Goal: Task Accomplishment & Management: Manage account settings

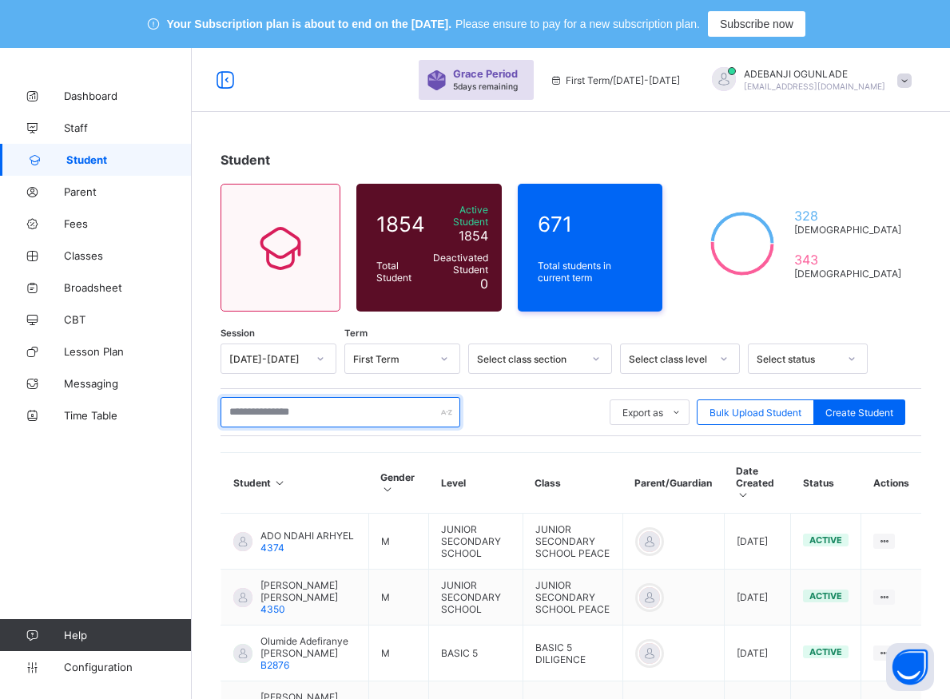
click at [280, 406] on input "text" at bounding box center [340, 412] width 240 height 30
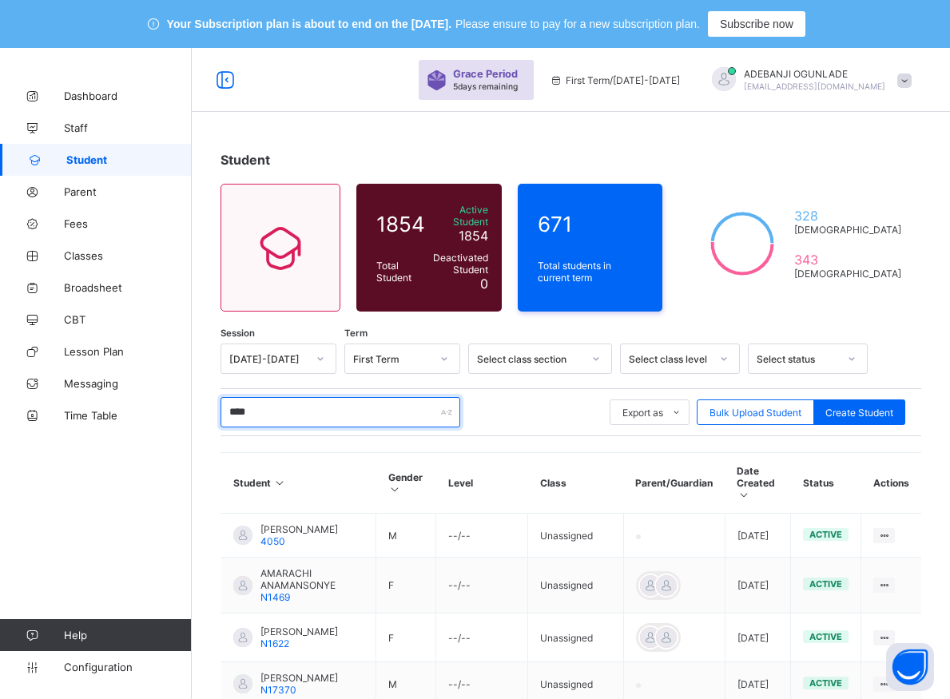
type input "*****"
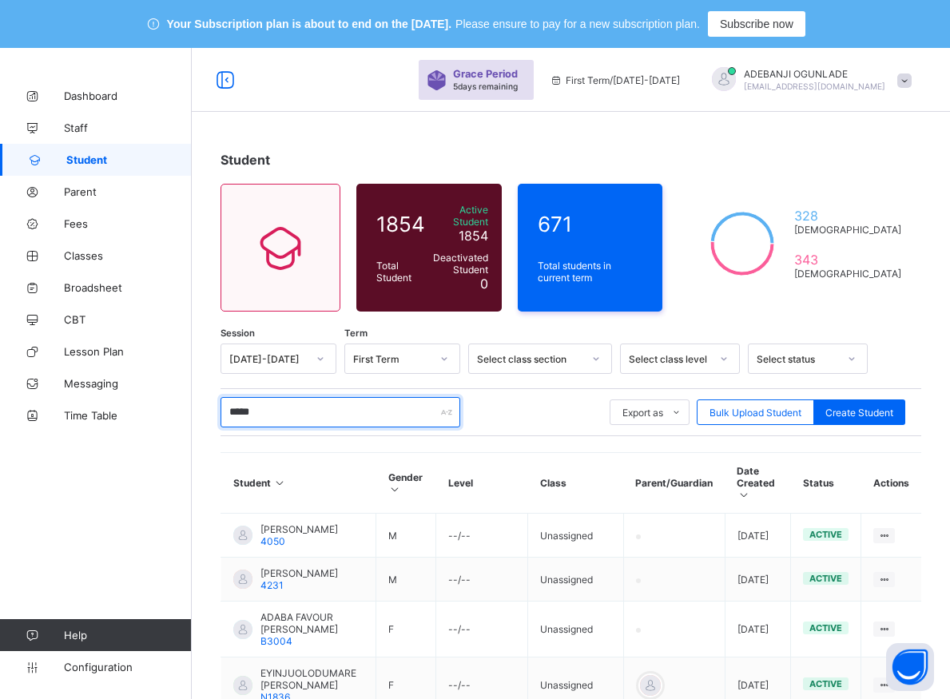
scroll to position [326, 0]
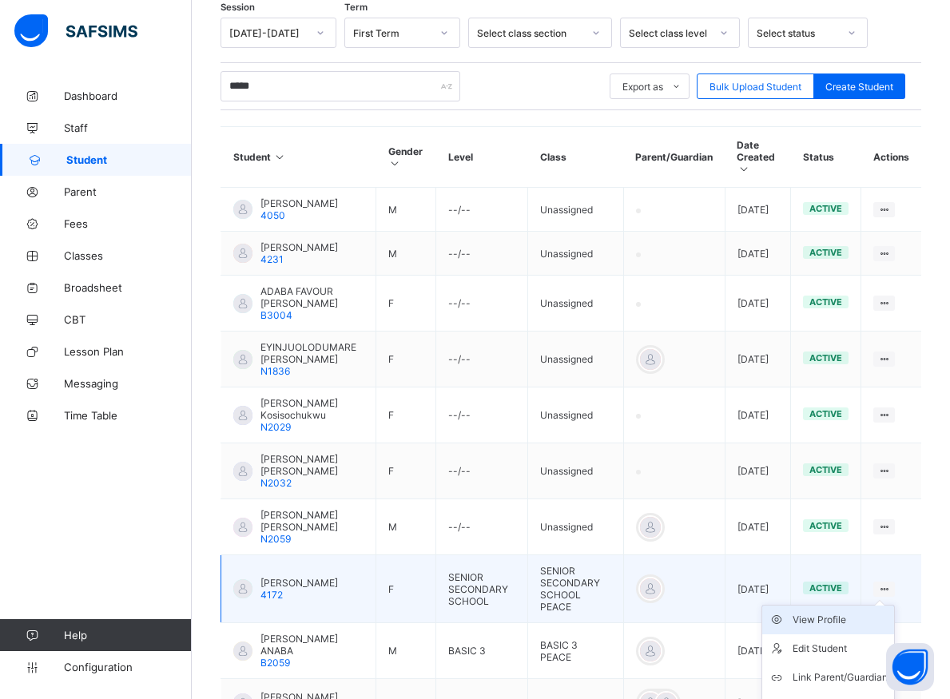
click at [847, 627] on div "View Profile" at bounding box center [839, 620] width 95 height 16
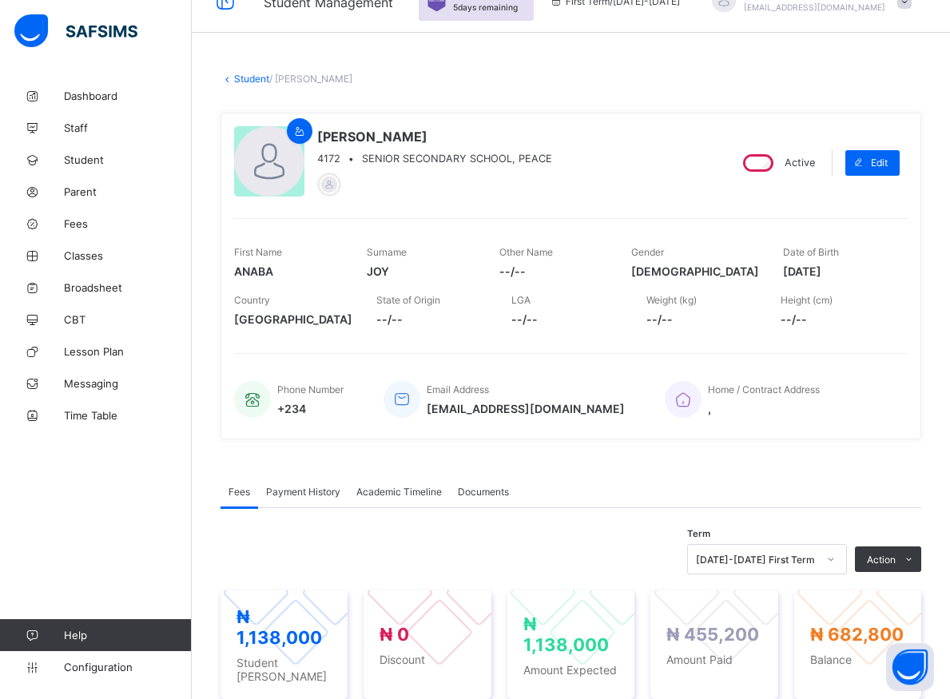
scroll to position [81, 0]
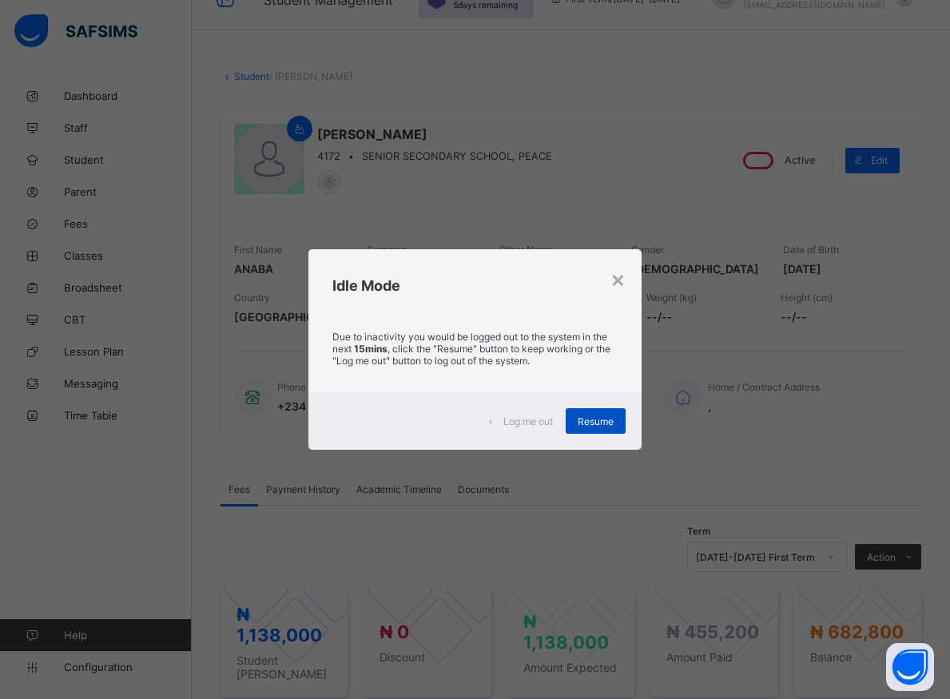
click at [605, 421] on span "Resume" at bounding box center [595, 421] width 36 height 12
click at [589, 418] on span "Resume" at bounding box center [595, 421] width 36 height 12
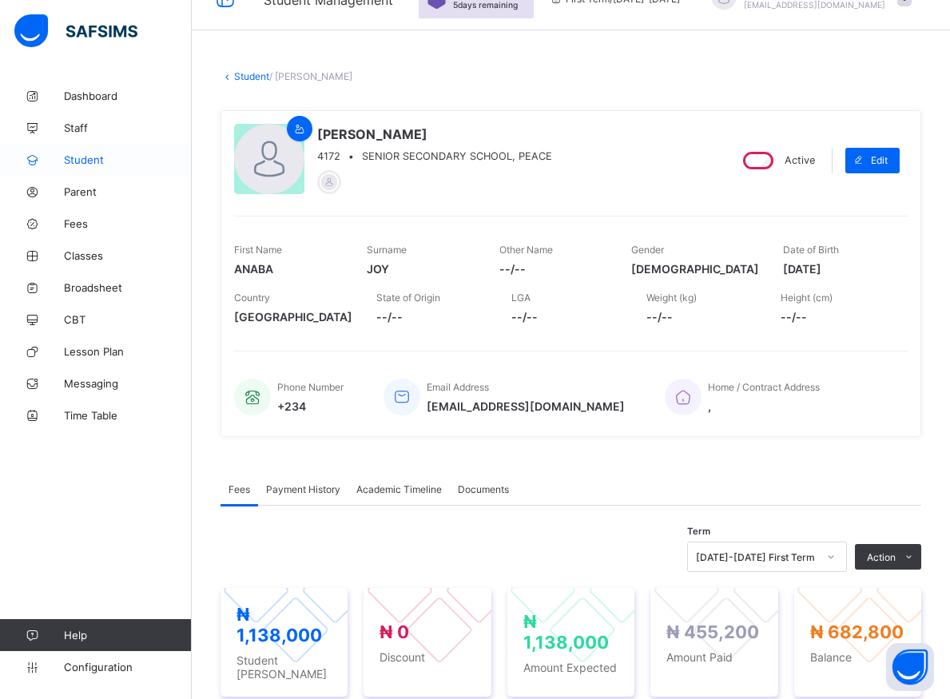
click at [91, 157] on span "Student" at bounding box center [128, 159] width 128 height 13
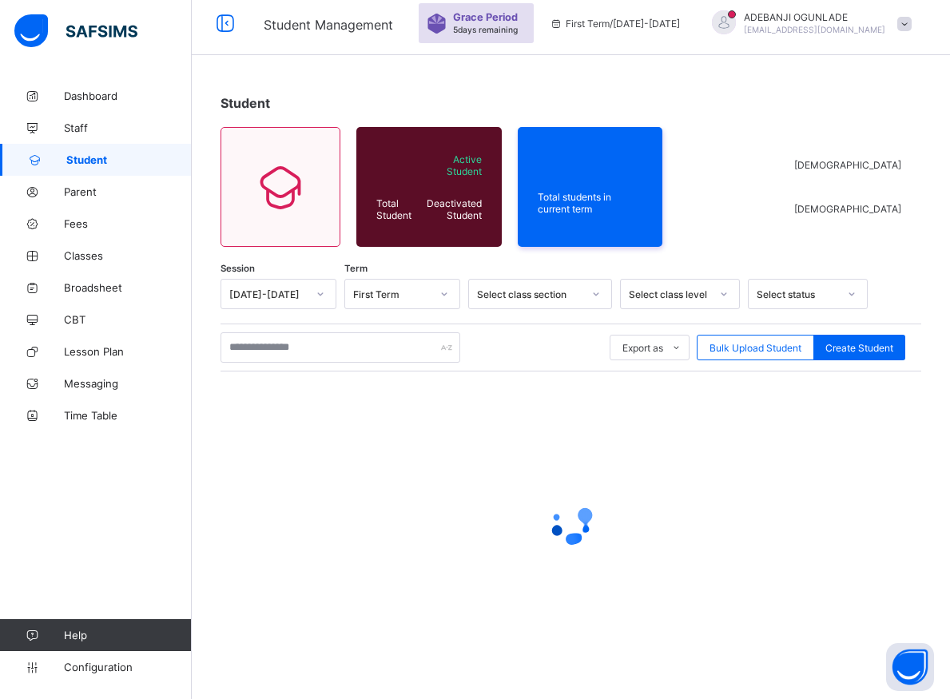
scroll to position [57, 0]
click at [363, 352] on input "text" at bounding box center [340, 347] width 240 height 30
click at [0, 56] on div at bounding box center [95, 32] width 192 height 64
click at [886, 527] on div at bounding box center [570, 523] width 700 height 64
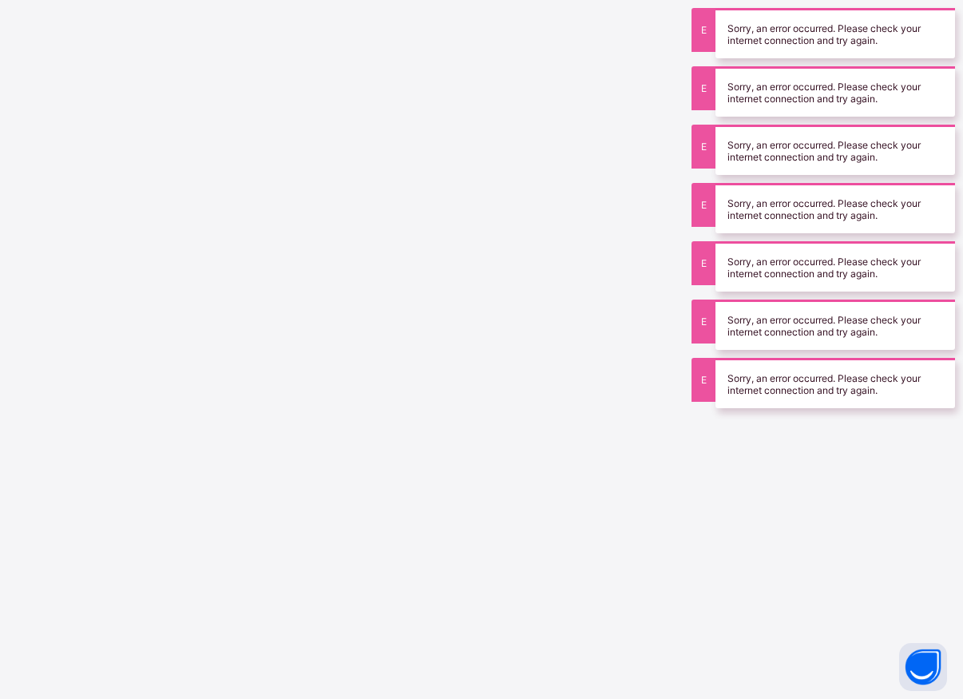
click at [691, 477] on div "New Update Available Hello there, You can install SAFSIMS on your device for ea…" at bounding box center [481, 349] width 963 height 699
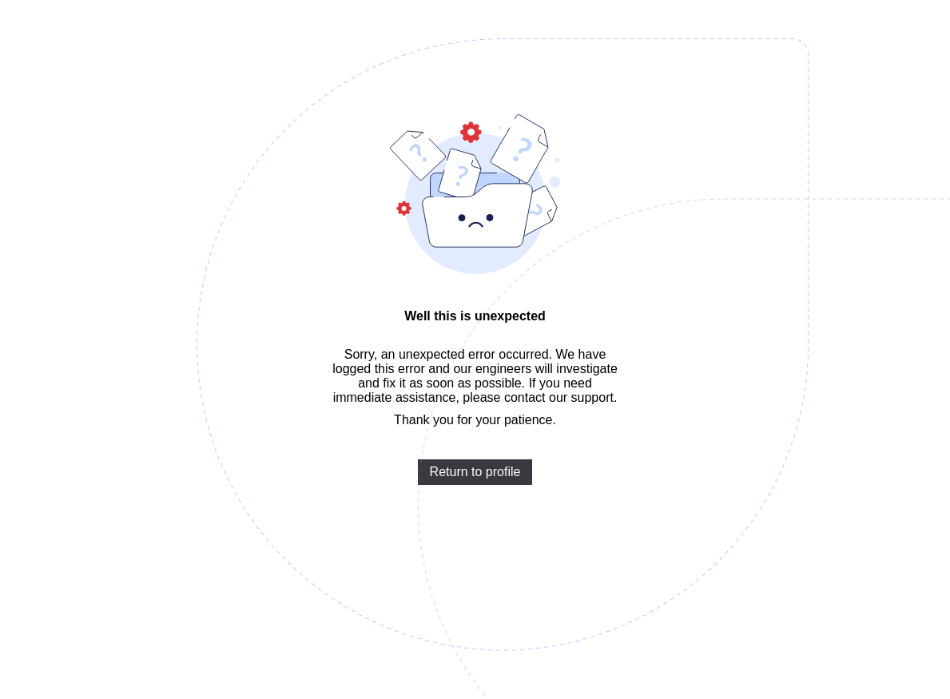
scroll to position [48, 0]
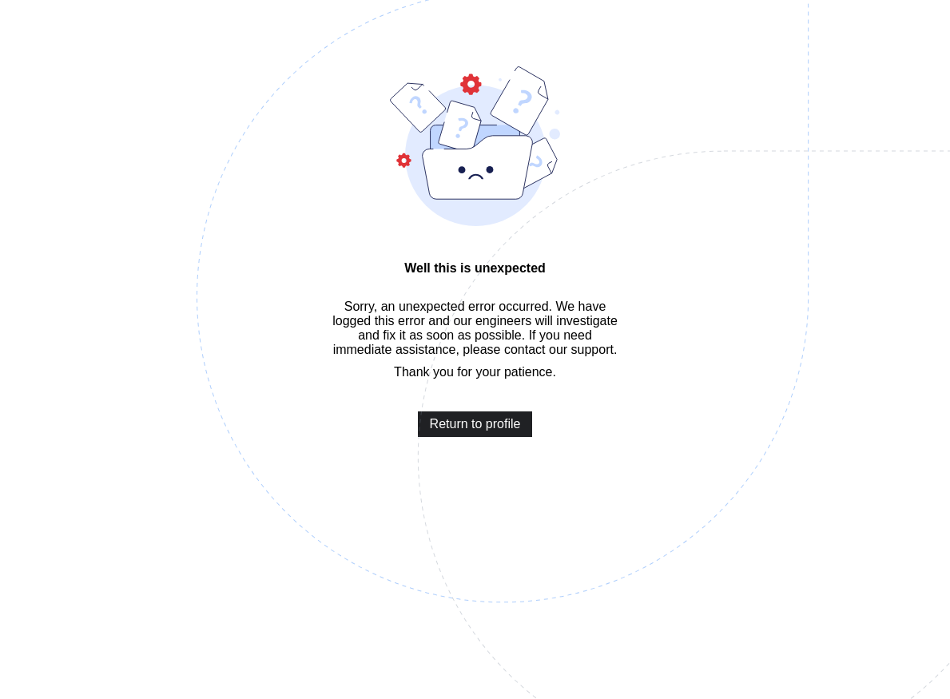
click at [507, 431] on span "Return to profile" at bounding box center [475, 424] width 91 height 14
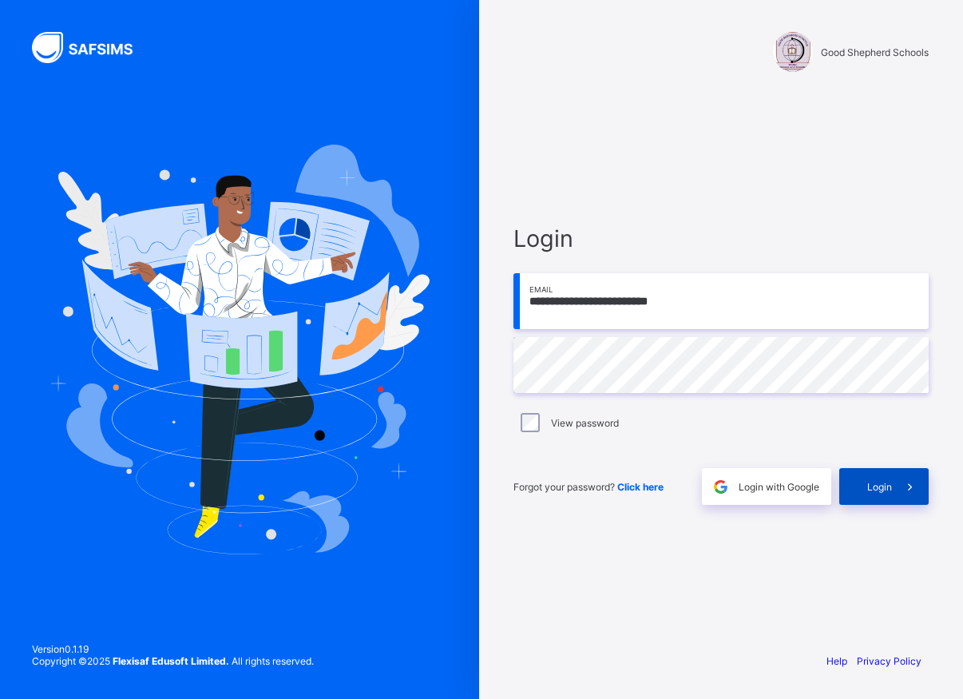
click at [873, 494] on div "Login" at bounding box center [883, 486] width 89 height 37
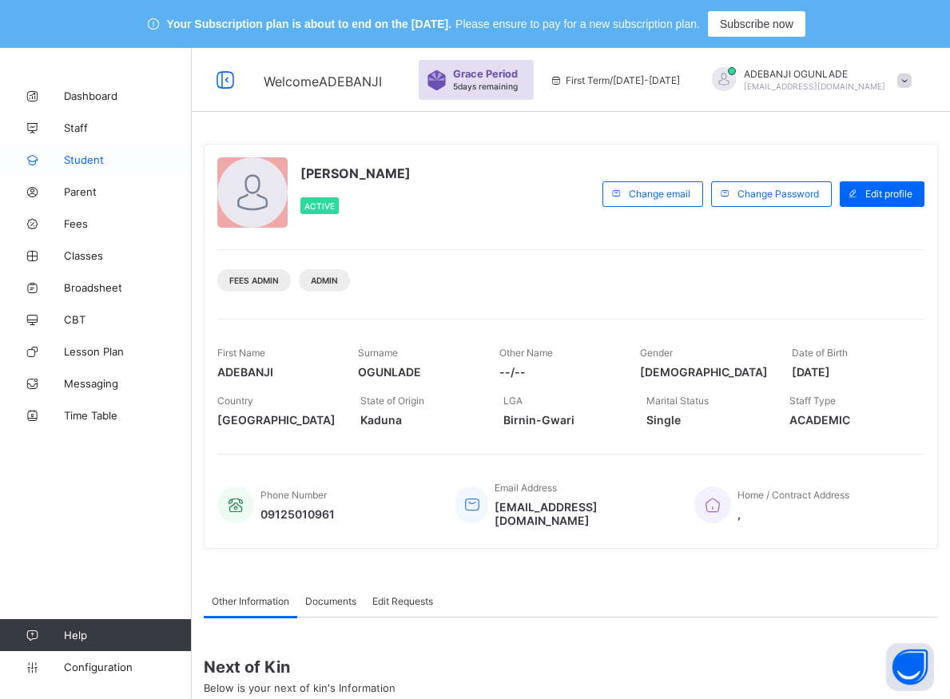
click at [83, 161] on span "Student" at bounding box center [128, 159] width 128 height 13
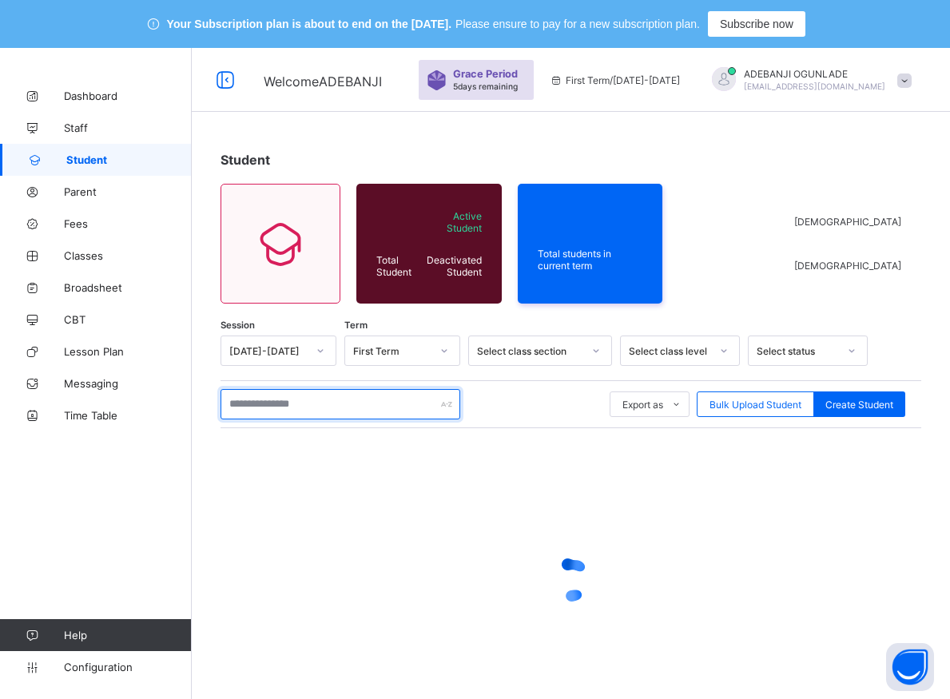
click at [259, 406] on input "text" at bounding box center [340, 404] width 240 height 30
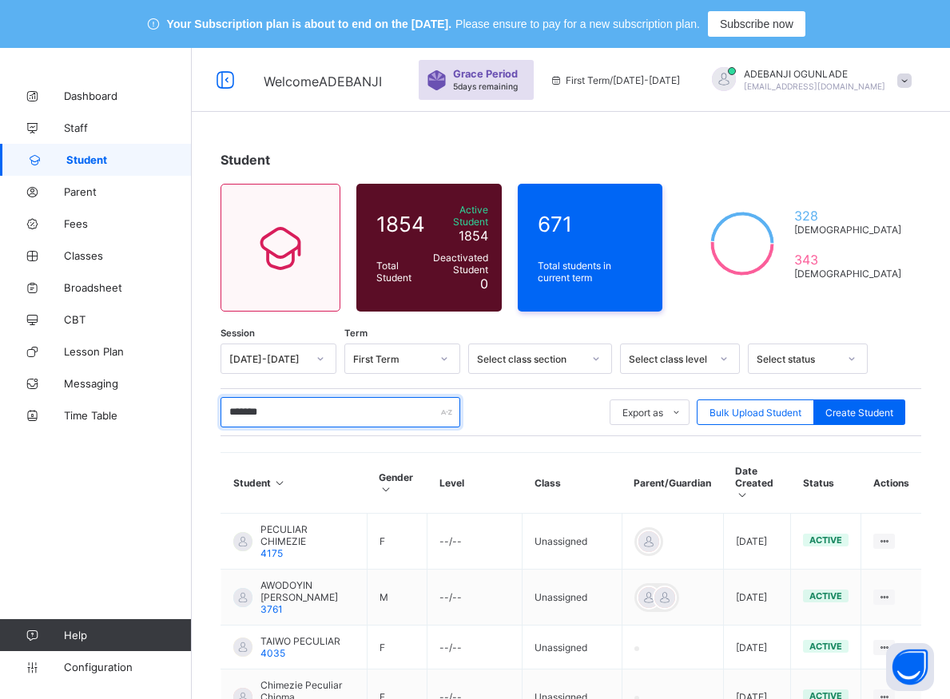
type input "********"
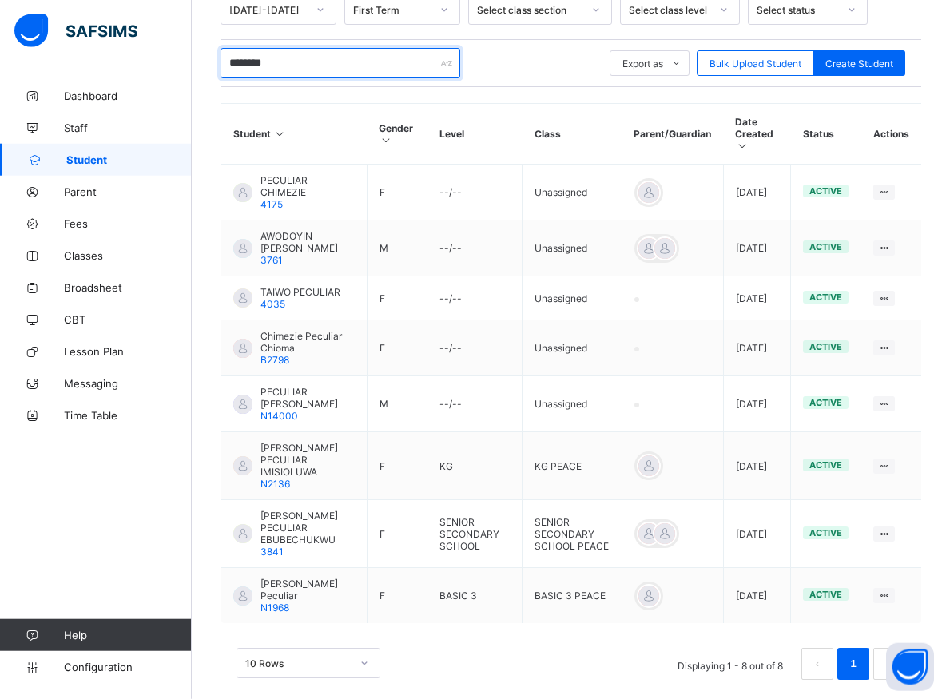
scroll to position [350, 0]
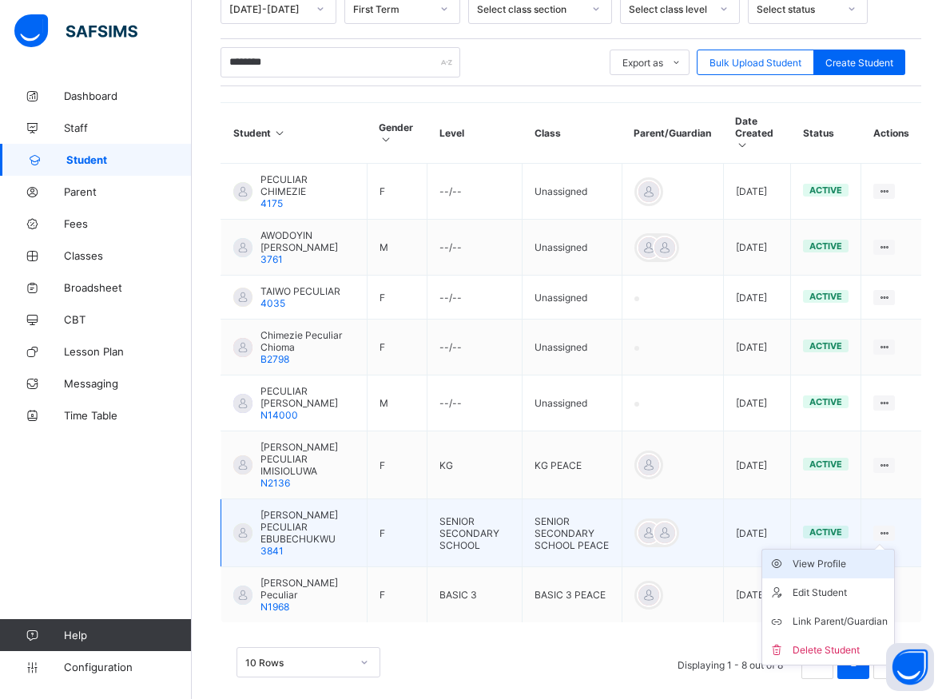
click at [855, 556] on div "View Profile" at bounding box center [839, 564] width 95 height 16
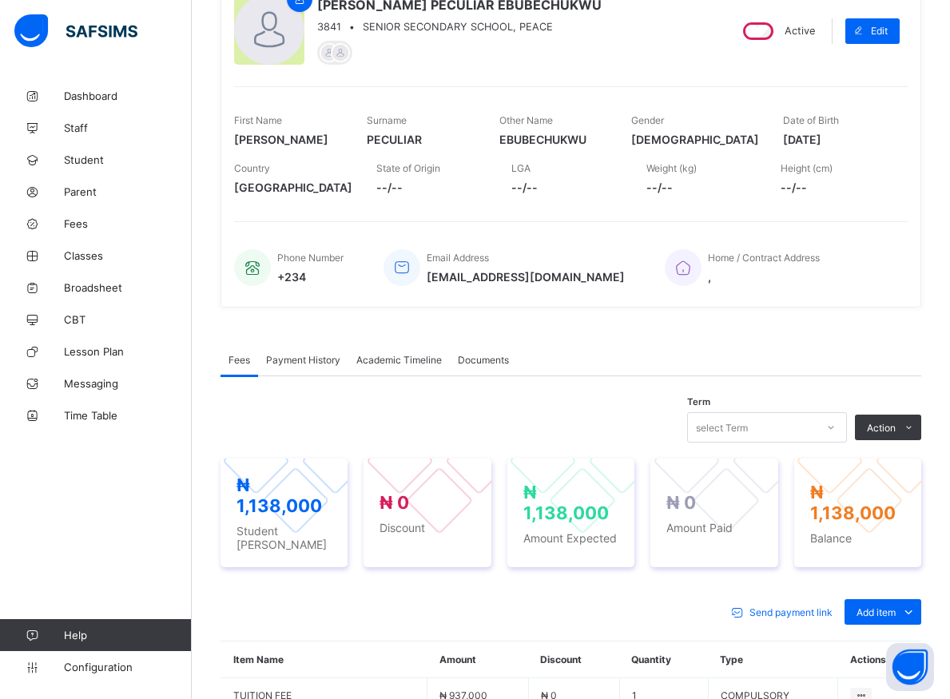
scroll to position [292, 0]
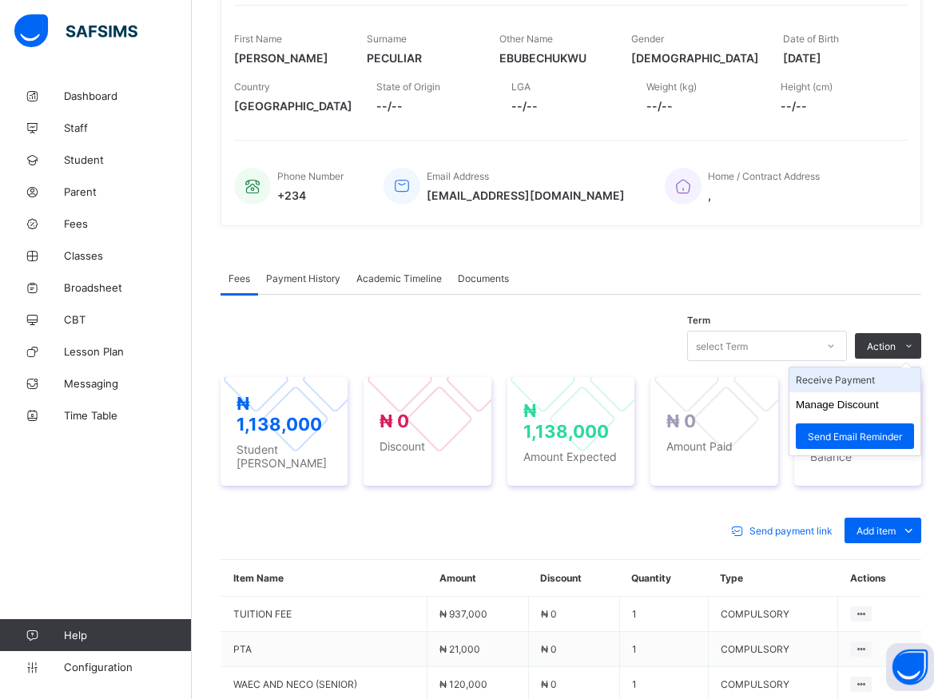
click at [855, 383] on li "Receive Payment" at bounding box center [854, 379] width 131 height 25
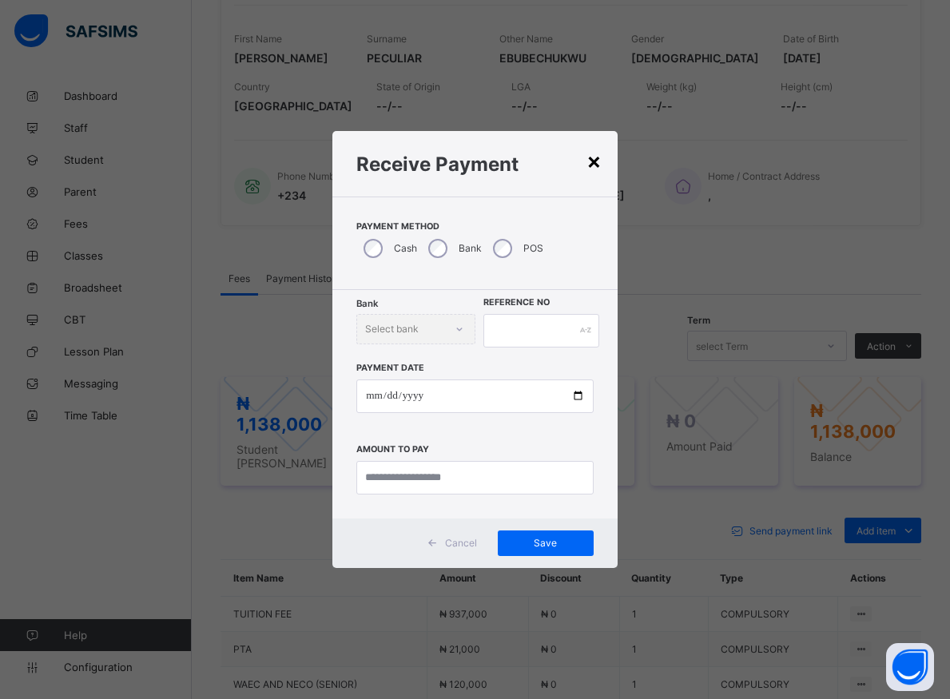
click at [598, 159] on div "×" at bounding box center [593, 160] width 15 height 27
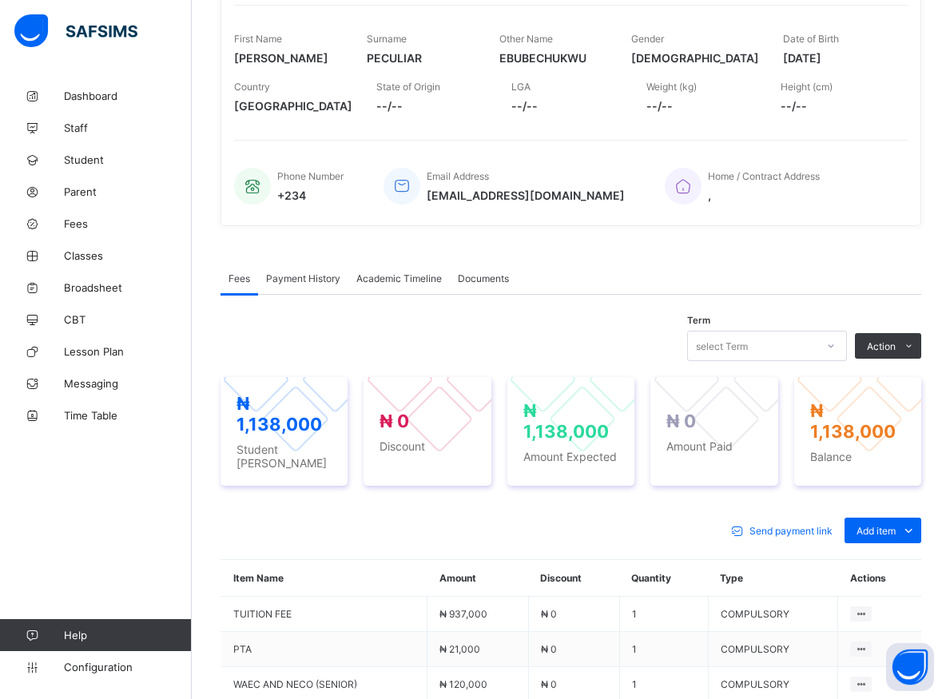
click at [844, 340] on div at bounding box center [830, 346] width 27 height 26
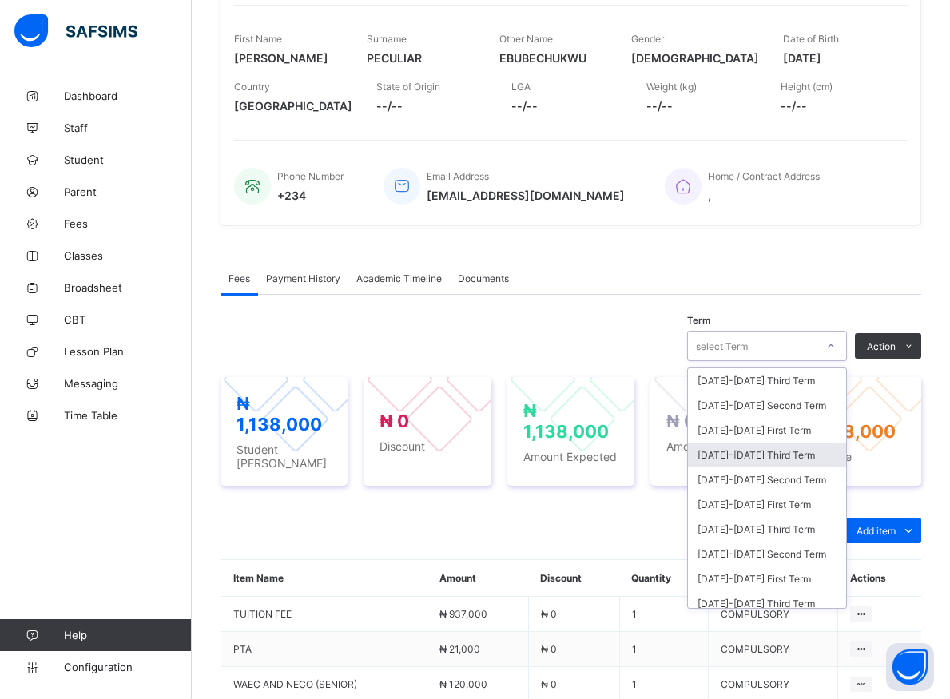
click at [742, 452] on div "2024-2025 Third Term" at bounding box center [767, 454] width 158 height 25
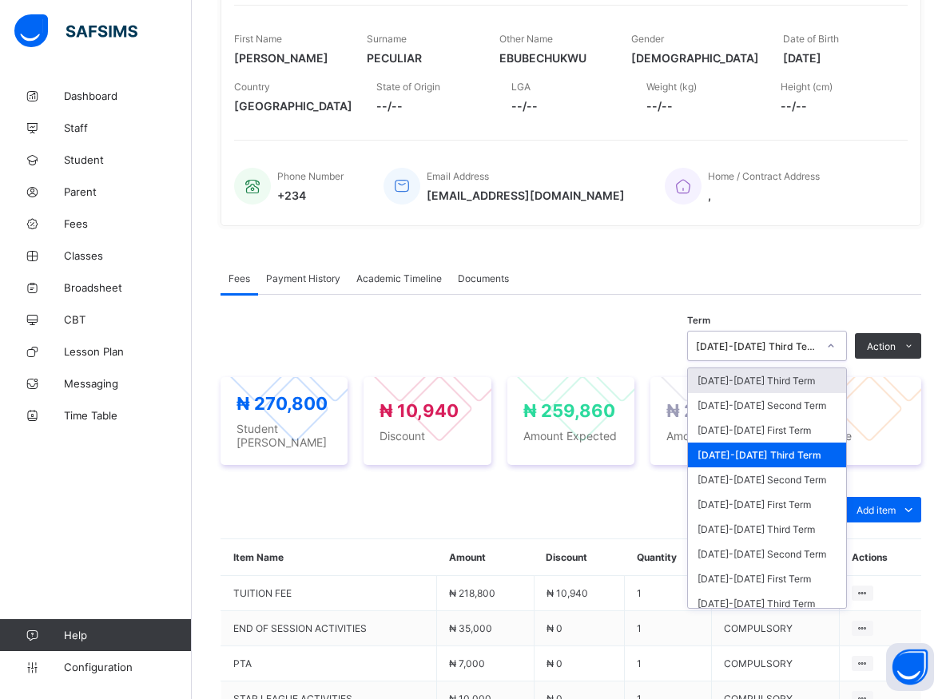
click at [835, 344] on div at bounding box center [830, 346] width 27 height 26
click at [749, 431] on div "[DATE]-[DATE] First Term" at bounding box center [767, 430] width 158 height 25
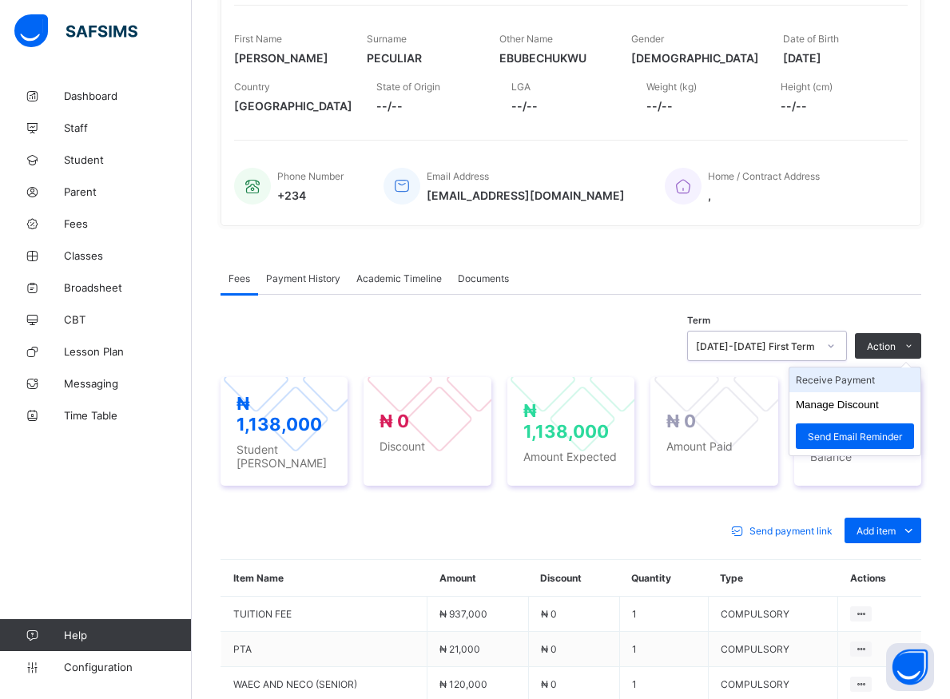
click at [829, 381] on li "Receive Payment" at bounding box center [854, 379] width 131 height 25
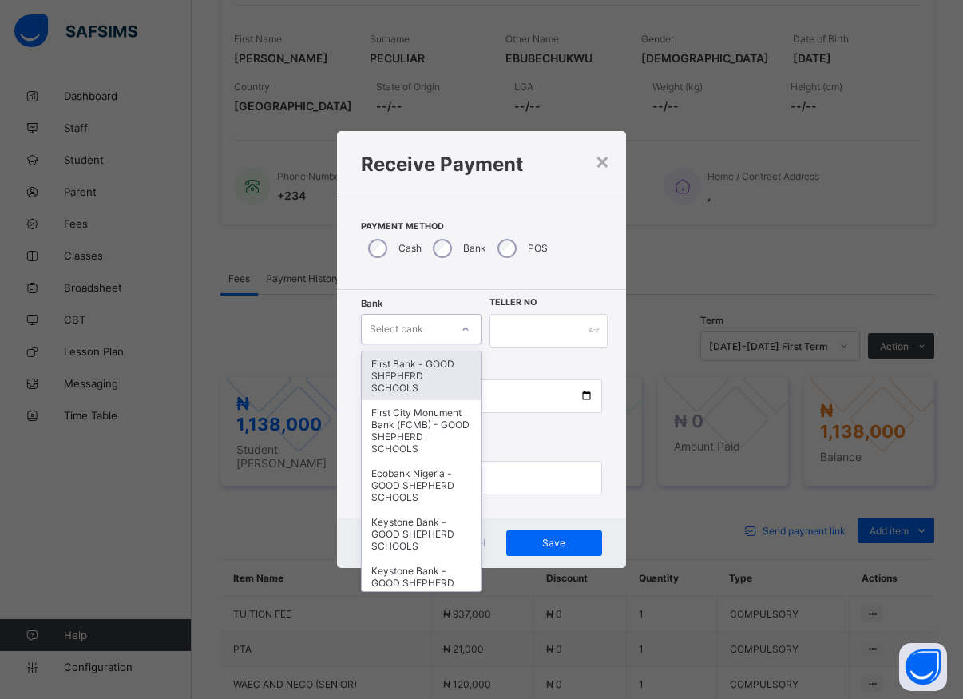
click at [470, 329] on div at bounding box center [465, 329] width 27 height 26
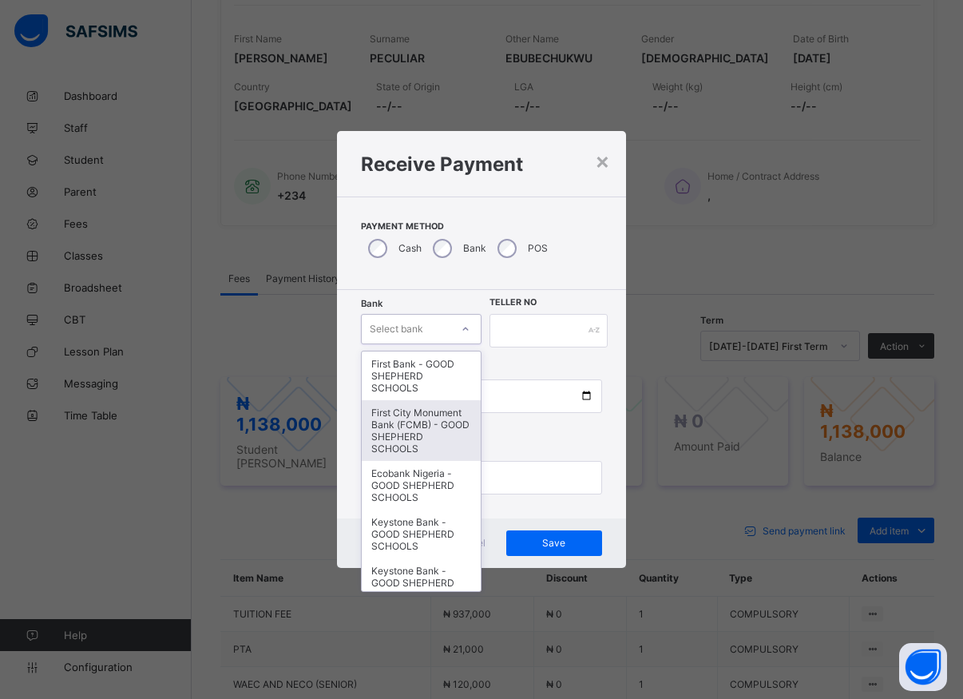
click at [396, 443] on div "First City Monument Bank (FCMB) - GOOD SHEPHERD SCHOOLS" at bounding box center [421, 430] width 119 height 61
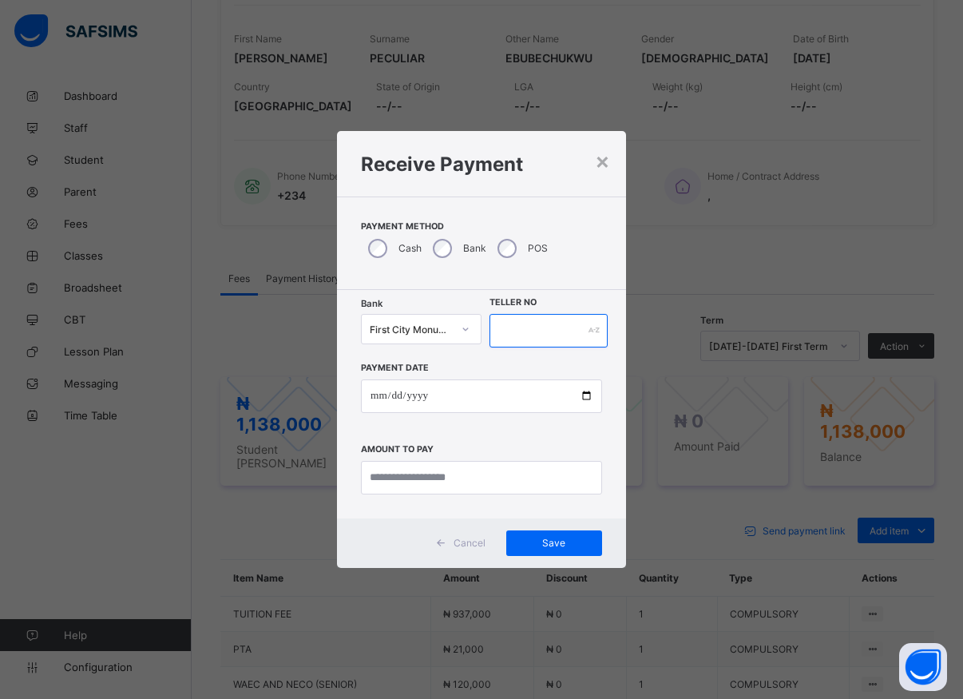
click at [499, 323] on input "text" at bounding box center [549, 331] width 118 height 34
type input "*****"
click at [584, 399] on input "date" at bounding box center [481, 396] width 241 height 34
type input "**********"
click at [442, 482] on input "currency" at bounding box center [481, 478] width 241 height 34
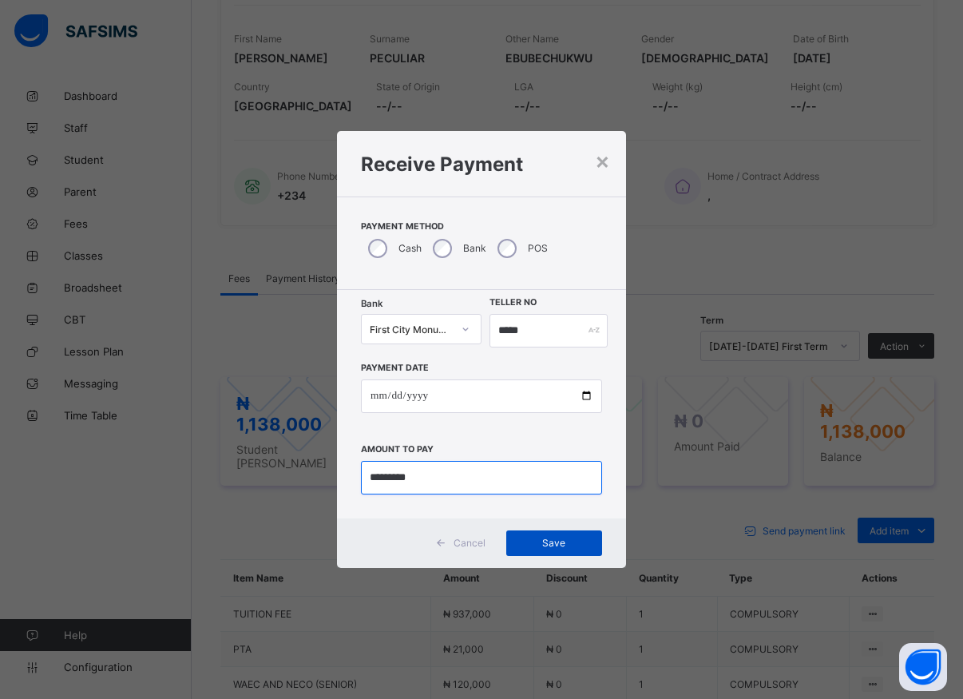
type input "*********"
click at [540, 540] on span "Save" at bounding box center [554, 543] width 72 height 12
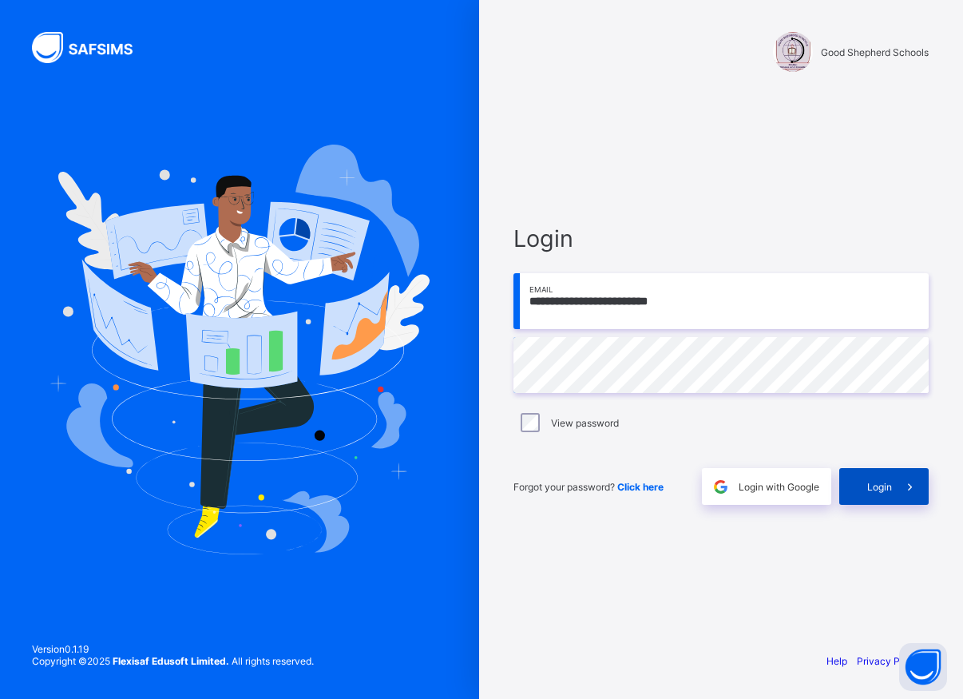
click at [863, 489] on div "Login" at bounding box center [883, 486] width 89 height 37
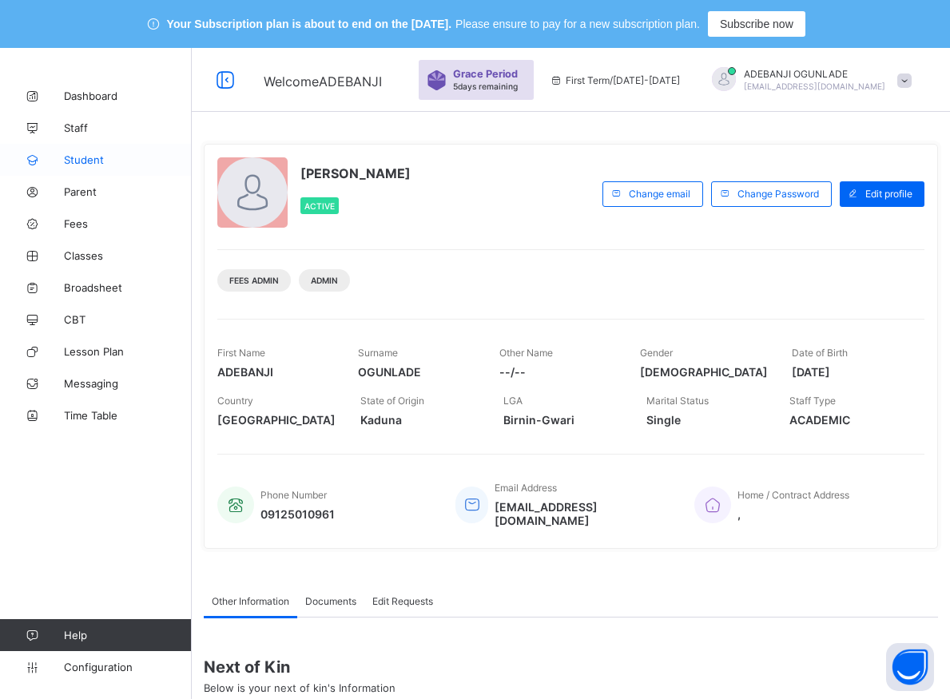
click at [93, 157] on span "Student" at bounding box center [128, 159] width 128 height 13
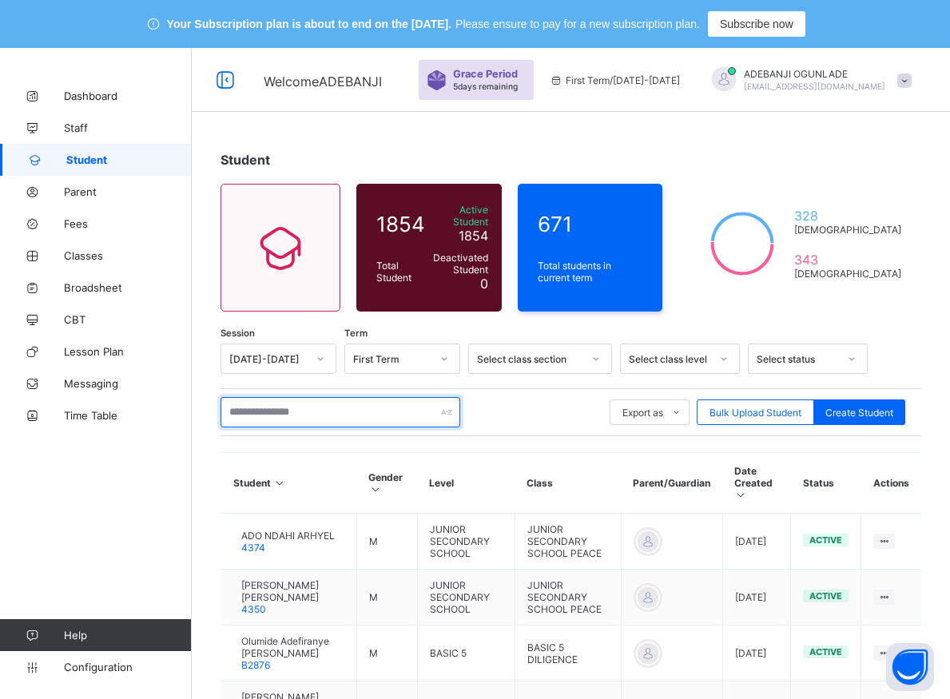
click at [289, 407] on input "text" at bounding box center [340, 412] width 240 height 30
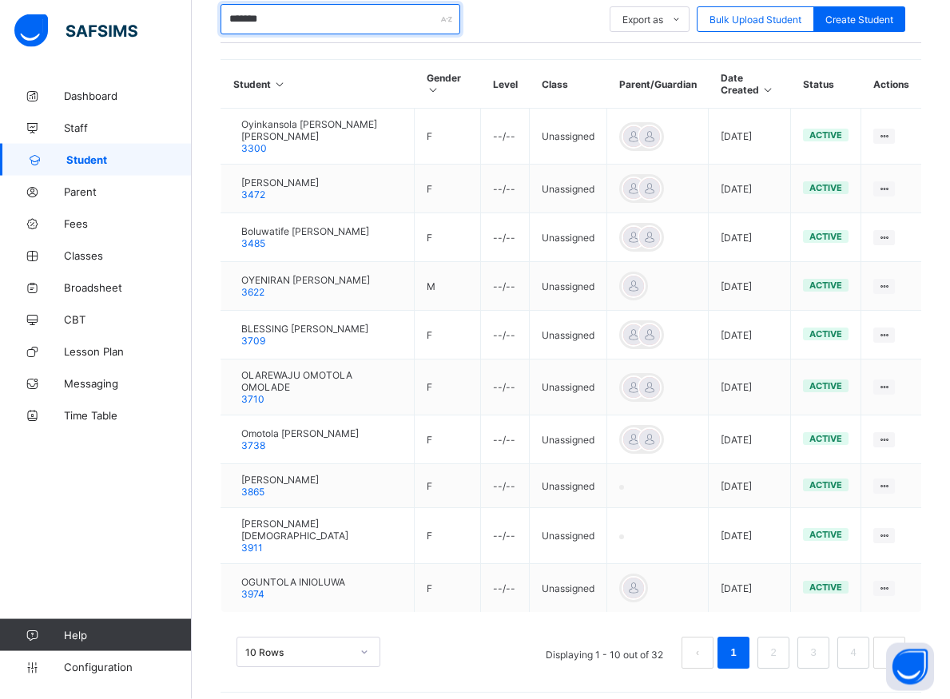
scroll to position [414, 0]
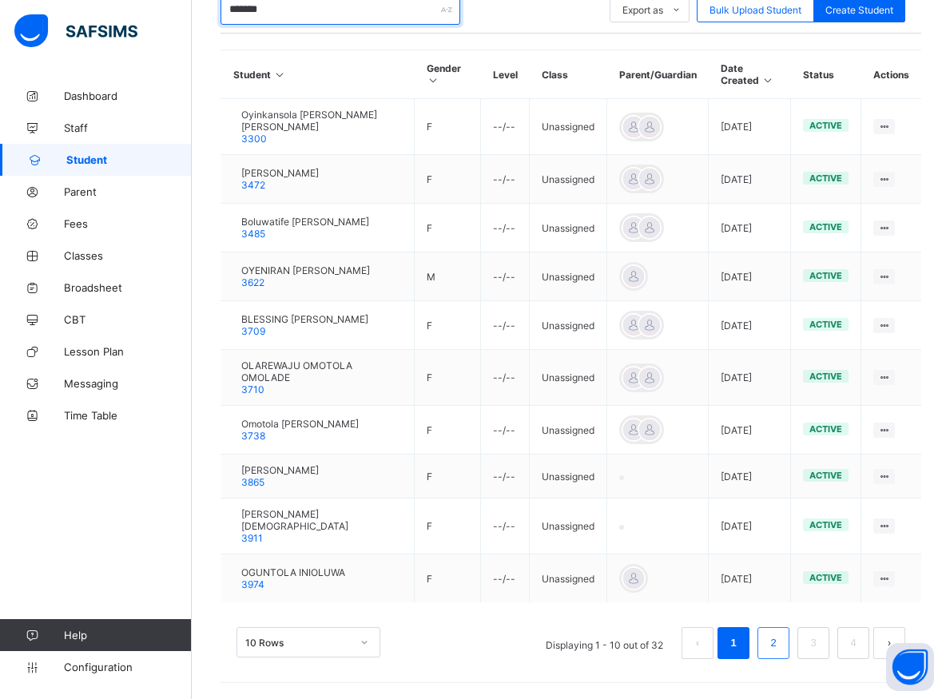
type input "*******"
click at [789, 649] on li "2" at bounding box center [773, 643] width 32 height 32
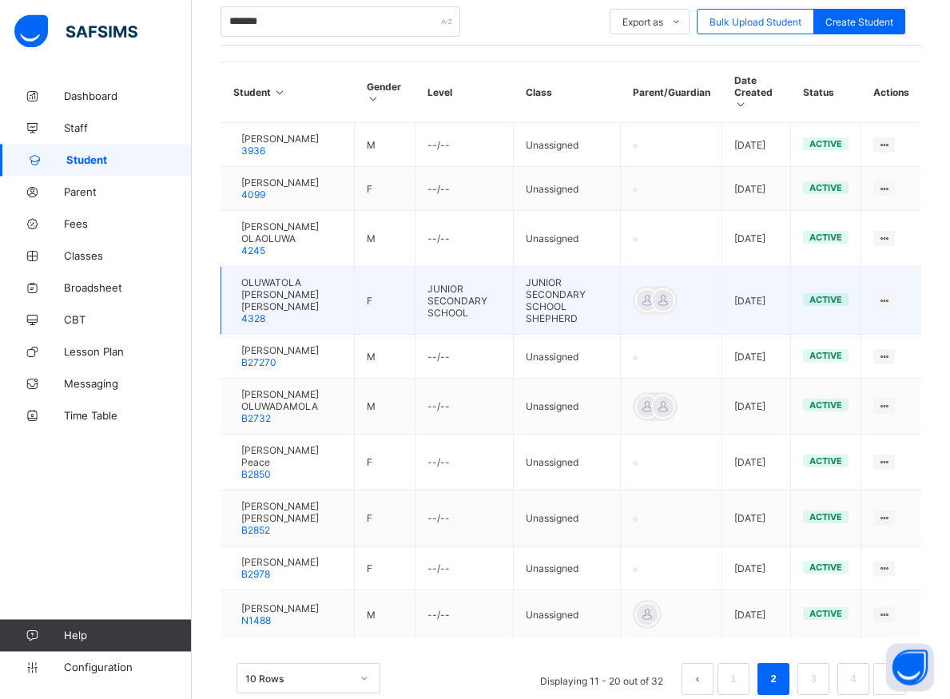
scroll to position [462, 0]
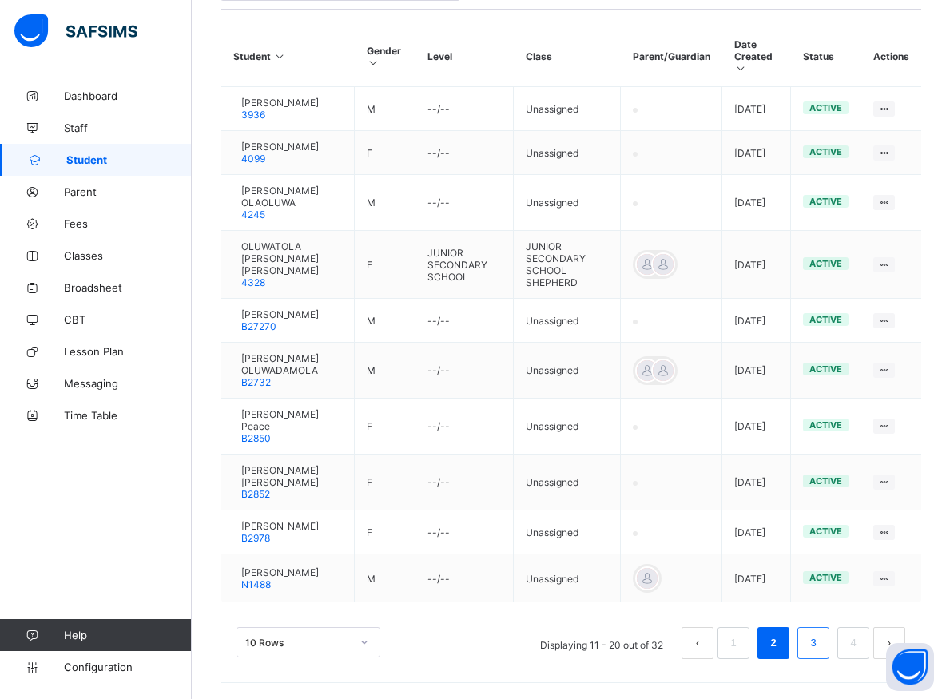
click at [820, 645] on link "3" at bounding box center [812, 643] width 15 height 21
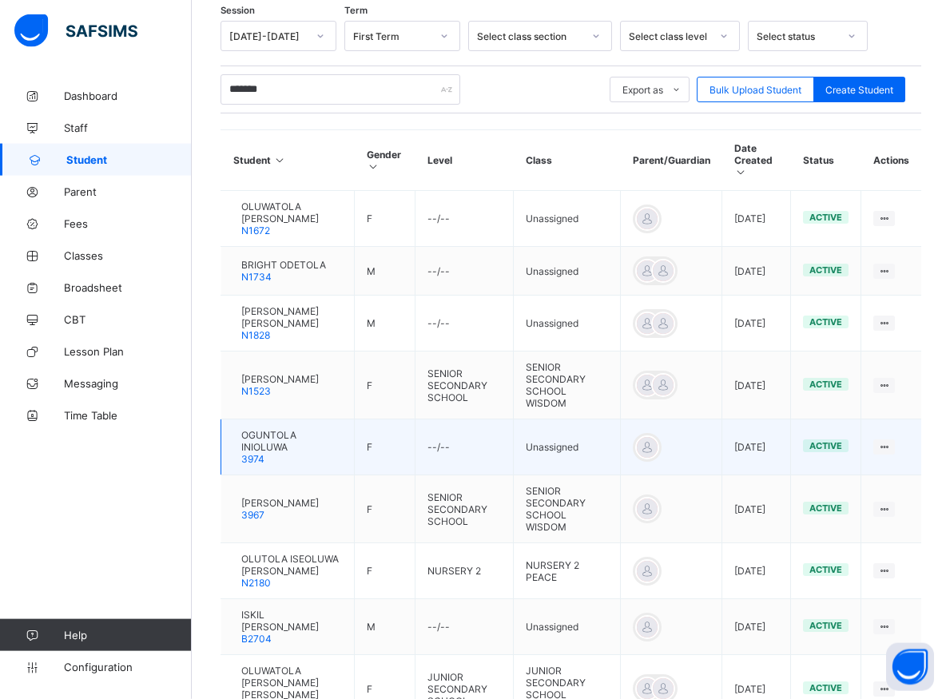
scroll to position [383, 0]
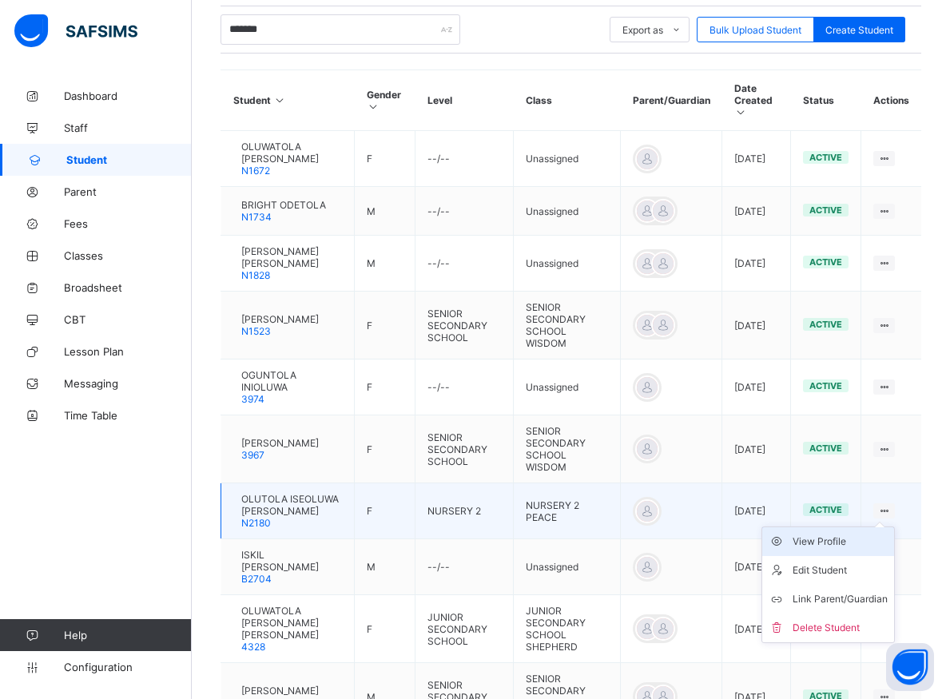
click at [847, 533] on div "View Profile" at bounding box center [839, 541] width 95 height 16
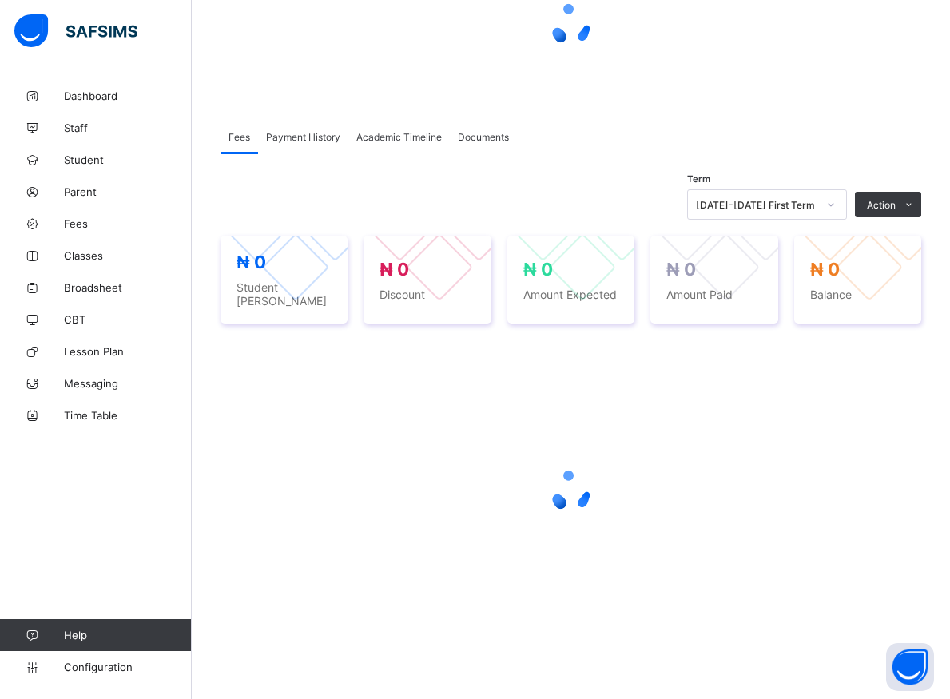
scroll to position [219, 0]
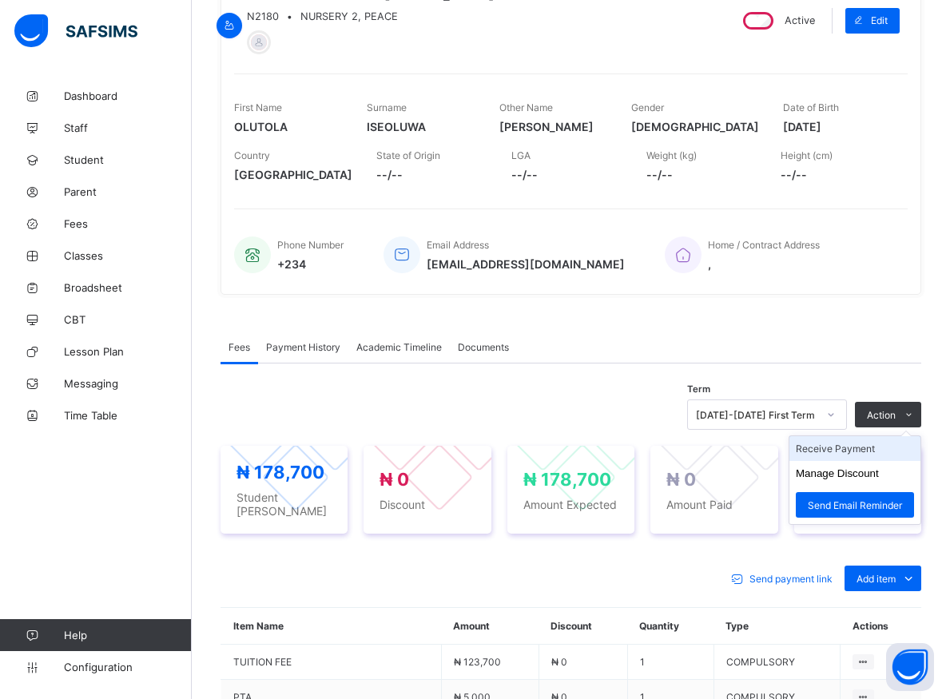
click at [863, 452] on li "Receive Payment" at bounding box center [854, 448] width 131 height 25
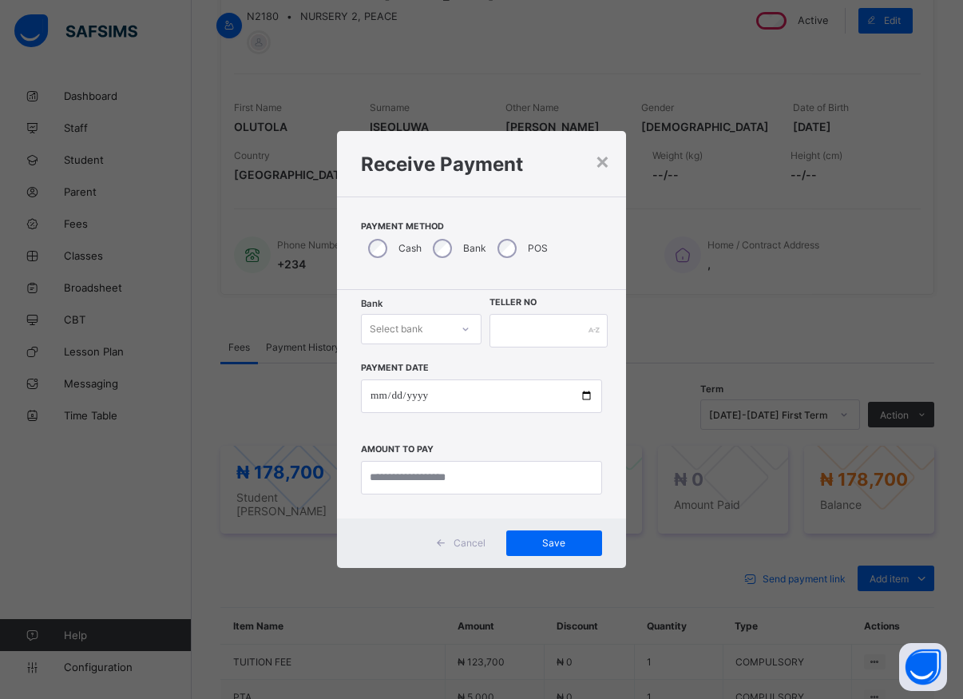
click at [464, 330] on icon at bounding box center [466, 329] width 10 height 16
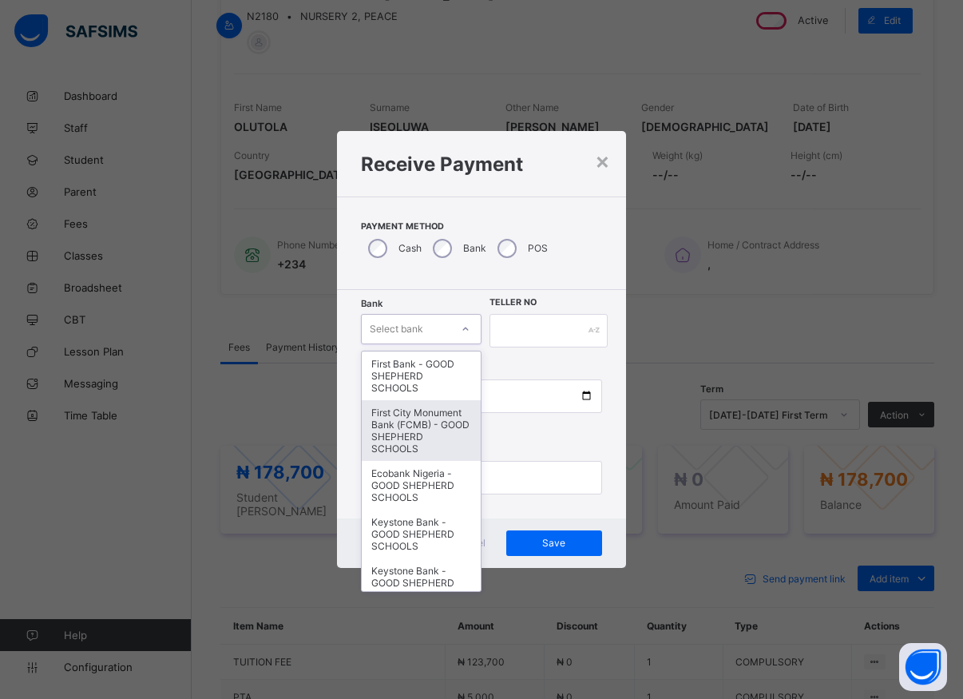
click at [430, 436] on div "First City Monument Bank (FCMB) - GOOD SHEPHERD SCHOOLS" at bounding box center [421, 430] width 119 height 61
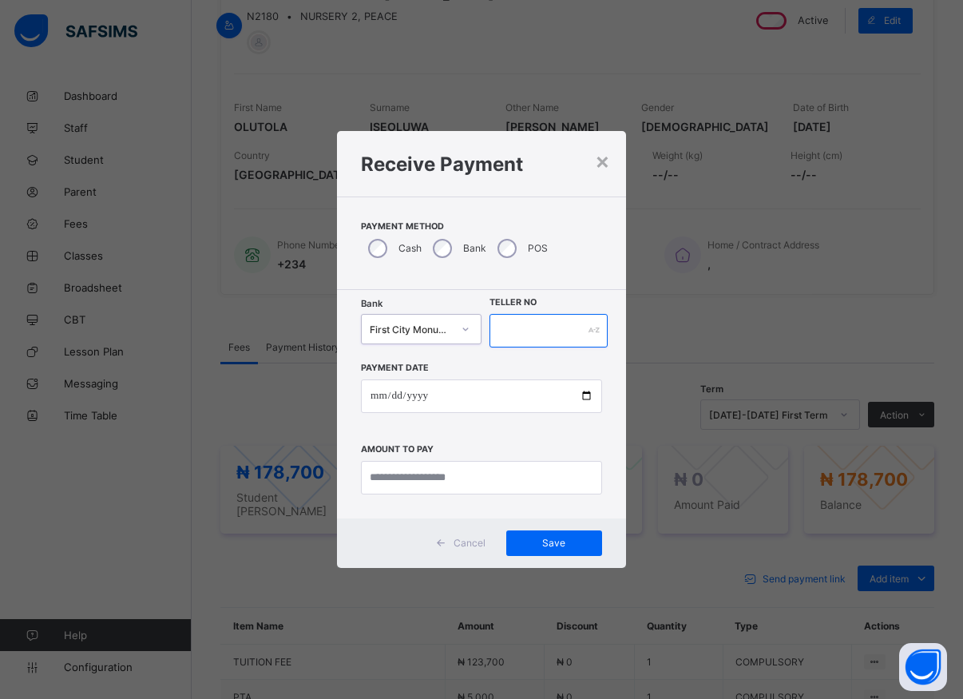
click at [497, 331] on input "text" at bounding box center [549, 331] width 118 height 34
type input "*****"
click at [587, 399] on input "date" at bounding box center [481, 396] width 241 height 34
type input "**********"
click at [434, 478] on input "currency" at bounding box center [481, 478] width 241 height 34
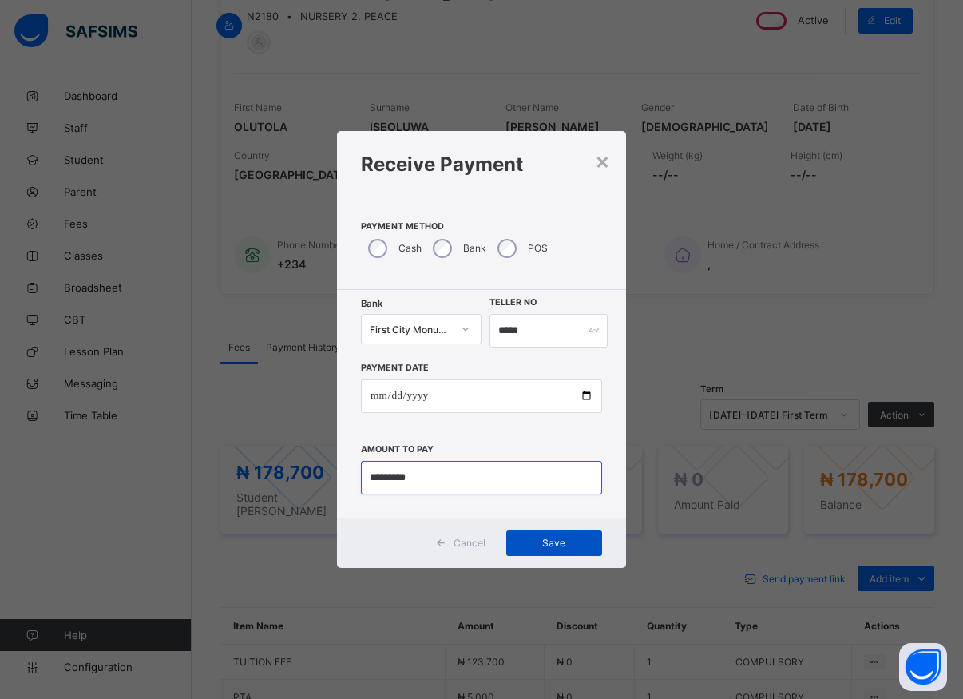
type input "*********"
click at [563, 540] on span "Save" at bounding box center [554, 543] width 72 height 12
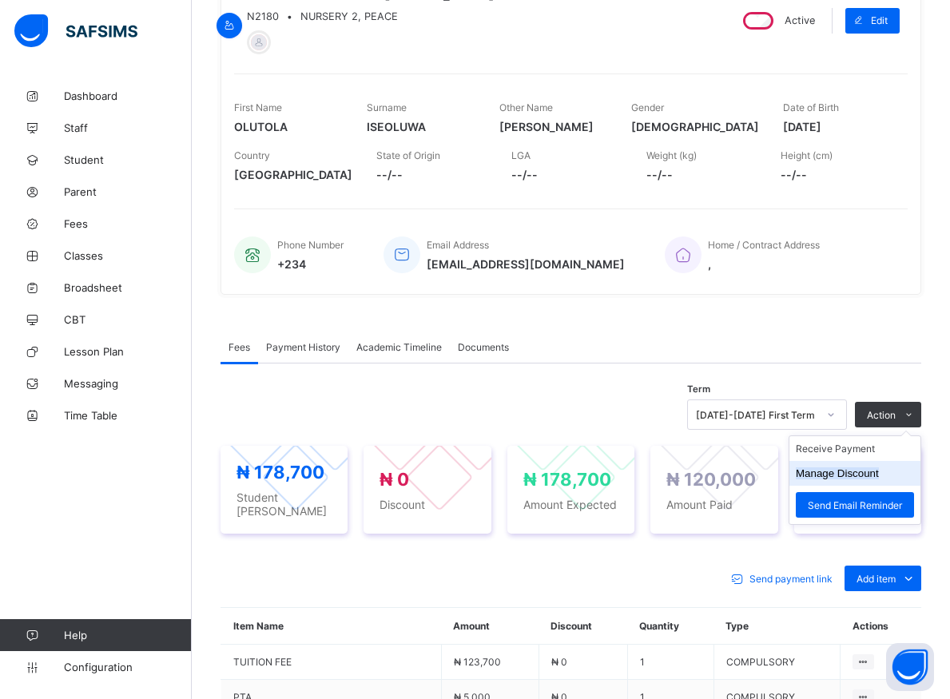
click at [859, 478] on button "Manage Discount" at bounding box center [836, 473] width 83 height 12
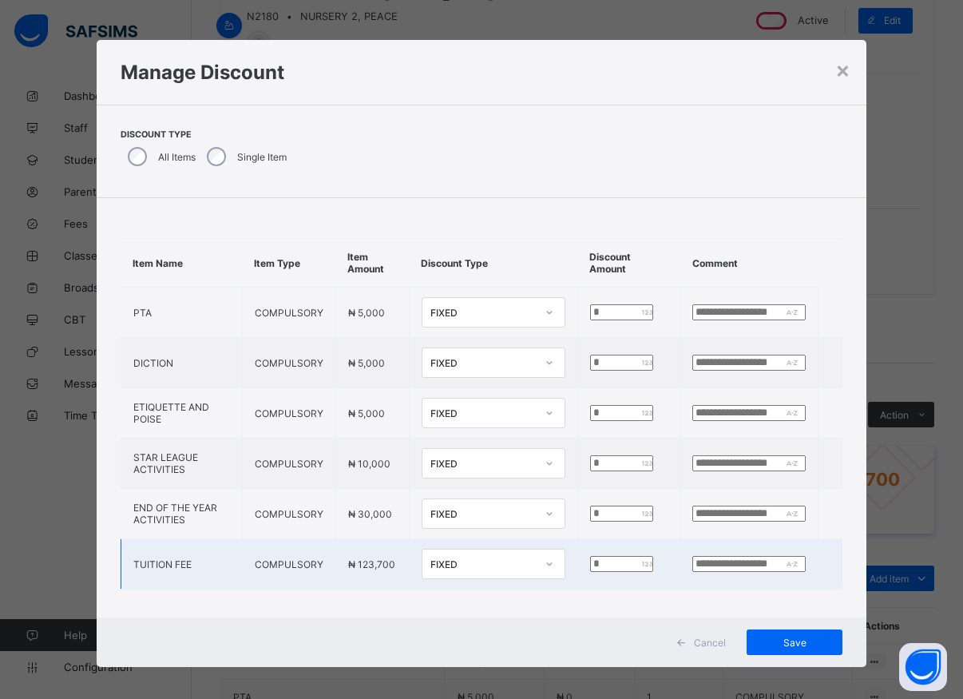
click at [590, 566] on input "*" at bounding box center [621, 564] width 63 height 16
type input "*****"
click at [775, 645] on span "Save" at bounding box center [795, 643] width 72 height 12
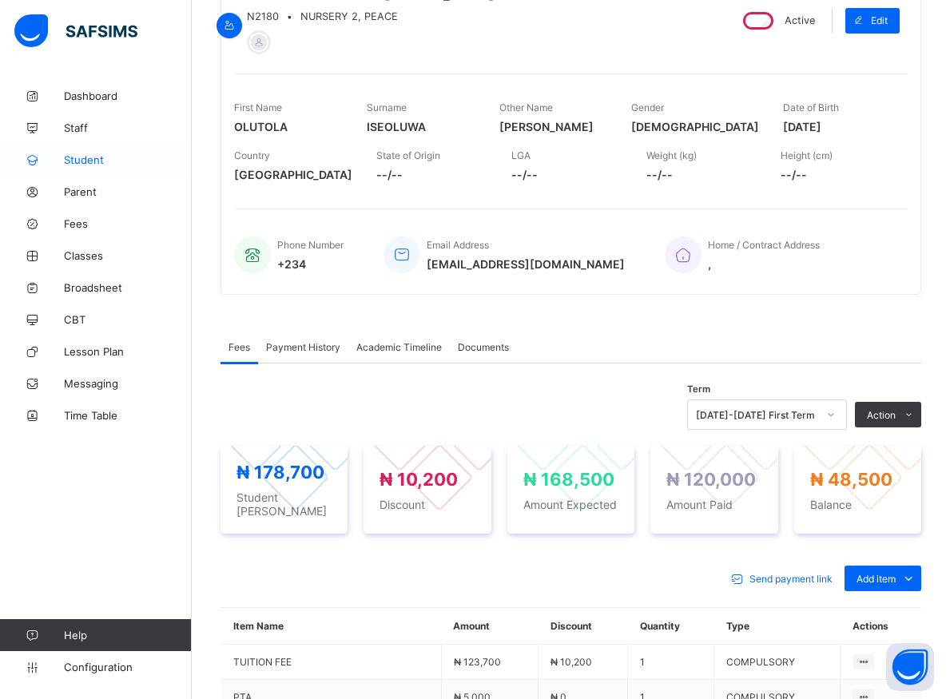
click at [85, 162] on span "Student" at bounding box center [128, 159] width 128 height 13
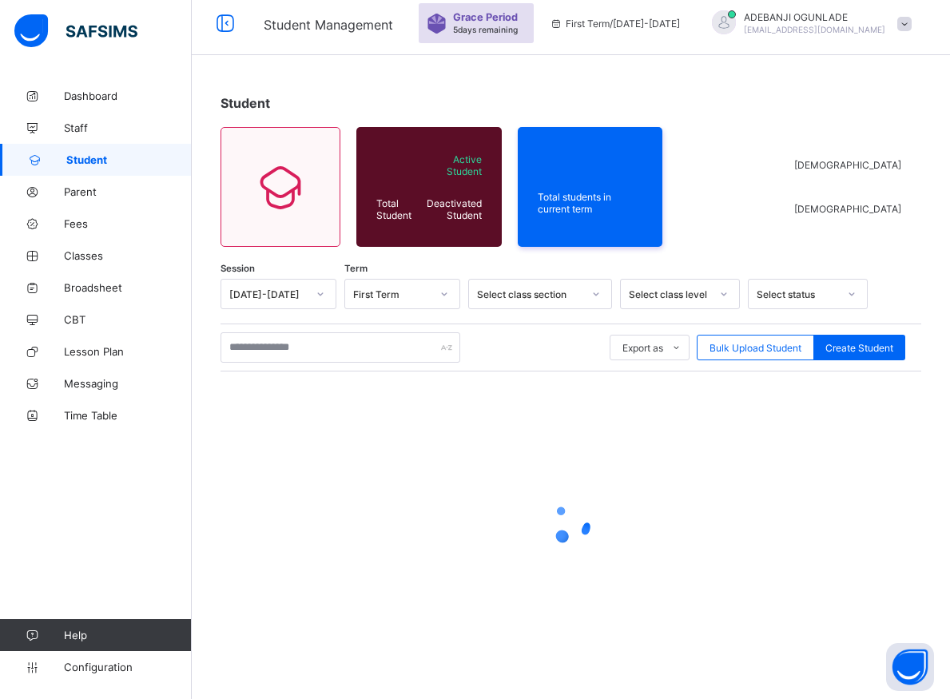
scroll to position [57, 0]
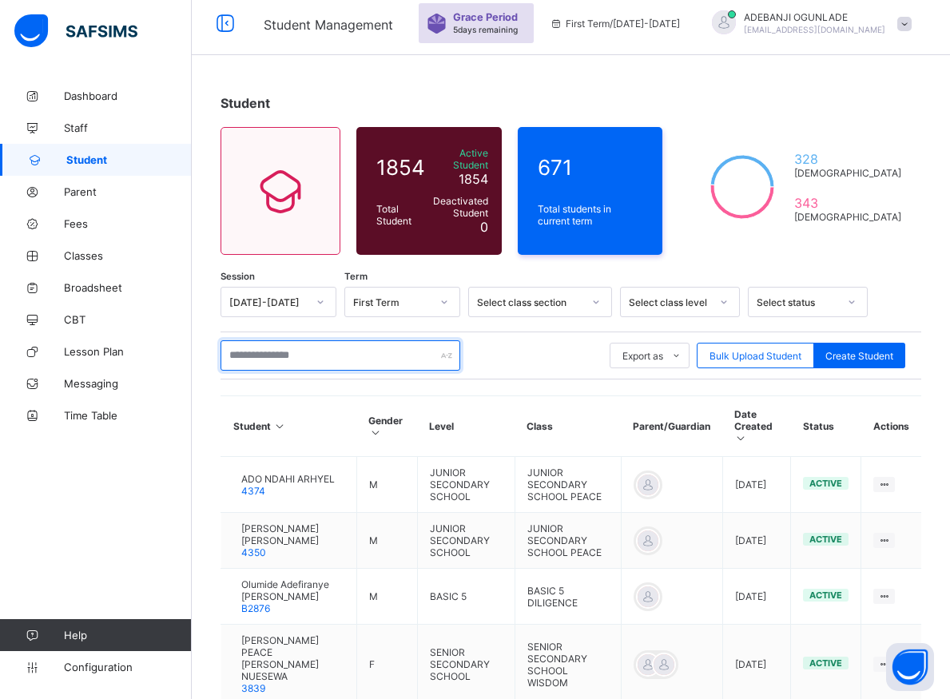
click at [241, 343] on input "text" at bounding box center [340, 355] width 240 height 30
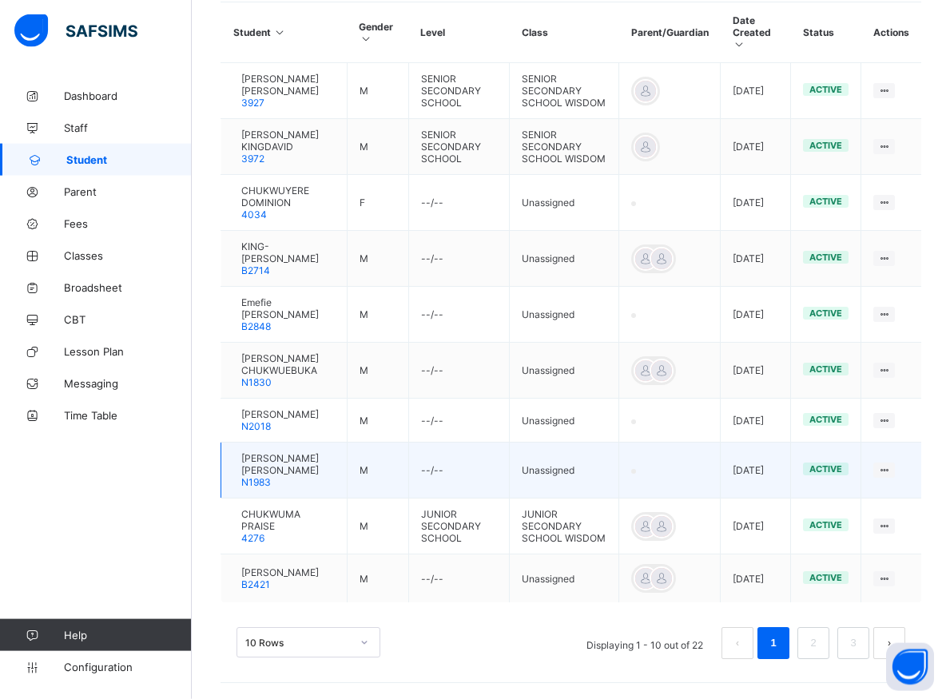
scroll to position [486, 0]
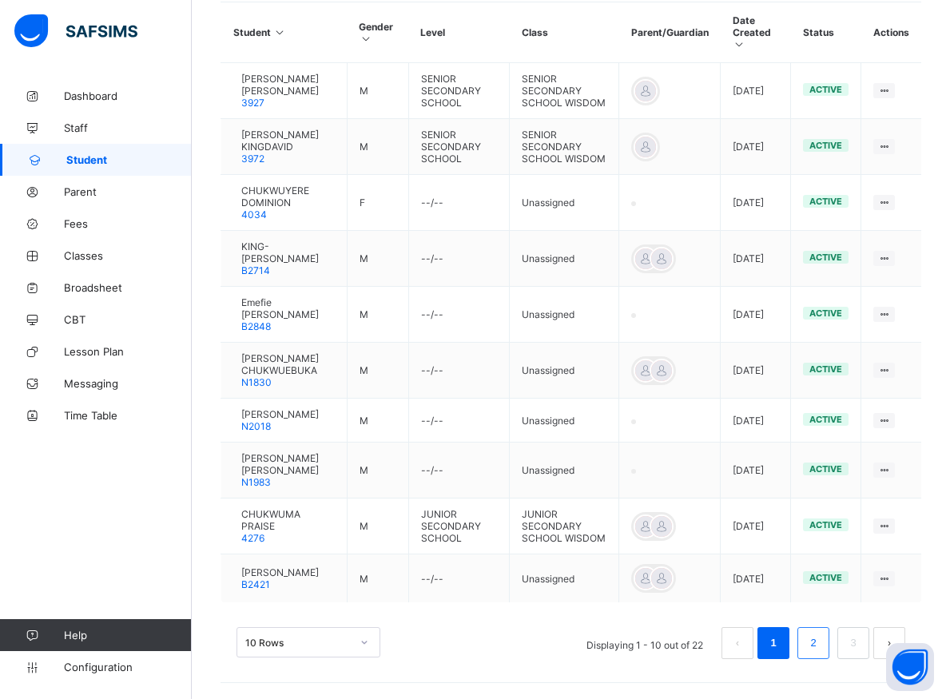
type input "********"
click at [820, 644] on link "2" at bounding box center [812, 643] width 15 height 21
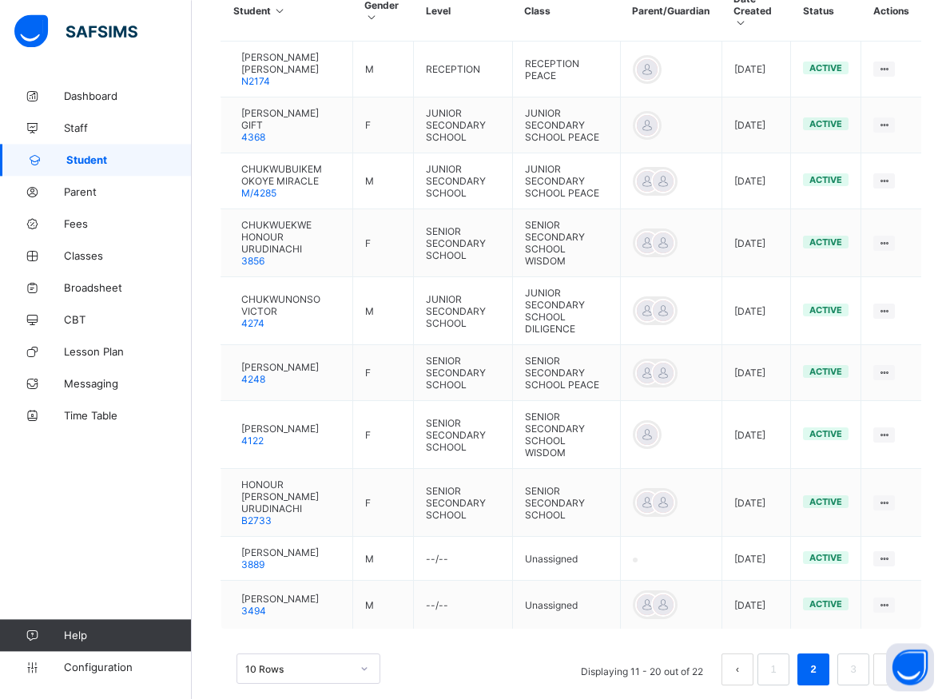
scroll to position [522, 0]
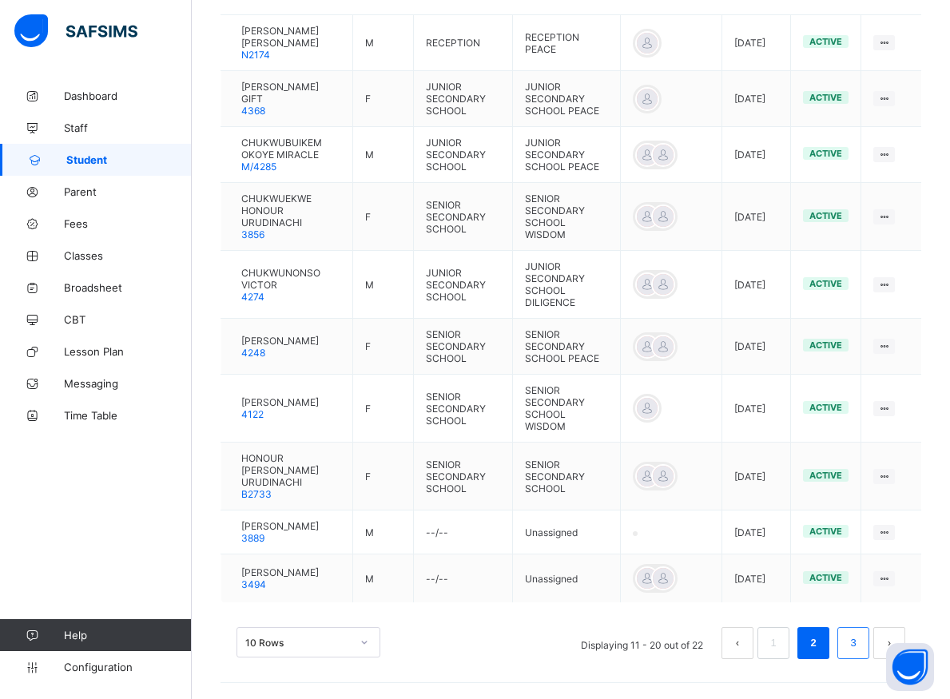
click at [860, 649] on link "3" at bounding box center [852, 643] width 15 height 21
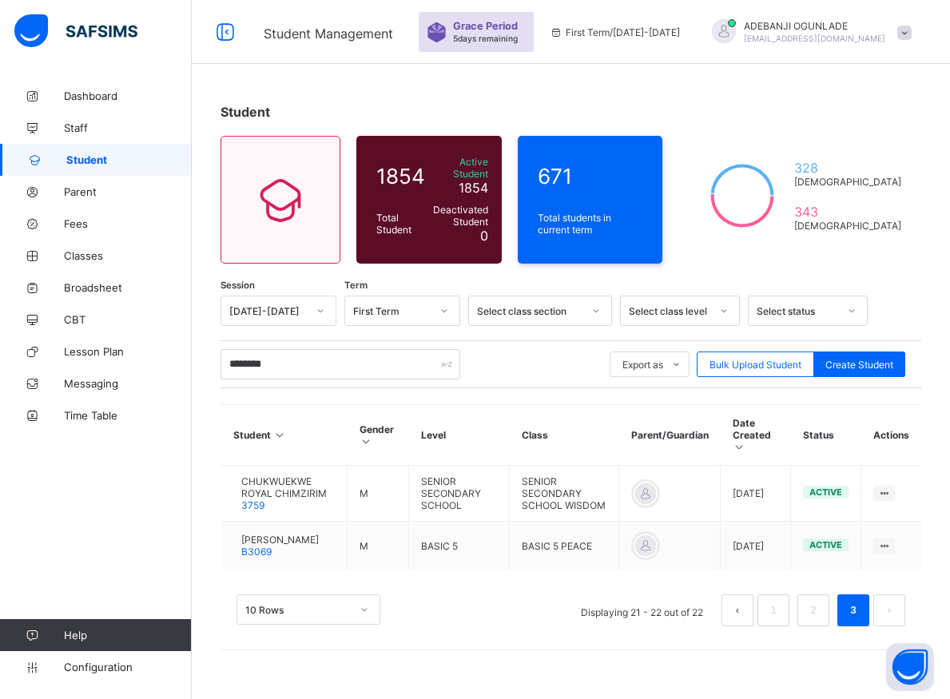
scroll to position [48, 0]
click at [820, 610] on link "2" at bounding box center [812, 610] width 15 height 21
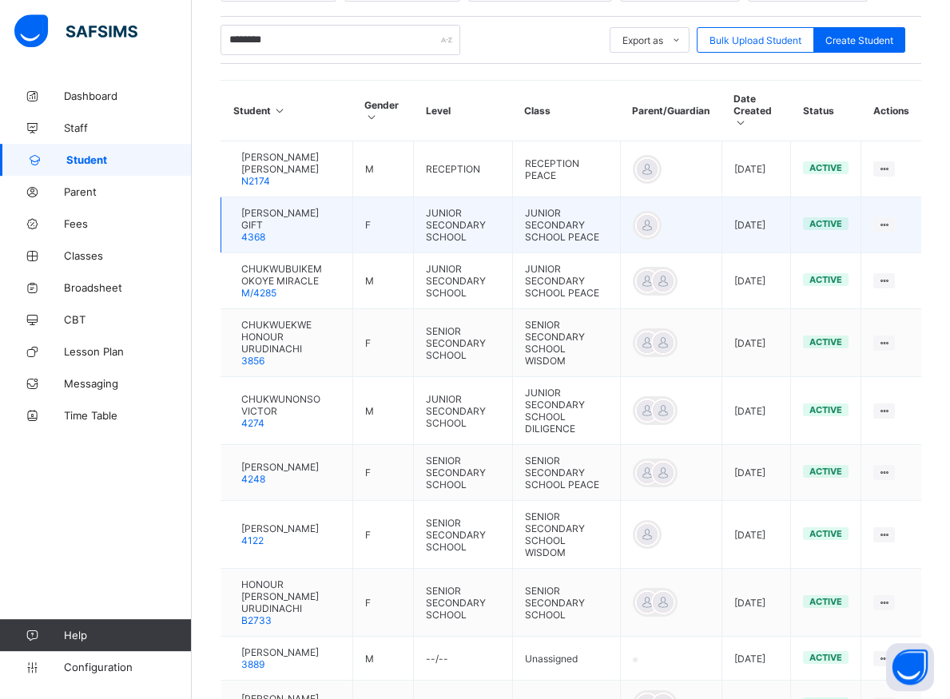
scroll to position [374, 0]
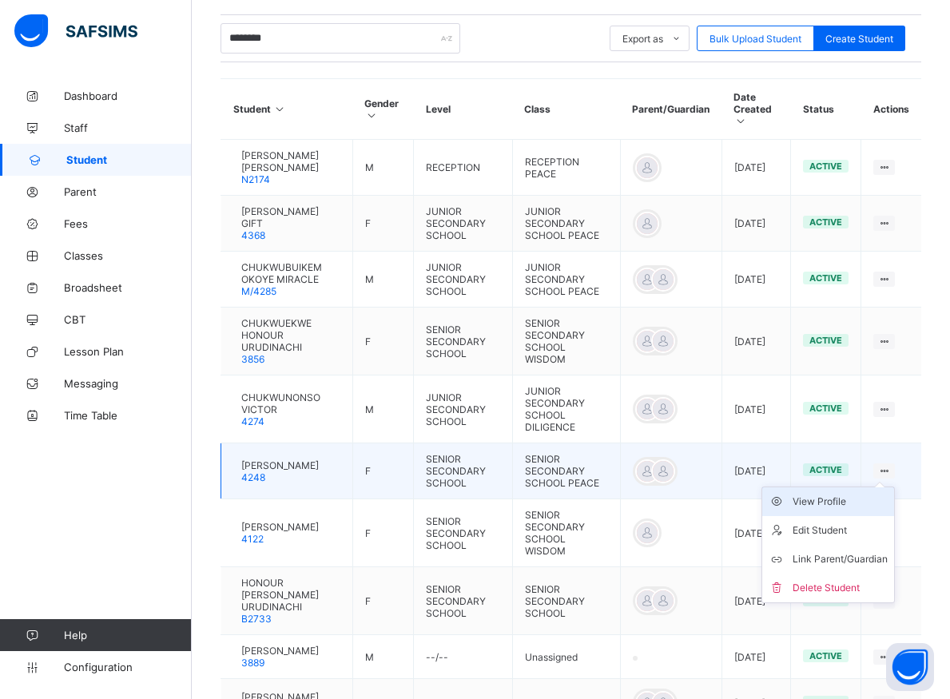
click at [845, 504] on div "View Profile" at bounding box center [839, 502] width 95 height 16
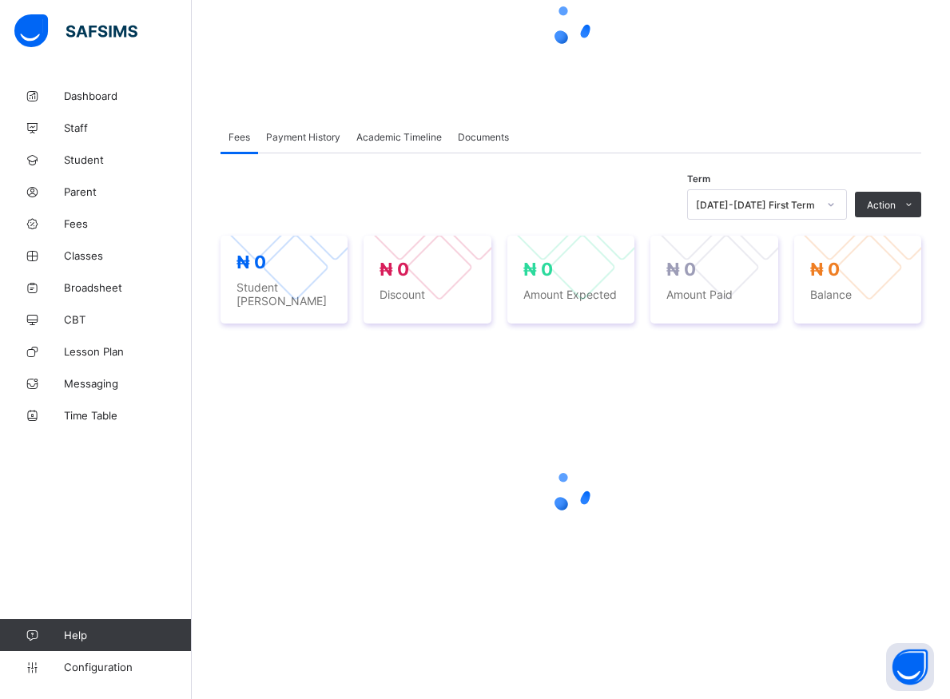
scroll to position [219, 0]
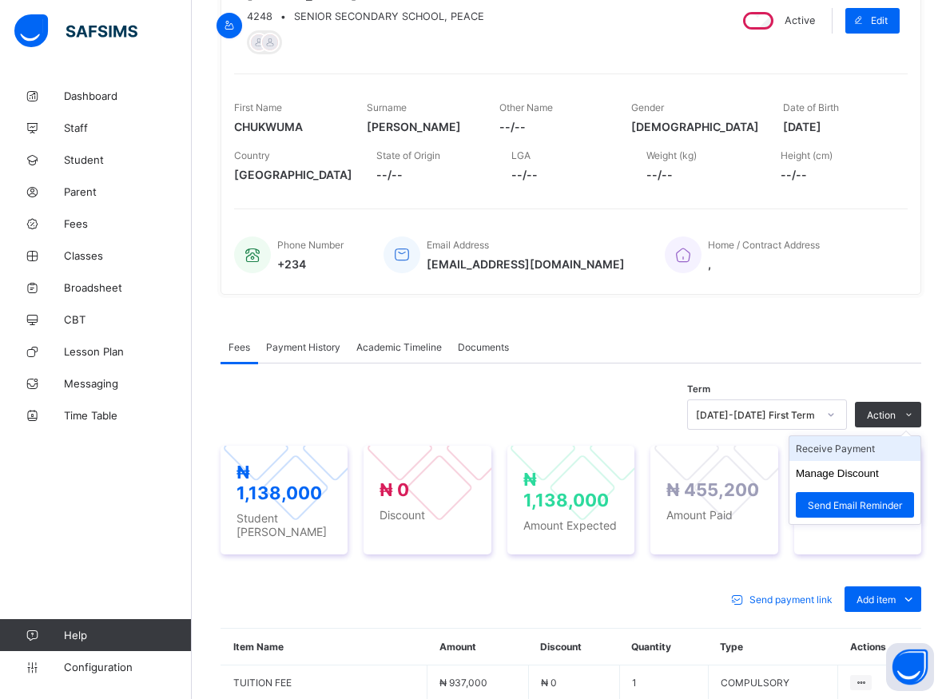
click at [862, 450] on li "Receive Payment" at bounding box center [854, 448] width 131 height 25
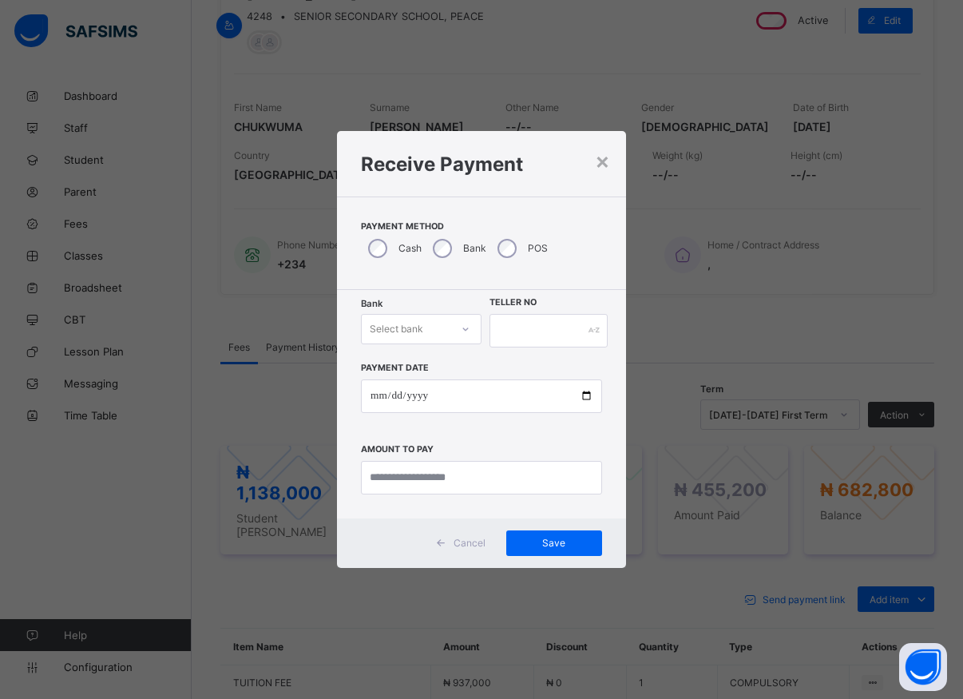
click at [462, 326] on icon at bounding box center [466, 329] width 10 height 16
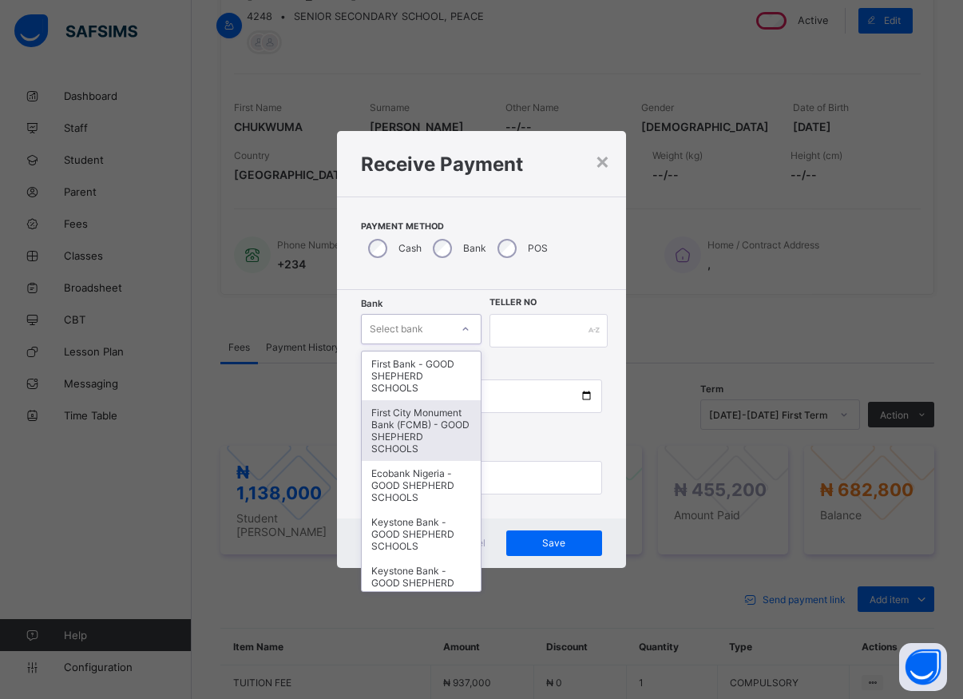
click at [411, 422] on div "First City Monument Bank (FCMB) - GOOD SHEPHERD SCHOOLS" at bounding box center [421, 430] width 119 height 61
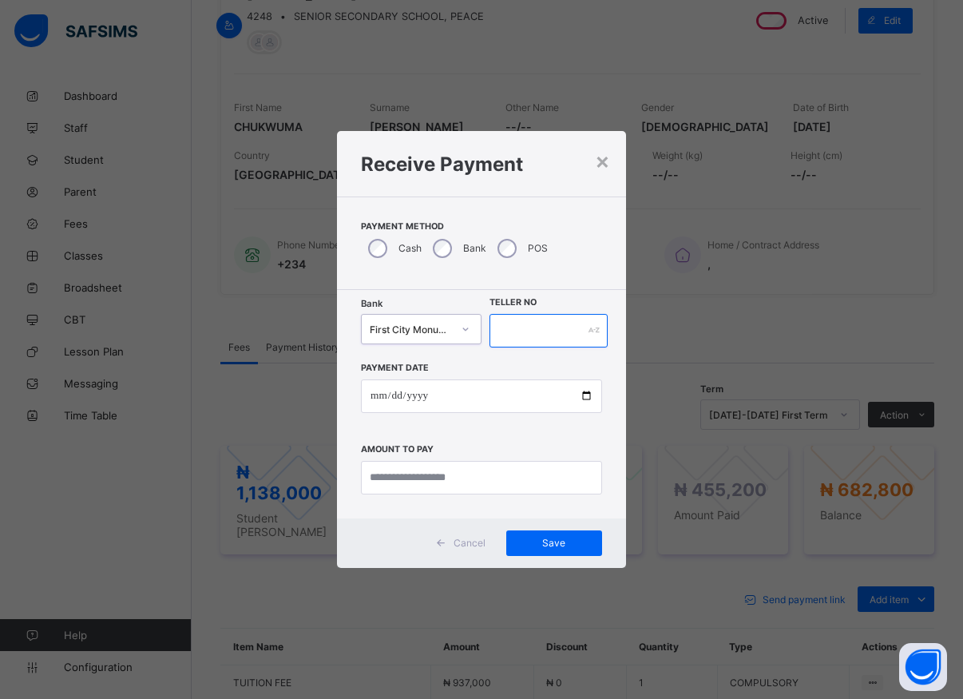
click at [501, 330] on input "text" at bounding box center [549, 331] width 118 height 34
type input "*****"
click at [578, 394] on input "date" at bounding box center [481, 396] width 241 height 34
type input "**********"
click at [465, 483] on input "currency" at bounding box center [481, 478] width 241 height 34
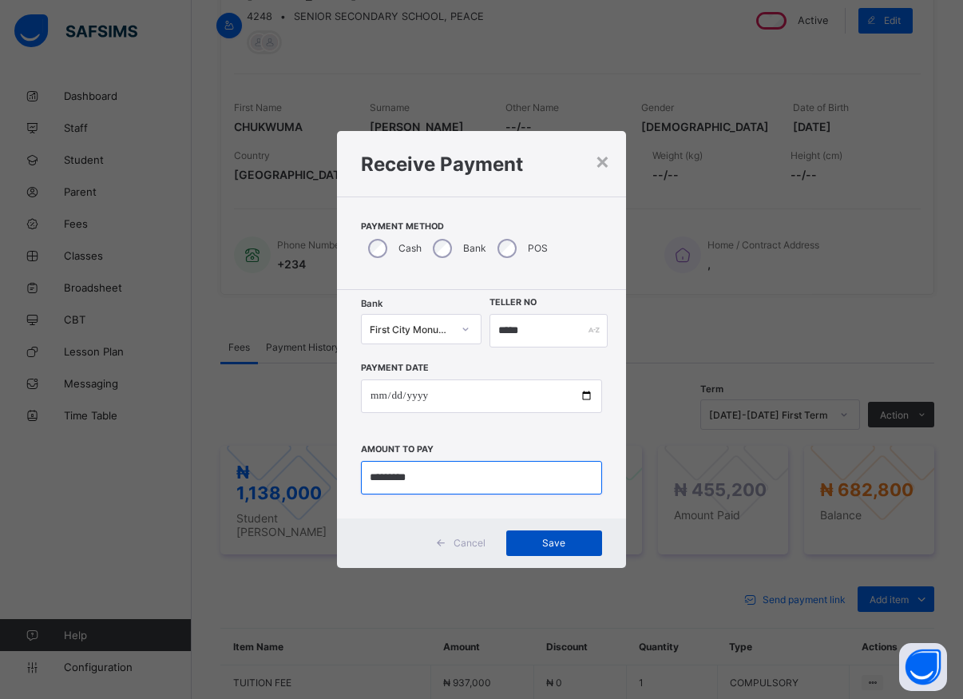
type input "*********"
click at [570, 548] on span "Save" at bounding box center [554, 543] width 72 height 12
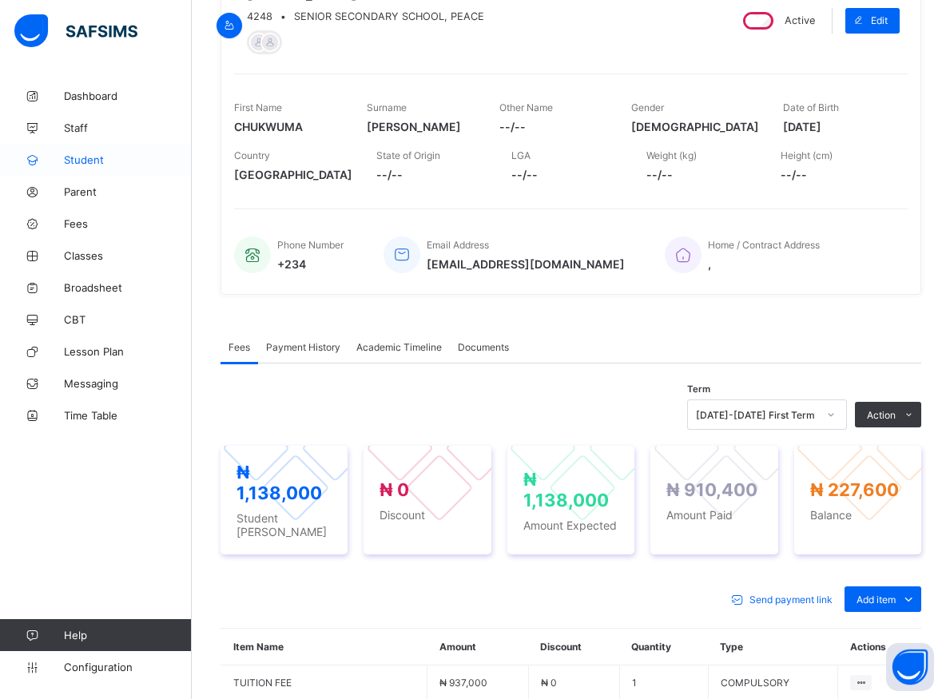
click at [79, 155] on span "Student" at bounding box center [128, 159] width 128 height 13
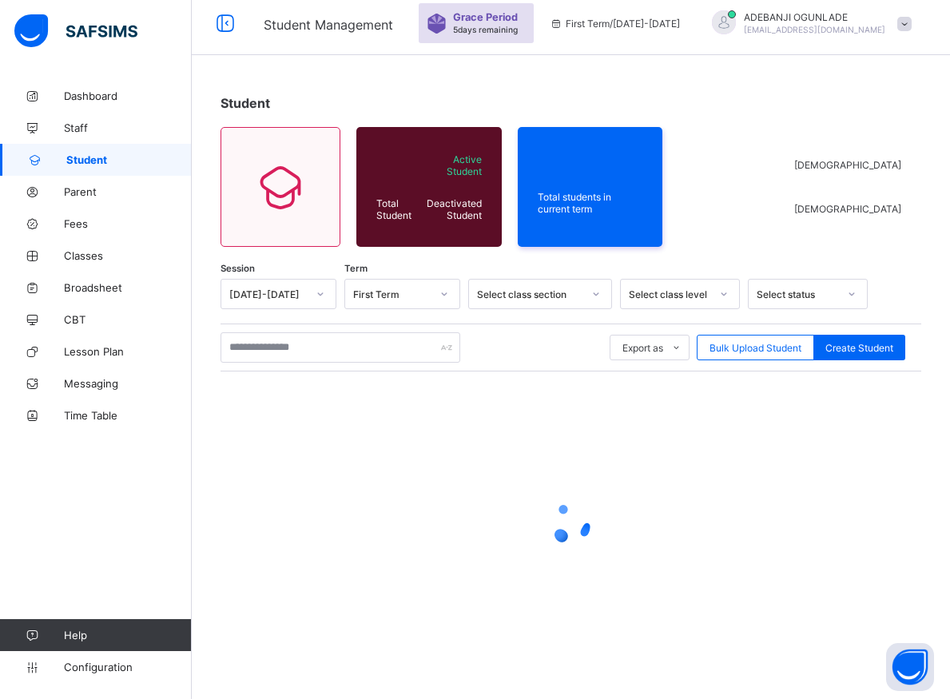
scroll to position [57, 0]
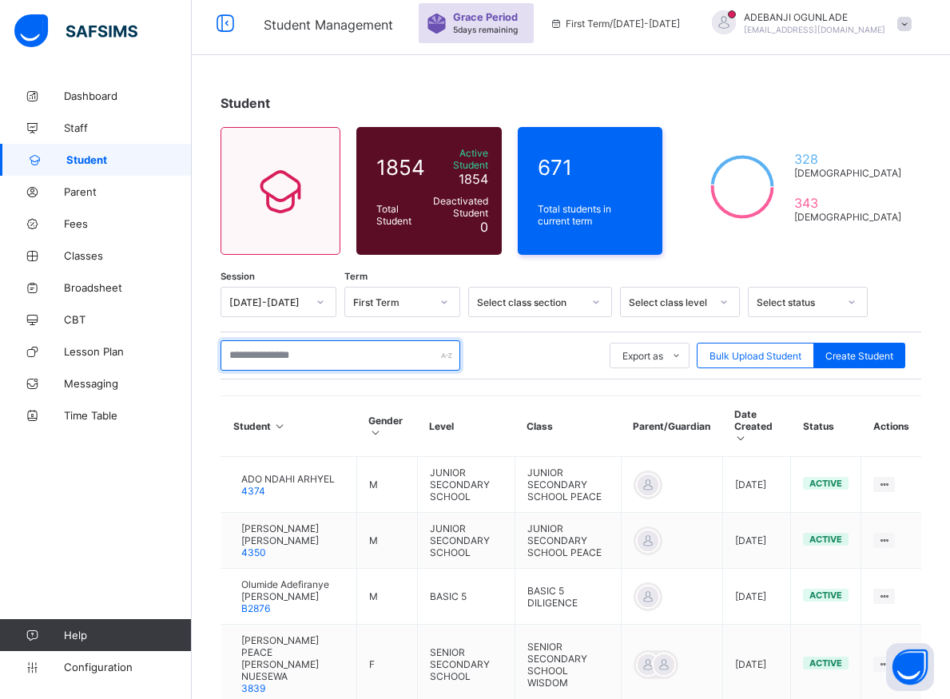
click at [251, 343] on input "text" at bounding box center [340, 355] width 240 height 30
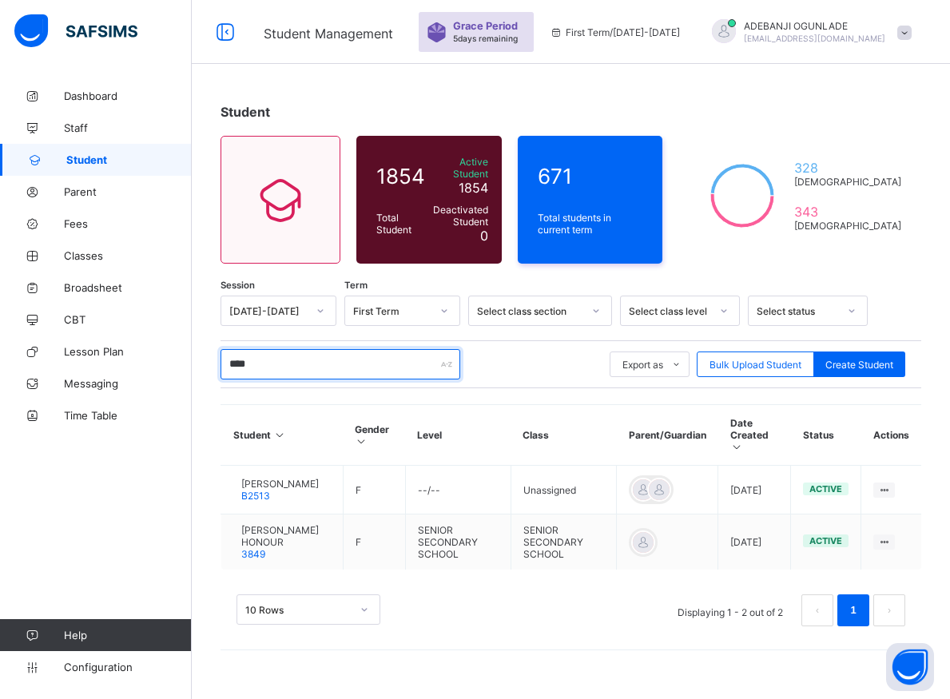
scroll to position [48, 0]
type input "*****"
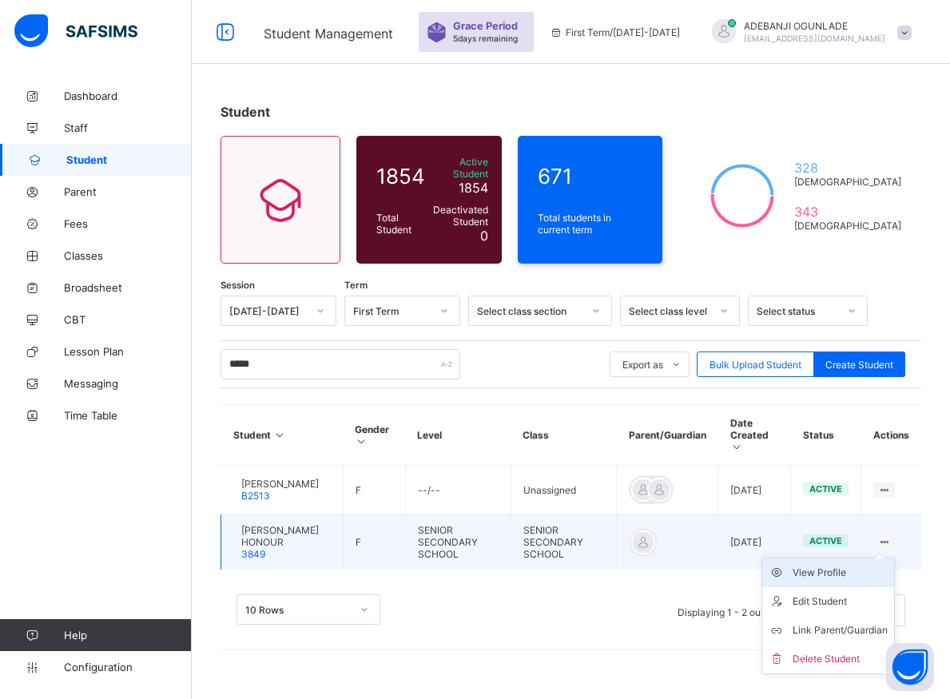
click at [848, 565] on div "View Profile" at bounding box center [839, 573] width 95 height 16
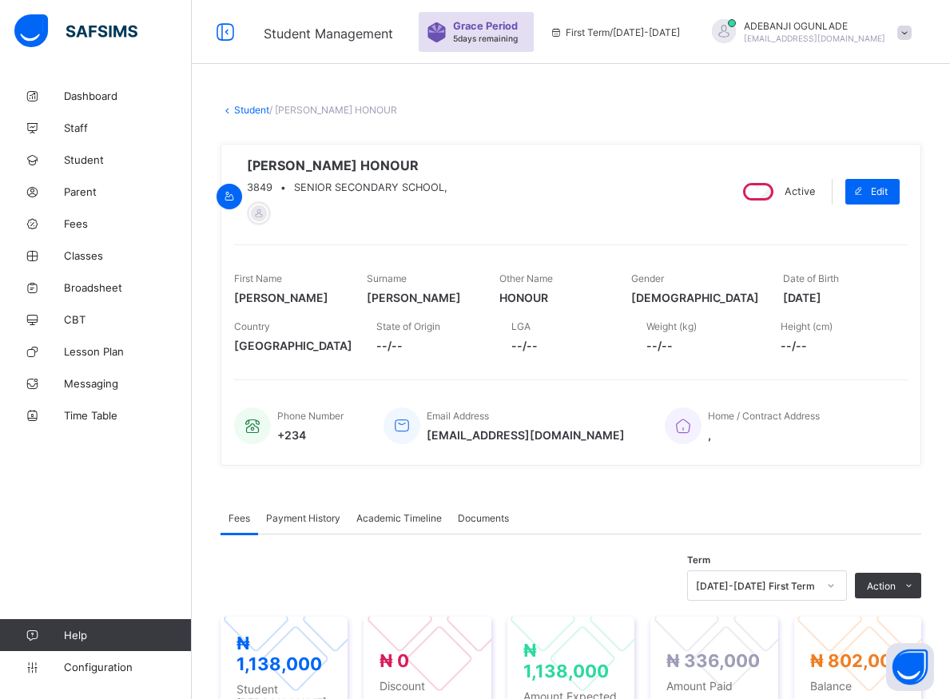
scroll to position [374, 0]
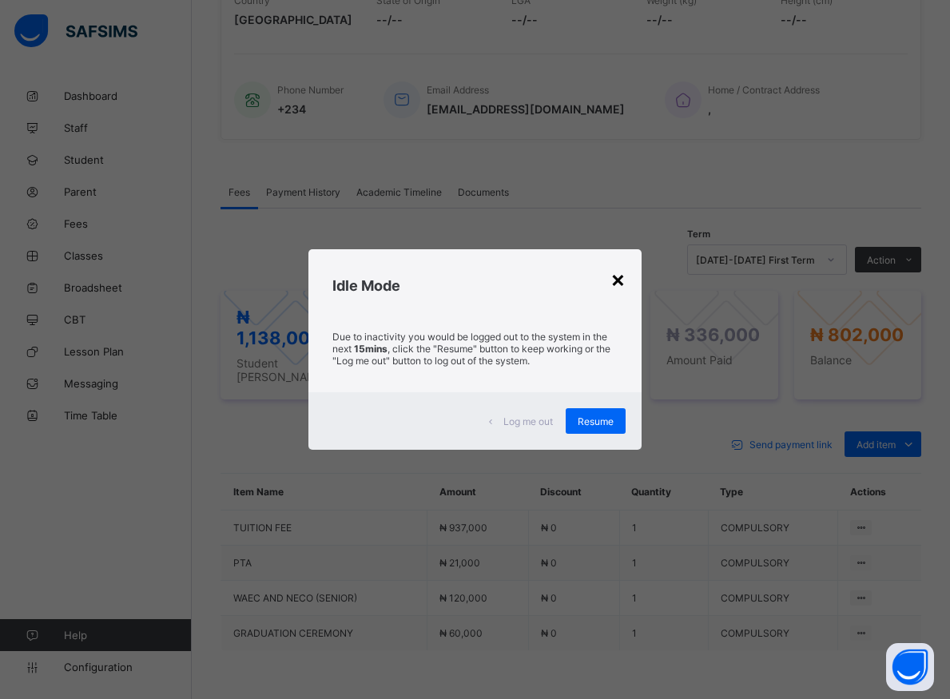
click at [619, 276] on div "×" at bounding box center [617, 278] width 15 height 27
click at [607, 430] on div "Resume" at bounding box center [595, 421] width 60 height 26
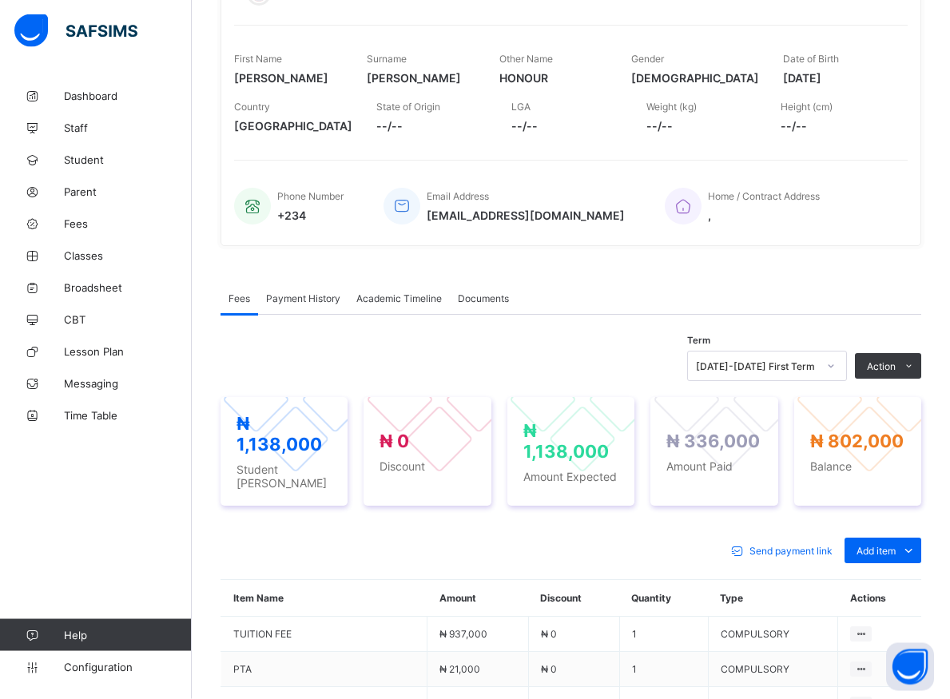
scroll to position [326, 0]
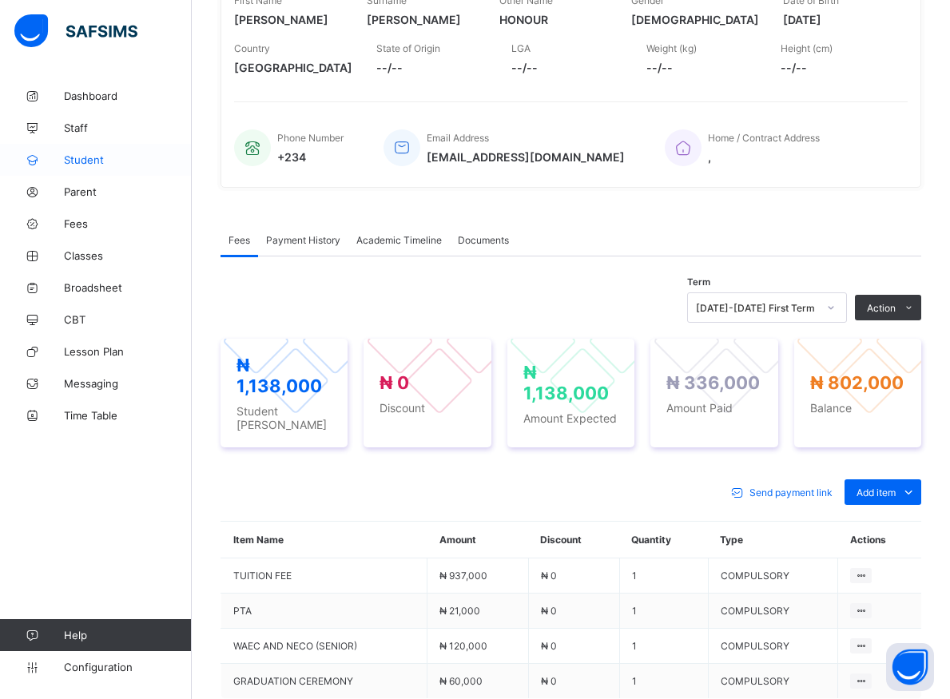
click at [86, 156] on span "Student" at bounding box center [128, 159] width 128 height 13
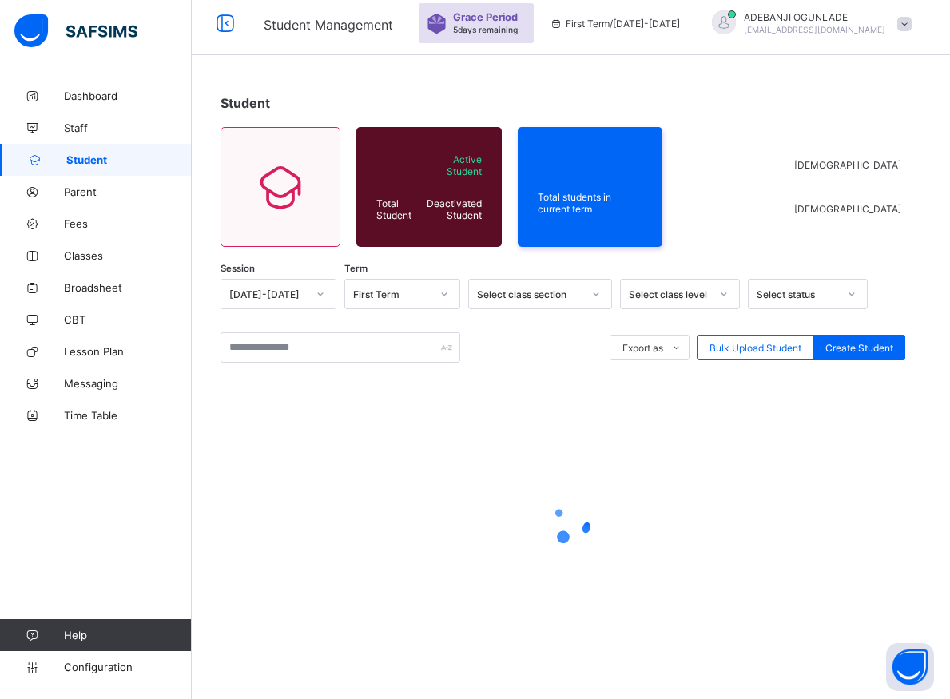
scroll to position [57, 0]
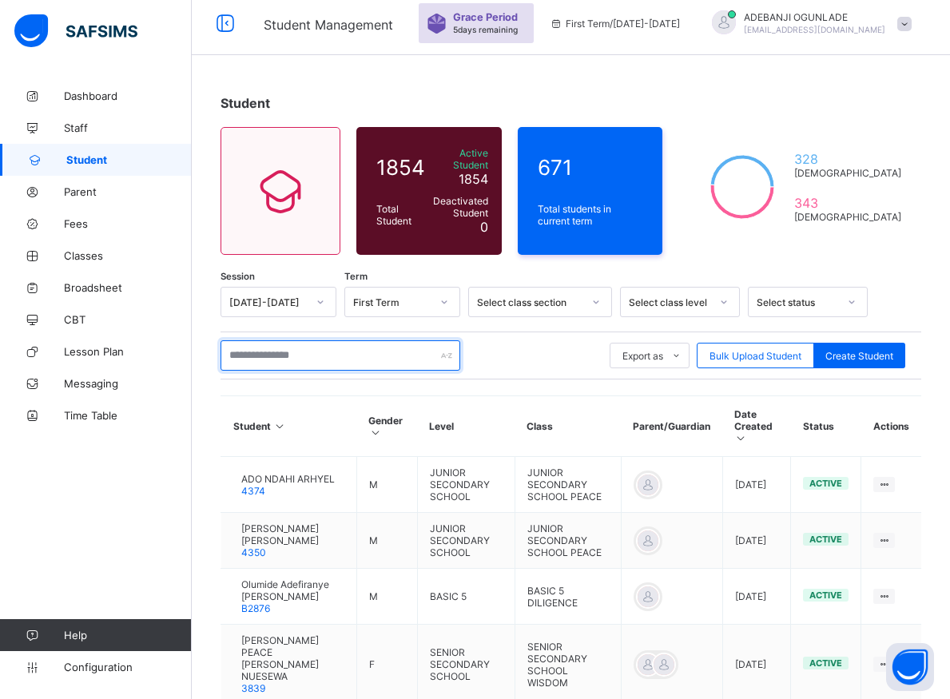
click at [317, 355] on input "text" at bounding box center [340, 355] width 240 height 30
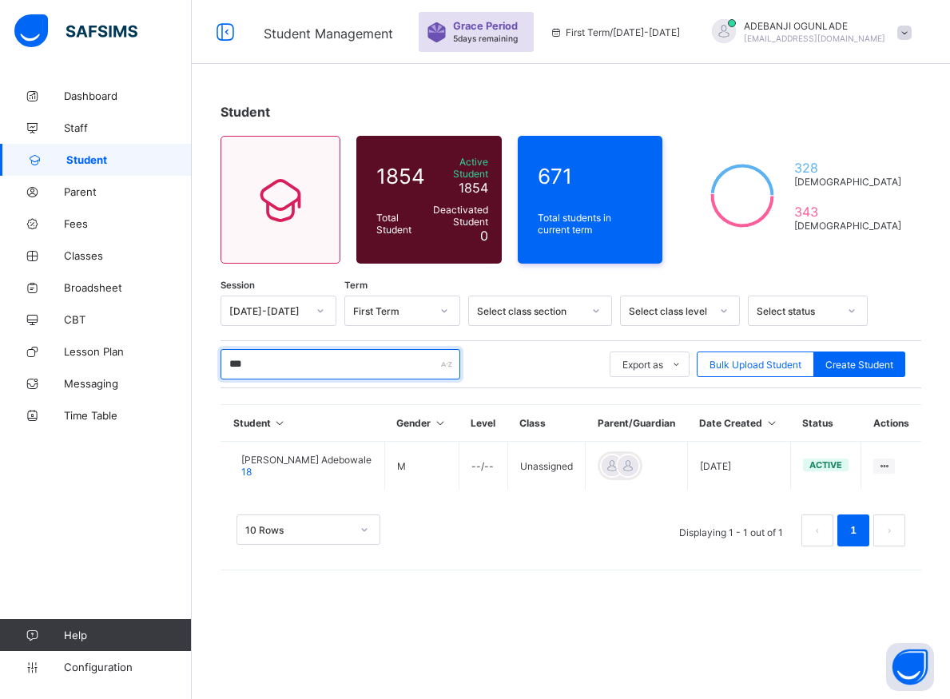
scroll to position [48, 0]
type input "*"
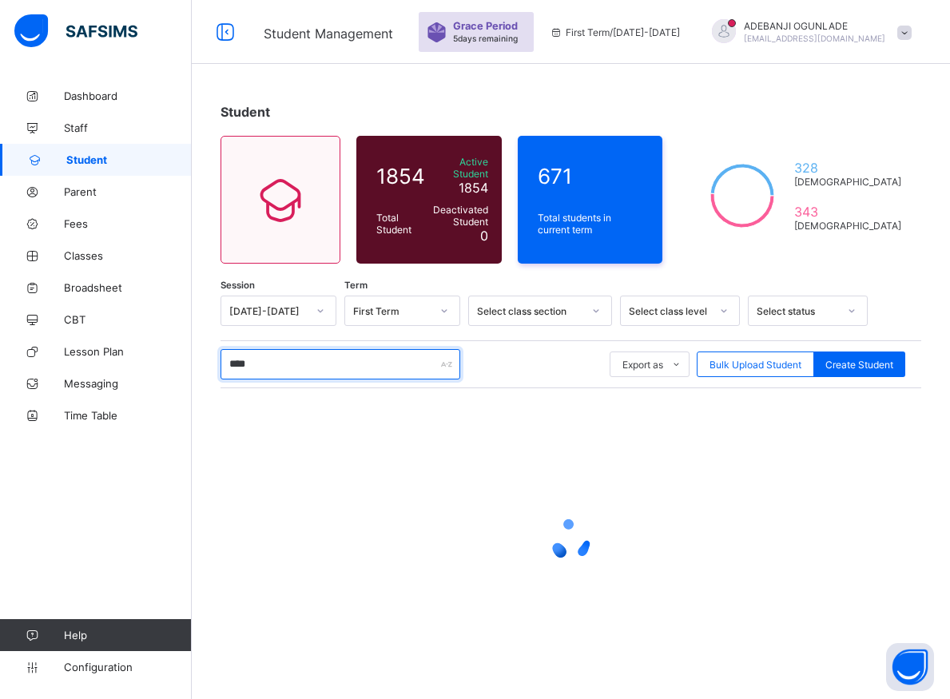
type input "*****"
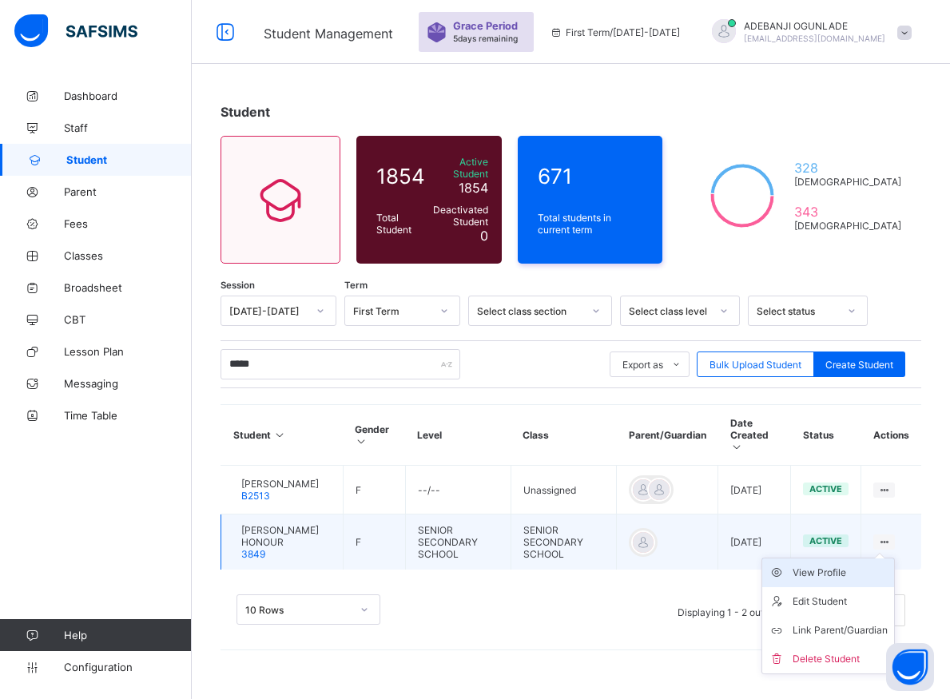
click at [859, 568] on div "View Profile" at bounding box center [839, 573] width 95 height 16
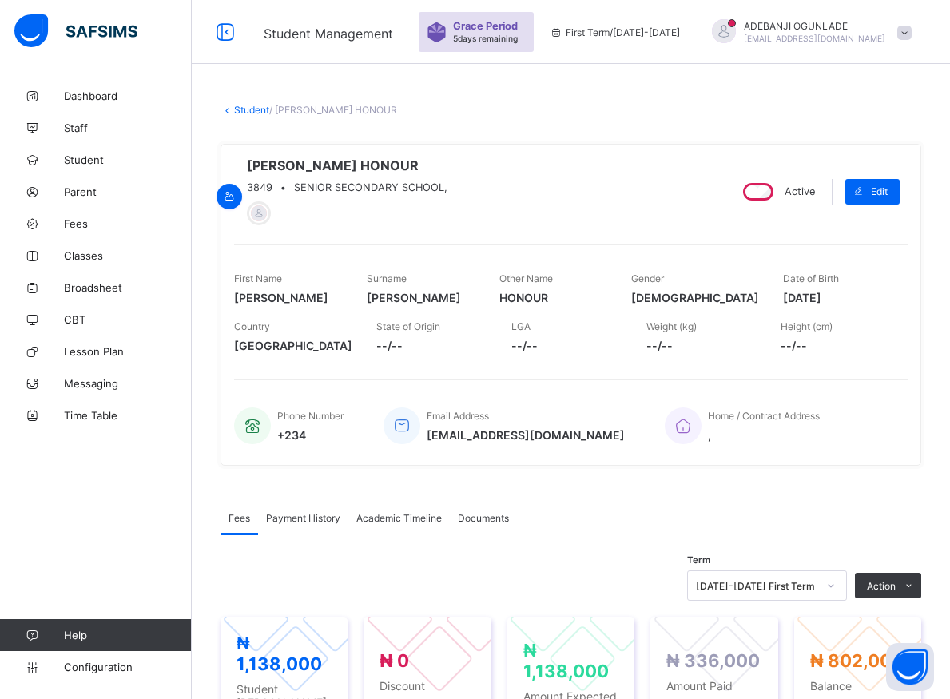
scroll to position [292, 0]
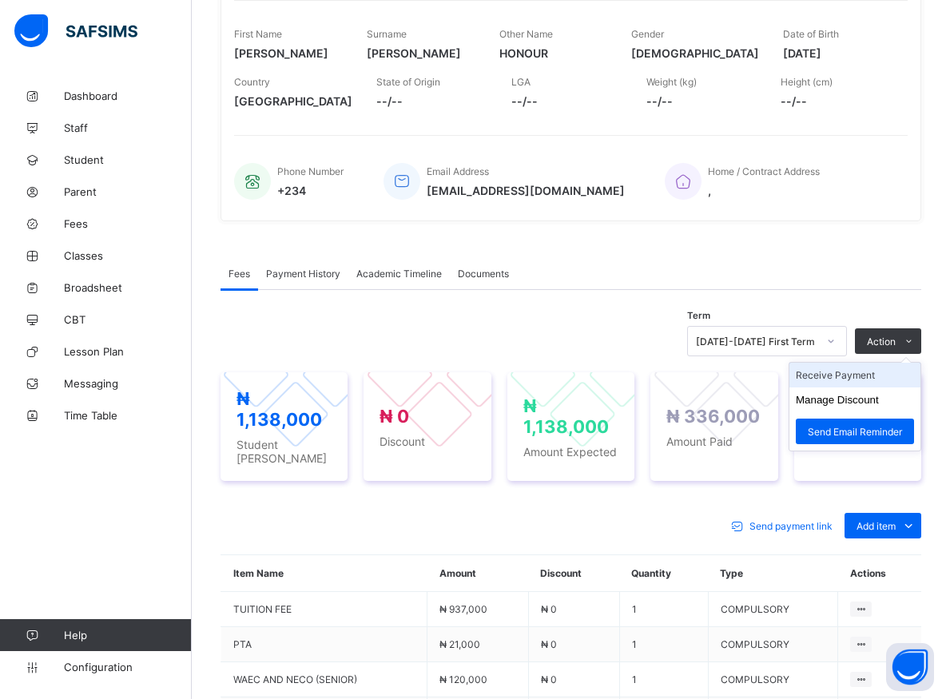
click at [860, 380] on li "Receive Payment" at bounding box center [854, 375] width 131 height 25
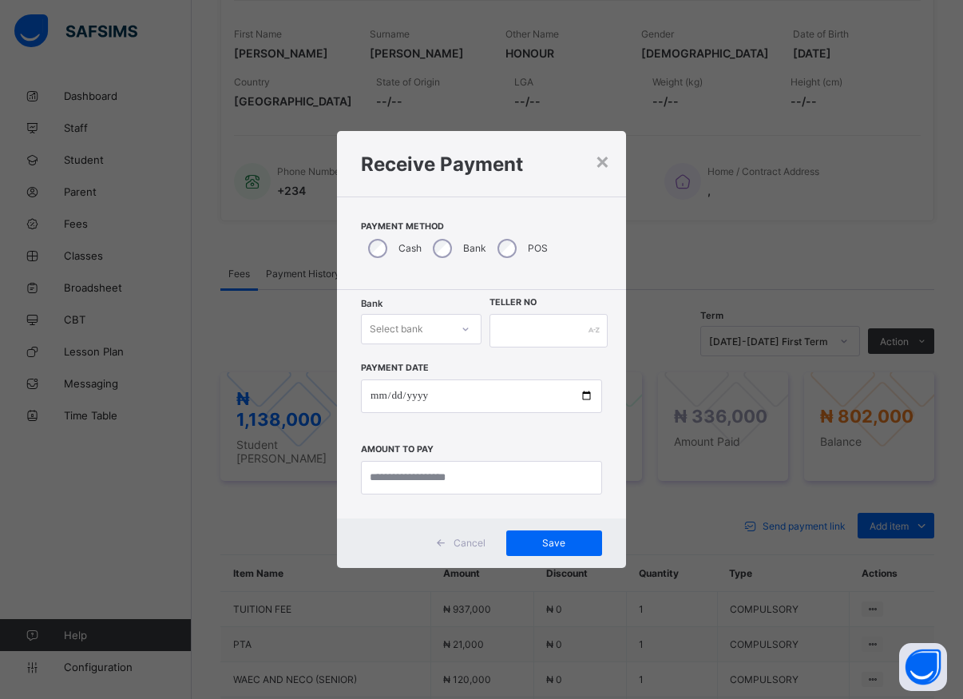
click at [468, 336] on icon at bounding box center [466, 329] width 10 height 16
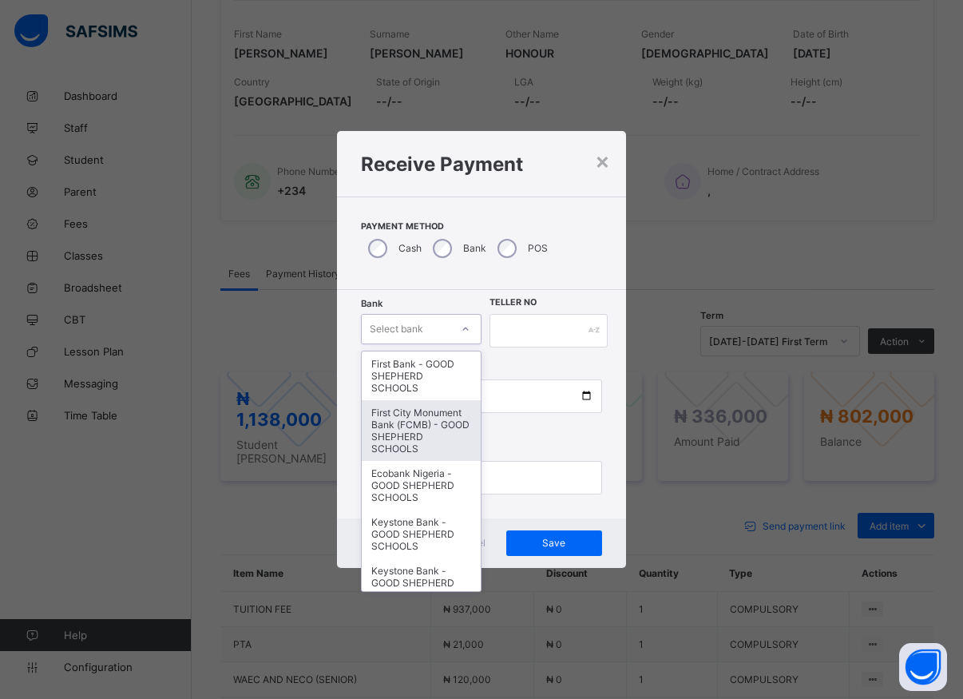
click at [391, 461] on div "First City Monument Bank (FCMB) - GOOD SHEPHERD SCHOOLS" at bounding box center [421, 430] width 119 height 61
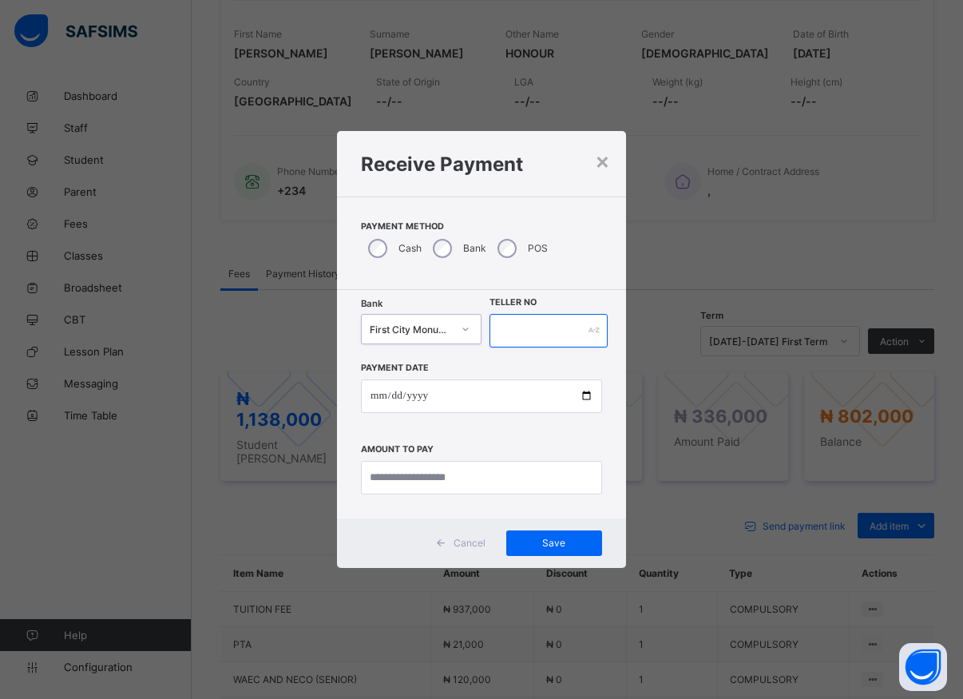
click at [498, 331] on input "text" at bounding box center [549, 331] width 118 height 34
type input "*****"
click at [586, 400] on input "date" at bounding box center [481, 396] width 241 height 34
type input "**********"
click at [452, 468] on input "currency" at bounding box center [481, 478] width 241 height 34
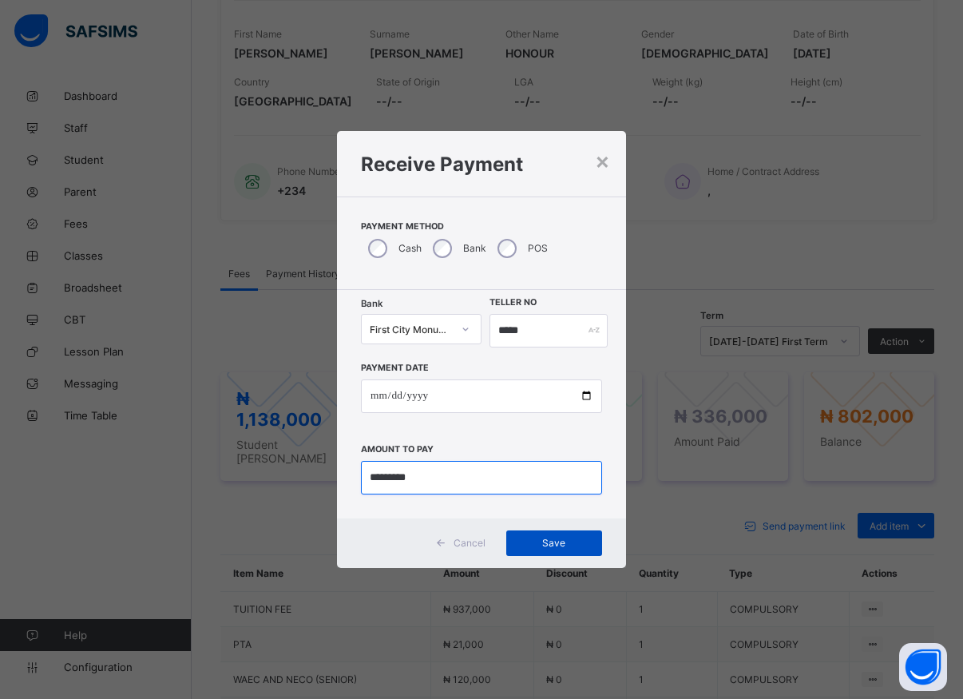
type input "*********"
click at [542, 539] on span "Save" at bounding box center [554, 543] width 72 height 12
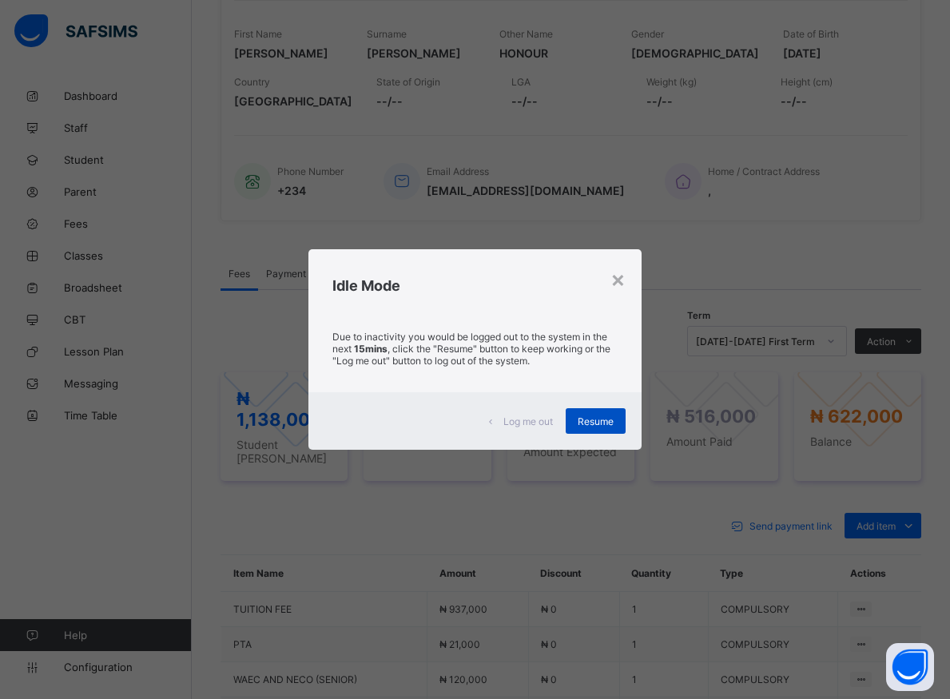
click at [597, 426] on span "Resume" at bounding box center [595, 421] width 36 height 12
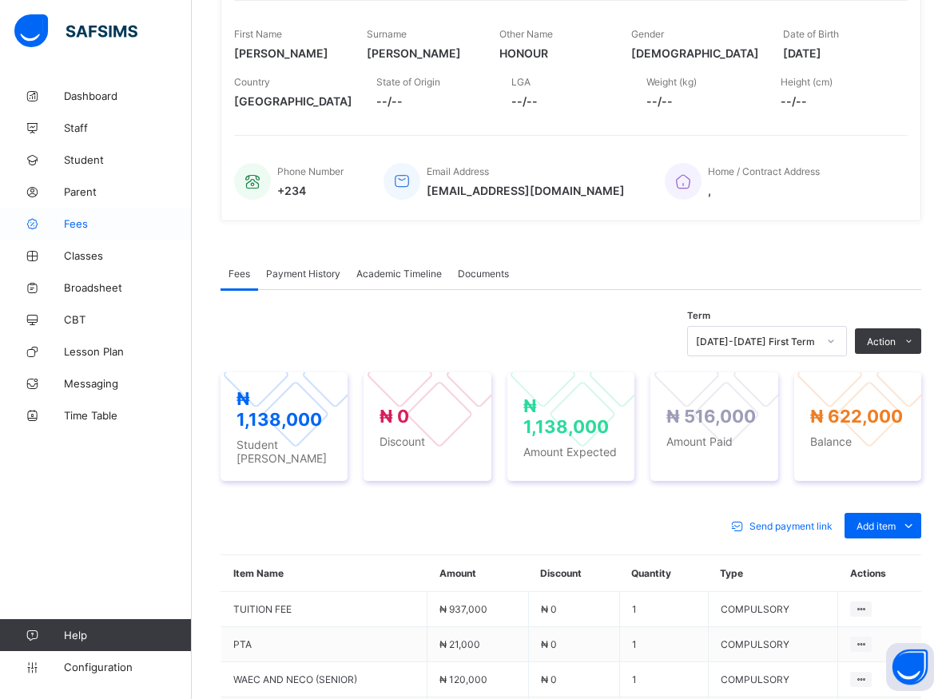
click at [75, 224] on span "Fees" at bounding box center [128, 223] width 128 height 13
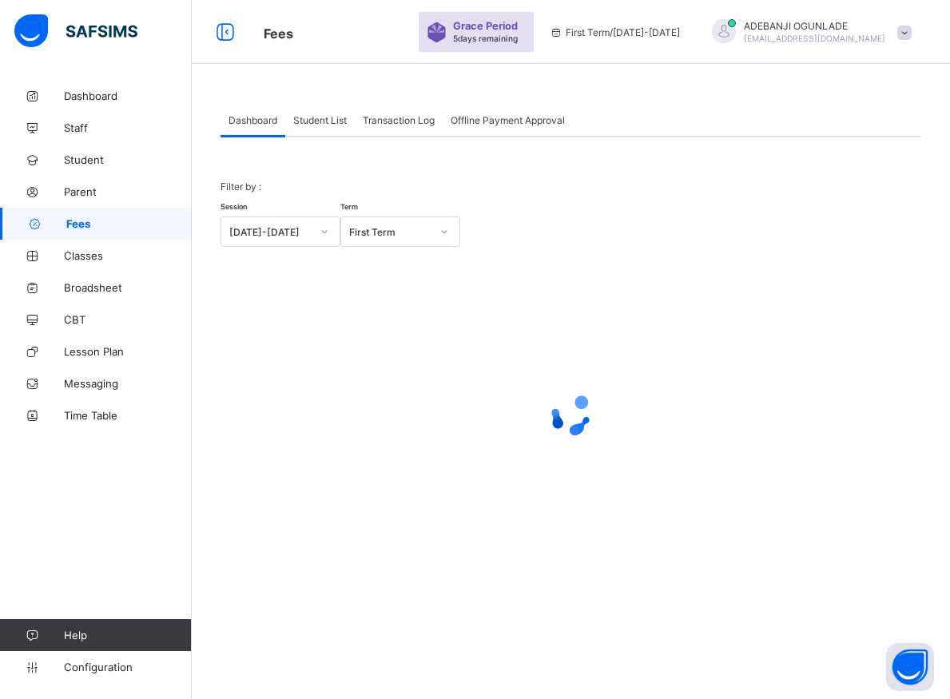
scroll to position [48, 0]
click at [397, 121] on span "Transaction Log" at bounding box center [399, 120] width 72 height 12
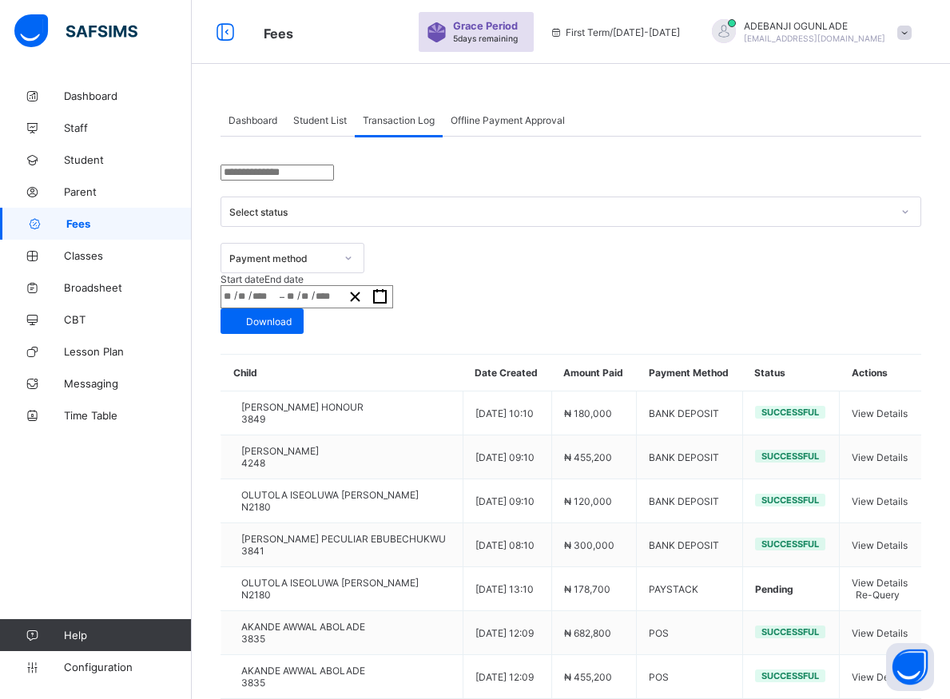
click at [251, 121] on span "Dashboard" at bounding box center [252, 120] width 49 height 12
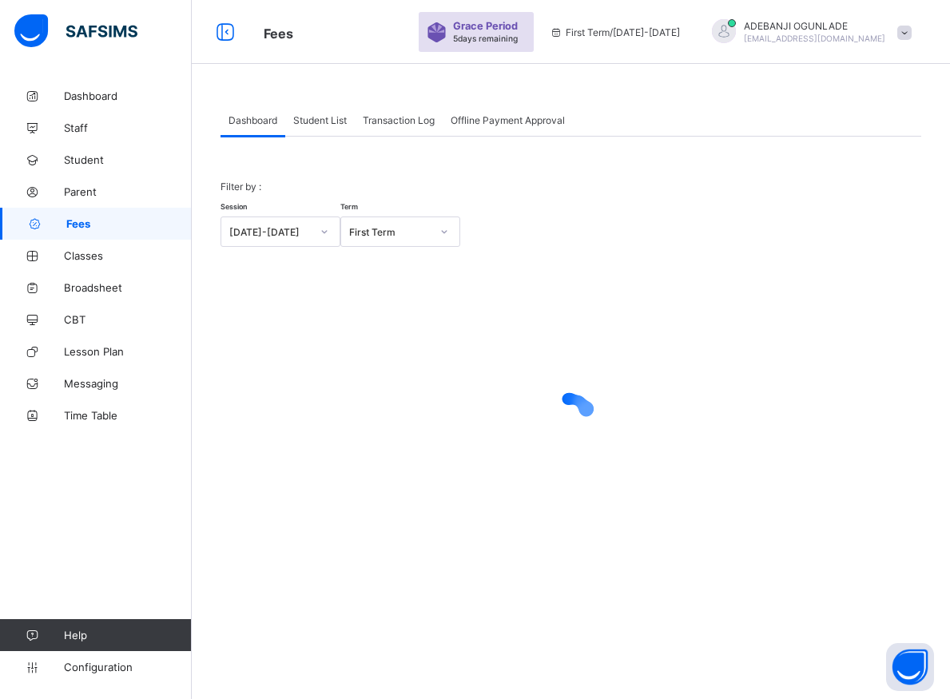
click at [342, 334] on div at bounding box center [570, 414] width 700 height 303
click at [341, 335] on div at bounding box center [570, 414] width 700 height 303
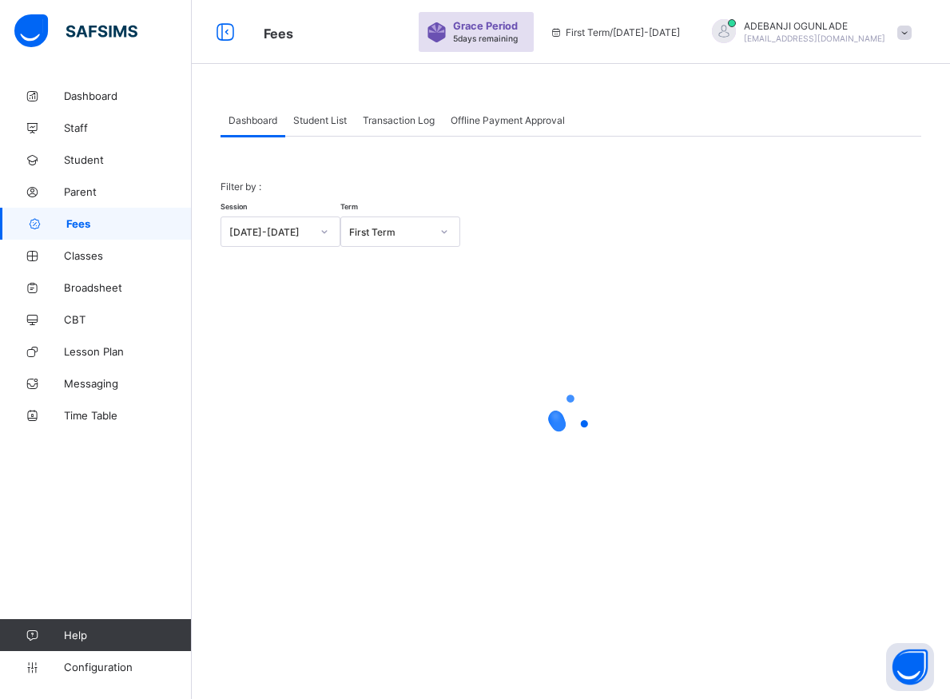
click at [340, 335] on div at bounding box center [570, 414] width 700 height 303
click at [339, 335] on div at bounding box center [570, 414] width 700 height 303
click at [335, 336] on div at bounding box center [570, 414] width 700 height 303
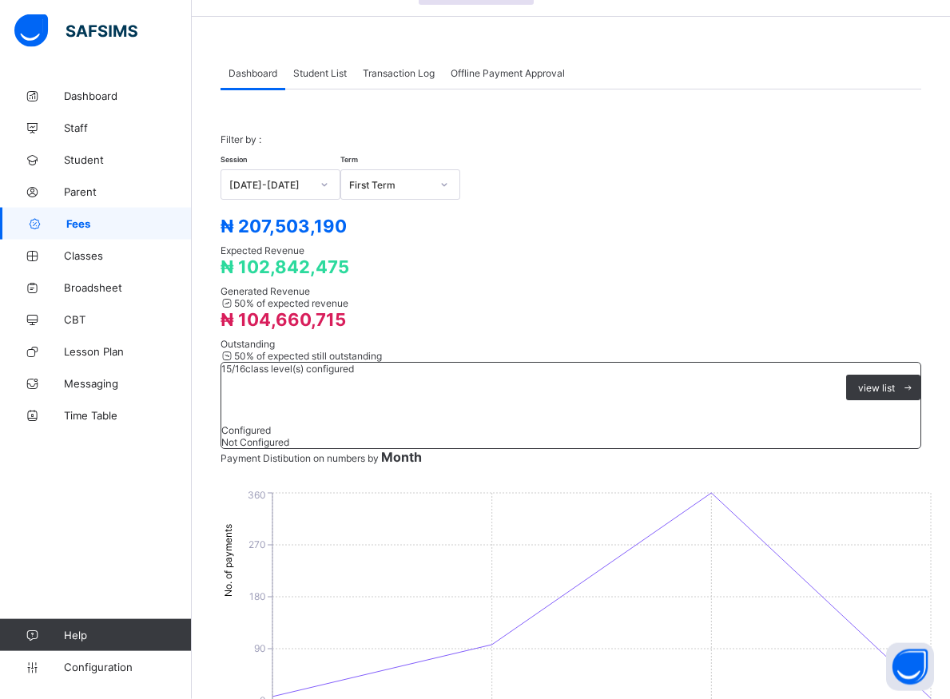
scroll to position [129, 0]
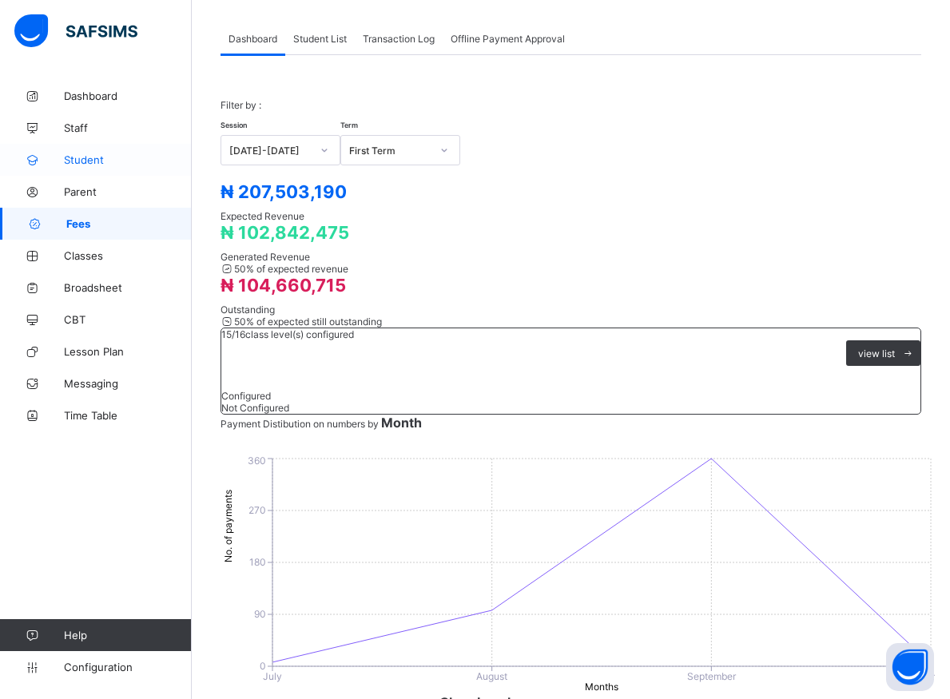
click at [82, 165] on span "Student" at bounding box center [128, 159] width 128 height 13
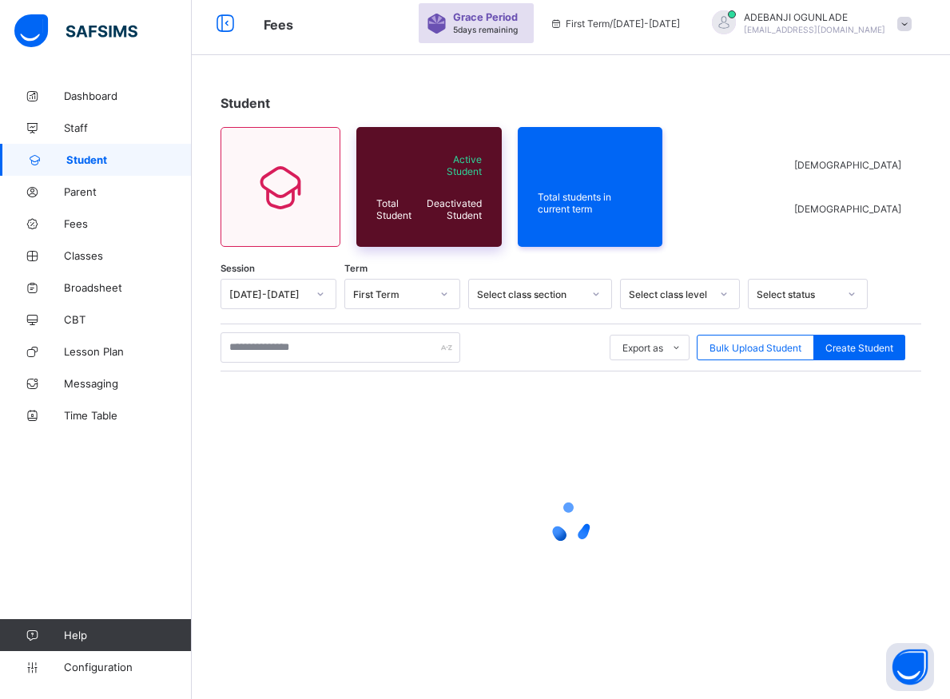
scroll to position [57, 0]
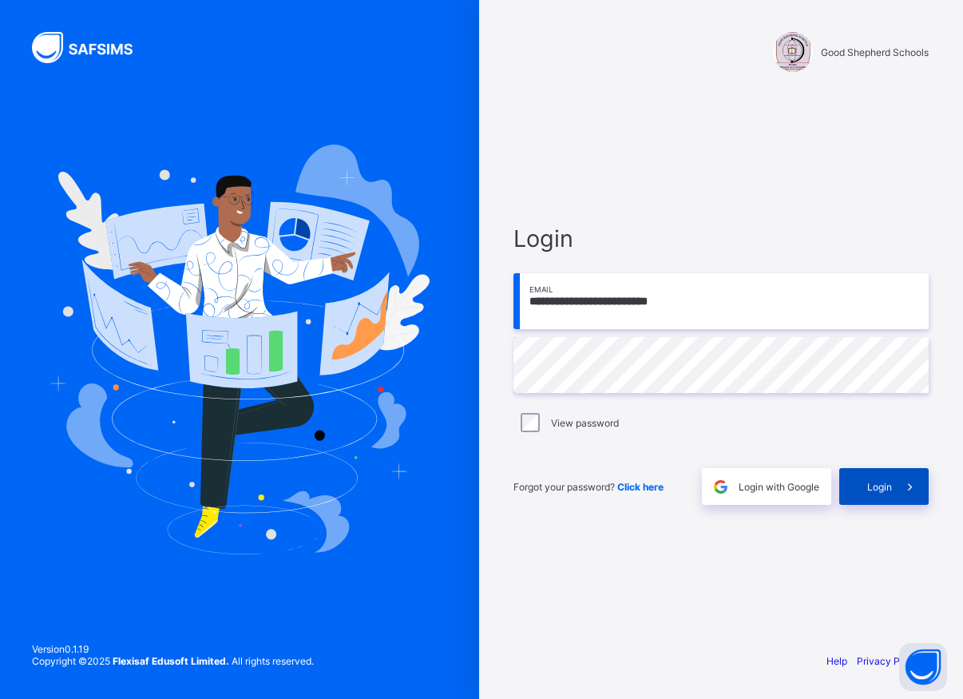
click at [879, 476] on div "Login" at bounding box center [883, 486] width 89 height 37
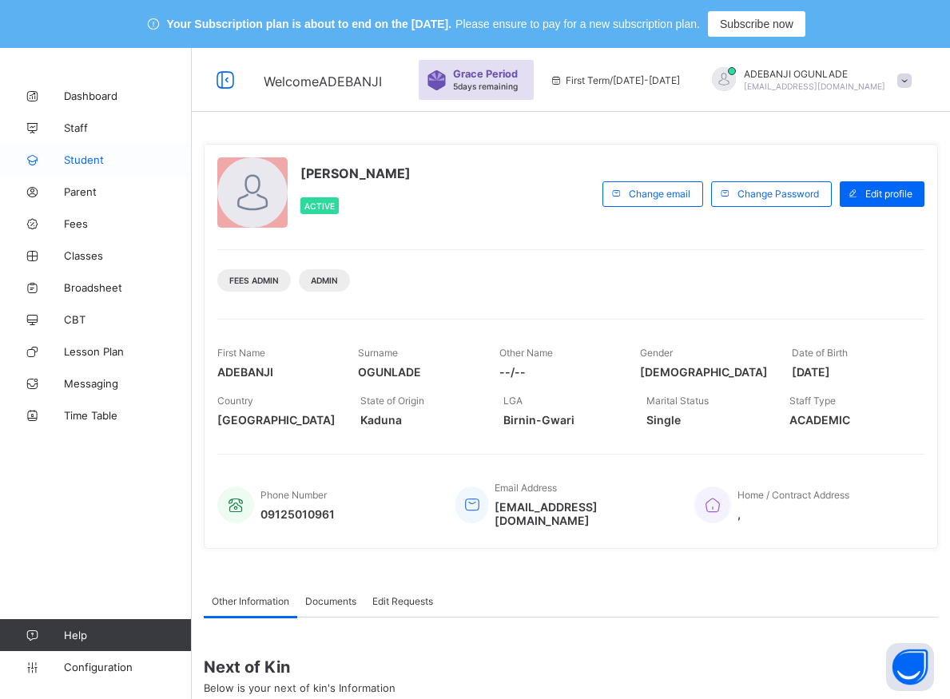
click at [71, 154] on span "Student" at bounding box center [128, 159] width 128 height 13
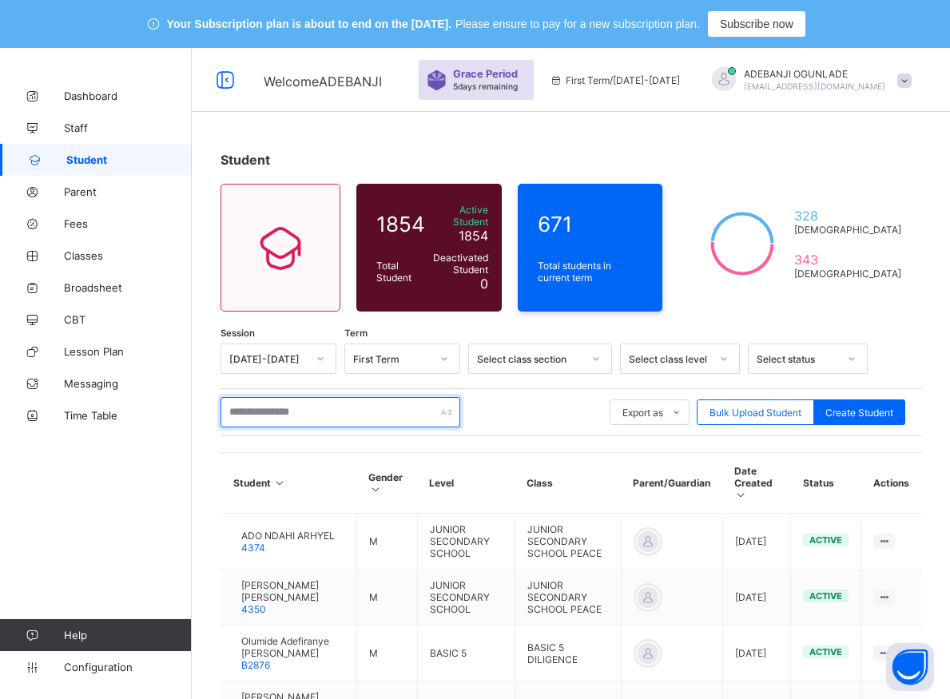
click at [306, 401] on input "text" at bounding box center [340, 412] width 240 height 30
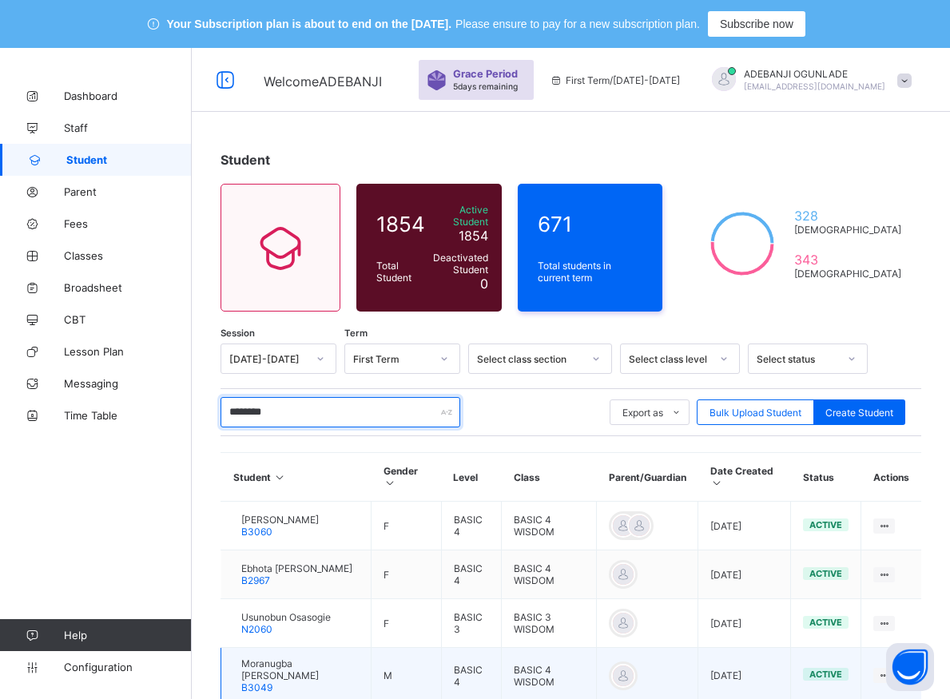
scroll to position [107, 0]
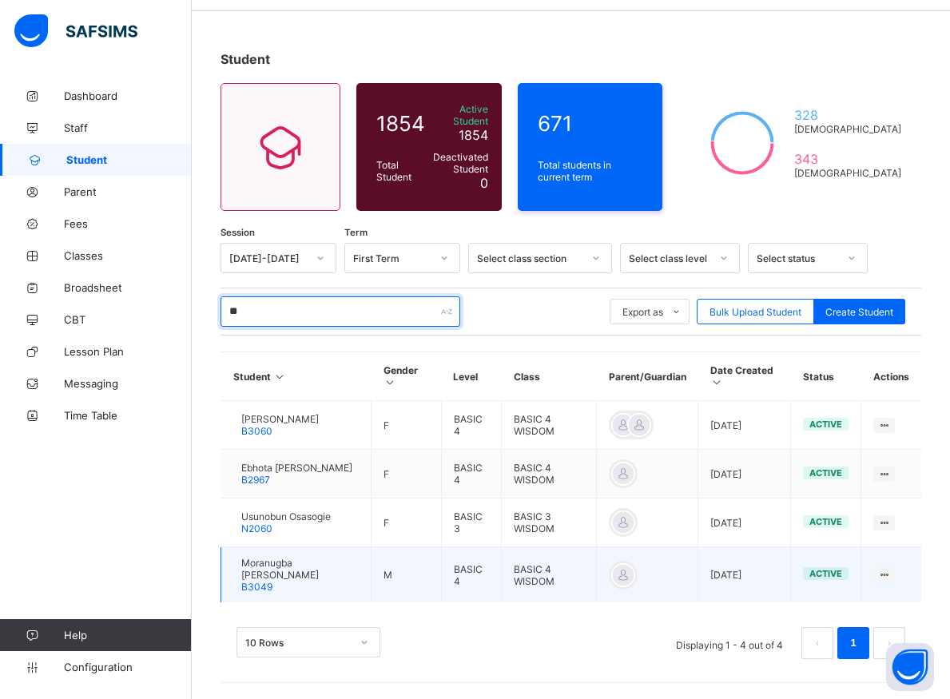
type input "*"
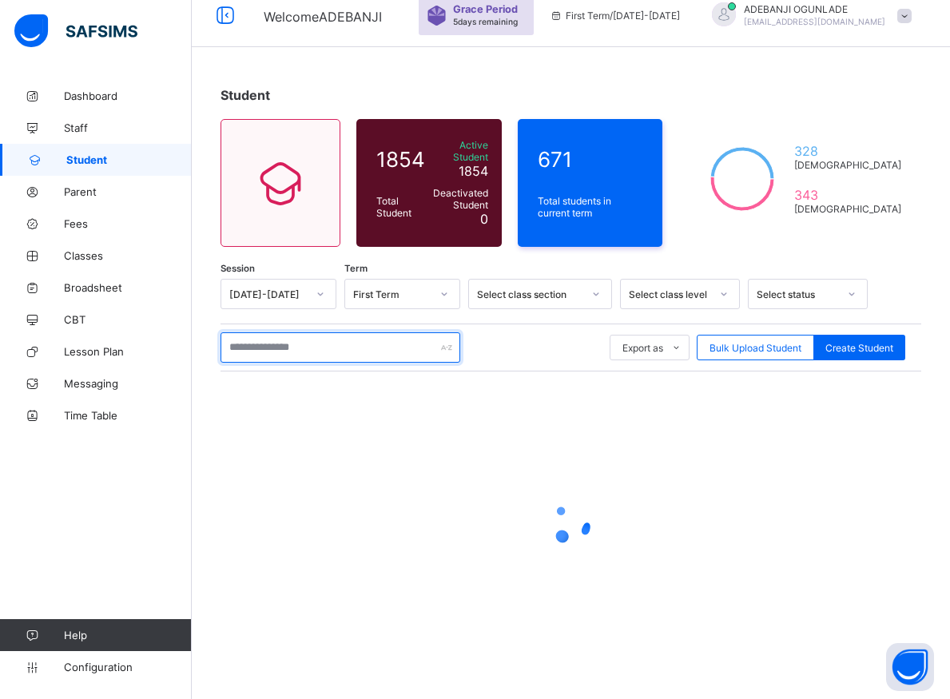
scroll to position [57, 0]
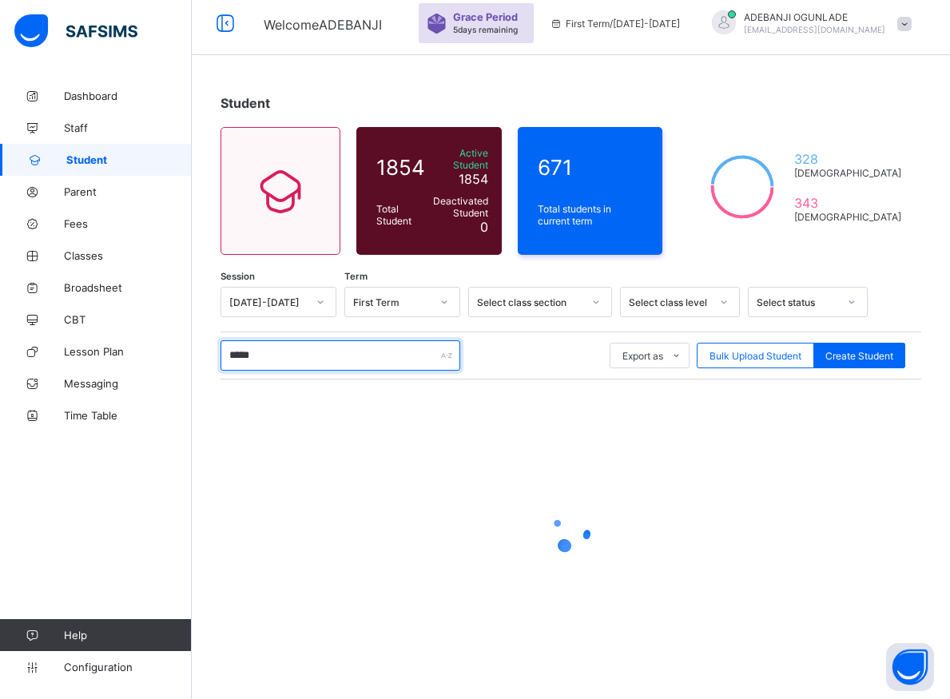
type input "******"
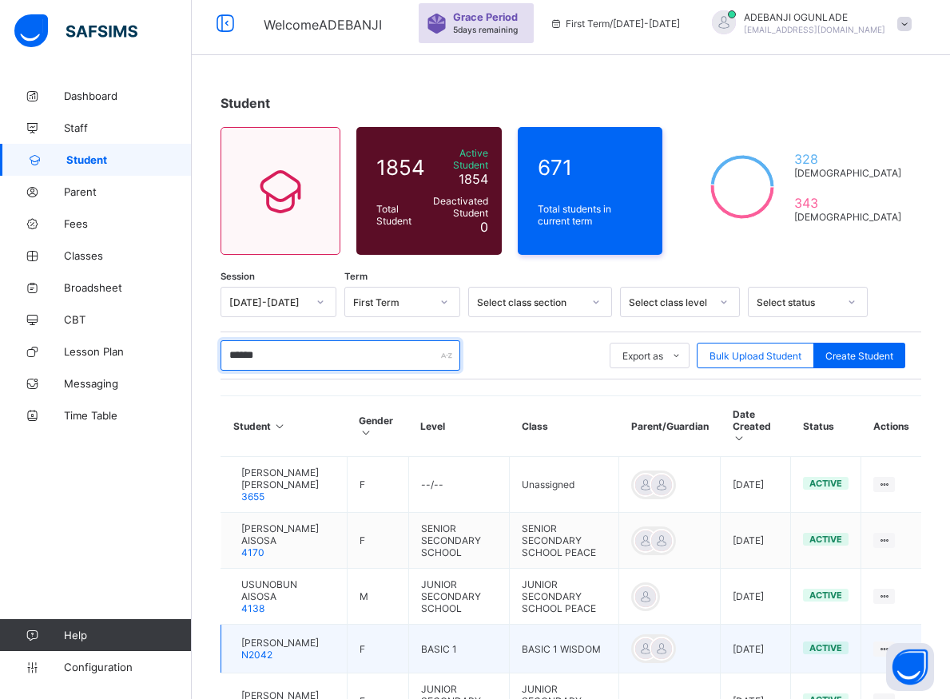
scroll to position [138, 0]
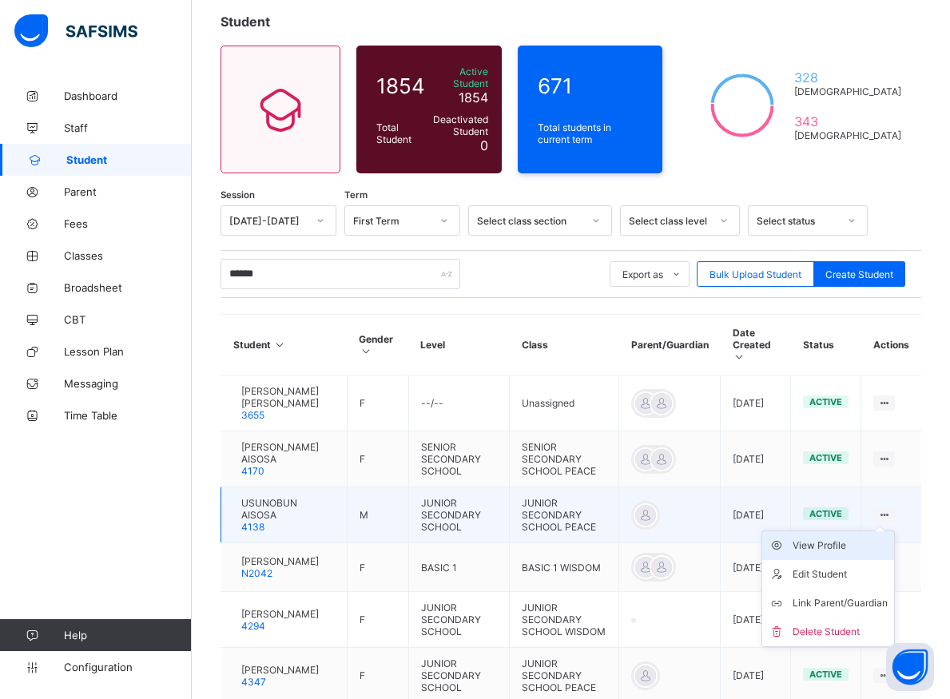
click at [831, 537] on div "View Profile" at bounding box center [839, 545] width 95 height 16
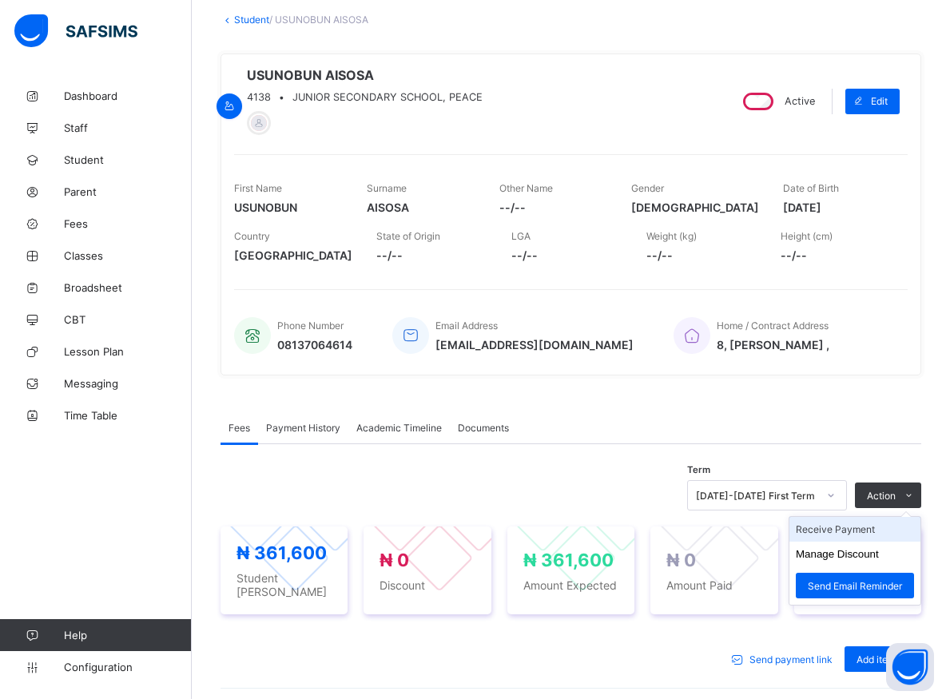
click at [863, 533] on li "Receive Payment" at bounding box center [854, 529] width 131 height 25
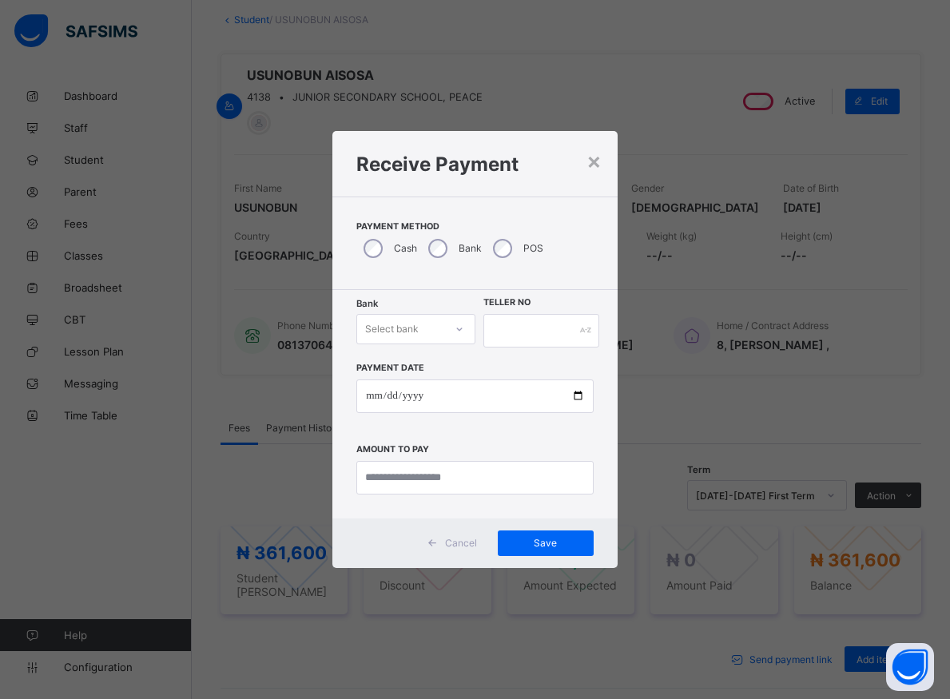
click at [443, 341] on div "Select bank" at bounding box center [415, 329] width 118 height 30
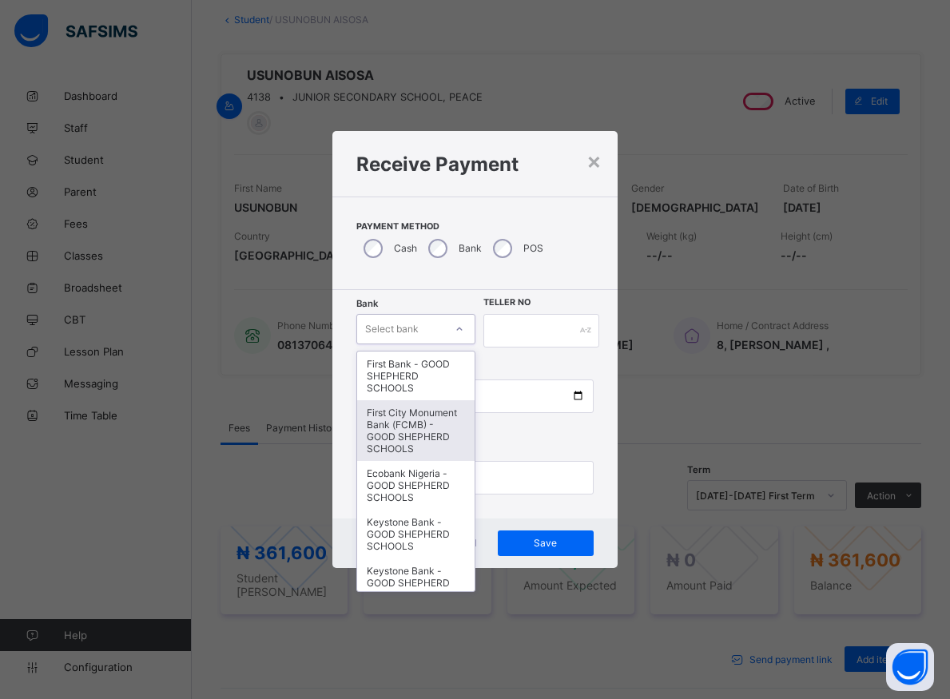
click at [424, 436] on div "First City Monument Bank (FCMB) - GOOD SHEPHERD SCHOOLS" at bounding box center [415, 430] width 117 height 61
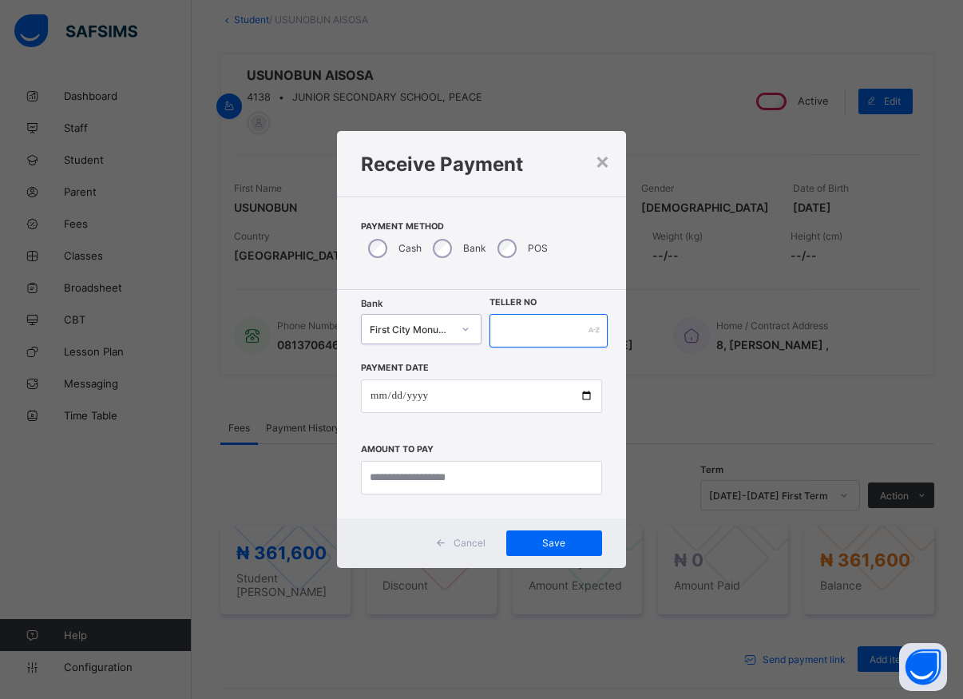
click at [501, 327] on input "text" at bounding box center [549, 331] width 118 height 34
type input "*****"
click at [579, 395] on input "date" at bounding box center [481, 396] width 241 height 34
type input "**********"
click at [430, 481] on input "currency" at bounding box center [481, 478] width 241 height 34
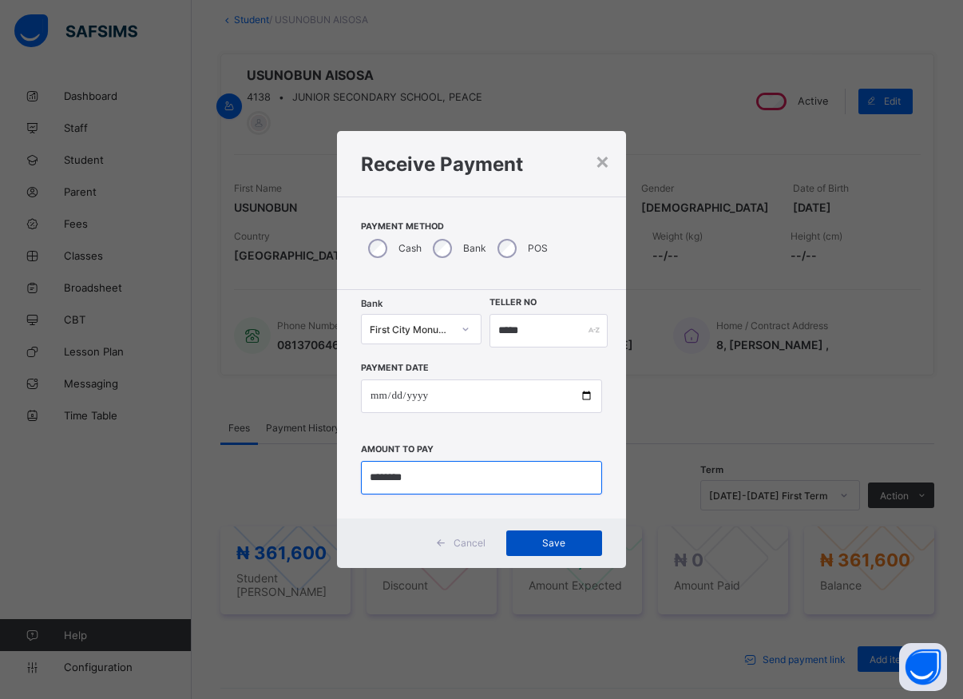
type input "********"
click at [567, 541] on span "Save" at bounding box center [554, 543] width 72 height 12
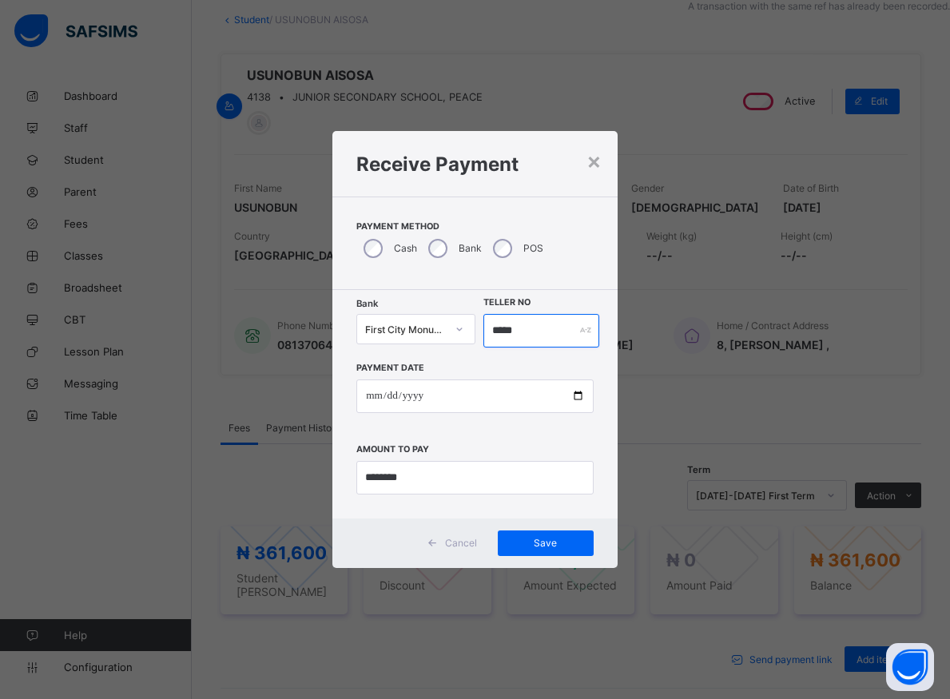
click at [530, 341] on input "*****" at bounding box center [541, 331] width 116 height 34
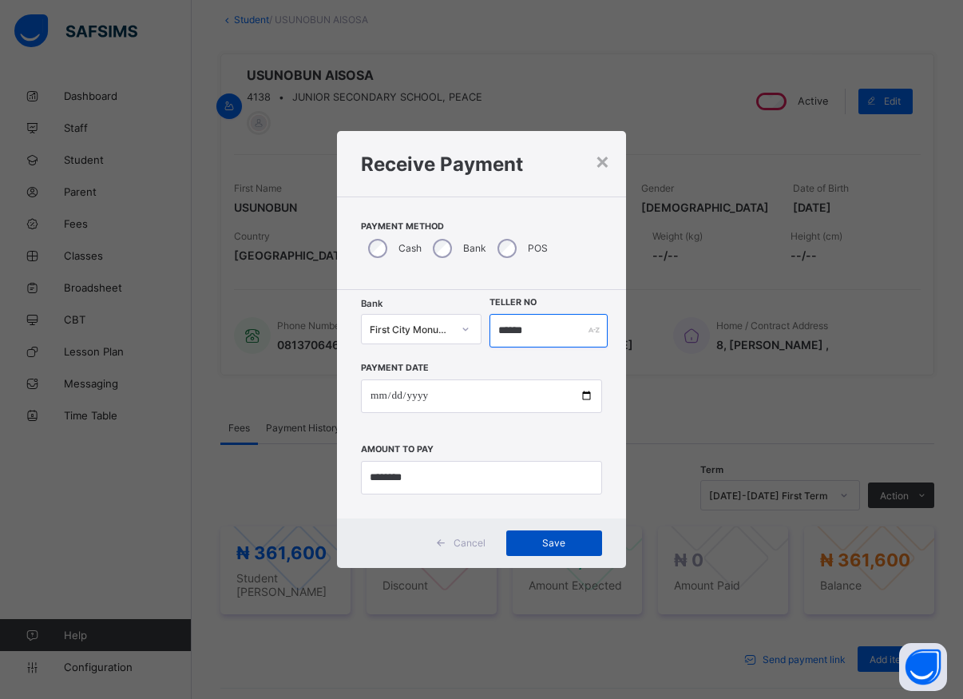
type input "******"
click at [560, 542] on span "Save" at bounding box center [554, 543] width 72 height 12
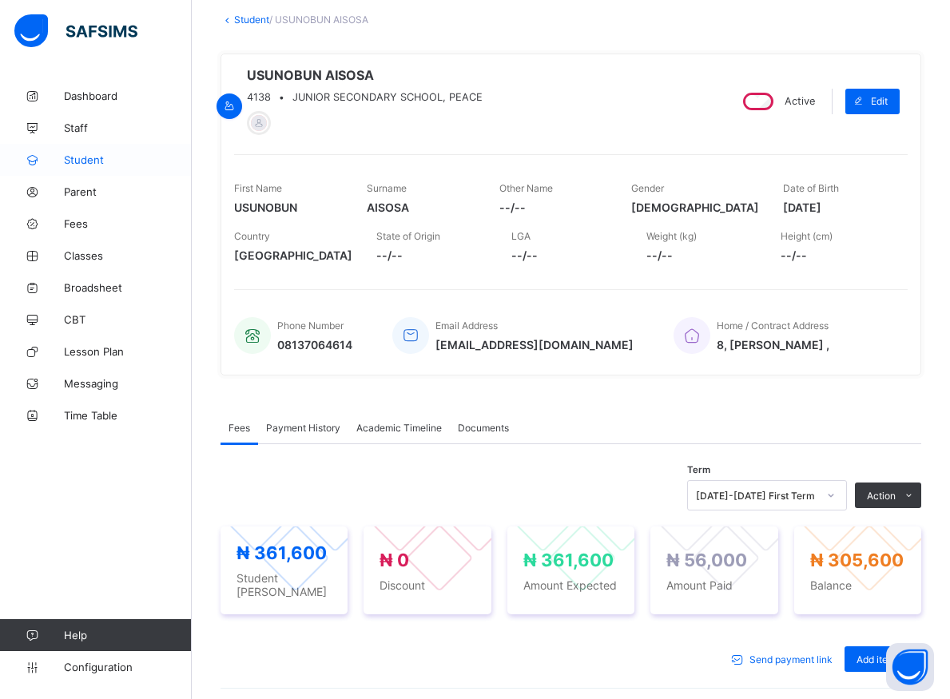
click at [73, 162] on span "Student" at bounding box center [128, 159] width 128 height 13
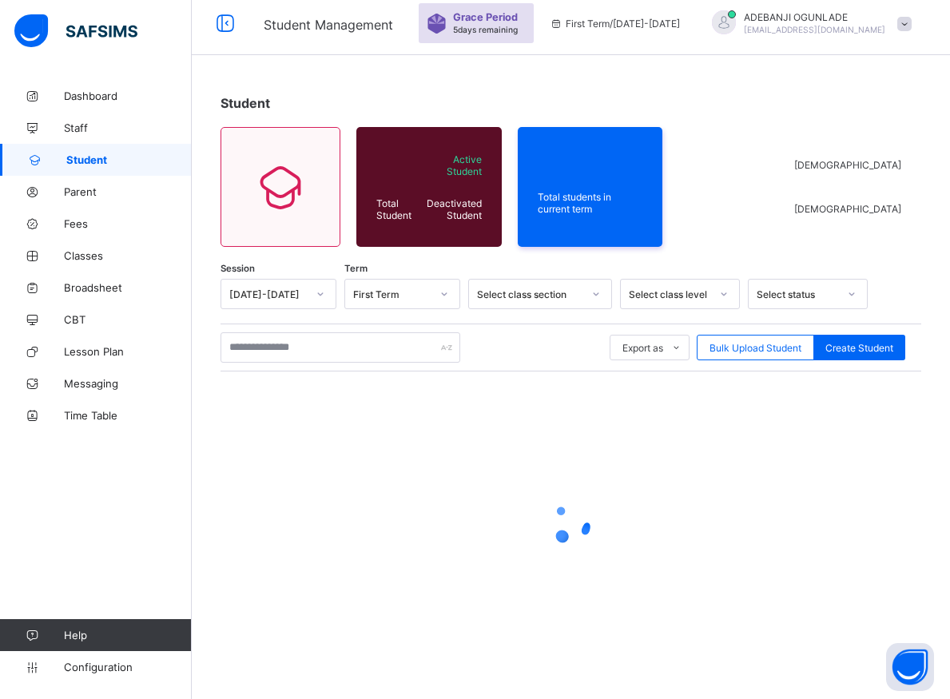
scroll to position [57, 0]
click at [278, 346] on input "text" at bounding box center [340, 347] width 240 height 30
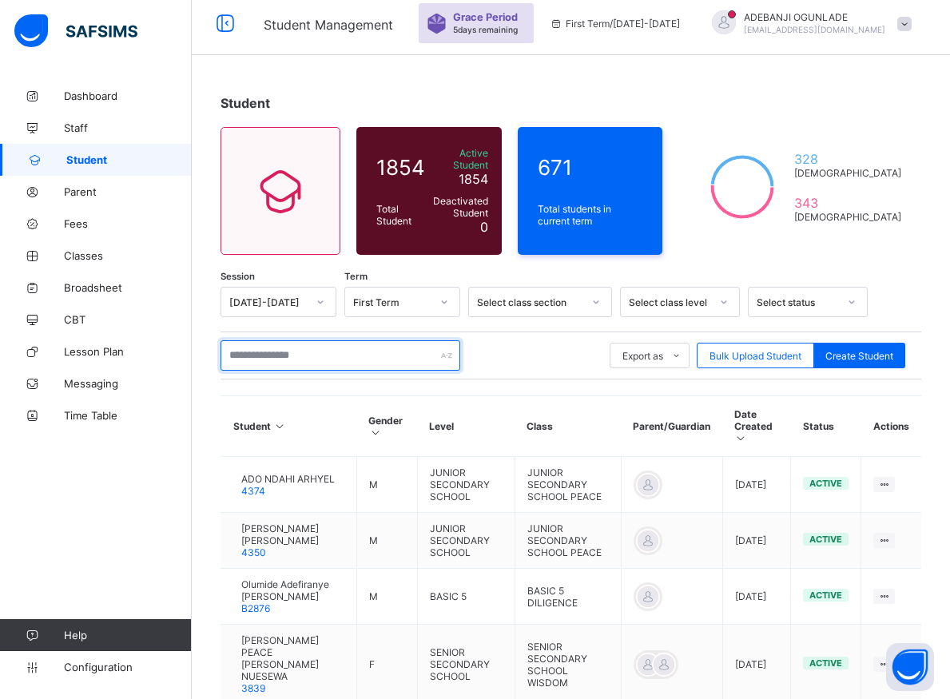
click at [315, 354] on input "text" at bounding box center [340, 355] width 240 height 30
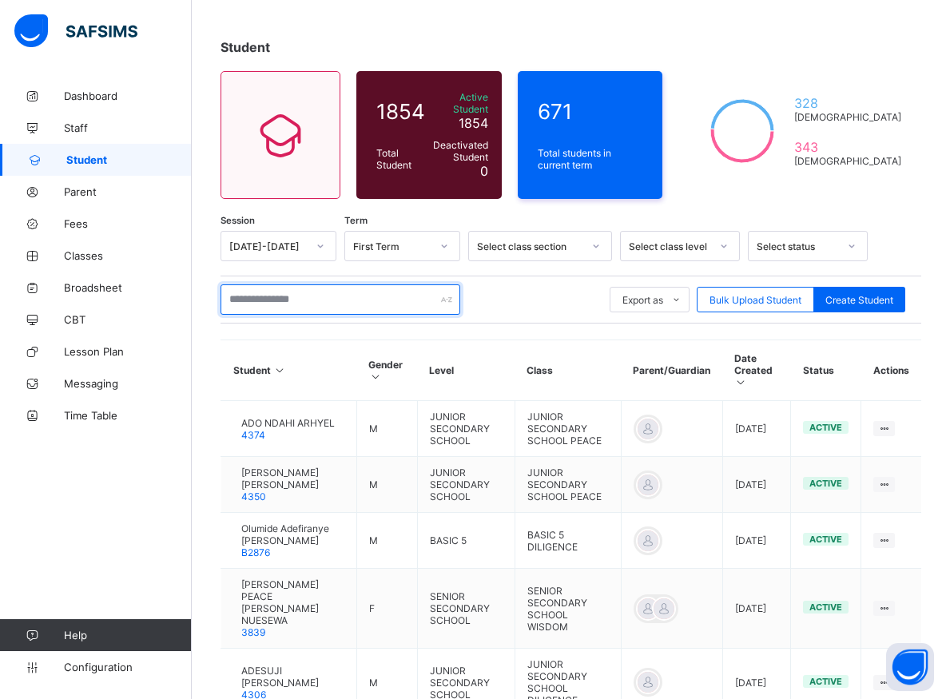
scroll to position [0, 0]
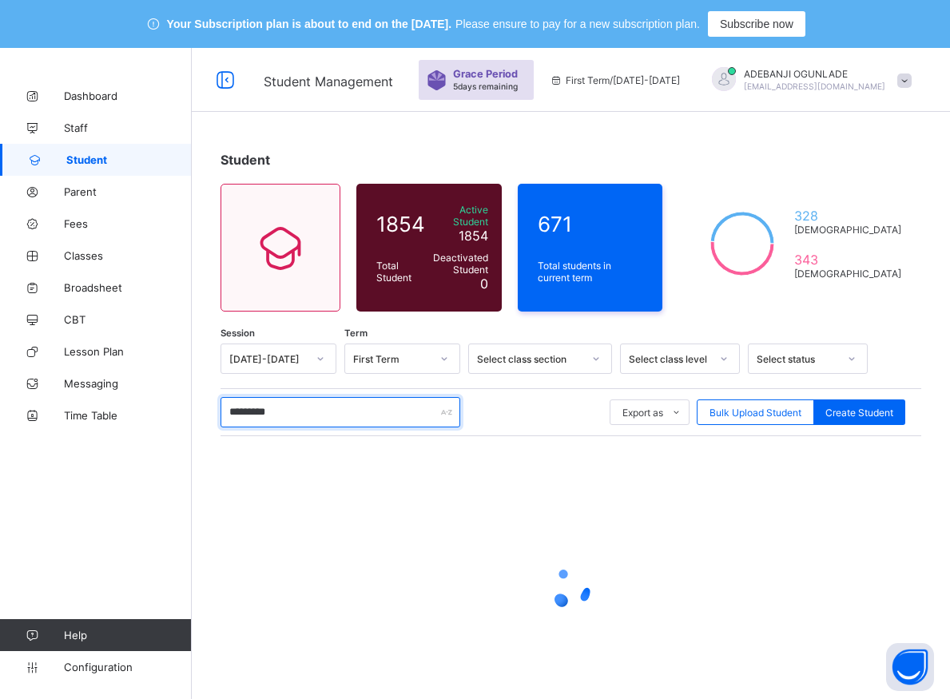
type input "**********"
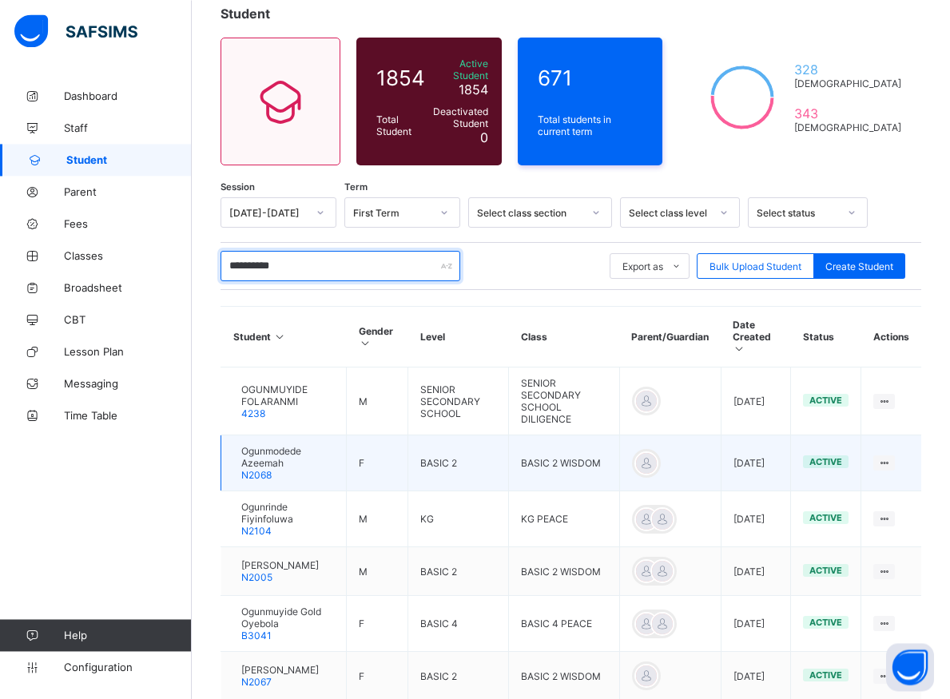
scroll to position [163, 0]
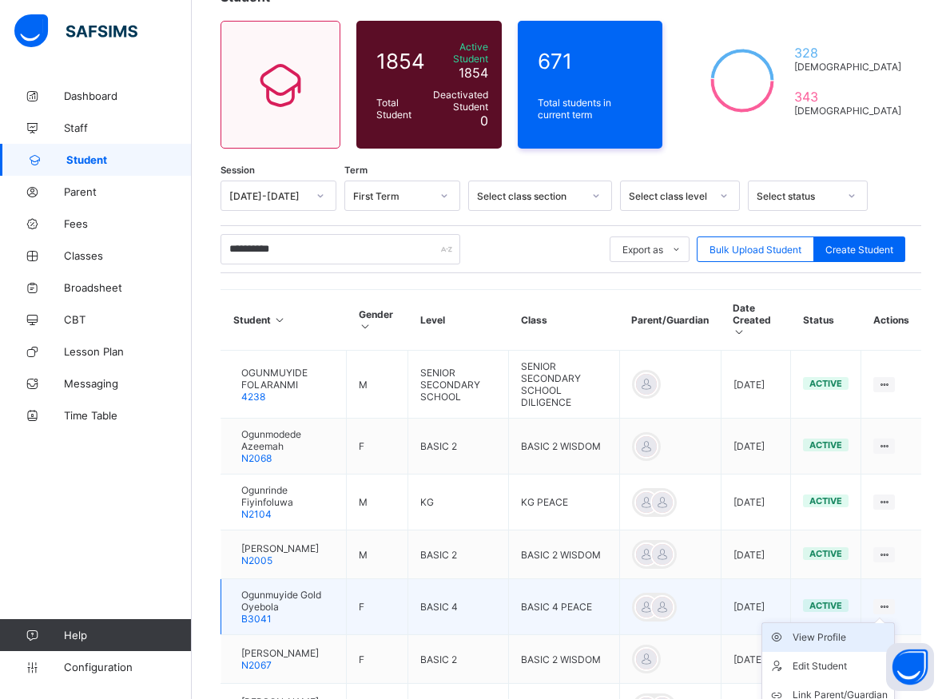
click at [860, 629] on div "View Profile" at bounding box center [839, 637] width 95 height 16
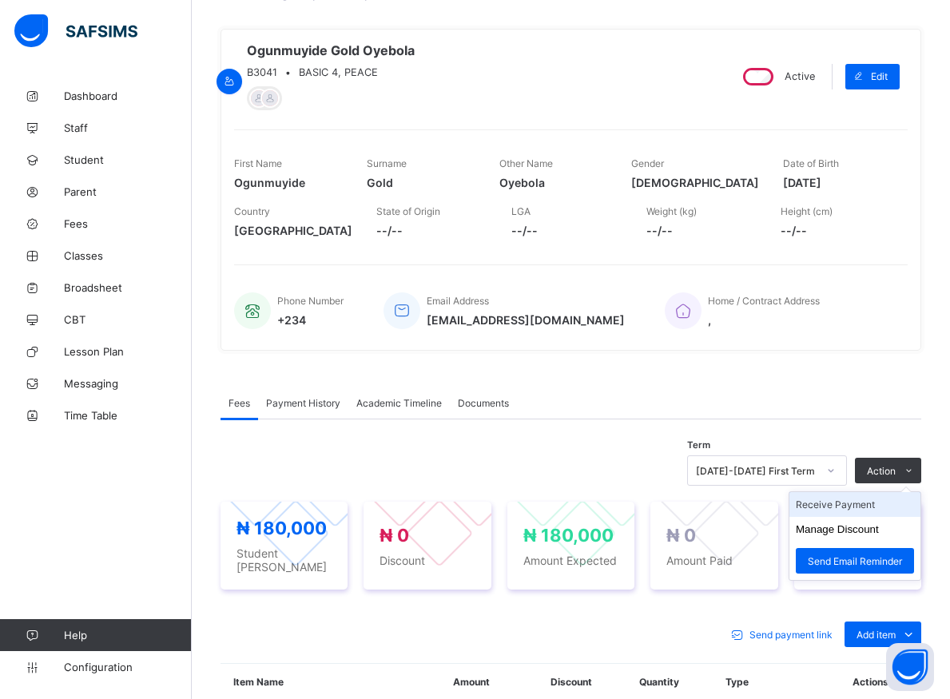
click at [857, 506] on li "Receive Payment" at bounding box center [854, 504] width 131 height 25
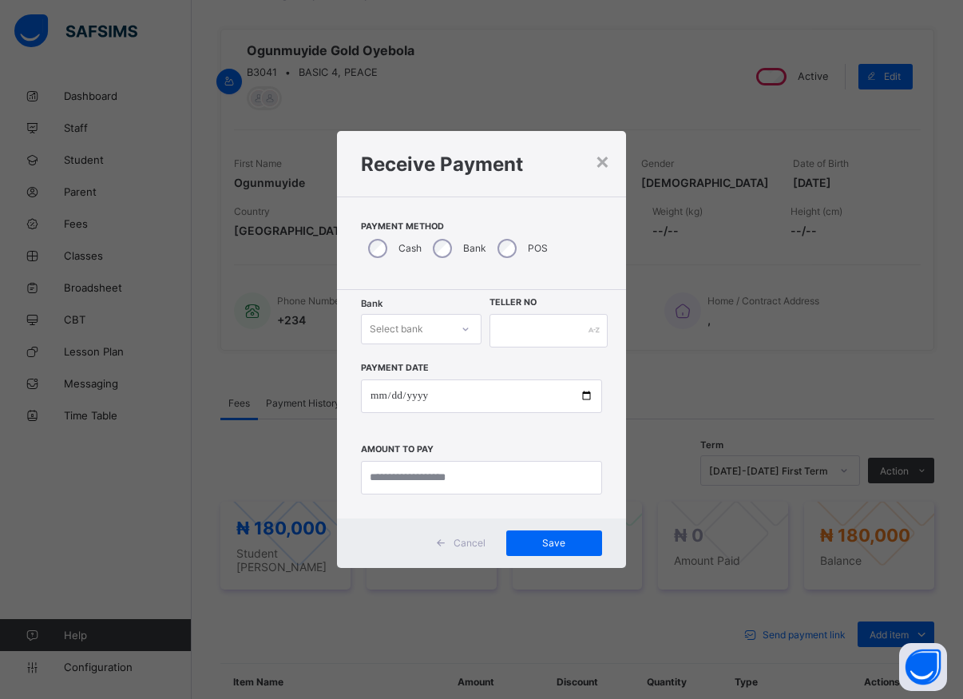
click at [463, 329] on icon at bounding box center [466, 329] width 10 height 16
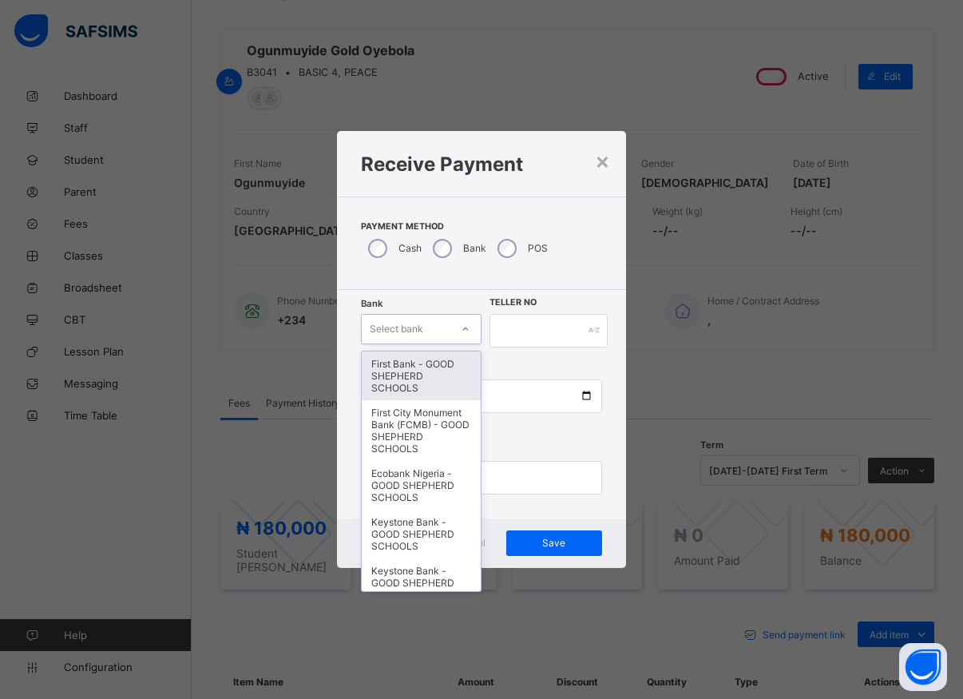
click at [463, 335] on icon at bounding box center [466, 329] width 10 height 16
click at [464, 329] on icon at bounding box center [466, 328] width 6 height 3
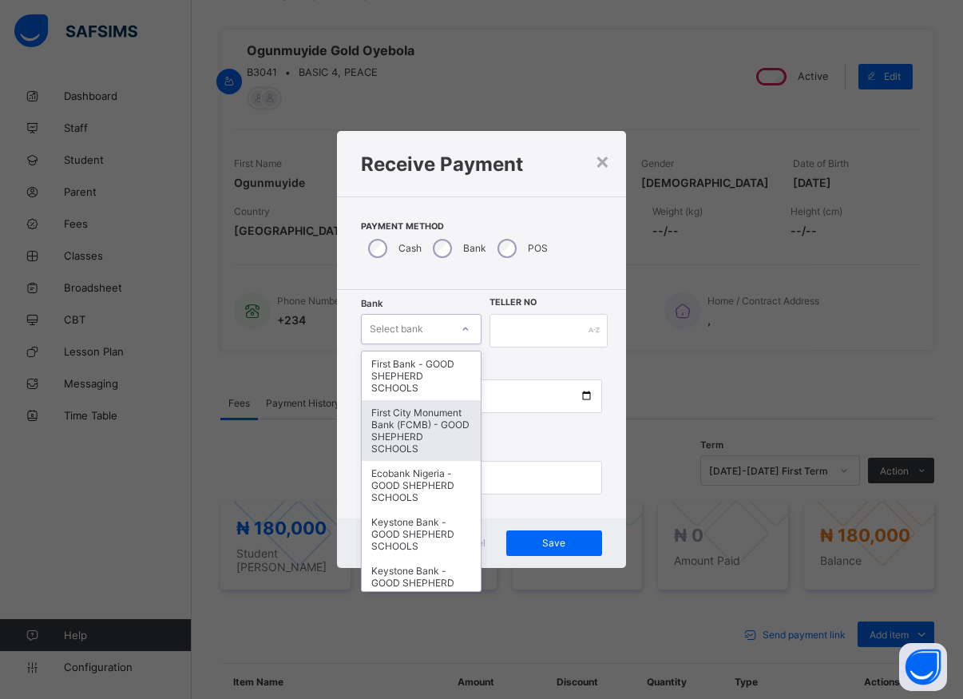
click at [398, 449] on div "First City Monument Bank (FCMB) - GOOD SHEPHERD SCHOOLS" at bounding box center [421, 430] width 119 height 61
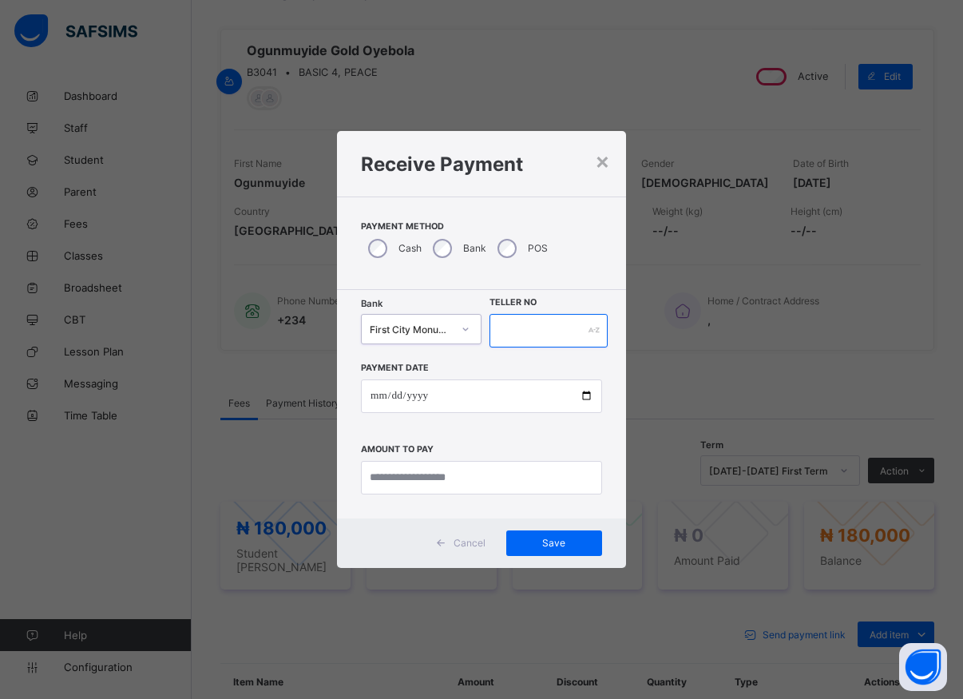
click at [520, 331] on input "text" at bounding box center [549, 331] width 118 height 34
type input "*"
type input "*****"
click at [591, 396] on input "date" at bounding box center [481, 396] width 241 height 34
type input "**********"
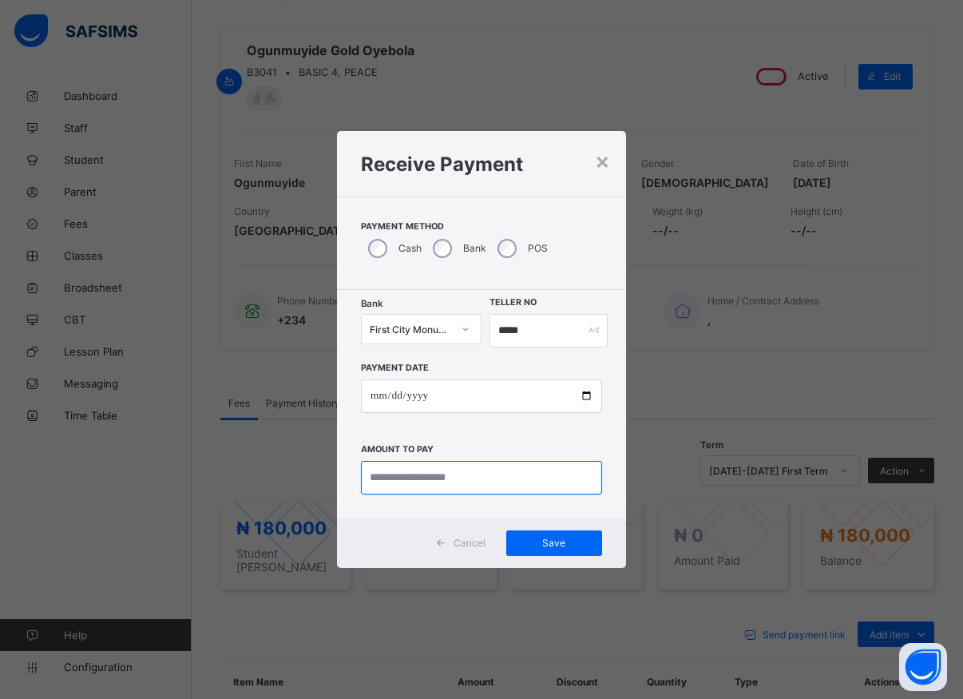
click at [445, 474] on input "currency" at bounding box center [481, 478] width 241 height 34
type input "*********"
click at [545, 549] on div "Save" at bounding box center [554, 543] width 96 height 26
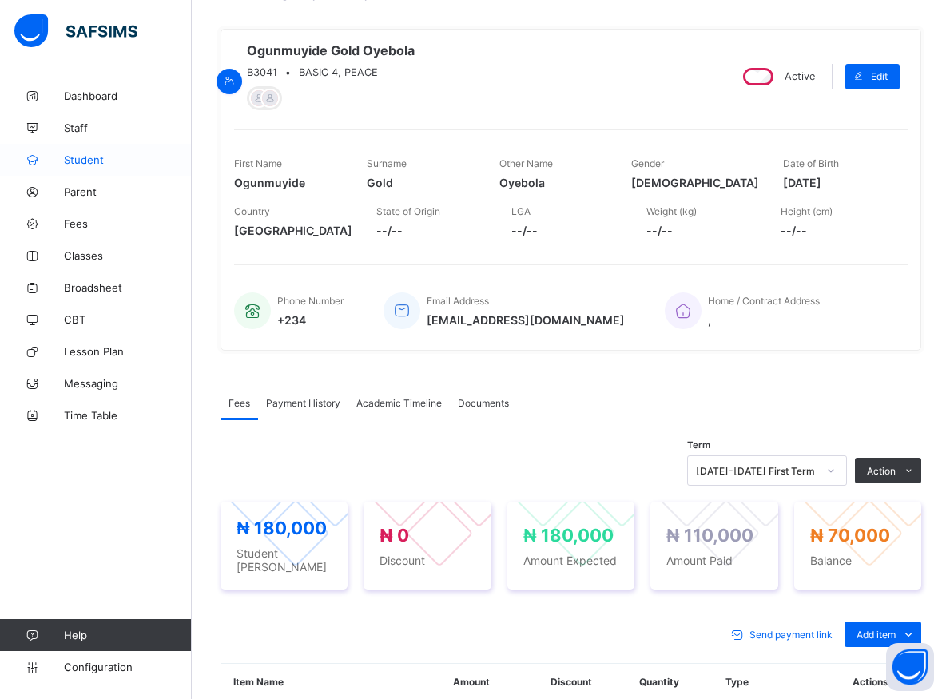
click at [96, 159] on span "Student" at bounding box center [128, 159] width 128 height 13
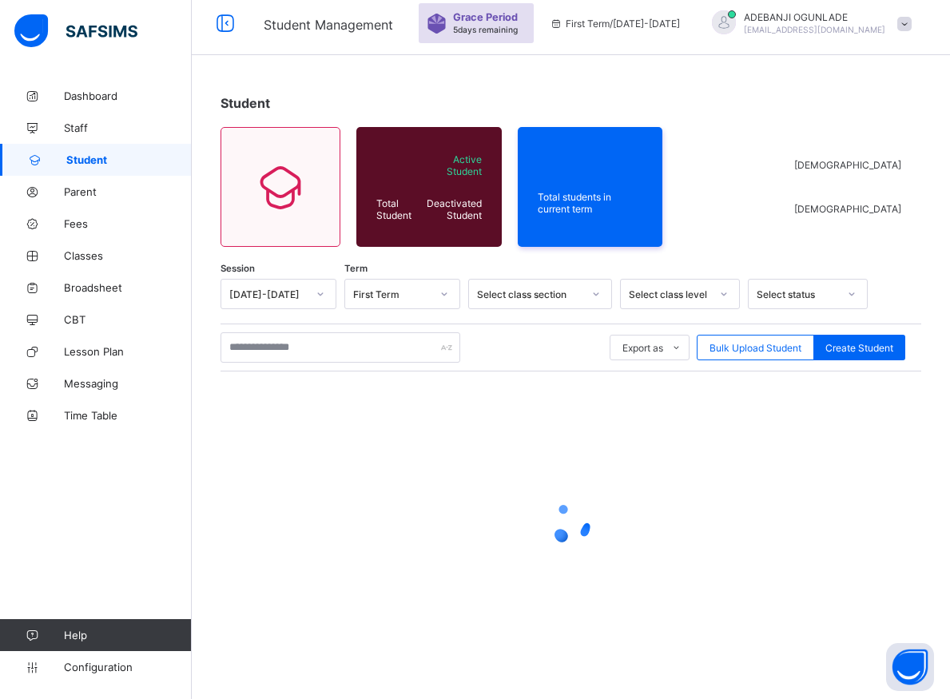
scroll to position [57, 0]
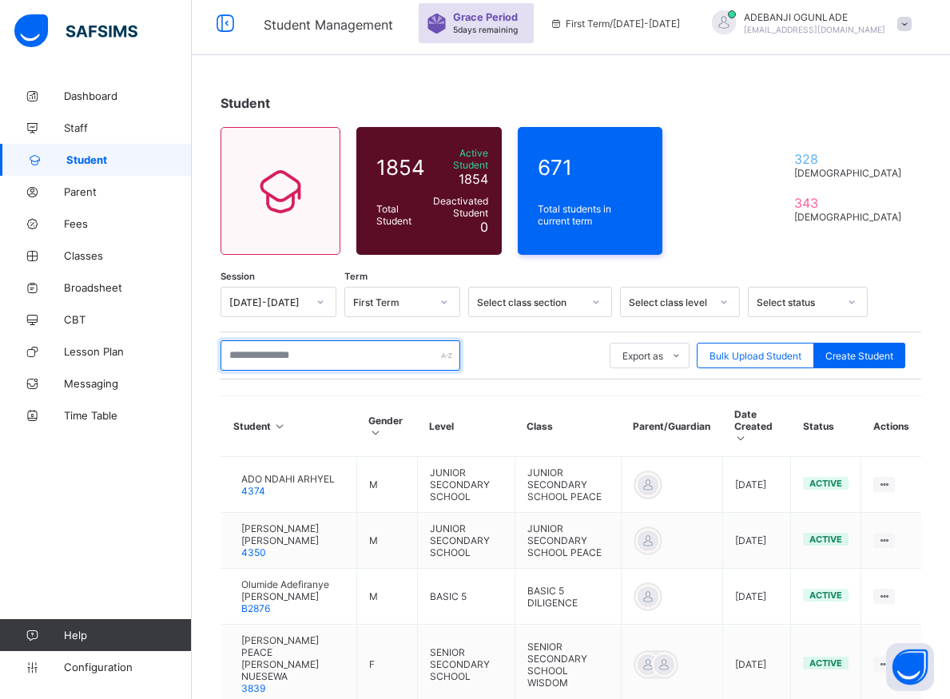
click at [280, 350] on input "text" at bounding box center [340, 355] width 240 height 30
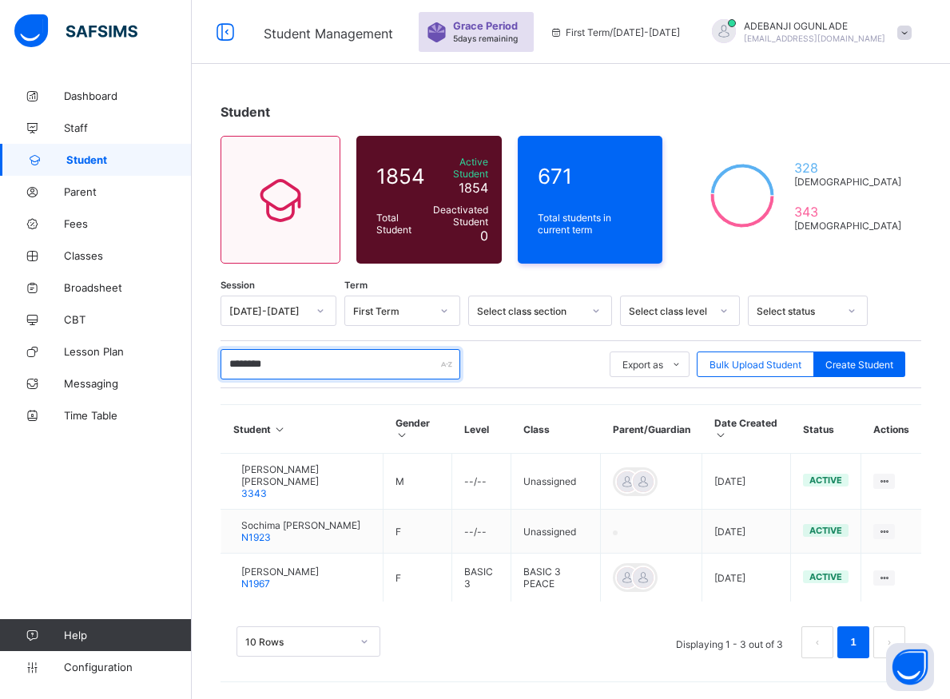
scroll to position [48, 0]
type input "*"
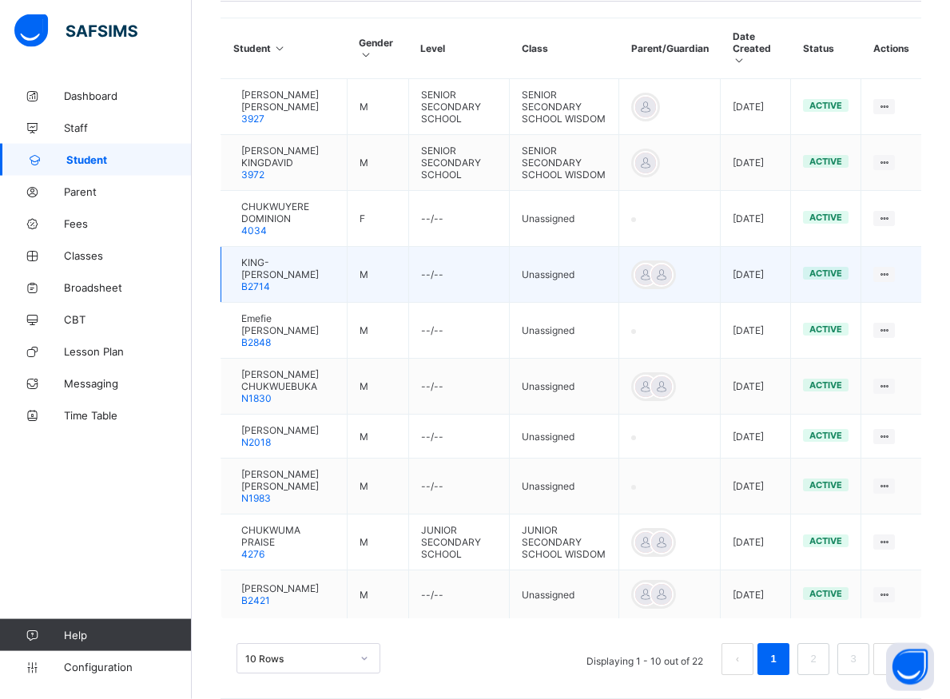
scroll to position [455, 0]
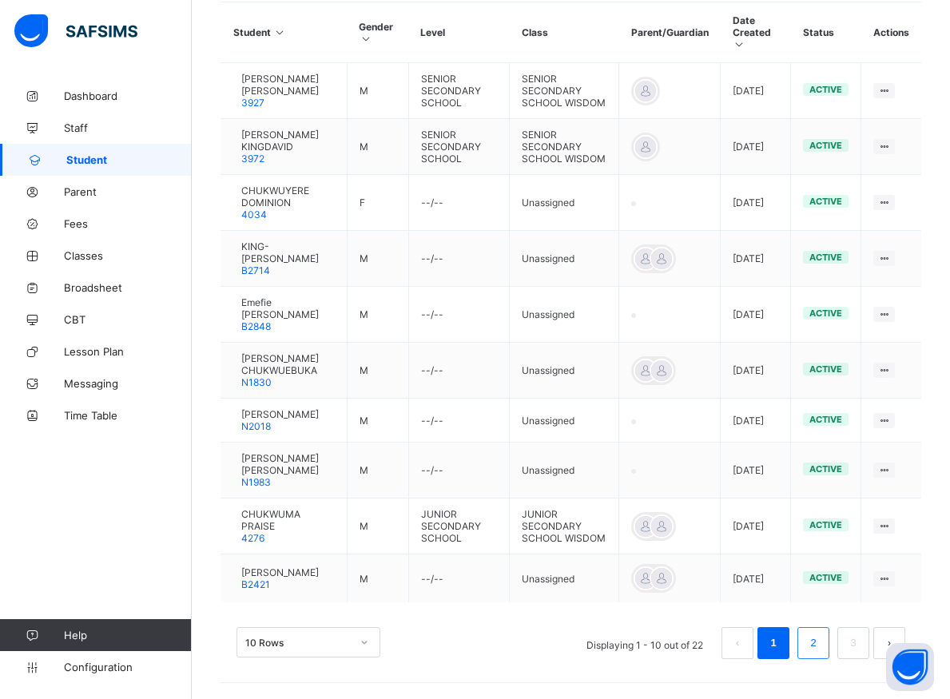
type input "********"
click at [820, 653] on link "2" at bounding box center [812, 643] width 15 height 21
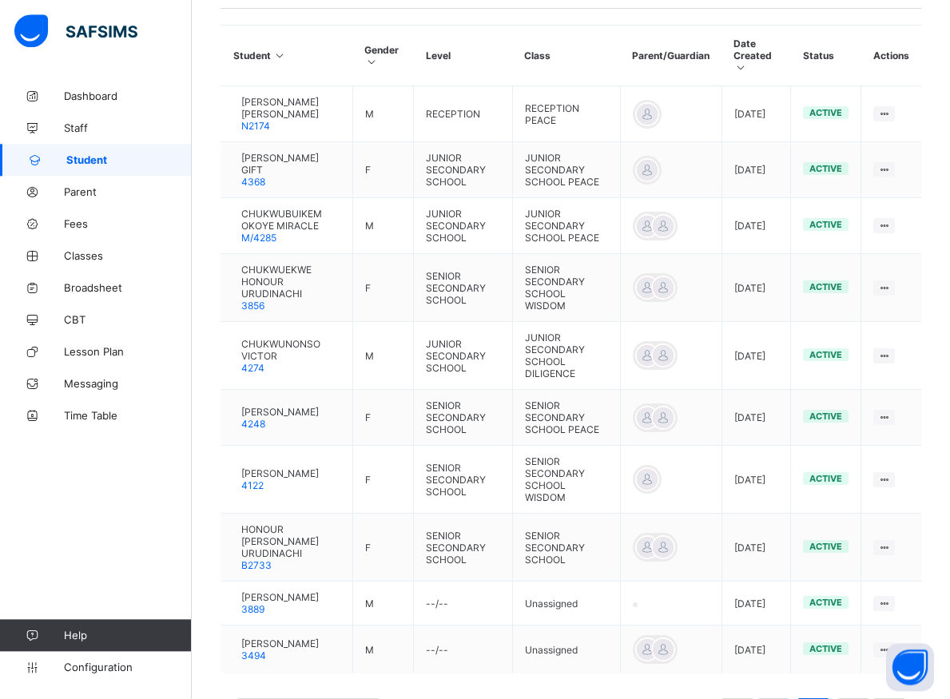
scroll to position [522, 0]
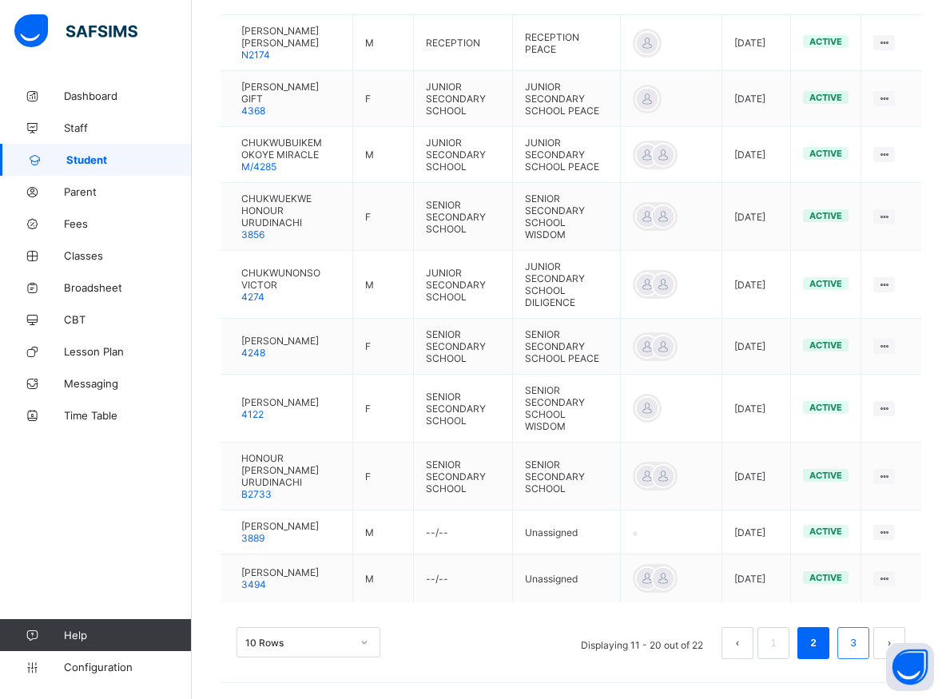
click at [860, 649] on link "3" at bounding box center [852, 643] width 15 height 21
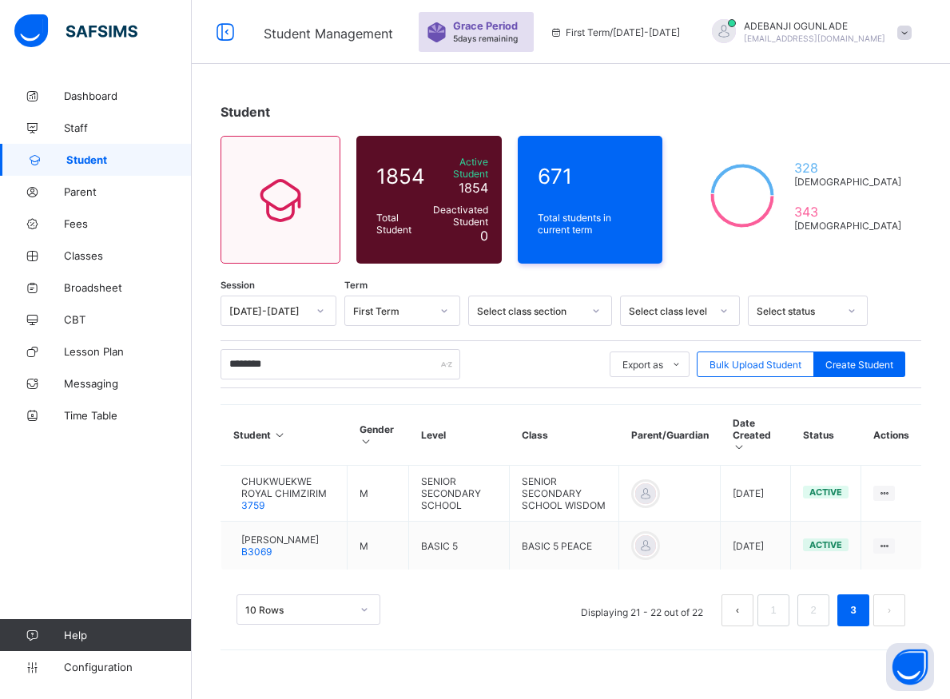
scroll to position [48, 0]
click at [820, 605] on link "2" at bounding box center [812, 610] width 15 height 21
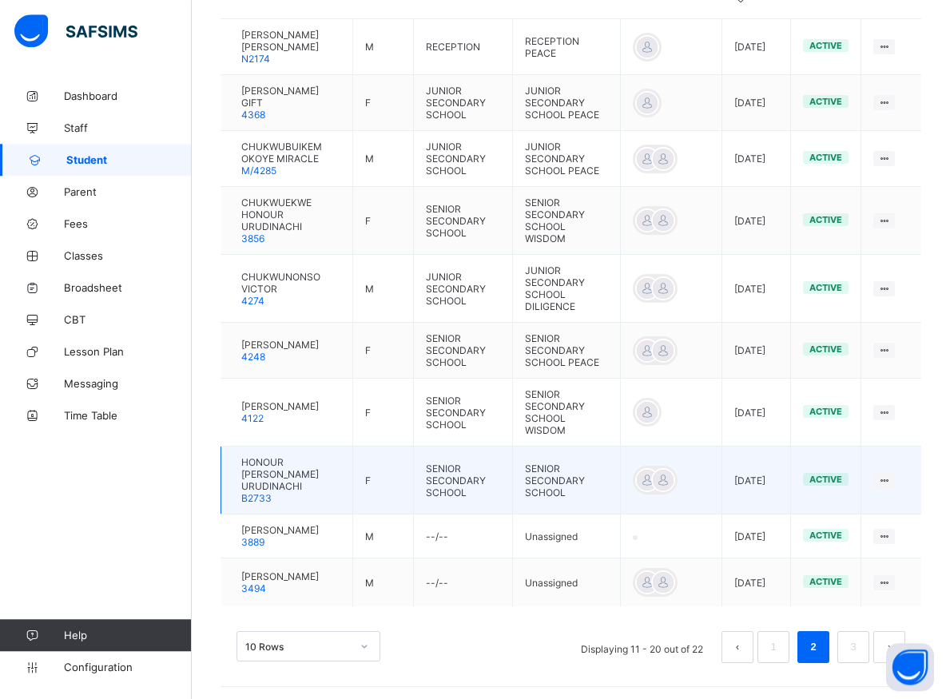
scroll to position [522, 0]
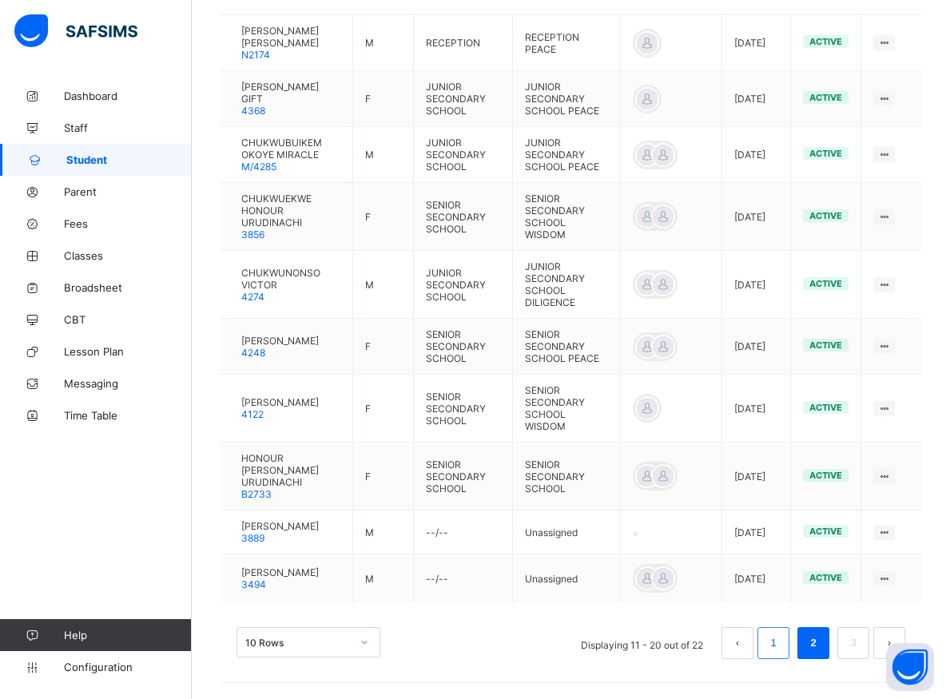
click at [780, 647] on link "1" at bounding box center [772, 643] width 15 height 21
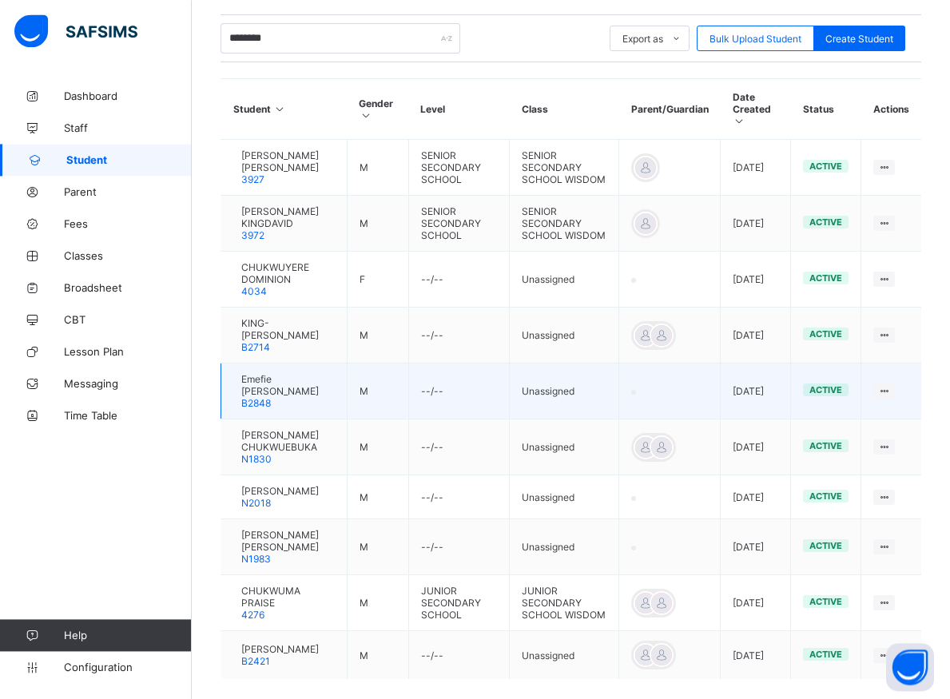
scroll to position [383, 0]
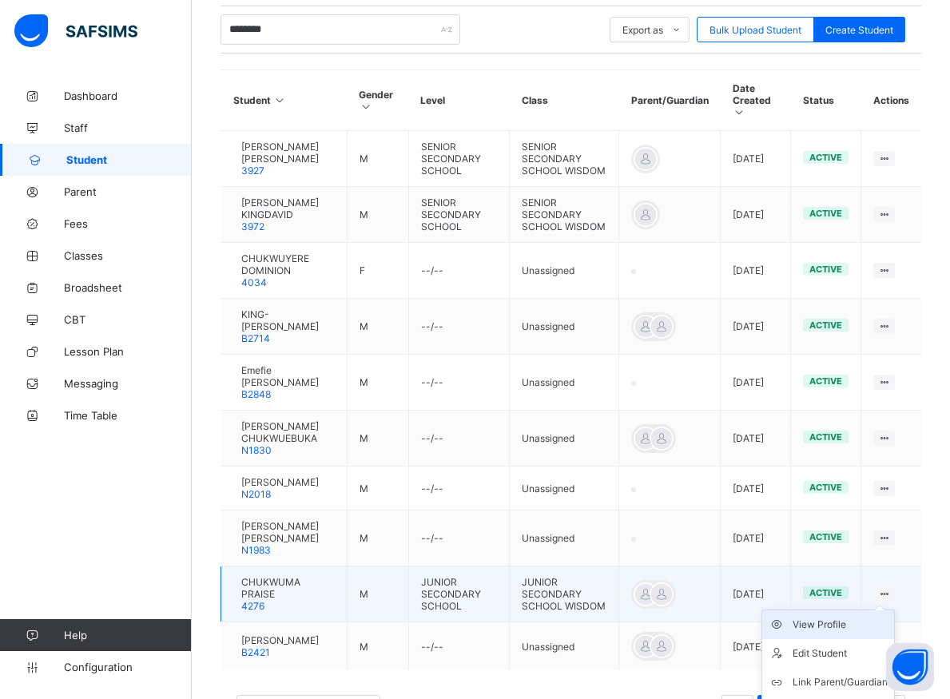
click at [852, 633] on div "View Profile" at bounding box center [839, 625] width 95 height 16
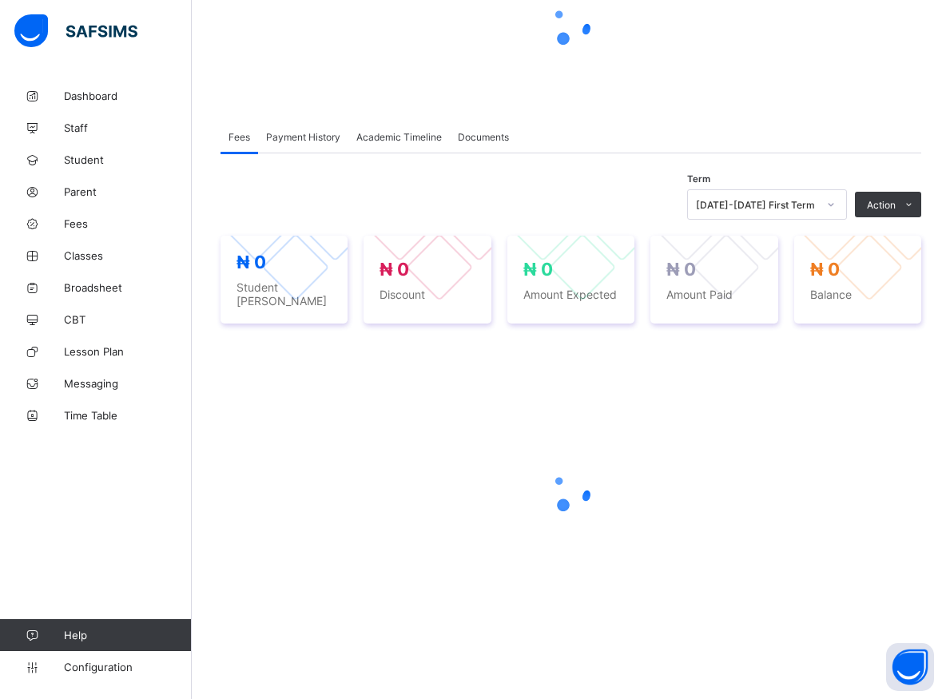
scroll to position [219, 0]
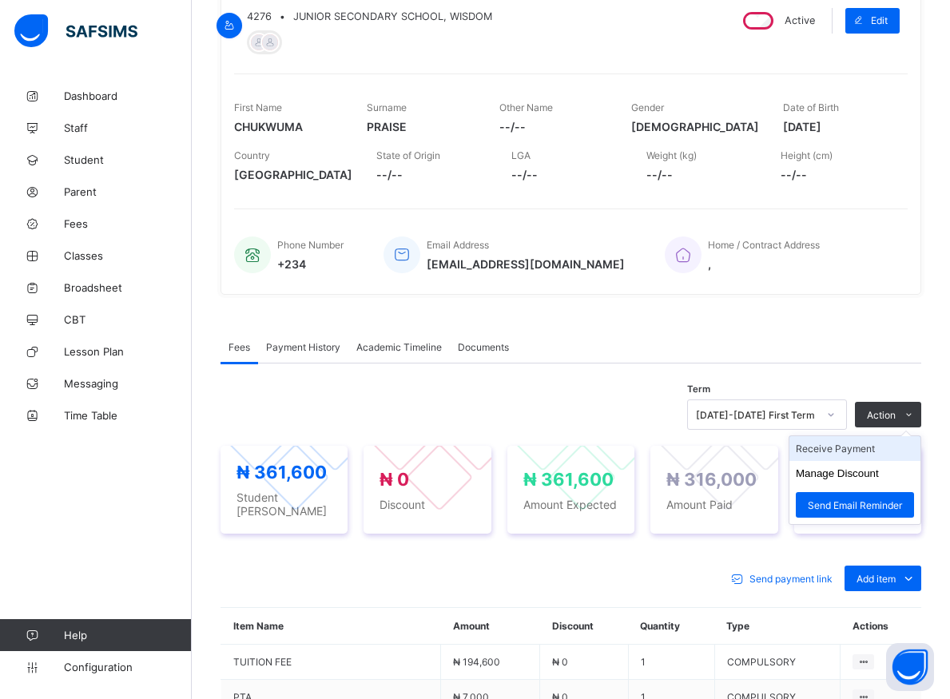
click at [855, 455] on li "Receive Payment" at bounding box center [854, 448] width 131 height 25
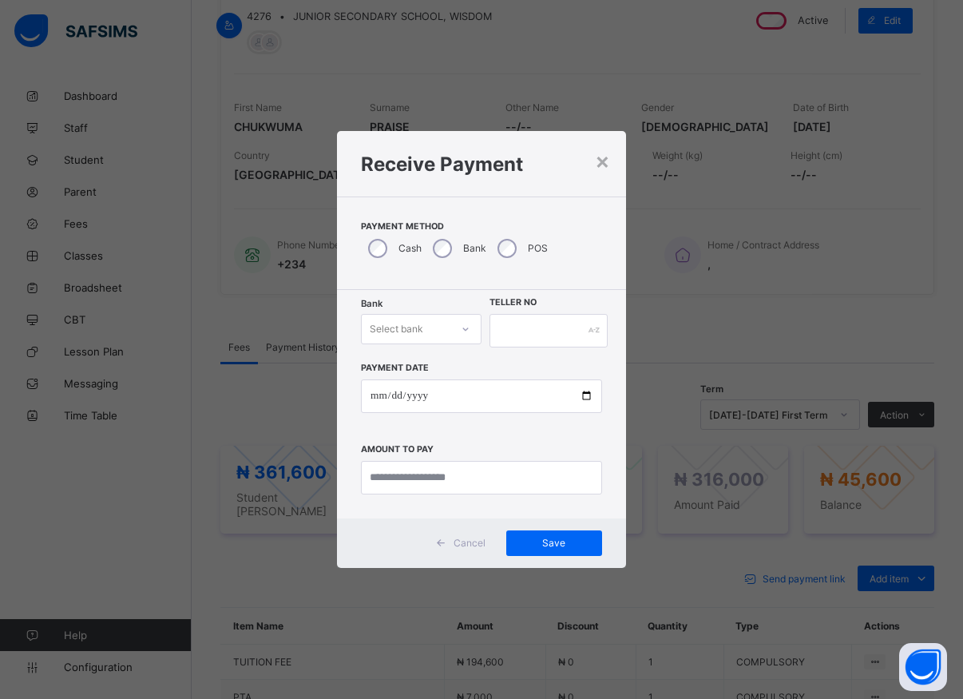
click at [448, 335] on div "Select bank" at bounding box center [406, 329] width 89 height 22
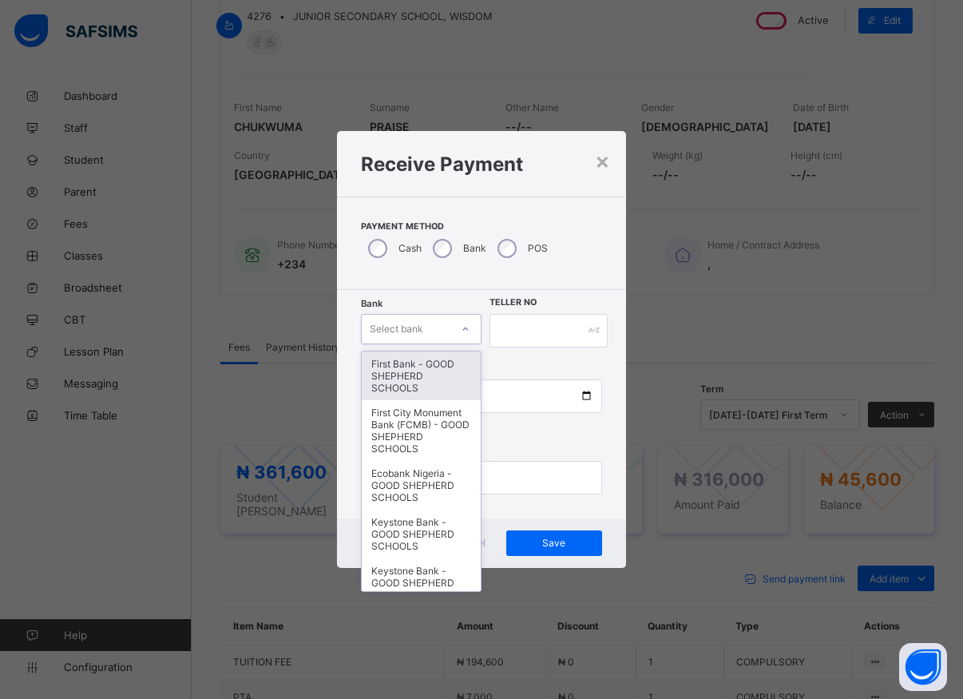
click at [409, 384] on div "First Bank - GOOD SHEPHERD SCHOOLS" at bounding box center [421, 375] width 119 height 49
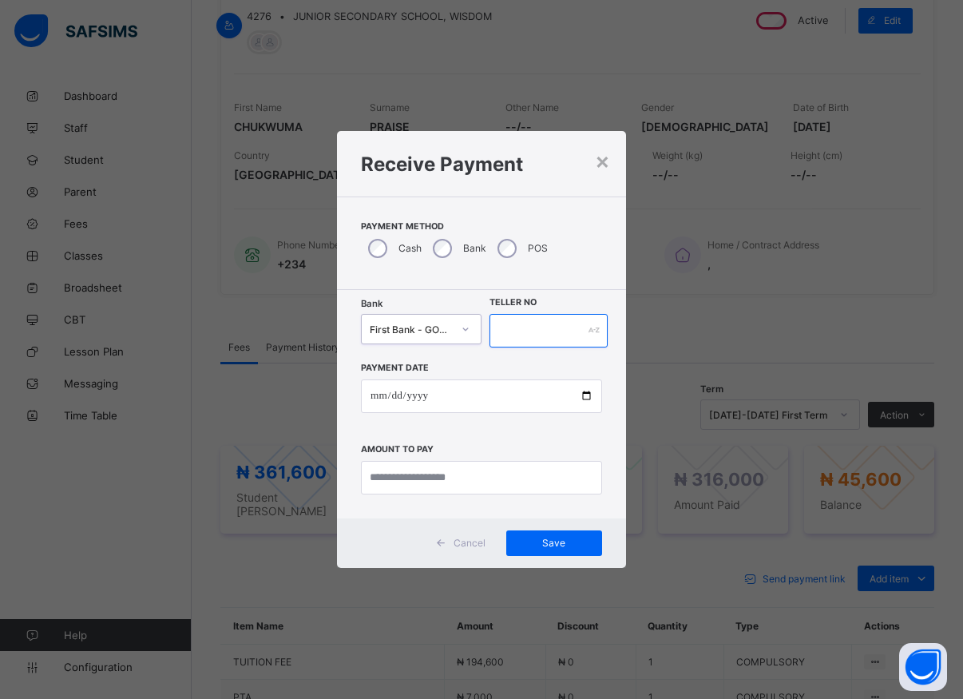
click at [506, 327] on input "text" at bounding box center [549, 331] width 118 height 34
type input "*****"
click at [585, 395] on input "date" at bounding box center [481, 396] width 241 height 34
type input "**********"
click at [419, 482] on input "currency" at bounding box center [481, 478] width 241 height 34
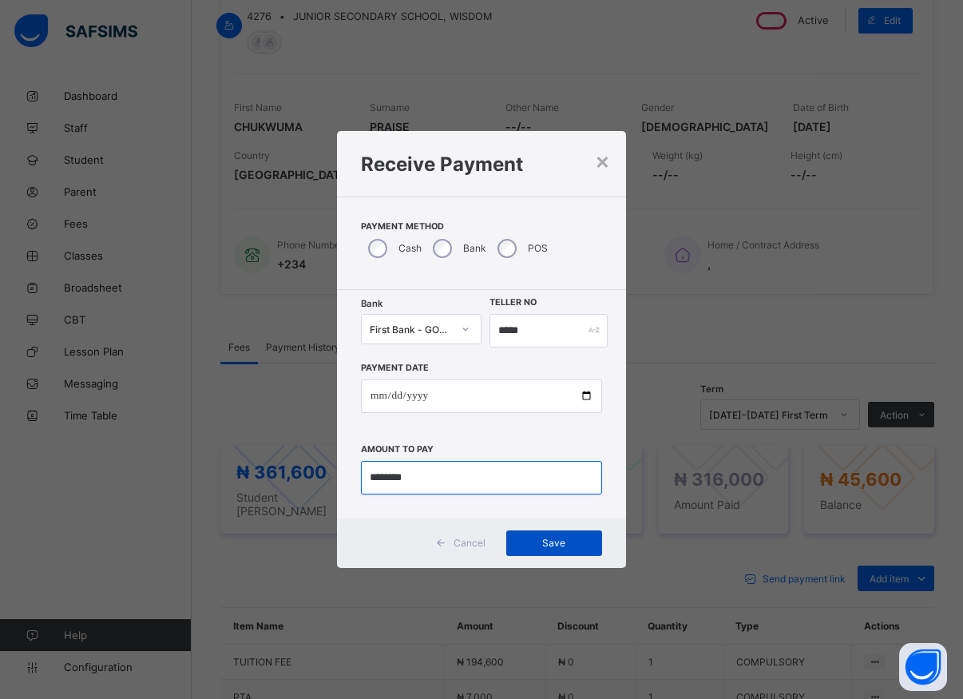
type input "********"
click at [547, 541] on span "Save" at bounding box center [554, 543] width 72 height 12
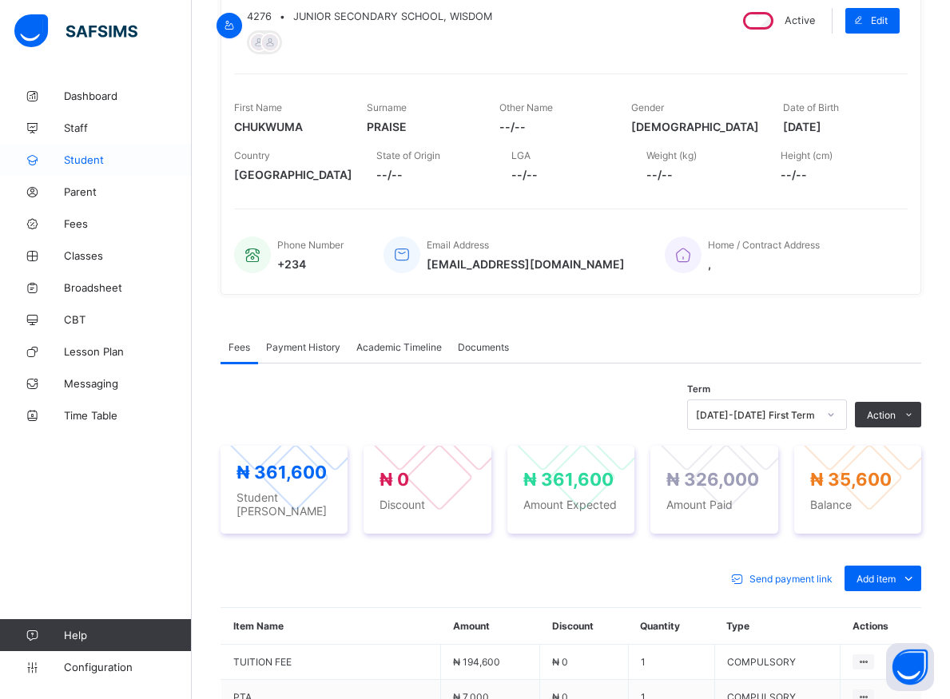
click at [81, 160] on span "Student" at bounding box center [128, 159] width 128 height 13
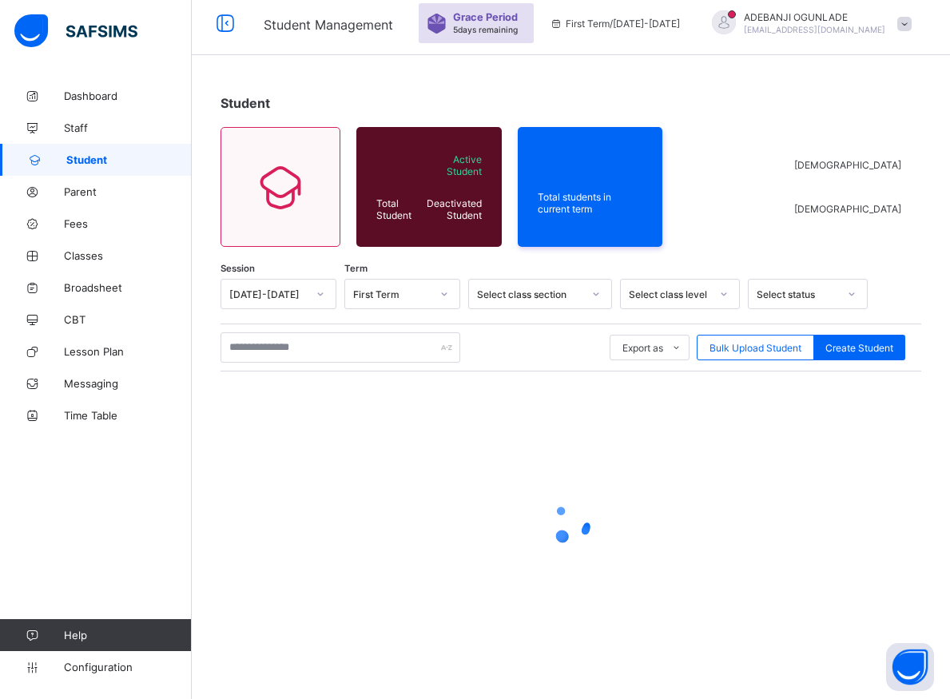
scroll to position [57, 0]
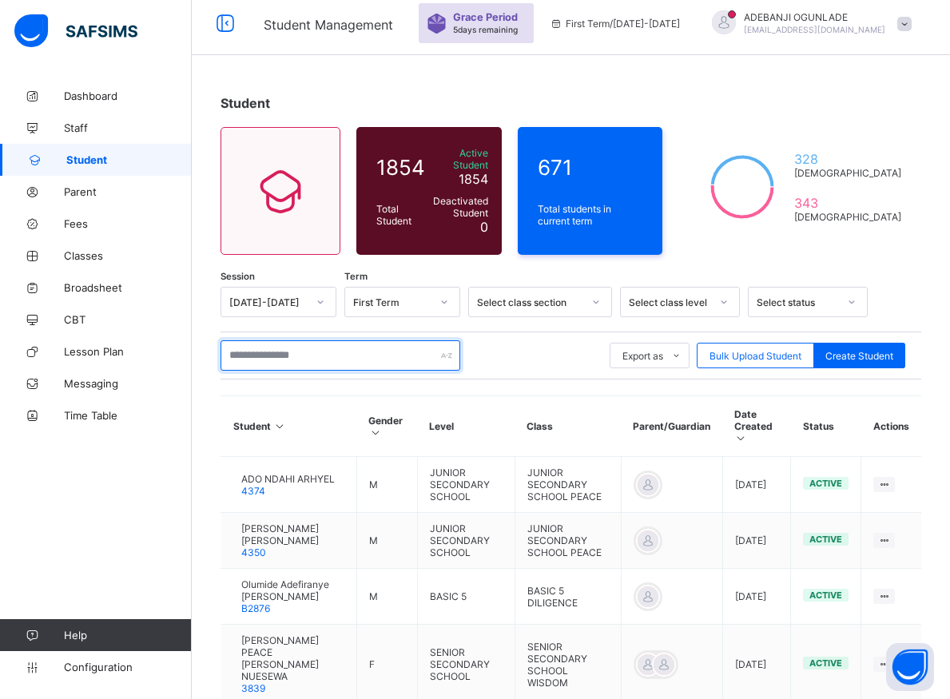
click at [252, 347] on input "text" at bounding box center [340, 355] width 240 height 30
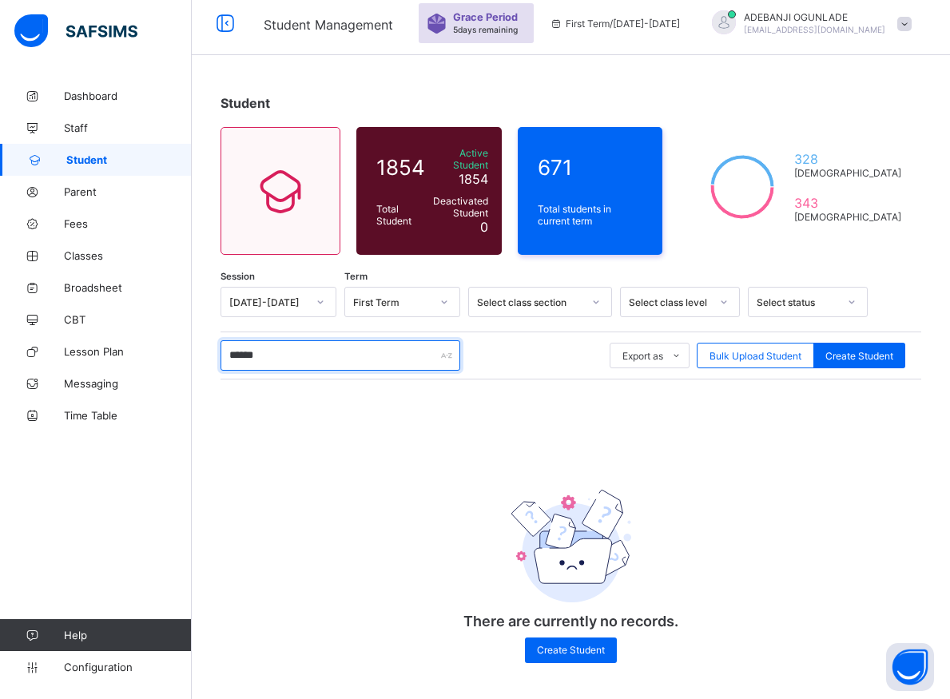
scroll to position [54, 0]
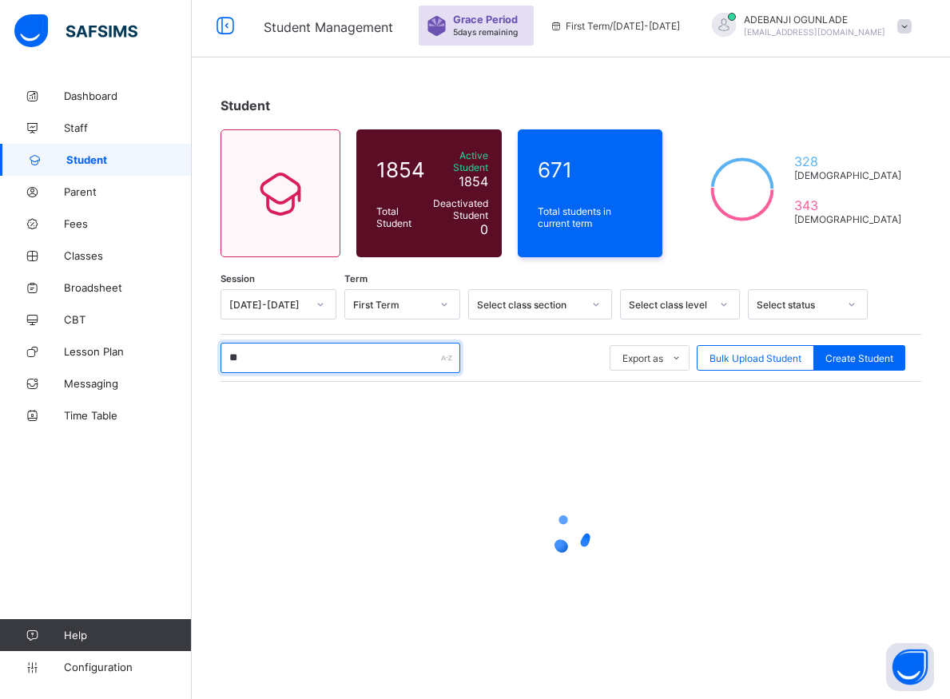
type input "*"
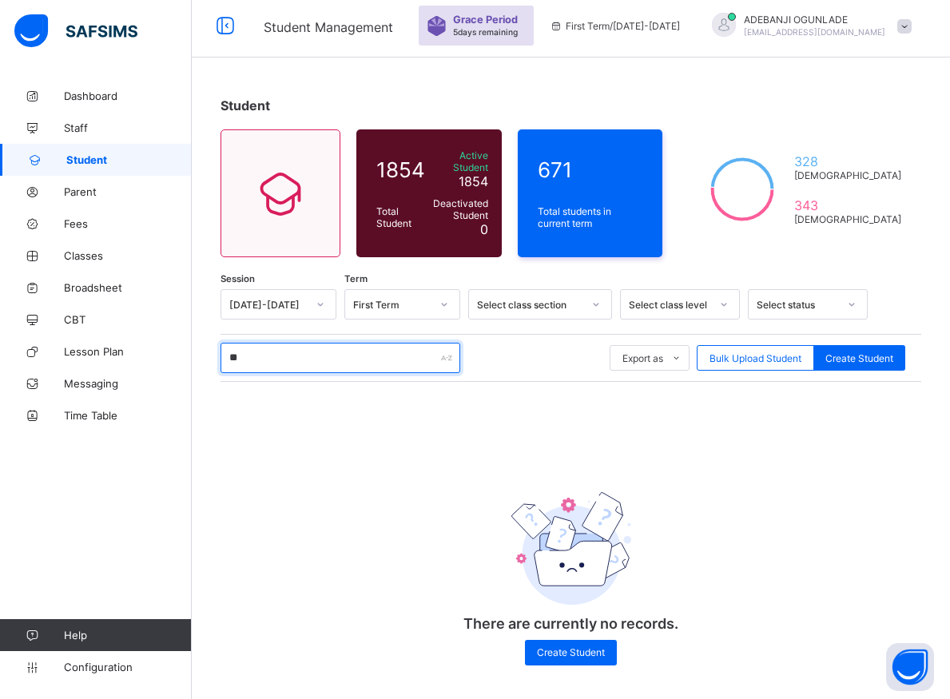
type input "*"
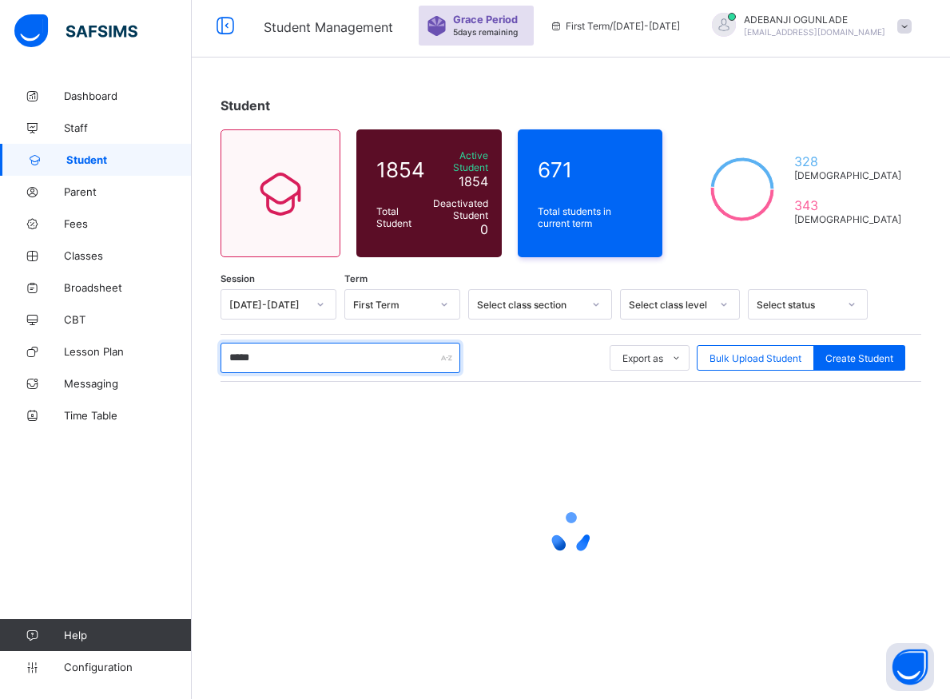
type input "******"
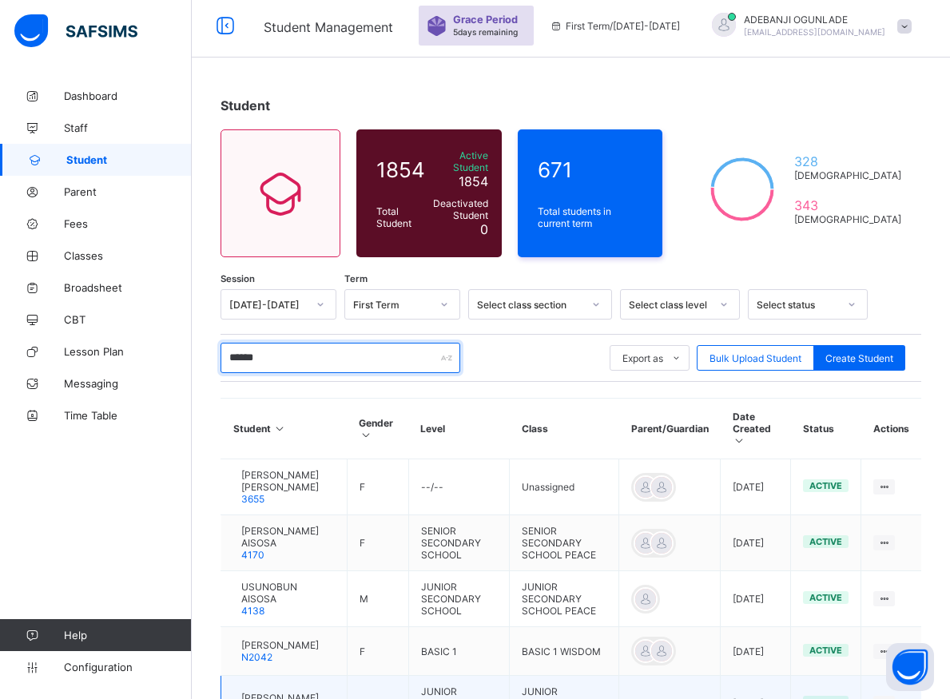
scroll to position [239, 0]
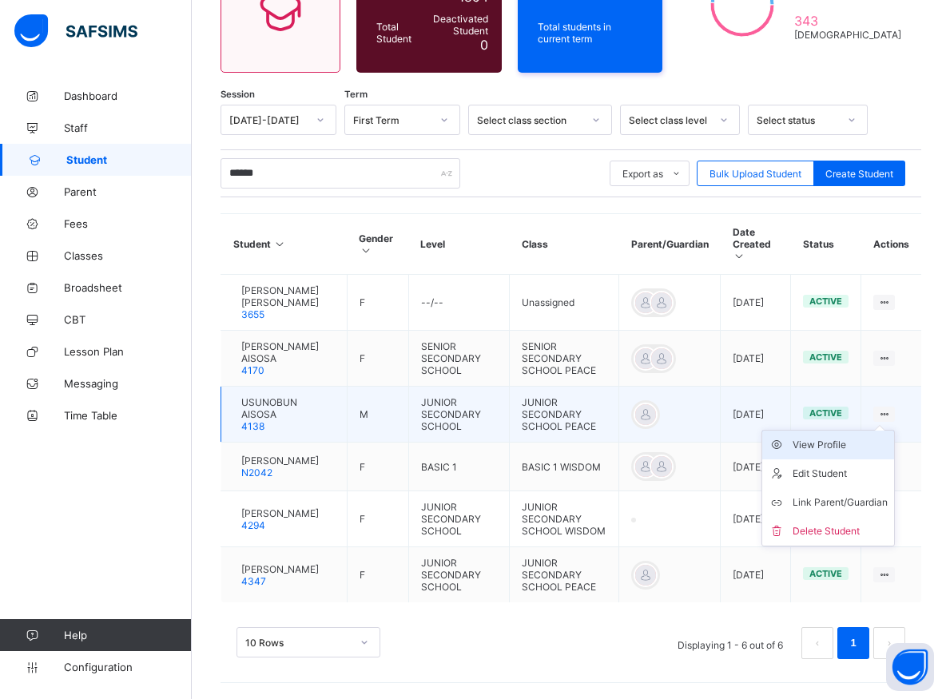
click at [861, 437] on div "View Profile" at bounding box center [839, 445] width 95 height 16
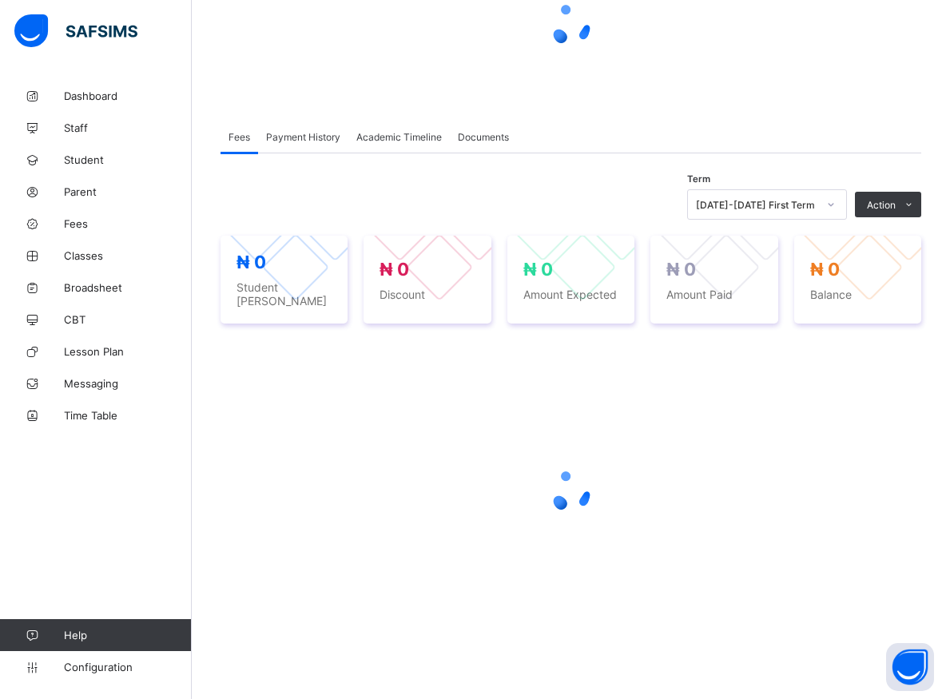
scroll to position [219, 0]
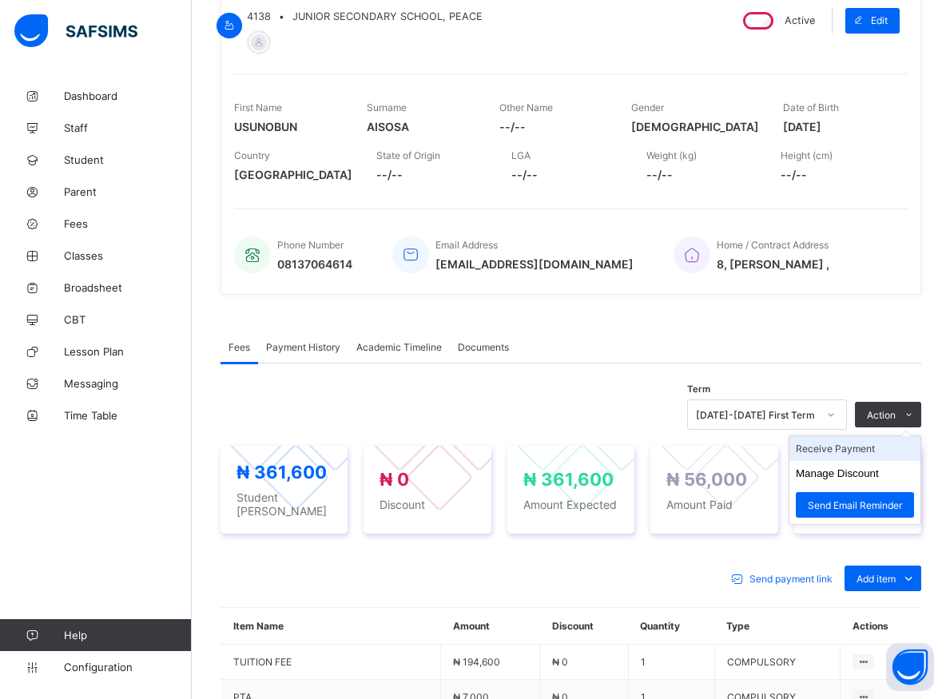
click at [849, 453] on li "Receive Payment" at bounding box center [854, 448] width 131 height 25
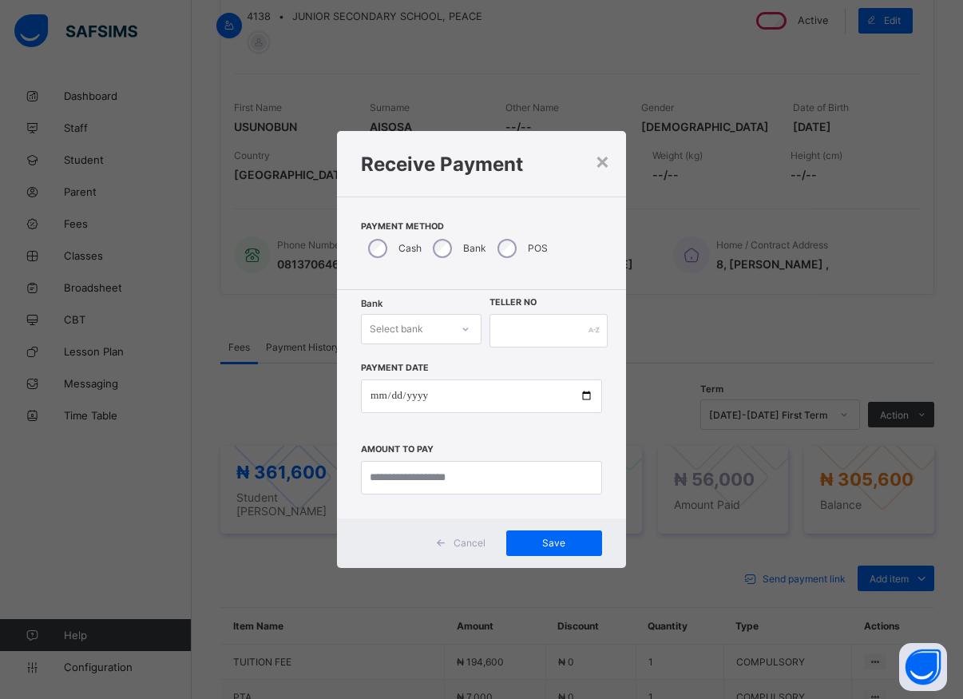
click at [461, 332] on icon at bounding box center [466, 329] width 10 height 16
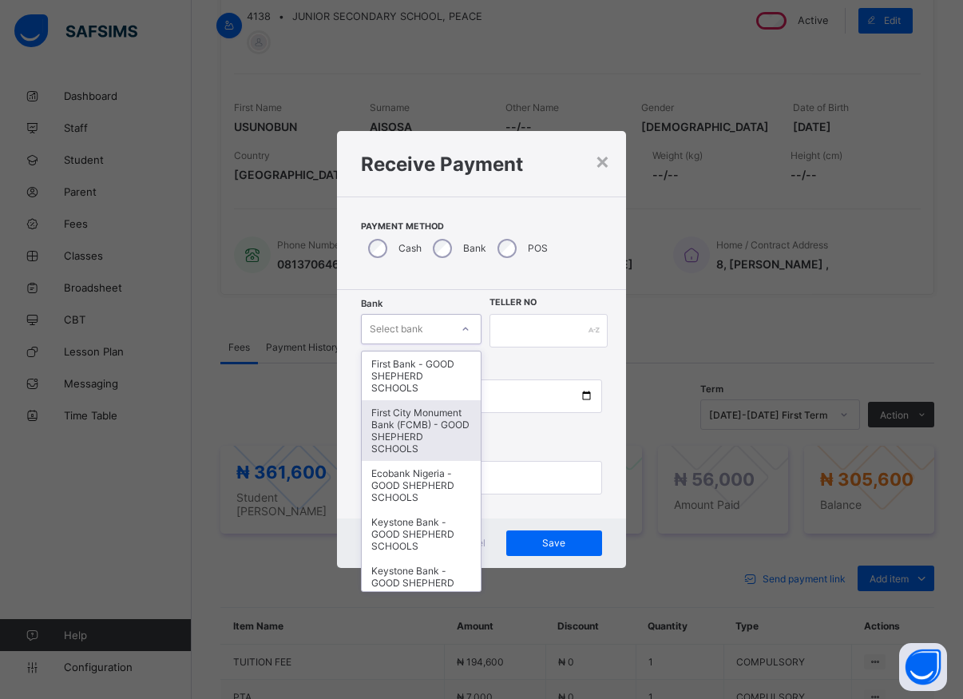
click at [405, 438] on div "First City Monument Bank (FCMB) - GOOD SHEPHERD SCHOOLS" at bounding box center [421, 430] width 119 height 61
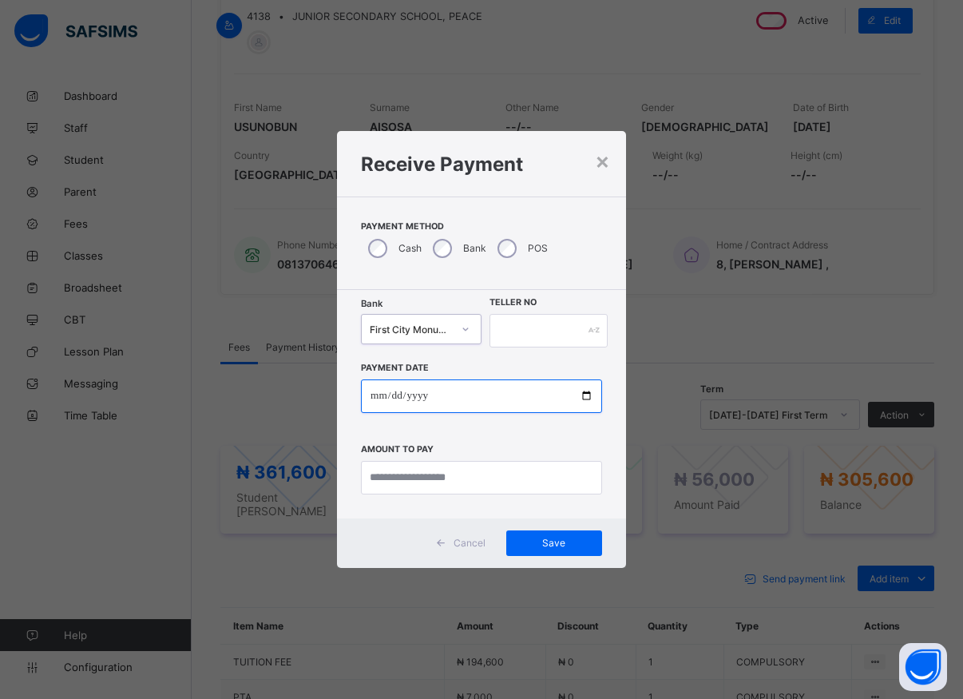
click at [596, 398] on input "date" at bounding box center [481, 396] width 241 height 34
click at [503, 323] on input "text" at bounding box center [549, 331] width 118 height 34
type input "*****"
click at [581, 399] on input "date" at bounding box center [481, 396] width 241 height 34
type input "**********"
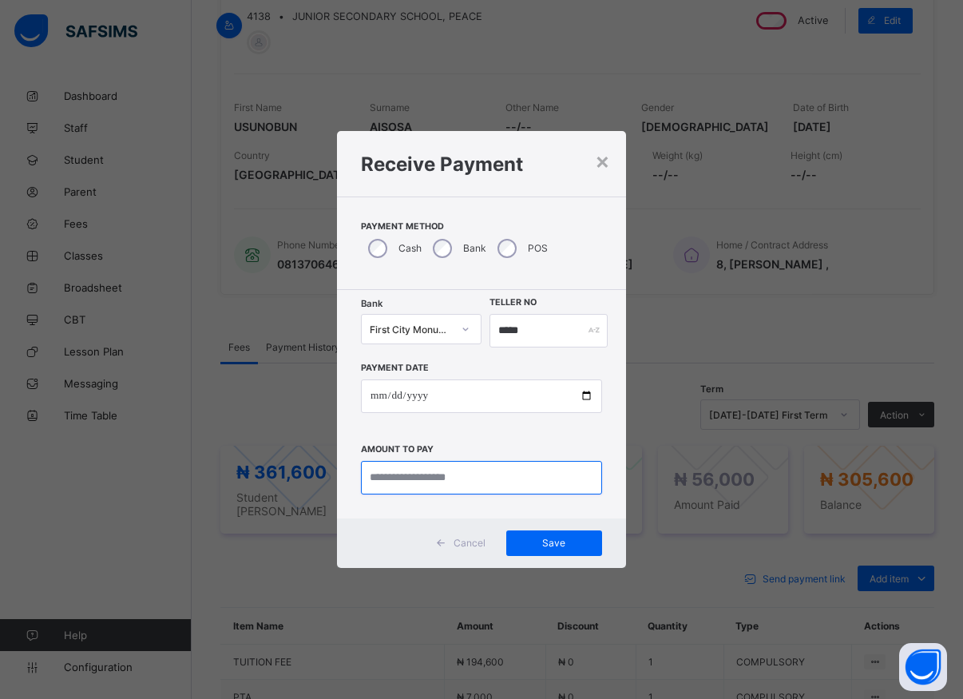
click at [441, 482] on input "currency" at bounding box center [481, 478] width 241 height 34
type input "*********"
click at [521, 539] on span "Save" at bounding box center [554, 543] width 72 height 12
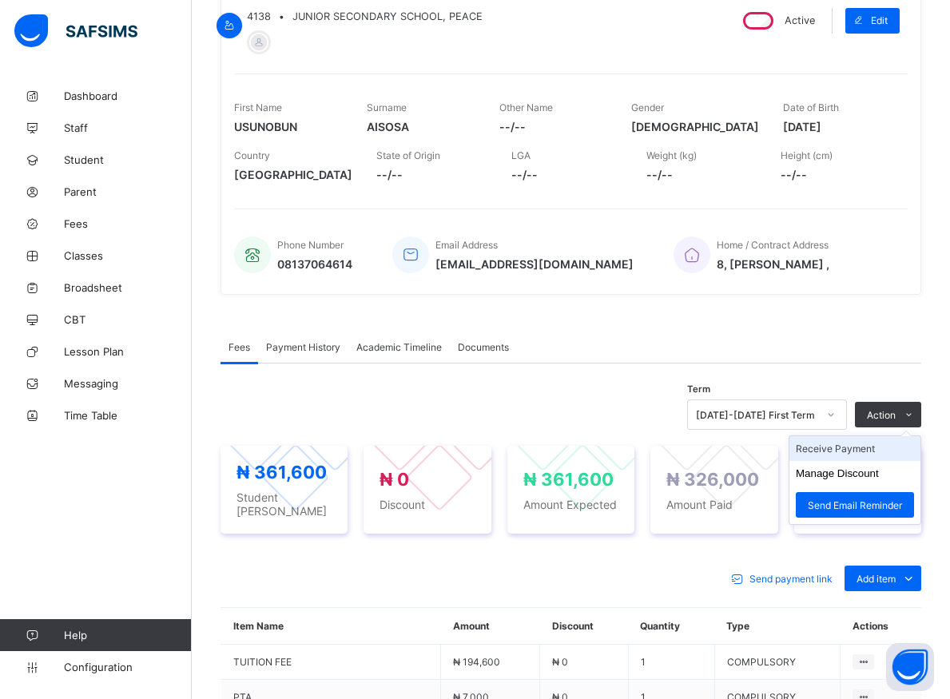
click at [870, 450] on li "Receive Payment" at bounding box center [854, 448] width 131 height 25
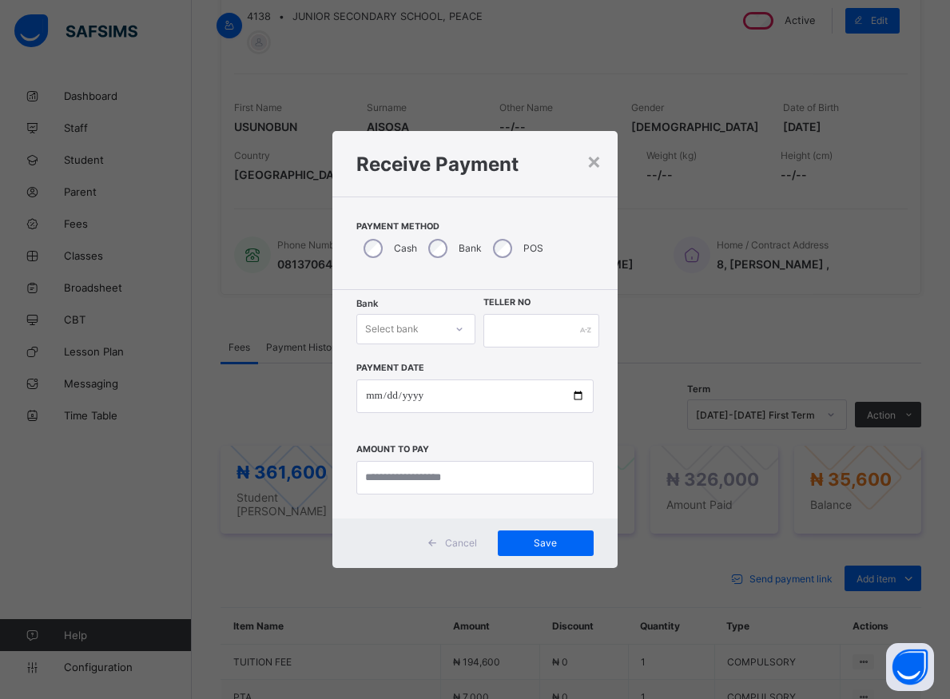
click at [450, 327] on div at bounding box center [459, 329] width 27 height 26
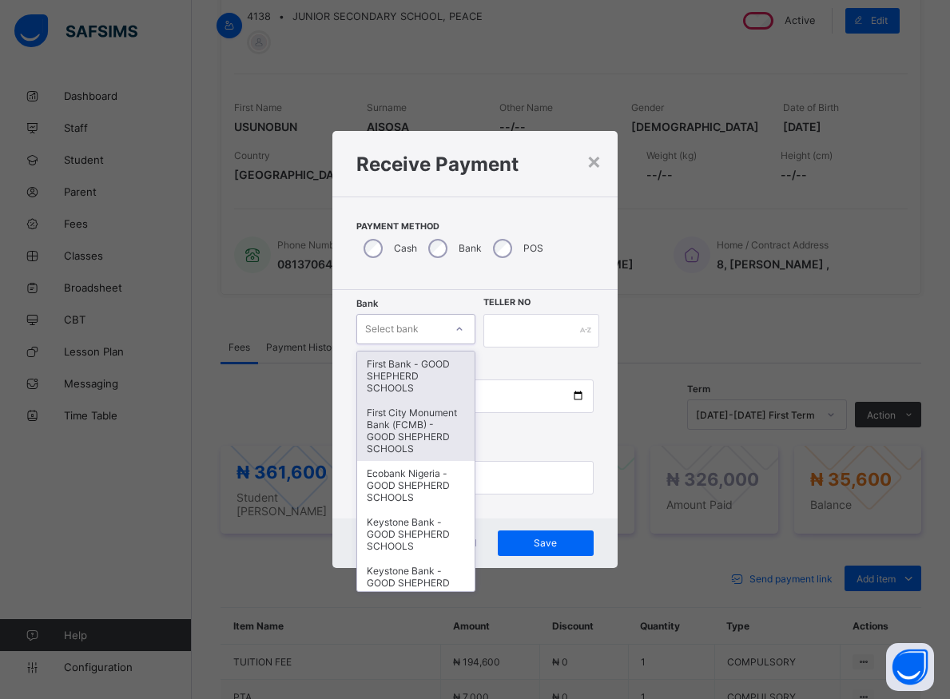
click at [409, 430] on div "First City Monument Bank (FCMB) - GOOD SHEPHERD SCHOOLS" at bounding box center [415, 430] width 117 height 61
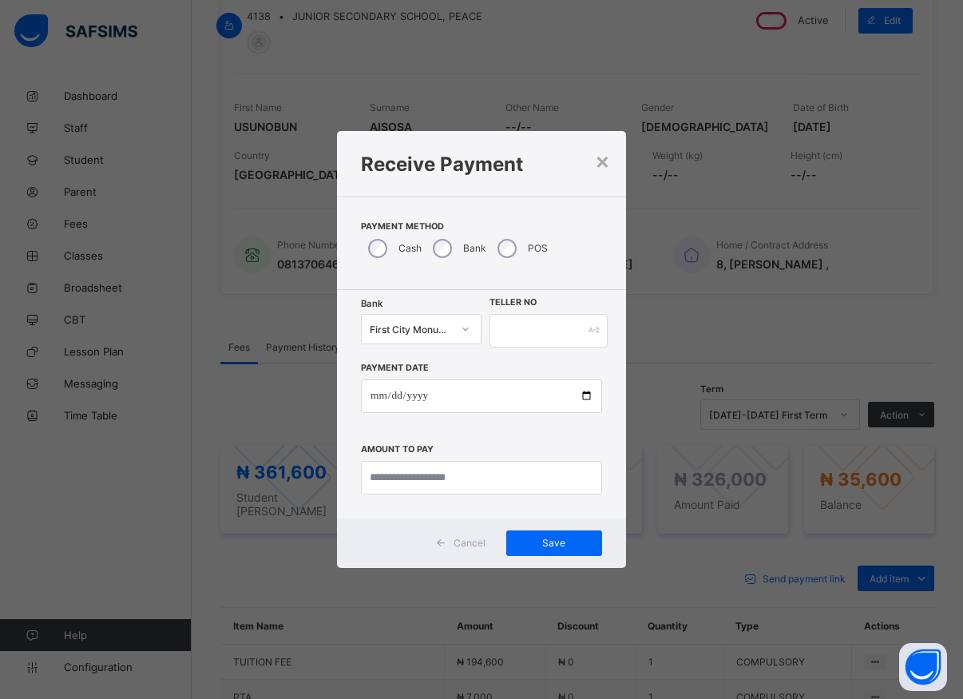
click at [417, 442] on div "Payment Date Amount to pay" at bounding box center [481, 420] width 241 height 147
click at [518, 333] on input "text" at bounding box center [549, 331] width 118 height 34
type input "*******"
click at [583, 399] on input "date" at bounding box center [481, 396] width 241 height 34
type input "**********"
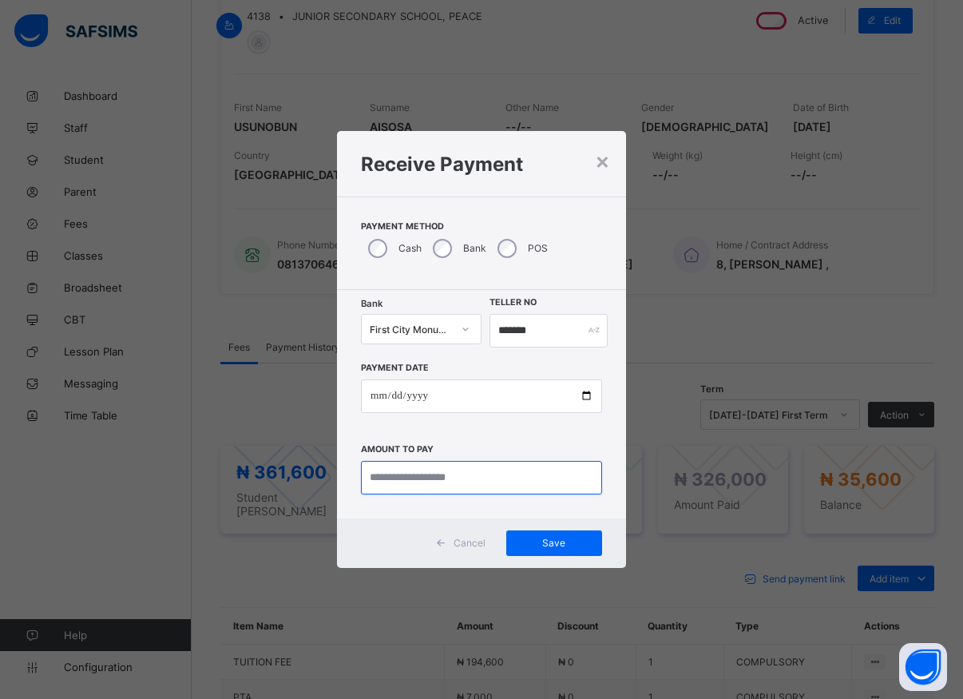
click at [434, 479] on input "currency" at bounding box center [481, 478] width 241 height 34
type input "*****"
click at [539, 545] on span "Save" at bounding box center [554, 543] width 72 height 12
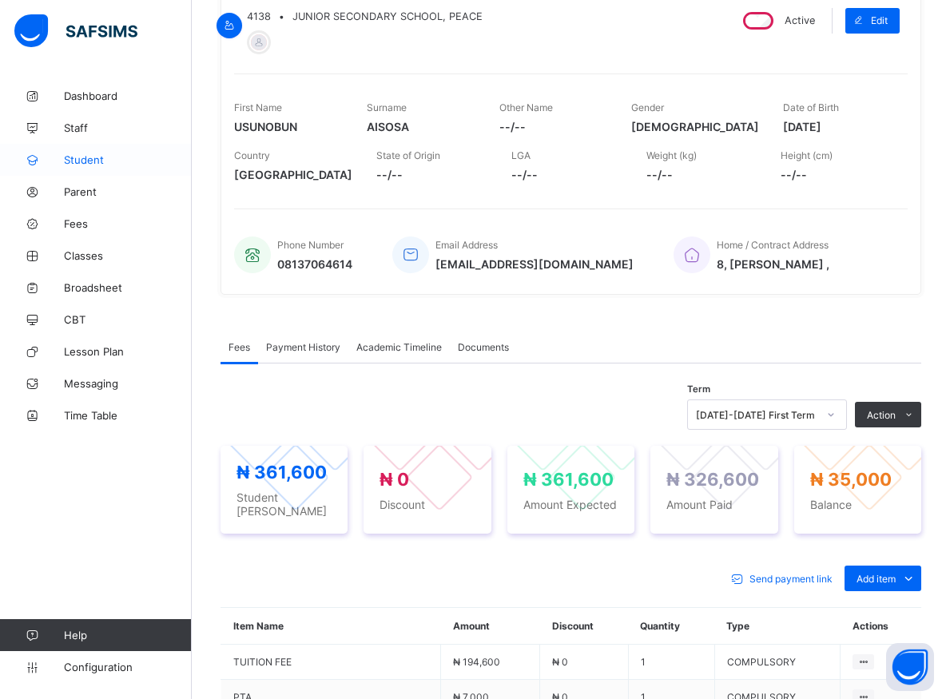
click at [75, 159] on span "Student" at bounding box center [128, 159] width 128 height 13
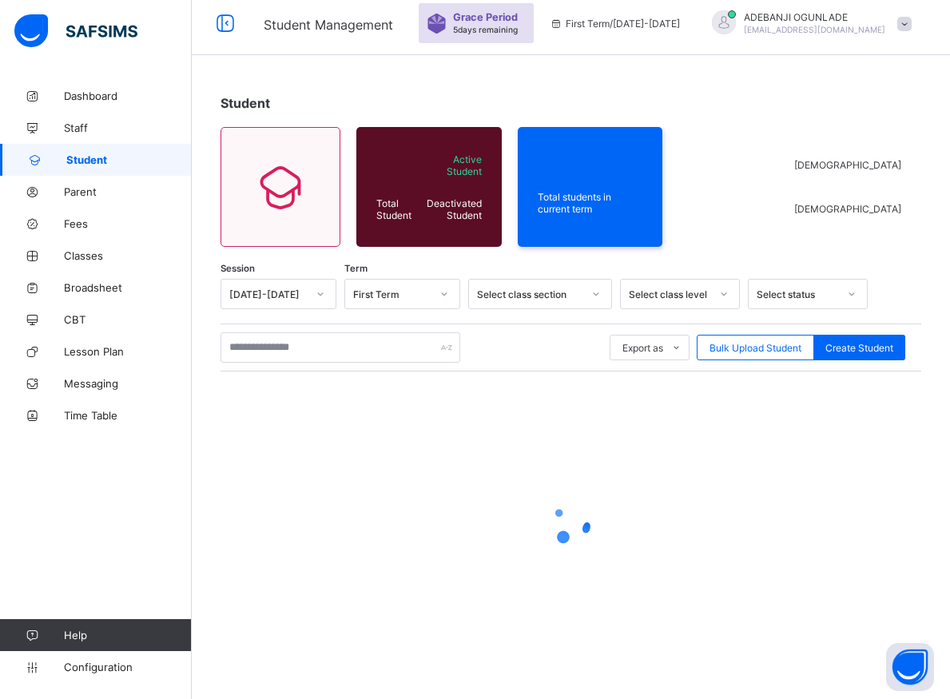
scroll to position [57, 0]
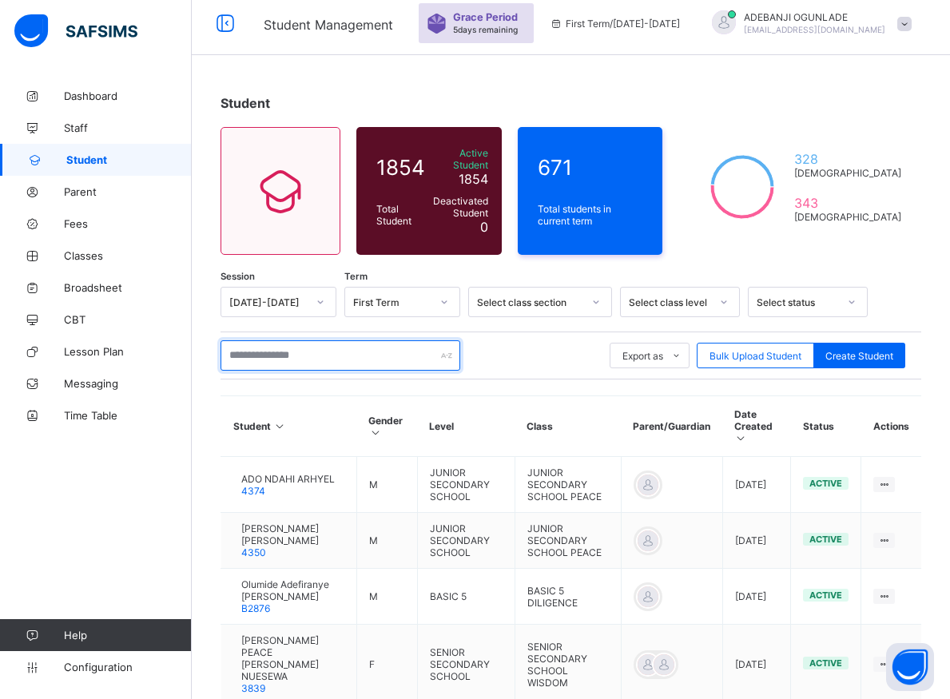
click at [276, 349] on input "text" at bounding box center [340, 355] width 240 height 30
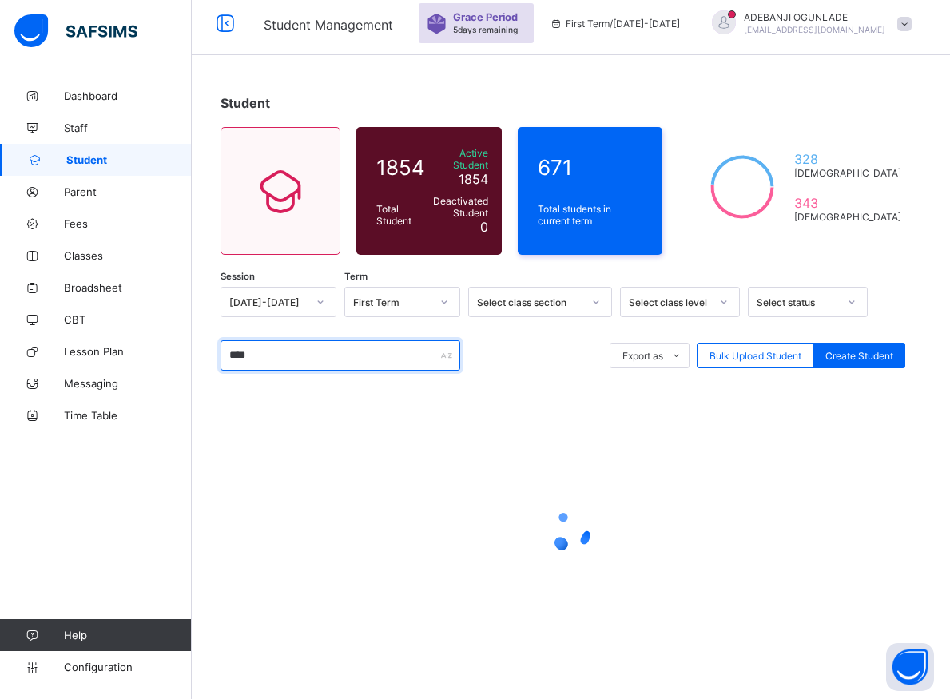
type input "*****"
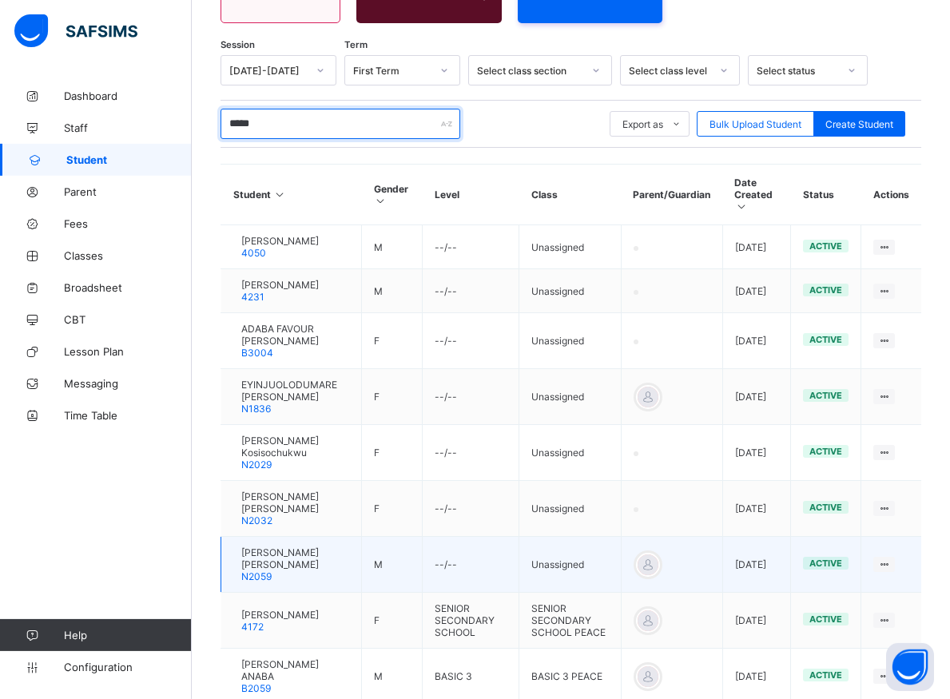
scroll to position [301, 0]
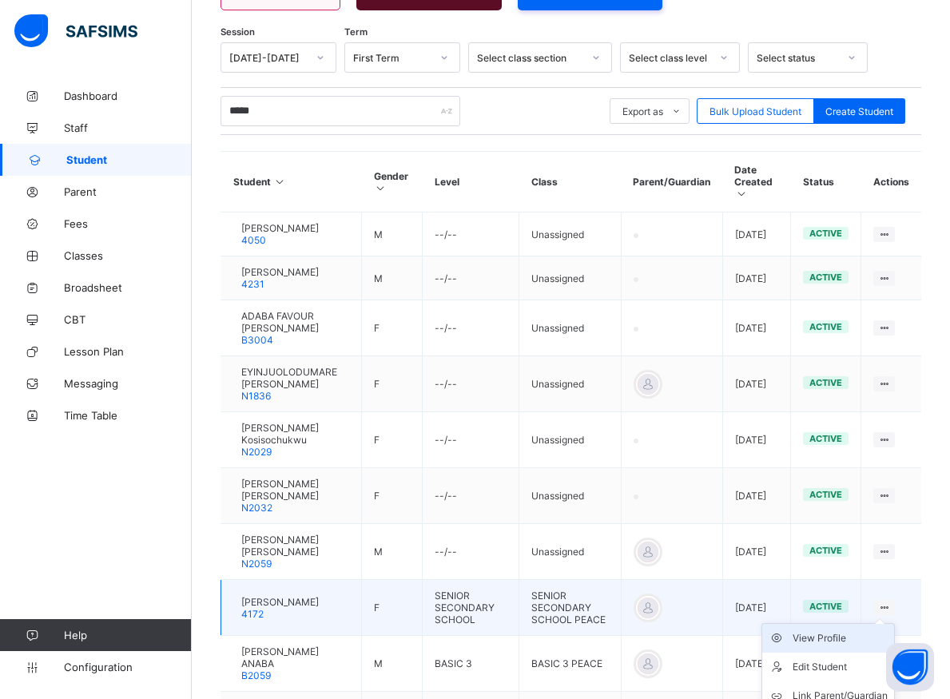
click at [827, 646] on div "View Profile" at bounding box center [839, 638] width 95 height 16
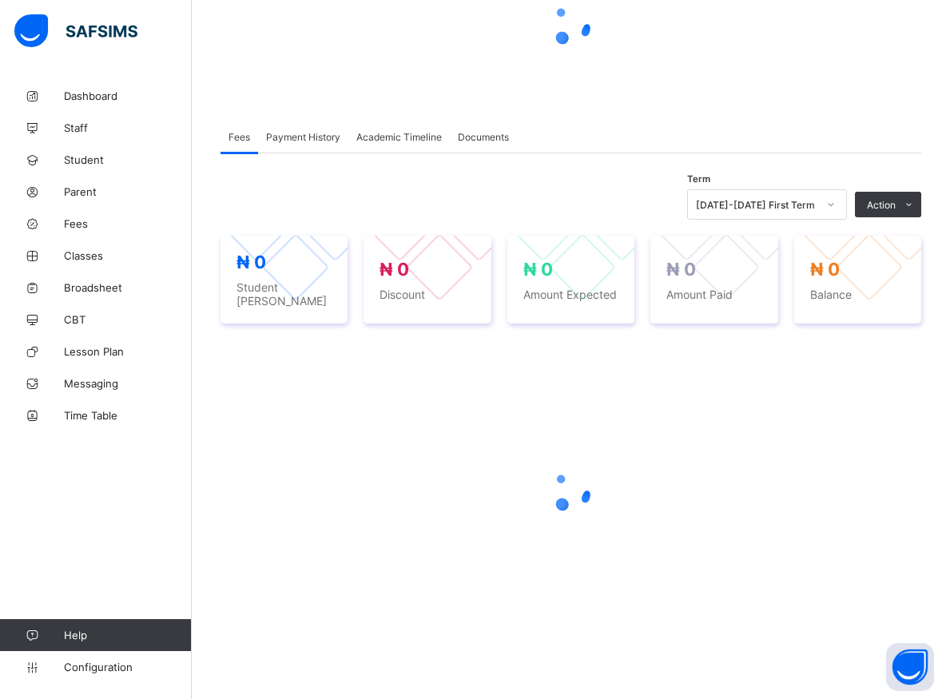
scroll to position [219, 0]
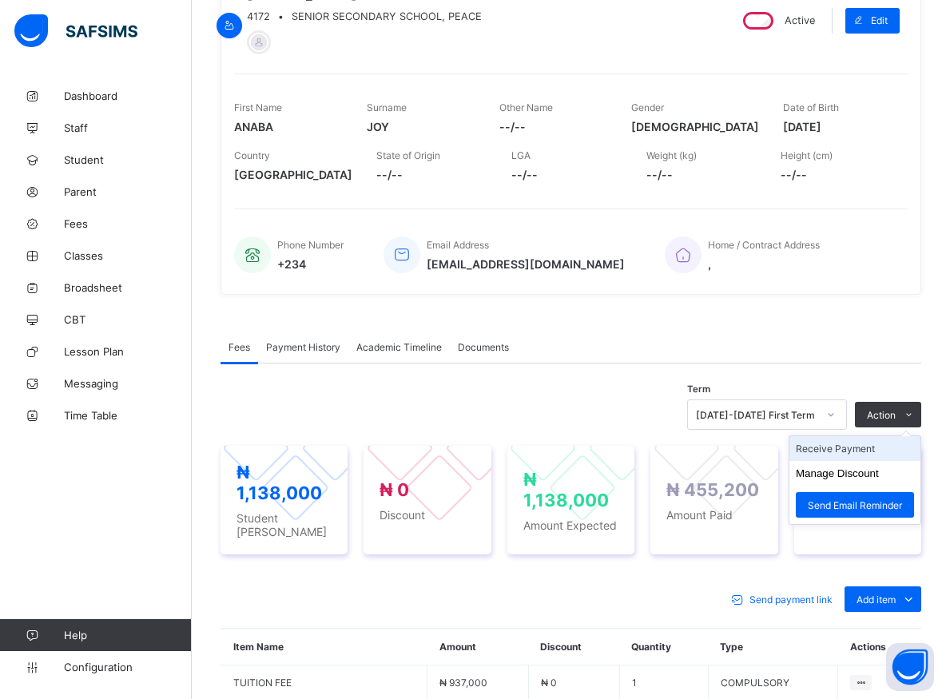
click at [858, 451] on li "Receive Payment" at bounding box center [854, 448] width 131 height 25
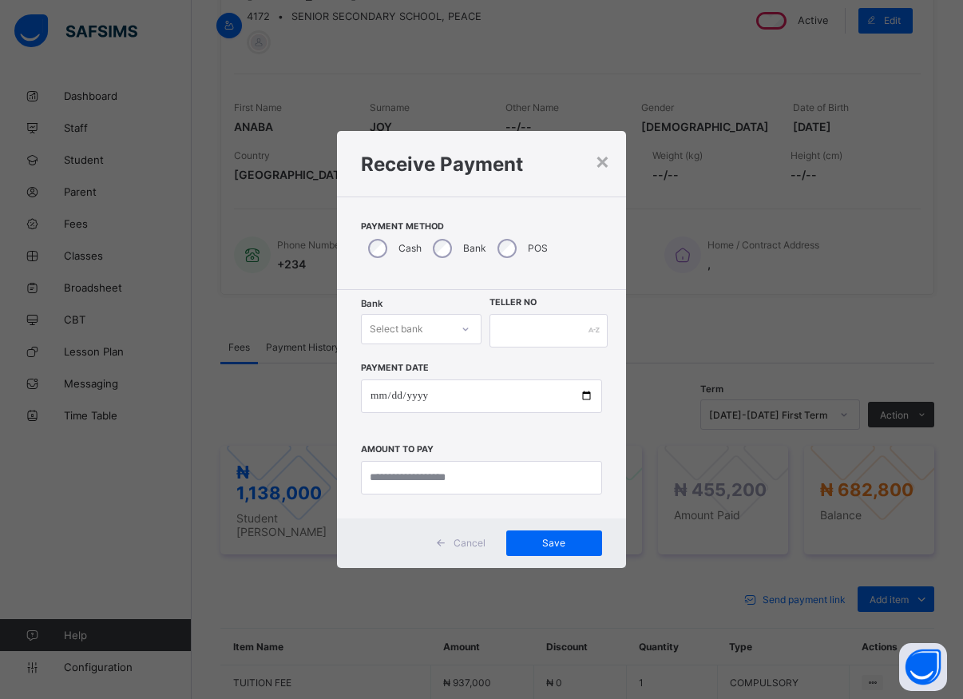
click at [459, 330] on div at bounding box center [465, 329] width 27 height 26
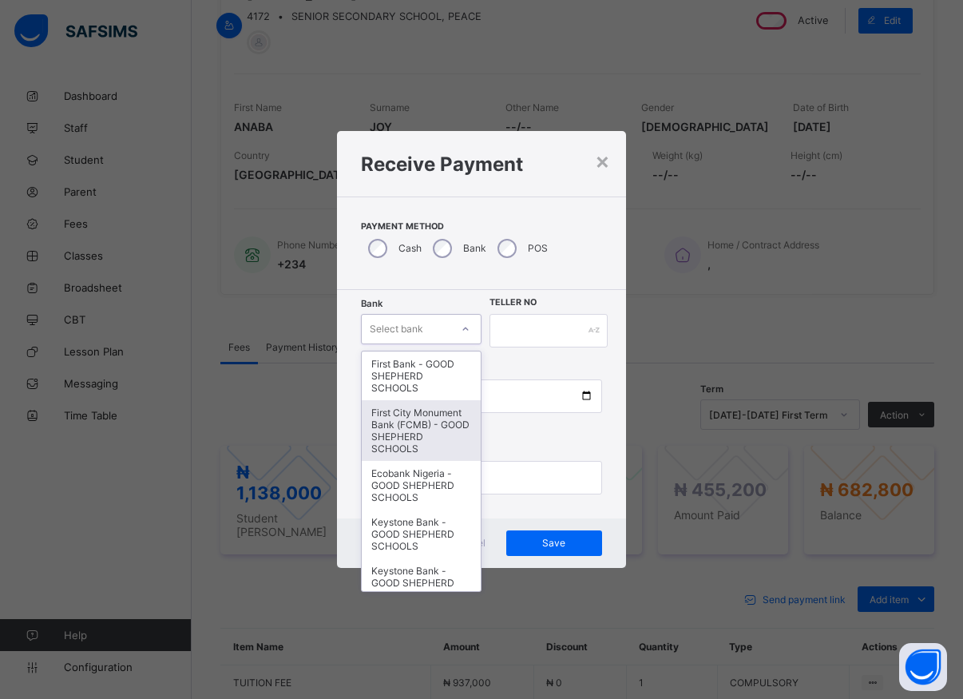
click at [417, 435] on div "First City Monument Bank (FCMB) - GOOD SHEPHERD SCHOOLS" at bounding box center [421, 430] width 119 height 61
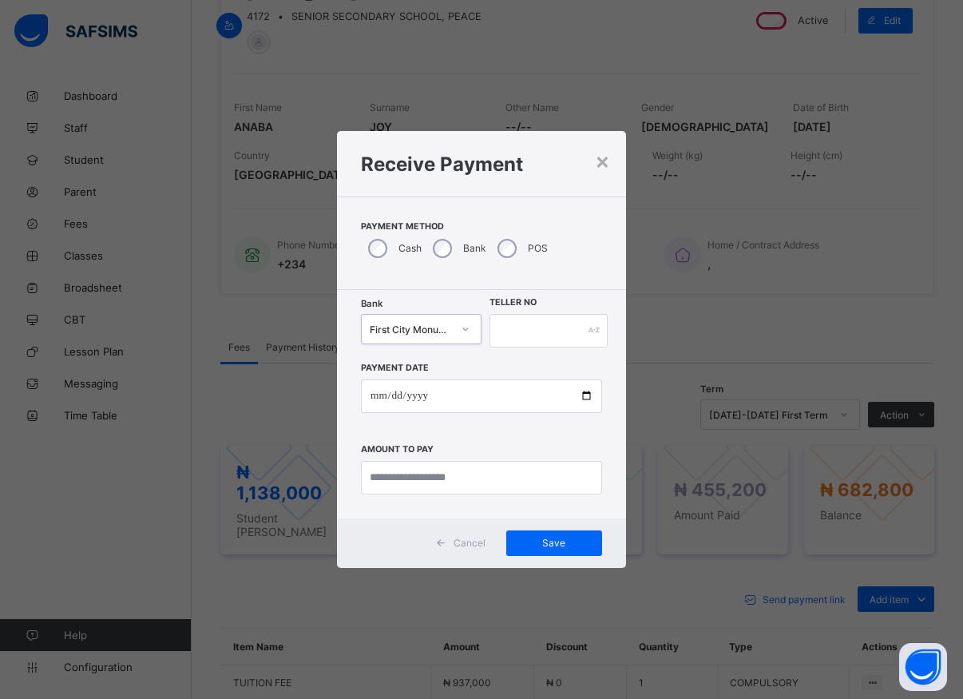
click at [468, 330] on icon at bounding box center [466, 329] width 10 height 16
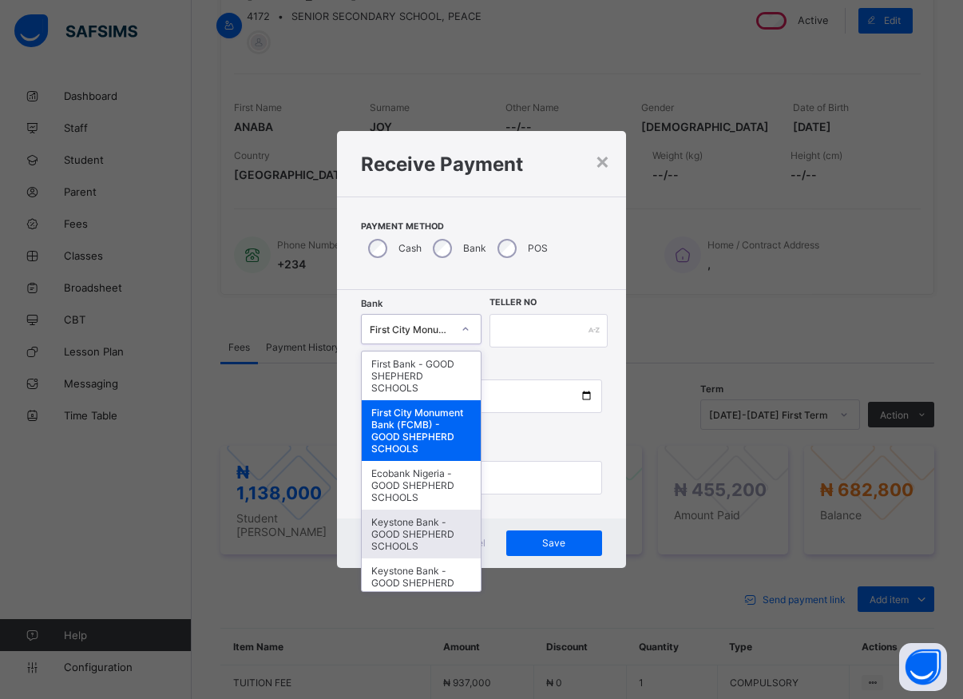
click at [381, 538] on div "Keystone Bank - GOOD SHEPHERD SCHOOLS" at bounding box center [421, 534] width 119 height 49
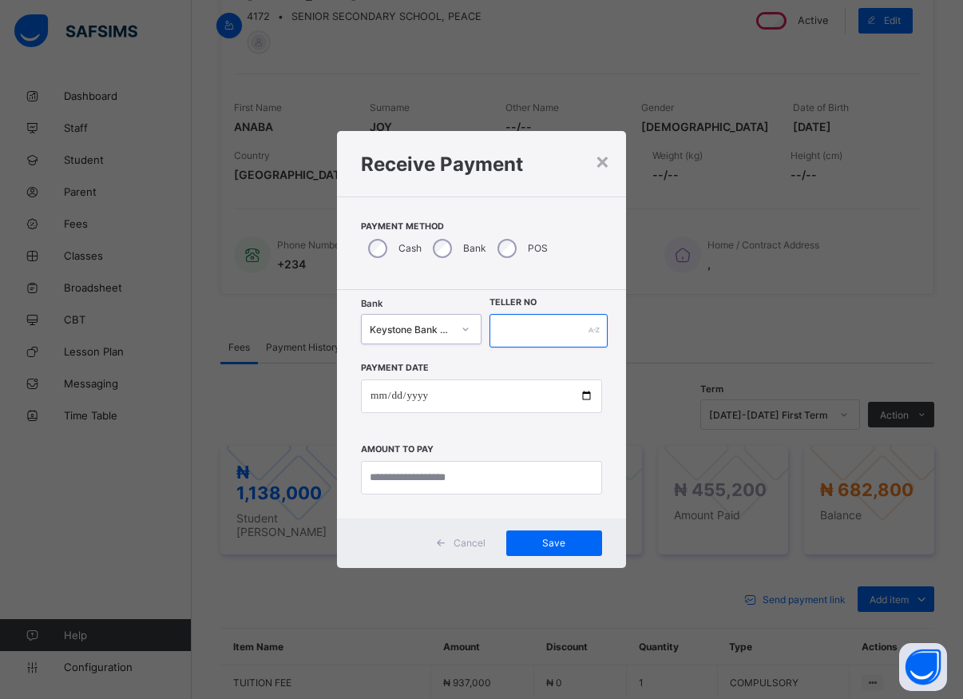
click at [503, 327] on input "text" at bounding box center [549, 331] width 118 height 34
type input "*****"
click at [589, 398] on input "date" at bounding box center [481, 396] width 241 height 34
type input "**********"
click at [434, 478] on input "currency" at bounding box center [481, 478] width 241 height 34
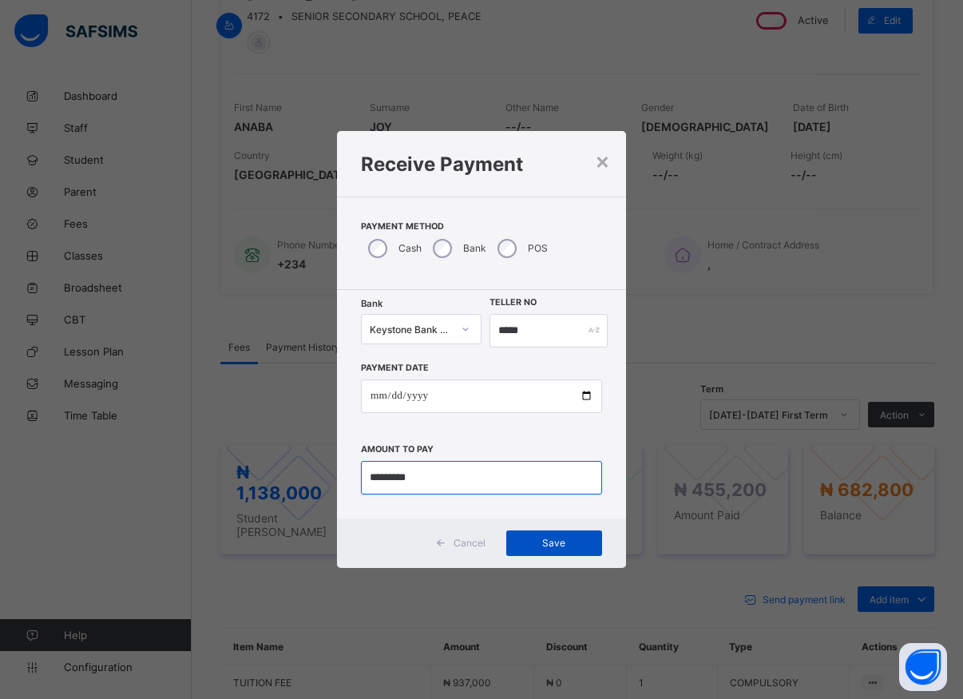
type input "*********"
click at [546, 548] on span "Save" at bounding box center [554, 543] width 72 height 12
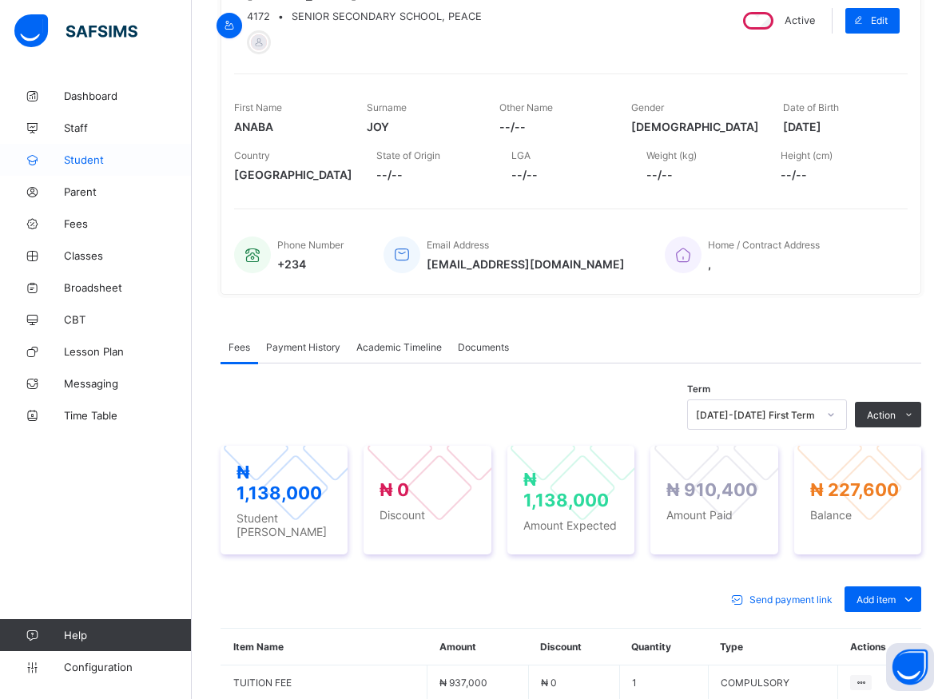
click at [85, 153] on span "Student" at bounding box center [128, 159] width 128 height 13
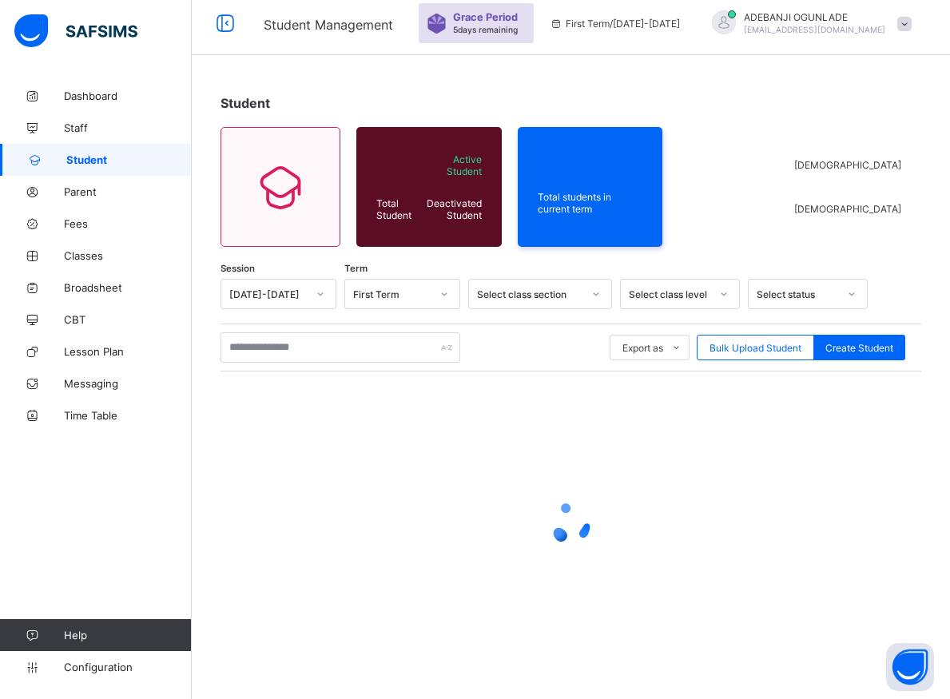
scroll to position [57, 0]
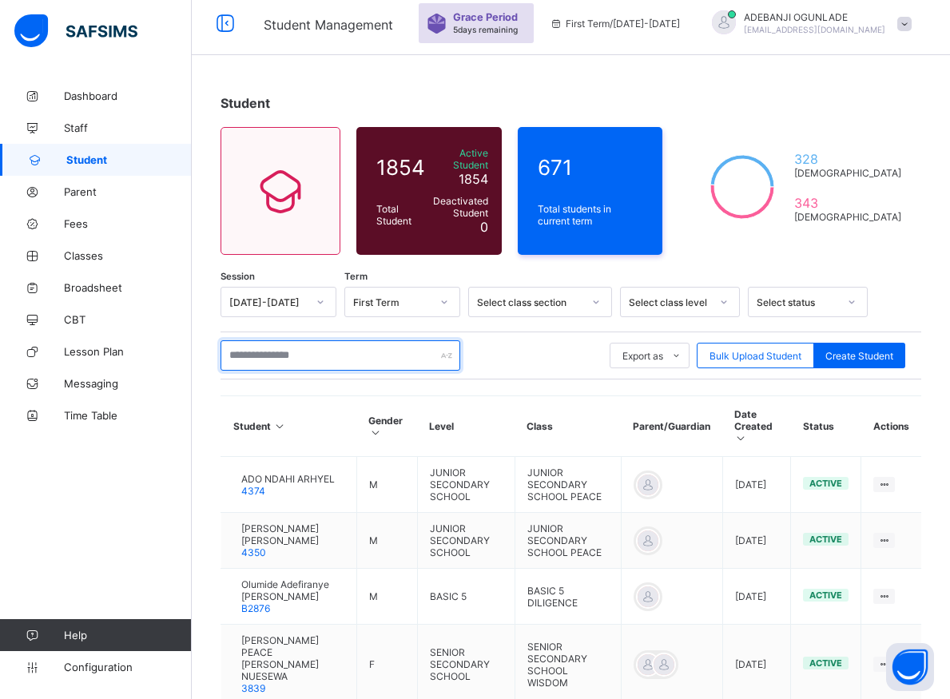
click at [292, 351] on input "text" at bounding box center [340, 355] width 240 height 30
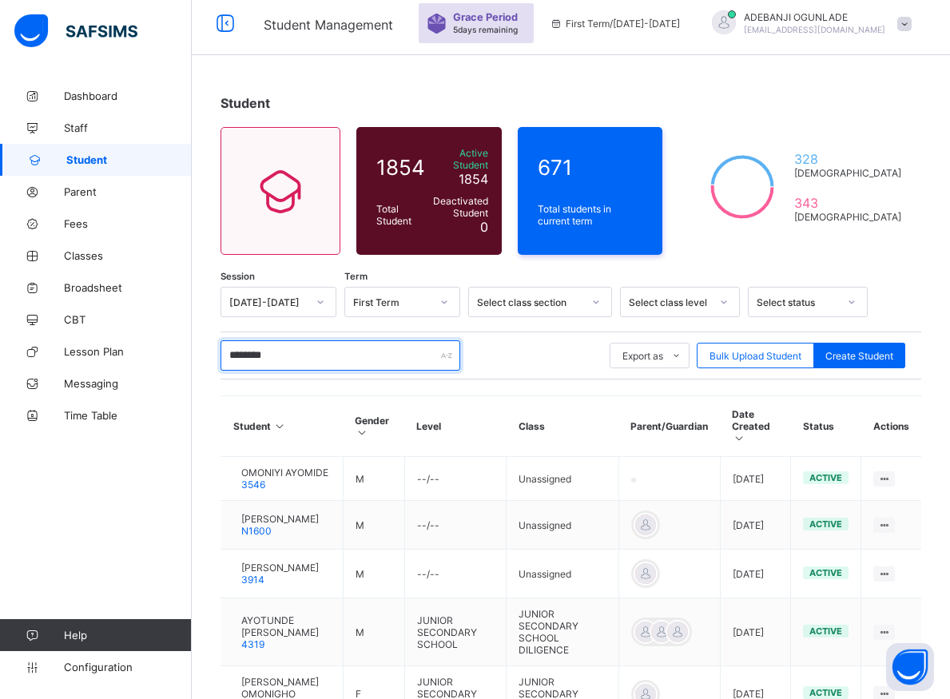
type input "*******"
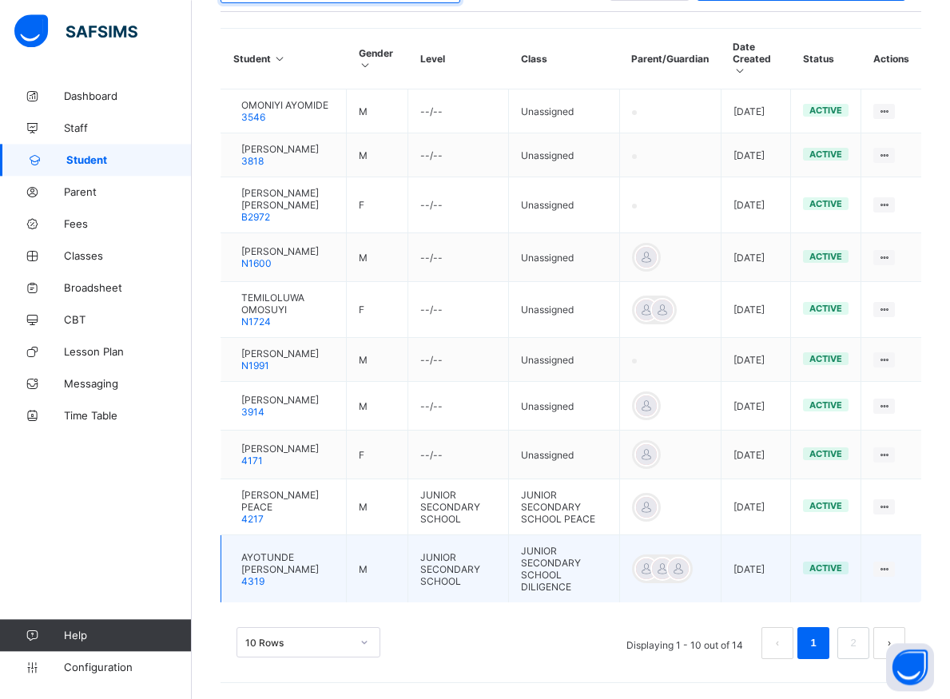
scroll to position [466, 0]
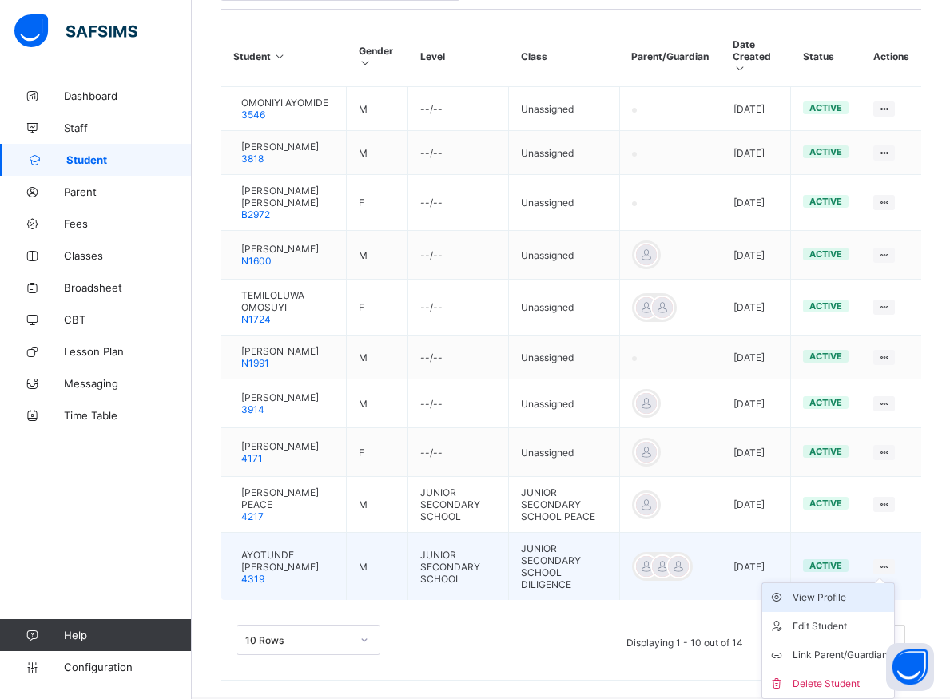
click at [855, 600] on div "View Profile" at bounding box center [839, 597] width 95 height 16
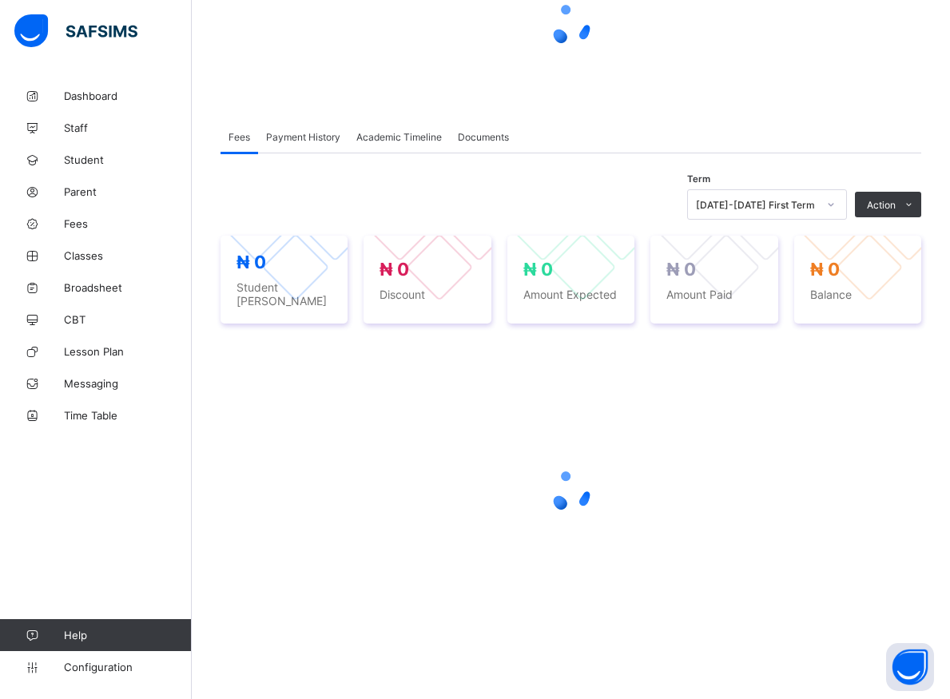
scroll to position [219, 0]
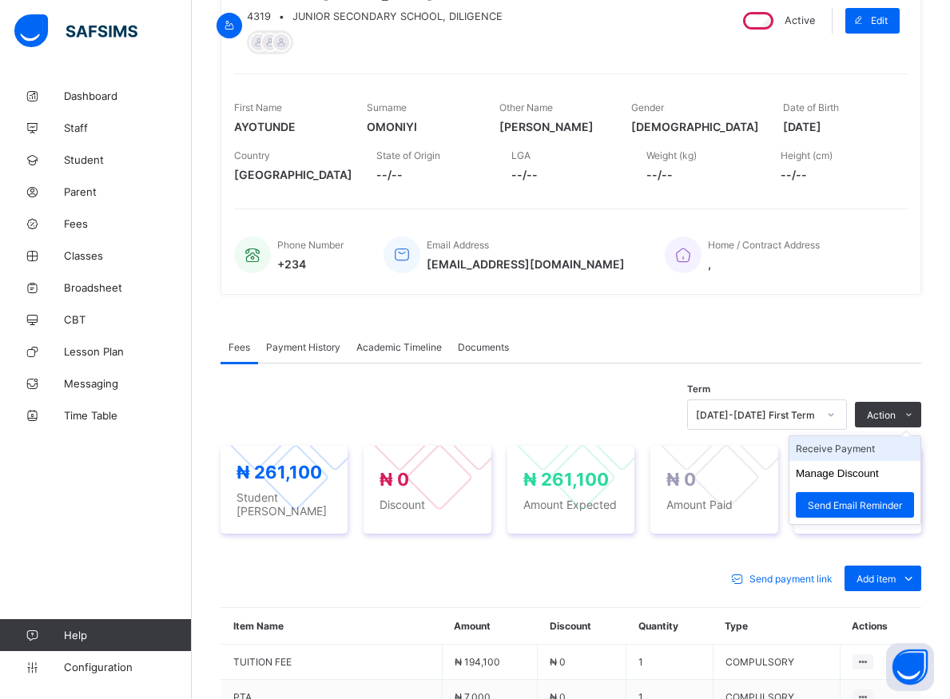
click at [853, 451] on li "Receive Payment" at bounding box center [854, 448] width 131 height 25
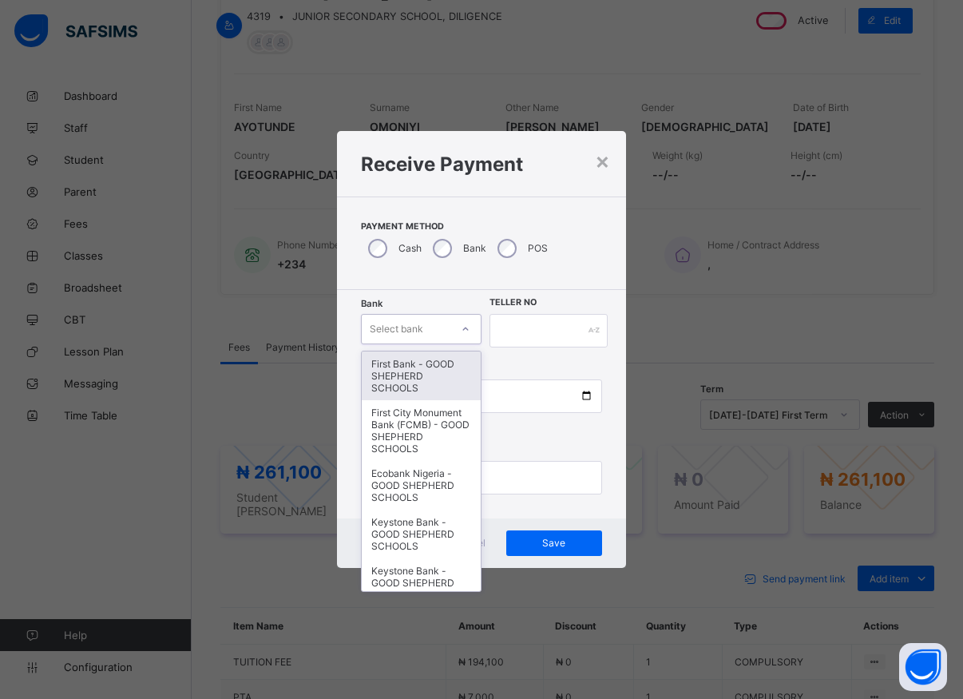
click at [470, 325] on div at bounding box center [465, 329] width 27 height 26
click at [439, 375] on div "First Bank - GOOD SHEPHERD SCHOOLS" at bounding box center [421, 375] width 119 height 49
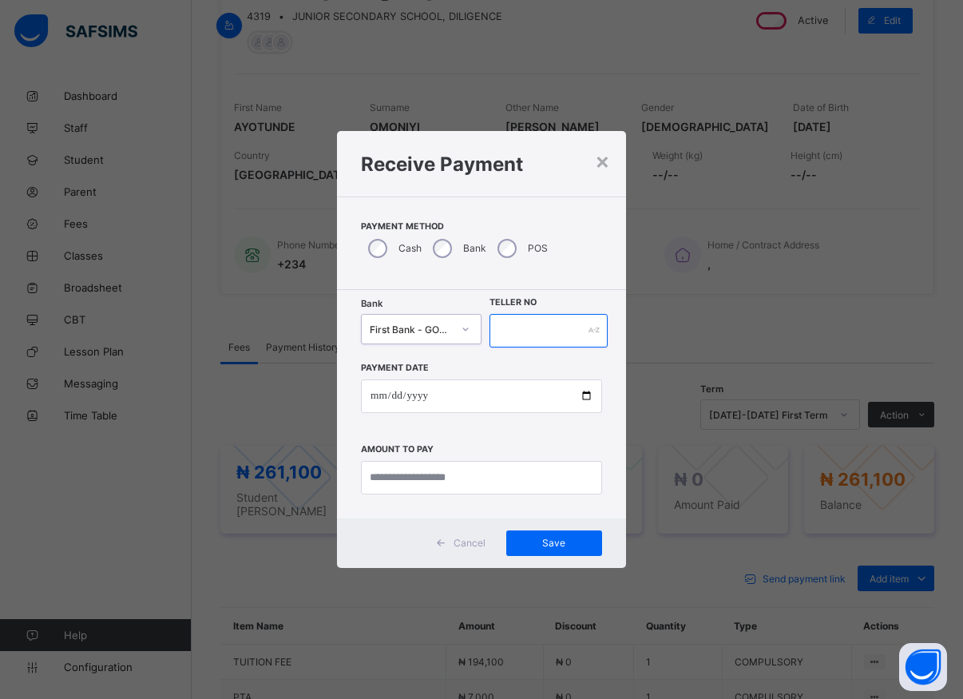
click at [502, 332] on input "text" at bounding box center [549, 331] width 118 height 34
type input "*****"
click at [585, 402] on input "date" at bounding box center [481, 396] width 241 height 34
type input "**********"
click at [461, 478] on input "currency" at bounding box center [481, 478] width 241 height 34
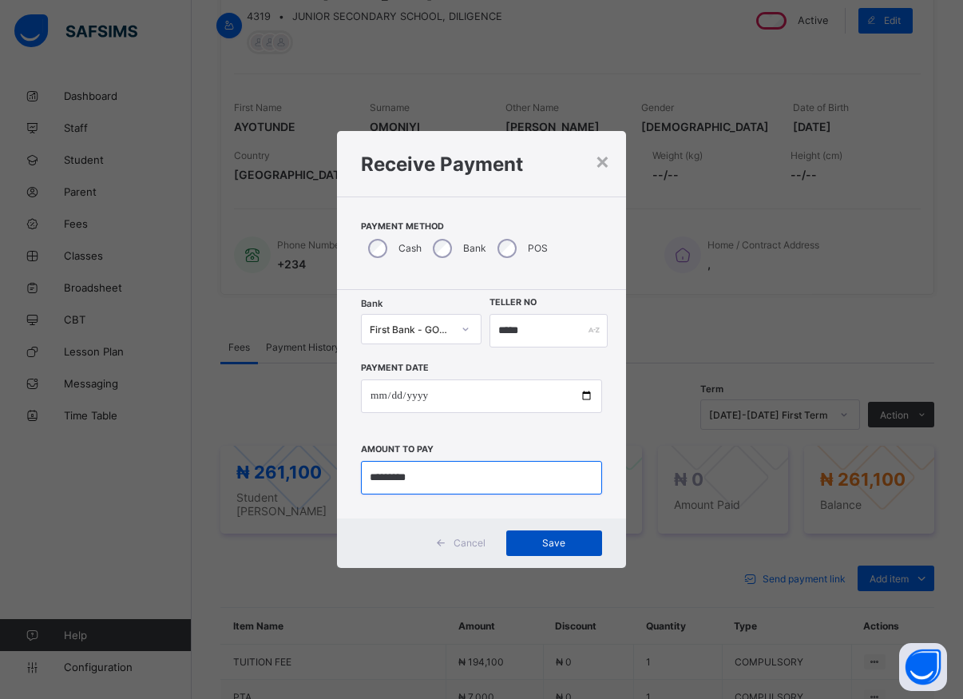
type input "*********"
click at [557, 544] on span "Save" at bounding box center [554, 543] width 72 height 12
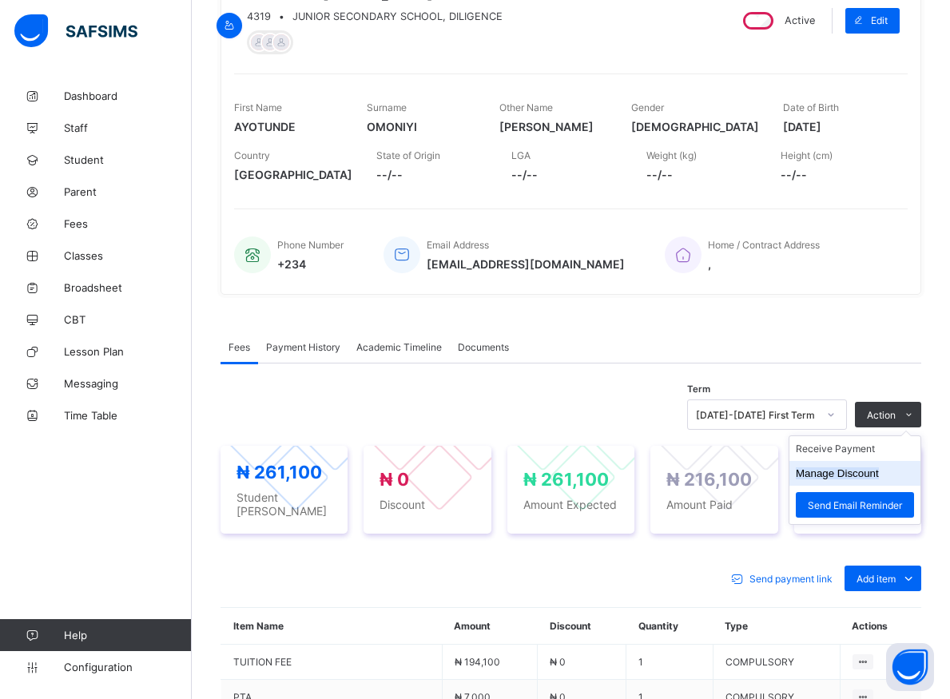
click at [850, 476] on button "Manage Discount" at bounding box center [836, 473] width 83 height 12
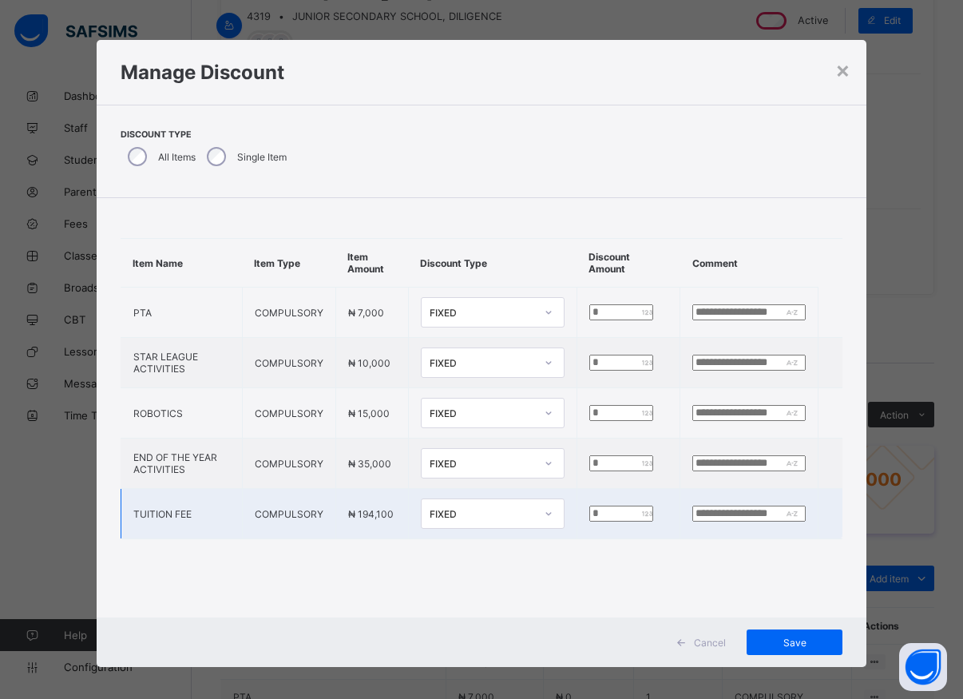
click at [589, 518] on input "*" at bounding box center [621, 514] width 64 height 16
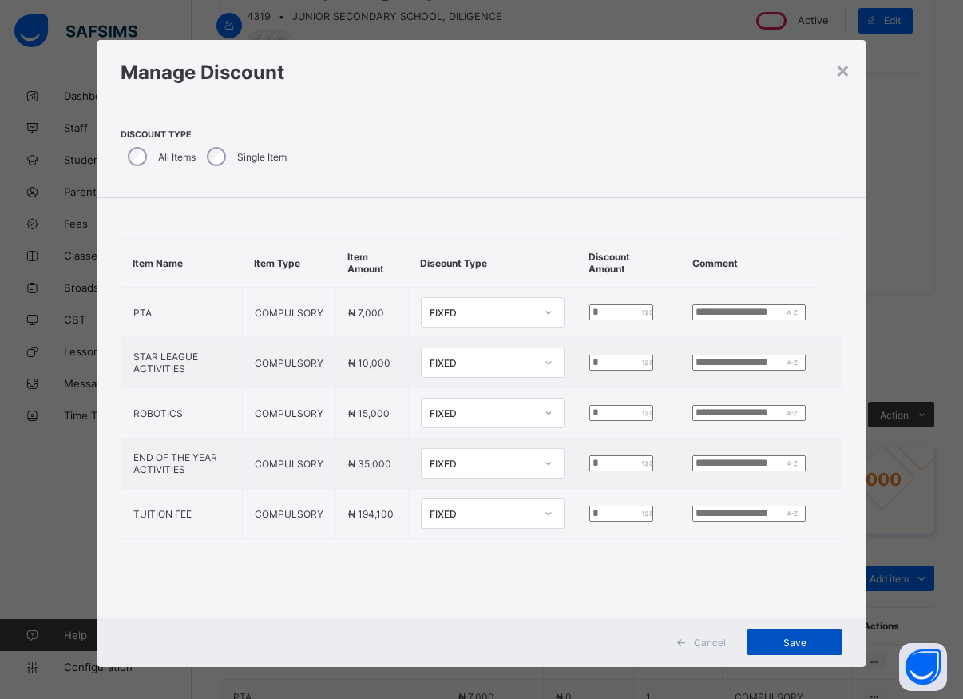
type input "*****"
click at [799, 645] on span "Save" at bounding box center [795, 643] width 72 height 12
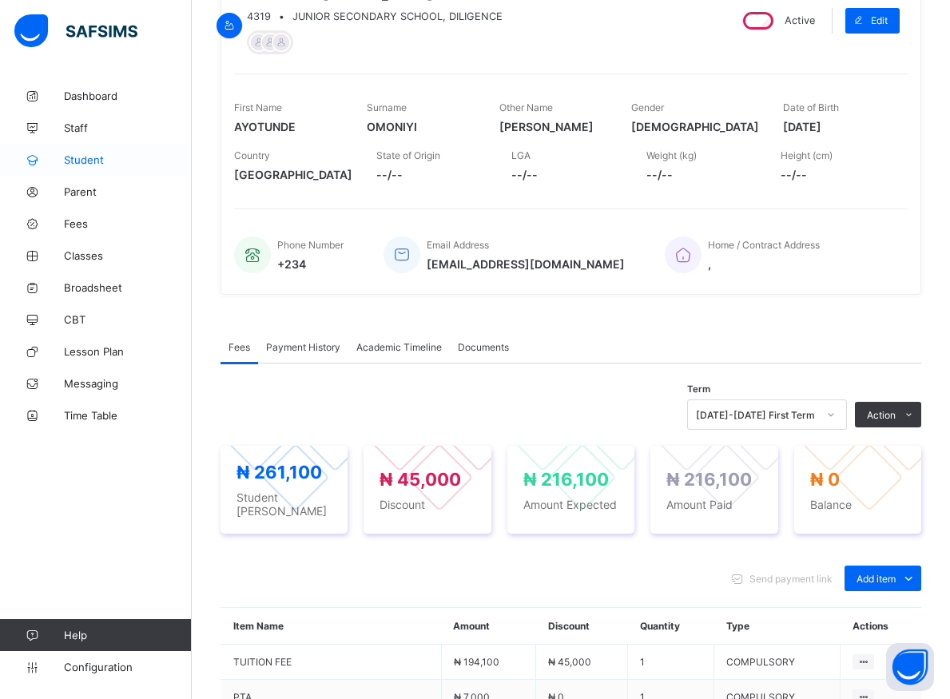
click at [88, 164] on span "Student" at bounding box center [128, 159] width 128 height 13
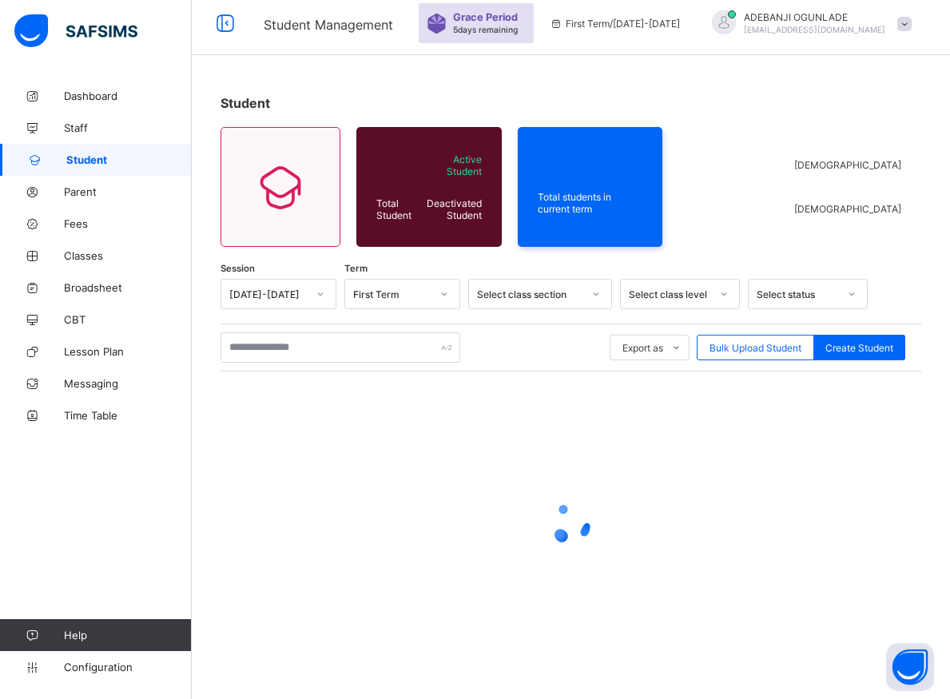
scroll to position [57, 0]
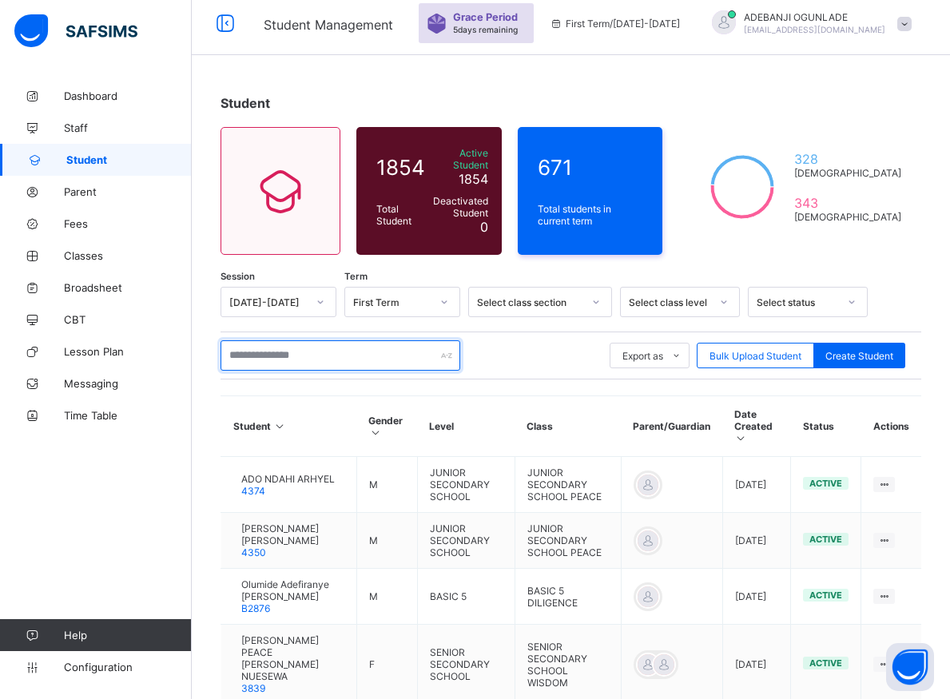
click at [343, 353] on input "text" at bounding box center [340, 355] width 240 height 30
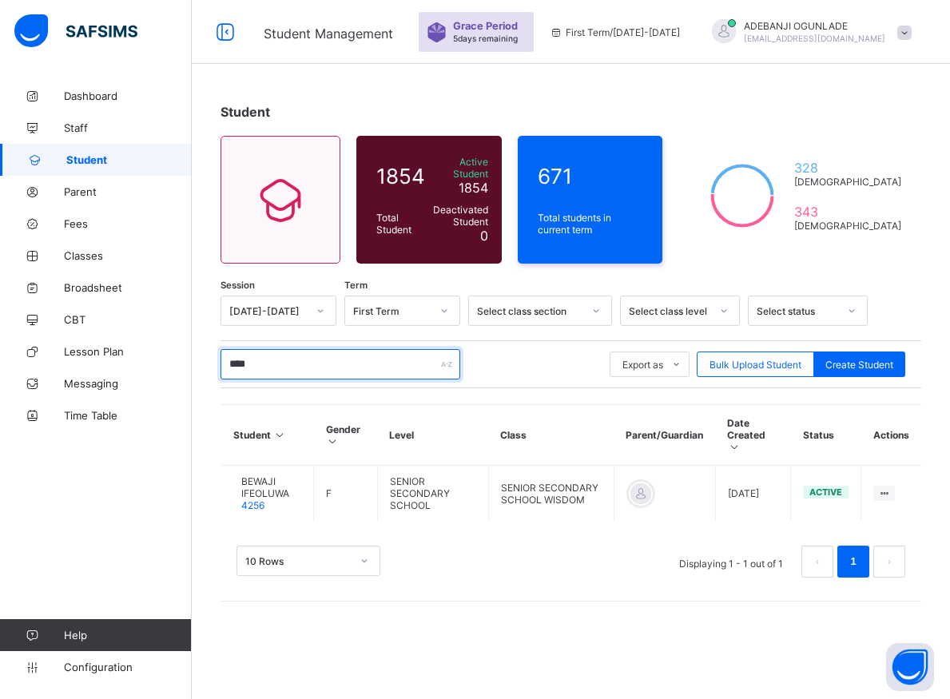
scroll to position [48, 0]
type input "******"
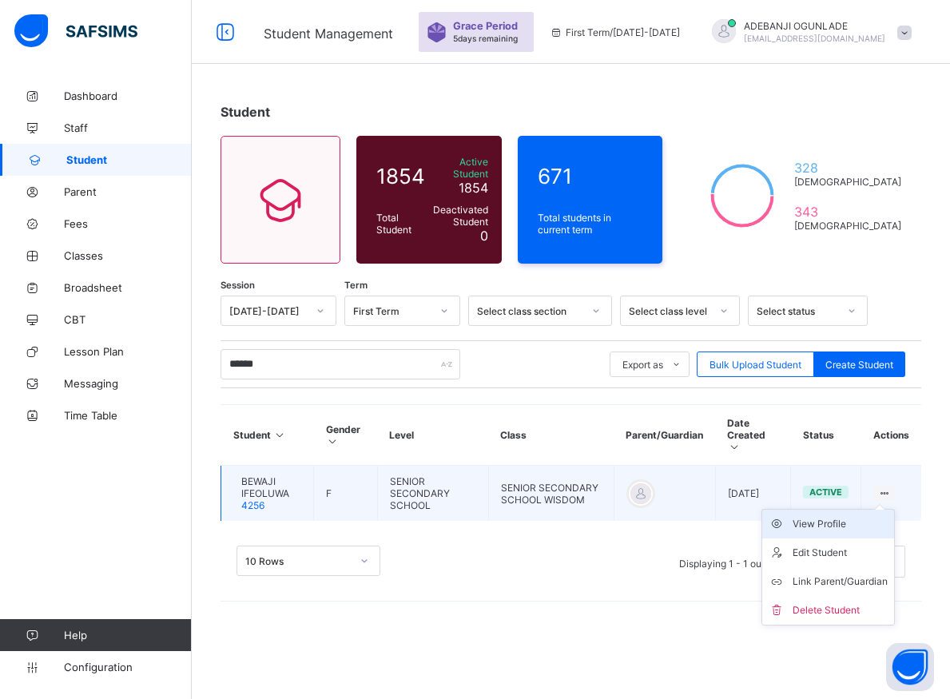
click at [843, 516] on div "View Profile" at bounding box center [839, 524] width 95 height 16
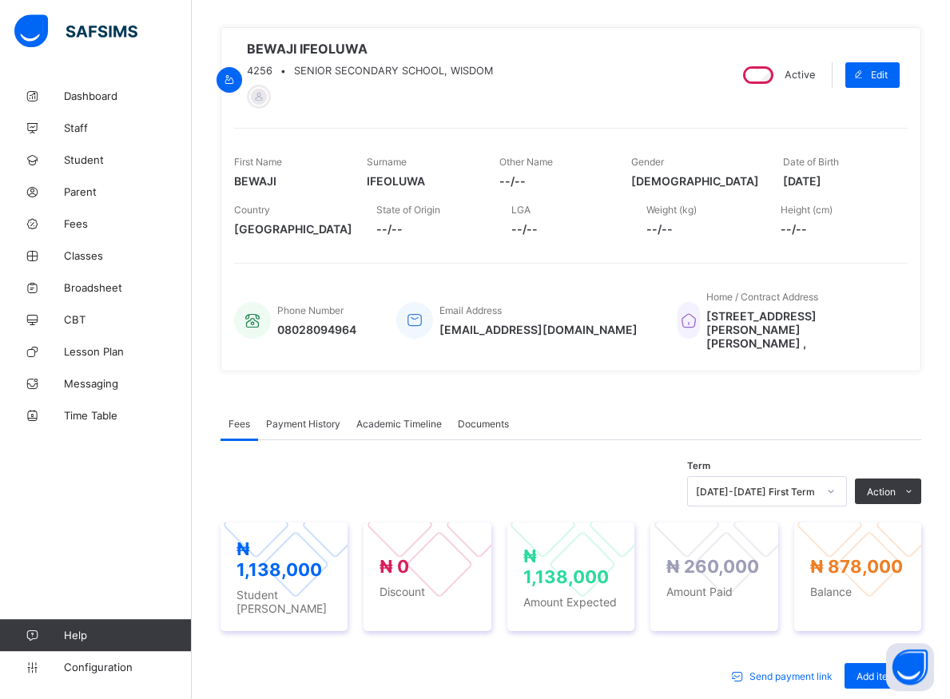
scroll to position [211, 0]
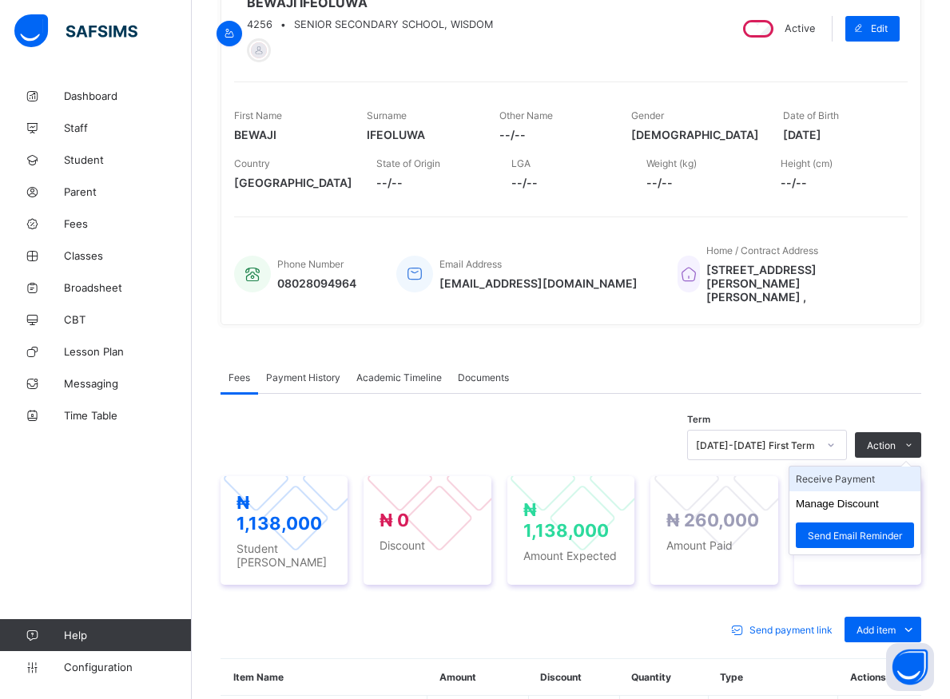
click at [864, 470] on li "Receive Payment" at bounding box center [854, 478] width 131 height 25
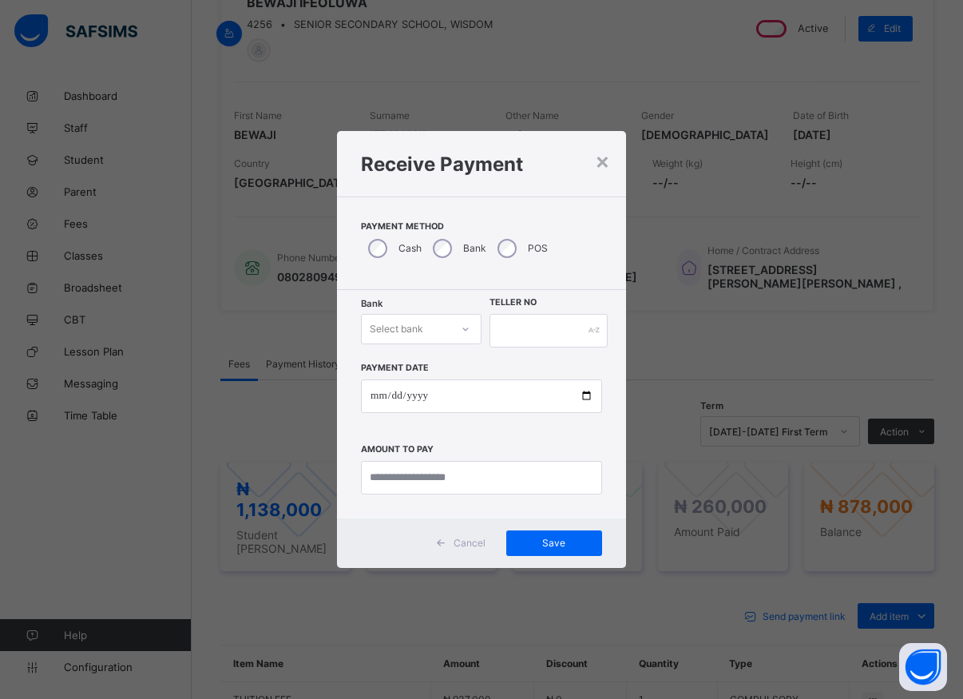
click at [460, 322] on div at bounding box center [465, 329] width 27 height 26
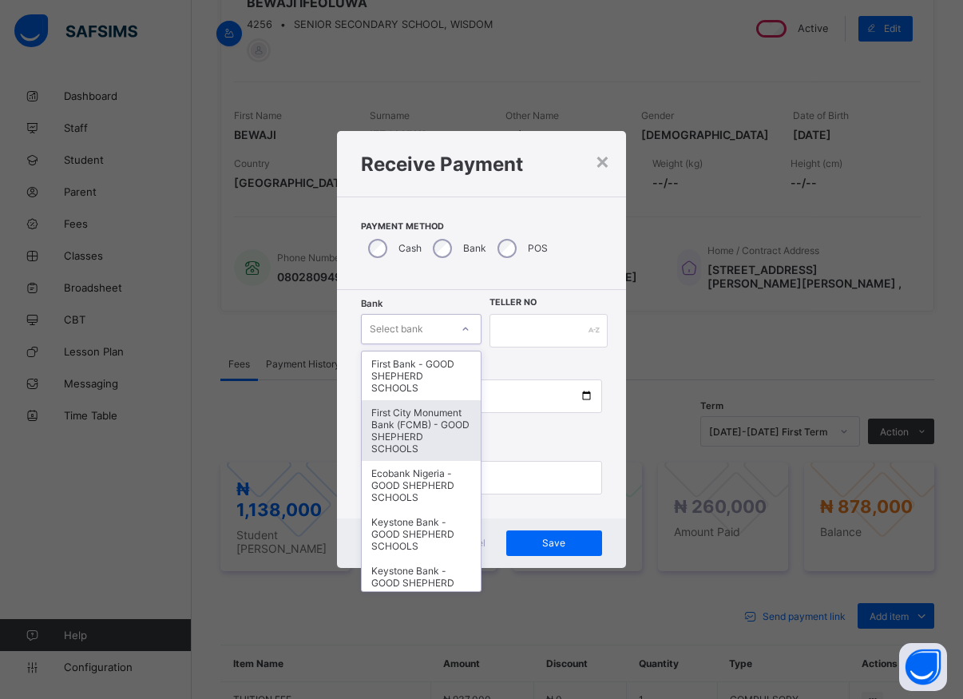
click at [410, 419] on div "First City Monument Bank (FCMB) - GOOD SHEPHERD SCHOOLS" at bounding box center [421, 430] width 119 height 61
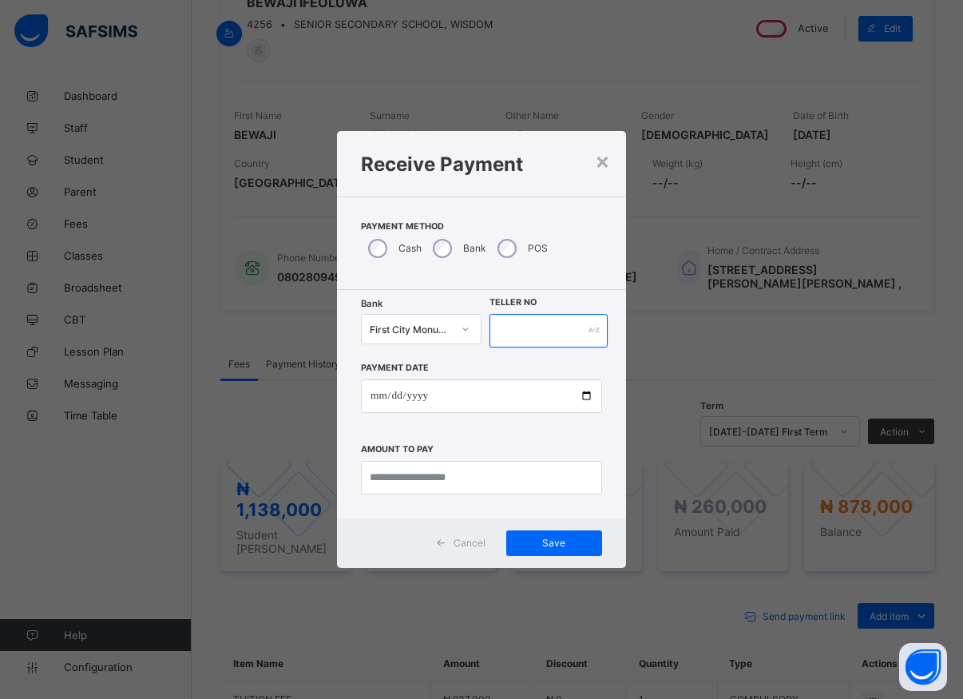
click at [498, 328] on input "text" at bounding box center [549, 331] width 118 height 34
type input "*****"
click at [589, 399] on input "date" at bounding box center [481, 396] width 241 height 34
type input "**********"
click at [426, 477] on input "currency" at bounding box center [481, 478] width 241 height 34
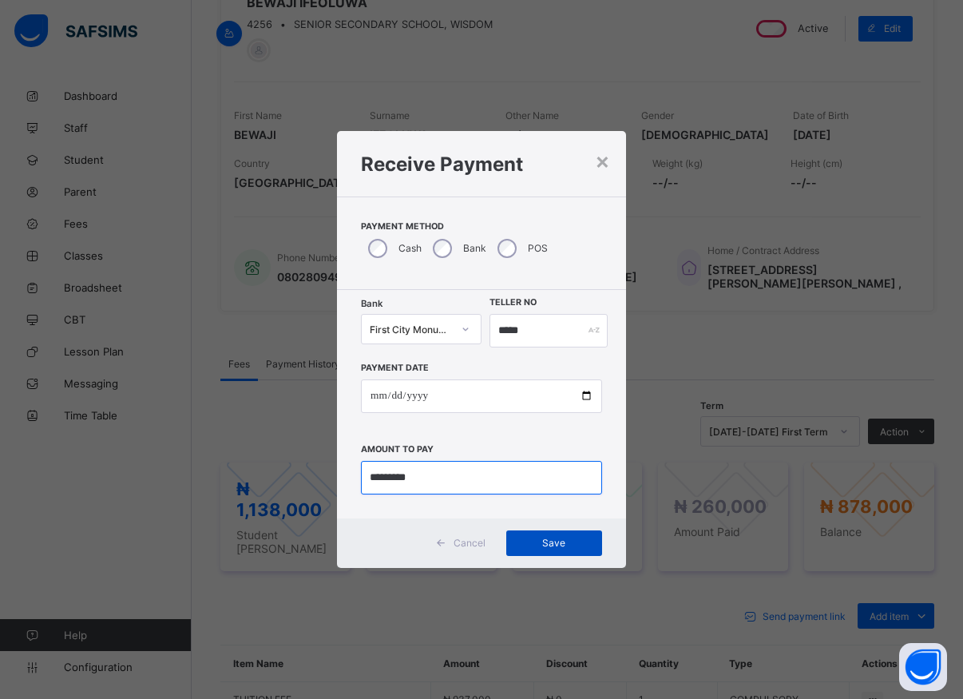
type input "*********"
click at [558, 541] on span "Save" at bounding box center [554, 543] width 72 height 12
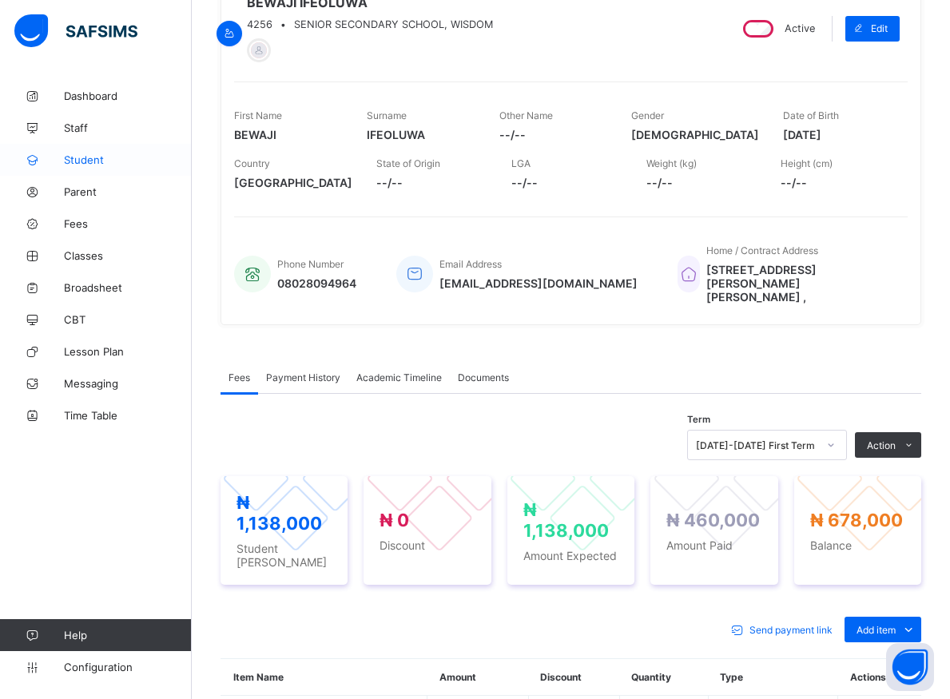
click at [78, 157] on span "Student" at bounding box center [128, 159] width 128 height 13
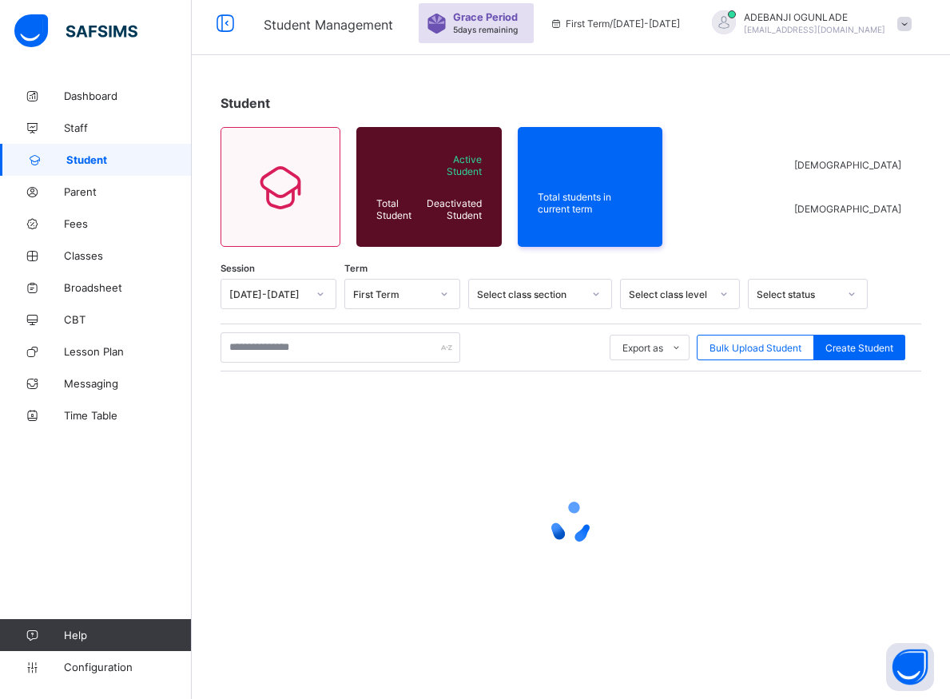
scroll to position [57, 0]
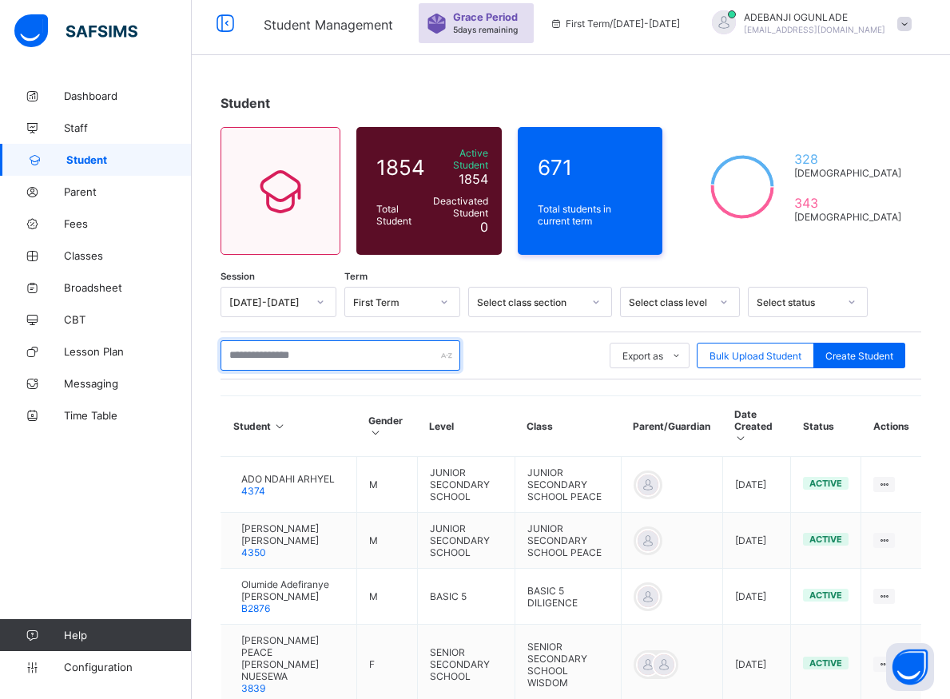
click at [274, 347] on input "text" at bounding box center [340, 355] width 240 height 30
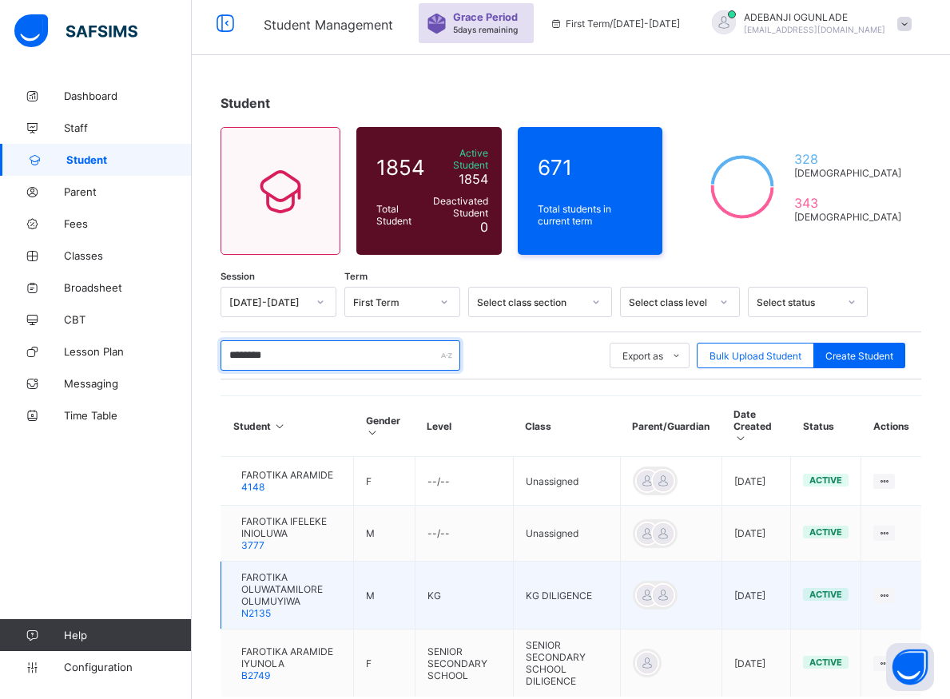
scroll to position [132, 0]
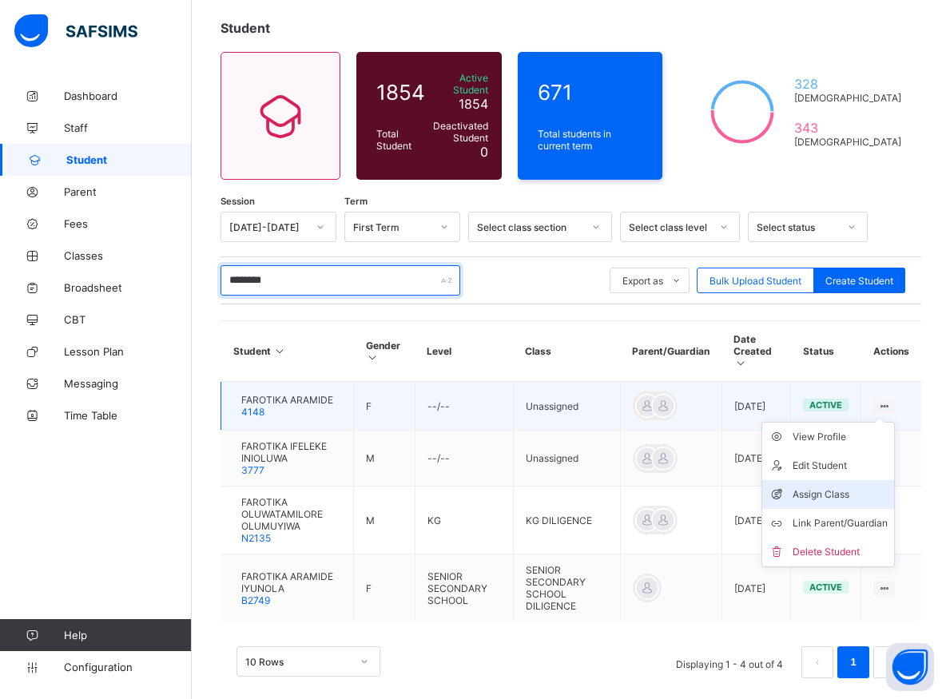
type input "********"
click at [842, 486] on div "Assign Class" at bounding box center [839, 494] width 95 height 16
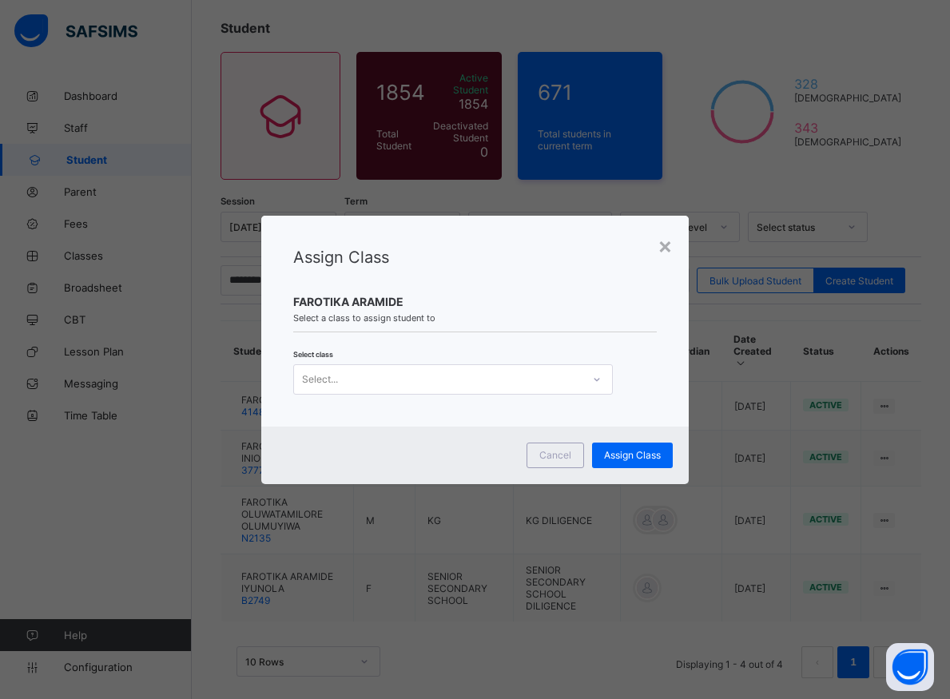
click at [593, 382] on icon at bounding box center [597, 379] width 10 height 16
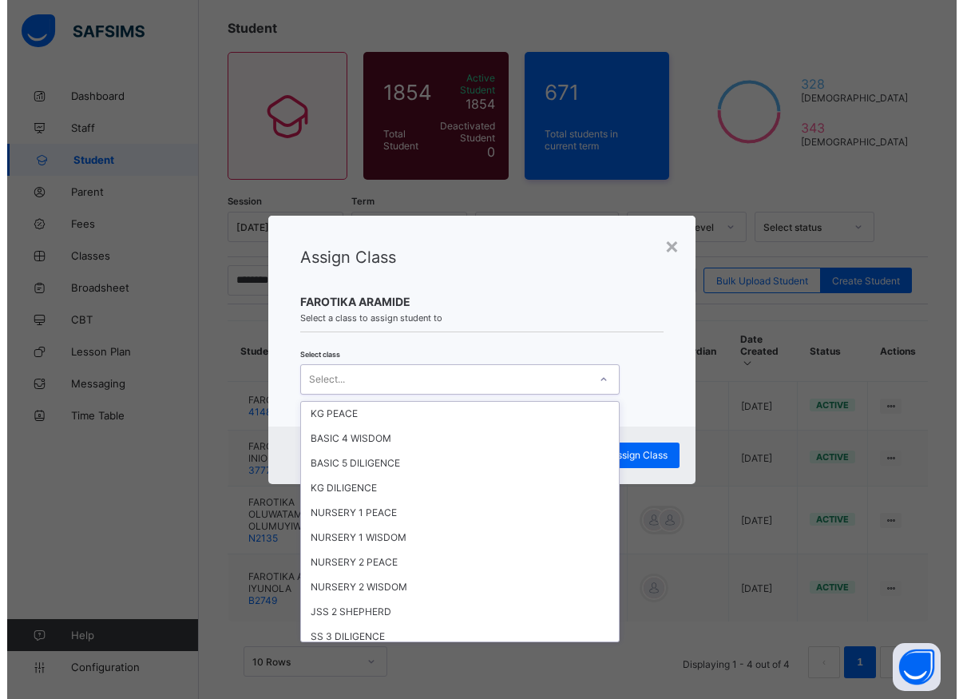
scroll to position [863, 0]
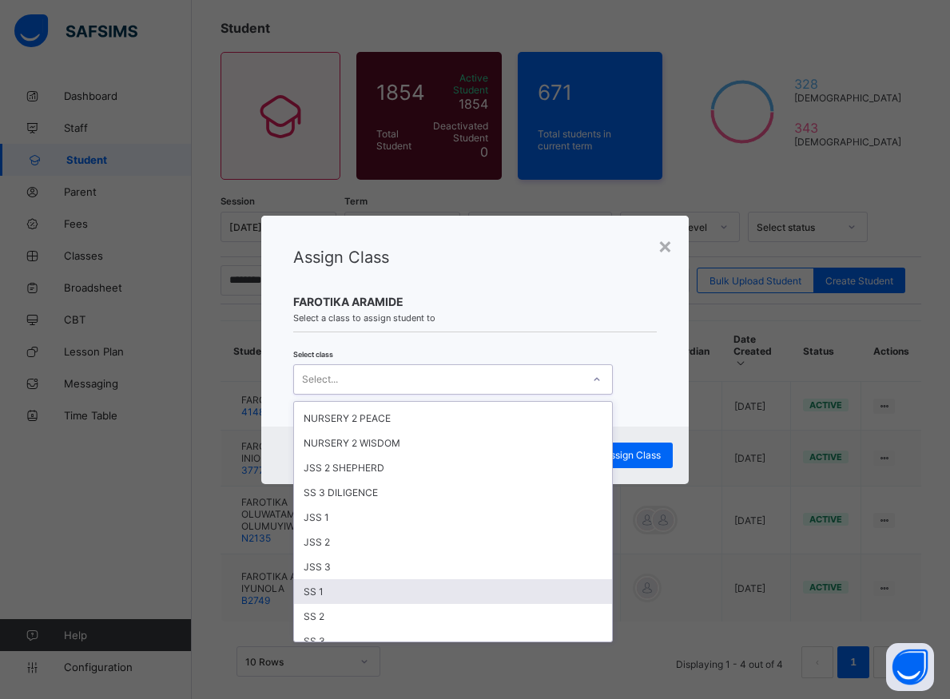
click at [319, 590] on div "SS 1" at bounding box center [453, 591] width 318 height 25
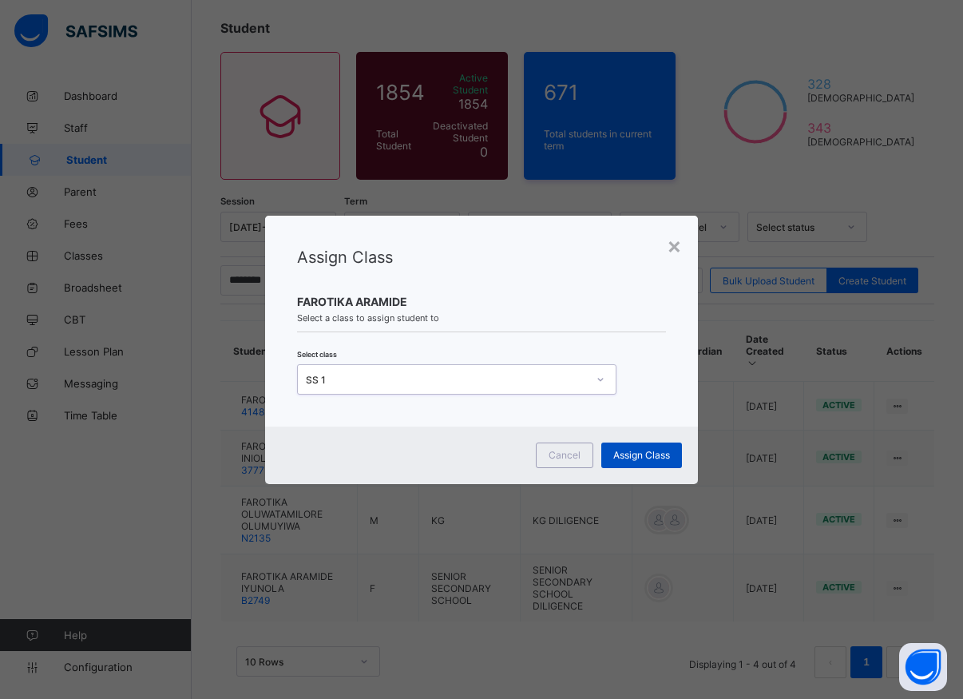
click at [651, 457] on span "Assign Class" at bounding box center [641, 455] width 57 height 12
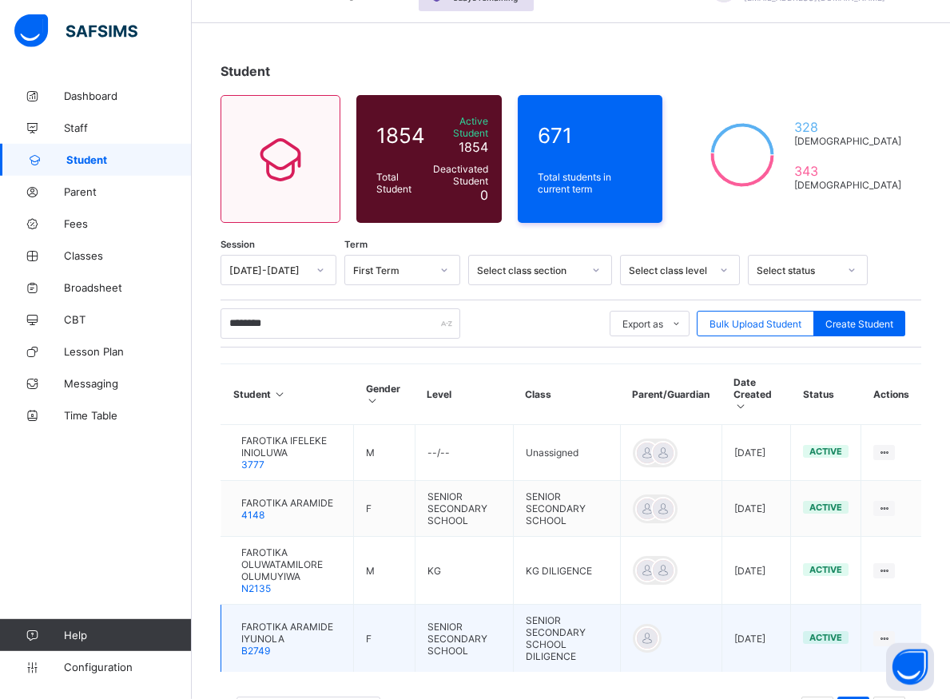
scroll to position [138, 0]
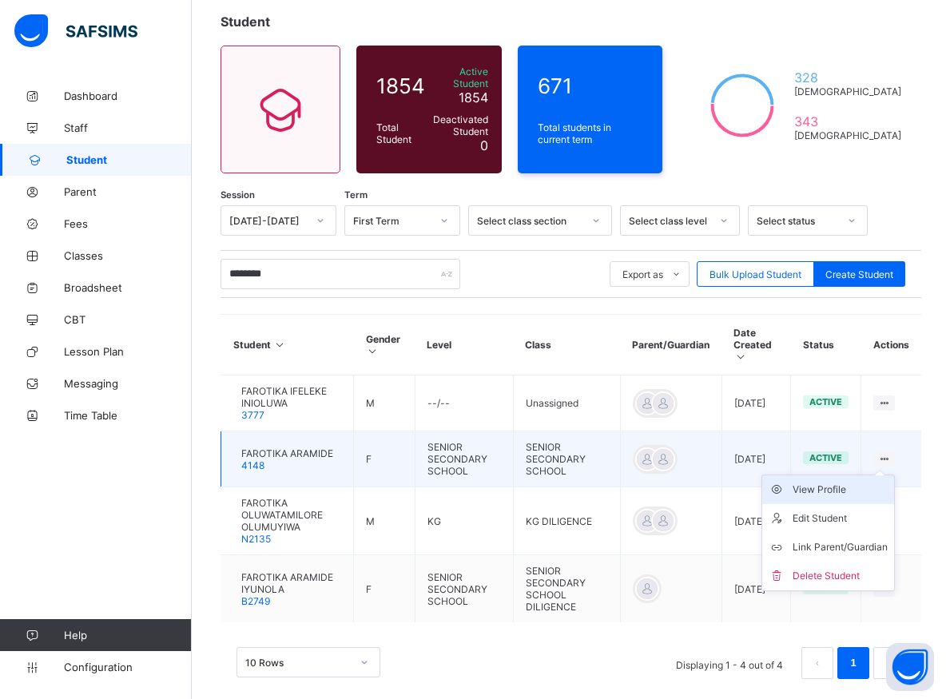
click at [819, 482] on div "View Profile" at bounding box center [839, 490] width 95 height 16
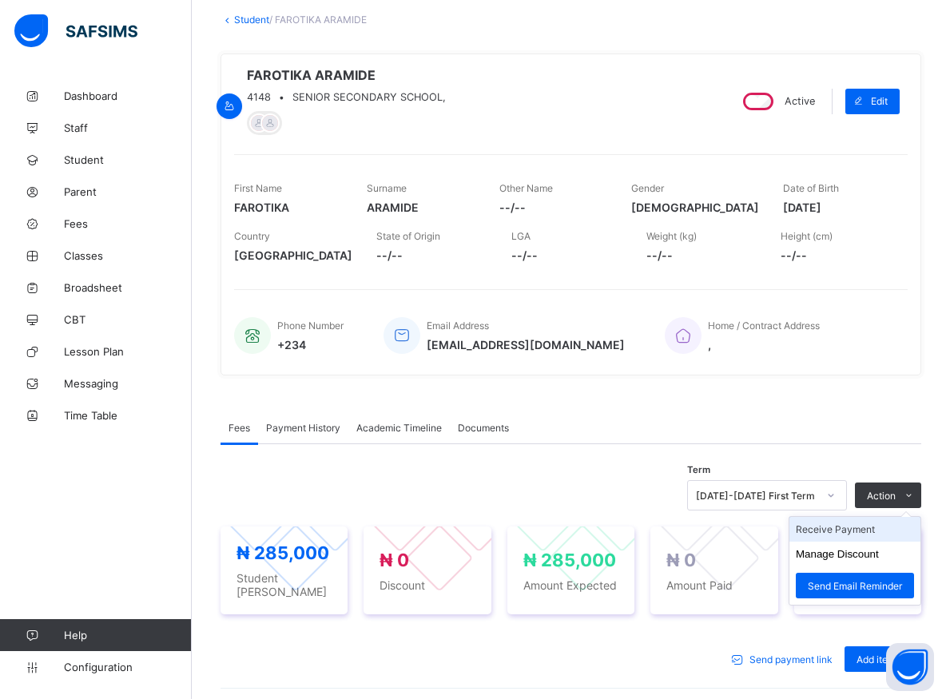
click at [858, 531] on li "Receive Payment" at bounding box center [854, 529] width 131 height 25
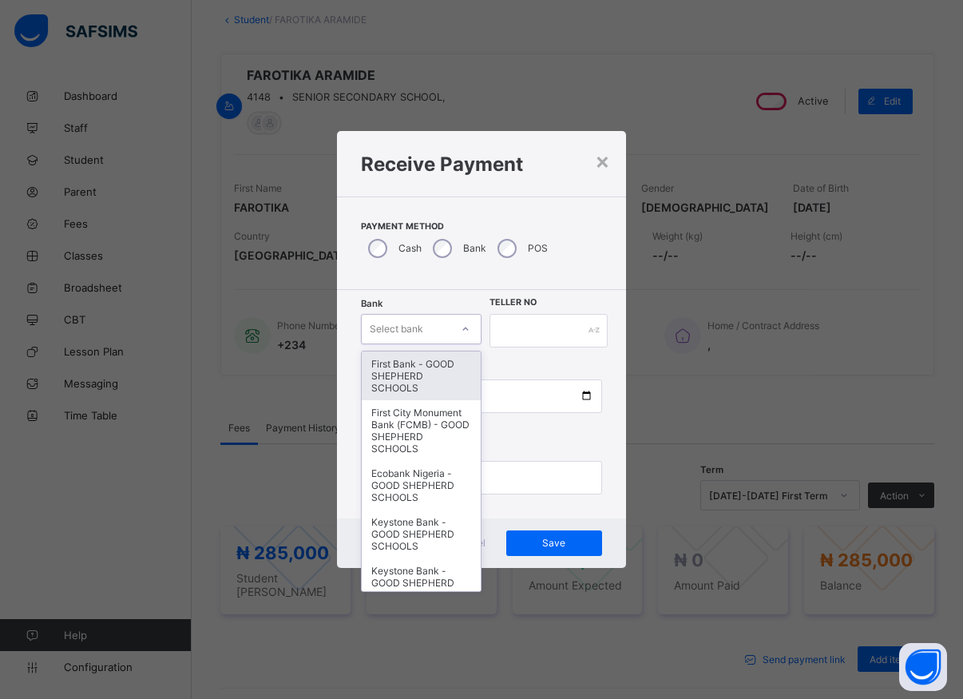
click at [467, 327] on icon at bounding box center [466, 329] width 10 height 16
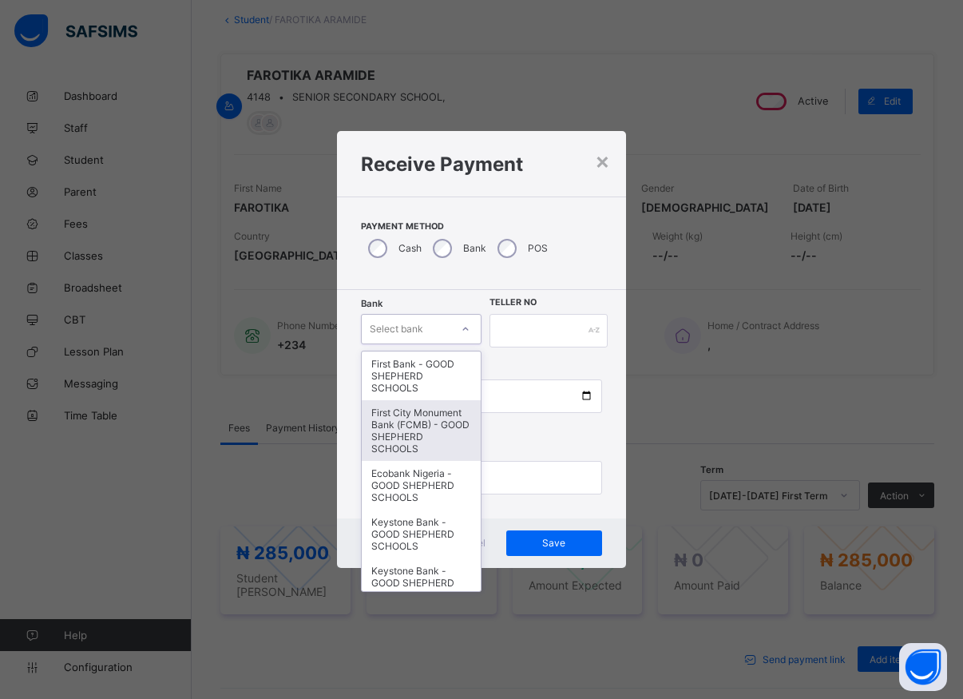
click at [424, 431] on div "First City Monument Bank (FCMB) - GOOD SHEPHERD SCHOOLS" at bounding box center [421, 430] width 119 height 61
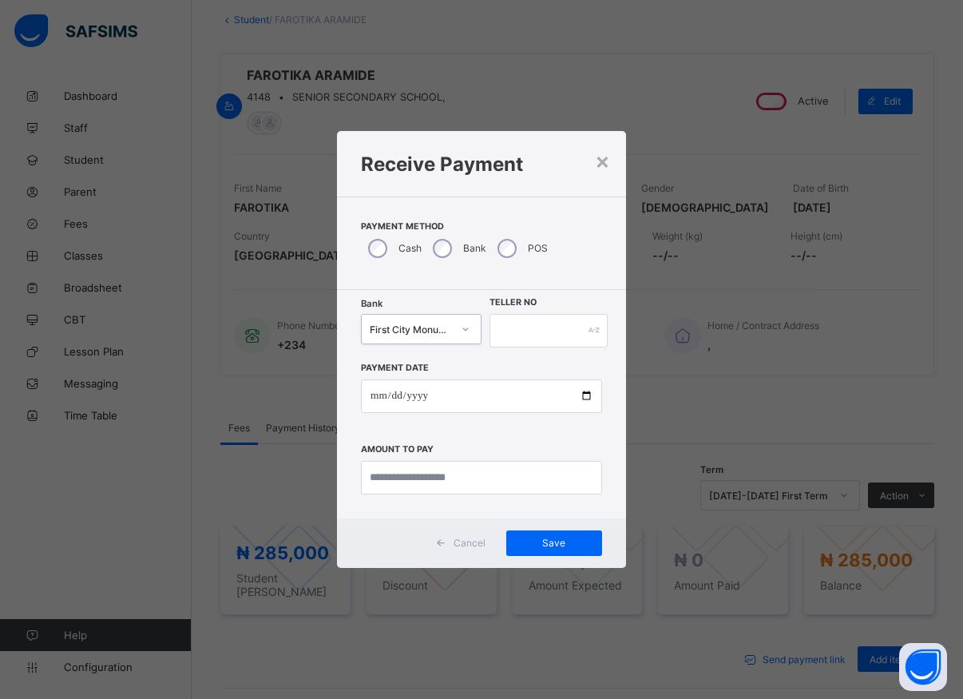
click at [463, 330] on icon at bounding box center [466, 329] width 10 height 16
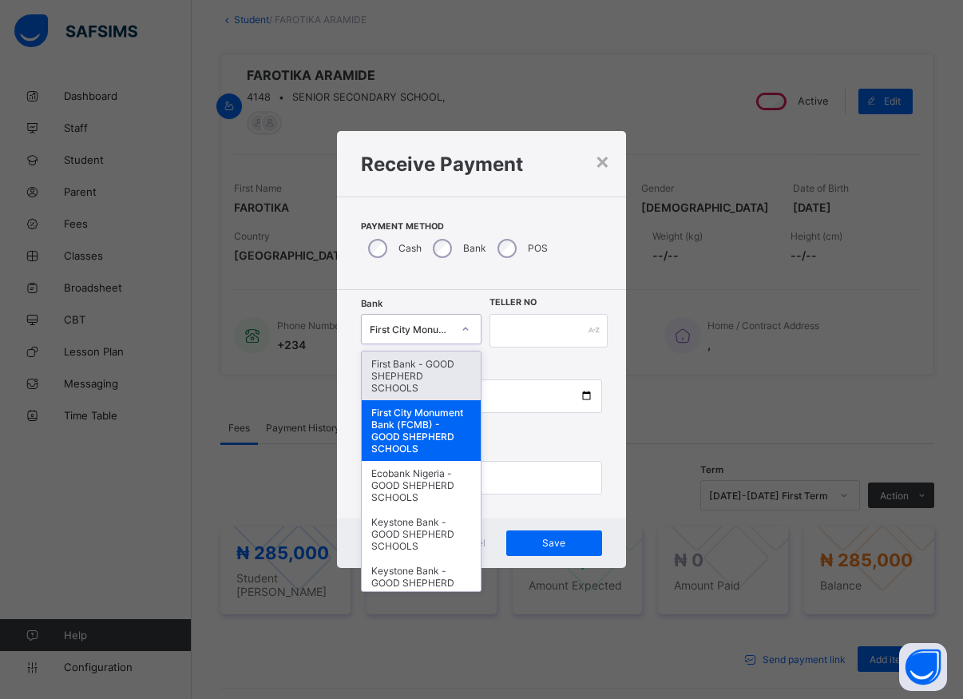
click at [418, 380] on div "First Bank - GOOD SHEPHERD SCHOOLS" at bounding box center [421, 375] width 119 height 49
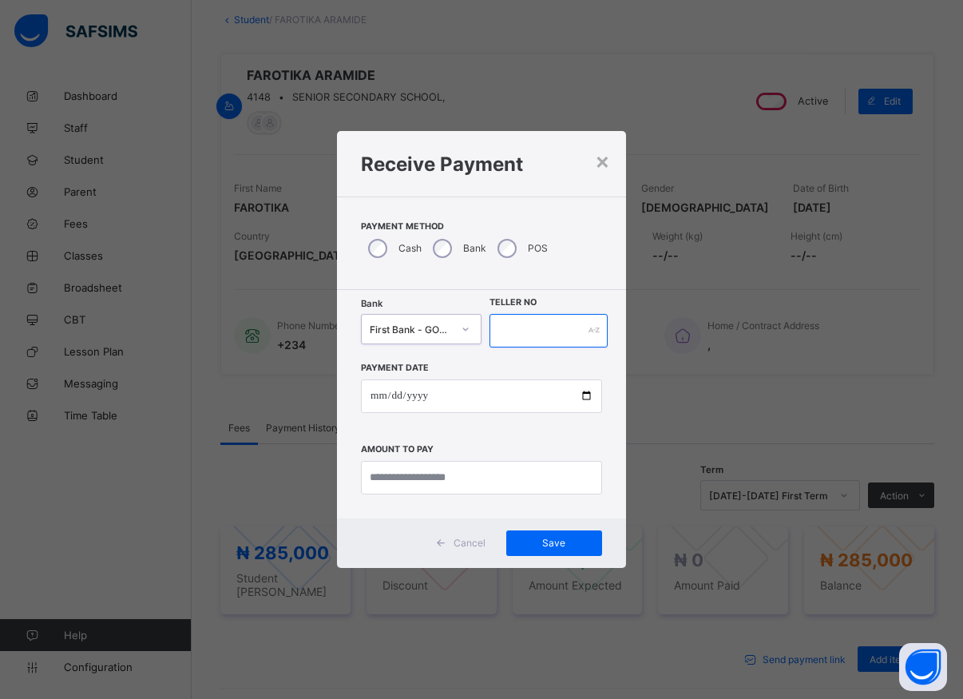
click at [503, 327] on input "text" at bounding box center [549, 331] width 118 height 34
type input "*****"
click at [588, 399] on input "date" at bounding box center [481, 396] width 241 height 34
type input "**********"
click at [439, 485] on input "currency" at bounding box center [481, 478] width 241 height 34
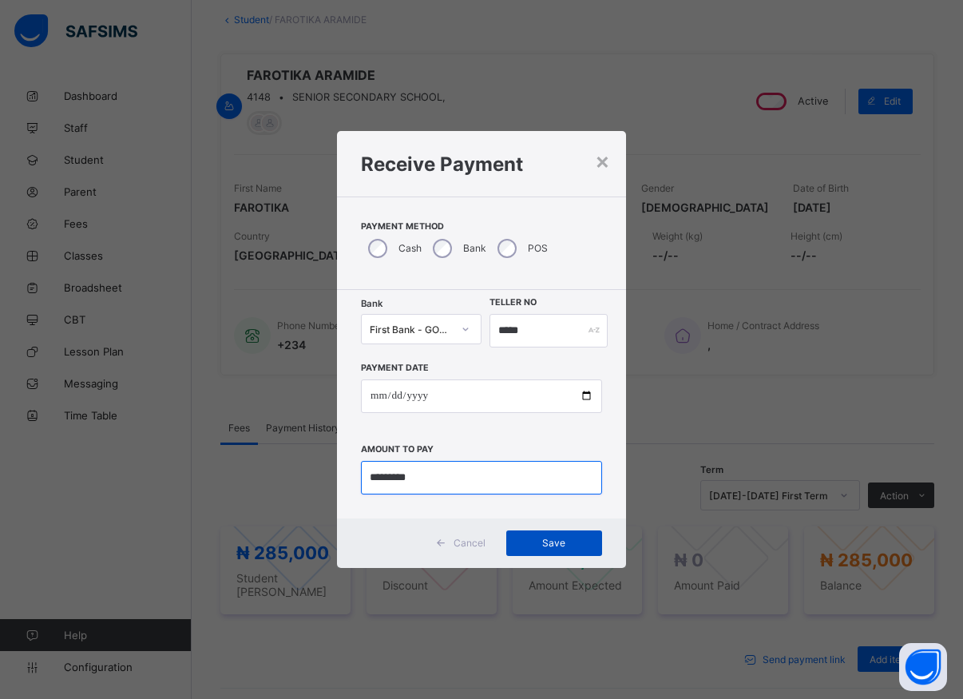
type input "*********"
click at [553, 534] on div "Save" at bounding box center [554, 543] width 96 height 26
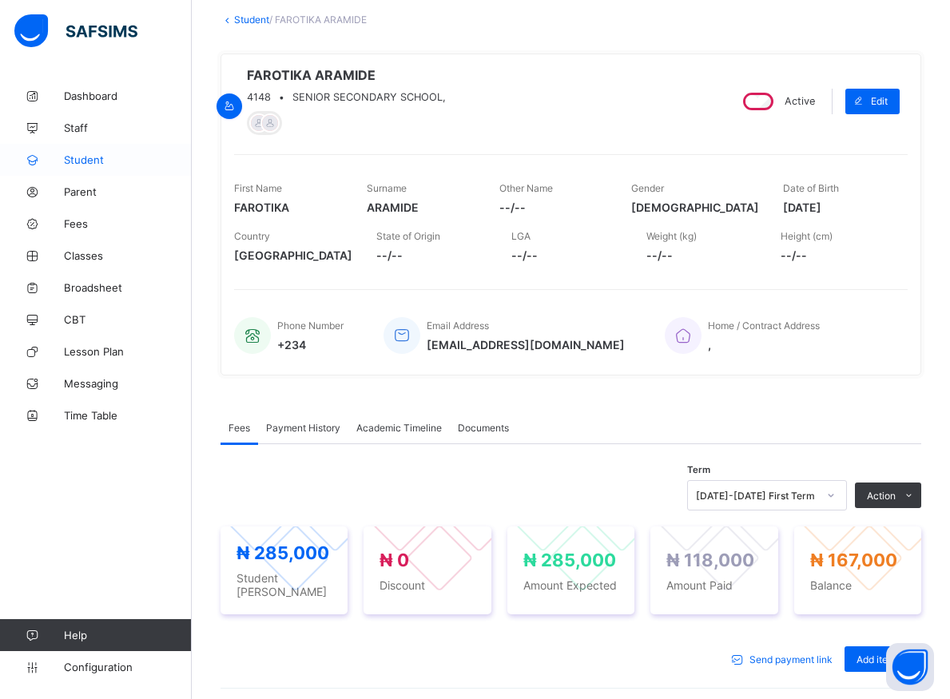
click at [96, 160] on span "Student" at bounding box center [128, 159] width 128 height 13
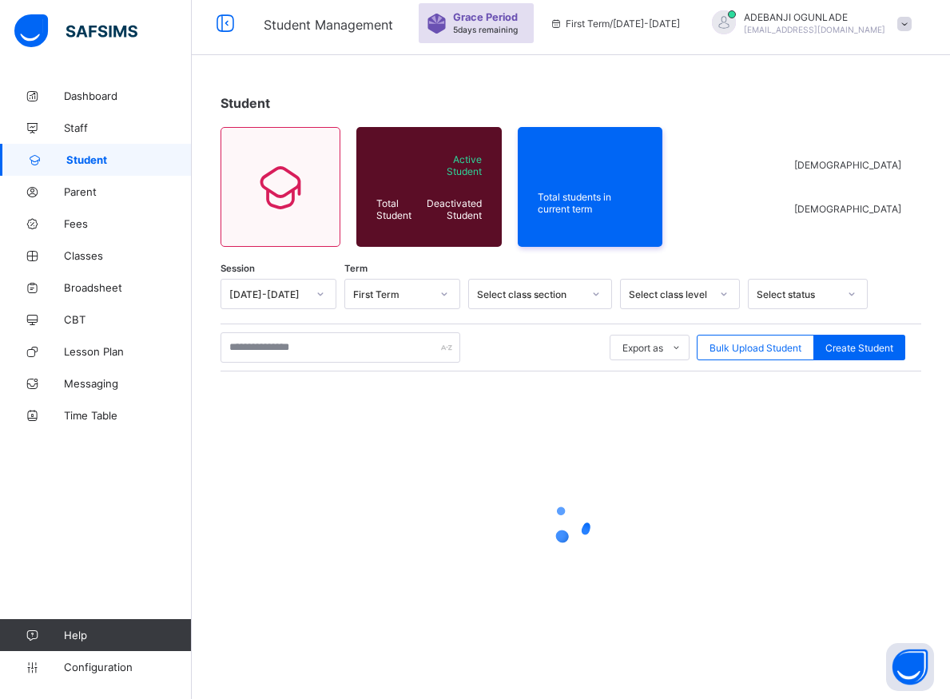
scroll to position [57, 0]
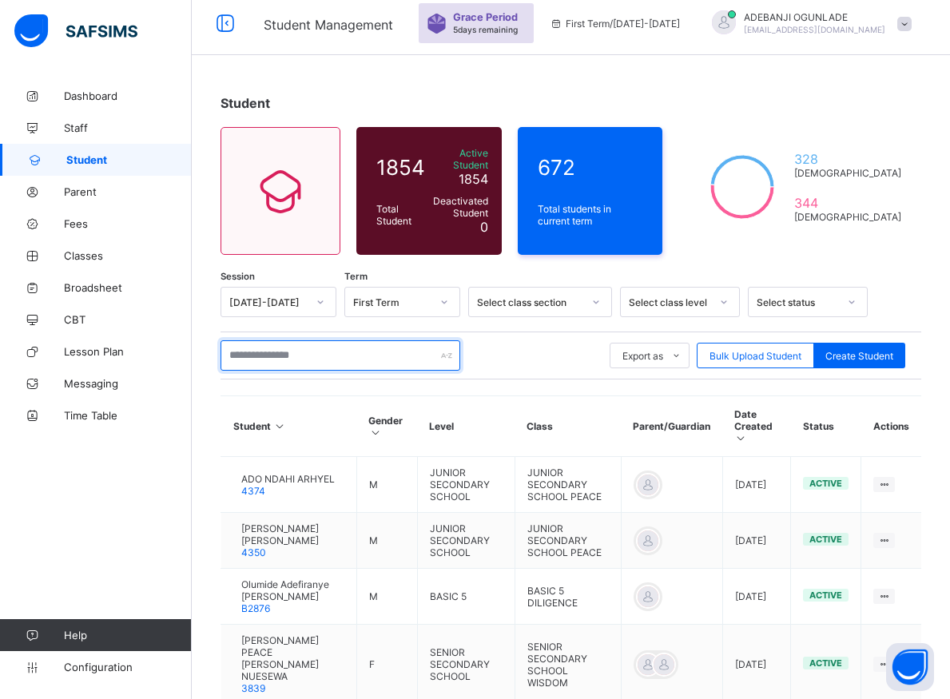
click at [331, 350] on input "text" at bounding box center [340, 355] width 240 height 30
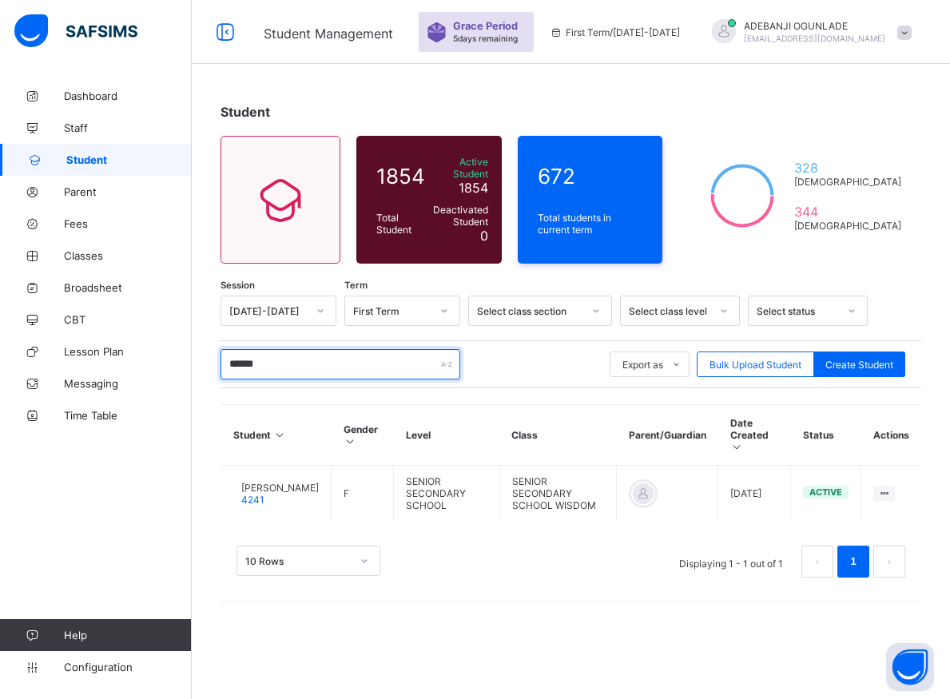
scroll to position [48, 0]
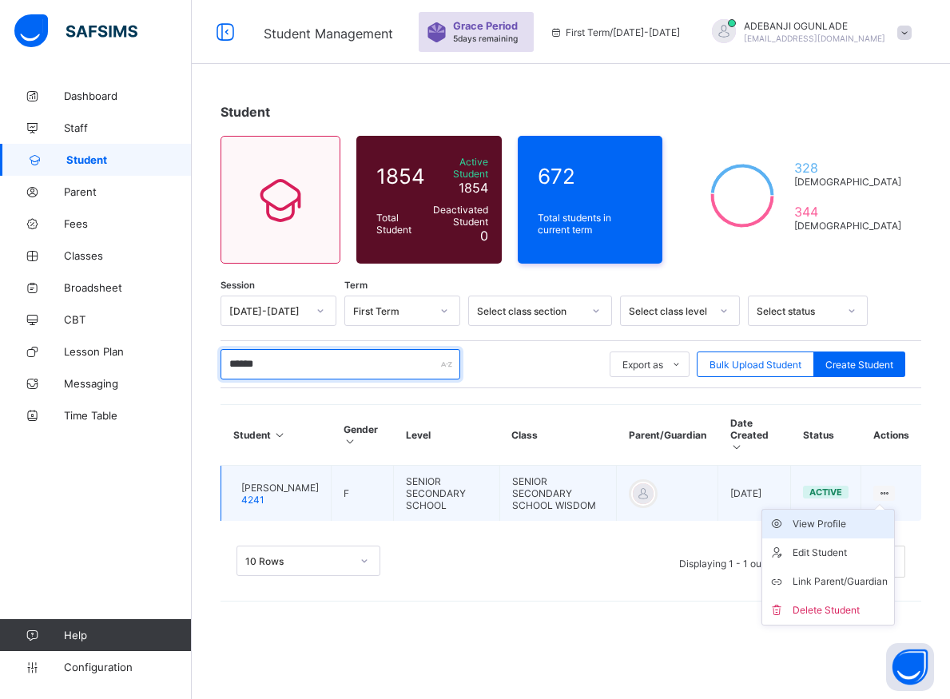
type input "******"
click at [823, 516] on div "View Profile" at bounding box center [839, 524] width 95 height 16
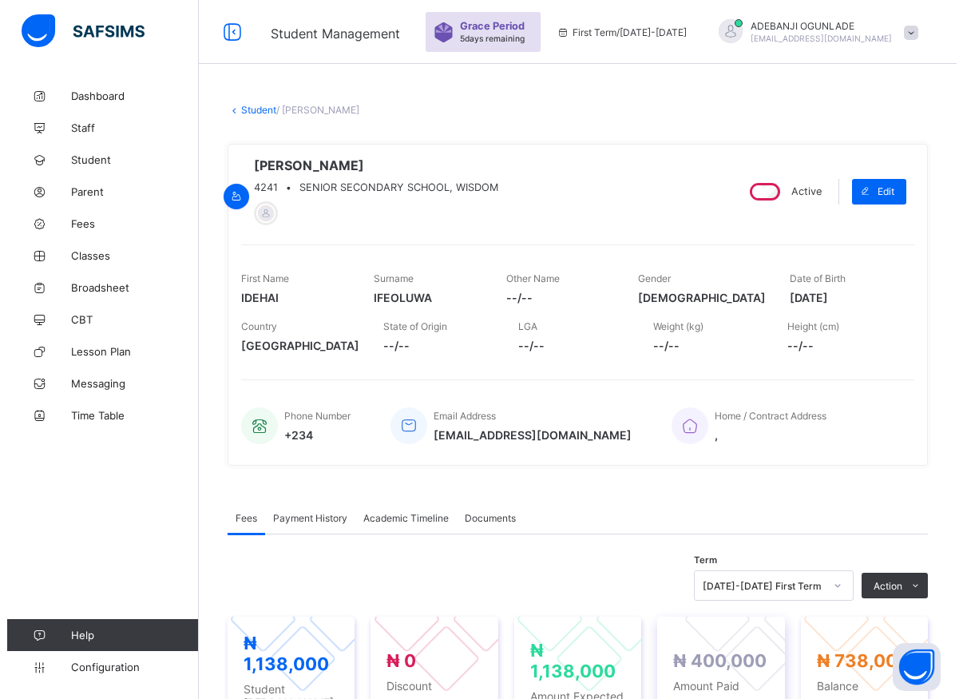
scroll to position [292, 0]
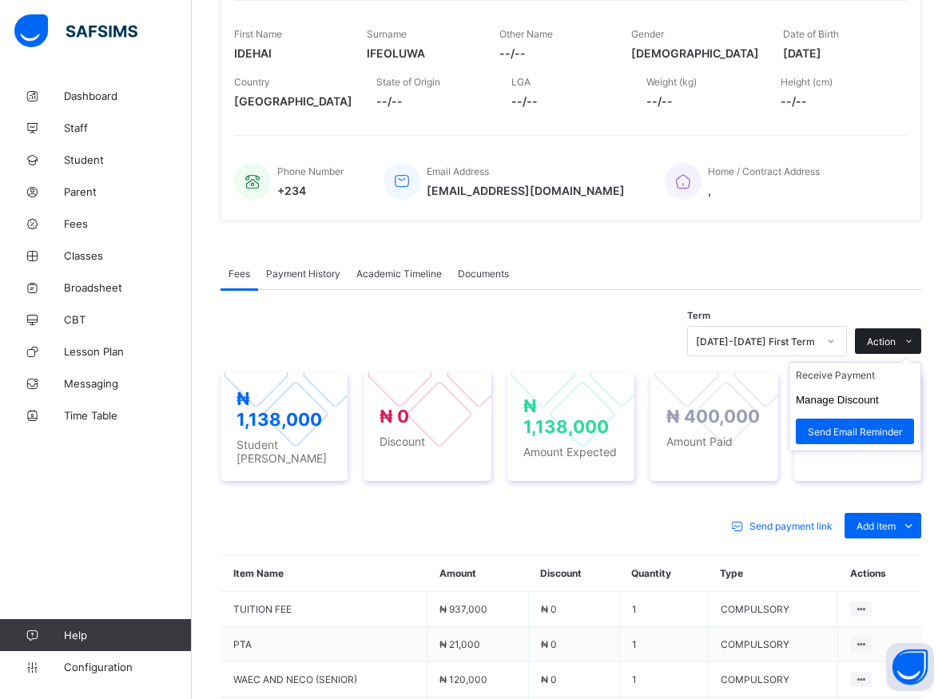
click at [895, 346] on span "Action" at bounding box center [881, 341] width 29 height 12
click at [862, 378] on li "Receive Payment" at bounding box center [854, 375] width 131 height 25
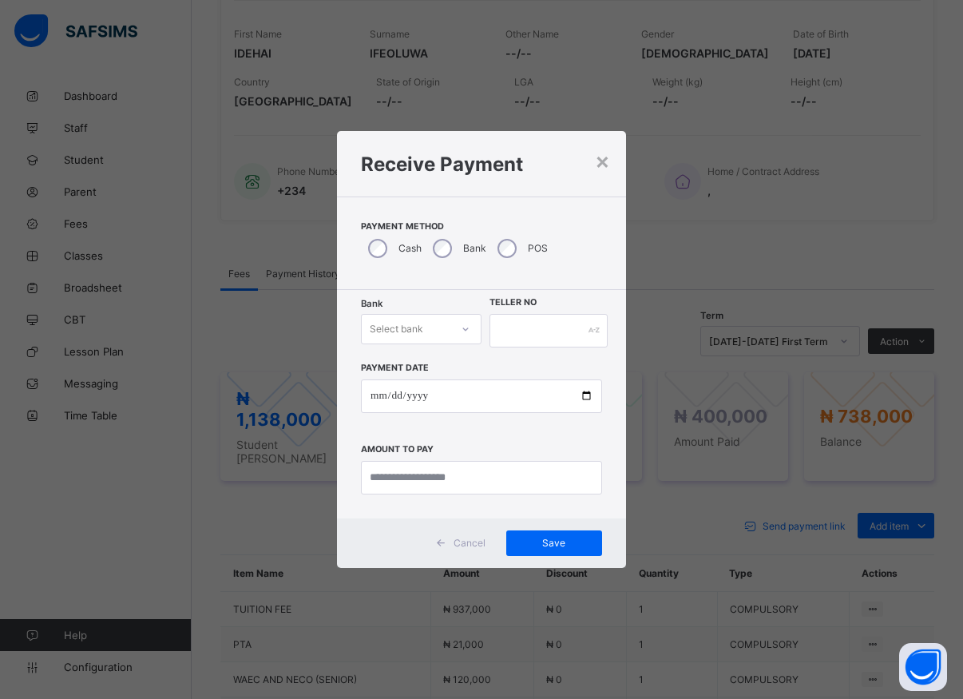
click at [458, 329] on div at bounding box center [465, 329] width 27 height 26
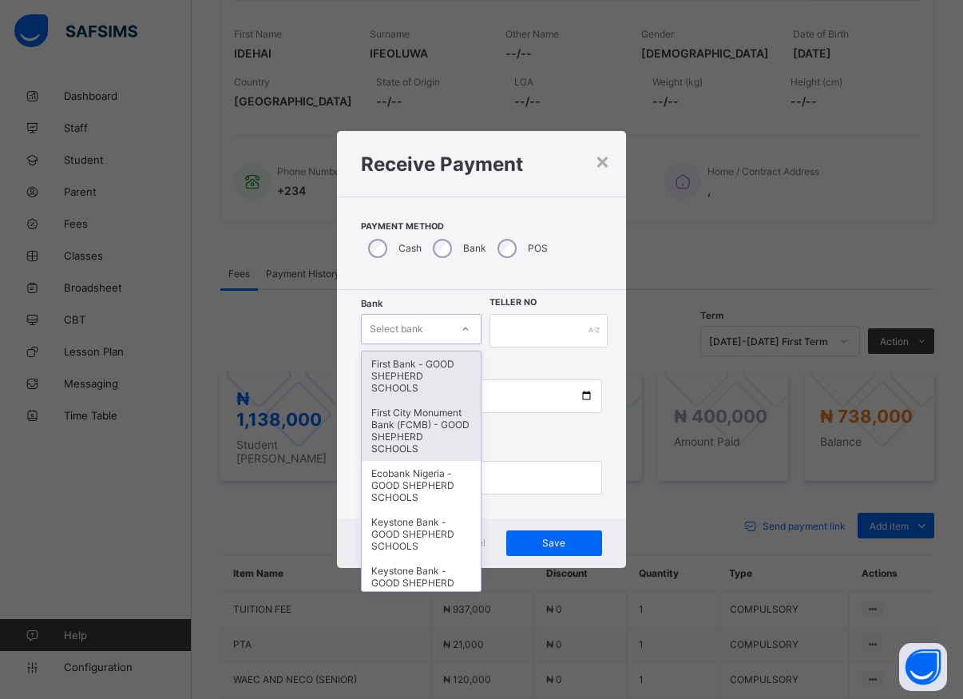
click at [433, 438] on div "First City Monument Bank (FCMB) - GOOD SHEPHERD SCHOOLS" at bounding box center [421, 430] width 119 height 61
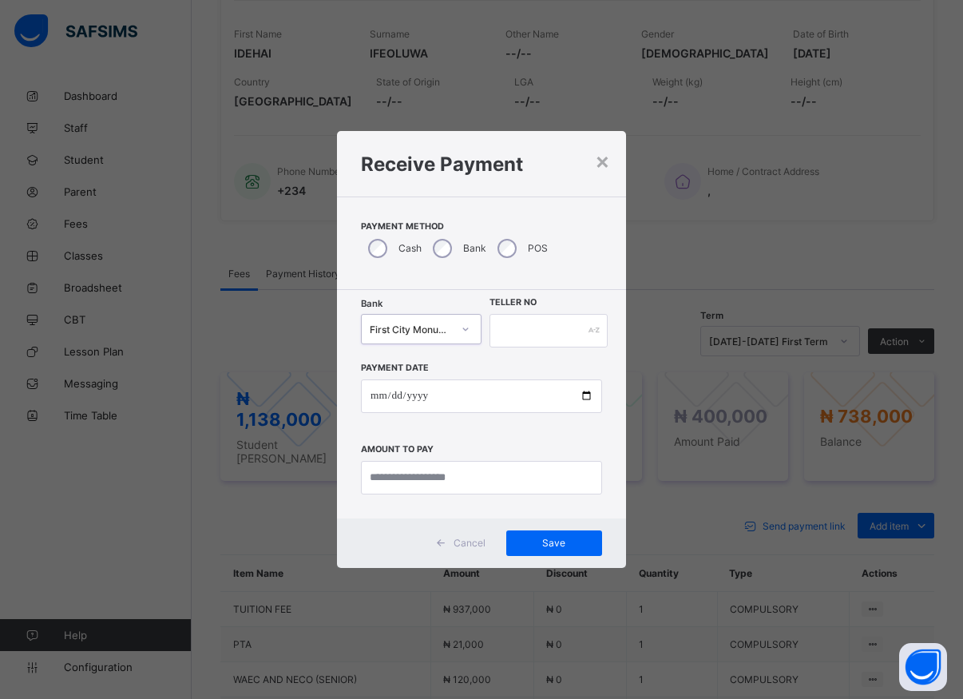
click at [436, 377] on div "Payment Date Amount to pay" at bounding box center [481, 420] width 241 height 147
click at [542, 333] on input "text" at bounding box center [549, 331] width 118 height 34
type input "*****"
click at [583, 395] on input "date" at bounding box center [481, 396] width 241 height 34
type input "**********"
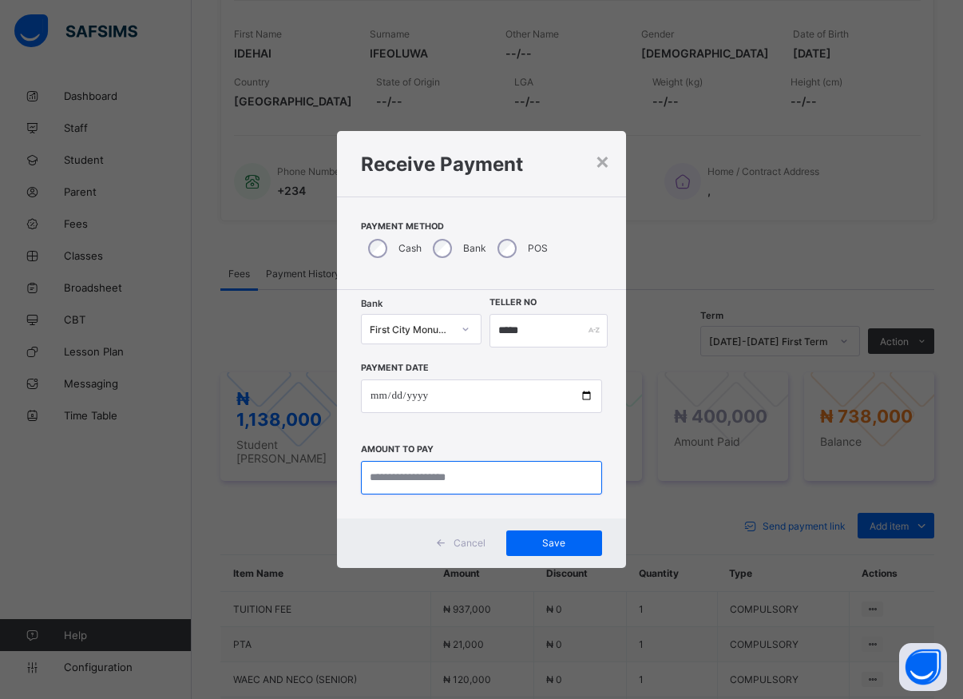
click at [468, 485] on input "currency" at bounding box center [481, 478] width 241 height 34
type input "********"
click at [533, 537] on span "Save" at bounding box center [554, 543] width 72 height 12
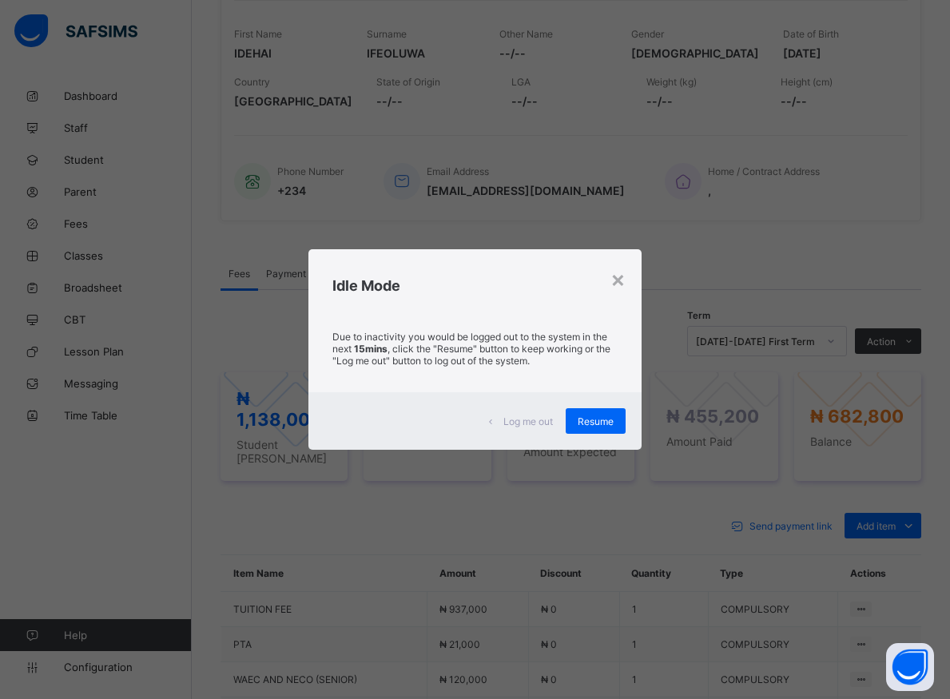
click at [912, 577] on div "× Idle Mode Due to inactivity you would be logged out to the system in the next…" at bounding box center [475, 349] width 950 height 699
click at [596, 429] on div "Resume" at bounding box center [595, 421] width 60 height 26
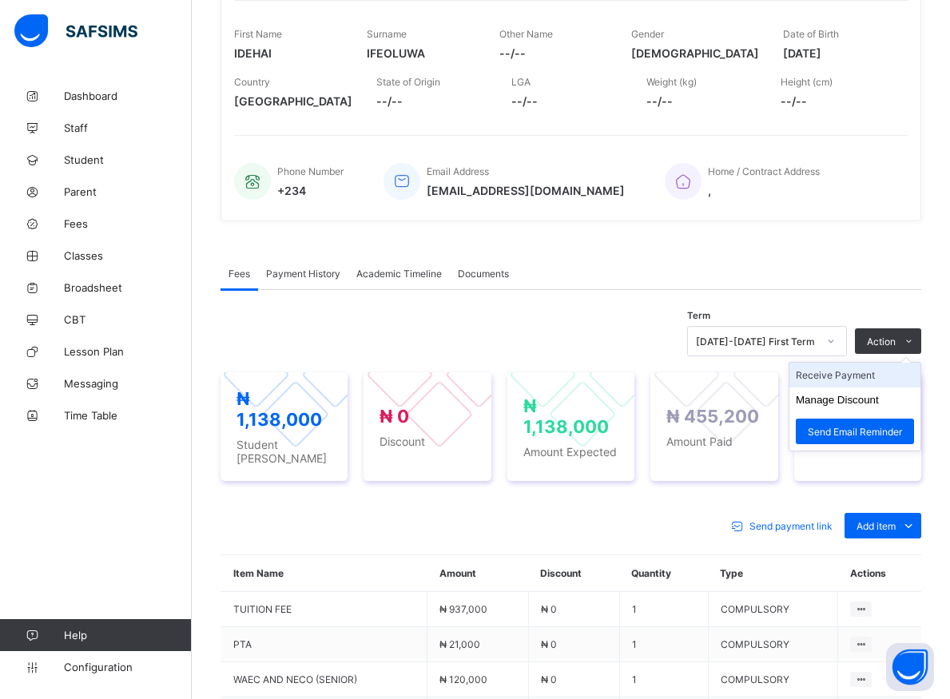
click at [879, 380] on li "Receive Payment" at bounding box center [854, 375] width 131 height 25
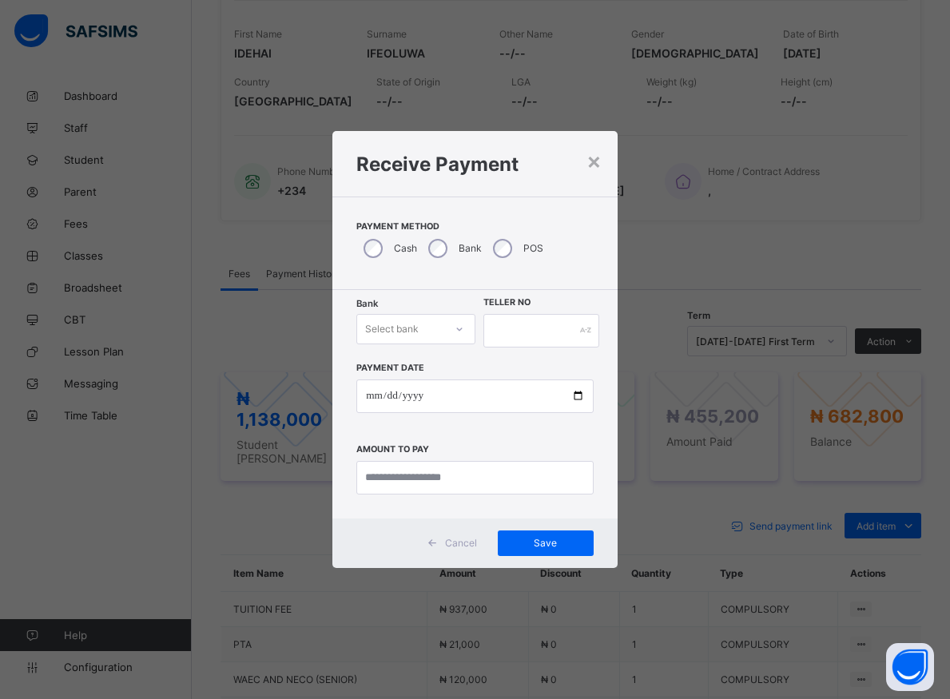
click at [458, 328] on icon at bounding box center [459, 329] width 10 height 16
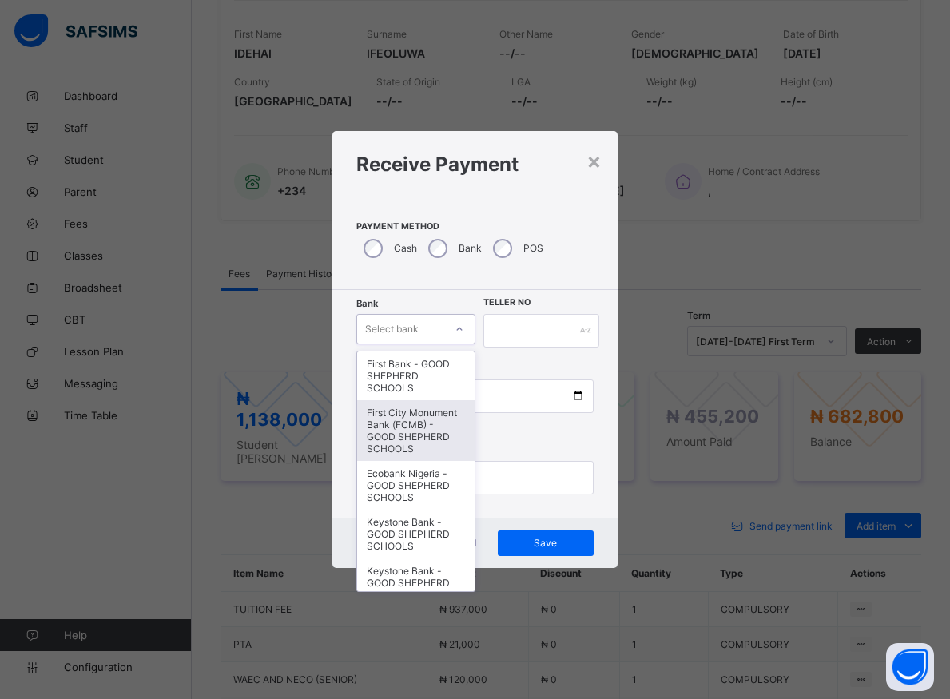
click at [409, 434] on div "First City Monument Bank (FCMB) - GOOD SHEPHERD SCHOOLS" at bounding box center [415, 430] width 117 height 61
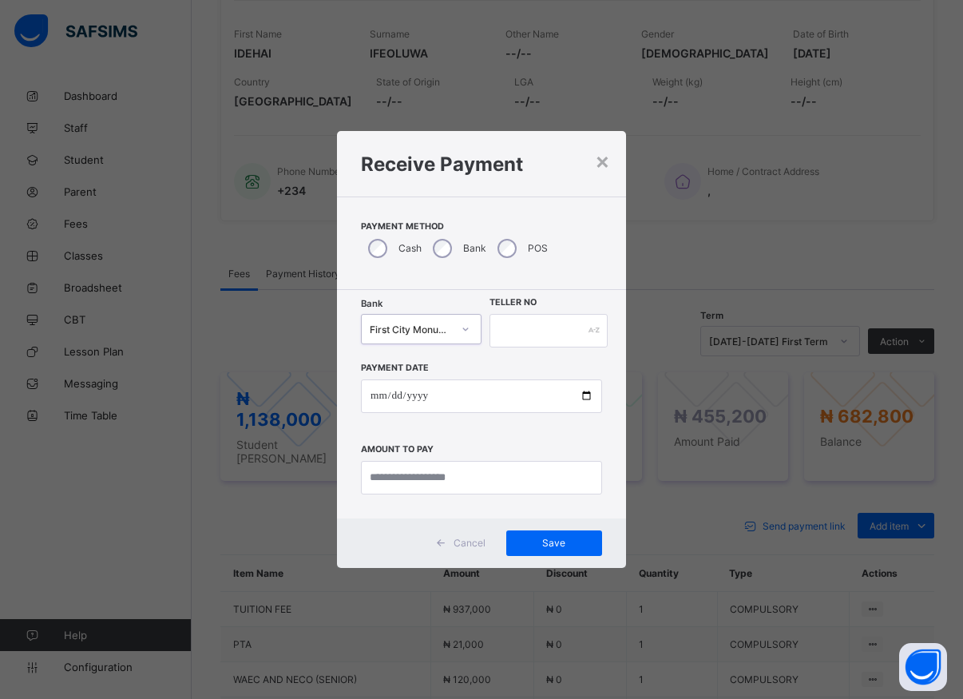
click at [413, 437] on div "Payment Date Amount to pay" at bounding box center [481, 420] width 241 height 147
click at [528, 336] on input "text" at bounding box center [549, 331] width 118 height 34
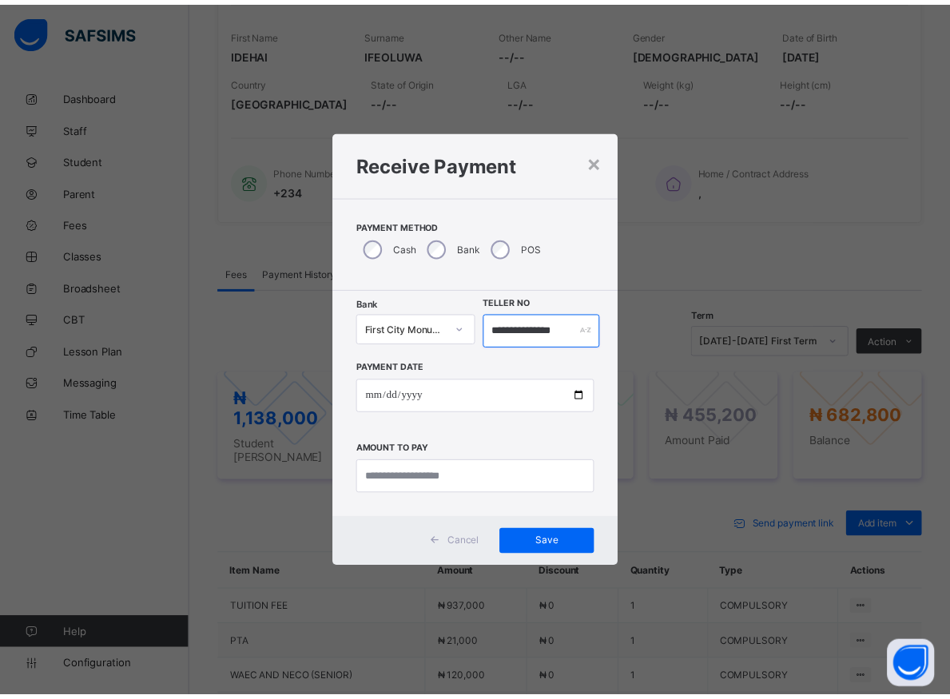
scroll to position [0, 0]
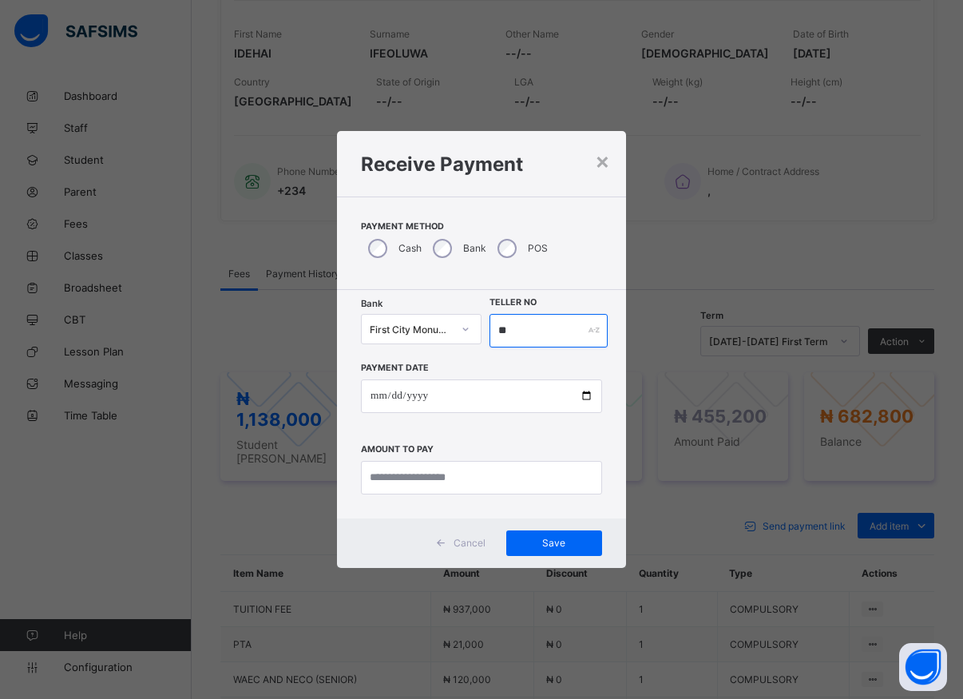
type input "*"
type input "*****"
click at [591, 399] on input "date" at bounding box center [481, 396] width 241 height 34
type input "**********"
click at [446, 477] on input "currency" at bounding box center [481, 478] width 241 height 34
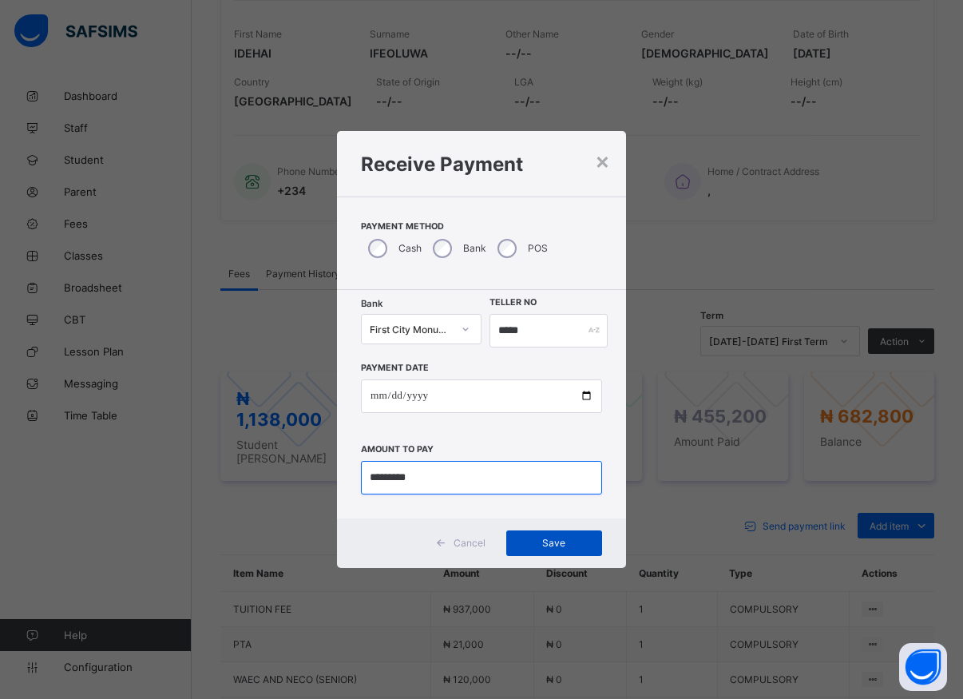
type input "*********"
click at [568, 545] on span "Save" at bounding box center [554, 543] width 72 height 12
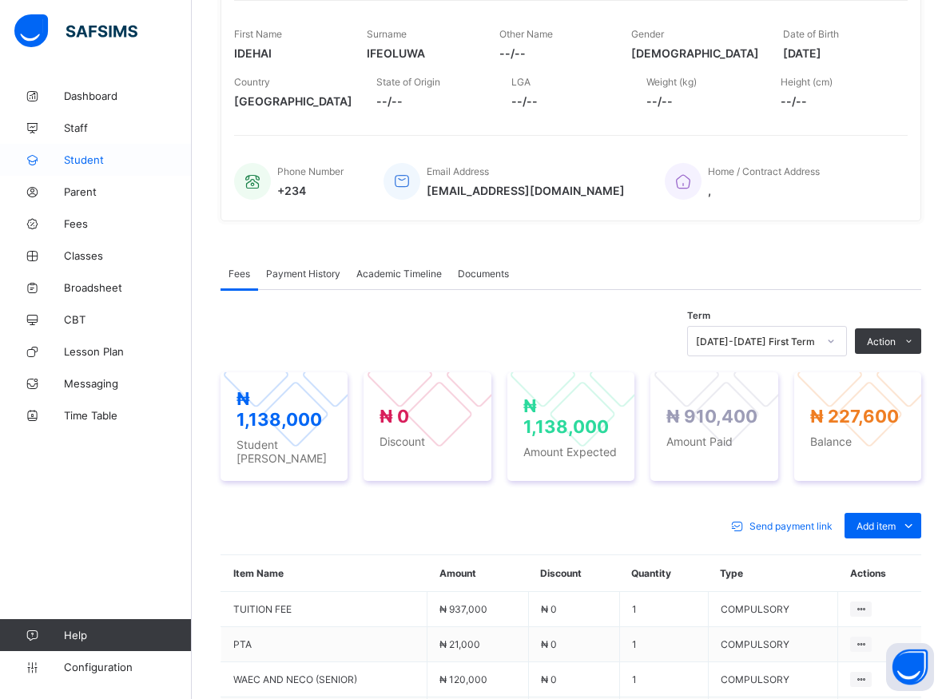
click at [79, 157] on span "Student" at bounding box center [128, 159] width 128 height 13
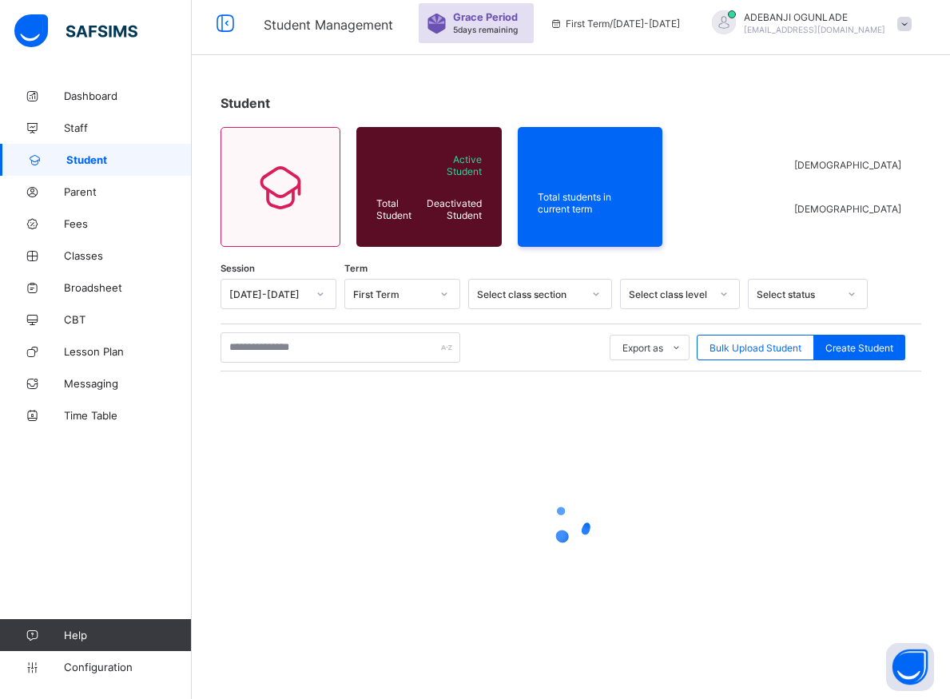
scroll to position [57, 0]
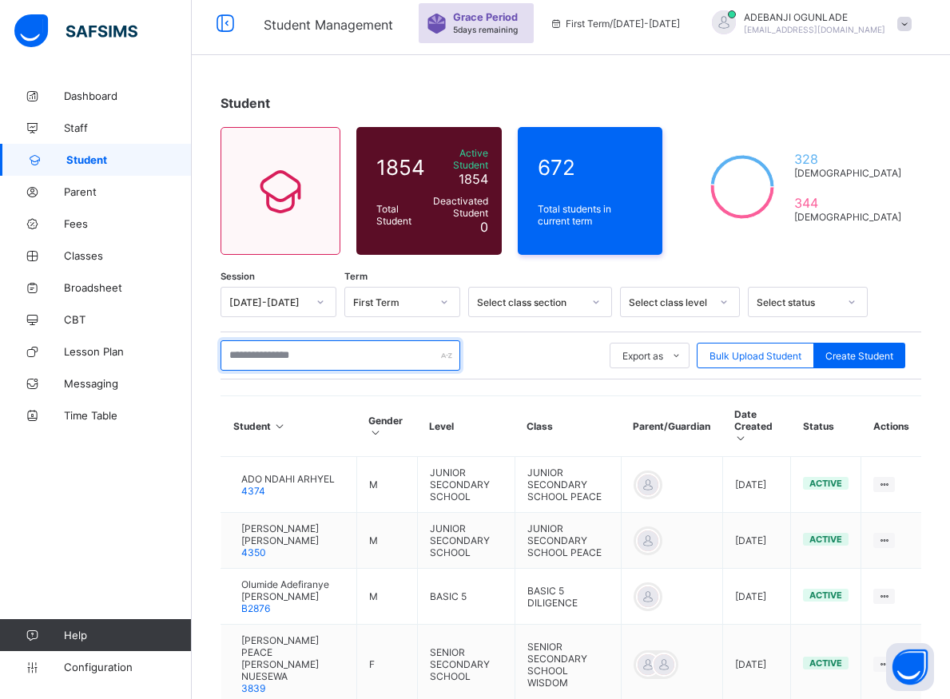
click at [256, 353] on input "text" at bounding box center [340, 355] width 240 height 30
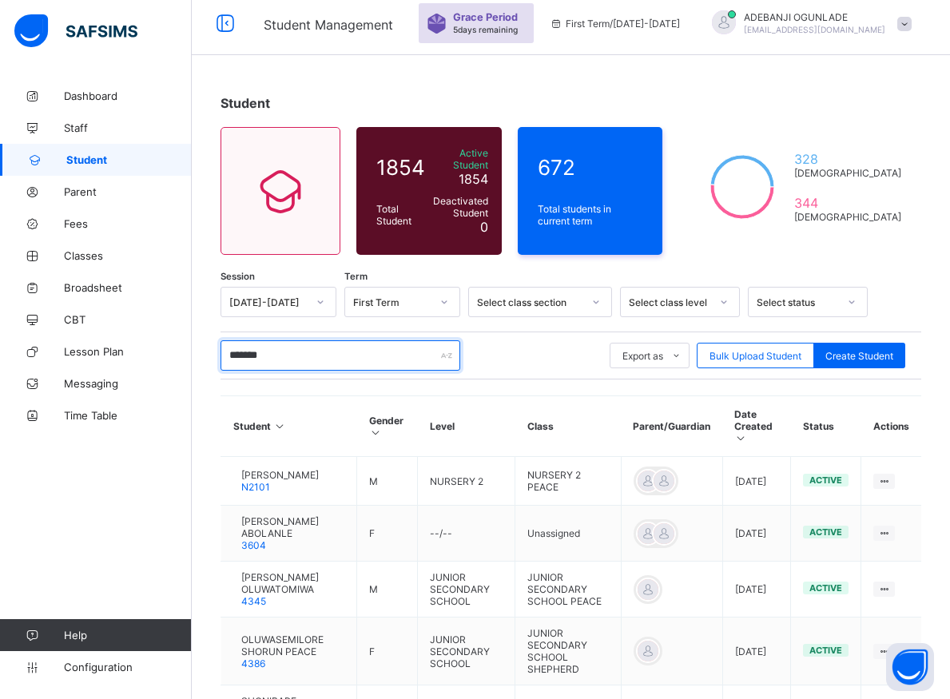
type input "********"
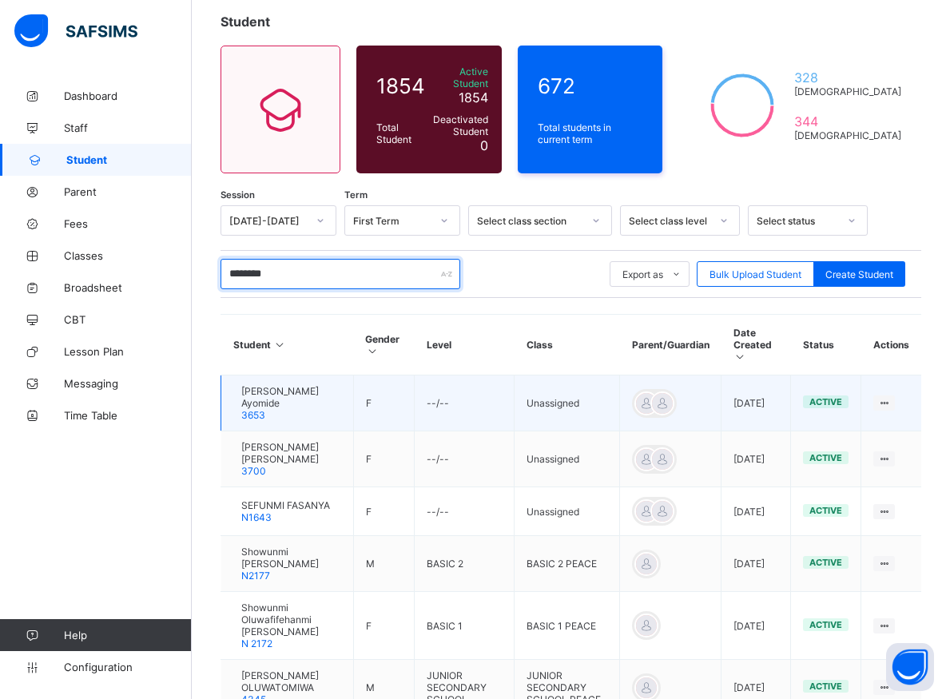
scroll to position [220, 0]
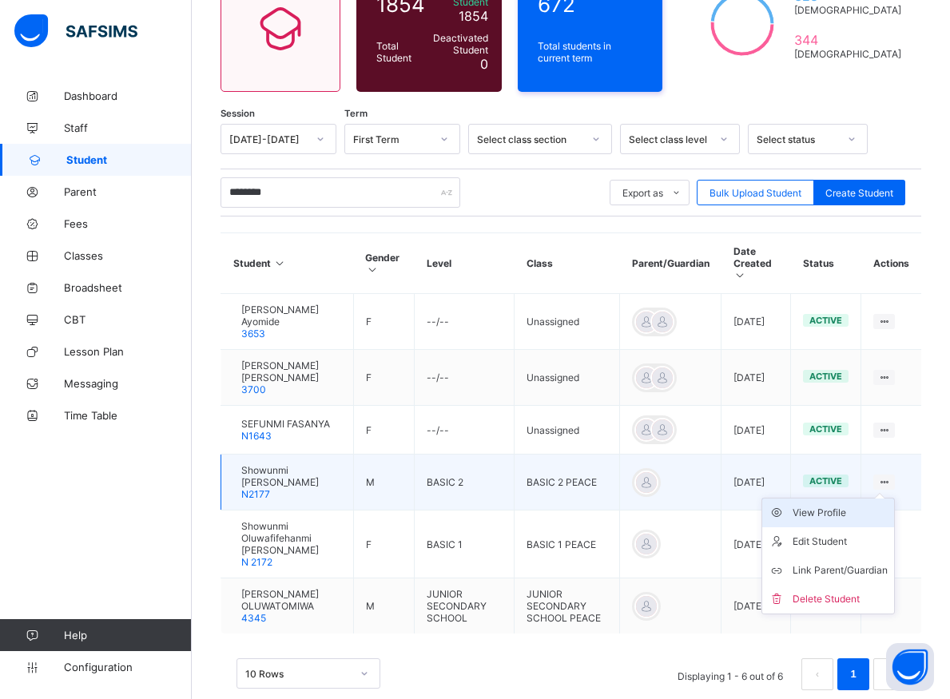
click at [837, 514] on div "View Profile" at bounding box center [839, 513] width 95 height 16
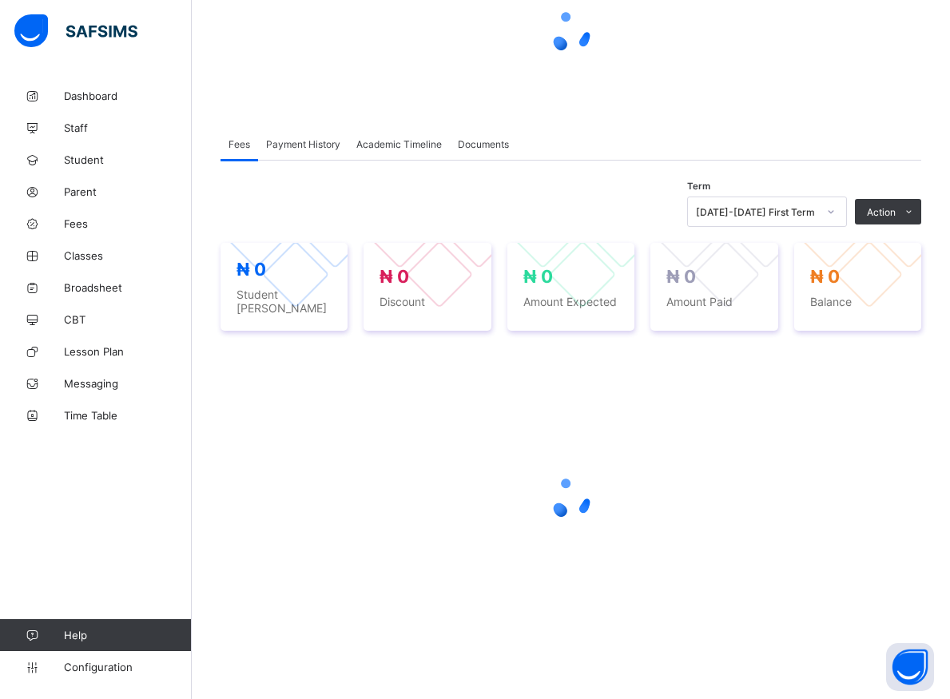
scroll to position [219, 0]
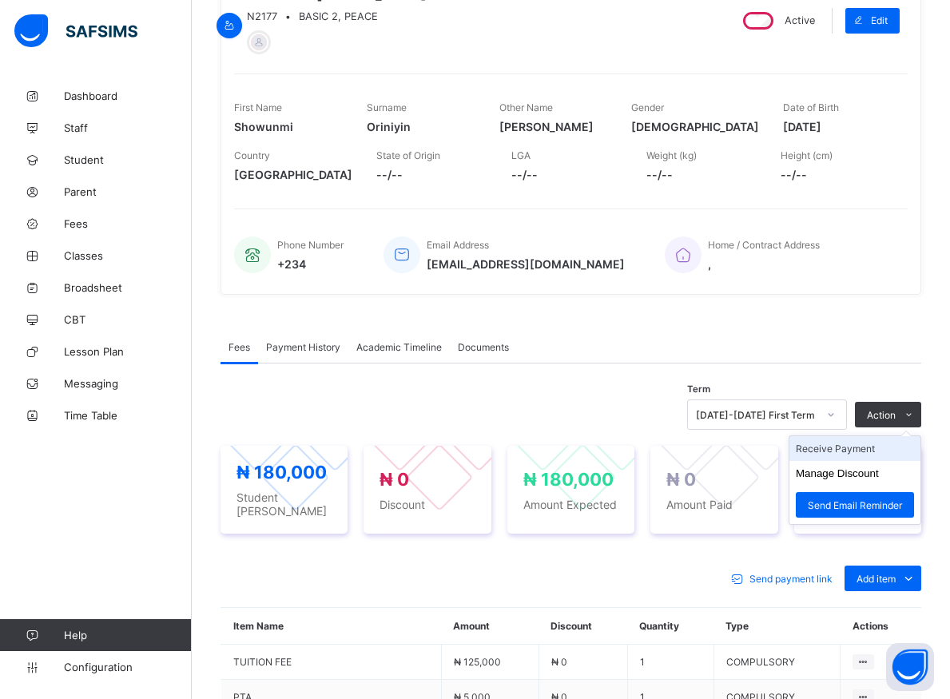
click at [847, 453] on li "Receive Payment" at bounding box center [854, 448] width 131 height 25
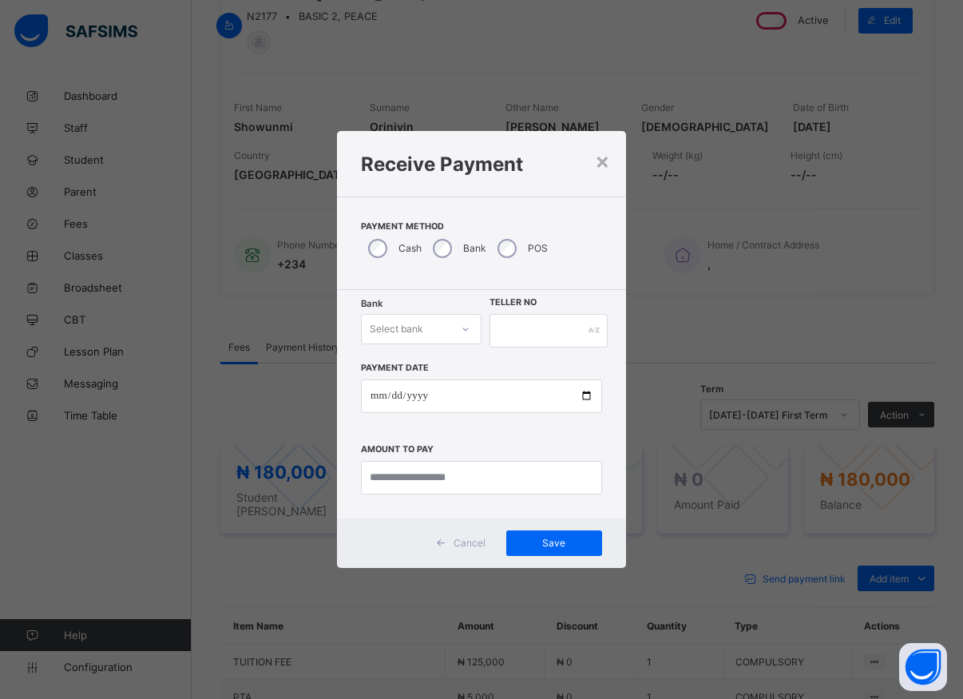
click at [462, 331] on icon at bounding box center [466, 329] width 10 height 16
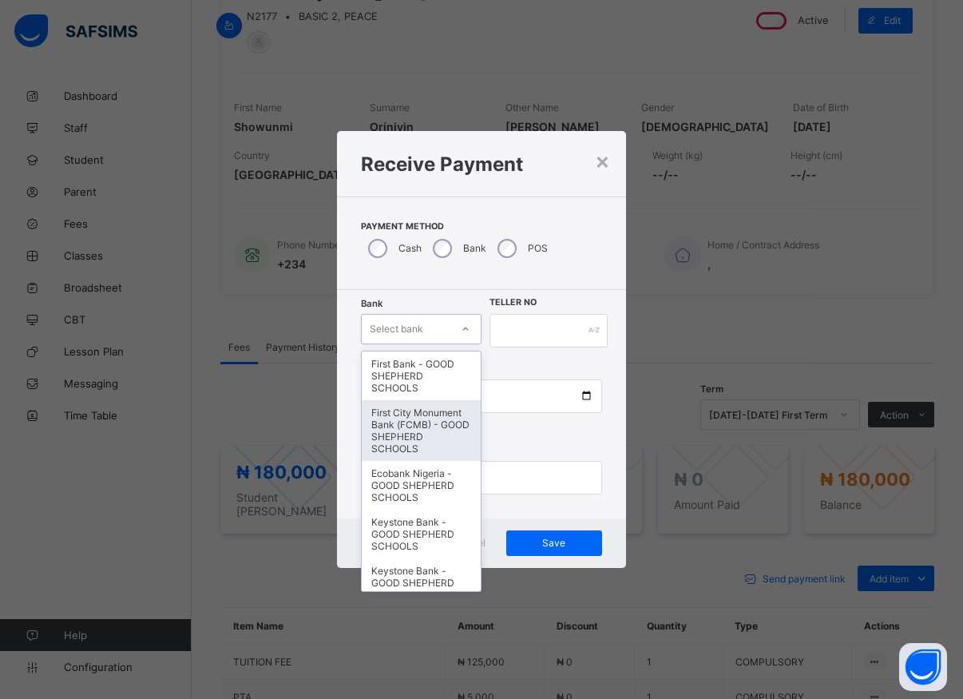
click at [412, 426] on div "First City Monument Bank (FCMB) - GOOD SHEPHERD SCHOOLS" at bounding box center [421, 430] width 119 height 61
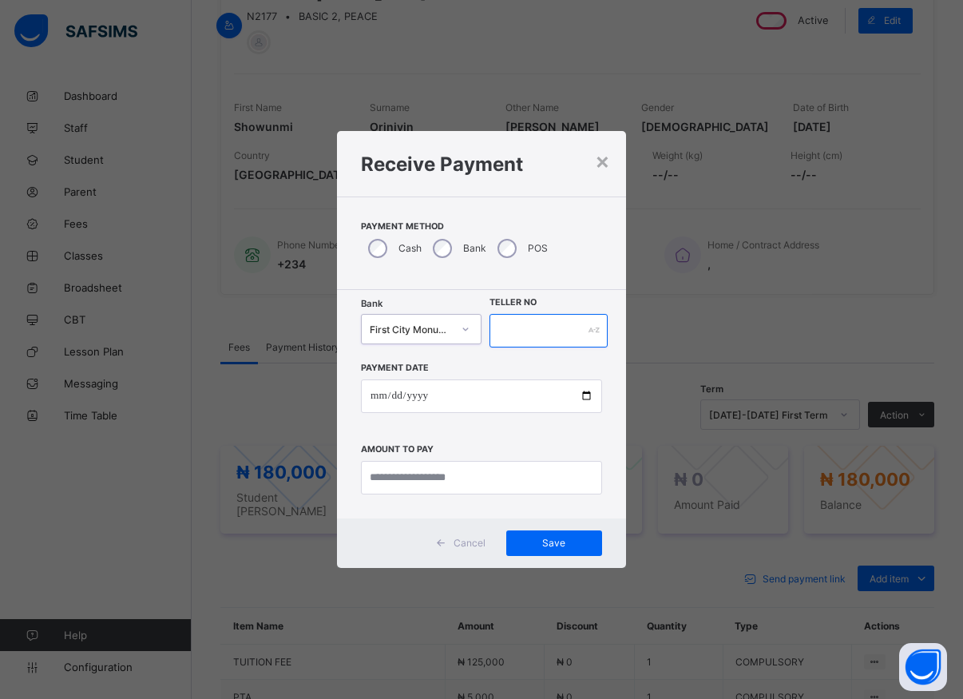
click at [497, 330] on input "text" at bounding box center [549, 331] width 118 height 34
type input "*****"
click at [587, 395] on input "date" at bounding box center [481, 396] width 241 height 34
type input "**********"
click at [434, 484] on input "currency" at bounding box center [481, 478] width 241 height 34
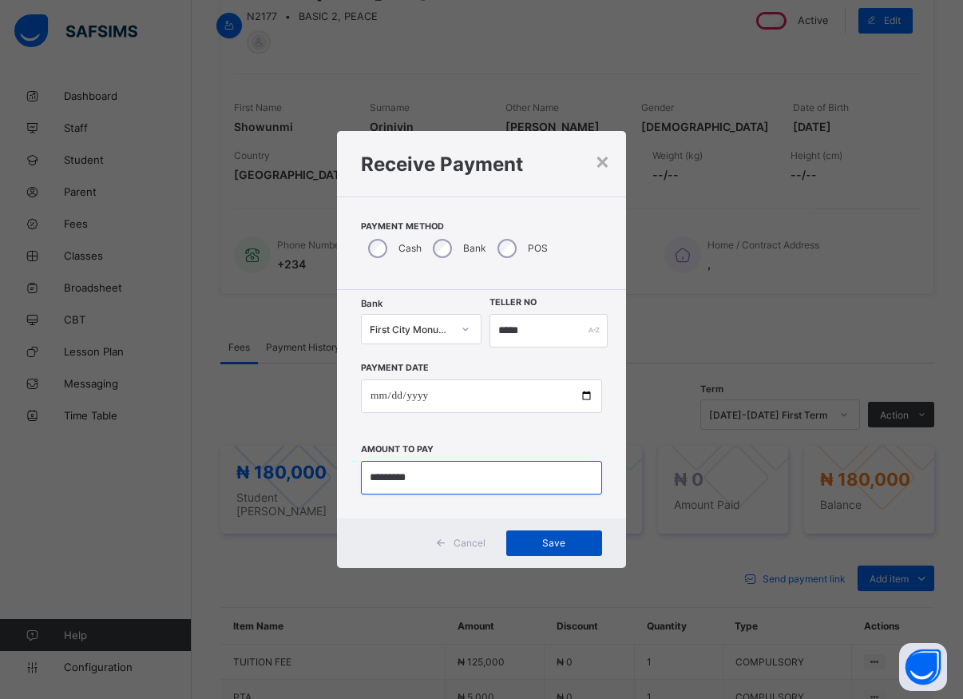
type input "*********"
click at [553, 537] on span "Save" at bounding box center [554, 543] width 72 height 12
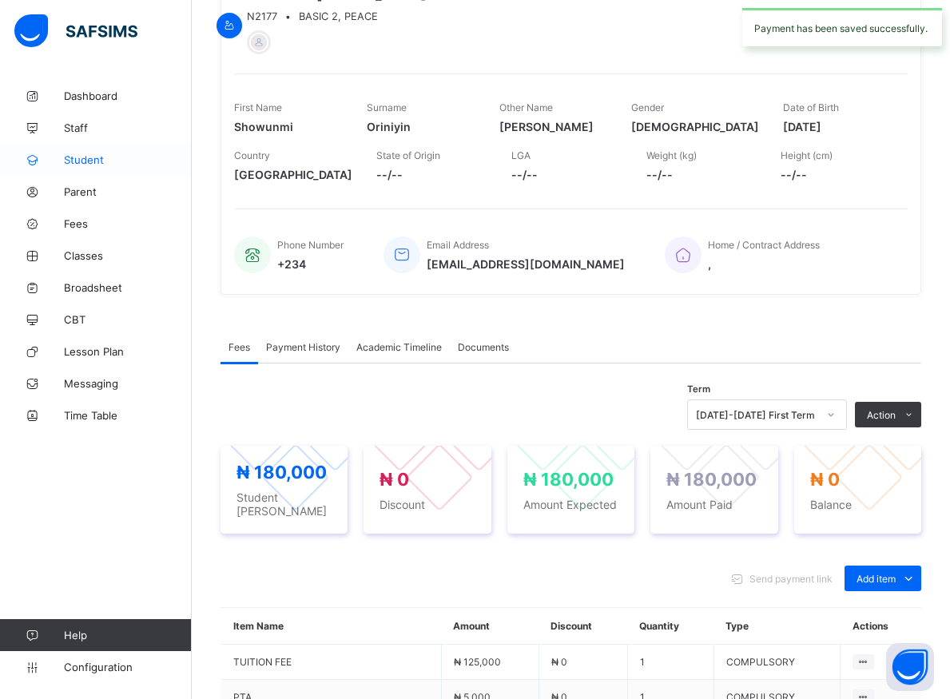
click at [85, 158] on span "Student" at bounding box center [128, 159] width 128 height 13
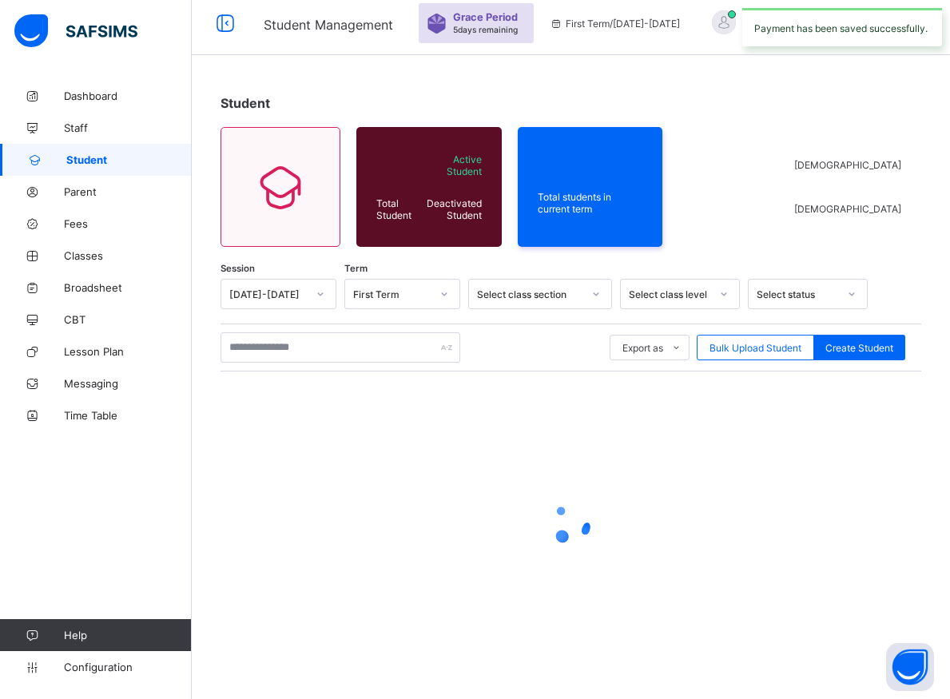
scroll to position [57, 0]
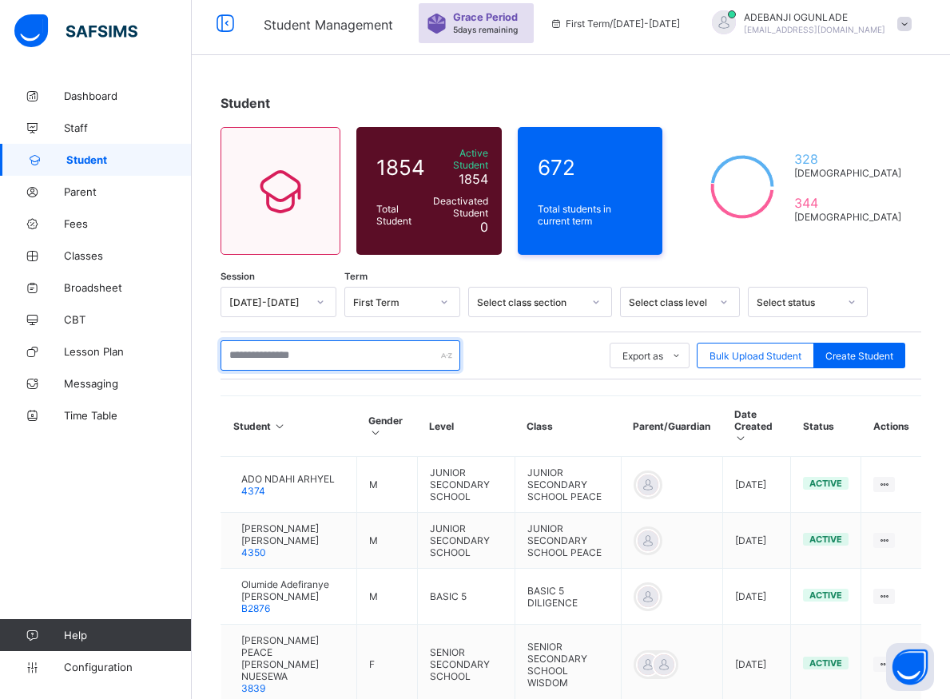
click at [294, 347] on input "text" at bounding box center [340, 355] width 240 height 30
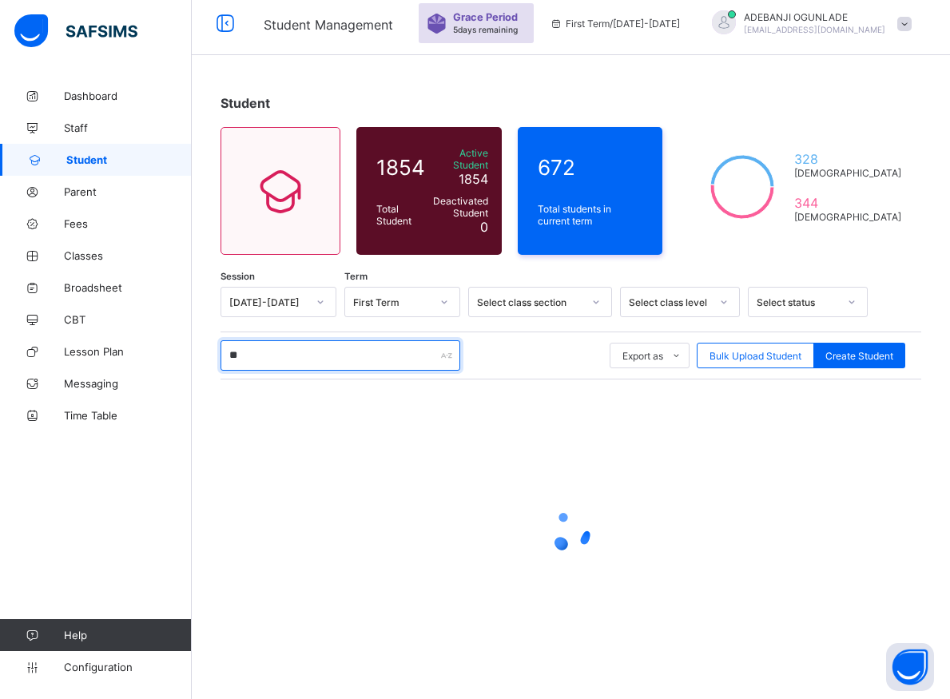
type input "*"
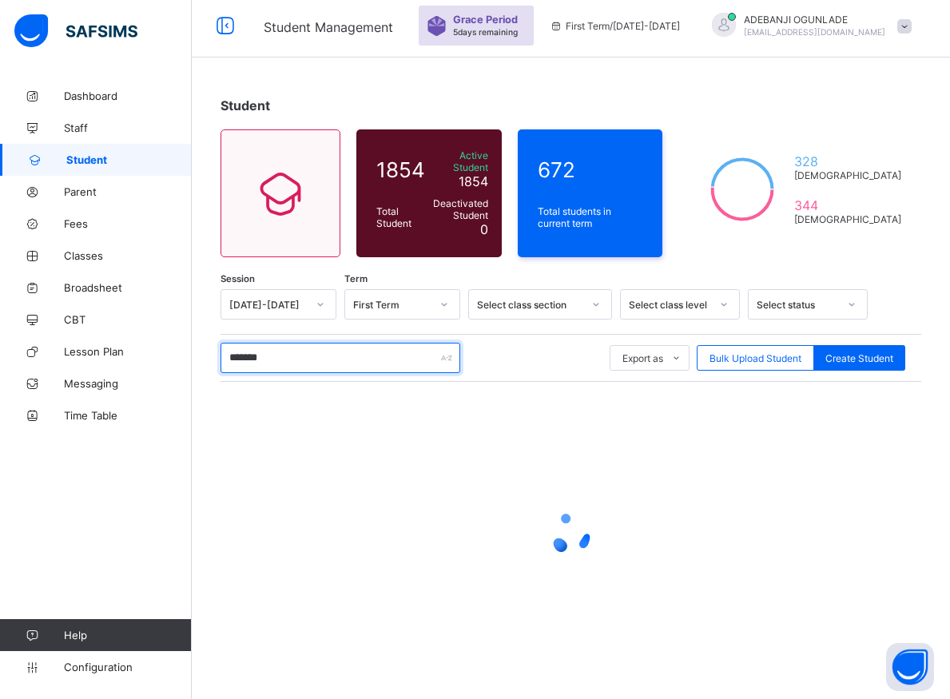
type input "********"
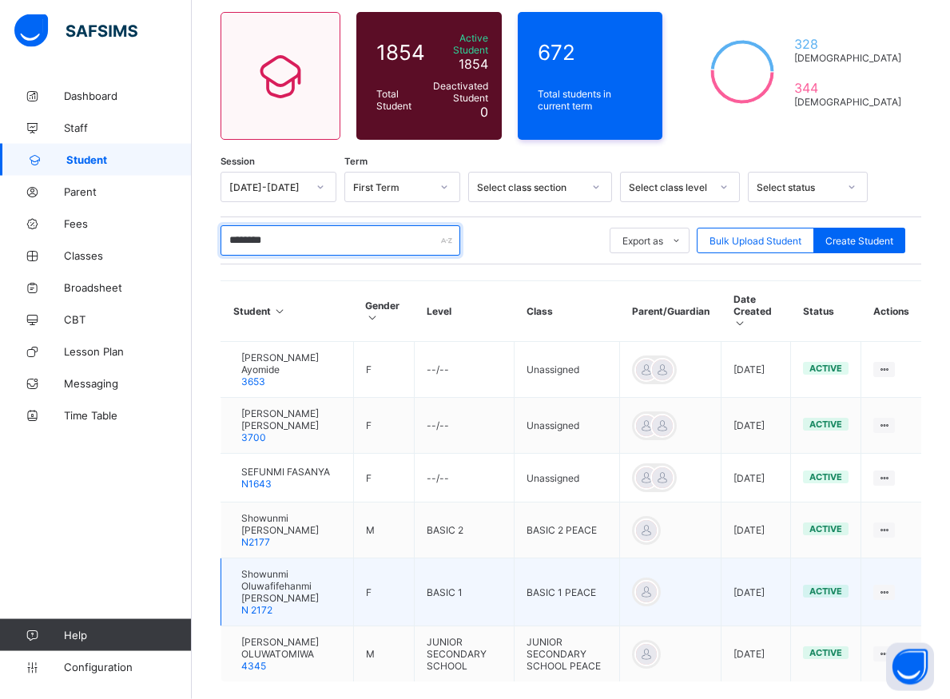
scroll to position [217, 0]
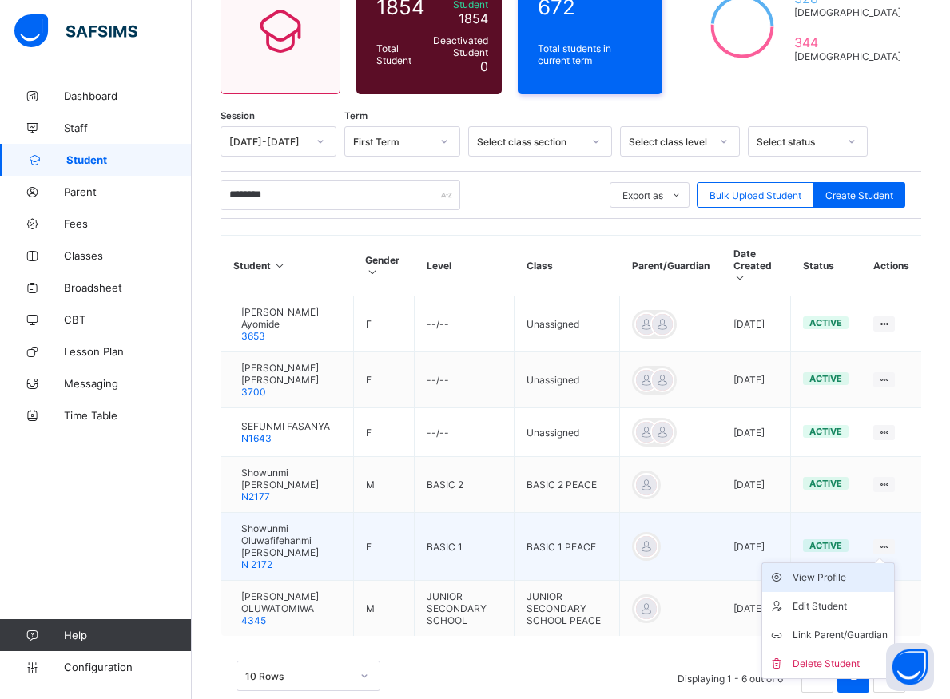
click at [839, 573] on div "View Profile" at bounding box center [839, 577] width 95 height 16
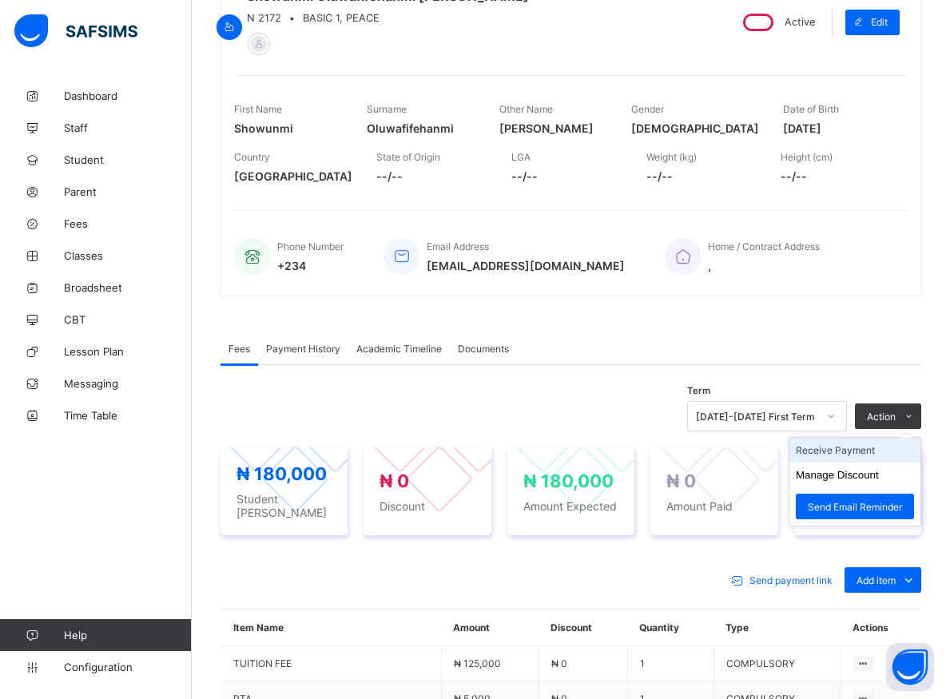
click at [860, 454] on li "Receive Payment" at bounding box center [854, 450] width 131 height 25
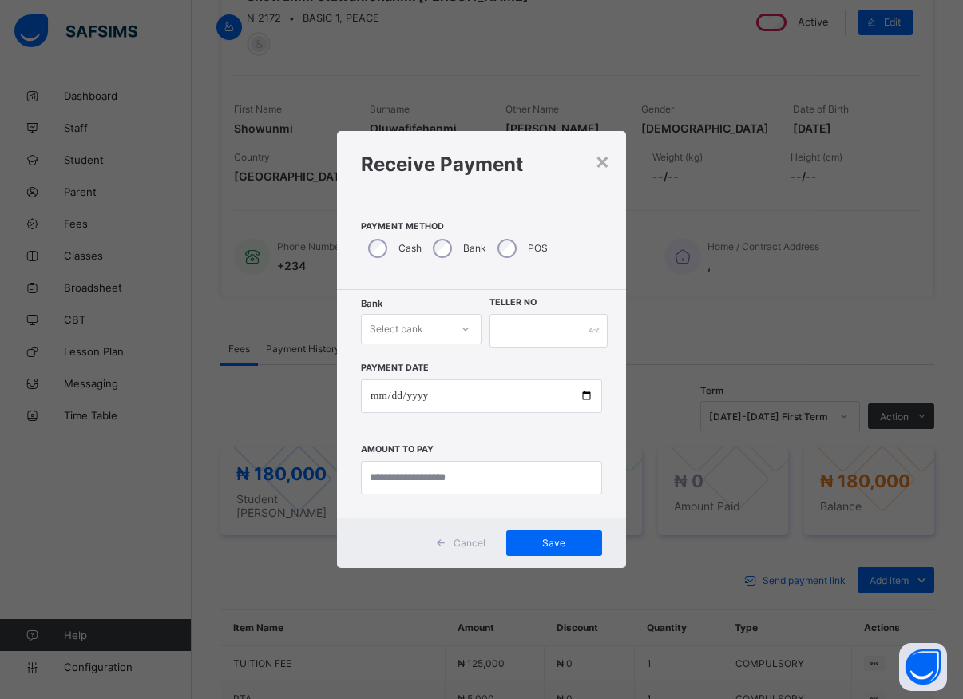
click at [458, 328] on div at bounding box center [465, 329] width 27 height 26
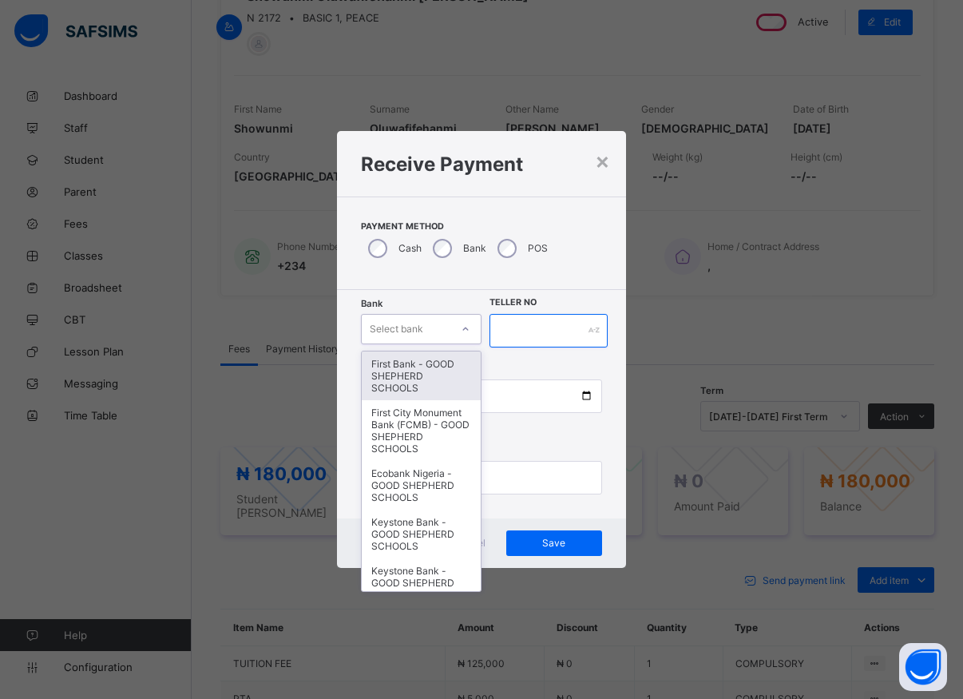
click at [509, 331] on input "text" at bounding box center [549, 331] width 118 height 34
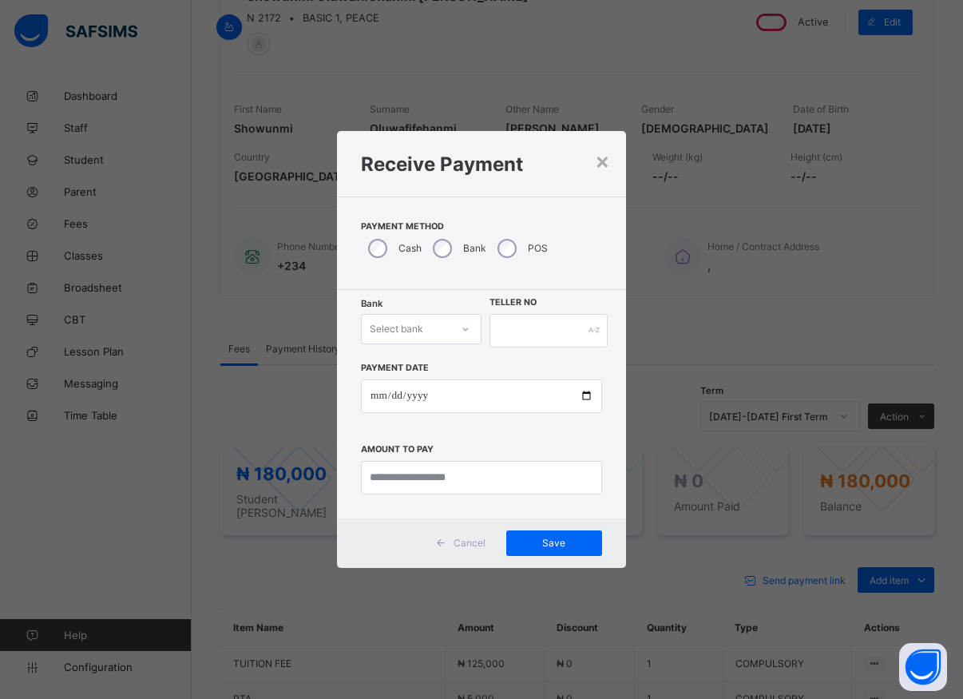
click at [469, 333] on icon at bounding box center [466, 329] width 10 height 16
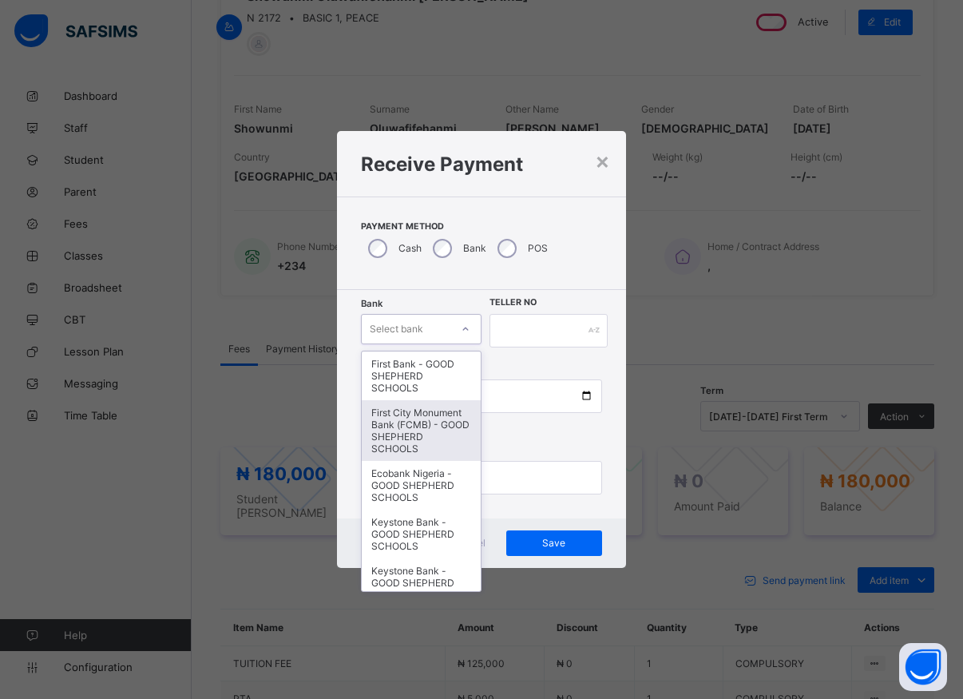
click at [405, 438] on div "First City Monument Bank (FCMB) - GOOD SHEPHERD SCHOOLS" at bounding box center [421, 430] width 119 height 61
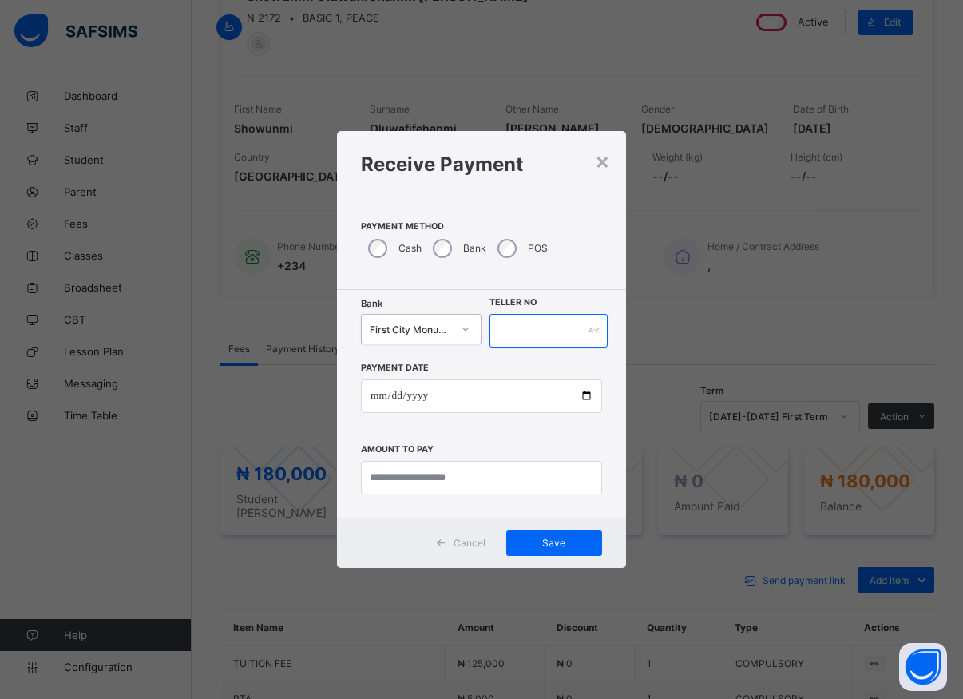
click at [514, 334] on input "text" at bounding box center [549, 331] width 118 height 34
type input "*****"
click at [590, 399] on input "date" at bounding box center [481, 396] width 241 height 34
type input "**********"
click at [421, 480] on input "currency" at bounding box center [481, 478] width 241 height 34
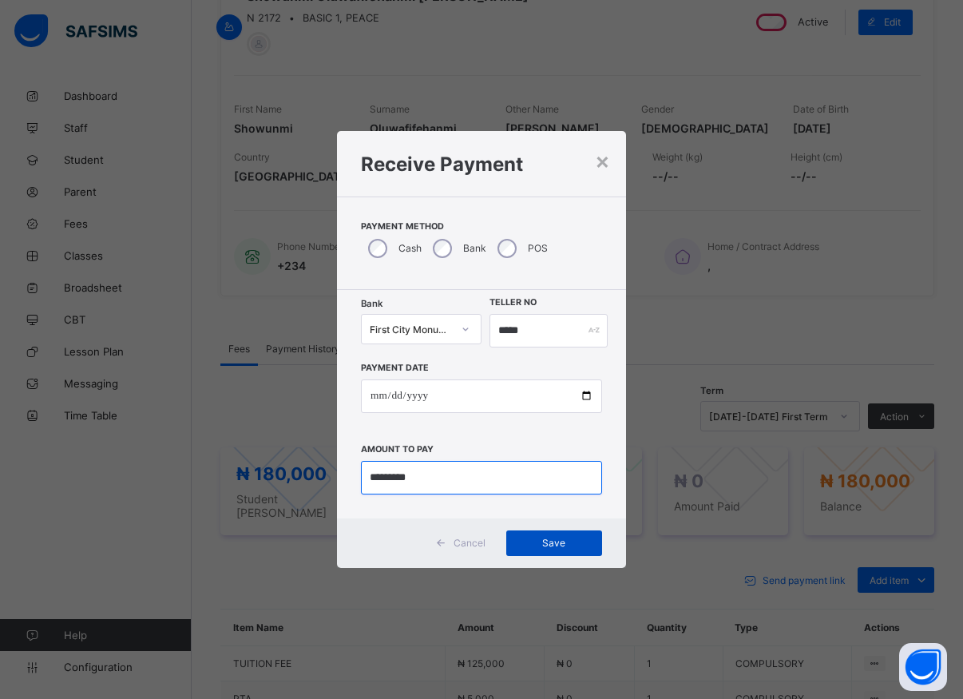
type input "*********"
click at [551, 549] on div "Save" at bounding box center [554, 543] width 96 height 26
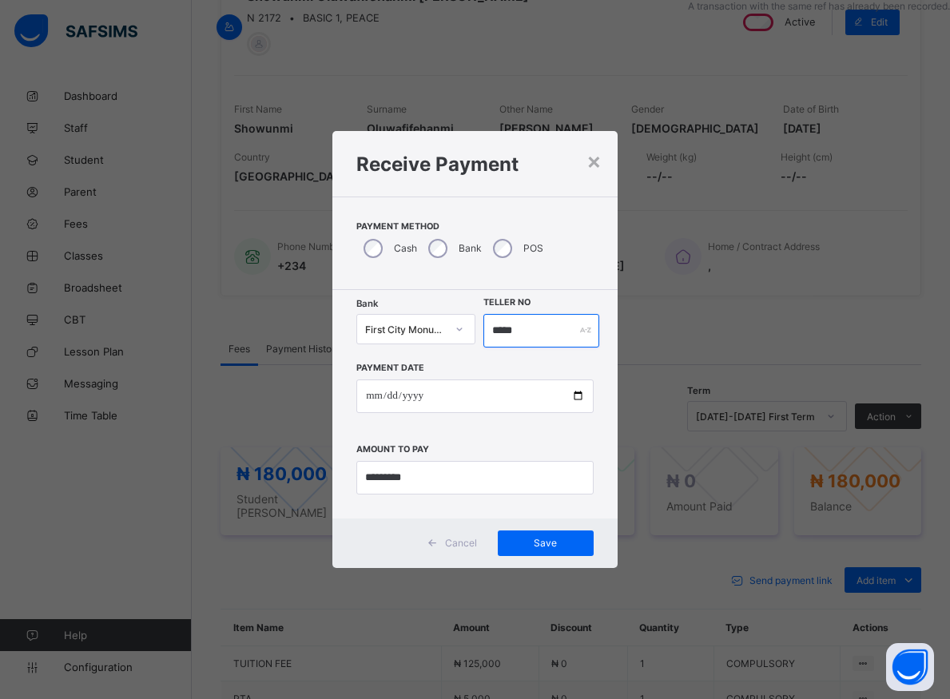
click at [522, 328] on input "*****" at bounding box center [541, 331] width 116 height 34
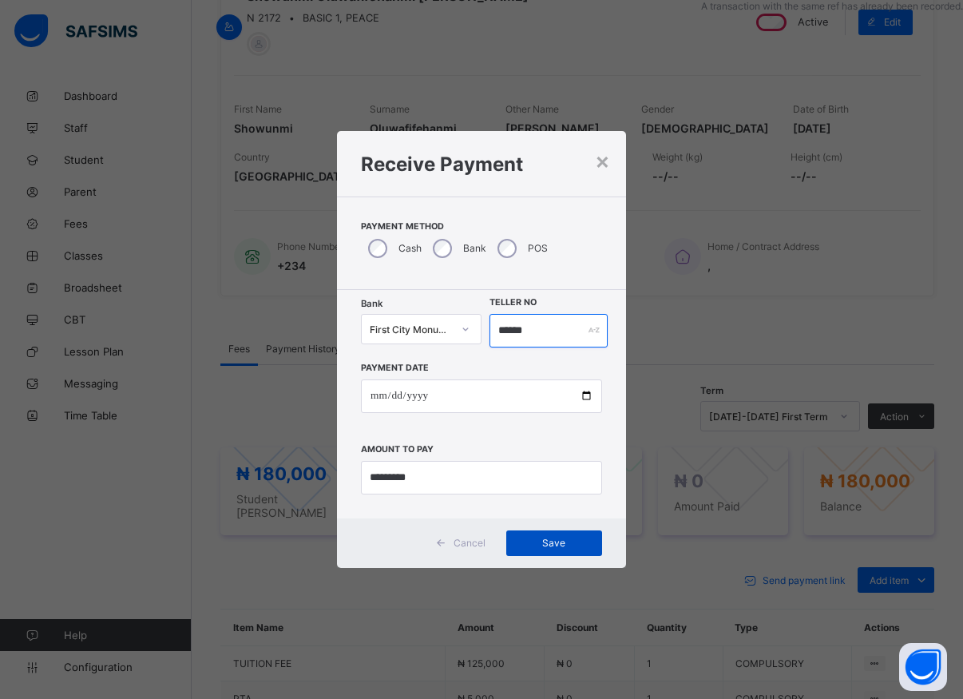
type input "******"
click at [556, 540] on span "Save" at bounding box center [554, 543] width 72 height 12
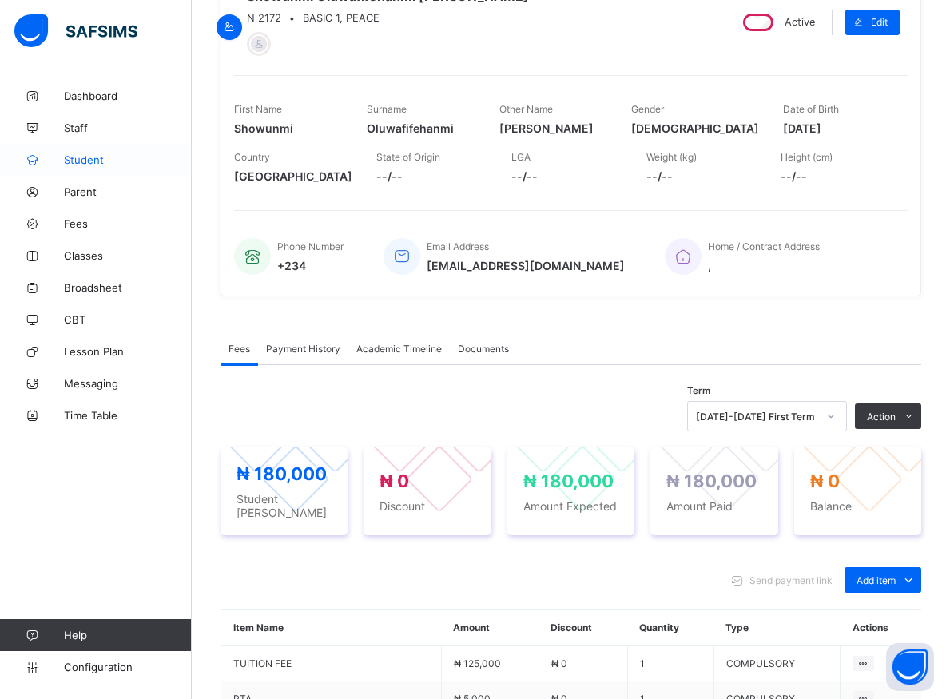
click at [88, 158] on span "Student" at bounding box center [128, 159] width 128 height 13
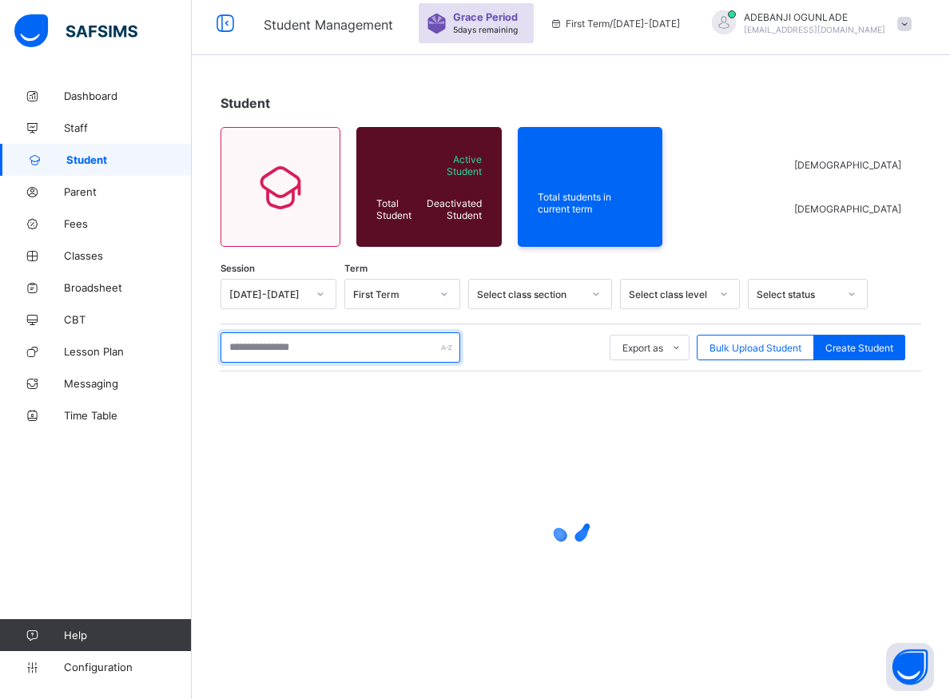
scroll to position [57, 0]
click at [272, 344] on input "text" at bounding box center [340, 347] width 240 height 30
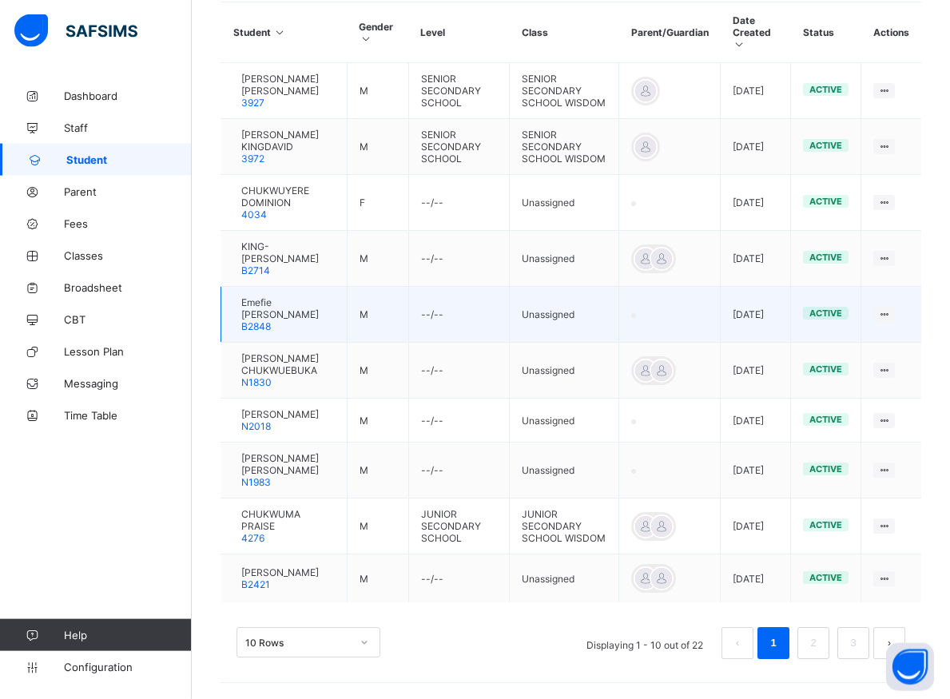
scroll to position [464, 0]
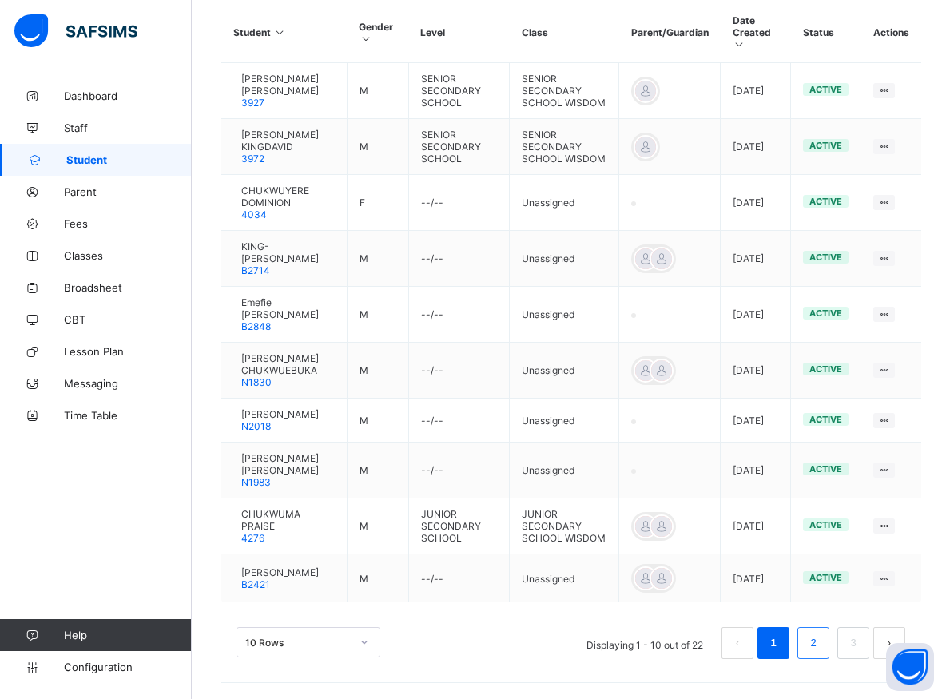
type input "********"
click at [819, 659] on li "2" at bounding box center [813, 643] width 32 height 32
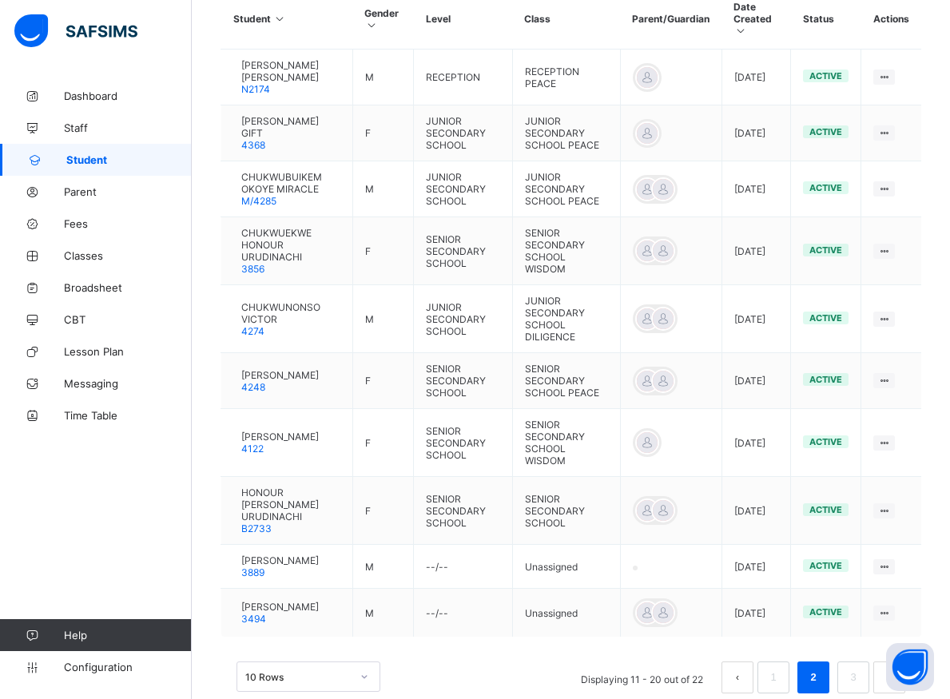
scroll to position [522, 0]
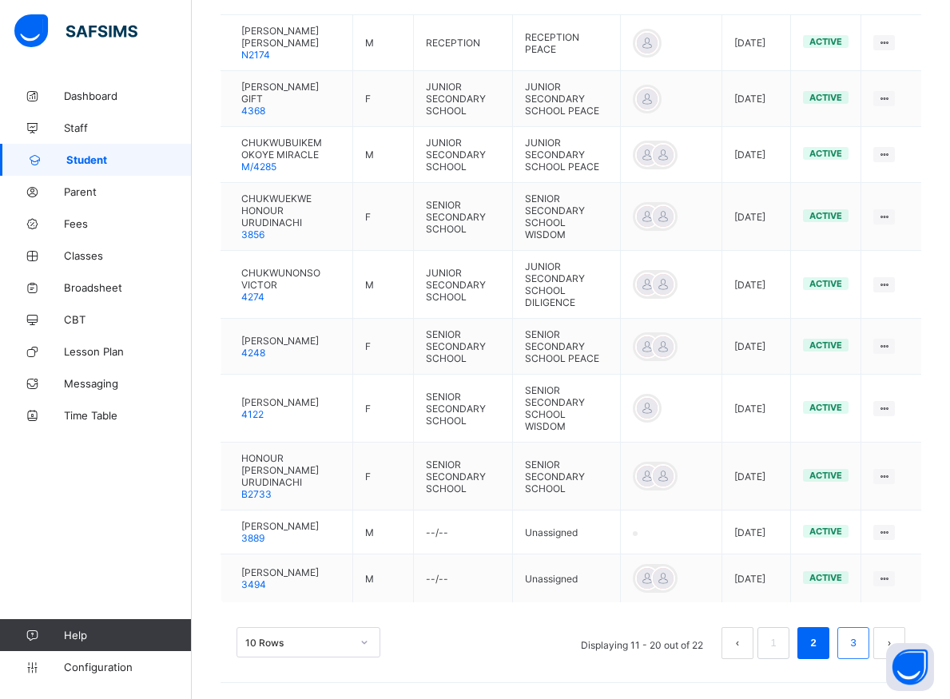
click at [857, 645] on li "3" at bounding box center [853, 643] width 32 height 32
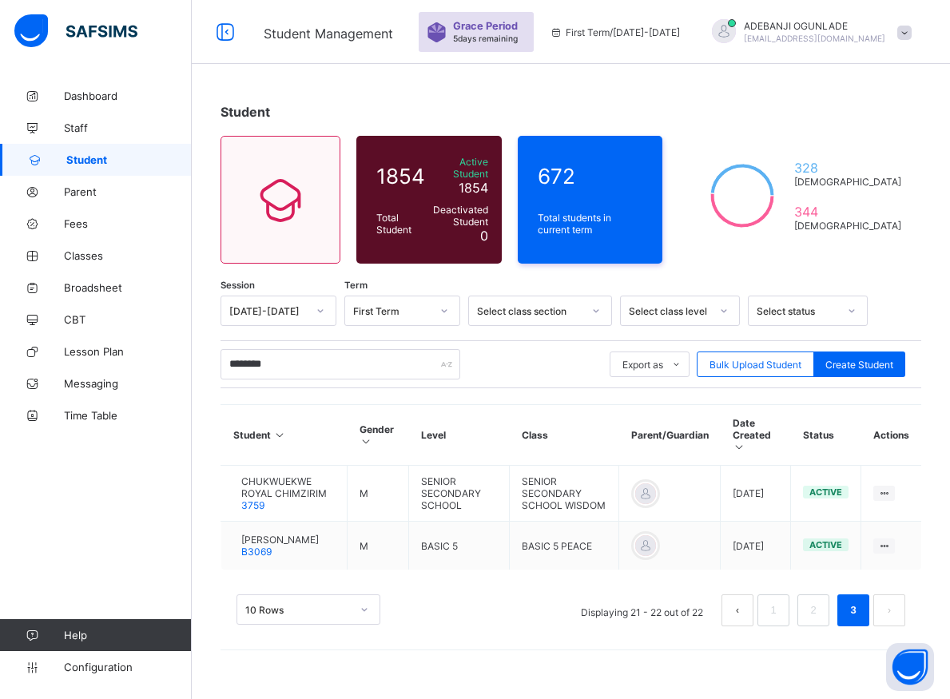
scroll to position [48, 0]
click at [820, 613] on link "2" at bounding box center [812, 610] width 15 height 21
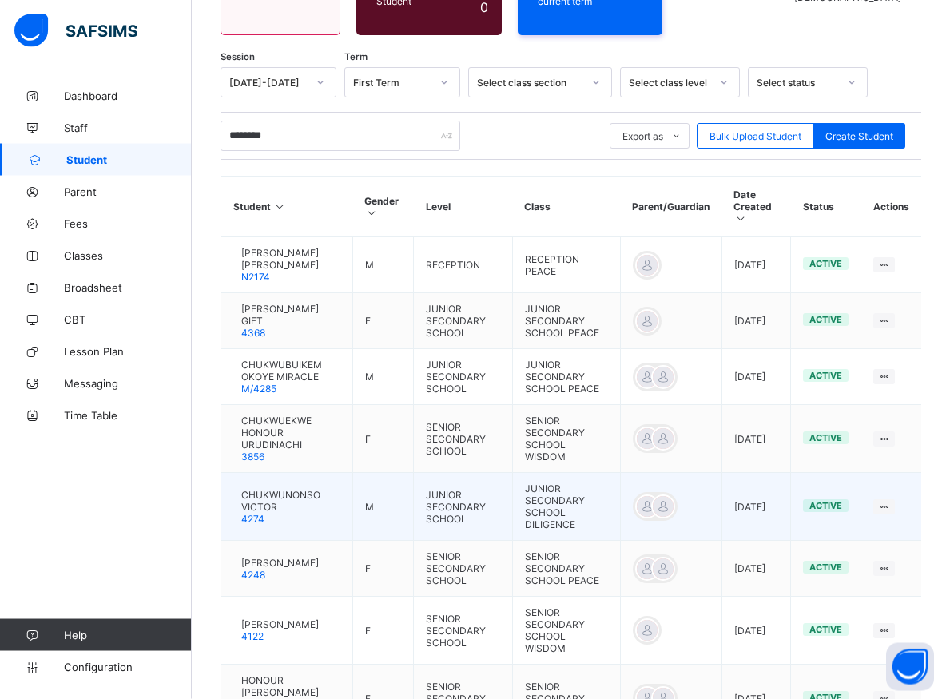
scroll to position [292, 0]
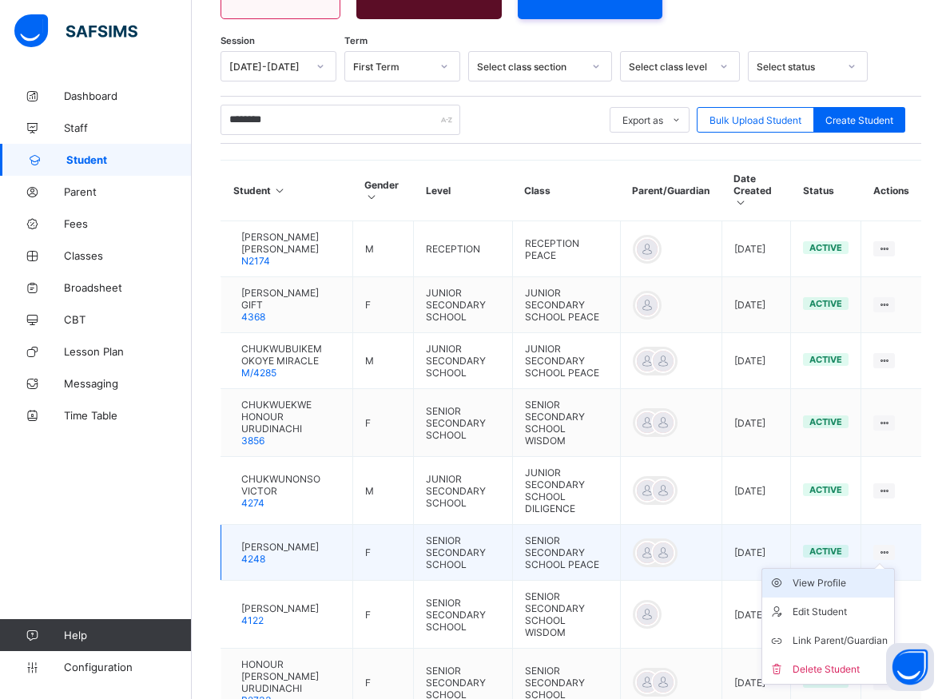
click at [855, 588] on div "View Profile" at bounding box center [839, 583] width 95 height 16
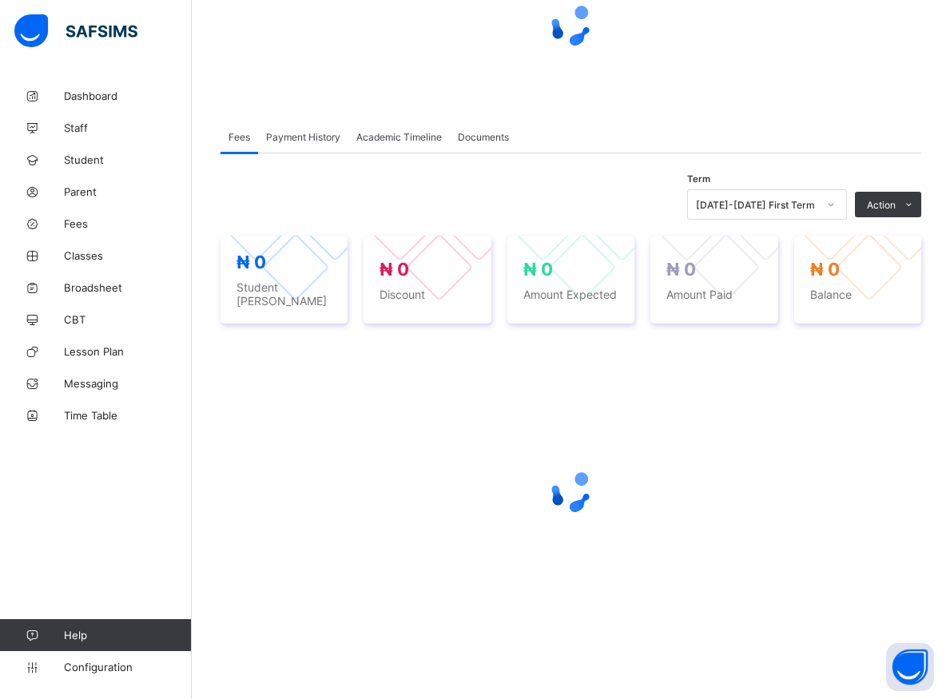
scroll to position [219, 0]
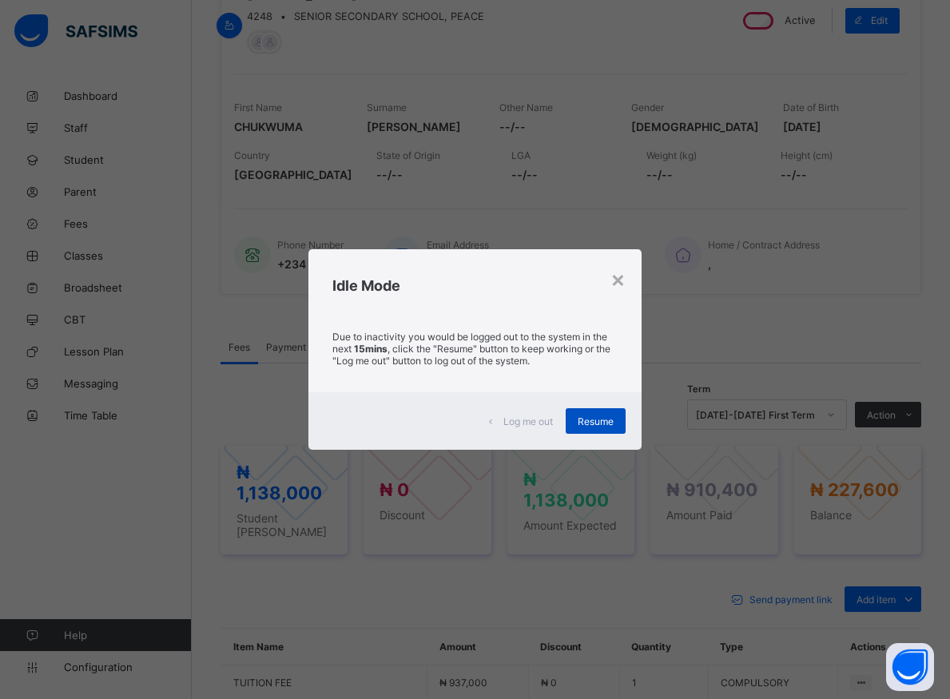
click at [605, 418] on span "Resume" at bounding box center [595, 421] width 36 height 12
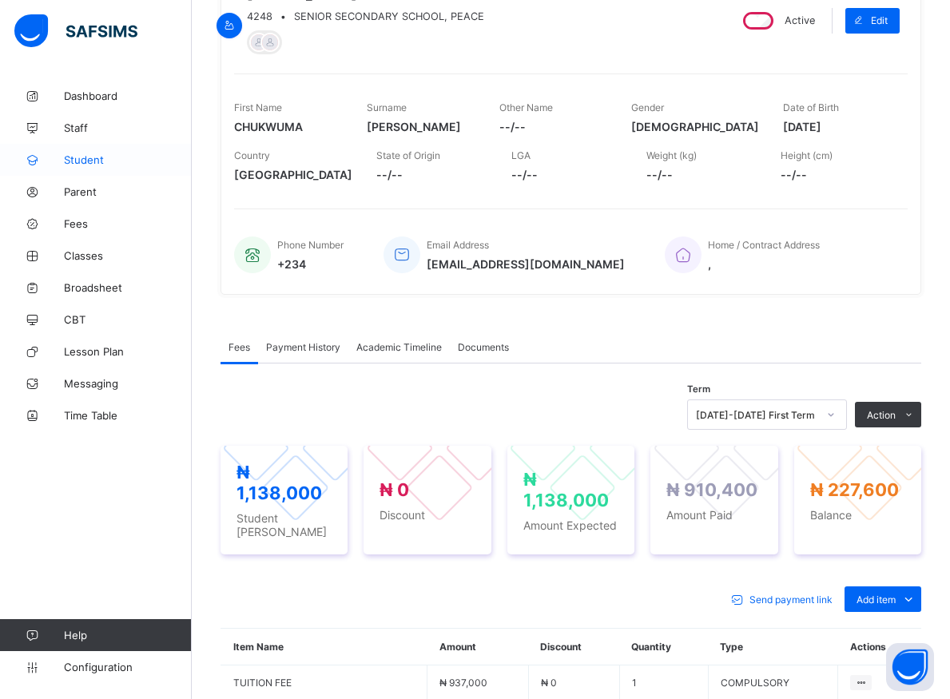
click at [83, 160] on span "Student" at bounding box center [128, 159] width 128 height 13
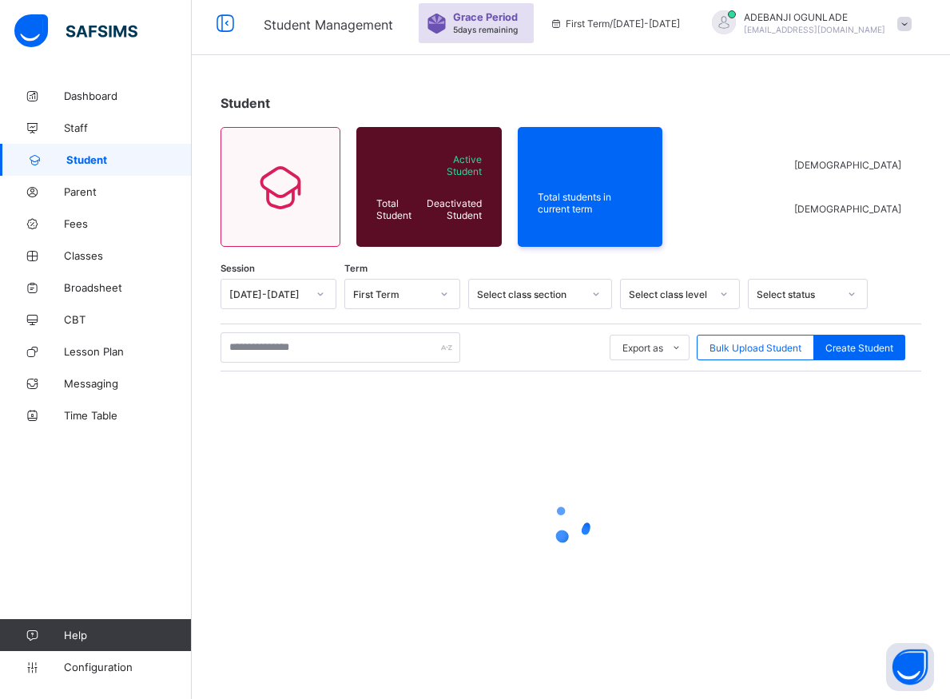
scroll to position [57, 0]
click at [292, 348] on input "text" at bounding box center [340, 347] width 240 height 30
click at [263, 351] on input "text" at bounding box center [340, 347] width 240 height 30
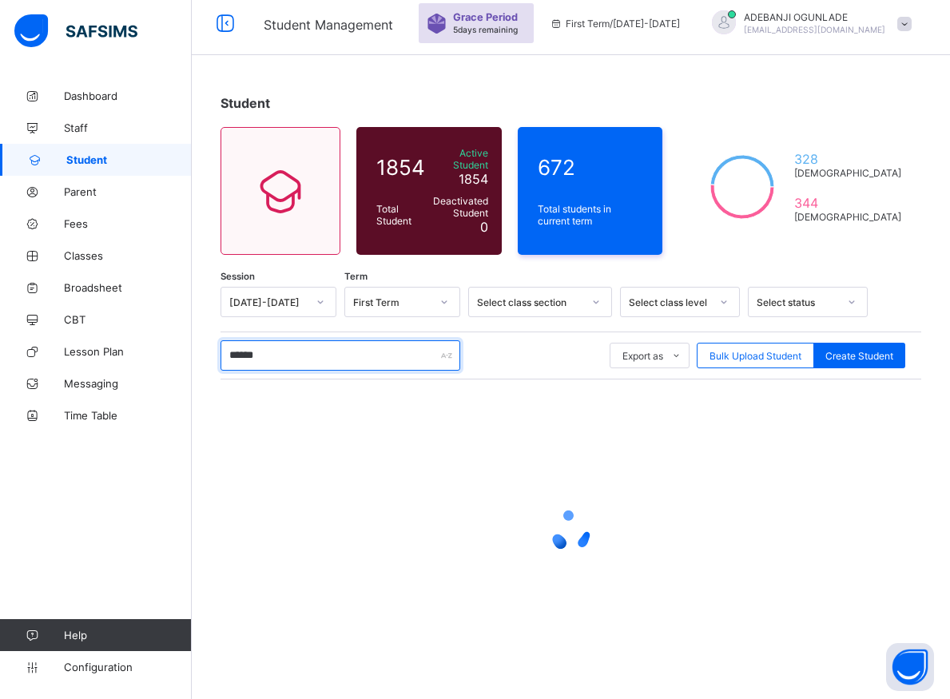
type input "*******"
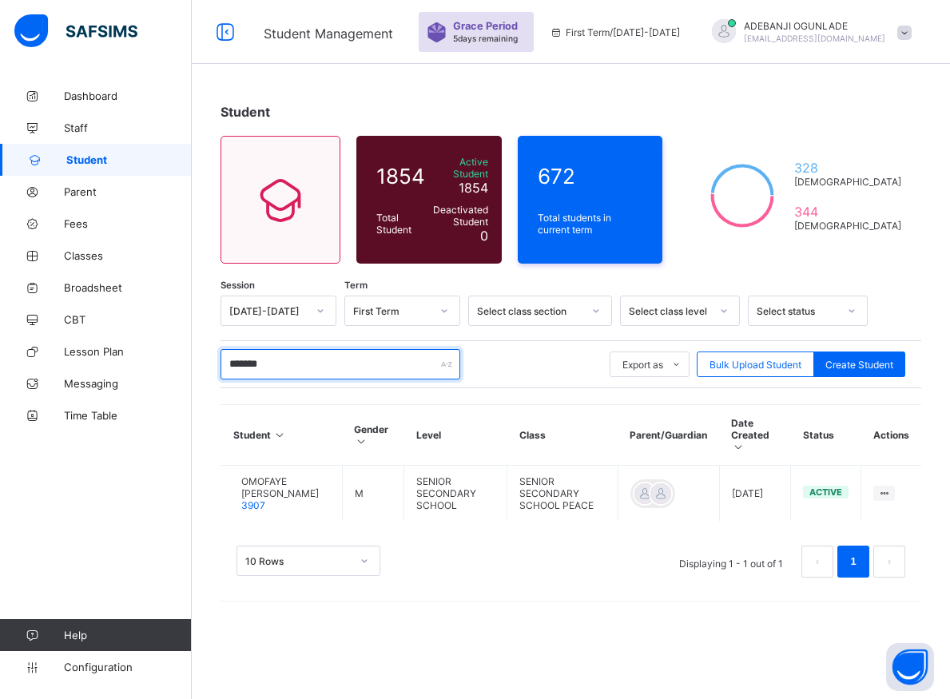
scroll to position [48, 0]
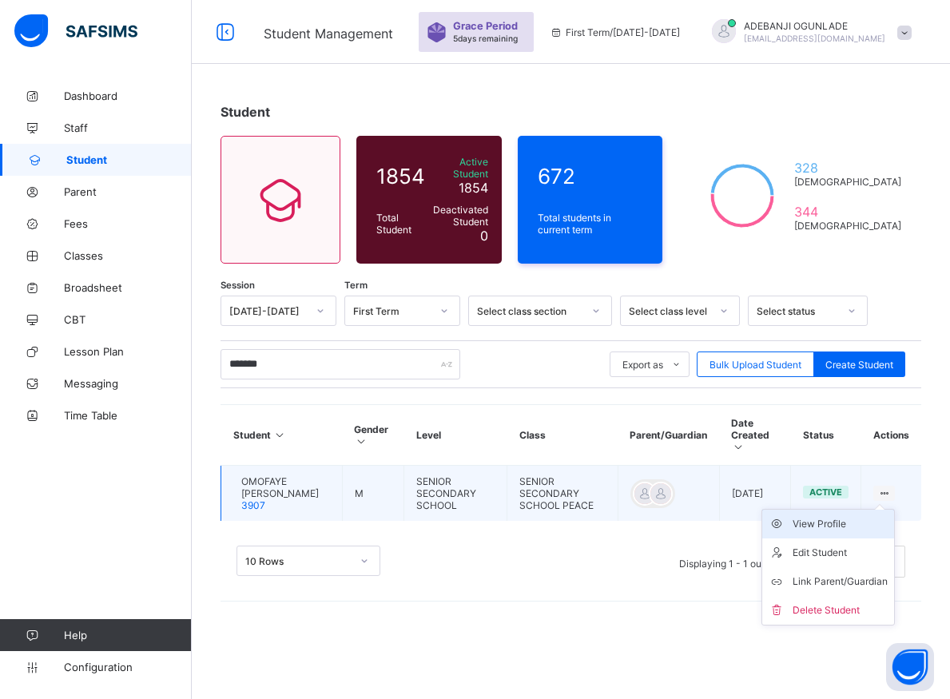
click at [855, 516] on div "View Profile" at bounding box center [839, 524] width 95 height 16
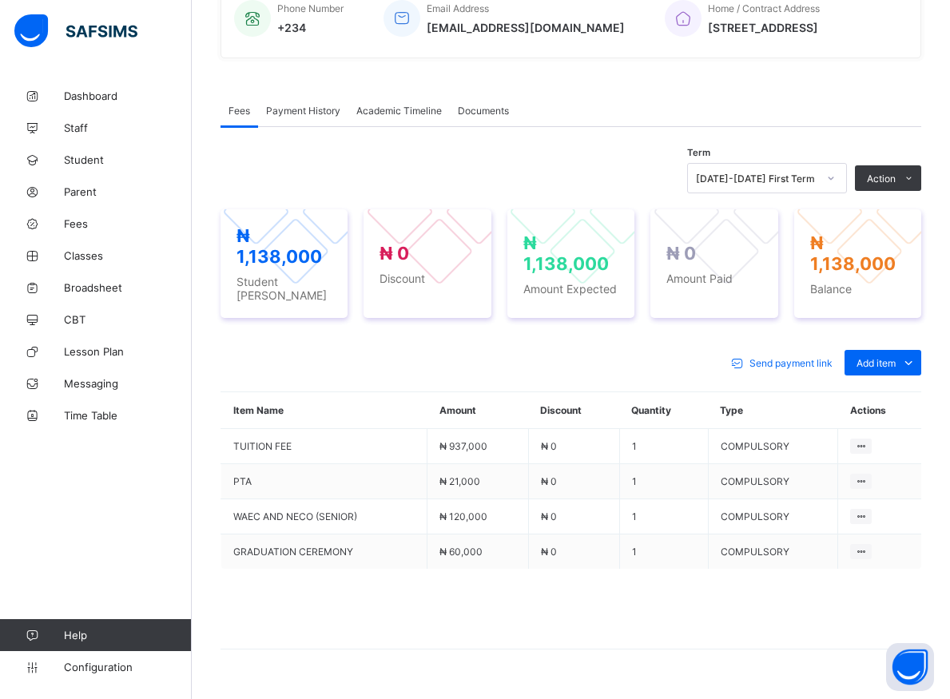
scroll to position [374, 0]
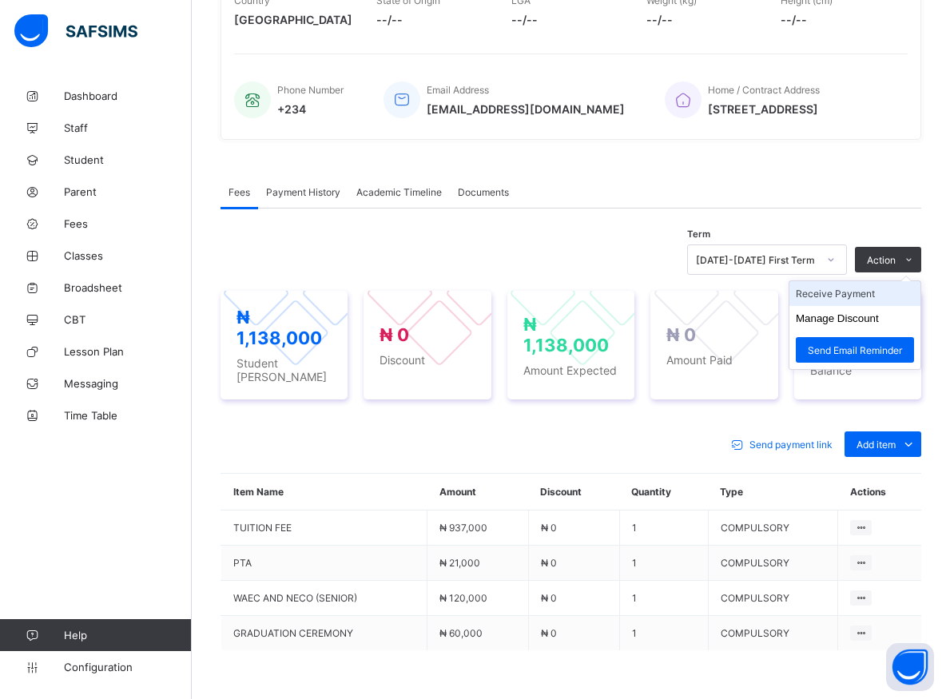
click at [869, 298] on li "Receive Payment" at bounding box center [854, 293] width 131 height 25
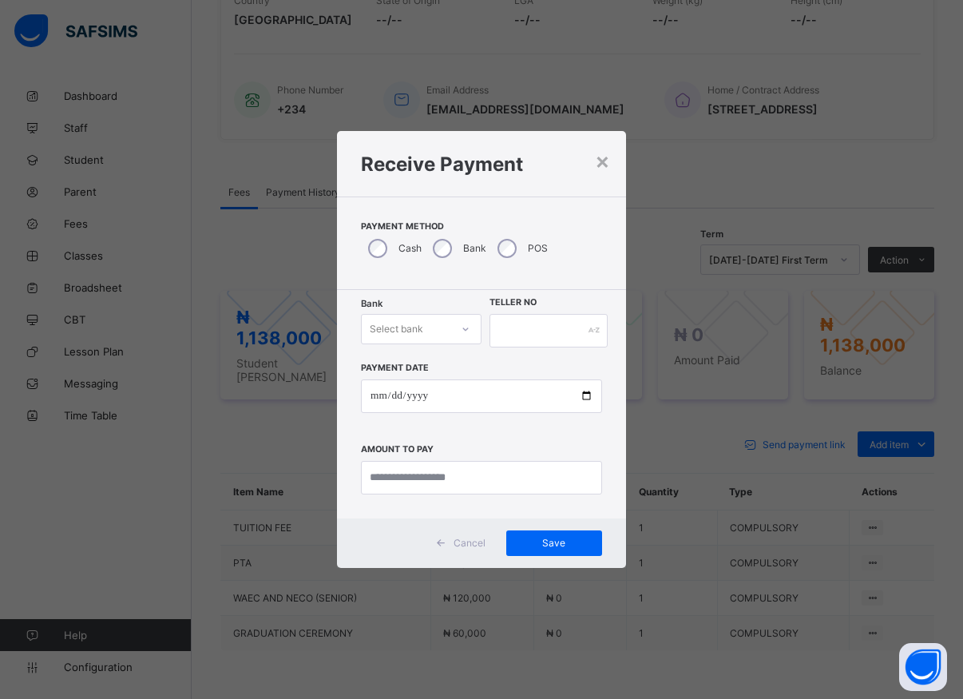
click at [452, 334] on div at bounding box center [465, 329] width 27 height 26
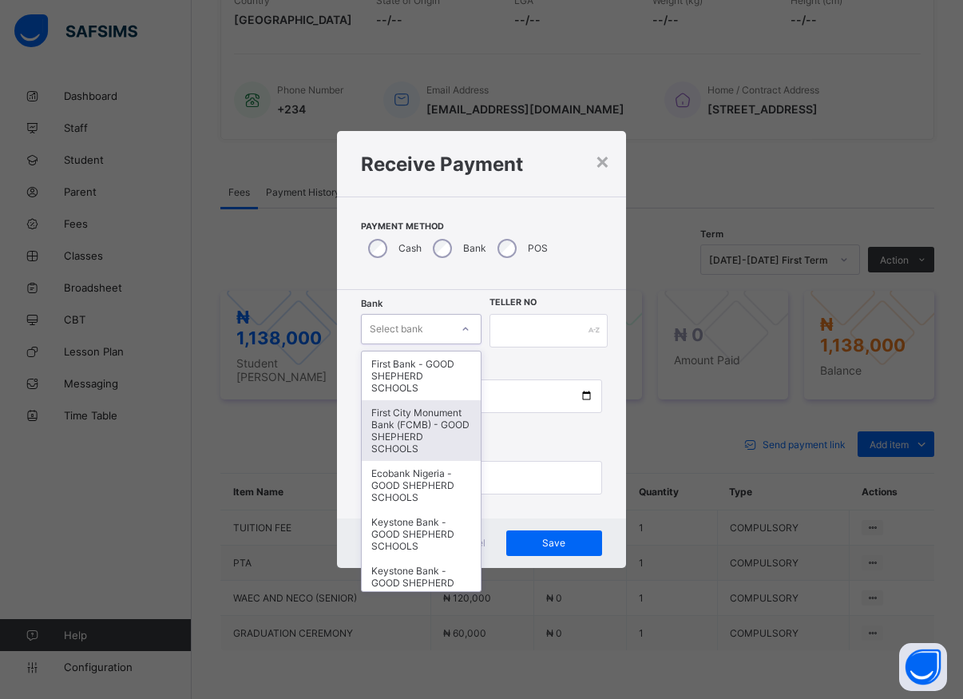
click at [404, 425] on div "First City Monument Bank (FCMB) - GOOD SHEPHERD SCHOOLS" at bounding box center [421, 430] width 119 height 61
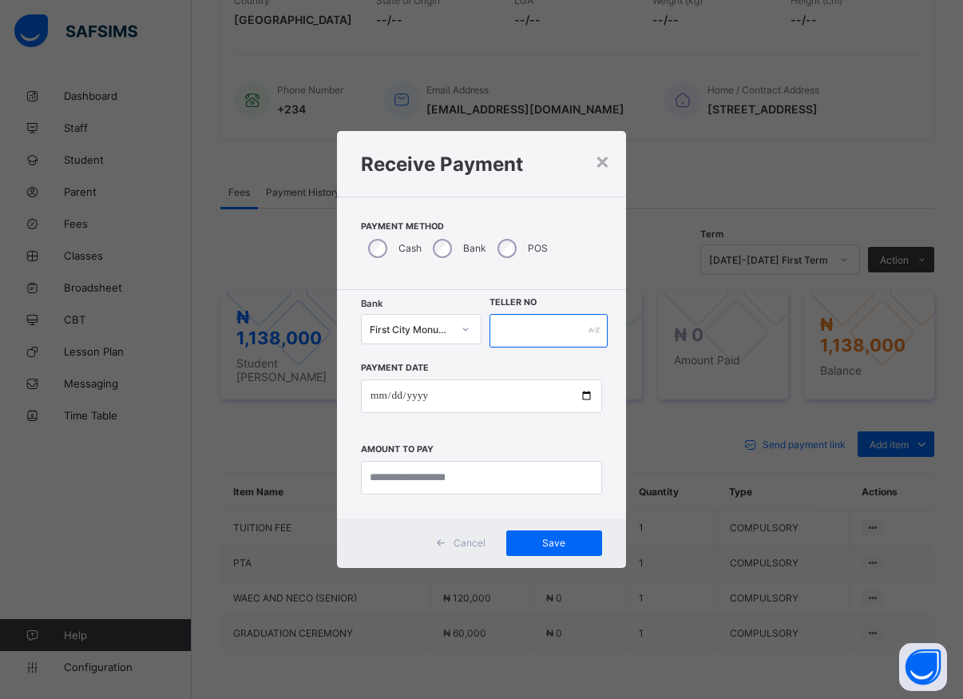
click at [525, 322] on input "text" at bounding box center [549, 331] width 118 height 34
click at [541, 337] on input "*********" at bounding box center [549, 331] width 118 height 34
click at [554, 333] on input "*********" at bounding box center [549, 331] width 118 height 34
type input "******"
click at [581, 399] on input "date" at bounding box center [481, 396] width 241 height 34
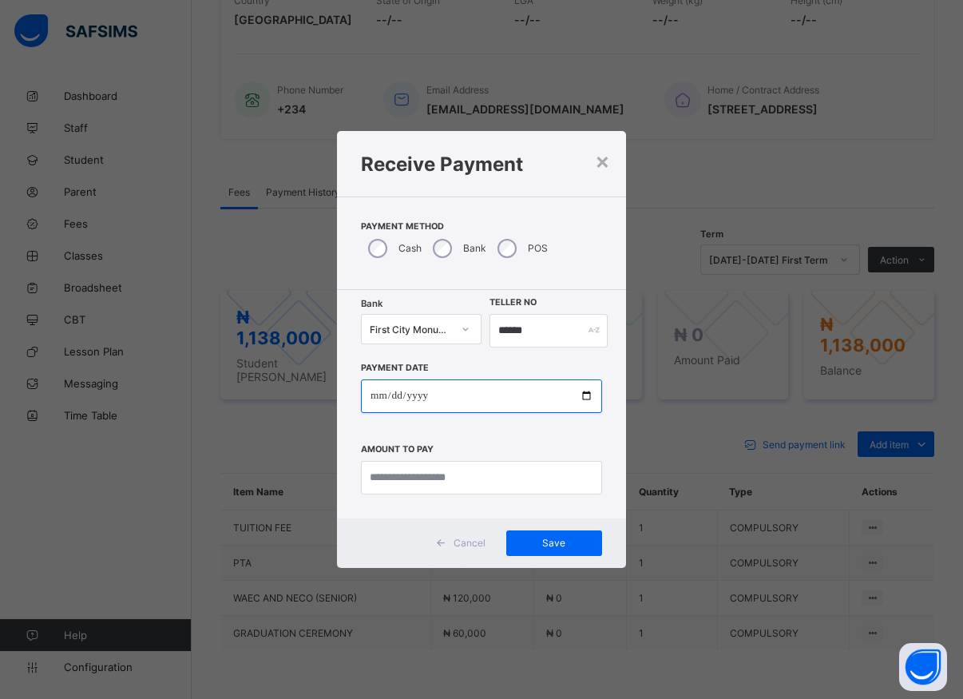
type input "**********"
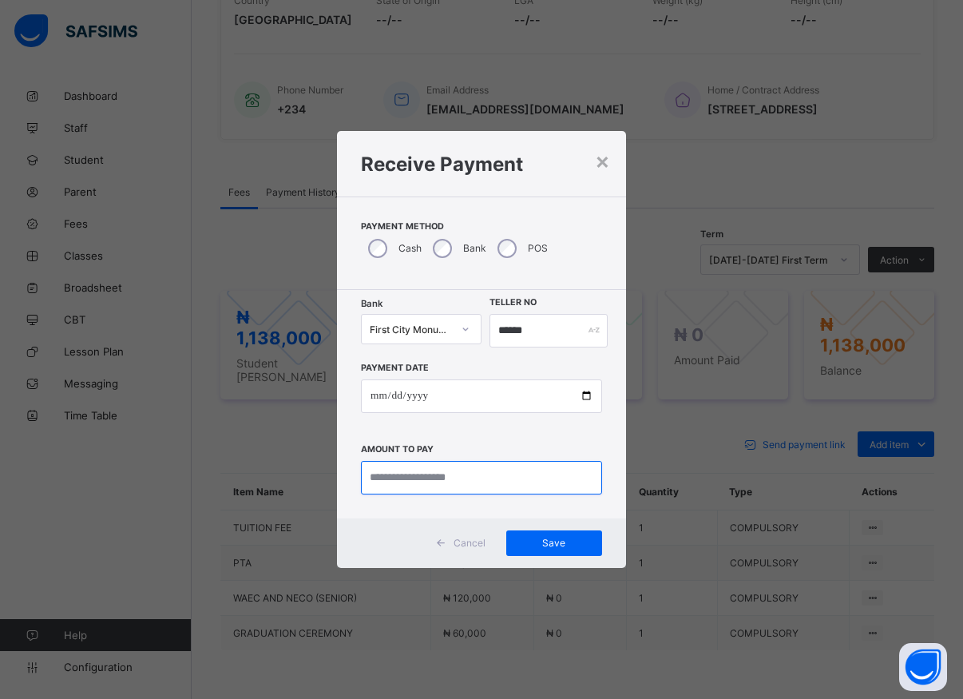
click at [469, 480] on input "currency" at bounding box center [481, 478] width 241 height 34
type input "*********"
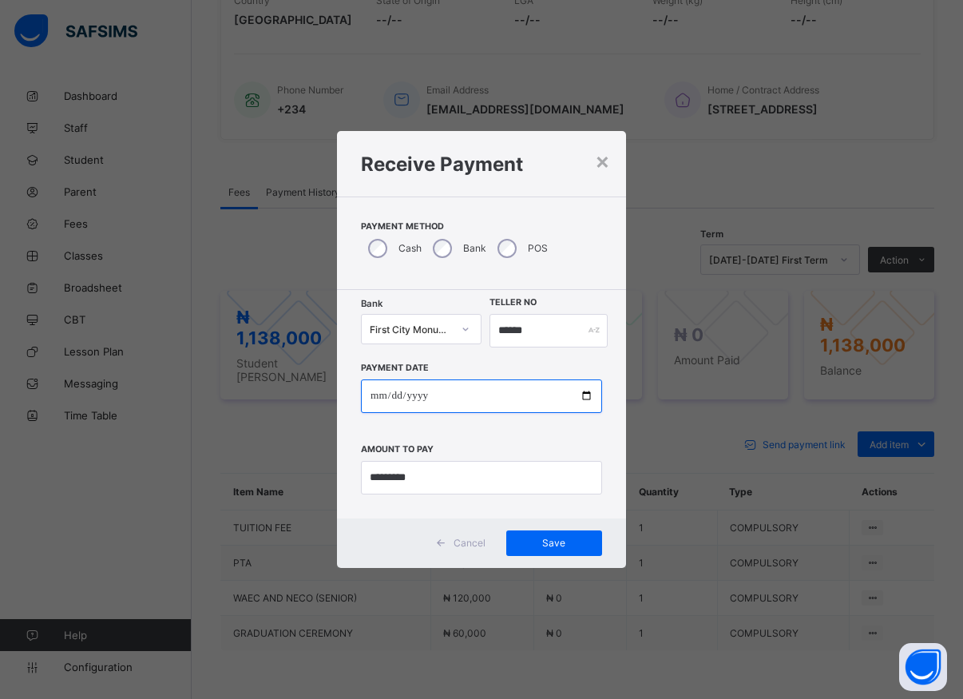
click at [580, 397] on input "**********" at bounding box center [481, 396] width 241 height 34
type input "**********"
click at [550, 532] on div "Save" at bounding box center [554, 543] width 96 height 26
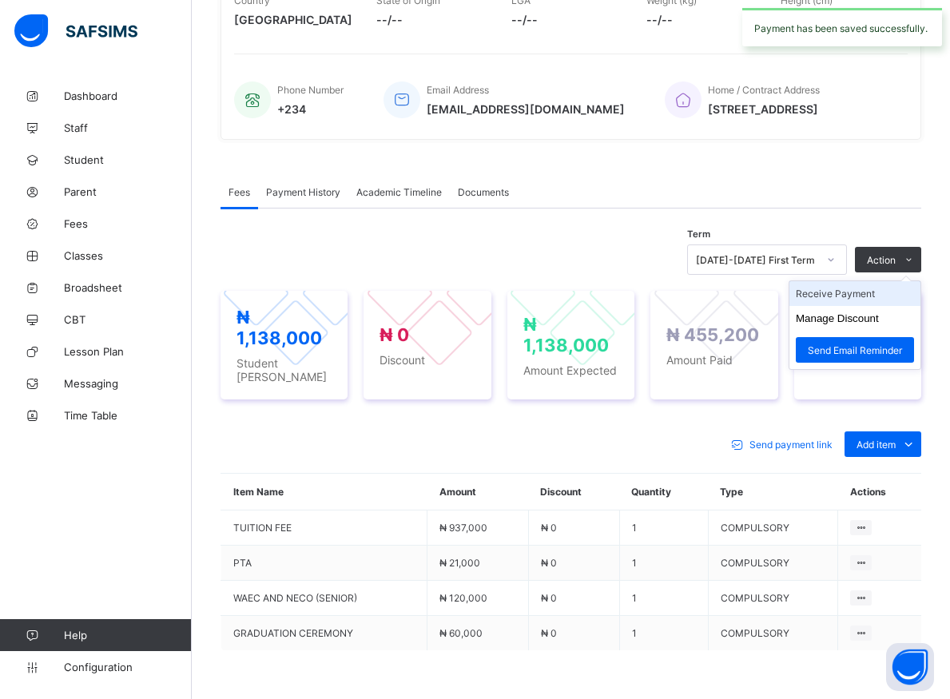
click at [844, 298] on li "Receive Payment" at bounding box center [854, 293] width 131 height 25
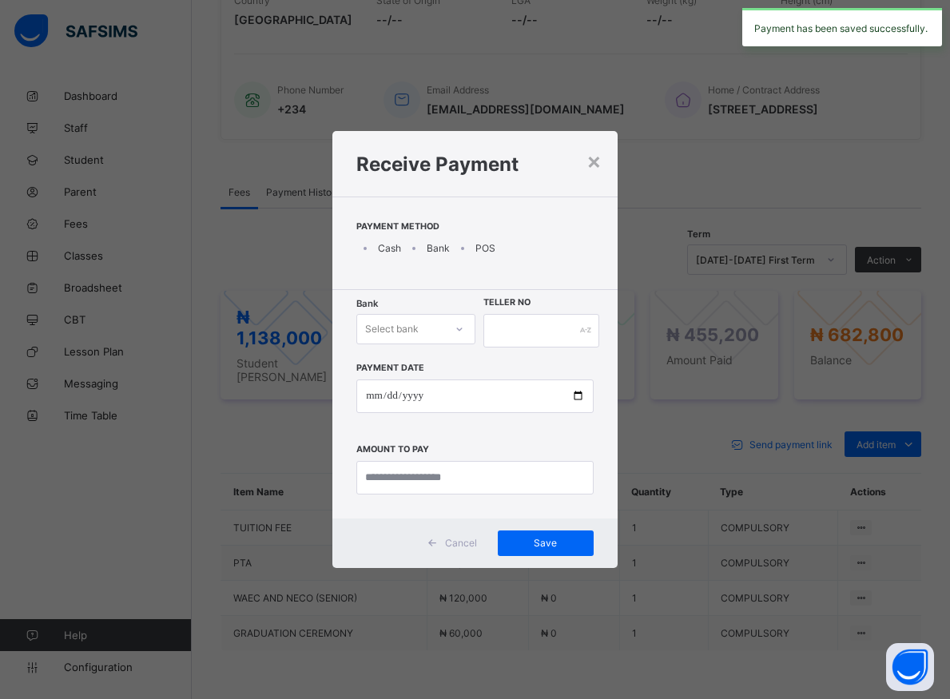
click at [835, 298] on div "× Receive Payment Payment Method Cash Bank POS Bank Select bank Teller No Payme…" at bounding box center [475, 349] width 950 height 699
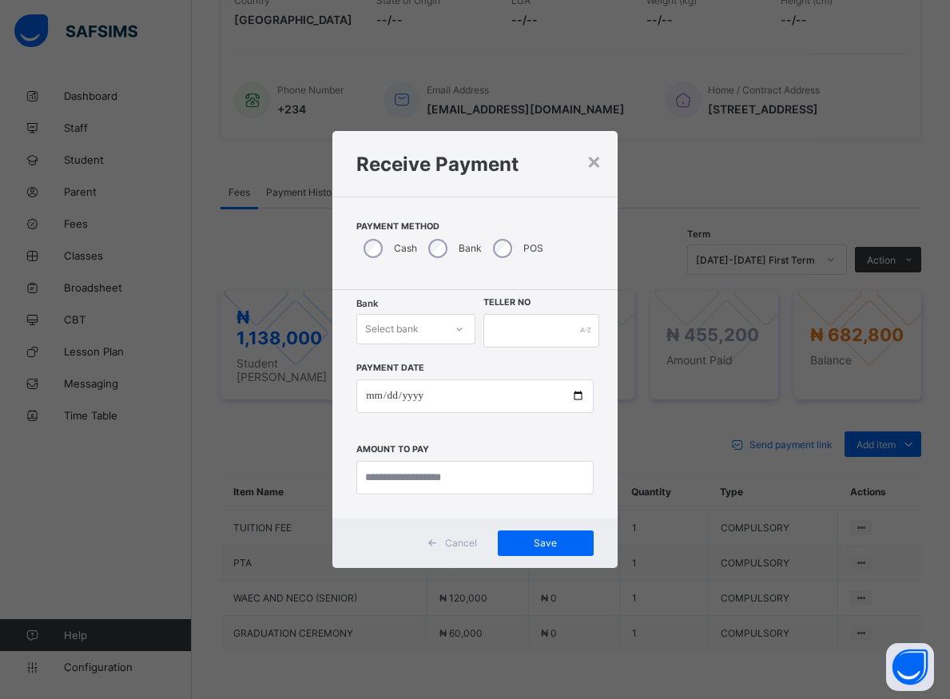
click at [462, 332] on icon at bounding box center [459, 329] width 10 height 16
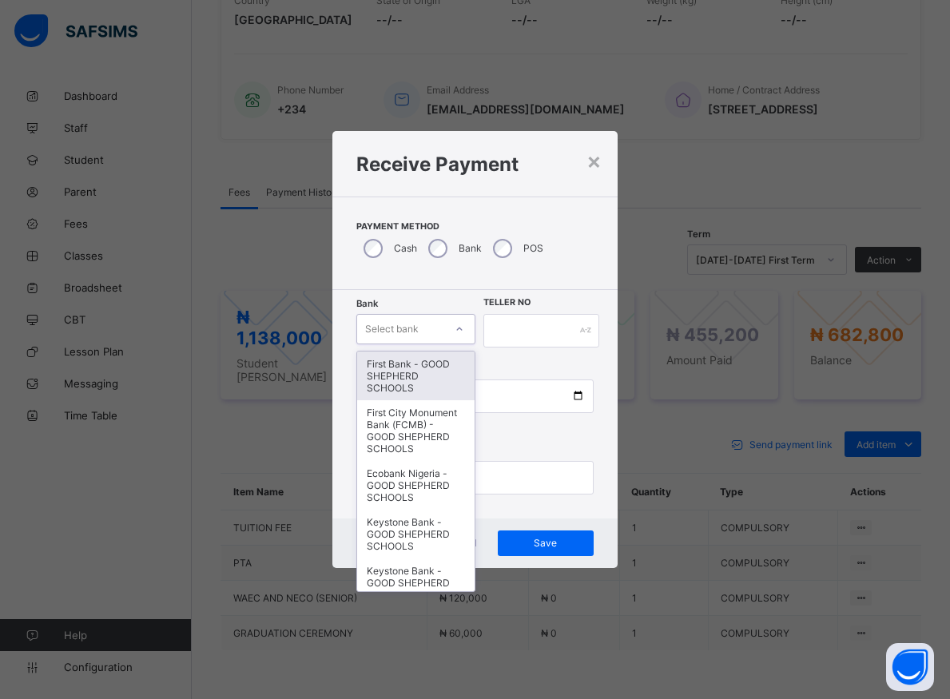
click at [416, 365] on div "First Bank - GOOD SHEPHERD SCHOOLS" at bounding box center [415, 375] width 117 height 49
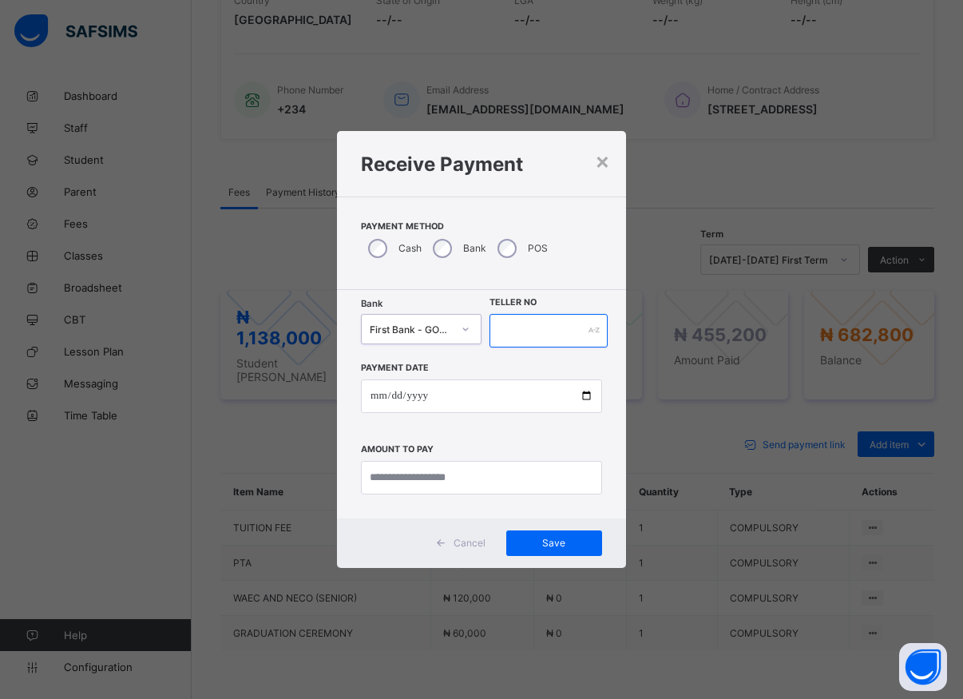
click at [514, 332] on input "text" at bounding box center [549, 331] width 118 height 34
type input "*****"
click at [579, 395] on input "date" at bounding box center [481, 396] width 241 height 34
type input "**********"
click at [483, 475] on input "currency" at bounding box center [481, 478] width 241 height 34
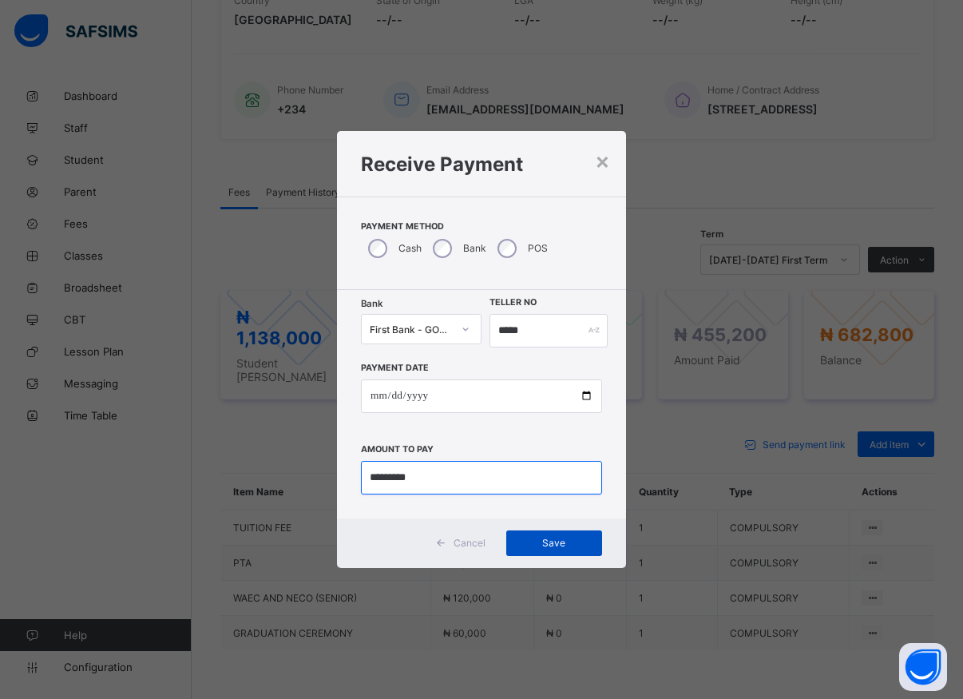
type input "*********"
click at [549, 547] on span "Save" at bounding box center [554, 543] width 72 height 12
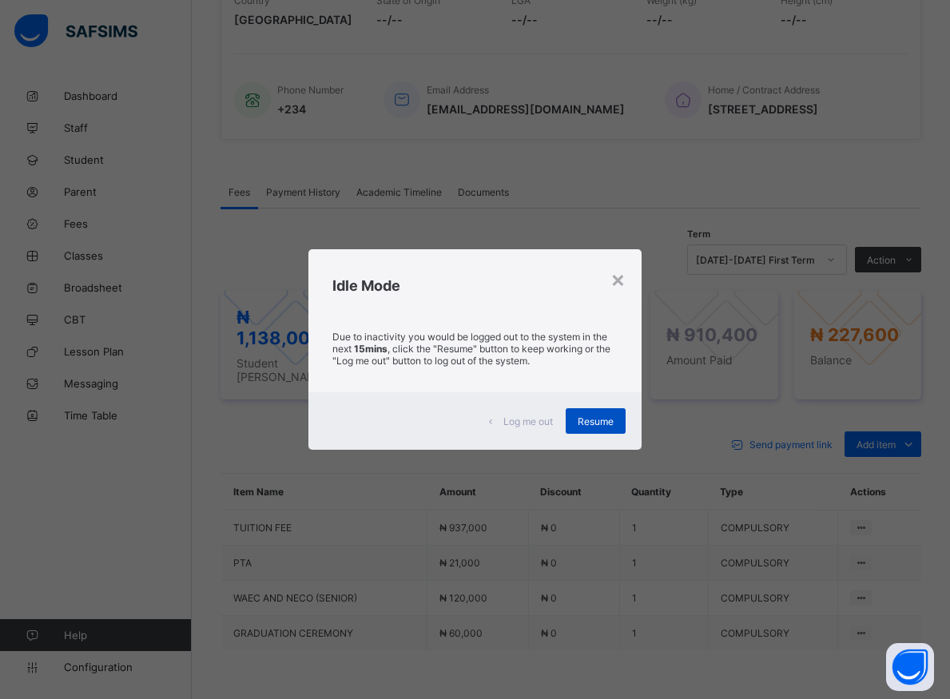
click at [599, 418] on span "Resume" at bounding box center [595, 421] width 36 height 12
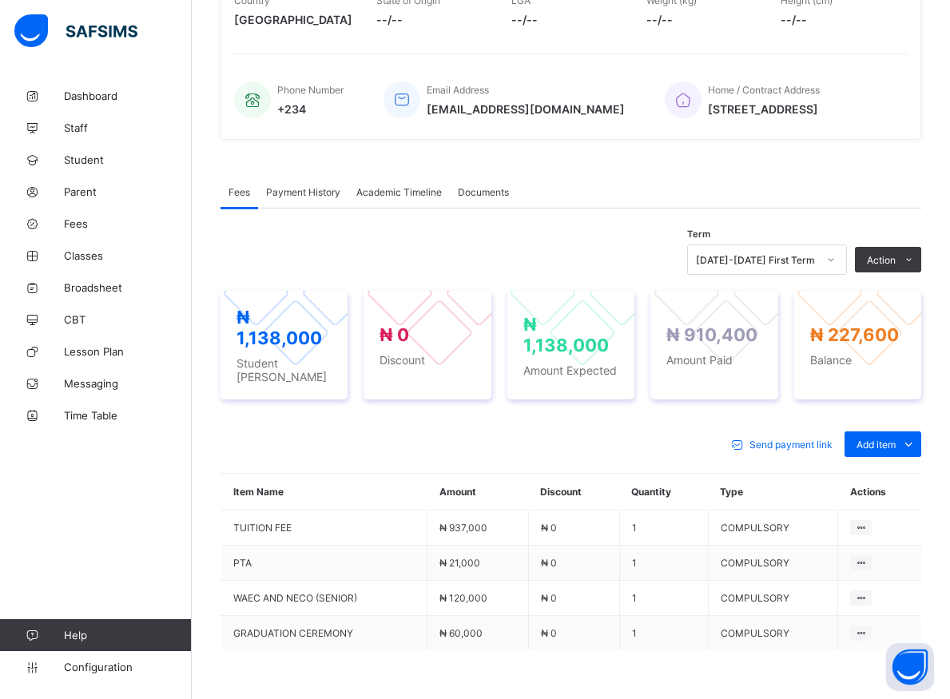
click at [367, 442] on div "Send payment link Add item Optional items Special bill" at bounding box center [570, 444] width 700 height 26
click at [85, 162] on span "Student" at bounding box center [128, 159] width 128 height 13
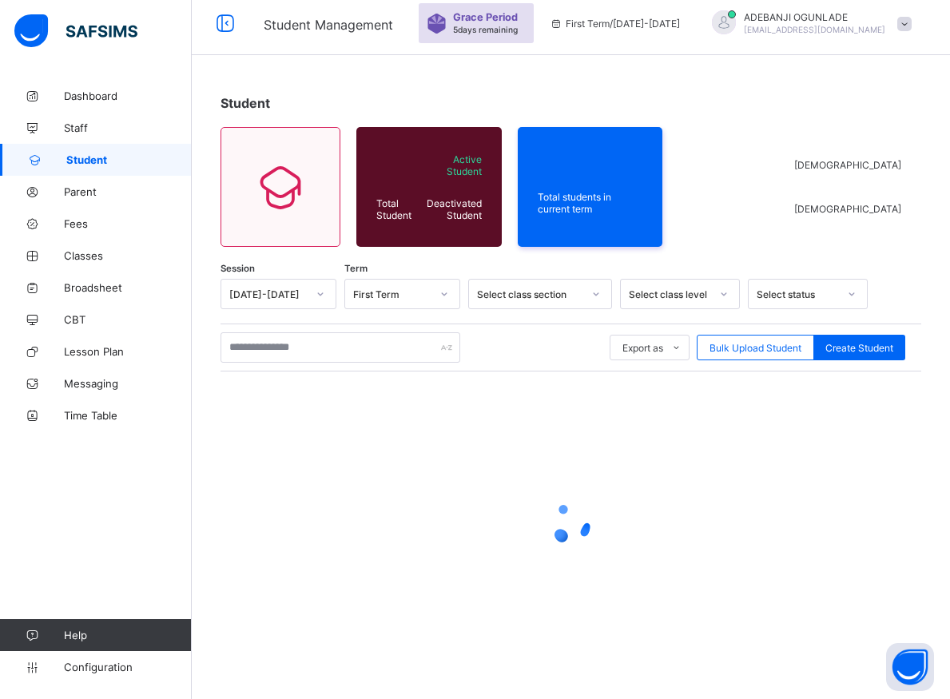
scroll to position [57, 0]
click at [303, 352] on input "text" at bounding box center [340, 347] width 240 height 30
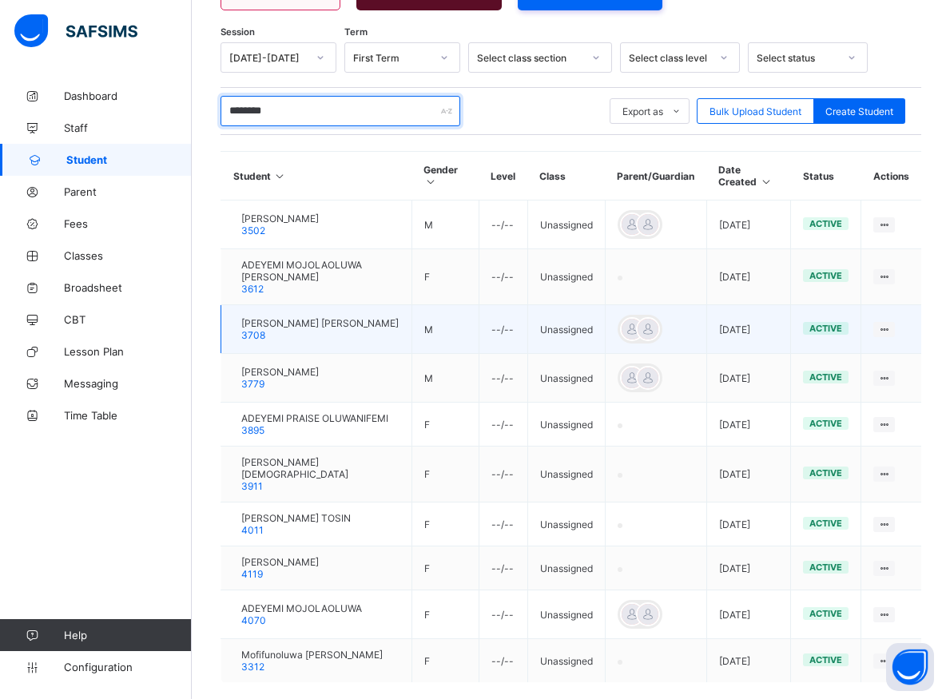
scroll to position [411, 0]
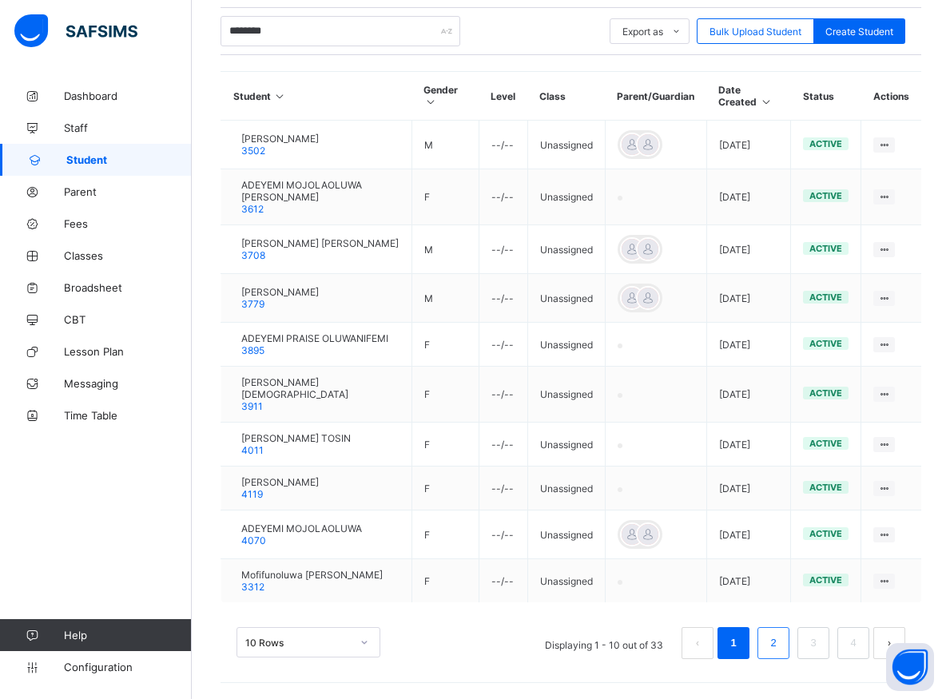
click at [780, 641] on link "2" at bounding box center [772, 643] width 15 height 21
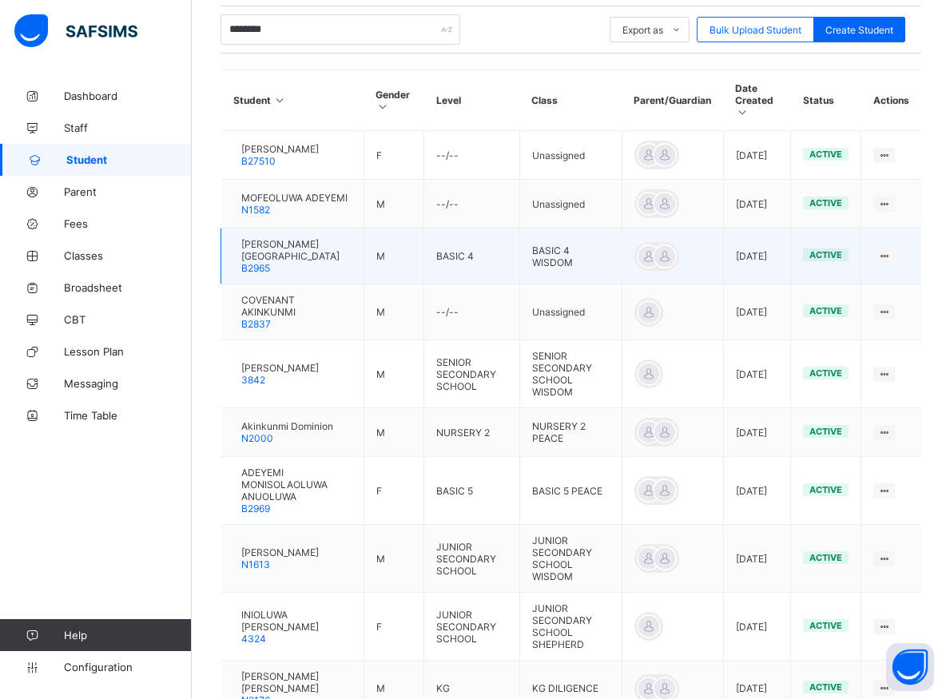
scroll to position [476, 0]
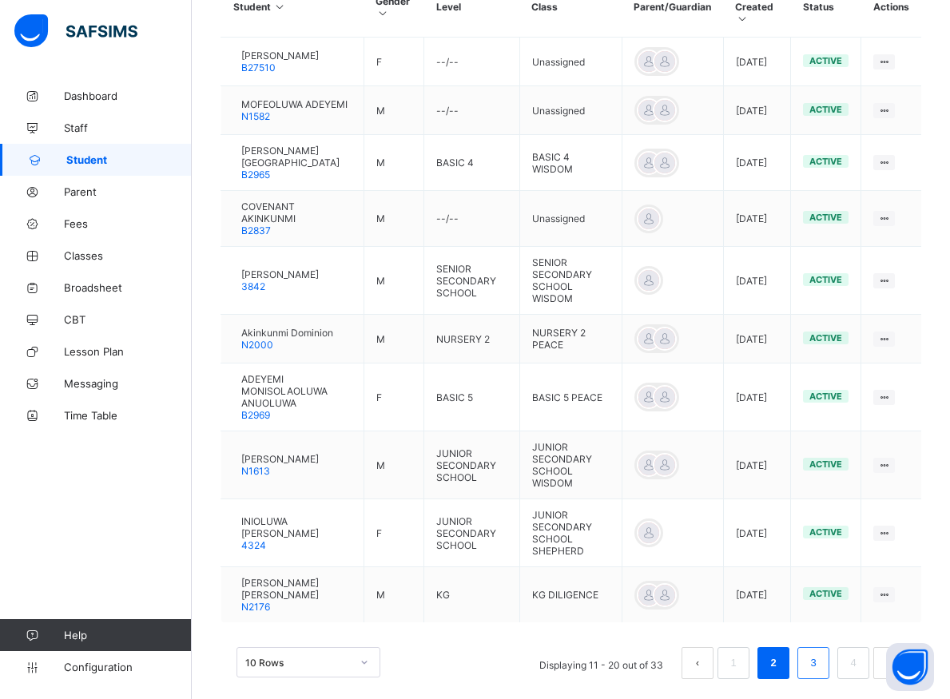
click at [820, 652] on link "3" at bounding box center [812, 662] width 15 height 21
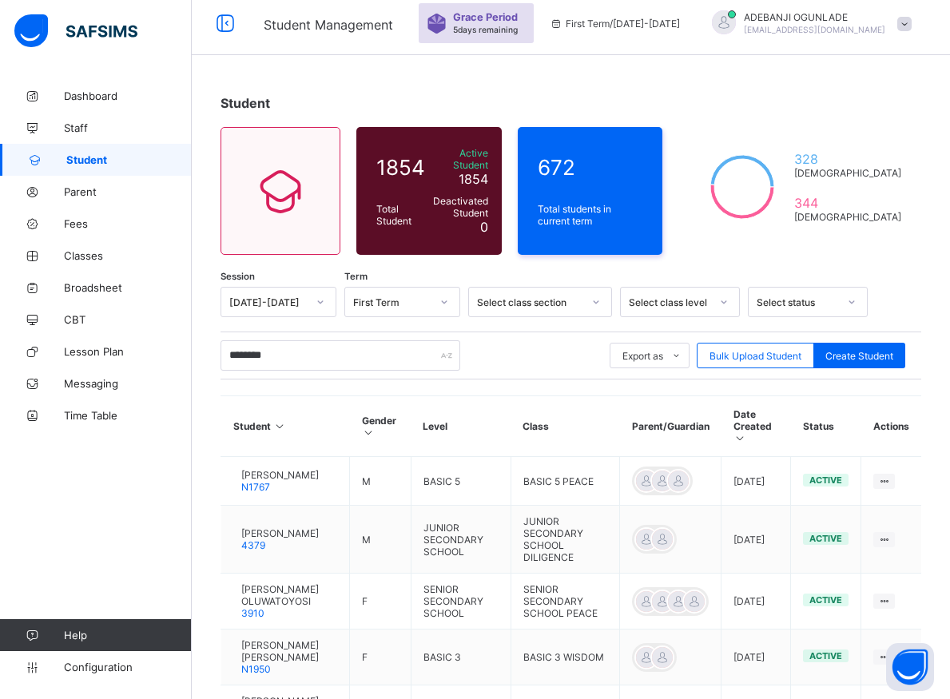
scroll to position [502, 0]
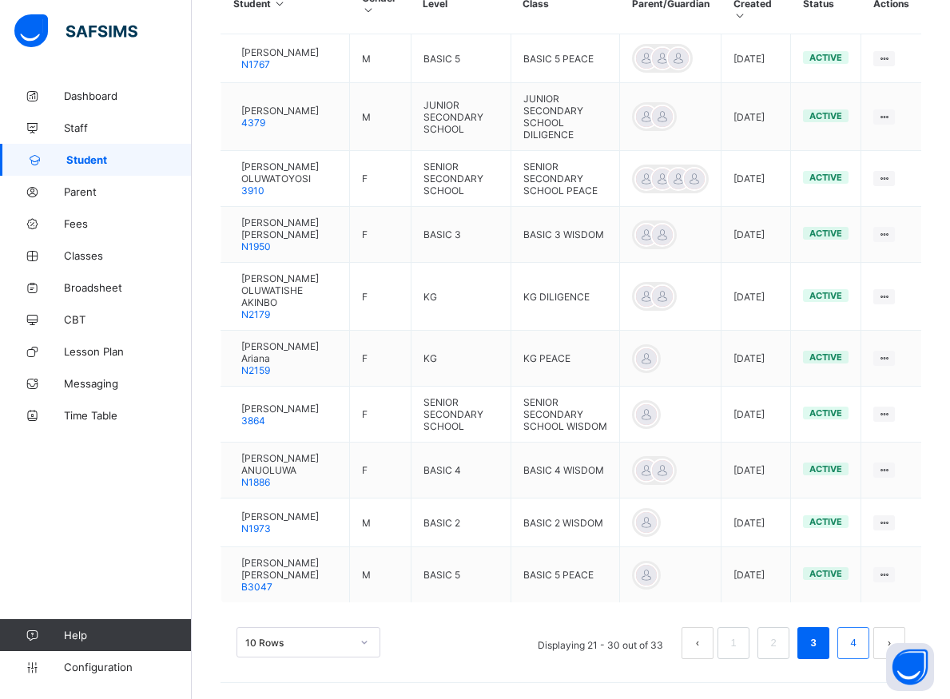
click at [860, 649] on link "4" at bounding box center [852, 643] width 15 height 21
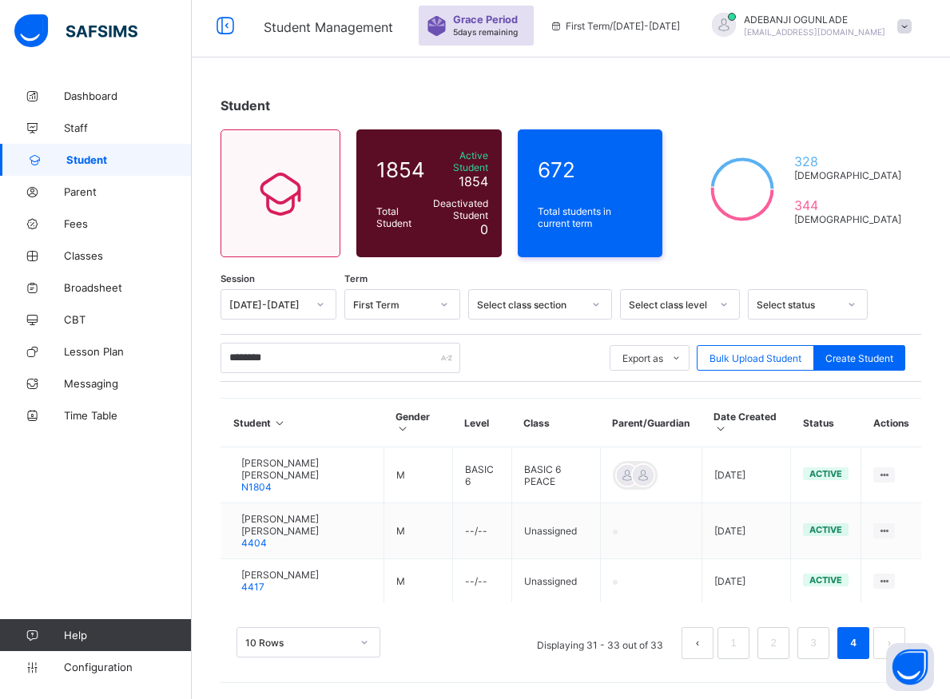
scroll to position [48, 0]
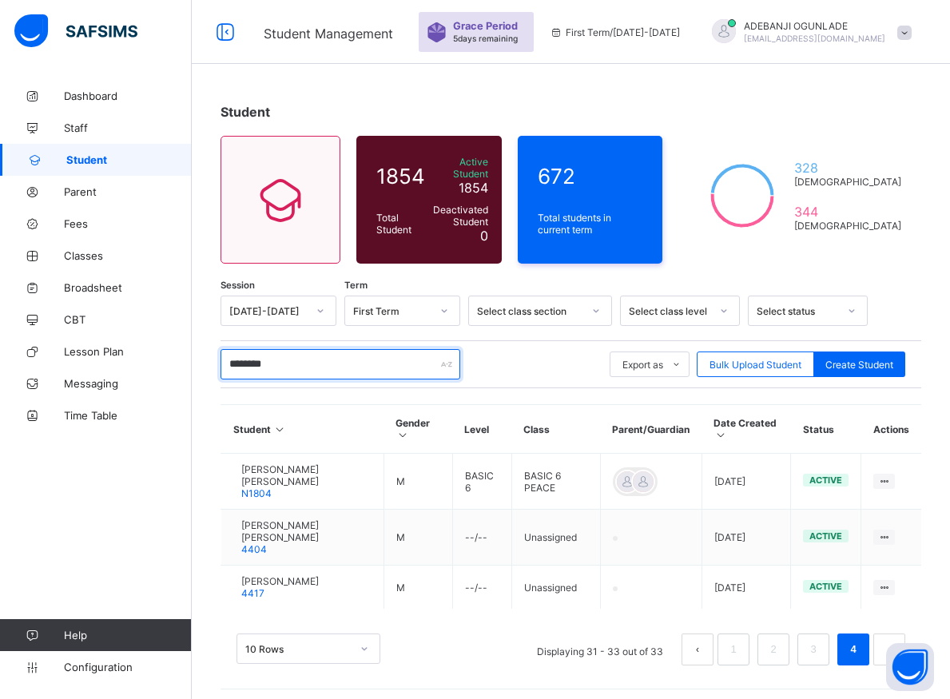
click at [307, 358] on input "********" at bounding box center [340, 364] width 240 height 30
click at [332, 360] on input "********" at bounding box center [340, 364] width 240 height 30
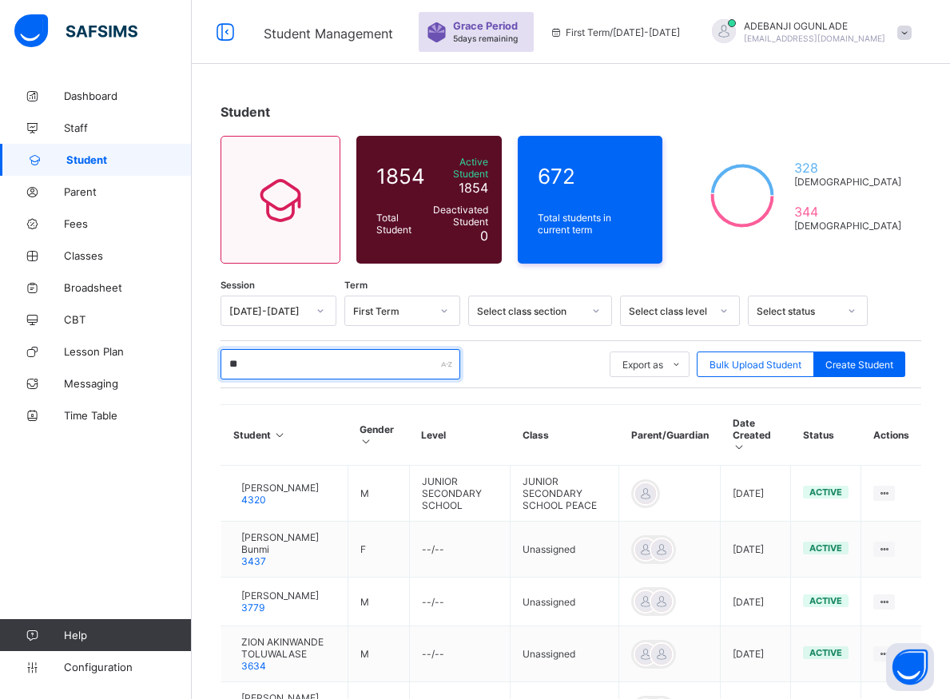
type input "*"
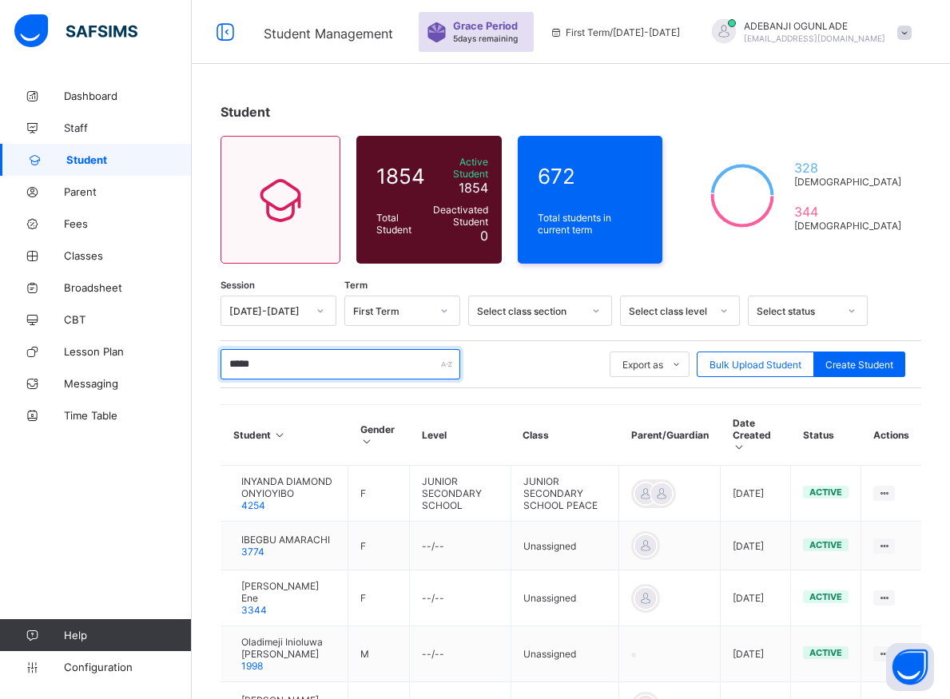
type input "******"
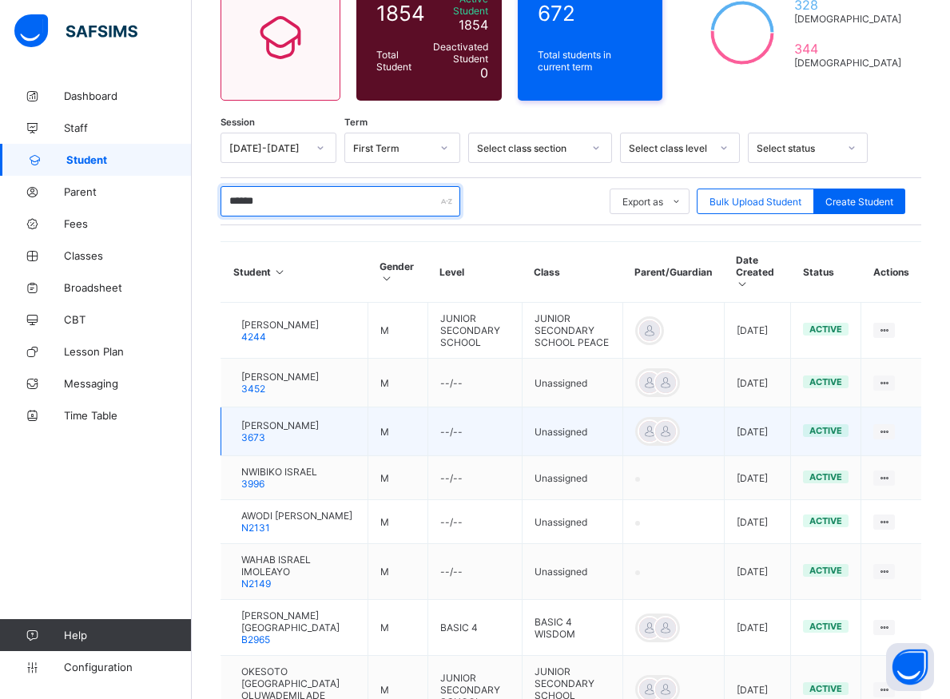
scroll to position [292, 0]
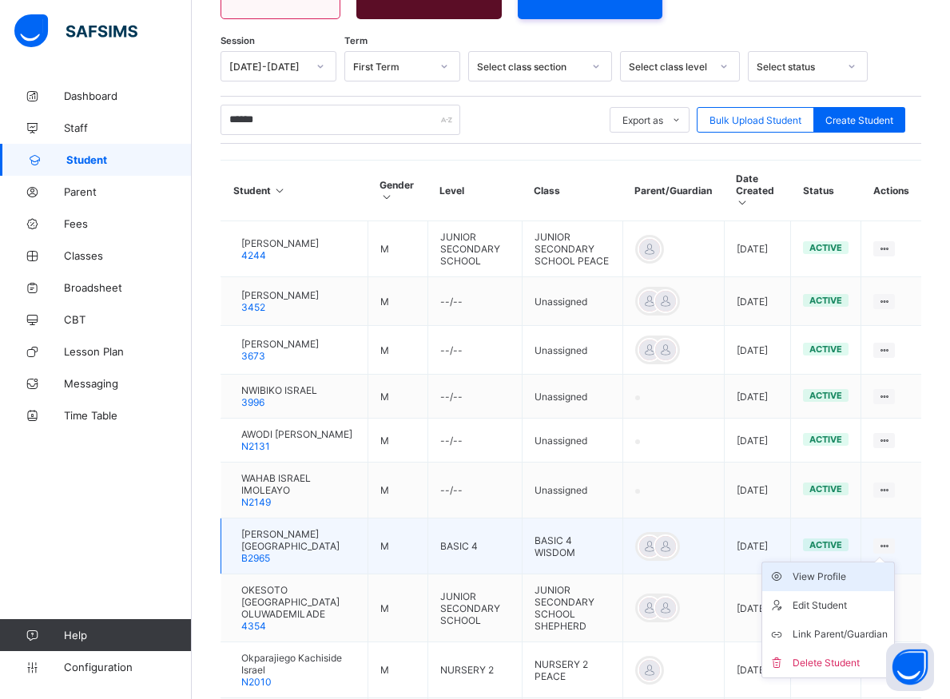
click at [850, 573] on div "View Profile" at bounding box center [839, 577] width 95 height 16
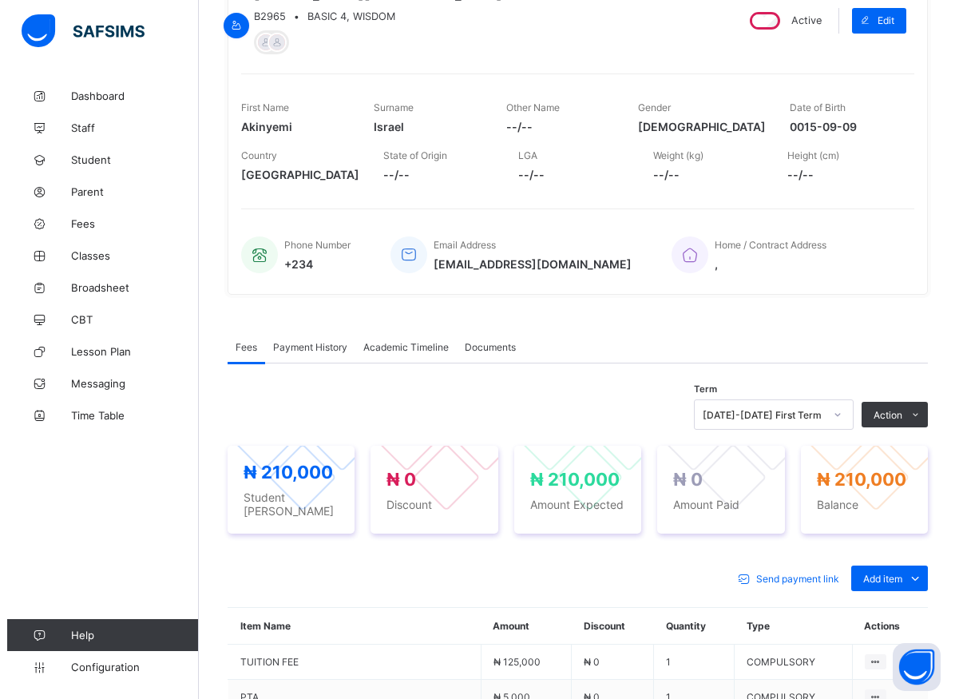
scroll to position [545, 0]
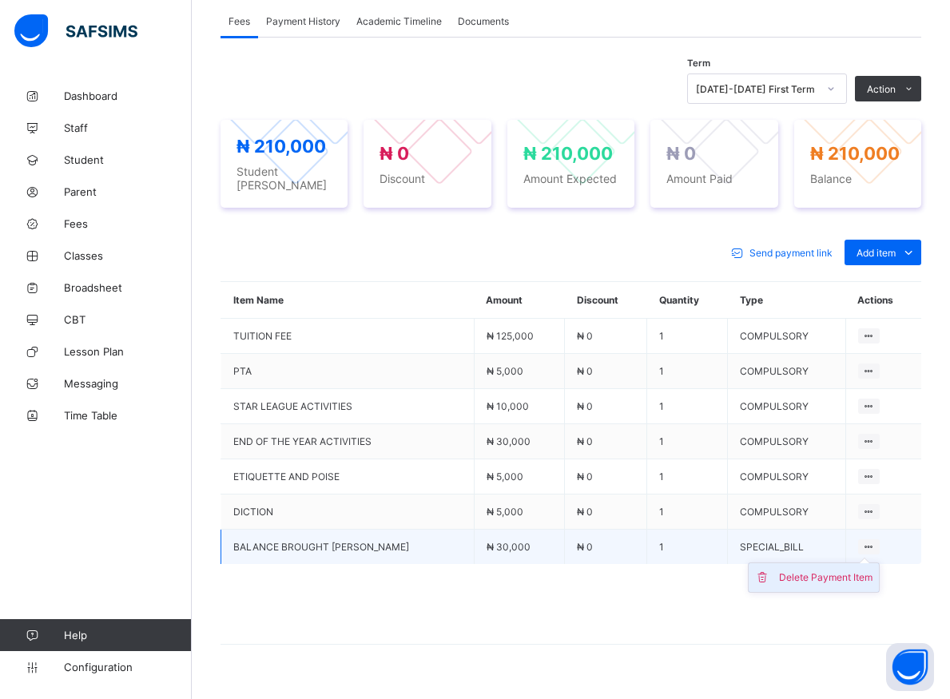
click at [840, 573] on div "Delete Payment Item" at bounding box center [825, 577] width 93 height 16
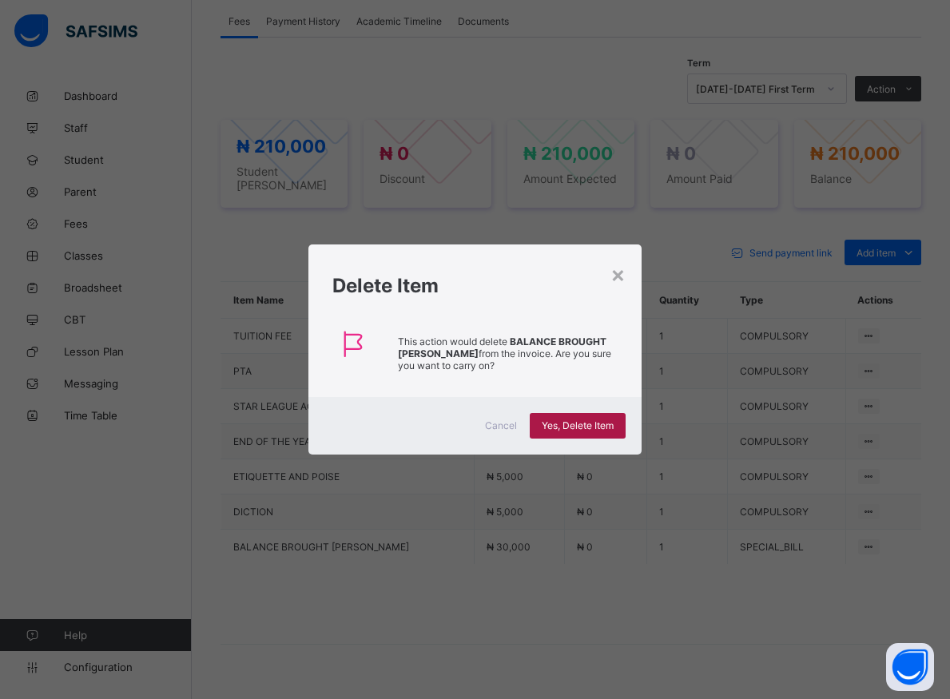
click at [589, 428] on span "Yes, Delete Item" at bounding box center [577, 425] width 72 height 12
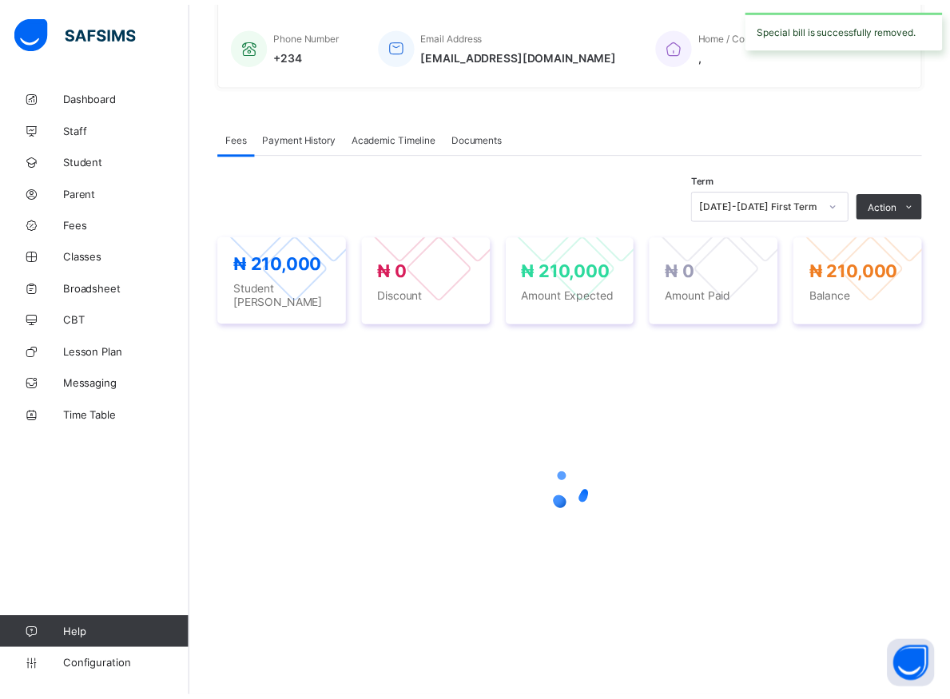
scroll to position [426, 0]
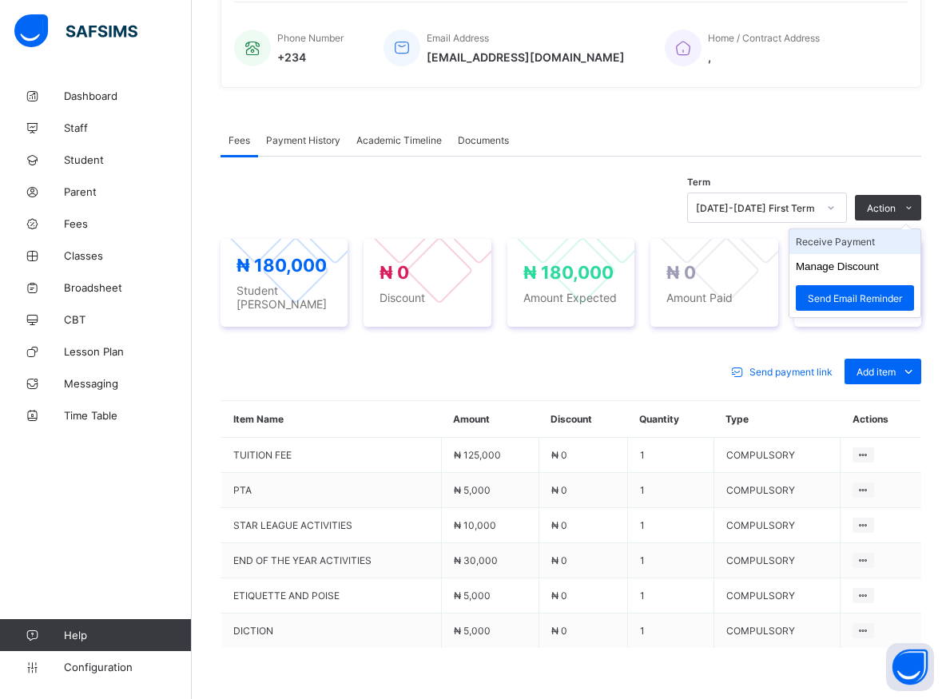
click at [856, 249] on li "Receive Payment" at bounding box center [854, 241] width 131 height 25
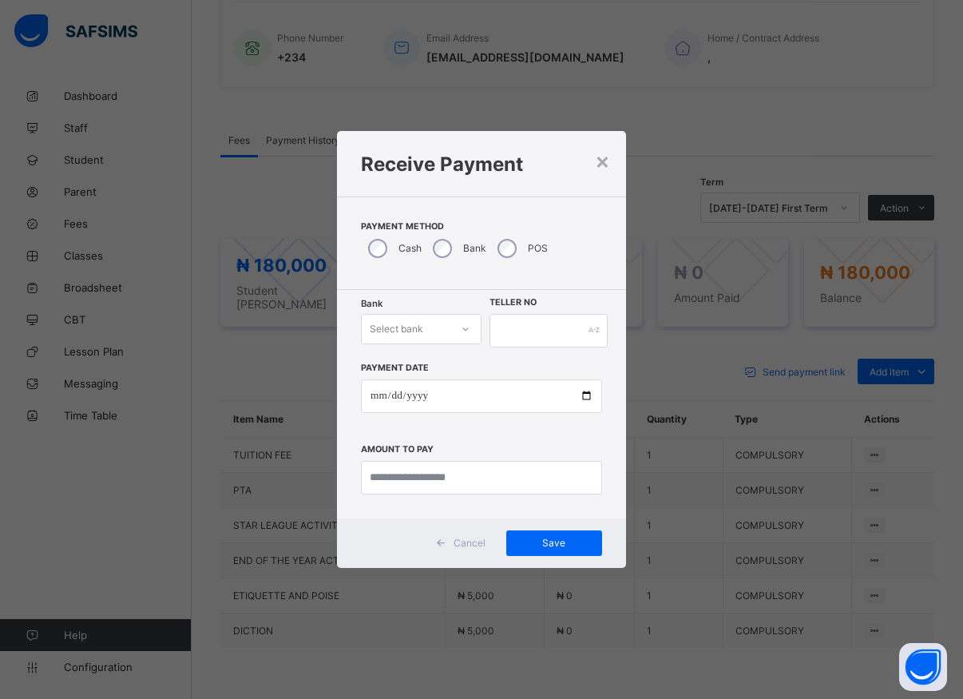
click at [462, 327] on icon at bounding box center [466, 329] width 10 height 16
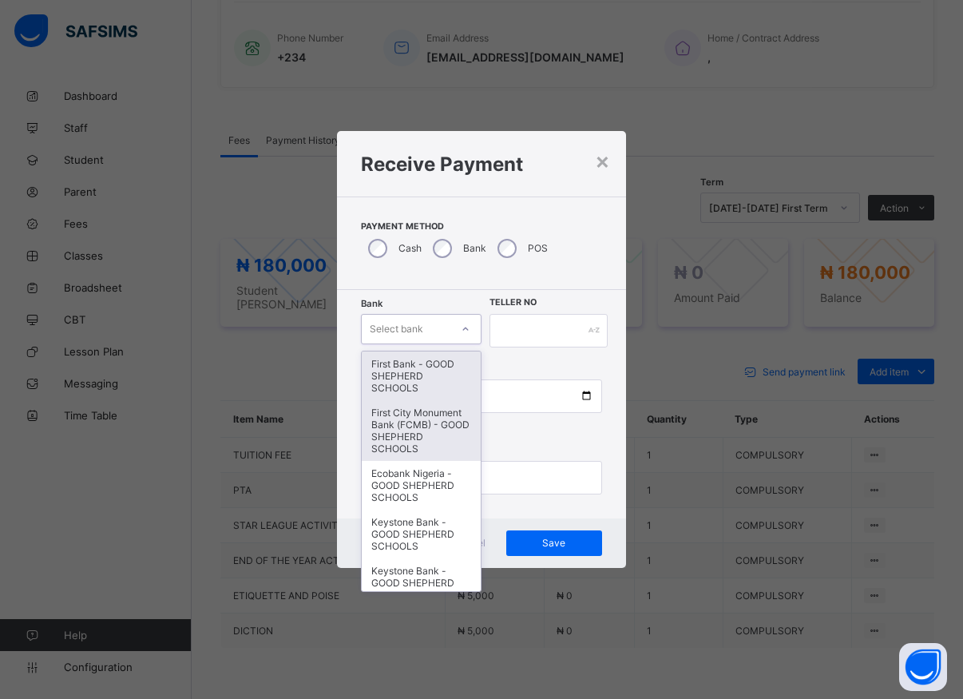
click at [416, 436] on div "First City Monument Bank (FCMB) - GOOD SHEPHERD SCHOOLS" at bounding box center [421, 430] width 119 height 61
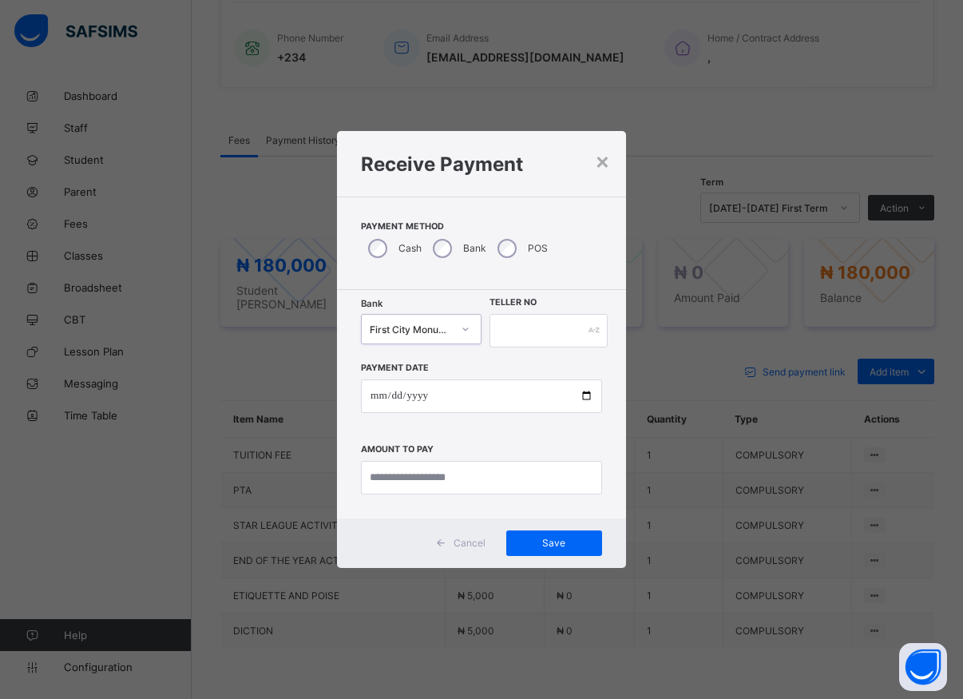
click at [454, 330] on div at bounding box center [465, 329] width 27 height 26
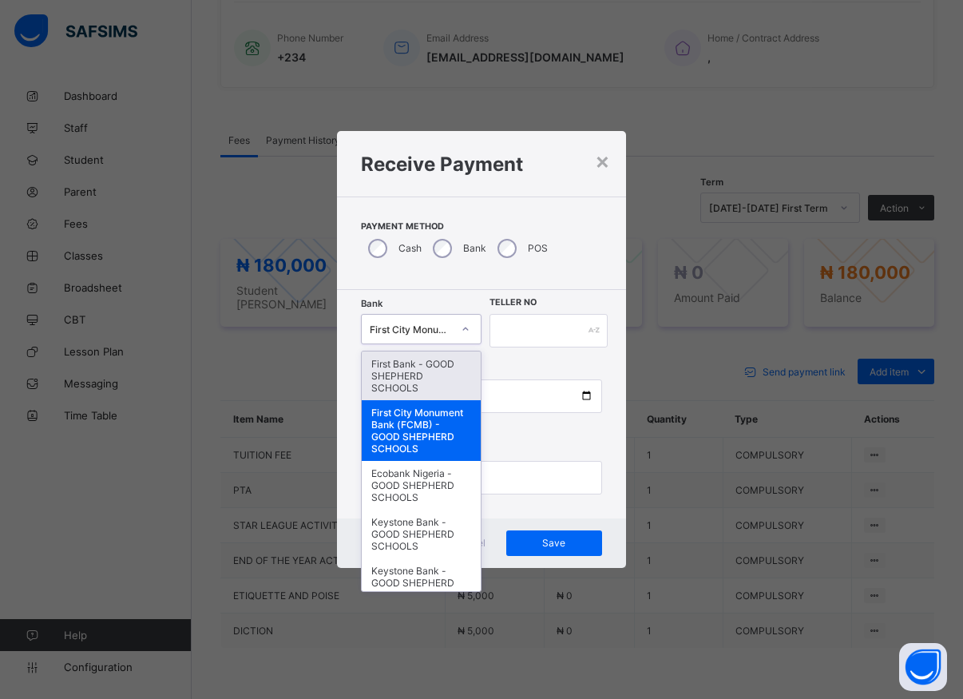
click at [411, 383] on div "First Bank - GOOD SHEPHERD SCHOOLS" at bounding box center [421, 375] width 119 height 49
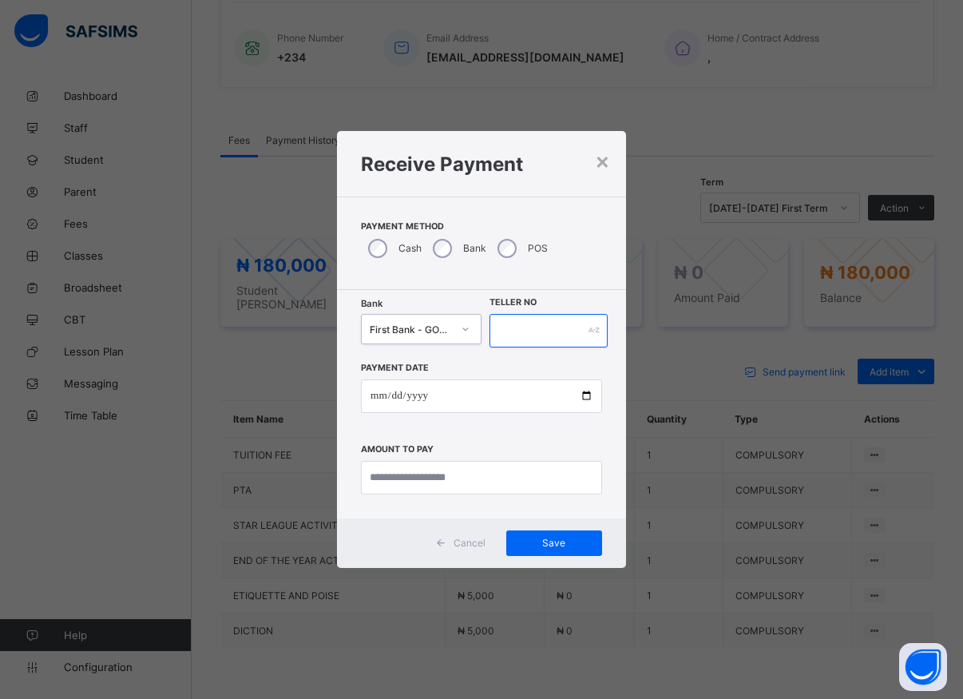
click at [504, 336] on input "text" at bounding box center [549, 331] width 118 height 34
type input "*****"
click at [581, 395] on input "date" at bounding box center [481, 396] width 241 height 34
type input "**********"
click at [440, 476] on input "currency" at bounding box center [481, 478] width 241 height 34
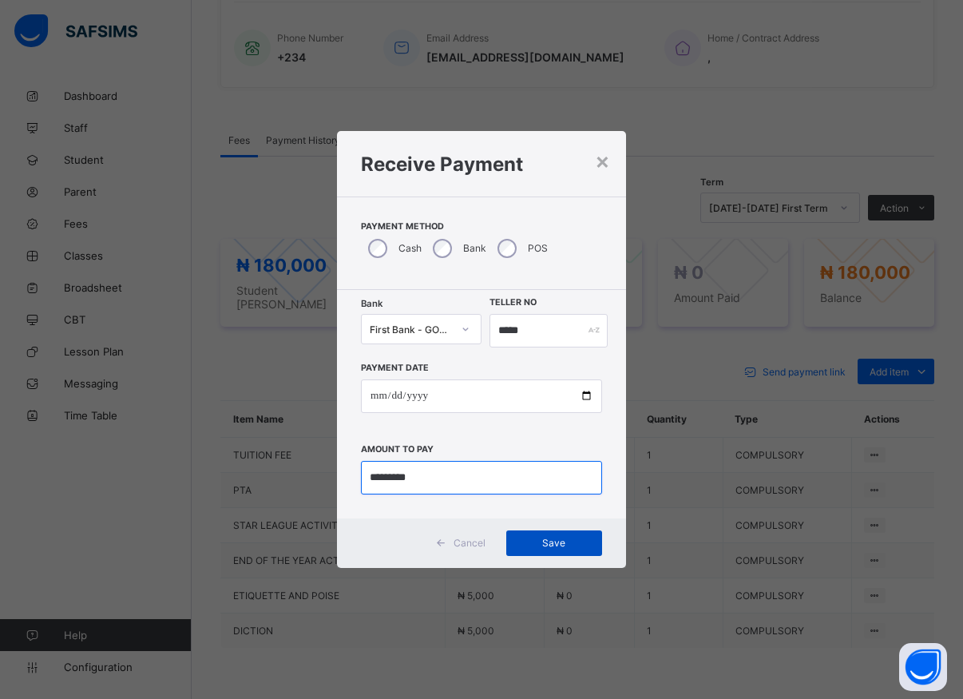
type input "*********"
click at [562, 545] on span "Save" at bounding box center [554, 543] width 72 height 12
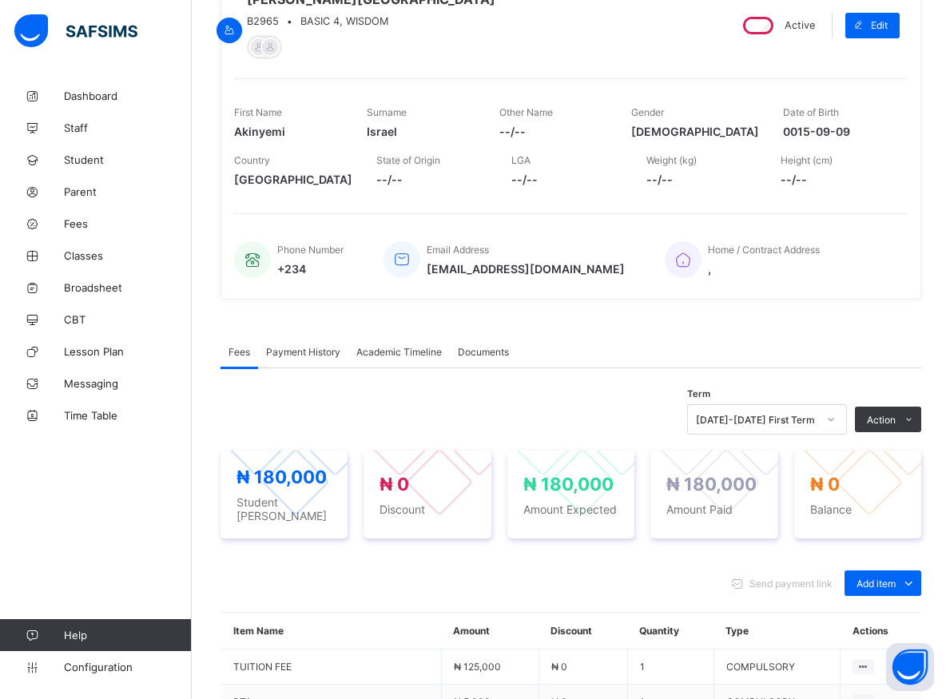
scroll to position [0, 0]
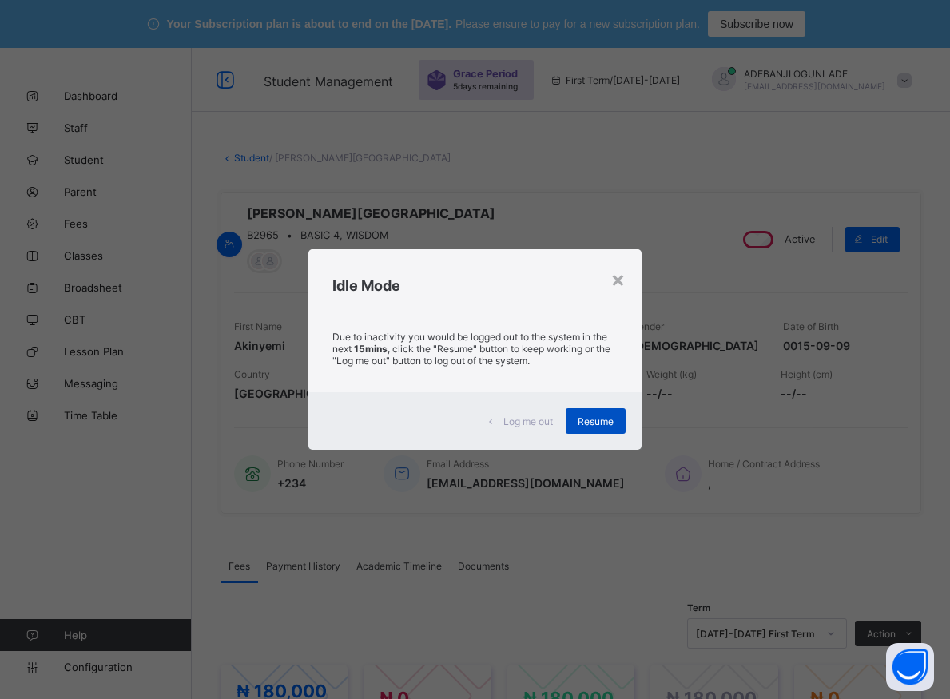
click at [591, 424] on span "Resume" at bounding box center [595, 421] width 36 height 12
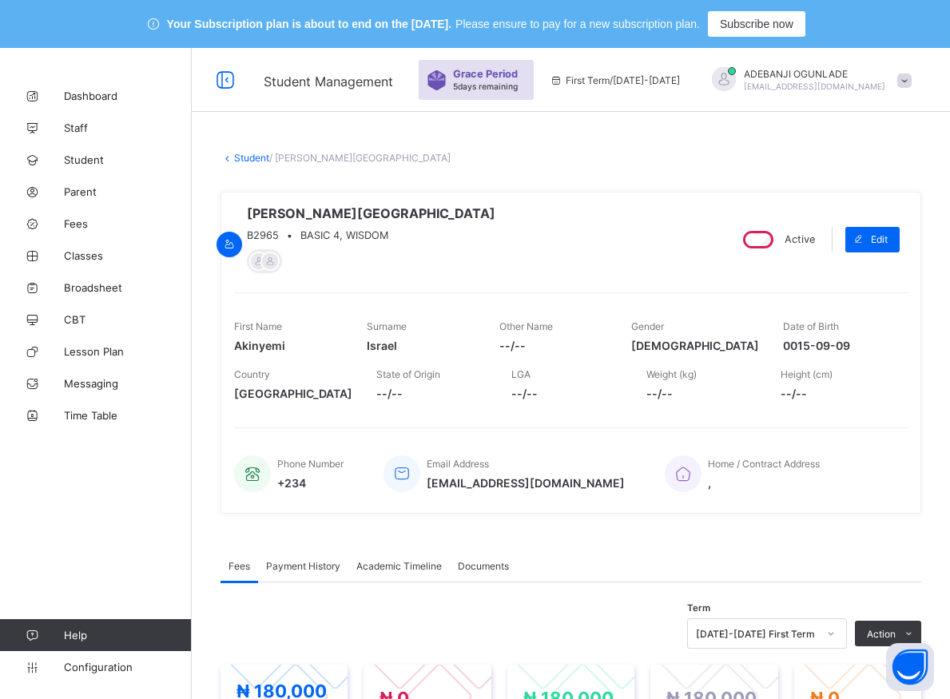
click at [591, 424] on div "Akinyemi Israel B2965 • BASIC 4, WISDOM Active Edit First Name Akinyemi Surname…" at bounding box center [570, 353] width 700 height 322
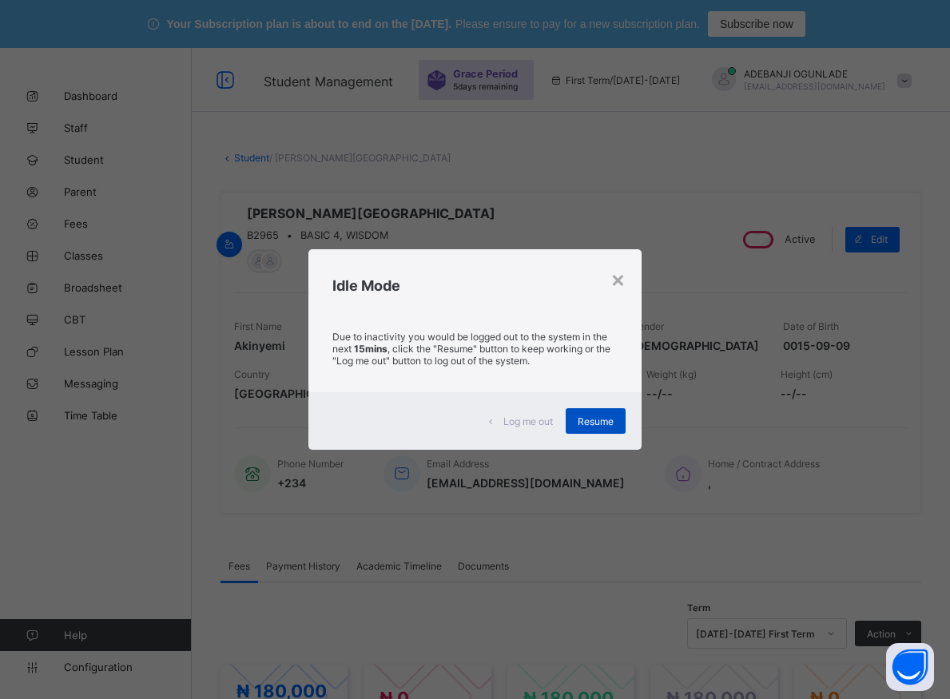
click at [608, 418] on span "Resume" at bounding box center [595, 421] width 36 height 12
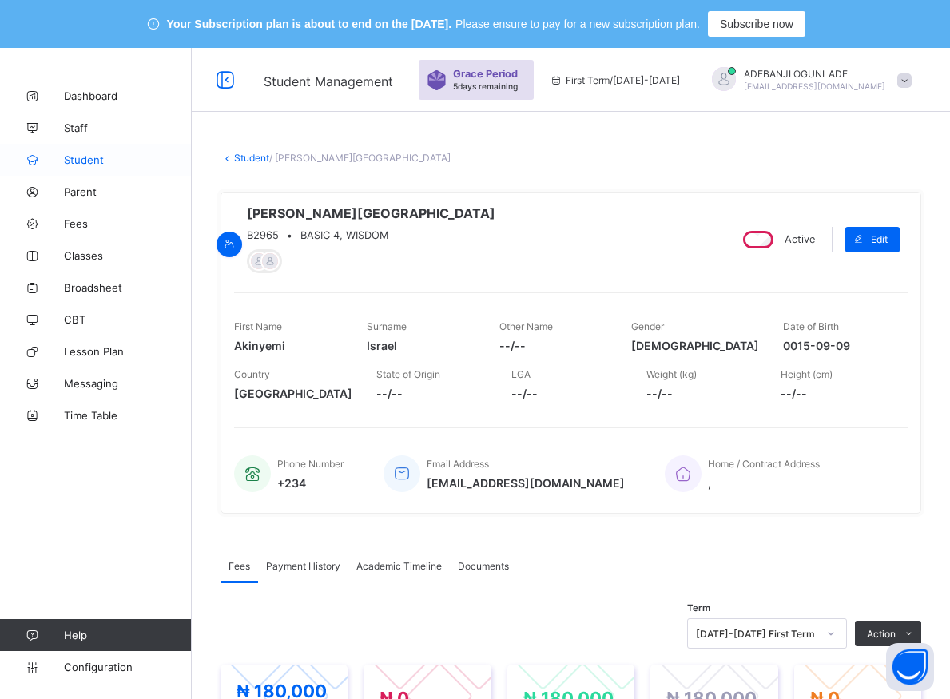
click at [70, 158] on span "Student" at bounding box center [128, 159] width 128 height 13
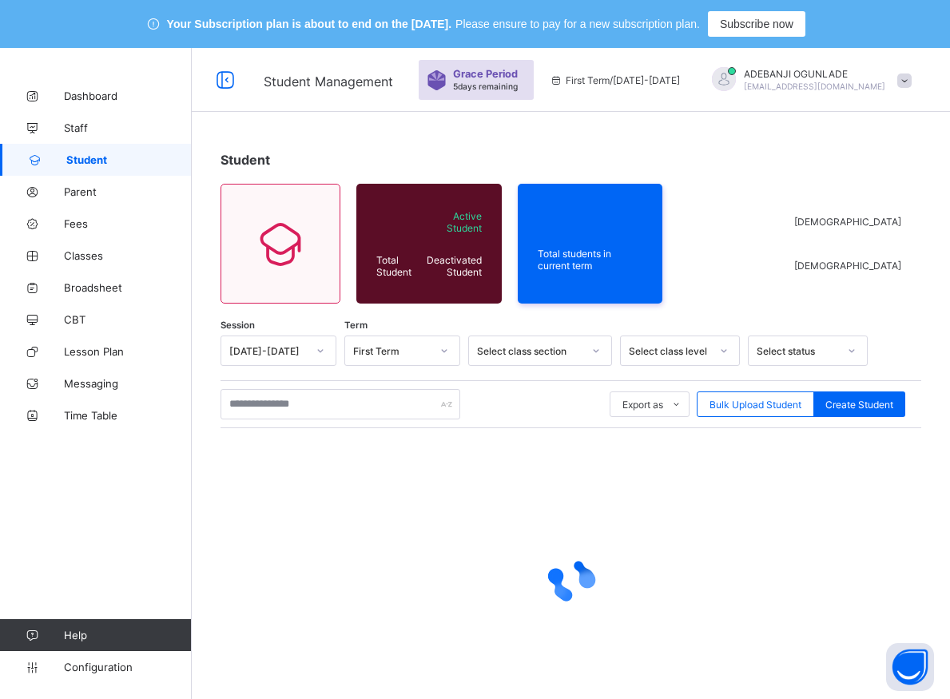
click at [70, 158] on span "Student" at bounding box center [128, 159] width 125 height 13
click at [84, 157] on span "Student" at bounding box center [128, 159] width 125 height 13
click at [269, 402] on input "text" at bounding box center [340, 404] width 240 height 30
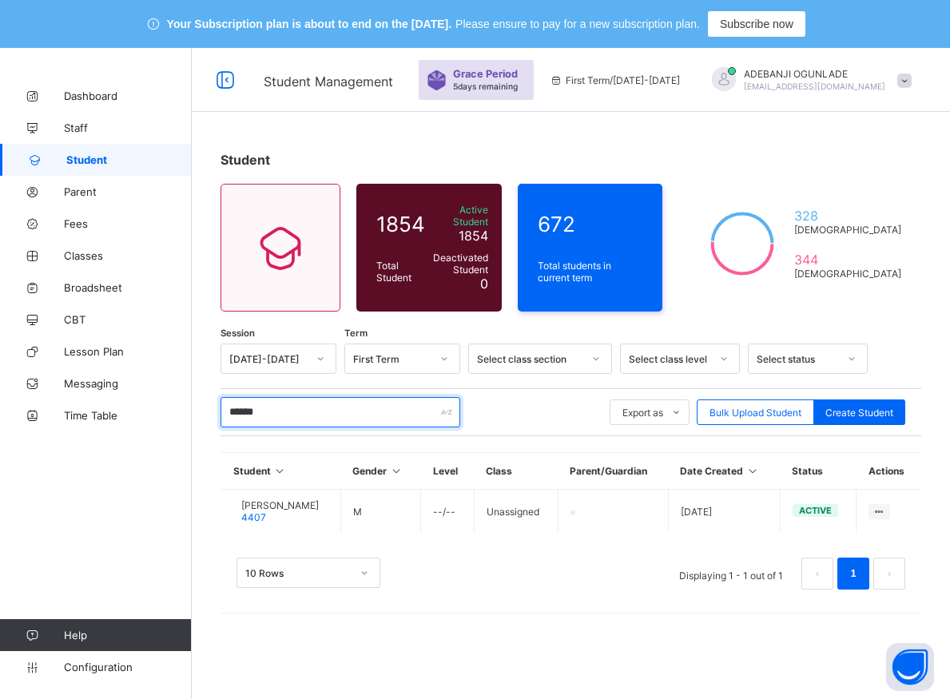
scroll to position [48, 0]
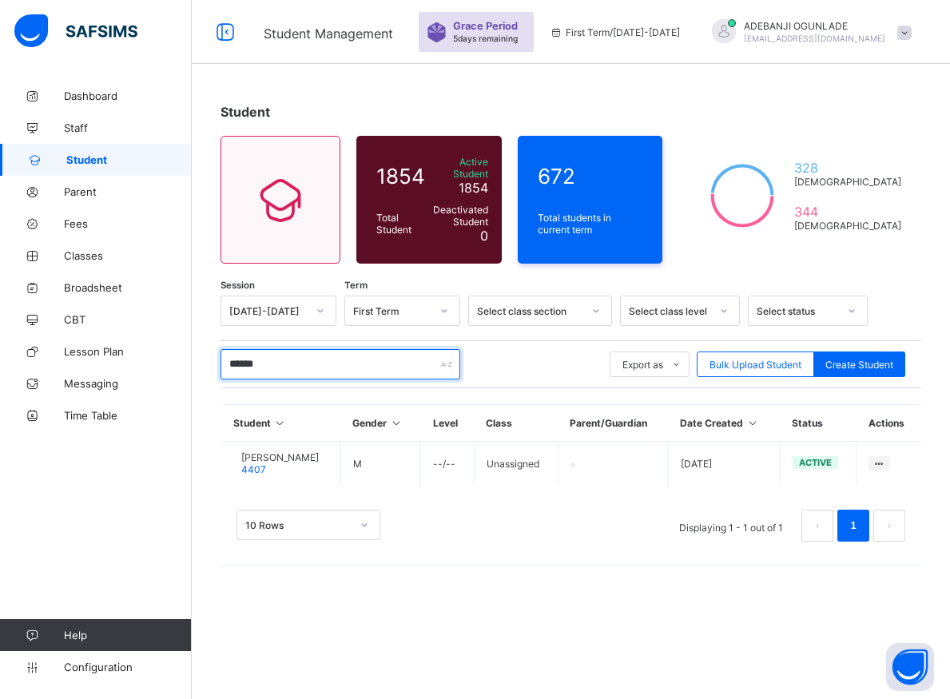
type input "******"
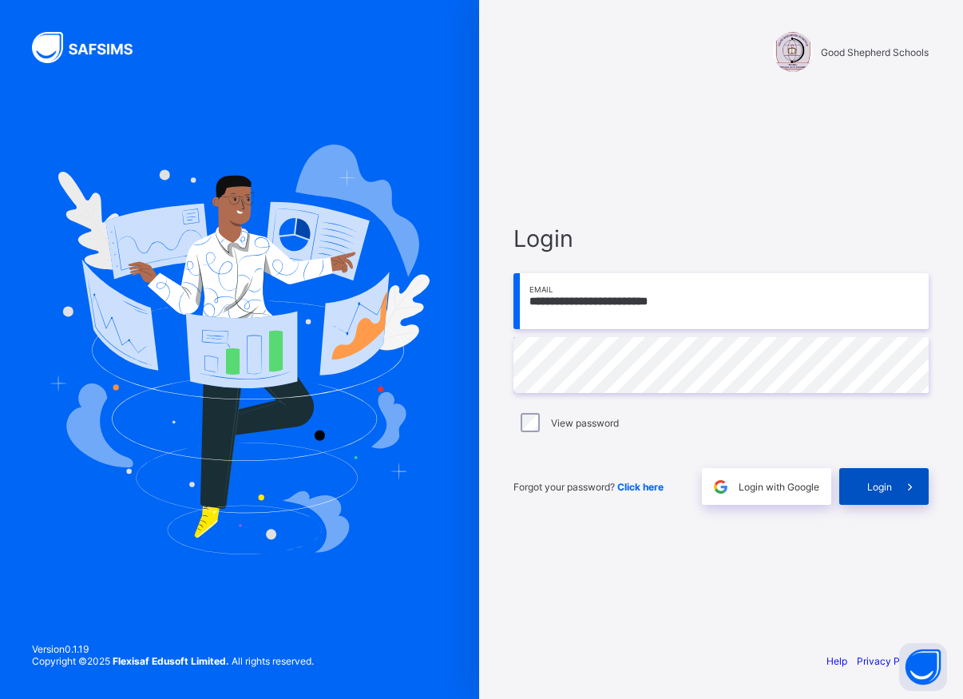
click at [865, 486] on div "Login" at bounding box center [883, 486] width 89 height 37
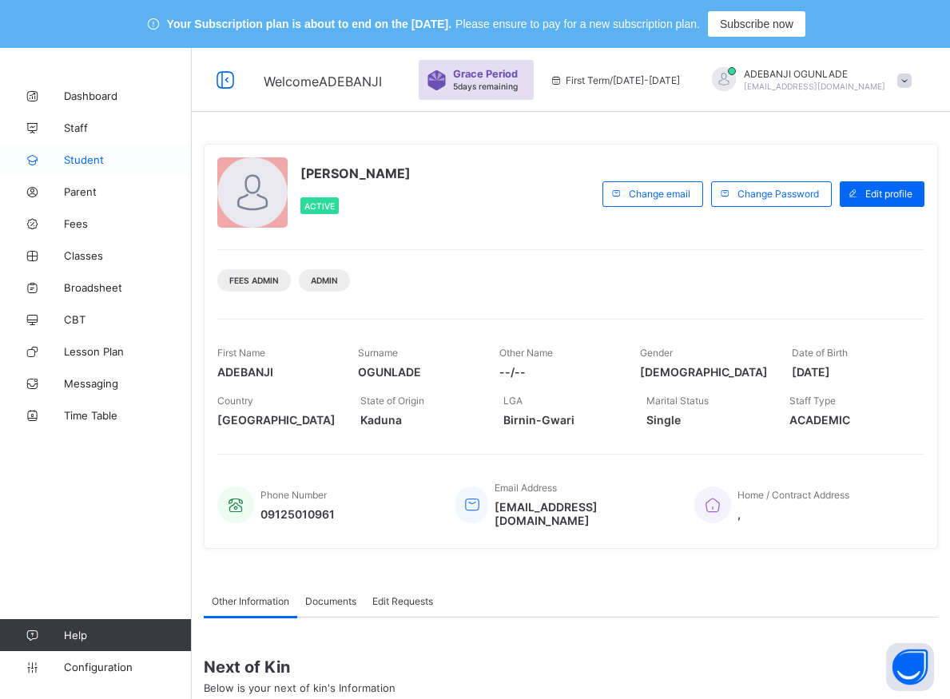
click at [87, 163] on span "Student" at bounding box center [128, 159] width 128 height 13
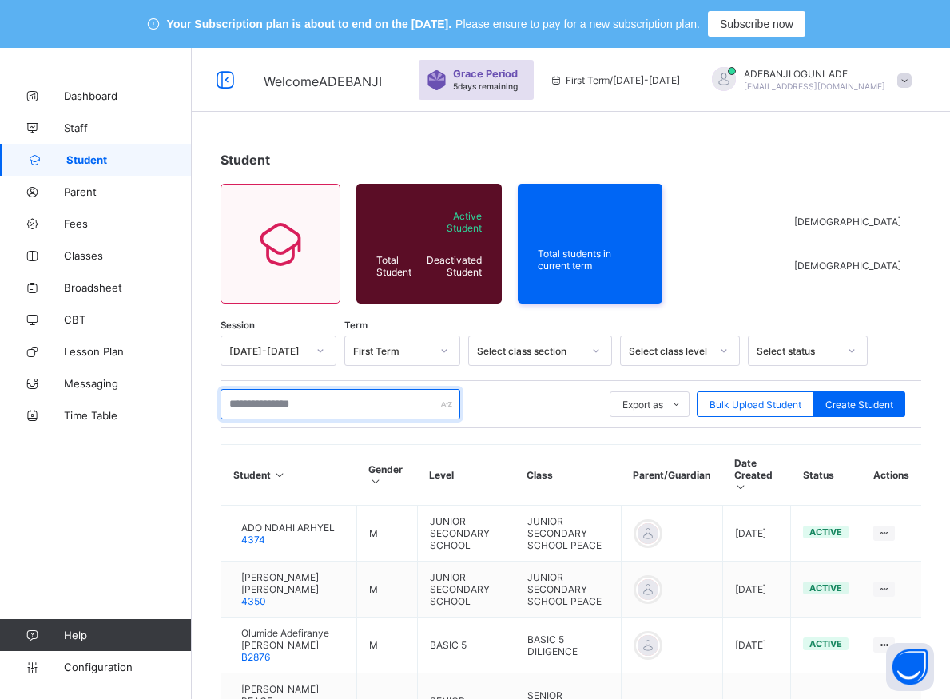
click at [357, 410] on input "text" at bounding box center [340, 404] width 240 height 30
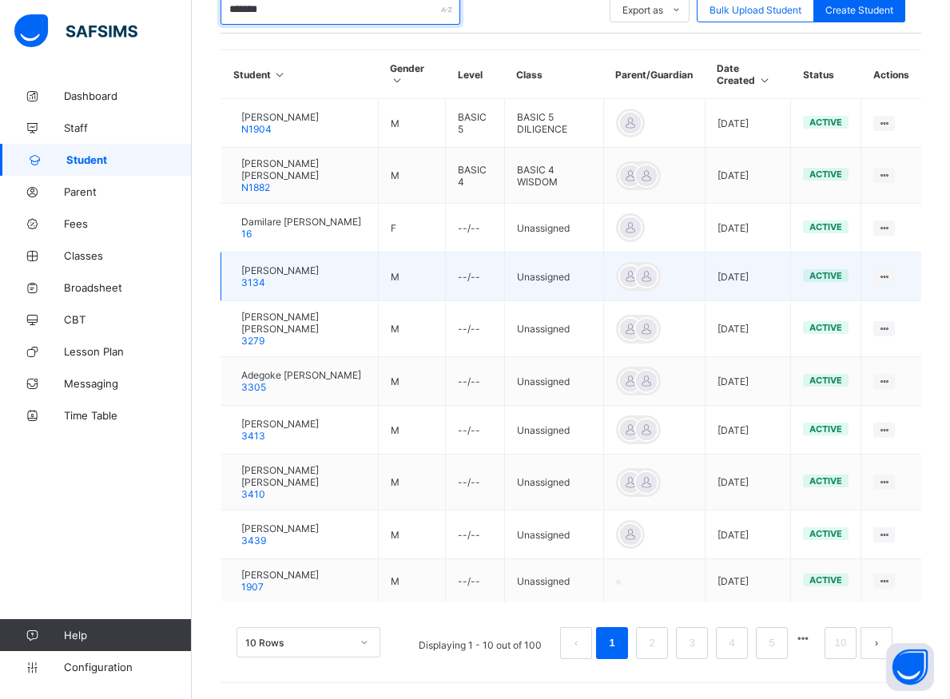
scroll to position [57, 0]
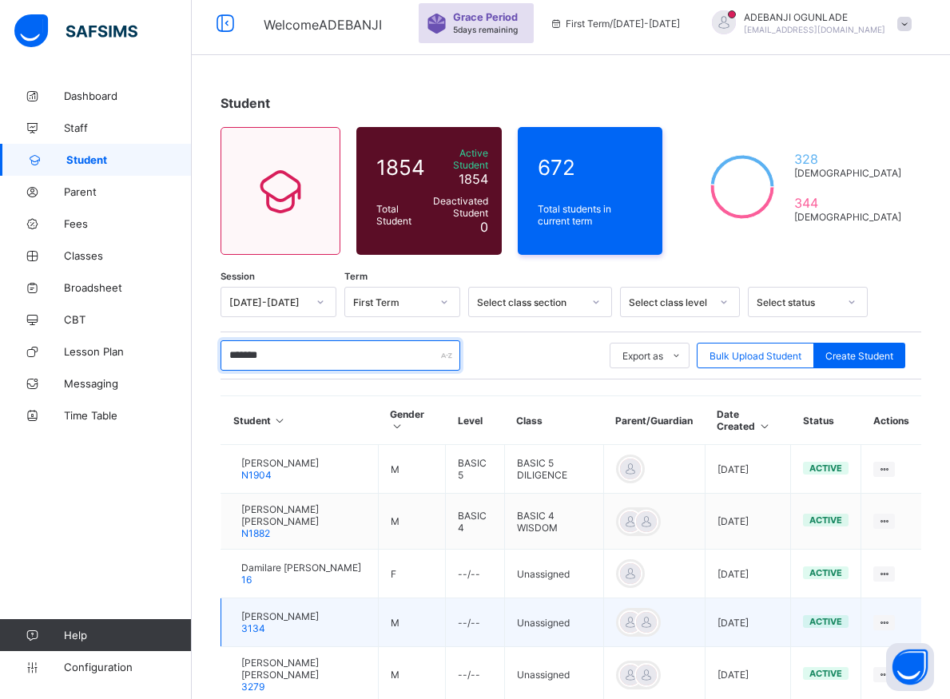
type input "*******"
click at [668, 641] on td at bounding box center [653, 622] width 101 height 49
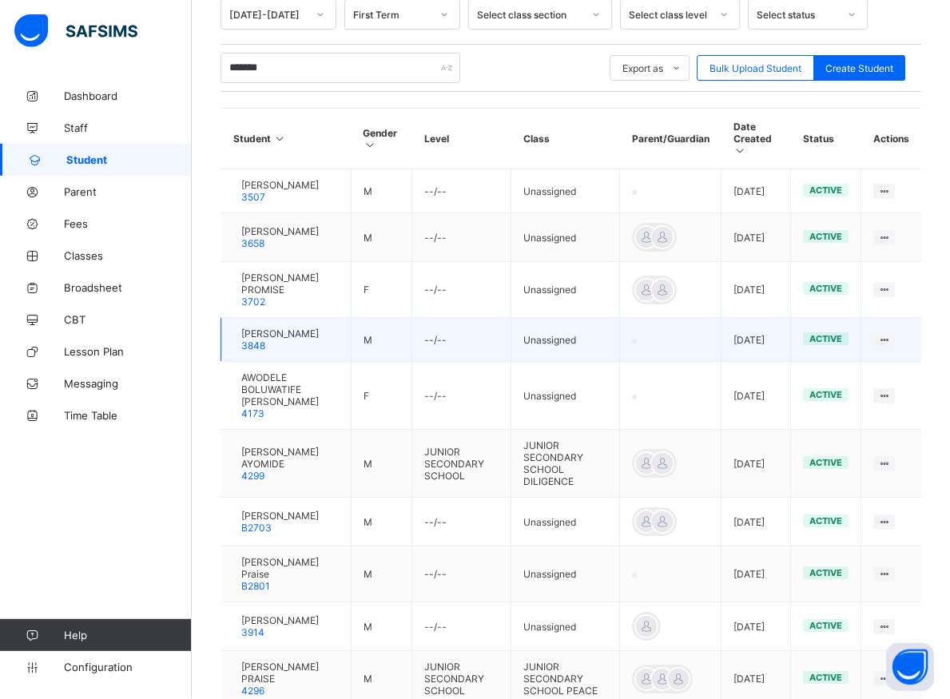
scroll to position [383, 0]
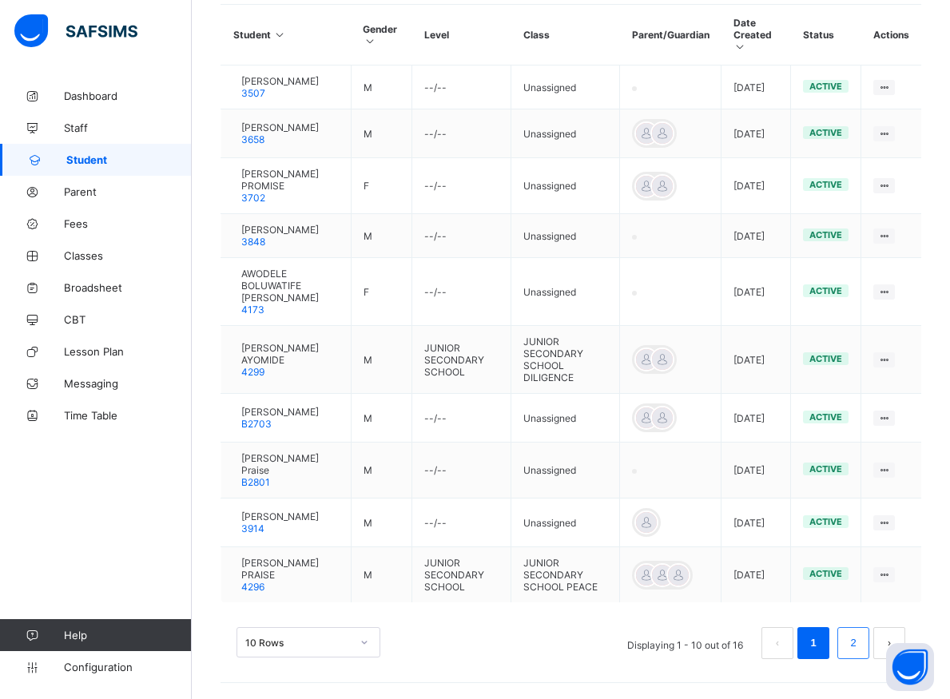
click at [860, 645] on link "2" at bounding box center [852, 643] width 15 height 21
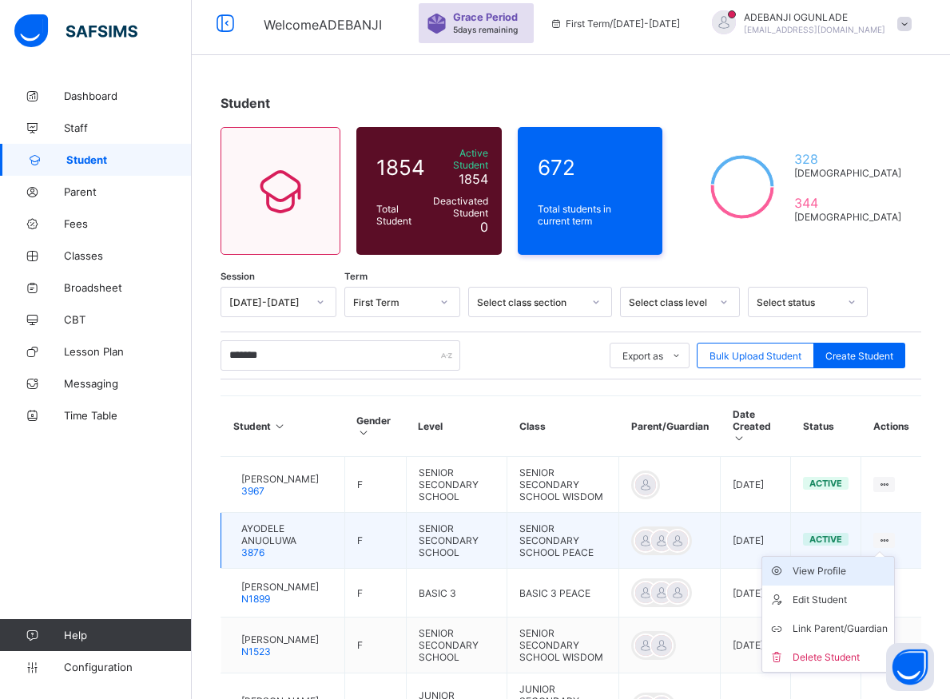
click at [857, 563] on div "View Profile" at bounding box center [839, 571] width 95 height 16
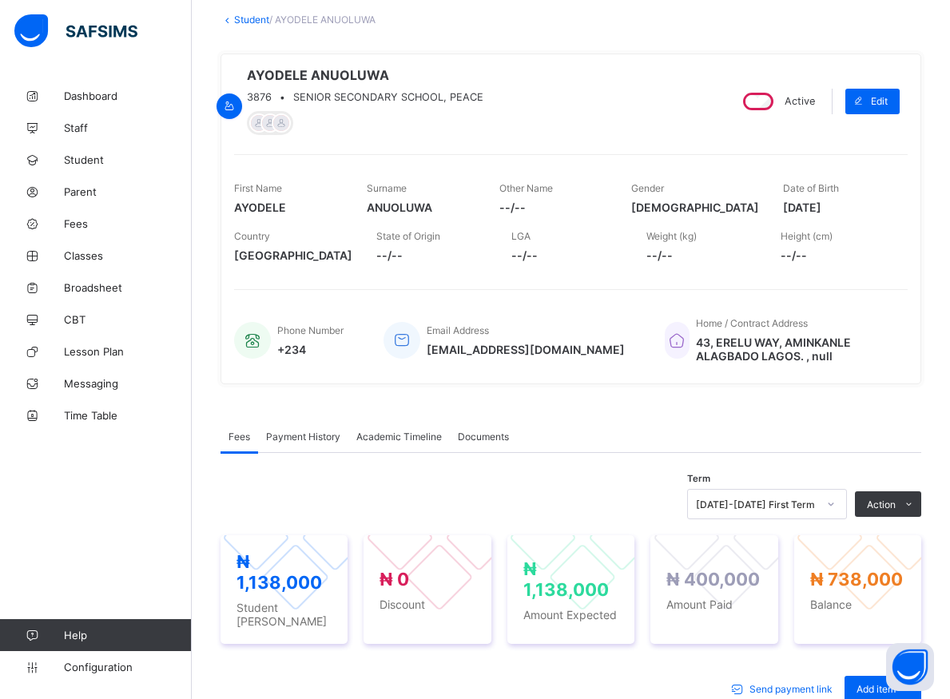
scroll to position [220, 0]
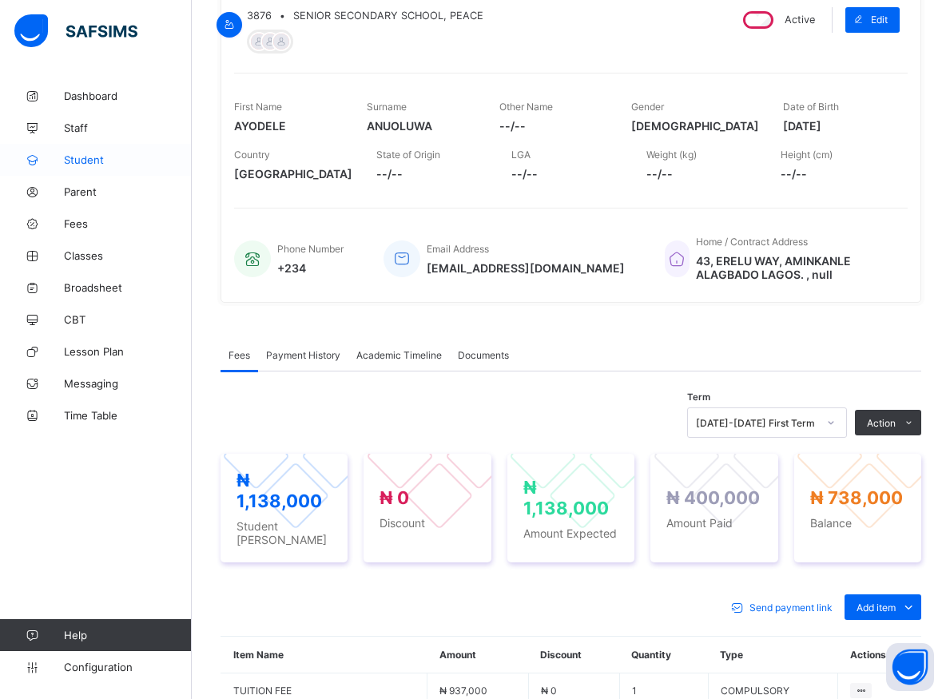
click at [85, 157] on span "Student" at bounding box center [128, 159] width 128 height 13
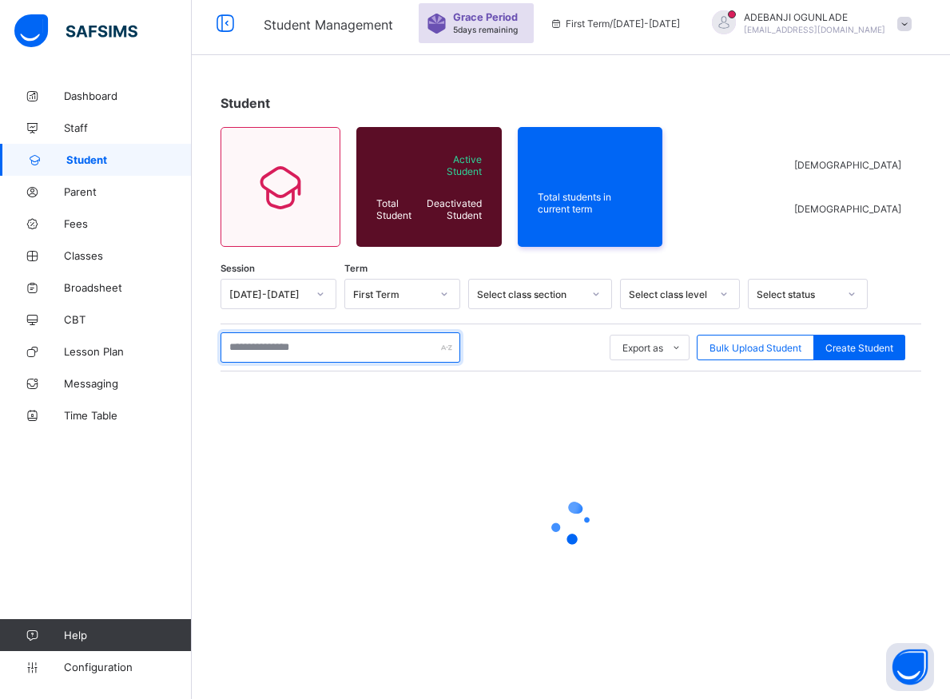
click at [254, 345] on input "text" at bounding box center [340, 347] width 240 height 30
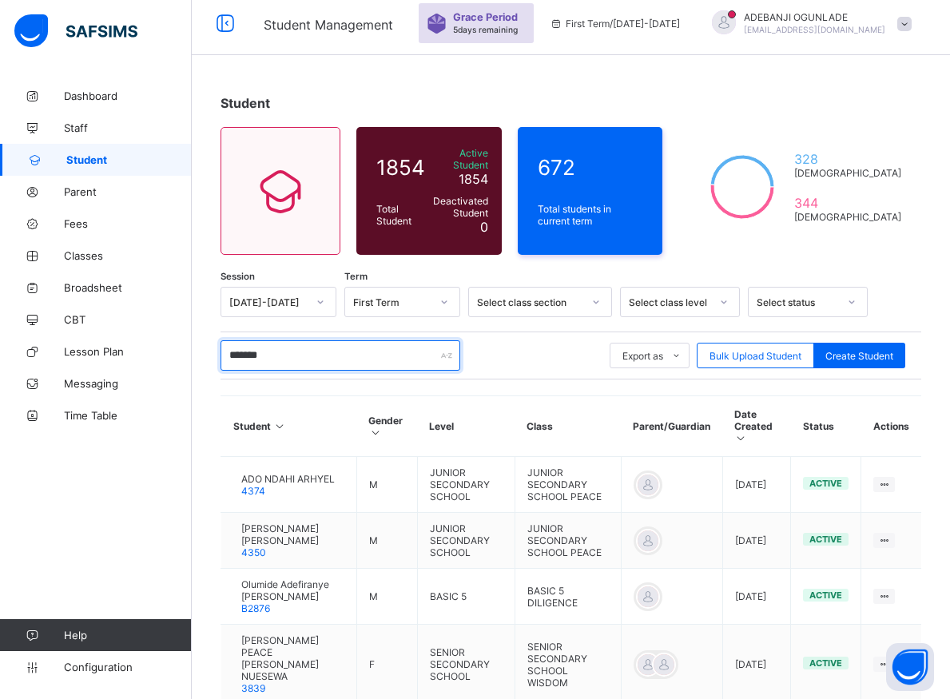
type input "********"
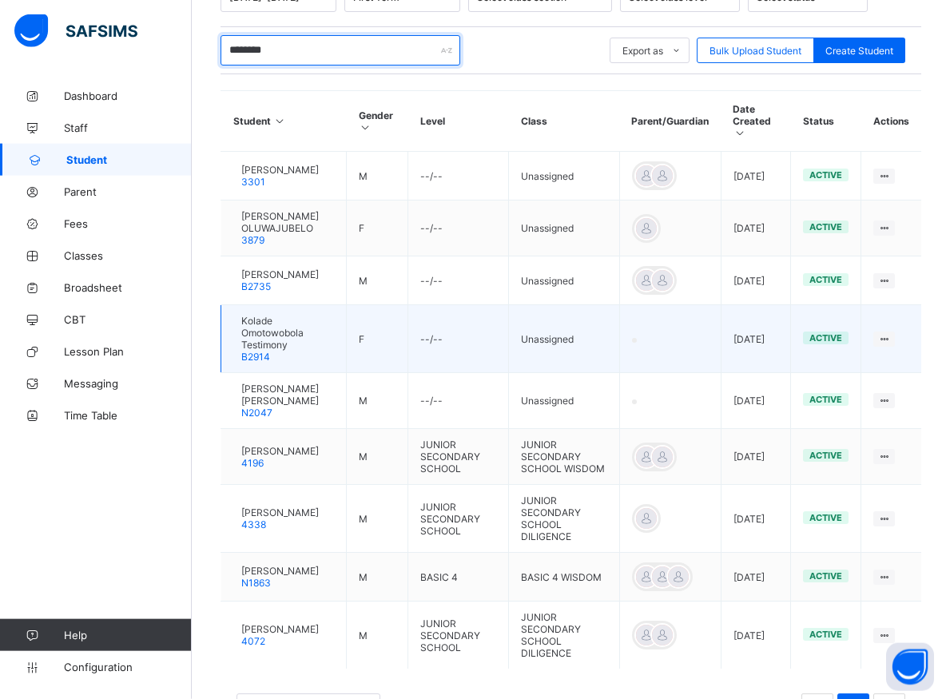
scroll to position [383, 0]
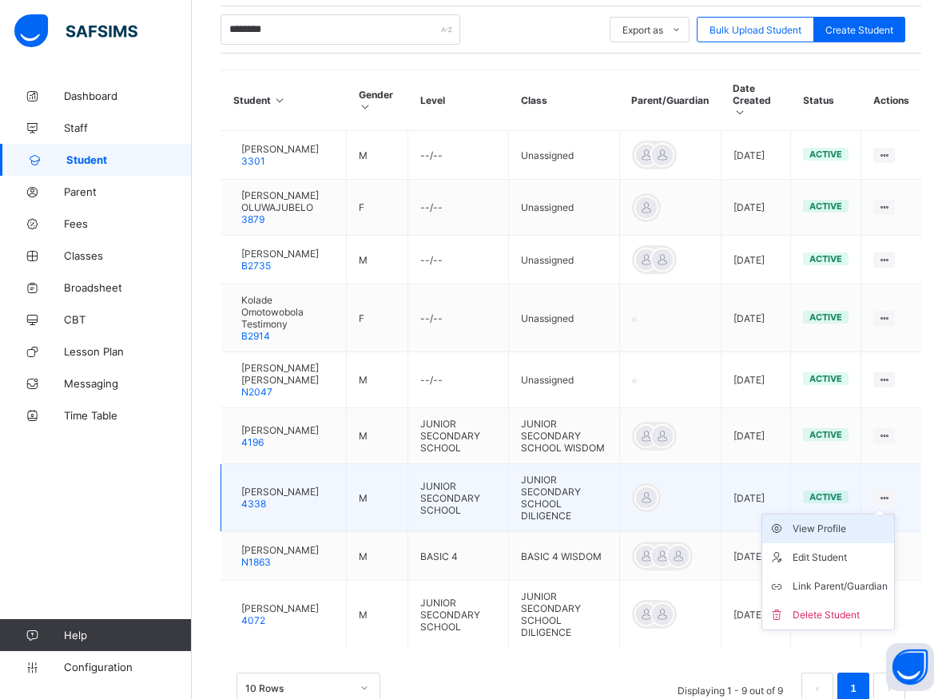
click at [857, 537] on div "View Profile" at bounding box center [839, 529] width 95 height 16
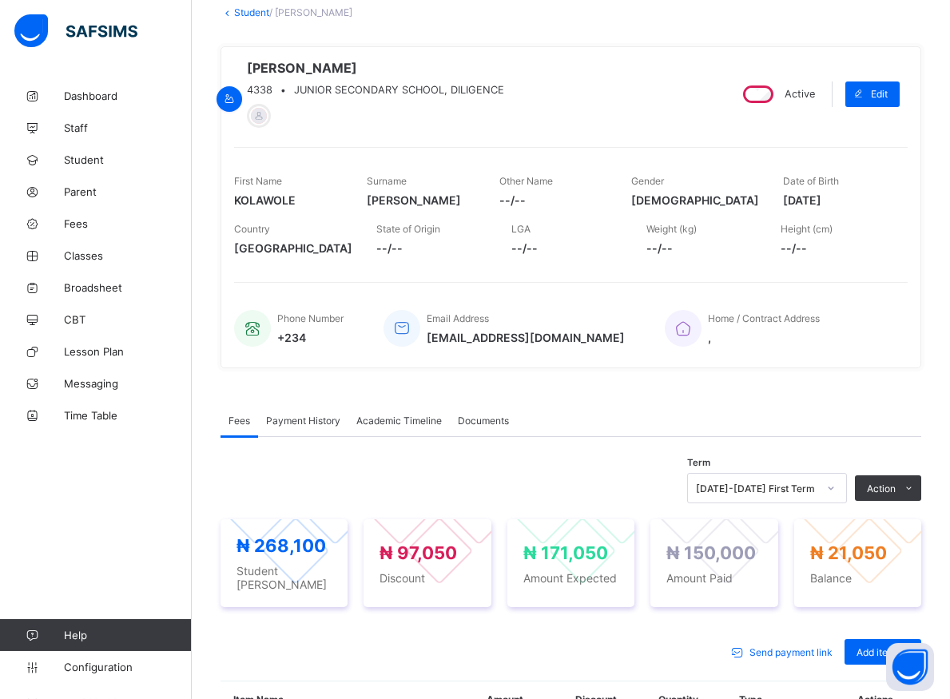
scroll to position [137, 0]
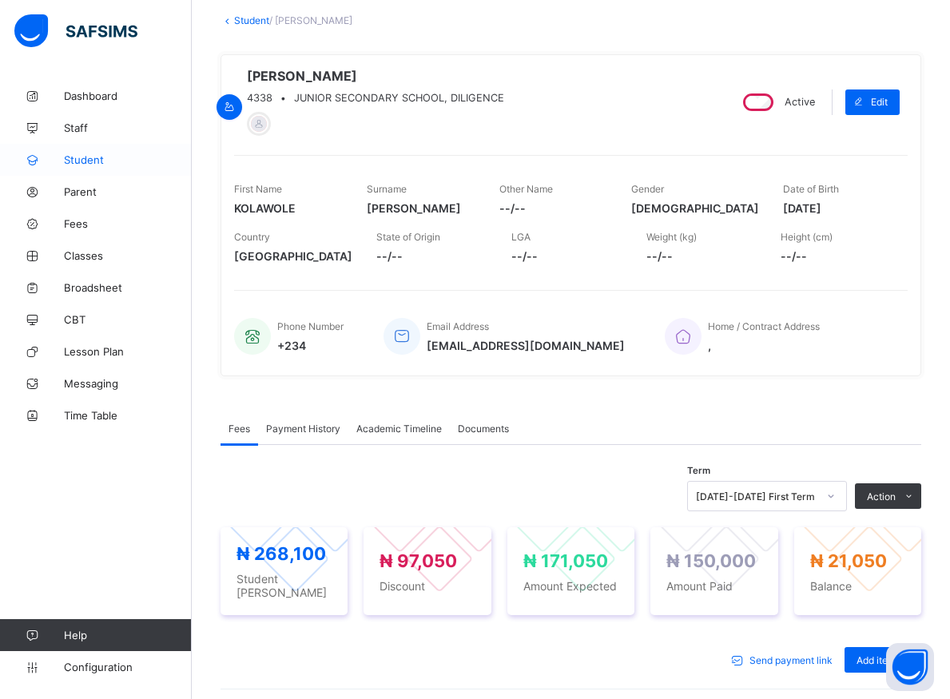
click at [75, 160] on span "Student" at bounding box center [128, 159] width 128 height 13
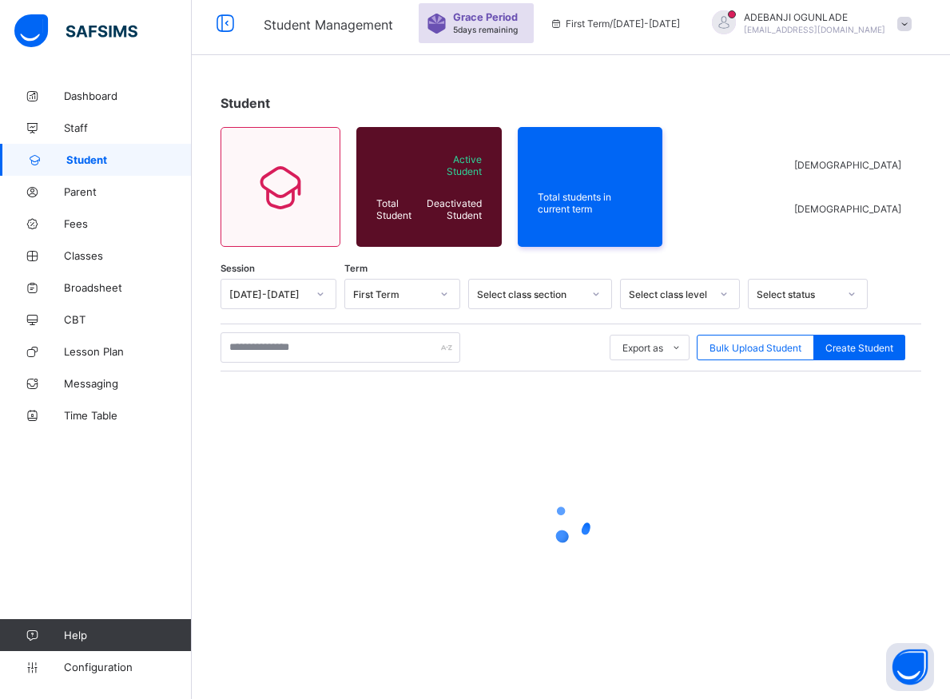
scroll to position [57, 0]
click at [254, 344] on input "text" at bounding box center [340, 347] width 240 height 30
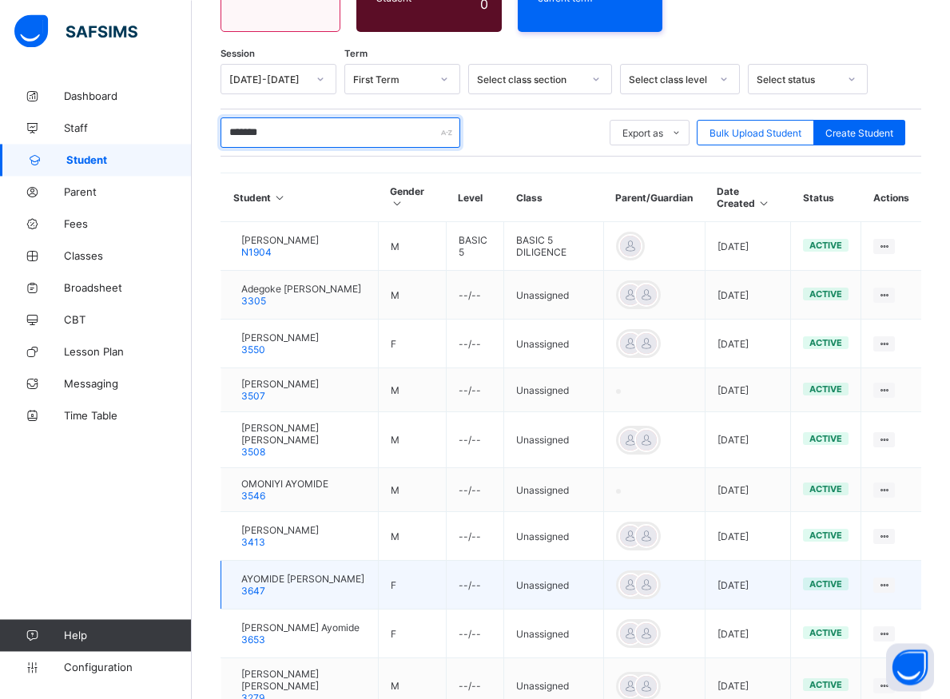
scroll to position [383, 0]
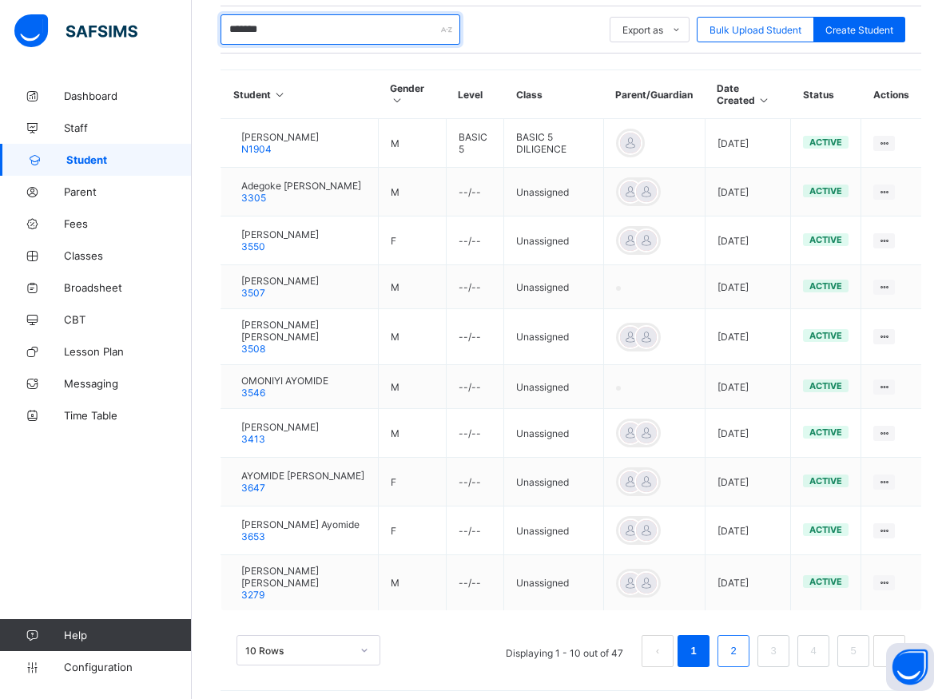
type input "*******"
click at [740, 661] on link "2" at bounding box center [732, 651] width 15 height 21
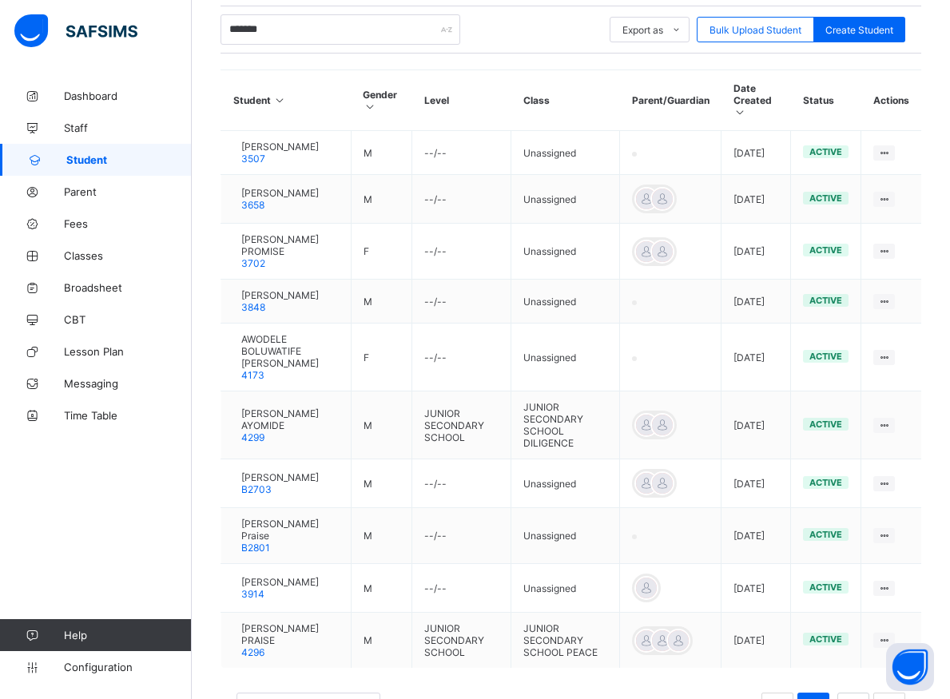
scroll to position [57, 0]
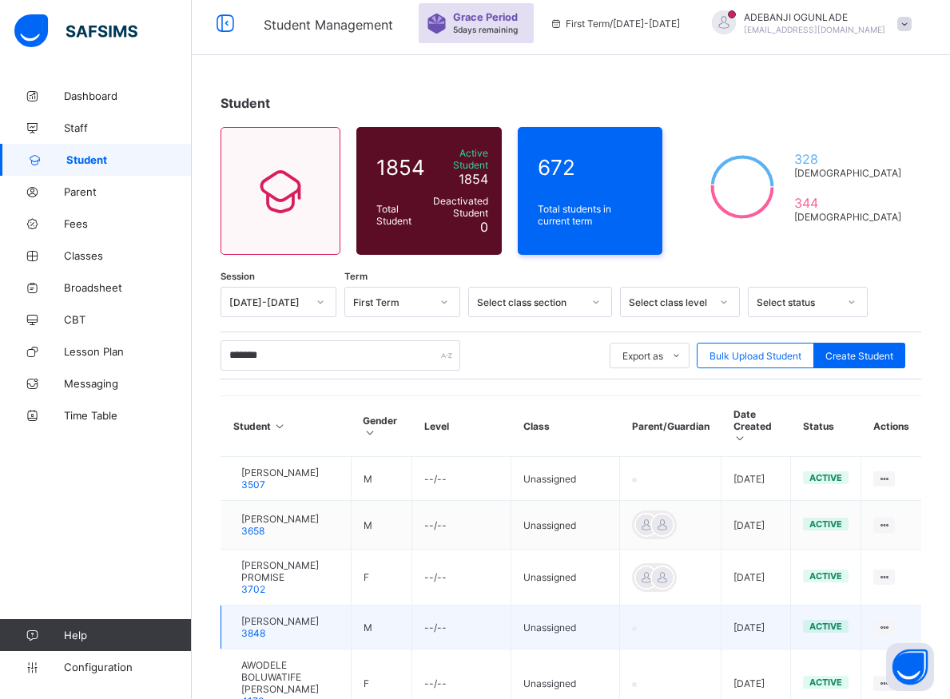
drag, startPoint x: 742, startPoint y: 677, endPoint x: 724, endPoint y: 673, distance: 18.8
click at [735, 649] on td "[DATE]" at bounding box center [755, 627] width 69 height 44
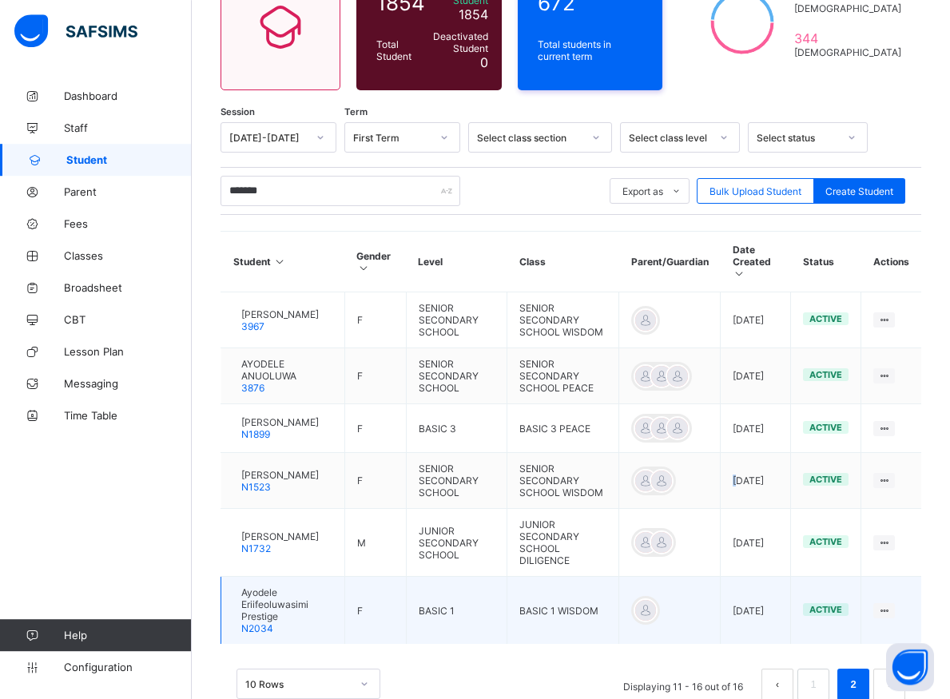
scroll to position [275, 0]
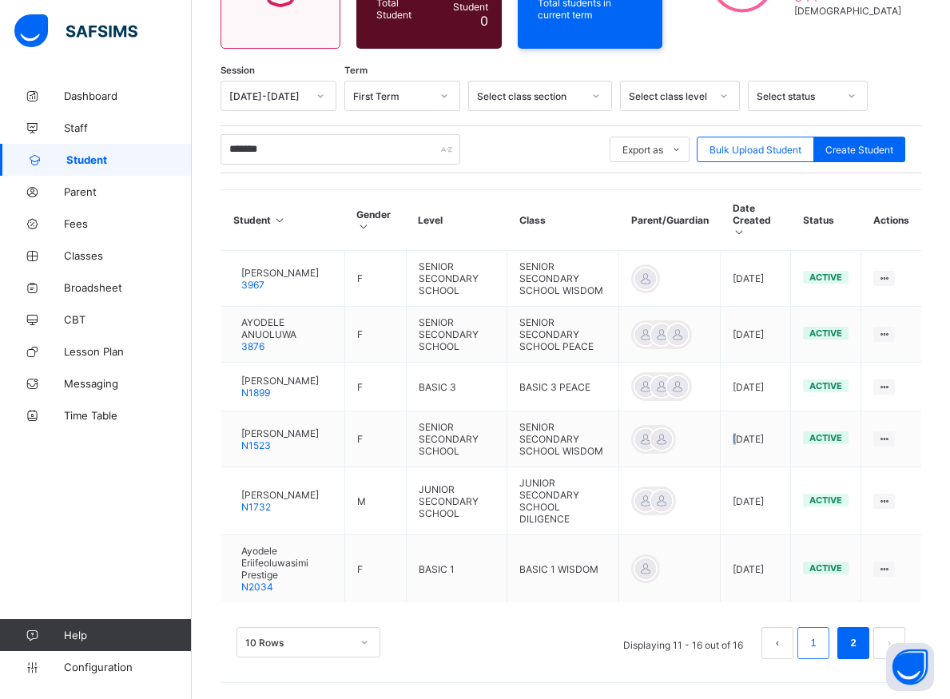
click at [820, 644] on link "1" at bounding box center [812, 643] width 15 height 21
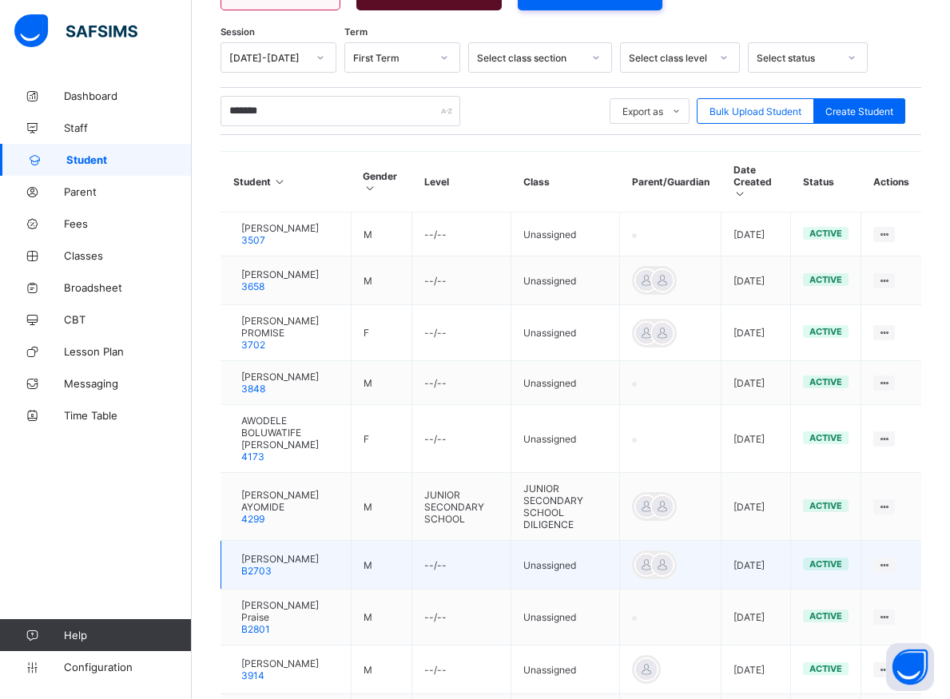
scroll to position [464, 0]
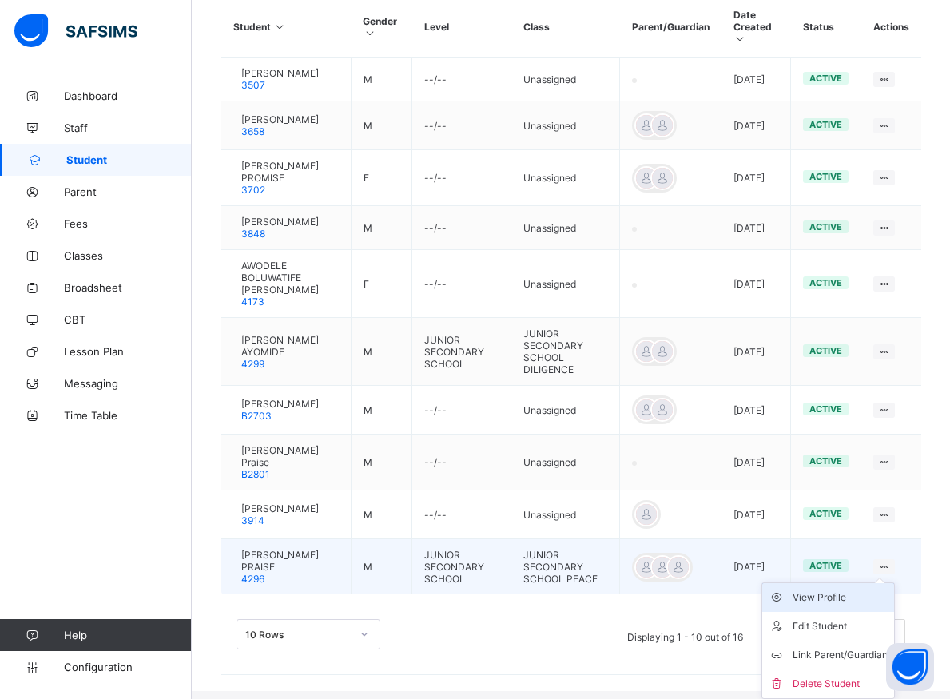
click at [847, 605] on div "View Profile" at bounding box center [839, 597] width 95 height 16
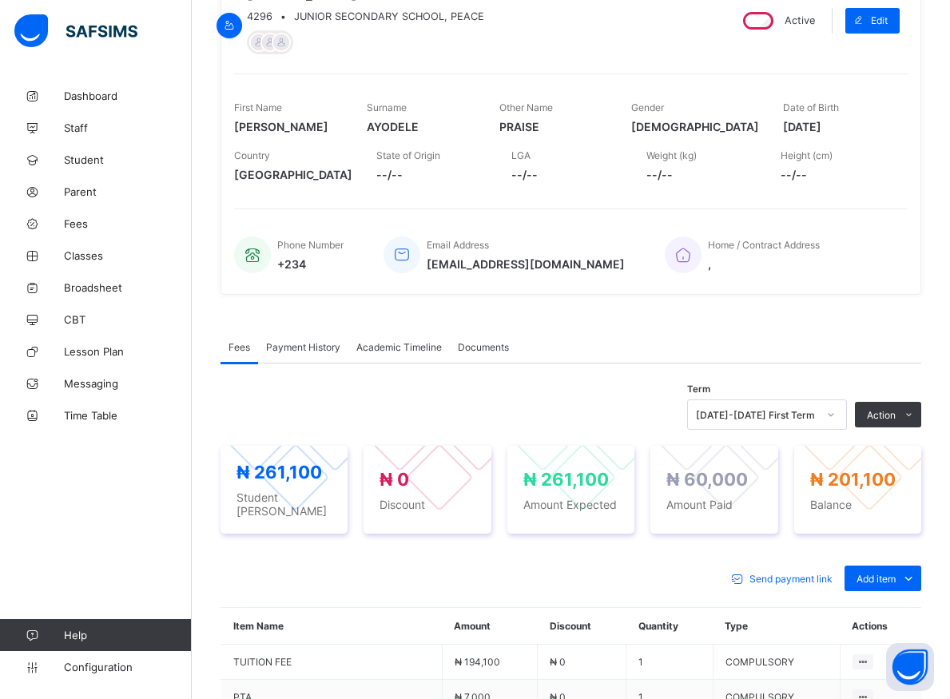
scroll to position [261, 0]
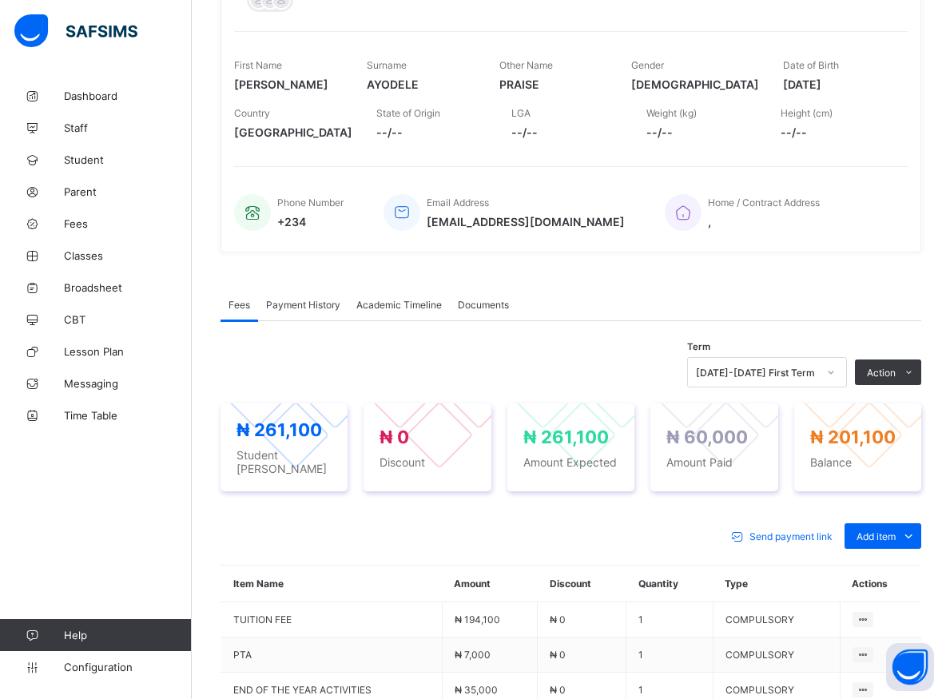
click at [0, 0] on li "Receive Payment" at bounding box center [0, 0] width 0 height 0
click at [0, 0] on div "× Receive Payment Payment Method Cash Bank POS Bank Select bank Reference No Pa…" at bounding box center [0, 0] width 0 height 0
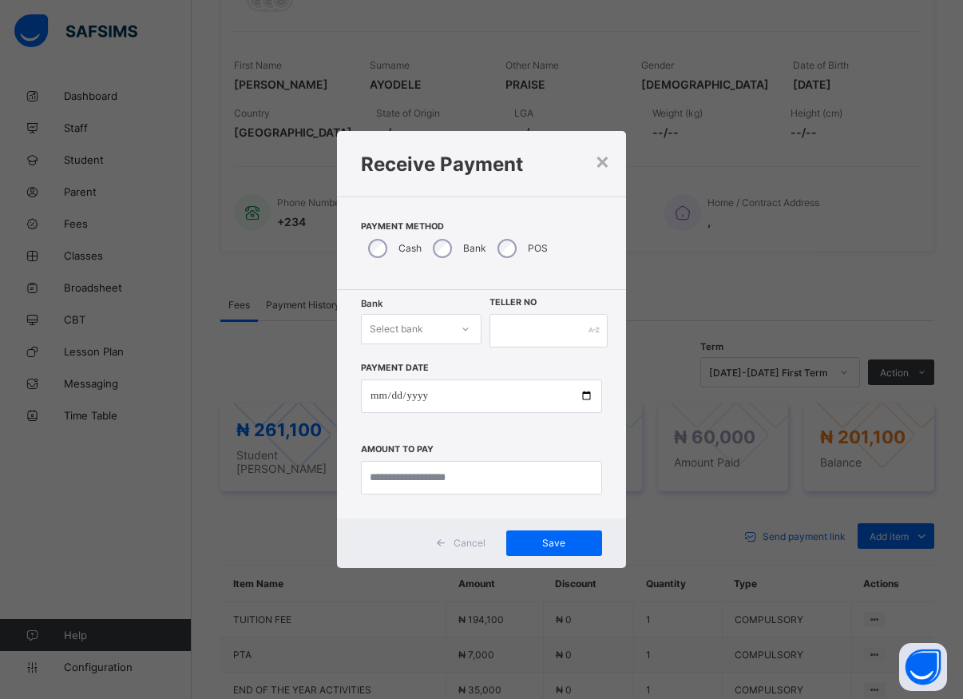
click at [452, 332] on div at bounding box center [465, 329] width 27 height 26
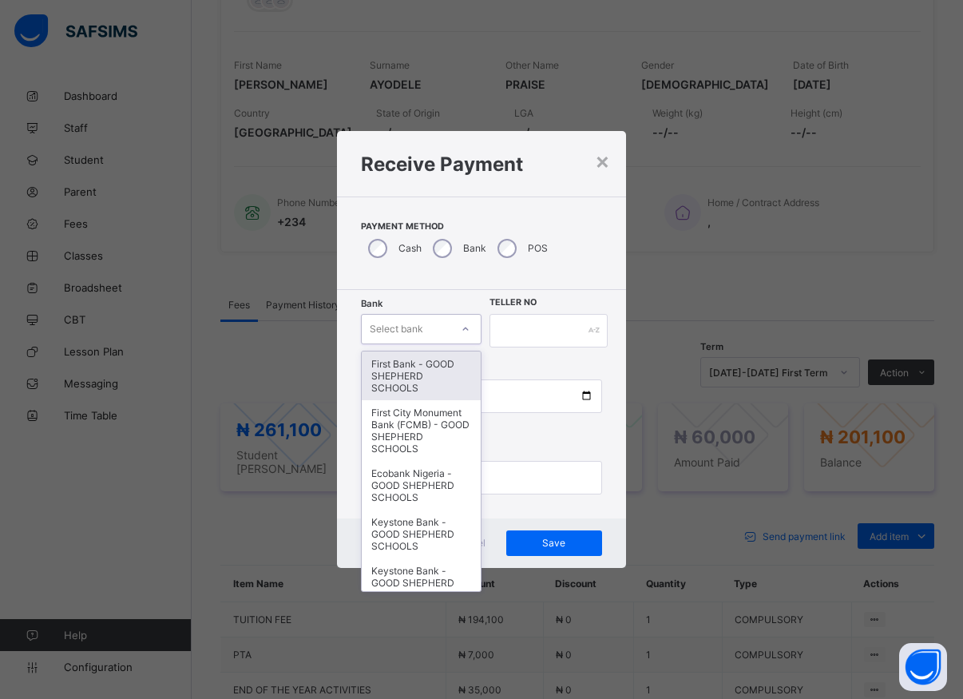
click at [405, 372] on div "First Bank - GOOD SHEPHERD SCHOOLS" at bounding box center [421, 375] width 119 height 49
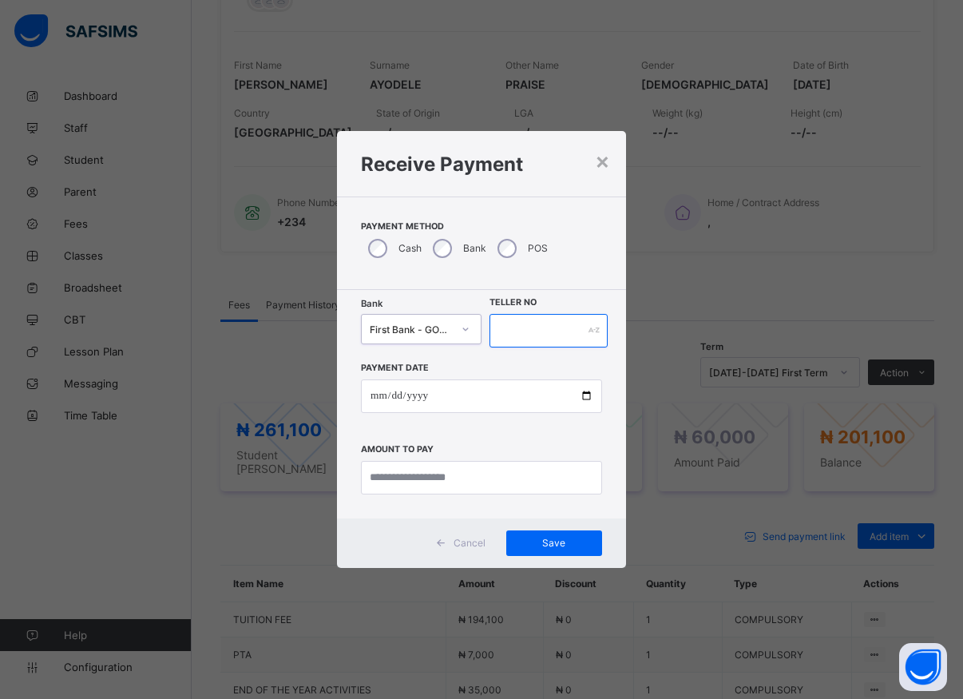
click at [520, 326] on input "text" at bounding box center [549, 331] width 118 height 34
type input "*****"
click at [582, 398] on input "date" at bounding box center [481, 396] width 241 height 34
click at [656, 433] on div "× Receive Payment Payment Method Cash Bank POS Bank First Bank - GOOD SHEPHERD …" at bounding box center [481, 349] width 963 height 699
click at [655, 432] on div "× Receive Payment Payment Method Cash Bank POS Bank First Bank - GOOD SHEPHERD …" at bounding box center [481, 349] width 963 height 699
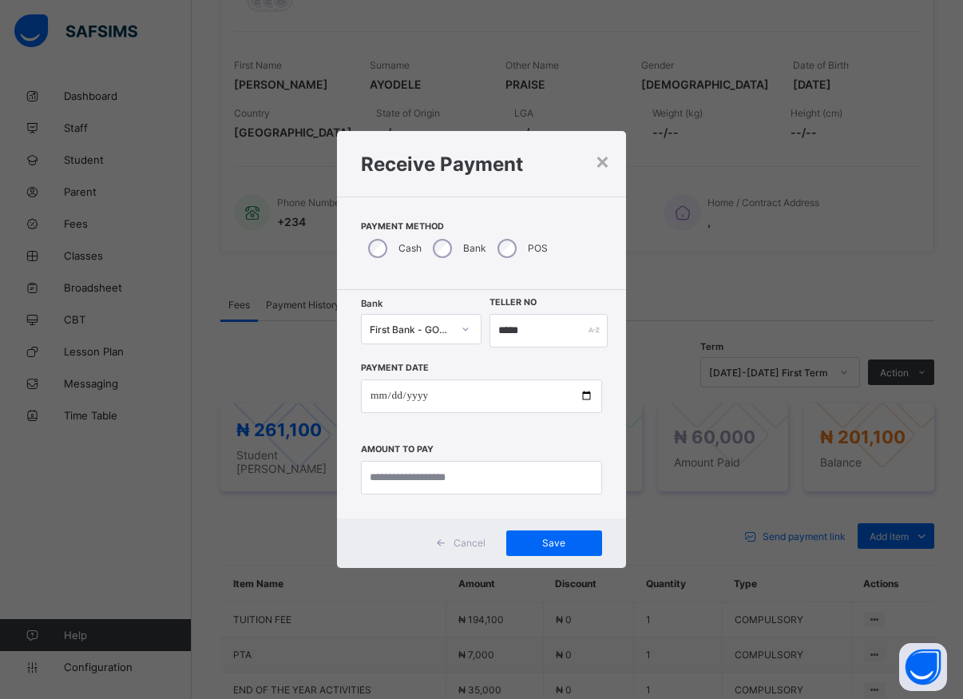
click at [655, 432] on div "× Receive Payment Payment Method Cash Bank POS Bank First Bank - GOOD SHEPHERD …" at bounding box center [481, 349] width 963 height 699
click at [584, 394] on input "date" at bounding box center [481, 396] width 241 height 34
type input "**********"
drag, startPoint x: 440, startPoint y: 486, endPoint x: 432, endPoint y: 475, distance: 13.1
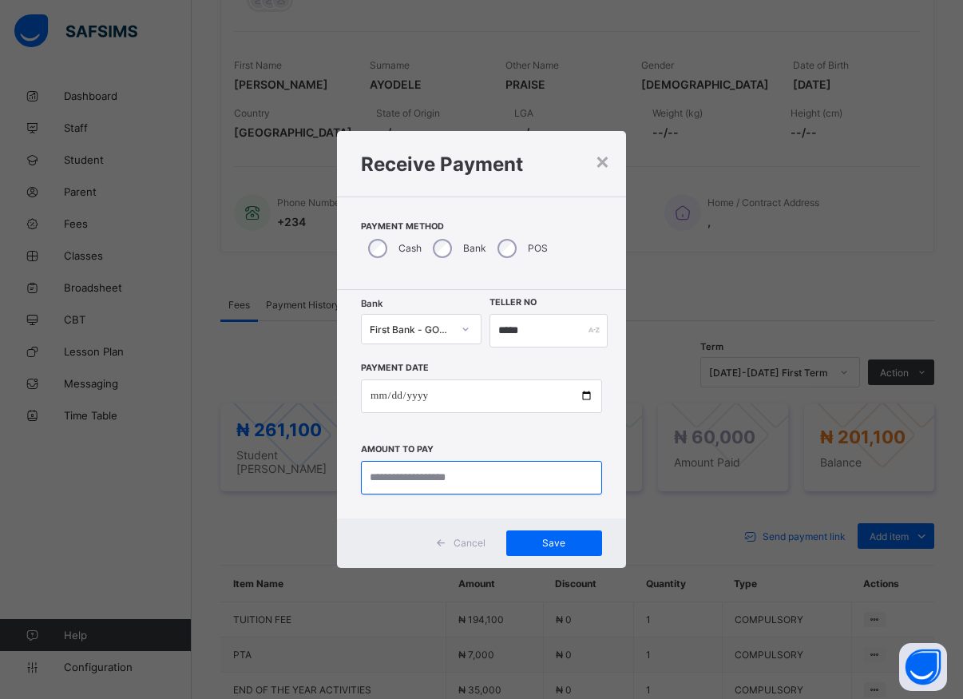
click at [438, 482] on input "currency" at bounding box center [481, 478] width 241 height 34
type input "********"
click at [549, 540] on span "Save" at bounding box center [554, 543] width 72 height 12
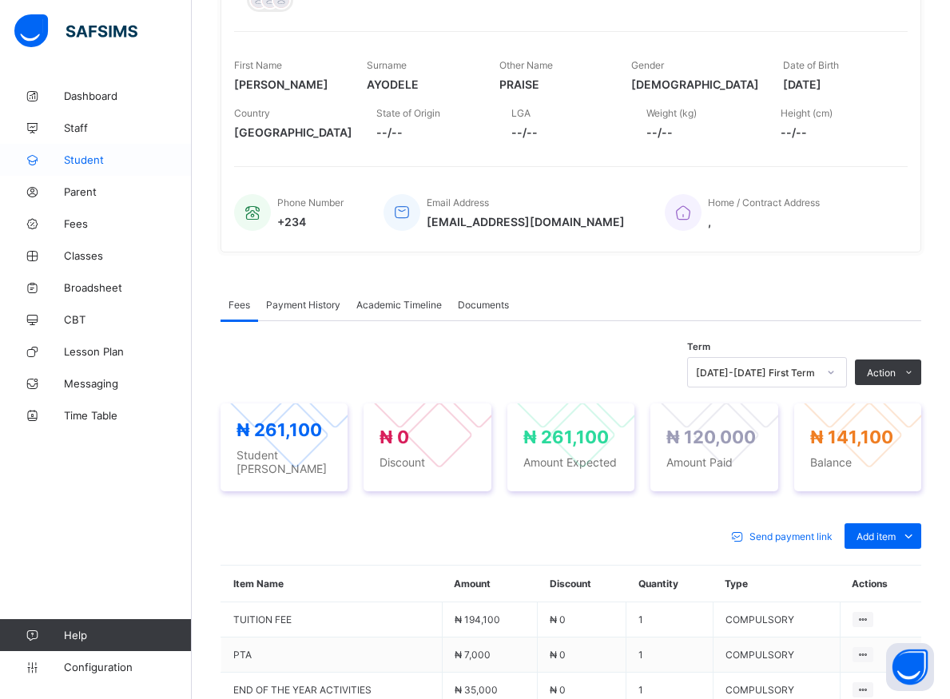
click at [82, 156] on span "Student" at bounding box center [128, 159] width 128 height 13
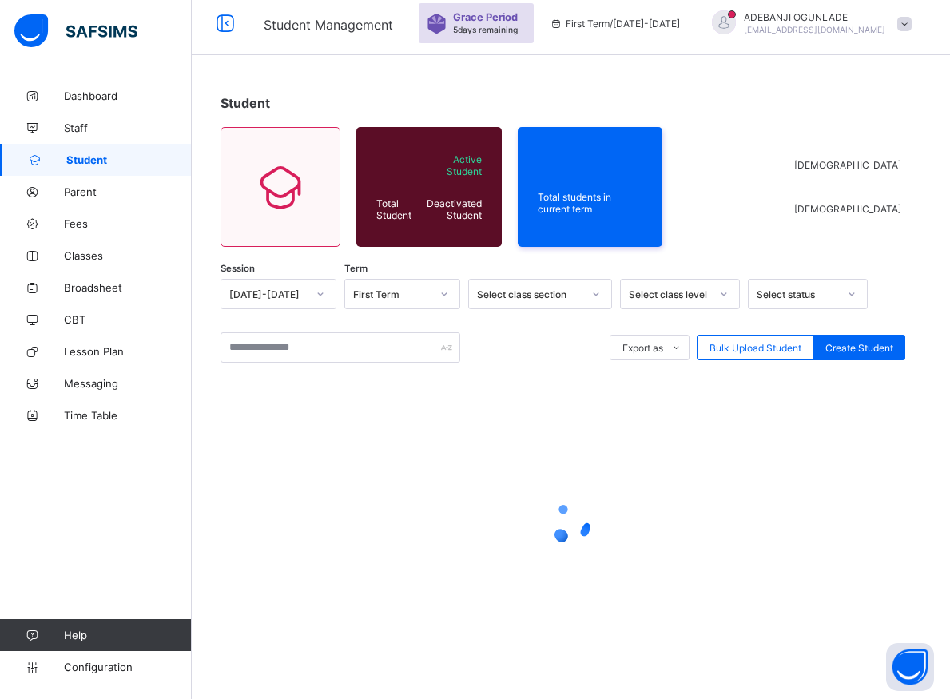
scroll to position [57, 0]
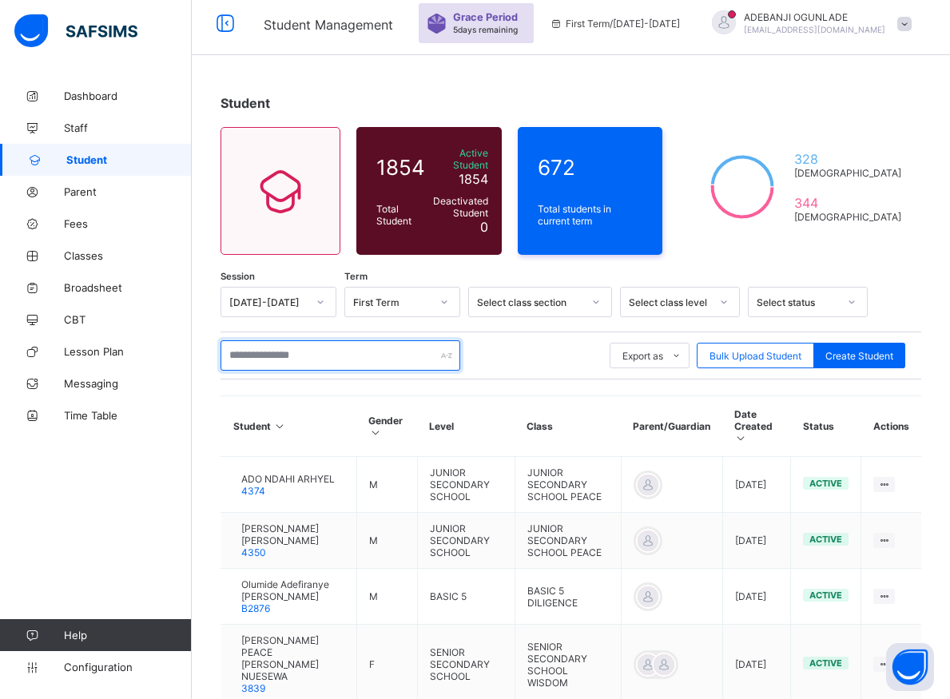
click at [266, 351] on input "text" at bounding box center [340, 355] width 240 height 30
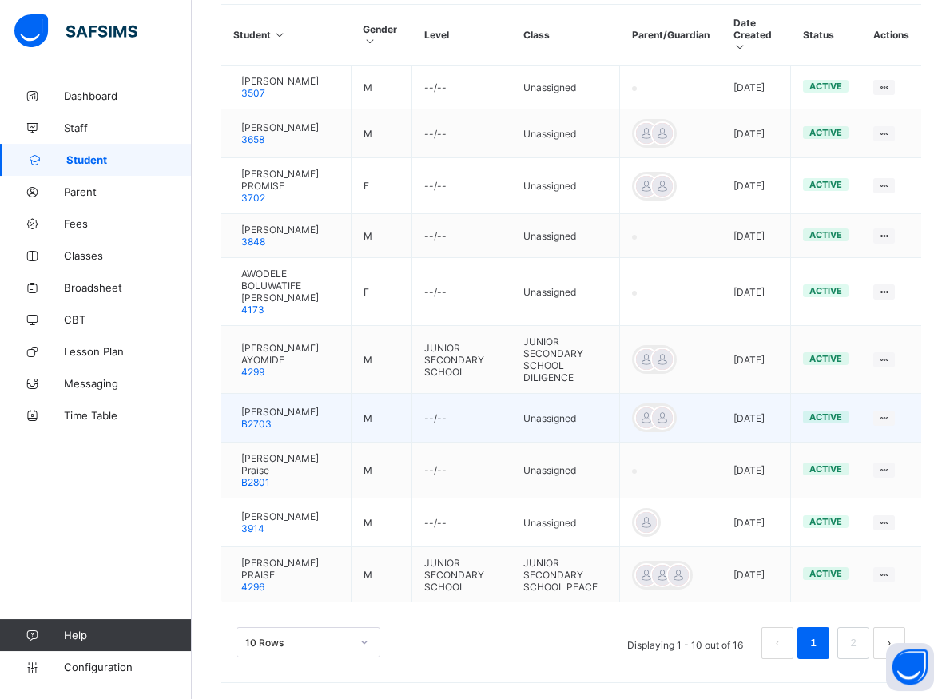
scroll to position [498, 0]
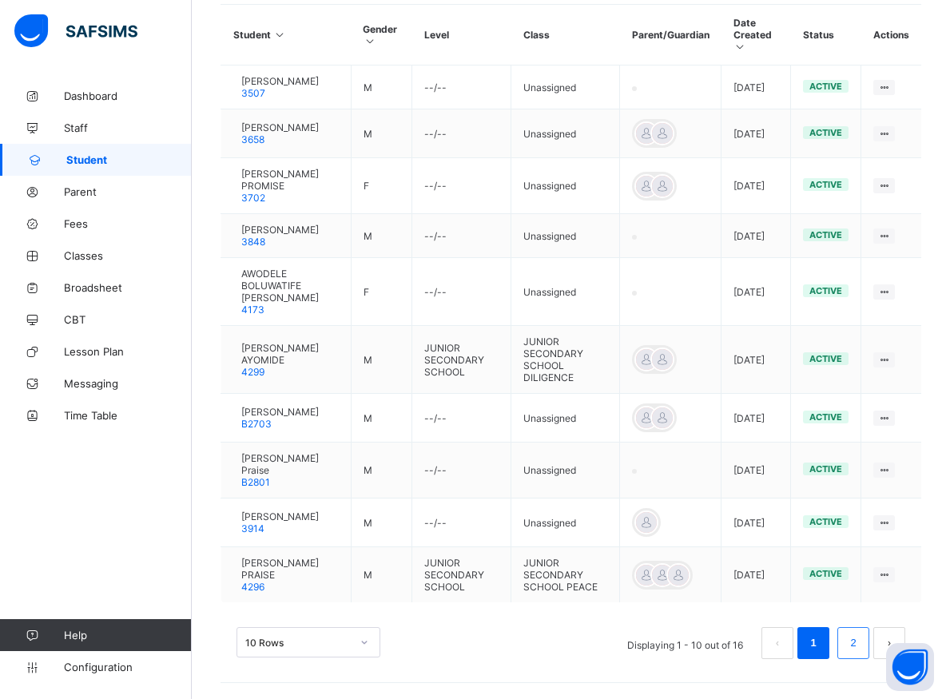
type input "*******"
click at [860, 645] on link "2" at bounding box center [852, 643] width 15 height 21
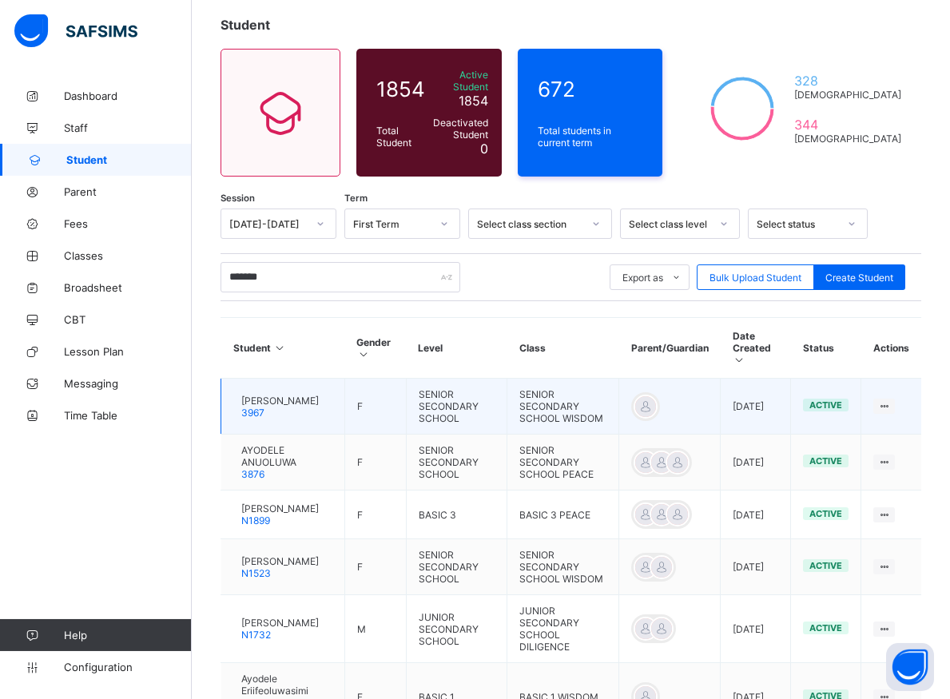
scroll to position [138, 0]
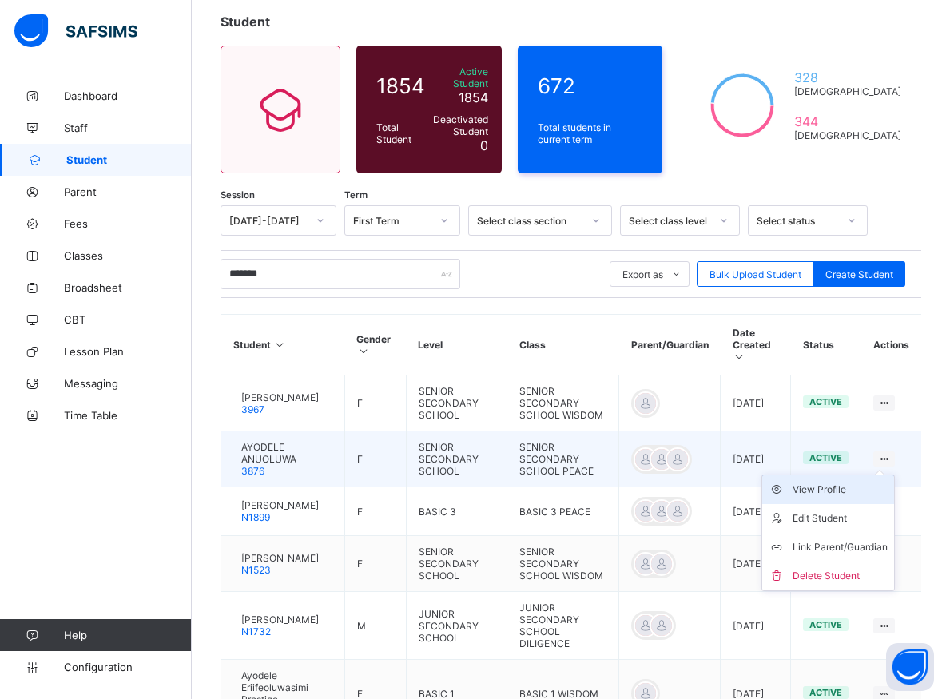
click at [866, 482] on div "View Profile" at bounding box center [839, 490] width 95 height 16
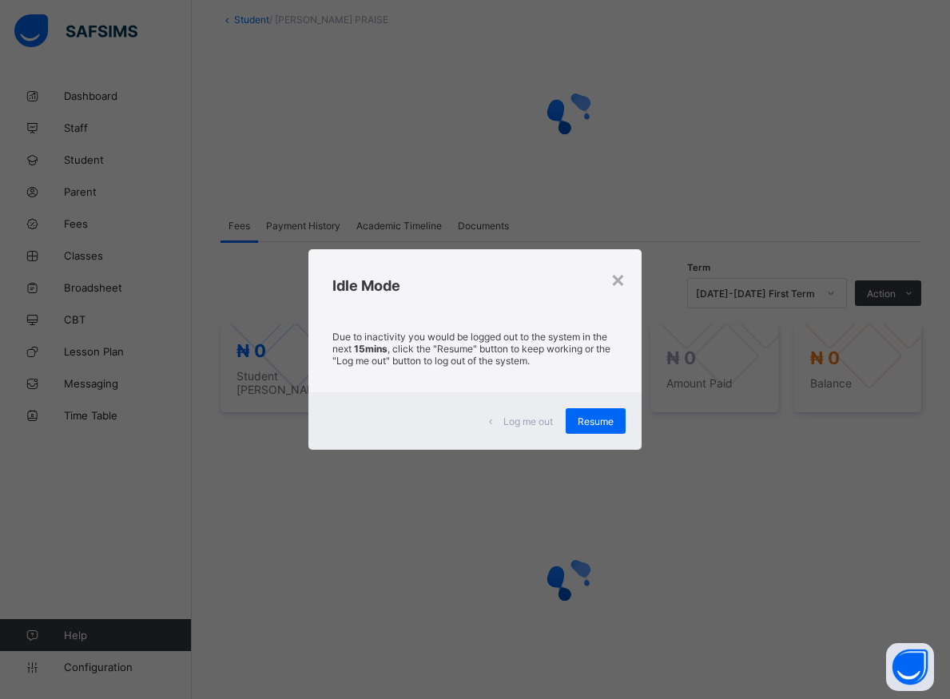
click at [826, 534] on div "× Idle Mode Due to inactivity you would be logged out to the system in the next…" at bounding box center [475, 349] width 950 height 699
click at [822, 534] on div "× Idle Mode Due to inactivity you would be logged out to the system in the next…" at bounding box center [475, 349] width 950 height 699
click at [821, 533] on div "× Idle Mode Due to inactivity you would be logged out to the system in the next…" at bounding box center [475, 349] width 950 height 699
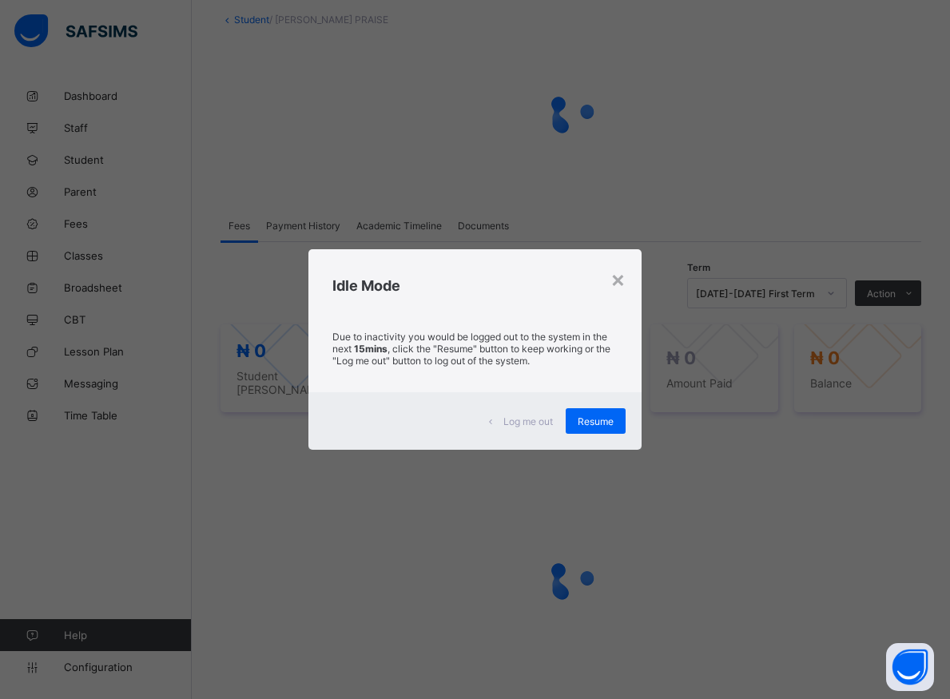
click at [842, 539] on div "× Idle Mode Due to inactivity you would be logged out to the system in the next…" at bounding box center [475, 349] width 950 height 699
click at [841, 538] on div "× Idle Mode Due to inactivity you would be logged out to the system in the next…" at bounding box center [475, 349] width 950 height 699
click at [838, 538] on div "× Idle Mode Due to inactivity you would be logged out to the system in the next…" at bounding box center [475, 349] width 950 height 699
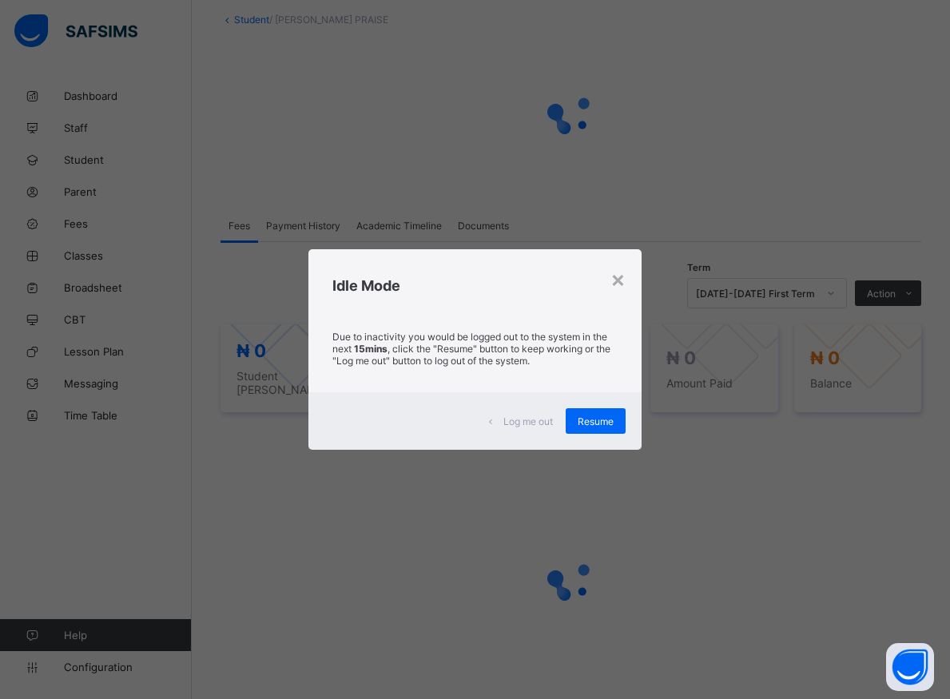
click at [838, 538] on div "× Idle Mode Due to inactivity you would be logged out to the system in the next…" at bounding box center [475, 349] width 950 height 699
click at [836, 538] on div "× Idle Mode Due to inactivity you would be logged out to the system in the next…" at bounding box center [475, 349] width 950 height 699
click at [835, 538] on div "× Idle Mode Due to inactivity you would be logged out to the system in the next…" at bounding box center [475, 349] width 950 height 699
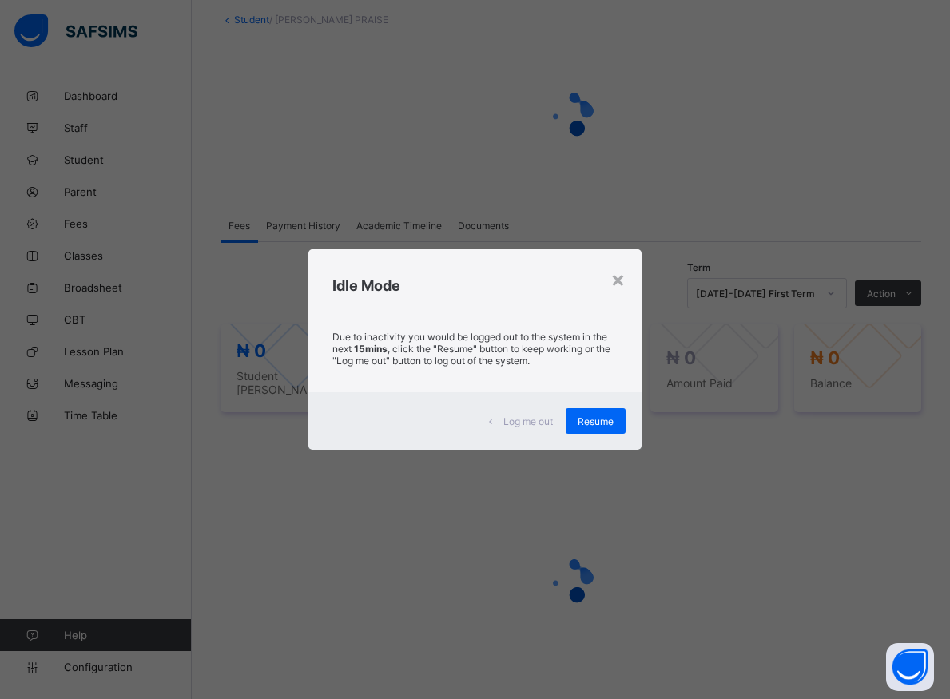
click at [835, 539] on div "× Idle Mode Due to inactivity you would be logged out to the system in the next…" at bounding box center [475, 349] width 950 height 699
click at [835, 484] on div "× Idle Mode Due to inactivity you would be logged out to the system in the next…" at bounding box center [475, 349] width 950 height 699
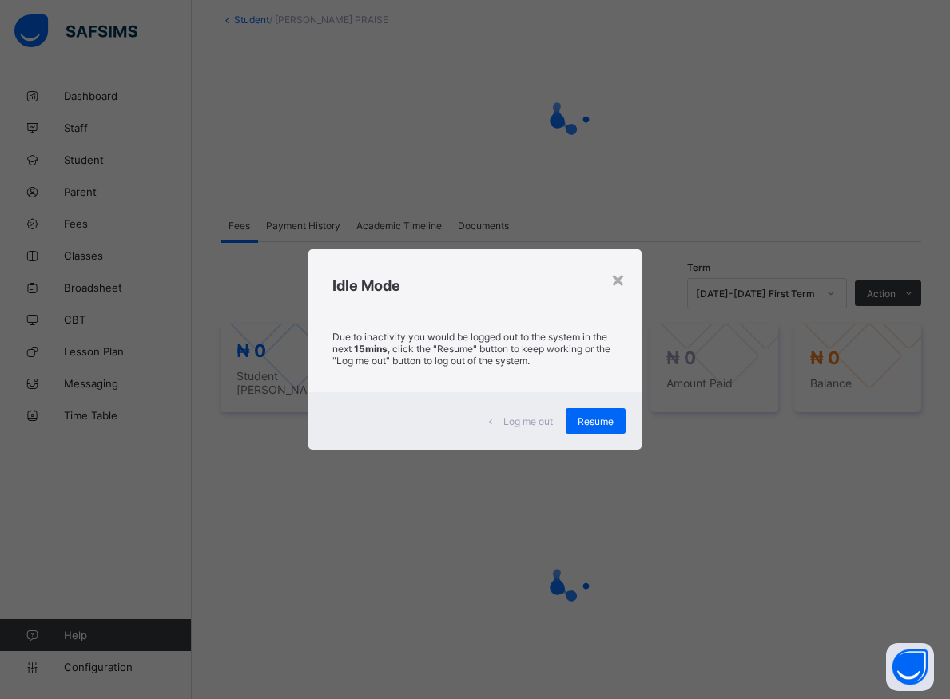
click at [835, 484] on div "× Idle Mode Due to inactivity you would be logged out to the system in the next…" at bounding box center [475, 349] width 950 height 699
click at [833, 485] on div "× Idle Mode Due to inactivity you would be logged out to the system in the next…" at bounding box center [475, 349] width 950 height 699
click at [831, 485] on div "× Idle Mode Due to inactivity you would be logged out to the system in the next…" at bounding box center [475, 349] width 950 height 699
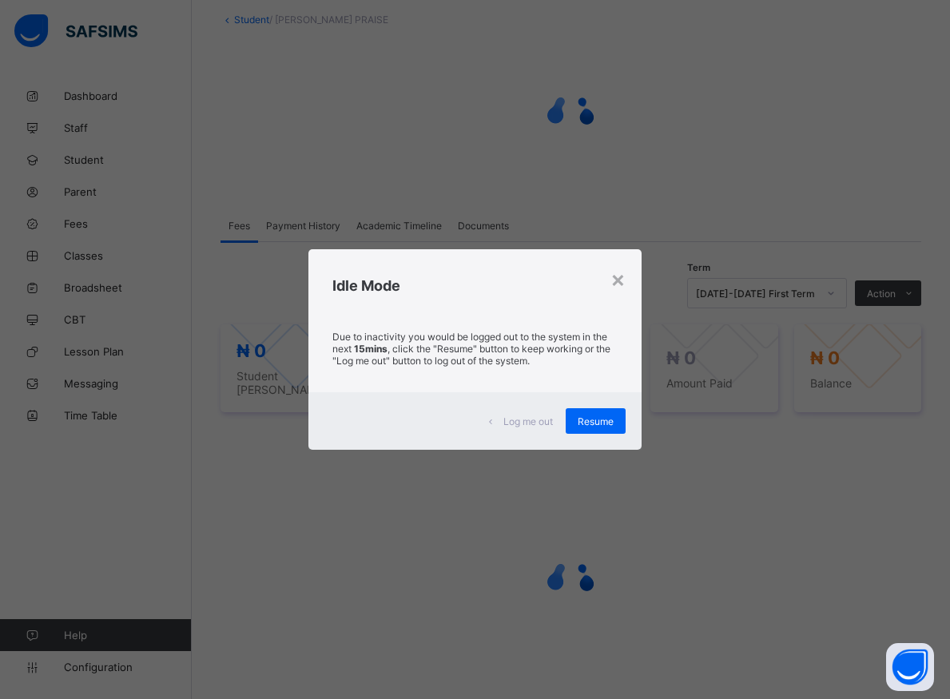
click at [831, 485] on div "× Idle Mode Due to inactivity you would be logged out to the system in the next…" at bounding box center [475, 349] width 950 height 699
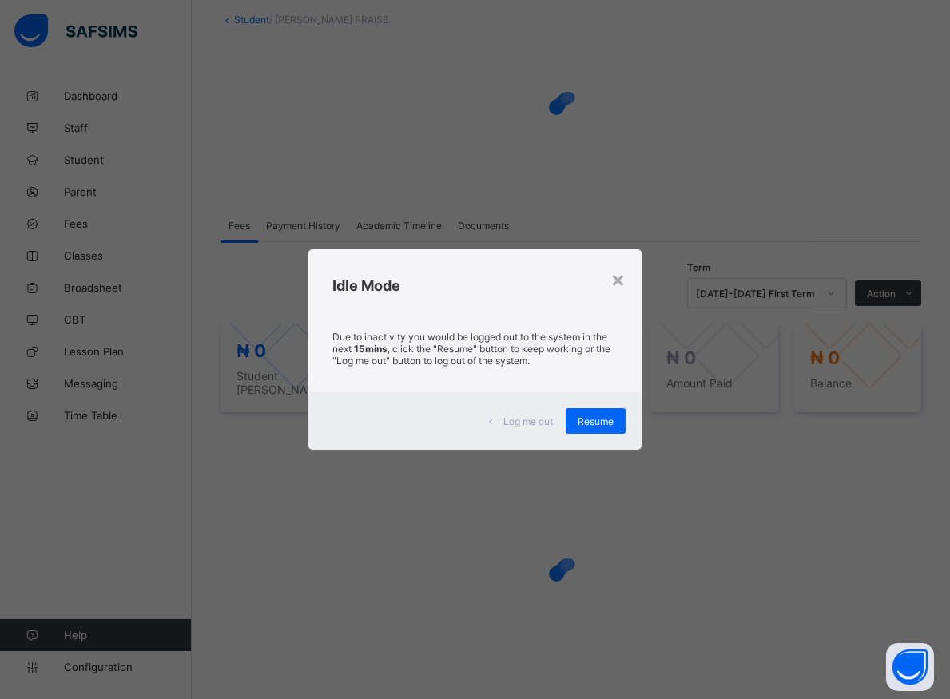
drag, startPoint x: 831, startPoint y: 485, endPoint x: 818, endPoint y: 479, distance: 13.9
click at [828, 486] on div "× Idle Mode Due to inactivity you would be logged out to the system in the next…" at bounding box center [475, 349] width 950 height 699
click at [819, 487] on div "× Idle Mode Due to inactivity you would be logged out to the system in the next…" at bounding box center [475, 349] width 950 height 699
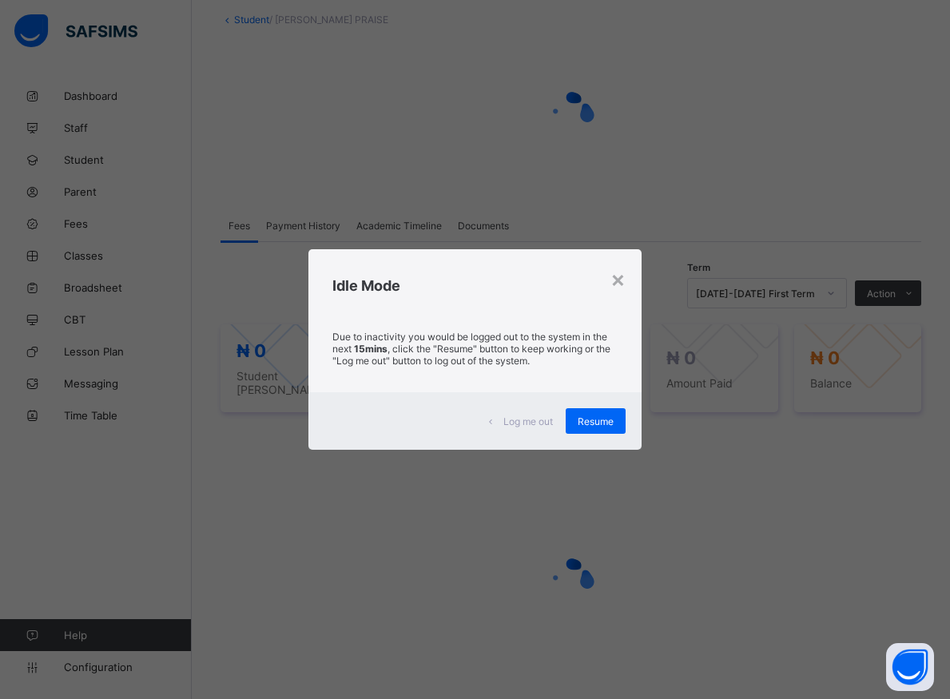
click at [819, 486] on div "× Idle Mode Due to inactivity you would be logged out to the system in the next…" at bounding box center [475, 349] width 950 height 699
click at [819, 481] on div "× Idle Mode Due to inactivity you would be logged out to the system in the next…" at bounding box center [475, 349] width 950 height 699
click at [815, 479] on div "× Idle Mode Due to inactivity you would be logged out to the system in the next…" at bounding box center [475, 349] width 950 height 699
click at [814, 478] on div "× Idle Mode Due to inactivity you would be logged out to the system in the next…" at bounding box center [475, 349] width 950 height 699
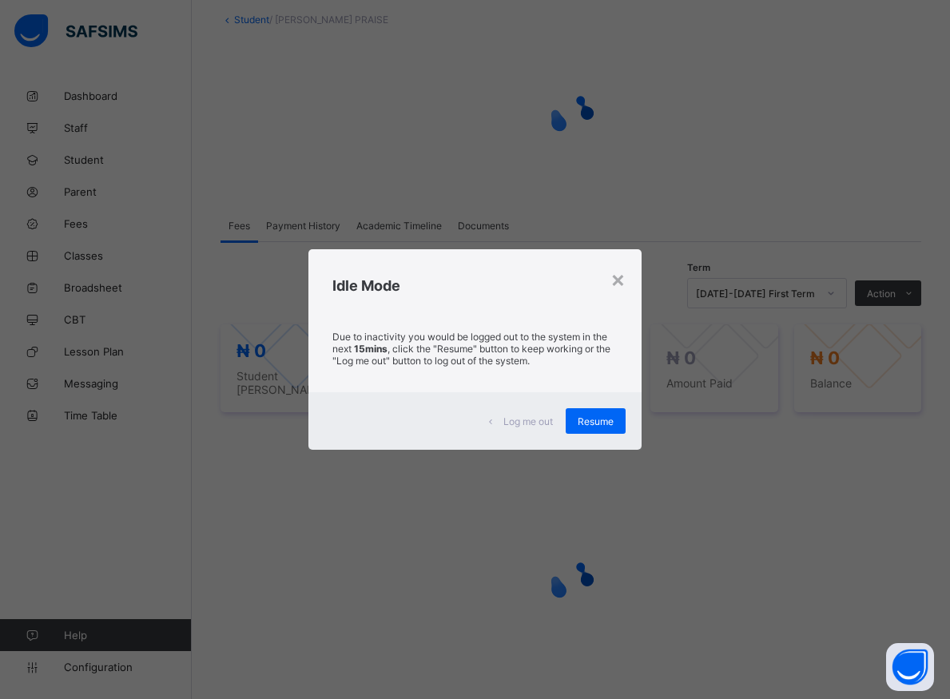
click at [814, 478] on div "× Idle Mode Due to inactivity you would be logged out to the system in the next…" at bounding box center [475, 349] width 950 height 699
click at [818, 479] on div "× Idle Mode Due to inactivity you would be logged out to the system in the next…" at bounding box center [475, 349] width 950 height 699
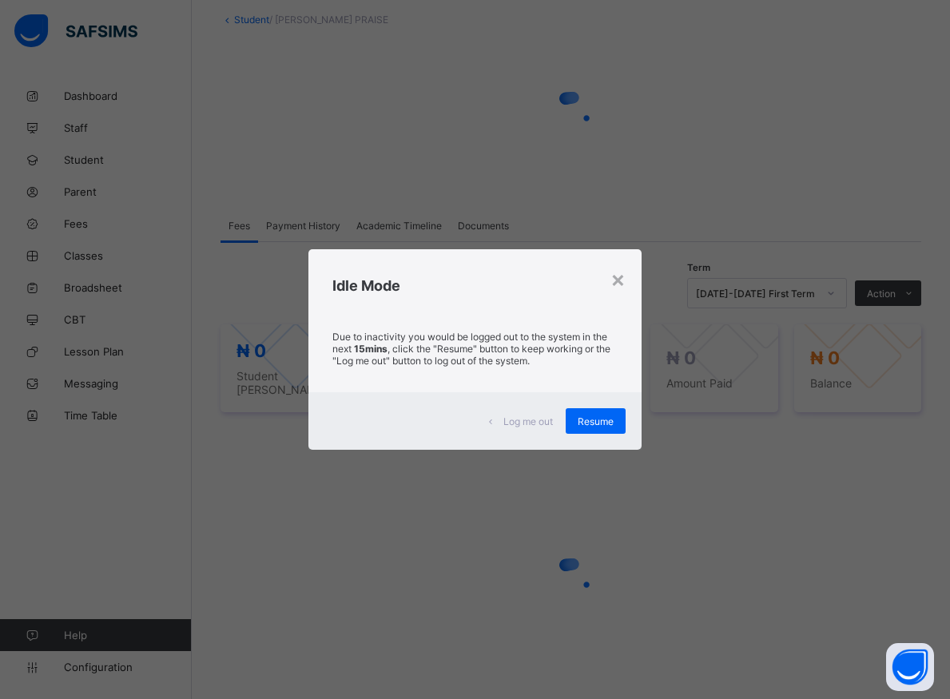
click at [818, 479] on div "× Idle Mode Due to inactivity you would be logged out to the system in the next…" at bounding box center [475, 349] width 950 height 699
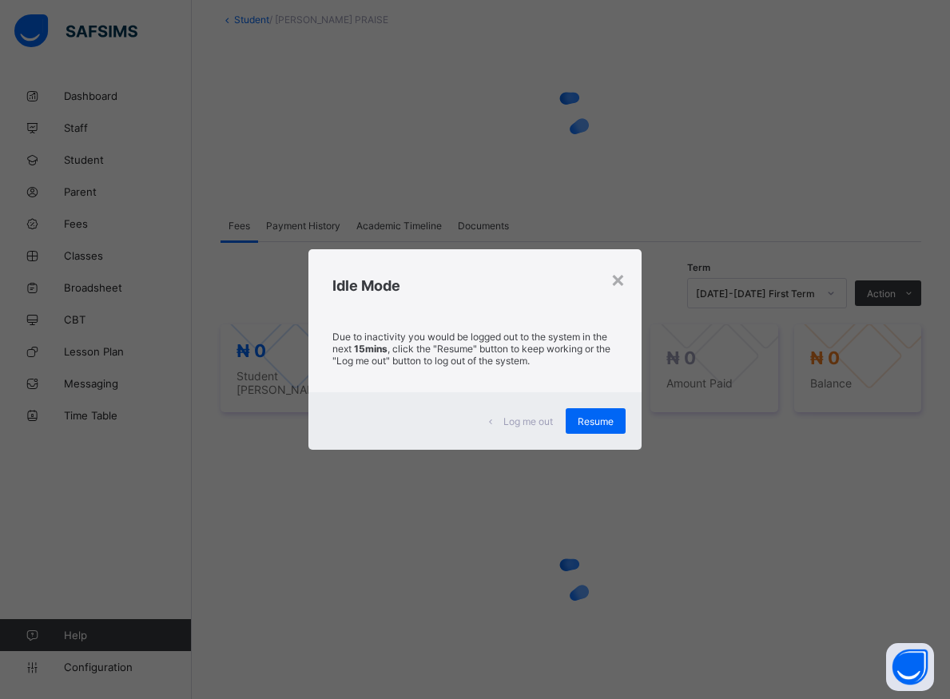
click at [818, 479] on div "× Idle Mode Due to inactivity you would be logged out to the system in the next…" at bounding box center [475, 349] width 950 height 699
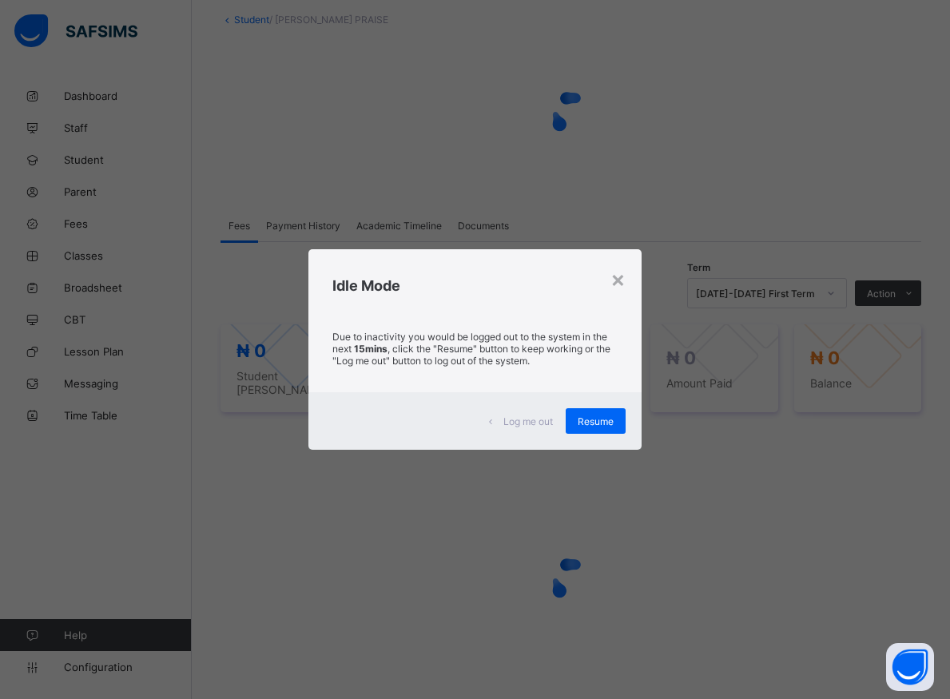
click at [818, 479] on div "× Idle Mode Due to inactivity you would be logged out to the system in the next…" at bounding box center [475, 349] width 950 height 699
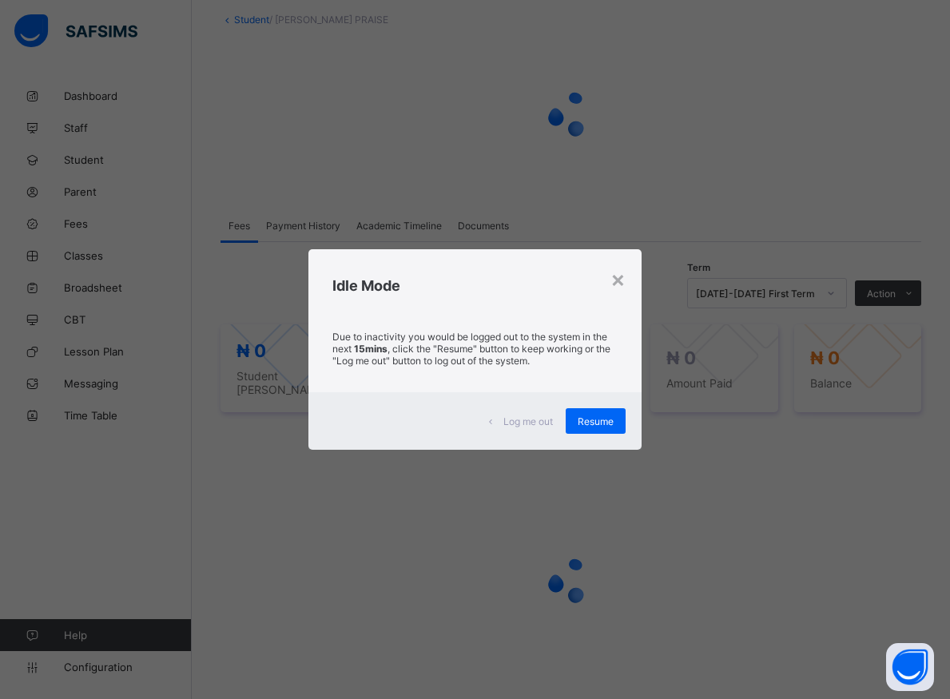
click at [818, 479] on div "× Idle Mode Due to inactivity you would be logged out to the system in the next…" at bounding box center [475, 349] width 950 height 699
drag, startPoint x: 78, startPoint y: 190, endPoint x: 817, endPoint y: 370, distance: 760.3
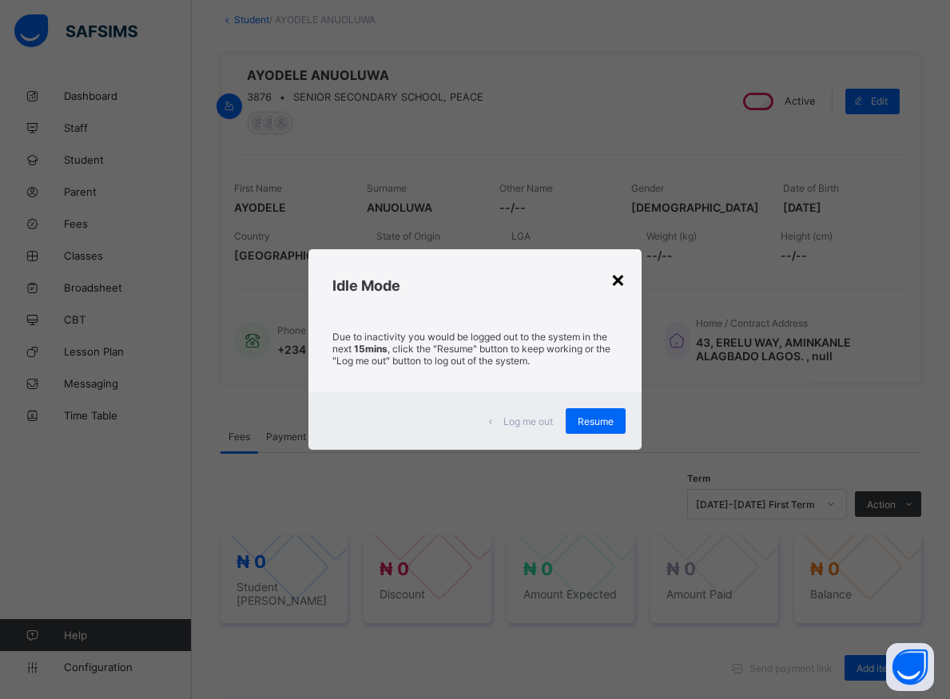
click at [621, 278] on div "×" at bounding box center [617, 278] width 15 height 27
click at [619, 309] on div "Phone Number +234 Email Address ayodeleanu2000@gmail.com Home / Contract Addres…" at bounding box center [570, 339] width 673 height 61
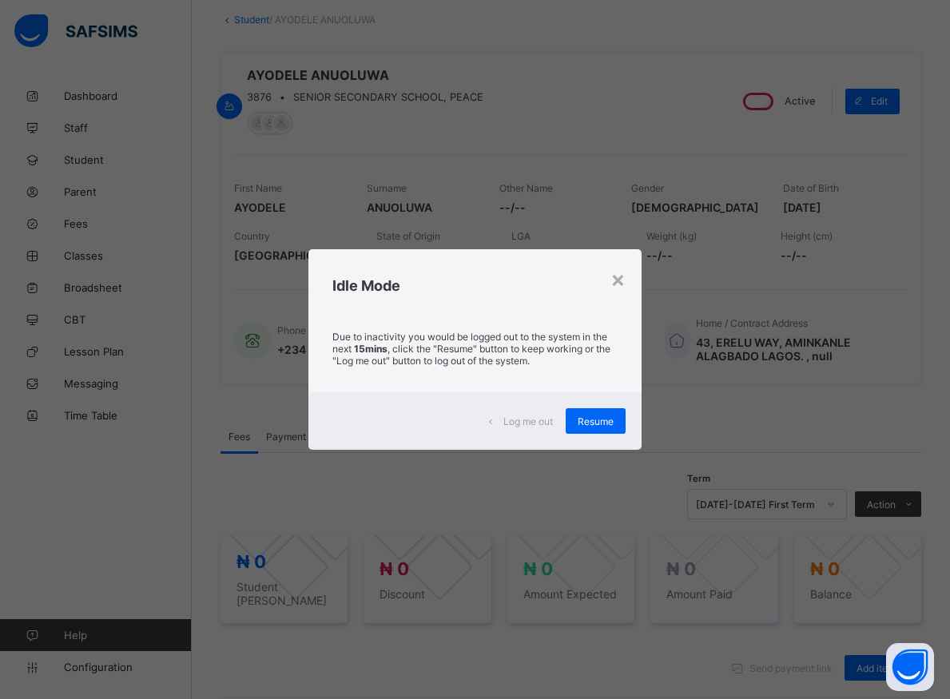
click at [619, 309] on div "Phone Number +234 Email Address ayodeleanu2000@gmail.com Home / Contract Addres…" at bounding box center [570, 339] width 673 height 61
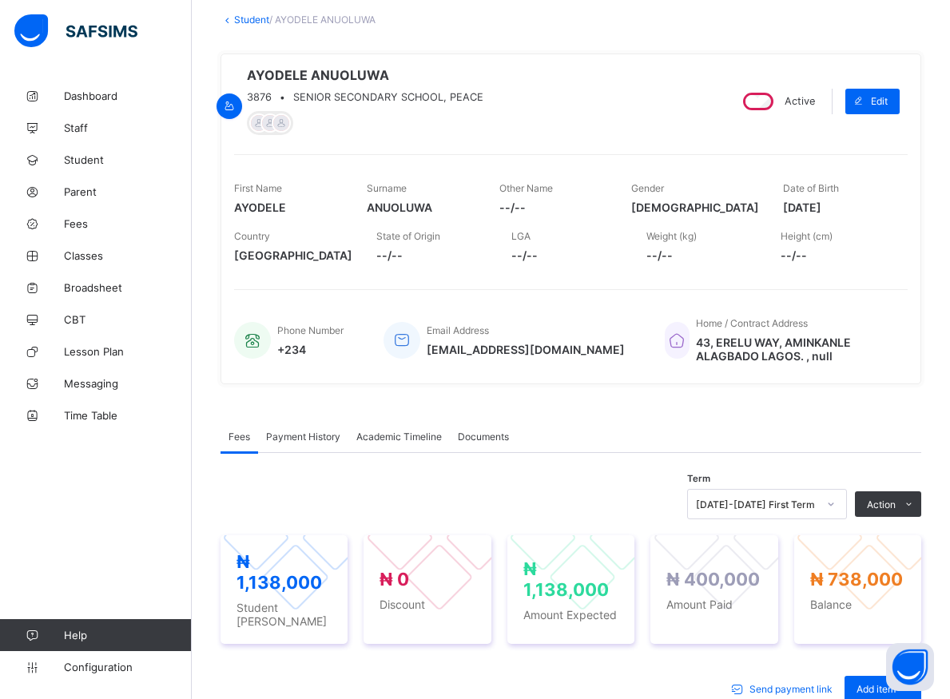
click at [619, 309] on div "Phone Number +234 Email Address ayodeleanu2000@gmail.com Home / Contract Addres…" at bounding box center [570, 339] width 673 height 61
click at [617, 309] on div "Phone Number +234 Email Address ayodeleanu2000@gmail.com Home / Contract Addres…" at bounding box center [570, 339] width 673 height 61
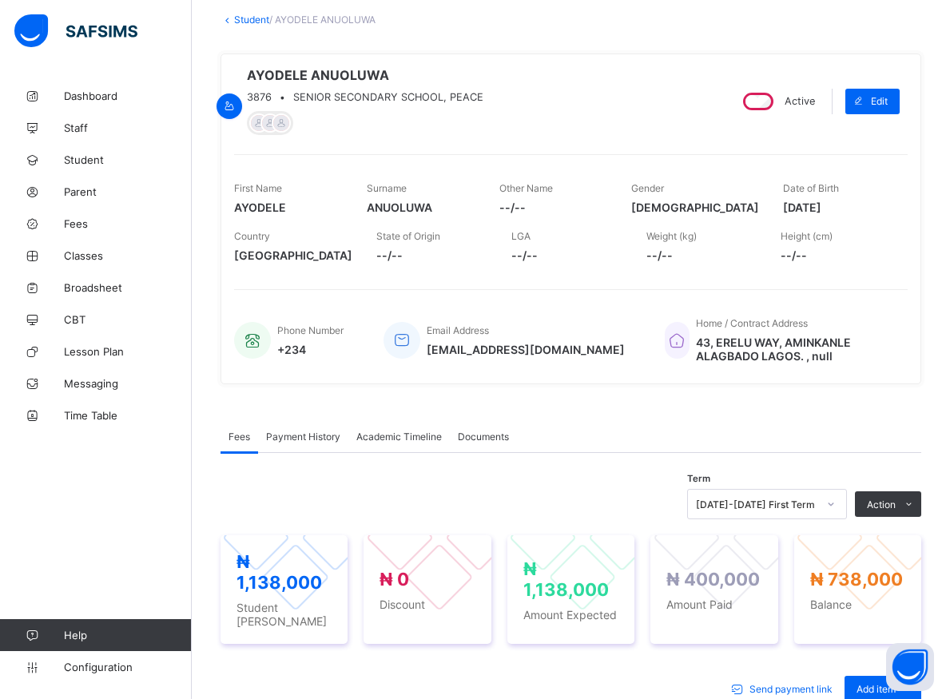
click at [629, 309] on div "Phone Number +234 Email Address ayodeleanu2000@gmail.com Home / Contract Addres…" at bounding box center [570, 339] width 673 height 61
click at [621, 309] on div "Phone Number +234 Email Address ayodeleanu2000@gmail.com Home / Contract Addres…" at bounding box center [570, 339] width 673 height 61
click at [620, 309] on div "Phone Number +234 Email Address ayodeleanu2000@gmail.com Home / Contract Addres…" at bounding box center [570, 339] width 673 height 61
click at [577, 214] on div "AYODELE ANUOLUWA 3876 • SENIOR SECONDARY SCHOOL, PEACE Active Edit First Name A…" at bounding box center [570, 219] width 700 height 331
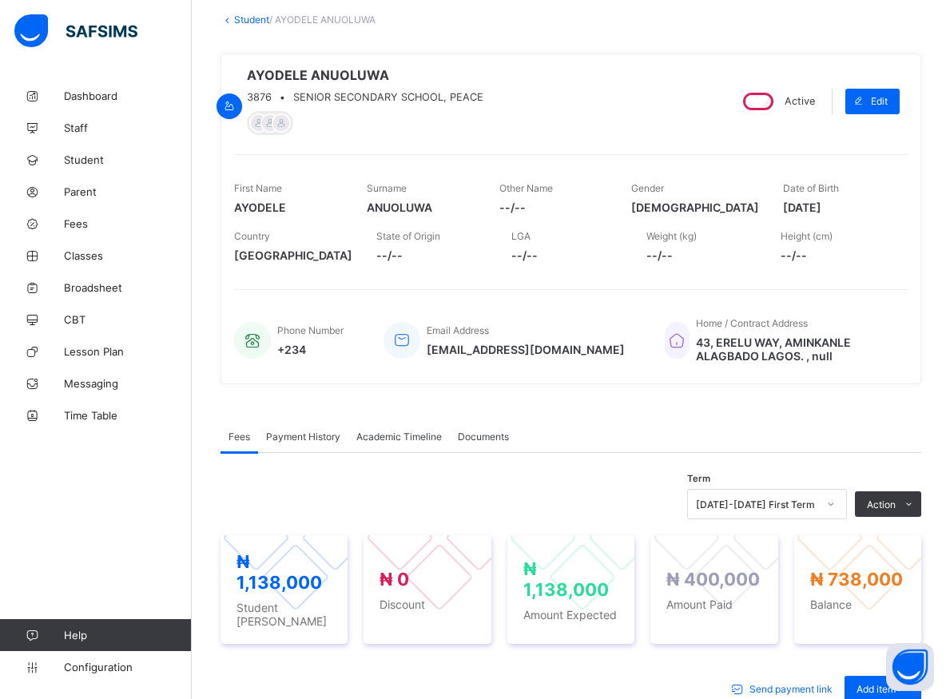
scroll to position [206, 0]
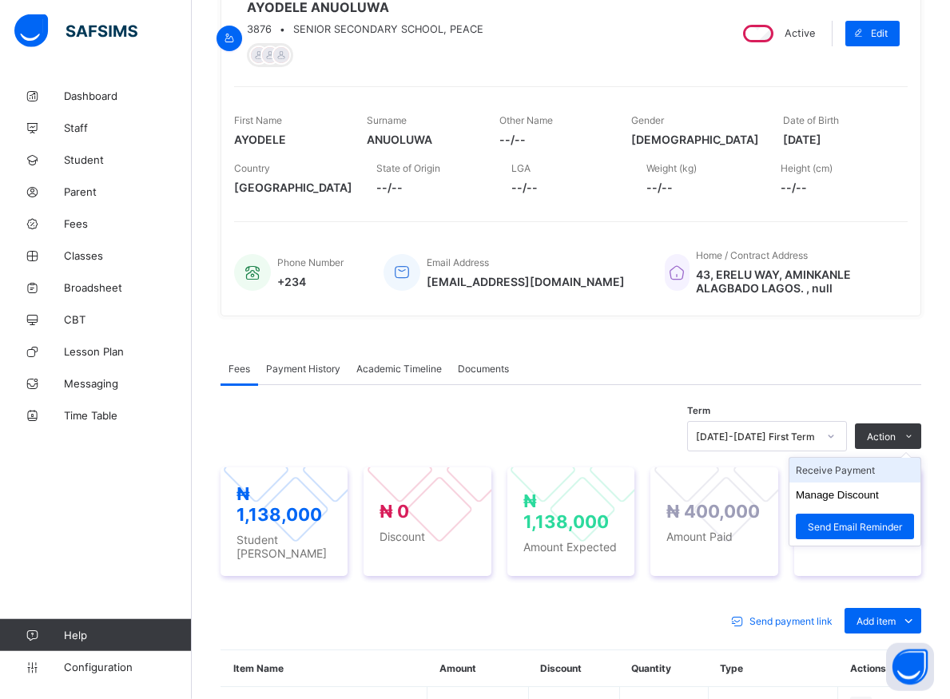
click at [853, 472] on li "Receive Payment" at bounding box center [854, 470] width 131 height 25
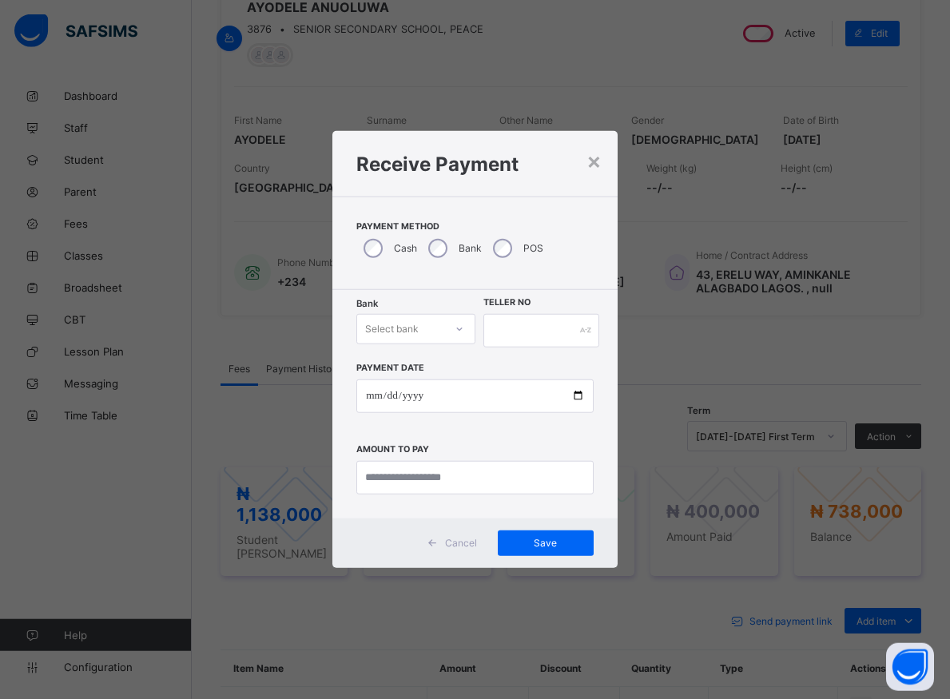
click at [465, 333] on div at bounding box center [459, 329] width 27 height 26
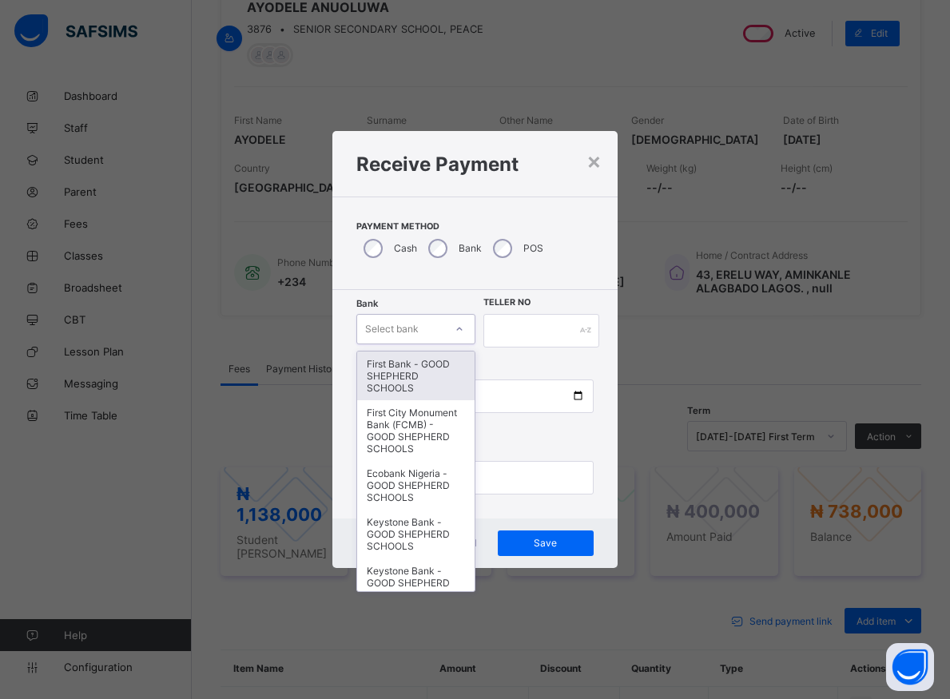
click at [435, 369] on div "First Bank - GOOD SHEPHERD SCHOOLS" at bounding box center [415, 375] width 117 height 49
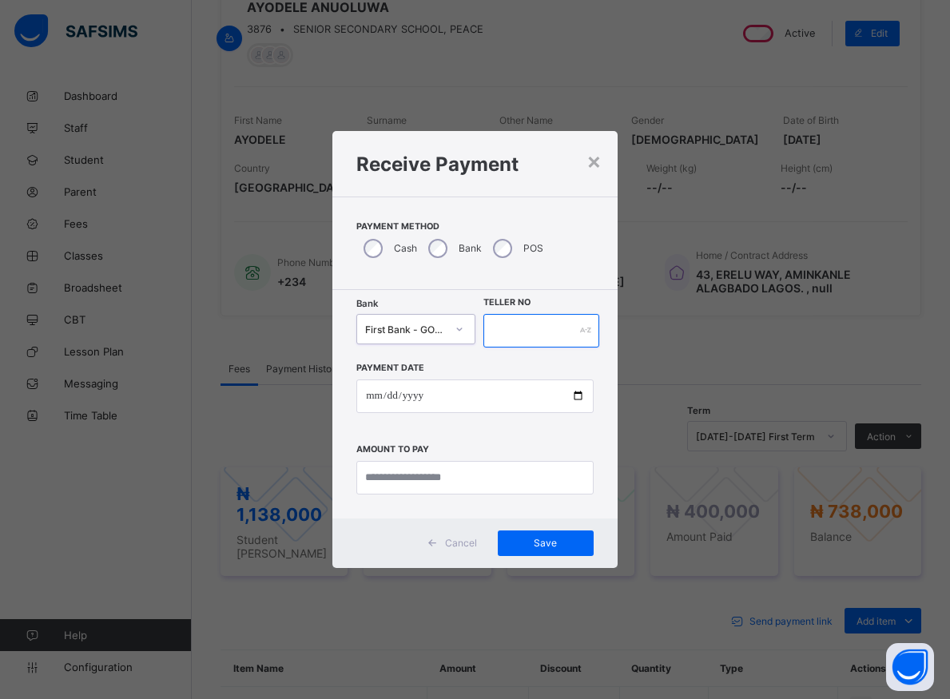
click at [499, 321] on input "text" at bounding box center [541, 331] width 116 height 34
click at [510, 334] on input "text" at bounding box center [541, 331] width 116 height 34
click at [524, 339] on input "*****" at bounding box center [541, 331] width 116 height 34
click at [520, 327] on input "*****" at bounding box center [541, 331] width 116 height 34
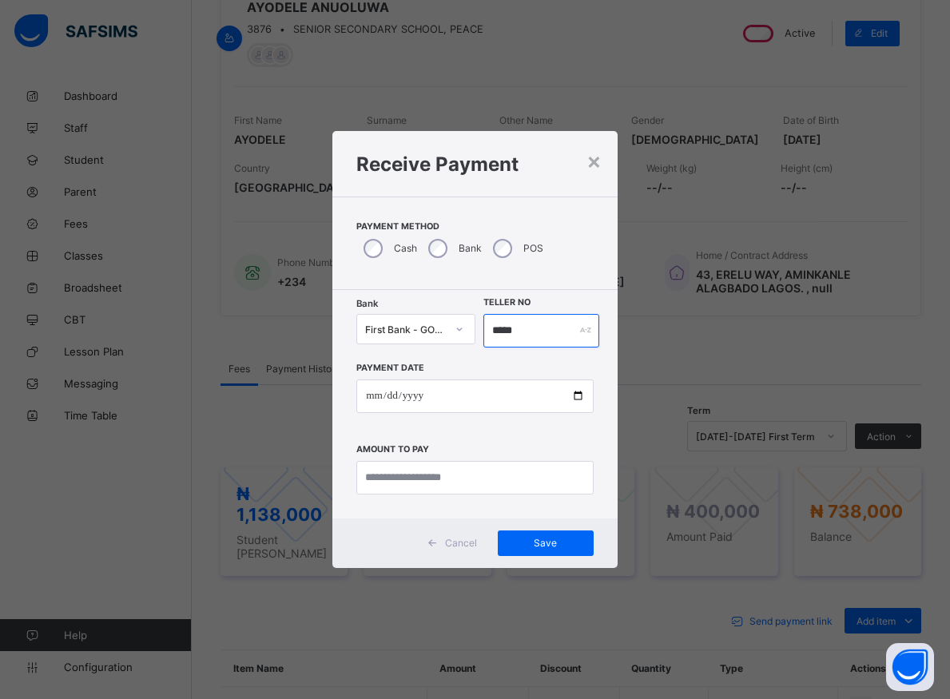
click at [520, 327] on input "*****" at bounding box center [541, 331] width 116 height 34
click at [519, 326] on input "*****" at bounding box center [541, 331] width 116 height 34
click at [519, 328] on input "*****" at bounding box center [541, 331] width 116 height 34
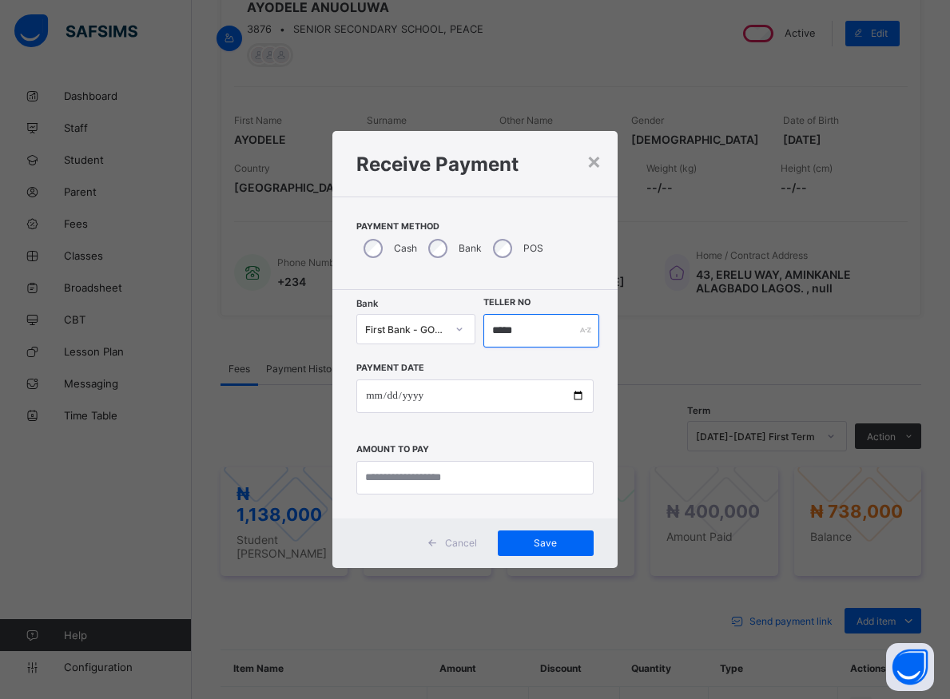
click at [519, 329] on input "*****" at bounding box center [541, 331] width 116 height 34
click at [519, 331] on input "*****" at bounding box center [541, 331] width 116 height 34
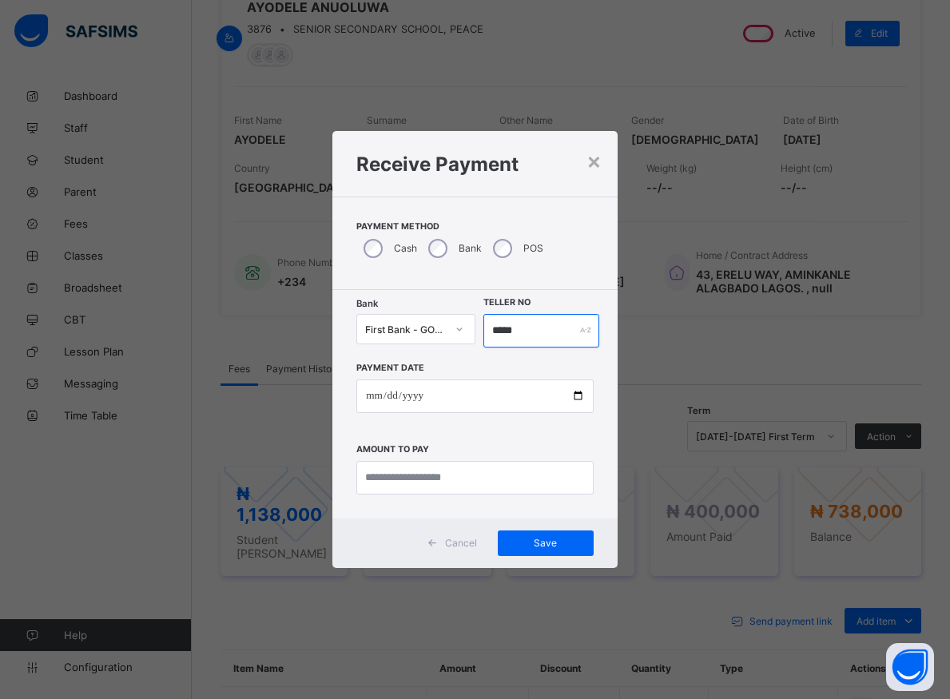
click at [519, 331] on input "*****" at bounding box center [541, 331] width 116 height 34
type input "*****"
click at [660, 343] on div "× Receive Payment Payment Method Cash Bank POS Bank First Bank - GOOD SHEPHERD …" at bounding box center [475, 349] width 950 height 699
click at [505, 328] on input "*****" at bounding box center [541, 331] width 116 height 34
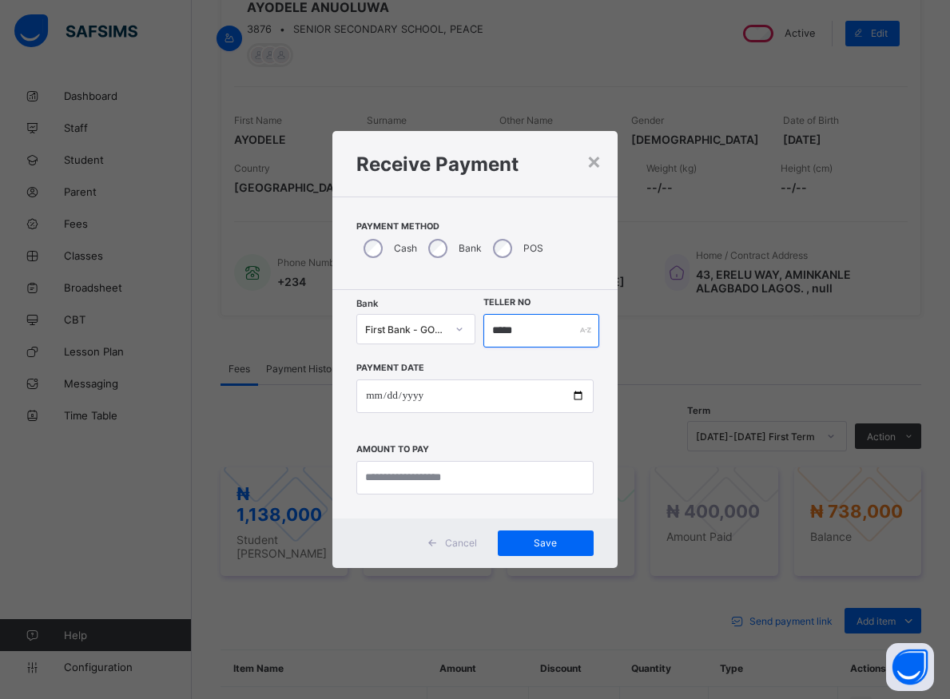
click at [505, 328] on input "*****" at bounding box center [541, 331] width 116 height 34
click at [516, 319] on input "*****" at bounding box center [541, 331] width 116 height 34
click at [517, 319] on input "*****" at bounding box center [541, 331] width 116 height 34
click at [516, 327] on input "*****" at bounding box center [541, 331] width 116 height 34
click at [514, 328] on input "*****" at bounding box center [541, 331] width 116 height 34
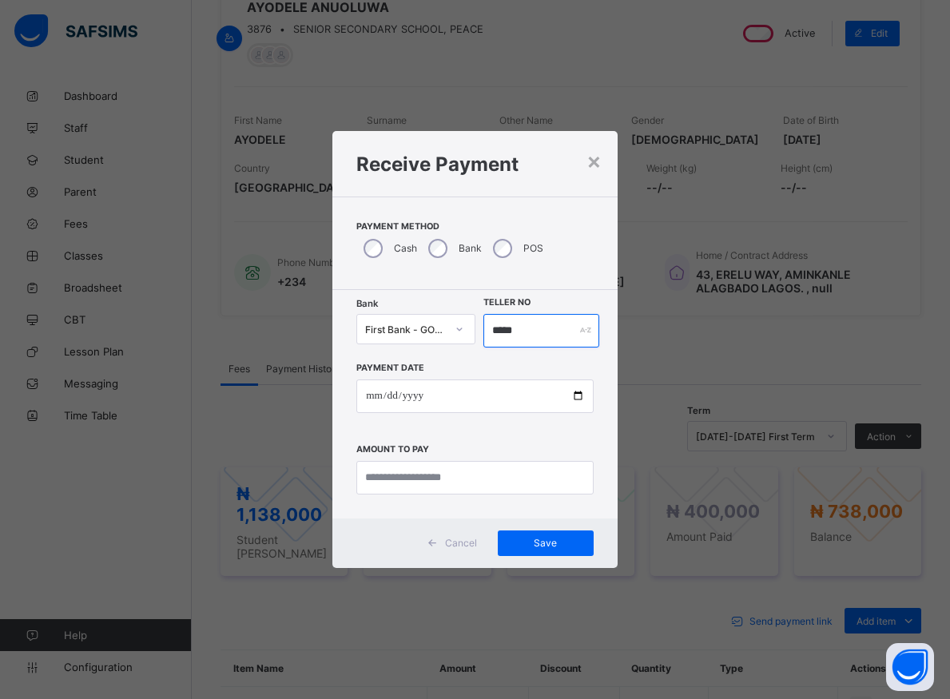
click at [514, 328] on input "*****" at bounding box center [541, 331] width 116 height 34
click at [514, 329] on input "*****" at bounding box center [541, 331] width 116 height 34
click at [514, 330] on input "*****" at bounding box center [541, 331] width 116 height 34
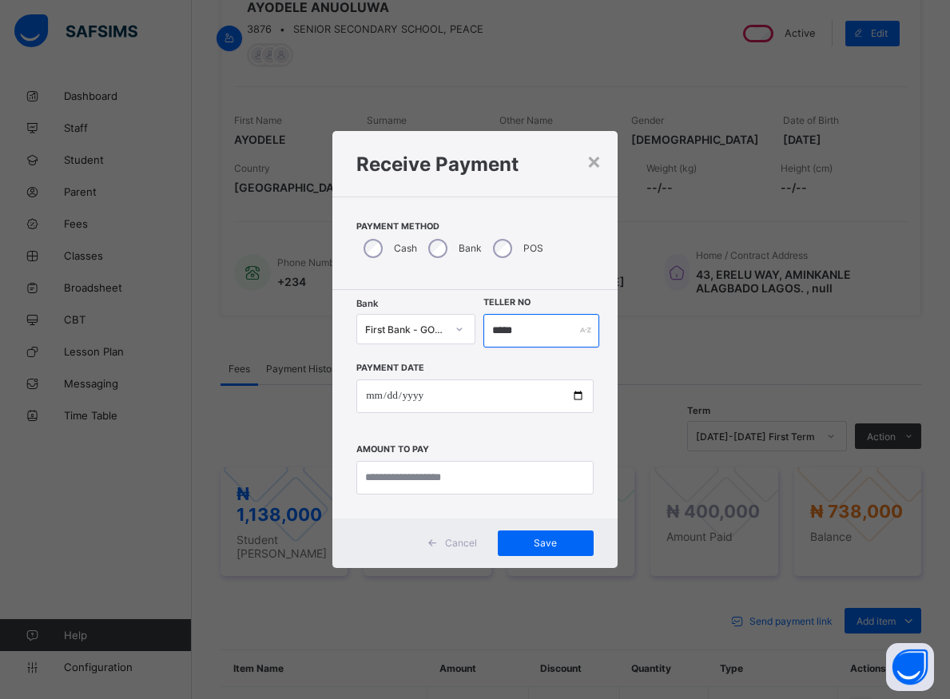
click at [510, 321] on input "*****" at bounding box center [541, 331] width 116 height 34
click at [510, 322] on input "*****" at bounding box center [541, 331] width 116 height 34
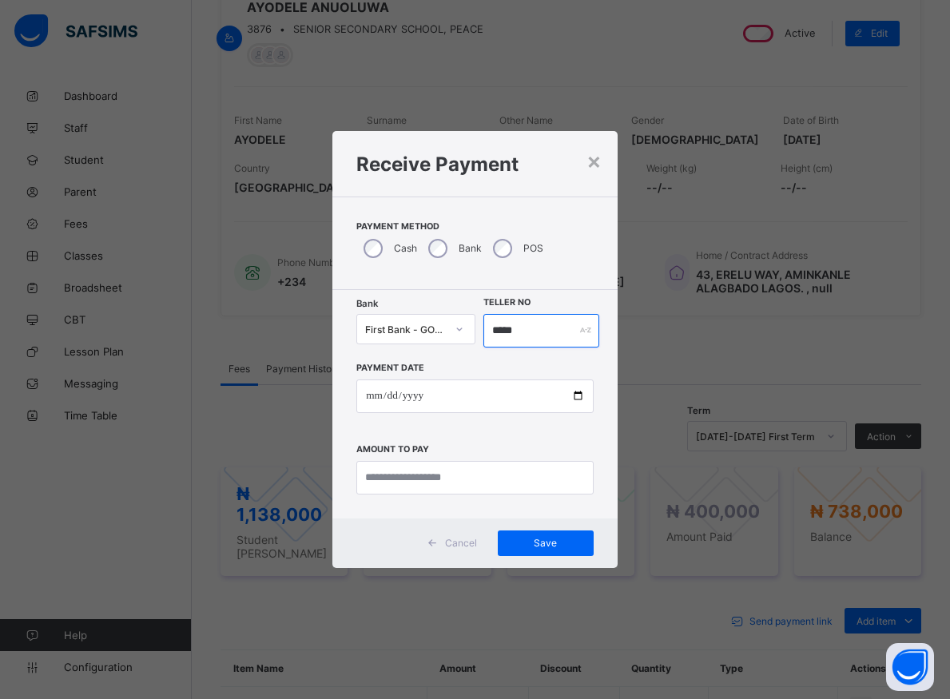
click at [510, 322] on input "*****" at bounding box center [541, 331] width 116 height 34
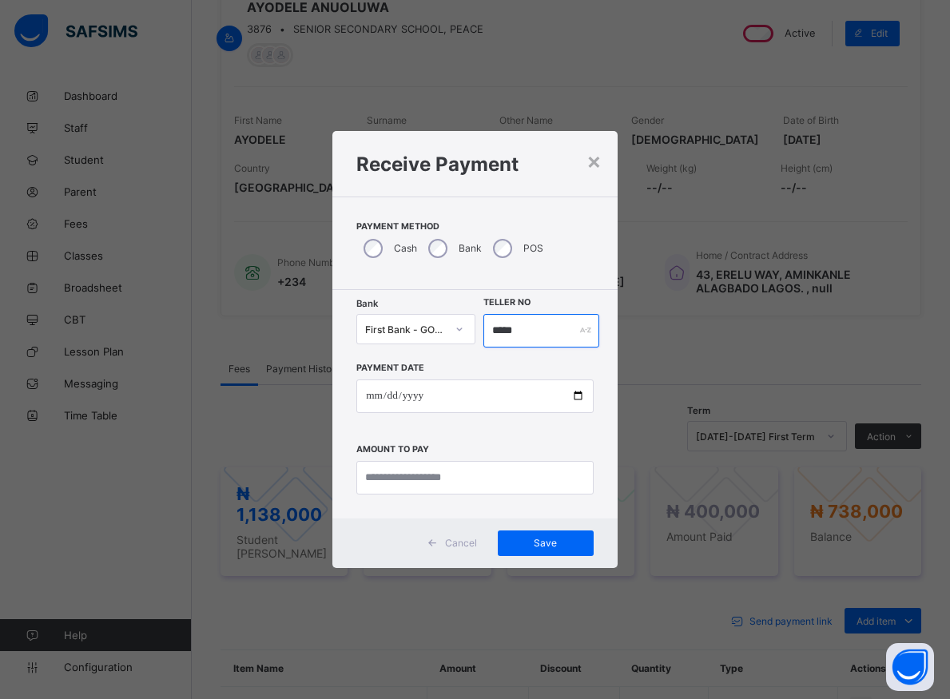
click at [510, 322] on input "*****" at bounding box center [541, 331] width 116 height 34
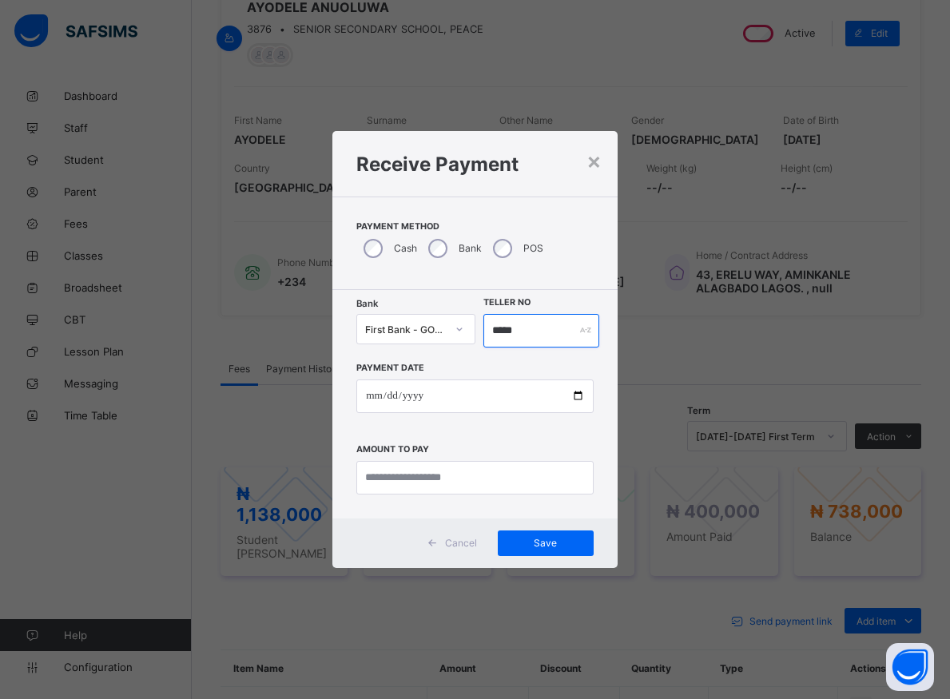
click at [510, 322] on input "*****" at bounding box center [541, 331] width 116 height 34
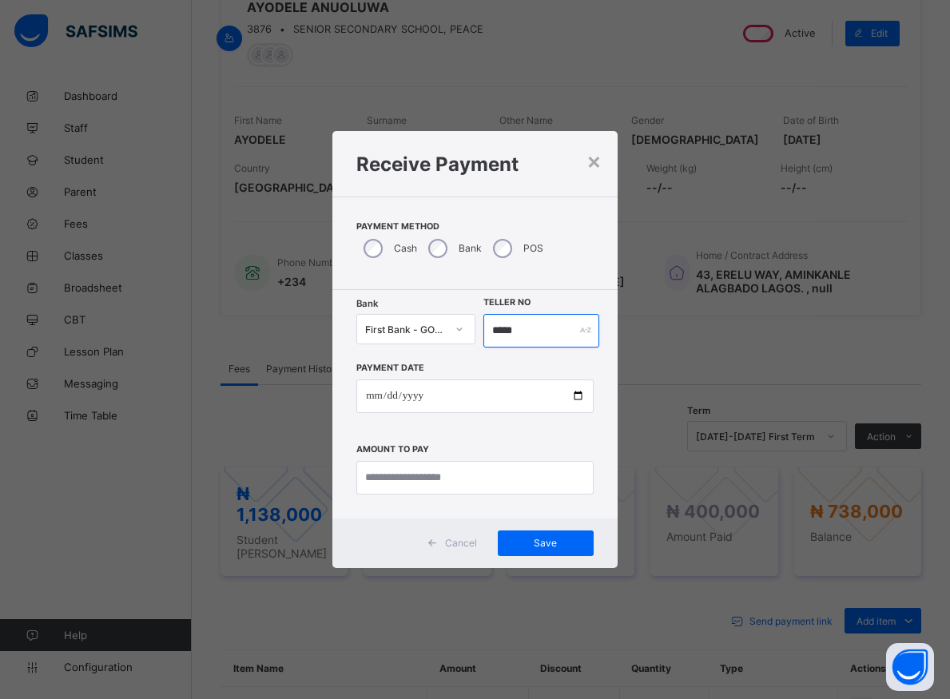
click at [510, 322] on input "*****" at bounding box center [541, 331] width 116 height 34
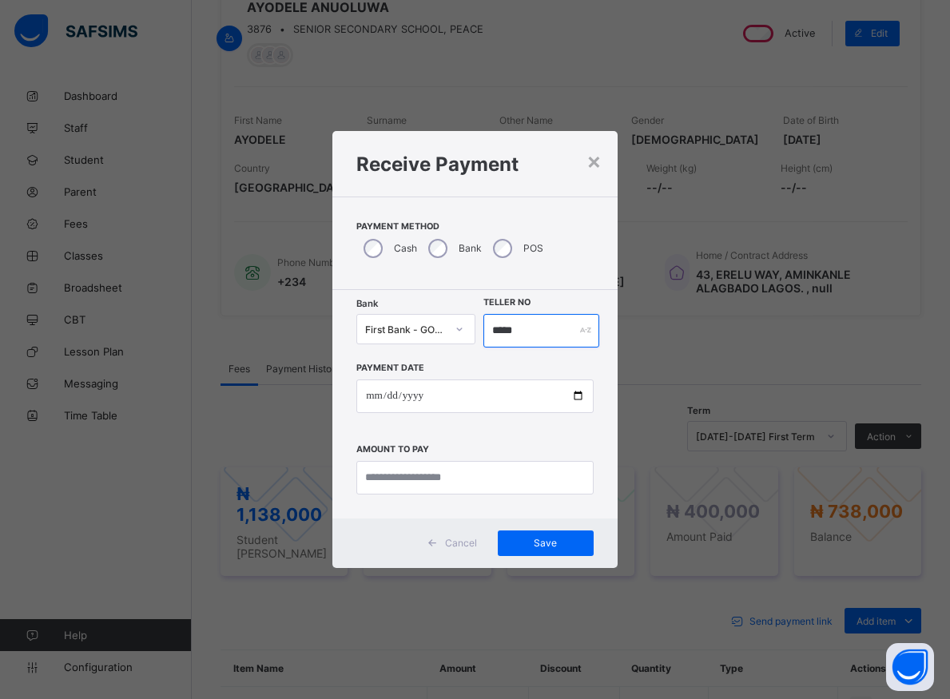
click at [510, 322] on input "*****" at bounding box center [541, 331] width 116 height 34
click at [510, 323] on input "*****" at bounding box center [541, 331] width 116 height 34
click at [513, 323] on input "*****" at bounding box center [541, 331] width 116 height 34
click at [514, 323] on input "*****" at bounding box center [541, 331] width 116 height 34
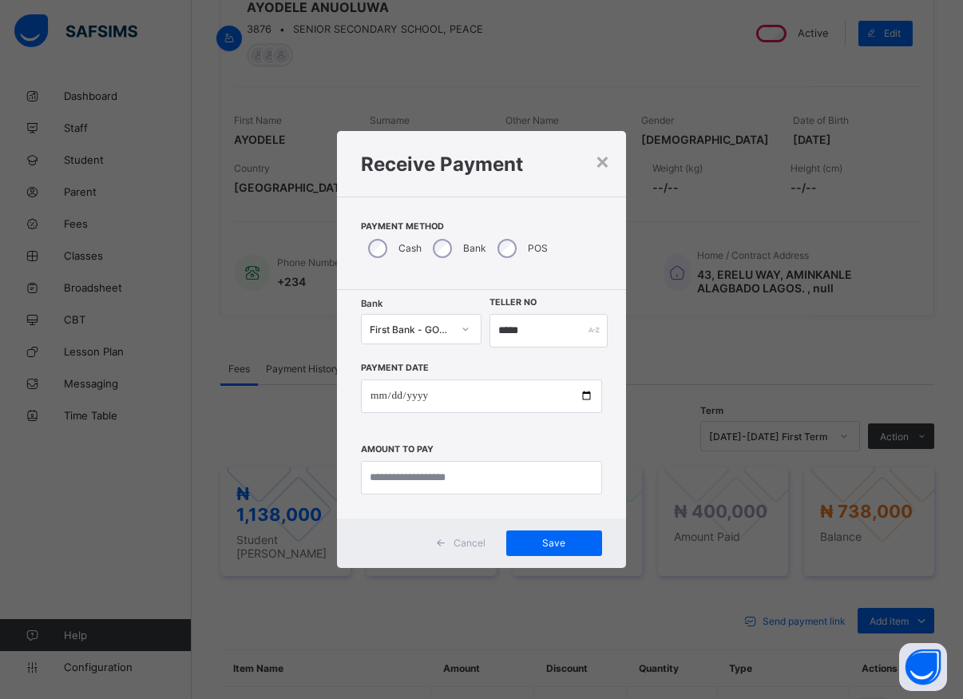
click at [741, 326] on div "× Receive Payment Payment Method Cash Bank POS Bank First Bank - GOOD SHEPHERD …" at bounding box center [481, 349] width 963 height 699
click at [589, 397] on input "date" at bounding box center [481, 396] width 241 height 34
click at [588, 398] on input "date" at bounding box center [481, 396] width 241 height 34
click at [587, 406] on input "date" at bounding box center [481, 396] width 241 height 34
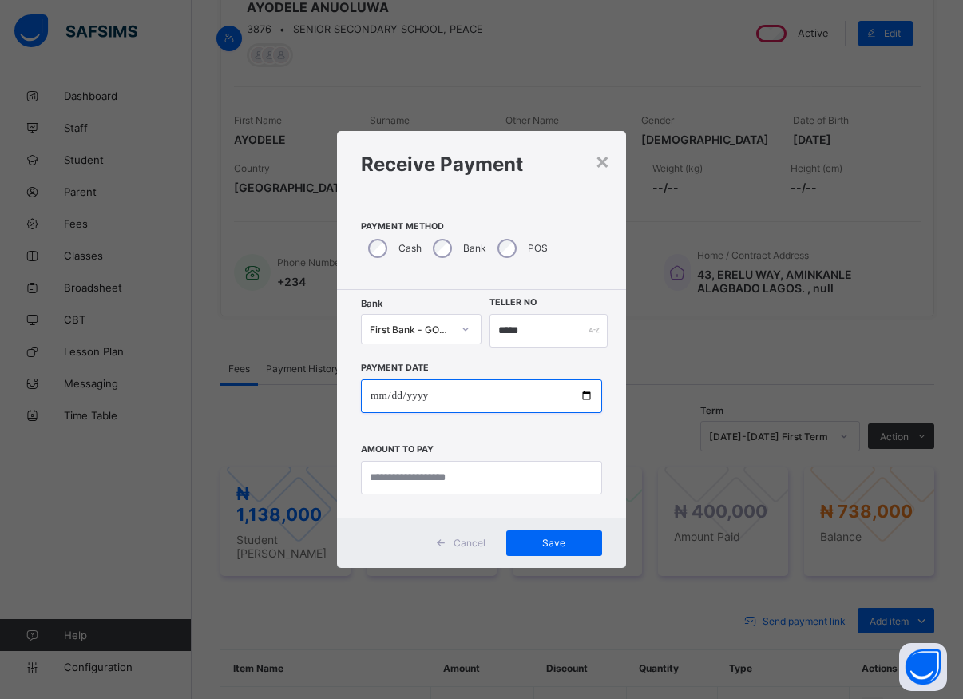
click at [587, 401] on input "date" at bounding box center [481, 396] width 241 height 34
click at [587, 391] on input "date" at bounding box center [481, 396] width 241 height 34
click at [589, 394] on input "date" at bounding box center [481, 396] width 241 height 34
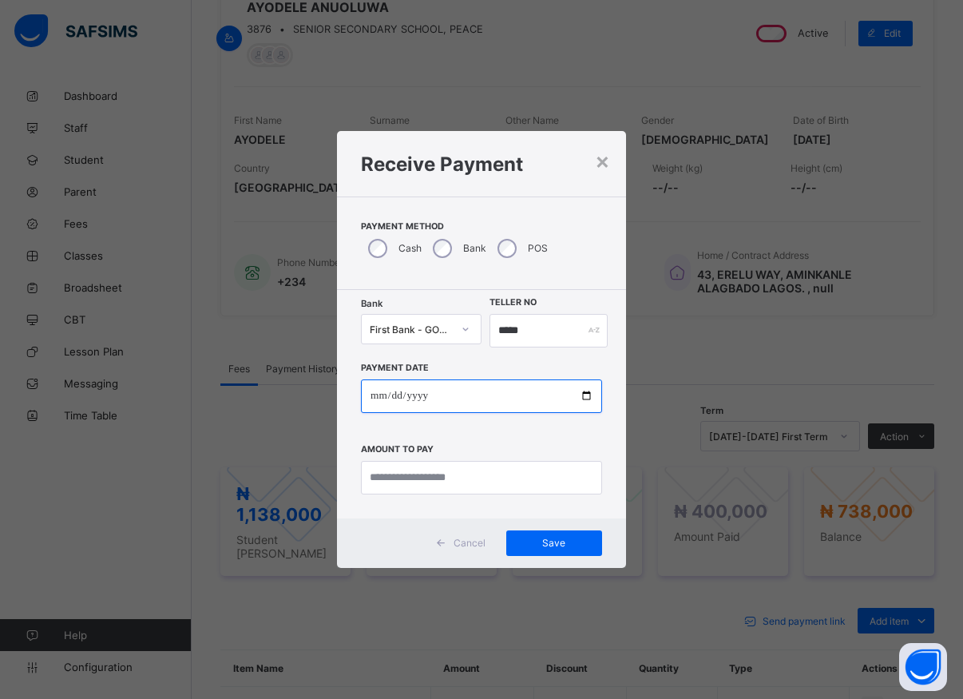
click at [590, 395] on input "date" at bounding box center [481, 396] width 241 height 34
click at [589, 395] on input "date" at bounding box center [481, 396] width 241 height 34
click at [588, 396] on input "date" at bounding box center [481, 396] width 241 height 34
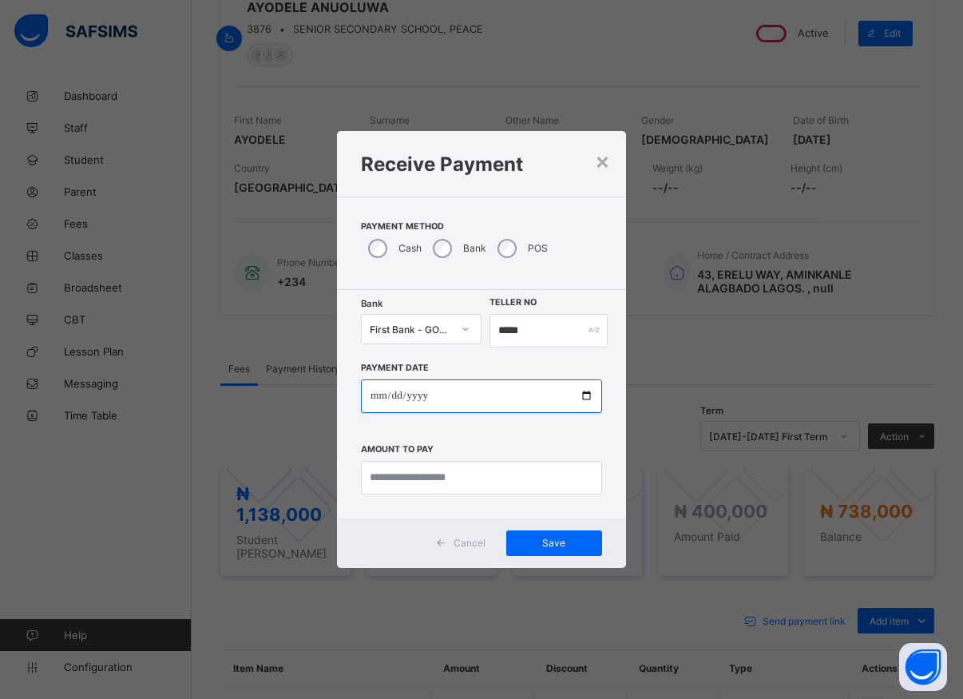
click at [588, 396] on input "date" at bounding box center [481, 396] width 241 height 34
click at [586, 397] on input "date" at bounding box center [481, 396] width 241 height 34
click at [581, 395] on input "date" at bounding box center [481, 396] width 241 height 34
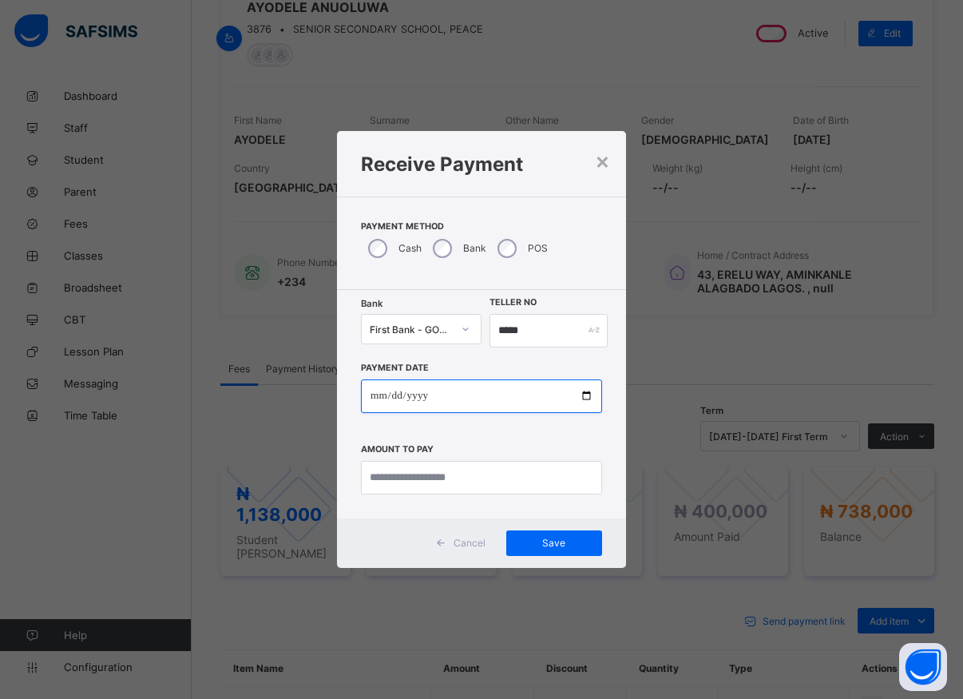
click at [581, 395] on input "date" at bounding box center [481, 396] width 241 height 34
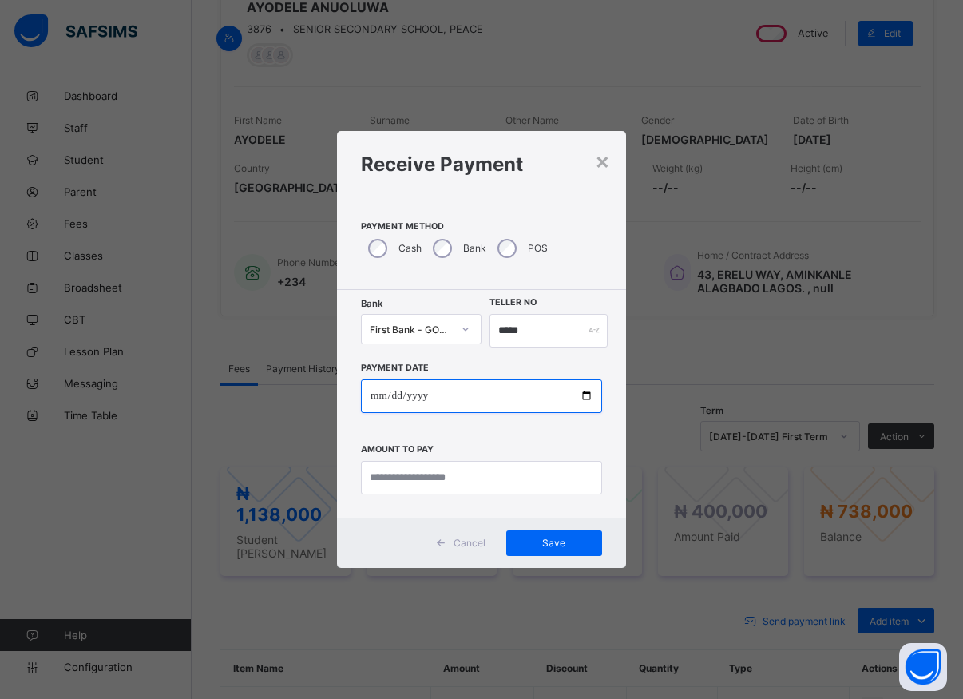
click at [581, 395] on input "date" at bounding box center [481, 396] width 241 height 34
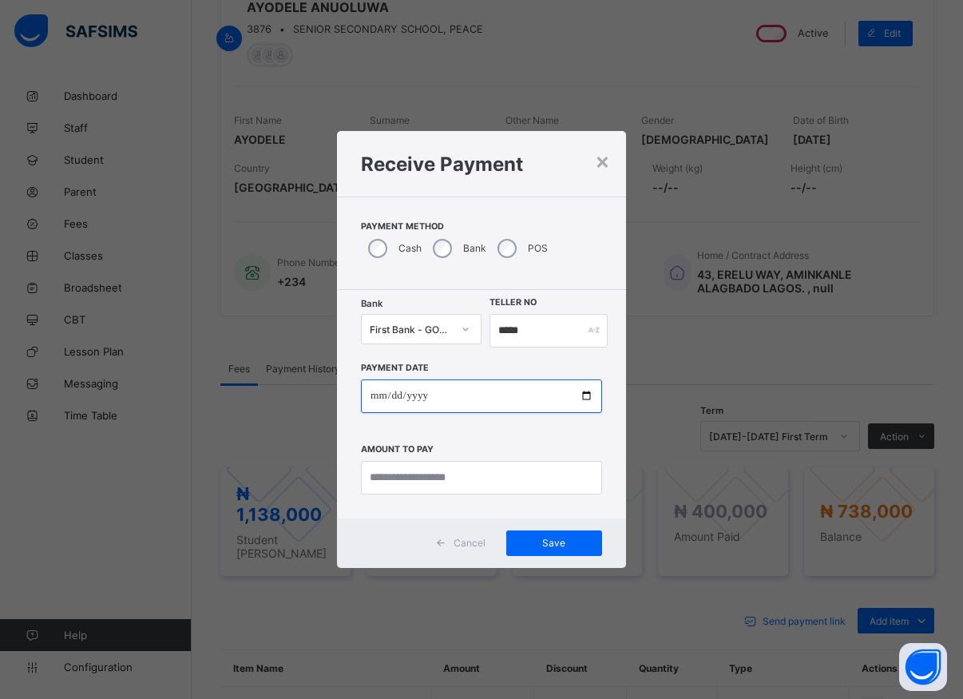
click at [581, 395] on input "date" at bounding box center [481, 396] width 241 height 34
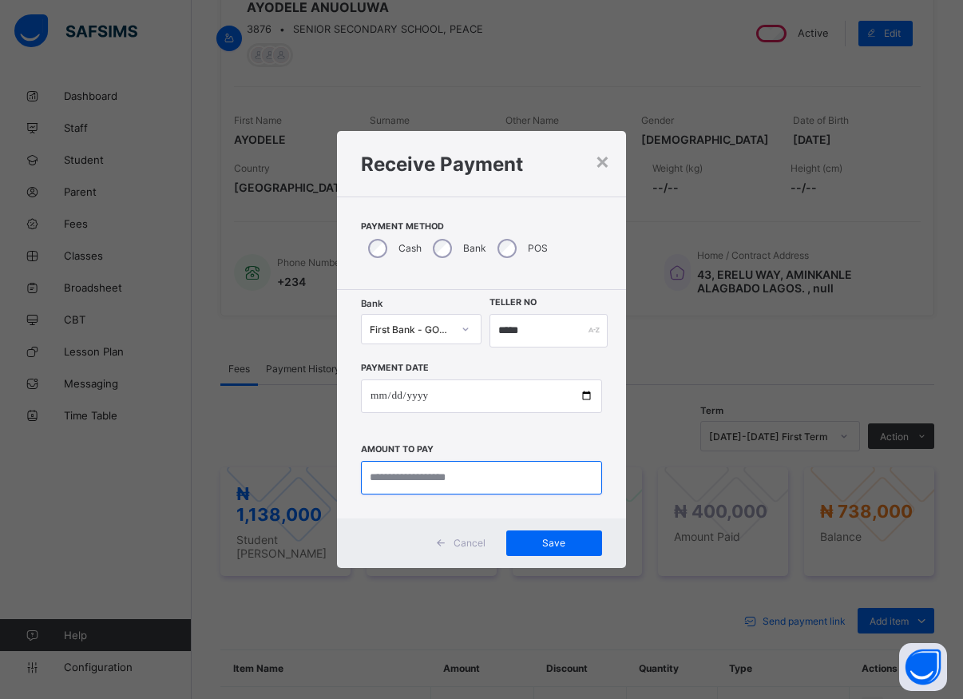
click at [458, 482] on input "currency" at bounding box center [481, 478] width 241 height 34
type input "********"
click at [557, 451] on div "Payment Date Amount to pay" at bounding box center [481, 420] width 241 height 147
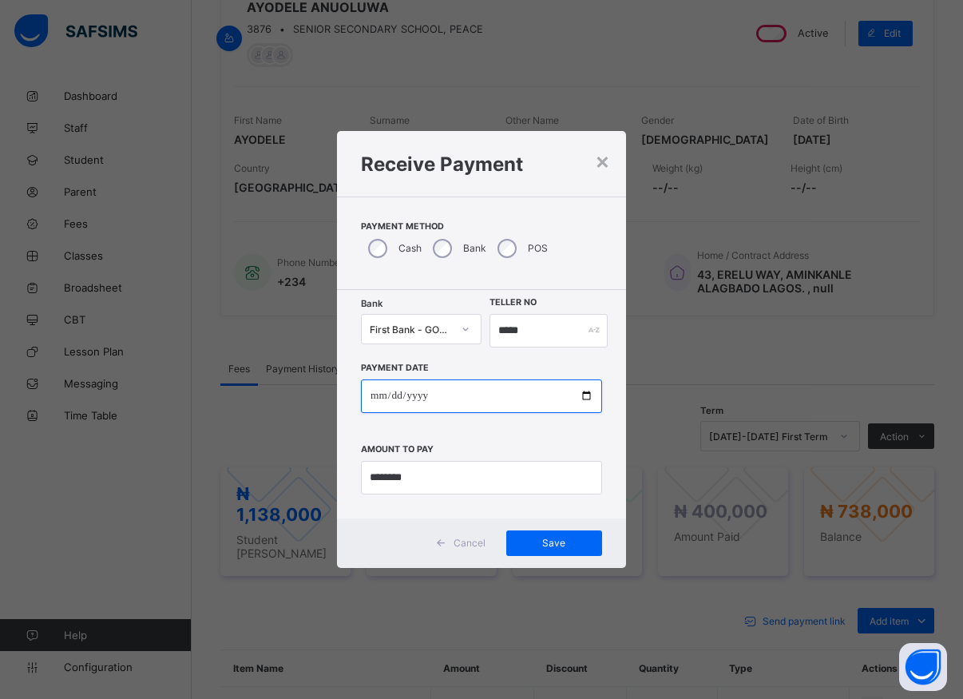
click at [583, 398] on input "date" at bounding box center [481, 396] width 241 height 34
type input "**********"
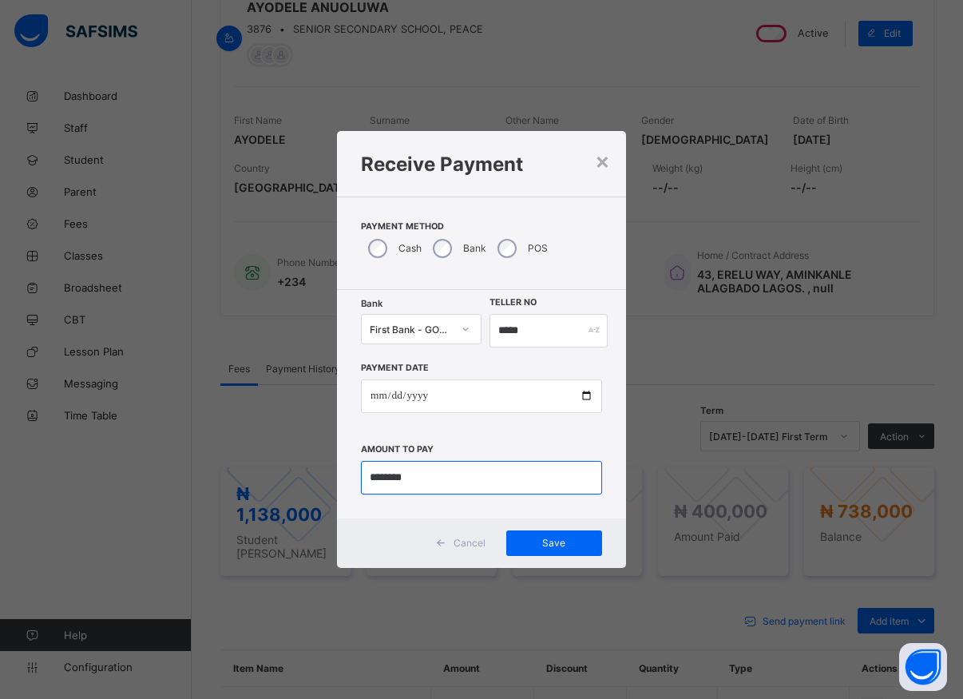
click at [494, 492] on input "currency" at bounding box center [481, 478] width 241 height 34
click at [532, 540] on span "Save" at bounding box center [554, 543] width 72 height 12
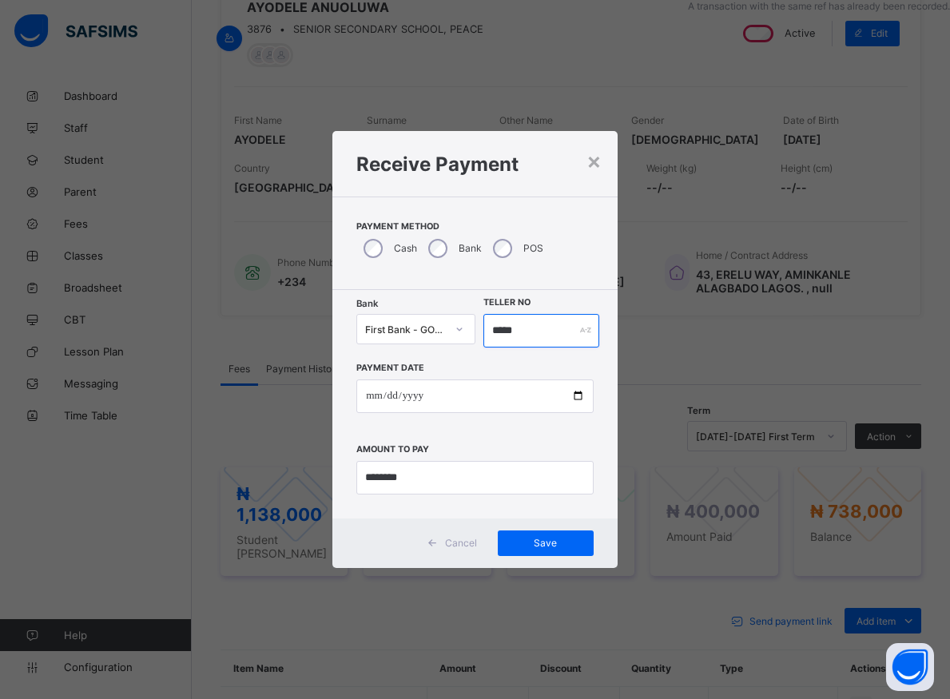
click at [526, 323] on input "*****" at bounding box center [541, 331] width 116 height 34
click at [526, 328] on input "*****" at bounding box center [541, 331] width 116 height 34
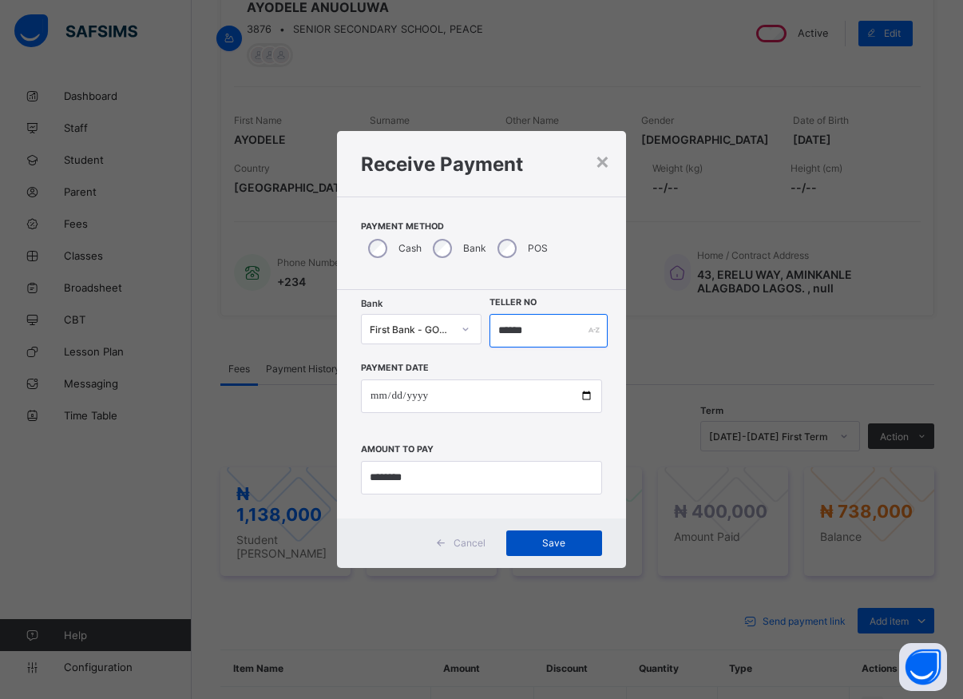
type input "******"
click at [544, 549] on div "Save" at bounding box center [554, 543] width 96 height 26
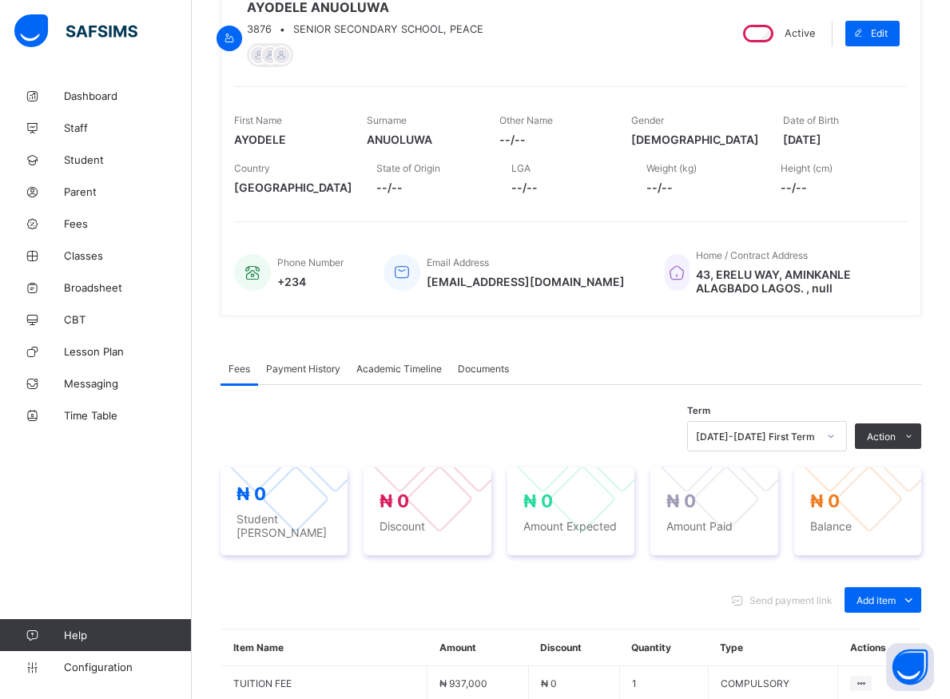
scroll to position [410, 0]
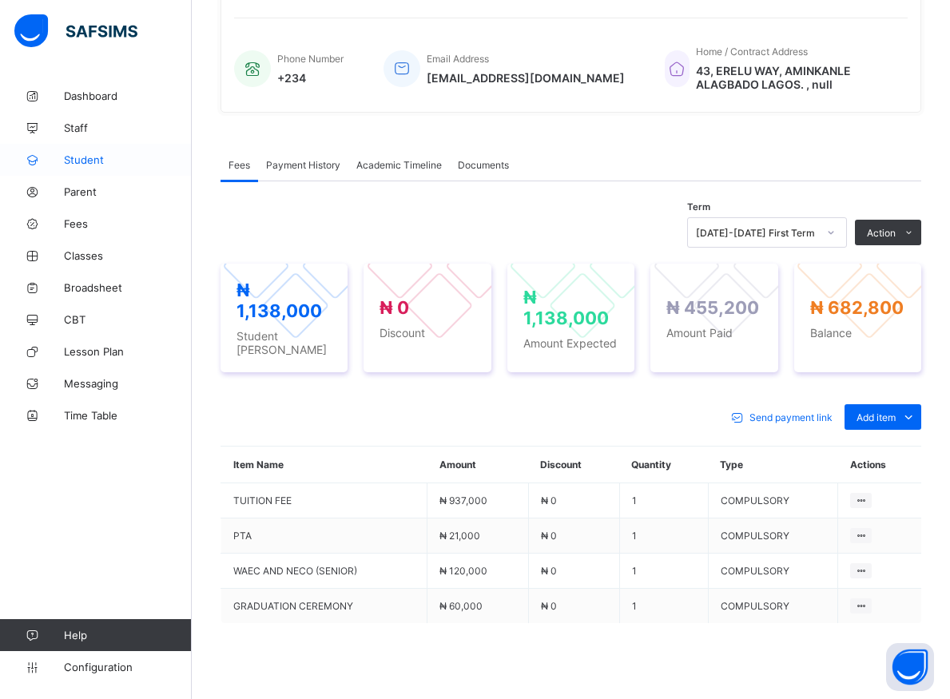
click at [71, 160] on span "Student" at bounding box center [128, 159] width 128 height 13
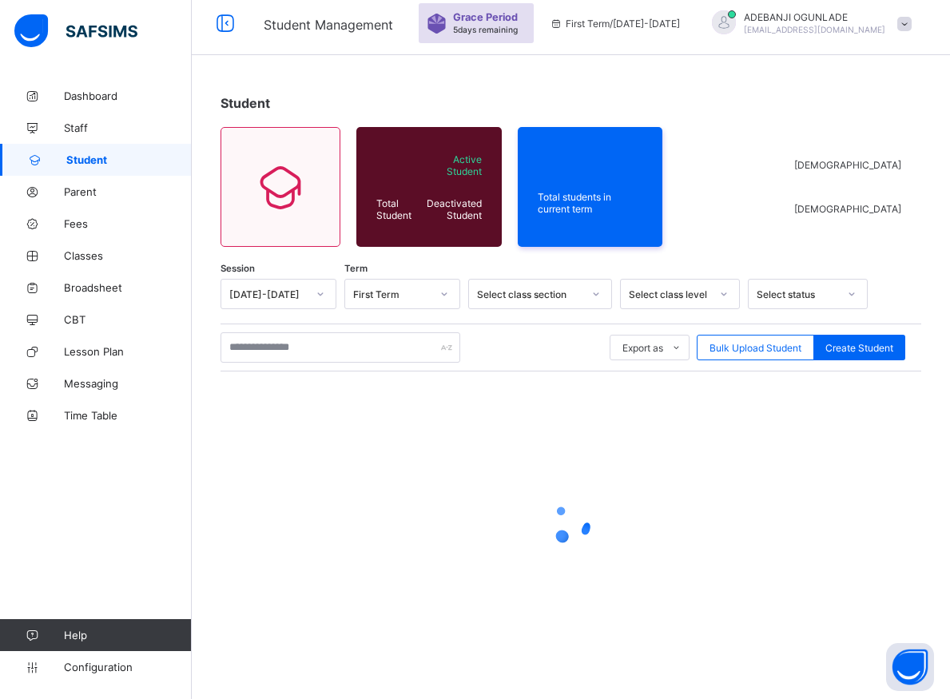
scroll to position [57, 0]
click at [71, 160] on span "Student" at bounding box center [128, 159] width 125 height 13
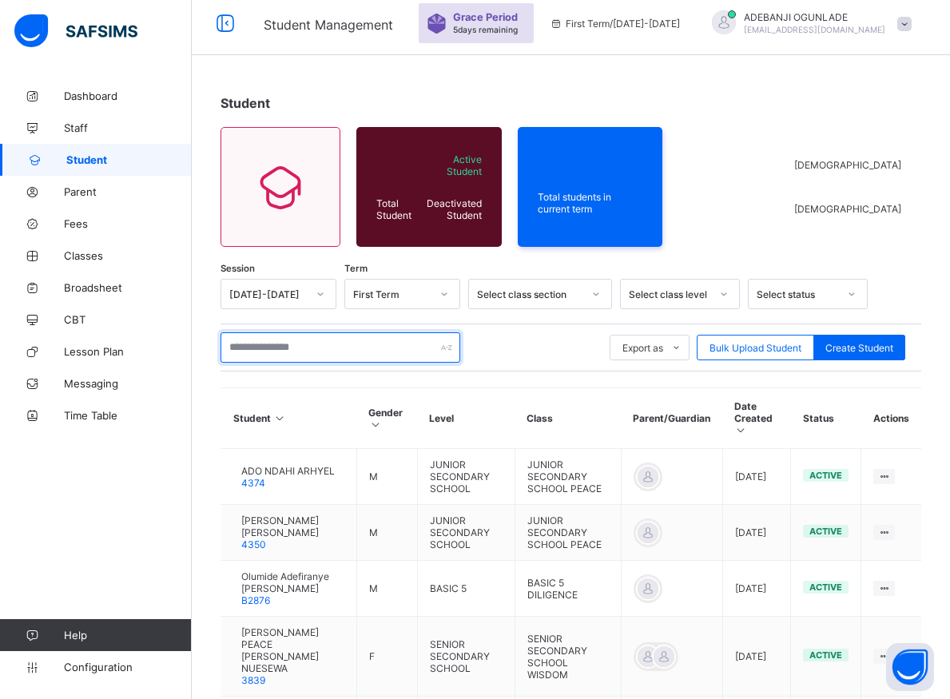
click at [268, 345] on input "text" at bounding box center [340, 347] width 240 height 30
type input "********"
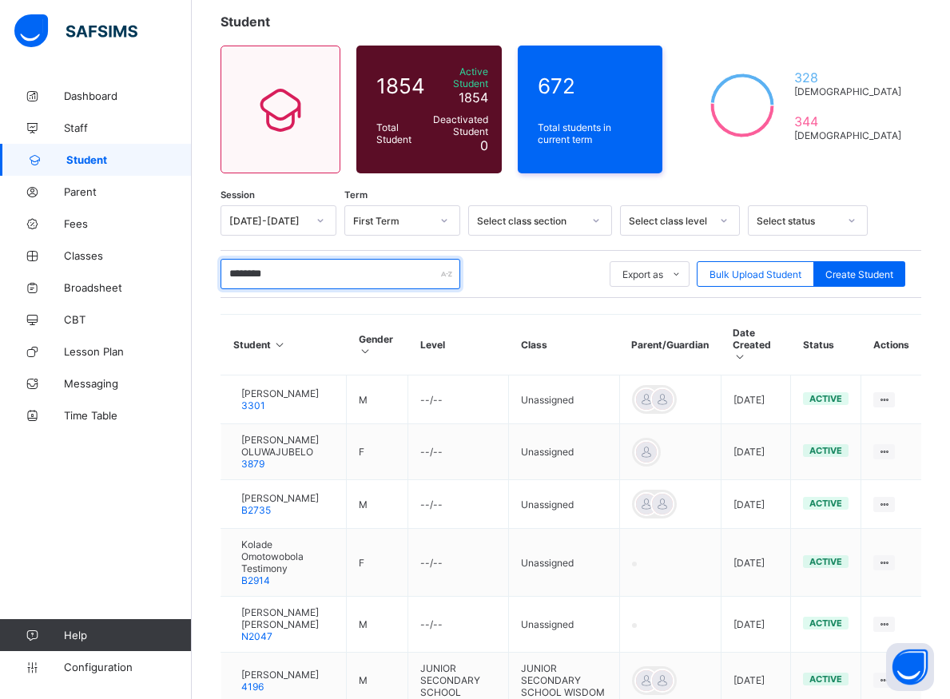
scroll to position [464, 0]
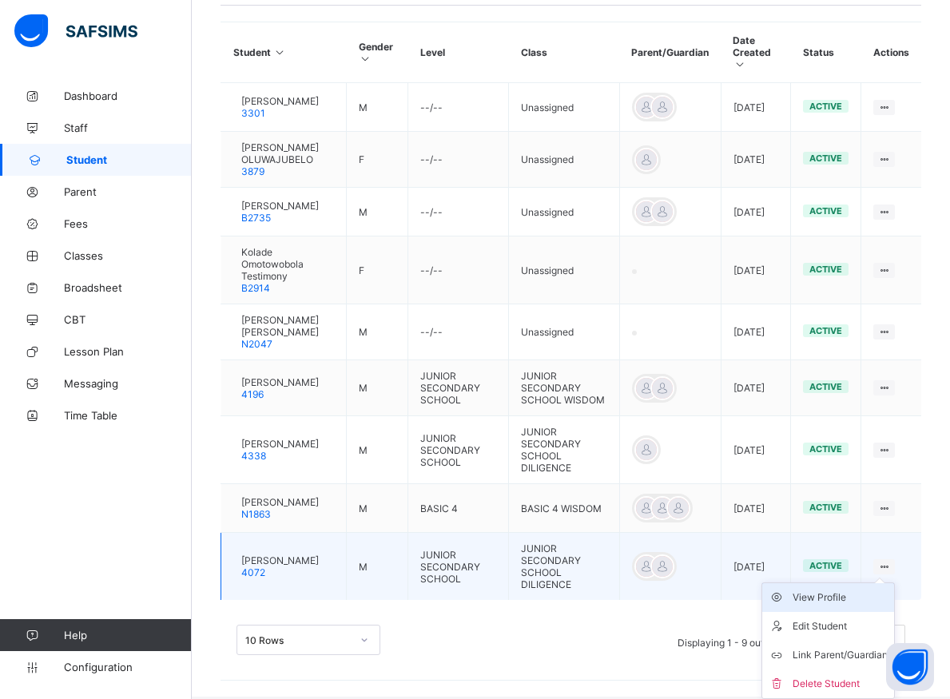
click at [859, 602] on div "View Profile" at bounding box center [839, 597] width 95 height 16
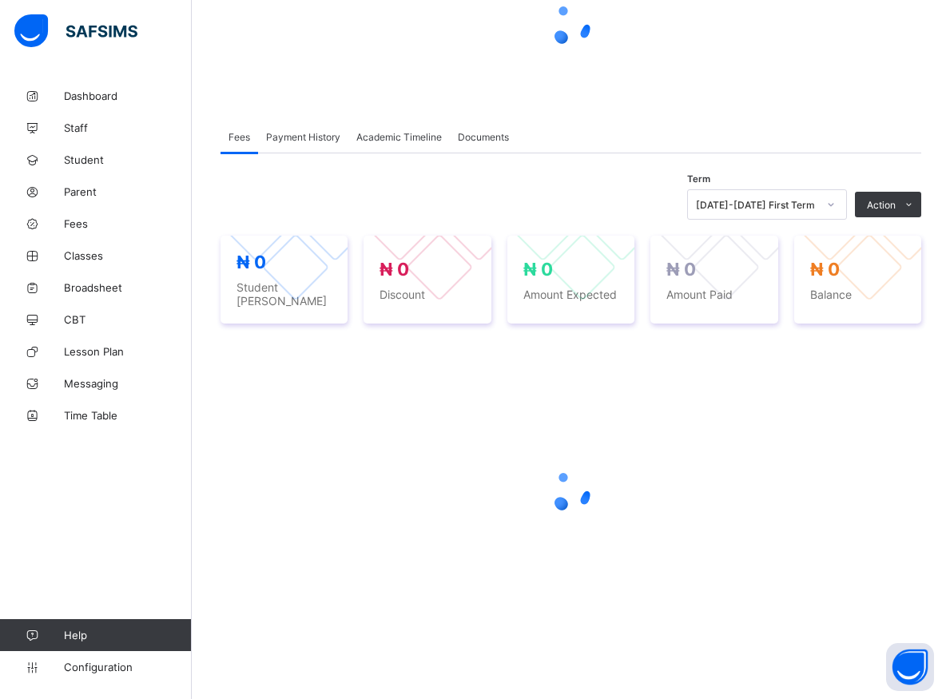
scroll to position [219, 0]
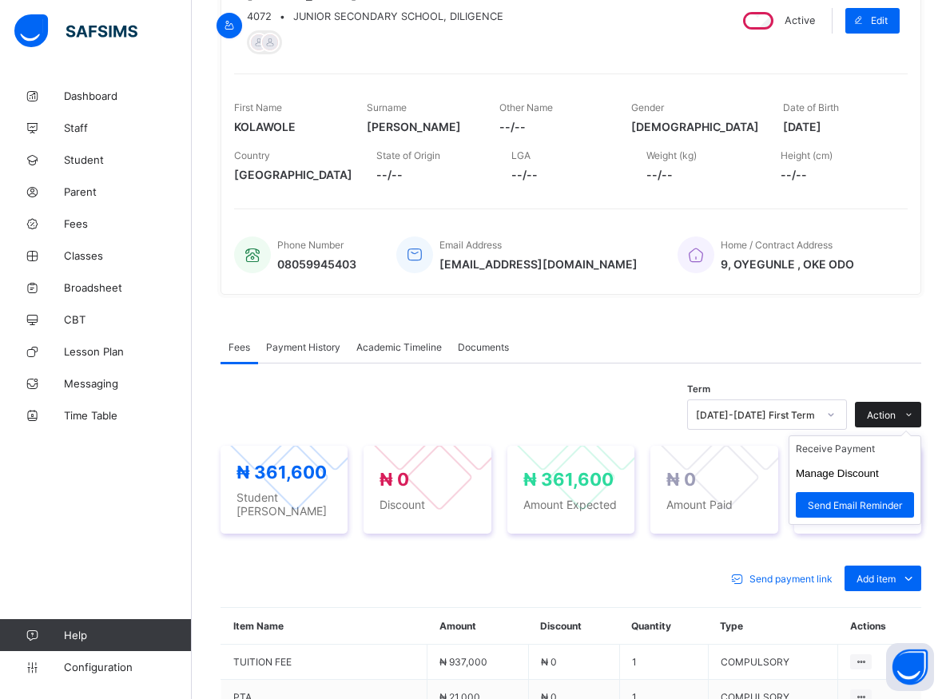
click at [887, 435] on ul "Receive Payment Manage Discount Send Email Reminder" at bounding box center [854, 479] width 133 height 89
click at [887, 414] on span "Action" at bounding box center [881, 415] width 29 height 12
click at [886, 414] on span "Action" at bounding box center [881, 415] width 29 height 12
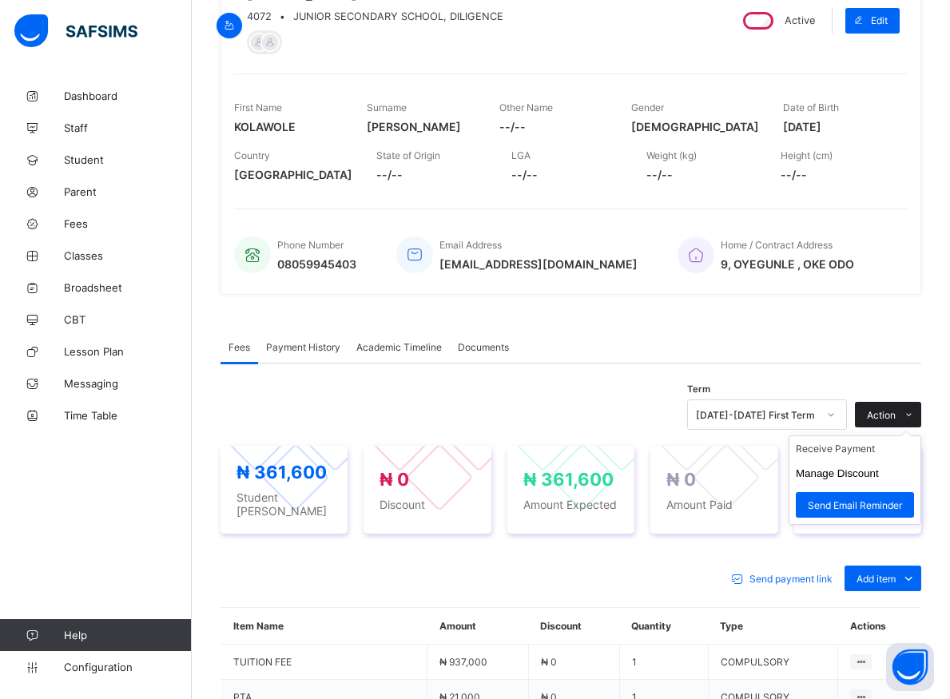
click at [886, 414] on span "Action" at bounding box center [881, 415] width 29 height 12
click at [848, 448] on ul "Receive Payment Manage Discount Send Email Reminder" at bounding box center [854, 479] width 133 height 89
click at [842, 450] on li "Receive Payment" at bounding box center [854, 448] width 131 height 25
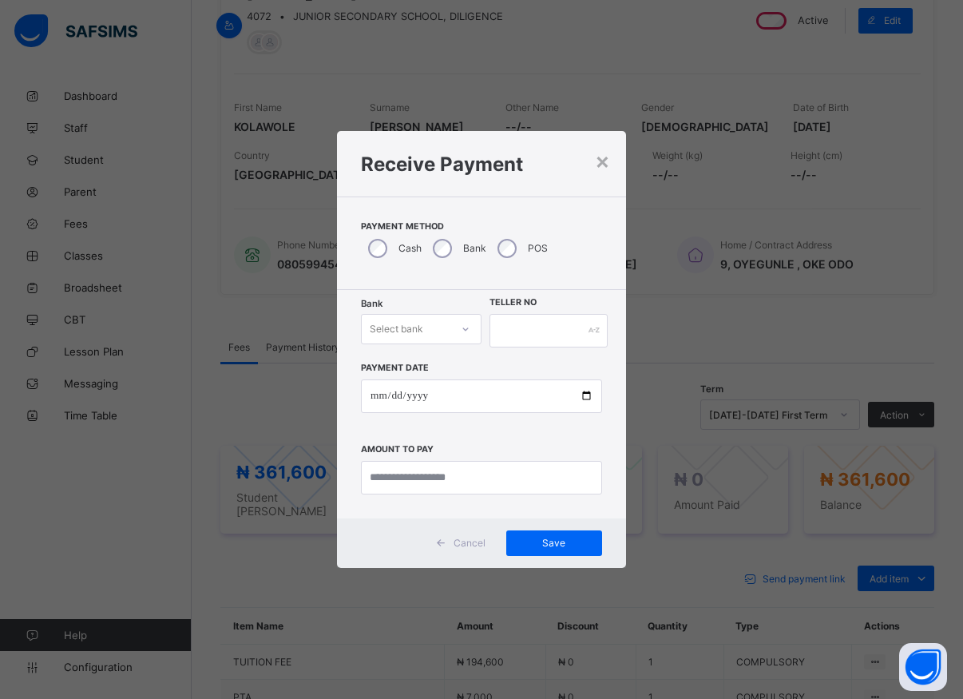
click at [468, 331] on icon at bounding box center [466, 329] width 10 height 16
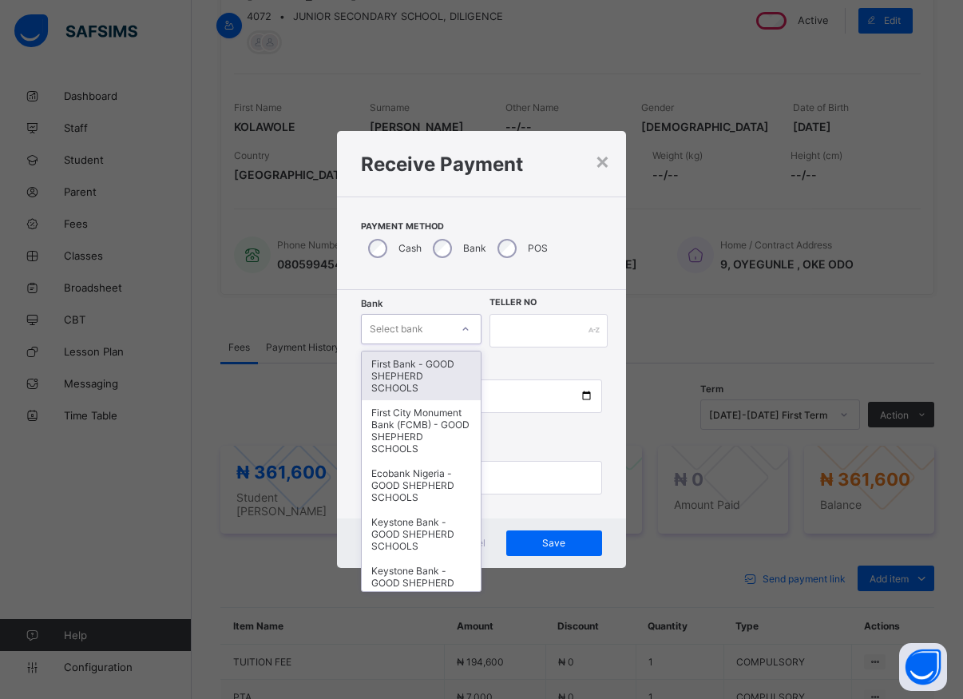
click at [420, 379] on div "First Bank - GOOD SHEPHERD SCHOOLS" at bounding box center [421, 375] width 119 height 49
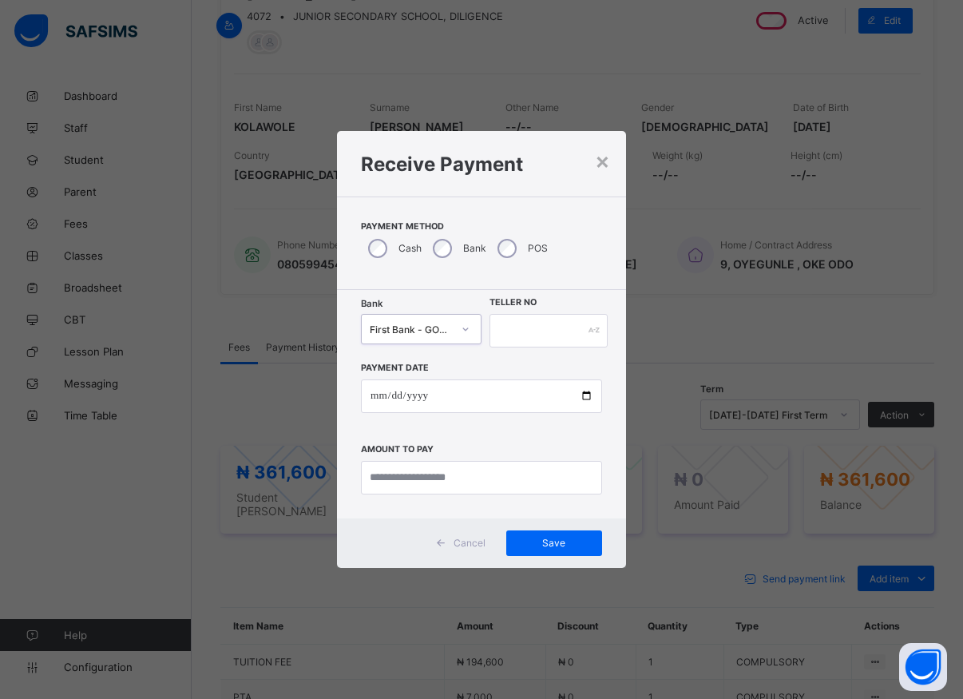
click at [421, 377] on div "Payment Date Amount to pay" at bounding box center [481, 420] width 241 height 147
click at [493, 330] on input "text" at bounding box center [549, 331] width 118 height 34
type input "*****"
click at [581, 395] on input "date" at bounding box center [481, 396] width 241 height 34
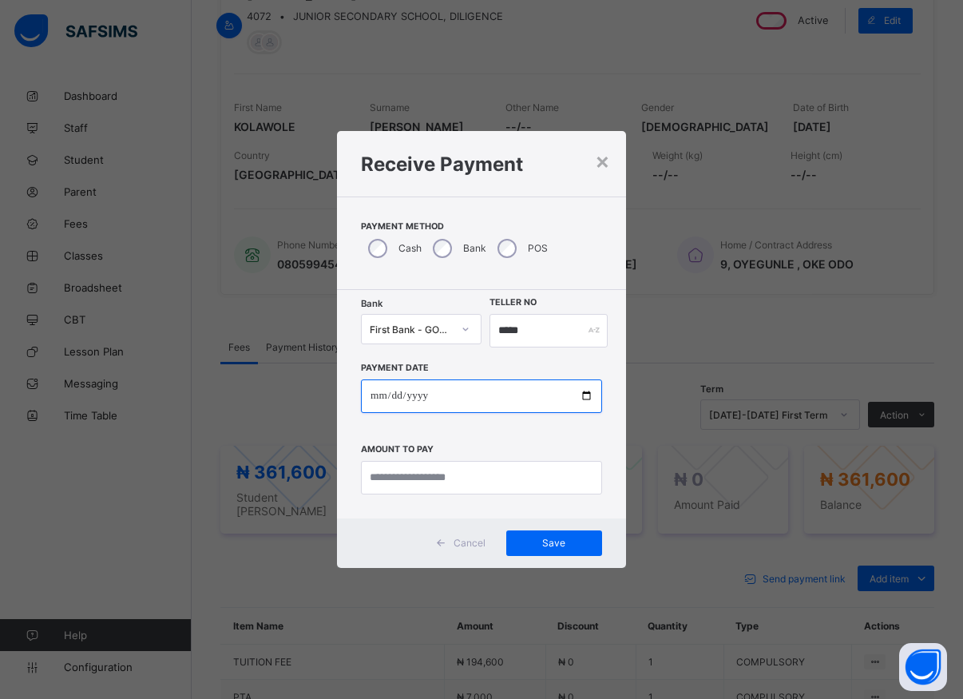
type input "**********"
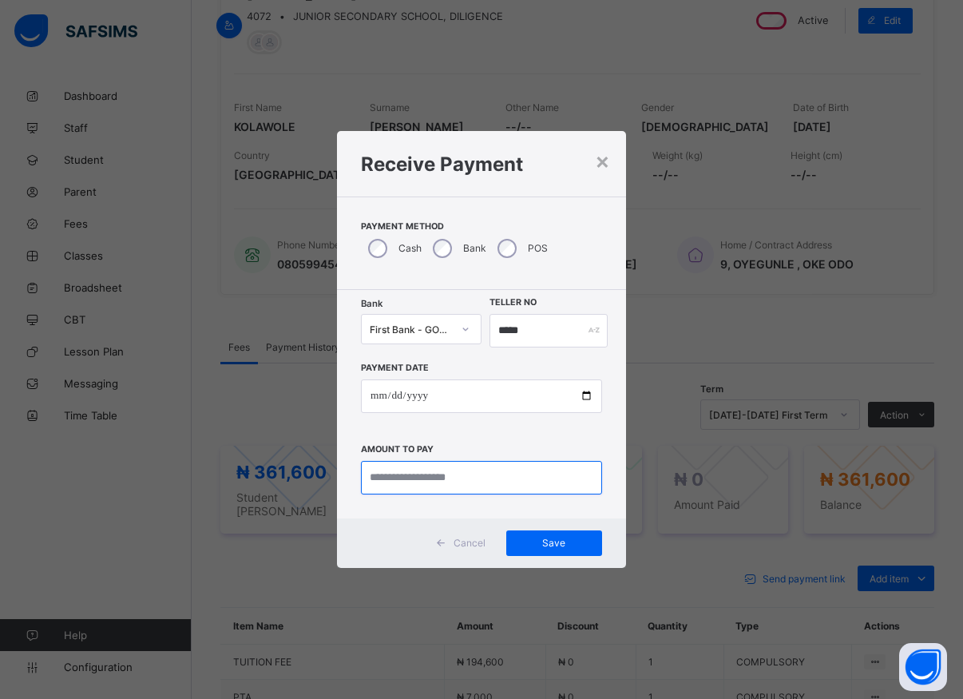
click at [467, 474] on input "currency" at bounding box center [481, 478] width 241 height 34
type input "*********"
click at [544, 543] on span "Save" at bounding box center [554, 543] width 72 height 12
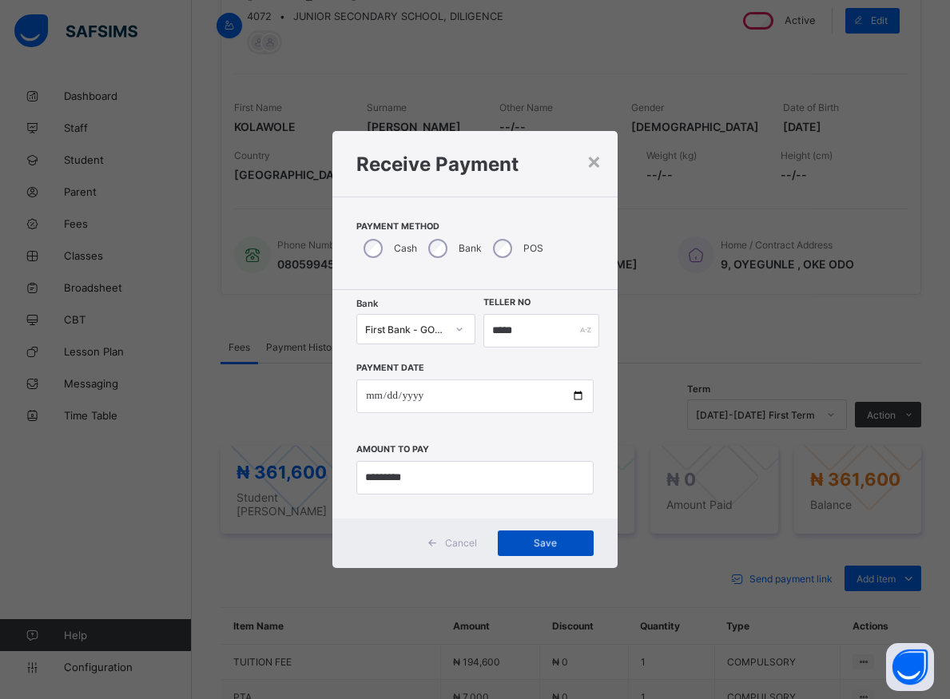
click at [542, 543] on span "Save" at bounding box center [546, 543] width 72 height 12
click at [520, 334] on input "*****" at bounding box center [541, 331] width 116 height 34
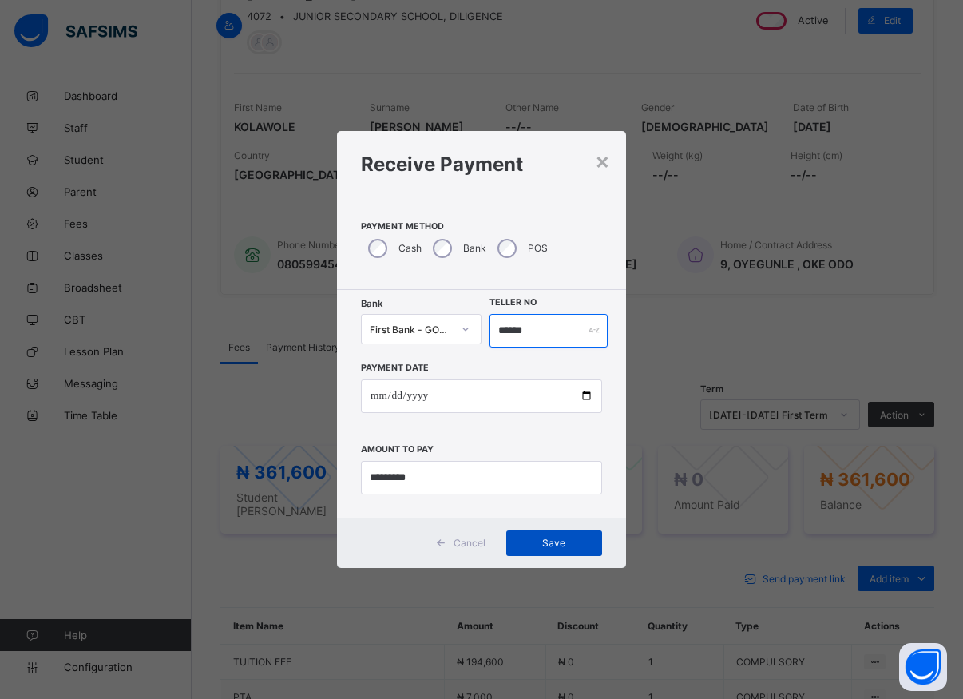
type input "******"
click at [533, 541] on span "Save" at bounding box center [554, 543] width 72 height 12
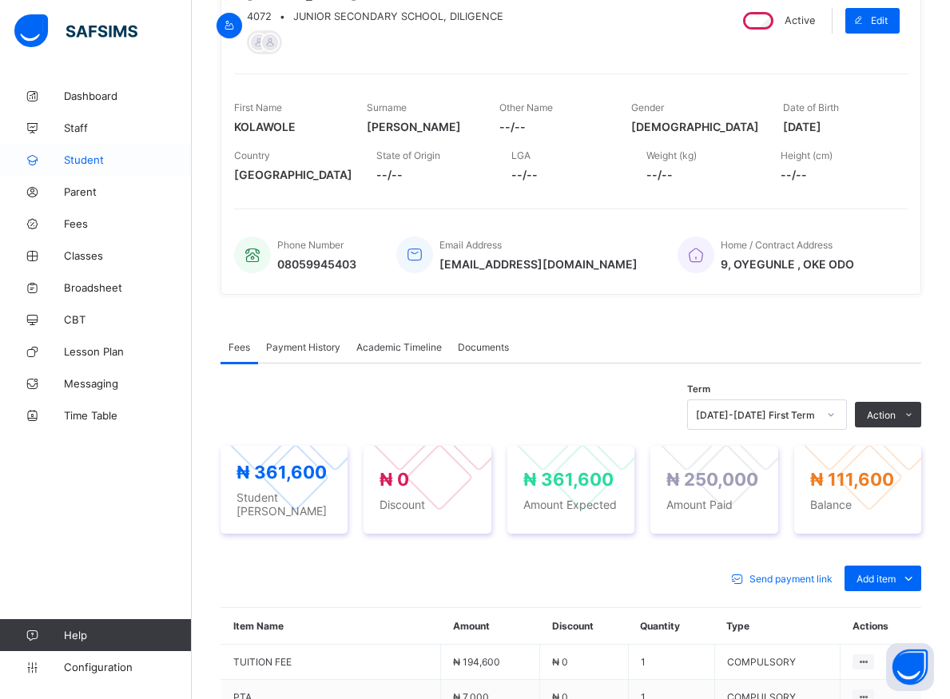
click at [89, 161] on span "Student" at bounding box center [128, 159] width 128 height 13
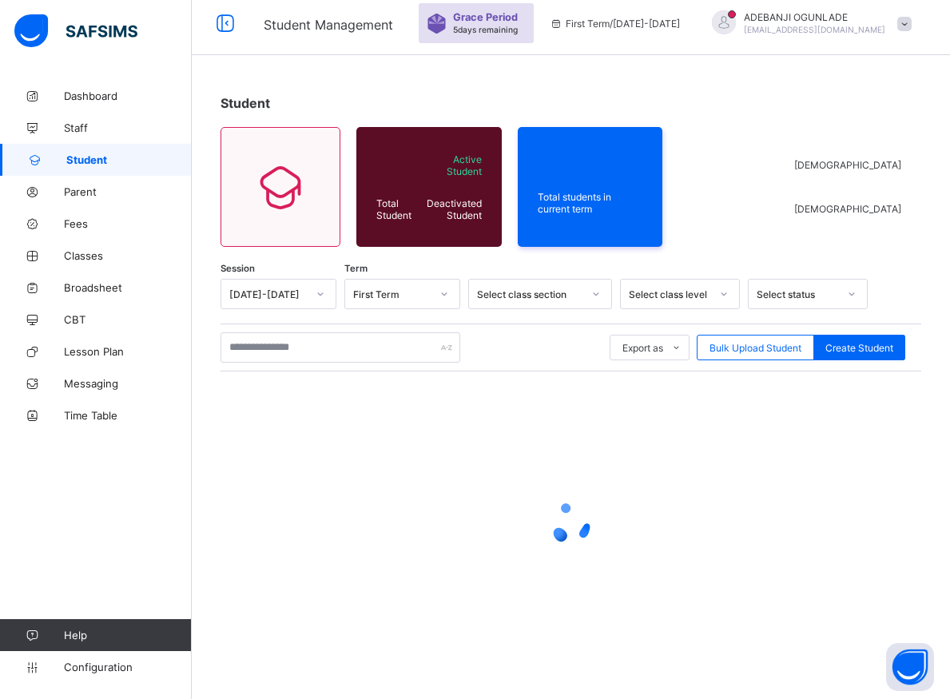
scroll to position [57, 0]
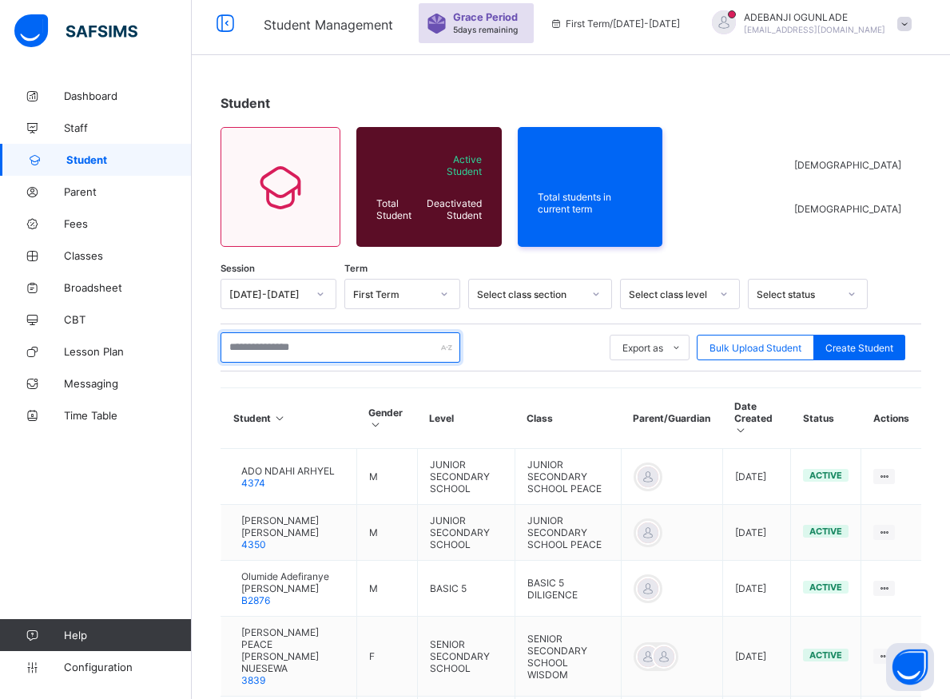
click at [277, 348] on input "text" at bounding box center [340, 347] width 240 height 30
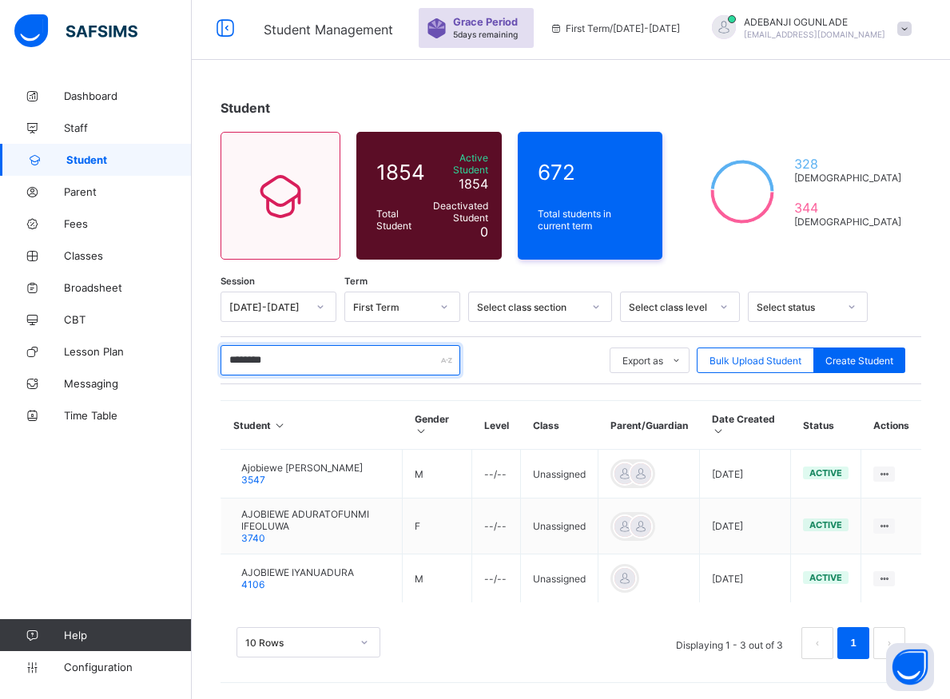
scroll to position [51, 0]
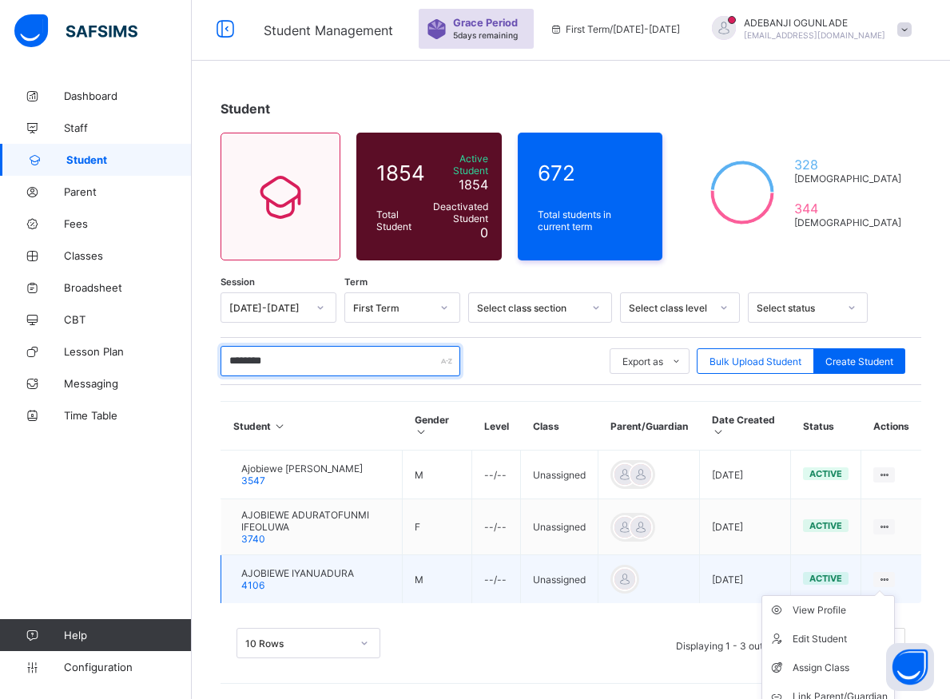
type input "********"
click at [890, 577] on icon at bounding box center [884, 579] width 14 height 12
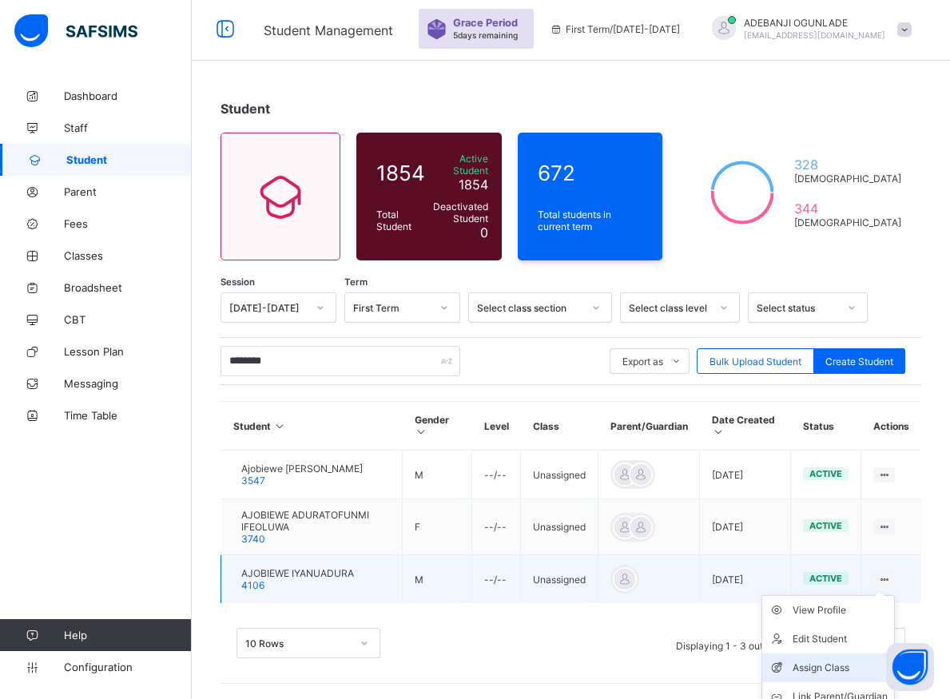
click at [816, 669] on div "Assign Class" at bounding box center [839, 668] width 95 height 16
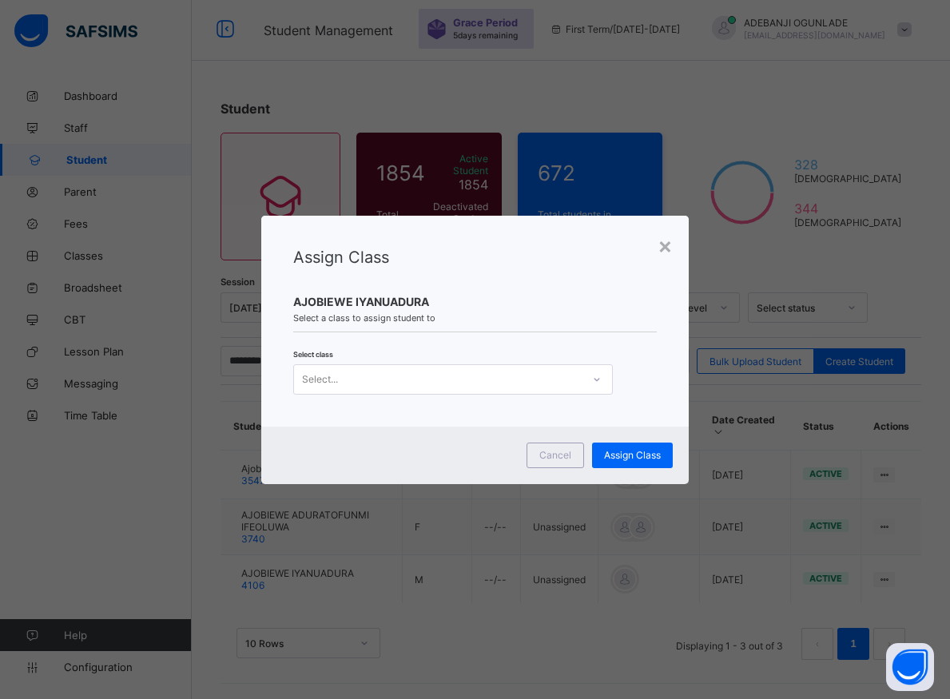
click at [593, 379] on icon at bounding box center [596, 379] width 6 height 3
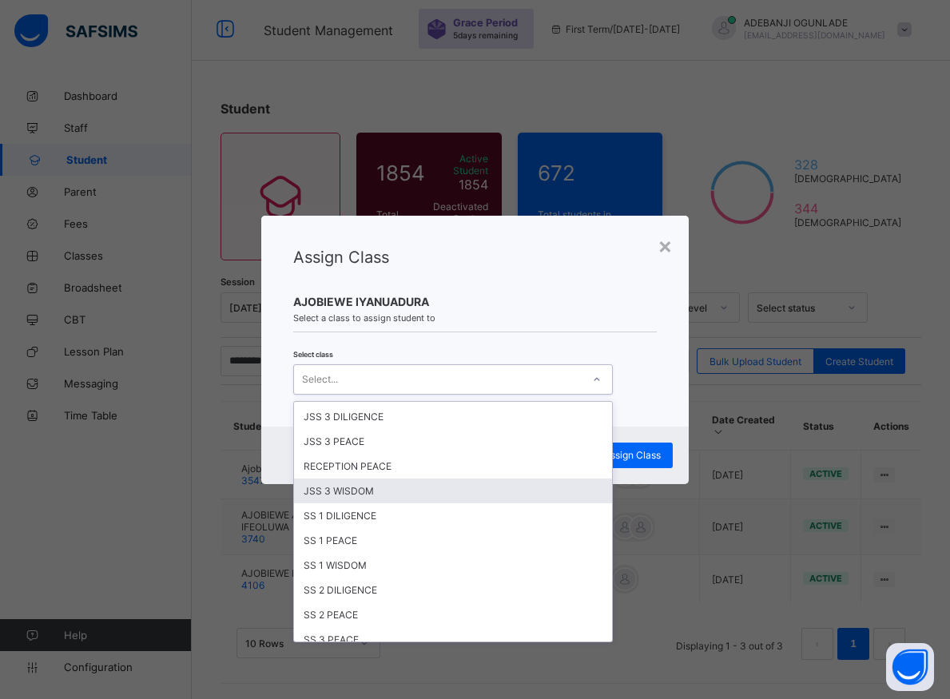
scroll to position [359, 0]
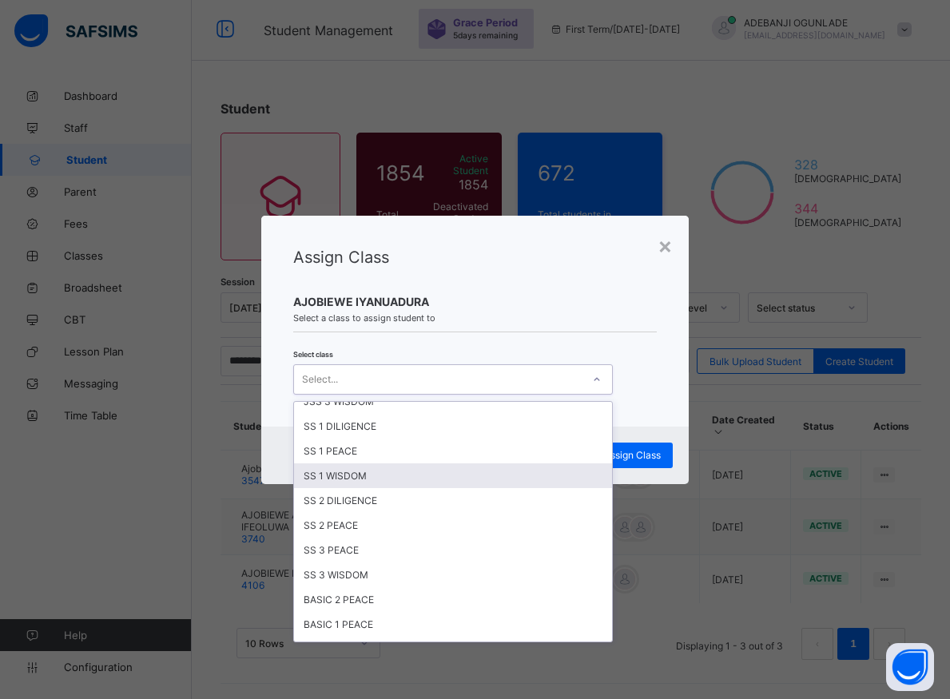
click at [327, 477] on div "SS 1 WISDOM" at bounding box center [453, 475] width 318 height 25
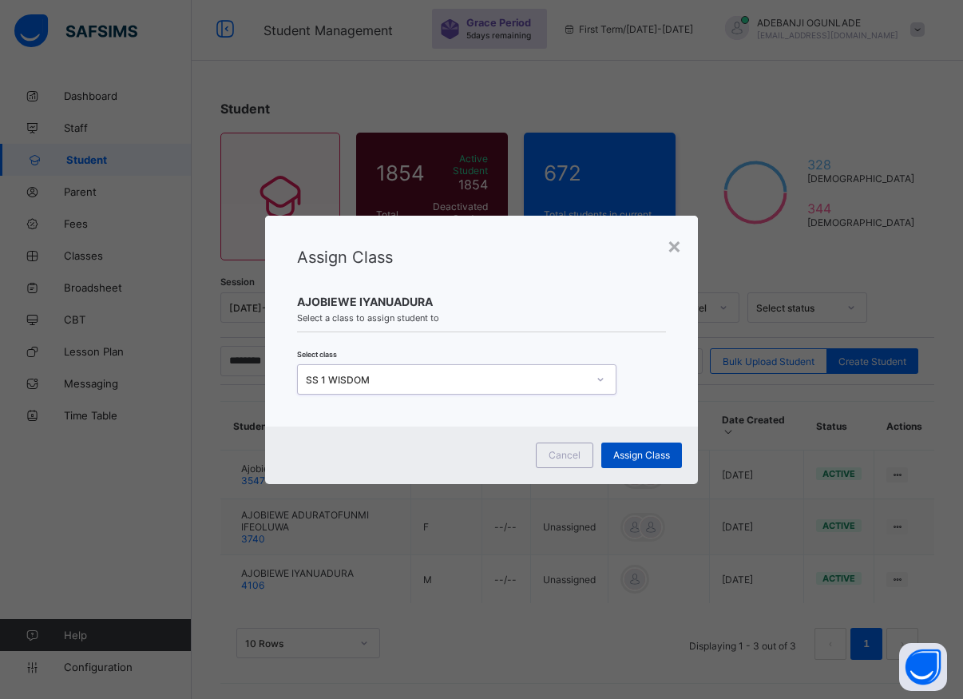
click at [616, 453] on span "Assign Class" at bounding box center [641, 455] width 57 height 12
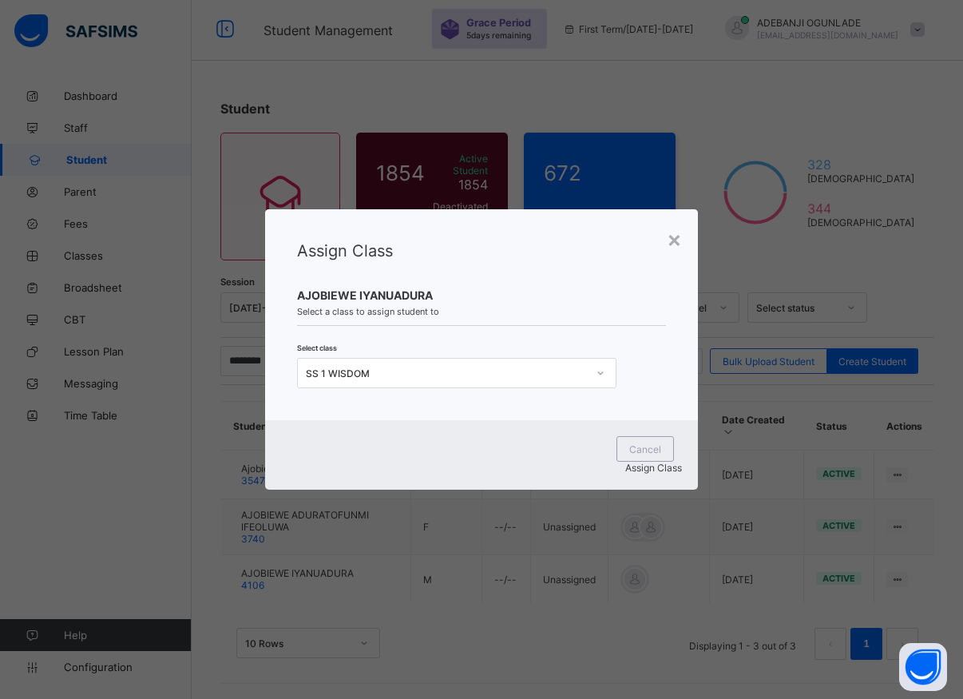
click at [621, 462] on div "Assign Class" at bounding box center [482, 468] width 402 height 12
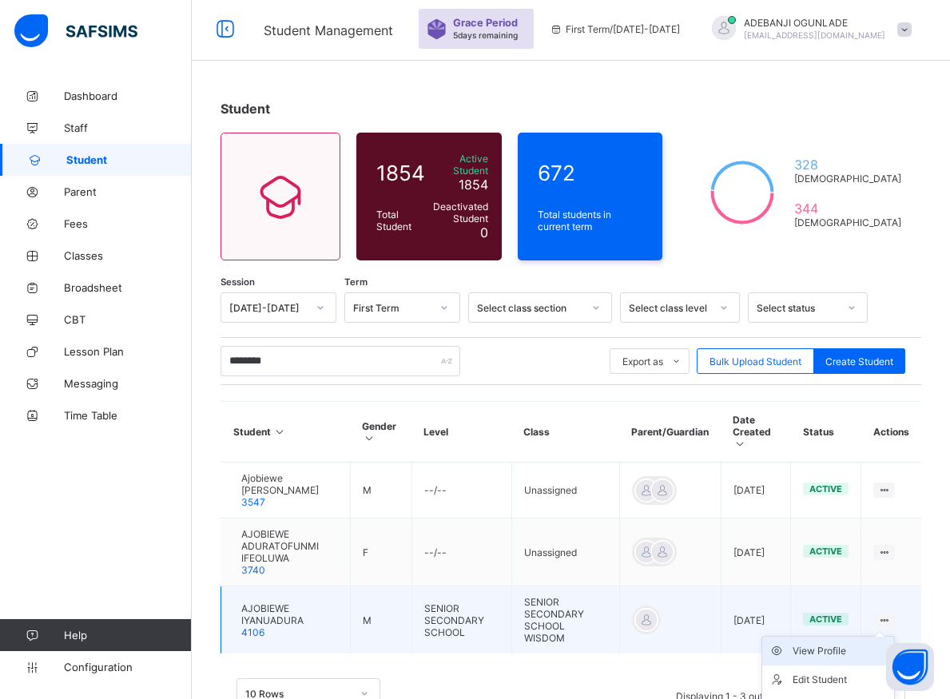
click at [853, 643] on div "View Profile" at bounding box center [839, 651] width 95 height 16
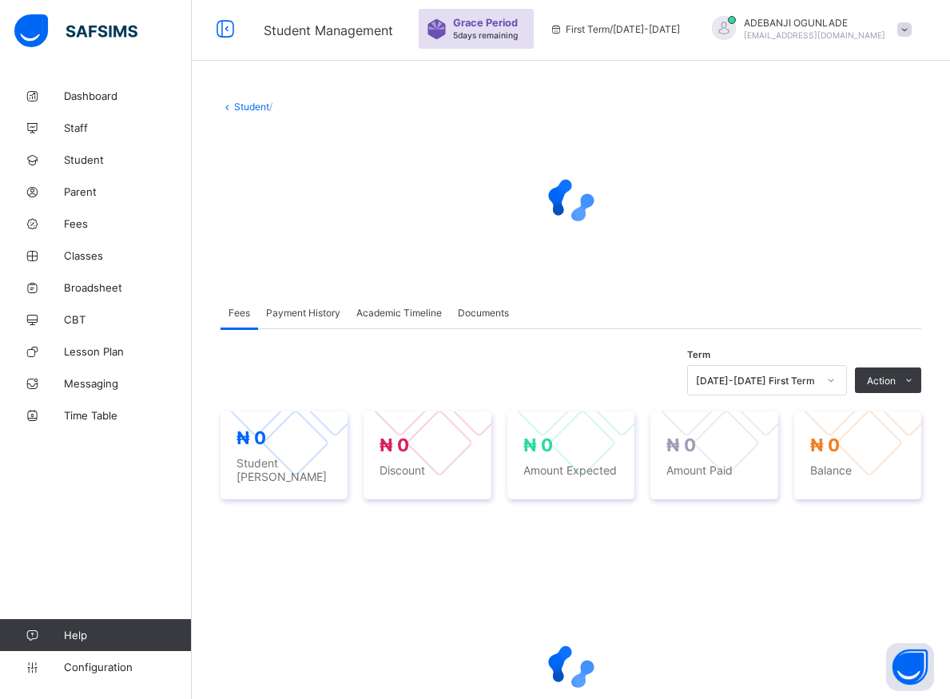
click at [853, 640] on div at bounding box center [570, 667] width 700 height 64
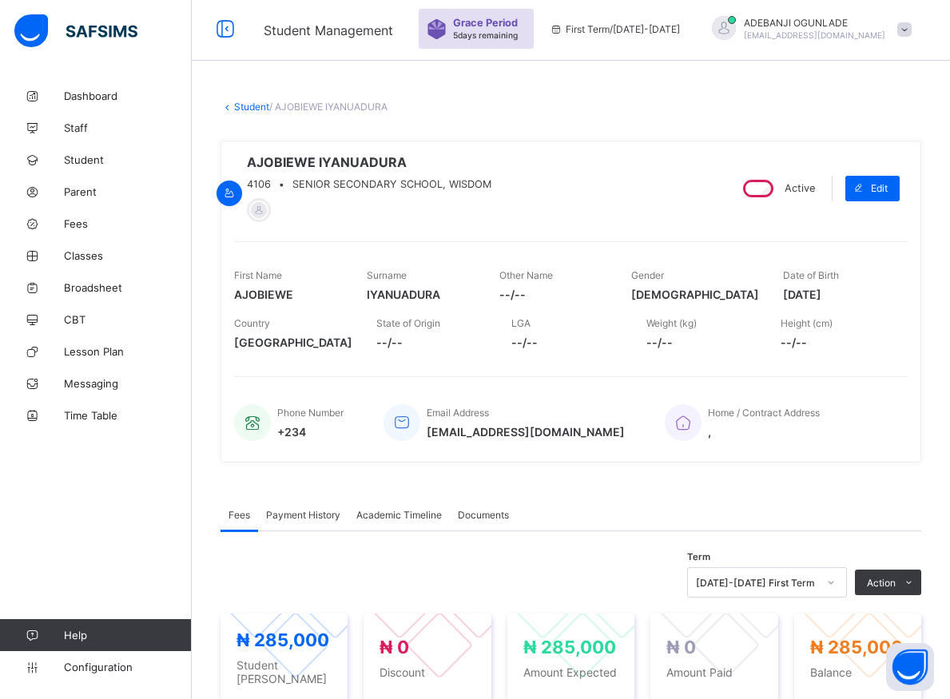
scroll to position [377, 0]
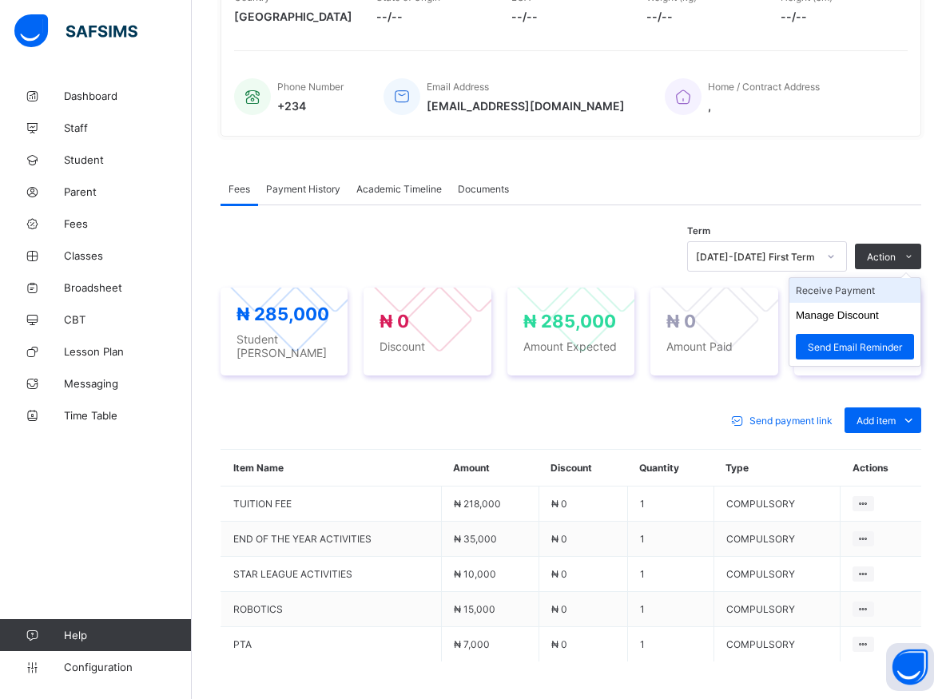
click at [865, 299] on li "Receive Payment" at bounding box center [854, 290] width 131 height 25
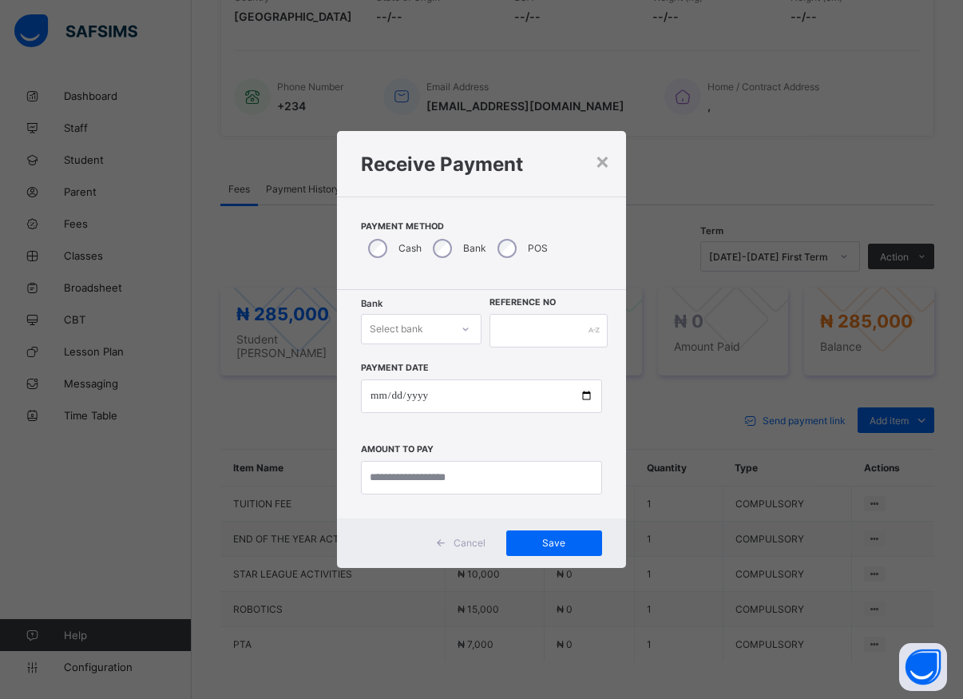
click at [464, 334] on icon at bounding box center [466, 329] width 10 height 16
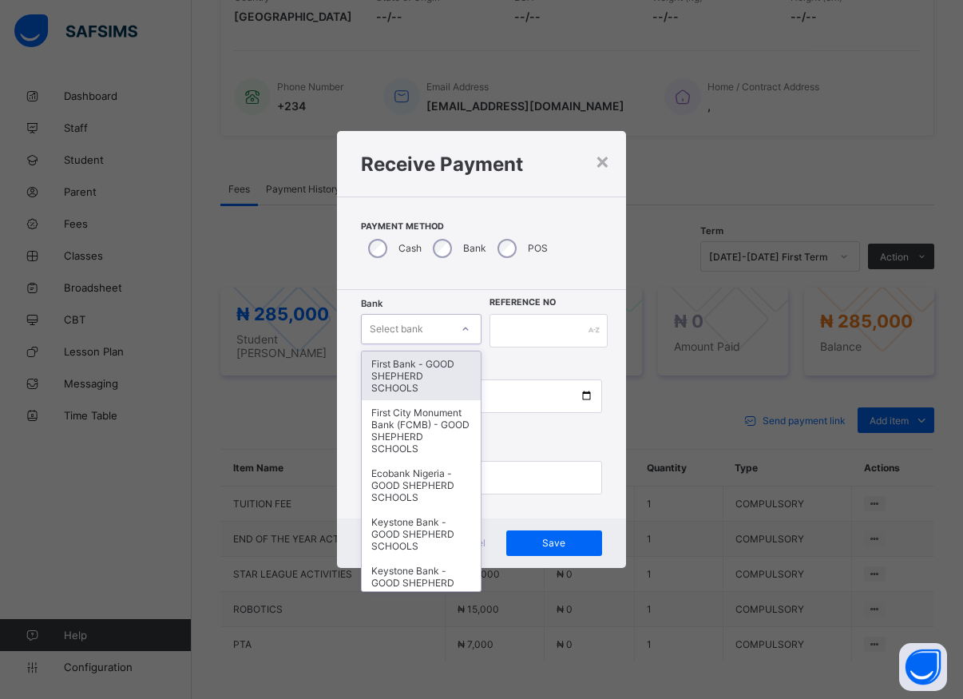
click at [462, 328] on icon at bounding box center [466, 329] width 10 height 16
click at [441, 375] on div "First Bank - GOOD SHEPHERD SCHOOLS" at bounding box center [421, 375] width 119 height 49
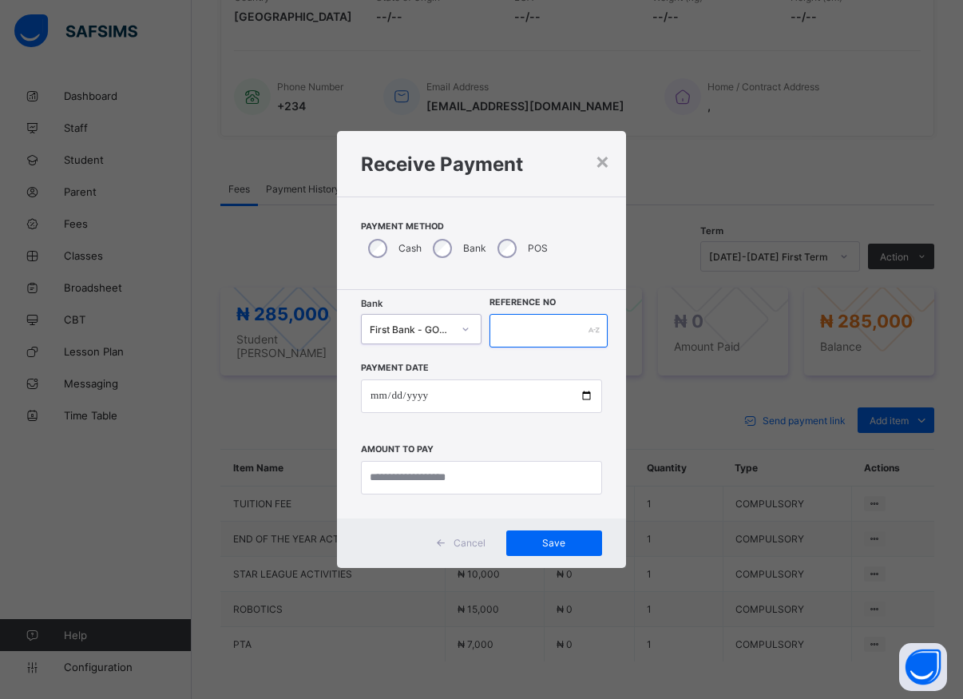
click at [522, 333] on input "text" at bounding box center [549, 331] width 118 height 34
type input "*****"
click at [581, 396] on input "date" at bounding box center [481, 396] width 241 height 34
type input "**********"
click at [404, 478] on input "currency" at bounding box center [481, 478] width 241 height 34
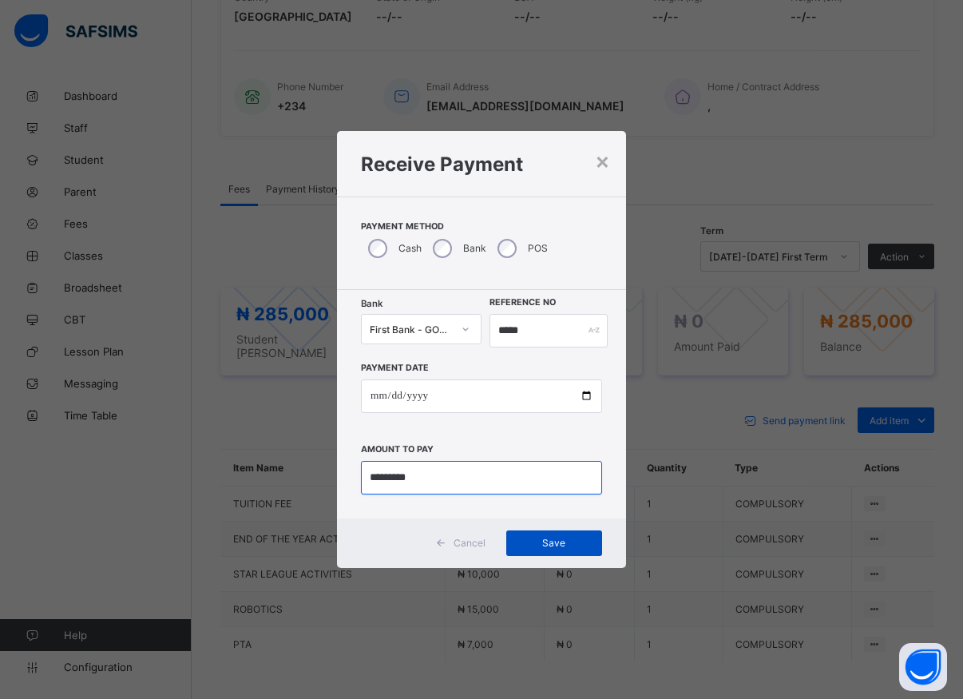
type input "*********"
click at [536, 541] on span "Save" at bounding box center [554, 543] width 72 height 12
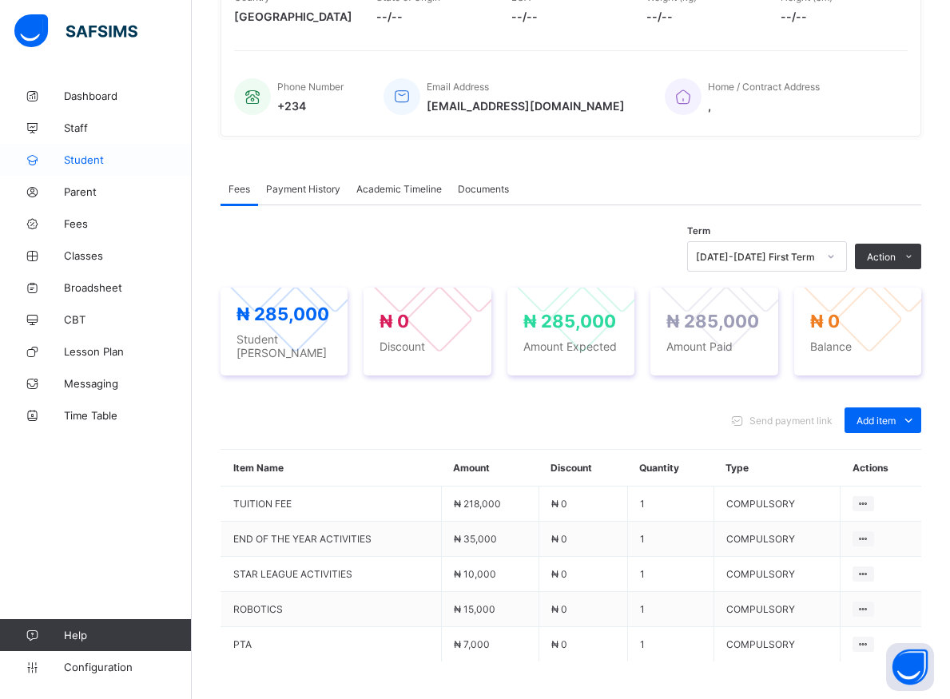
click at [83, 156] on span "Student" at bounding box center [128, 159] width 128 height 13
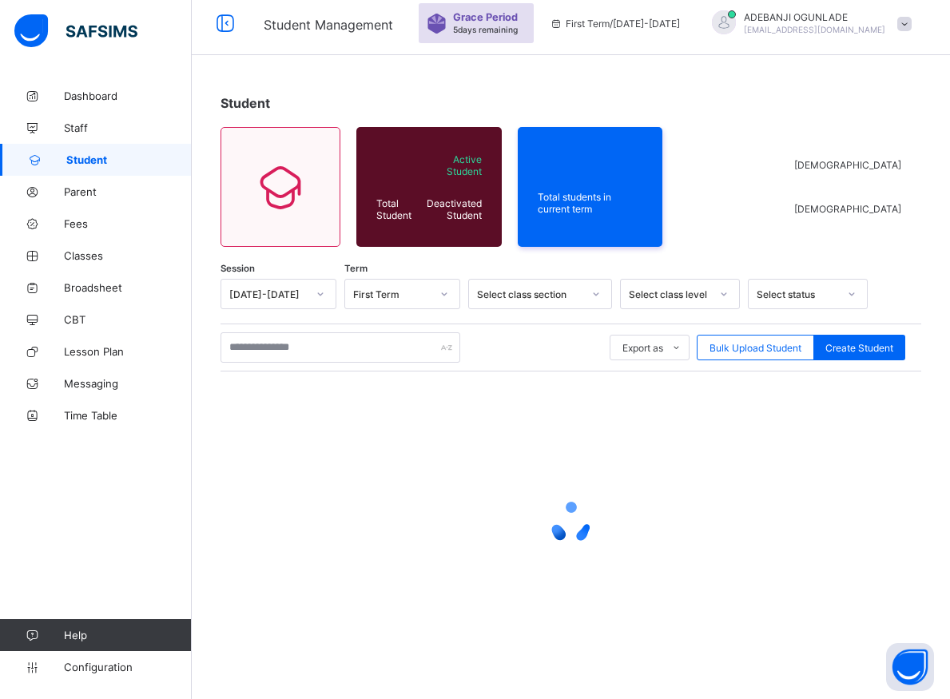
scroll to position [57, 0]
click at [246, 340] on input "text" at bounding box center [340, 347] width 240 height 30
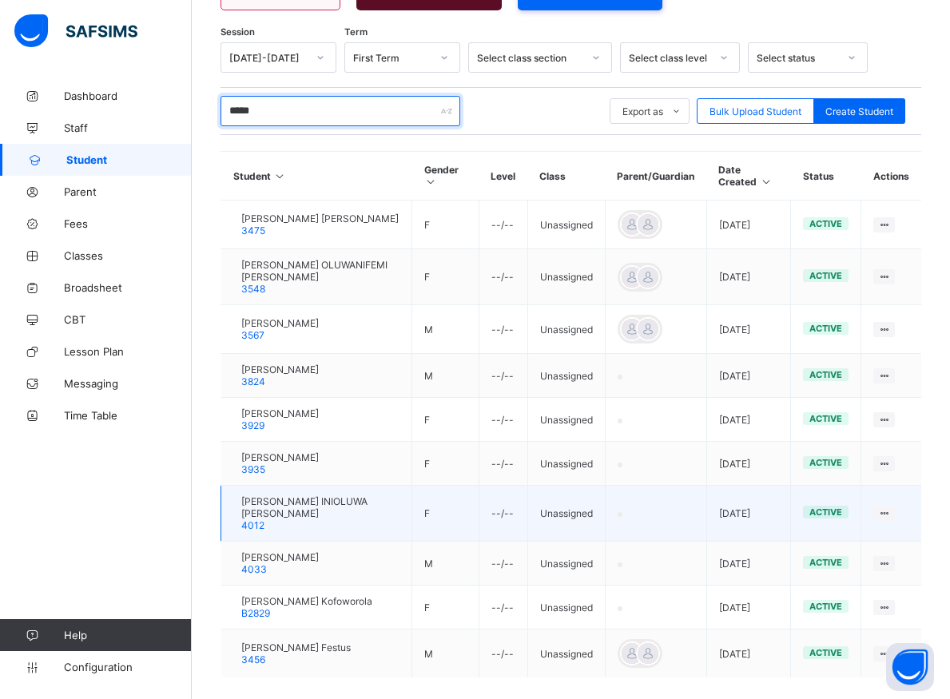
scroll to position [380, 0]
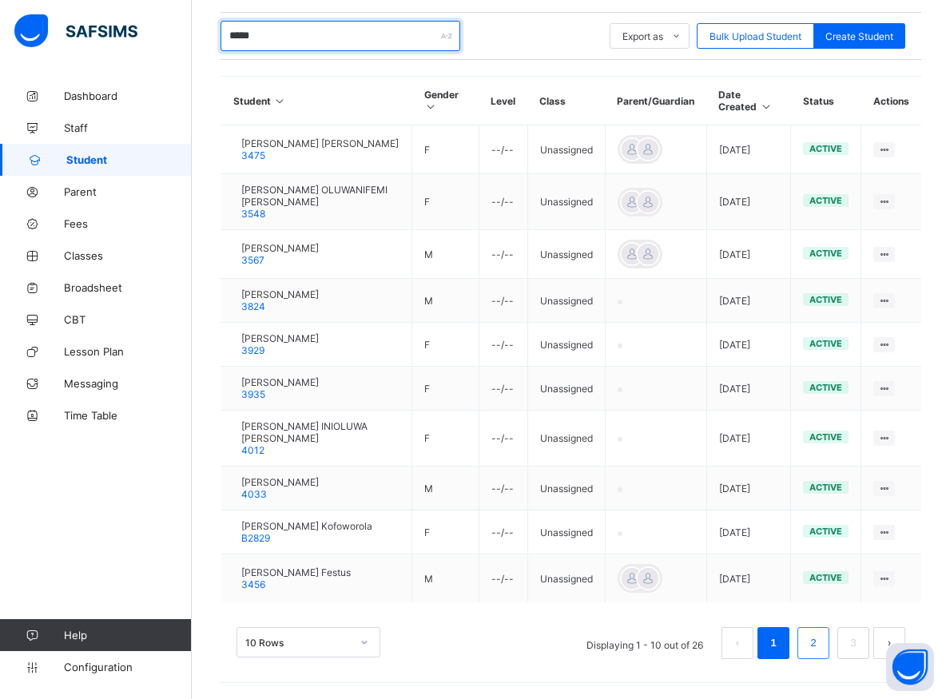
type input "*****"
click at [820, 641] on link "2" at bounding box center [812, 643] width 15 height 21
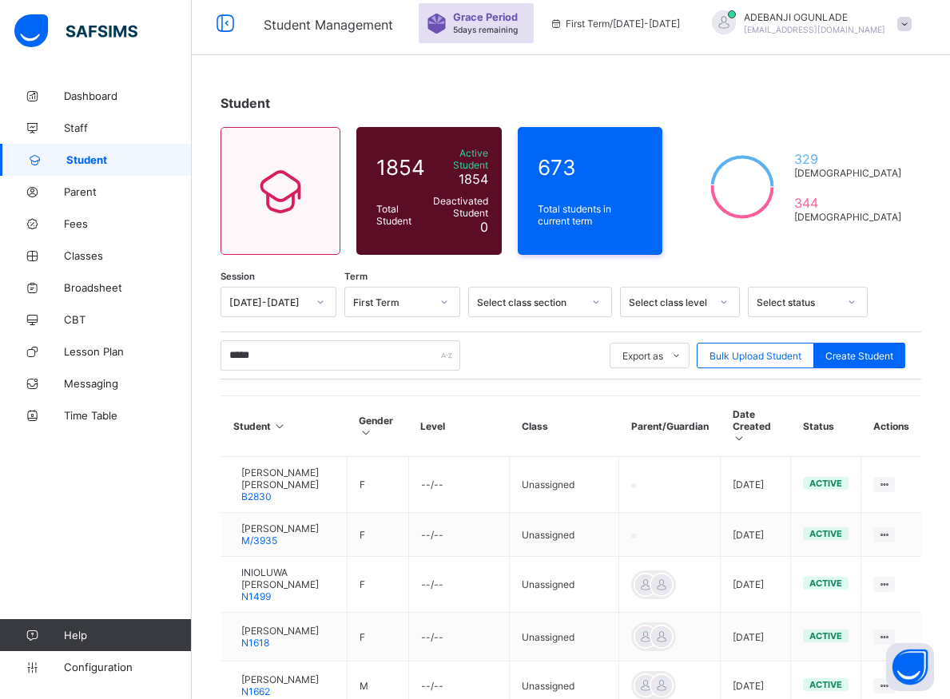
scroll to position [301, 0]
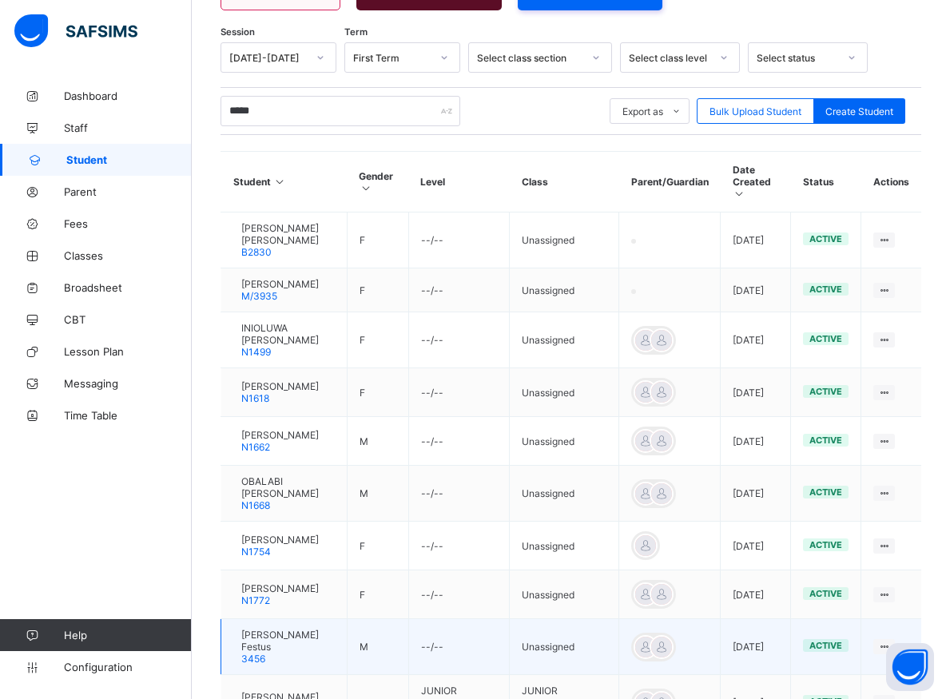
click at [861, 648] on td "active" at bounding box center [826, 647] width 70 height 56
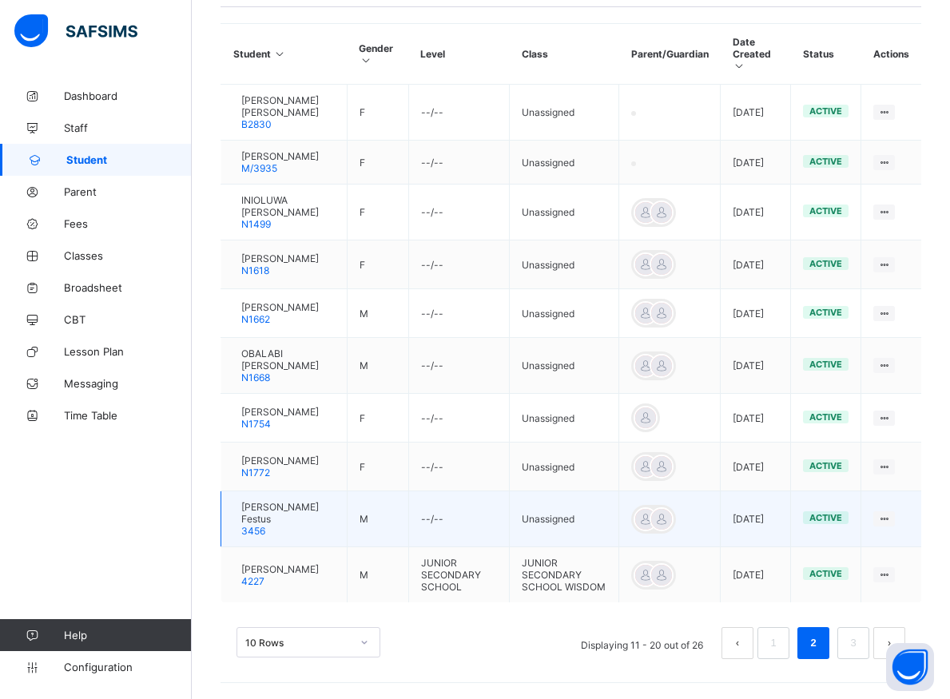
click at [860, 648] on link "3" at bounding box center [852, 643] width 15 height 21
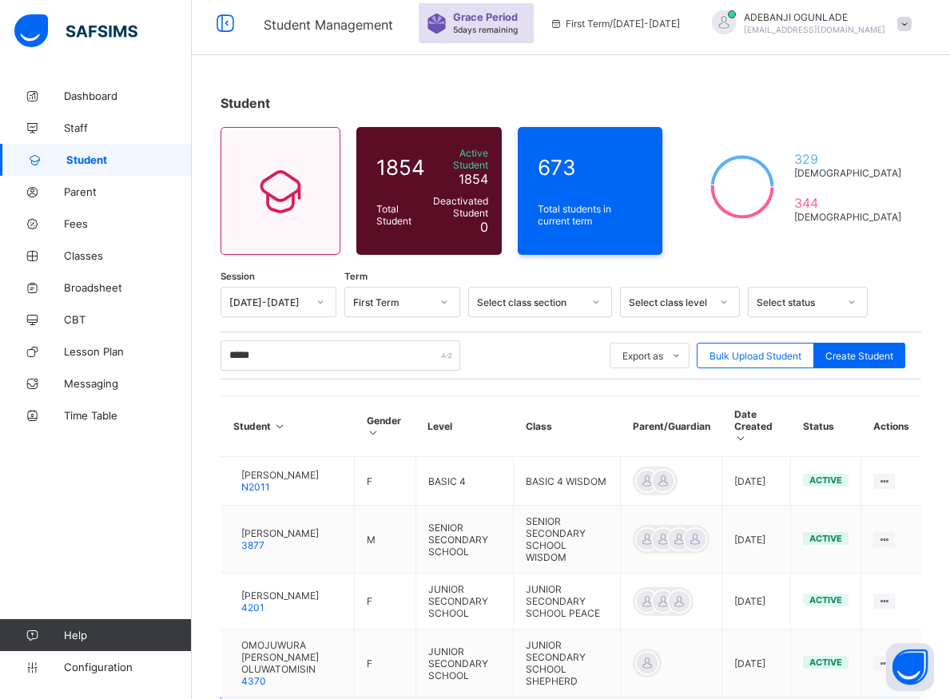
scroll to position [220, 0]
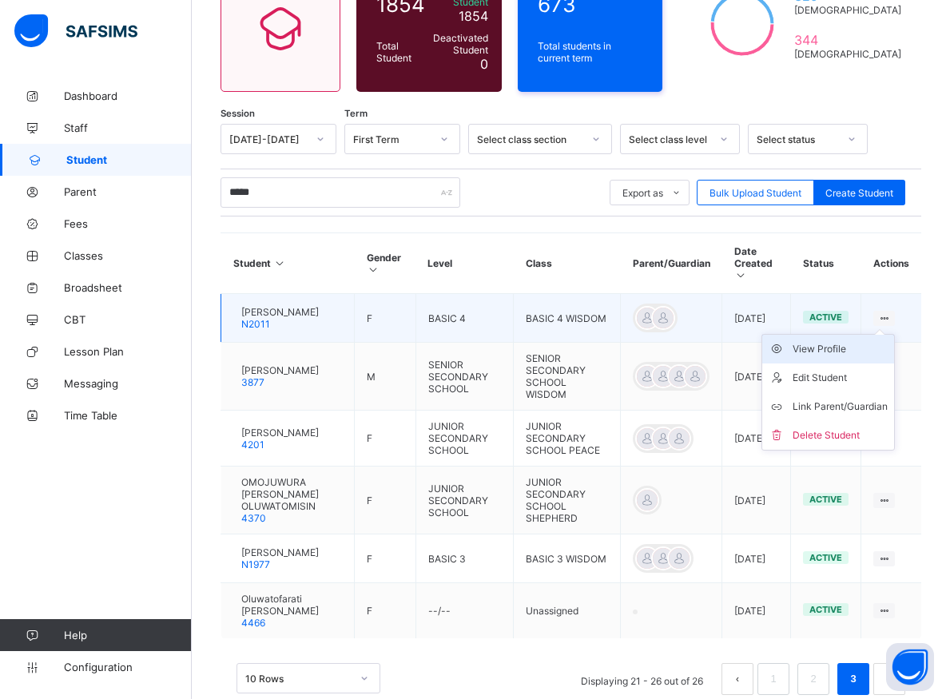
click at [851, 341] on div "View Profile" at bounding box center [839, 349] width 95 height 16
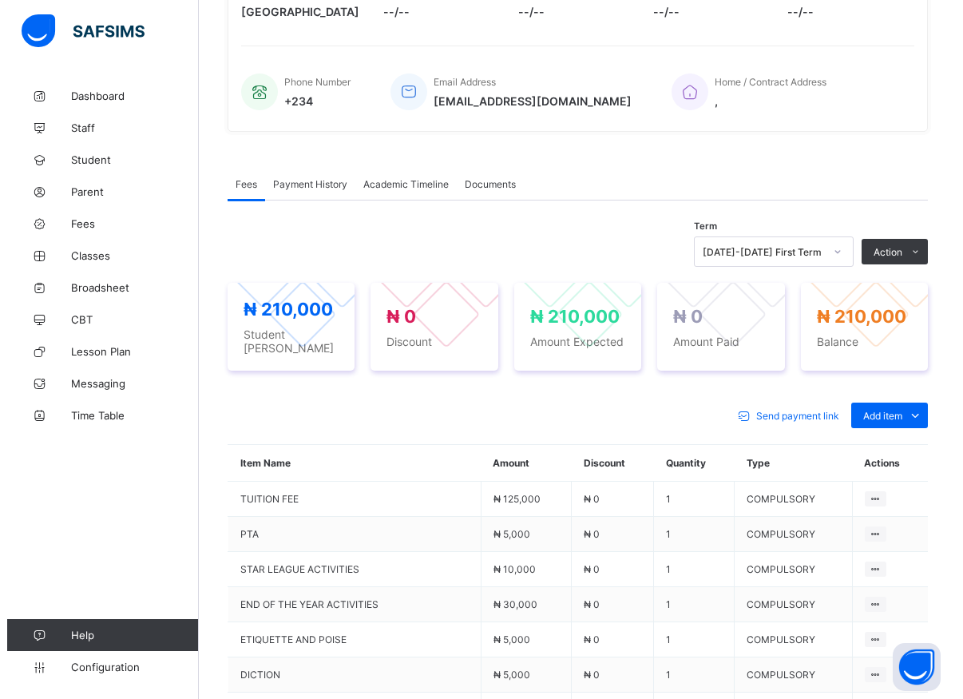
scroll to position [463, 0]
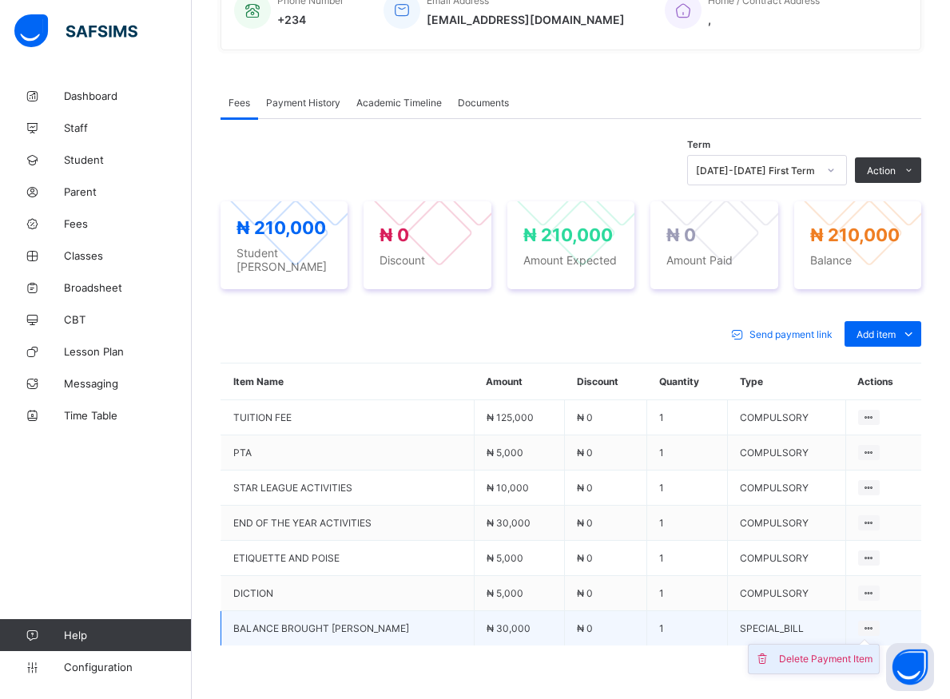
click at [844, 652] on div "Delete Payment Item" at bounding box center [825, 659] width 93 height 16
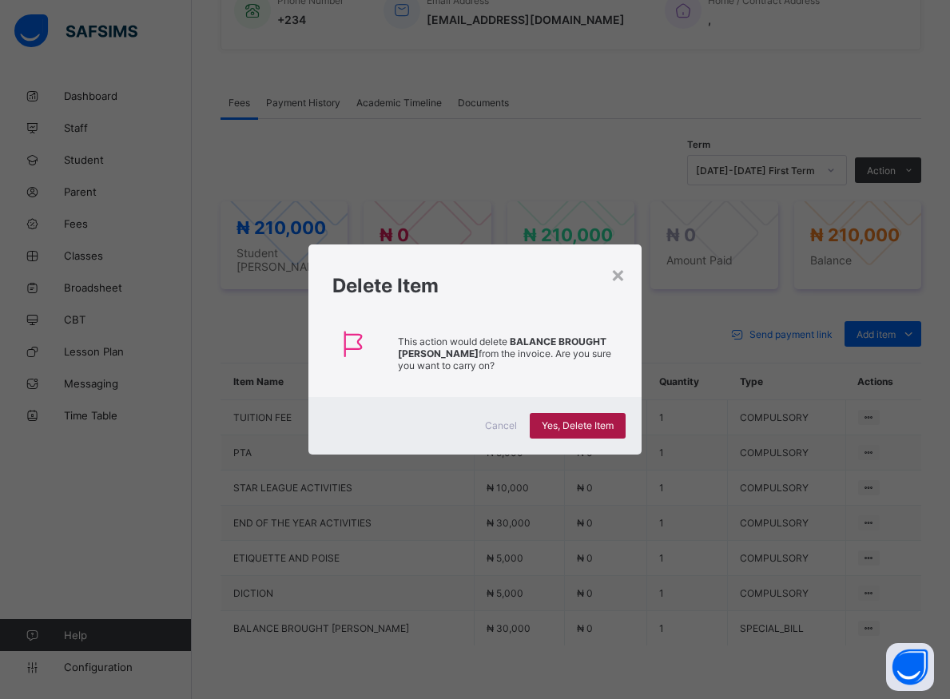
click at [569, 421] on span "Yes, Delete Item" at bounding box center [577, 425] width 72 height 12
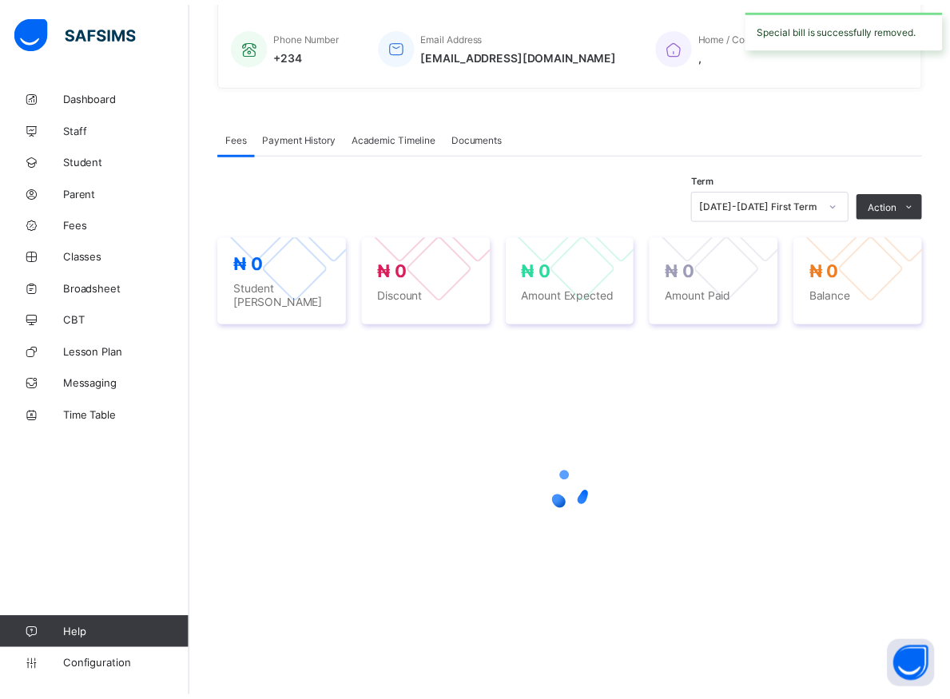
scroll to position [426, 0]
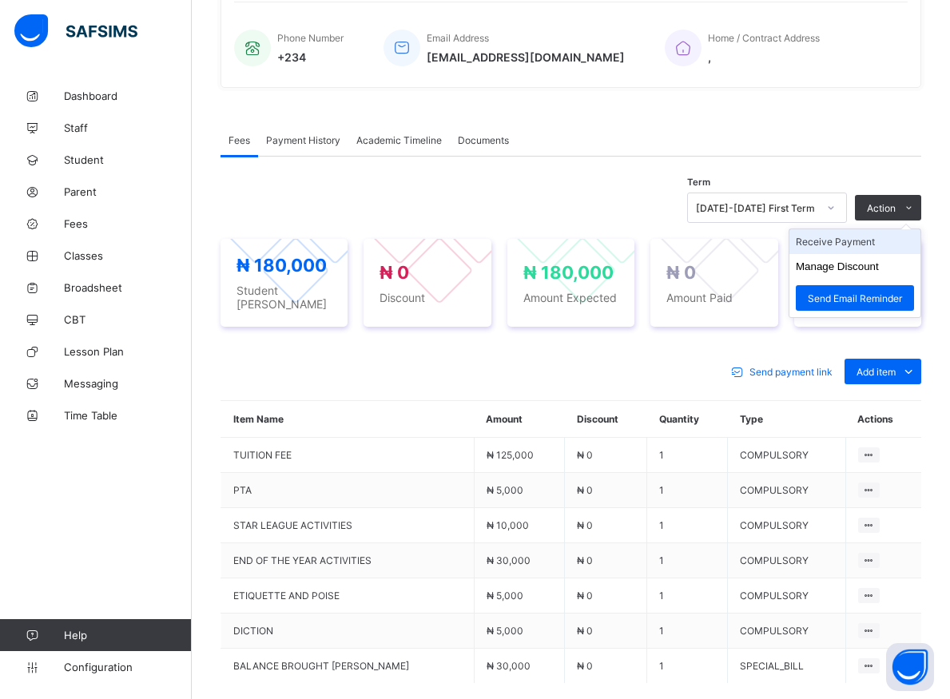
click at [825, 249] on li "Receive Payment" at bounding box center [854, 241] width 131 height 25
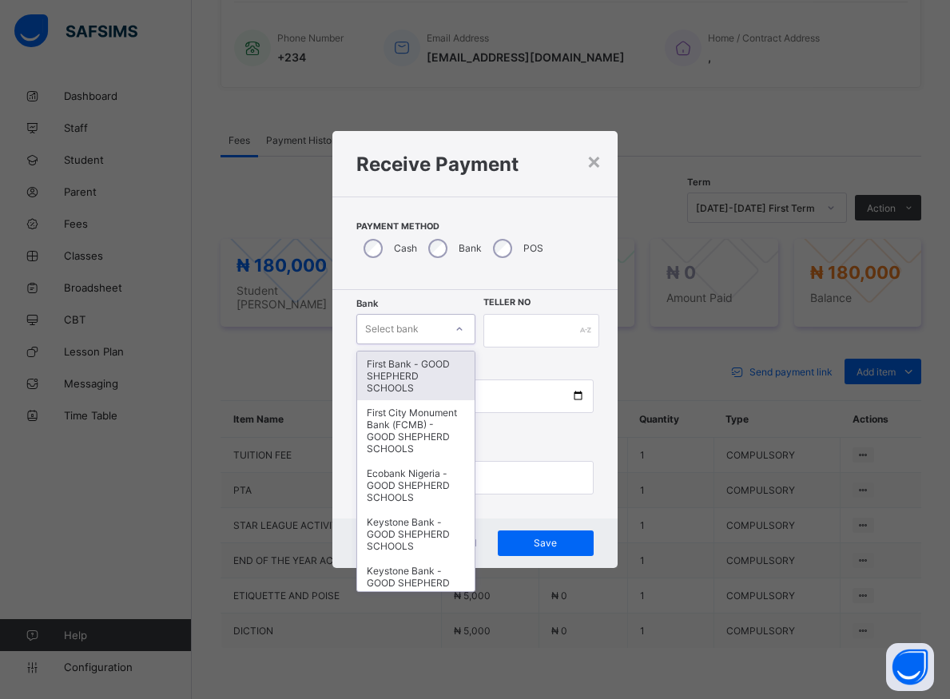
click at [458, 333] on icon at bounding box center [459, 329] width 10 height 16
click at [384, 372] on div "First Bank - GOOD SHEPHERD SCHOOLS" at bounding box center [415, 375] width 117 height 49
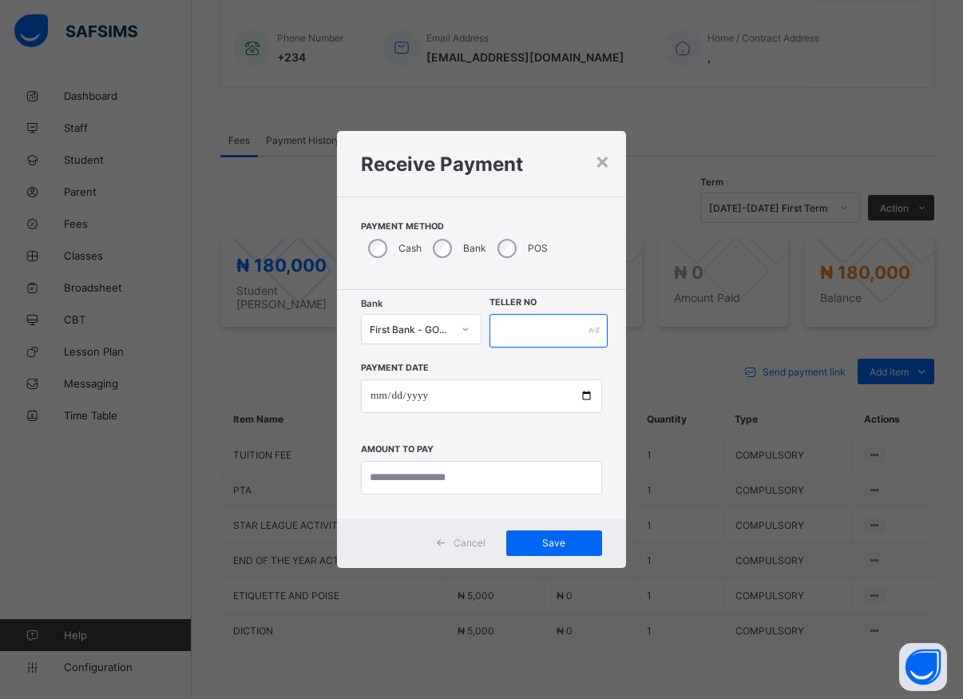
click at [494, 325] on input "text" at bounding box center [549, 331] width 118 height 34
type input "*****"
click at [588, 399] on input "date" at bounding box center [481, 396] width 241 height 34
type input "**********"
click at [410, 480] on input "currency" at bounding box center [481, 478] width 241 height 34
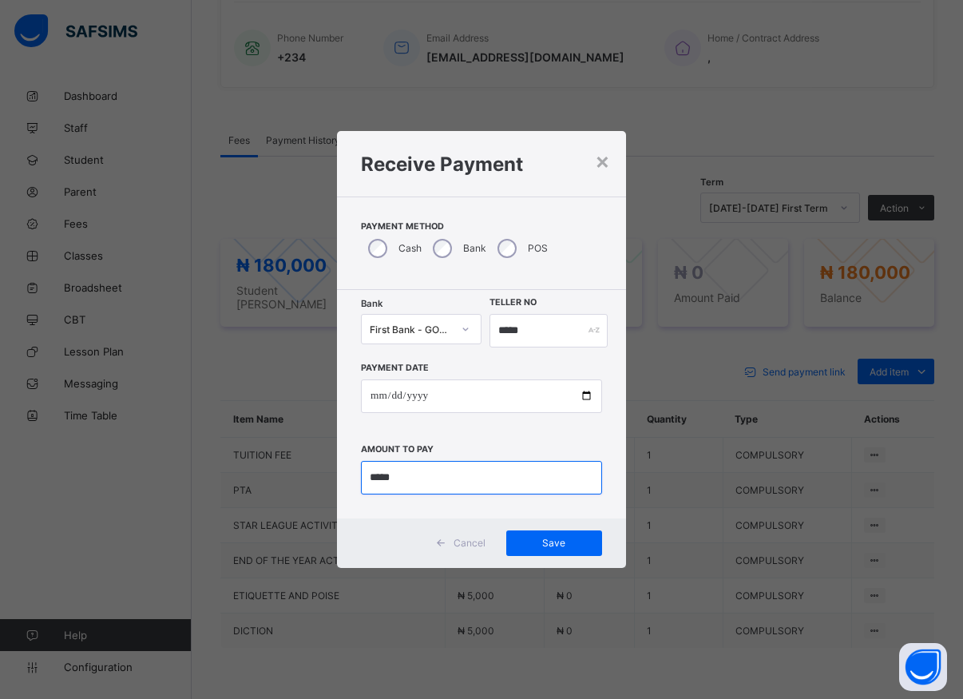
drag, startPoint x: 410, startPoint y: 480, endPoint x: 421, endPoint y: 481, distance: 11.2
click at [410, 481] on input "currency" at bounding box center [481, 478] width 241 height 34
type input "*********"
click at [543, 540] on span "Save" at bounding box center [554, 543] width 72 height 12
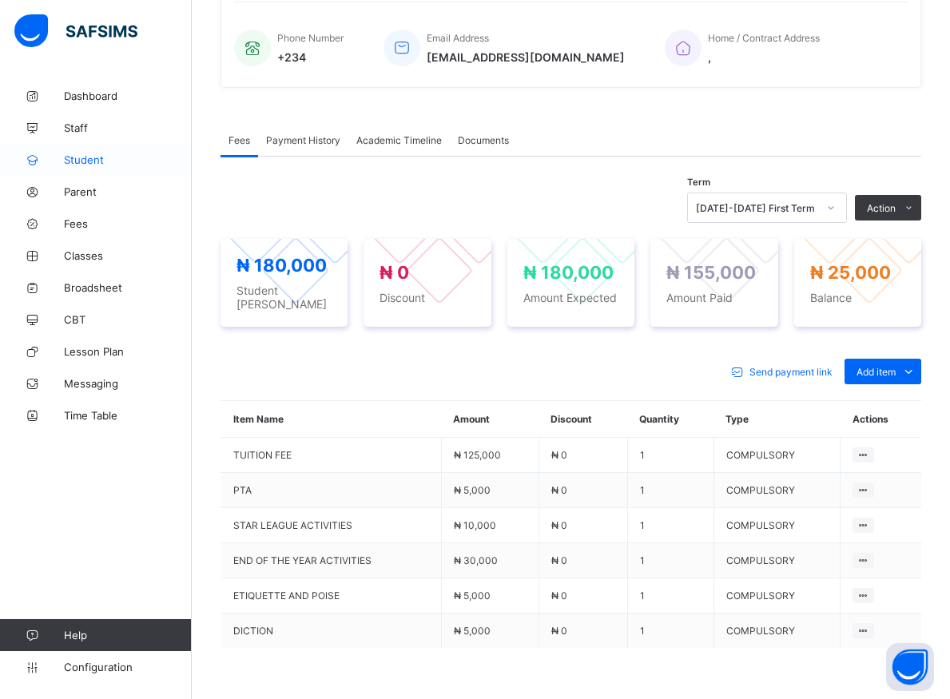
click at [80, 161] on span "Student" at bounding box center [128, 159] width 128 height 13
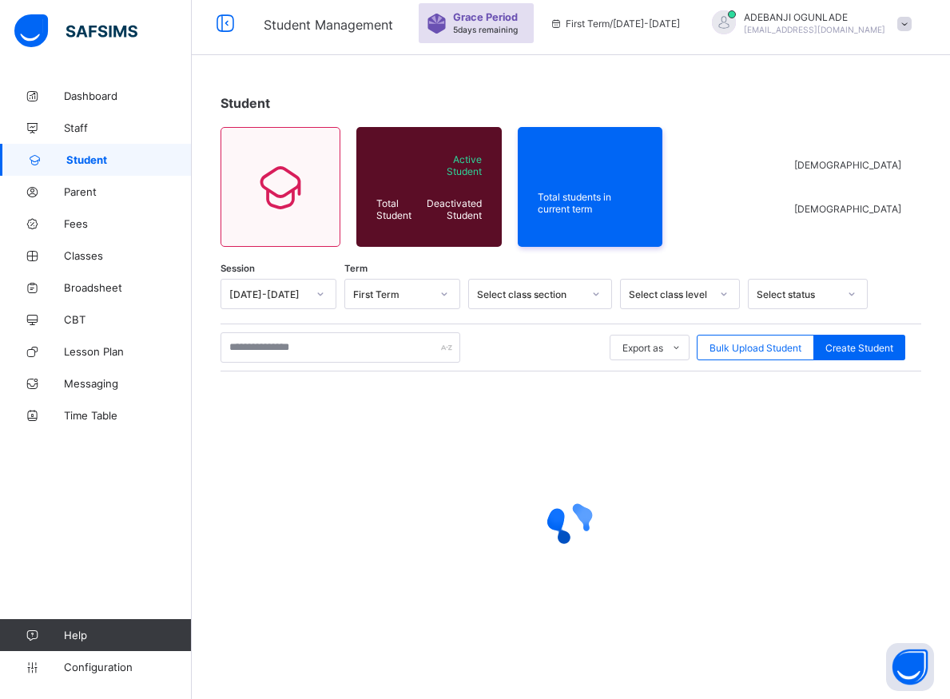
click at [80, 161] on span "Student" at bounding box center [128, 159] width 125 height 13
click at [262, 350] on input "text" at bounding box center [340, 347] width 240 height 30
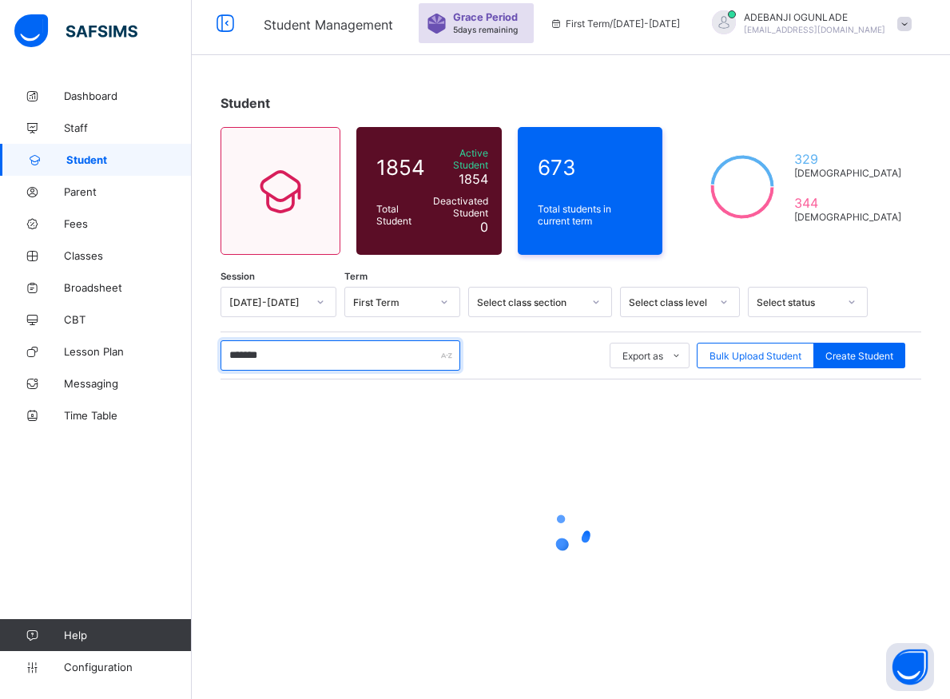
type input "********"
click at [347, 348] on input "********" at bounding box center [340, 355] width 240 height 30
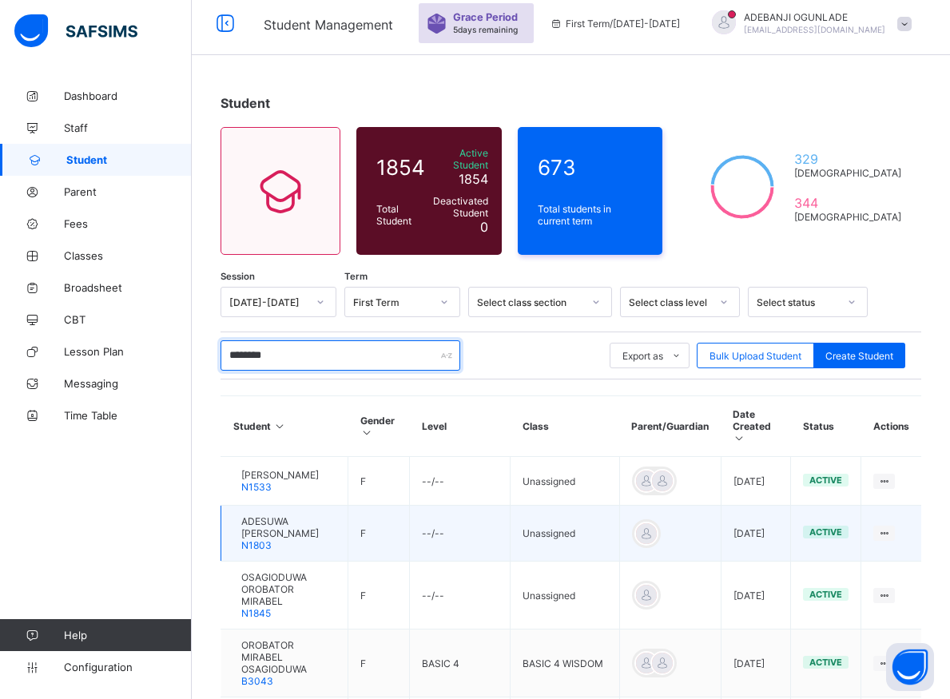
scroll to position [287, 0]
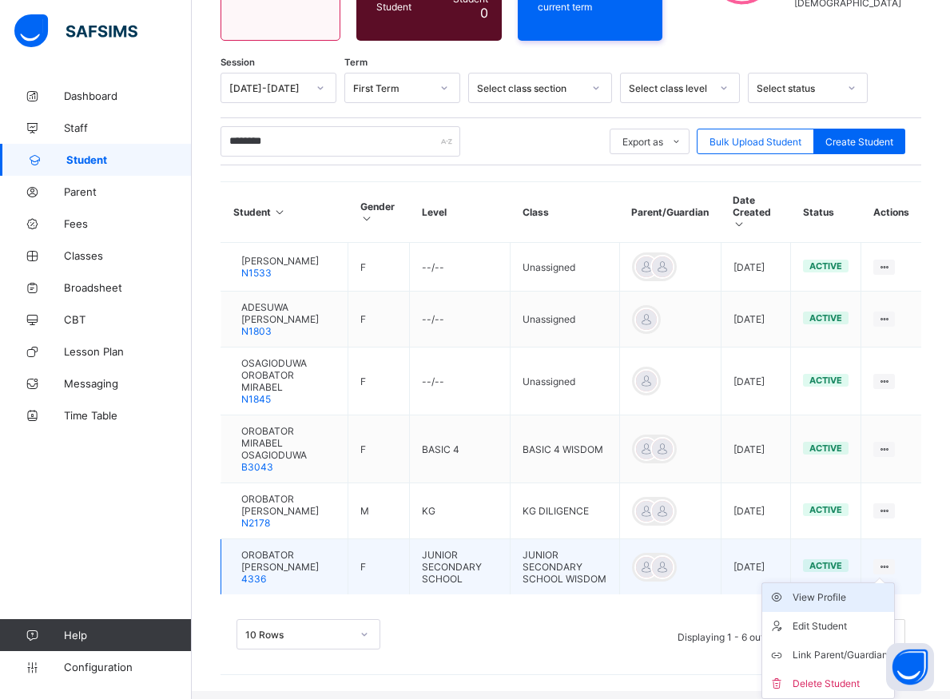
click at [843, 598] on div "View Profile" at bounding box center [839, 597] width 95 height 16
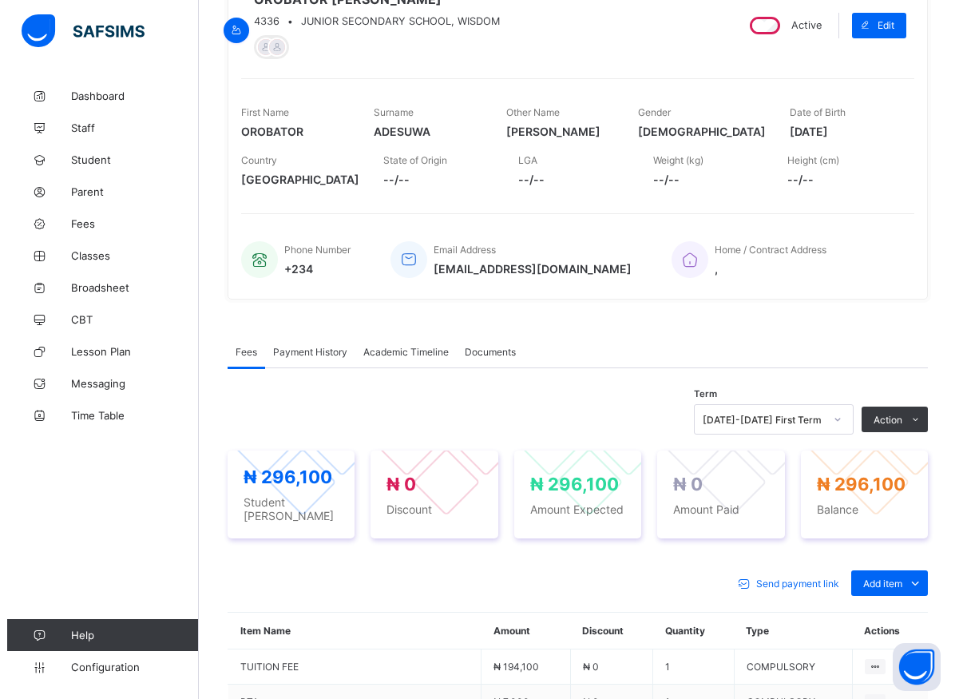
scroll to position [540, 0]
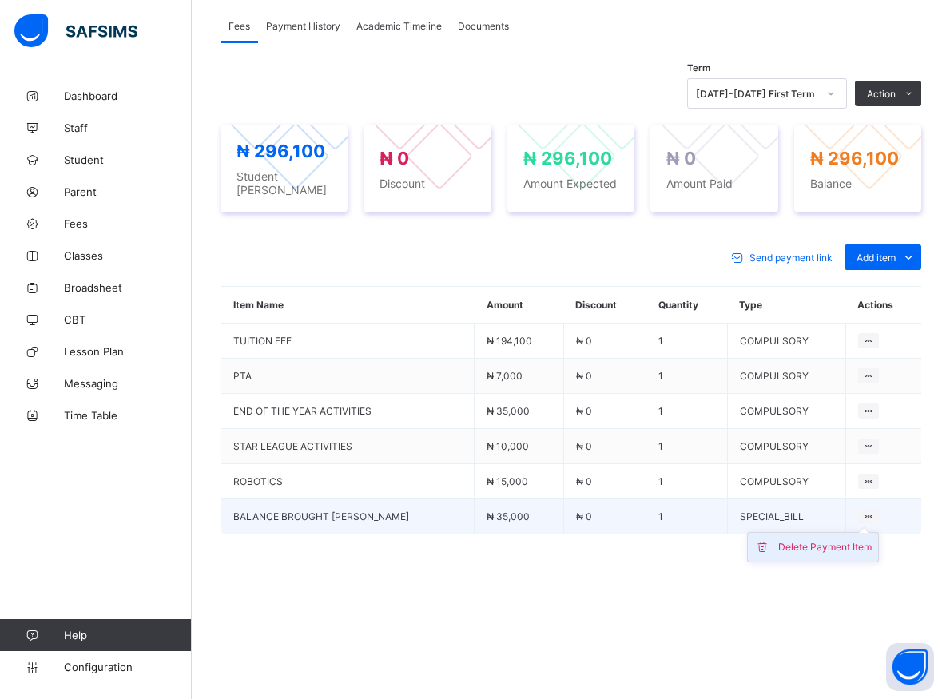
click at [848, 541] on div "Delete Payment Item" at bounding box center [824, 547] width 93 height 16
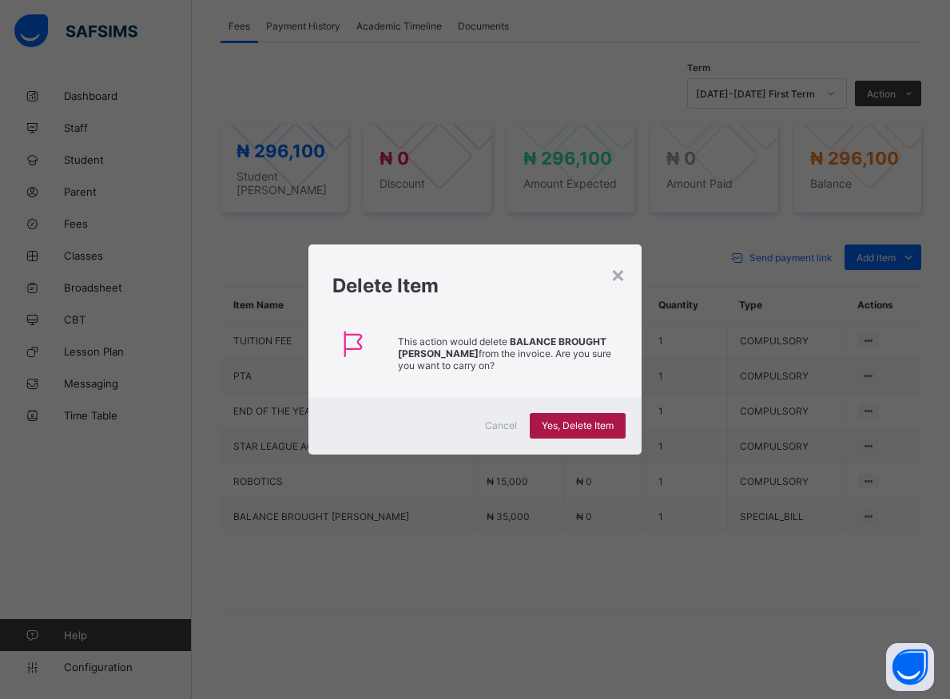
click at [596, 433] on div "Yes, Delete Item" at bounding box center [578, 426] width 96 height 26
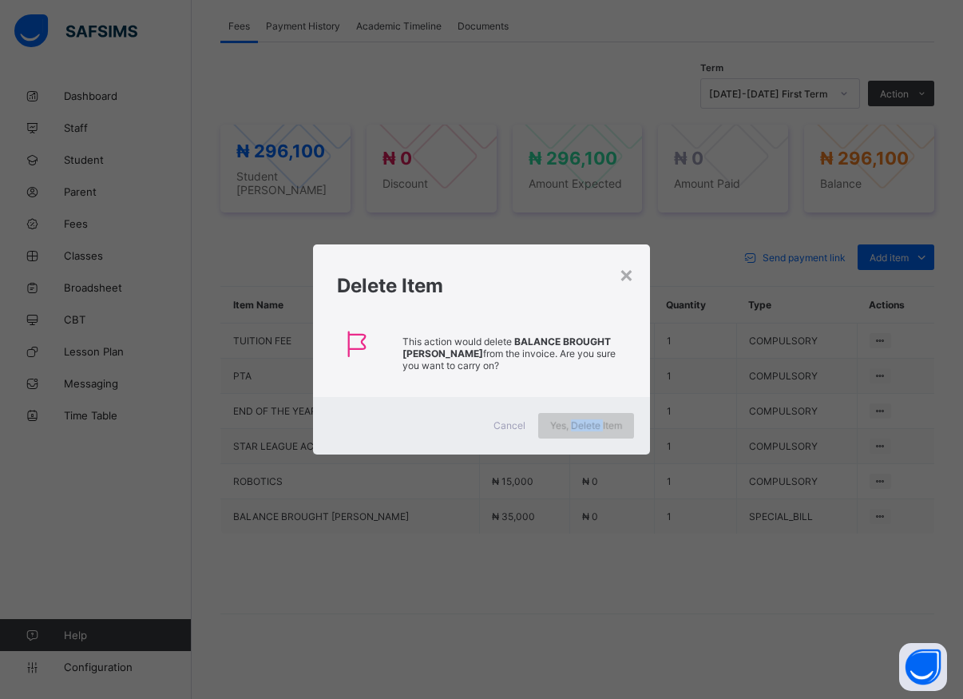
click at [593, 430] on div "Yes, Delete Item" at bounding box center [586, 426] width 96 height 26
click at [595, 429] on span "Yes, Delete Item" at bounding box center [586, 425] width 72 height 12
click at [590, 412] on div "Cancel Yes, Delete Item" at bounding box center [481, 426] width 337 height 58
click at [586, 430] on span "Yes, Delete Item" at bounding box center [586, 425] width 72 height 12
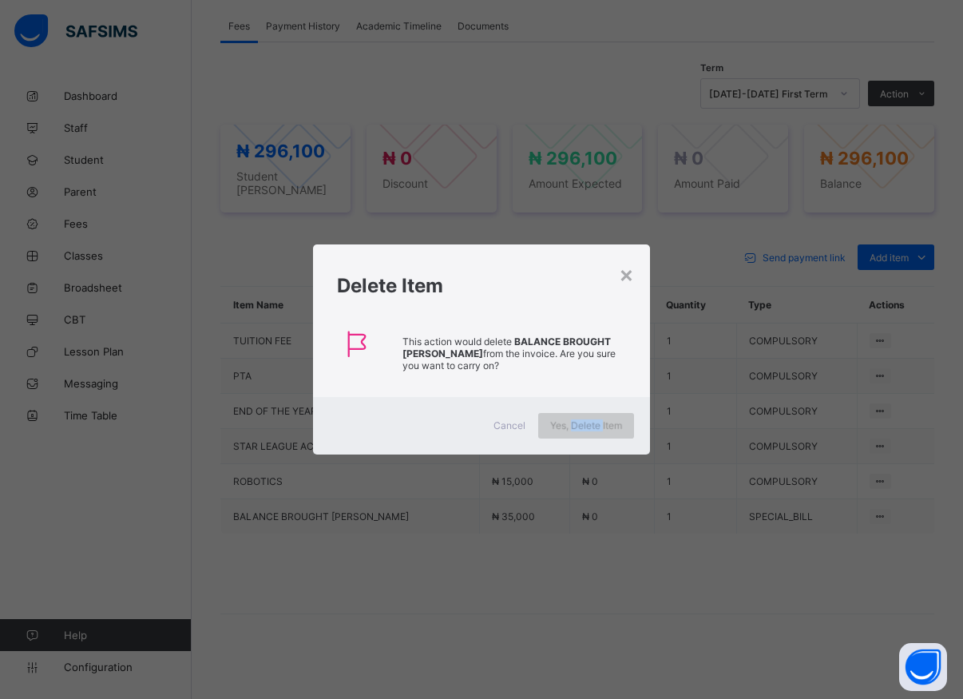
click at [586, 430] on span "Yes, Delete Item" at bounding box center [586, 425] width 72 height 12
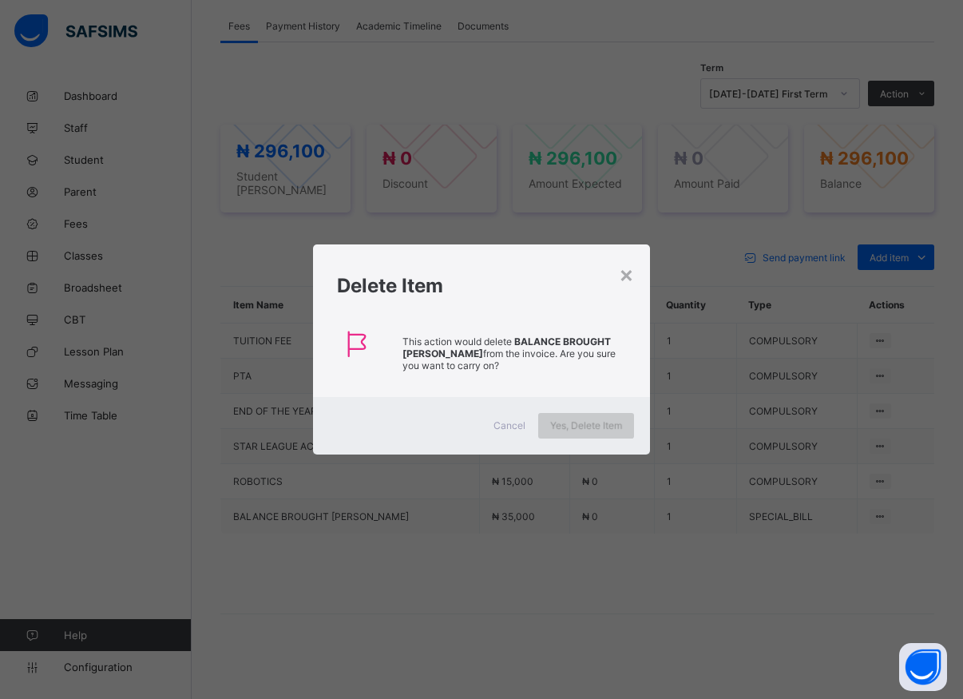
click at [586, 430] on span "Yes, Delete Item" at bounding box center [586, 425] width 72 height 12
click at [586, 431] on div "Yes, Delete Item" at bounding box center [586, 426] width 96 height 26
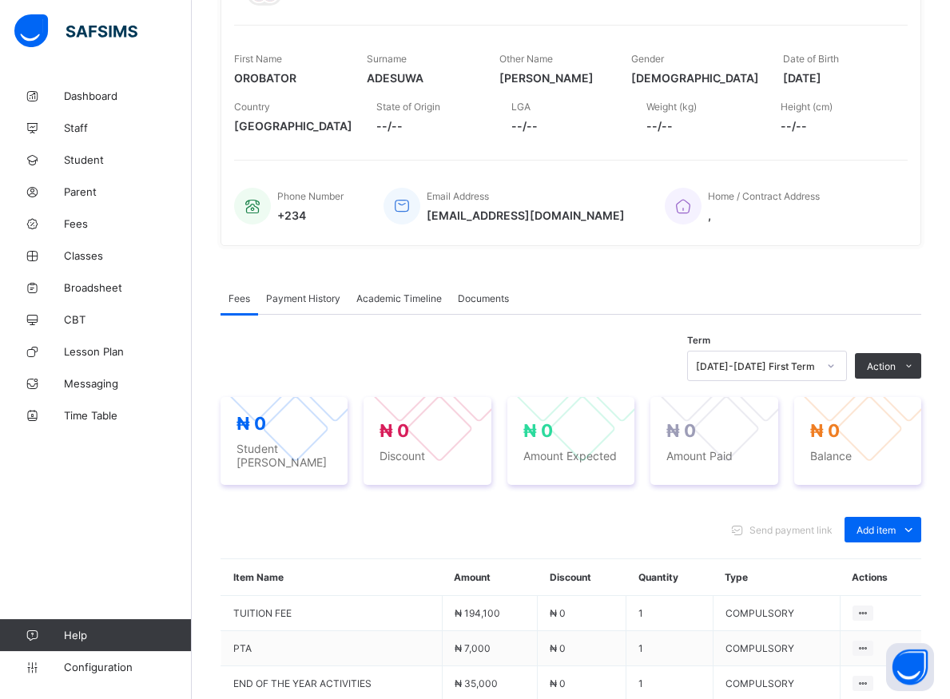
scroll to position [342, 0]
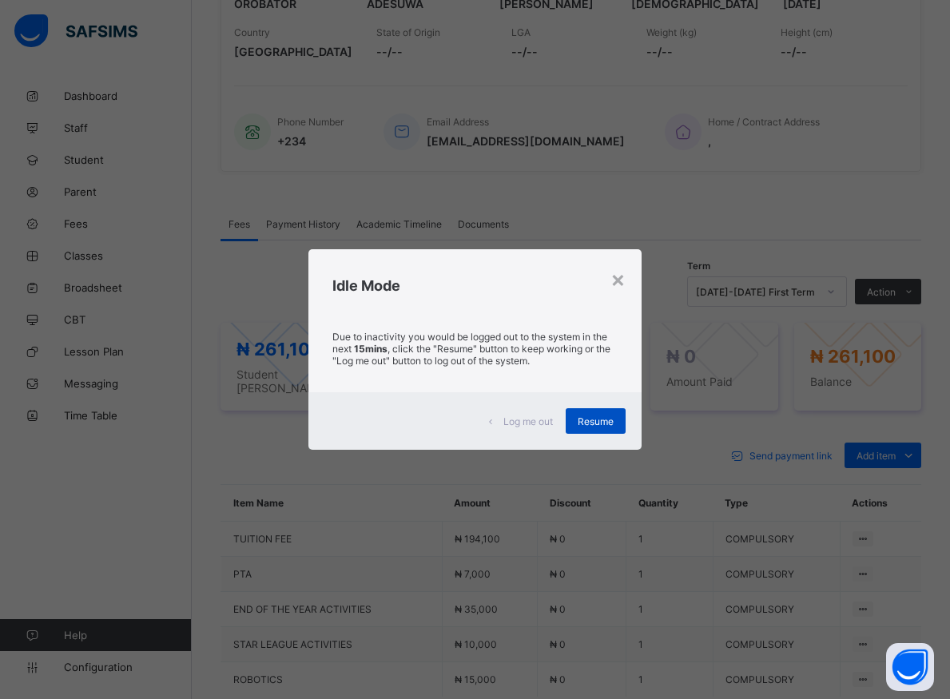
click at [610, 421] on span "Resume" at bounding box center [595, 421] width 36 height 12
click at [610, 421] on div "₦ 261,100 Student Bill ₦ 0 Discount ₦ 261,100 Amount Expected ₦ 0 Amount Paid ₦…" at bounding box center [570, 367] width 700 height 120
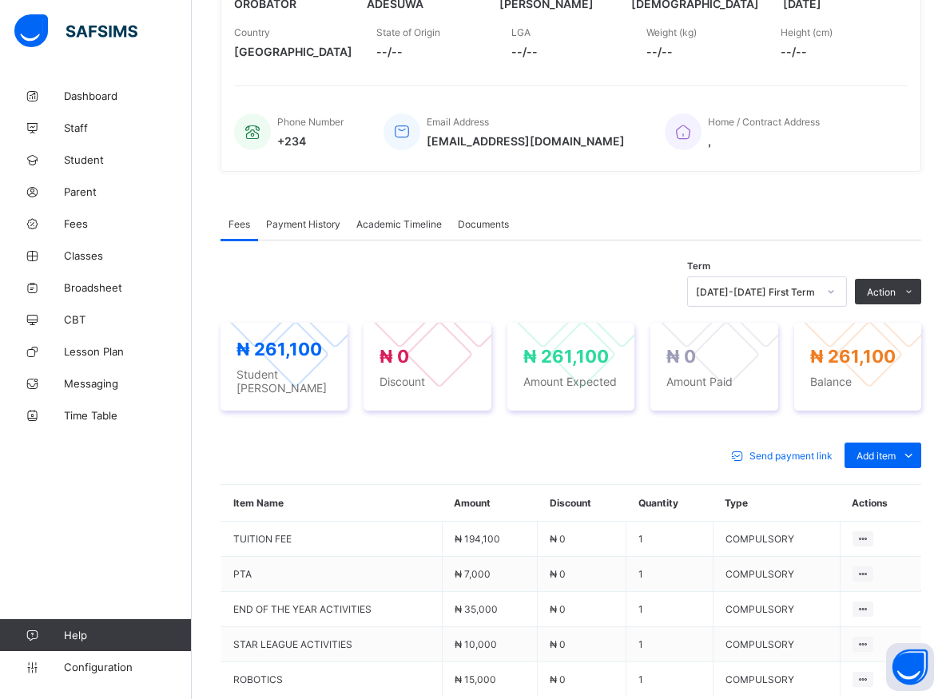
click at [609, 422] on div "₦ 261,100 Student Bill ₦ 0 Discount ₦ 261,100 Amount Expected ₦ 0 Amount Paid ₦…" at bounding box center [570, 367] width 700 height 120
click at [606, 431] on div "Send payment link Add item Optional items Special bill Item Name Amount Discoun…" at bounding box center [570, 617] width 700 height 383
click at [852, 326] on div "₦ 261,100 Student Bill ₦ 0 Discount ₦ 261,100 Amount Expected ₦ 0 Amount Paid ₦…" at bounding box center [570, 367] width 700 height 120
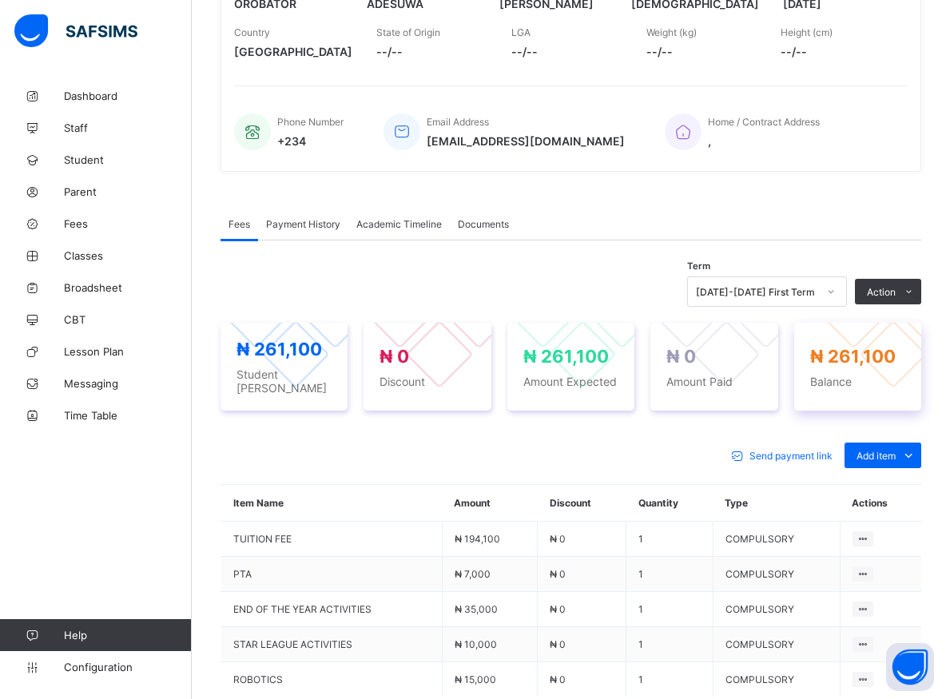
click at [850, 334] on div at bounding box center [853, 315] width 68 height 68
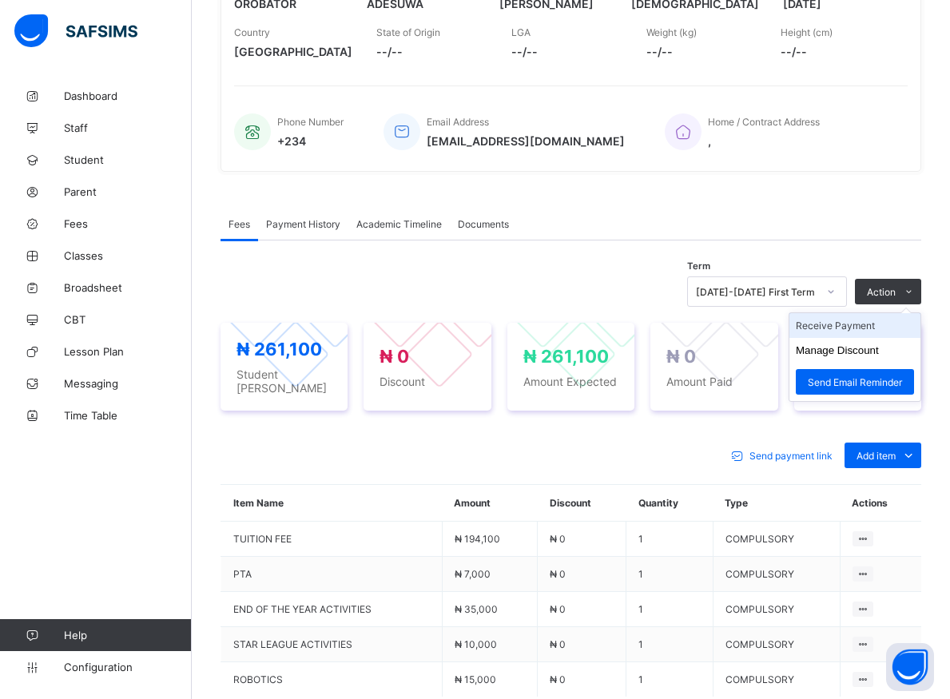
click at [865, 331] on li "Receive Payment" at bounding box center [854, 325] width 131 height 25
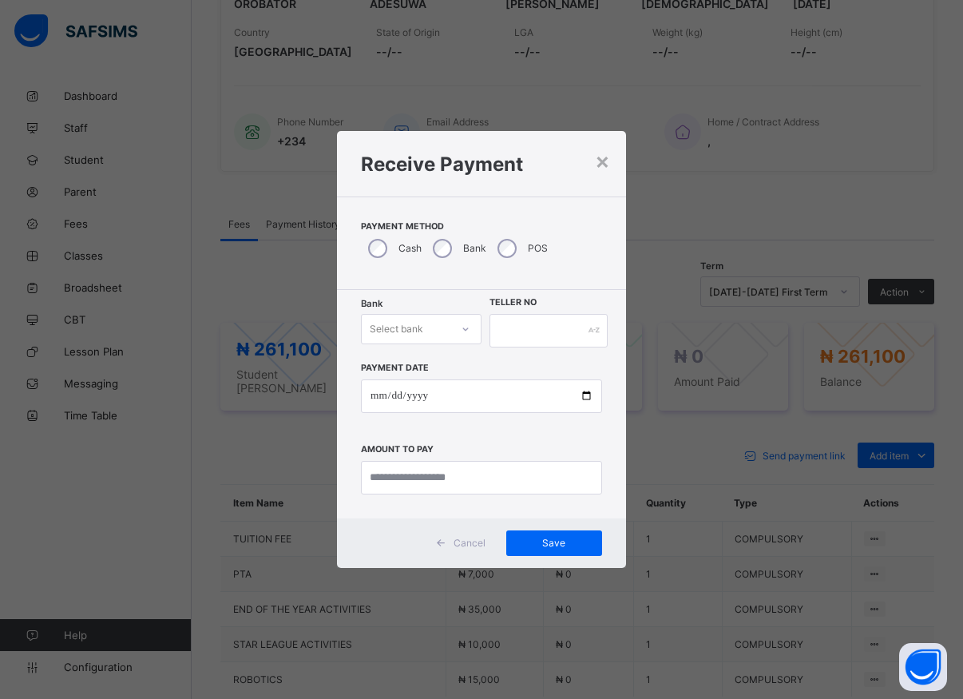
click at [461, 329] on div at bounding box center [465, 329] width 27 height 26
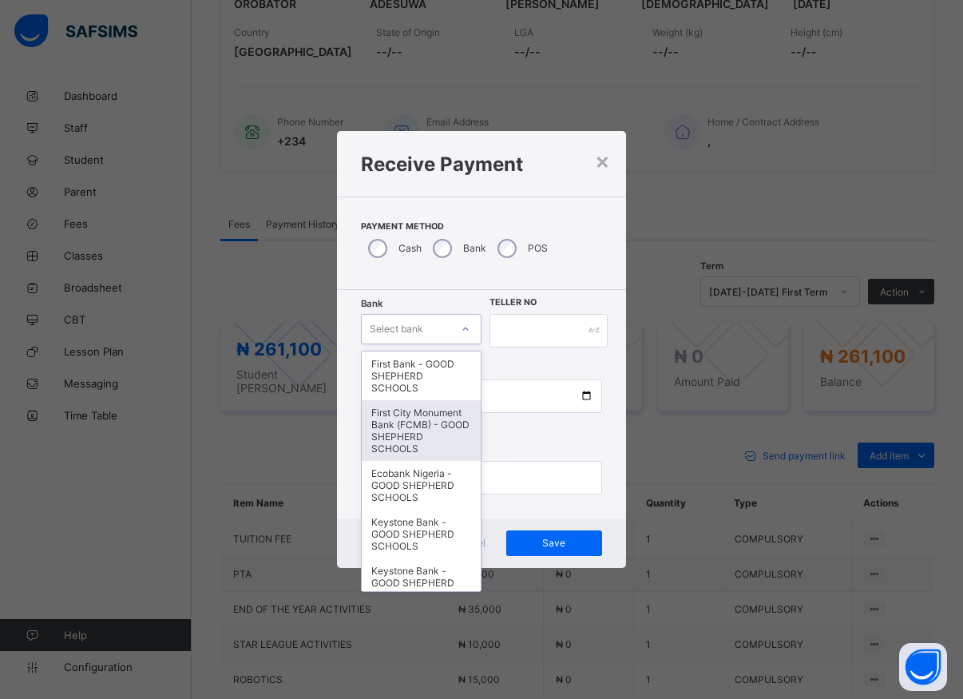
drag, startPoint x: 421, startPoint y: 427, endPoint x: 434, endPoint y: 412, distance: 20.4
click at [424, 422] on div "First City Monument Bank (FCMB) - GOOD SHEPHERD SCHOOLS" at bounding box center [421, 430] width 119 height 61
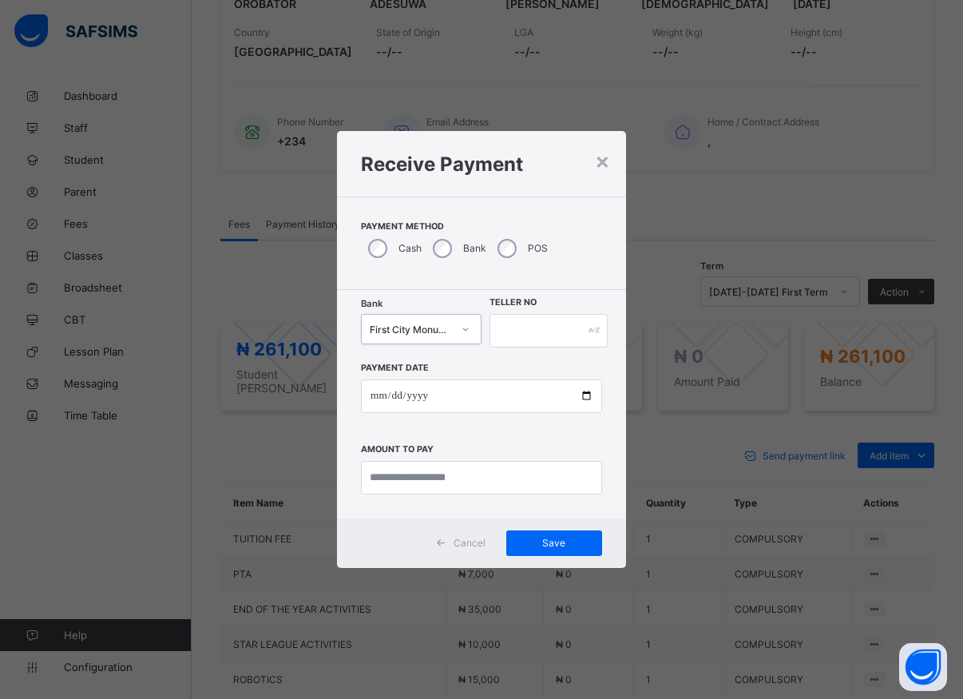
click at [457, 334] on div at bounding box center [465, 329] width 27 height 26
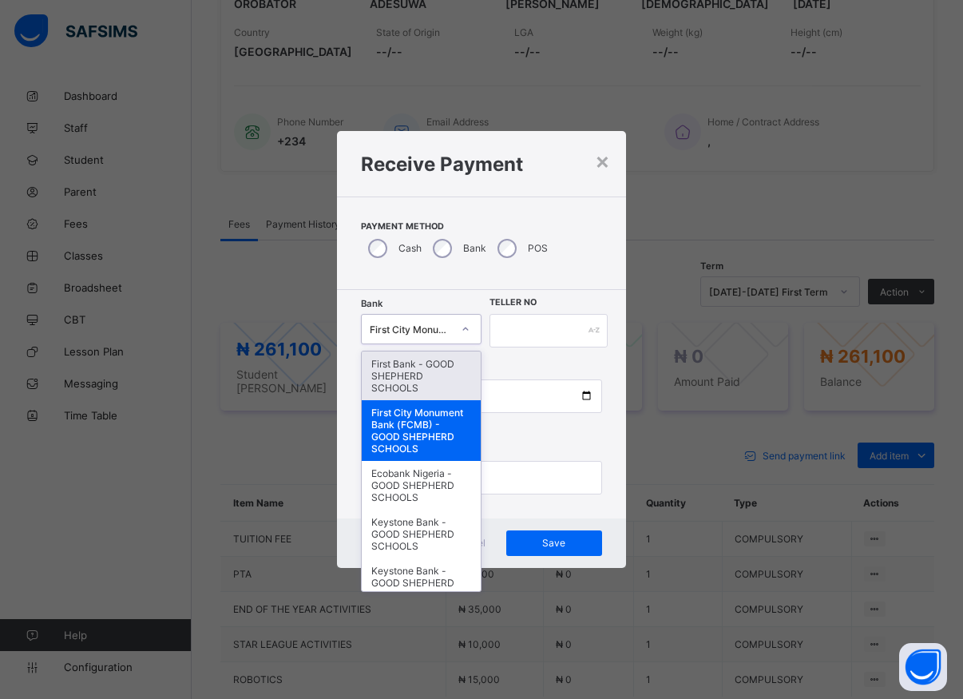
click at [401, 374] on div "First Bank - GOOD SHEPHERD SCHOOLS" at bounding box center [421, 375] width 119 height 49
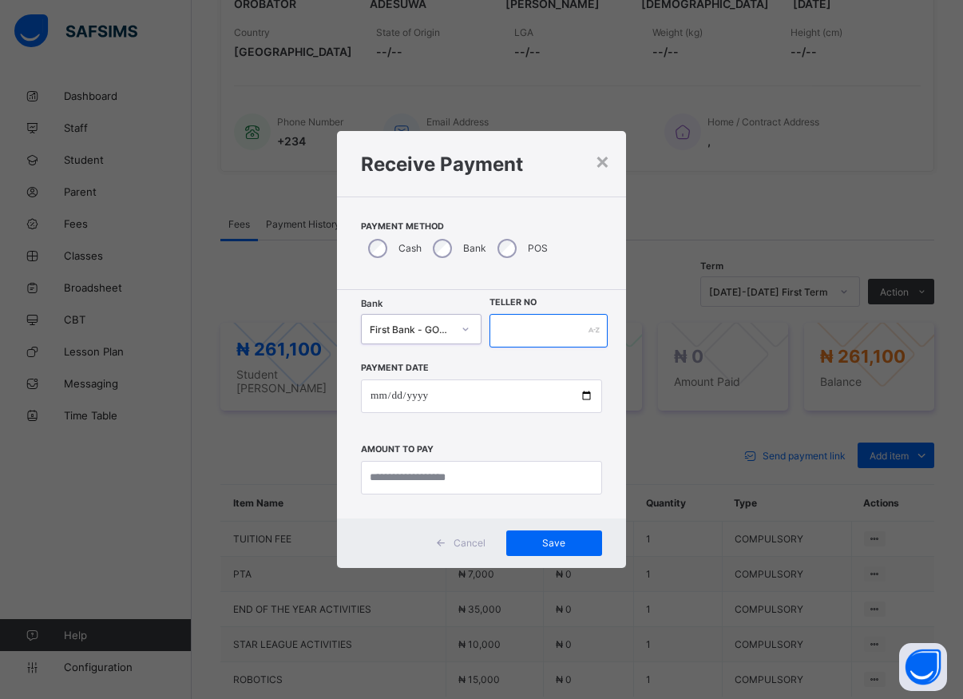
click at [515, 323] on input "text" at bounding box center [549, 331] width 118 height 34
type input "*****"
click at [588, 403] on input "date" at bounding box center [481, 396] width 241 height 34
click at [585, 397] on input "date" at bounding box center [481, 396] width 241 height 34
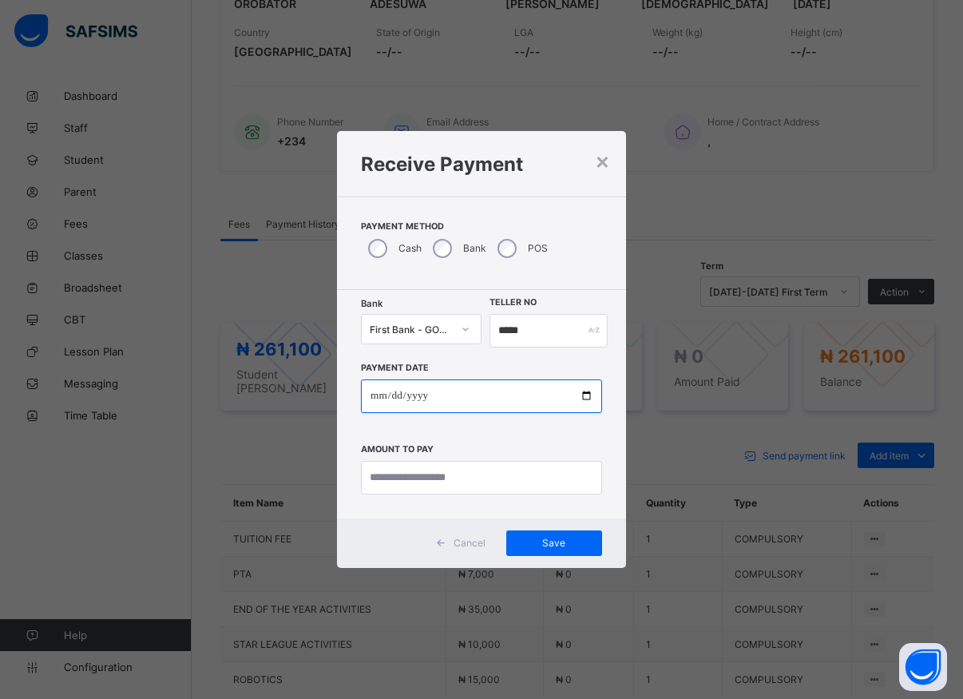
type input "**********"
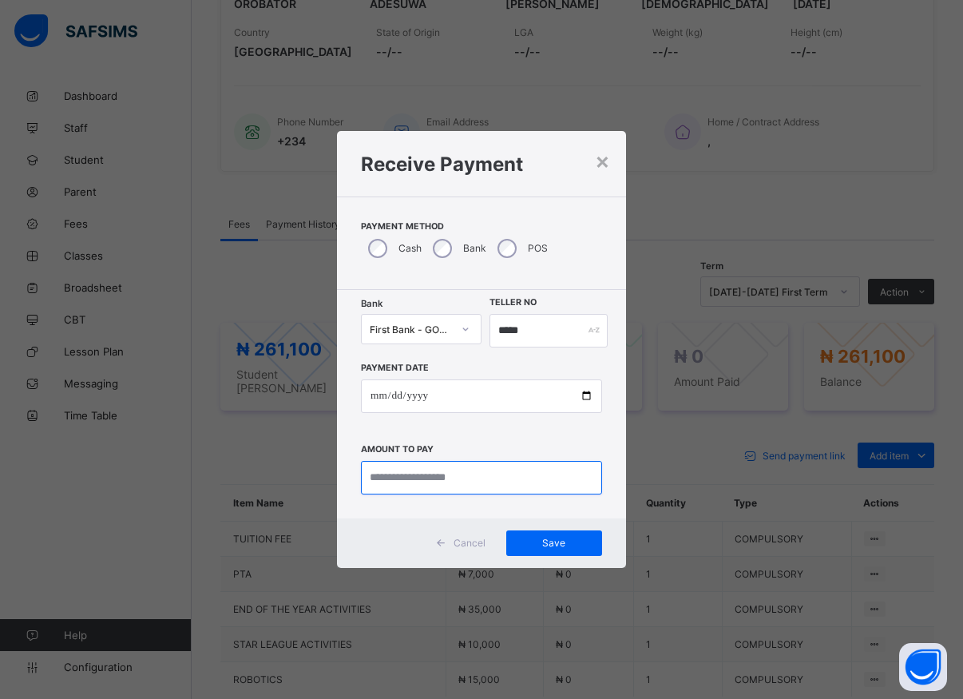
click at [479, 479] on input "currency" at bounding box center [481, 478] width 241 height 34
type input "*********"
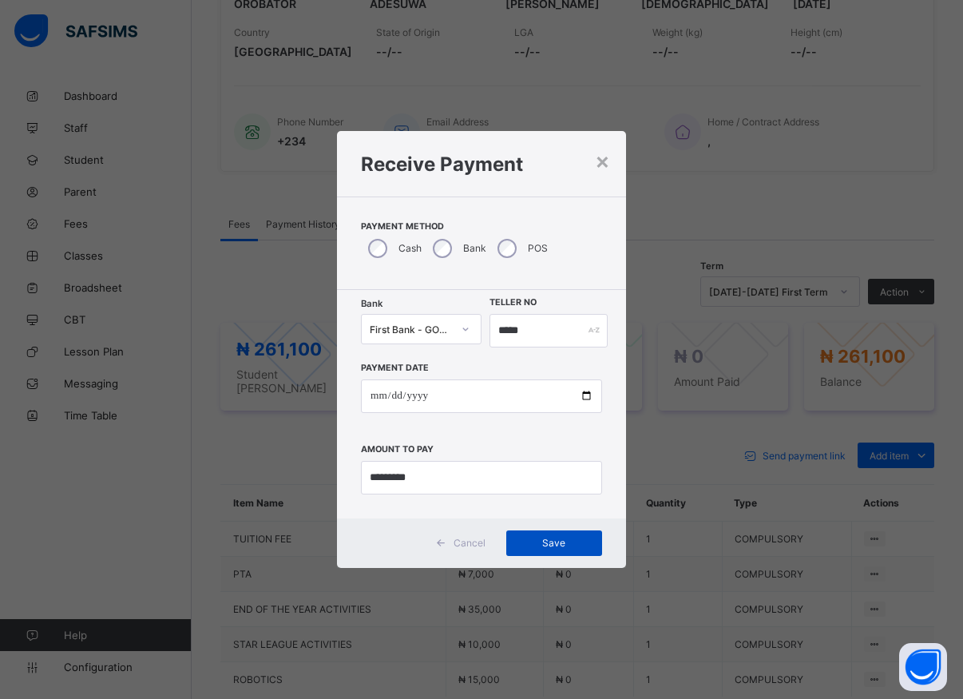
click at [554, 547] on span "Save" at bounding box center [554, 543] width 72 height 12
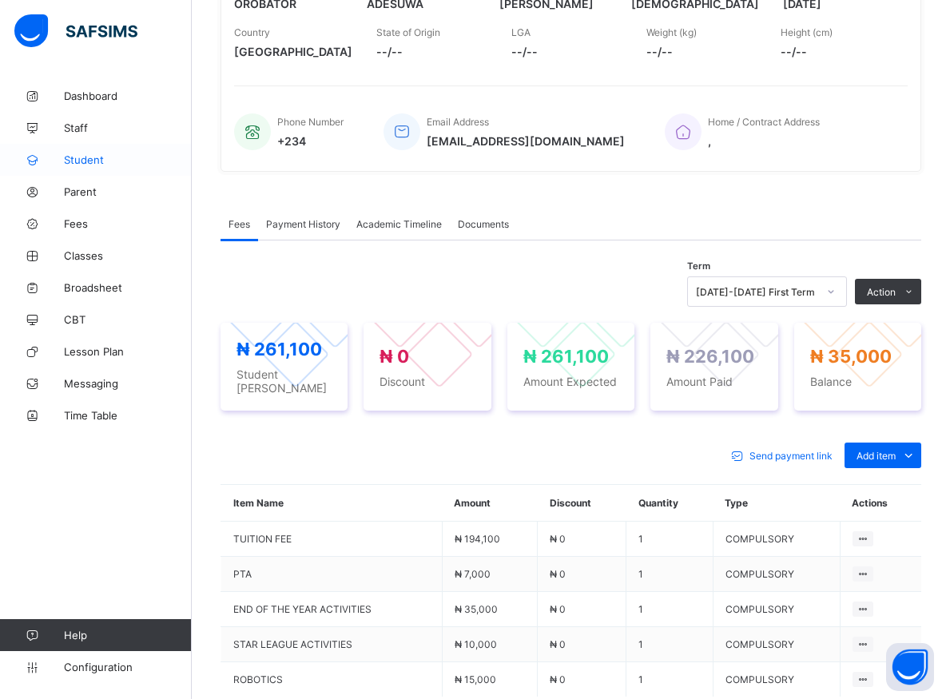
click at [88, 164] on span "Student" at bounding box center [128, 159] width 128 height 13
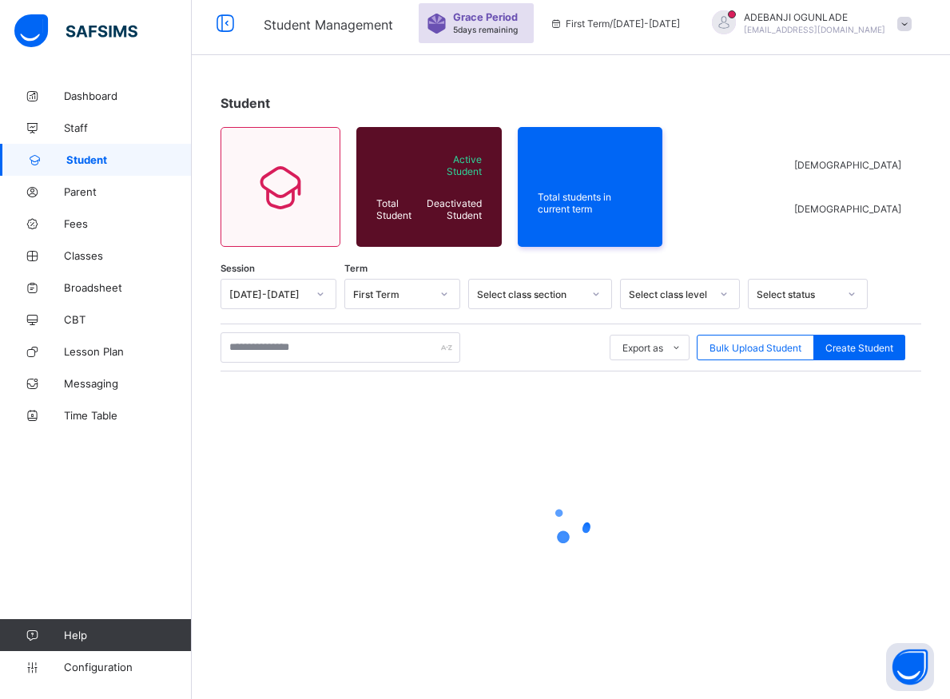
scroll to position [57, 0]
click at [296, 349] on input "text" at bounding box center [340, 347] width 240 height 30
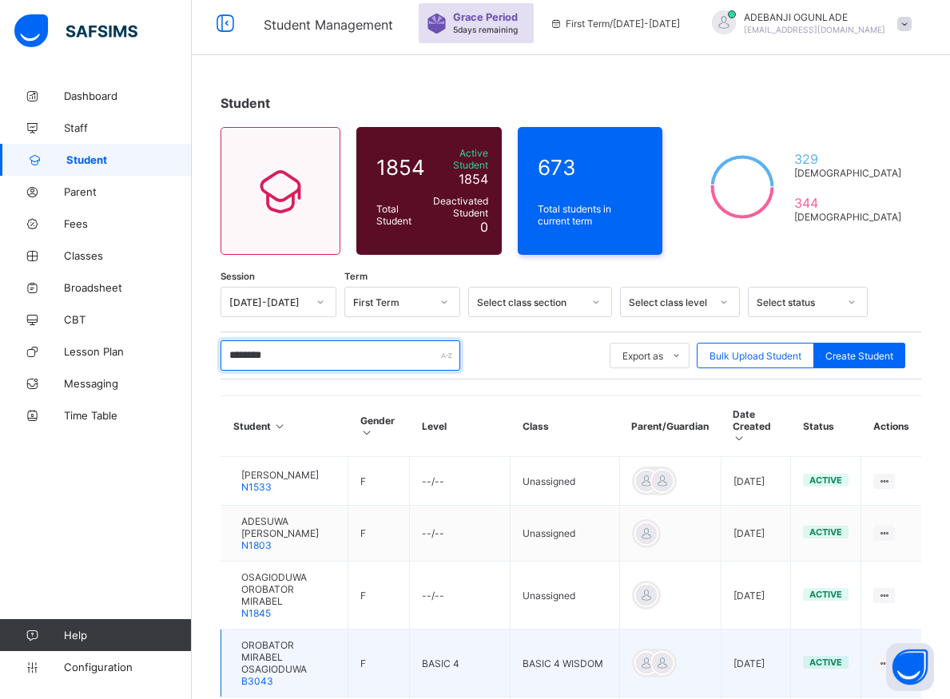
scroll to position [287, 0]
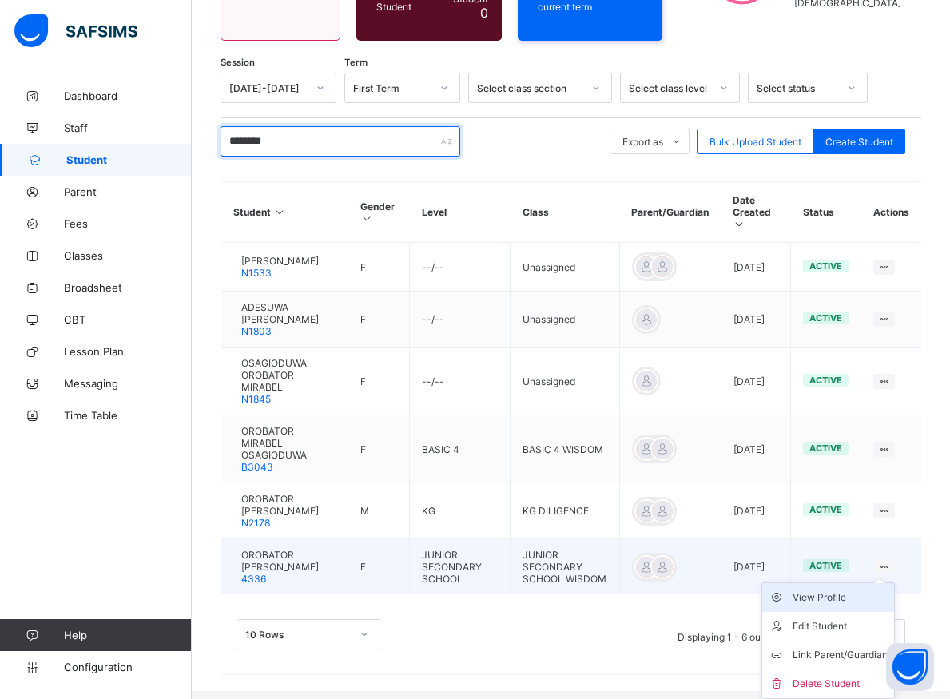
type input "********"
click at [848, 599] on div "View Profile" at bounding box center [839, 597] width 95 height 16
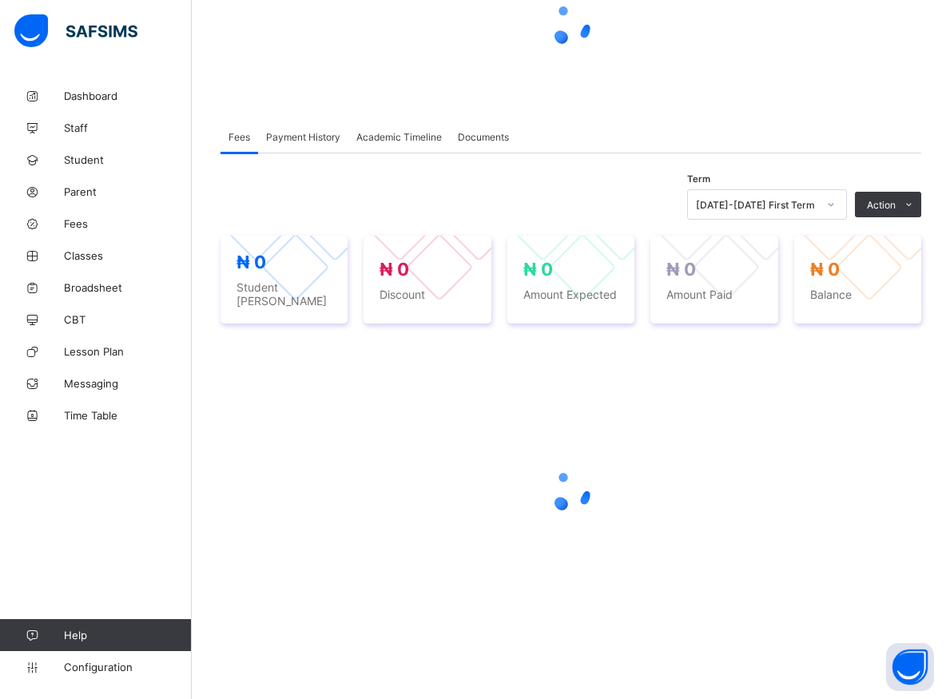
scroll to position [219, 0]
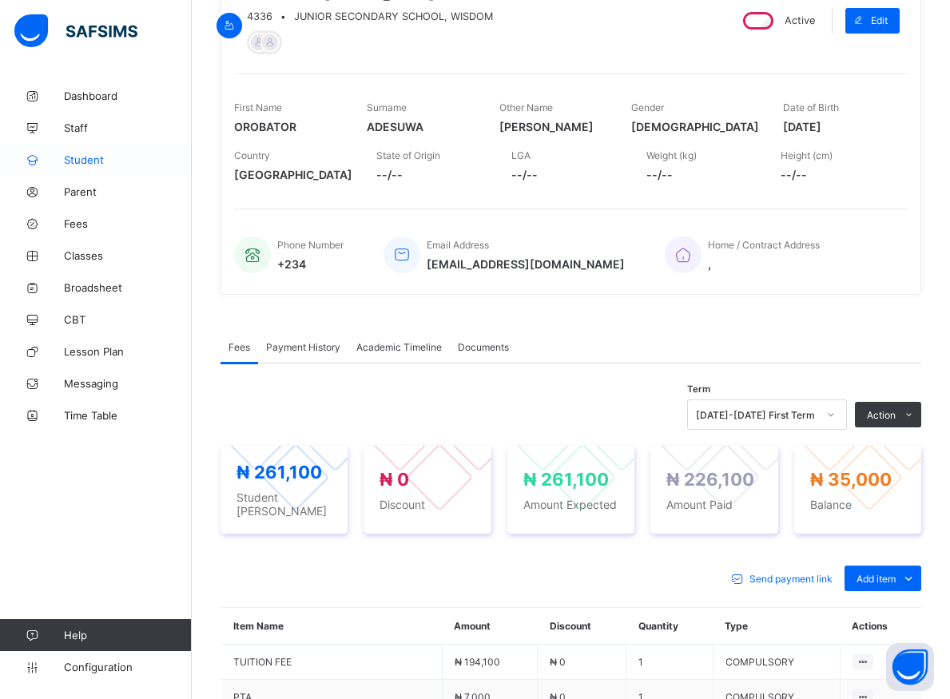
click at [77, 157] on span "Student" at bounding box center [128, 159] width 128 height 13
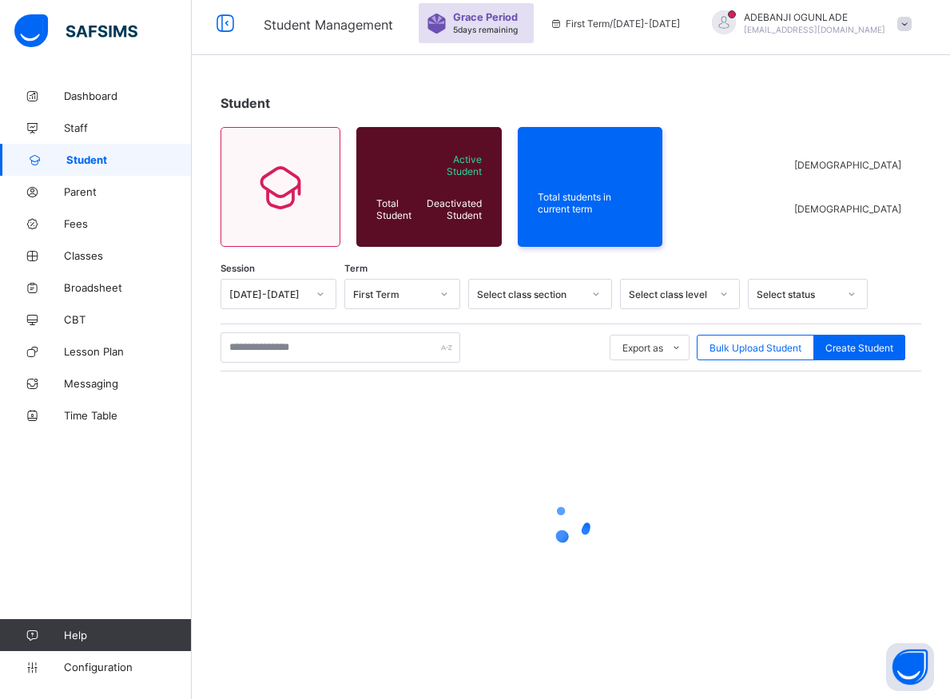
scroll to position [57, 0]
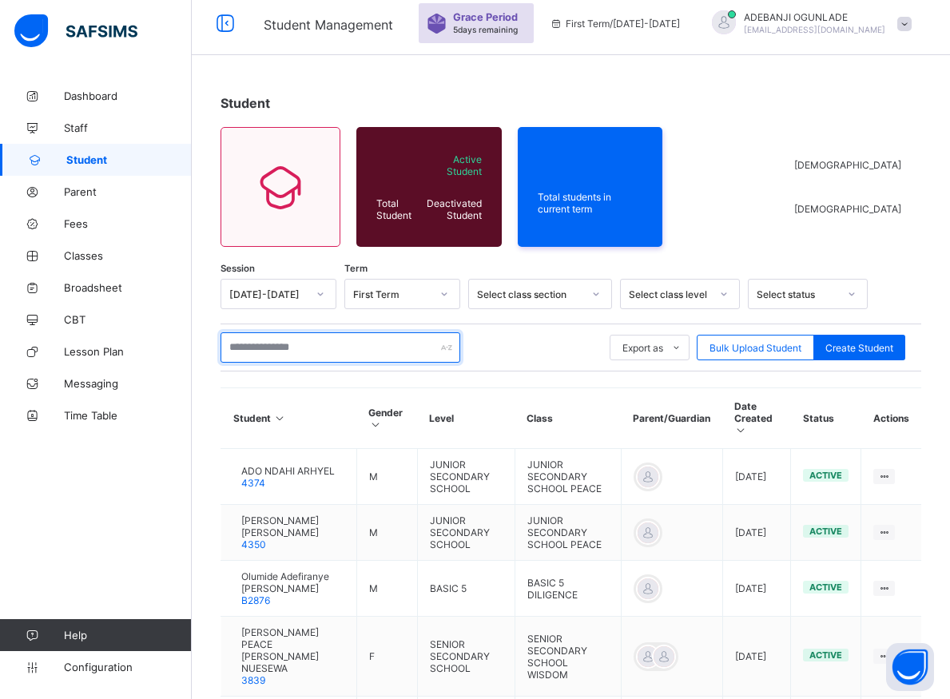
click at [349, 351] on input "text" at bounding box center [340, 347] width 240 height 30
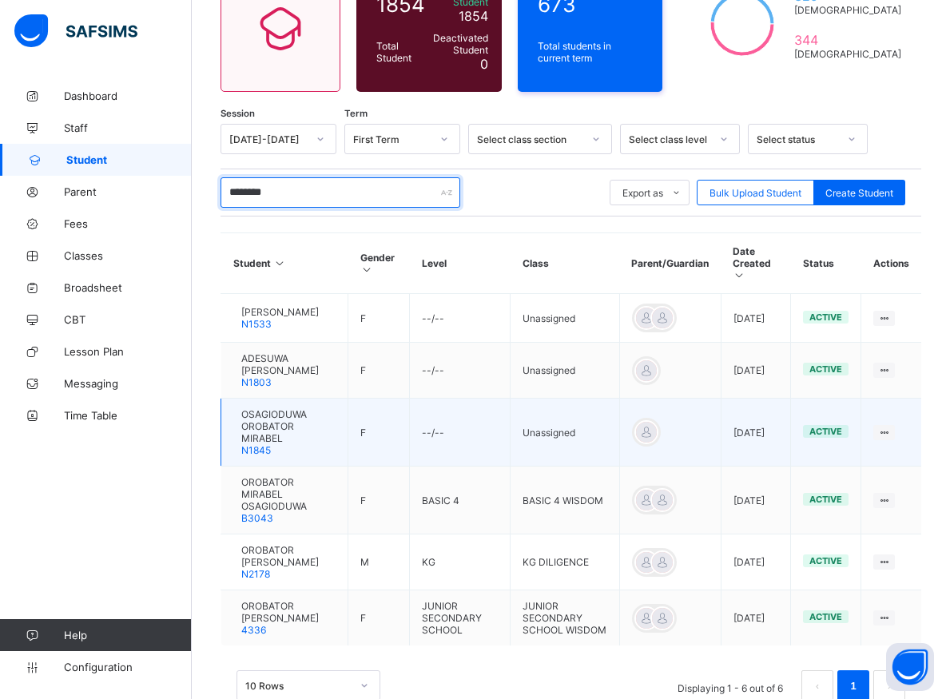
scroll to position [286, 0]
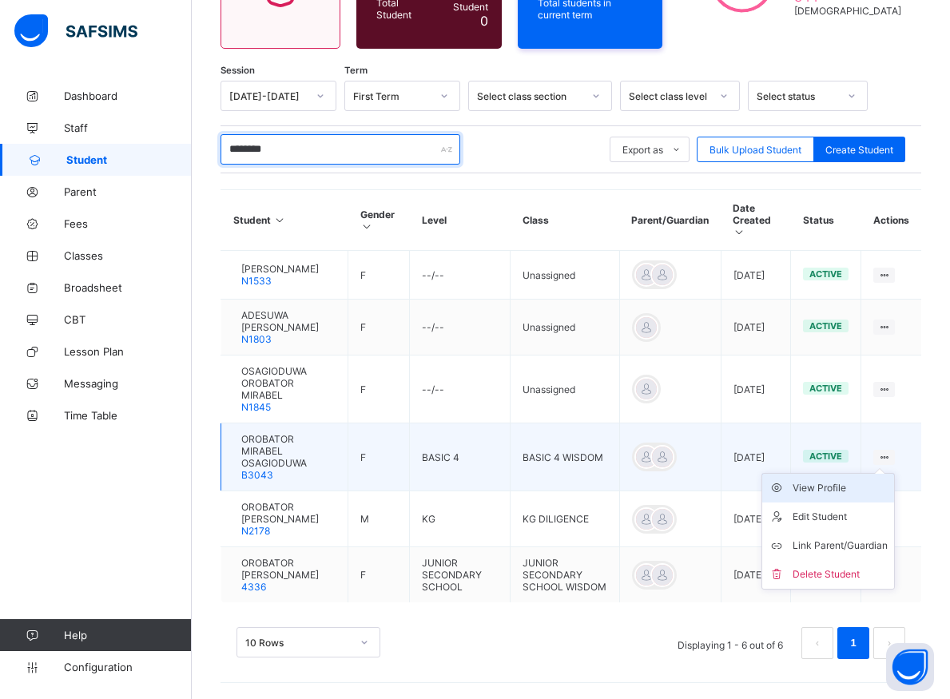
type input "********"
click at [855, 480] on div "View Profile" at bounding box center [839, 488] width 95 height 16
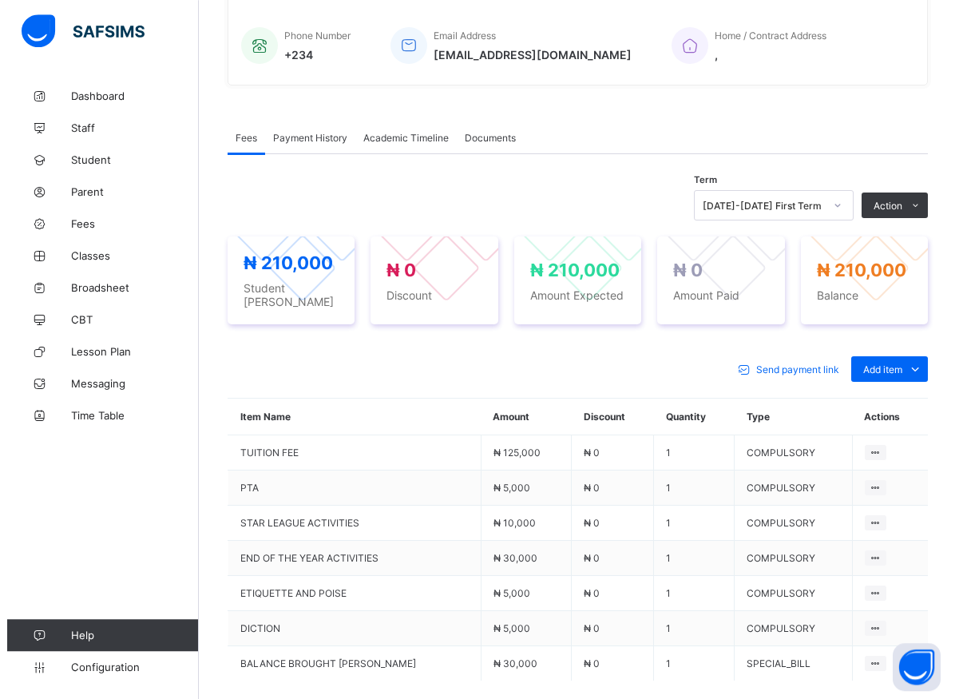
scroll to position [505, 0]
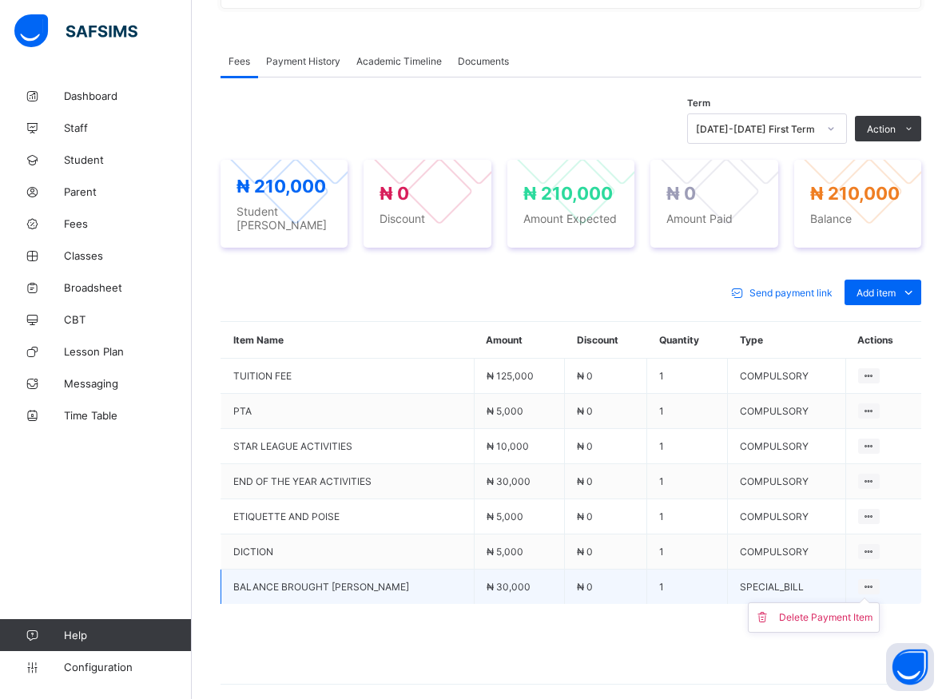
click at [873, 602] on ul "Delete Payment Item" at bounding box center [814, 617] width 132 height 30
click at [849, 610] on div "Delete Payment Item" at bounding box center [825, 617] width 93 height 16
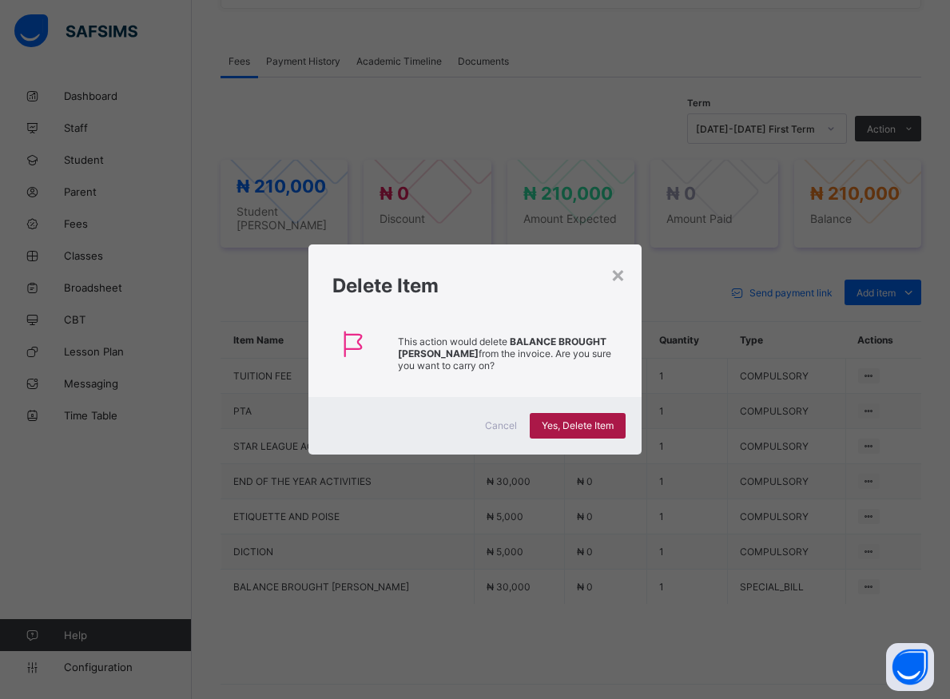
click at [583, 420] on span "Yes, Delete Item" at bounding box center [577, 425] width 72 height 12
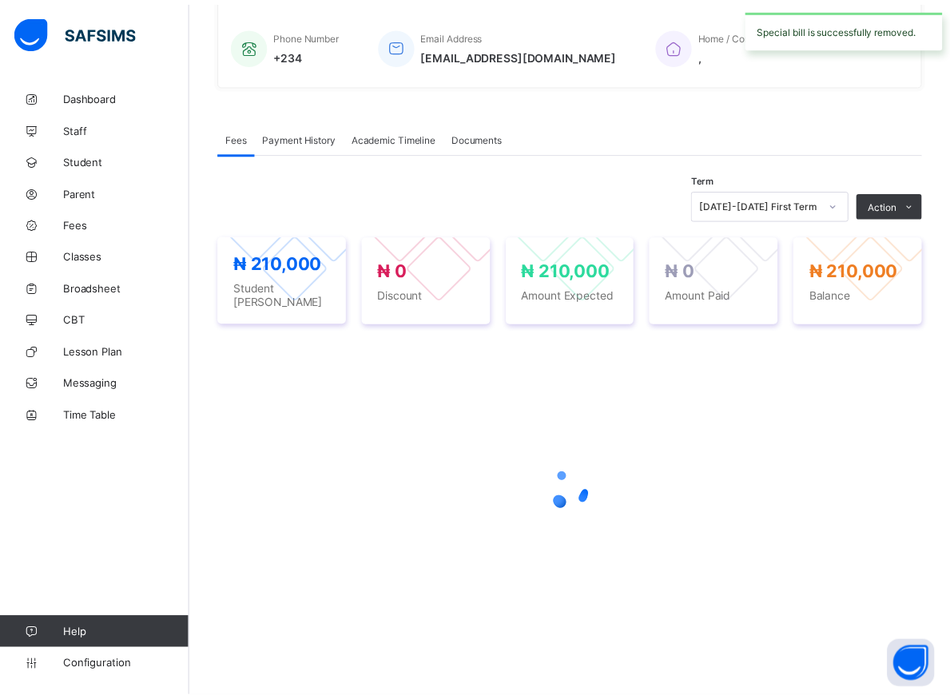
scroll to position [426, 0]
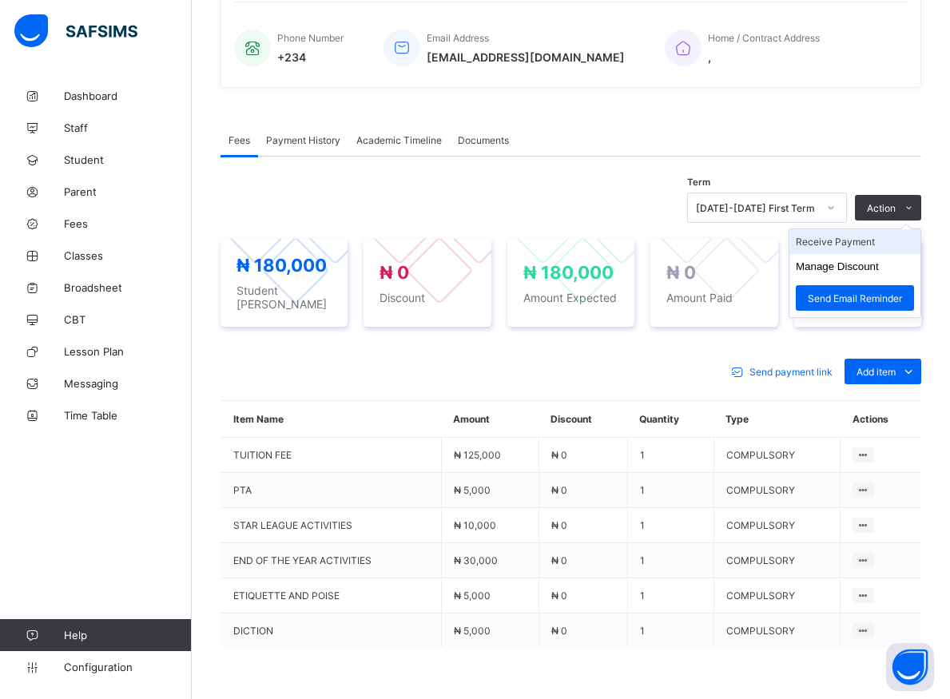
click at [861, 244] on li "Receive Payment" at bounding box center [854, 241] width 131 height 25
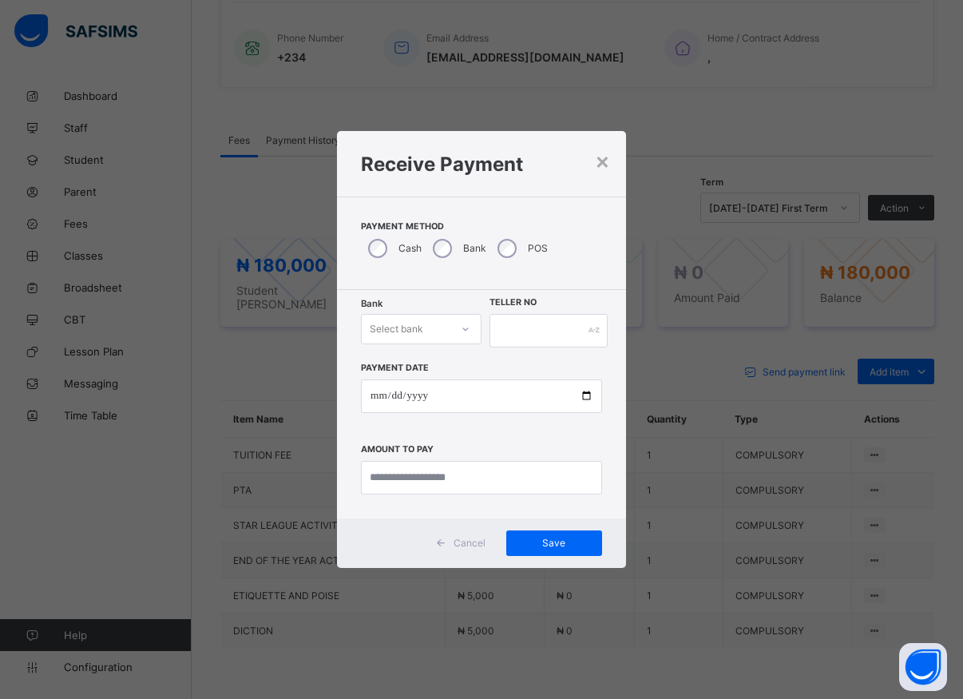
click at [459, 329] on div at bounding box center [465, 329] width 27 height 26
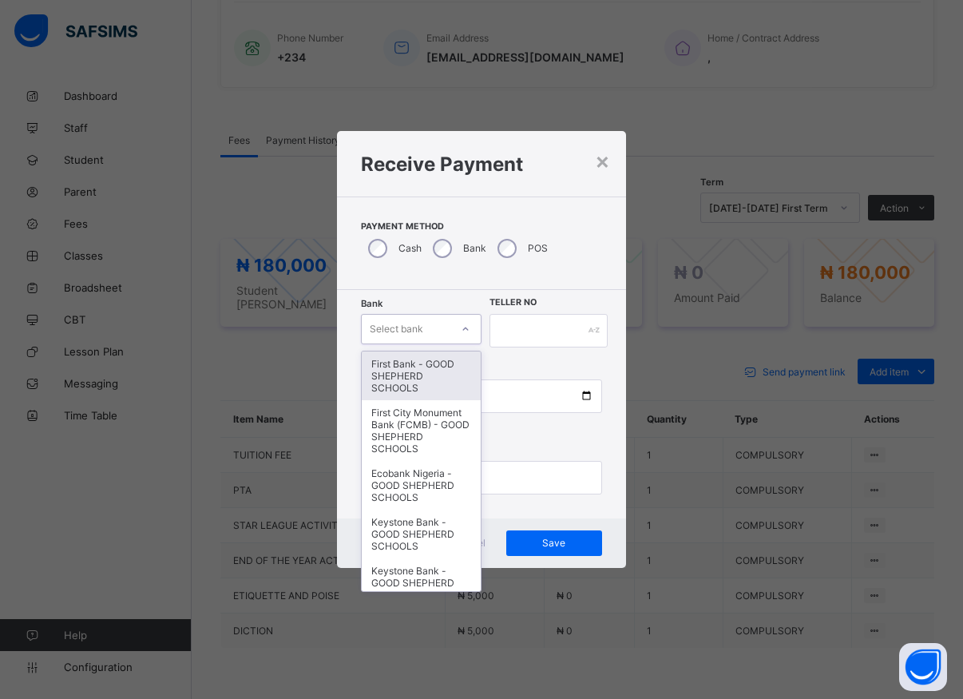
click at [422, 379] on div "First Bank - GOOD SHEPHERD SCHOOLS" at bounding box center [421, 375] width 119 height 49
click at [421, 379] on input "date" at bounding box center [481, 396] width 241 height 34
click at [421, 380] on input "date" at bounding box center [481, 396] width 241 height 34
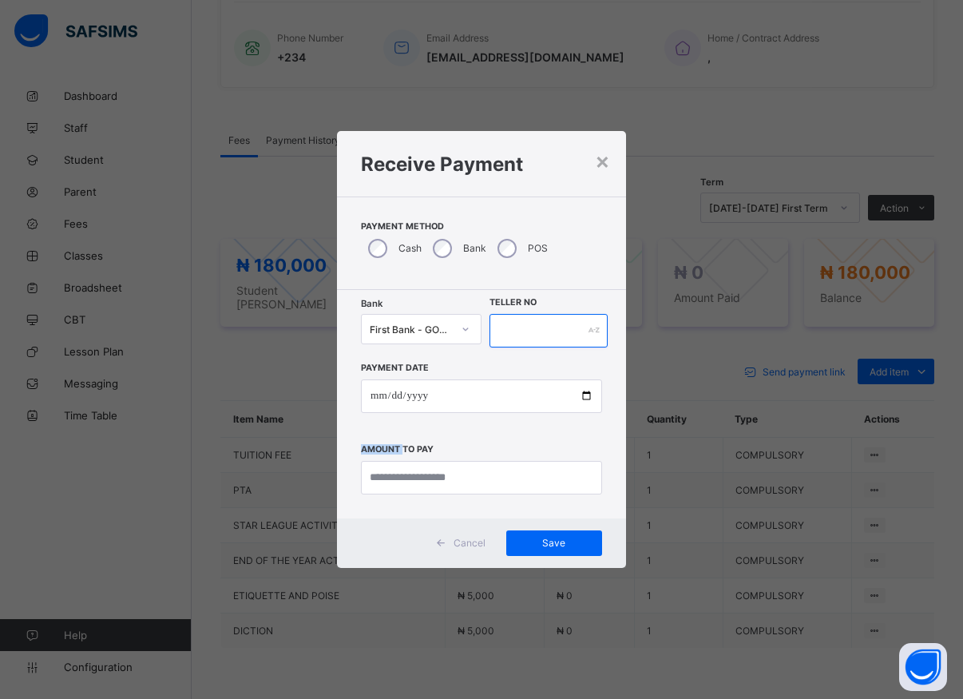
click at [526, 334] on input "text" at bounding box center [549, 331] width 118 height 34
click at [526, 334] on input "*****" at bounding box center [549, 331] width 118 height 34
type input "*****"
click at [581, 396] on input "date" at bounding box center [481, 396] width 241 height 34
type input "**********"
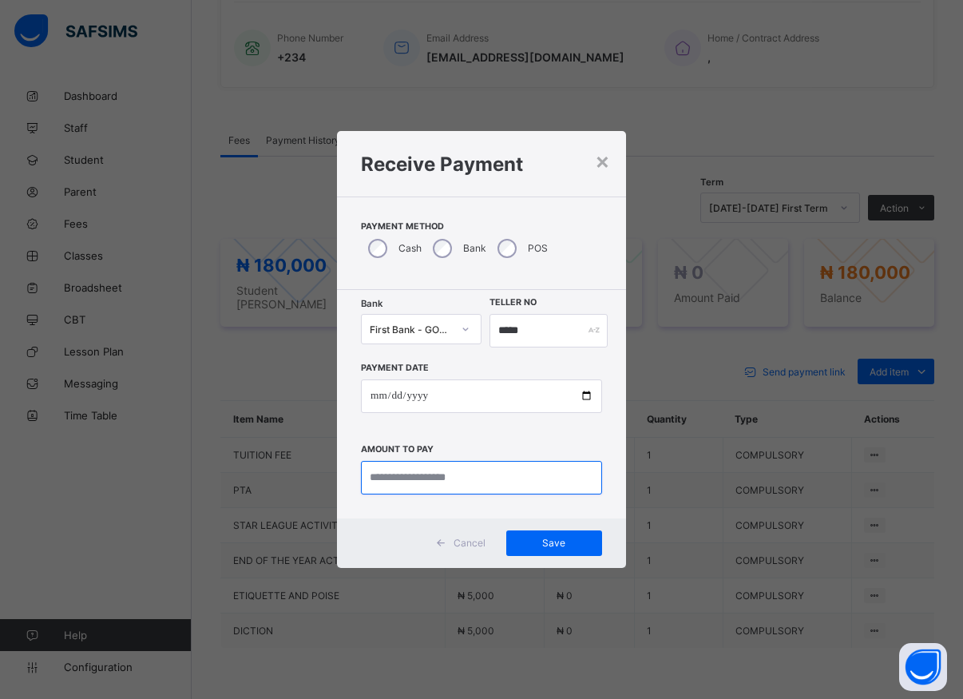
click at [498, 490] on input "currency" at bounding box center [481, 478] width 241 height 34
click at [453, 480] on input "currency" at bounding box center [481, 478] width 241 height 34
type input "*********"
click at [544, 543] on span "Save" at bounding box center [554, 543] width 72 height 12
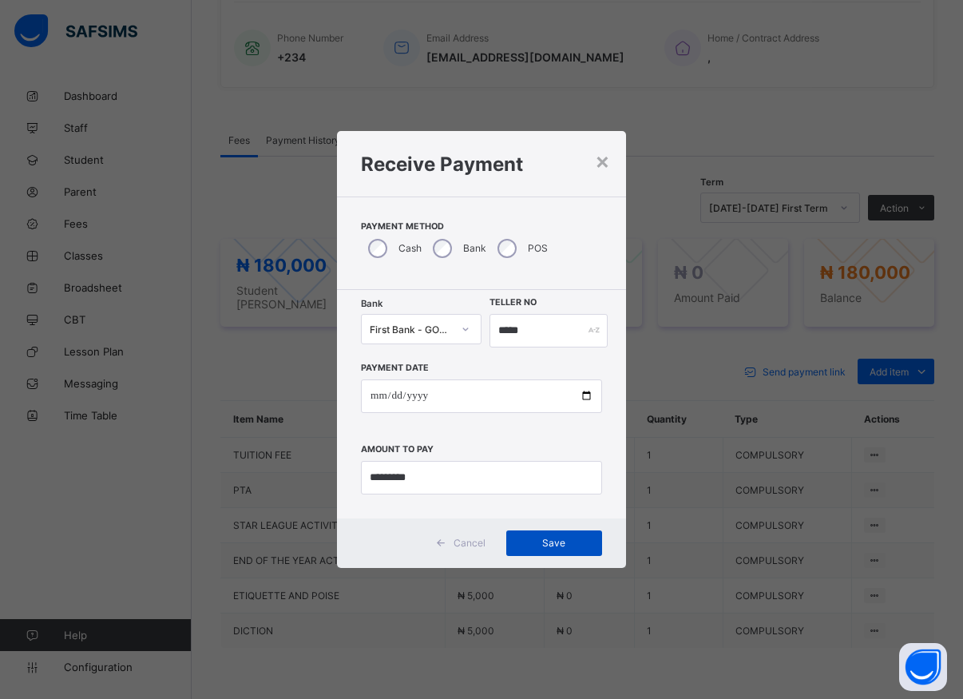
click at [544, 543] on span "Save" at bounding box center [554, 543] width 72 height 12
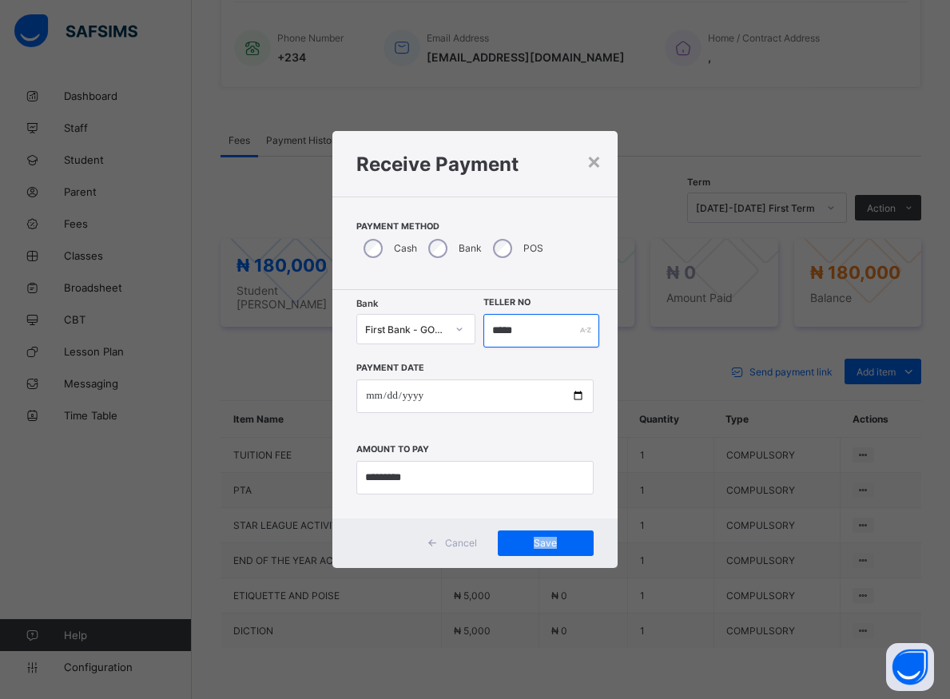
click at [522, 331] on input "*****" at bounding box center [541, 331] width 116 height 34
click at [522, 329] on input "*****" at bounding box center [541, 331] width 116 height 34
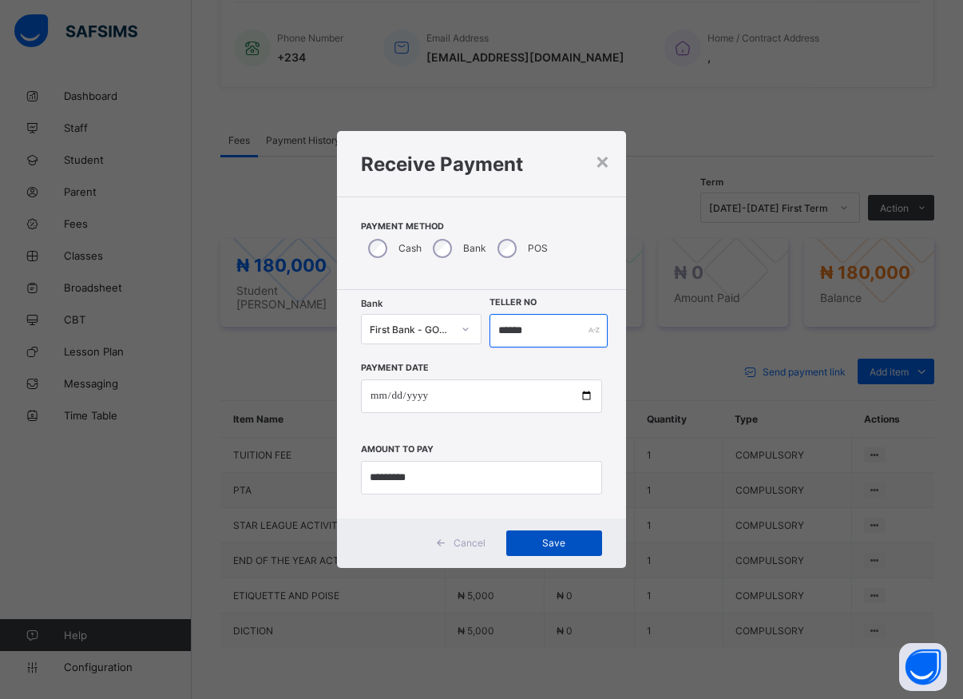
type input "******"
click at [565, 539] on span "Save" at bounding box center [554, 543] width 72 height 12
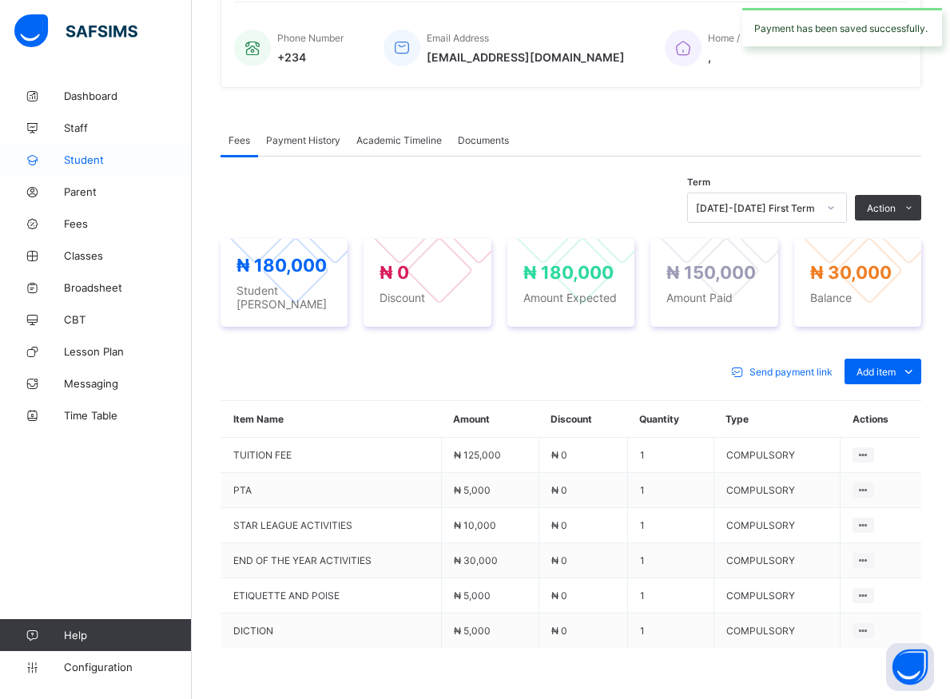
click at [81, 160] on span "Student" at bounding box center [128, 159] width 128 height 13
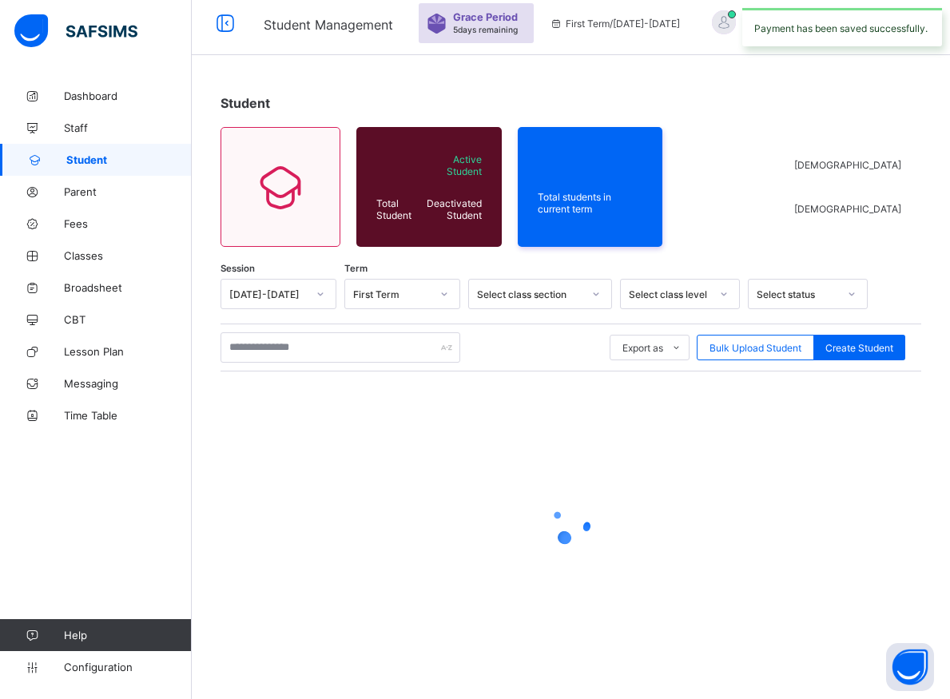
scroll to position [57, 0]
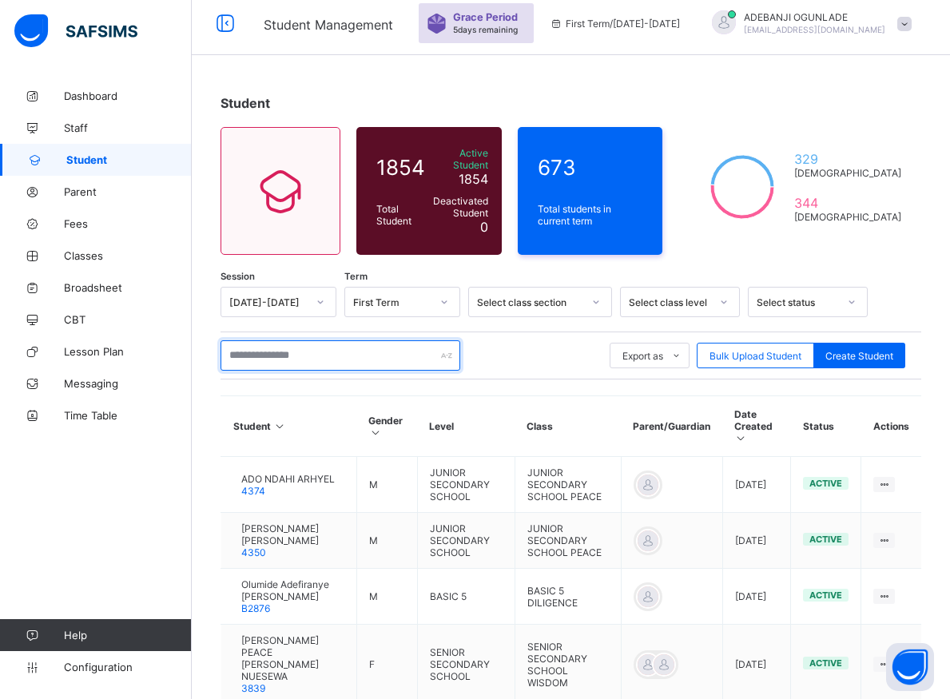
click at [281, 344] on input "text" at bounding box center [340, 355] width 240 height 30
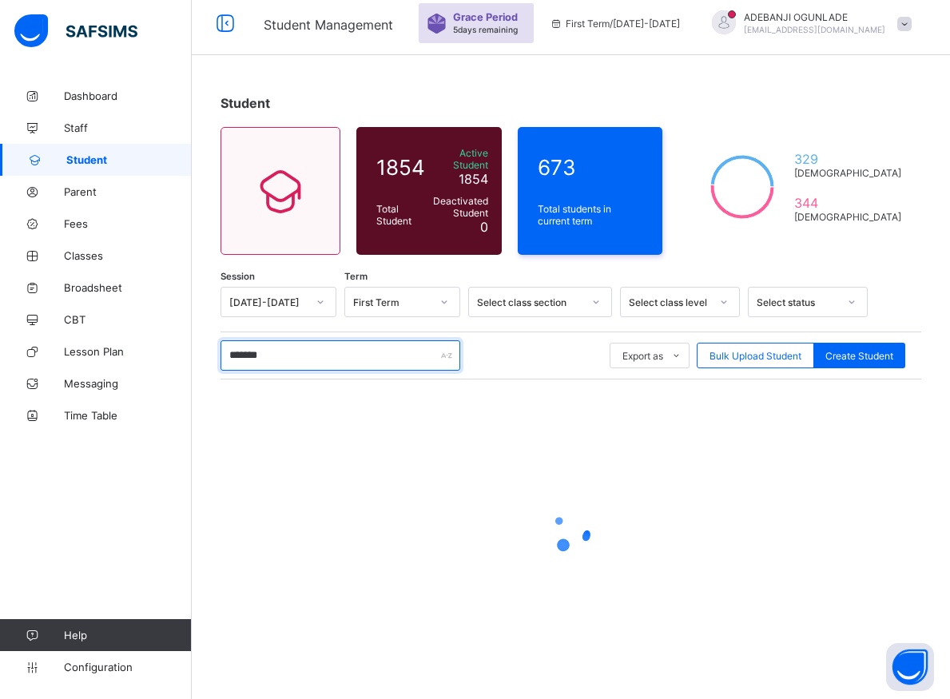
type input "********"
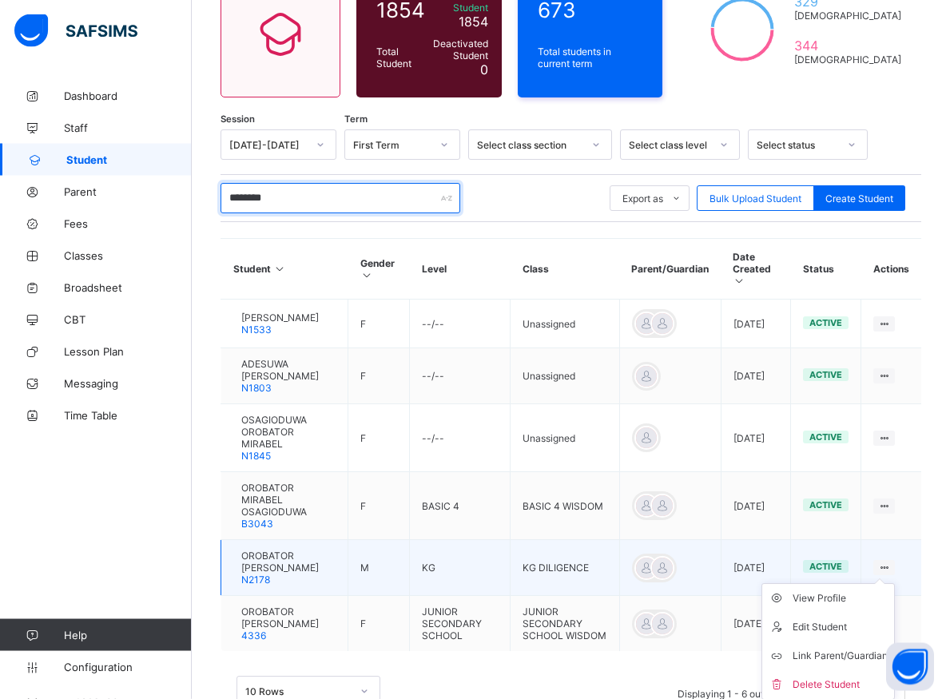
scroll to position [220, 0]
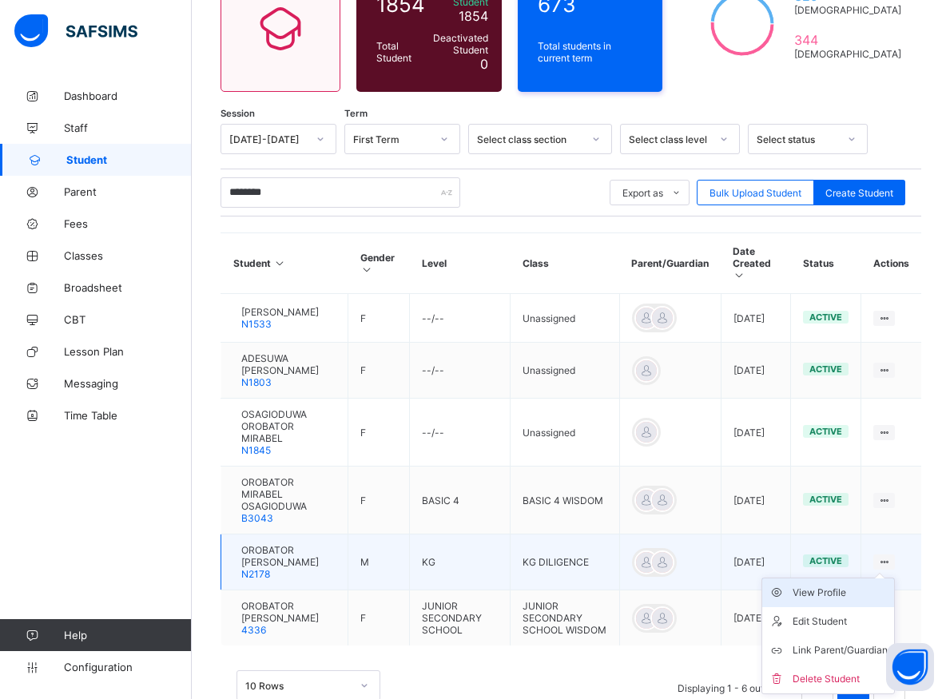
click at [852, 597] on div "View Profile" at bounding box center [839, 593] width 95 height 16
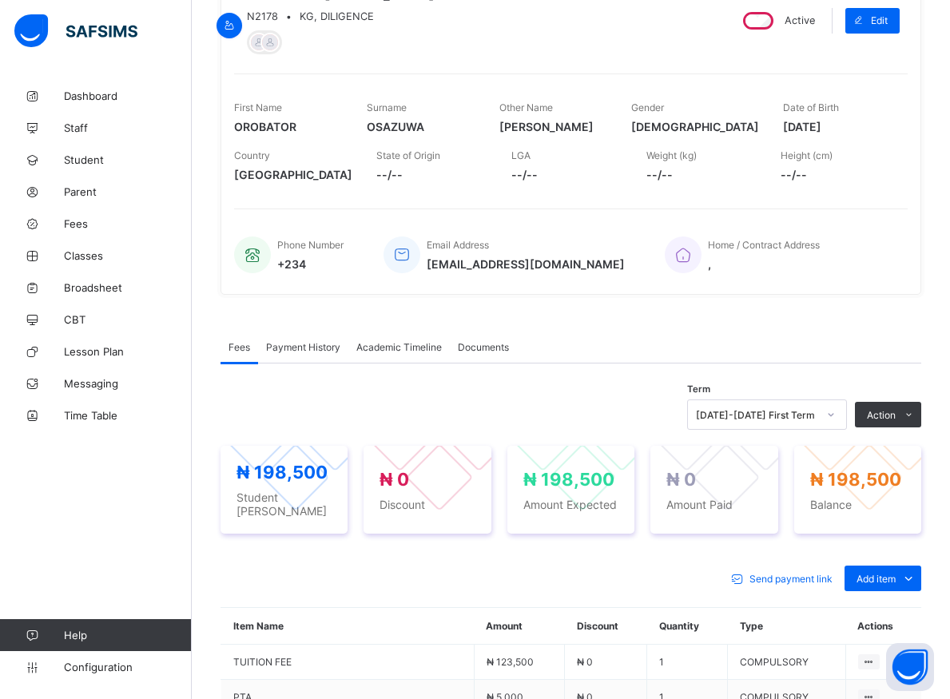
scroll to position [382, 0]
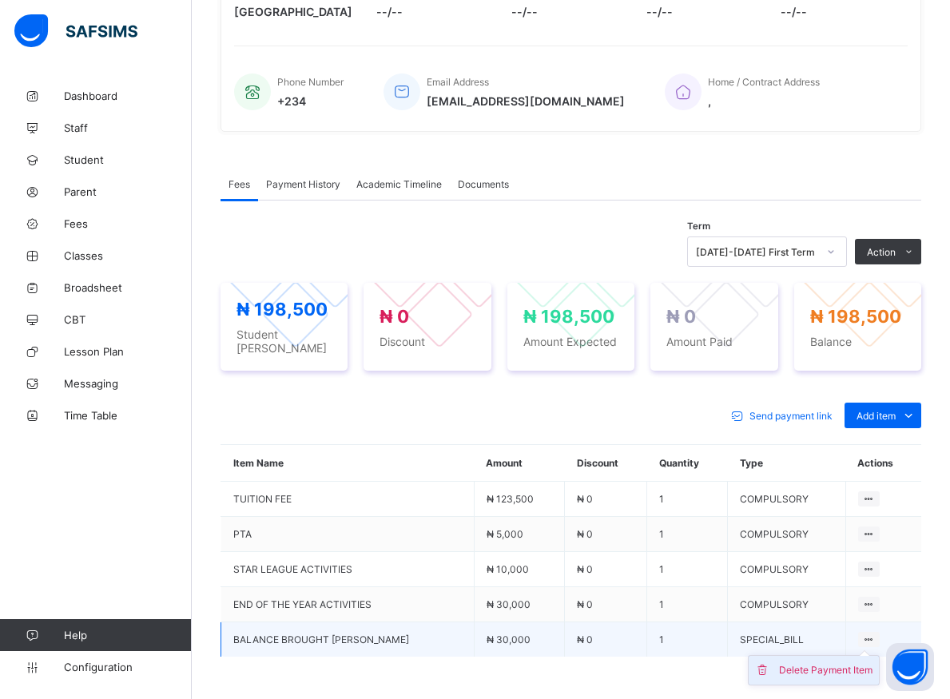
click at [848, 669] on div "Delete Payment Item" at bounding box center [825, 670] width 93 height 16
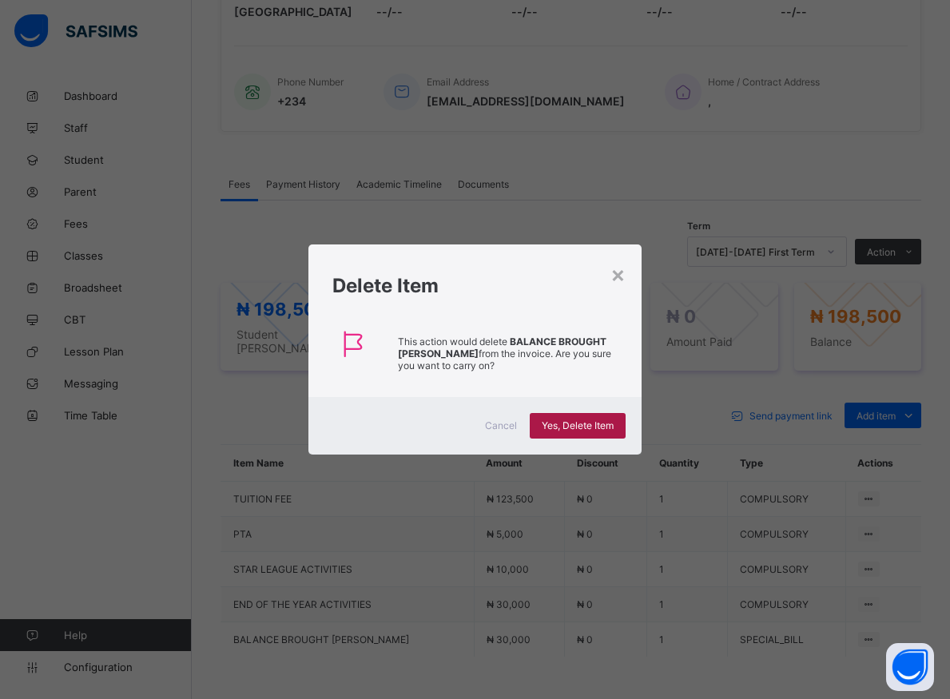
click at [605, 431] on span "Yes, Delete Item" at bounding box center [577, 425] width 72 height 12
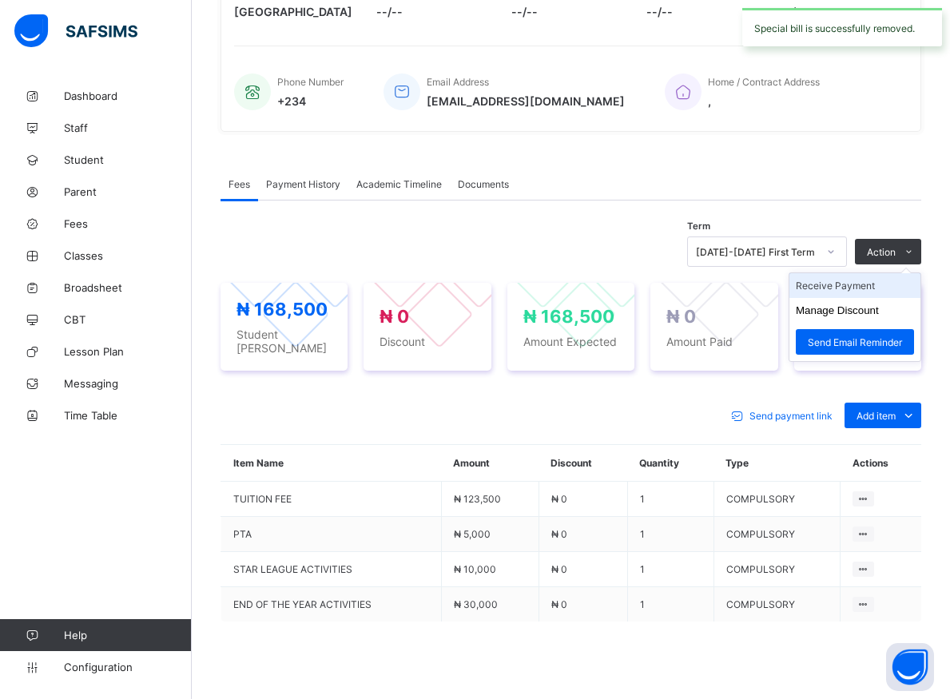
click at [875, 292] on li "Receive Payment" at bounding box center [854, 285] width 131 height 25
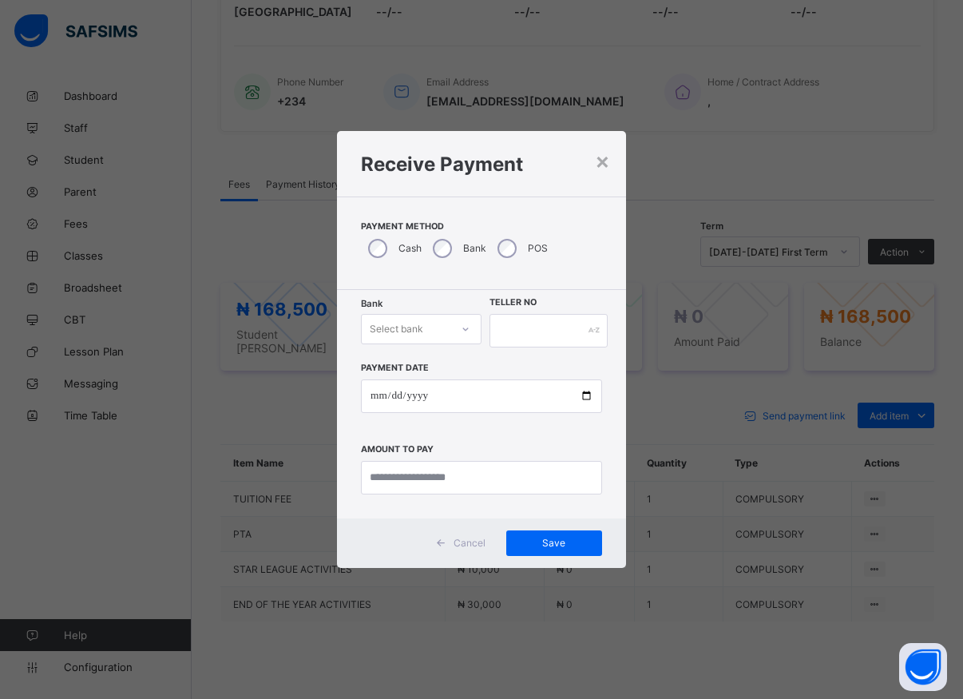
click at [466, 332] on icon at bounding box center [466, 329] width 10 height 16
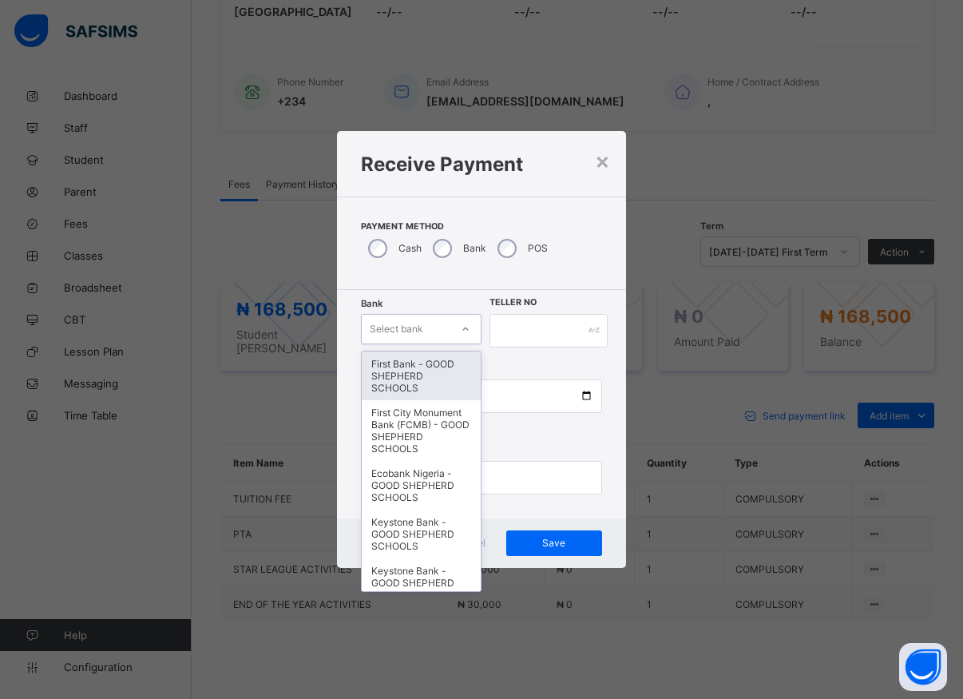
click at [411, 373] on div "First Bank - GOOD SHEPHERD SCHOOLS" at bounding box center [421, 375] width 119 height 49
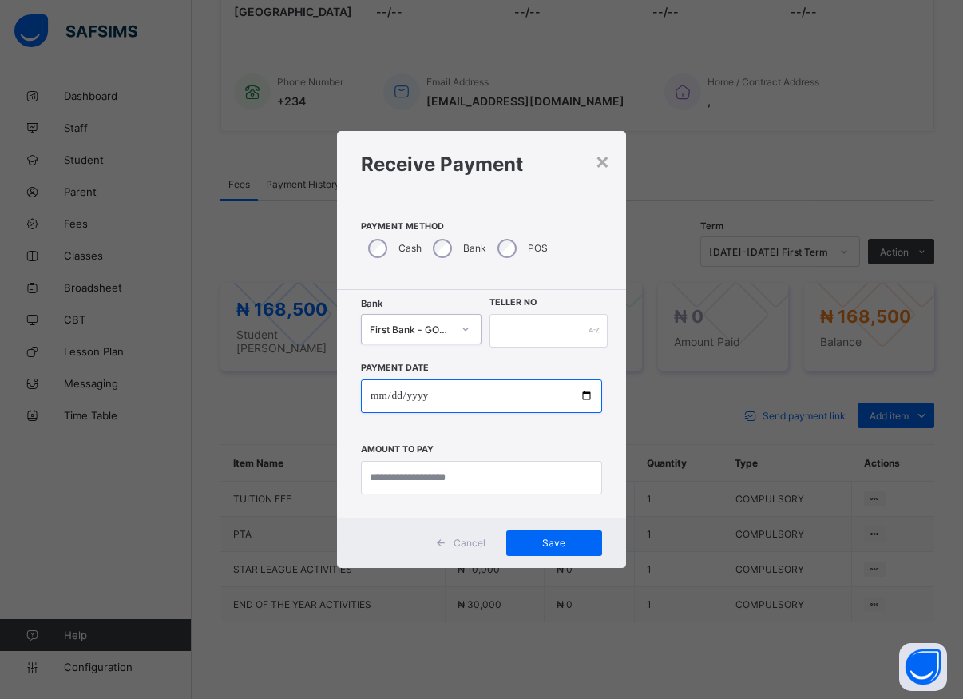
click at [589, 398] on input "date" at bounding box center [481, 396] width 241 height 34
click at [533, 323] on input "text" at bounding box center [549, 331] width 118 height 34
type input "*****"
click at [585, 398] on input "date" at bounding box center [481, 396] width 241 height 34
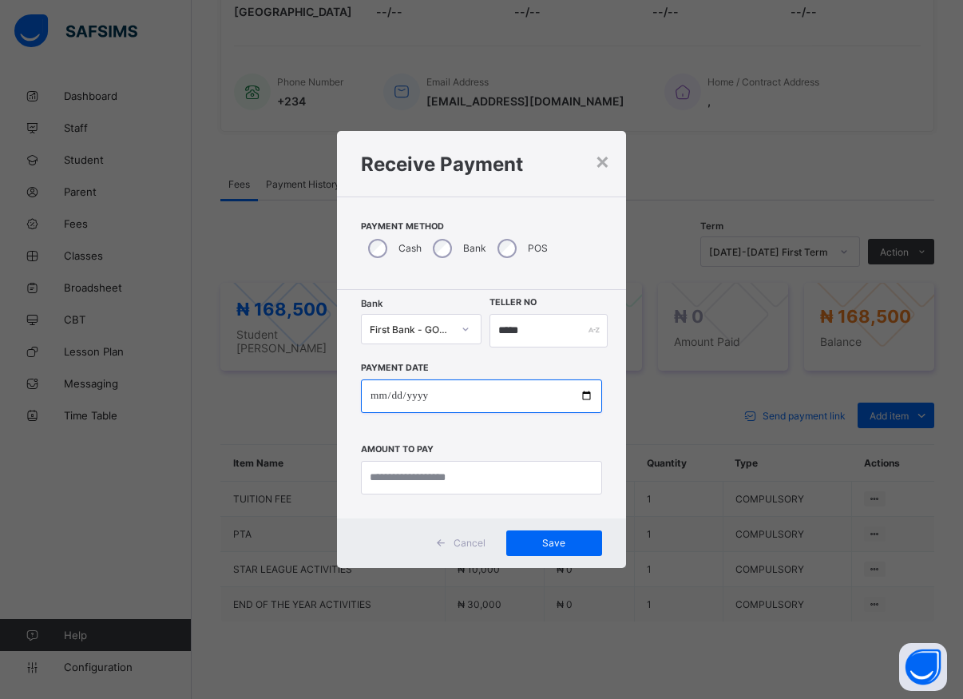
type input "**********"
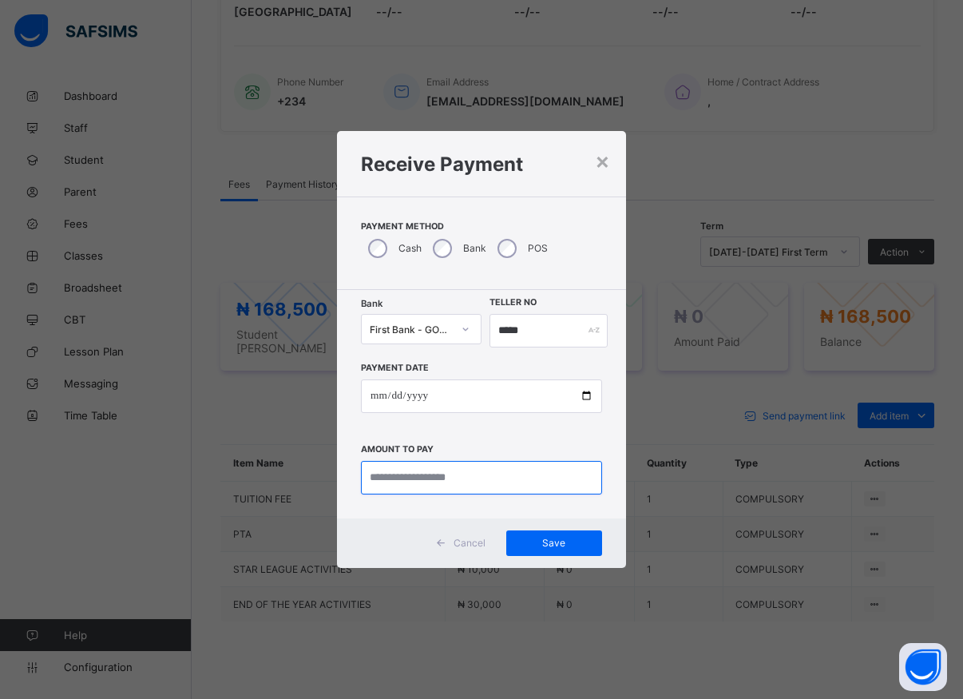
click at [410, 480] on input "currency" at bounding box center [481, 478] width 241 height 34
type input "********"
click at [549, 537] on span "Save" at bounding box center [554, 543] width 72 height 12
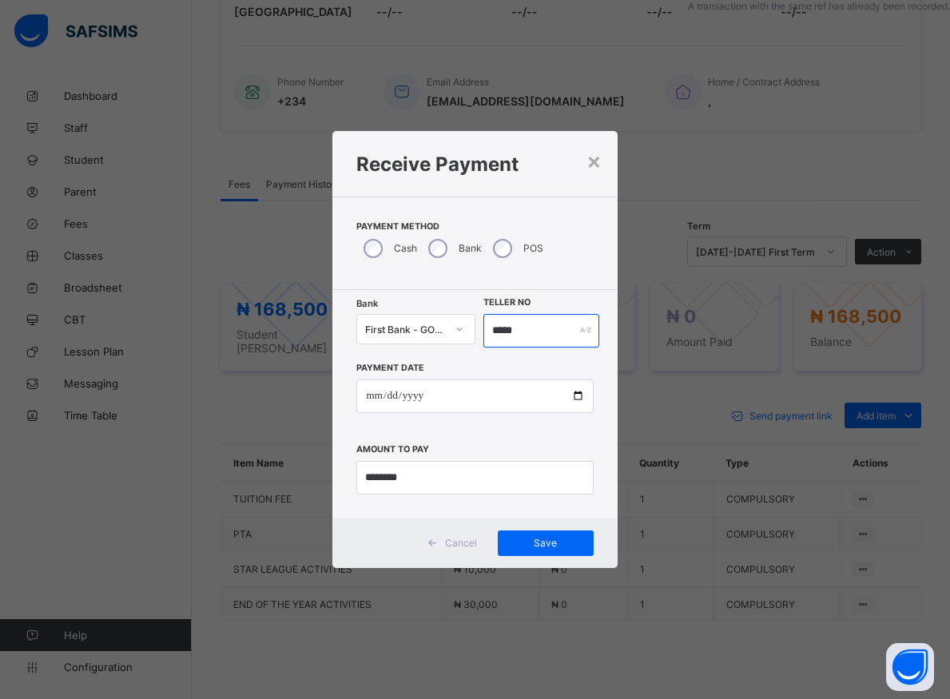
click at [523, 327] on input "*****" at bounding box center [541, 331] width 116 height 34
click at [518, 331] on input "*****" at bounding box center [541, 331] width 116 height 34
click at [524, 330] on input "*****" at bounding box center [541, 331] width 116 height 34
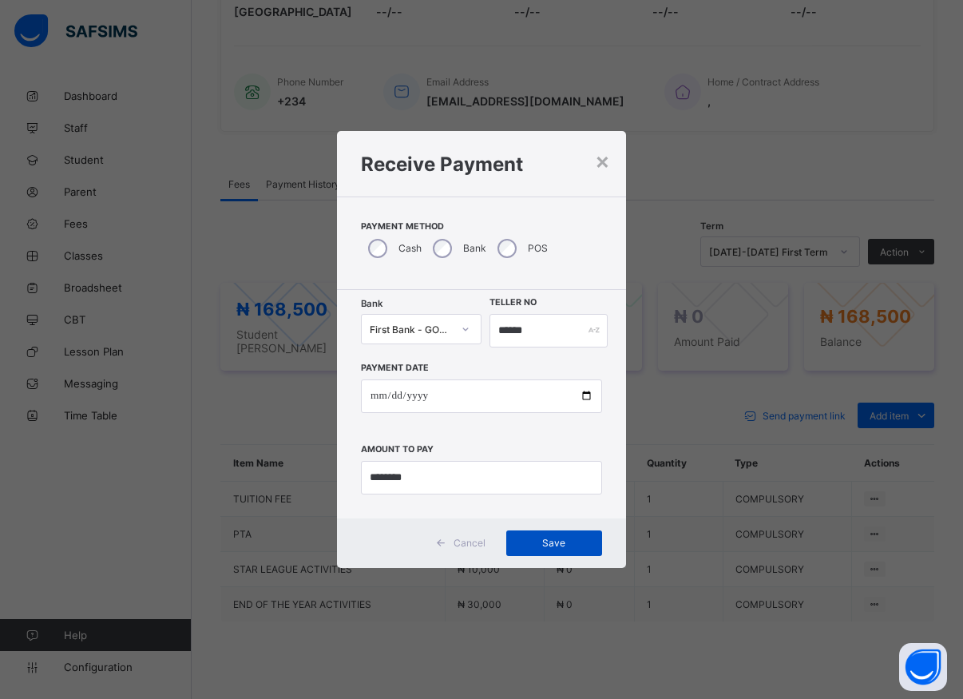
click at [579, 549] on span "Save" at bounding box center [554, 543] width 72 height 12
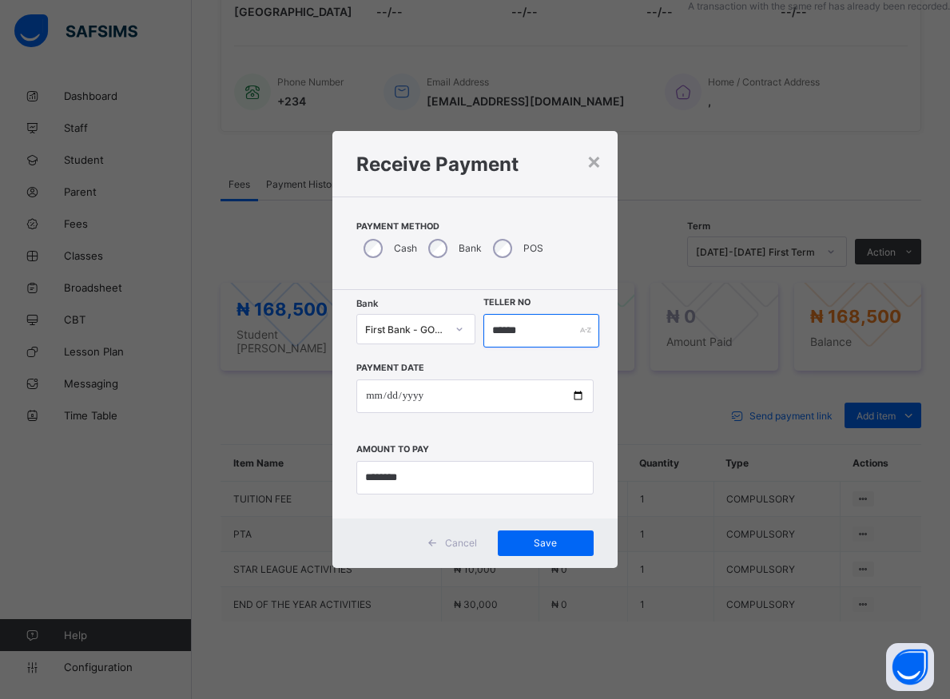
click at [525, 331] on input "******" at bounding box center [541, 331] width 116 height 34
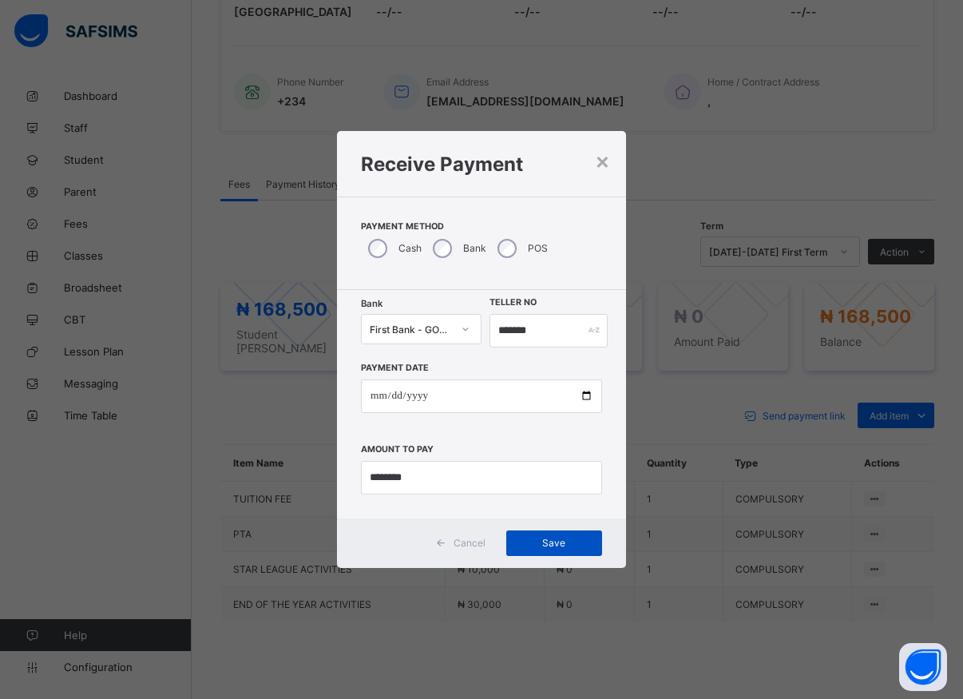
click at [557, 546] on span "Save" at bounding box center [554, 543] width 72 height 12
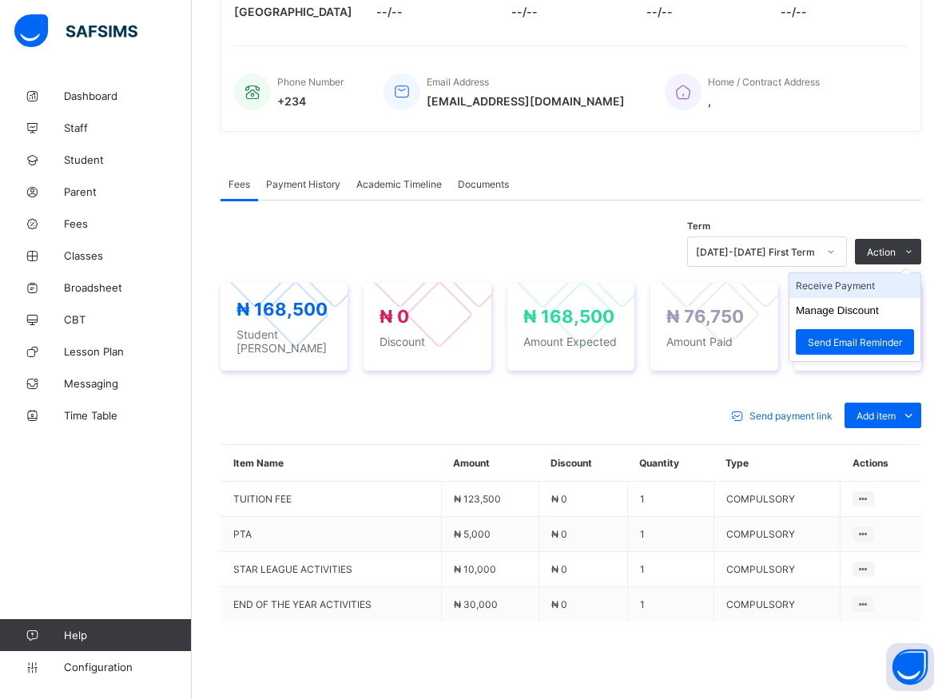
click at [864, 291] on li "Receive Payment" at bounding box center [854, 285] width 131 height 25
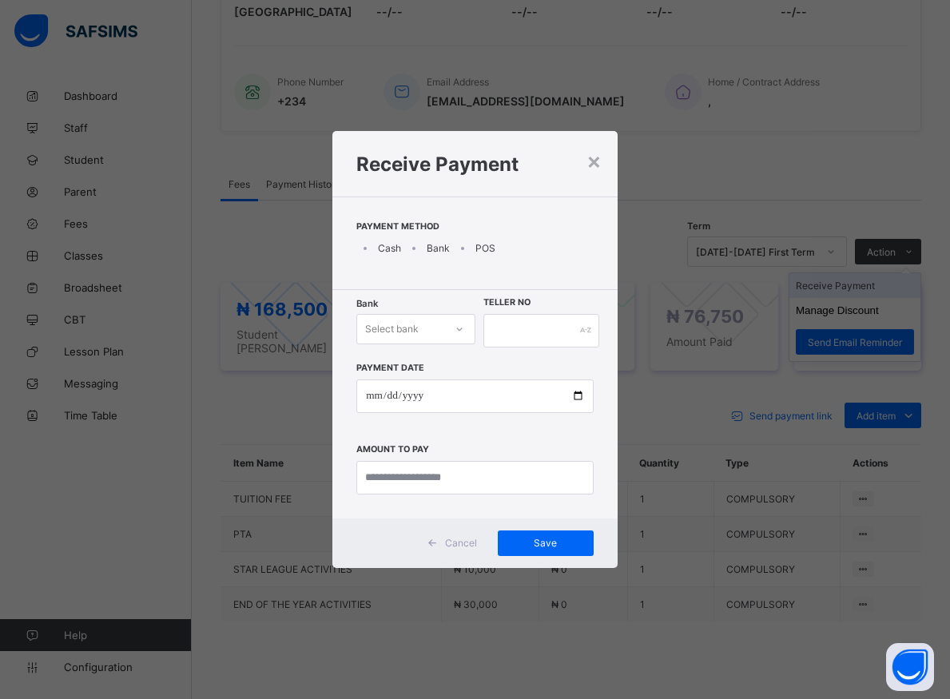
click at [864, 291] on div "× Receive Payment Payment Method Cash Bank POS Bank Select bank Teller No Payme…" at bounding box center [475, 349] width 950 height 699
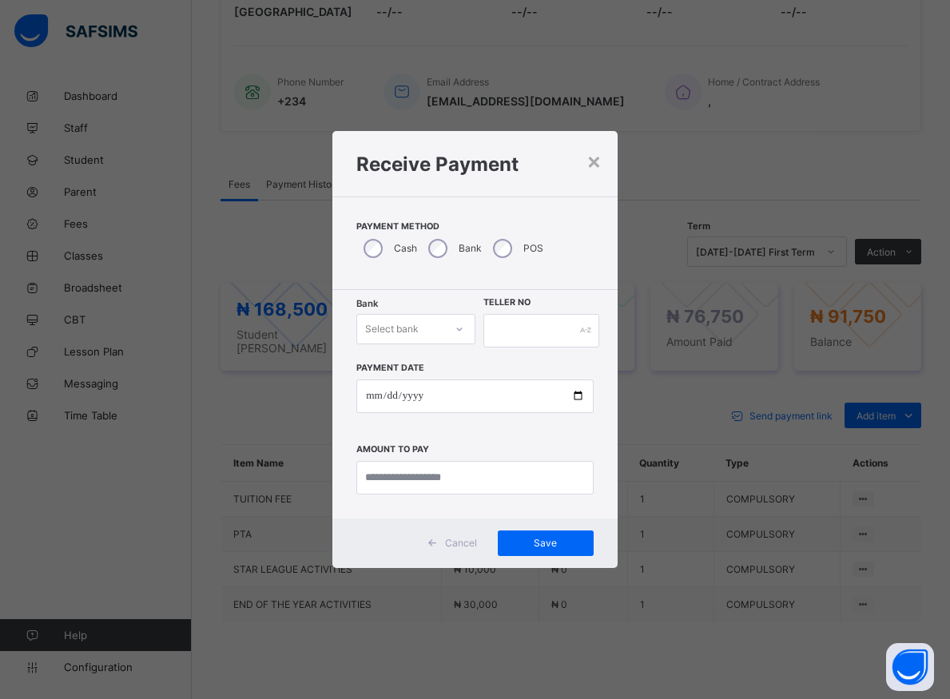
click at [458, 333] on icon at bounding box center [459, 329] width 10 height 16
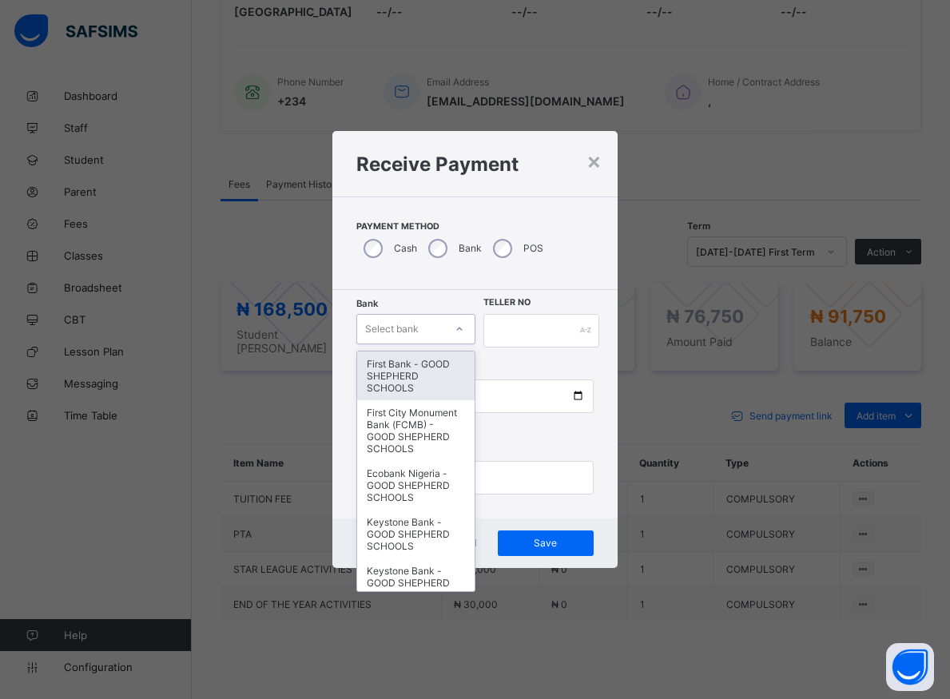
click at [411, 381] on div "First Bank - GOOD SHEPHERD SCHOOLS" at bounding box center [415, 375] width 117 height 49
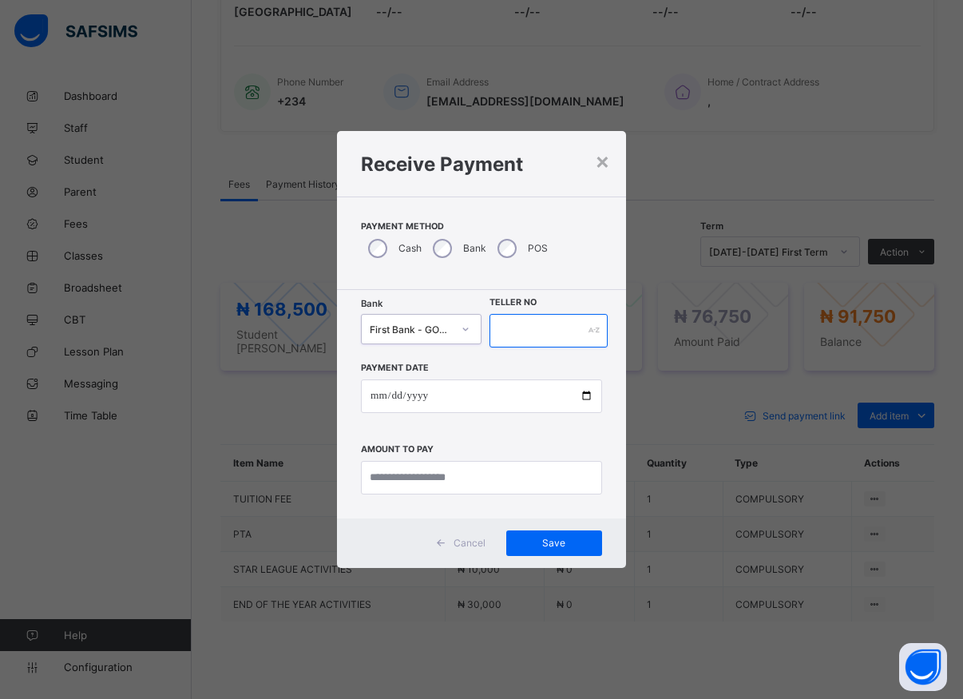
click at [538, 327] on input "text" at bounding box center [549, 331] width 118 height 34
type input "********"
click at [586, 399] on input "date" at bounding box center [481, 396] width 241 height 34
click at [411, 473] on input "currency" at bounding box center [481, 478] width 241 height 34
click at [412, 474] on input "currency" at bounding box center [481, 478] width 241 height 34
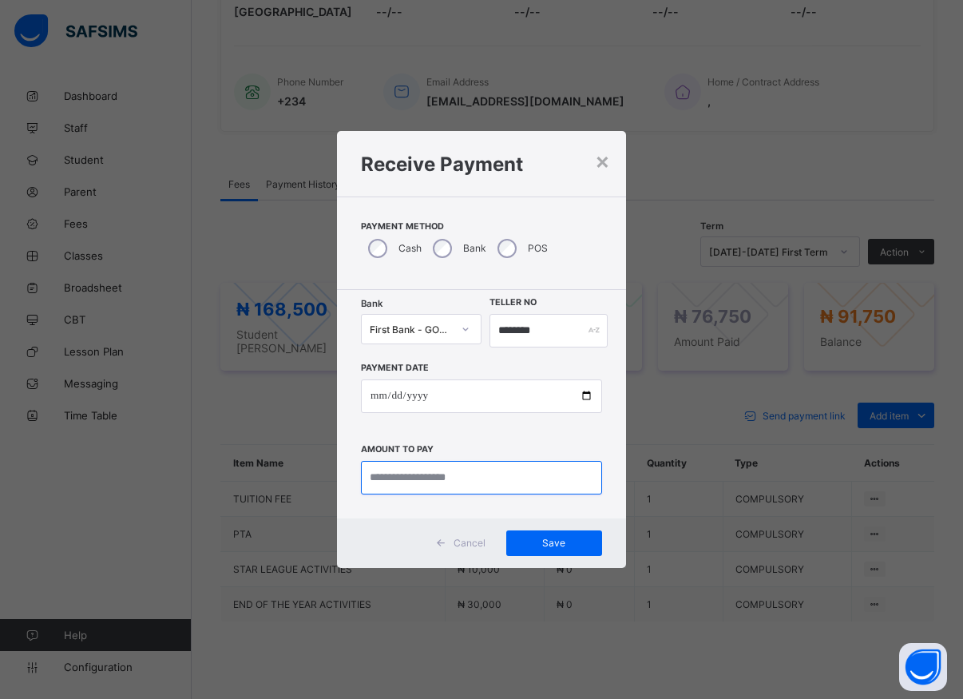
click at [414, 476] on input "currency" at bounding box center [481, 478] width 241 height 34
click at [609, 158] on div "×" at bounding box center [602, 160] width 15 height 27
click at [603, 161] on div "Fees Payment History Academic Timeline Documents Fees More Options Term 2025-20…" at bounding box center [577, 455] width 714 height 622
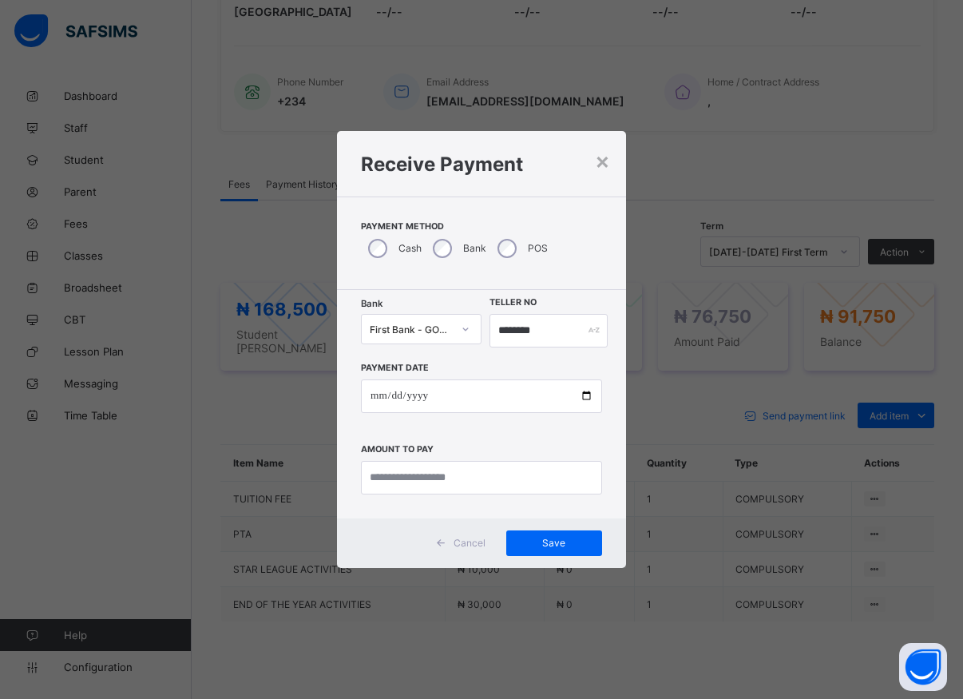
click at [603, 161] on div "Fees Payment History Academic Timeline Documents Fees More Options Term 2025-20…" at bounding box center [577, 455] width 714 height 622
click at [603, 162] on div "Fees Payment History Academic Timeline Documents Fees More Options Term 2025-20…" at bounding box center [577, 455] width 714 height 622
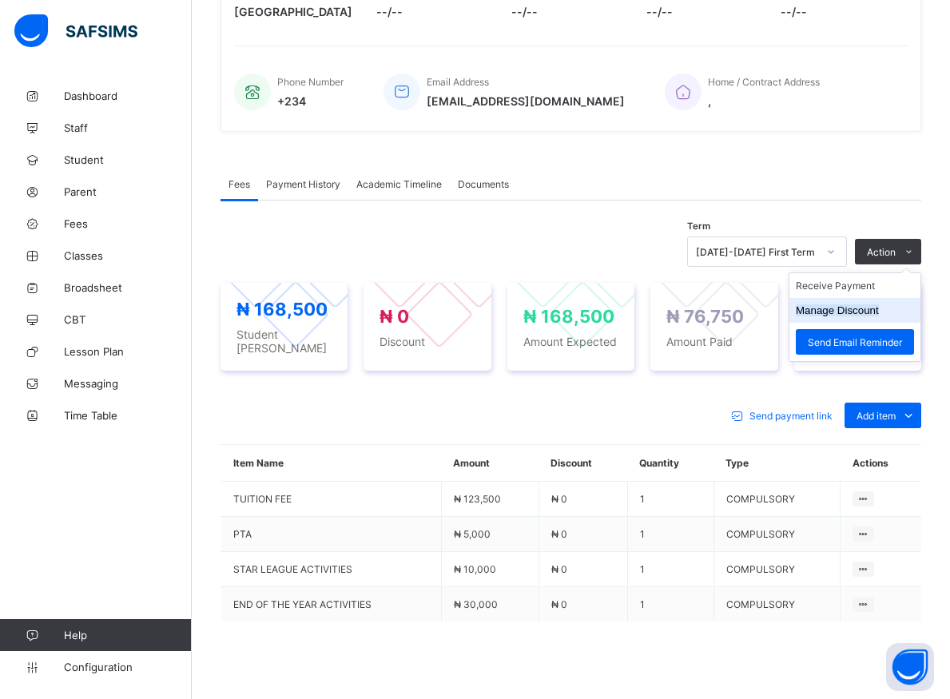
click at [879, 316] on button "Manage Discount" at bounding box center [836, 310] width 83 height 12
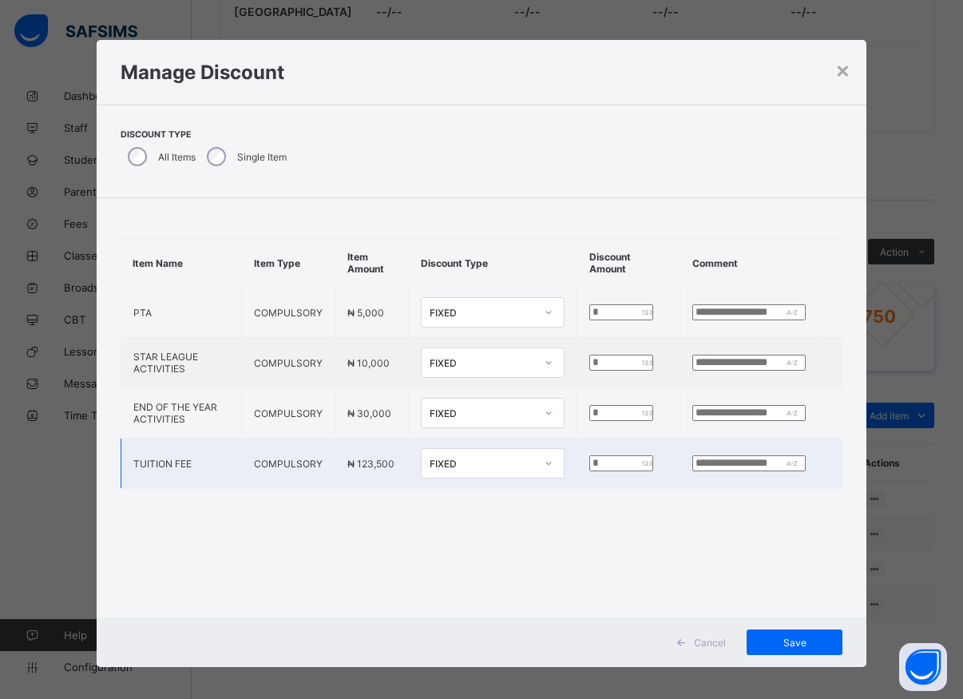
click at [589, 467] on input "*" at bounding box center [620, 463] width 63 height 16
click at [592, 465] on input "*****" at bounding box center [620, 463] width 63 height 16
type input "*****"
click at [787, 641] on span "Save" at bounding box center [795, 643] width 72 height 12
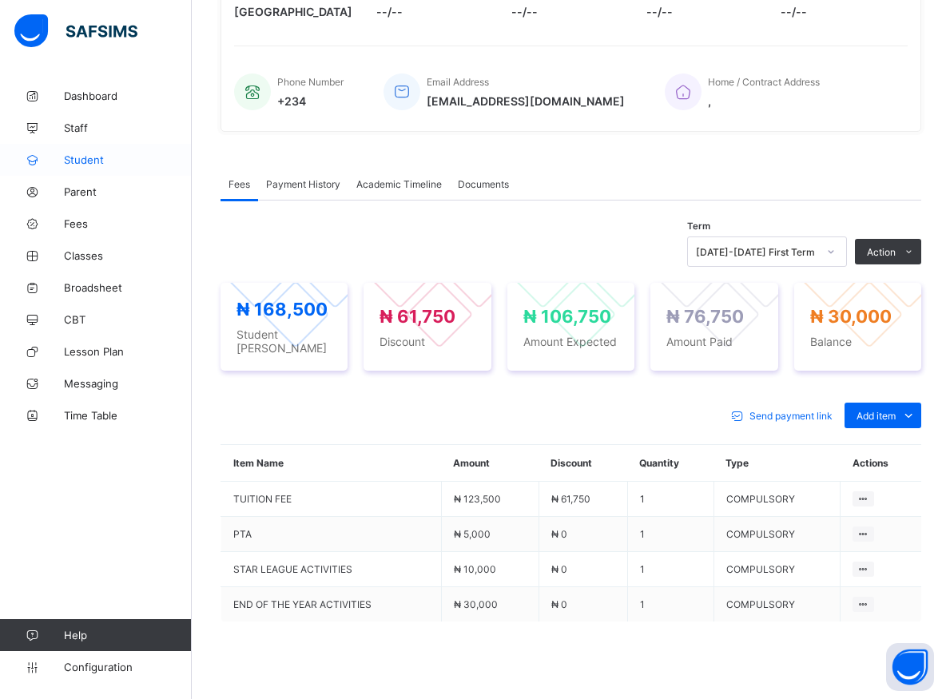
click at [78, 159] on span "Student" at bounding box center [128, 159] width 128 height 13
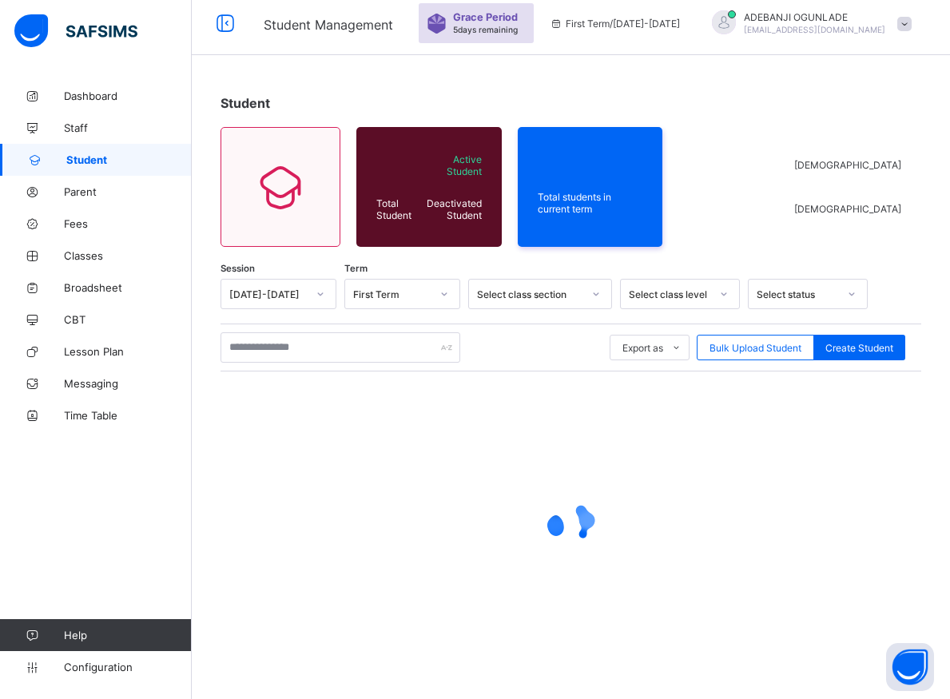
click at [79, 159] on span "Student" at bounding box center [128, 159] width 125 height 13
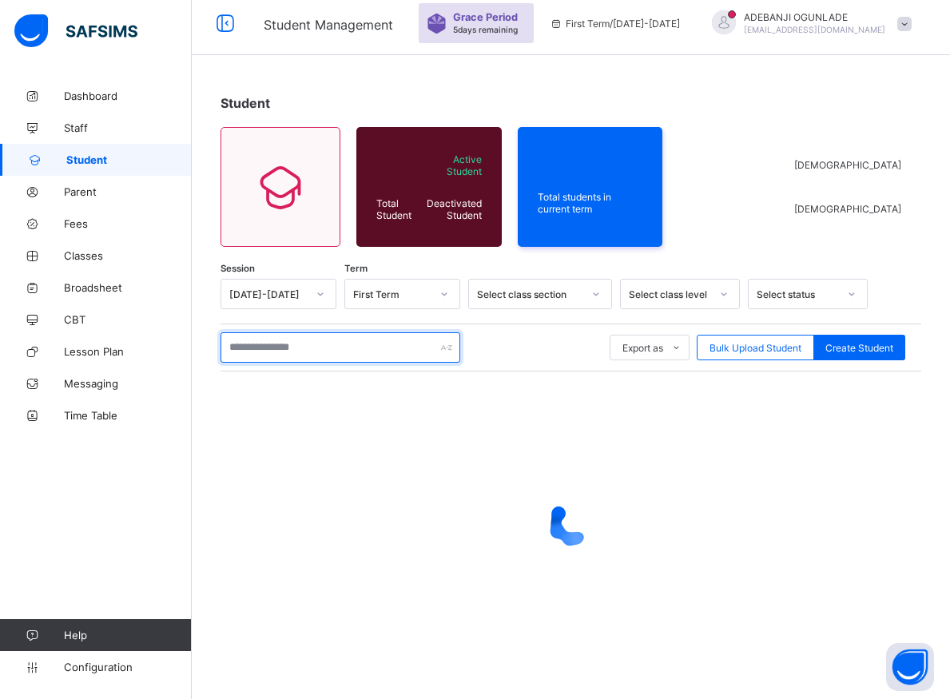
click at [254, 351] on input "text" at bounding box center [340, 347] width 240 height 30
click at [252, 351] on input "text" at bounding box center [340, 347] width 240 height 30
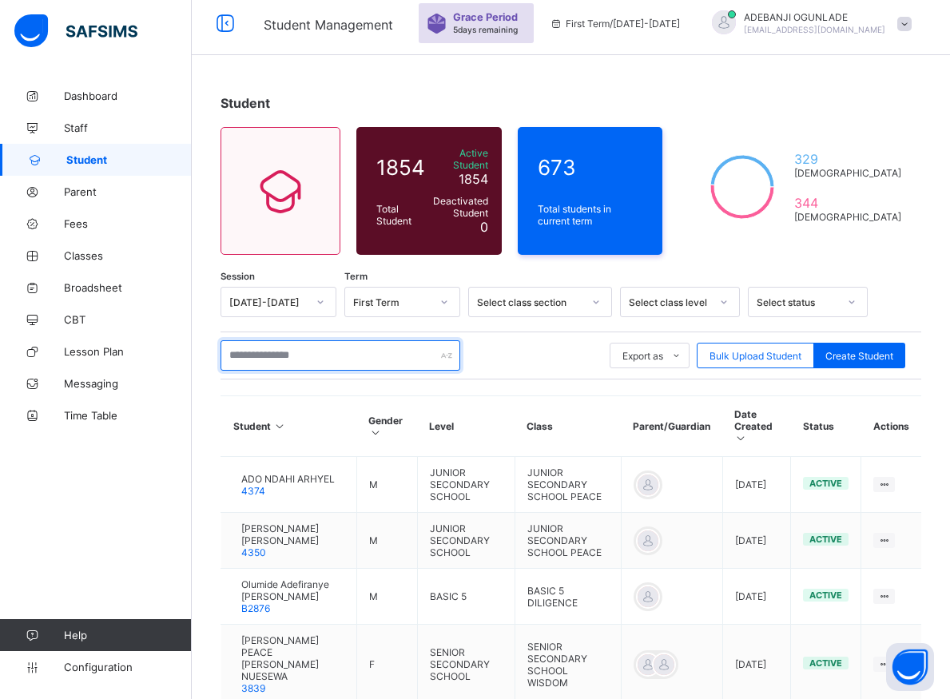
type input "*"
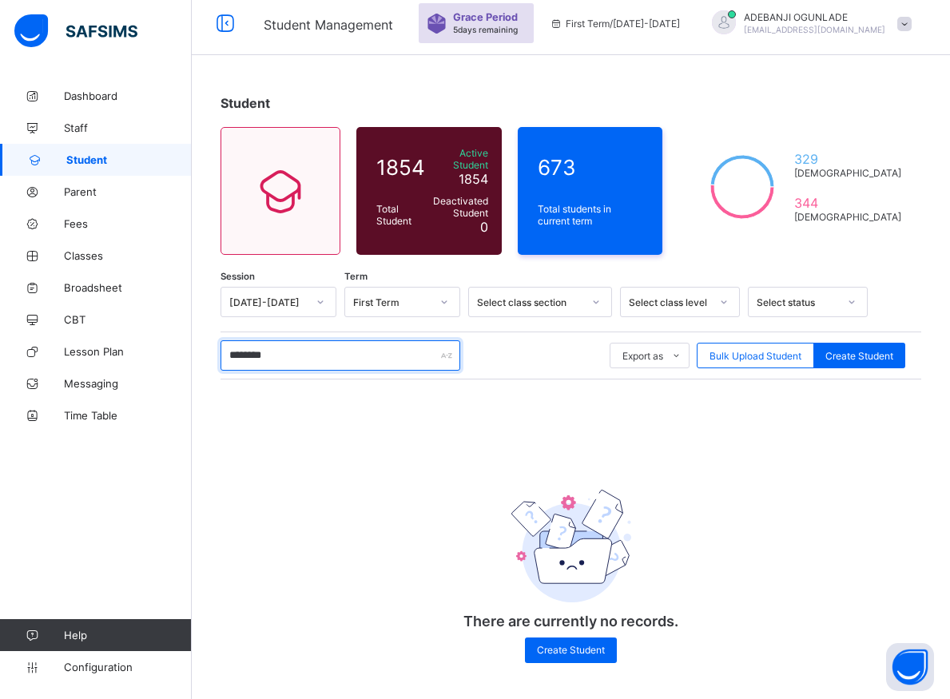
scroll to position [54, 0]
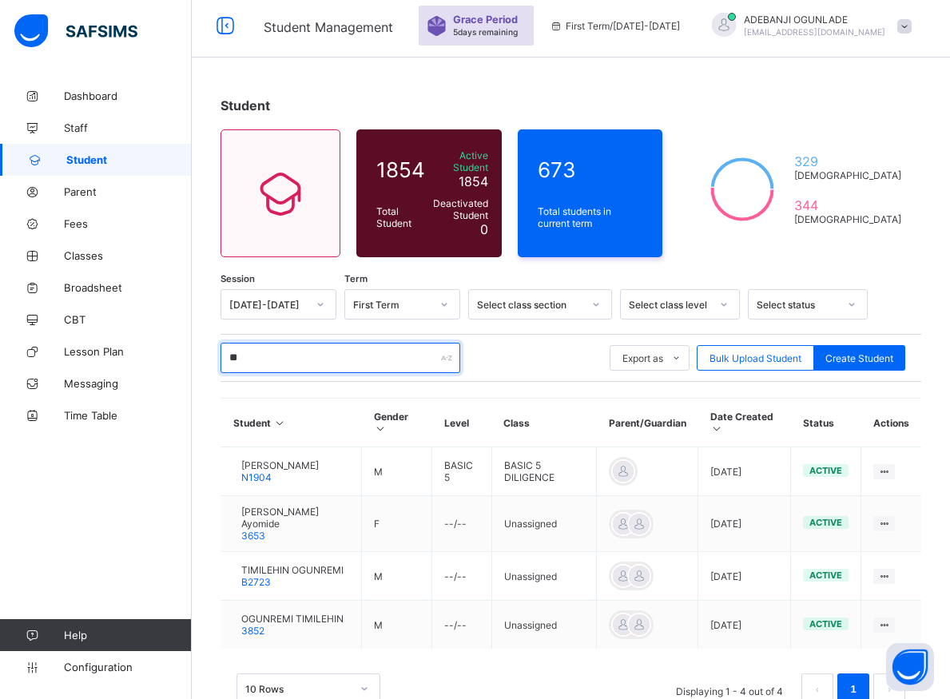
type input "*"
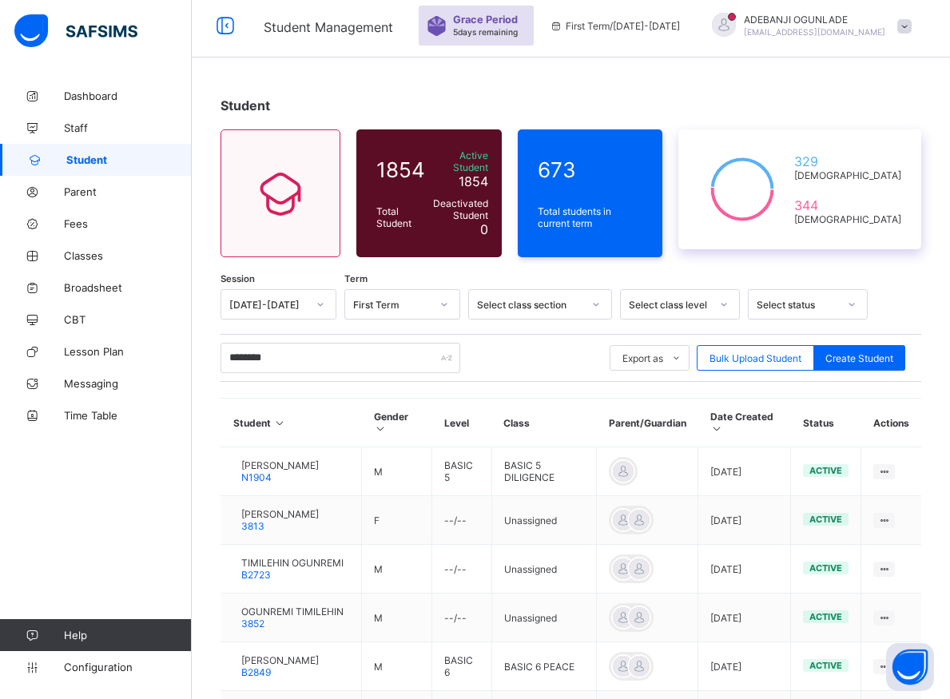
click at [898, 169] on span "329" at bounding box center [847, 161] width 107 height 16
click at [897, 169] on span "329" at bounding box center [847, 161] width 107 height 16
click at [896, 169] on span "329" at bounding box center [847, 161] width 107 height 16
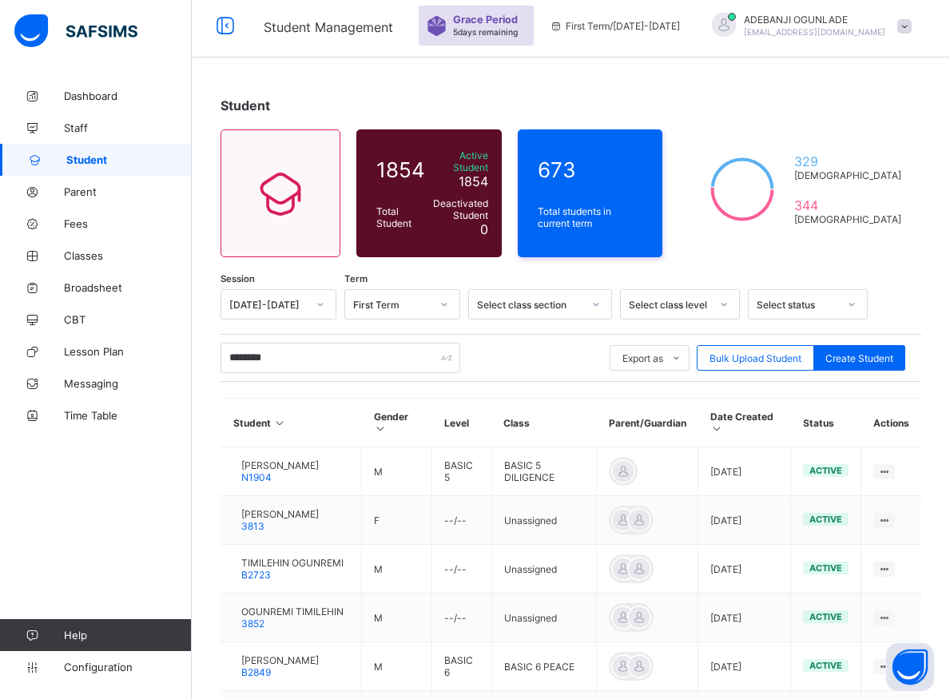
click at [899, 447] on th "Actions" at bounding box center [891, 423] width 60 height 49
click at [895, 447] on th "Actions" at bounding box center [891, 423] width 60 height 49
click at [894, 447] on th "Actions" at bounding box center [891, 423] width 60 height 49
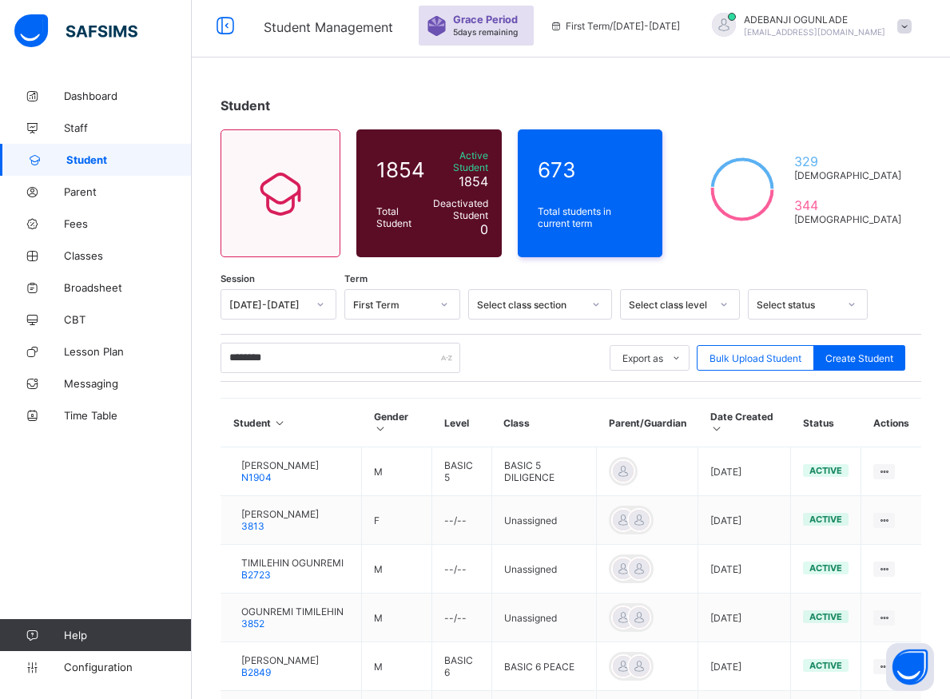
click at [894, 447] on th "Actions" at bounding box center [891, 423] width 60 height 49
click at [892, 447] on th "Actions" at bounding box center [891, 423] width 60 height 49
click at [905, 447] on th "Actions" at bounding box center [891, 423] width 60 height 49
click at [888, 447] on th "Actions" at bounding box center [891, 423] width 60 height 49
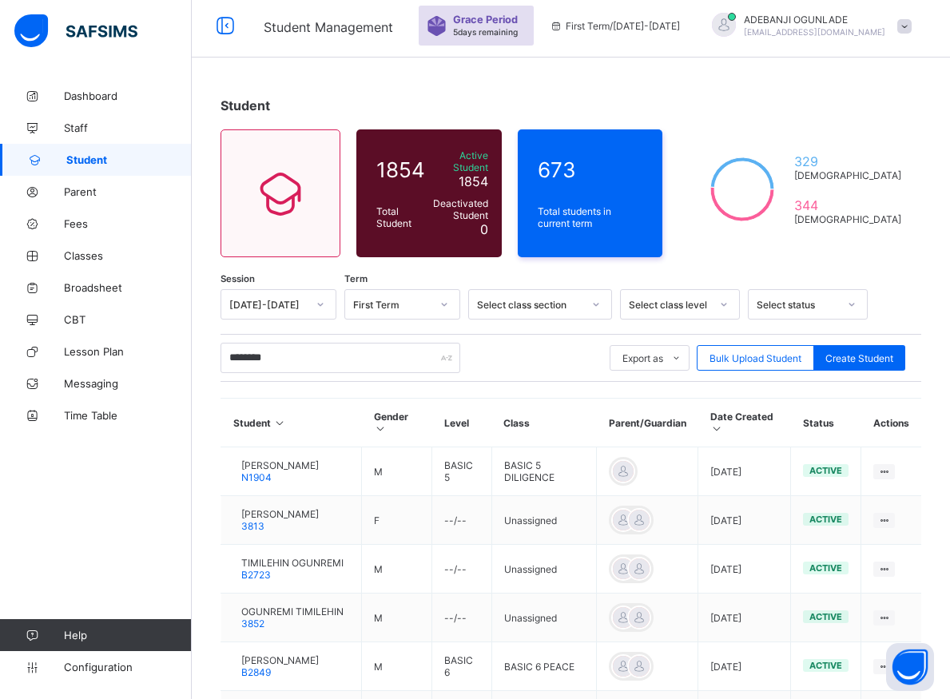
click at [888, 447] on th "Actions" at bounding box center [891, 423] width 60 height 49
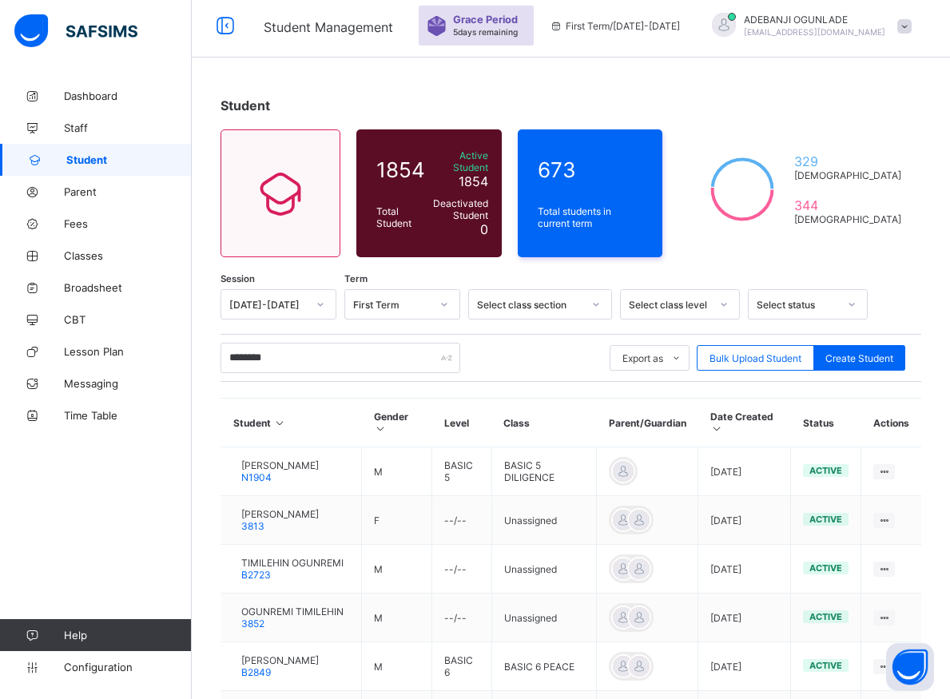
click at [413, 319] on div "First Term" at bounding box center [402, 304] width 116 height 30
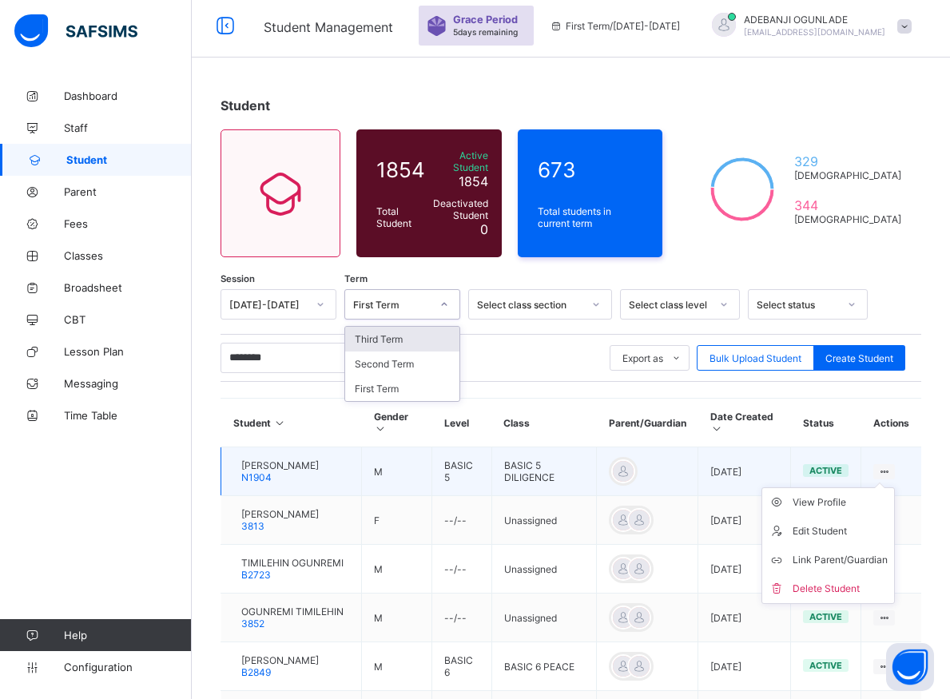
click at [402, 401] on div "First Term" at bounding box center [402, 388] width 114 height 25
click at [402, 428] on div "Session 2025-2026 Term option Third Term focused, 1 of 3. 3 results available. …" at bounding box center [570, 602] width 700 height 627
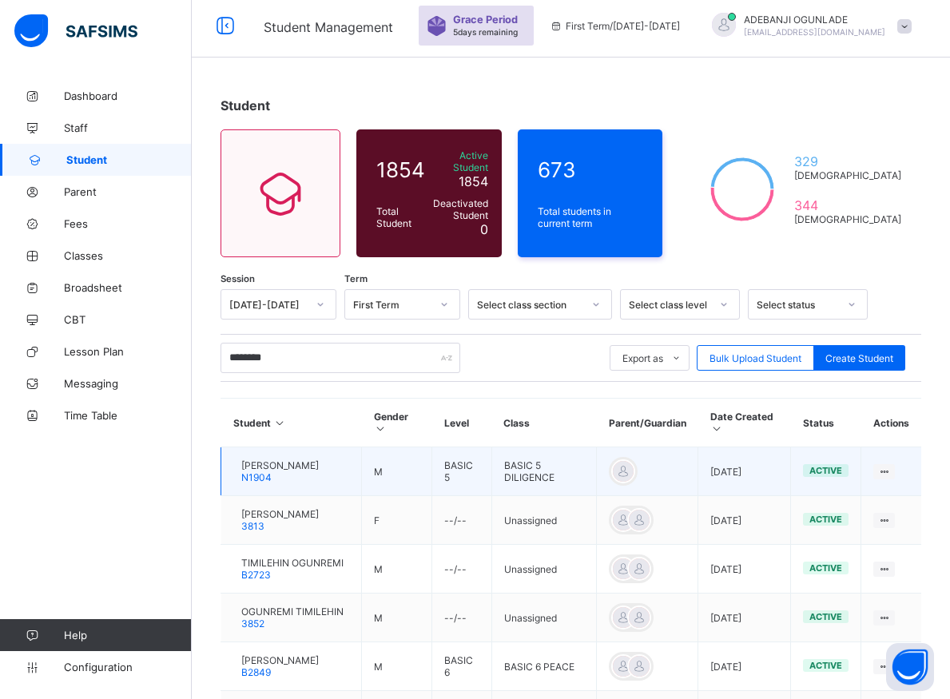
drag, startPoint x: 897, startPoint y: 515, endPoint x: 885, endPoint y: 519, distance: 12.6
click at [894, 479] on div "View Profile Edit Student Link Parent/Guardian Delete Student" at bounding box center [884, 471] width 22 height 15
click at [890, 478] on icon at bounding box center [884, 472] width 14 height 12
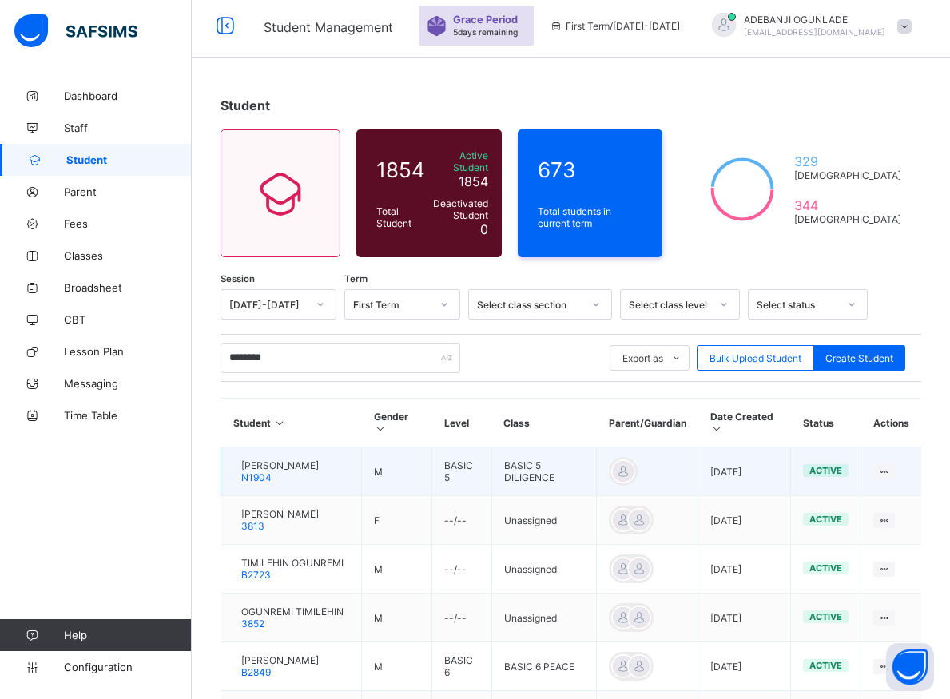
click at [890, 478] on icon at bounding box center [884, 472] width 14 height 12
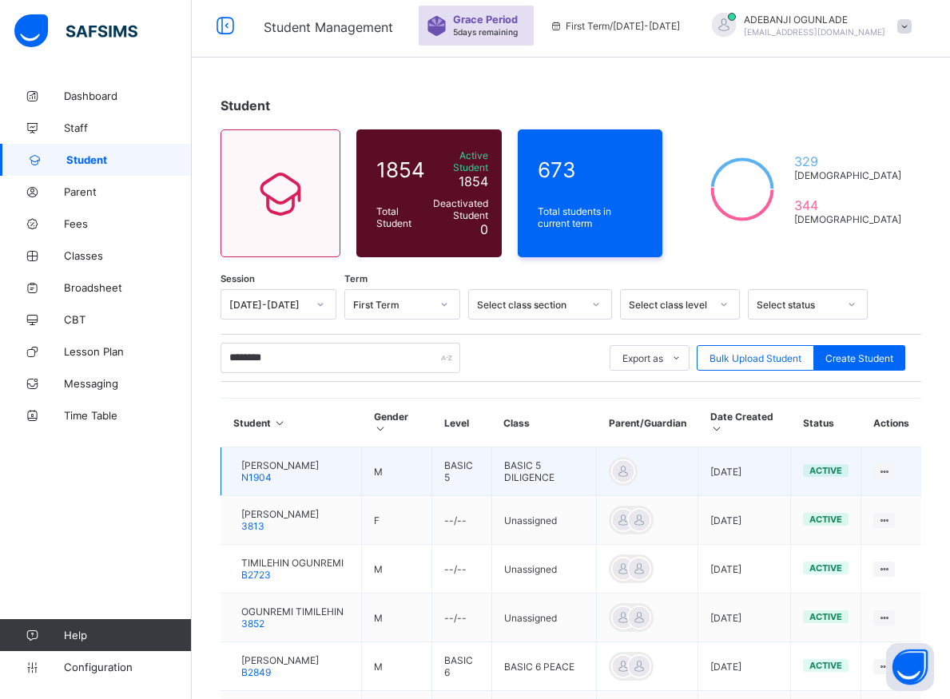
click at [890, 478] on icon at bounding box center [884, 472] width 14 height 12
click at [890, 479] on div at bounding box center [884, 471] width 22 height 15
click at [889, 479] on div at bounding box center [884, 471] width 22 height 15
click at [888, 479] on div at bounding box center [884, 471] width 22 height 15
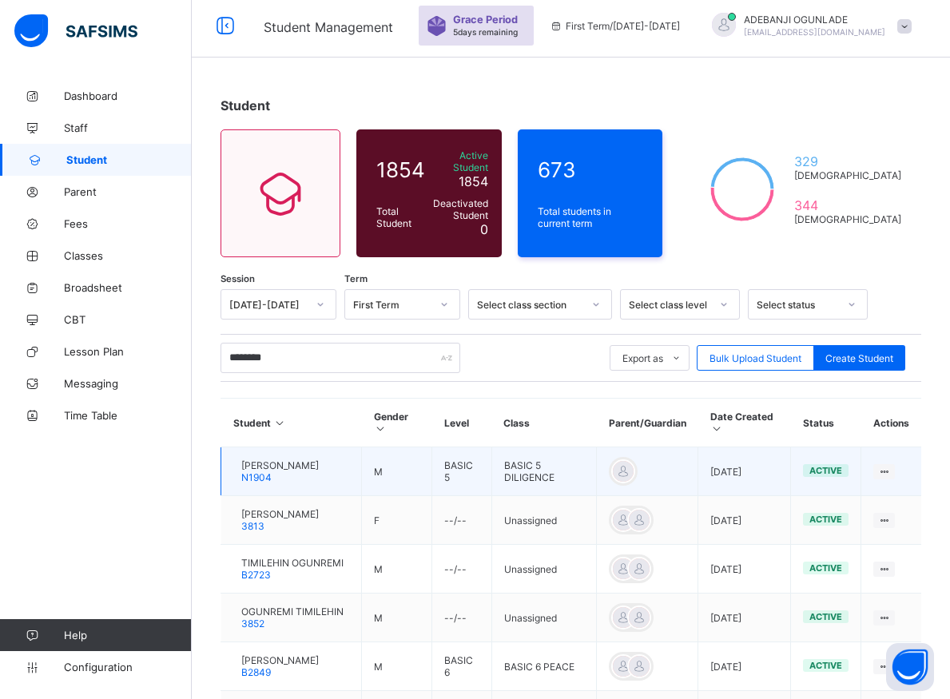
click at [886, 479] on div at bounding box center [884, 471] width 22 height 15
click at [886, 496] on td "View Profile Edit Student Link Parent/Guardian Delete Student" at bounding box center [891, 471] width 60 height 49
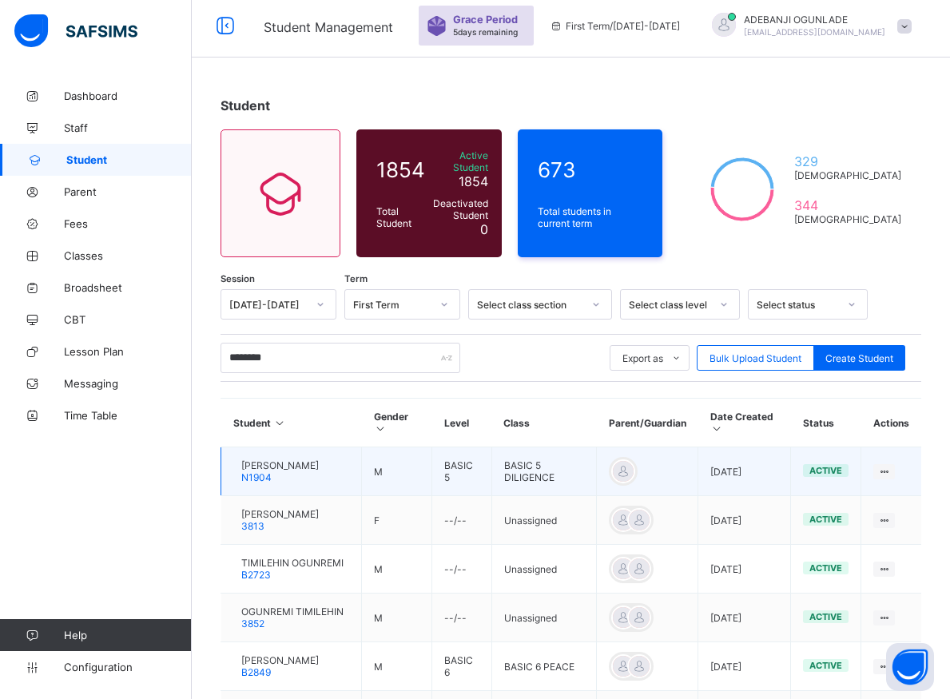
click at [886, 496] on td "View Profile Edit Student Link Parent/Guardian Delete Student" at bounding box center [891, 471] width 60 height 49
click at [885, 496] on td "View Profile Edit Student Link Parent/Guardian Delete Student" at bounding box center [891, 471] width 60 height 49
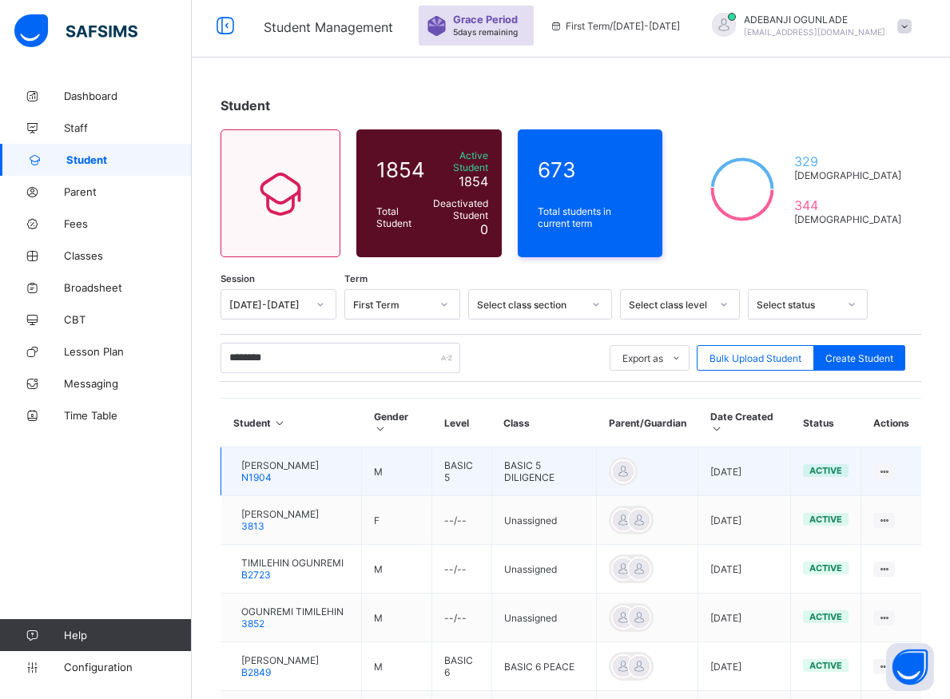
click at [885, 496] on td "View Profile Edit Student Link Parent/Guardian Delete Student" at bounding box center [891, 471] width 60 height 49
click at [884, 496] on td "View Profile Edit Student Link Parent/Guardian Delete Student" at bounding box center [891, 471] width 60 height 49
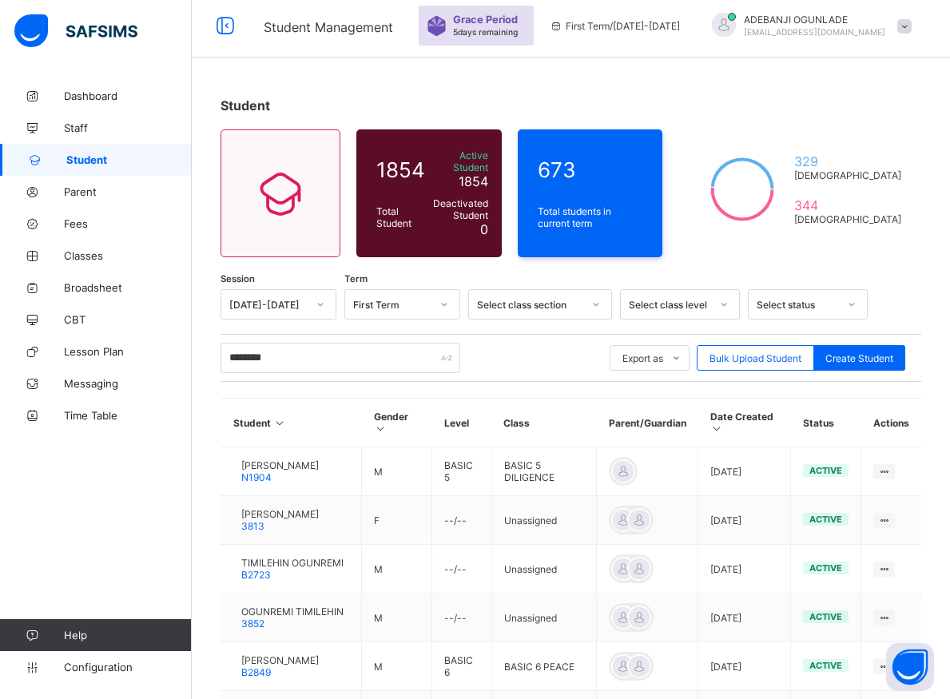
click at [888, 479] on div at bounding box center [884, 471] width 22 height 15
click at [886, 479] on div at bounding box center [884, 471] width 22 height 15
click at [886, 496] on td "View Profile Edit Student Link Parent/Guardian Delete Student" at bounding box center [891, 471] width 60 height 49
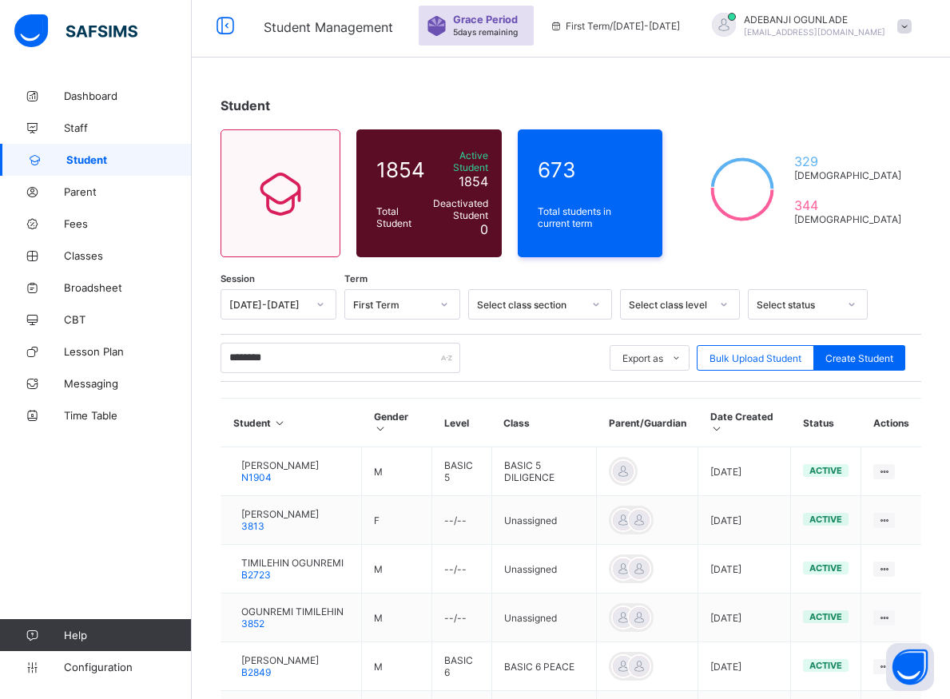
click at [886, 496] on td "View Profile Edit Student Link Parent/Guardian Delete Student" at bounding box center [891, 471] width 60 height 49
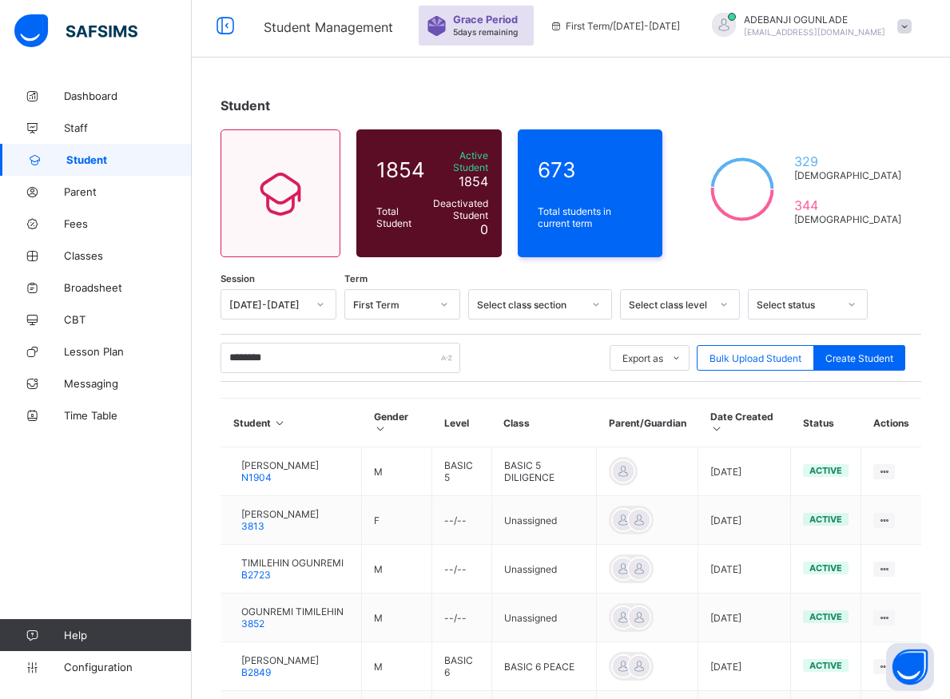
click at [886, 496] on td "View Profile Edit Student Link Parent/Guardian Delete Student" at bounding box center [891, 471] width 60 height 49
click at [0, 0] on ul "View Profile Edit Student Link Parent/Guardian Delete Student" at bounding box center [0, 0] width 0 height 0
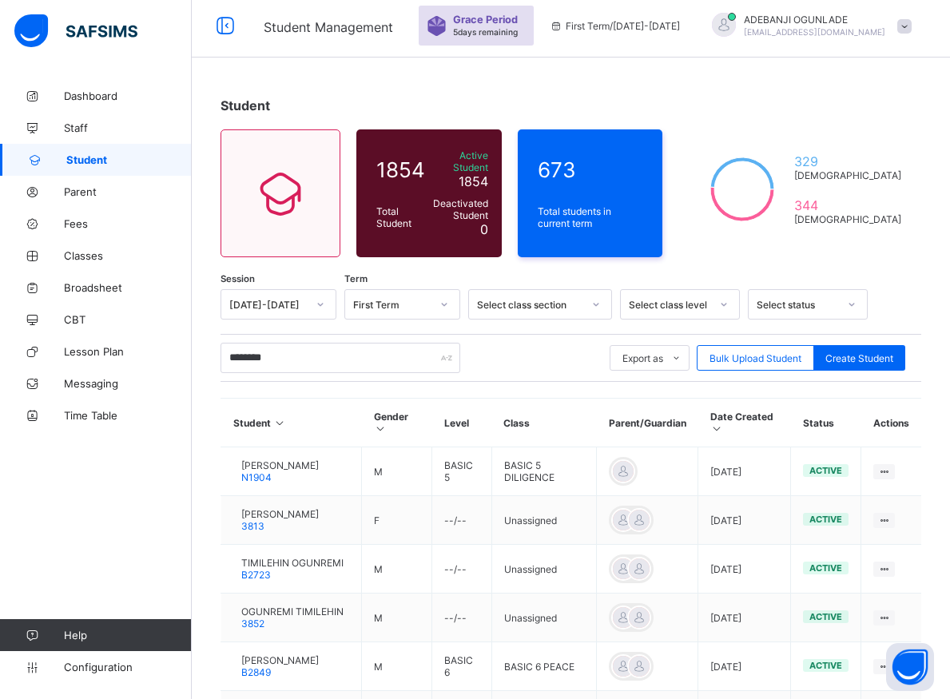
click at [0, 0] on ul "View Profile Edit Student Link Parent/Guardian Delete Student" at bounding box center [0, 0] width 0 height 0
click at [549, 373] on div "******** Export as Pdf Report Excel Report Excel Report (LMS) Bulk Upload Stude…" at bounding box center [570, 358] width 700 height 30
click at [353, 373] on input "********" at bounding box center [340, 358] width 240 height 30
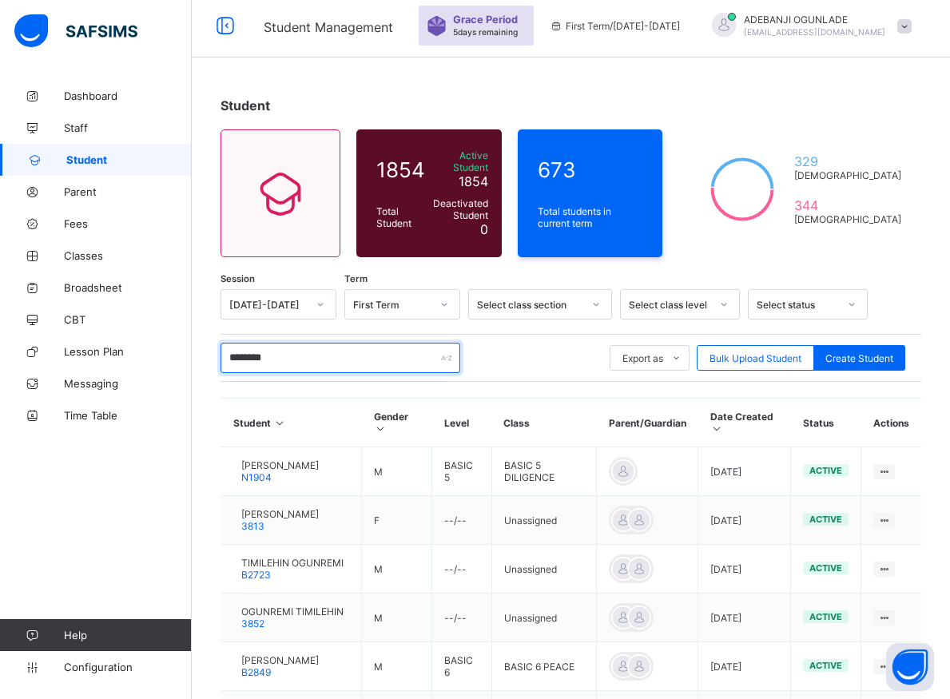
click at [353, 373] on input "********" at bounding box center [340, 358] width 240 height 30
click at [164, 477] on div "Dashboard Staff Student Parent Fees Classes Broadsheet CBT Lesson Plan Messagin…" at bounding box center [96, 381] width 192 height 635
click at [842, 476] on span "active" at bounding box center [825, 470] width 33 height 11
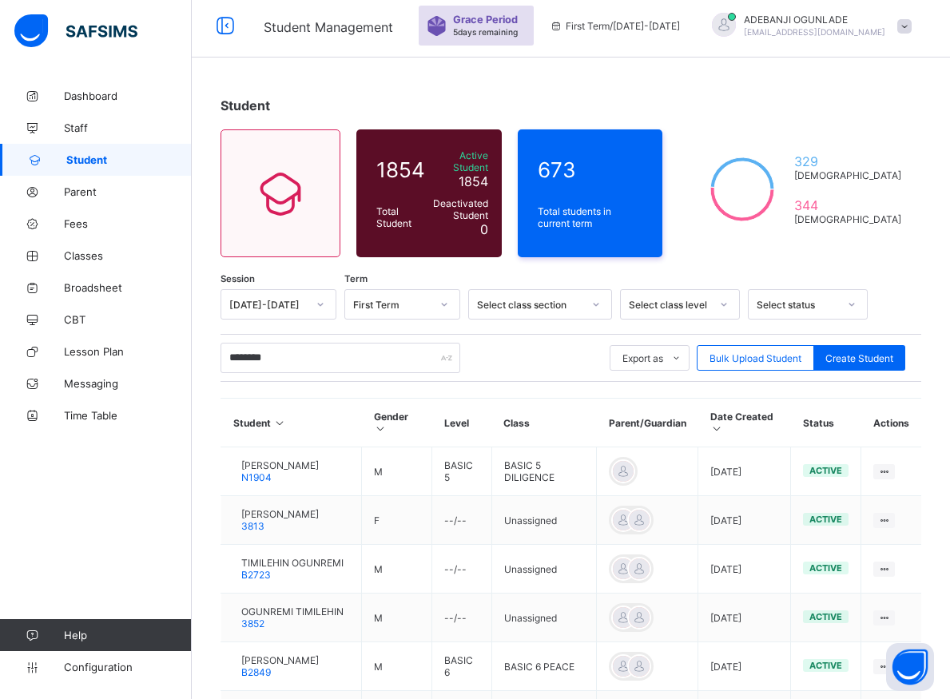
click at [842, 476] on span "active" at bounding box center [825, 470] width 33 height 11
click at [890, 478] on icon at bounding box center [884, 472] width 14 height 12
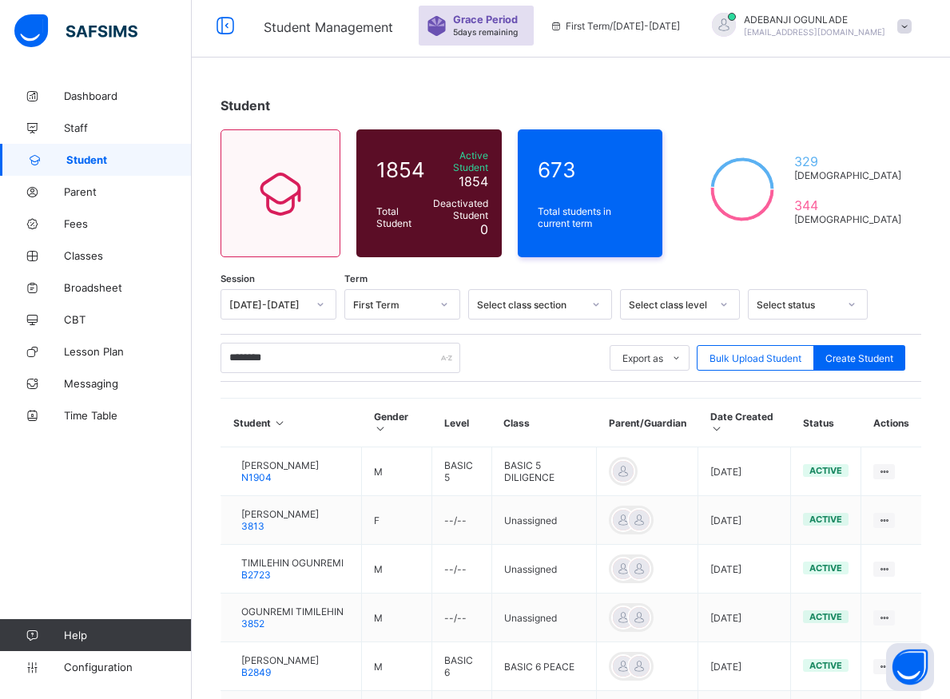
click at [890, 478] on icon at bounding box center [884, 472] width 14 height 12
click at [369, 373] on input "********" at bounding box center [340, 358] width 240 height 30
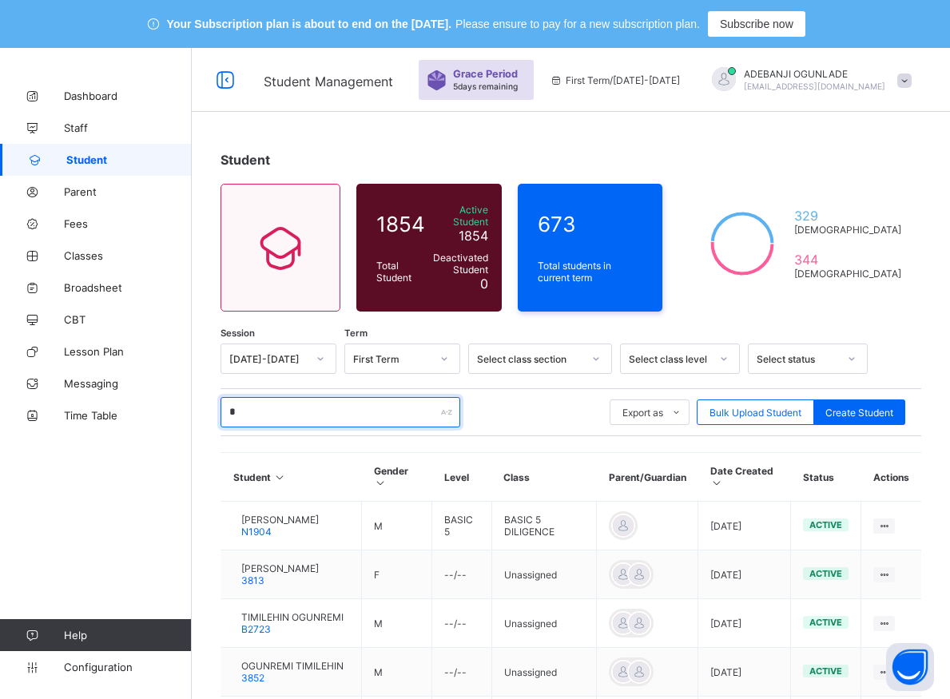
type input "*"
click at [174, 479] on div "Dashboard Staff Student Parent Fees Classes Broadsheet CBT Lesson Plan Messagin…" at bounding box center [96, 381] width 192 height 635
click at [322, 407] on input "*" at bounding box center [340, 412] width 240 height 30
click at [318, 412] on input "*" at bounding box center [340, 412] width 240 height 30
click at [315, 413] on input "*" at bounding box center [340, 412] width 240 height 30
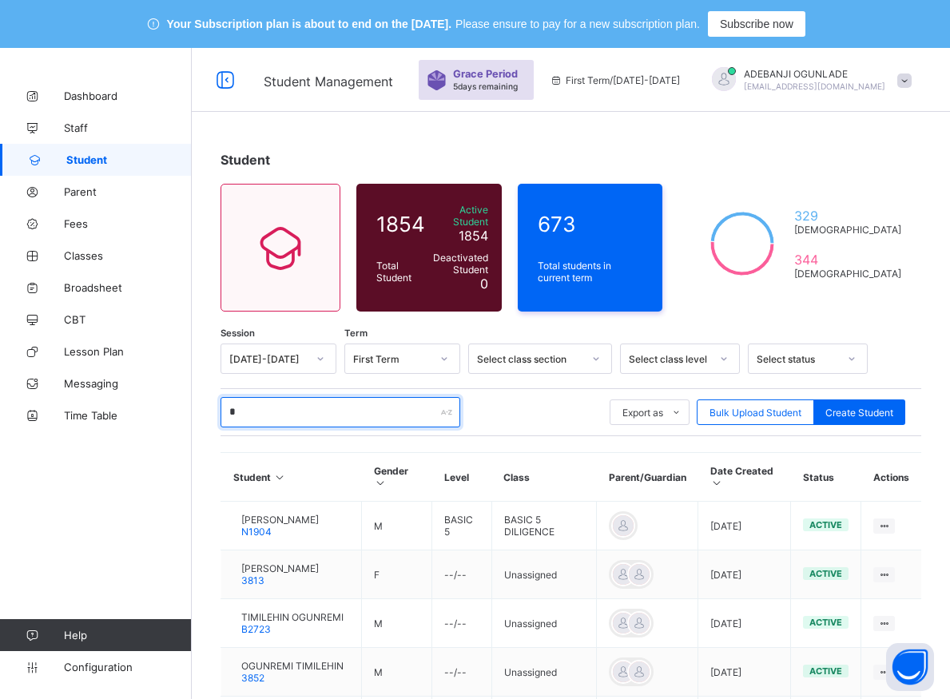
click at [315, 413] on input "*" at bounding box center [340, 412] width 240 height 30
click at [284, 402] on input "*" at bounding box center [340, 412] width 240 height 30
click at [284, 401] on input "*" at bounding box center [340, 412] width 240 height 30
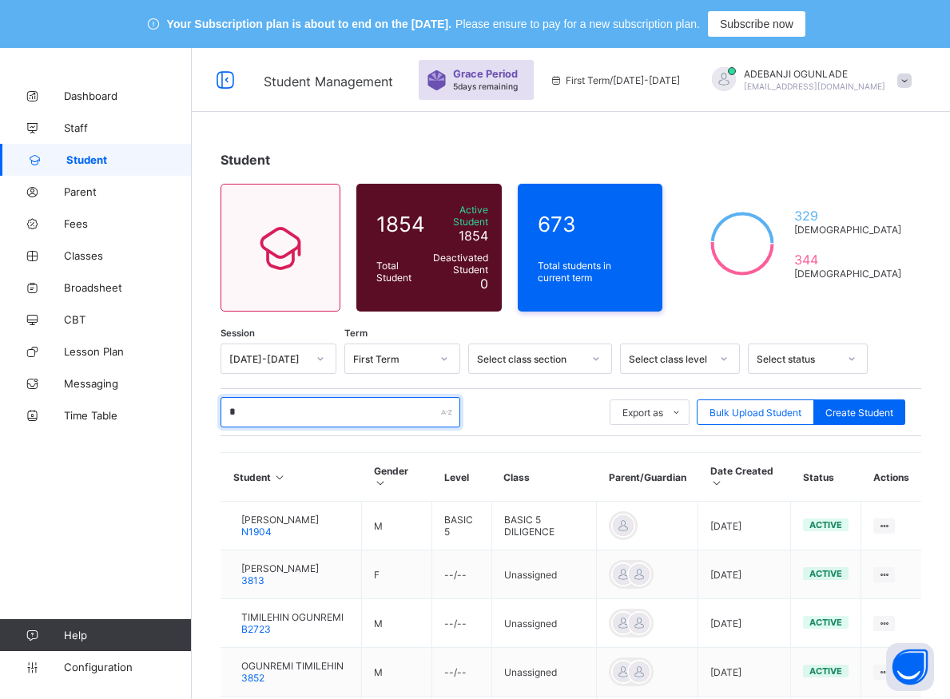
click at [284, 401] on input "*" at bounding box center [340, 412] width 240 height 30
click at [284, 400] on input "*" at bounding box center [340, 412] width 240 height 30
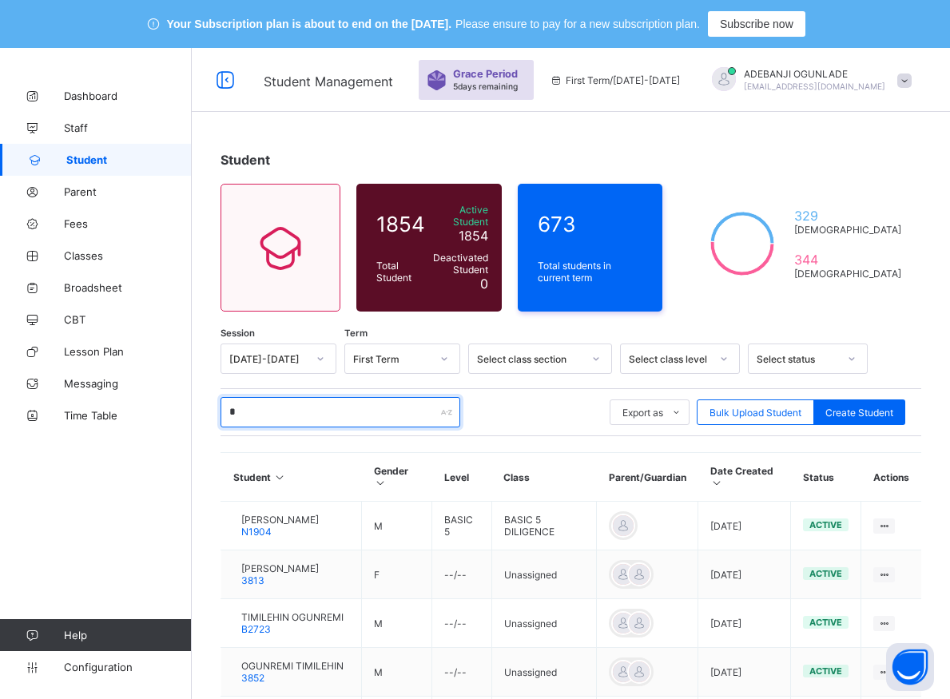
click at [284, 400] on input "*" at bounding box center [340, 412] width 240 height 30
click at [284, 399] on input "*" at bounding box center [340, 412] width 240 height 30
click at [283, 399] on input "*" at bounding box center [340, 412] width 240 height 30
click at [282, 399] on input "*" at bounding box center [340, 412] width 240 height 30
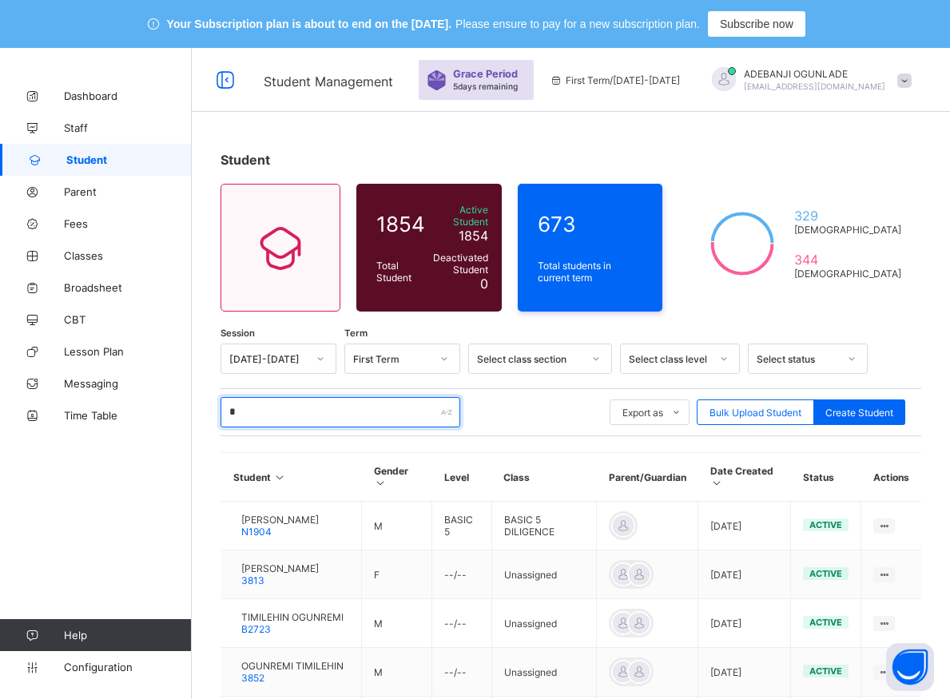
click at [280, 399] on input "*" at bounding box center [340, 412] width 240 height 30
click at [280, 400] on input "*" at bounding box center [340, 412] width 240 height 30
click at [279, 400] on input "*" at bounding box center [340, 412] width 240 height 30
click at [277, 400] on input "*" at bounding box center [340, 412] width 240 height 30
click at [276, 401] on input "*" at bounding box center [340, 412] width 240 height 30
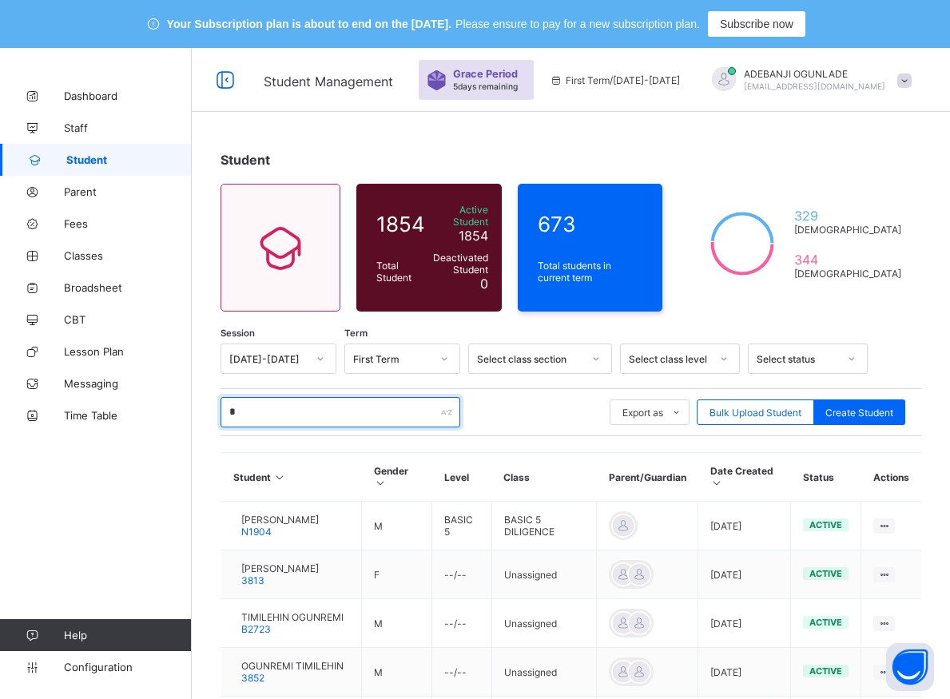
click at [276, 401] on input "*" at bounding box center [340, 412] width 240 height 30
click at [274, 403] on input "*" at bounding box center [340, 412] width 240 height 30
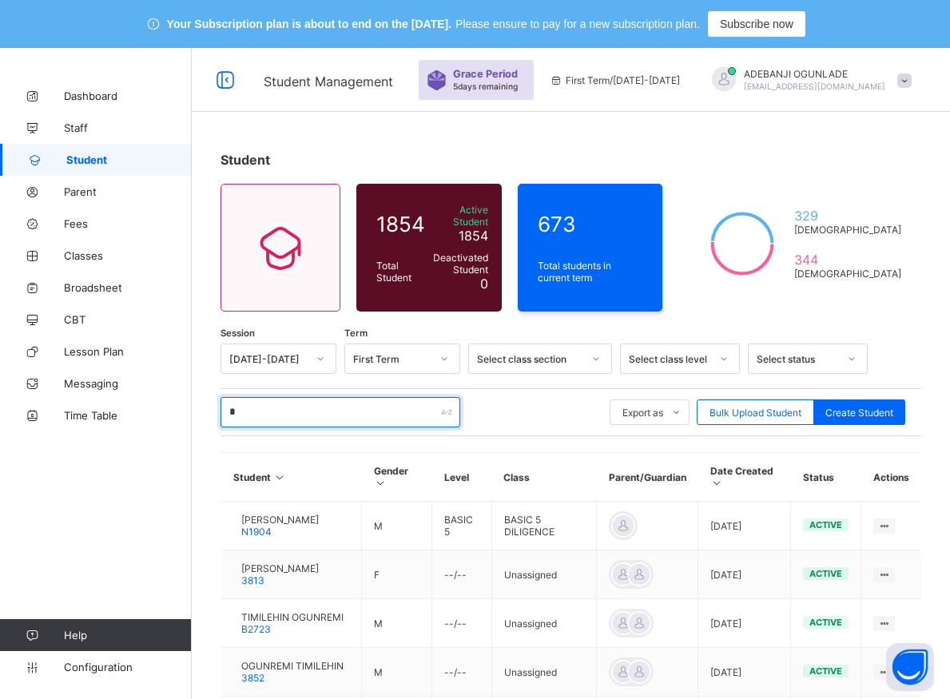
click at [274, 403] on input "*" at bounding box center [340, 412] width 240 height 30
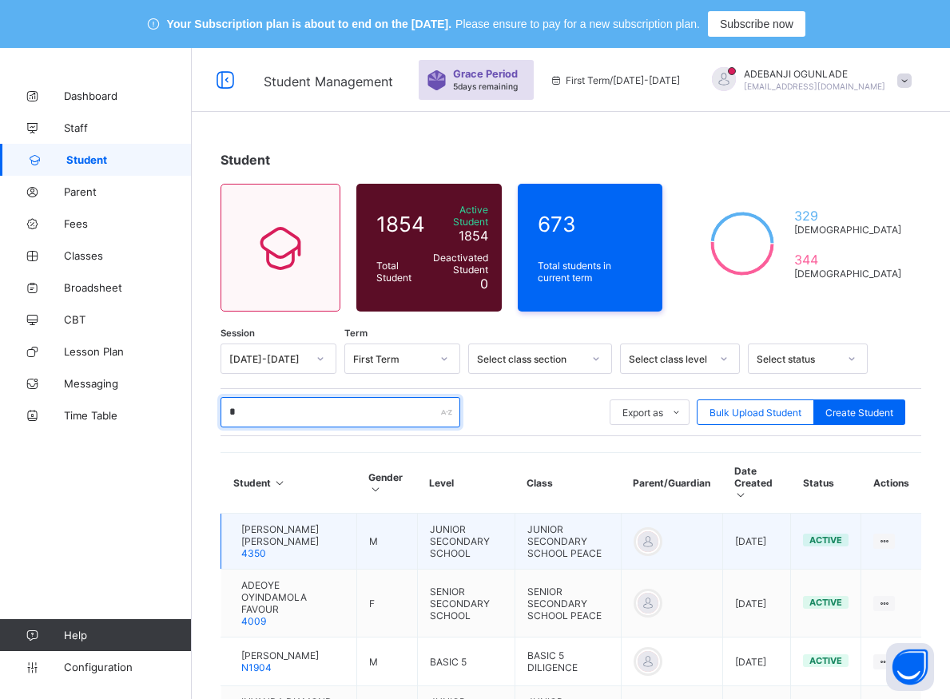
click at [346, 414] on input "*" at bounding box center [340, 412] width 240 height 30
click at [295, 397] on input "*" at bounding box center [340, 412] width 240 height 30
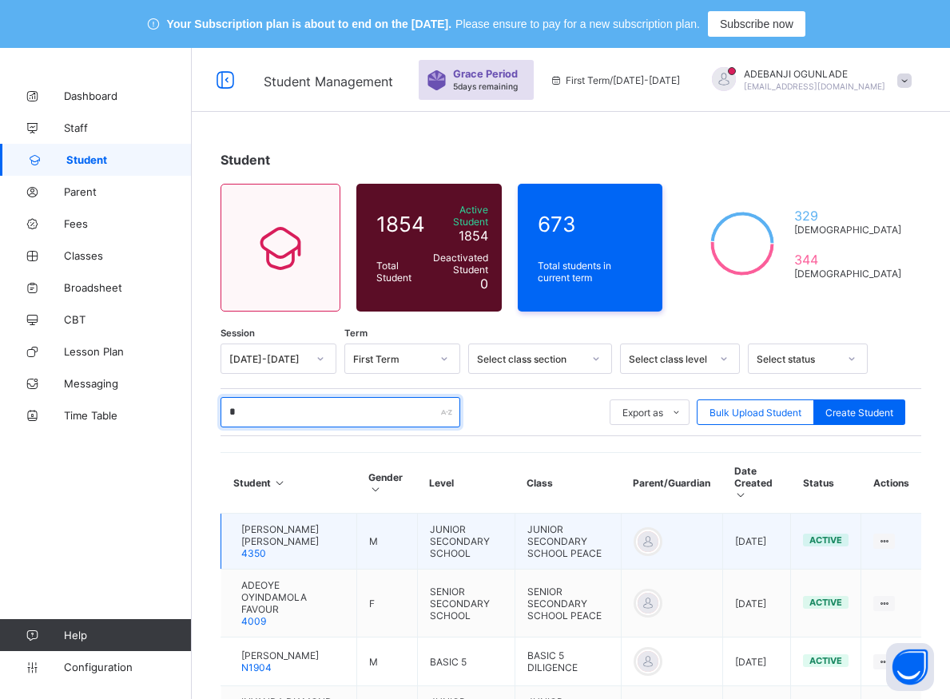
click at [296, 397] on input "*" at bounding box center [340, 412] width 240 height 30
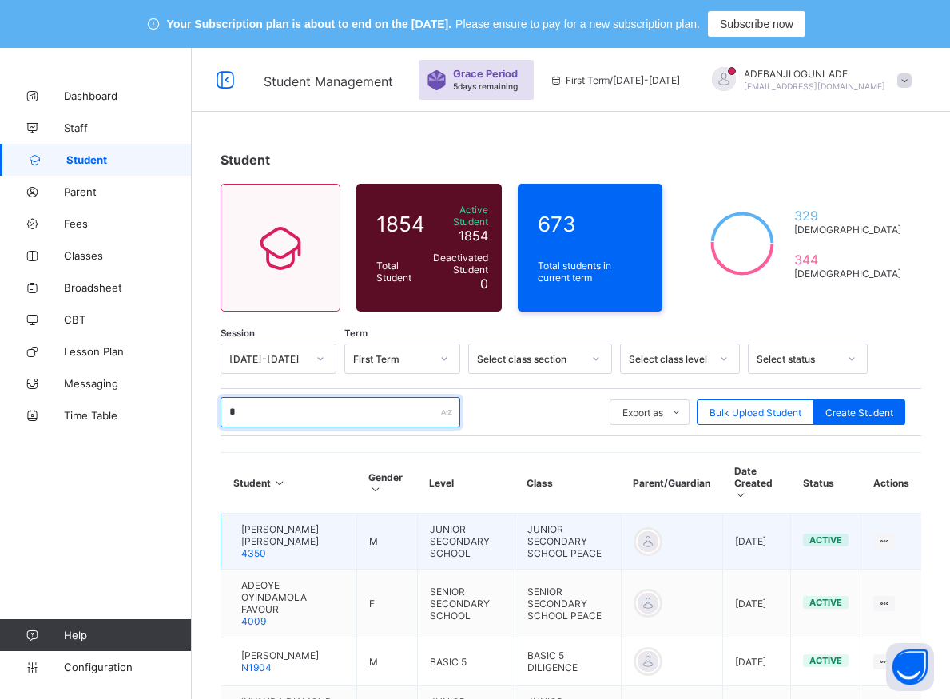
click at [267, 407] on input "*" at bounding box center [340, 412] width 240 height 30
click at [242, 406] on input "*" at bounding box center [340, 412] width 240 height 30
click at [240, 407] on input "*" at bounding box center [340, 412] width 240 height 30
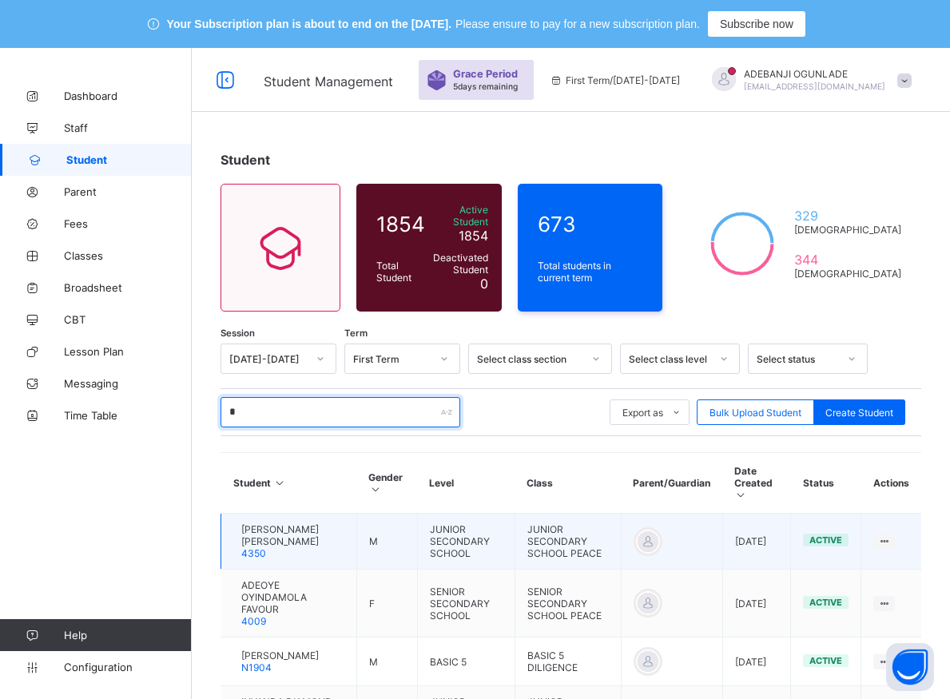
click at [239, 407] on input "*" at bounding box center [340, 412] width 240 height 30
click at [237, 406] on input "*" at bounding box center [340, 412] width 240 height 30
click at [272, 526] on span "[PERSON_NAME] [PERSON_NAME]" at bounding box center [292, 535] width 103 height 24
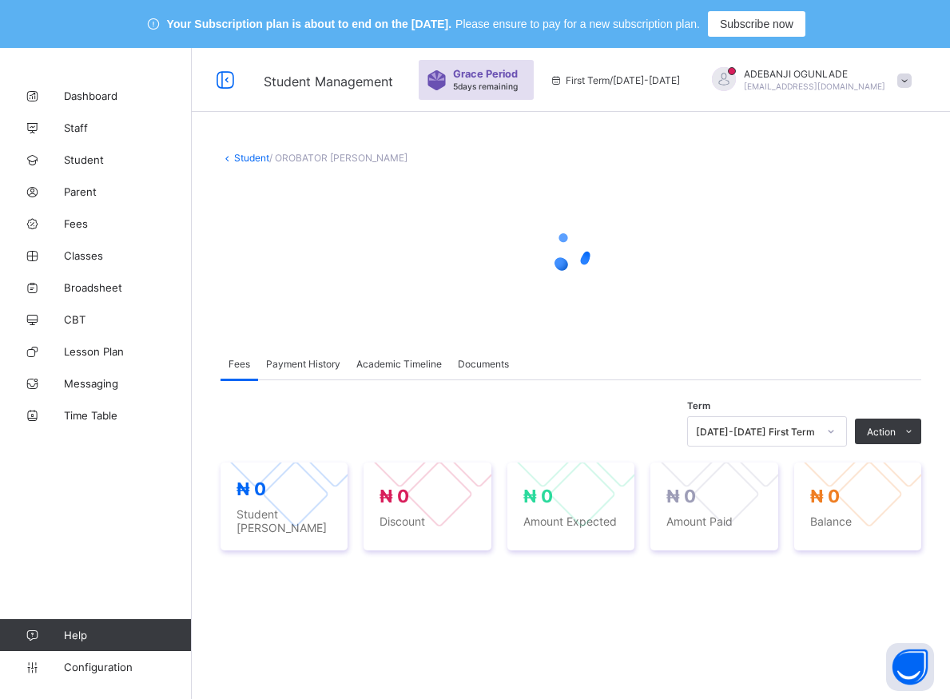
click at [281, 485] on div at bounding box center [296, 494] width 68 height 68
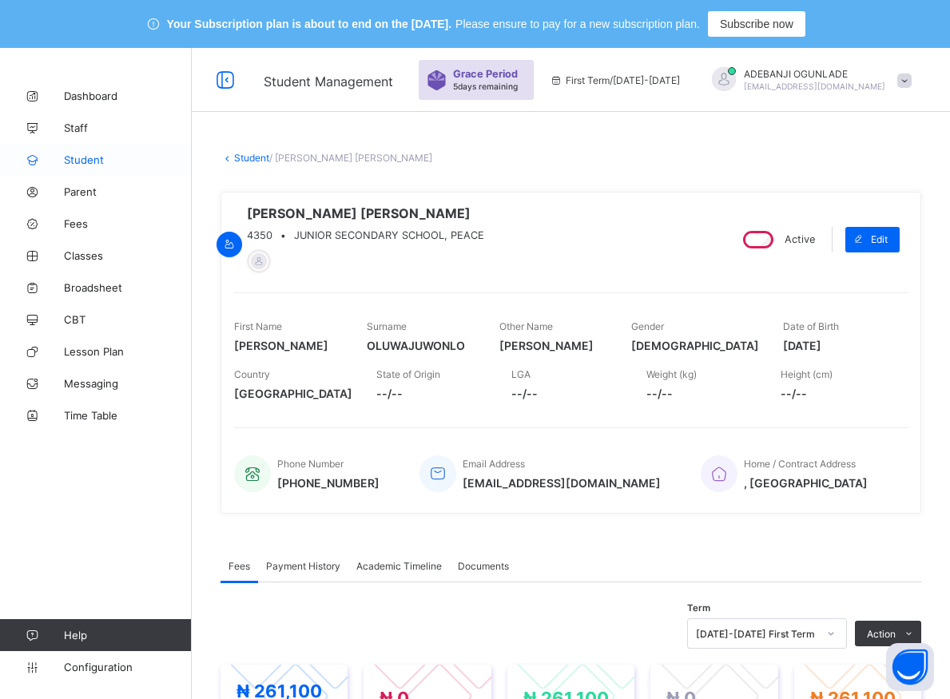
click at [82, 161] on span "Student" at bounding box center [128, 159] width 128 height 13
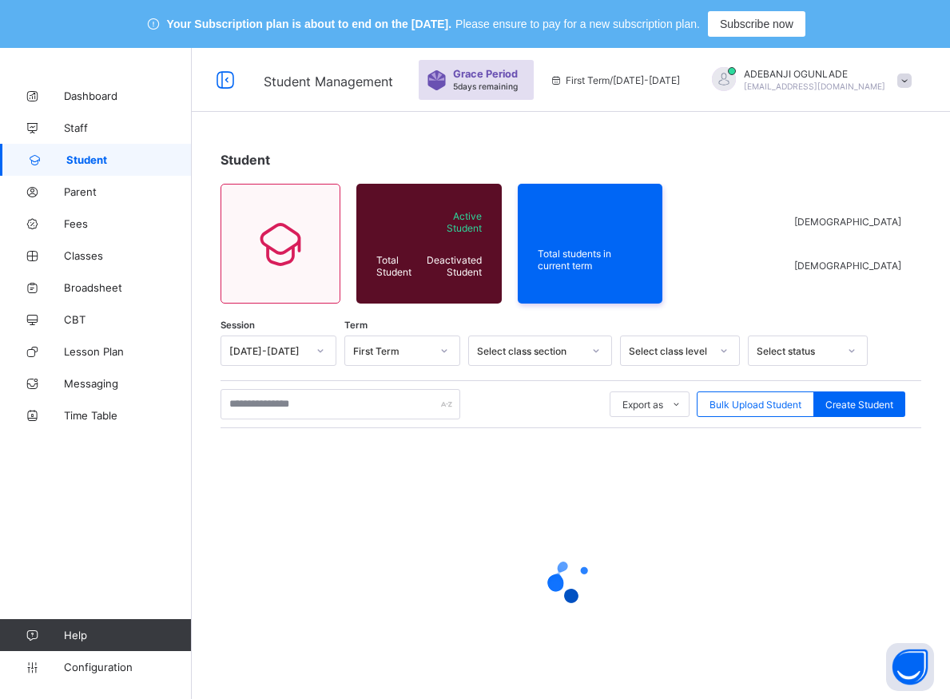
click at [82, 161] on span "Student" at bounding box center [128, 159] width 125 height 13
click at [81, 164] on span "Student" at bounding box center [128, 159] width 125 height 13
click at [80, 164] on span "Student" at bounding box center [128, 159] width 125 height 13
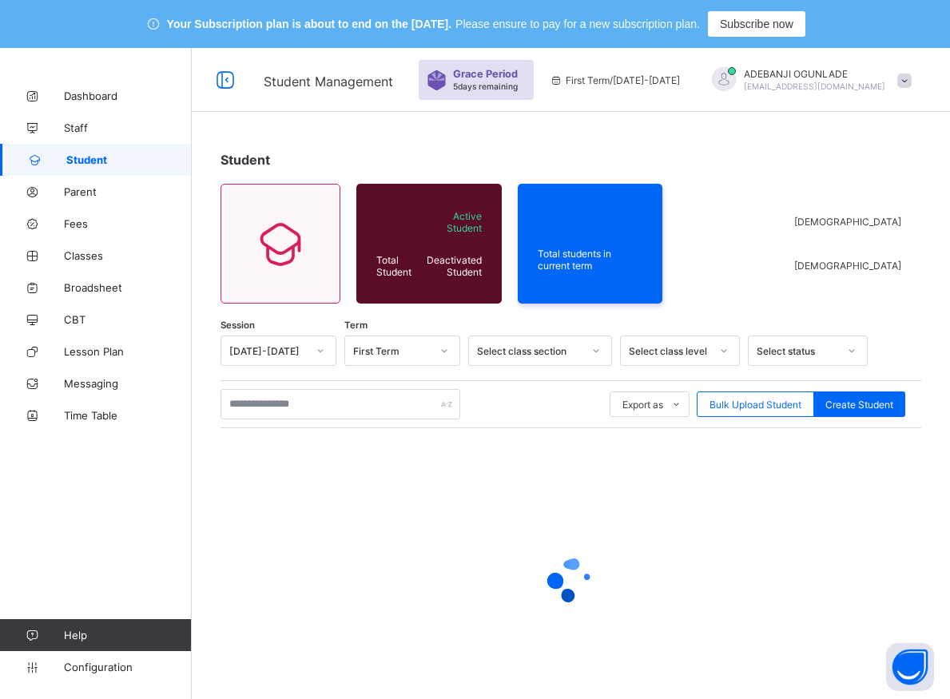
click at [84, 152] on link "Student" at bounding box center [96, 160] width 192 height 32
click at [84, 156] on span "Student" at bounding box center [128, 159] width 125 height 13
click at [83, 157] on span "Student" at bounding box center [128, 159] width 125 height 13
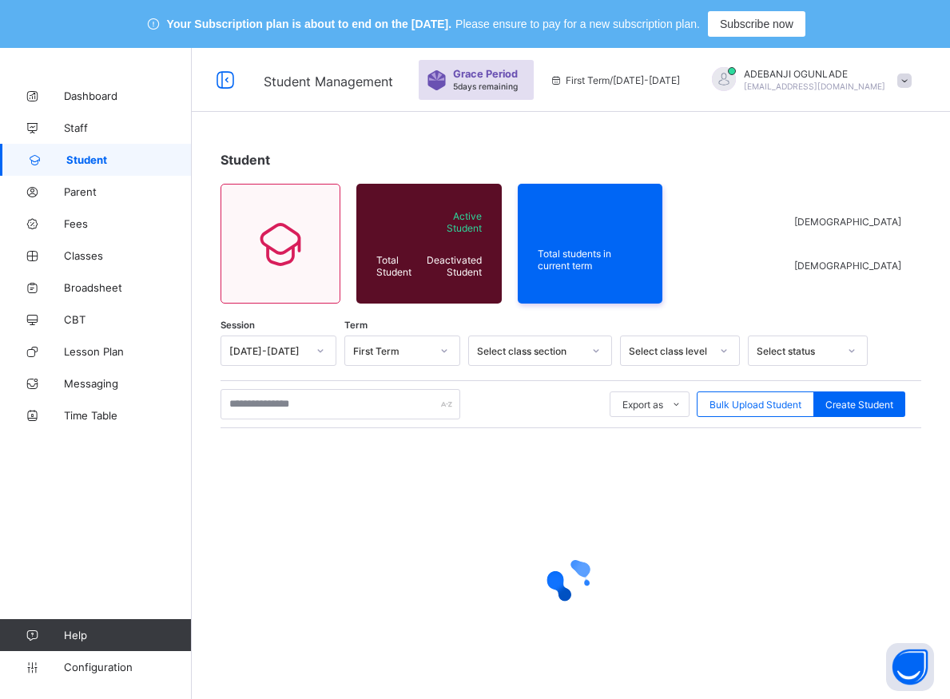
click at [82, 161] on span "Student" at bounding box center [128, 159] width 125 height 13
click at [80, 165] on span "Student" at bounding box center [128, 159] width 125 height 13
click at [94, 158] on span "Student" at bounding box center [128, 159] width 125 height 13
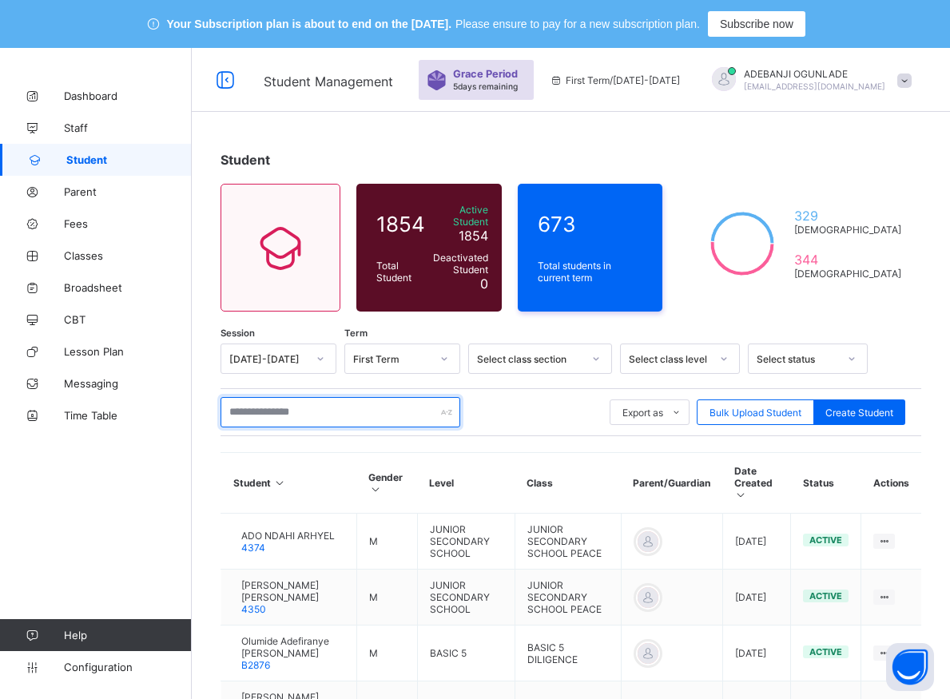
click at [276, 414] on input "text" at bounding box center [340, 412] width 240 height 30
click at [274, 411] on input "text" at bounding box center [340, 412] width 240 height 30
click at [273, 409] on input "text" at bounding box center [340, 412] width 240 height 30
click at [275, 402] on input "text" at bounding box center [340, 412] width 240 height 30
click at [439, 407] on input "text" at bounding box center [340, 412] width 240 height 30
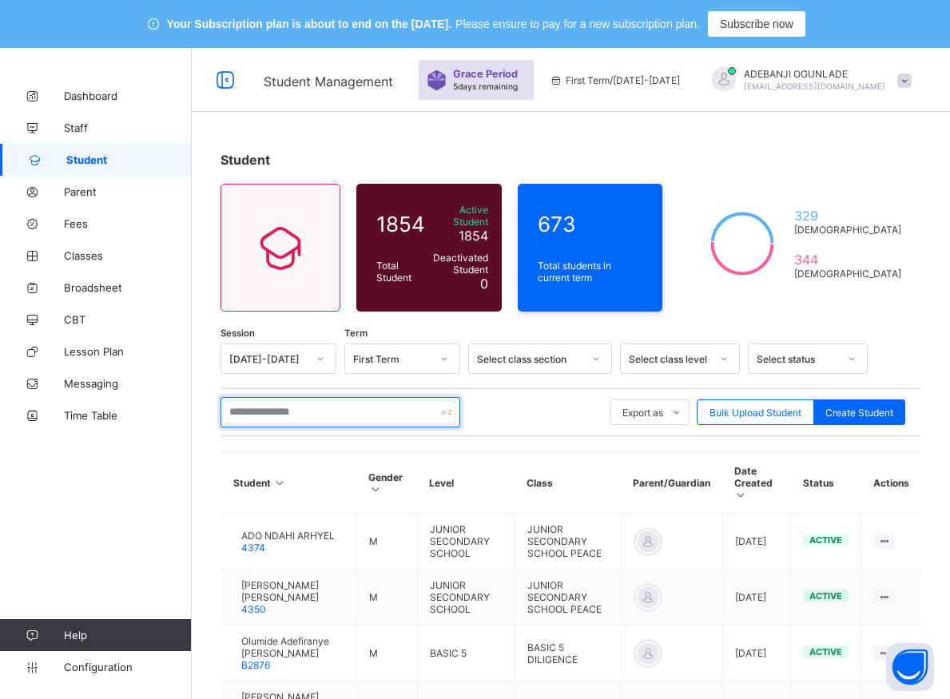
click at [439, 407] on input "text" at bounding box center [340, 412] width 240 height 30
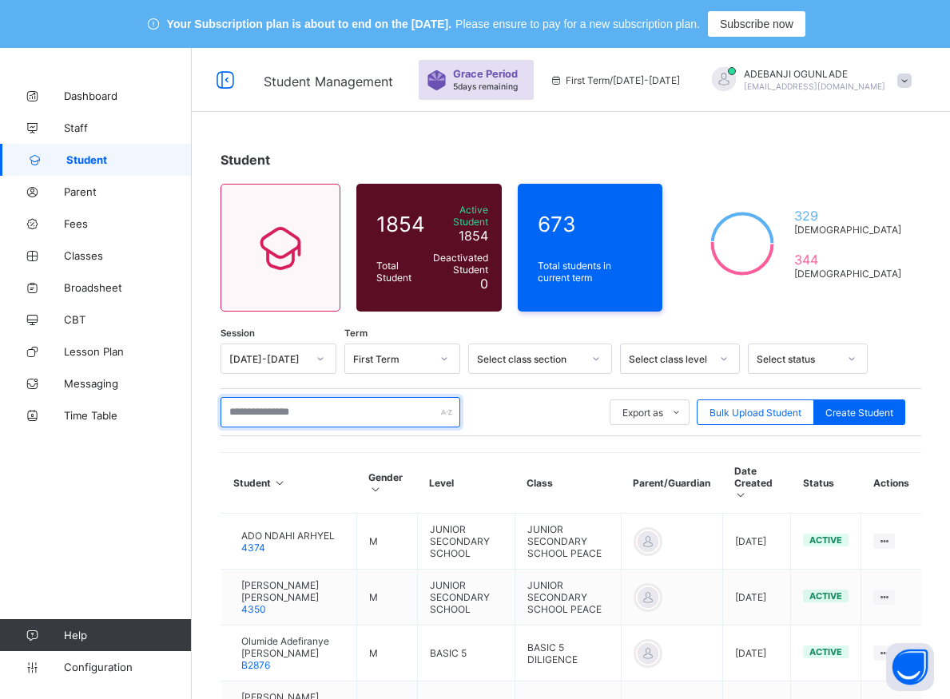
click at [439, 406] on input "text" at bounding box center [340, 412] width 240 height 30
click at [435, 409] on input "text" at bounding box center [340, 412] width 240 height 30
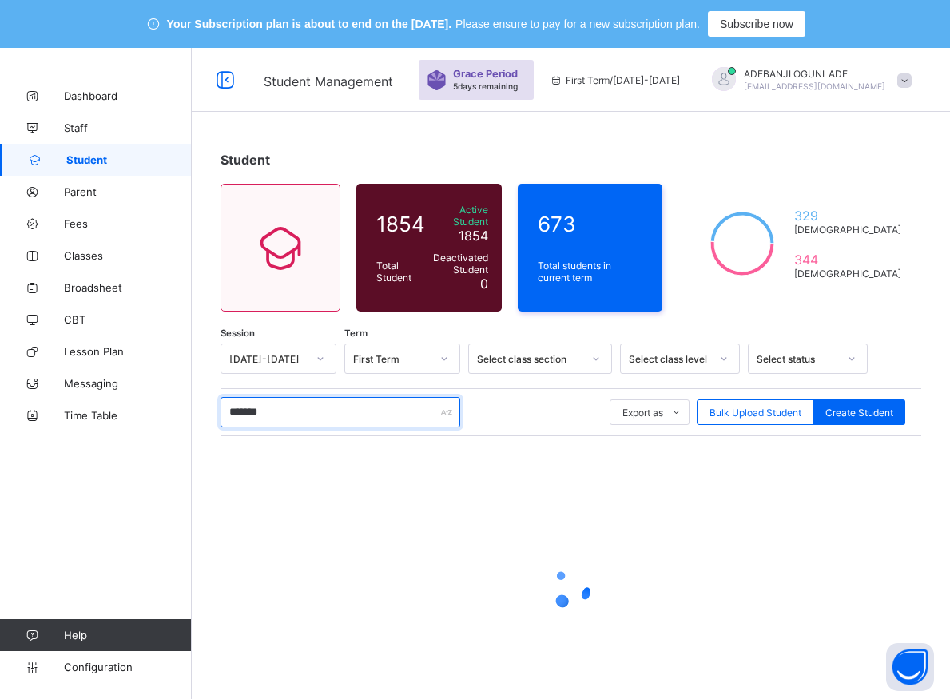
type input "********"
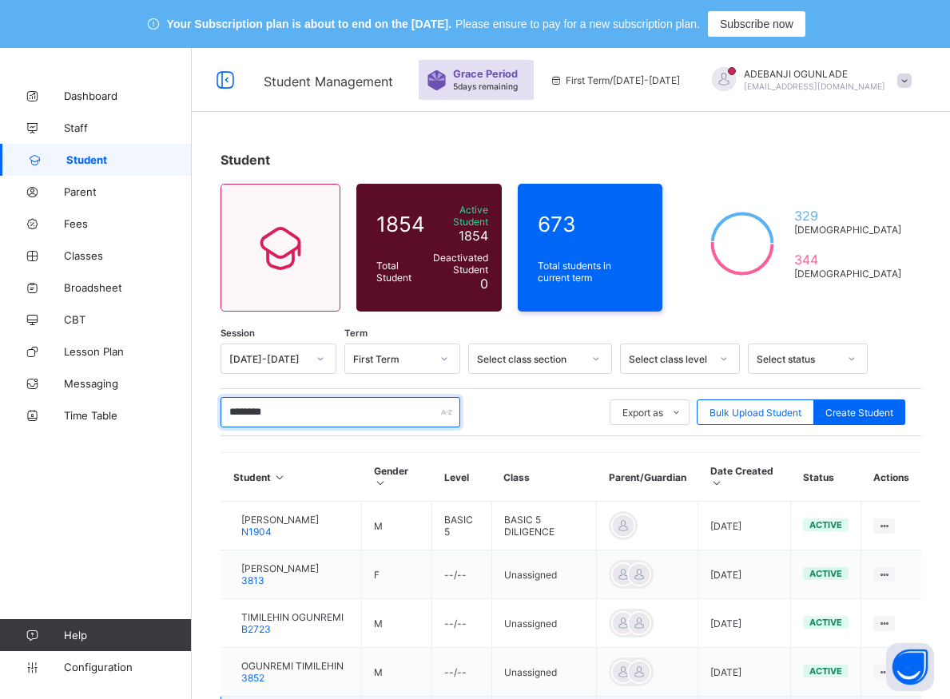
scroll to position [163, 0]
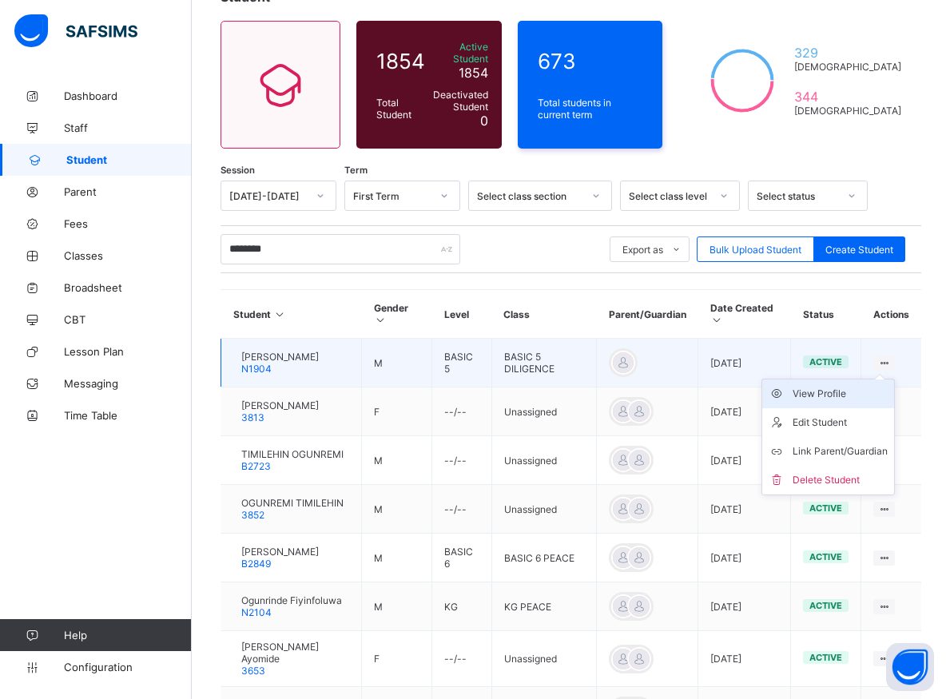
click at [847, 393] on div "View Profile" at bounding box center [839, 394] width 95 height 16
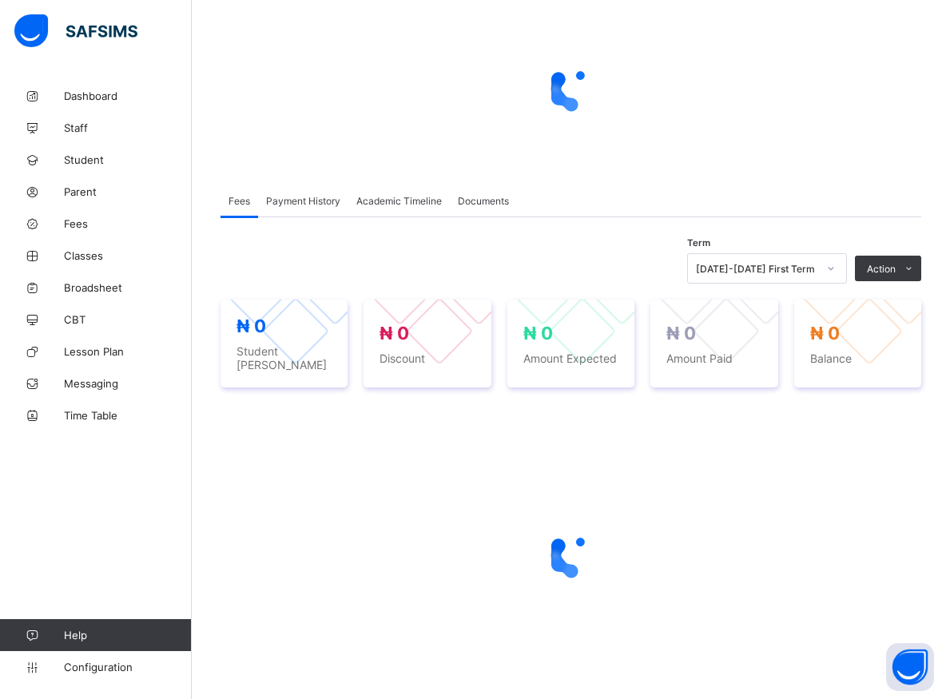
click at [847, 393] on div "₦ 0 Student Bill ₦ 0 Discount ₦ 0 Amount Expected ₦ 0 Amount Paid ₦ 0 Balance" at bounding box center [570, 344] width 700 height 120
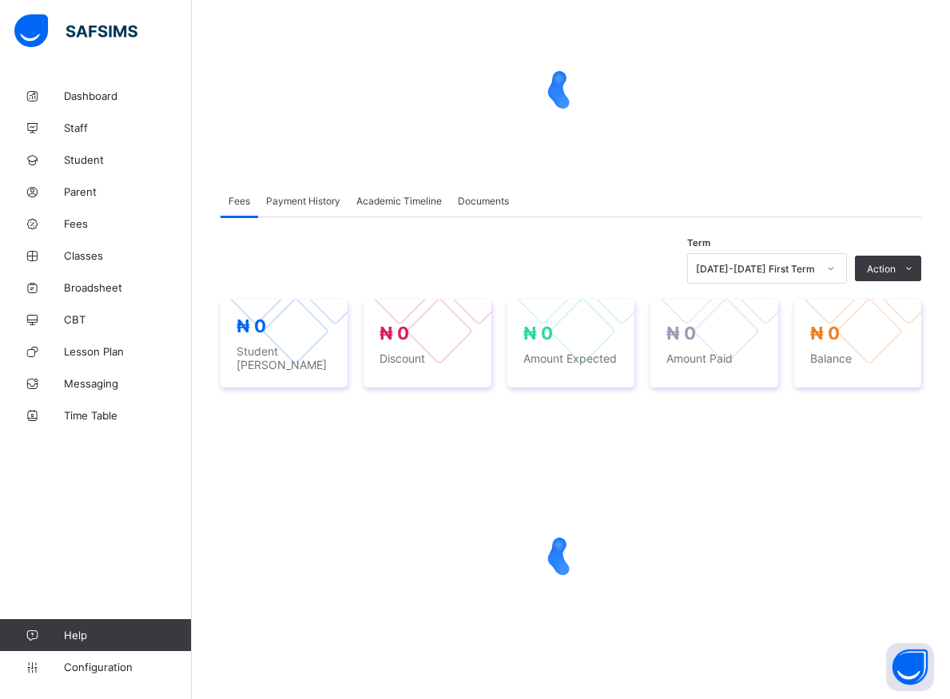
click at [847, 395] on div "Term 2025-2026 First Term Action Receive Payment Manage Discount Send Email Rem…" at bounding box center [570, 480] width 700 height 470
click at [847, 403] on div at bounding box center [570, 554] width 700 height 303
click at [845, 387] on div "₦ 0 Student Bill ₦ 0 Discount ₦ 0 Amount Expected ₦ 0 Amount Paid ₦ 0 Balance" at bounding box center [570, 344] width 700 height 120
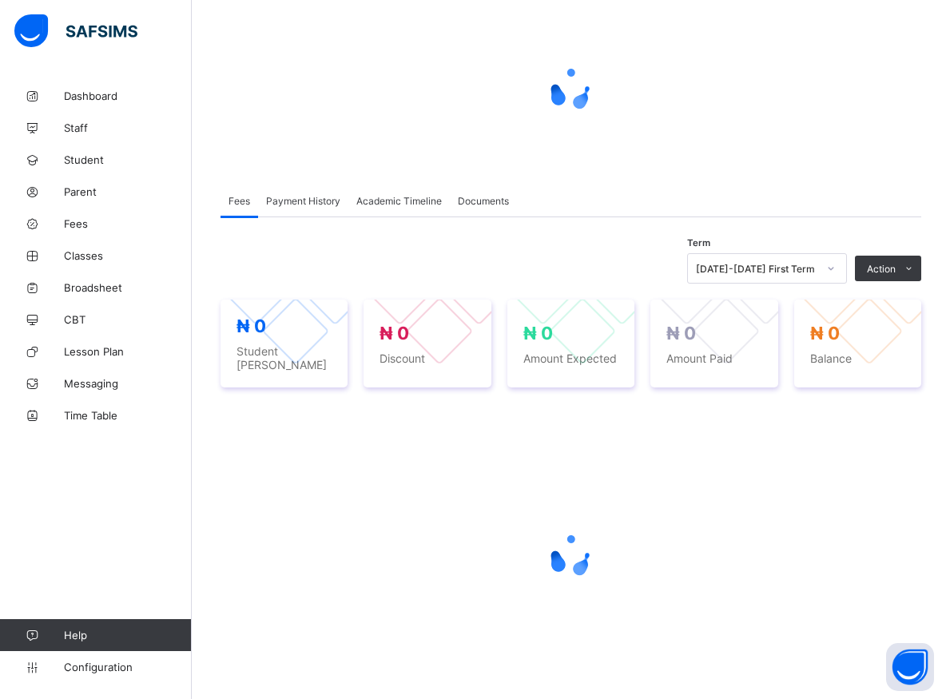
click at [845, 387] on div "₦ 0 Student Bill ₦ 0 Discount ₦ 0 Amount Expected ₦ 0 Amount Paid ₦ 0 Balance" at bounding box center [570, 344] width 700 height 120
click at [845, 388] on div "₦ 0 Student Bill ₦ 0 Discount ₦ 0 Amount Expected ₦ 0 Amount Paid ₦ 0 Balance" at bounding box center [570, 344] width 700 height 120
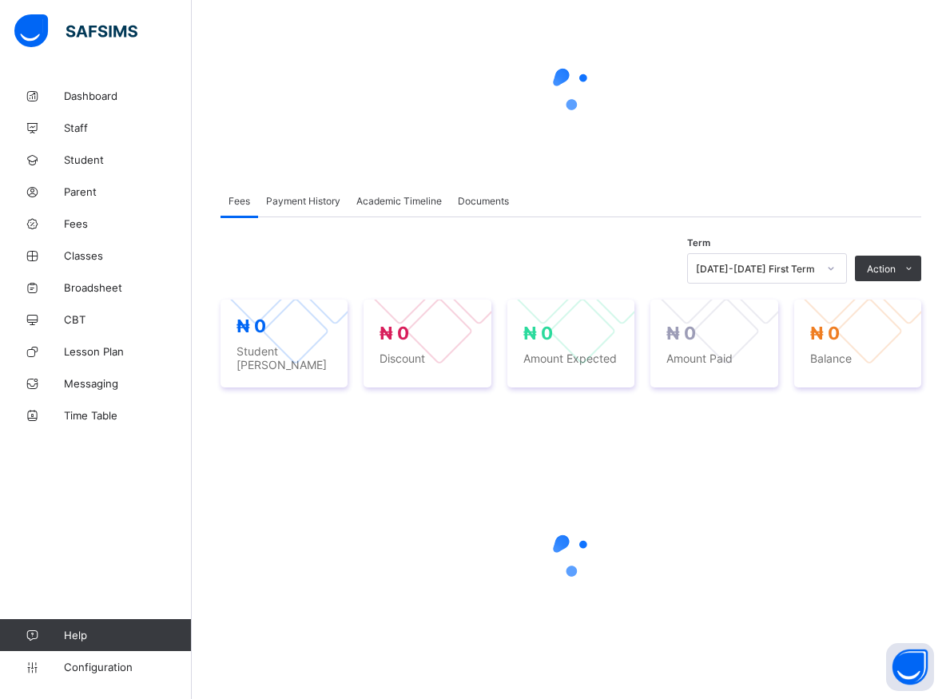
click at [844, 388] on div "₦ 0 Student Bill ₦ 0 Discount ₦ 0 Amount Expected ₦ 0 Amount Paid ₦ 0 Balance" at bounding box center [570, 344] width 700 height 120
click at [844, 389] on div "₦ 0 Student Bill ₦ 0 Discount ₦ 0 Amount Expected ₦ 0 Amount Paid ₦ 0 Balance" at bounding box center [570, 344] width 700 height 120
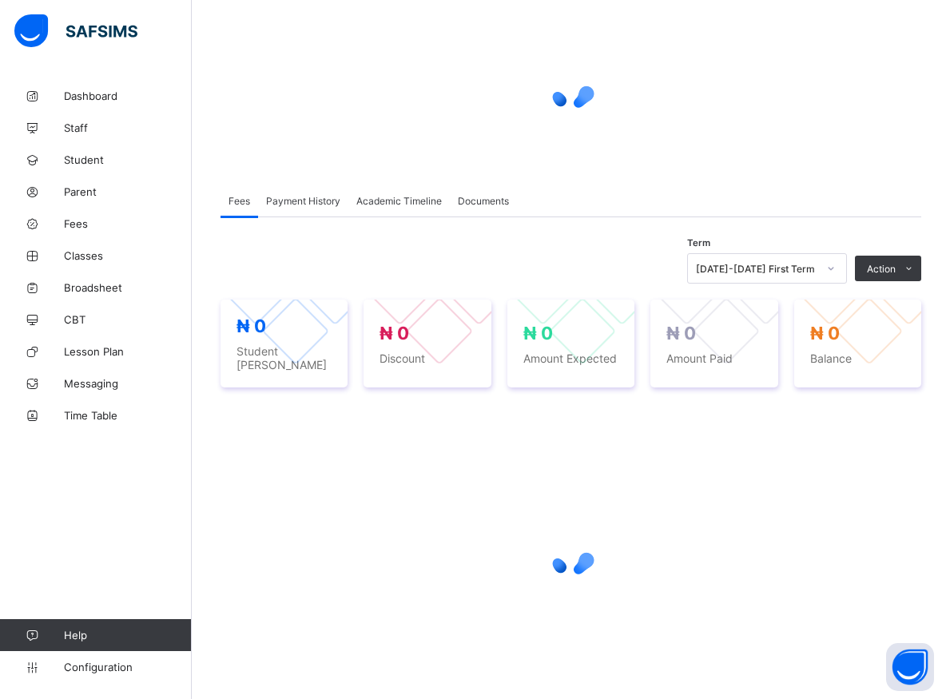
click at [844, 389] on div "₦ 0 Student Bill ₦ 0 Discount ₦ 0 Amount Expected ₦ 0 Amount Paid ₦ 0 Balance" at bounding box center [570, 344] width 700 height 120
drag, startPoint x: 844, startPoint y: 389, endPoint x: 829, endPoint y: 408, distance: 24.4
click at [843, 390] on div "₦ 0 Student Bill ₦ 0 Discount ₦ 0 Amount Expected ₦ 0 Amount Paid ₦ 0 Balance" at bounding box center [570, 344] width 700 height 120
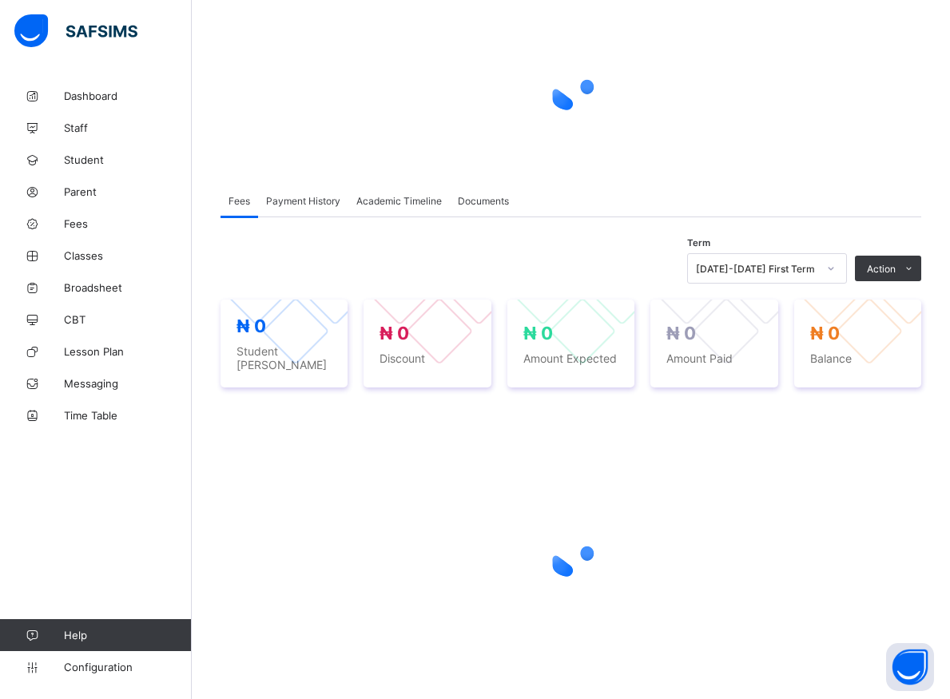
click at [843, 390] on div "₦ 0 Student Bill ₦ 0 Discount ₦ 0 Amount Expected ₦ 0 Amount Paid ₦ 0 Balance" at bounding box center [570, 344] width 700 height 120
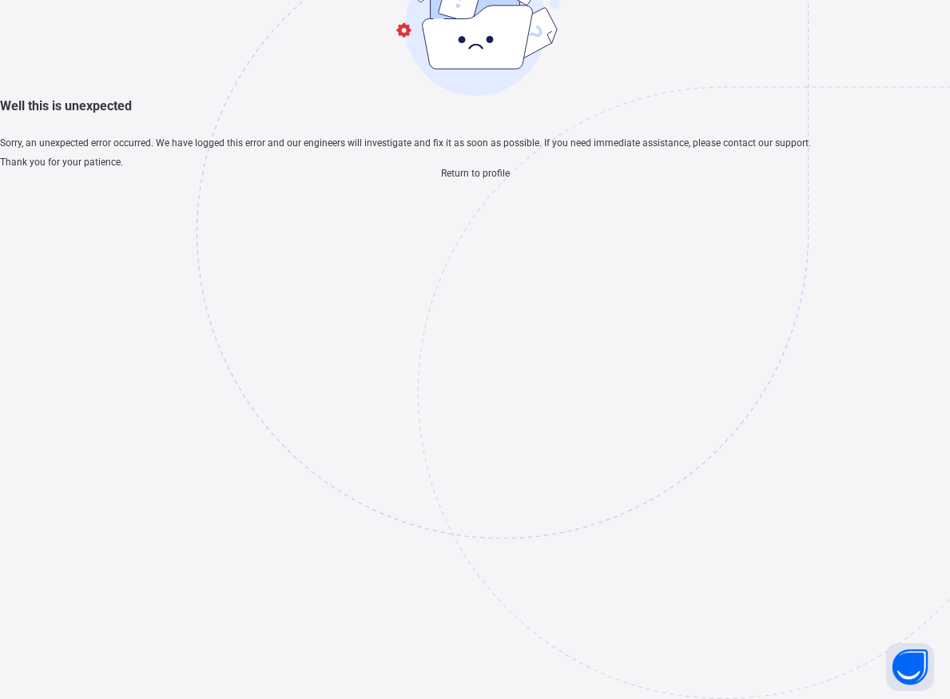
scroll to position [48, 0]
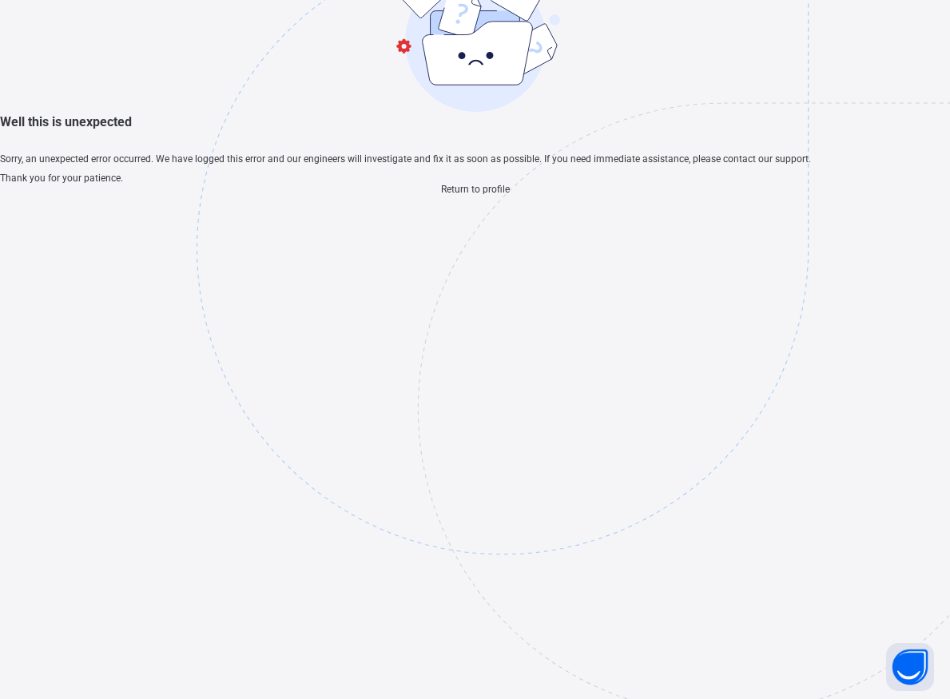
click at [474, 195] on span "Return to profile" at bounding box center [475, 189] width 69 height 11
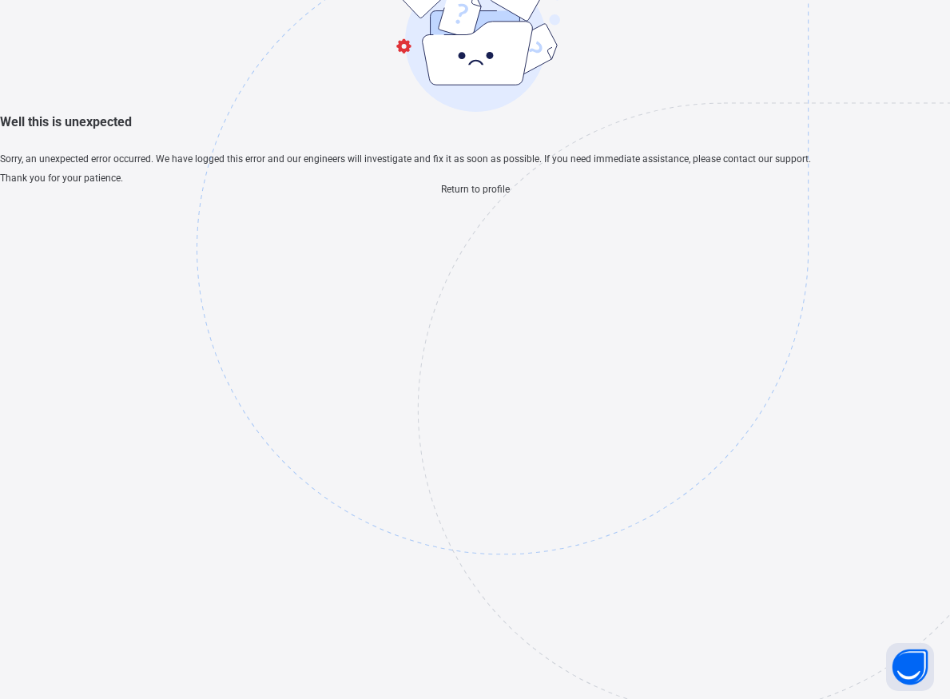
click at [474, 195] on span "Return to profile" at bounding box center [475, 189] width 69 height 11
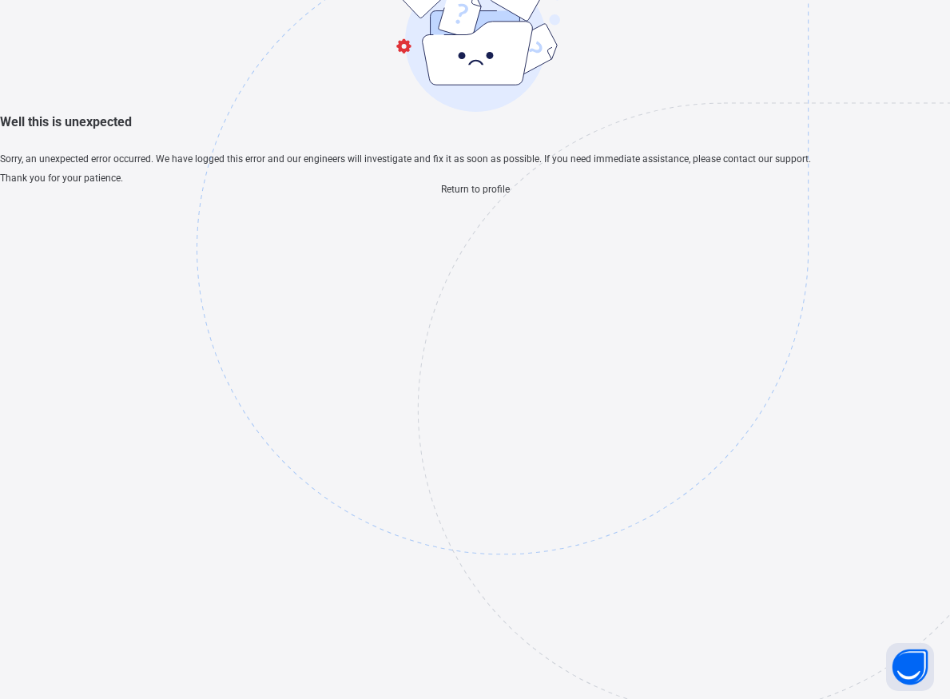
click at [474, 195] on span "Return to profile" at bounding box center [475, 189] width 69 height 11
click at [475, 195] on span "Return to profile" at bounding box center [475, 189] width 69 height 11
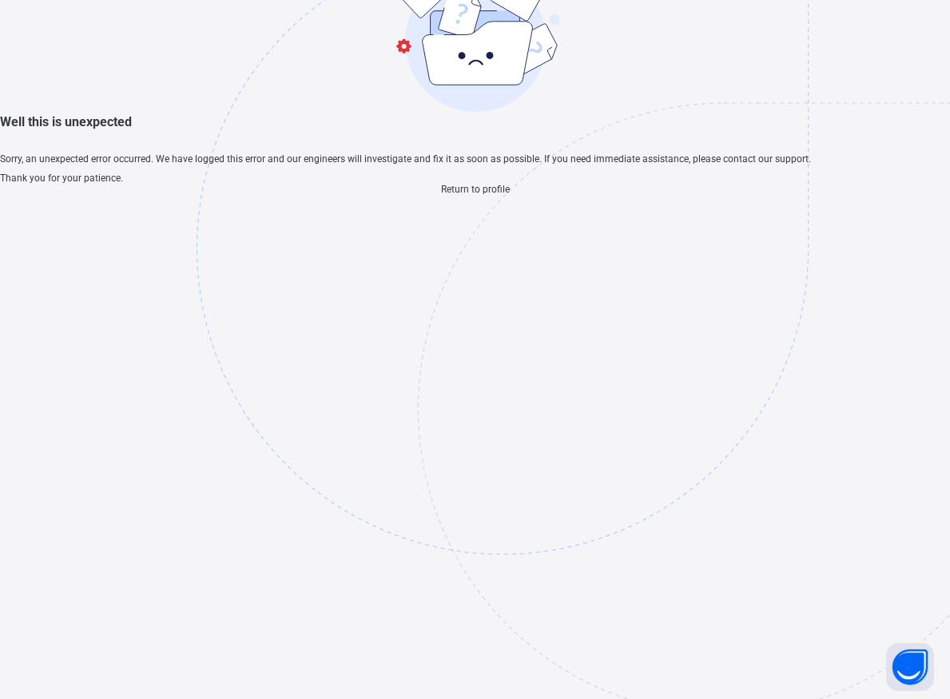
click at [475, 195] on span "Return to profile" at bounding box center [475, 189] width 69 height 11
click at [476, 195] on span "Return to profile" at bounding box center [475, 189] width 69 height 11
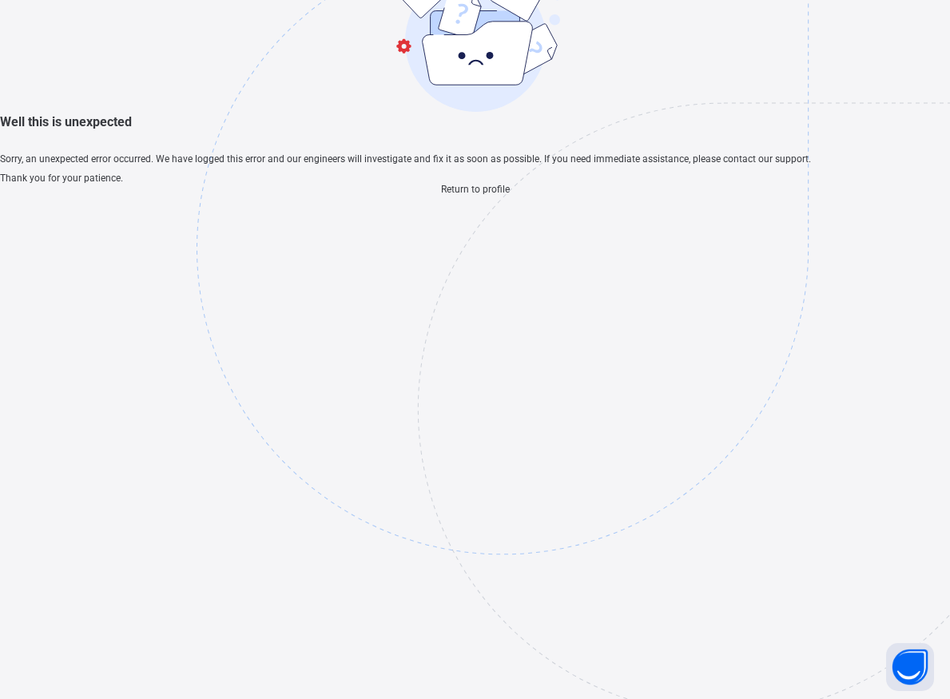
click at [476, 195] on span "Return to profile" at bounding box center [475, 189] width 69 height 11
click at [478, 195] on span "Return to profile" at bounding box center [475, 189] width 69 height 11
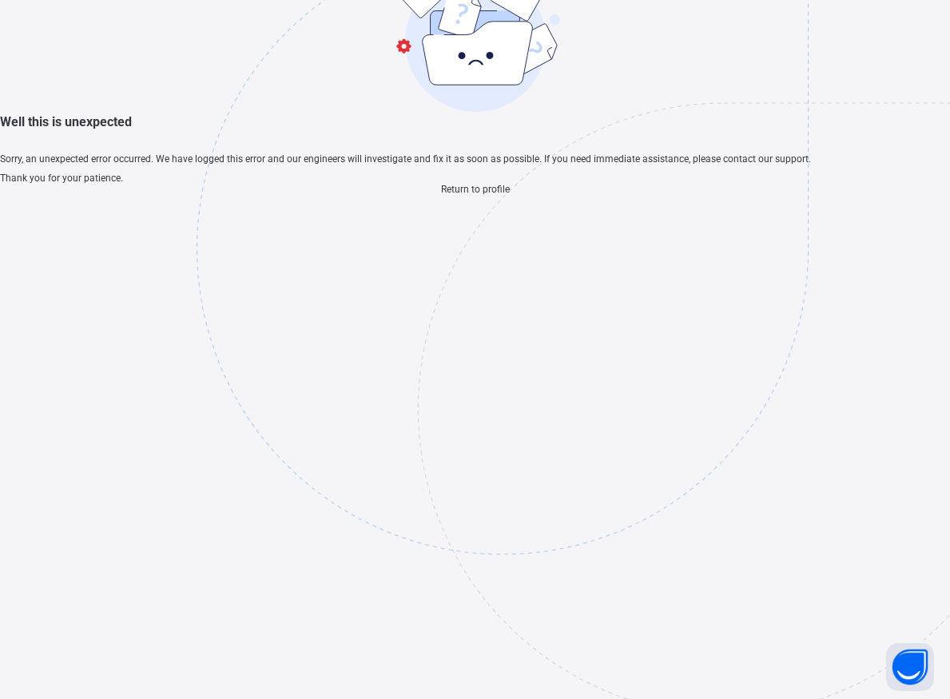
click at [478, 195] on span "Return to profile" at bounding box center [475, 189] width 69 height 11
click at [479, 195] on span "Return to profile" at bounding box center [475, 189] width 69 height 11
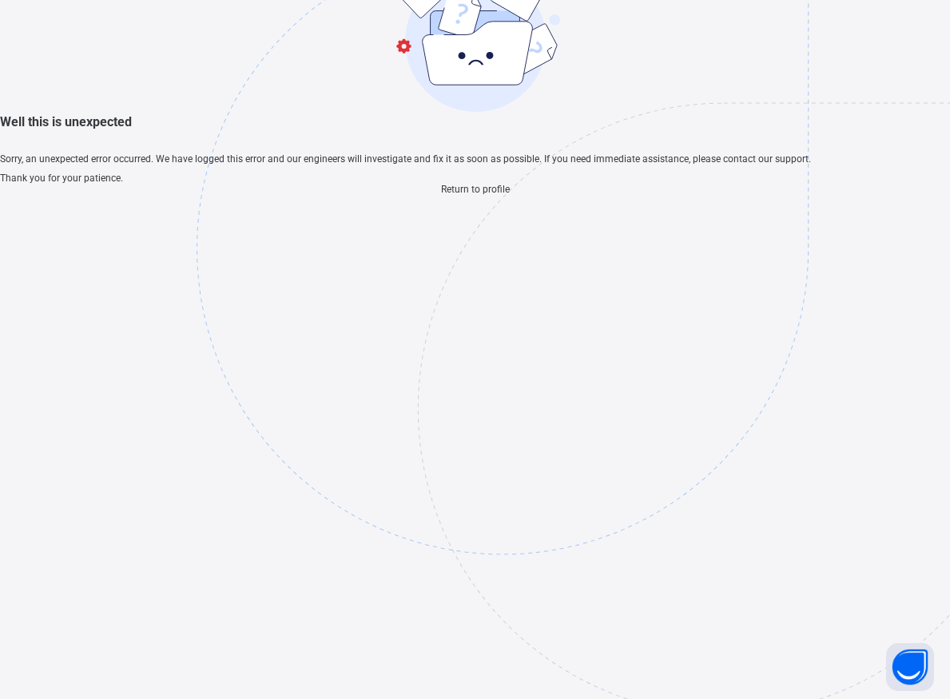
click at [479, 195] on span "Return to profile" at bounding box center [475, 189] width 69 height 11
click at [457, 195] on span "Return to profile" at bounding box center [475, 189] width 69 height 11
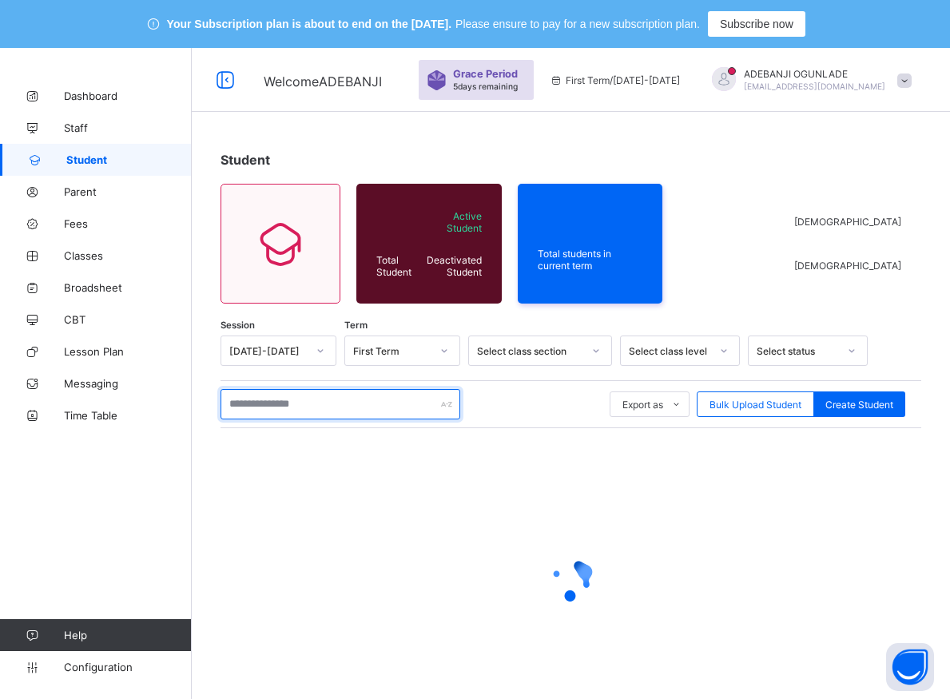
click at [275, 395] on input "text" at bounding box center [340, 404] width 240 height 30
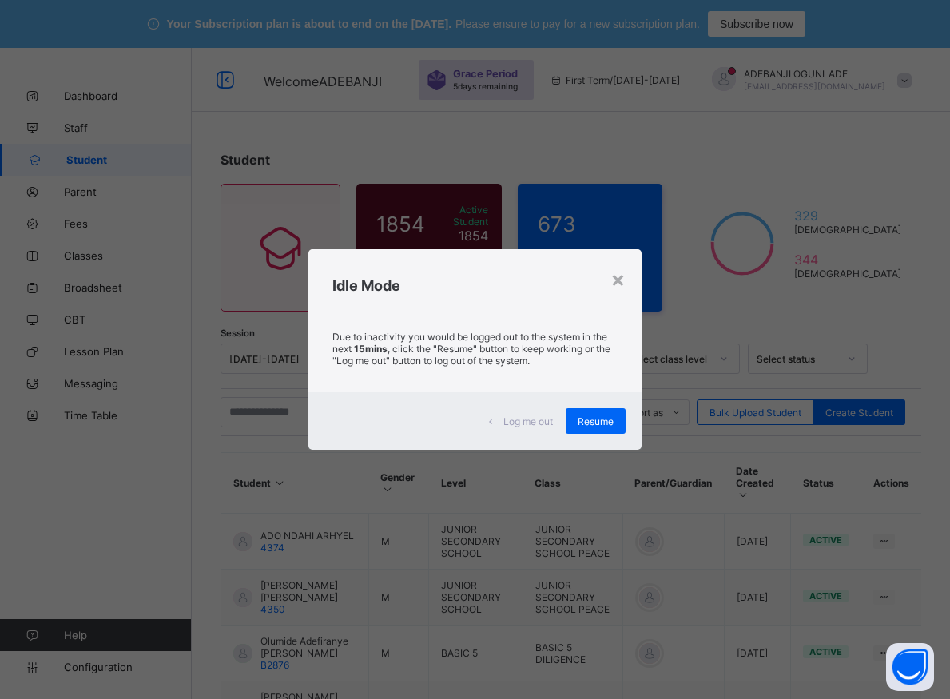
click at [268, 244] on div "× Idle Mode Due to inactivity you would be logged out to the system in the next…" at bounding box center [475, 349] width 950 height 699
click at [256, 244] on div "× Idle Mode Due to inactivity you would be logged out to the system in the next…" at bounding box center [475, 349] width 950 height 699
click at [284, 41] on div "× Idle Mode Due to inactivity you would be logged out to the system in the next…" at bounding box center [475, 349] width 950 height 699
click at [247, 208] on div "× Idle Mode Due to inactivity you would be logged out to the system in the next…" at bounding box center [475, 349] width 950 height 699
click at [247, 204] on div "× Idle Mode Due to inactivity you would be logged out to the system in the next…" at bounding box center [475, 349] width 950 height 699
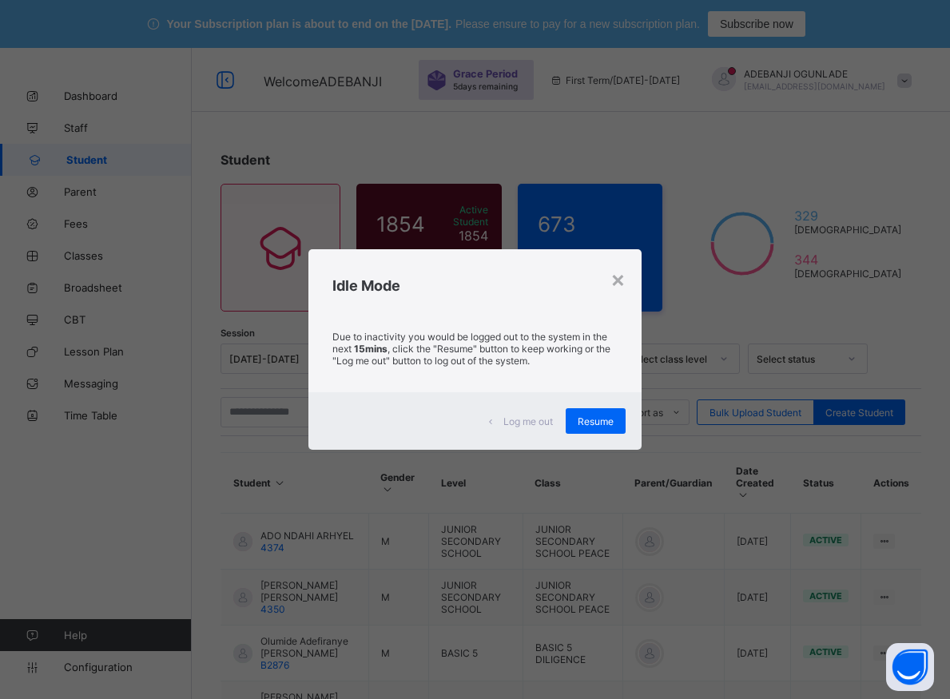
click at [247, 204] on div "× Idle Mode Due to inactivity you would be logged out to the system in the next…" at bounding box center [475, 349] width 950 height 699
click at [247, 203] on div "× Idle Mode Due to inactivity you would be logged out to the system in the next…" at bounding box center [475, 349] width 950 height 699
click at [229, 194] on div "× Idle Mode Due to inactivity you would be logged out to the system in the next…" at bounding box center [475, 349] width 950 height 699
click at [295, 210] on div "× Idle Mode Due to inactivity you would be logged out to the system in the next…" at bounding box center [475, 349] width 950 height 699
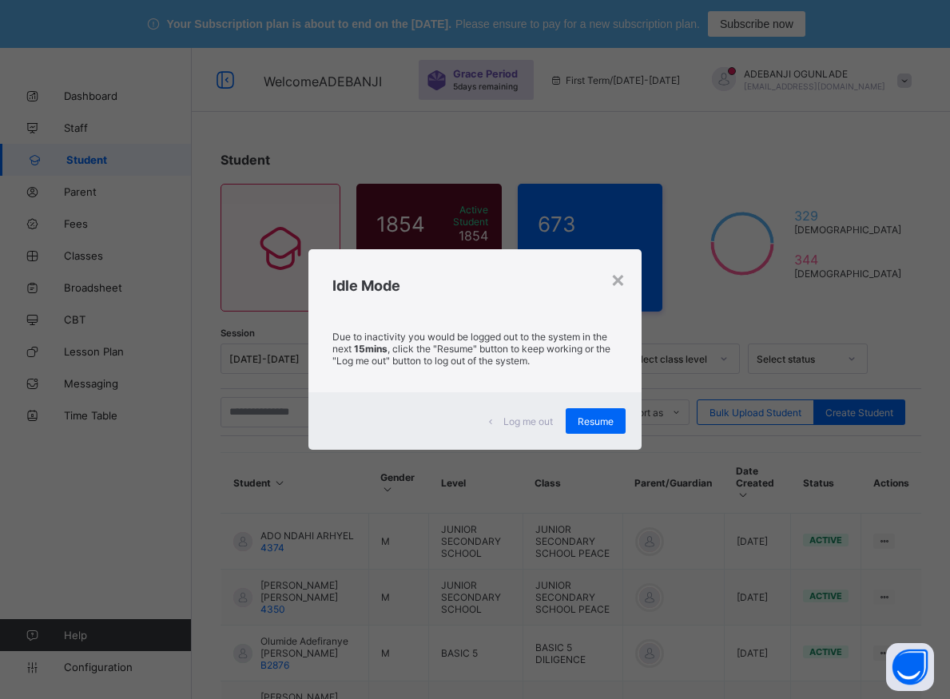
click at [295, 210] on div "× Idle Mode Due to inactivity you would be logged out to the system in the next…" at bounding box center [475, 349] width 950 height 699
click at [295, 211] on div "× Idle Mode Due to inactivity you would be logged out to the system in the next…" at bounding box center [475, 349] width 950 height 699
click at [294, 212] on div "× Idle Mode Due to inactivity you would be logged out to the system in the next…" at bounding box center [475, 349] width 950 height 699
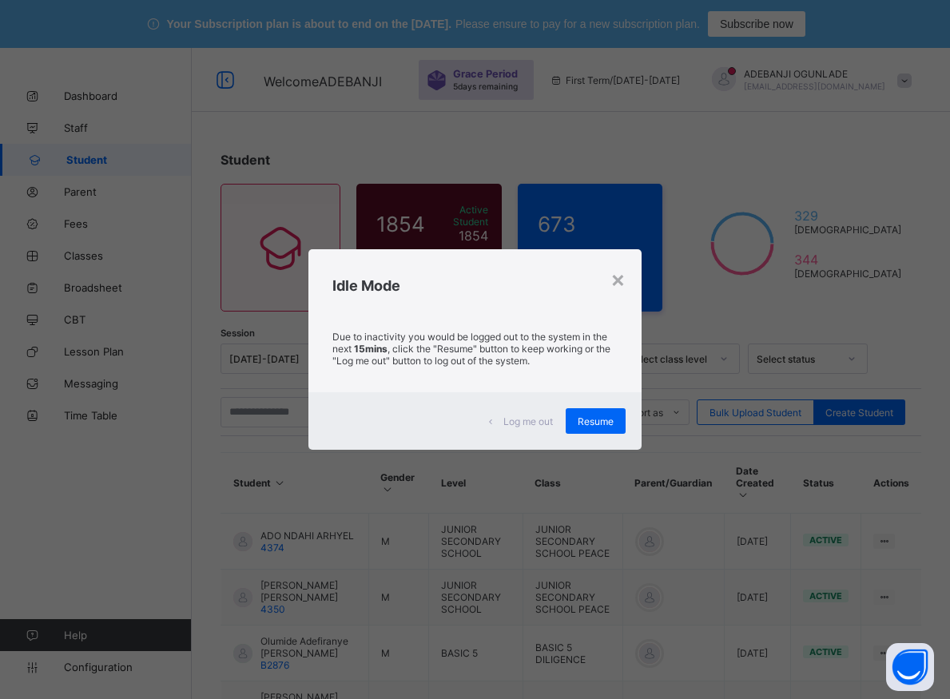
click at [294, 212] on div "× Idle Mode Due to inactivity you would be logged out to the system in the next…" at bounding box center [475, 349] width 950 height 699
click at [292, 212] on div "× Idle Mode Due to inactivity you would be logged out to the system in the next…" at bounding box center [475, 349] width 950 height 699
click at [285, 212] on div "× Idle Mode Due to inactivity you would be logged out to the system in the next…" at bounding box center [475, 349] width 950 height 699
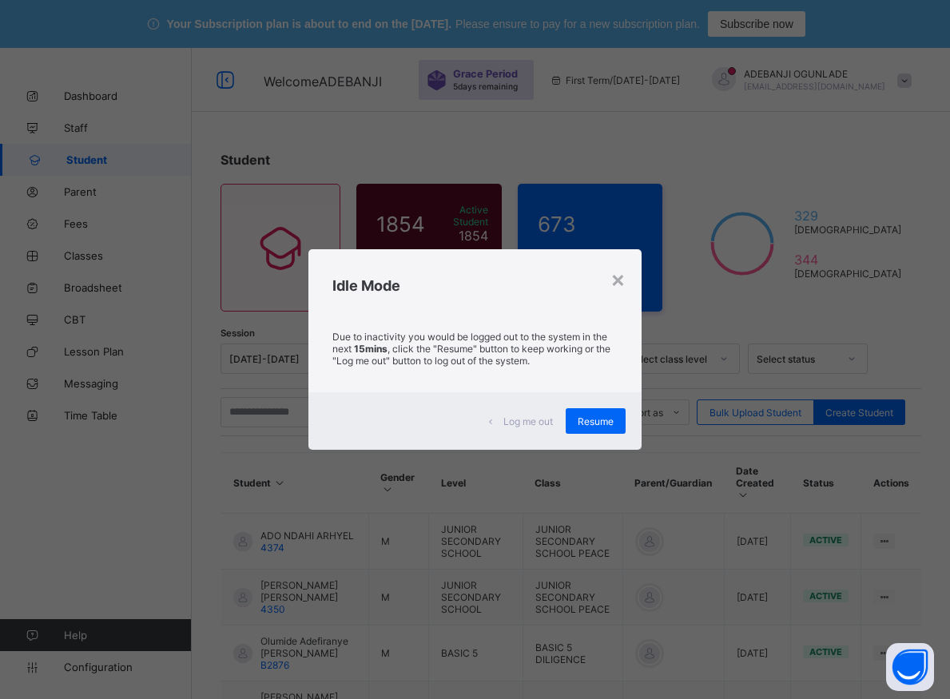
click at [281, 212] on div "× Idle Mode Due to inactivity you would be logged out to the system in the next…" at bounding box center [475, 349] width 950 height 699
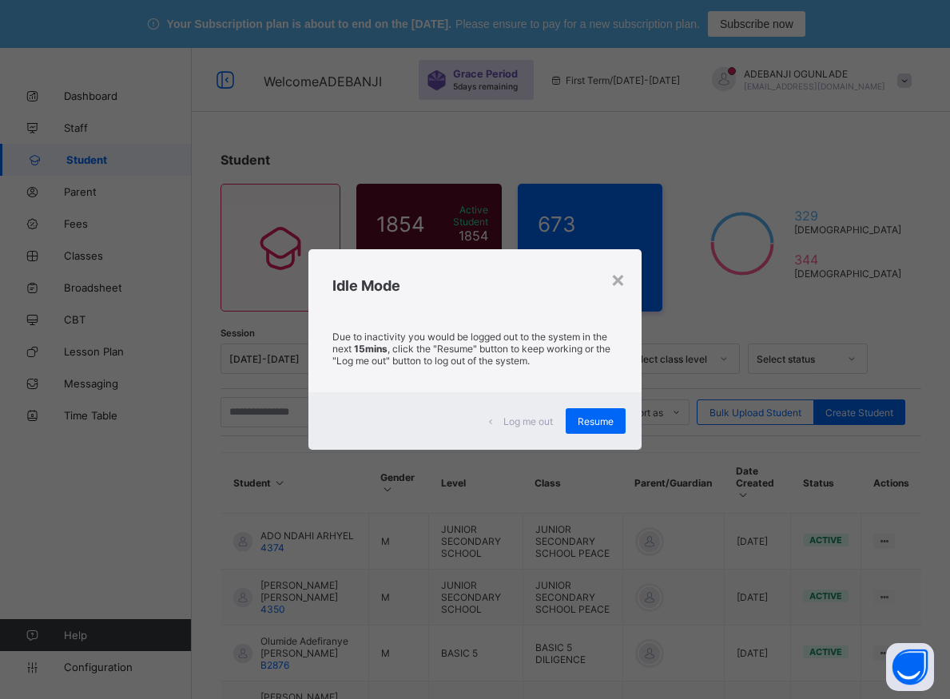
click at [281, 212] on div "× Idle Mode Due to inactivity you would be logged out to the system in the next…" at bounding box center [475, 349] width 950 height 699
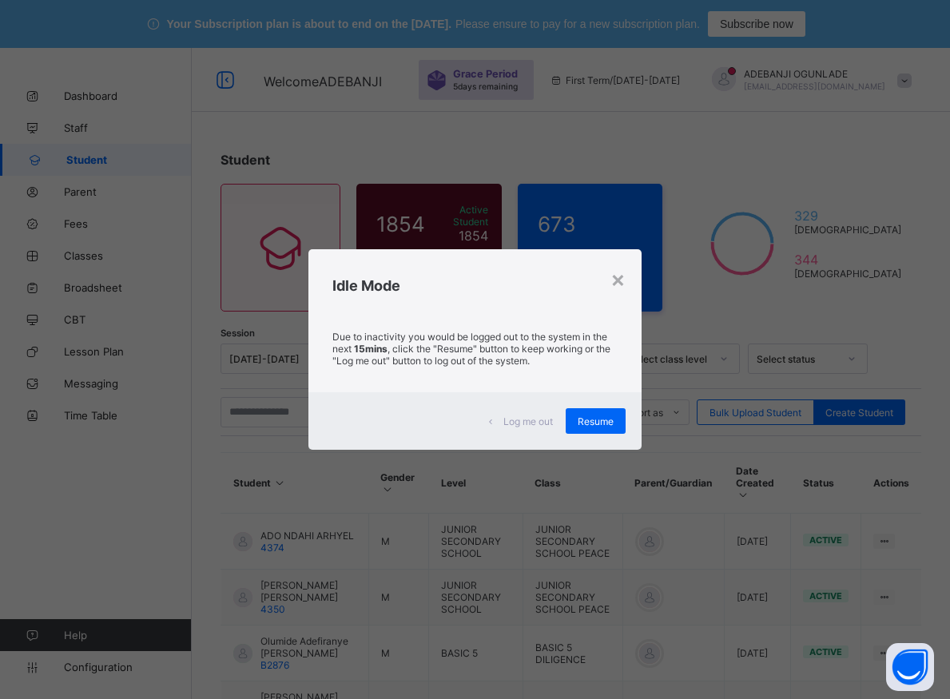
click at [281, 212] on div "× Idle Mode Due to inactivity you would be logged out to the system in the next…" at bounding box center [475, 349] width 950 height 699
click at [278, 212] on div "× Idle Mode Due to inactivity you would be logged out to the system in the next…" at bounding box center [475, 349] width 950 height 699
click at [237, 203] on div "× Idle Mode Due to inactivity you would be logged out to the system in the next…" at bounding box center [475, 349] width 950 height 699
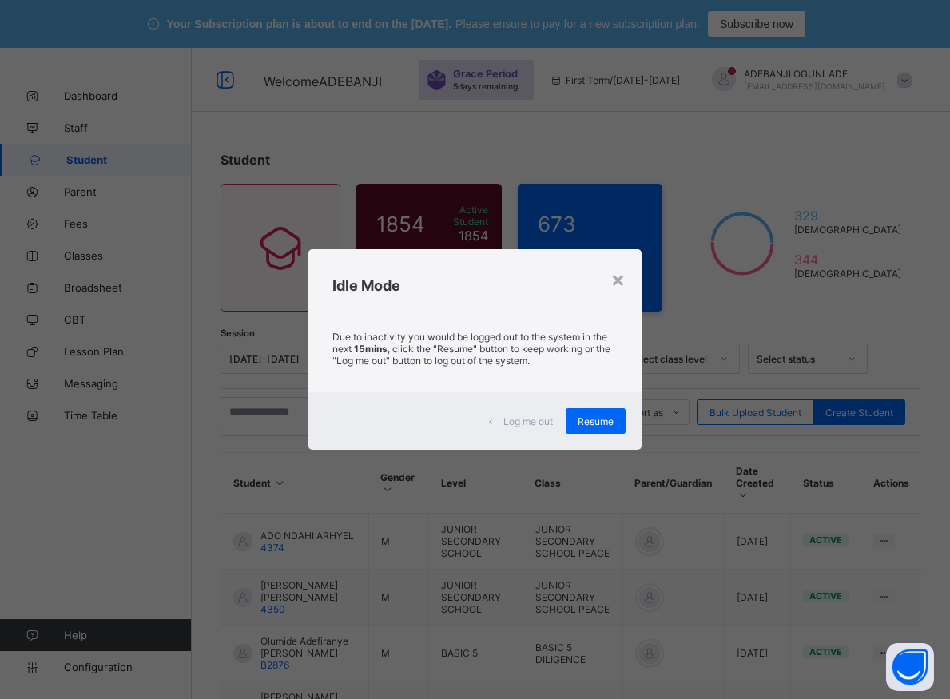
click at [236, 209] on div "× Idle Mode Due to inactivity you would be logged out to the system in the next…" at bounding box center [475, 349] width 950 height 699
click at [232, 224] on div "× Idle Mode Due to inactivity you would be logged out to the system in the next…" at bounding box center [475, 349] width 950 height 699
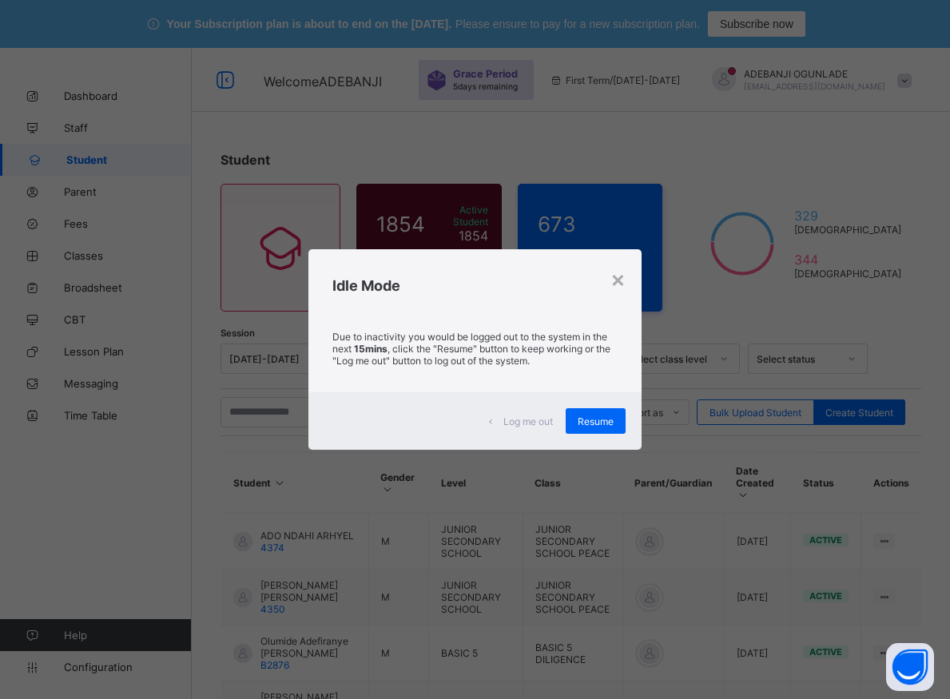
click at [232, 224] on div "× Idle Mode Due to inactivity you would be logged out to the system in the next…" at bounding box center [475, 349] width 950 height 699
click at [258, 327] on div "× Idle Mode Due to inactivity you would be logged out to the system in the next…" at bounding box center [475, 349] width 950 height 699
click at [900, 556] on div "× Idle Mode Due to inactivity you would be logged out to the system in the next…" at bounding box center [475, 349] width 950 height 699
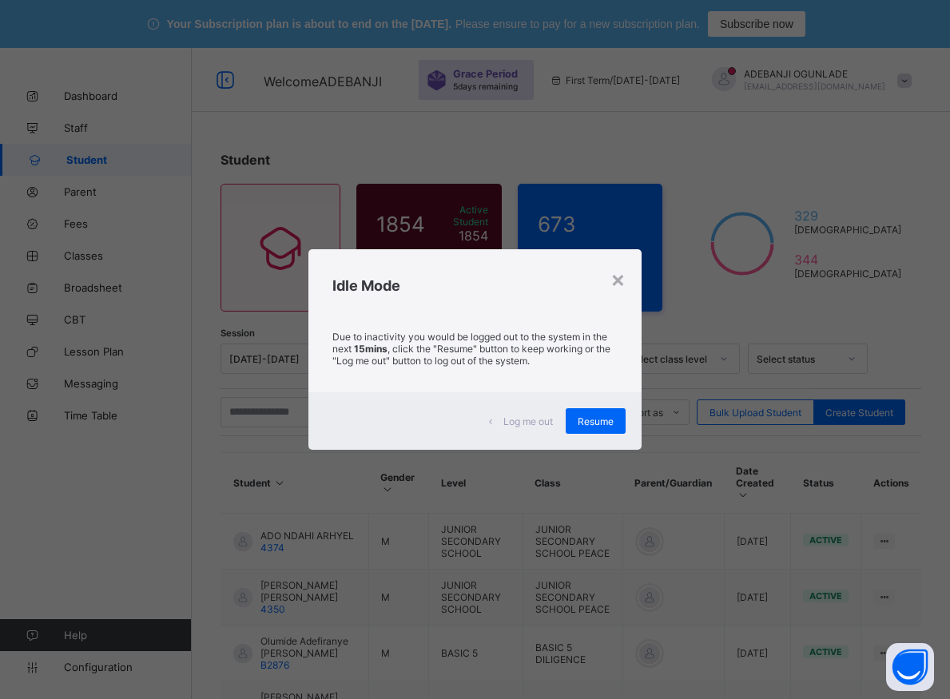
click at [899, 553] on div "× Idle Mode Due to inactivity you would be logged out to the system in the next…" at bounding box center [475, 349] width 950 height 699
click at [350, 313] on div "Idle Mode" at bounding box center [474, 281] width 332 height 65
click at [349, 315] on div "× Idle Mode Due to inactivity you would be logged out to the system in the next…" at bounding box center [474, 349] width 332 height 201
click at [336, 334] on div "Due to inactivity you would be logged out to the system in the next 15mins , cl…" at bounding box center [474, 352] width 332 height 79
click at [336, 334] on p "Due to inactivity you would be logged out to the system in the next 15mins , cl…" at bounding box center [474, 349] width 284 height 36
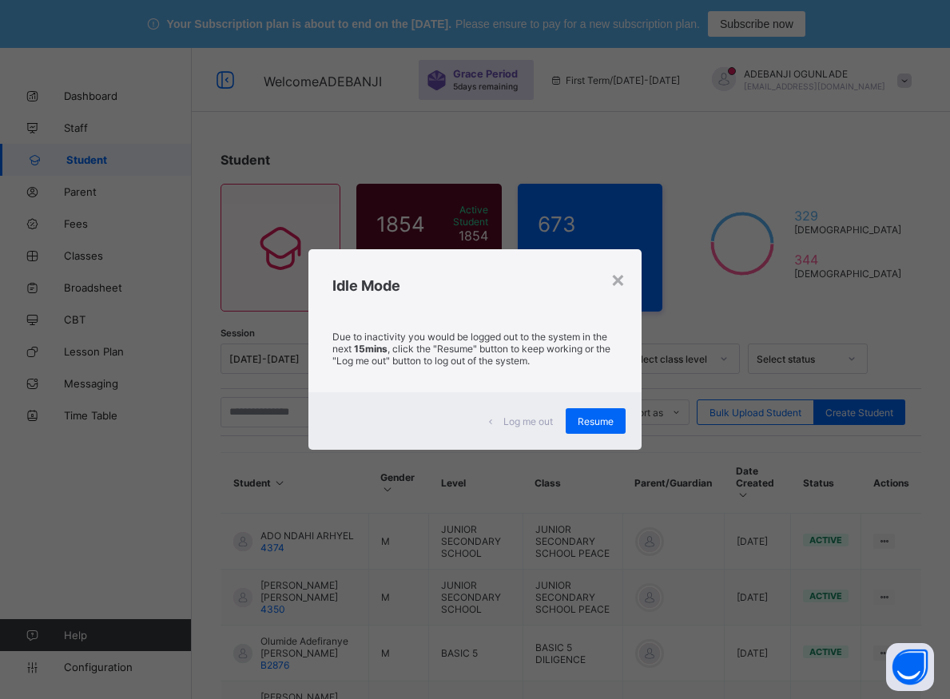
scroll to position [81, 0]
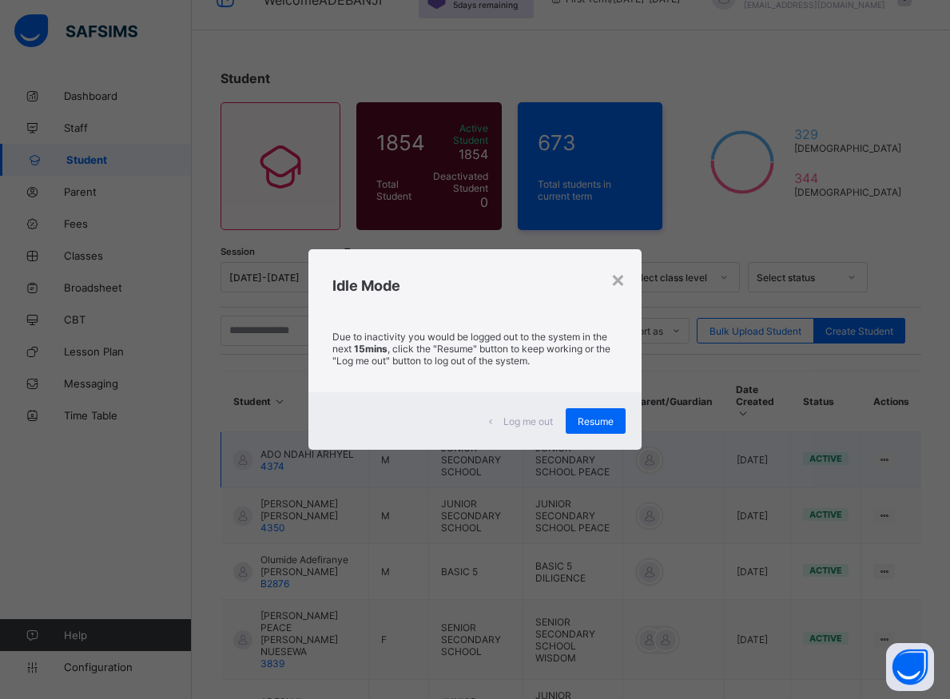
click at [600, 425] on span "Resume" at bounding box center [595, 421] width 36 height 12
click at [595, 544] on td "BASIC 5 DILIGENCE" at bounding box center [572, 572] width 100 height 56
click at [591, 544] on td "BASIC 5 DILIGENCE" at bounding box center [572, 572] width 100 height 56
click at [590, 544] on td "BASIC 5 DILIGENCE" at bounding box center [572, 572] width 100 height 56
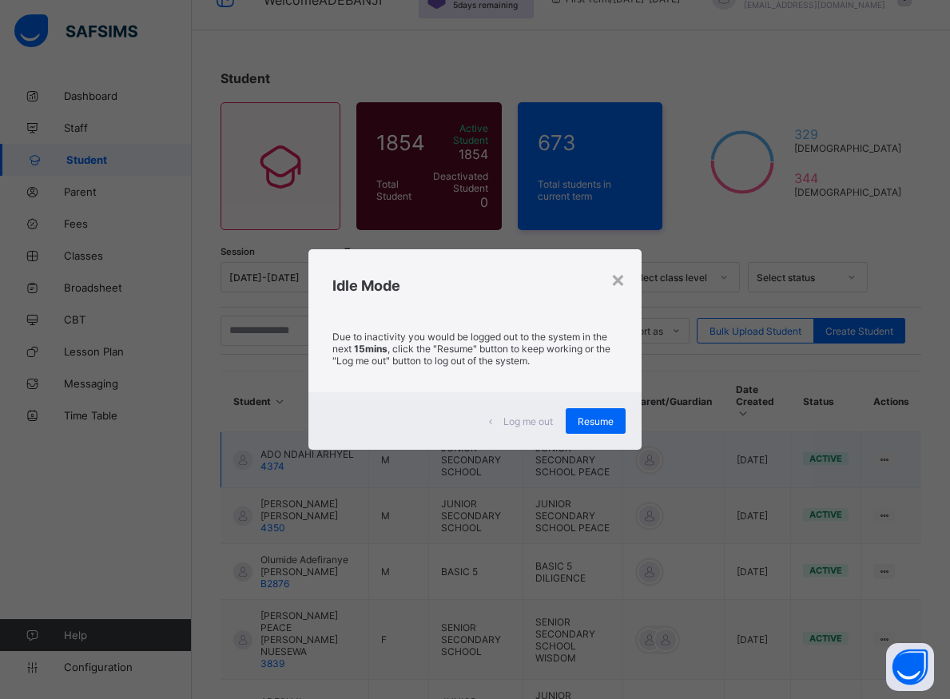
click at [586, 544] on td "BASIC 5 DILIGENCE" at bounding box center [572, 572] width 100 height 56
click at [582, 544] on td "BASIC 5 DILIGENCE" at bounding box center [572, 572] width 100 height 56
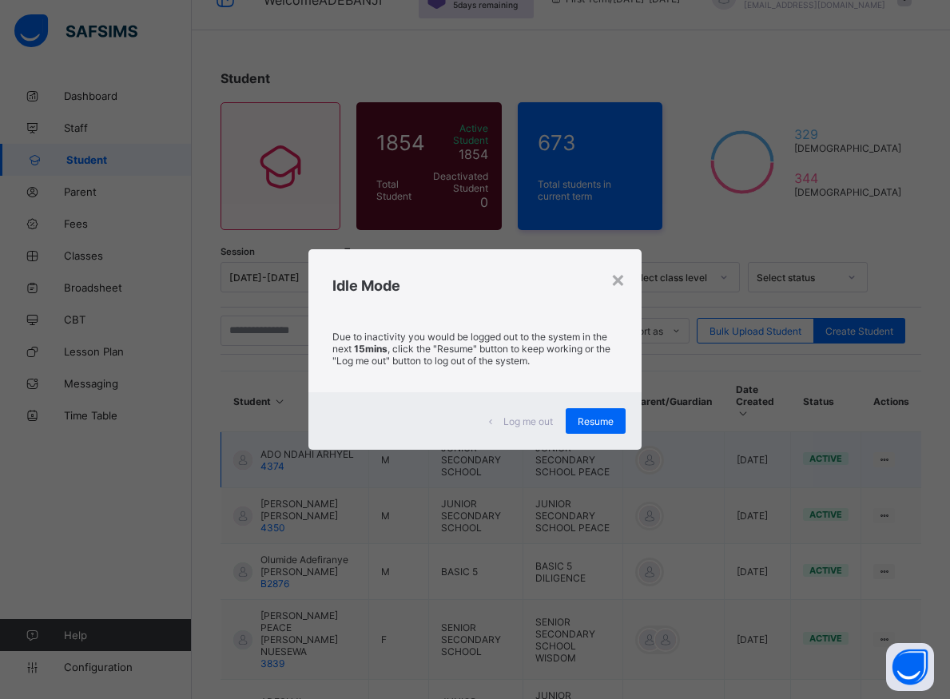
click at [582, 544] on td "BASIC 5 DILIGENCE" at bounding box center [572, 572] width 100 height 56
click at [581, 544] on td "BASIC 5 DILIGENCE" at bounding box center [572, 572] width 100 height 56
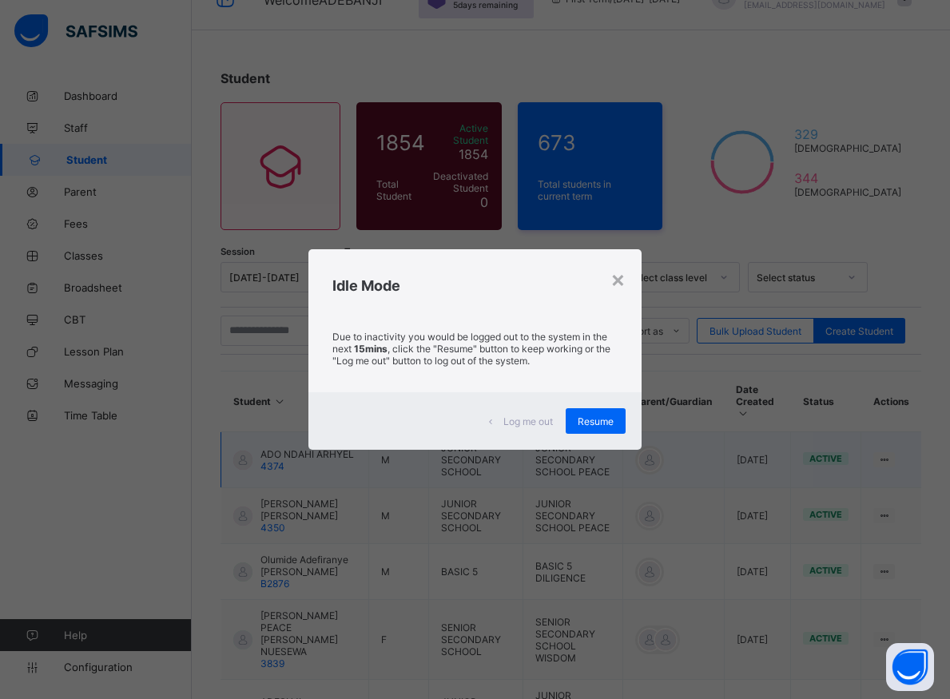
click at [620, 432] on td "JUNIOR SECONDARY SCHOOL PEACE" at bounding box center [572, 460] width 100 height 56
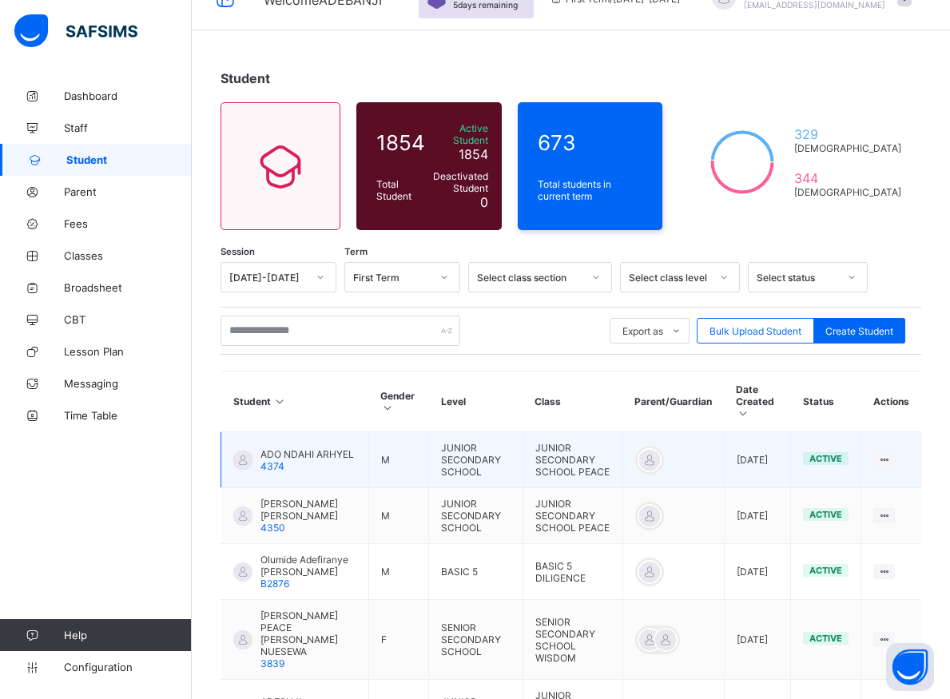
click at [620, 432] on td "JUNIOR SECONDARY SCHOOL PEACE" at bounding box center [572, 460] width 100 height 56
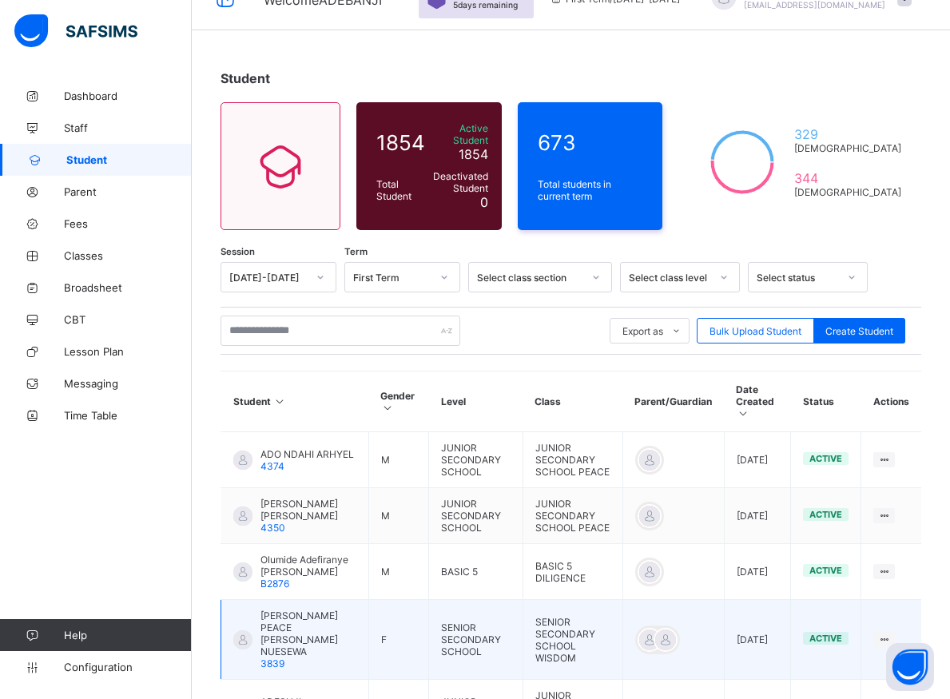
click at [598, 544] on td "BASIC 5 DILIGENCE" at bounding box center [572, 572] width 100 height 56
click at [599, 544] on td "BASIC 5 DILIGENCE" at bounding box center [572, 572] width 100 height 56
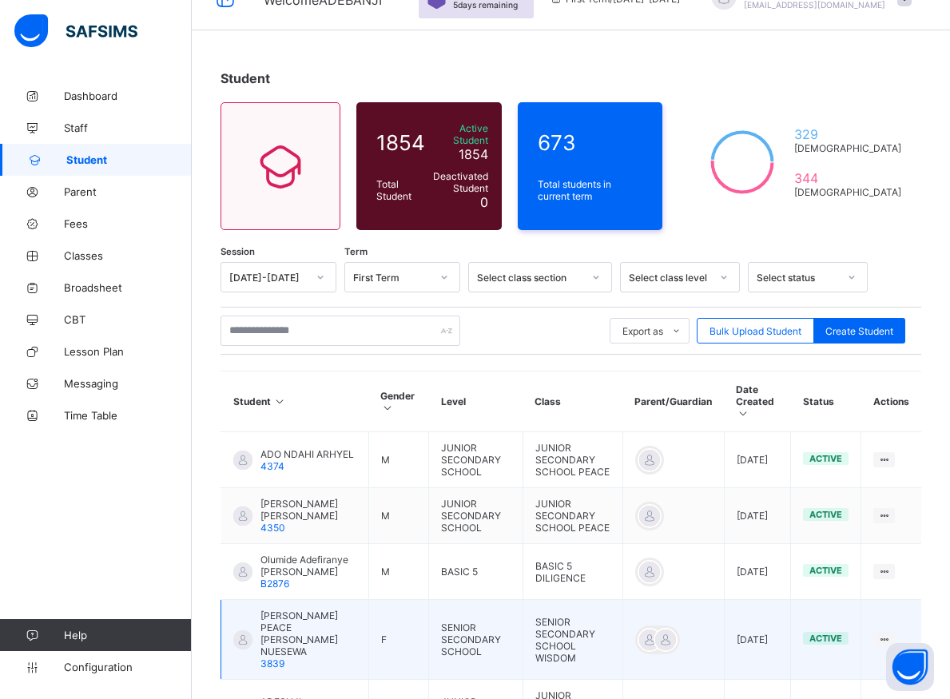
click at [599, 544] on td "BASIC 5 DILIGENCE" at bounding box center [572, 572] width 100 height 56
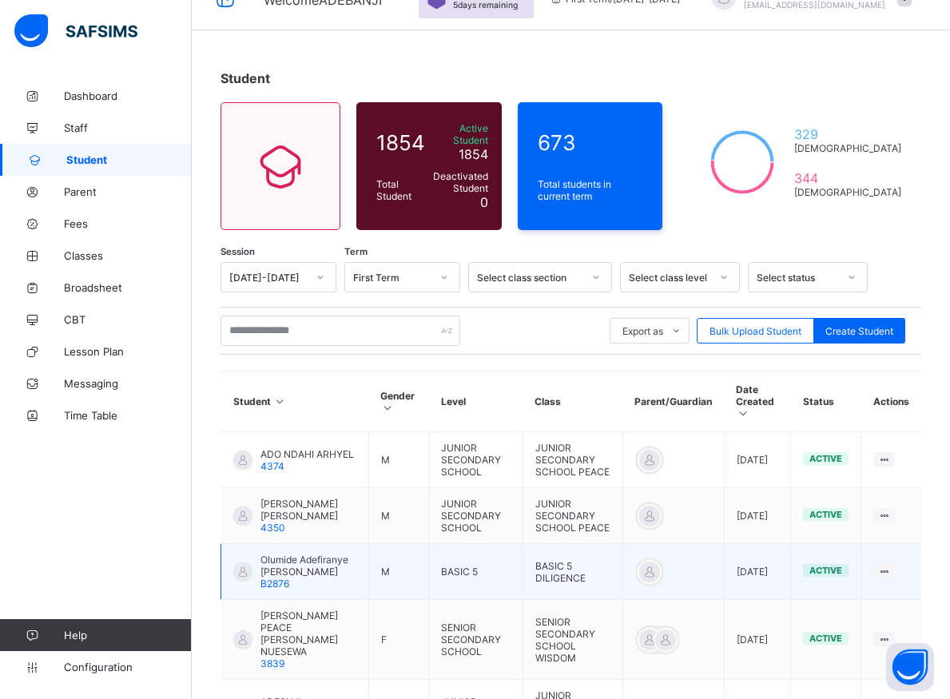
click at [597, 544] on td "BASIC 5 DILIGENCE" at bounding box center [572, 572] width 100 height 56
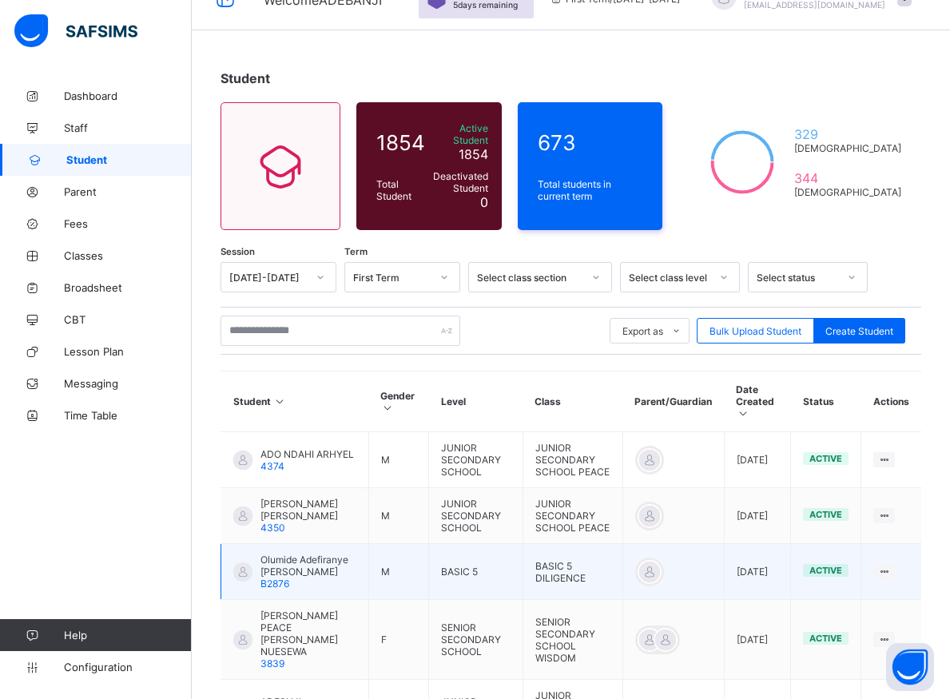
click at [597, 544] on td "BASIC 5 DILIGENCE" at bounding box center [572, 572] width 100 height 56
click at [595, 544] on td "BASIC 5 DILIGENCE" at bounding box center [572, 572] width 100 height 56
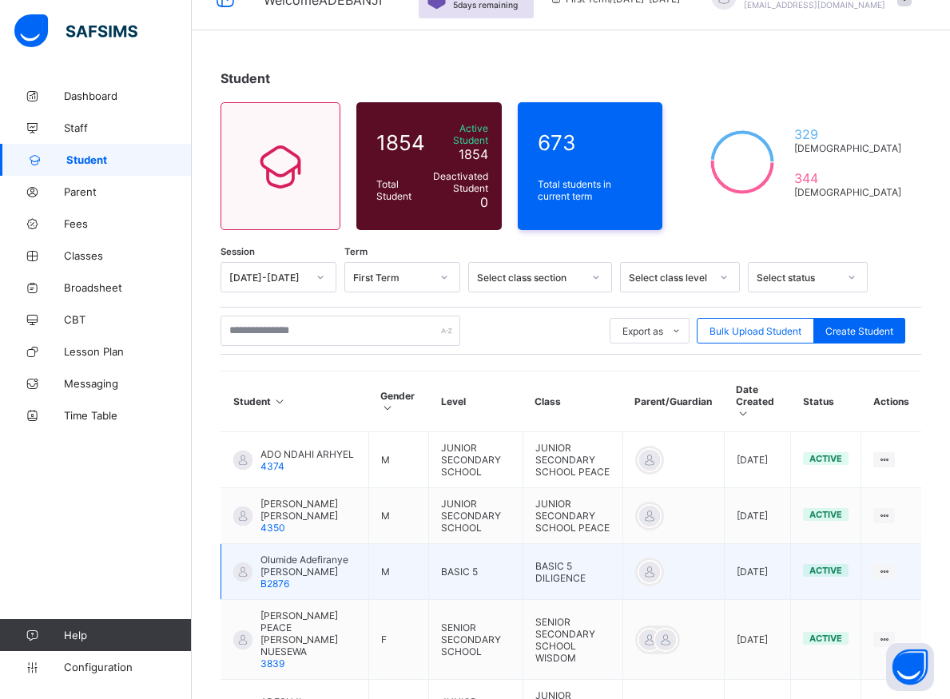
click at [595, 544] on td "BASIC 5 DILIGENCE" at bounding box center [572, 572] width 100 height 56
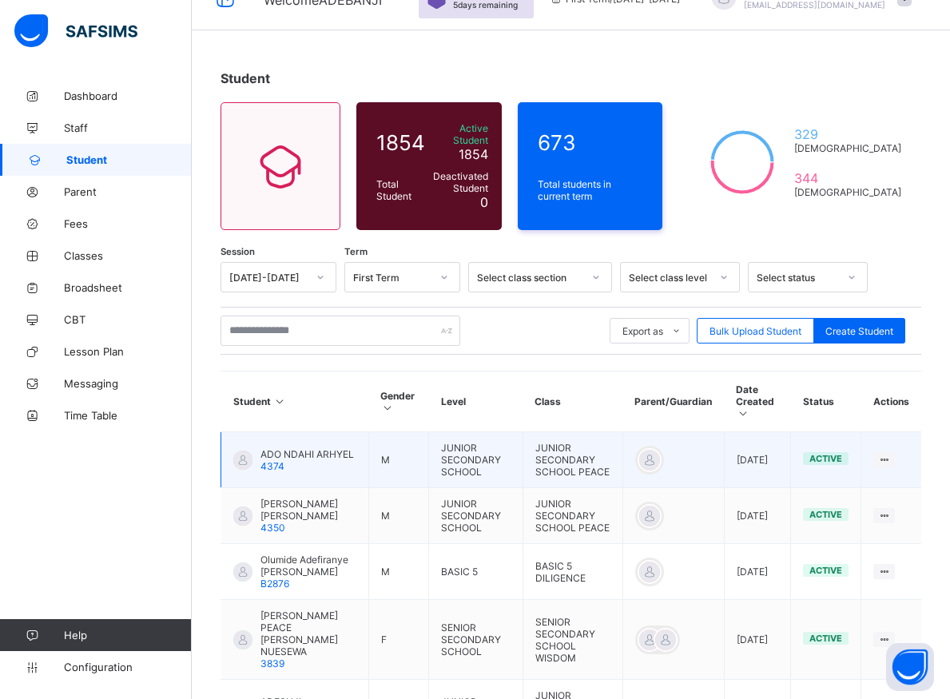
drag, startPoint x: 595, startPoint y: 422, endPoint x: 610, endPoint y: 281, distance: 141.4
click at [594, 544] on td "BASIC 5 DILIGENCE" at bounding box center [572, 572] width 100 height 56
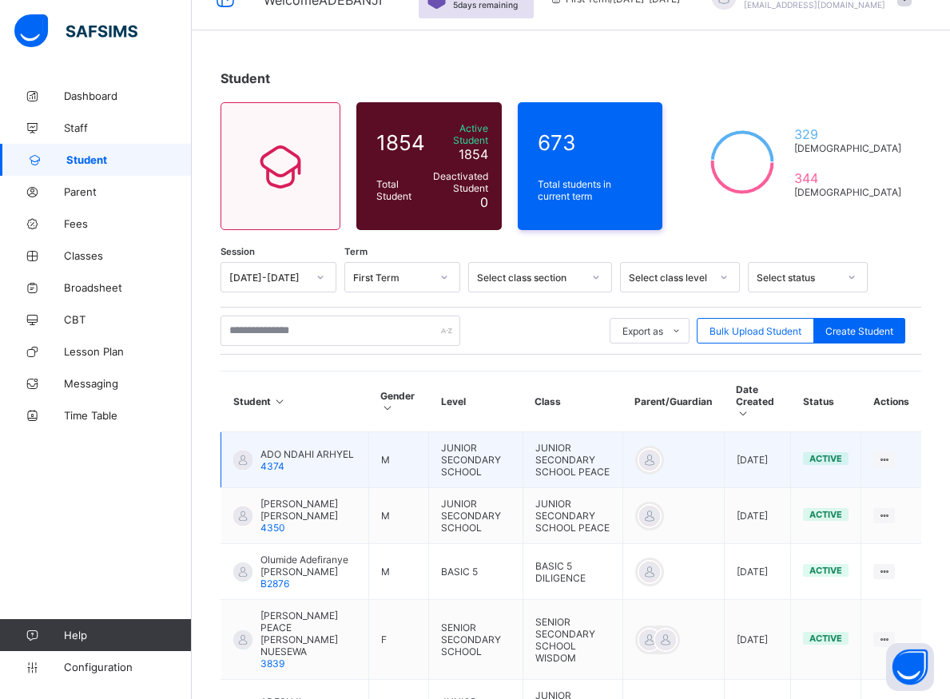
click at [622, 432] on td at bounding box center [672, 460] width 101 height 56
click at [619, 432] on td "JUNIOR SECONDARY SCHOOL PEACE" at bounding box center [572, 460] width 100 height 56
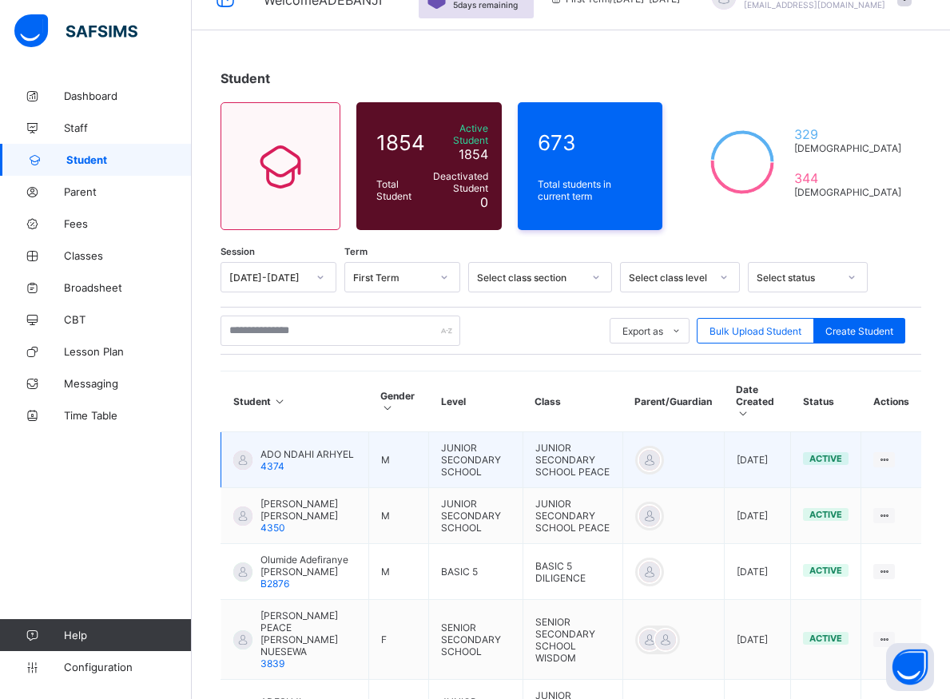
click at [619, 432] on td "JUNIOR SECONDARY SCHOOL PEACE" at bounding box center [572, 460] width 100 height 56
click at [604, 432] on td "JUNIOR SECONDARY SCHOOL PEACE" at bounding box center [572, 460] width 100 height 56
click at [582, 544] on td "BASIC 5 DILIGENCE" at bounding box center [572, 572] width 100 height 56
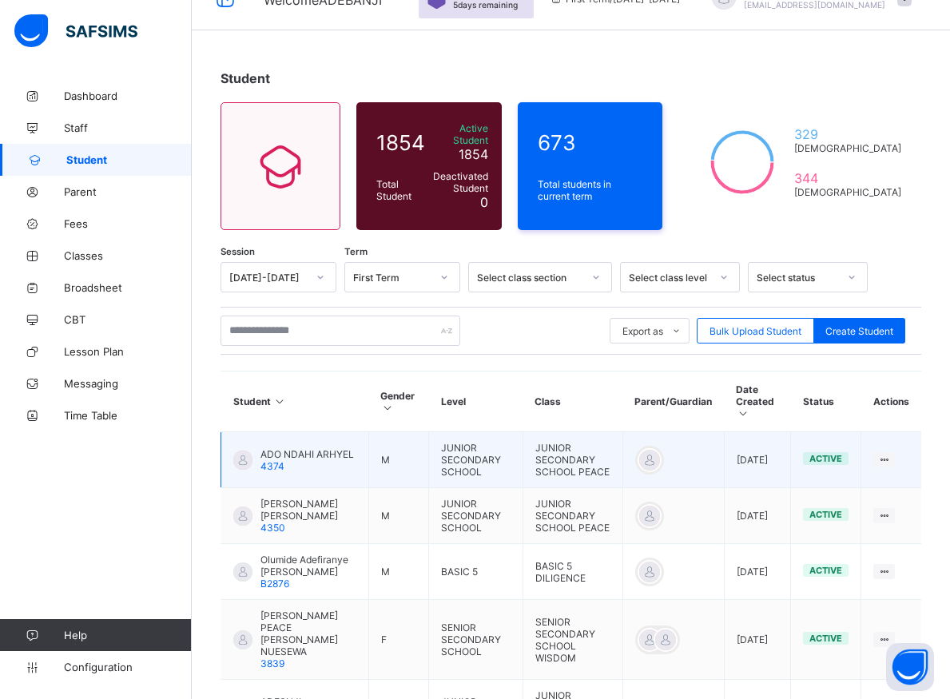
click at [622, 432] on td at bounding box center [672, 460] width 101 height 56
click at [618, 432] on td "JUNIOR SECONDARY SCHOOL PEACE" at bounding box center [572, 460] width 100 height 56
click at [617, 432] on td "JUNIOR SECONDARY SCHOOL PEACE" at bounding box center [572, 460] width 100 height 56
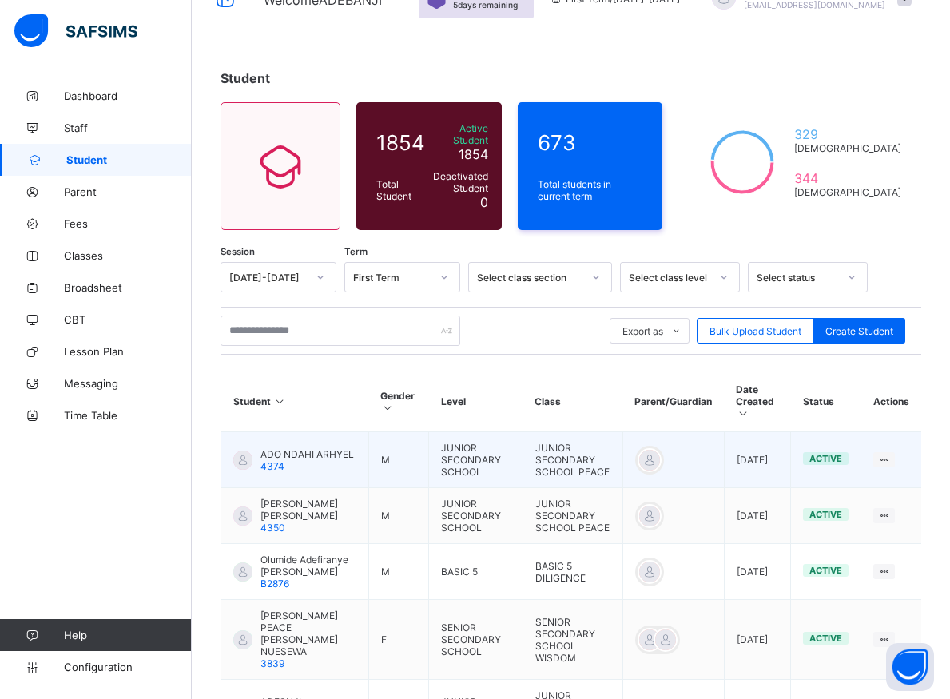
click at [617, 432] on td "JUNIOR SECONDARY SCHOOL PEACE" at bounding box center [572, 460] width 100 height 56
click at [615, 432] on td "JUNIOR SECONDARY SCHOOL PEACE" at bounding box center [572, 460] width 100 height 56
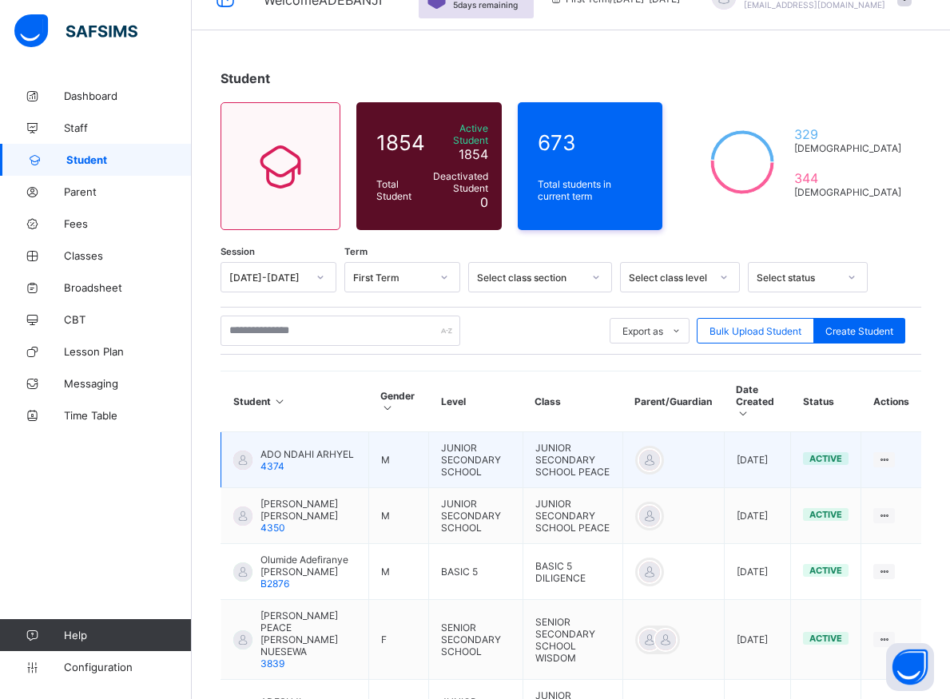
click at [615, 432] on td "JUNIOR SECONDARY SCHOOL PEACE" at bounding box center [572, 460] width 100 height 56
click at [613, 432] on td "JUNIOR SECONDARY SCHOOL PEACE" at bounding box center [572, 460] width 100 height 56
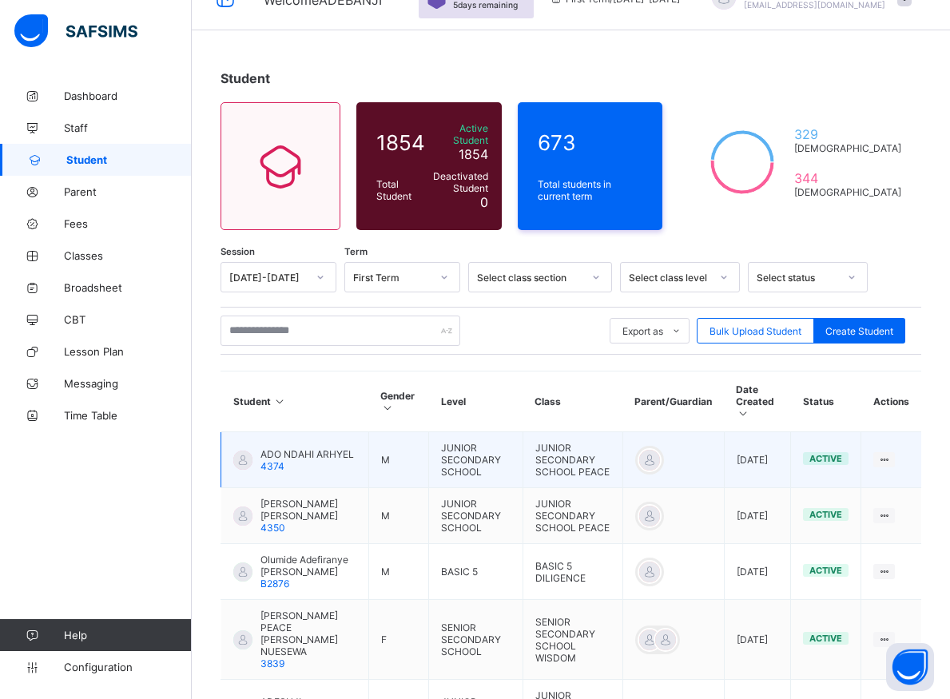
click at [613, 432] on td "JUNIOR SECONDARY SCHOOL PEACE" at bounding box center [572, 460] width 100 height 56
click at [610, 432] on td "JUNIOR SECONDARY SCHOOL PEACE" at bounding box center [572, 460] width 100 height 56
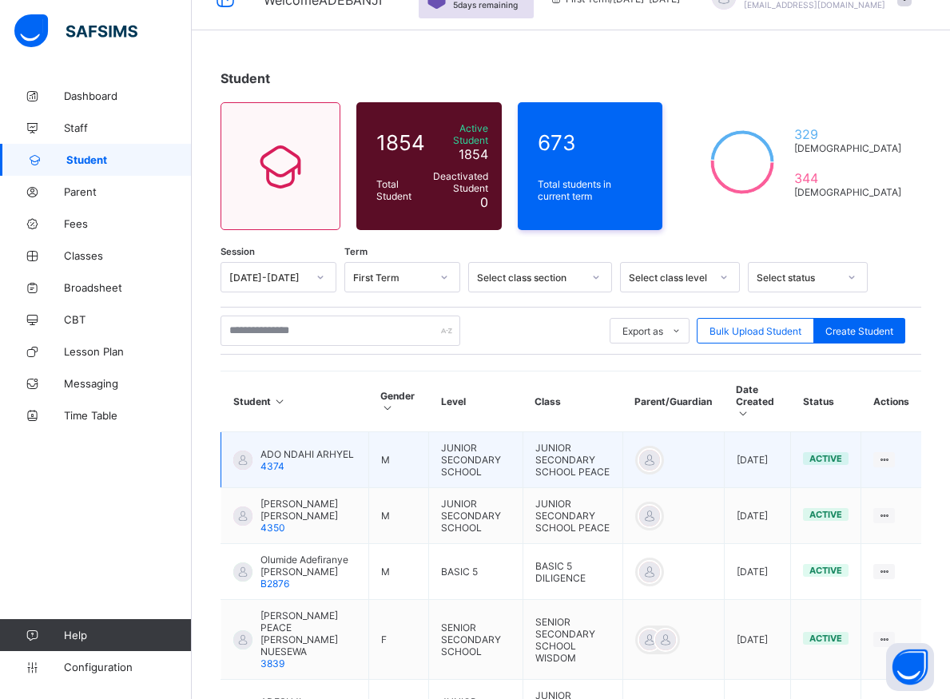
click at [610, 432] on td "JUNIOR SECONDARY SCHOOL PEACE" at bounding box center [572, 460] width 100 height 56
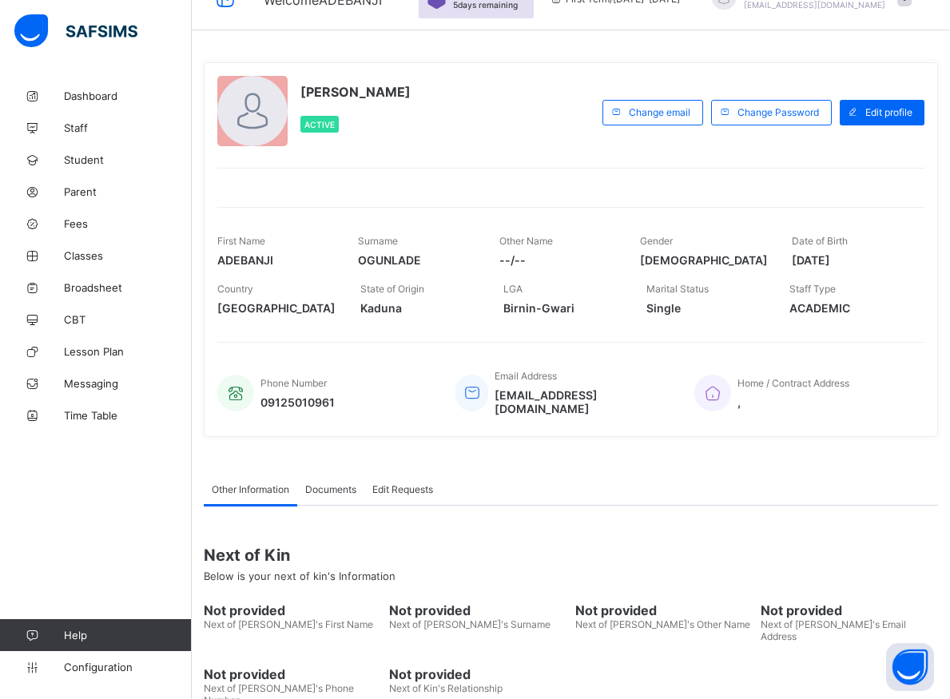
scroll to position [0, 0]
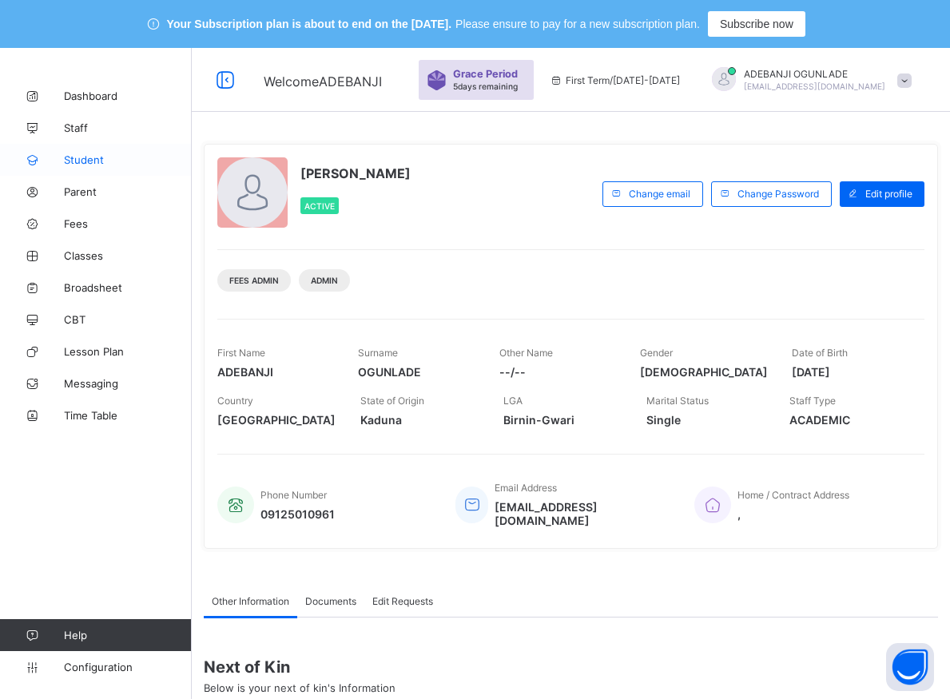
click at [81, 158] on span "Student" at bounding box center [128, 159] width 128 height 13
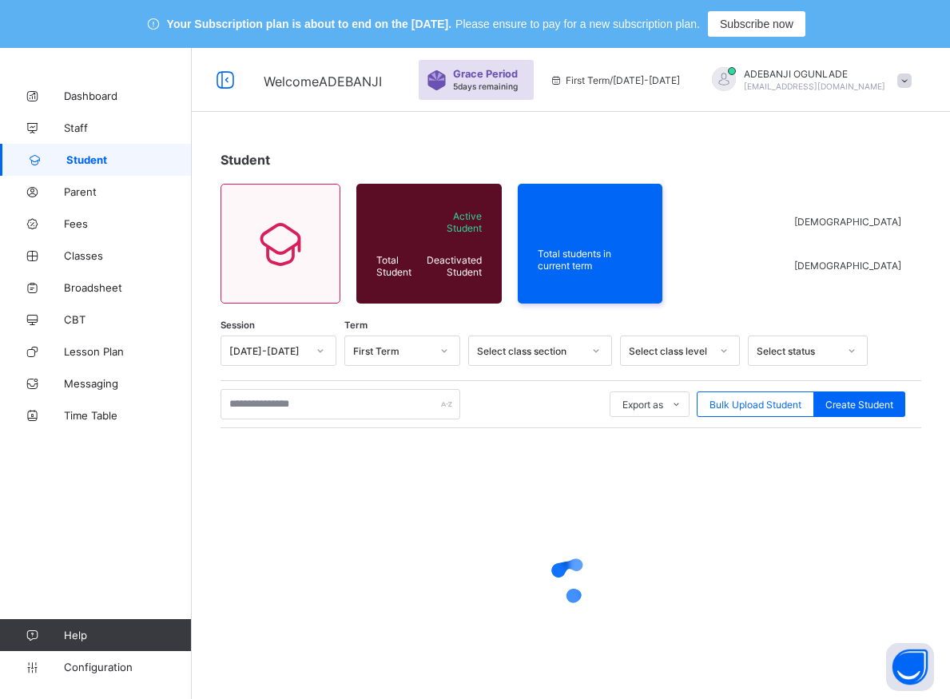
click at [81, 158] on span "Student" at bounding box center [128, 159] width 125 height 13
click at [79, 159] on span "Student" at bounding box center [128, 159] width 125 height 13
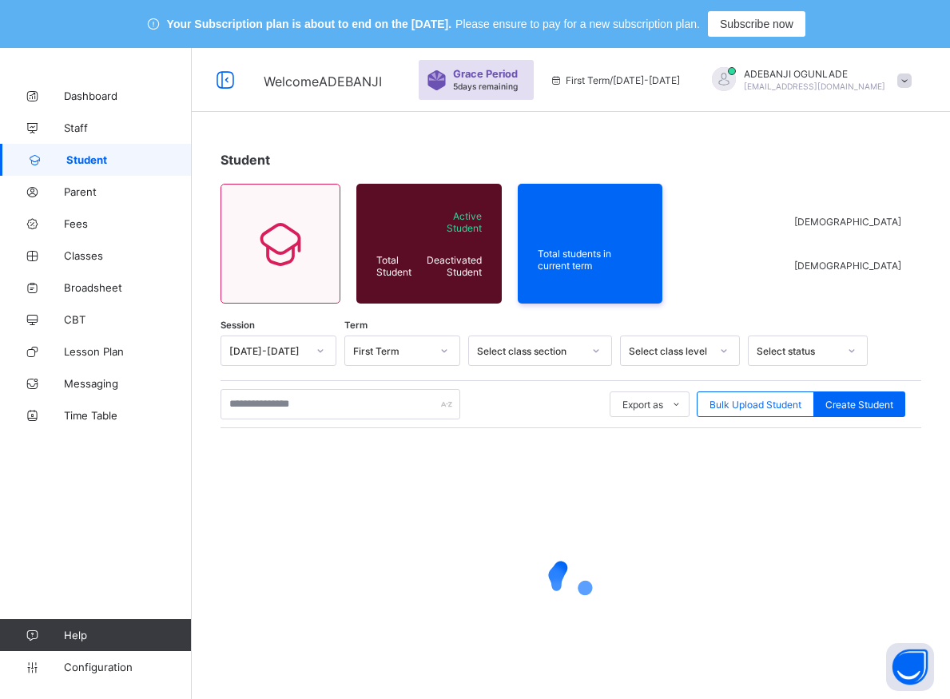
drag, startPoint x: 79, startPoint y: 159, endPoint x: 221, endPoint y: 365, distance: 250.3
click at [79, 160] on span "Student" at bounding box center [128, 159] width 125 height 13
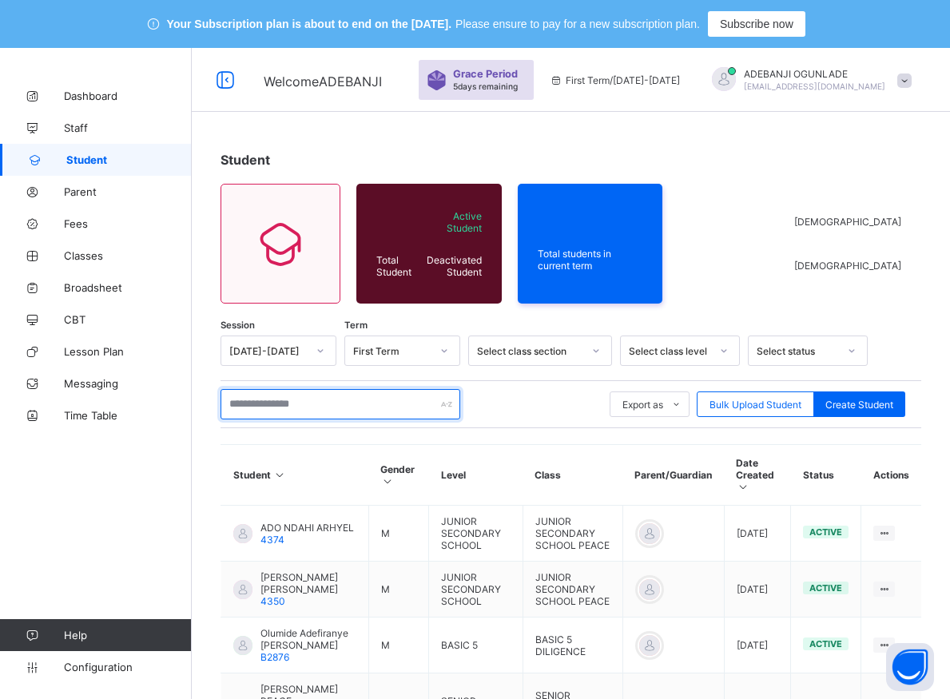
click at [252, 400] on input "text" at bounding box center [340, 404] width 240 height 30
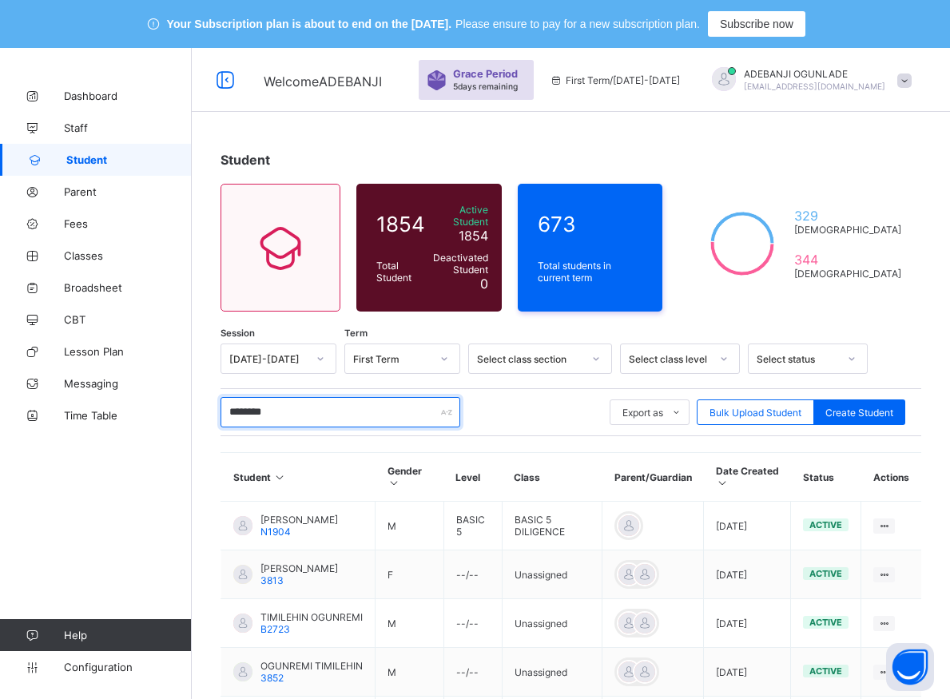
scroll to position [244, 0]
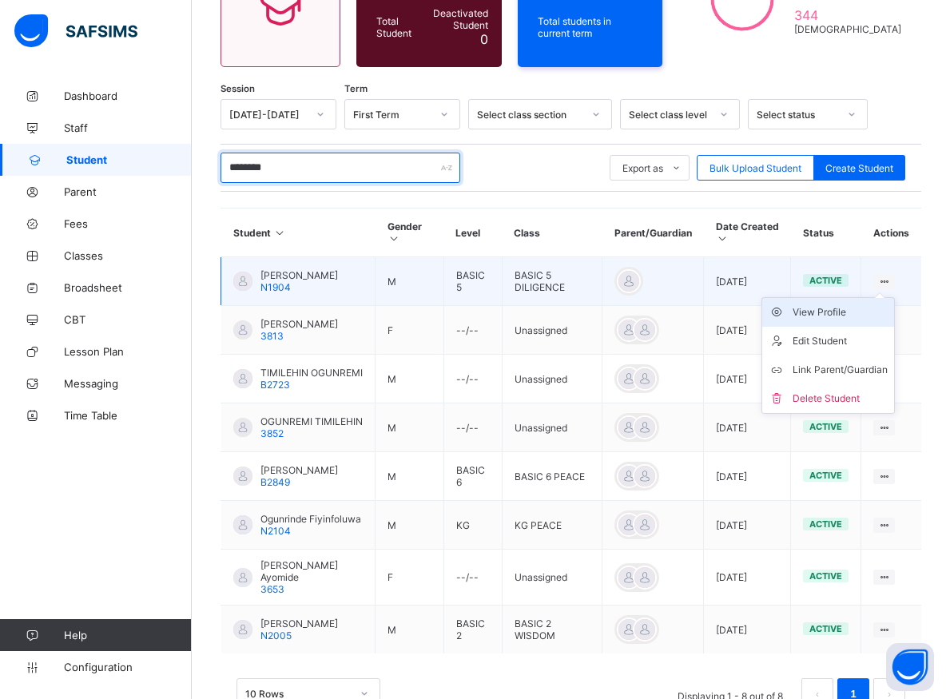
type input "********"
click at [856, 306] on div "View Profile" at bounding box center [839, 312] width 95 height 16
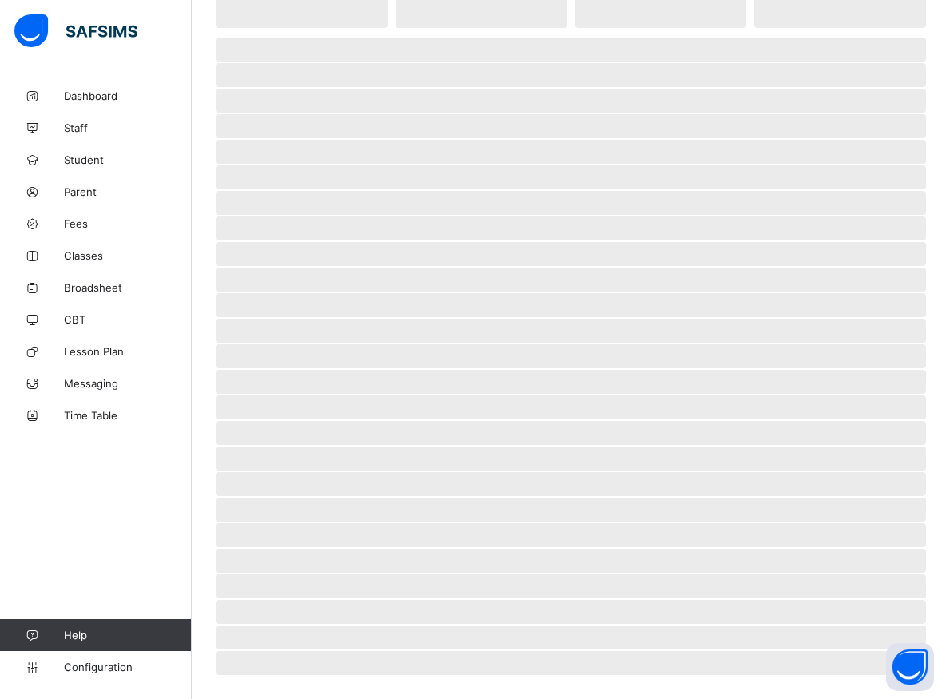
scroll to position [211, 0]
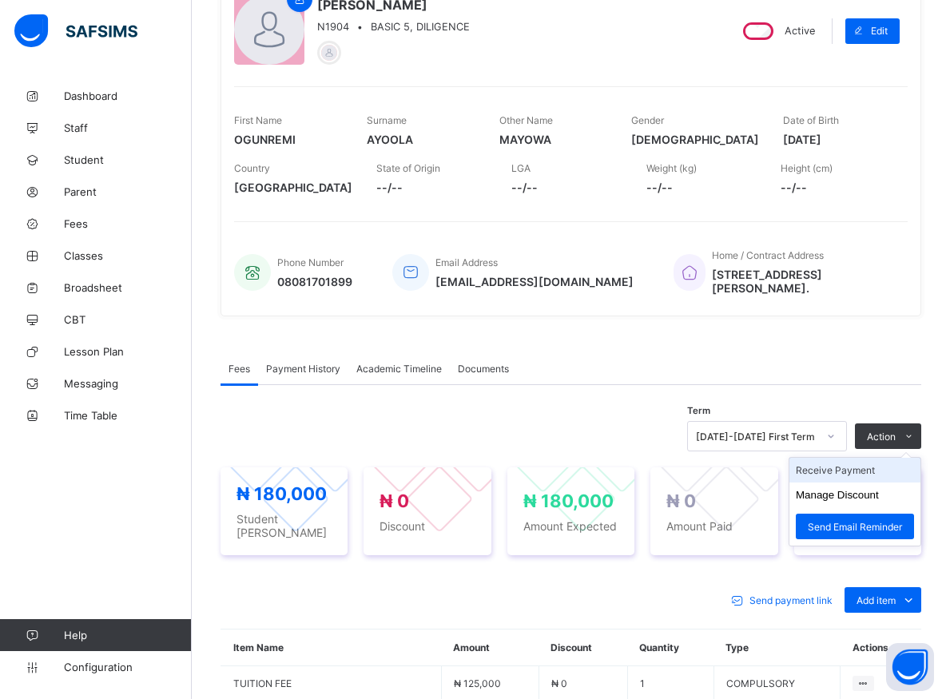
click at [862, 470] on li "Receive Payment" at bounding box center [854, 470] width 131 height 25
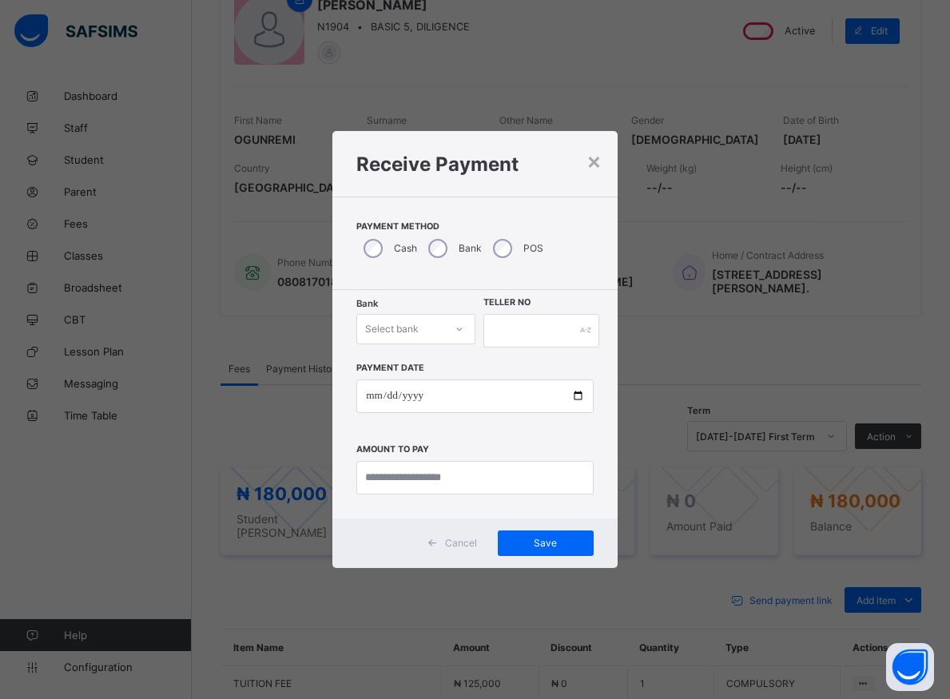
click at [432, 249] on div "Bank" at bounding box center [453, 249] width 65 height 34
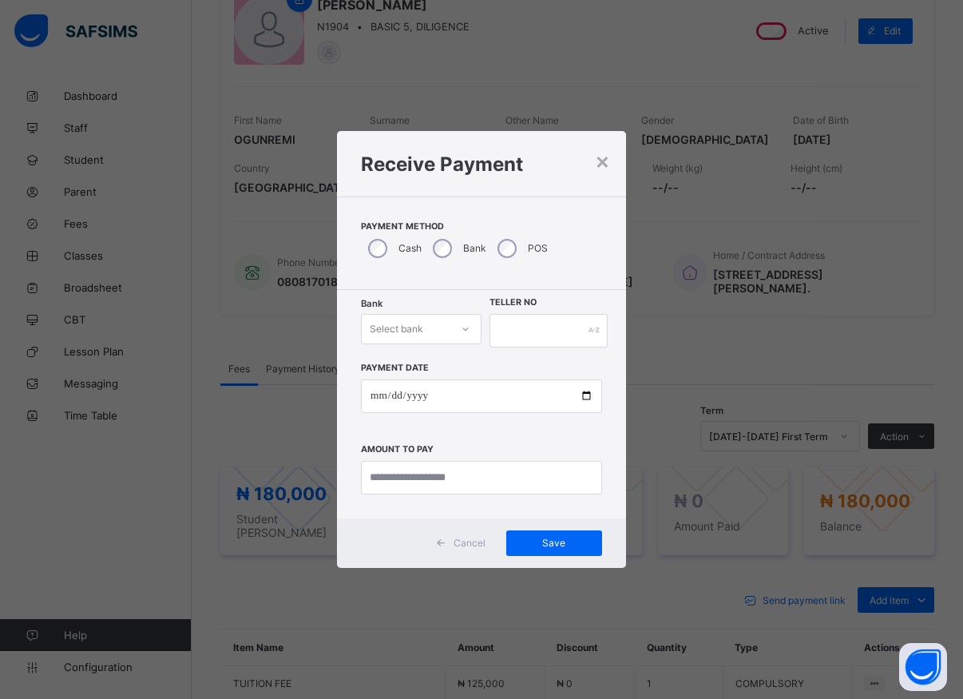
click at [462, 334] on icon at bounding box center [466, 329] width 10 height 16
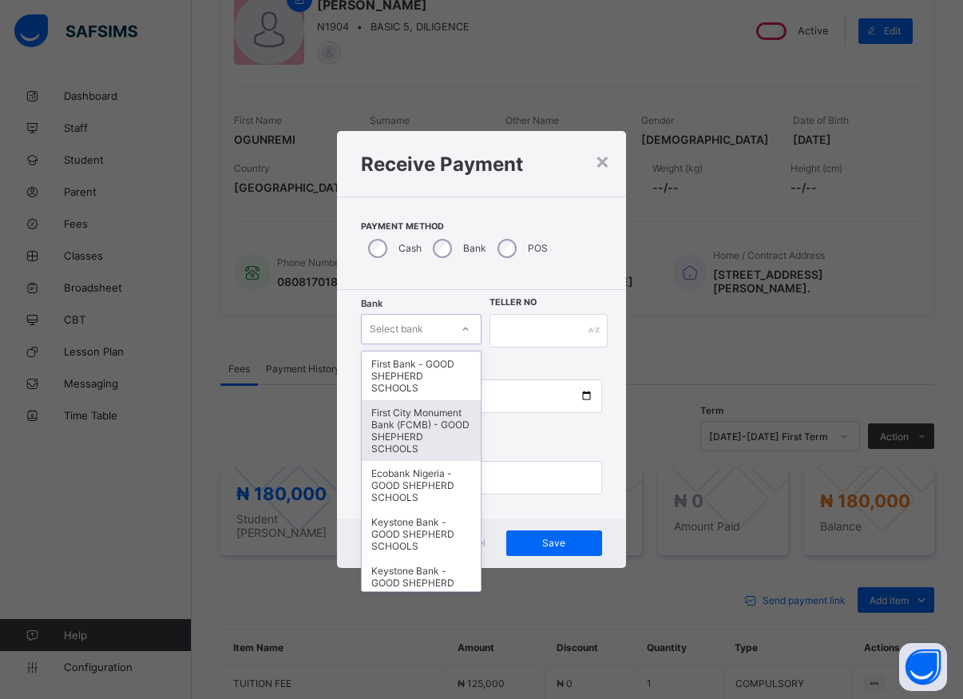
click at [413, 434] on div "First City Monument Bank (FCMB) - GOOD SHEPHERD SCHOOLS" at bounding box center [421, 430] width 119 height 61
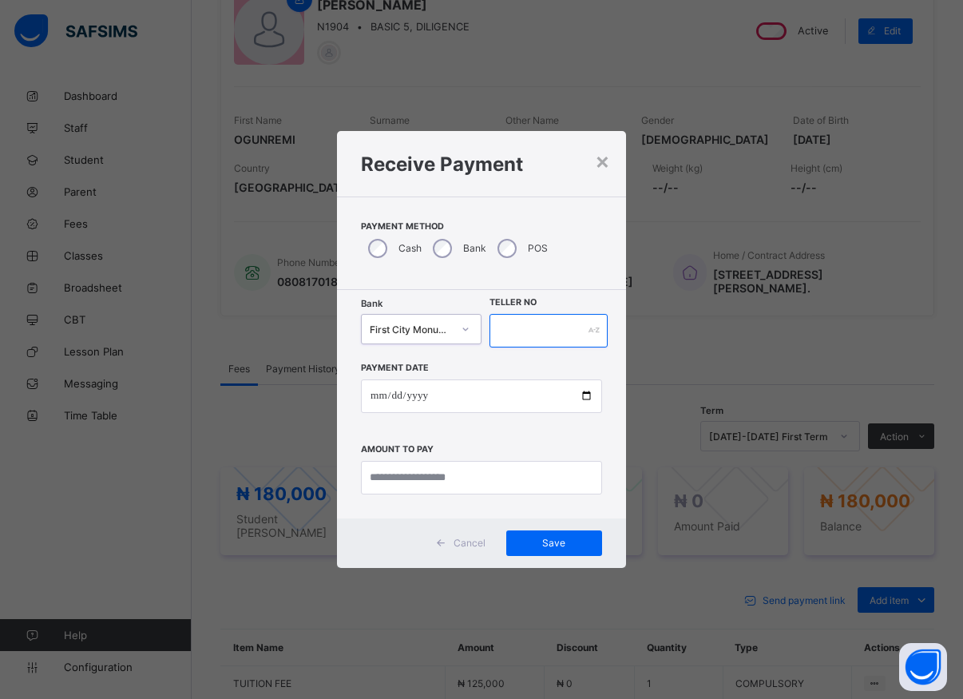
click at [504, 326] on input "text" at bounding box center [549, 331] width 118 height 34
type input "*****"
click at [582, 395] on input "date" at bounding box center [481, 396] width 241 height 34
type input "**********"
click at [410, 471] on input "currency" at bounding box center [481, 478] width 241 height 34
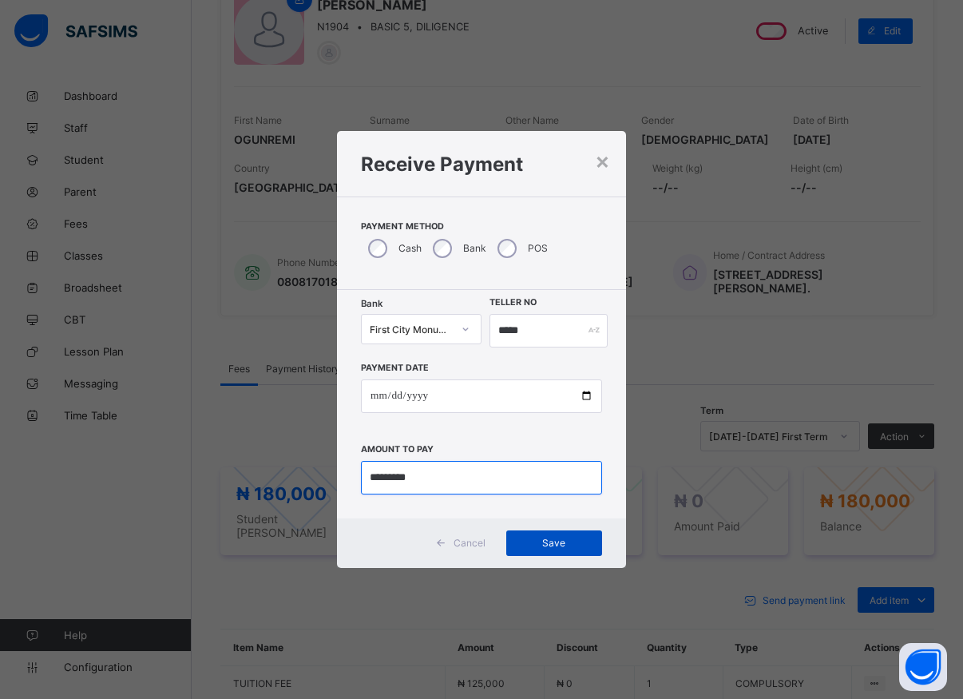
type input "*********"
click at [537, 541] on span "Save" at bounding box center [554, 543] width 72 height 12
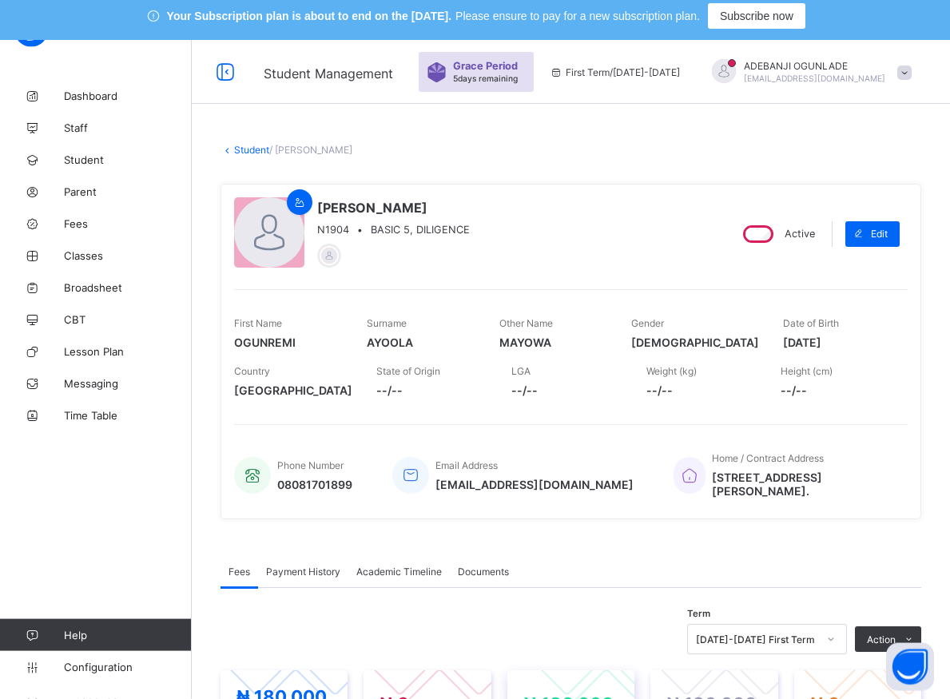
scroll to position [244, 0]
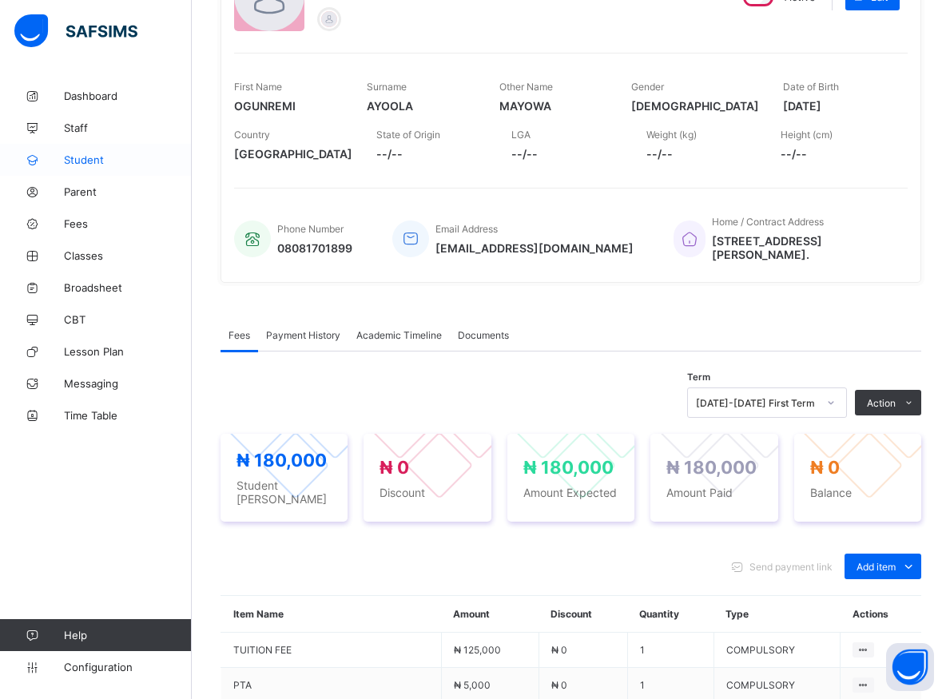
click at [75, 157] on span "Student" at bounding box center [128, 159] width 128 height 13
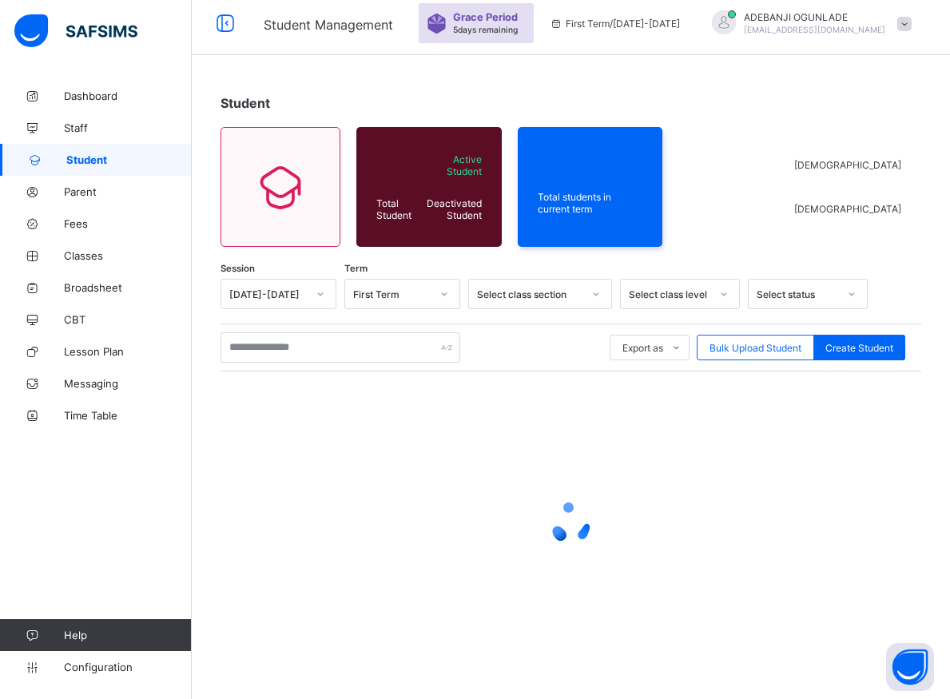
scroll to position [48, 0]
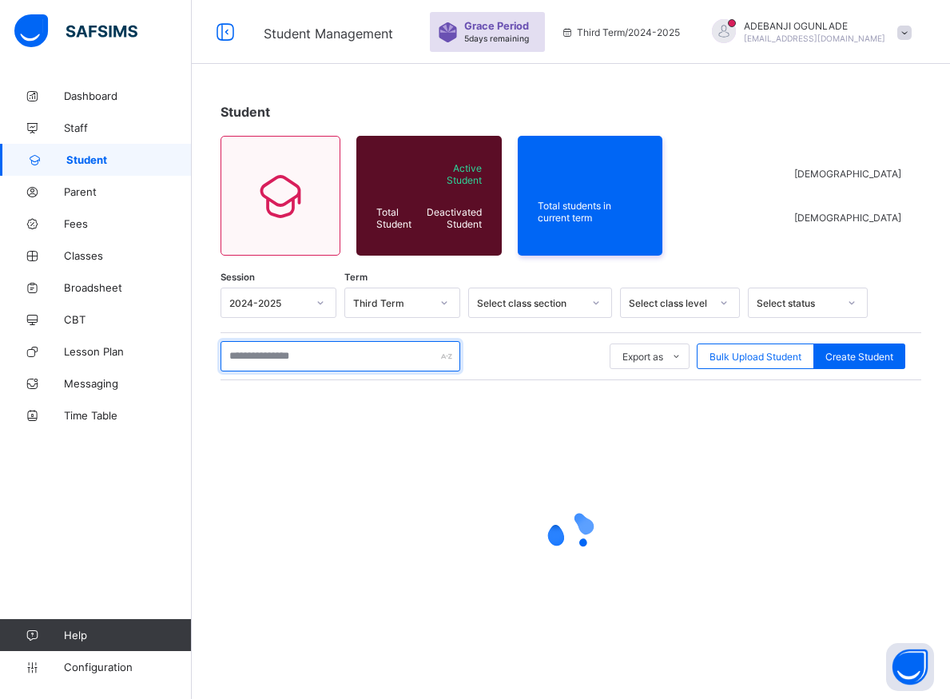
click at [263, 352] on input "text" at bounding box center [340, 356] width 240 height 30
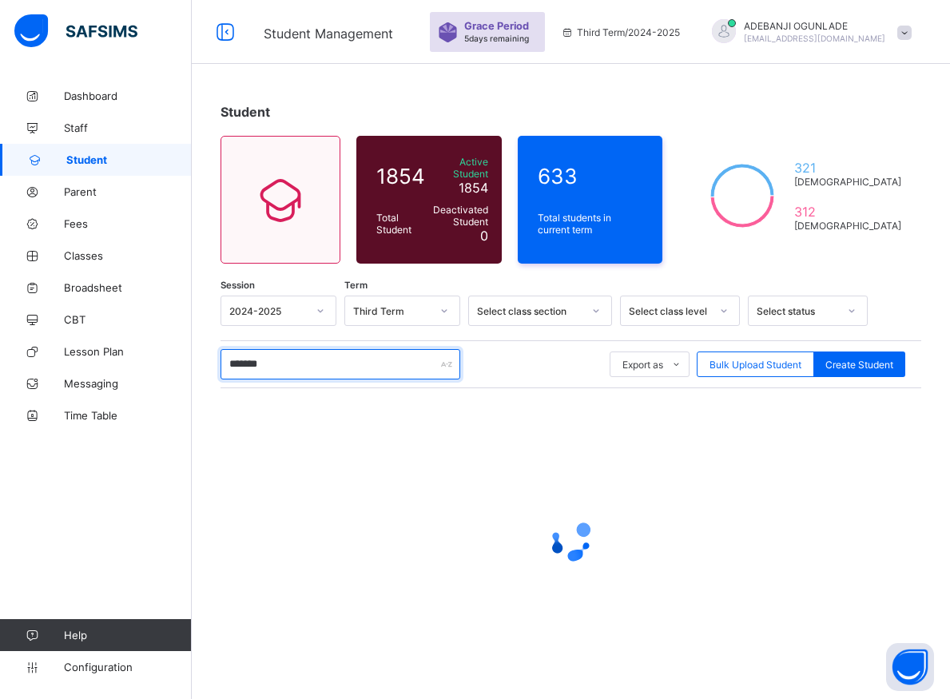
type input "********"
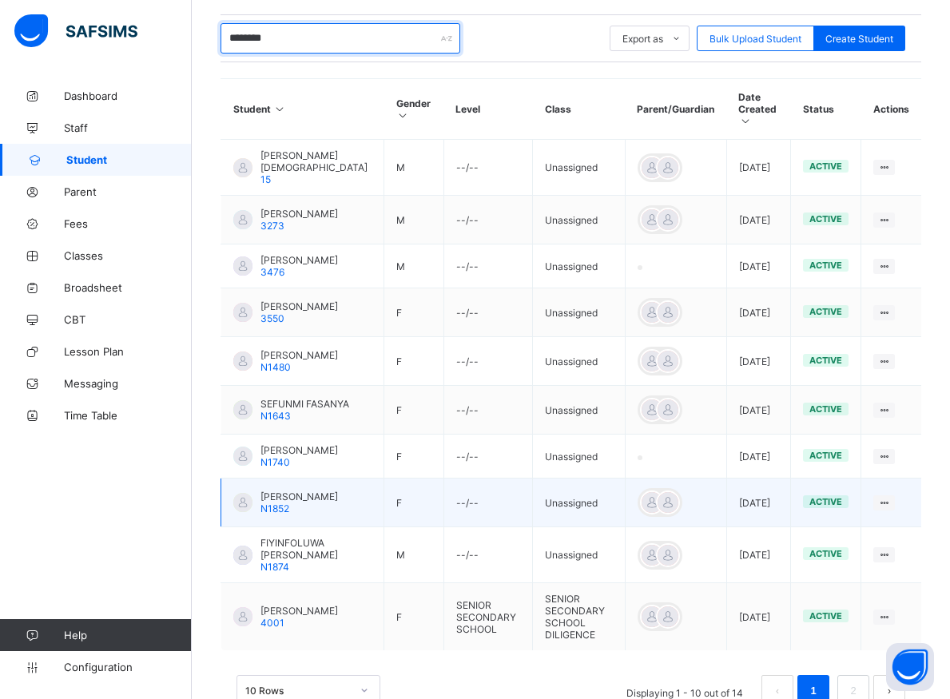
scroll to position [454, 0]
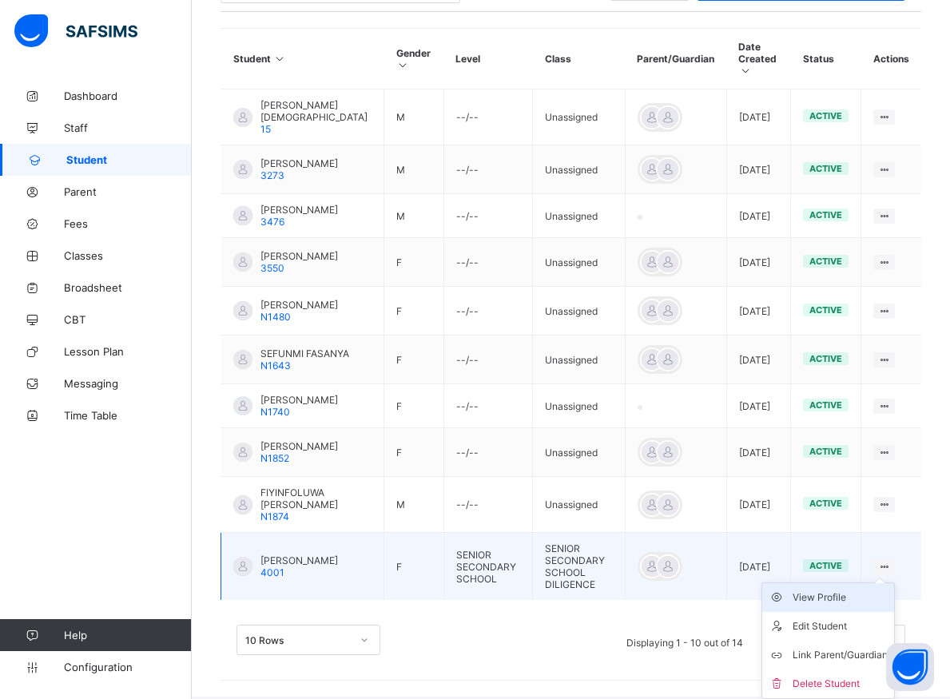
click at [839, 599] on div "View Profile" at bounding box center [839, 597] width 95 height 16
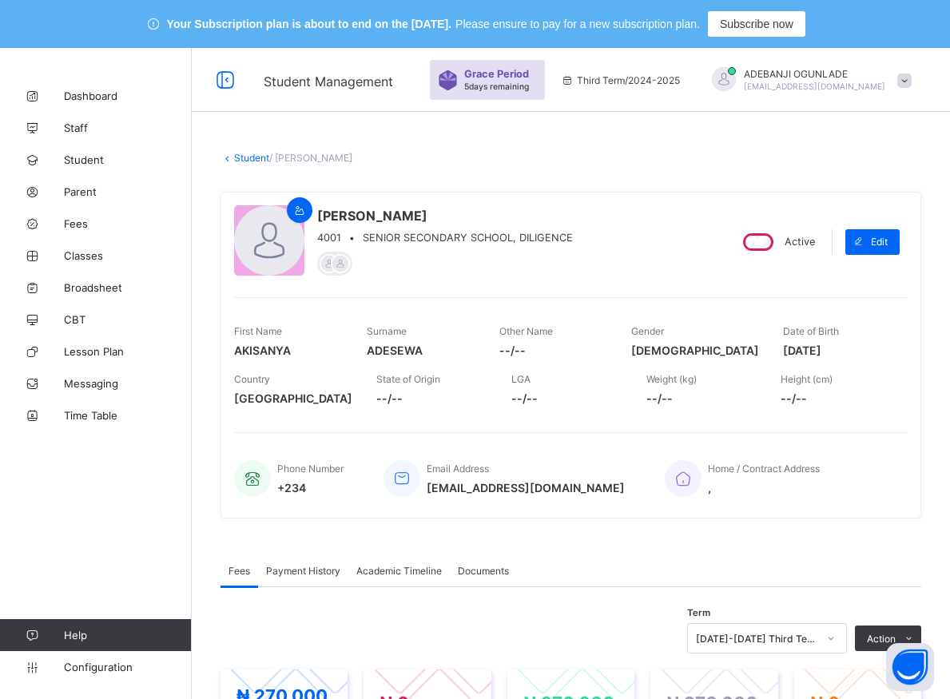
scroll to position [244, 0]
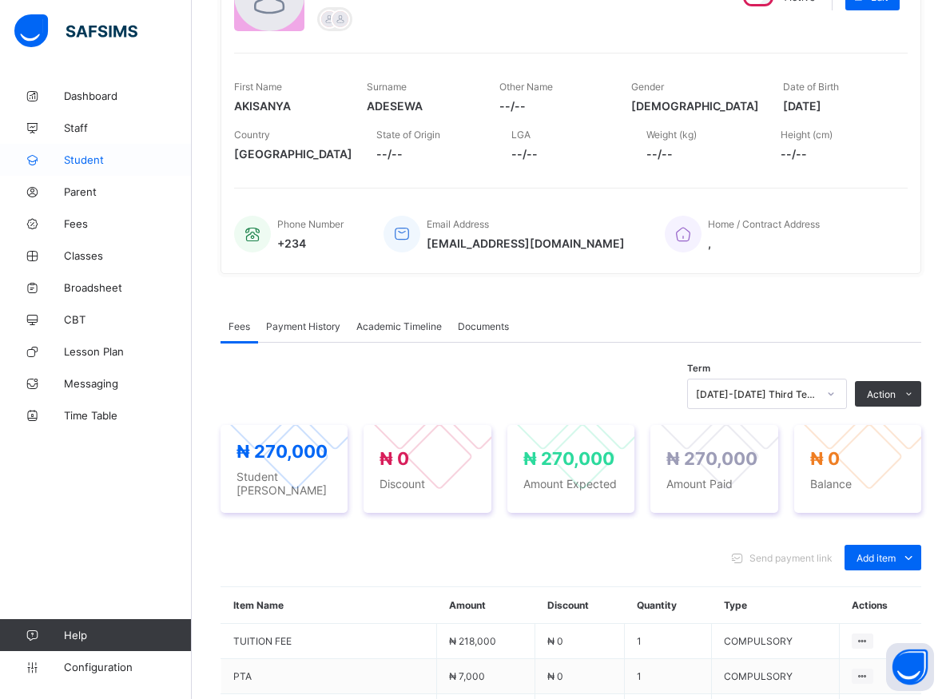
click at [86, 159] on span "Student" at bounding box center [128, 159] width 128 height 13
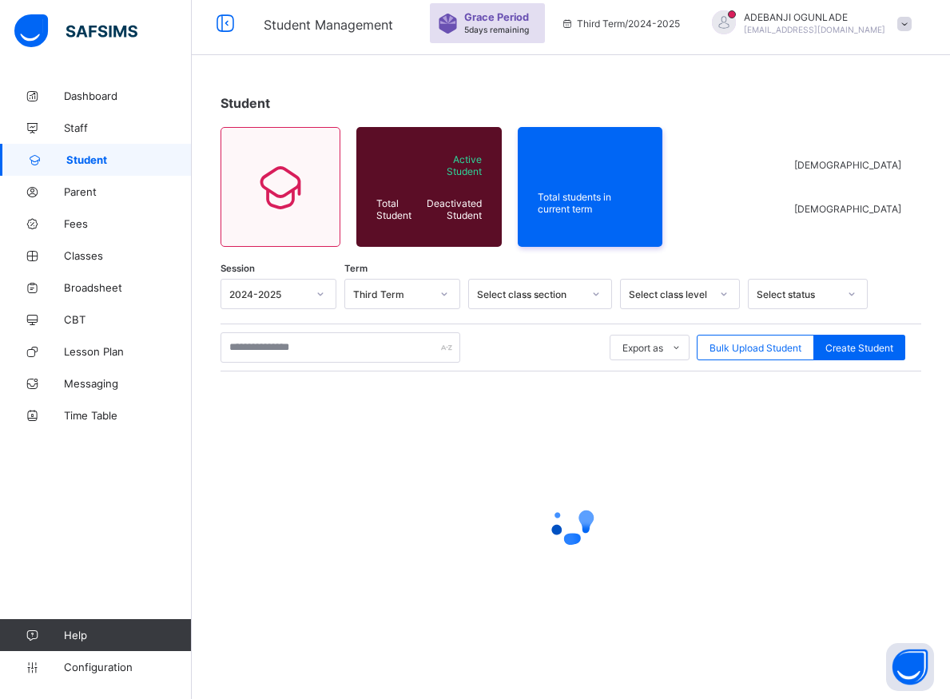
scroll to position [48, 0]
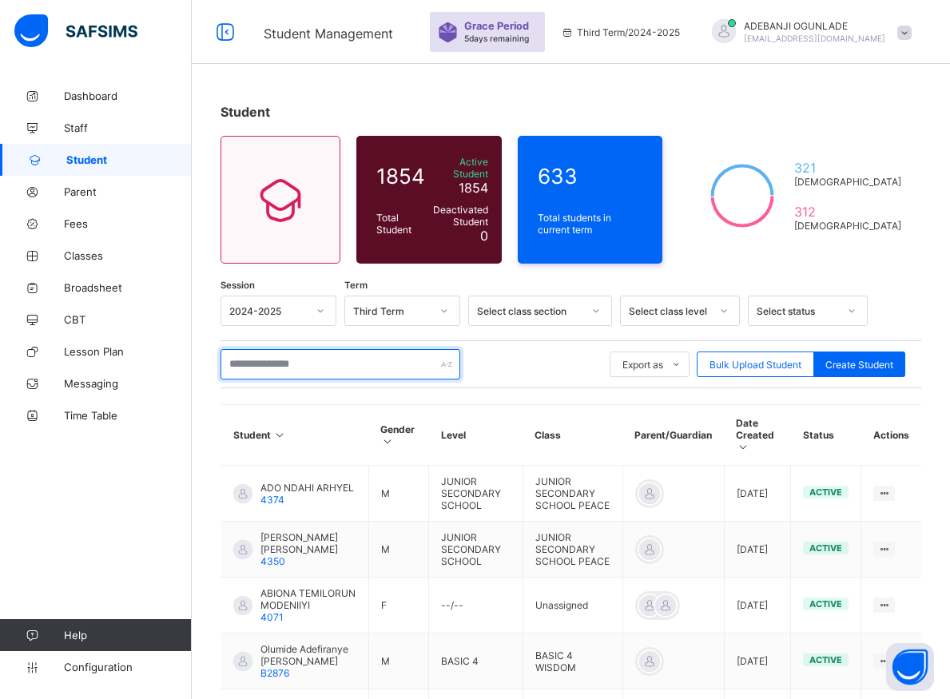
click at [291, 349] on input "text" at bounding box center [340, 364] width 240 height 30
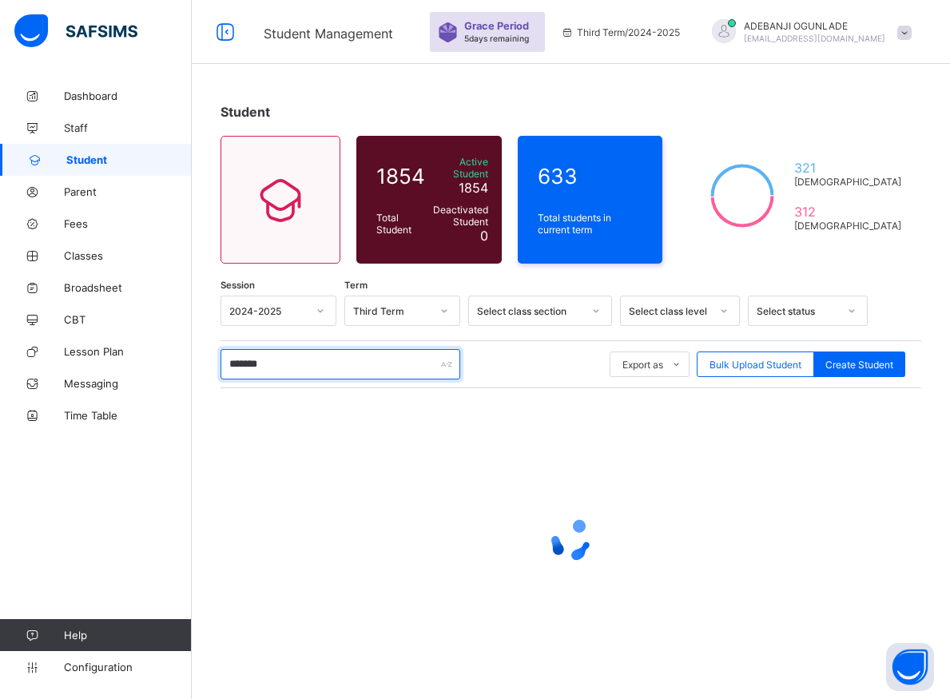
type input "********"
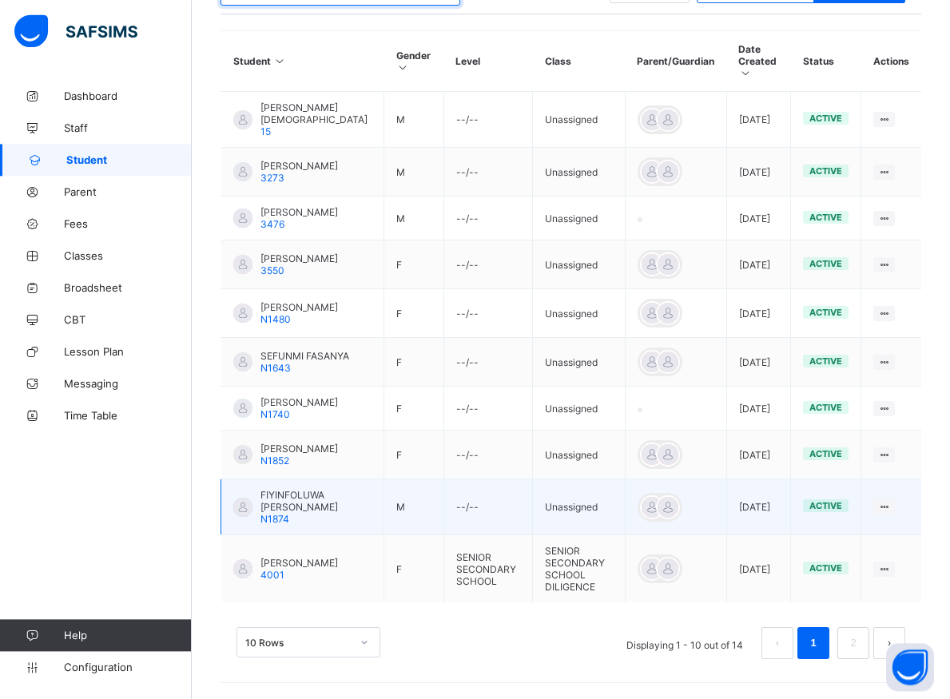
scroll to position [454, 0]
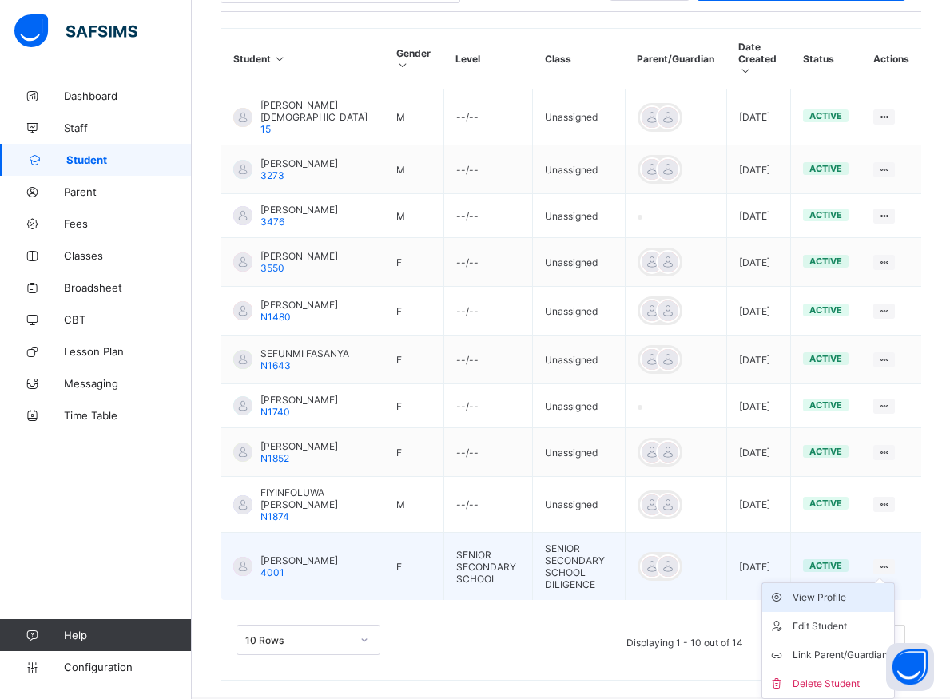
click at [861, 598] on div "View Profile" at bounding box center [839, 597] width 95 height 16
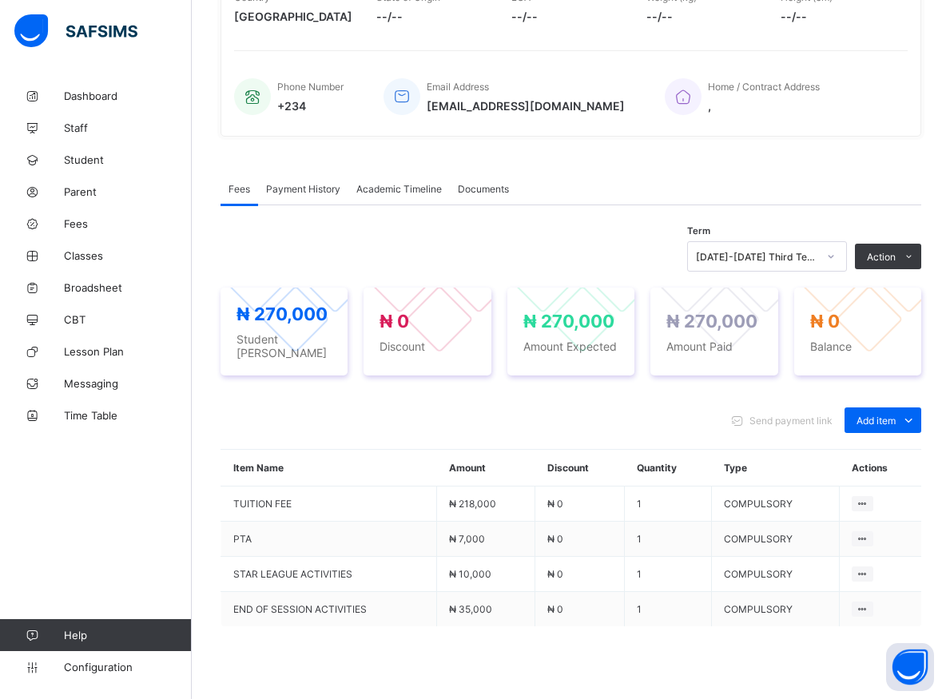
scroll to position [219, 0]
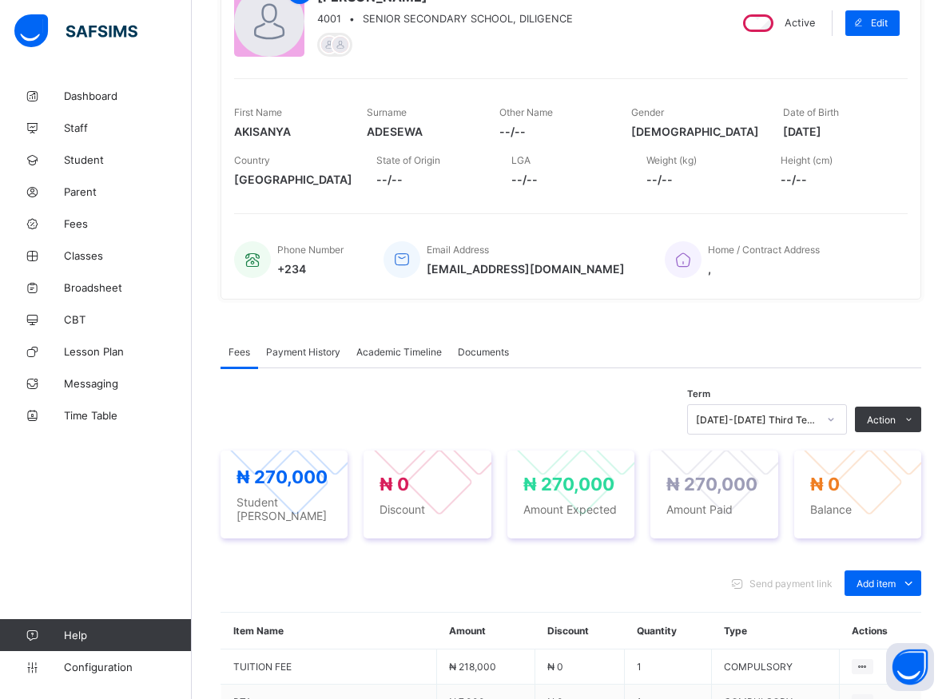
click at [317, 350] on span "Payment History" at bounding box center [303, 352] width 74 height 12
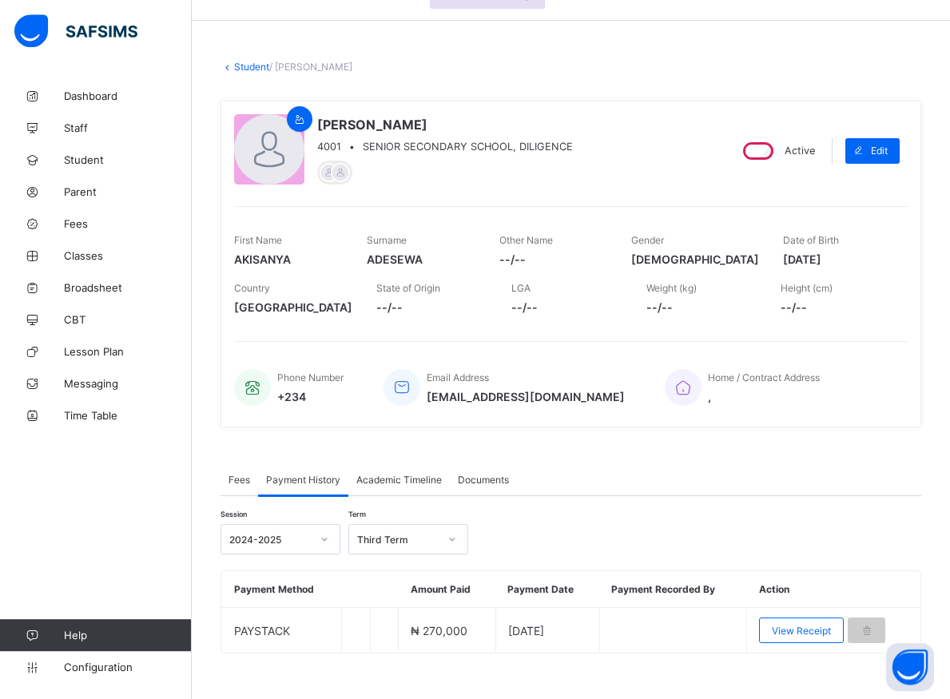
scroll to position [109, 0]
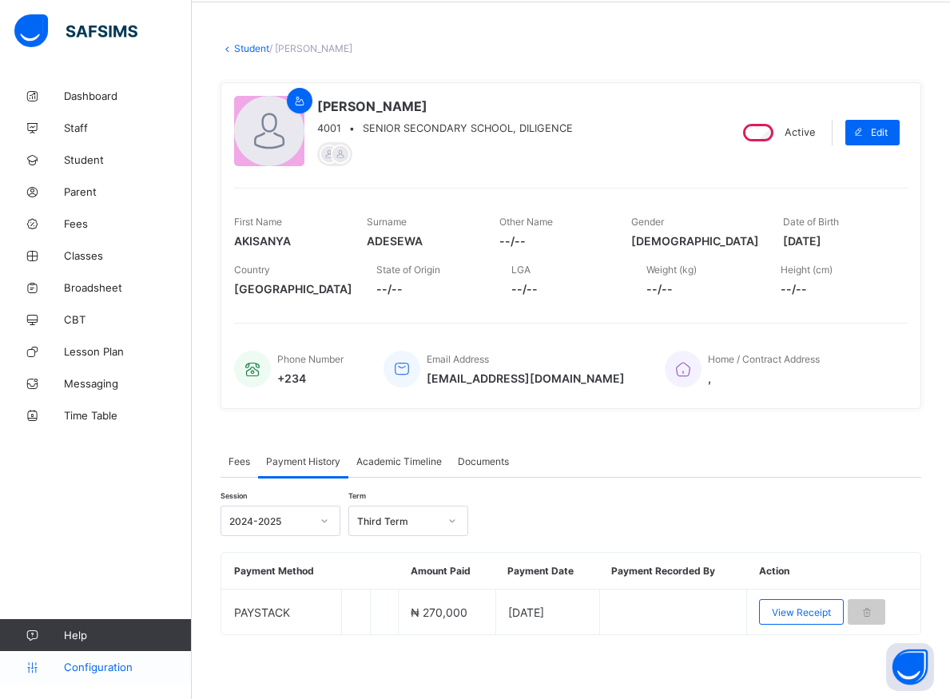
click at [84, 668] on span "Configuration" at bounding box center [127, 666] width 127 height 13
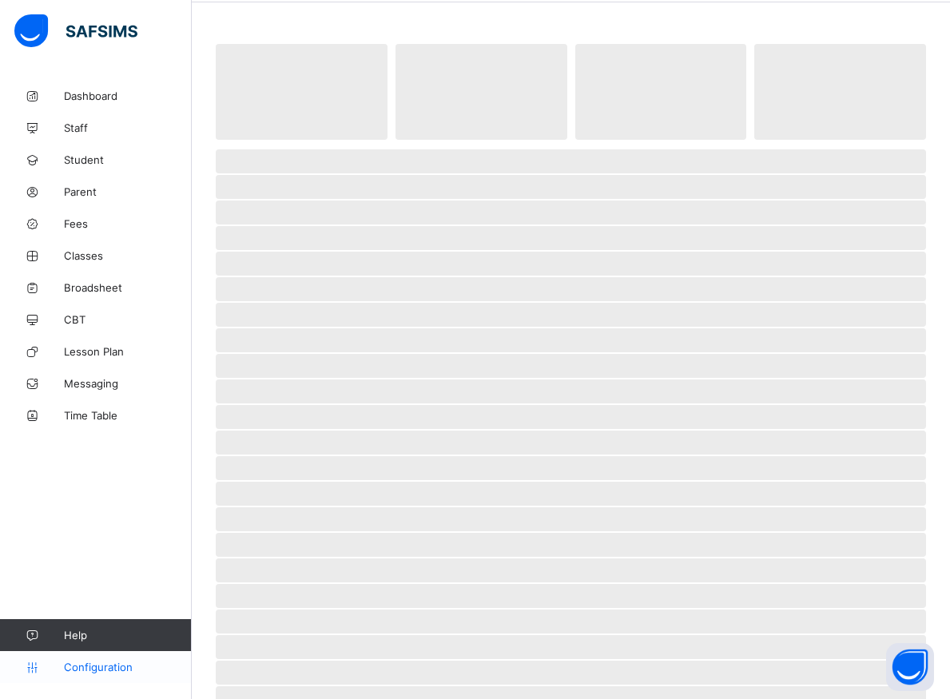
scroll to position [53, 0]
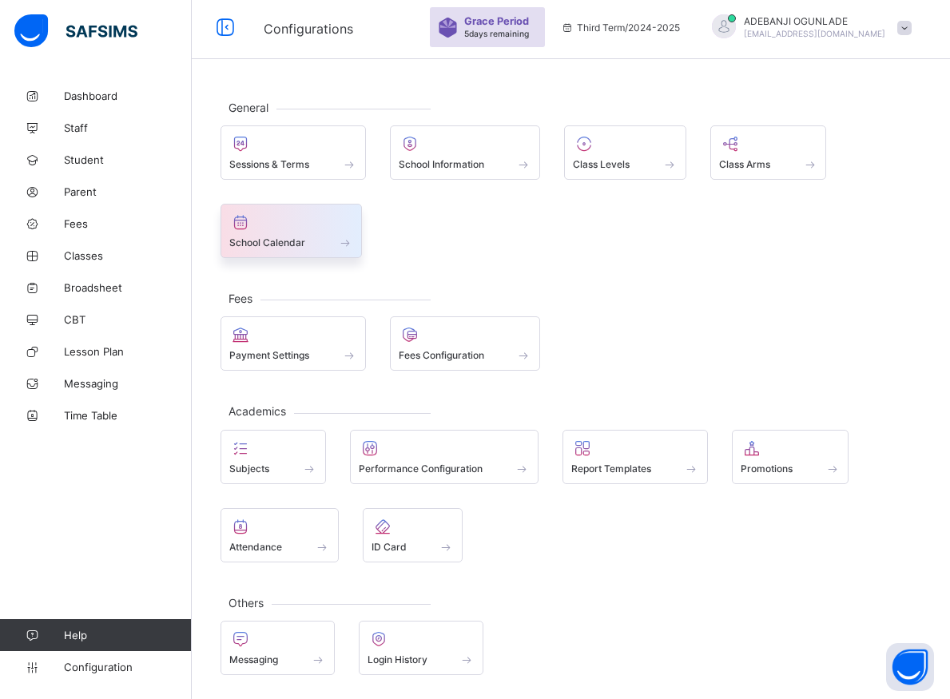
click at [337, 242] on span at bounding box center [345, 243] width 16 height 14
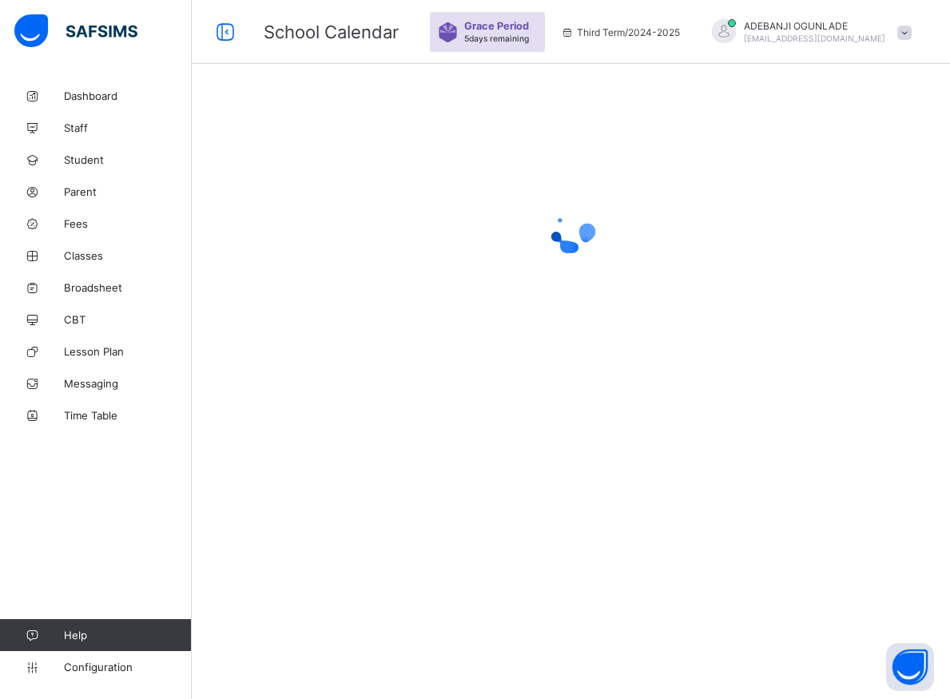
scroll to position [48, 0]
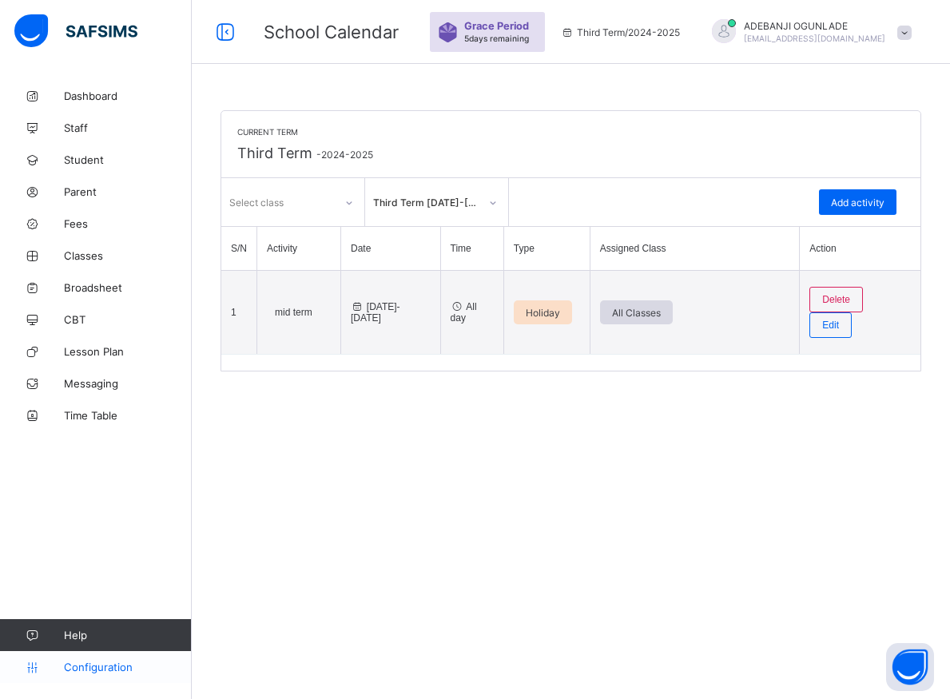
click at [87, 662] on span "Configuration" at bounding box center [127, 666] width 127 height 13
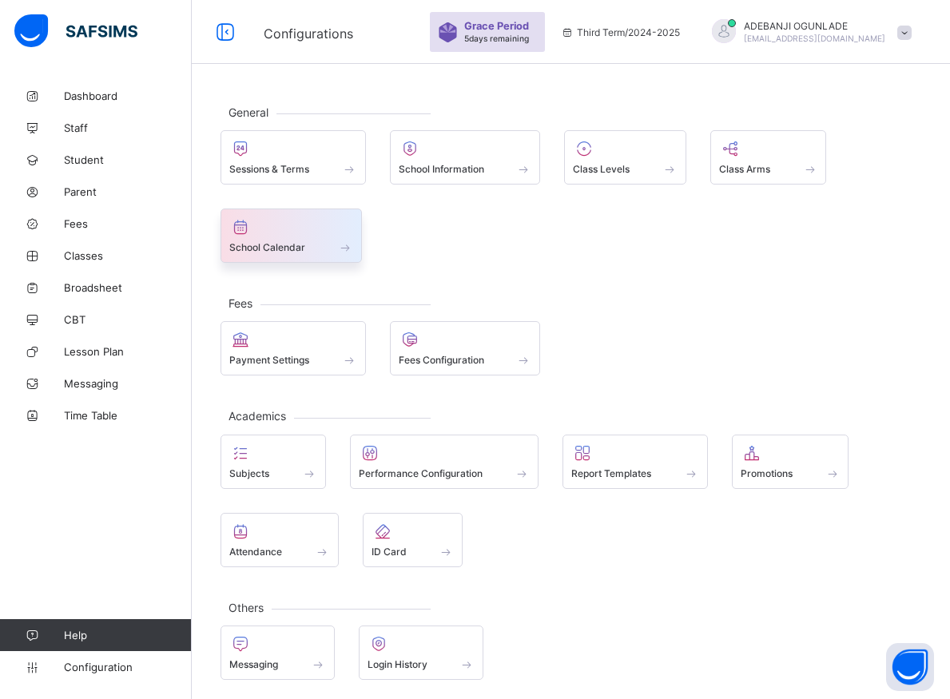
click at [343, 250] on span at bounding box center [345, 247] width 16 height 14
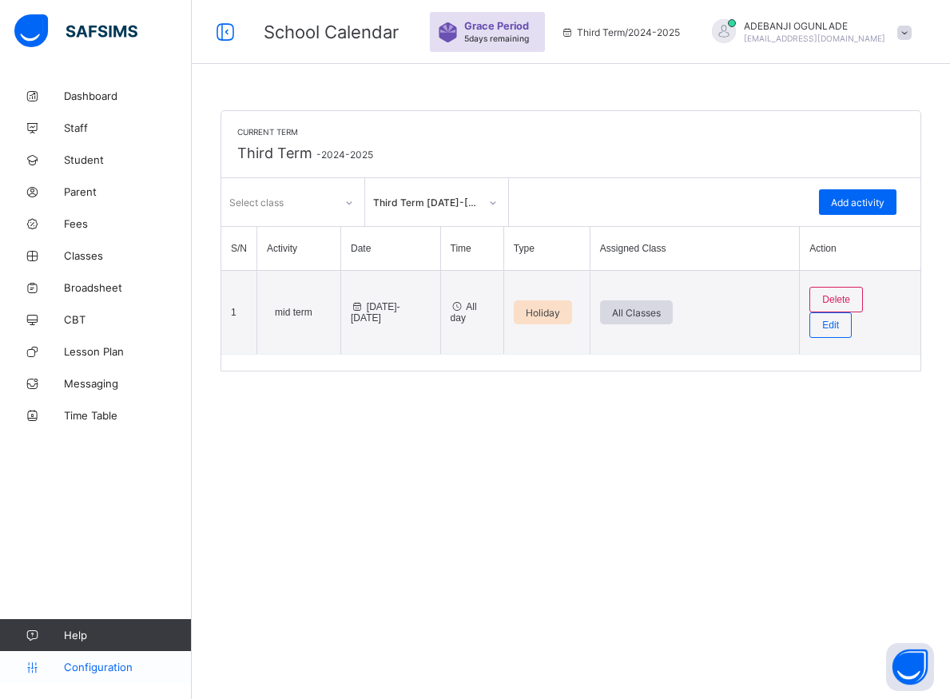
click at [112, 670] on span "Configuration" at bounding box center [127, 666] width 127 height 13
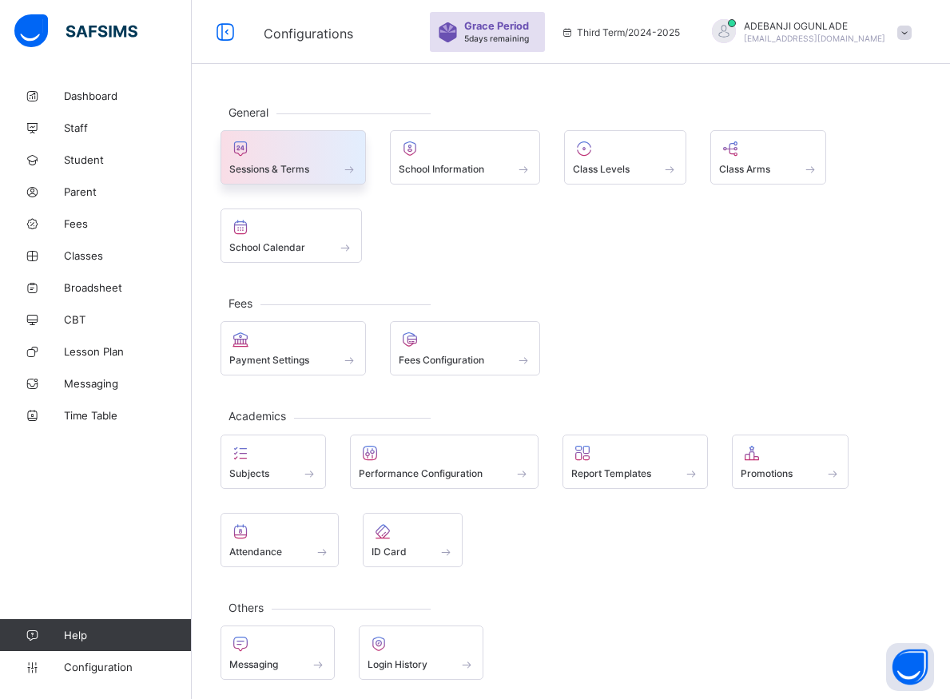
click at [350, 167] on span at bounding box center [349, 169] width 16 height 14
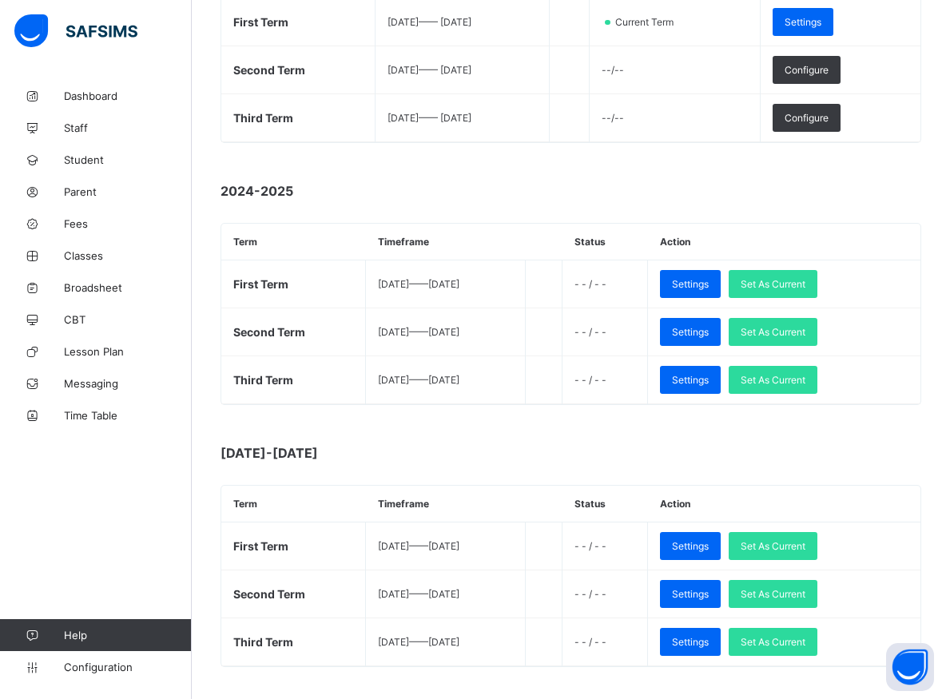
scroll to position [129, 0]
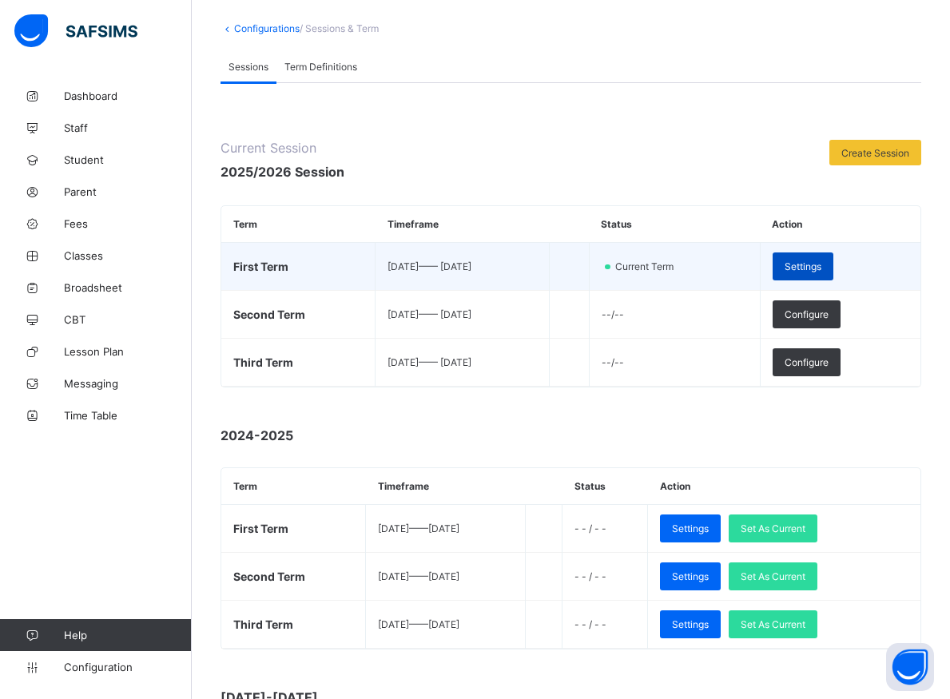
click at [813, 269] on span "Settings" at bounding box center [802, 266] width 37 height 12
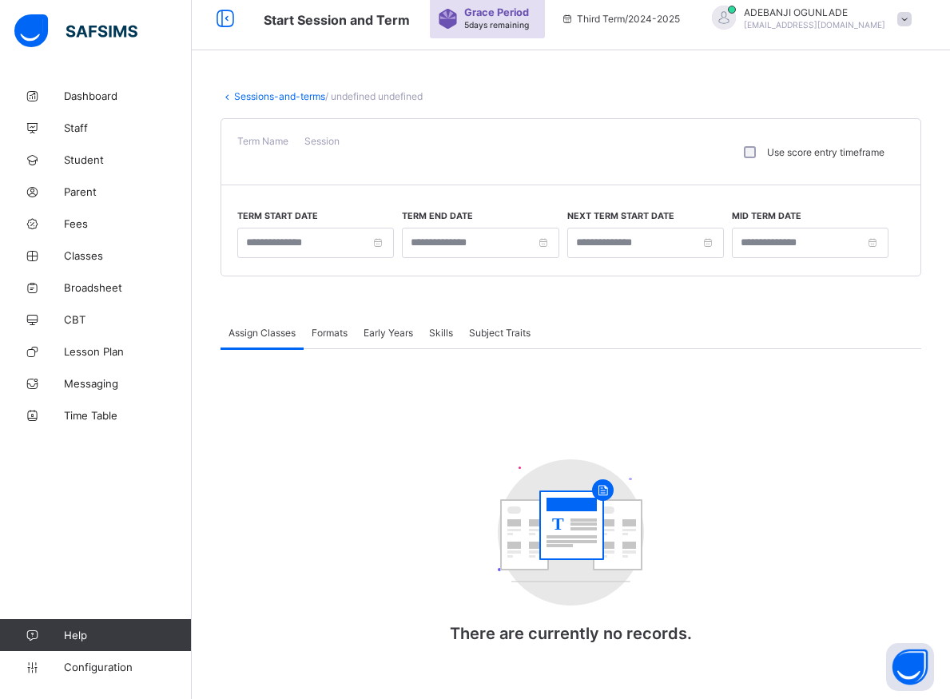
type input "**********"
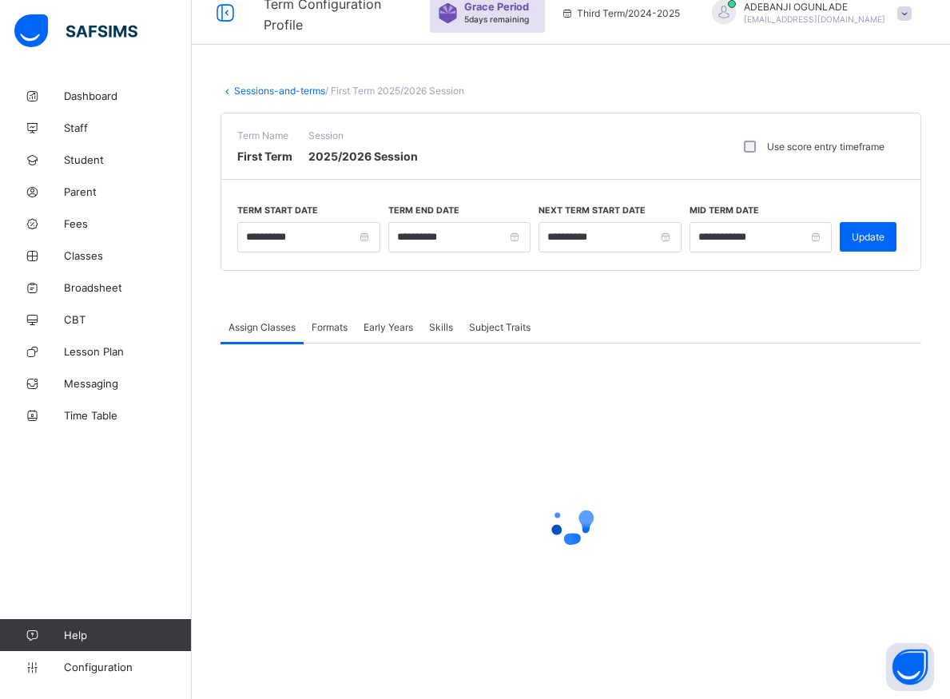
scroll to position [62, 0]
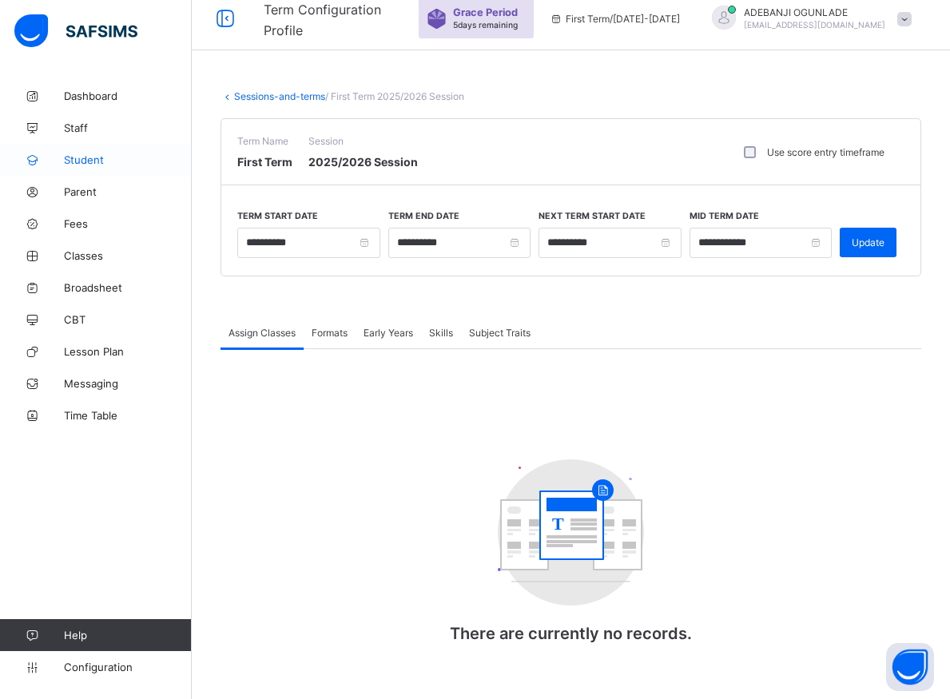
click at [91, 161] on span "Student" at bounding box center [128, 159] width 128 height 13
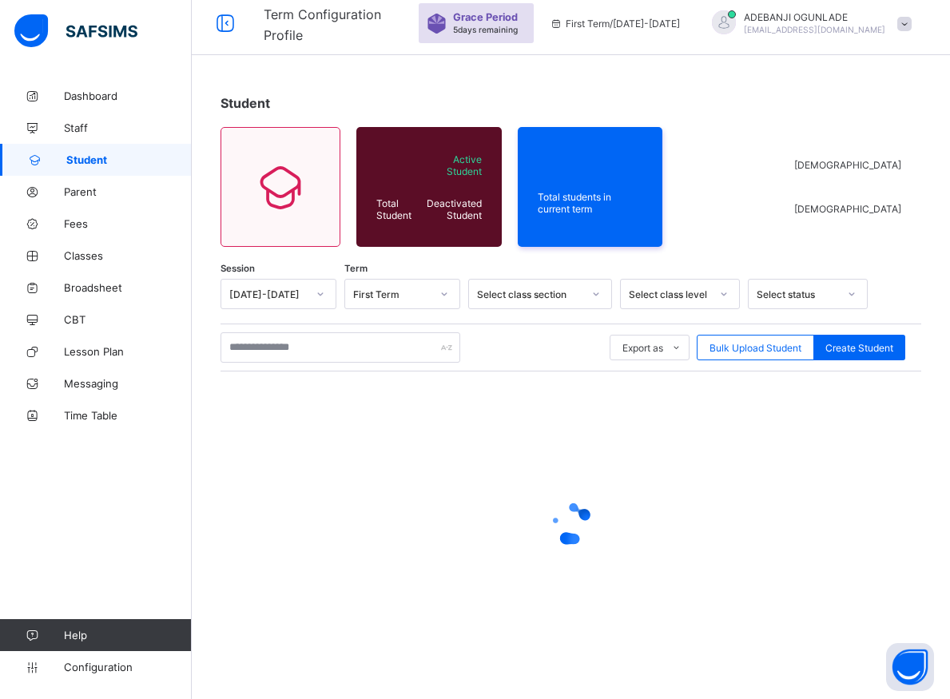
scroll to position [57, 0]
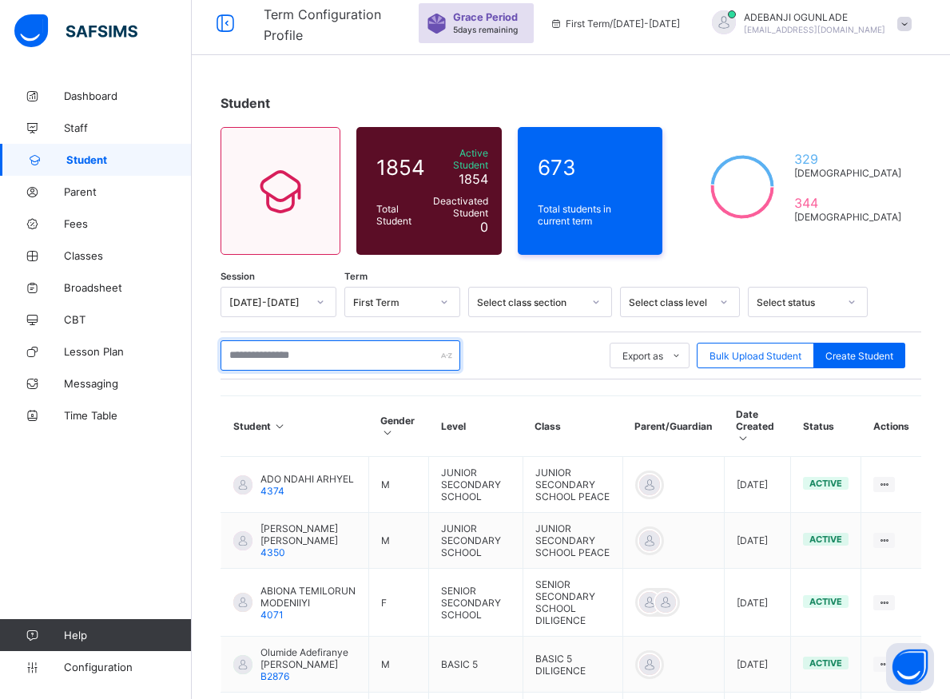
click at [322, 351] on input "text" at bounding box center [340, 355] width 240 height 30
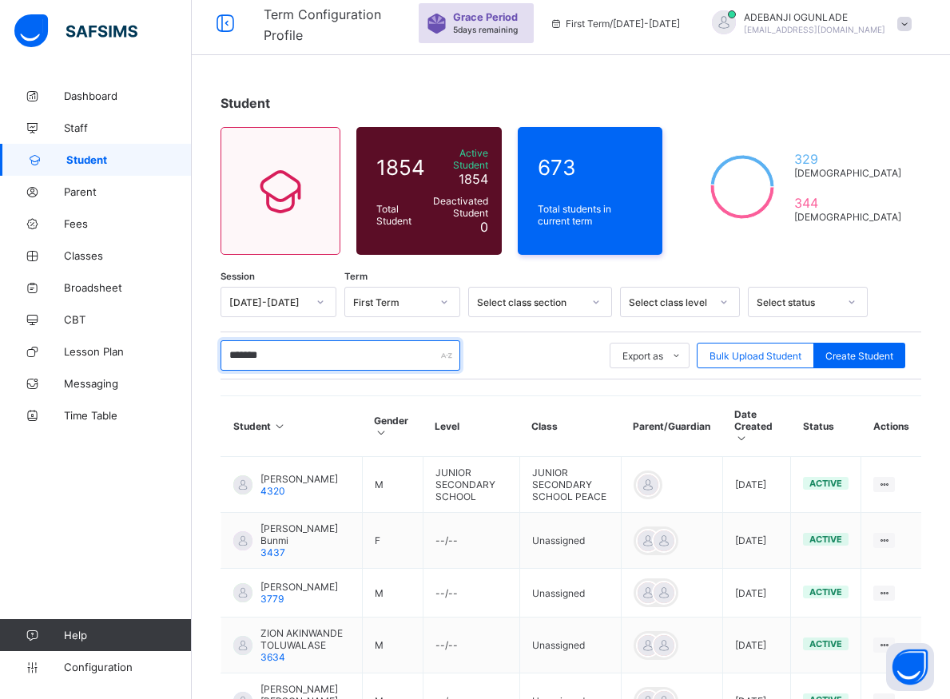
type input "********"
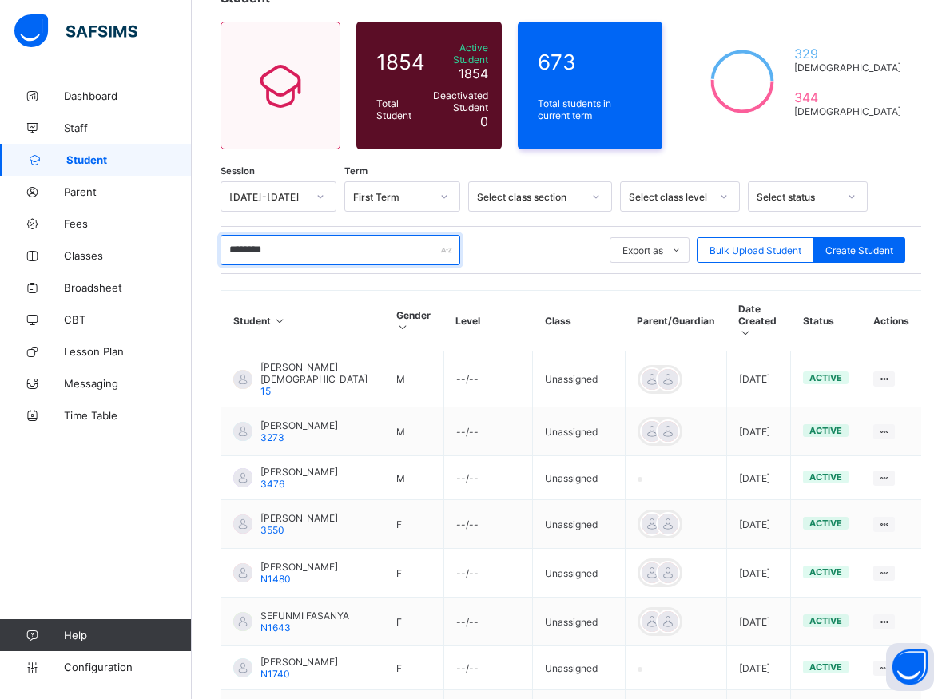
scroll to position [407, 0]
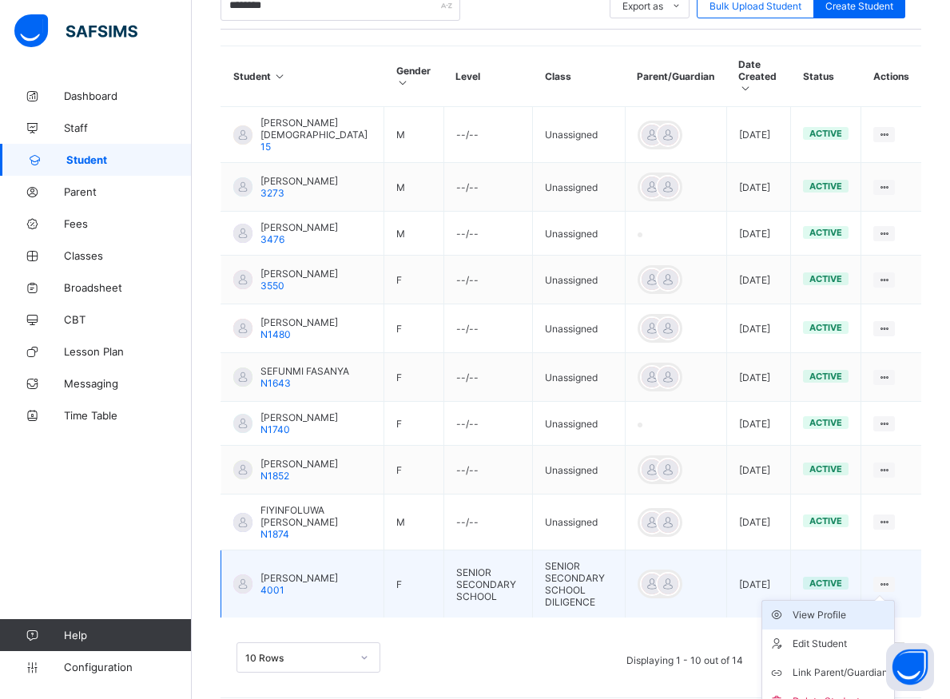
click at [850, 623] on div "View Profile" at bounding box center [839, 615] width 95 height 16
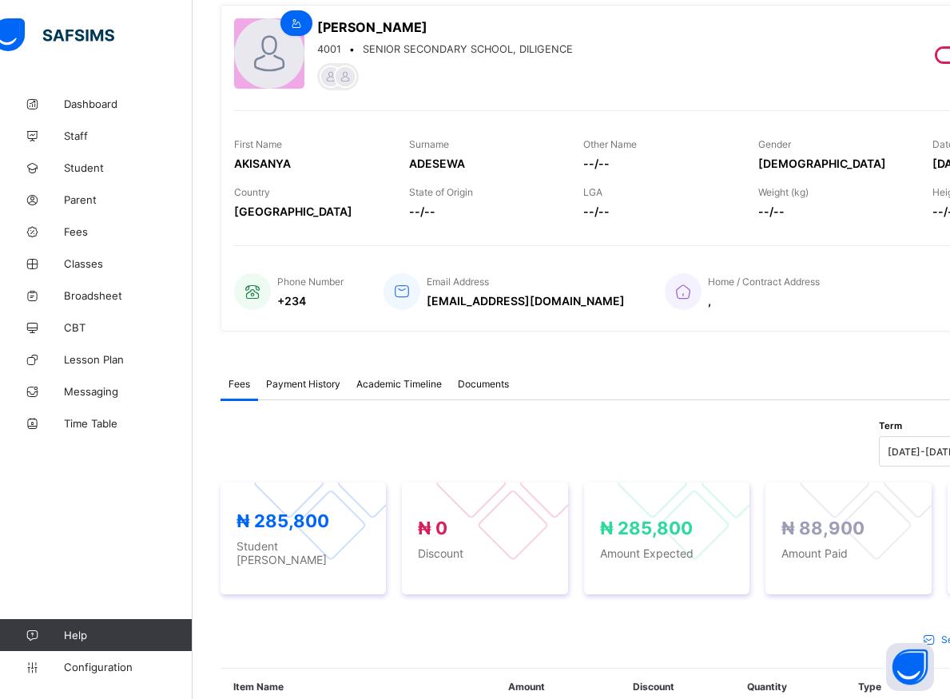
scroll to position [48, 0]
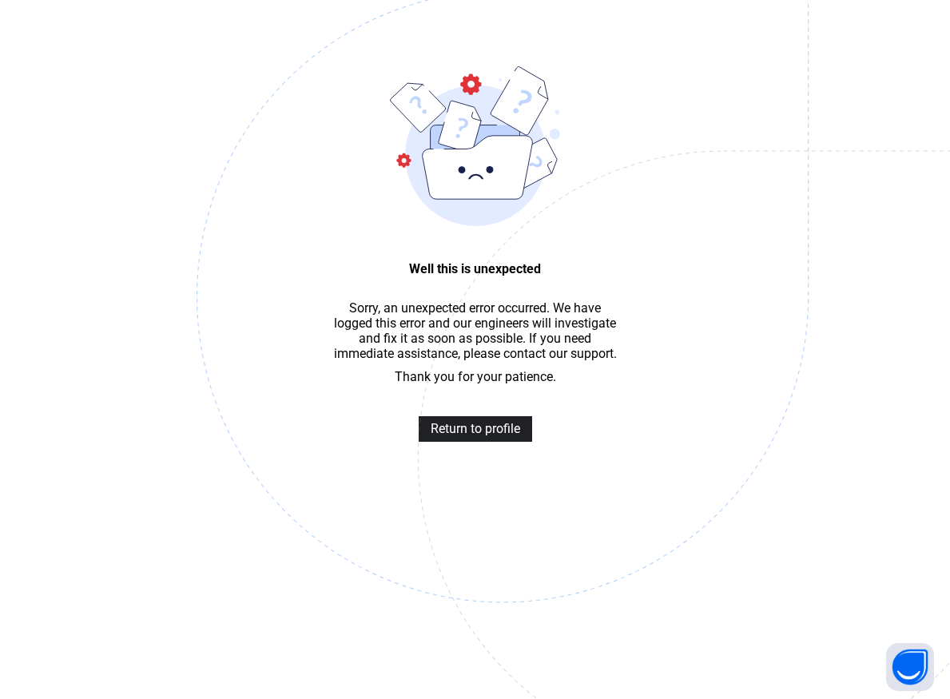
click at [457, 435] on span "Return to profile" at bounding box center [474, 428] width 89 height 15
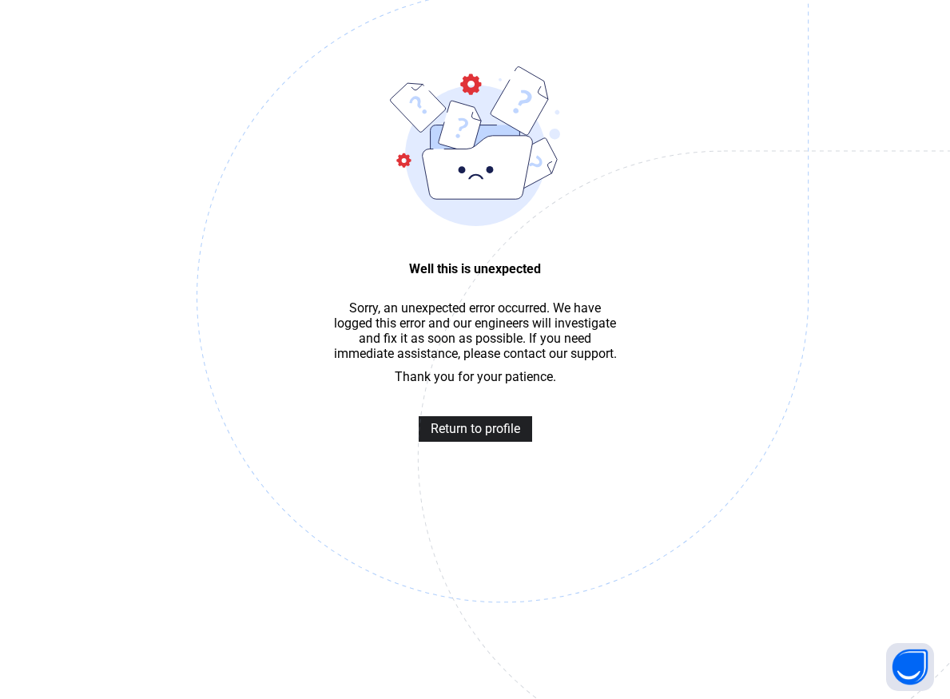
click at [457, 435] on span "Return to profile" at bounding box center [474, 428] width 89 height 15
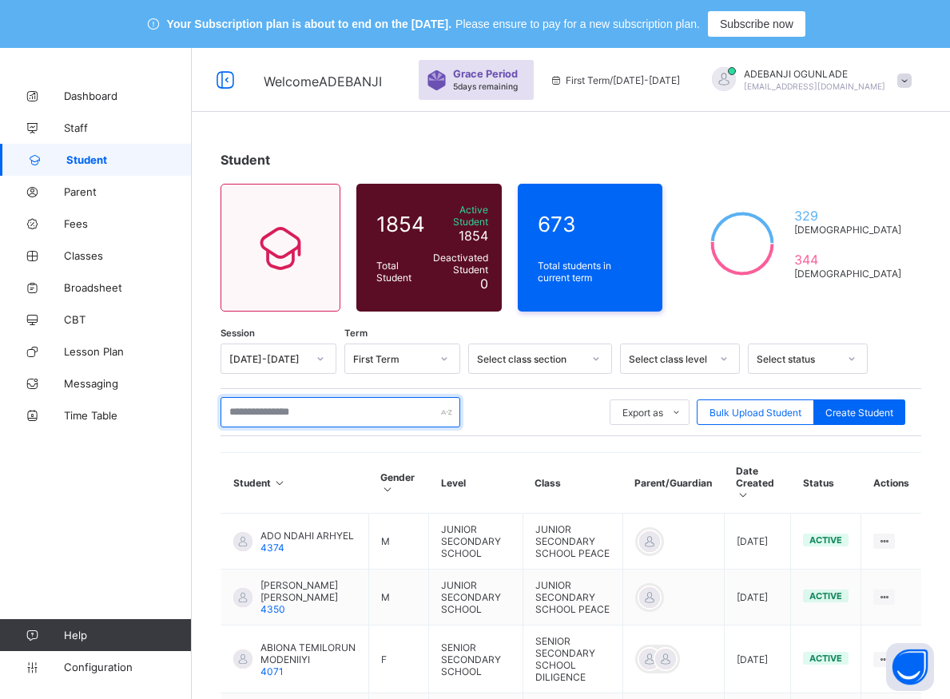
click at [283, 405] on input "text" at bounding box center [340, 412] width 240 height 30
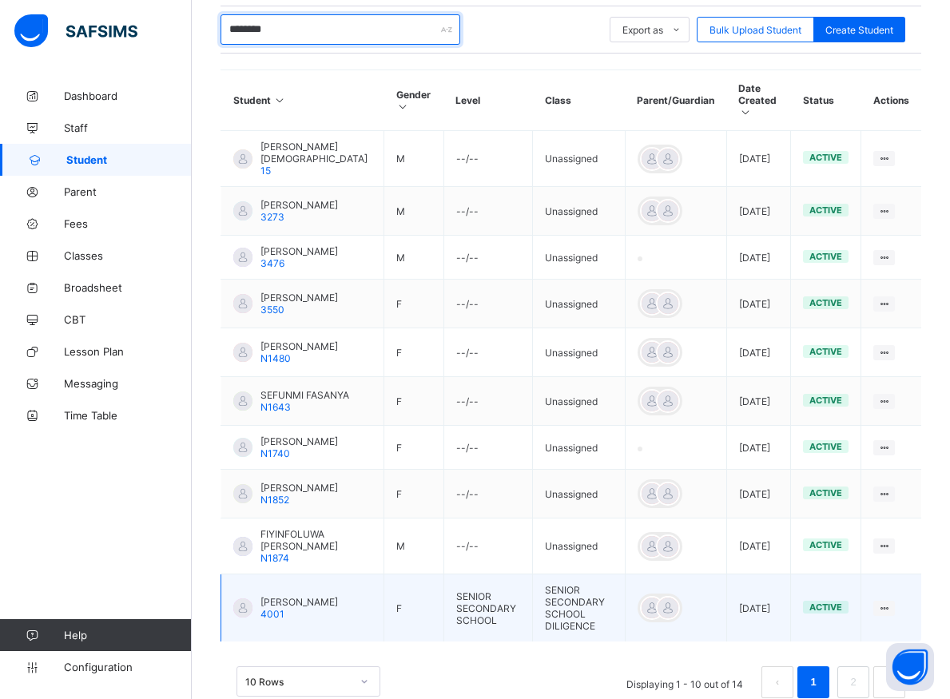
scroll to position [454, 0]
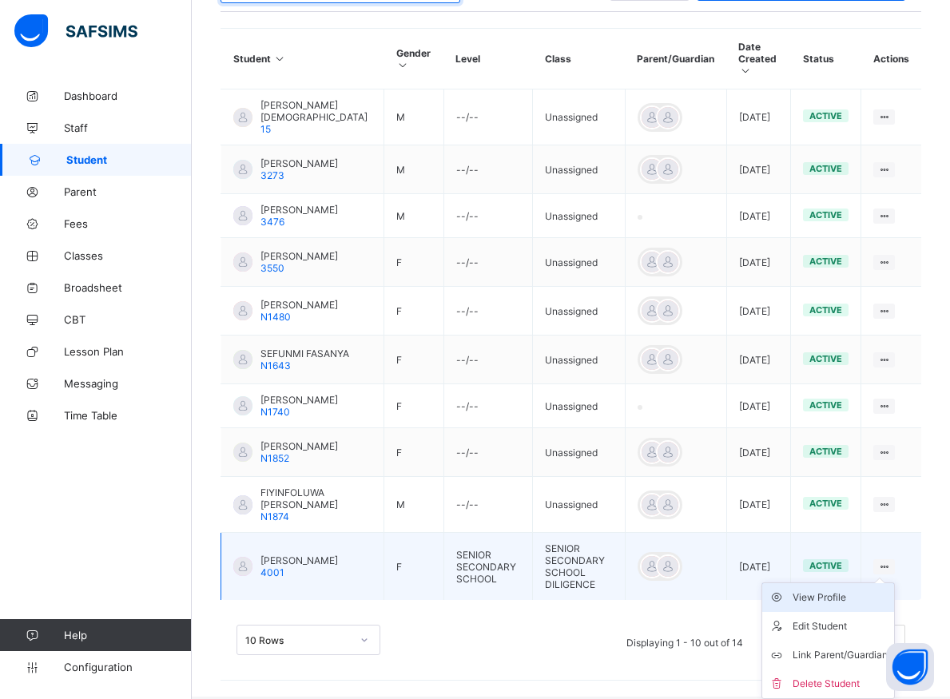
type input "********"
click at [863, 602] on div "View Profile" at bounding box center [839, 597] width 95 height 16
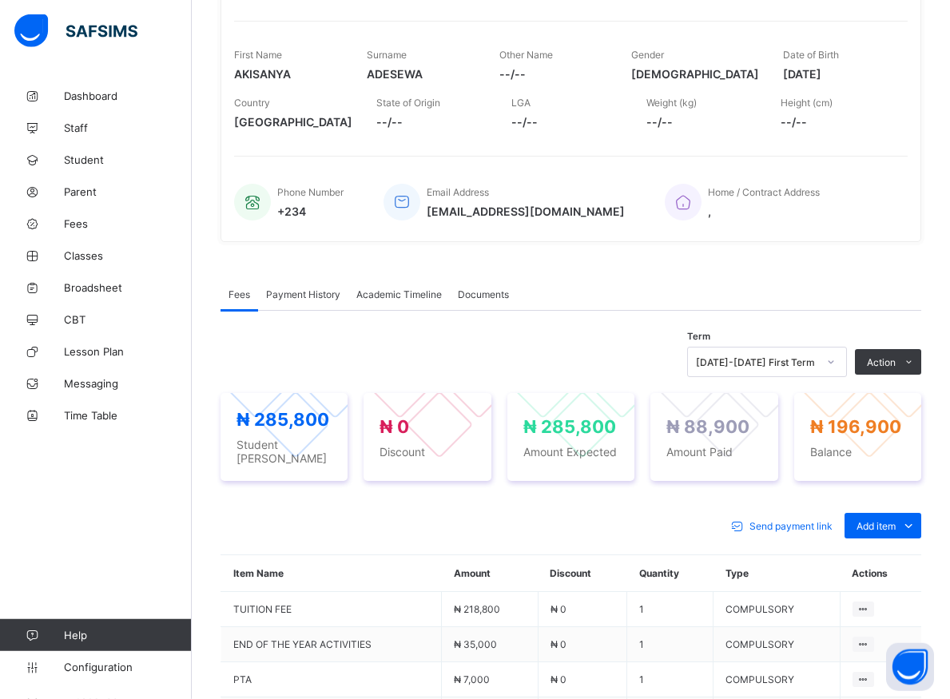
scroll to position [374, 0]
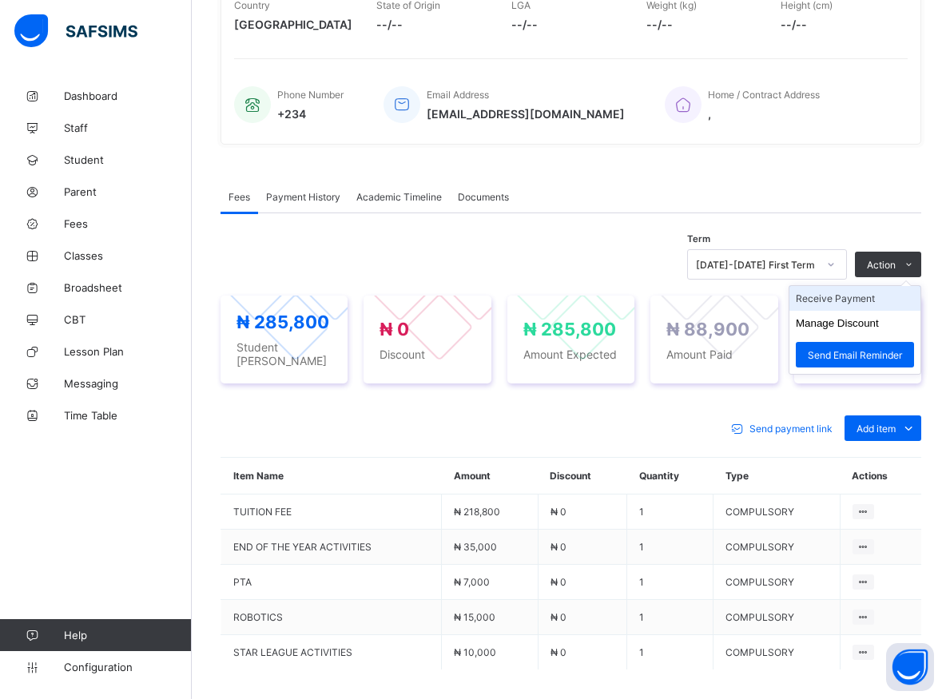
click at [862, 303] on li "Receive Payment" at bounding box center [854, 298] width 131 height 25
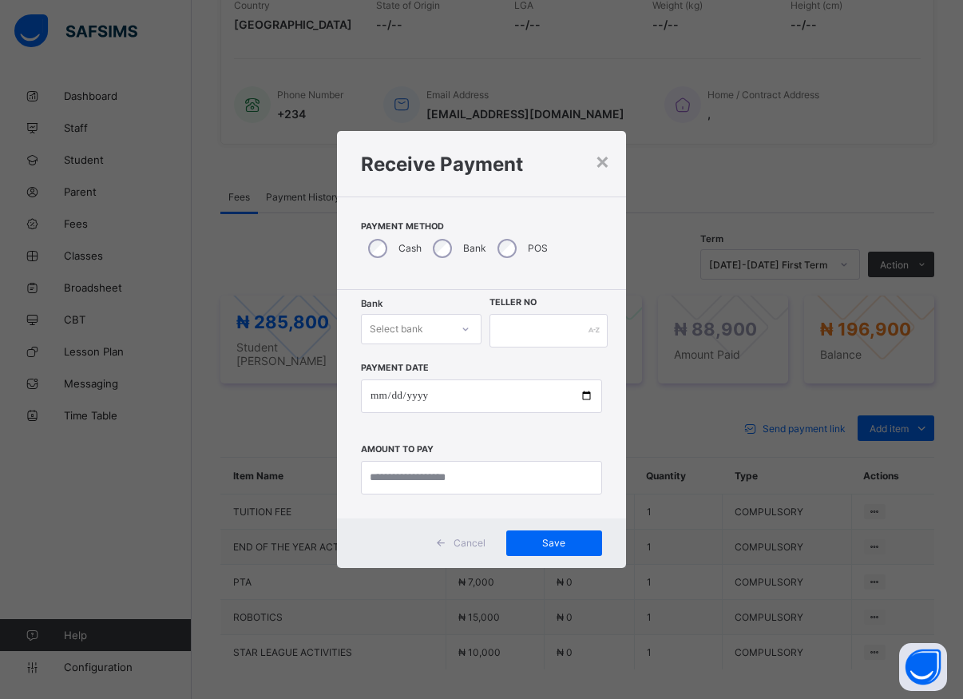
click at [456, 333] on div at bounding box center [465, 329] width 27 height 26
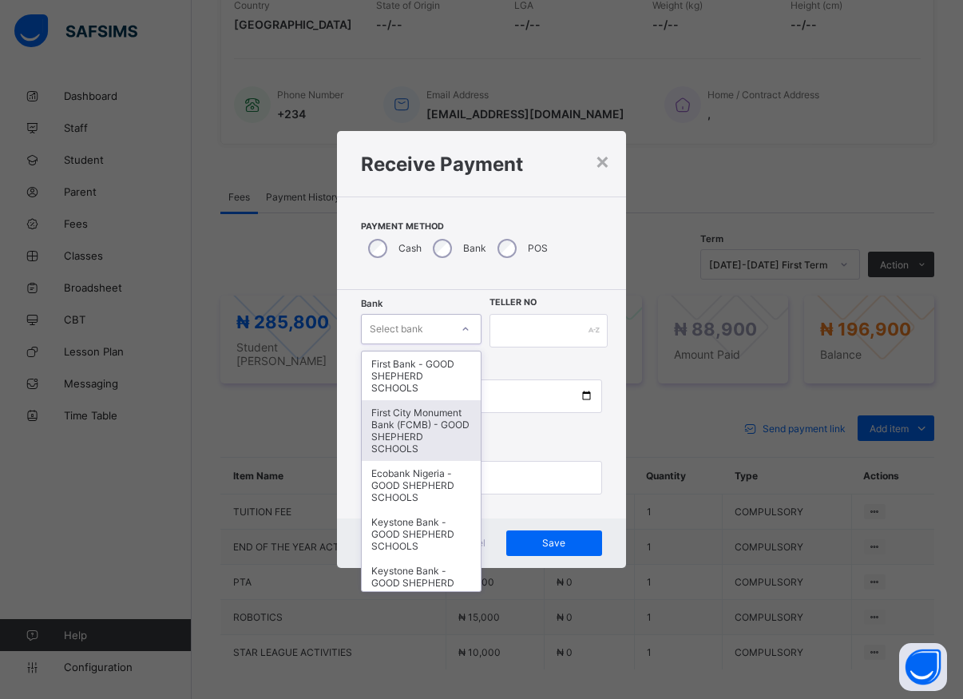
click at [411, 430] on div "First City Monument Bank (FCMB) - GOOD SHEPHERD SCHOOLS" at bounding box center [421, 430] width 119 height 61
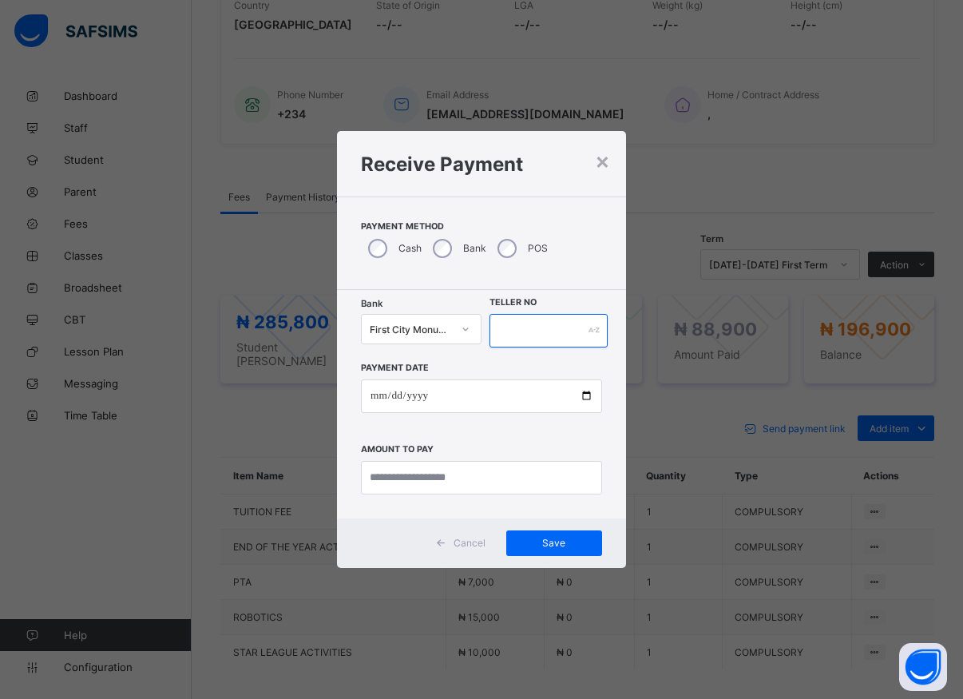
click at [518, 334] on input "text" at bounding box center [549, 331] width 118 height 34
type input "*****"
click at [581, 399] on input "date" at bounding box center [481, 396] width 241 height 34
click at [586, 397] on input "date" at bounding box center [481, 396] width 241 height 34
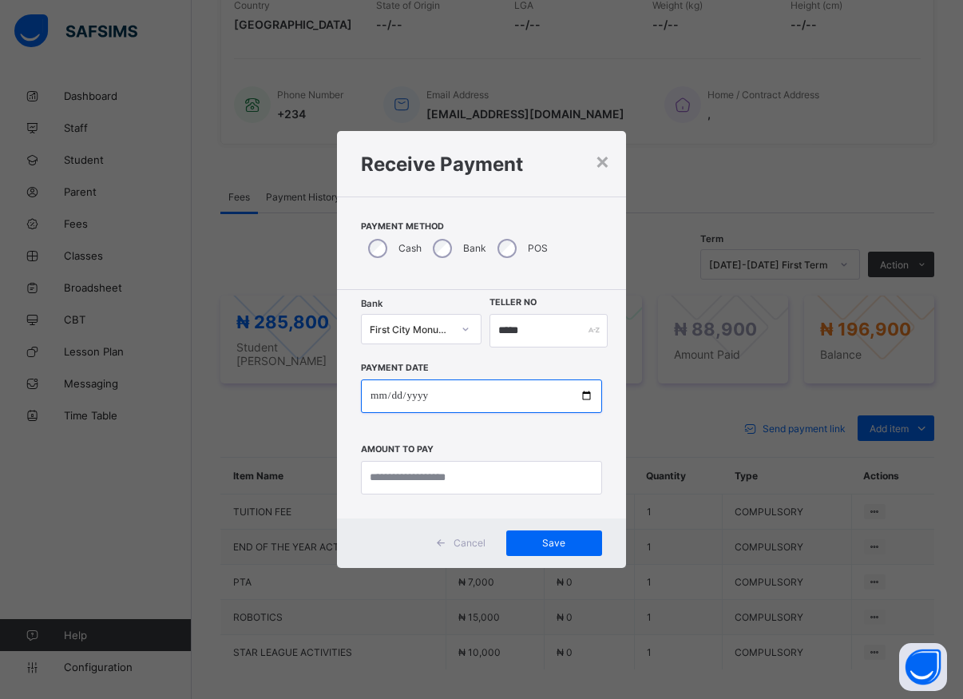
click at [586, 397] on input "date" at bounding box center [481, 396] width 241 height 34
type input "**********"
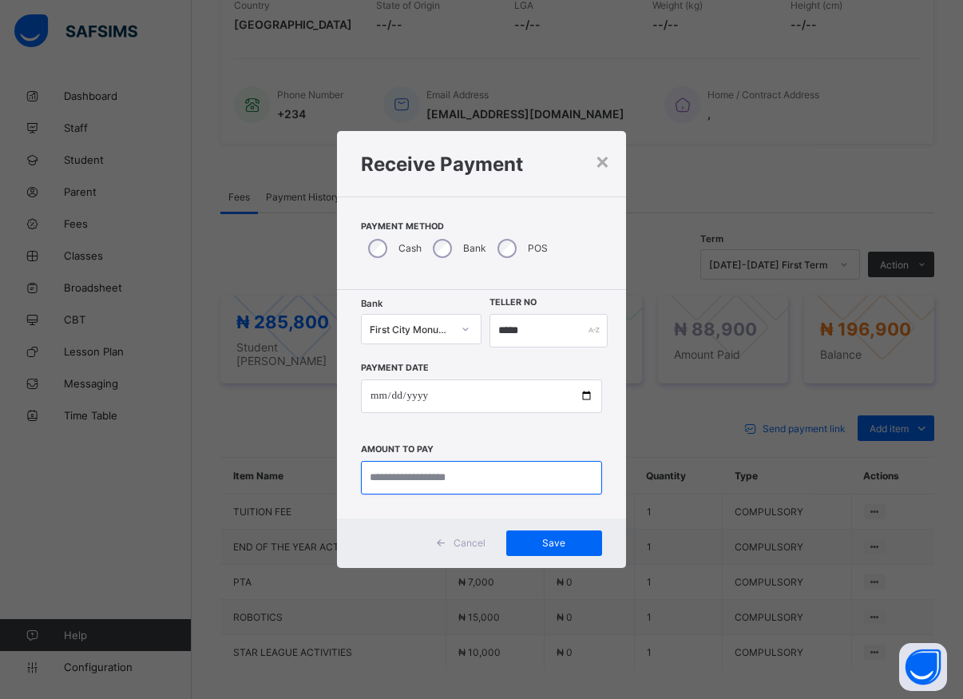
click at [421, 473] on input "currency" at bounding box center [481, 478] width 241 height 34
type input "*********"
click at [539, 543] on span "Save" at bounding box center [554, 543] width 72 height 12
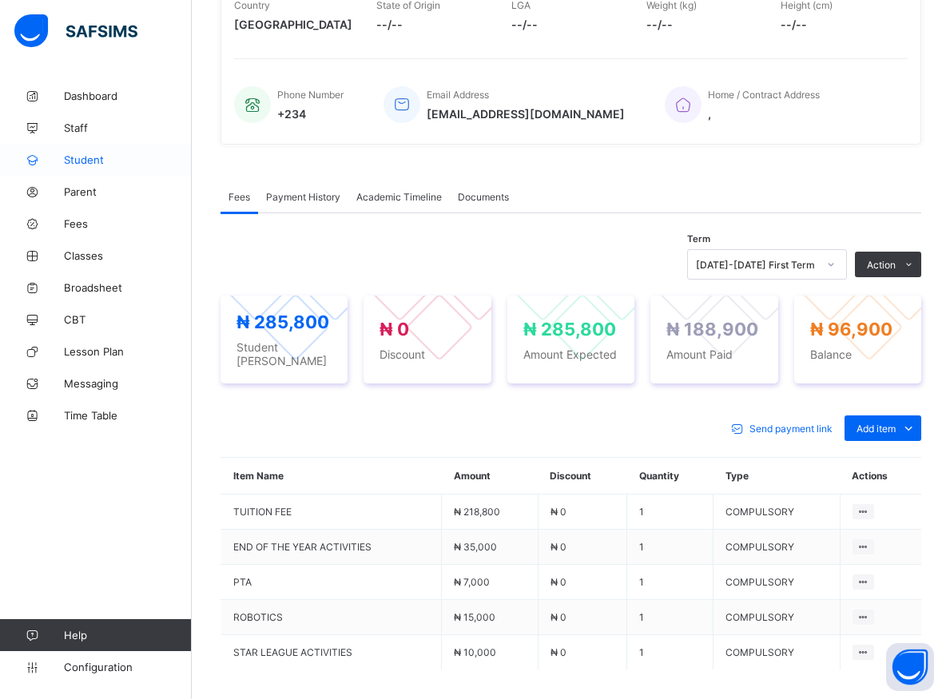
click at [89, 158] on span "Student" at bounding box center [128, 159] width 128 height 13
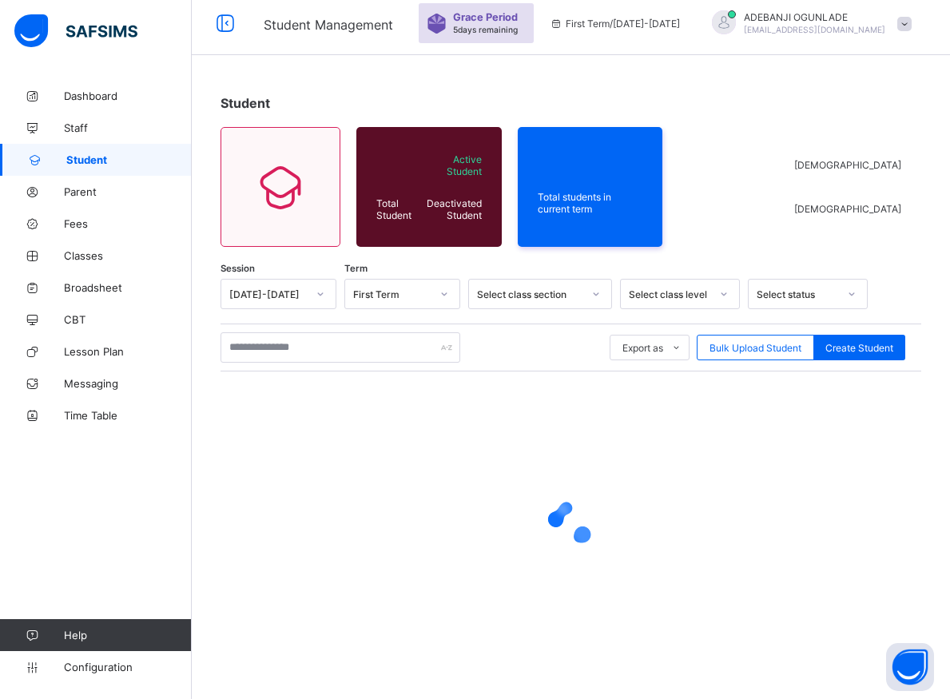
scroll to position [57, 0]
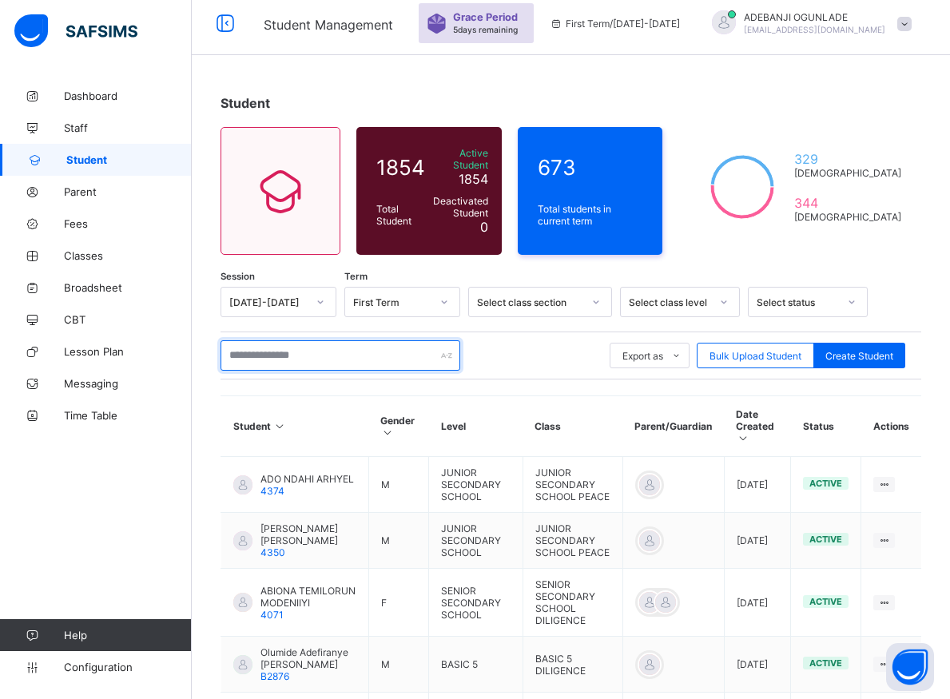
click at [255, 343] on input "text" at bounding box center [340, 355] width 240 height 30
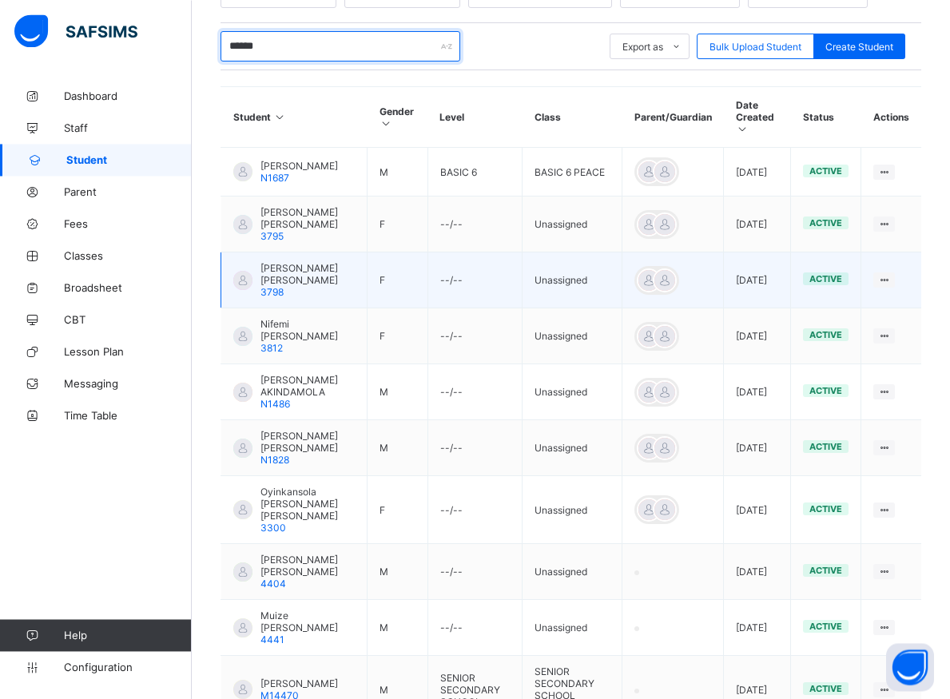
scroll to position [373, 0]
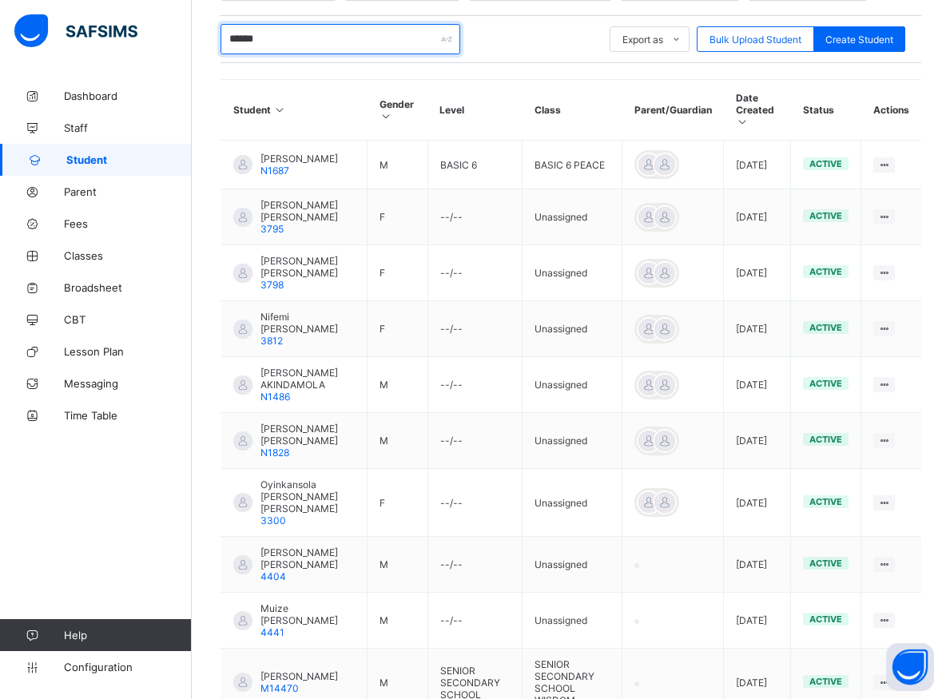
click at [280, 43] on input "******" at bounding box center [340, 39] width 240 height 30
type input "*"
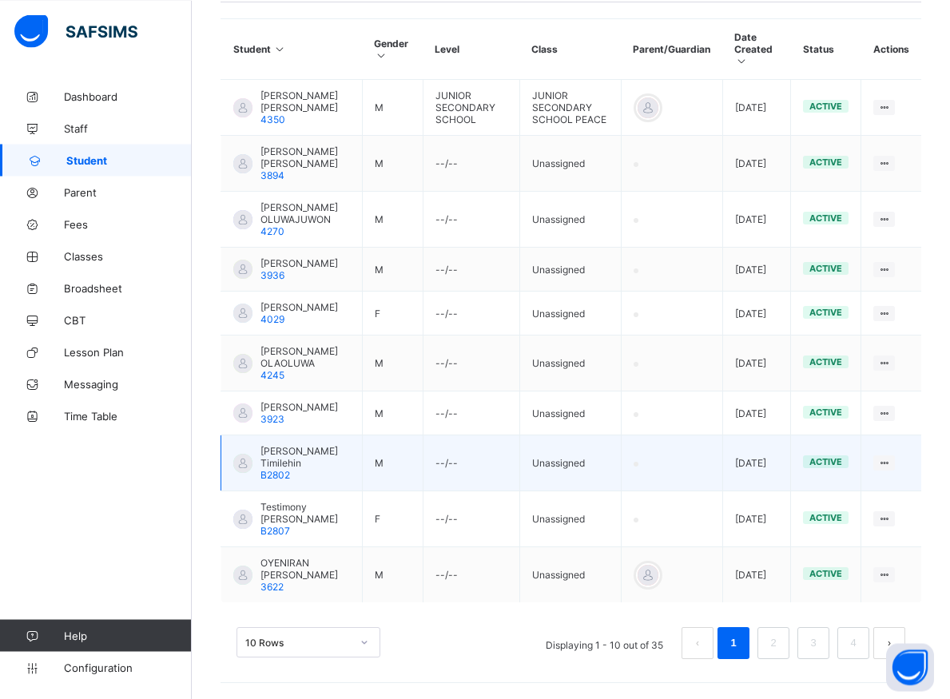
scroll to position [462, 0]
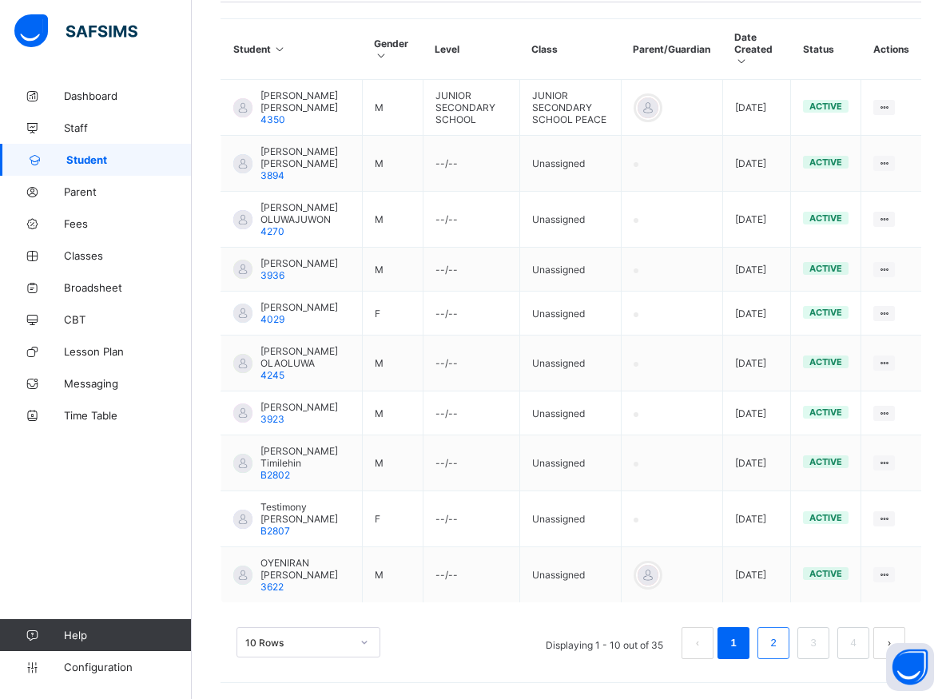
type input "*******"
click at [780, 635] on link "2" at bounding box center [772, 643] width 15 height 21
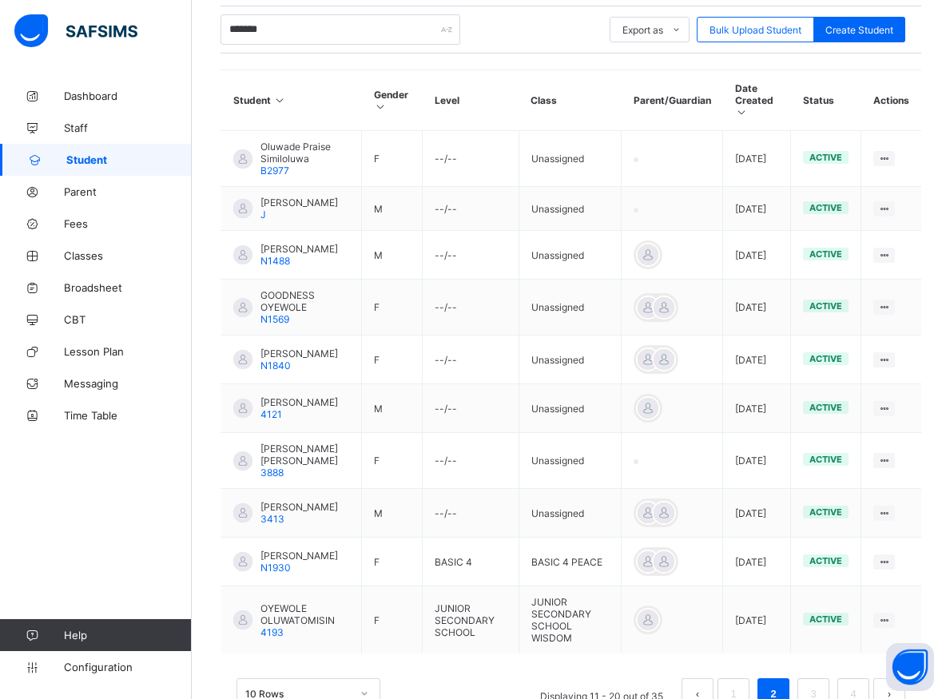
scroll to position [442, 0]
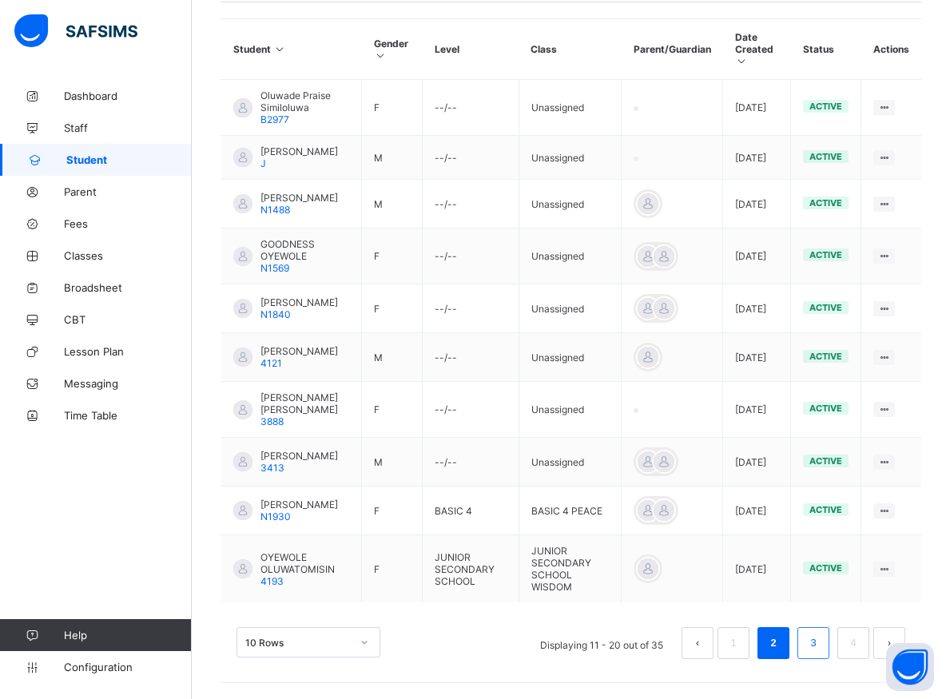
click at [818, 641] on li "3" at bounding box center [813, 643] width 32 height 32
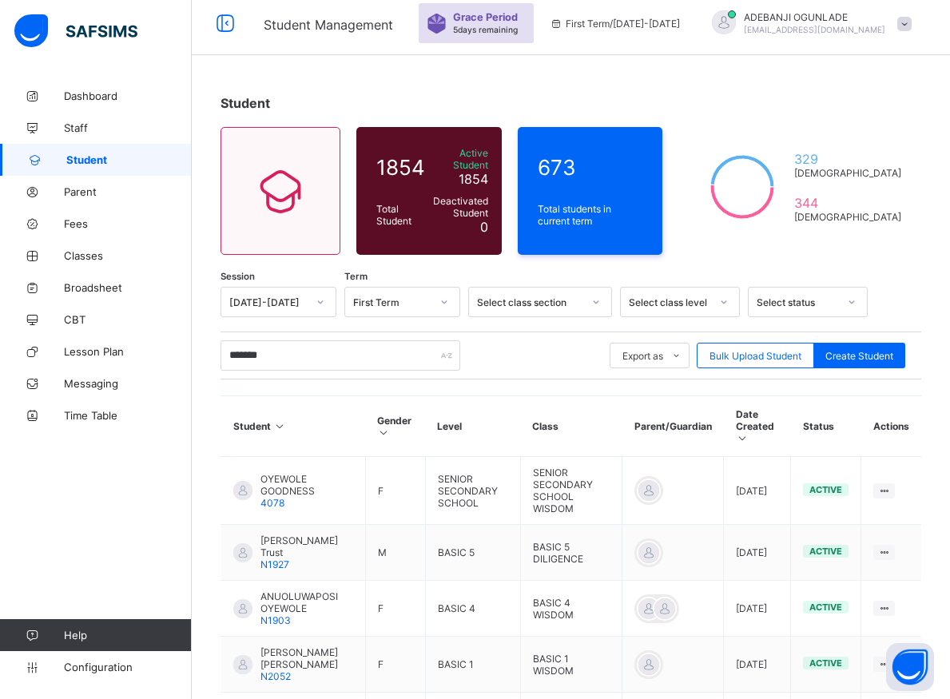
scroll to position [220, 0]
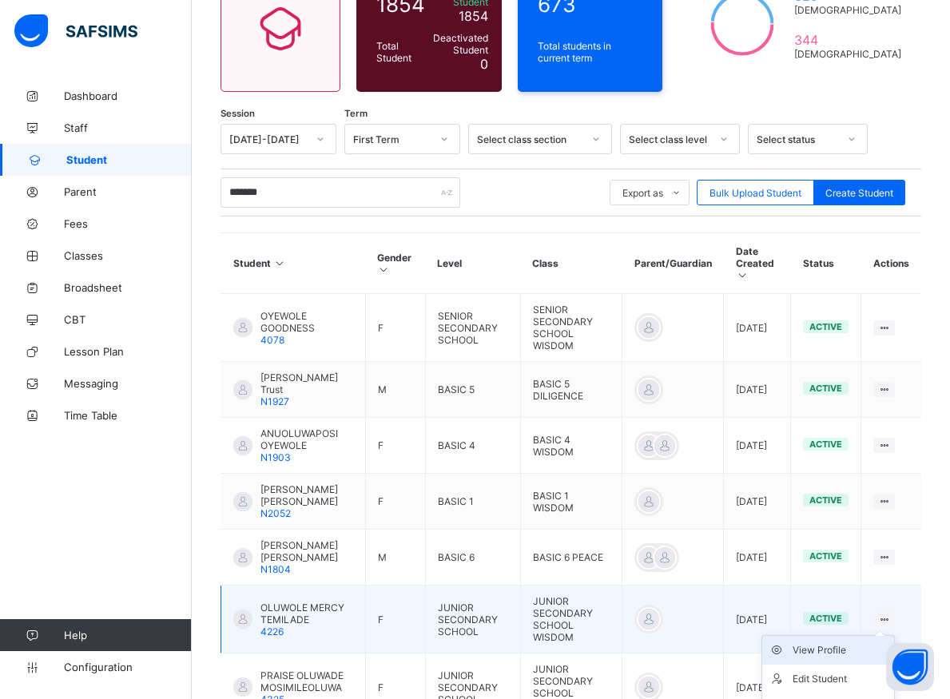
click at [863, 642] on div "View Profile" at bounding box center [839, 650] width 95 height 16
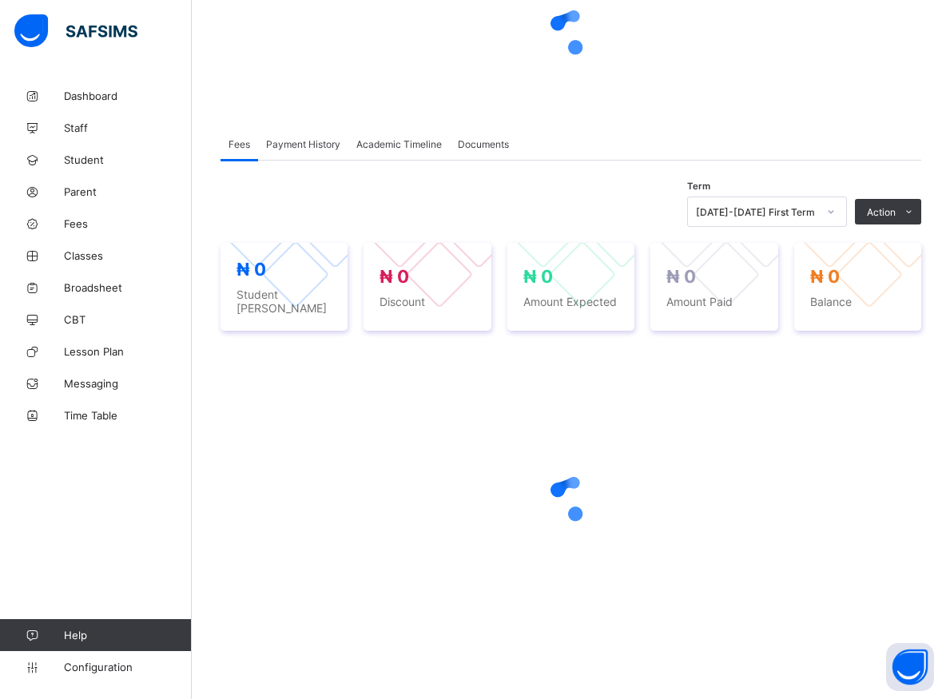
scroll to position [219, 0]
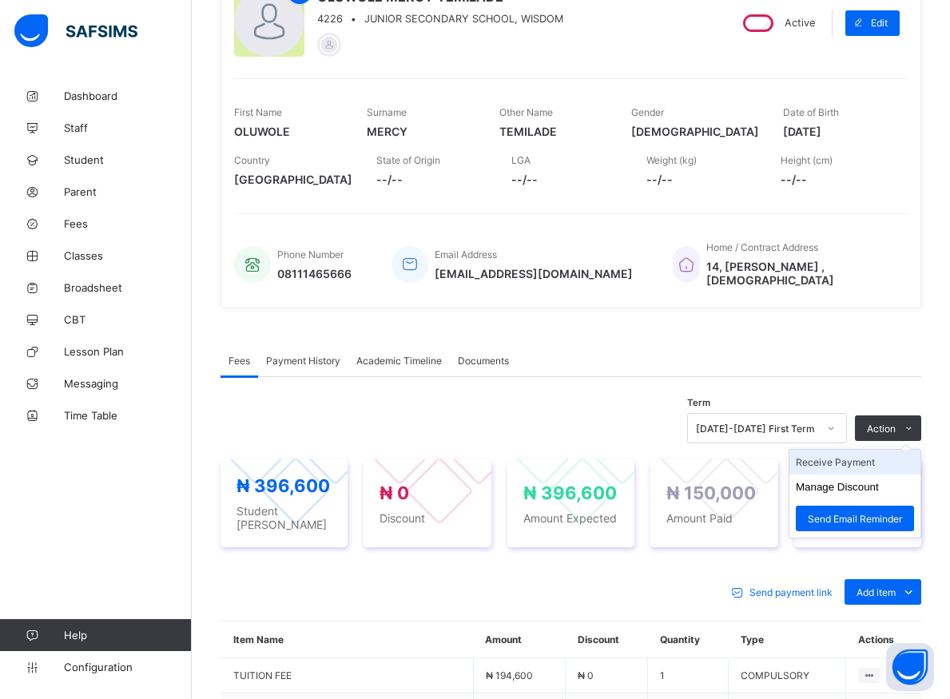
click at [850, 463] on li "Receive Payment" at bounding box center [854, 462] width 131 height 25
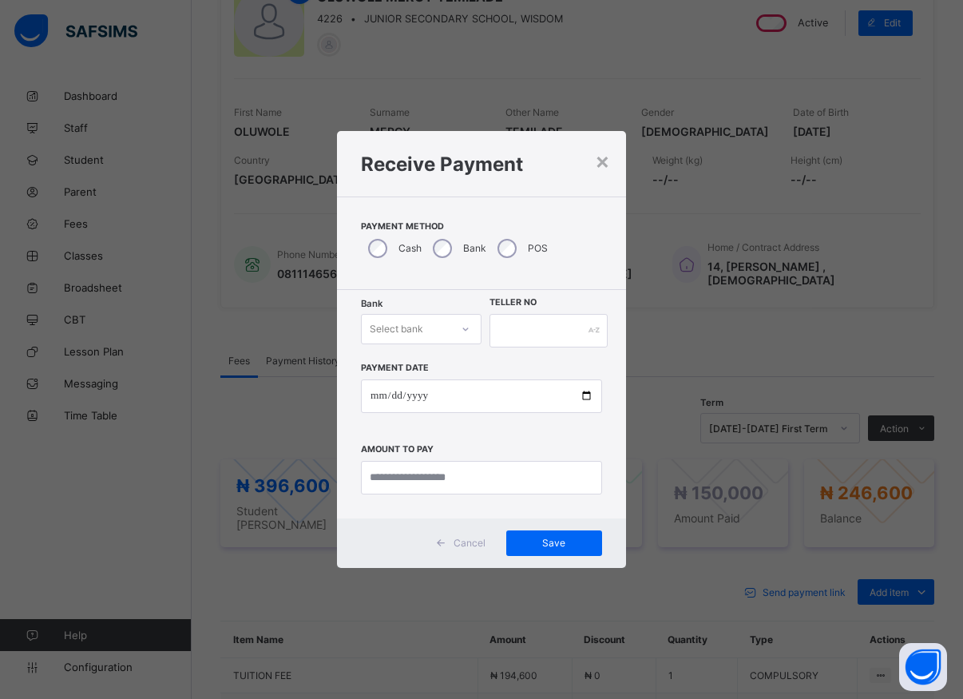
click at [461, 329] on icon at bounding box center [466, 329] width 10 height 16
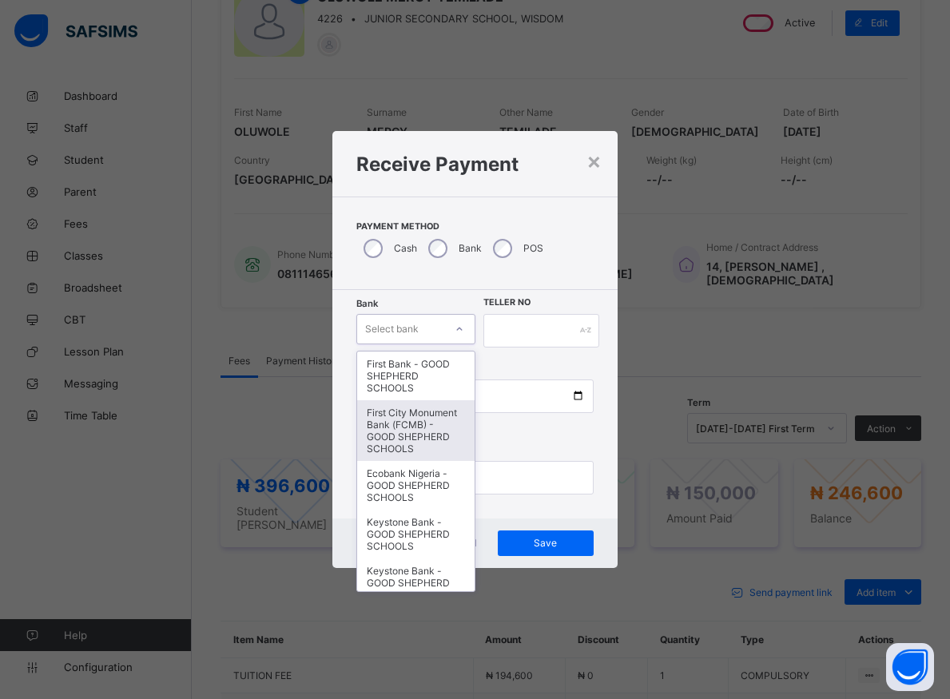
click at [399, 420] on div "First City Monument Bank (FCMB) - GOOD SHEPHERD SCHOOLS" at bounding box center [415, 430] width 117 height 61
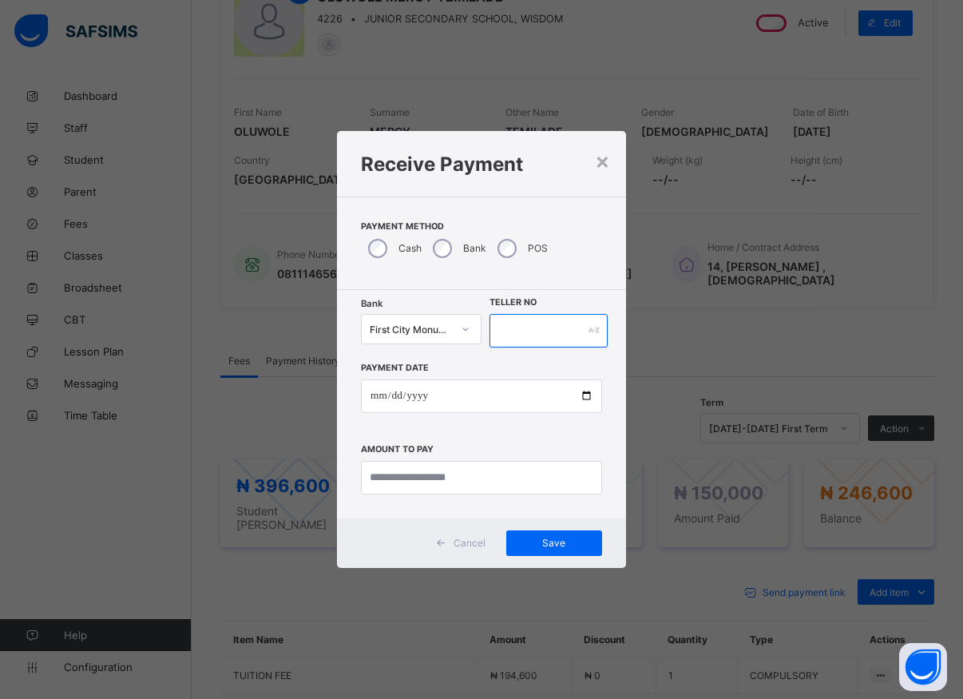
click at [496, 321] on input "text" at bounding box center [549, 331] width 118 height 34
type input "*****"
click at [585, 400] on input "date" at bounding box center [481, 396] width 241 height 34
type input "**********"
click at [459, 481] on input "currency" at bounding box center [481, 478] width 241 height 34
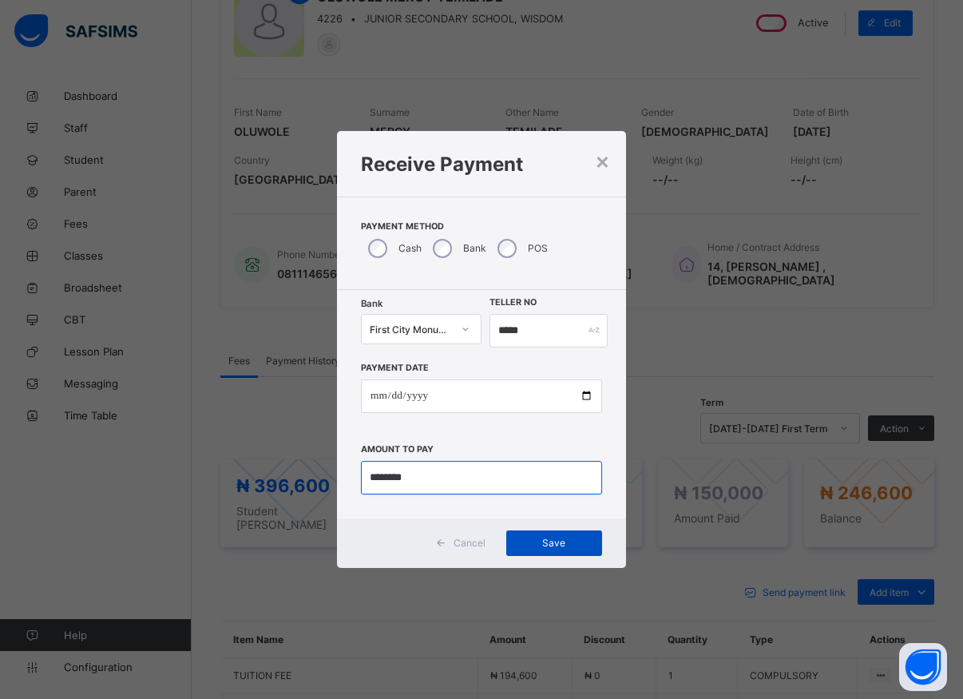
type input "********"
click at [551, 544] on span "Save" at bounding box center [554, 543] width 72 height 12
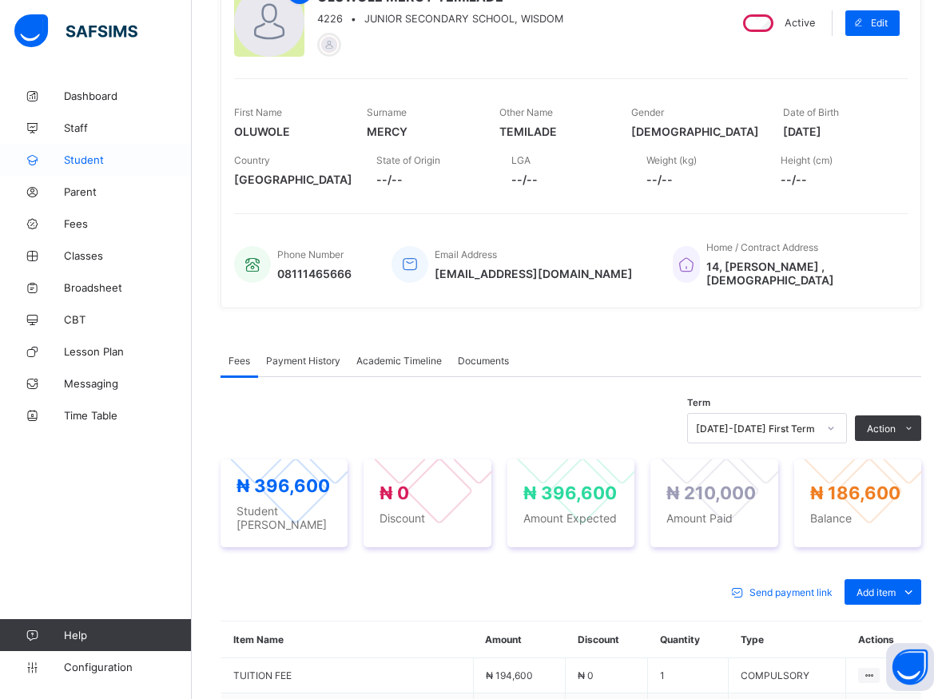
click at [85, 161] on span "Student" at bounding box center [128, 159] width 128 height 13
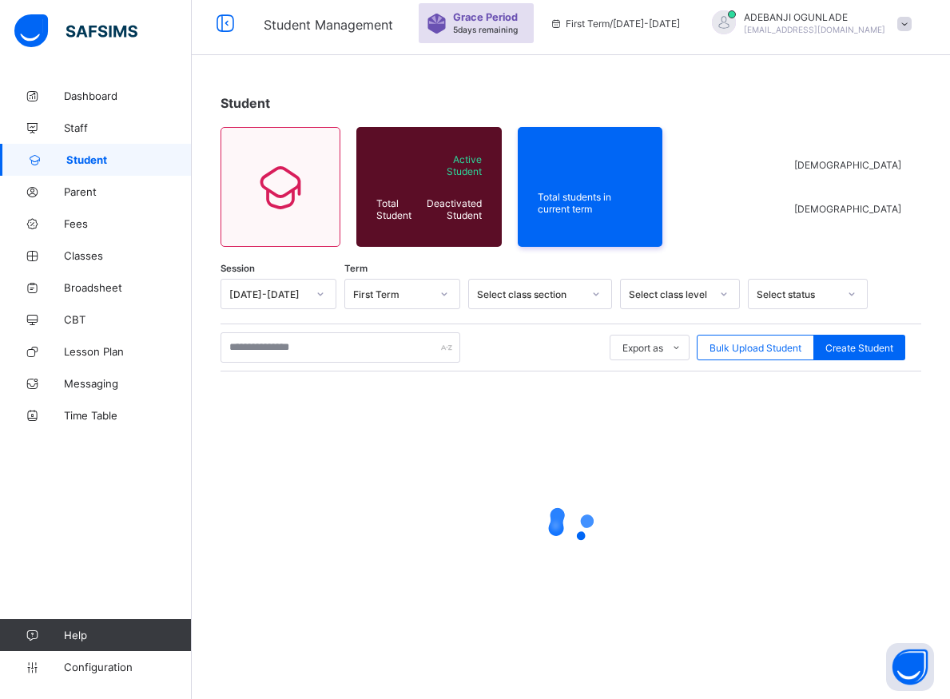
scroll to position [57, 0]
click at [272, 349] on input "text" at bounding box center [340, 347] width 240 height 30
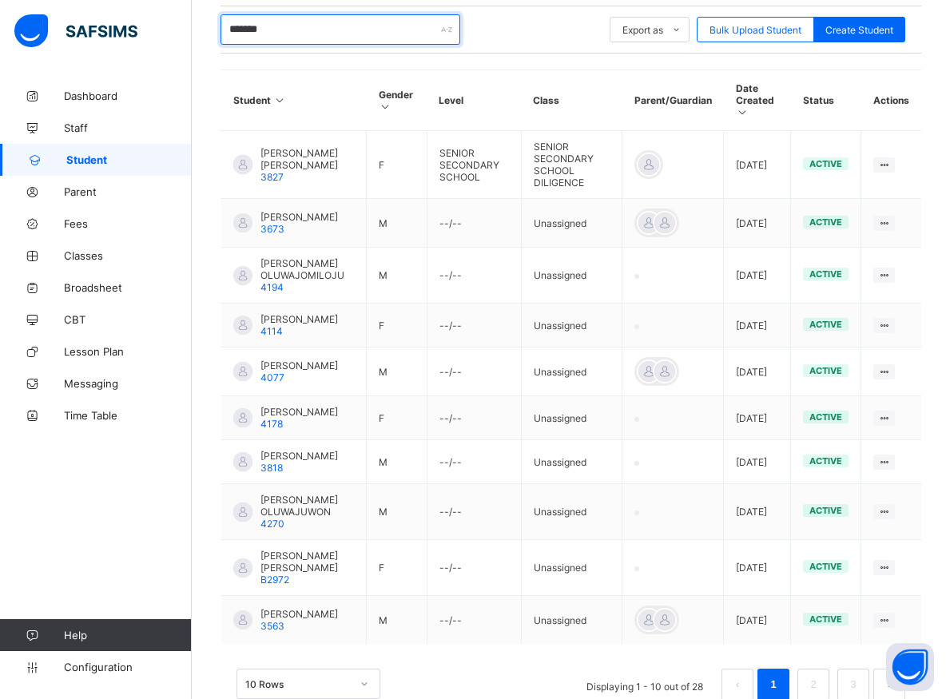
scroll to position [418, 0]
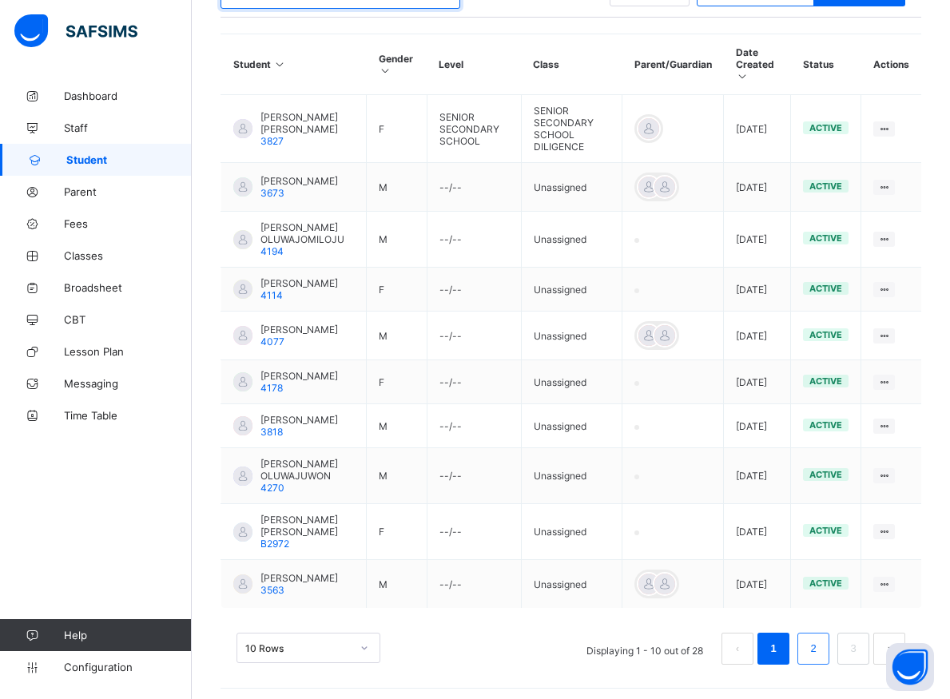
type input "*******"
click at [816, 643] on li "2" at bounding box center [813, 649] width 32 height 32
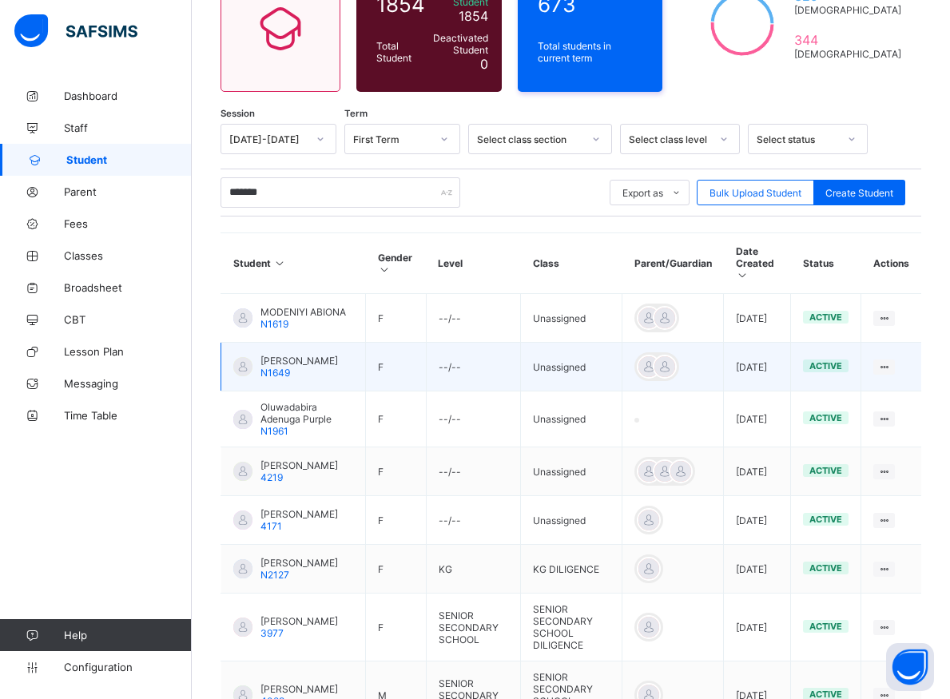
scroll to position [301, 0]
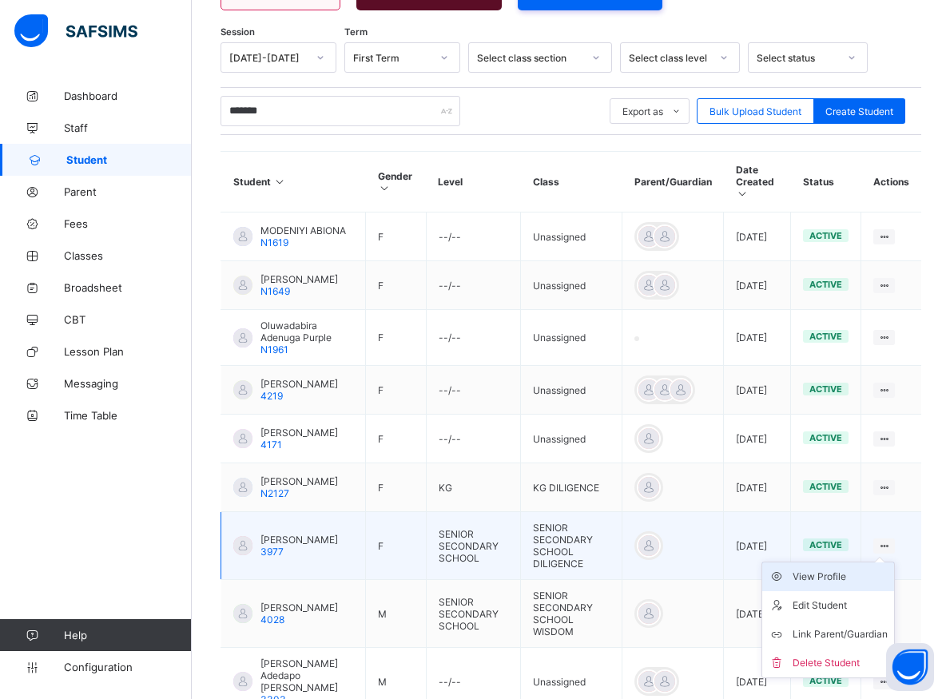
click at [860, 579] on div "View Profile" at bounding box center [839, 577] width 95 height 16
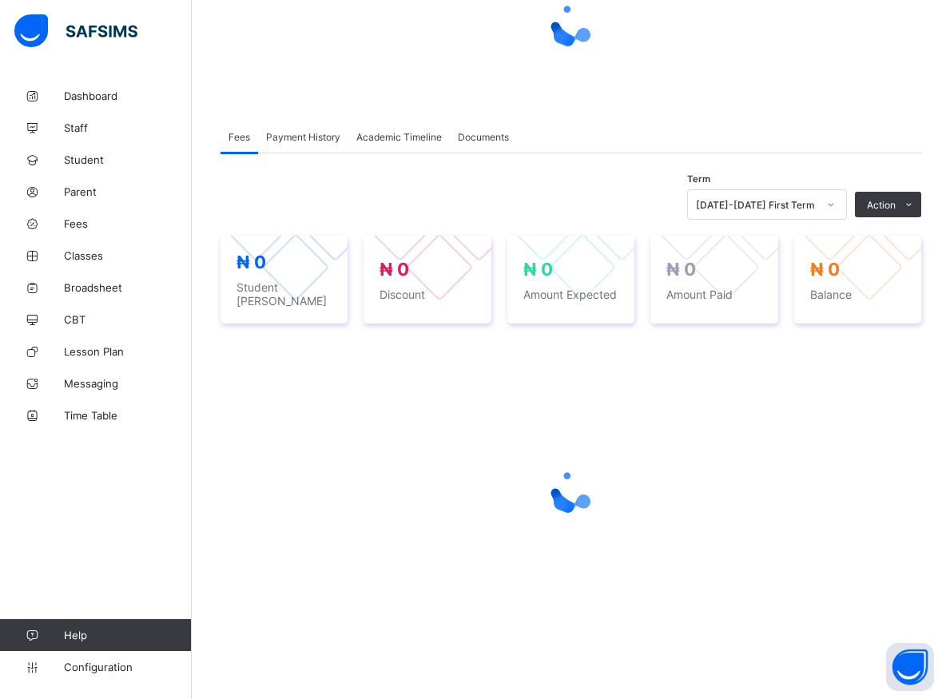
scroll to position [219, 0]
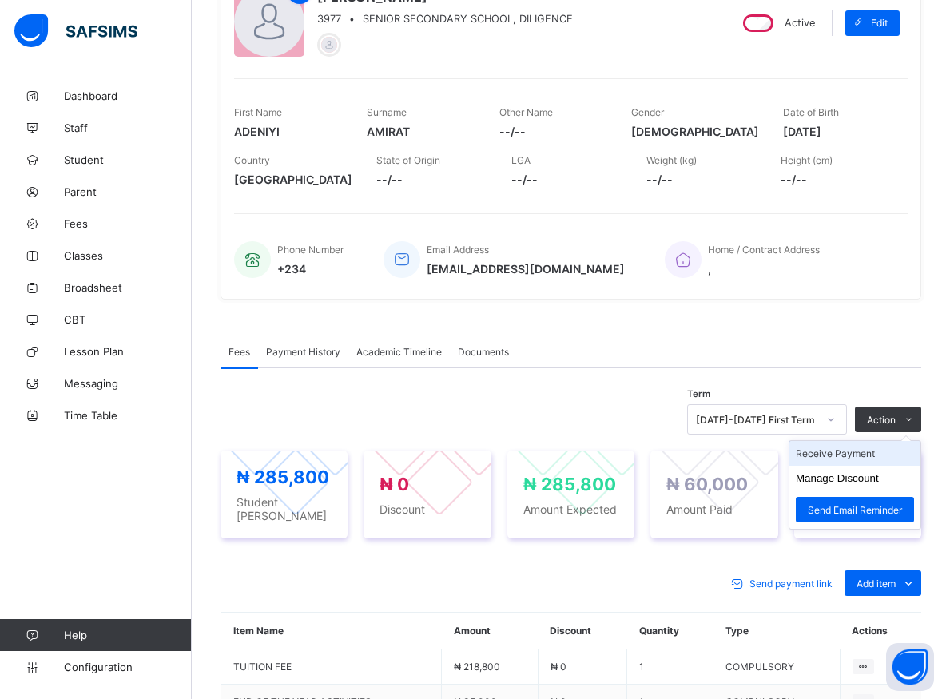
click at [875, 450] on li "Receive Payment" at bounding box center [854, 453] width 131 height 25
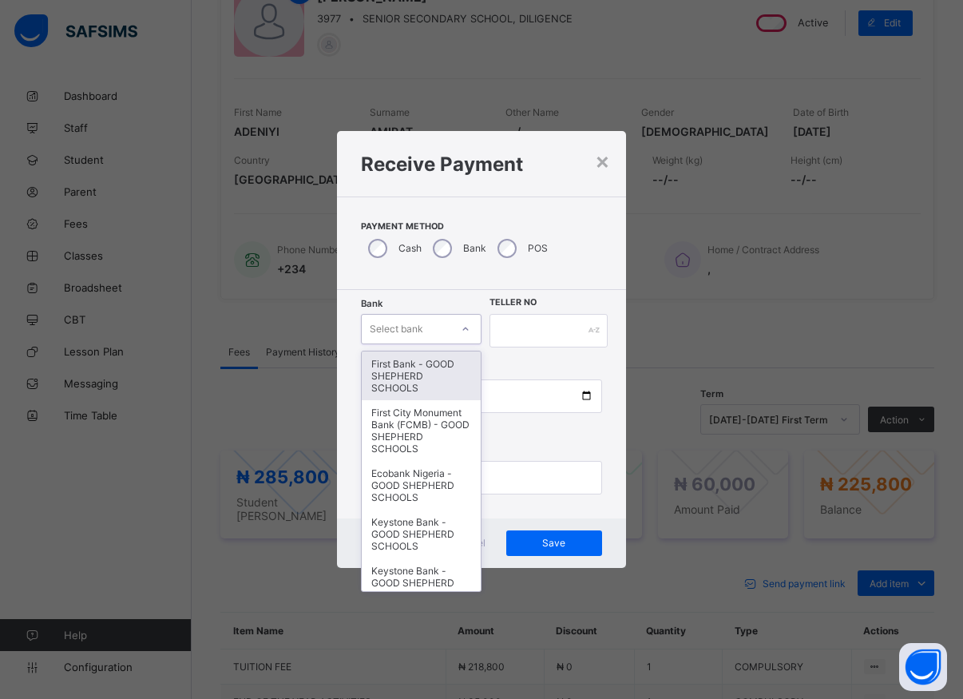
click at [466, 332] on icon at bounding box center [466, 329] width 10 height 16
click at [419, 361] on div "First Bank - GOOD SHEPHERD SCHOOLS" at bounding box center [421, 375] width 119 height 49
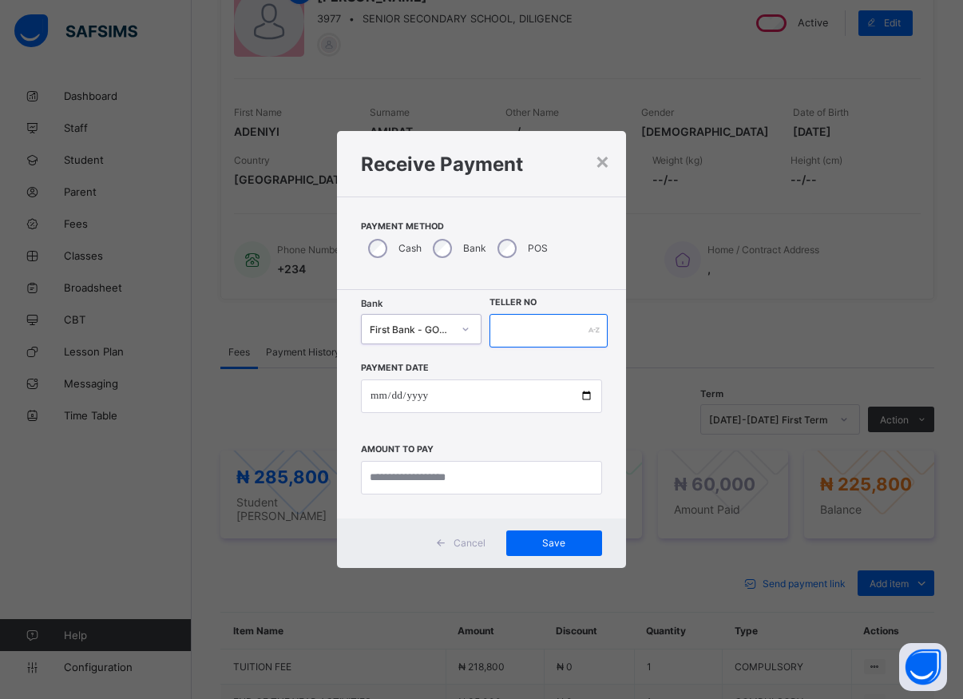
click at [510, 331] on input "text" at bounding box center [549, 331] width 118 height 34
type input "*****"
click at [583, 398] on input "date" at bounding box center [481, 396] width 241 height 34
type input "**********"
click at [444, 489] on input "currency" at bounding box center [481, 478] width 241 height 34
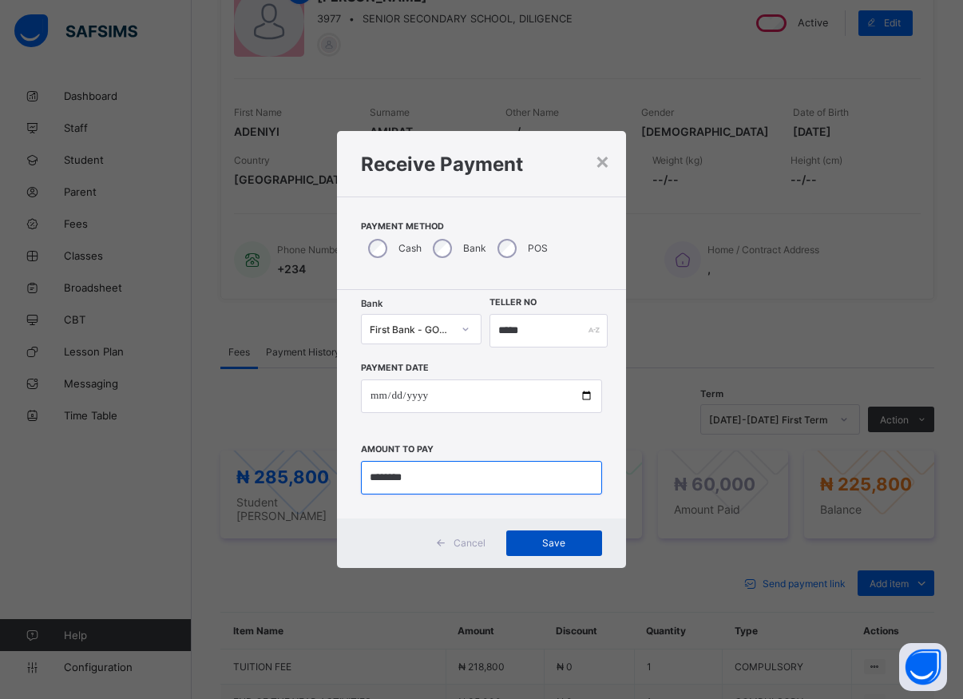
type input "********"
click at [538, 544] on span "Save" at bounding box center [554, 543] width 72 height 12
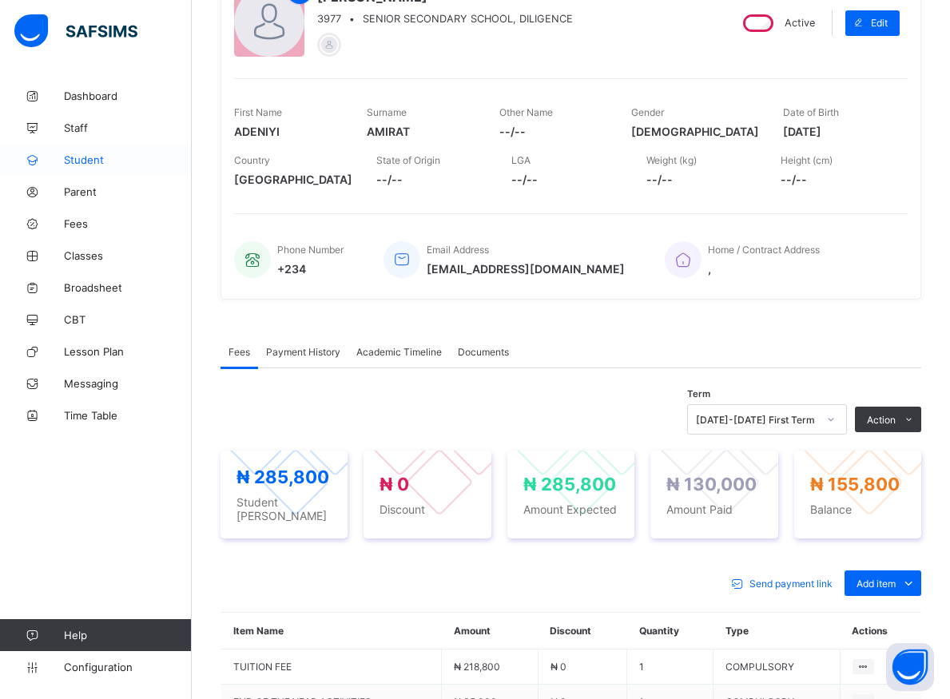
click at [92, 156] on span "Student" at bounding box center [128, 159] width 128 height 13
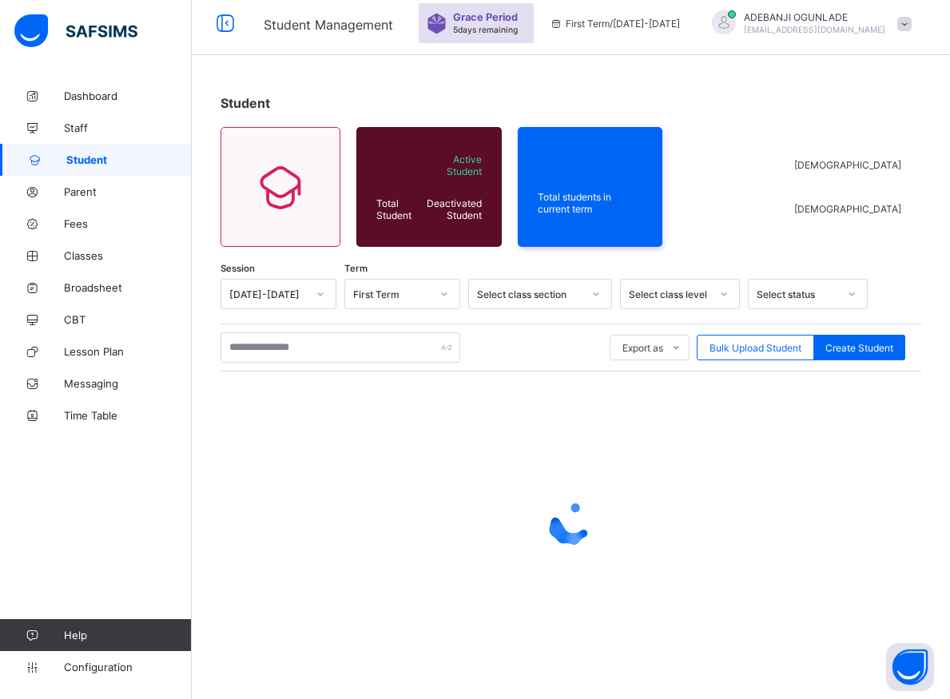
scroll to position [57, 0]
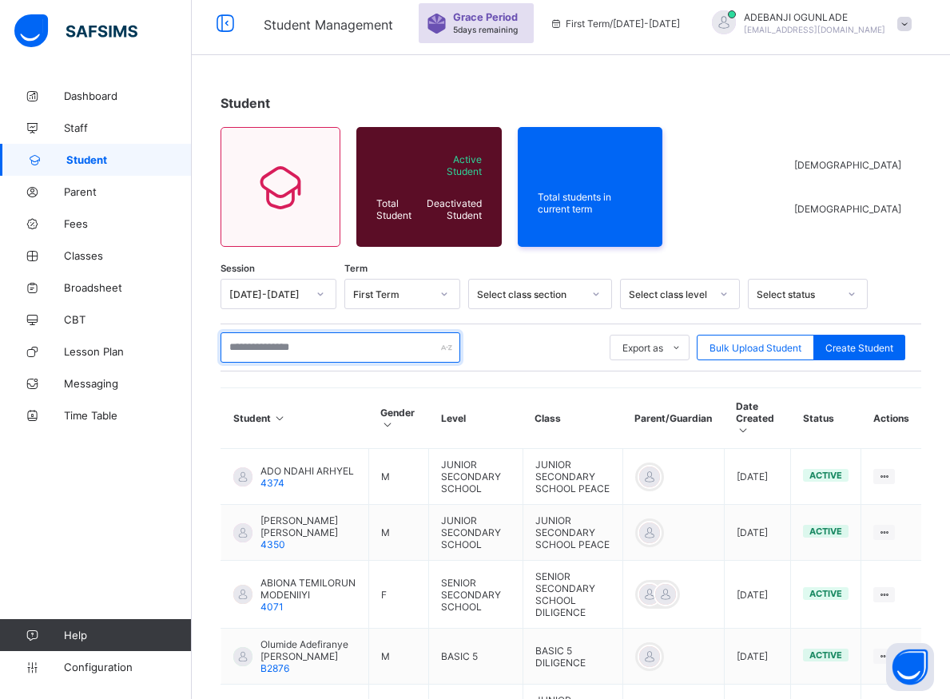
click at [289, 343] on input "text" at bounding box center [340, 347] width 240 height 30
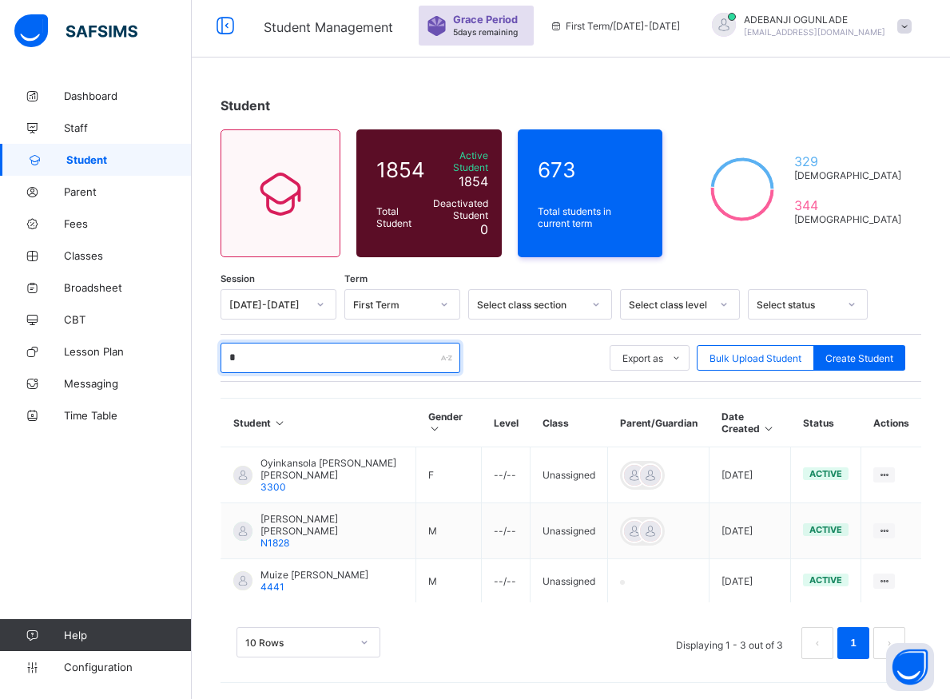
scroll to position [48, 0]
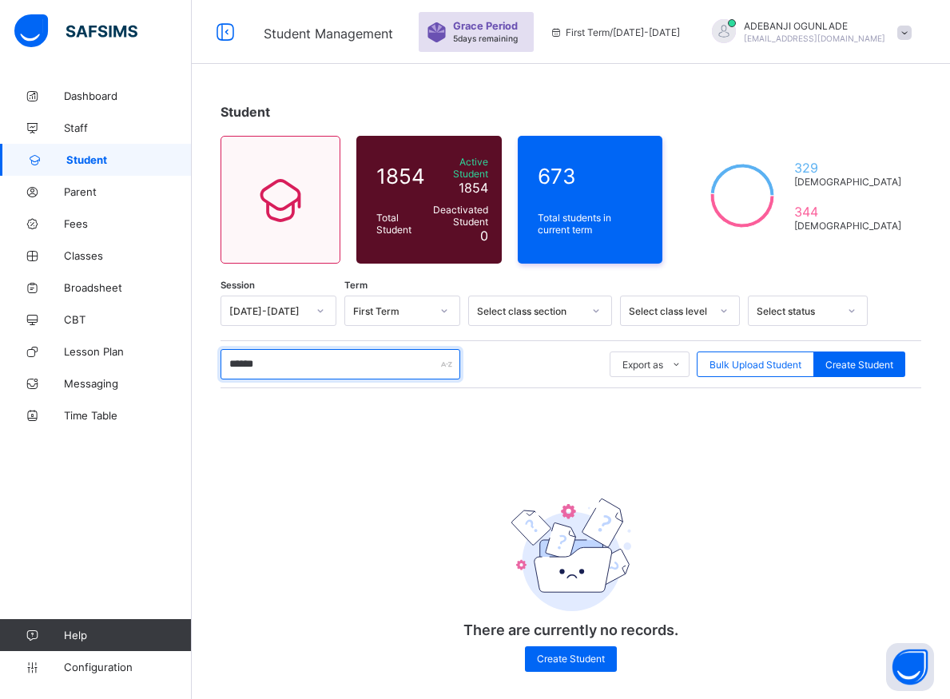
click at [235, 355] on input "******" at bounding box center [340, 364] width 240 height 30
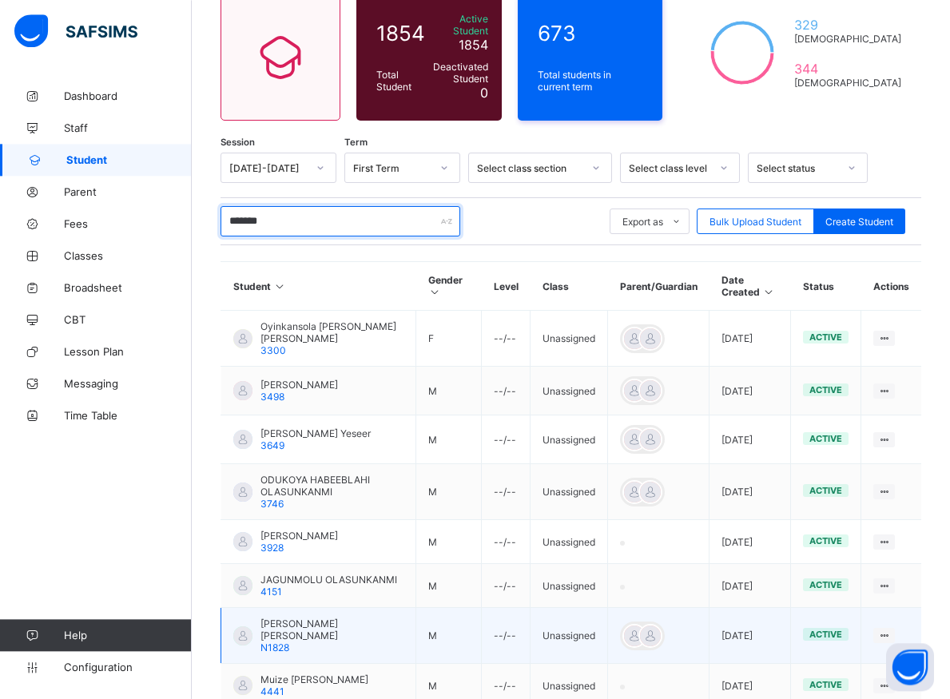
scroll to position [248, 0]
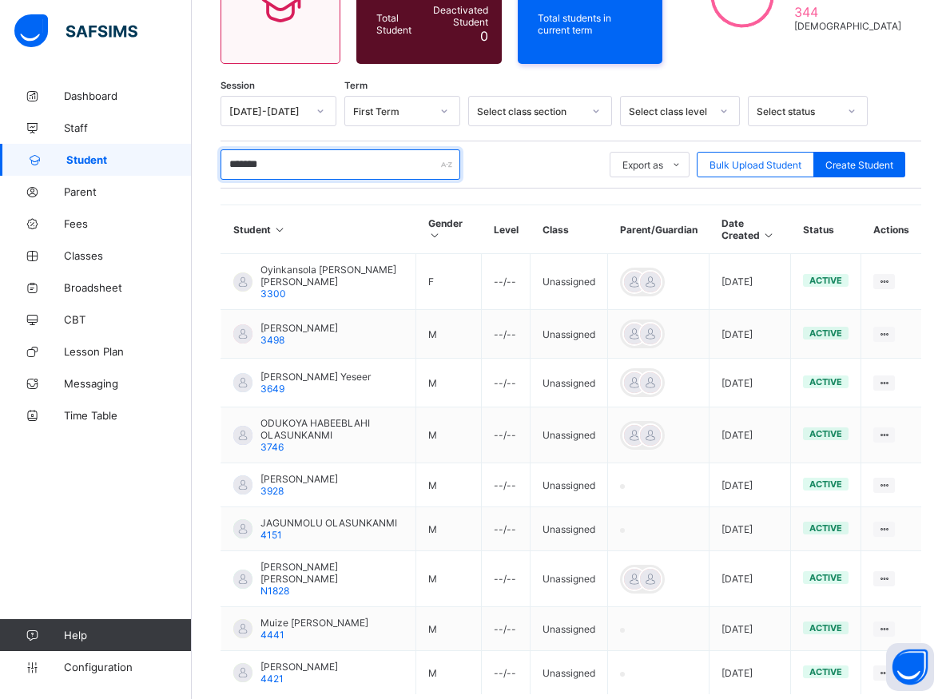
click at [303, 150] on input "*******" at bounding box center [340, 164] width 240 height 30
type input "*"
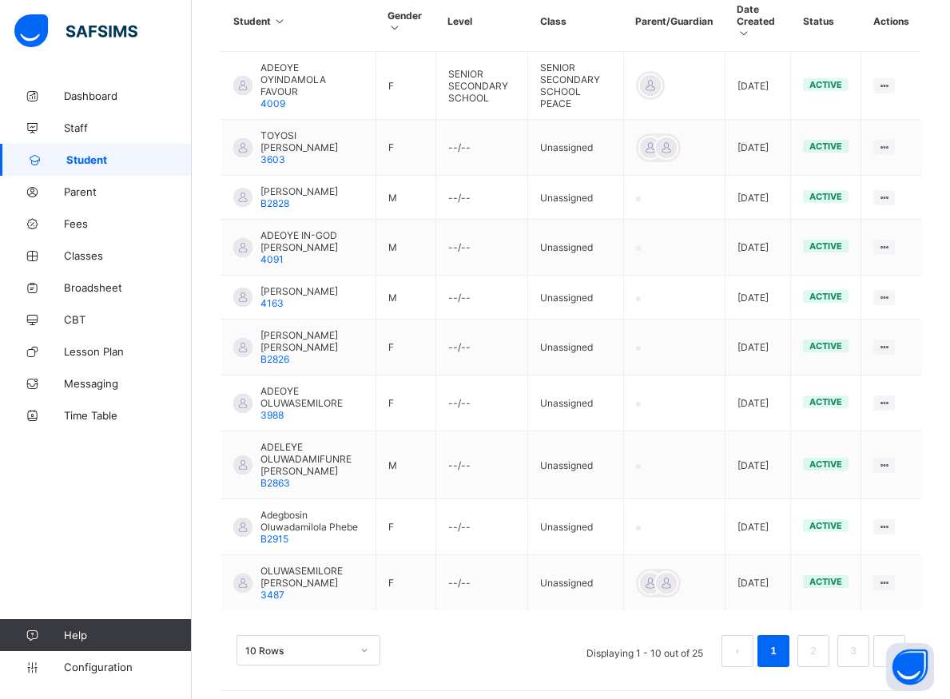
scroll to position [450, 0]
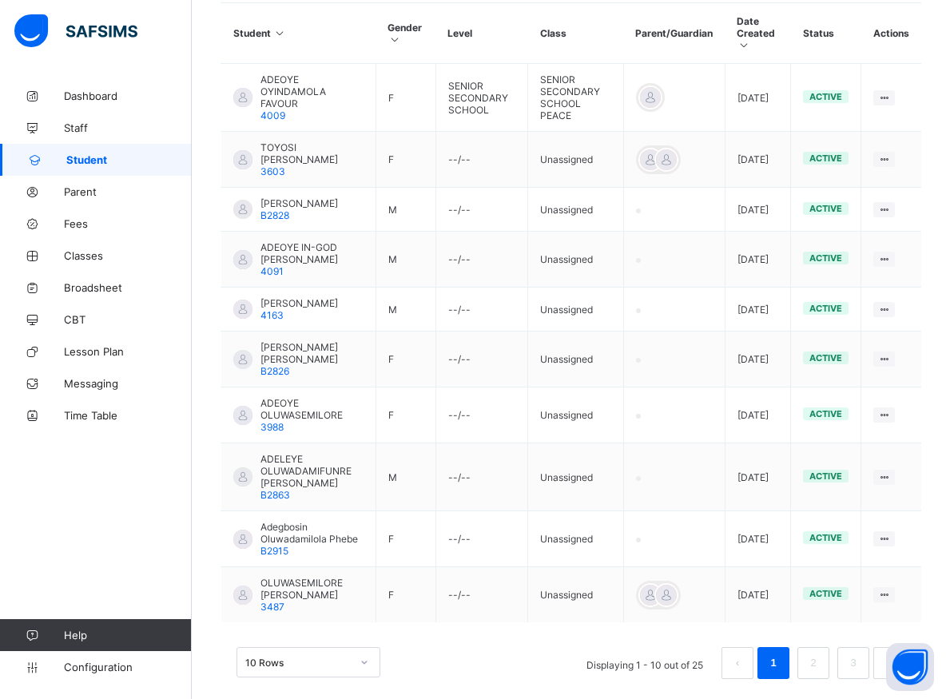
type input "********"
click at [871, 674] on div "10 Rows Displaying 1 - 10 out of 25 1 2 3" at bounding box center [570, 655] width 700 height 80
click at [820, 652] on link "2" at bounding box center [812, 662] width 15 height 21
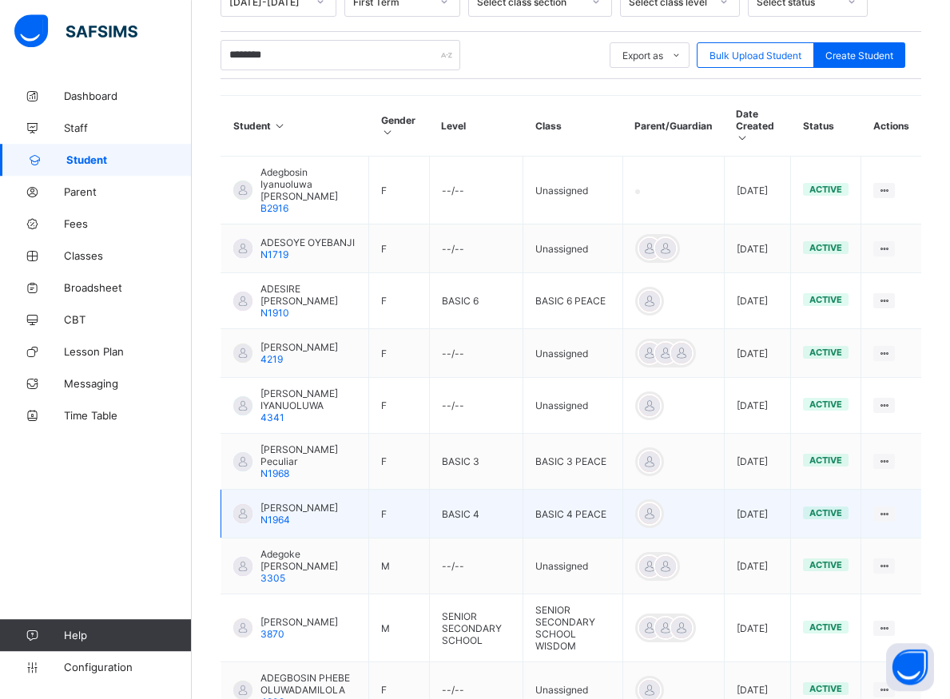
scroll to position [383, 0]
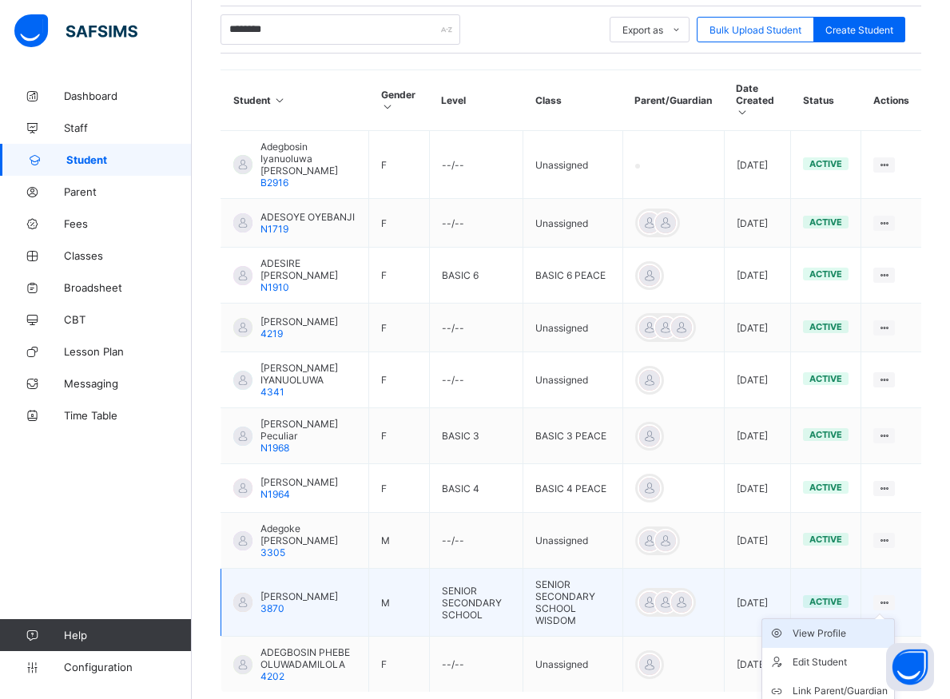
click at [852, 634] on div "View Profile" at bounding box center [839, 633] width 95 height 16
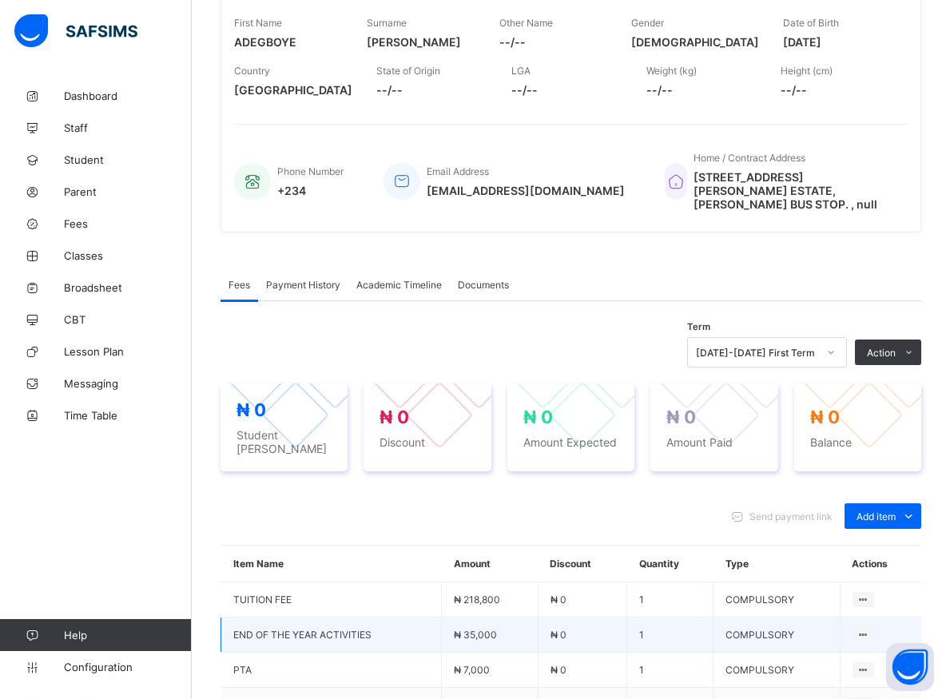
scroll to position [300, 0]
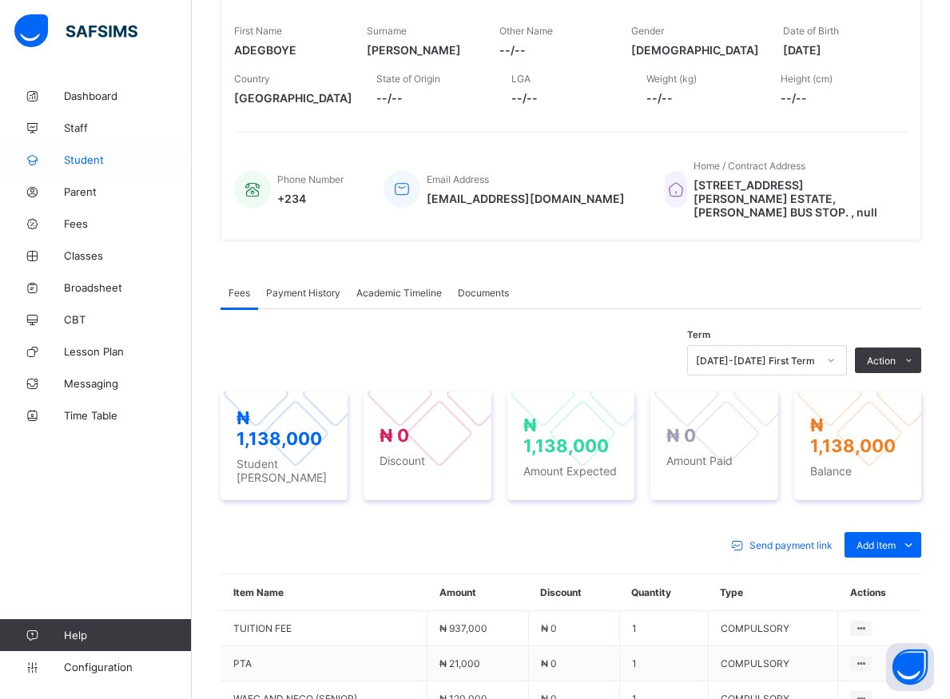
click at [97, 161] on span "Student" at bounding box center [128, 159] width 128 height 13
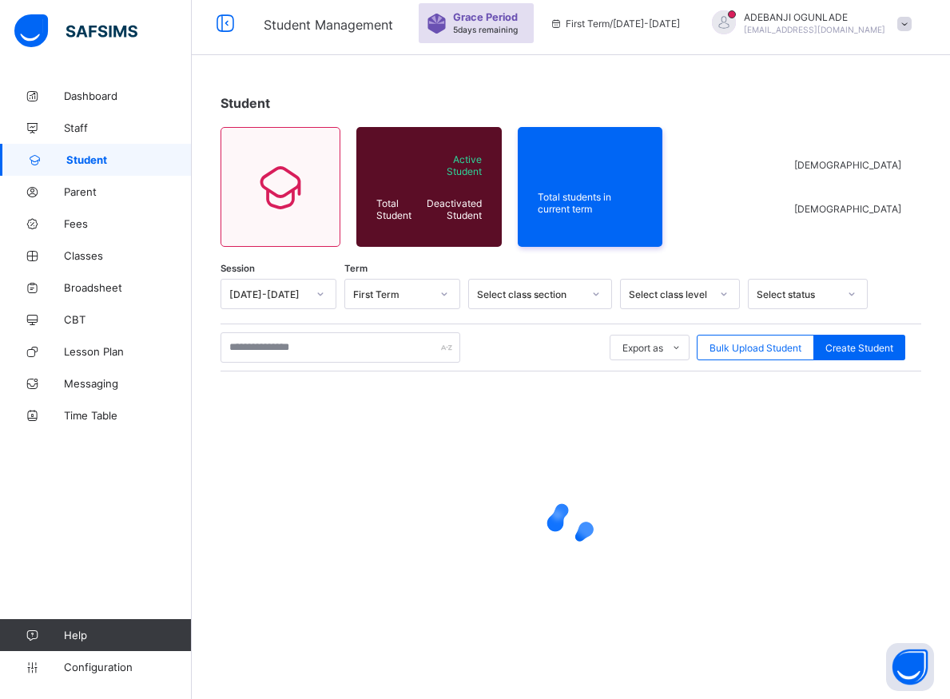
scroll to position [57, 0]
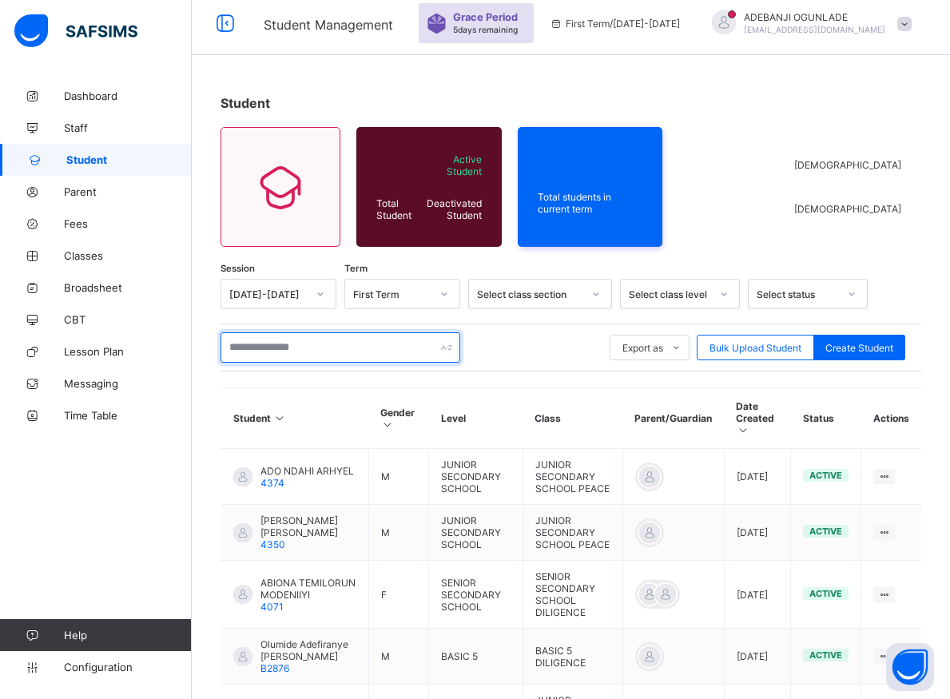
click at [280, 355] on input "text" at bounding box center [340, 347] width 240 height 30
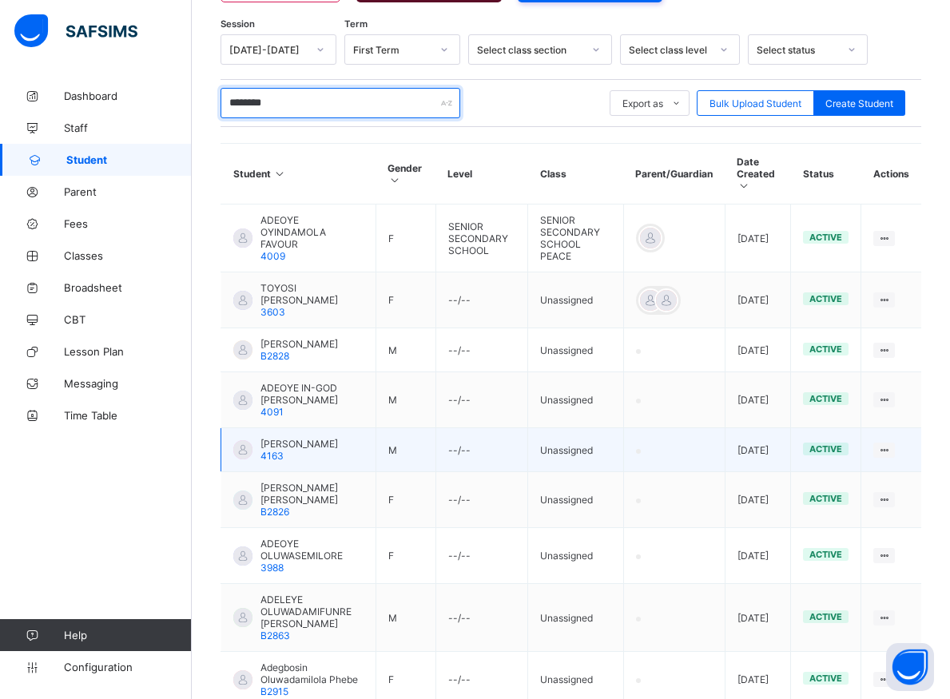
scroll to position [450, 0]
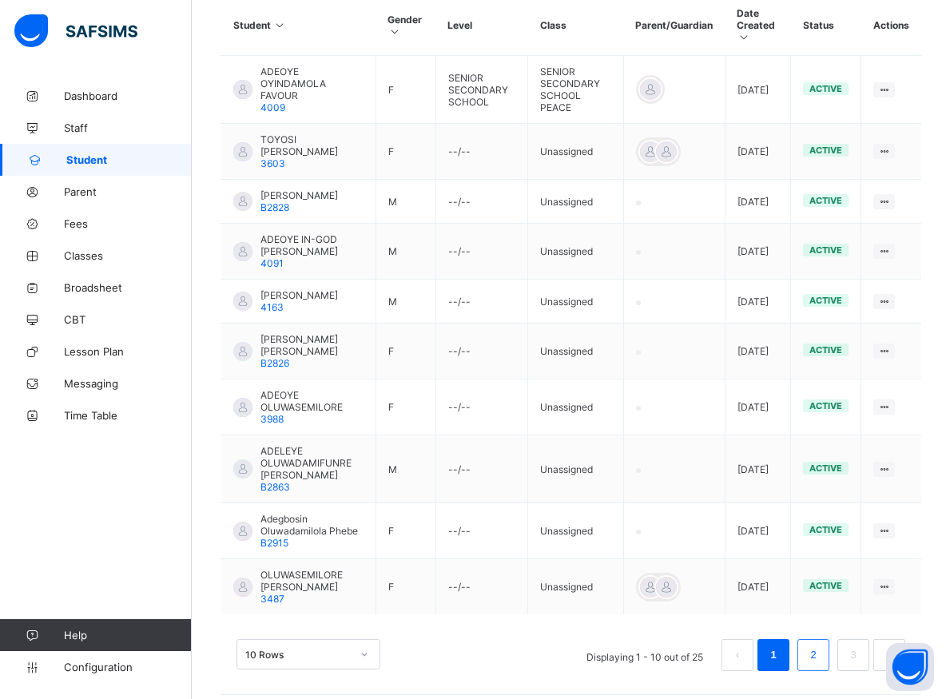
type input "********"
click at [820, 645] on link "2" at bounding box center [812, 655] width 15 height 21
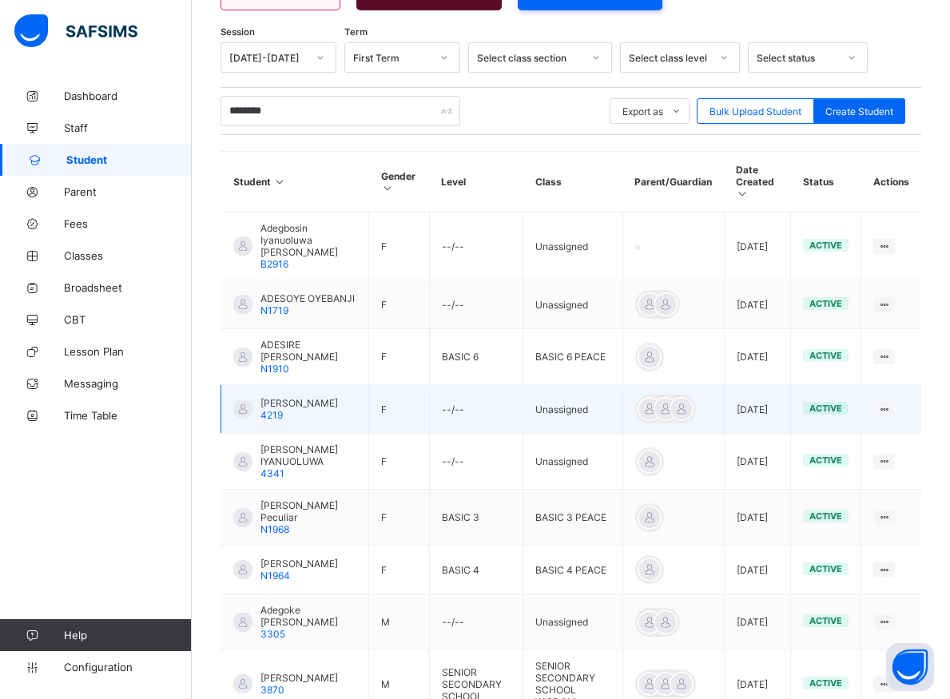
scroll to position [464, 0]
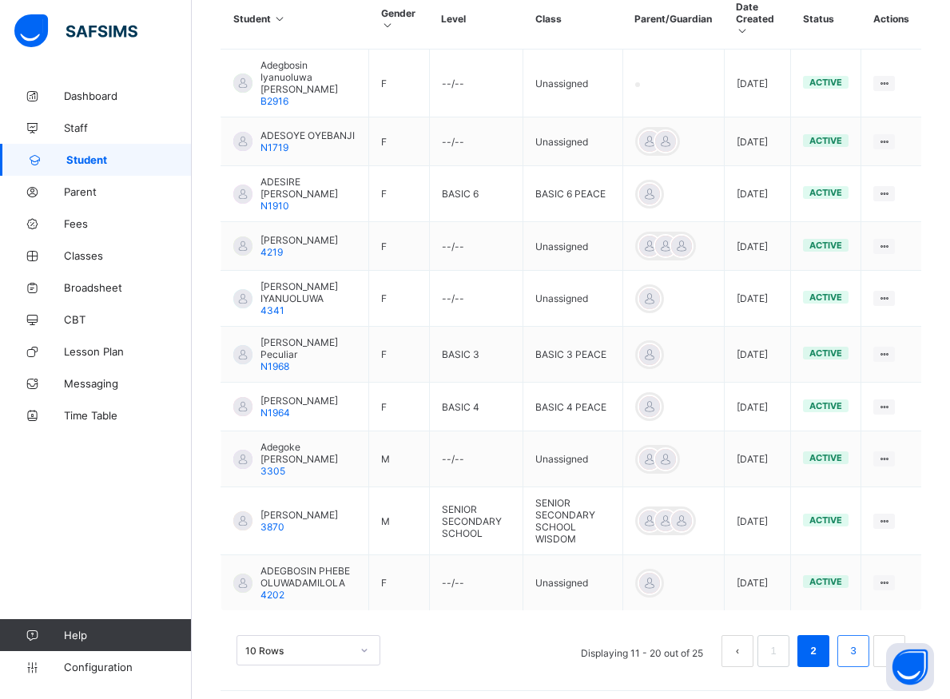
click at [869, 645] on li "3" at bounding box center [853, 651] width 32 height 32
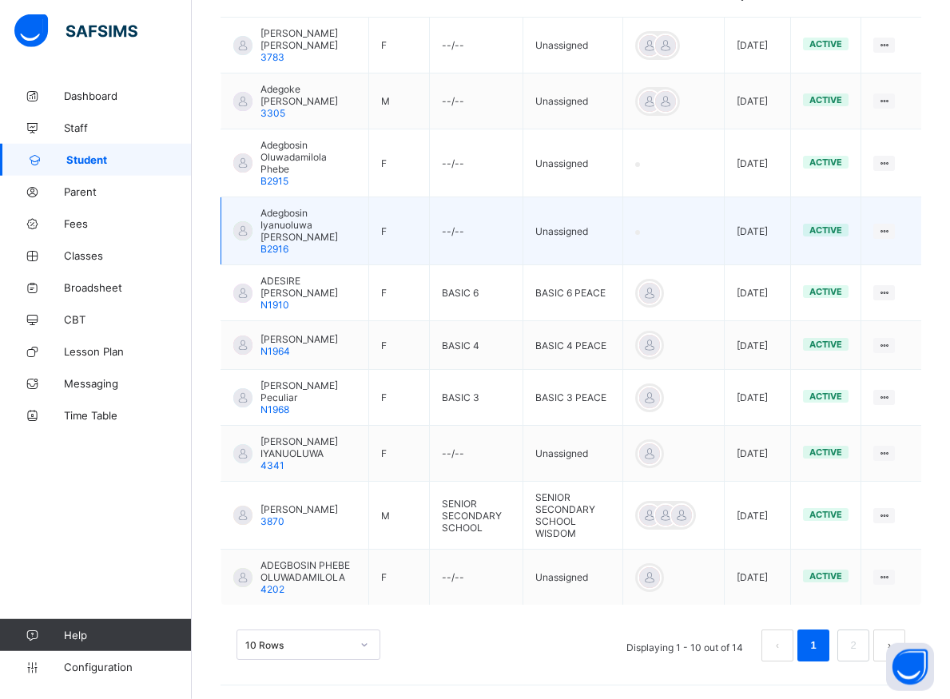
scroll to position [486, 0]
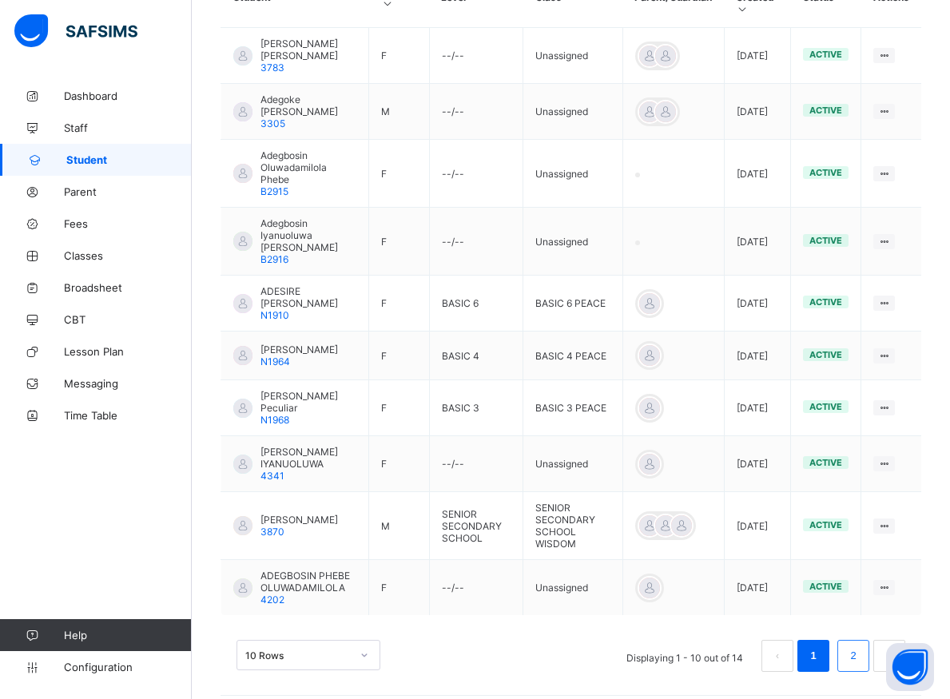
click at [860, 645] on link "2" at bounding box center [852, 655] width 15 height 21
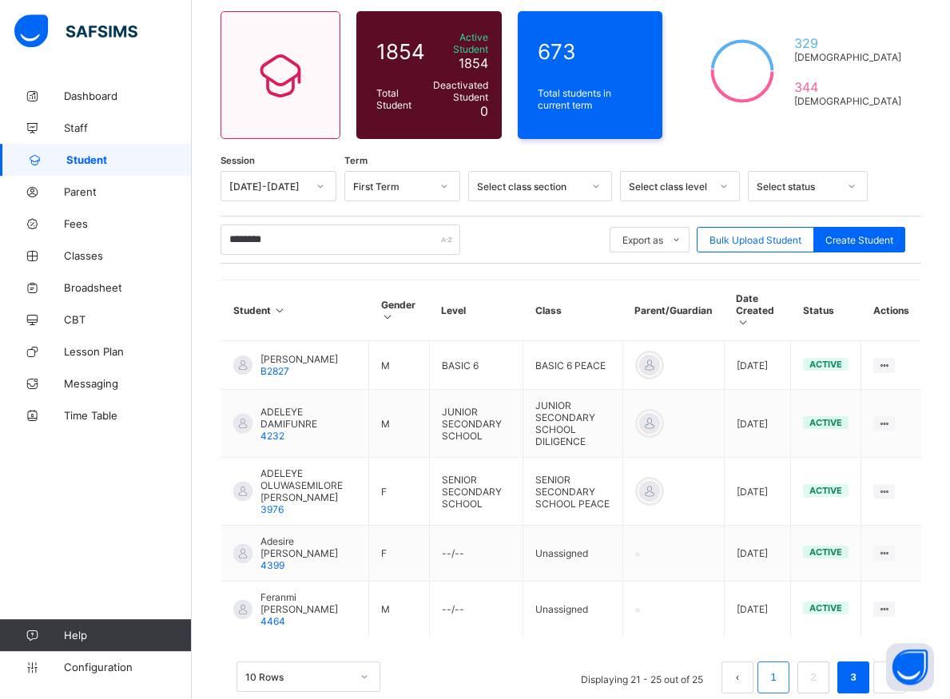
scroll to position [195, 0]
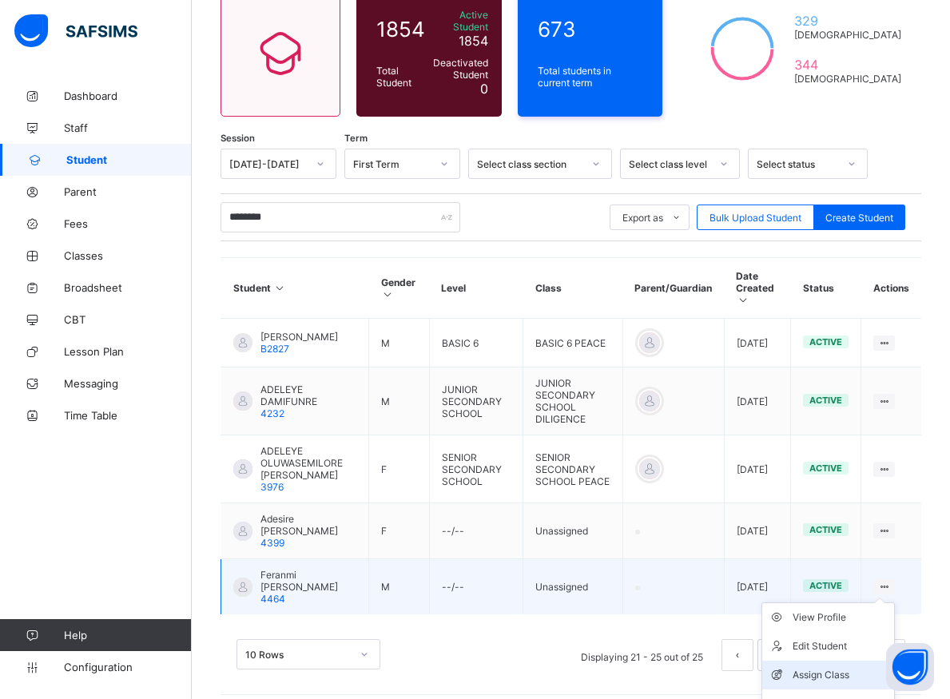
click at [831, 667] on div "Assign Class" at bounding box center [839, 675] width 95 height 16
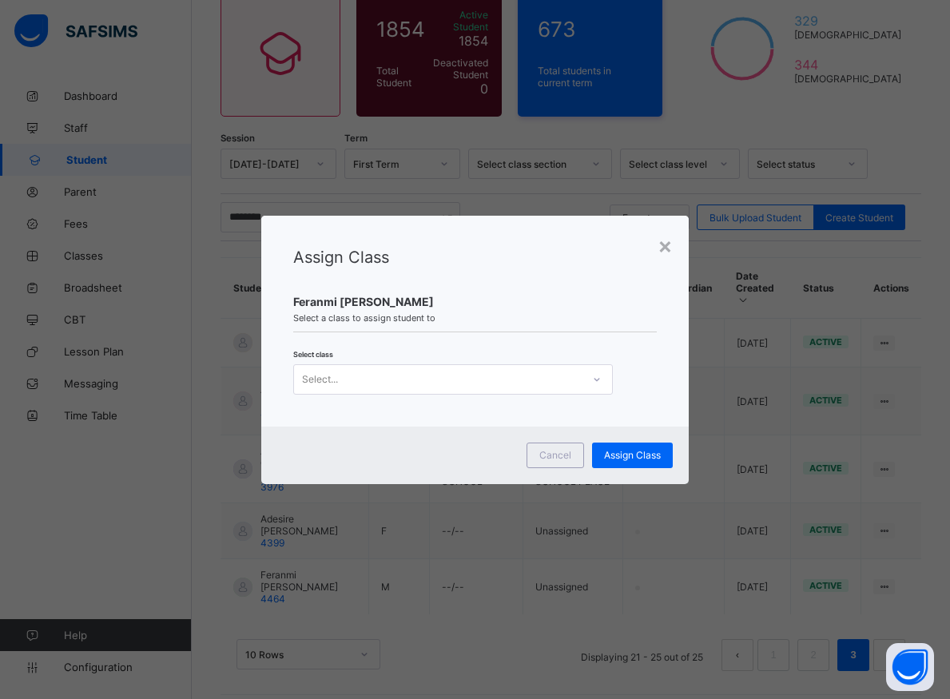
click at [594, 380] on icon at bounding box center [596, 379] width 6 height 3
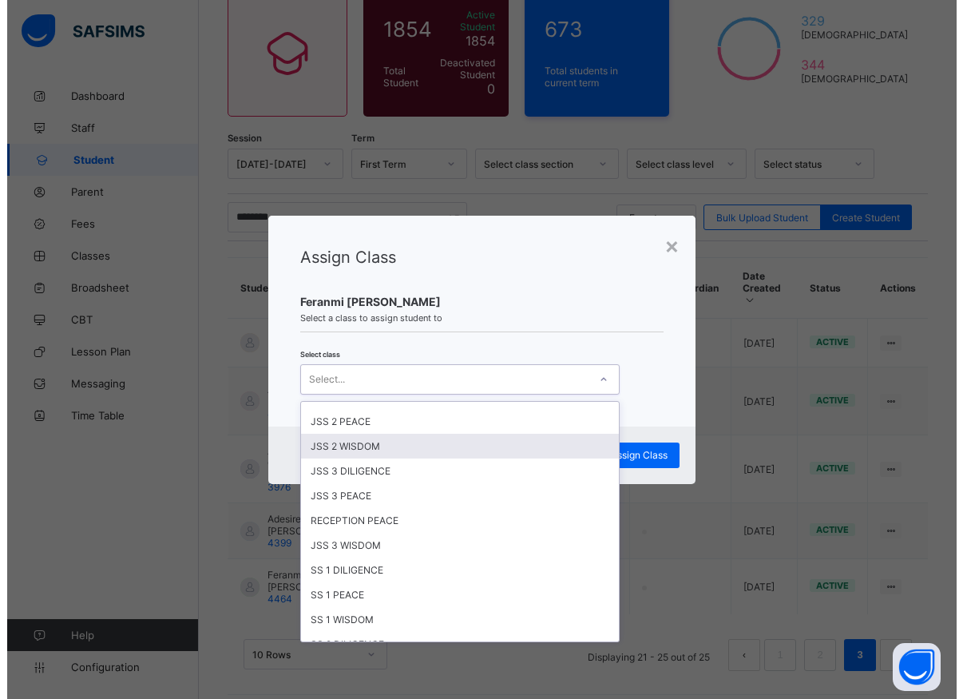
scroll to position [288, 0]
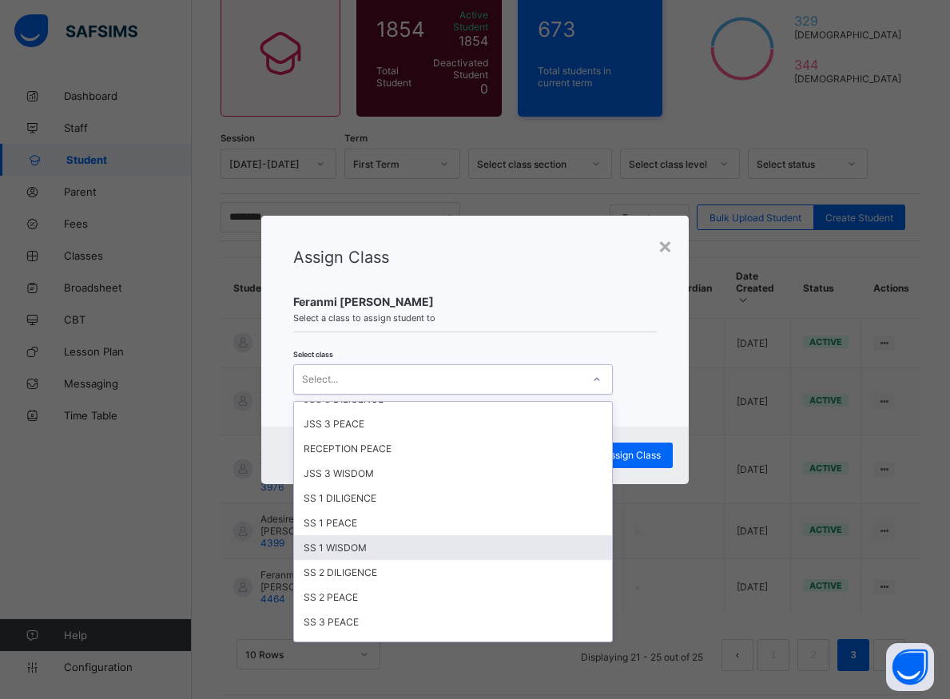
click at [335, 550] on div "SS 1 WISDOM" at bounding box center [453, 547] width 318 height 25
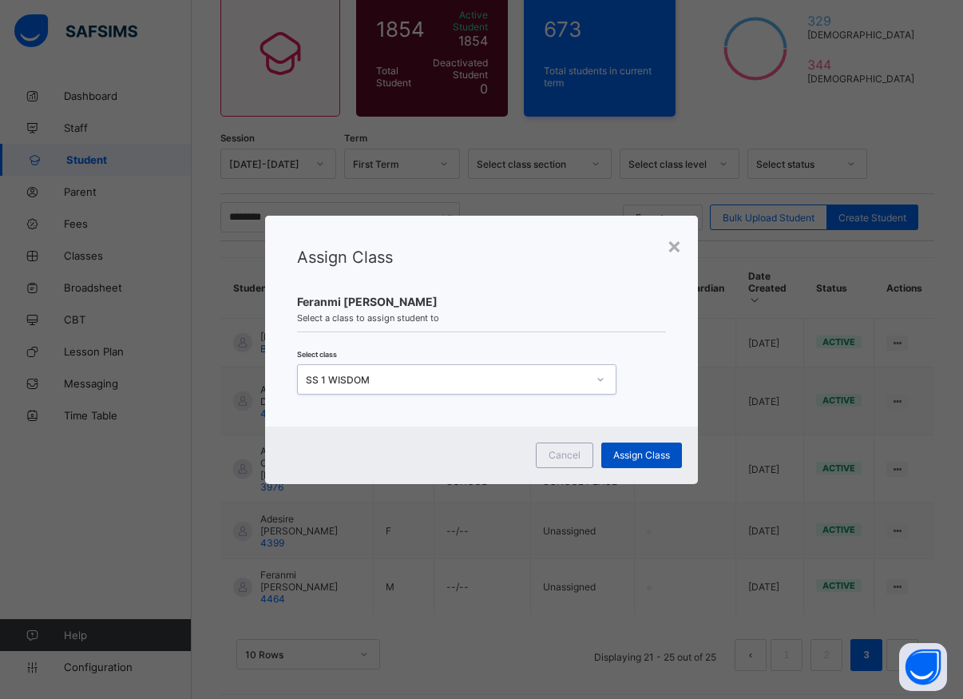
drag, startPoint x: 641, startPoint y: 455, endPoint x: 633, endPoint y: 450, distance: 10.4
click at [643, 454] on span "Assign Class" at bounding box center [641, 455] width 57 height 12
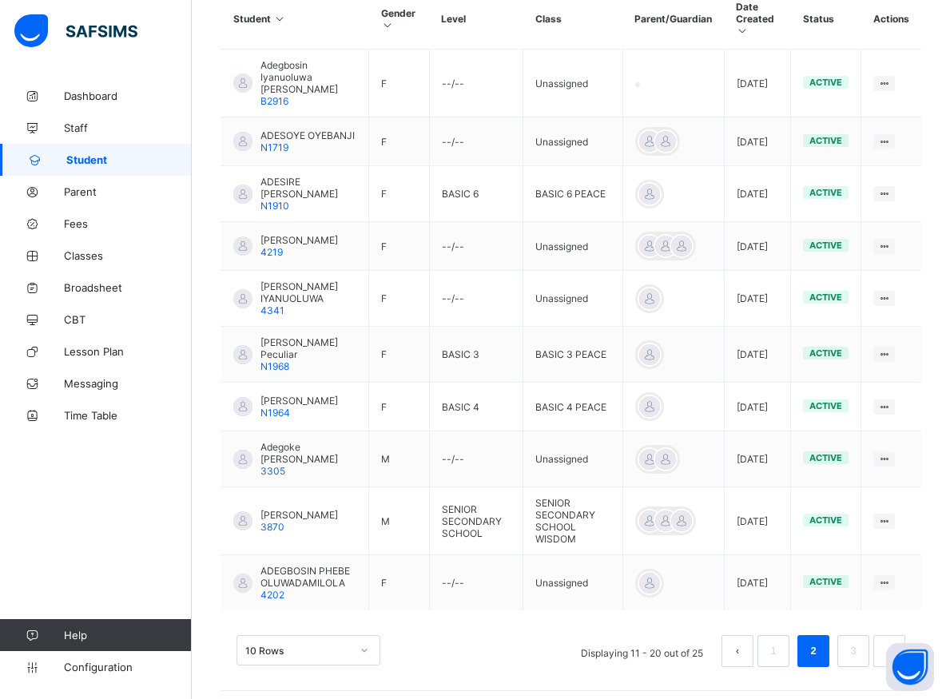
scroll to position [466, 0]
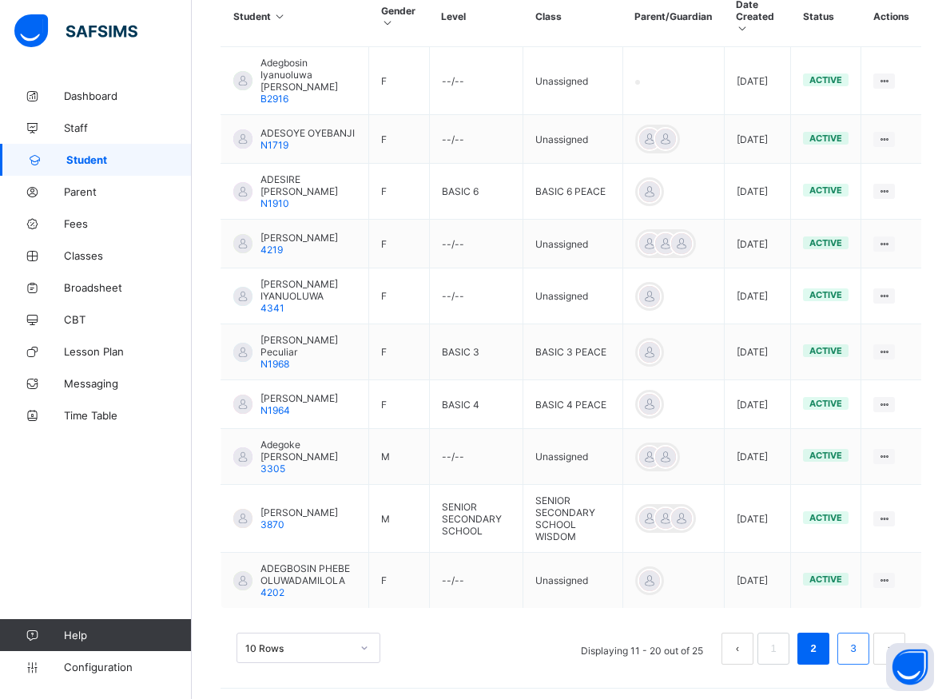
click at [859, 648] on link "3" at bounding box center [852, 648] width 15 height 21
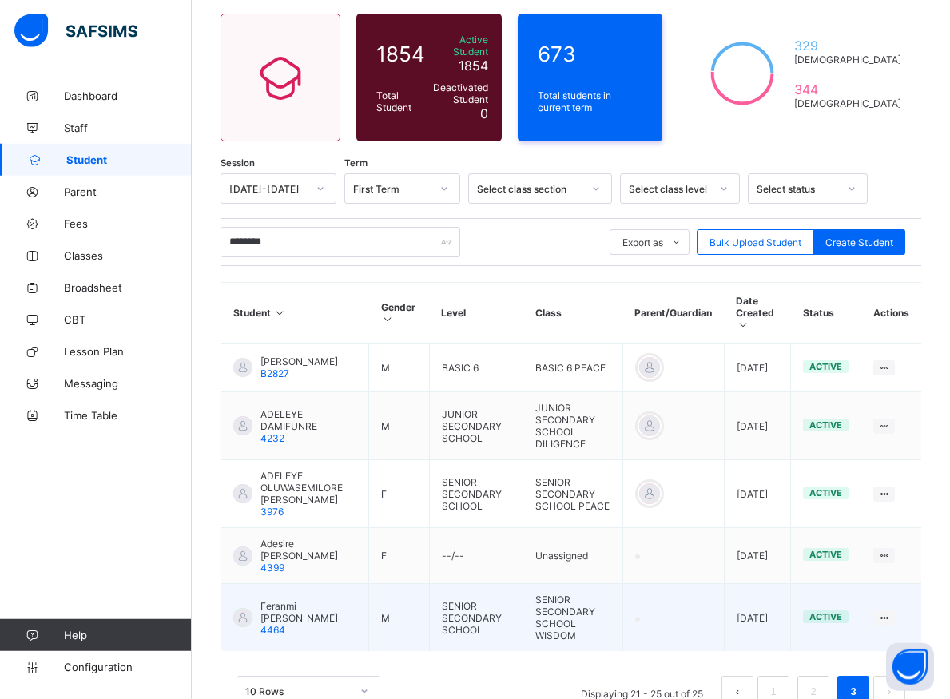
scroll to position [206, 0]
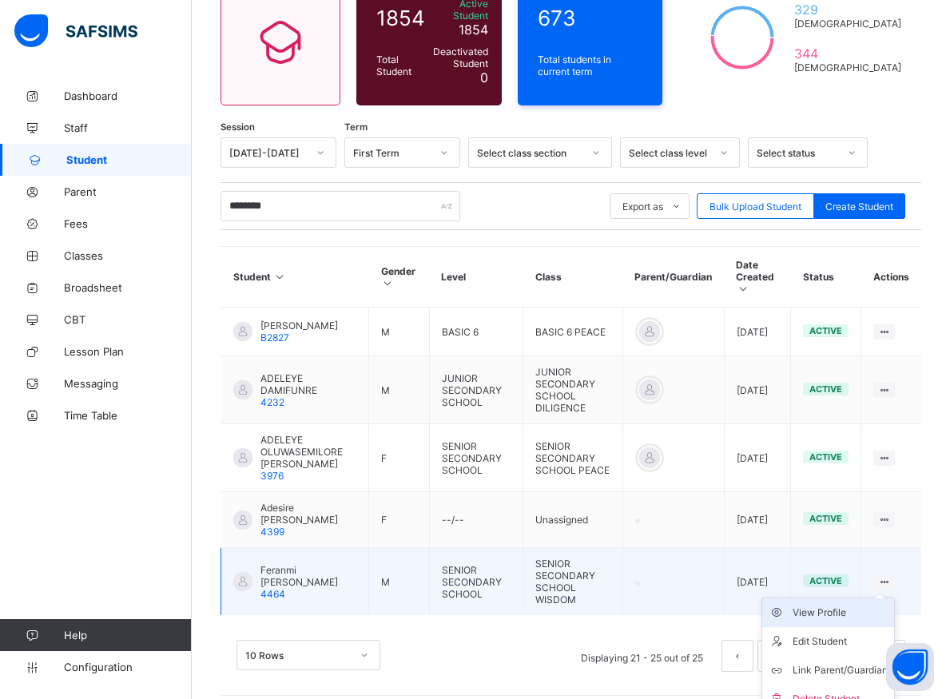
click at [816, 605] on div "View Profile" at bounding box center [839, 613] width 95 height 16
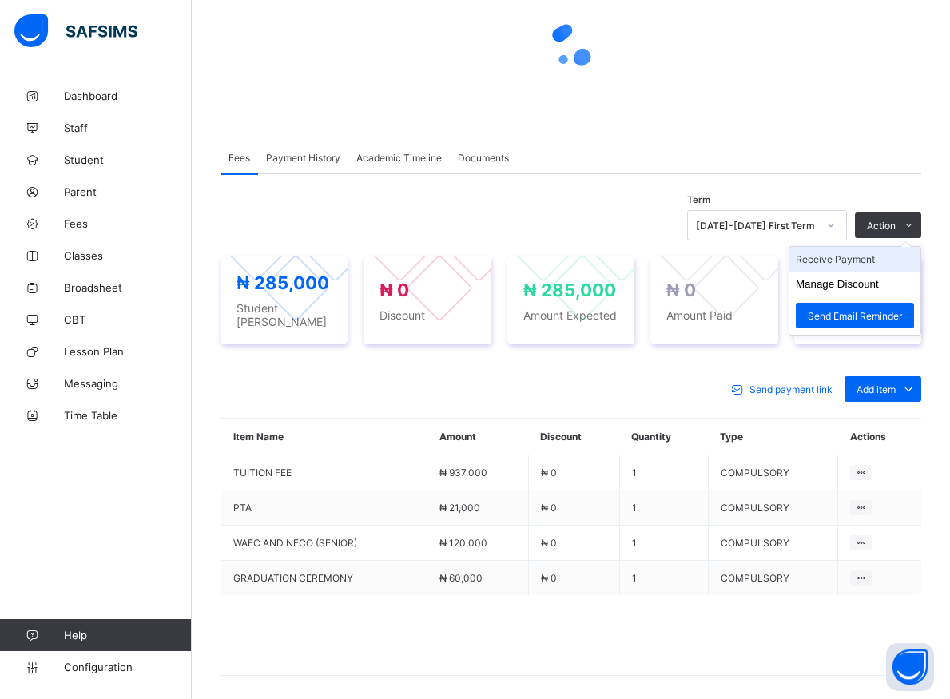
click at [864, 265] on li "Receive Payment" at bounding box center [854, 259] width 131 height 25
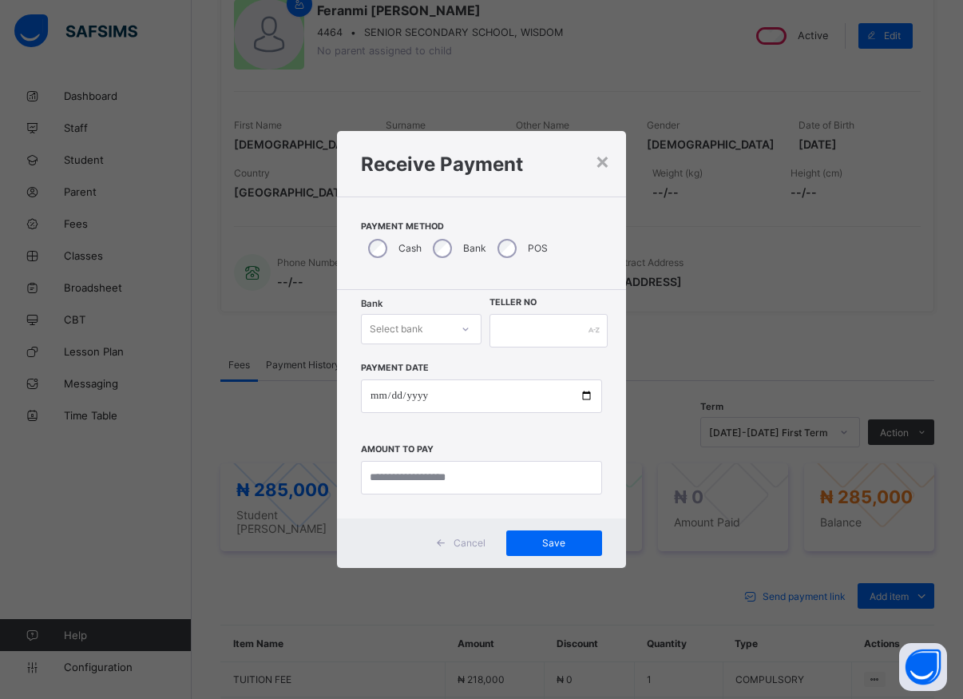
click at [461, 333] on icon at bounding box center [466, 329] width 10 height 16
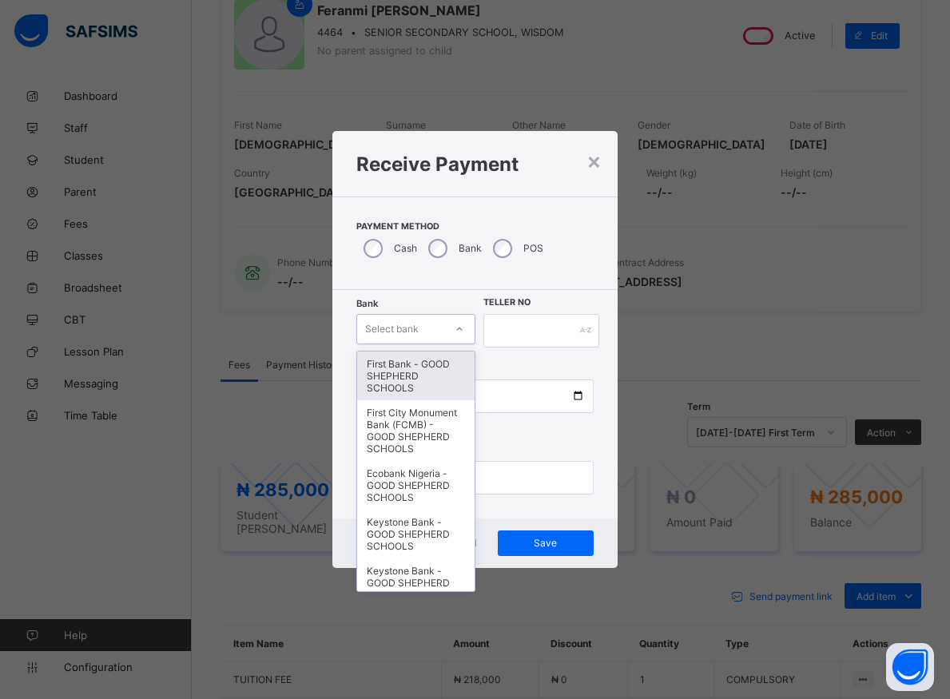
click at [386, 381] on div "First Bank - GOOD SHEPHERD SCHOOLS" at bounding box center [415, 375] width 117 height 49
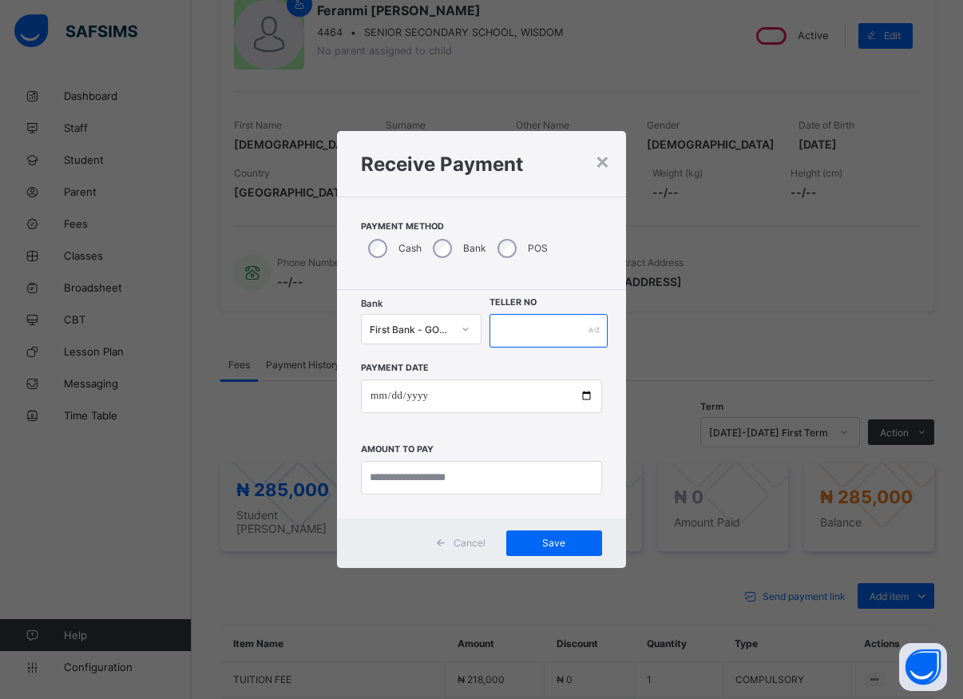
click at [494, 331] on input "text" at bounding box center [549, 331] width 118 height 34
type input "*****"
click at [581, 398] on input "date" at bounding box center [481, 396] width 241 height 34
type input "**********"
click at [465, 485] on input "currency" at bounding box center [481, 478] width 241 height 34
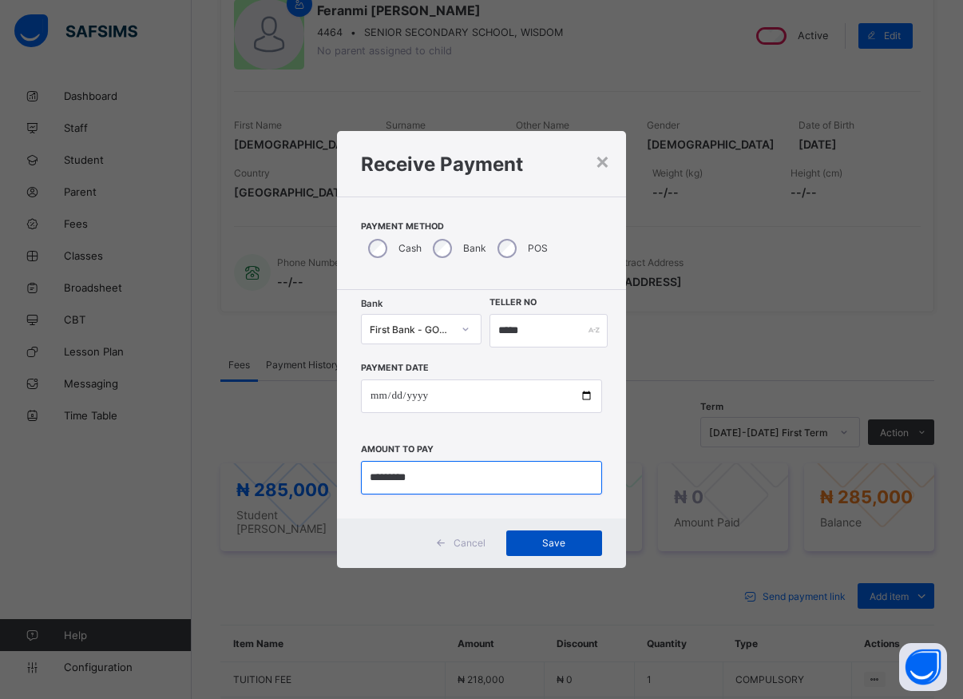
type input "*********"
click at [565, 550] on div "Save" at bounding box center [554, 543] width 96 height 26
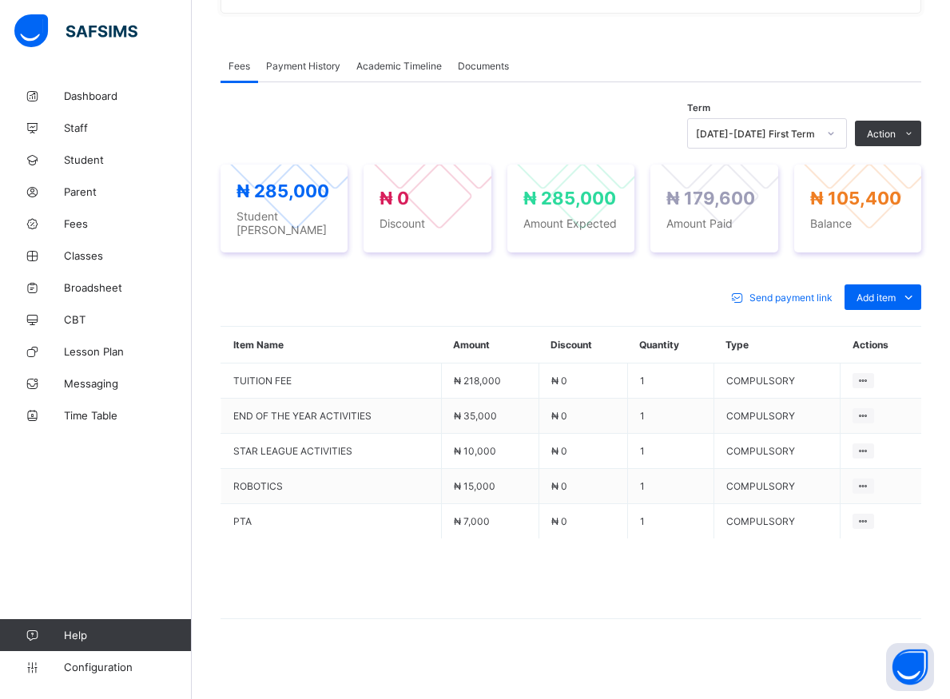
scroll to position [97, 0]
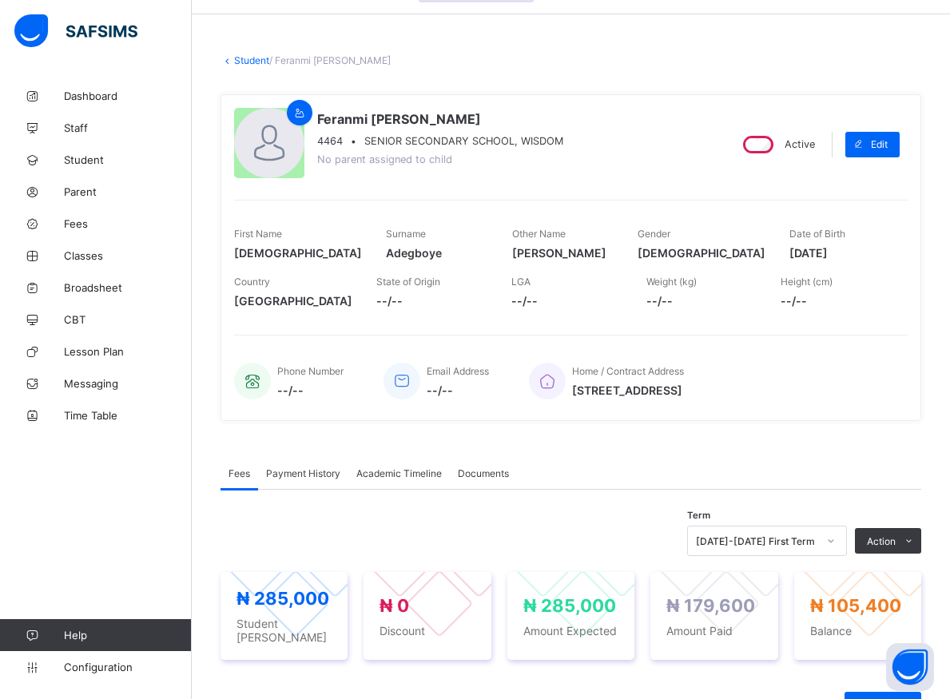
click at [310, 474] on span "Payment History" at bounding box center [303, 473] width 74 height 12
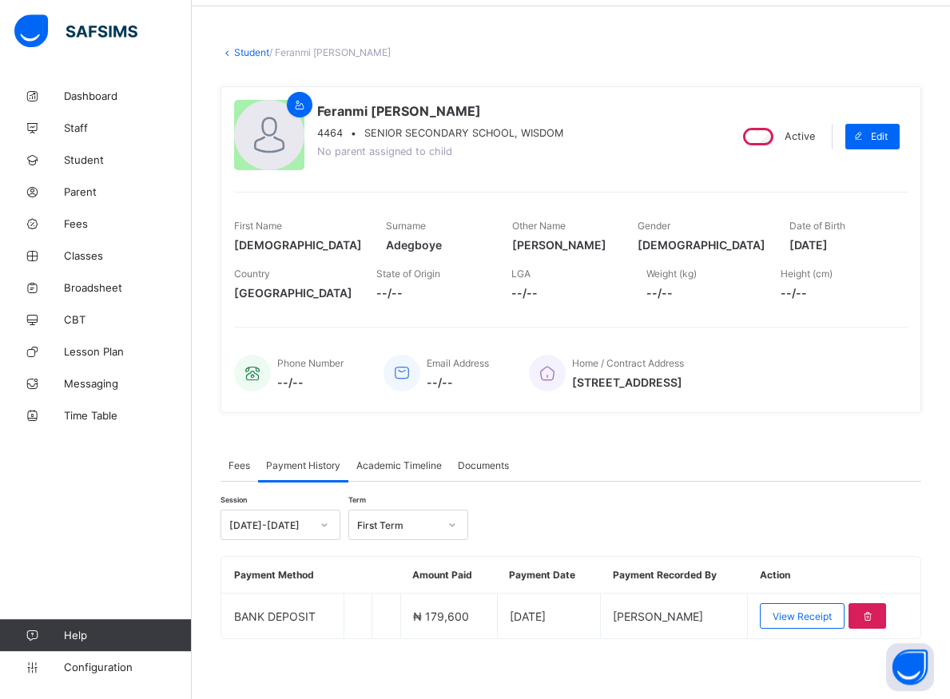
scroll to position [109, 0]
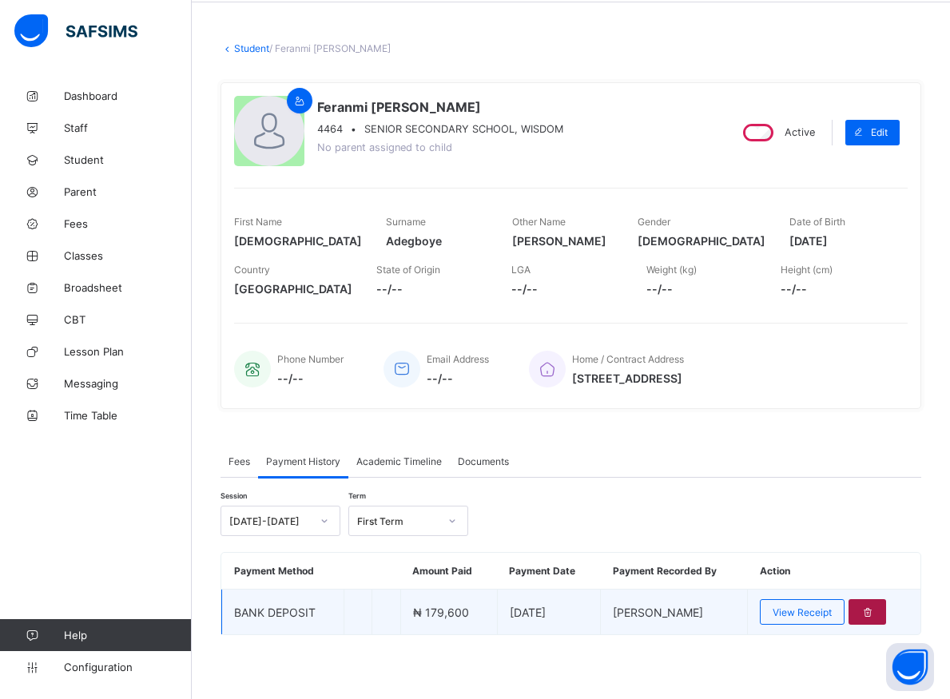
click at [874, 610] on icon at bounding box center [867, 612] width 14 height 12
click at [880, 613] on div at bounding box center [867, 612] width 38 height 26
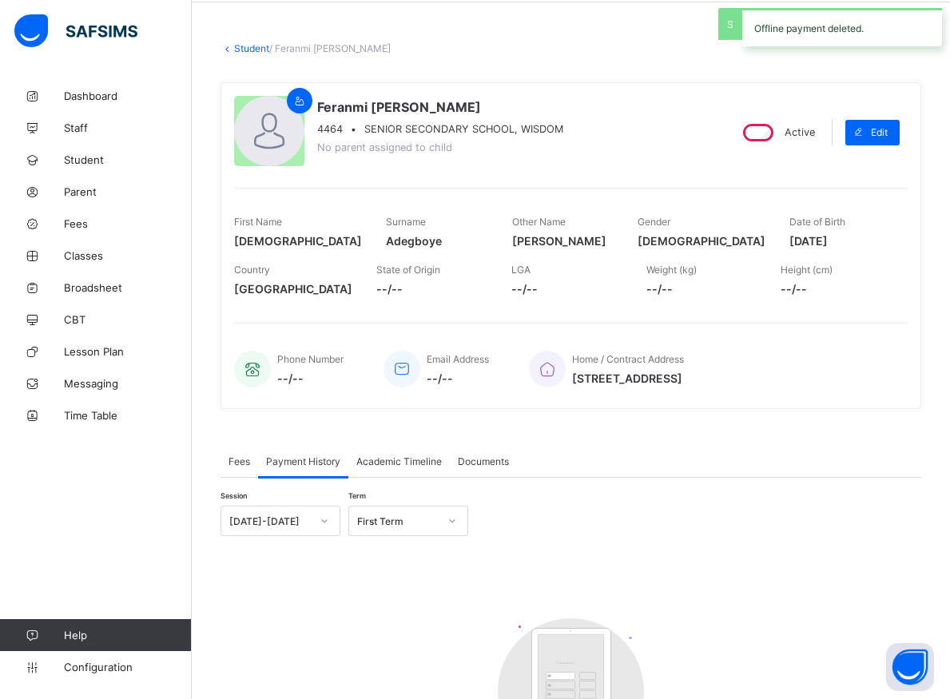
click at [239, 462] on span "Fees" at bounding box center [239, 461] width 22 height 12
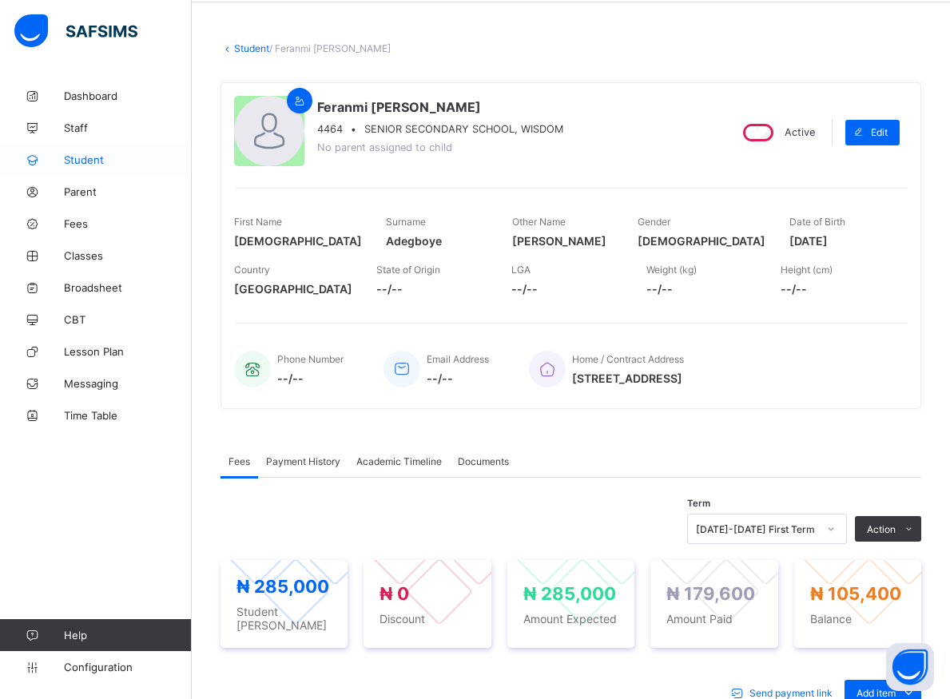
click at [87, 157] on span "Student" at bounding box center [128, 159] width 128 height 13
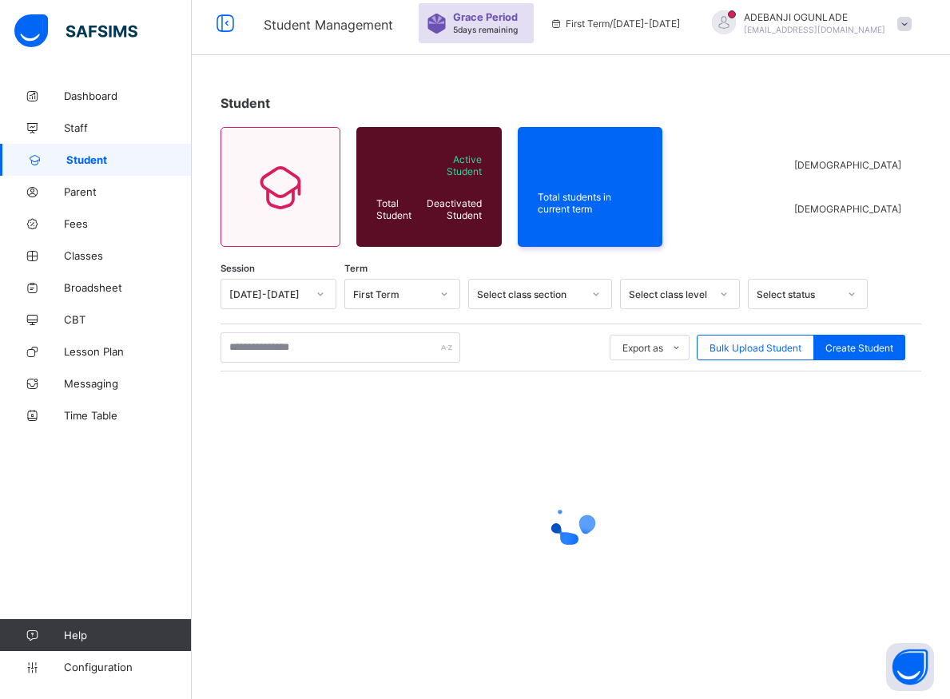
scroll to position [57, 0]
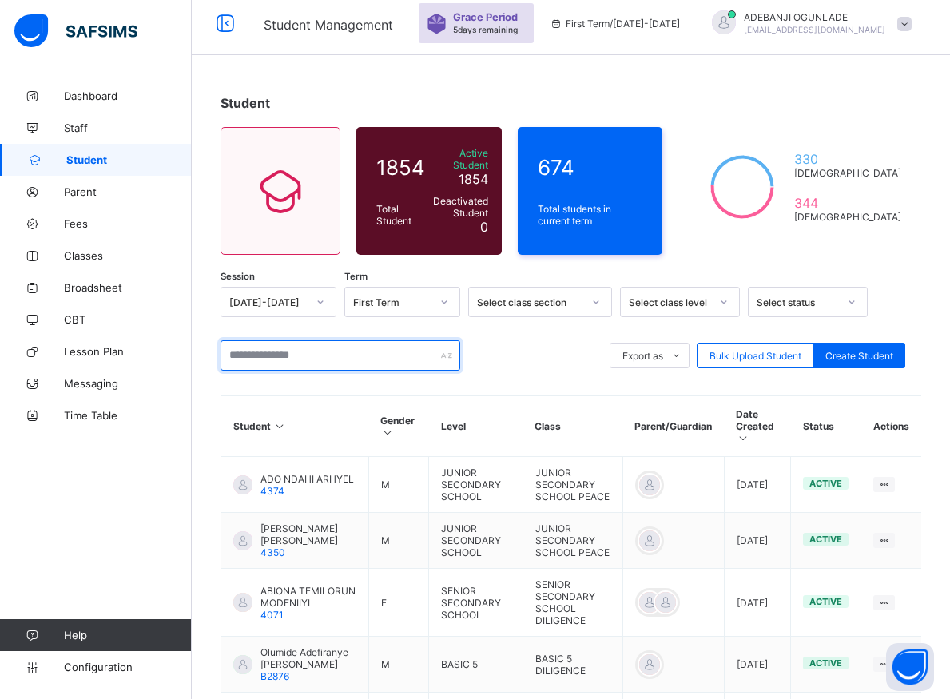
click at [254, 344] on input "text" at bounding box center [340, 355] width 240 height 30
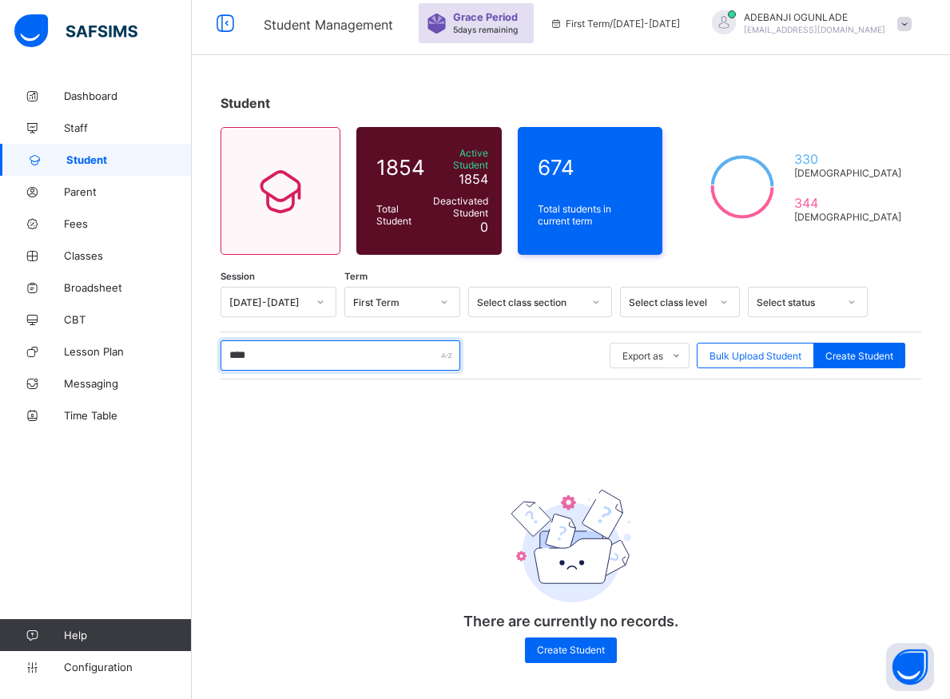
scroll to position [54, 0]
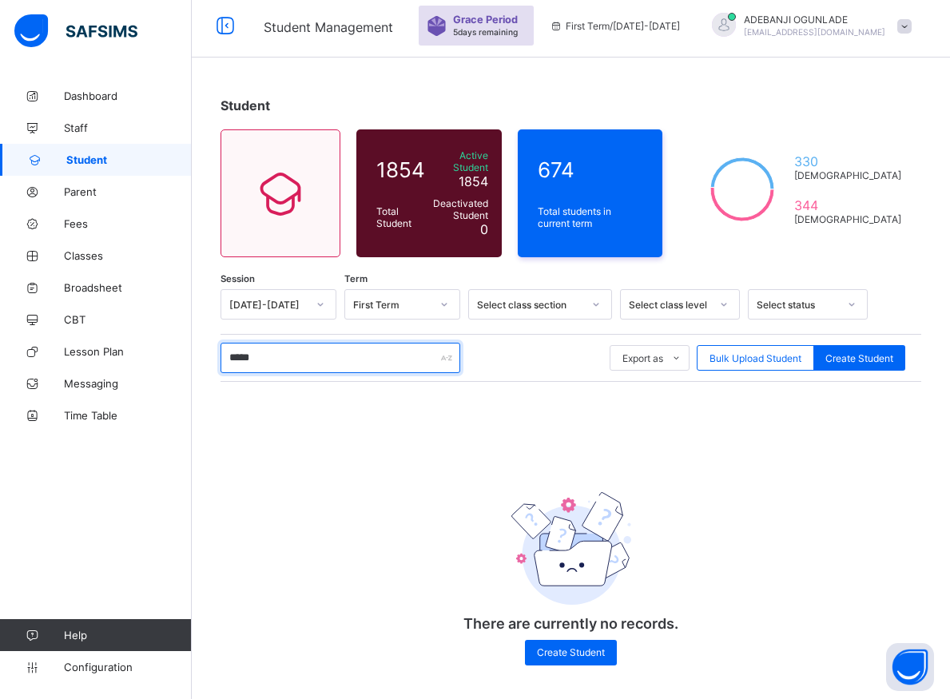
type input "******"
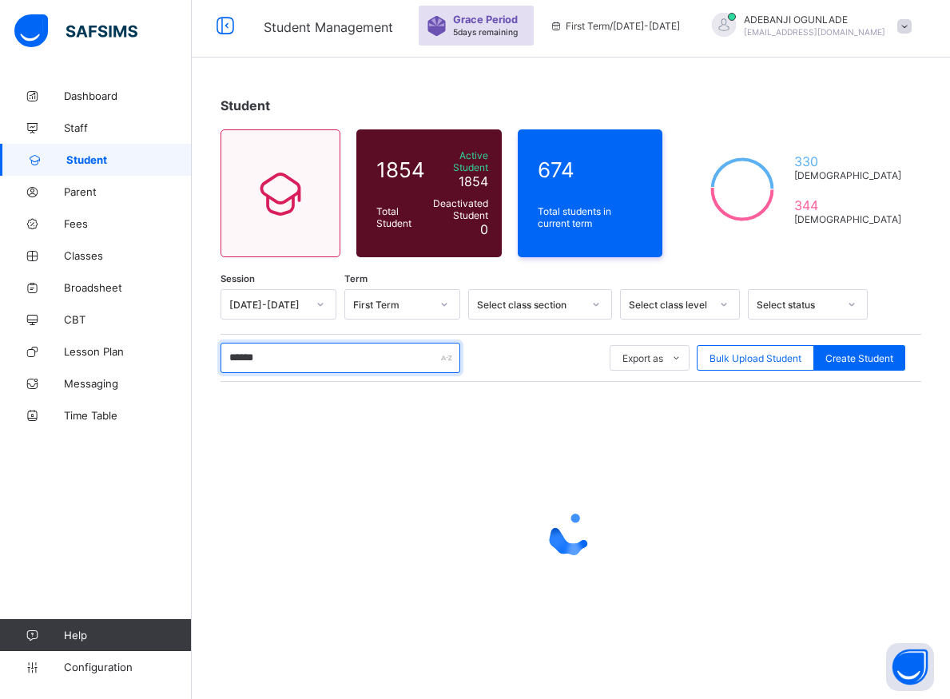
scroll to position [48, 0]
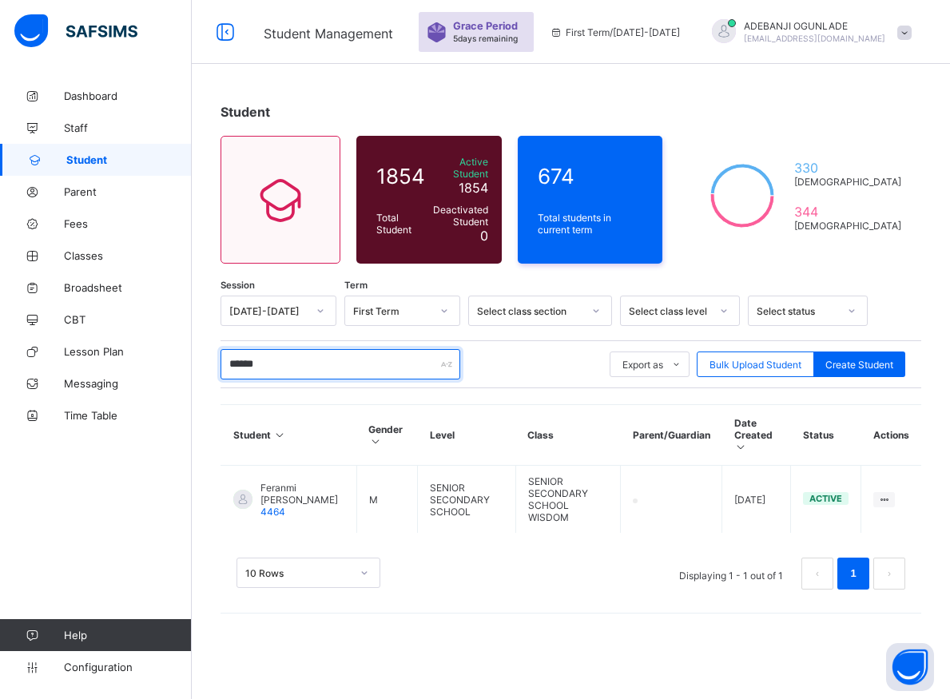
click at [234, 351] on input "******" at bounding box center [340, 364] width 240 height 30
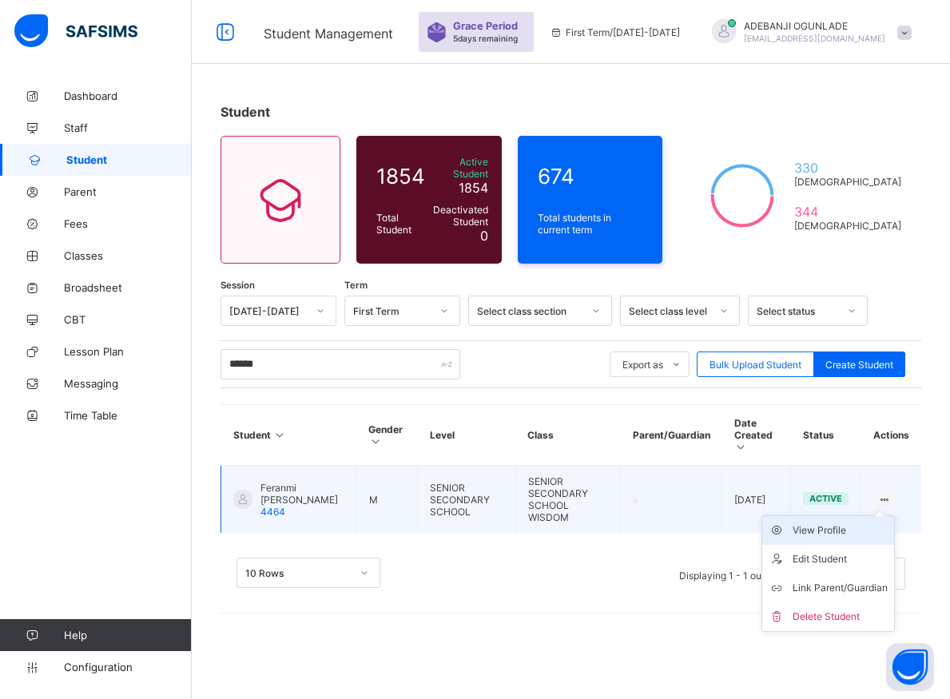
click at [844, 522] on div "View Profile" at bounding box center [839, 530] width 95 height 16
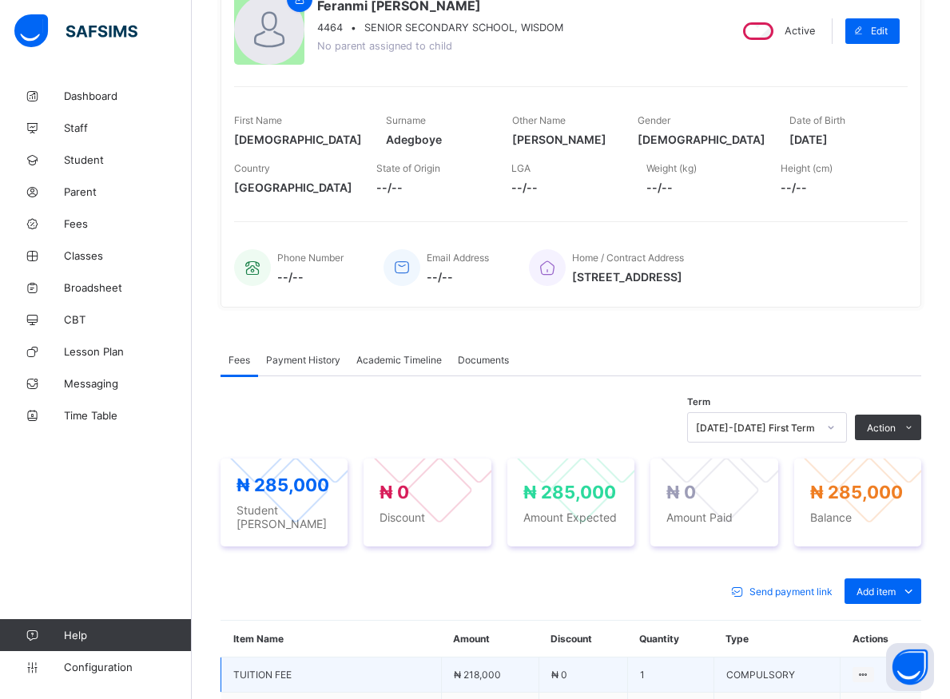
scroll to position [374, 0]
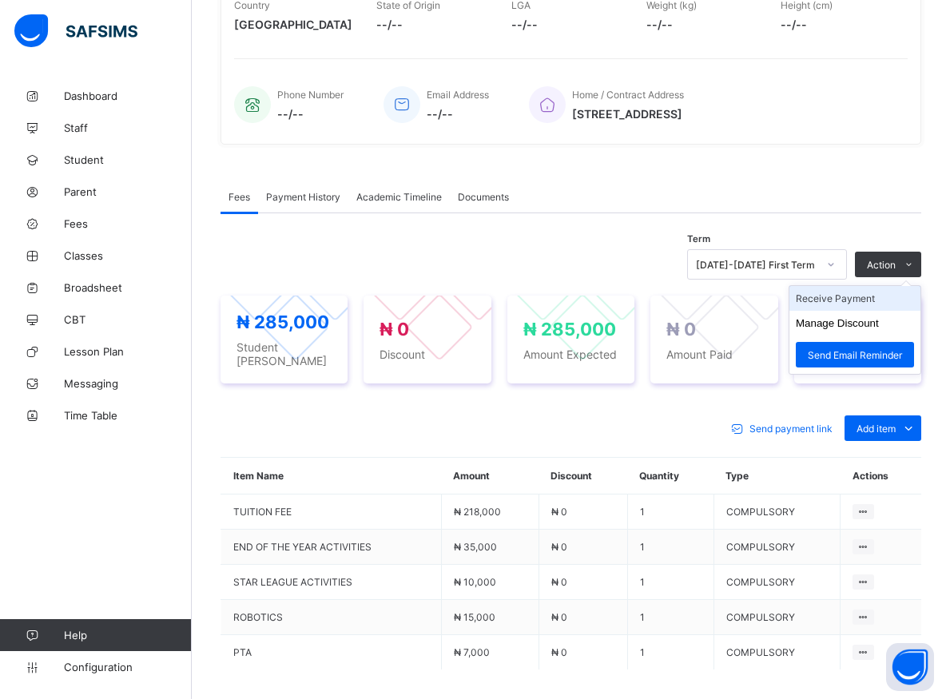
click at [836, 299] on li "Receive Payment" at bounding box center [854, 298] width 131 height 25
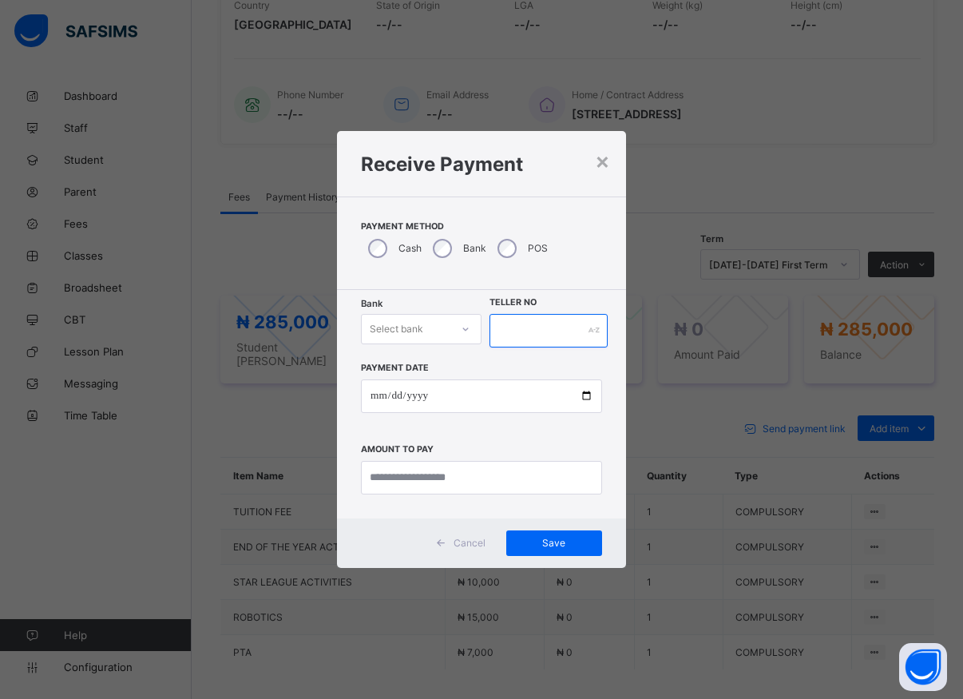
click at [514, 331] on input "text" at bounding box center [549, 331] width 118 height 34
type input "*****"
click at [585, 397] on input "date" at bounding box center [481, 396] width 241 height 34
type input "**********"
click at [445, 470] on input "currency" at bounding box center [481, 478] width 241 height 34
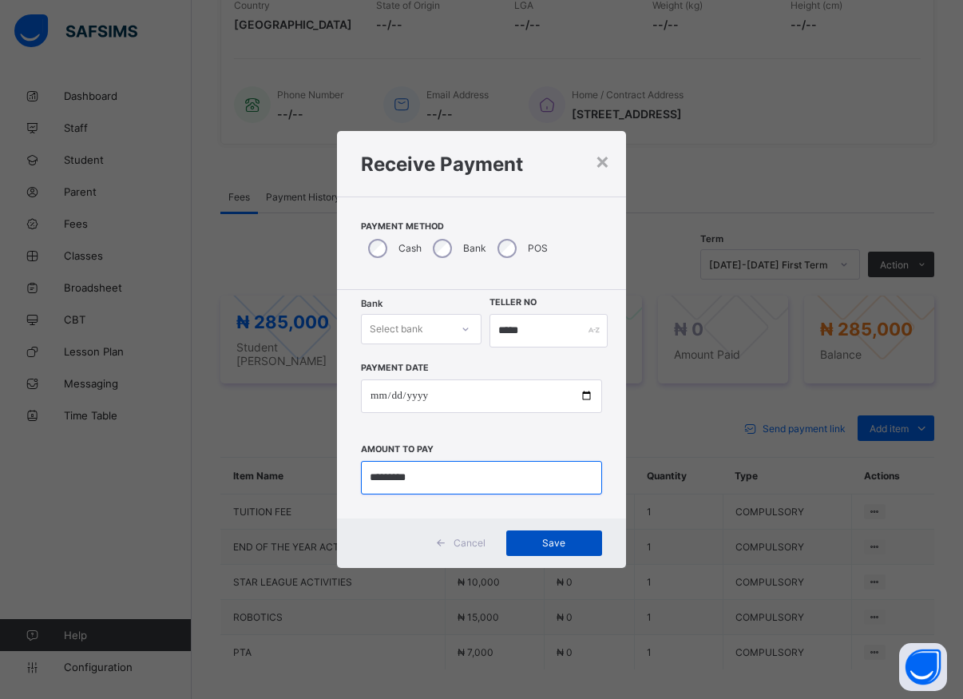
type input "*********"
click at [549, 549] on span "Save" at bounding box center [554, 543] width 72 height 12
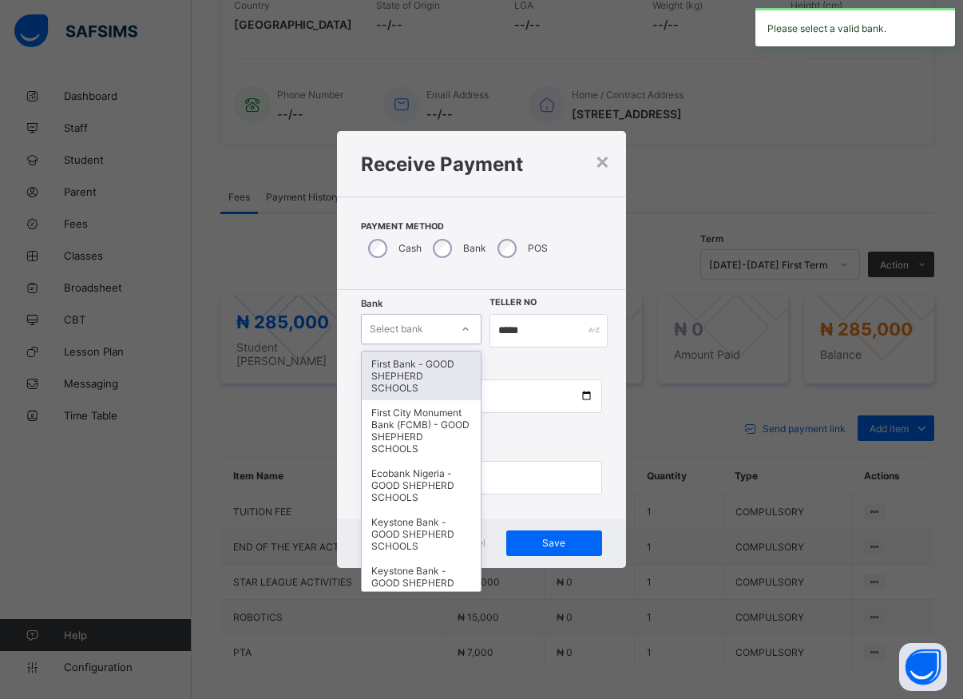
click at [458, 335] on div at bounding box center [465, 329] width 27 height 26
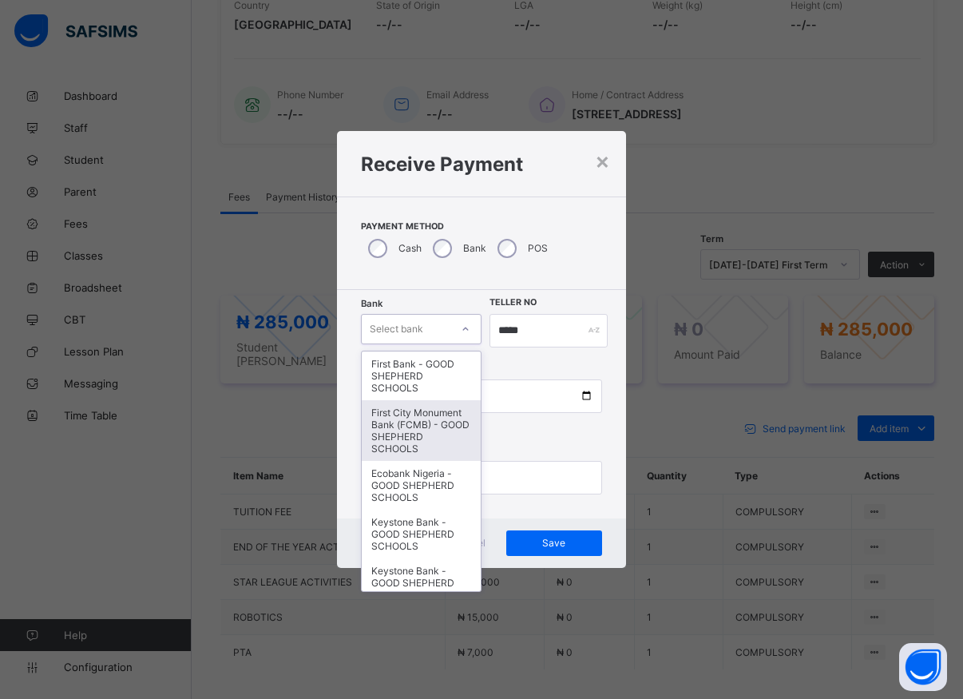
drag, startPoint x: 377, startPoint y: 439, endPoint x: 389, endPoint y: 433, distance: 13.6
click at [389, 433] on div "First City Monument Bank (FCMB) - GOOD SHEPHERD SCHOOLS" at bounding box center [421, 430] width 119 height 61
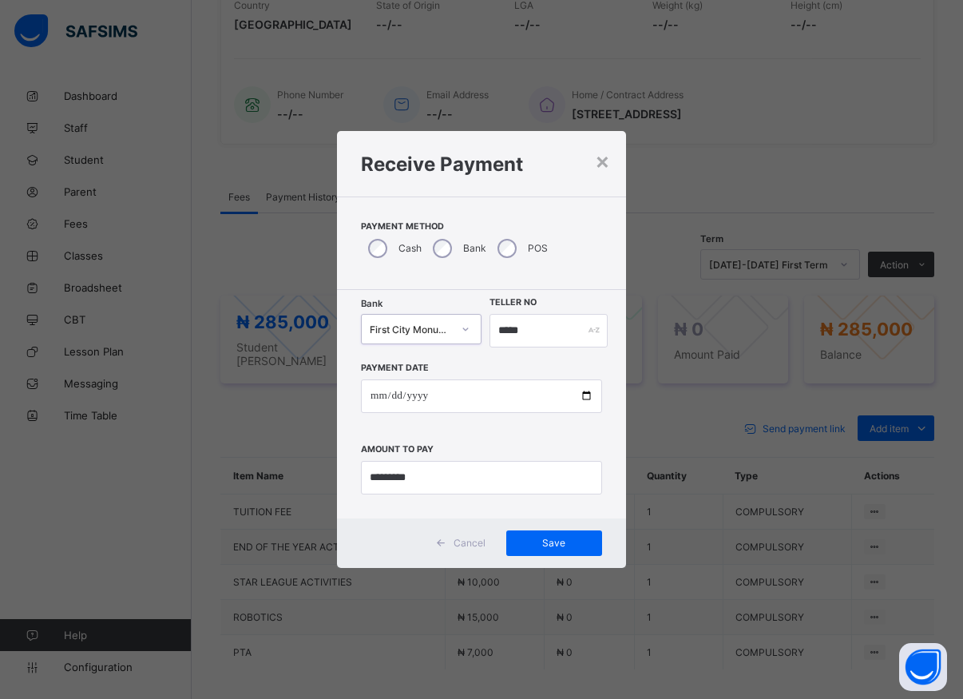
click at [437, 335] on div "First City Monument Bank (FCMB) - GOOD SHEPHERD SCHOOLS" at bounding box center [411, 329] width 82 height 12
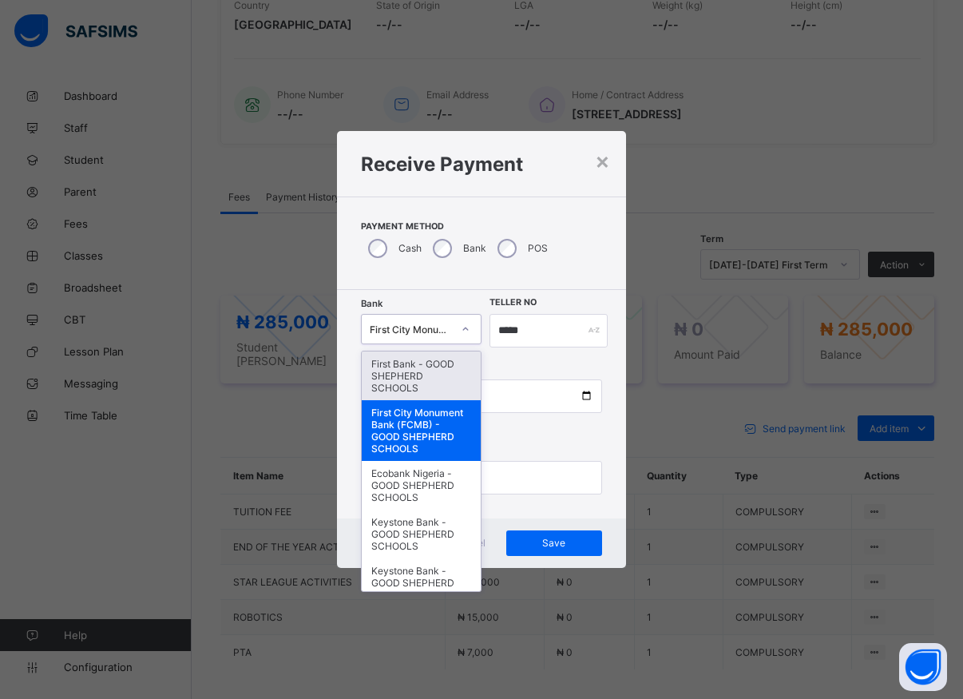
click at [422, 367] on div "First Bank - GOOD SHEPHERD SCHOOLS" at bounding box center [421, 375] width 119 height 49
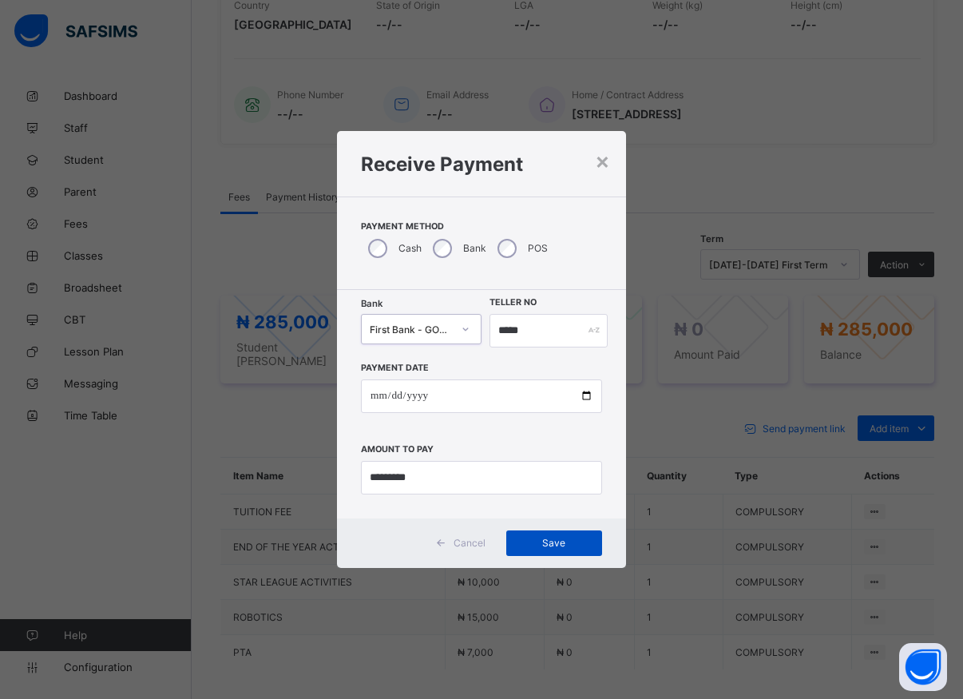
click at [552, 547] on span "Save" at bounding box center [554, 543] width 72 height 12
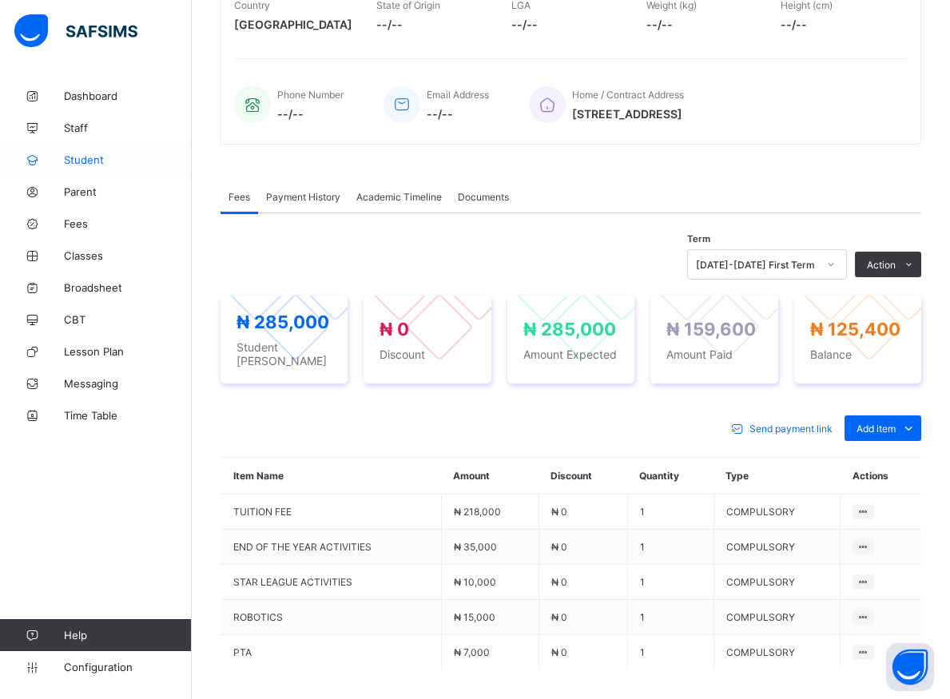
click at [88, 157] on span "Student" at bounding box center [128, 159] width 128 height 13
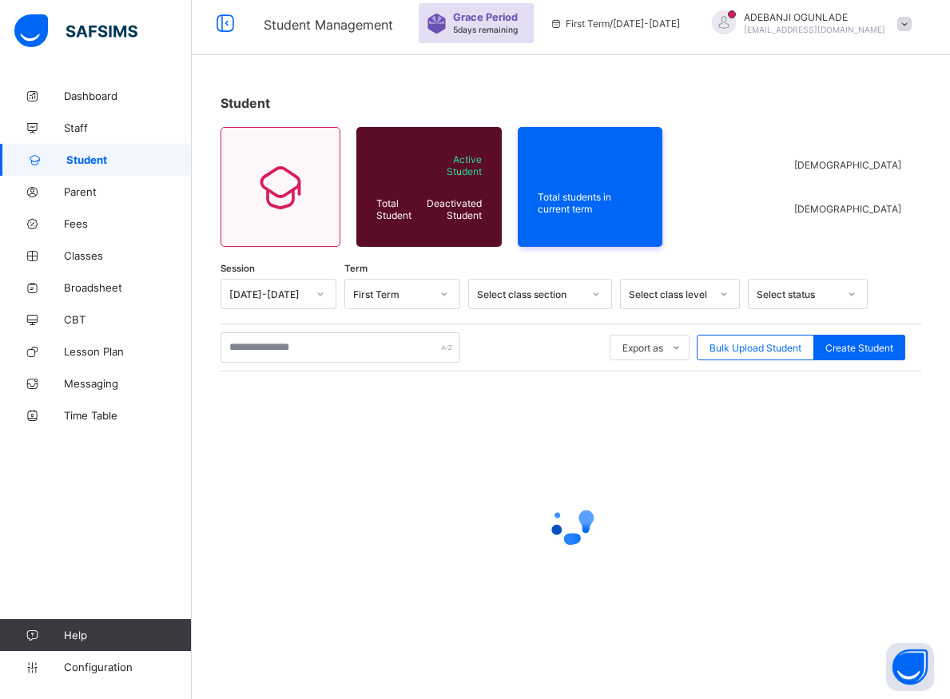
scroll to position [57, 0]
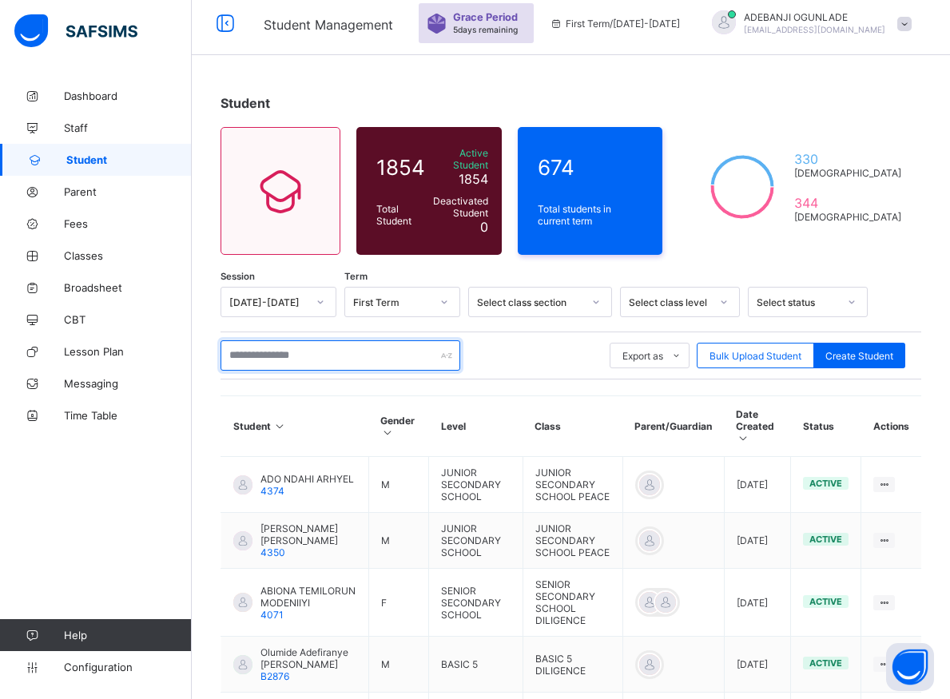
click at [302, 346] on input "text" at bounding box center [340, 355] width 240 height 30
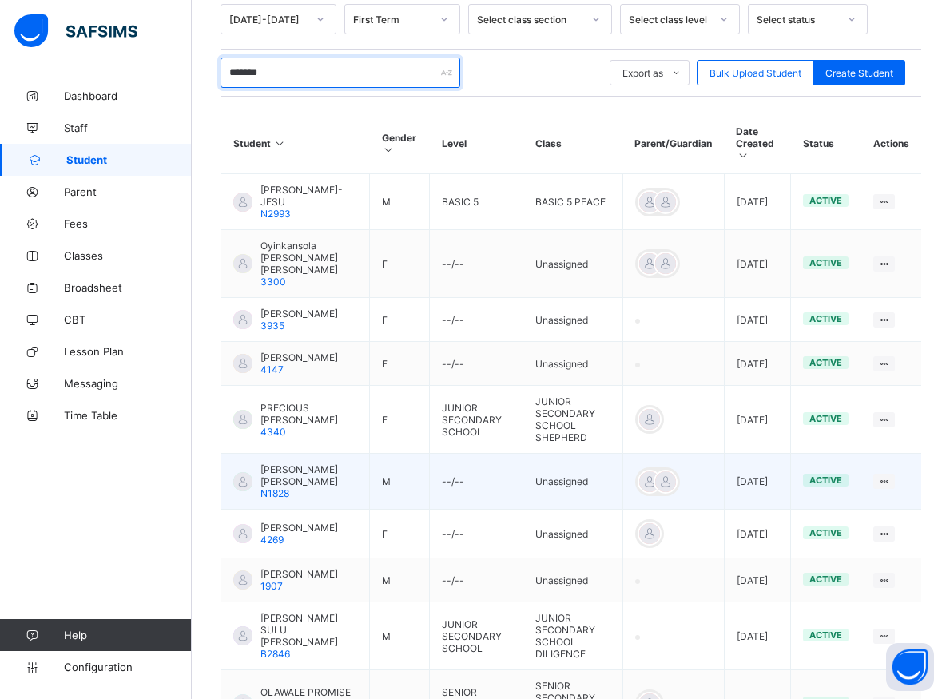
scroll to position [502, 0]
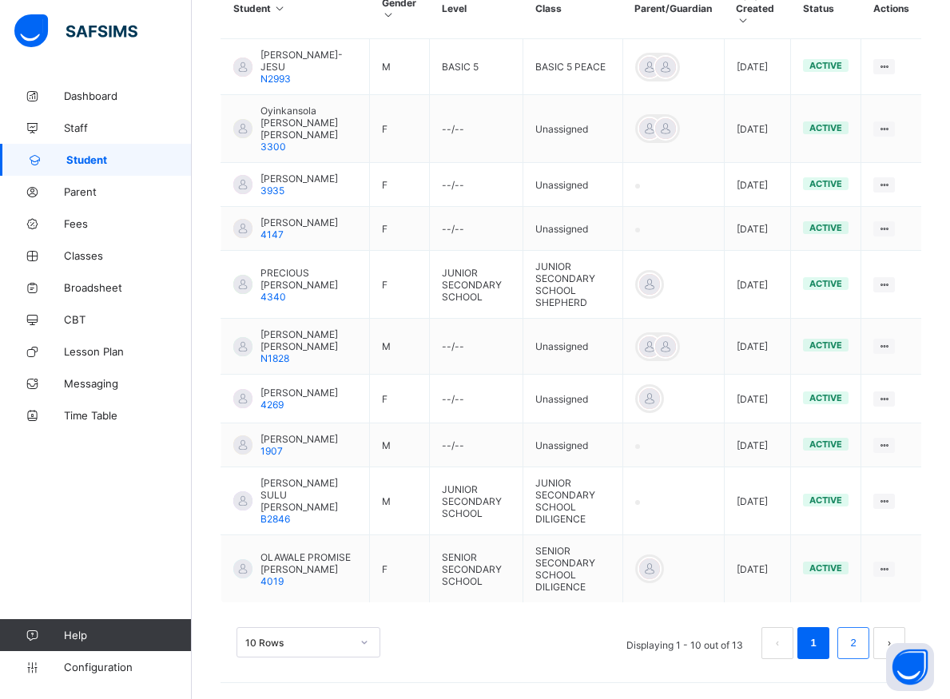
click at [860, 641] on link "2" at bounding box center [852, 643] width 15 height 21
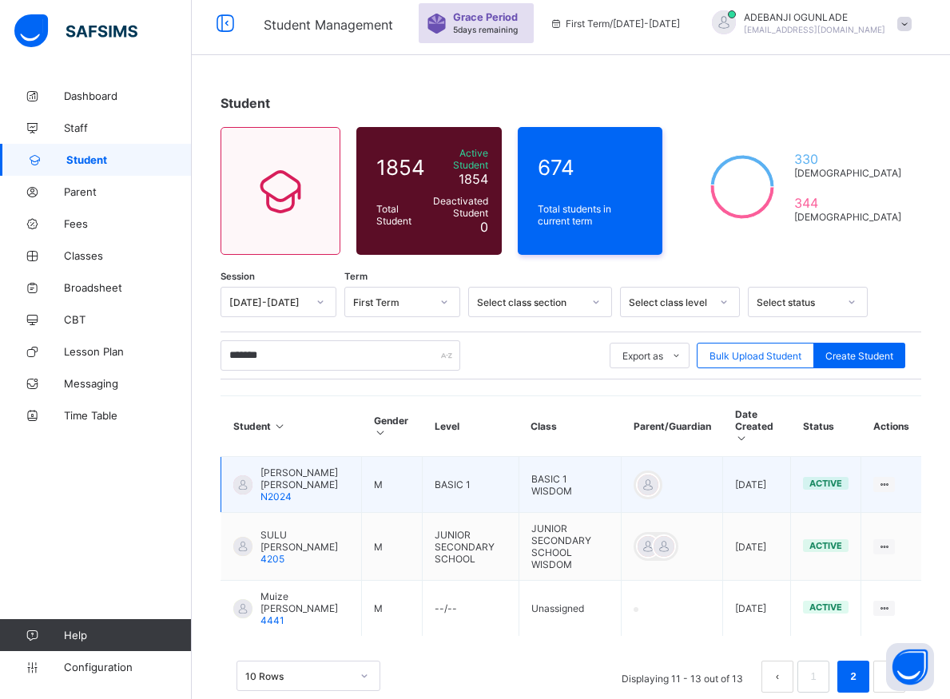
scroll to position [82, 0]
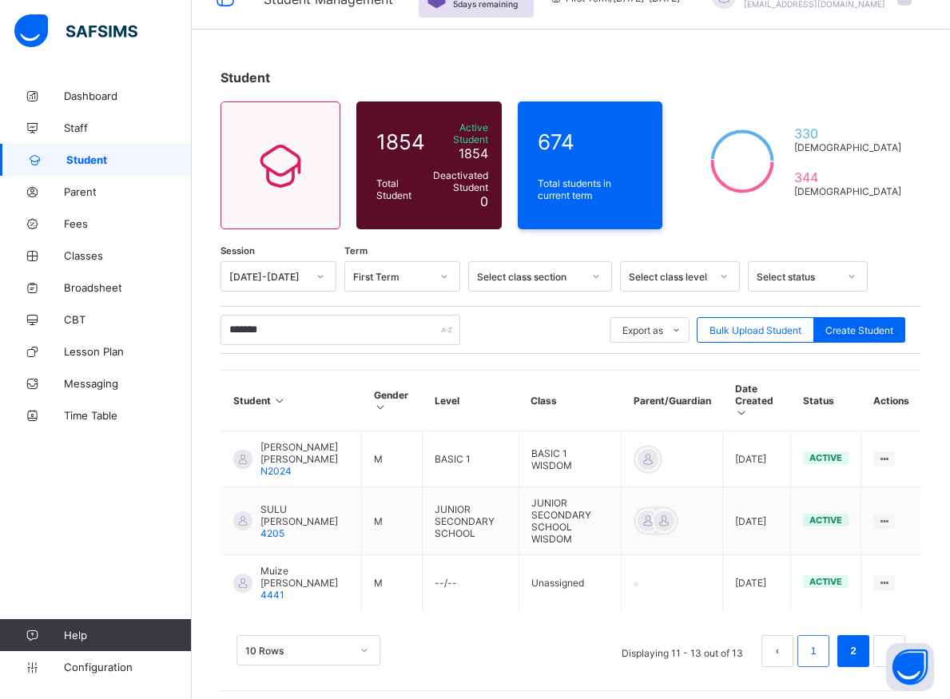
click at [820, 642] on link "1" at bounding box center [812, 651] width 15 height 21
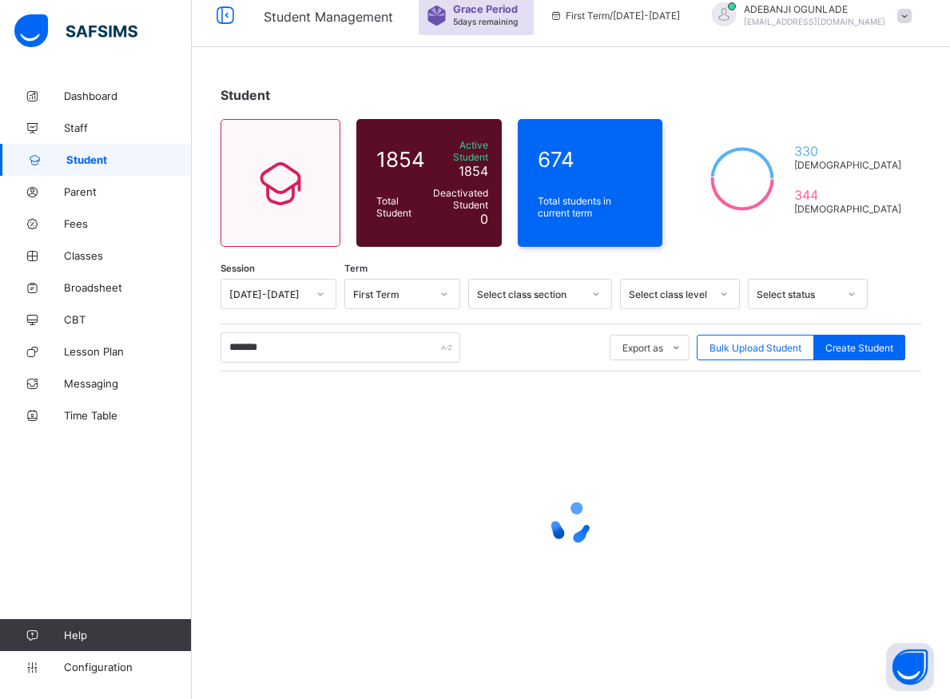
scroll to position [57, 0]
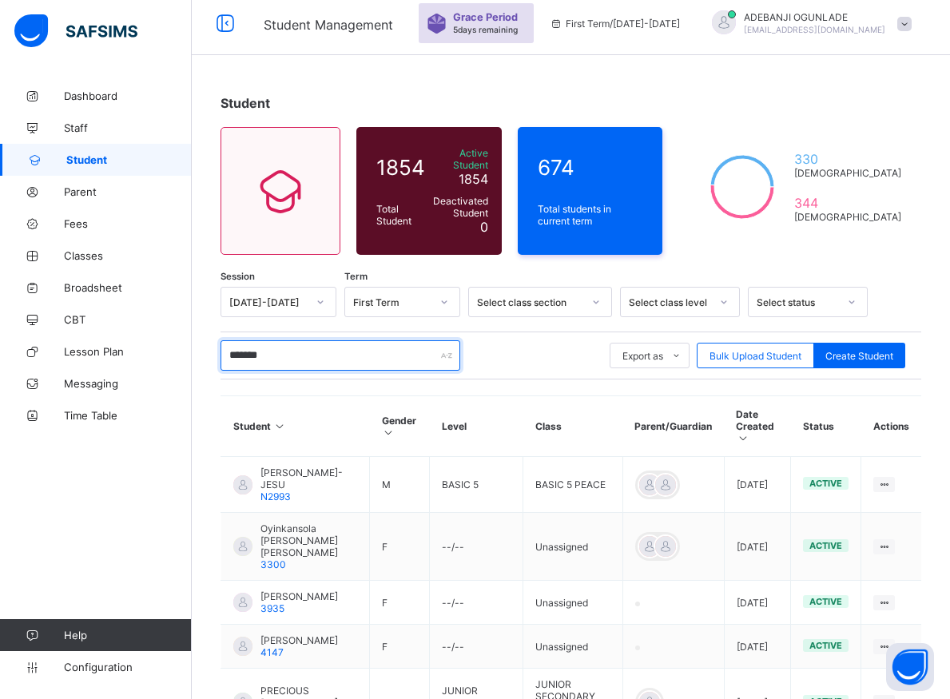
click at [332, 352] on input "*******" at bounding box center [340, 355] width 240 height 30
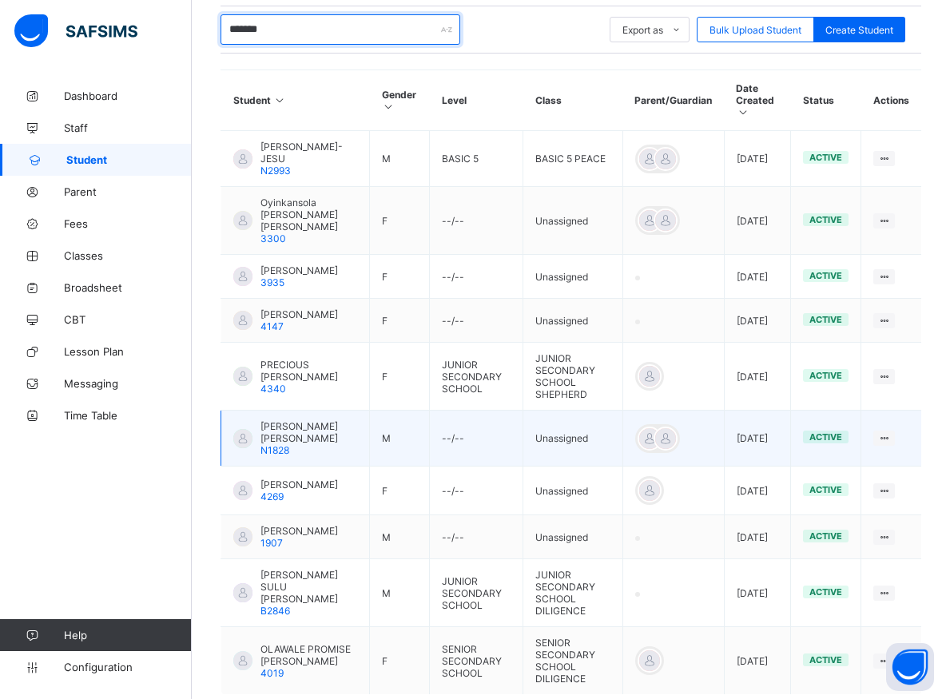
scroll to position [502, 0]
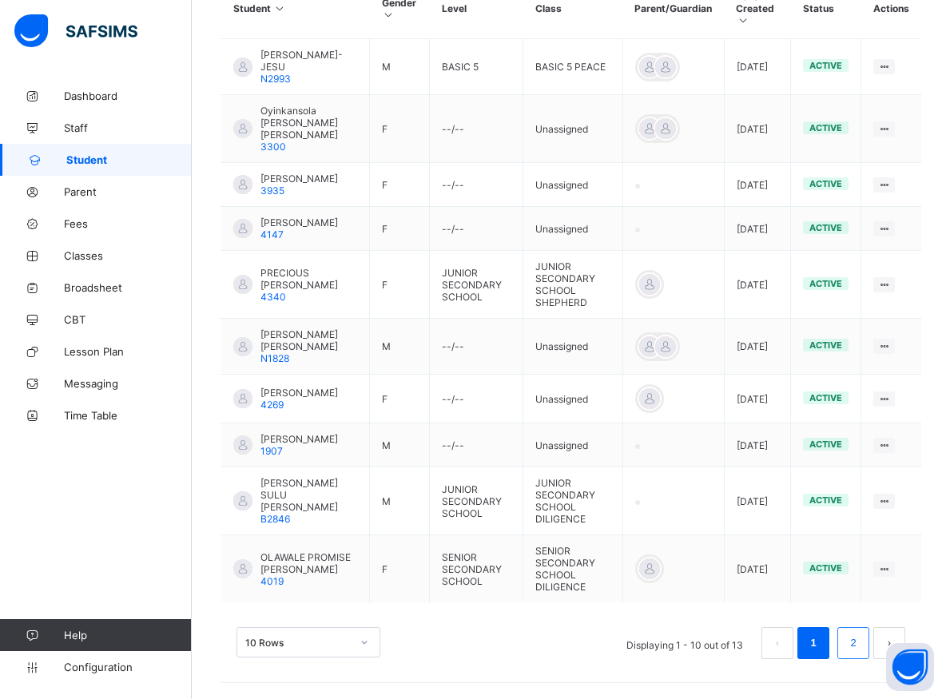
click at [860, 638] on link "2" at bounding box center [852, 643] width 15 height 21
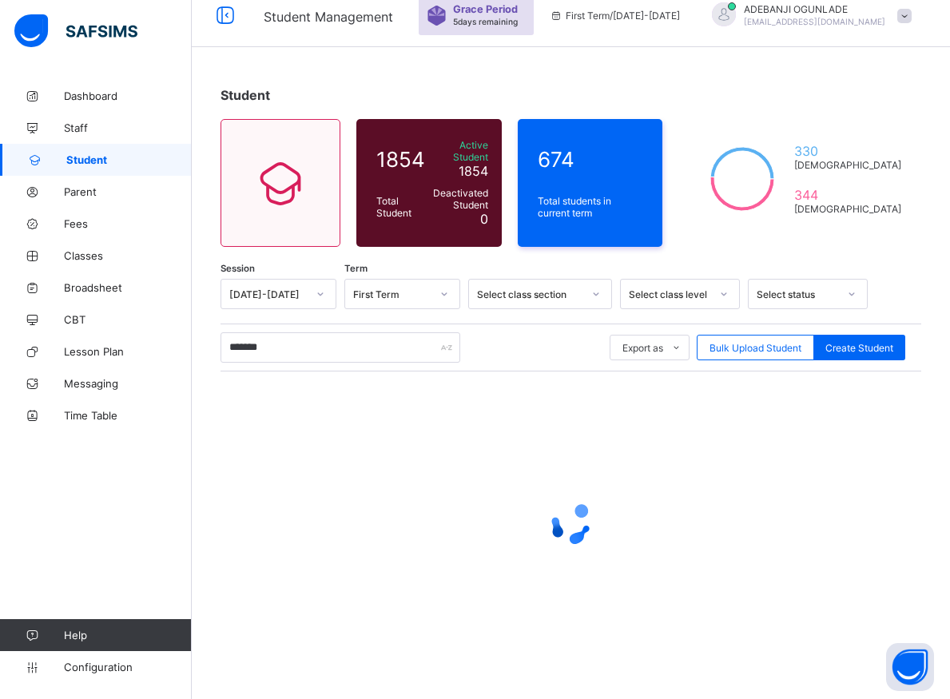
scroll to position [57, 0]
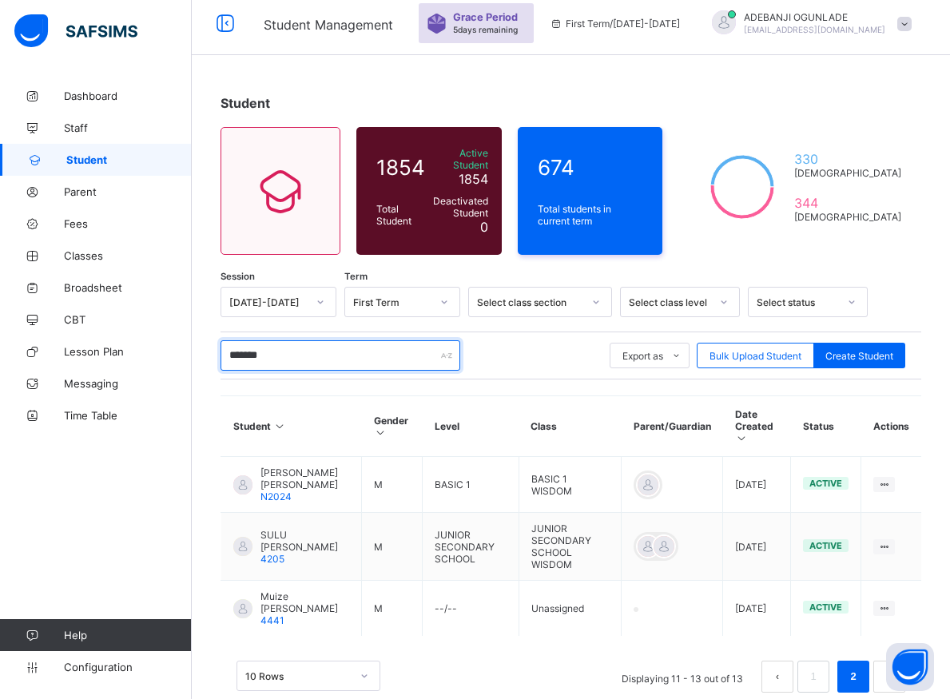
click at [327, 340] on input "*******" at bounding box center [340, 355] width 240 height 30
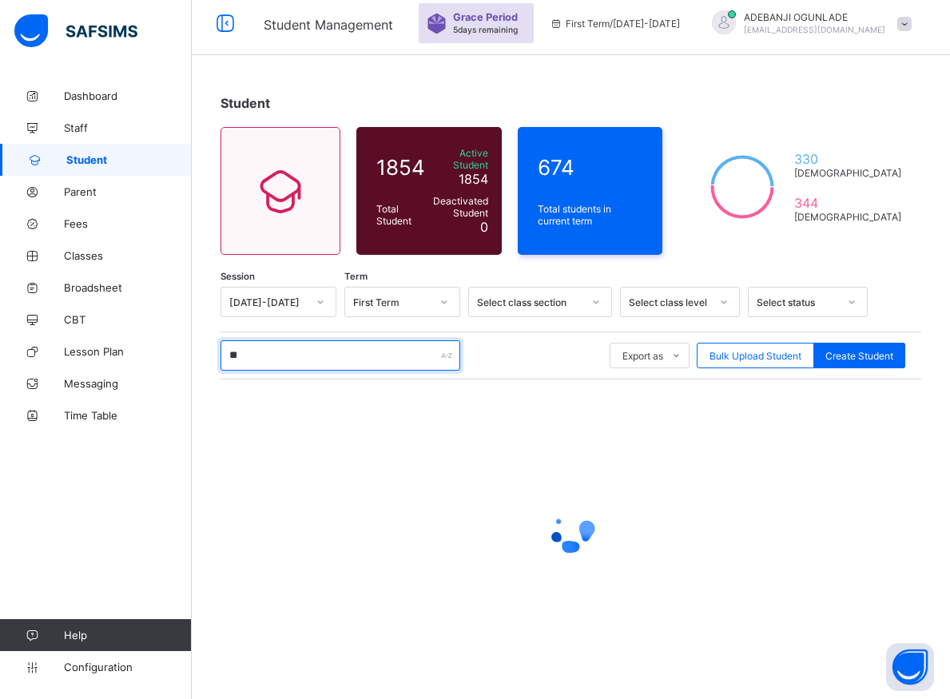
type input "*"
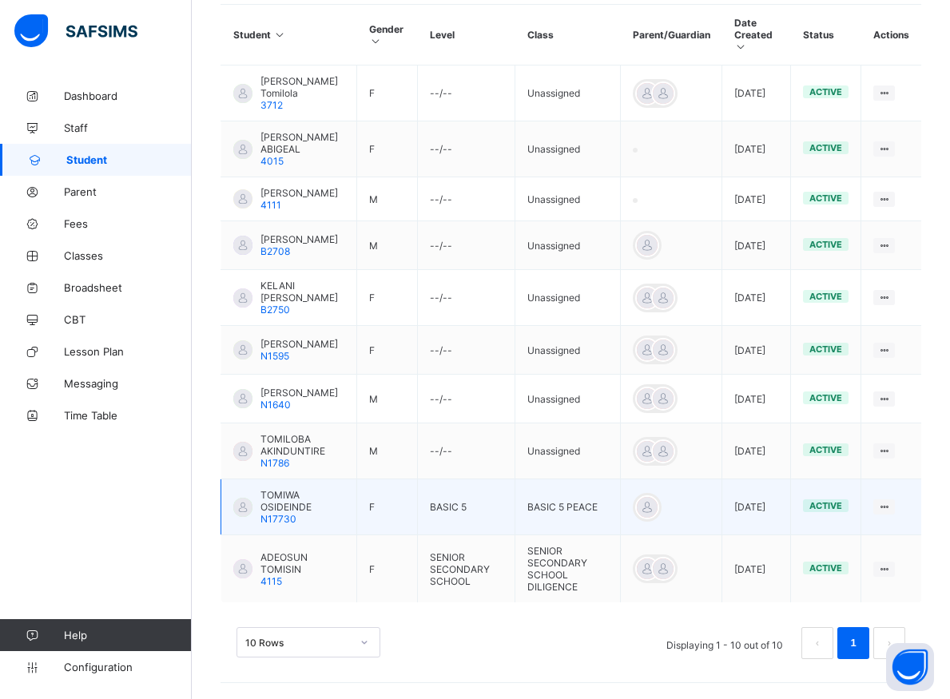
scroll to position [253, 0]
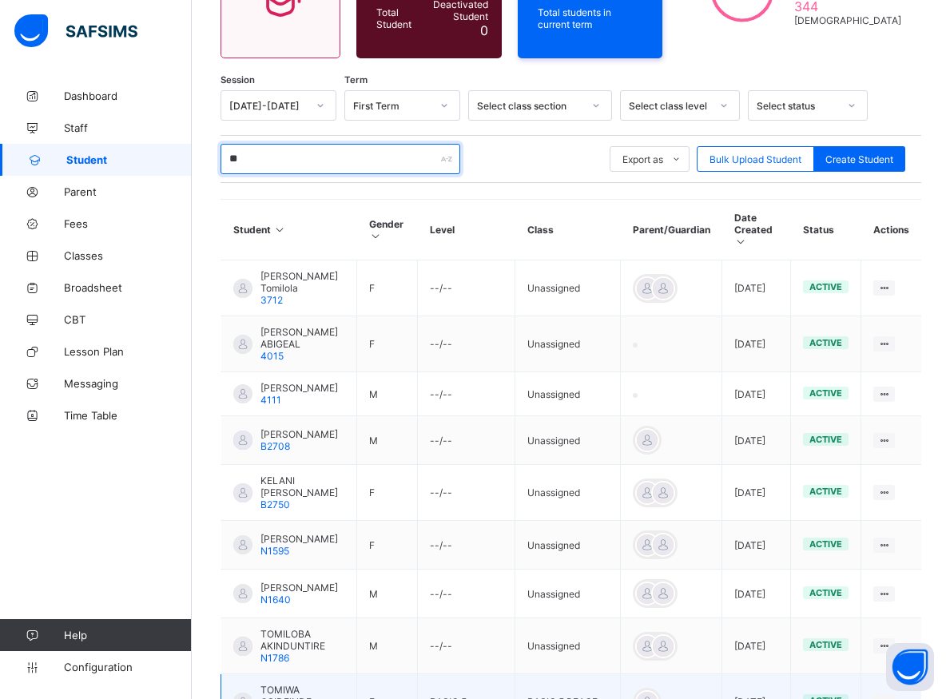
type input "*"
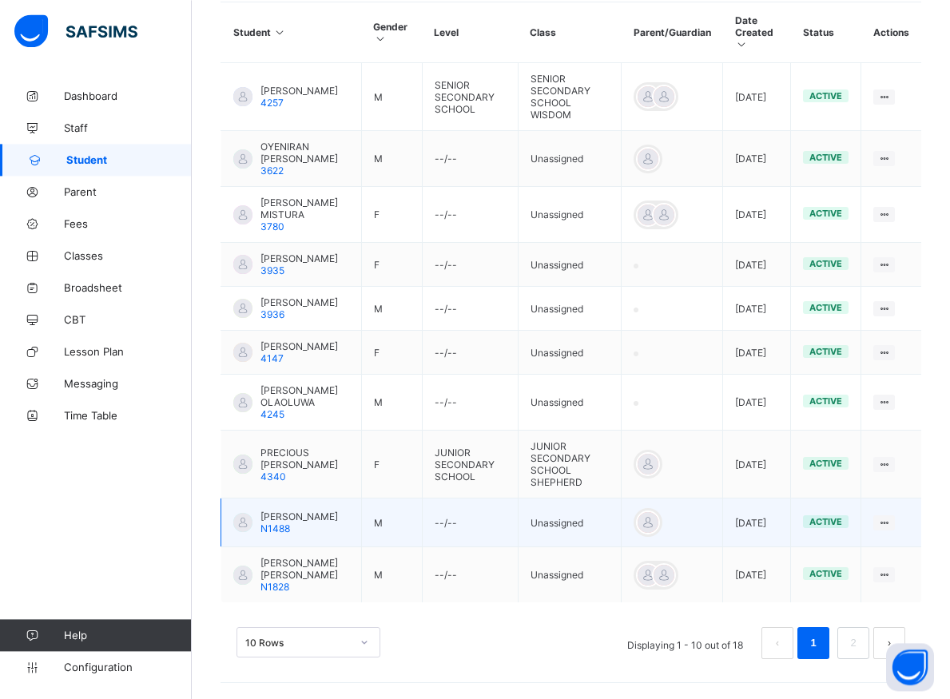
scroll to position [486, 0]
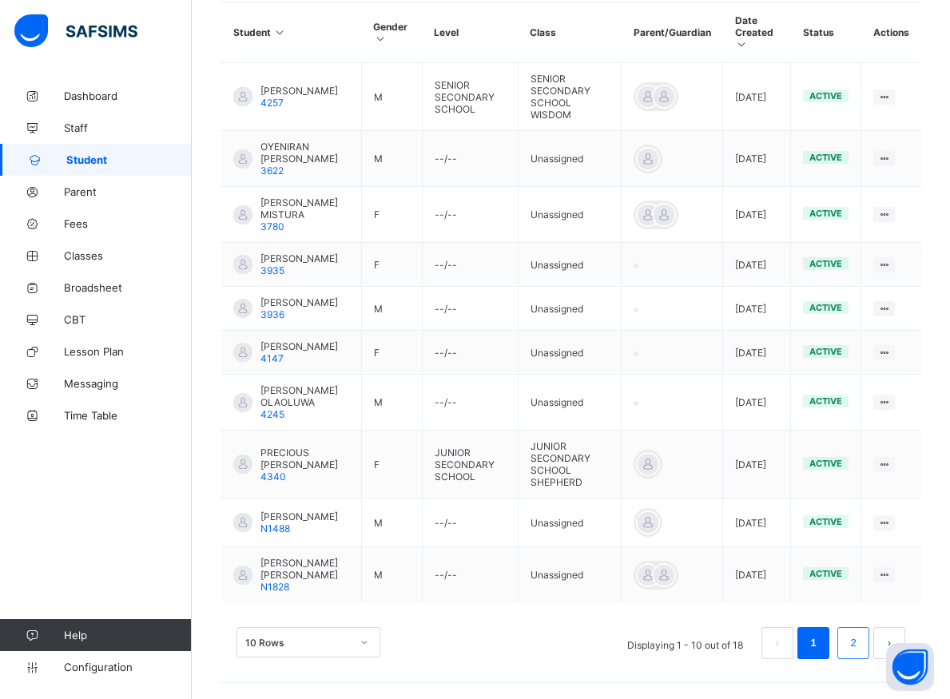
click at [857, 641] on li "2" at bounding box center [853, 643] width 32 height 32
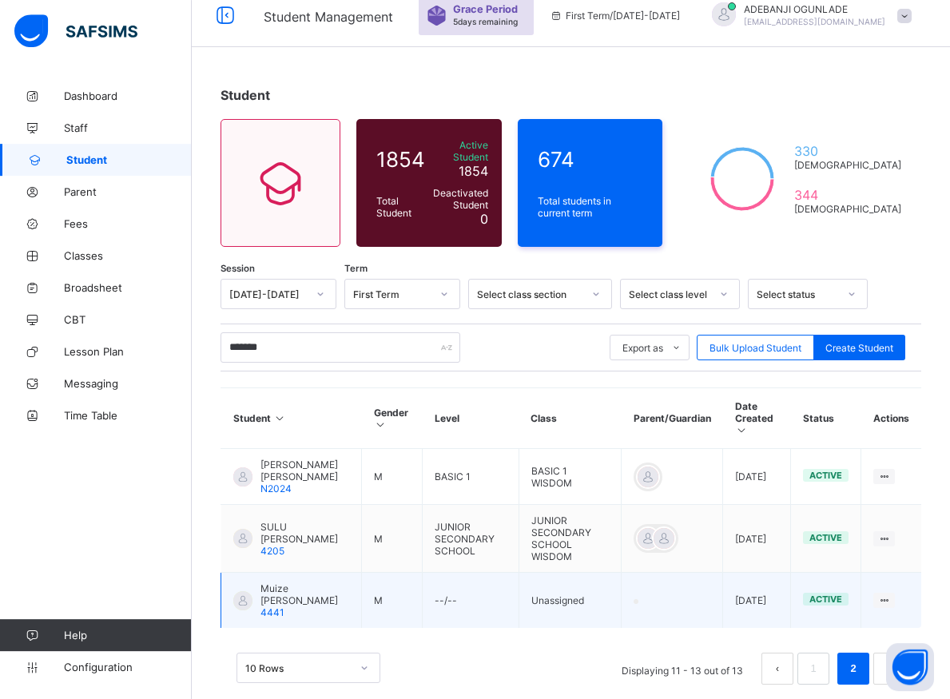
scroll to position [82, 0]
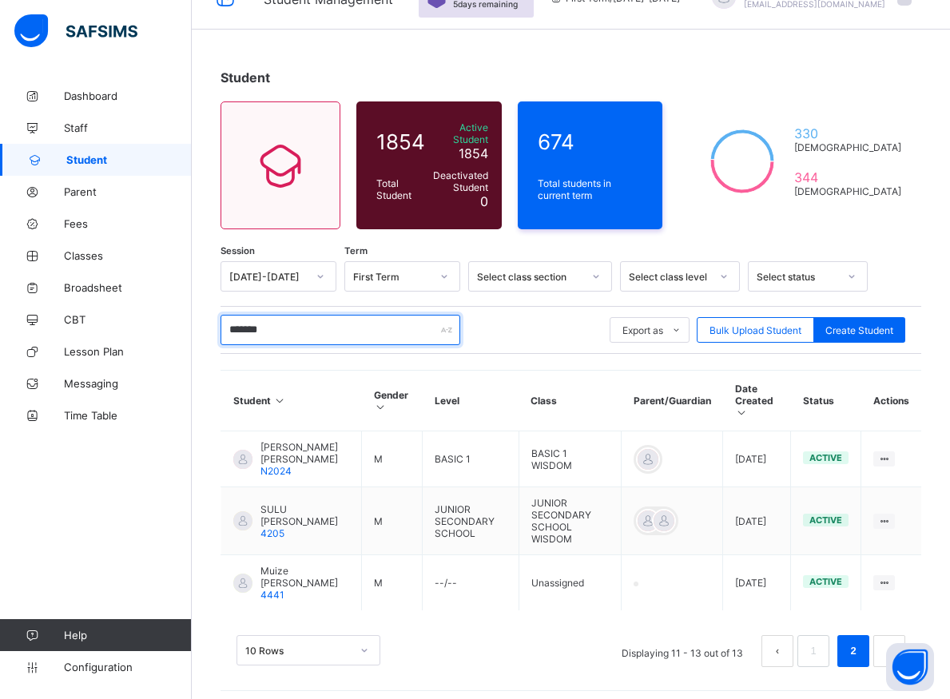
click at [299, 324] on input "*******" at bounding box center [340, 330] width 240 height 30
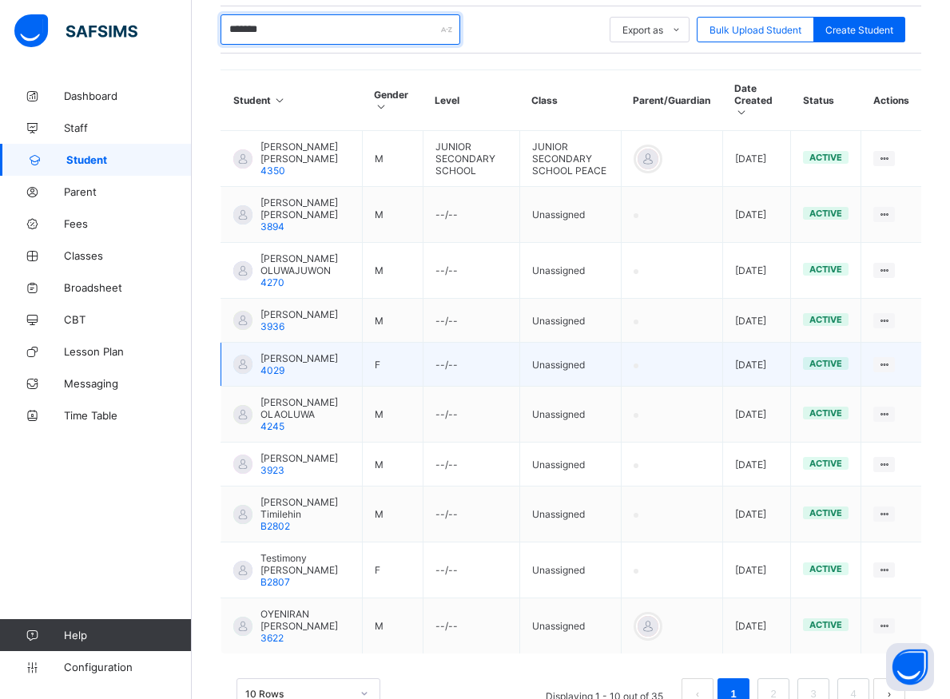
scroll to position [462, 0]
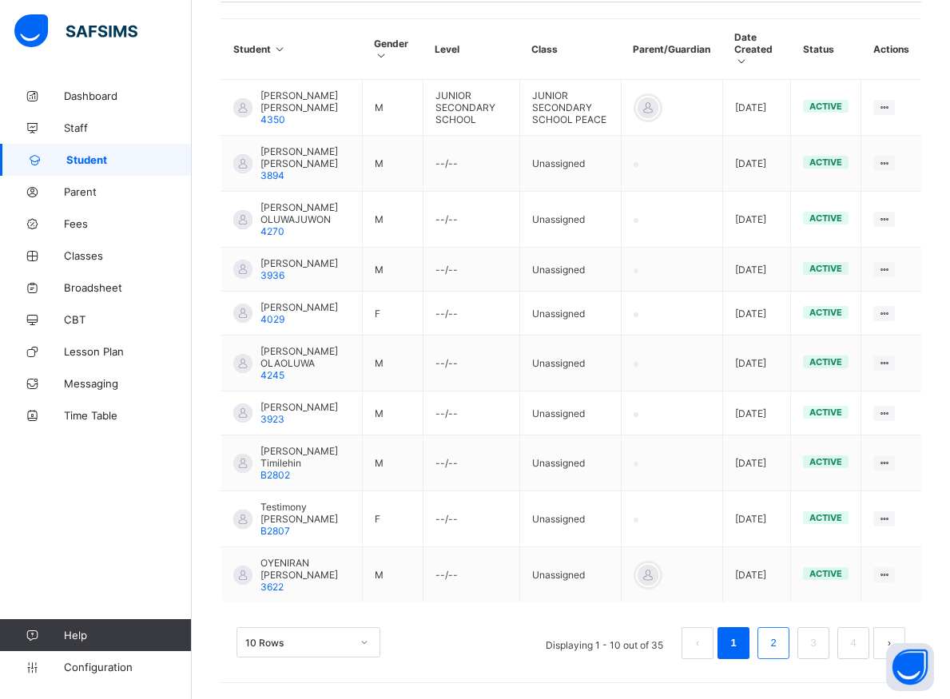
click at [779, 637] on li "2" at bounding box center [773, 643] width 32 height 32
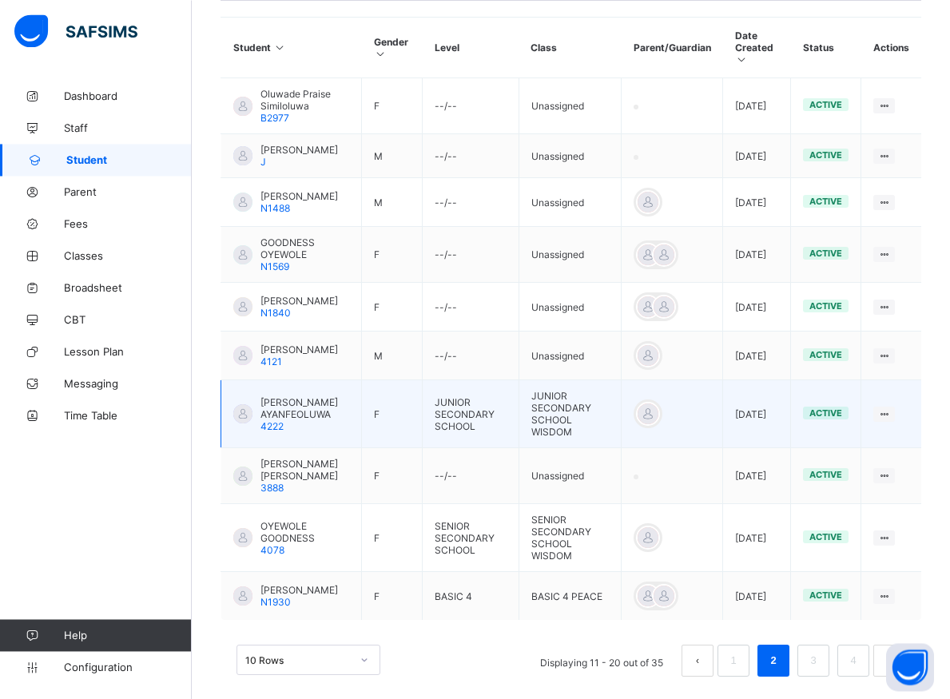
scroll to position [447, 0]
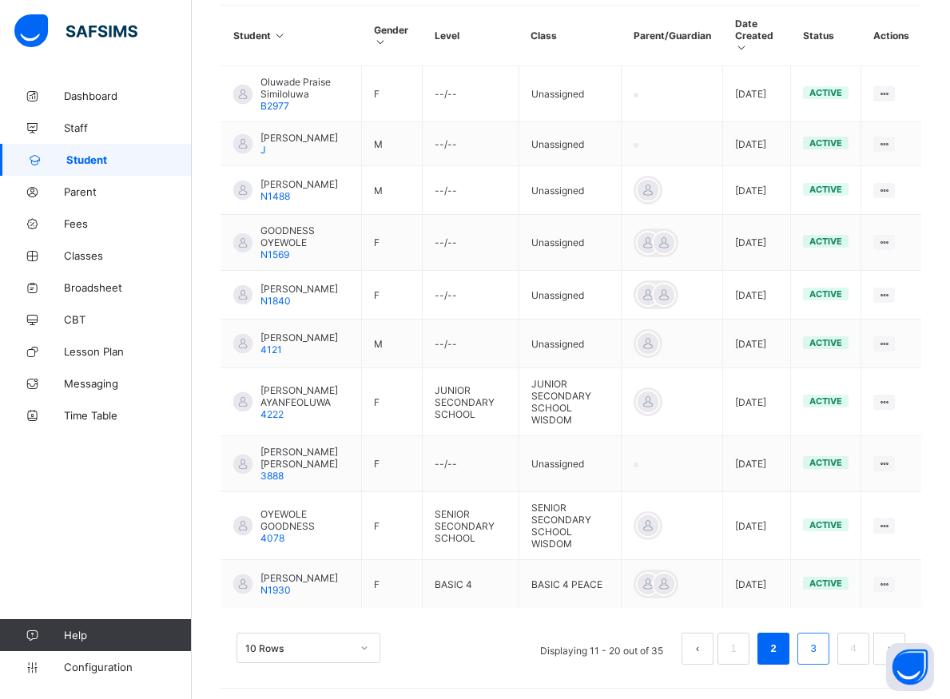
click at [820, 643] on link "3" at bounding box center [812, 648] width 15 height 21
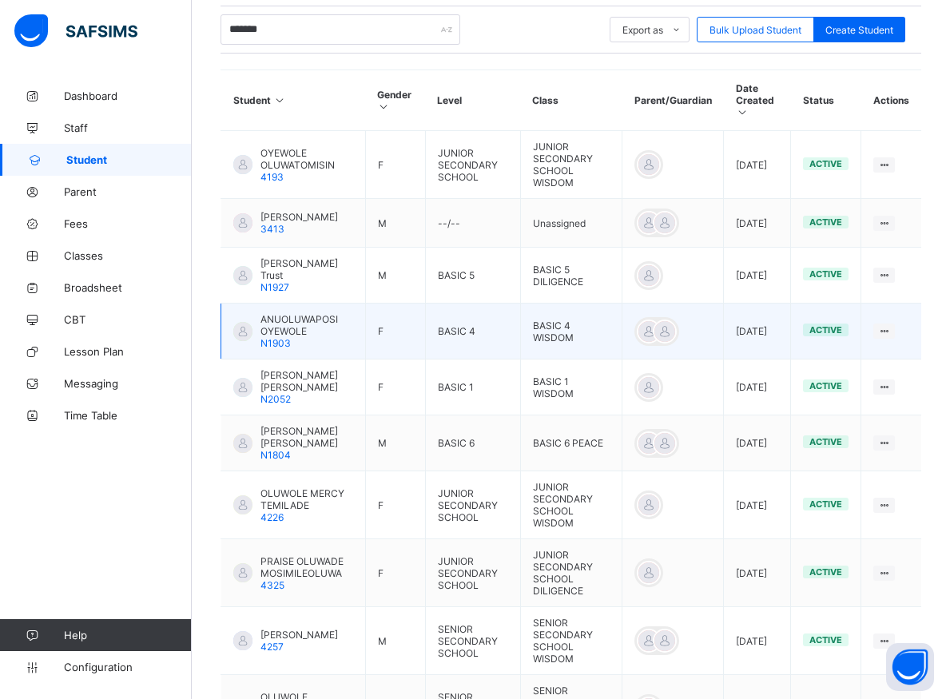
scroll to position [464, 0]
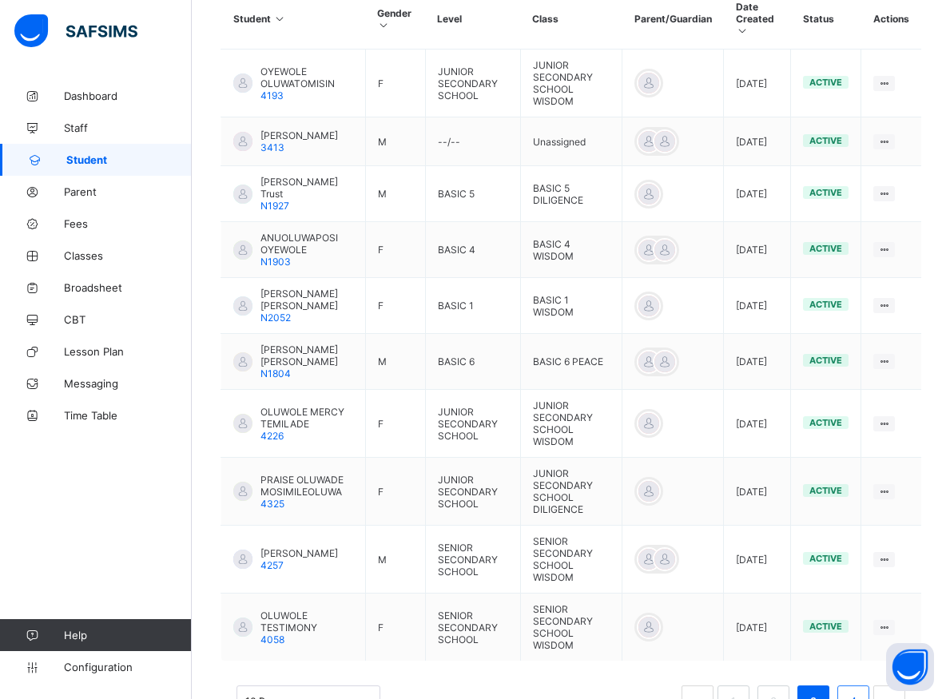
click at [860, 692] on link "4" at bounding box center [852, 701] width 15 height 21
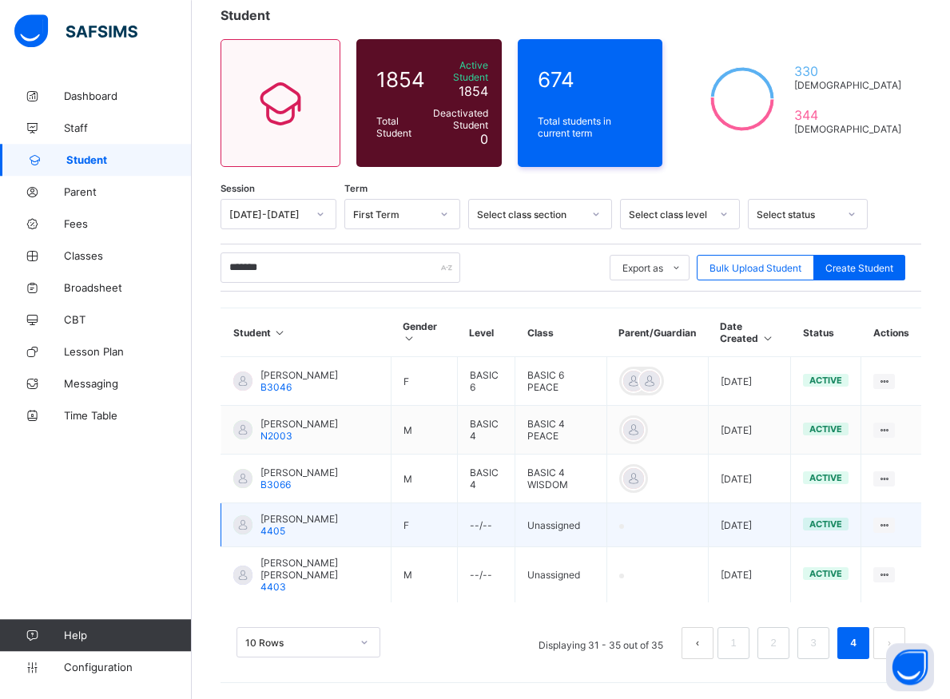
scroll to position [163, 0]
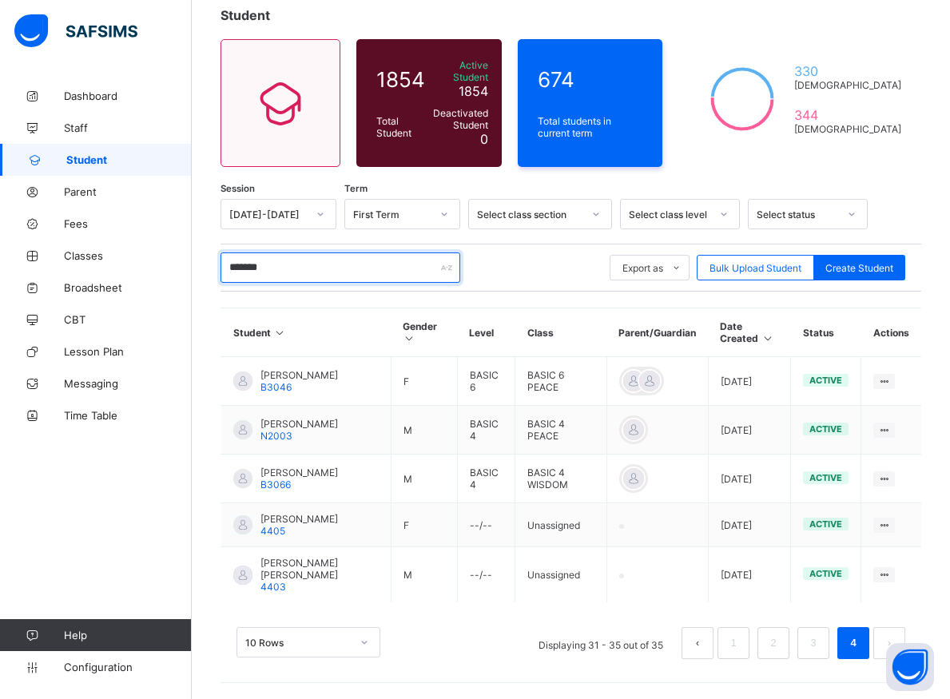
click at [282, 252] on input "*******" at bounding box center [340, 267] width 240 height 30
type input "*"
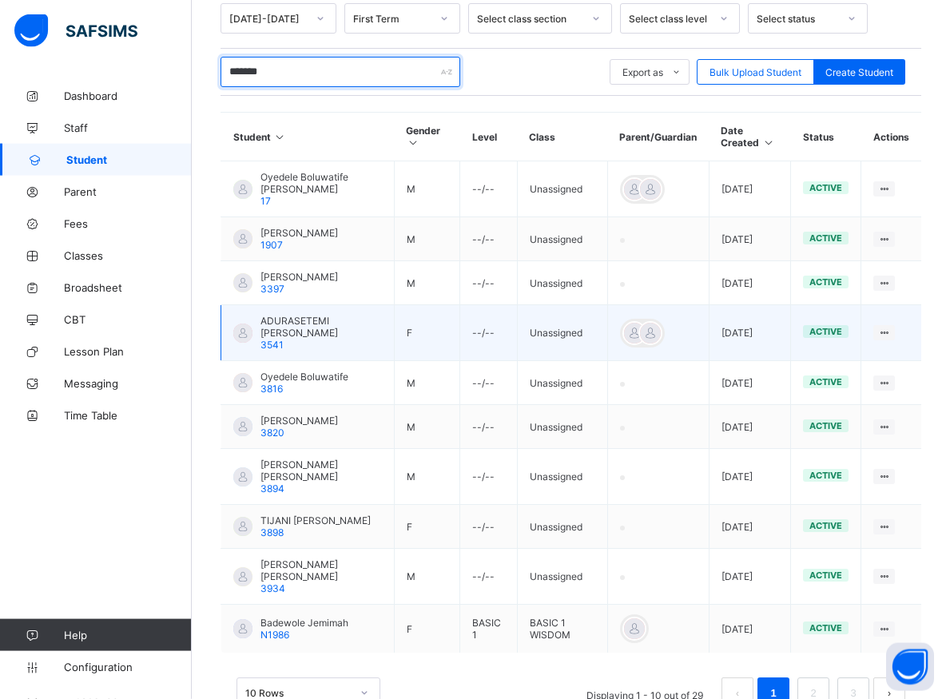
scroll to position [383, 0]
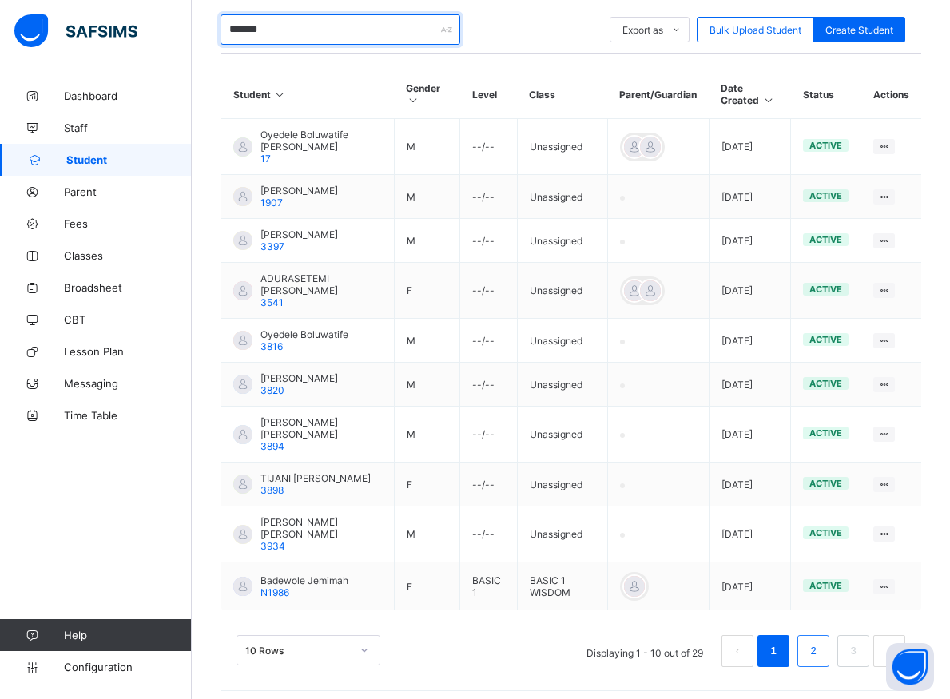
type input "*******"
click at [819, 653] on li "2" at bounding box center [813, 651] width 32 height 32
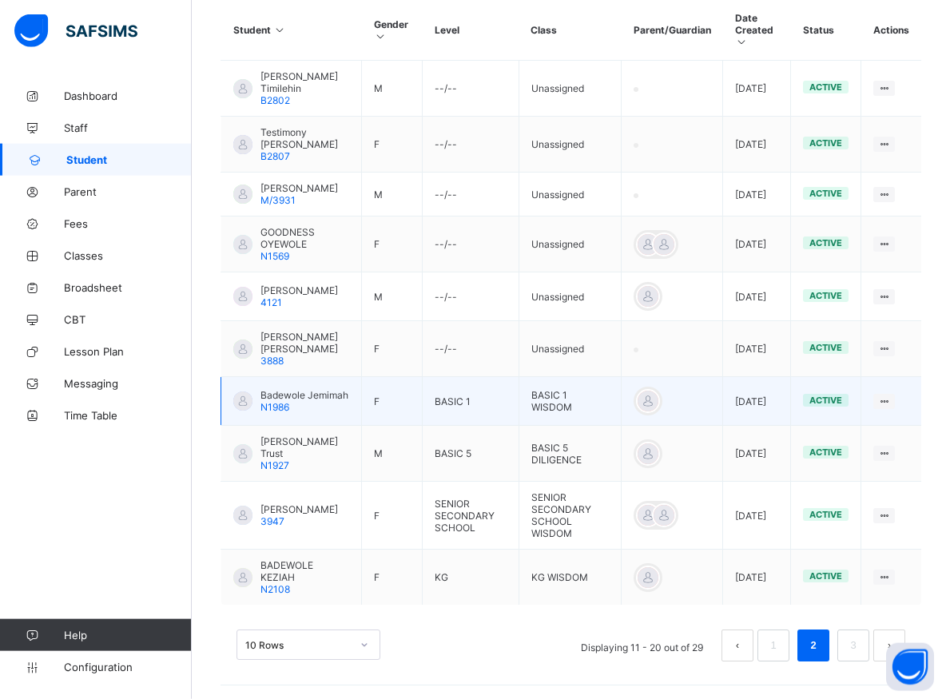
scroll to position [474, 0]
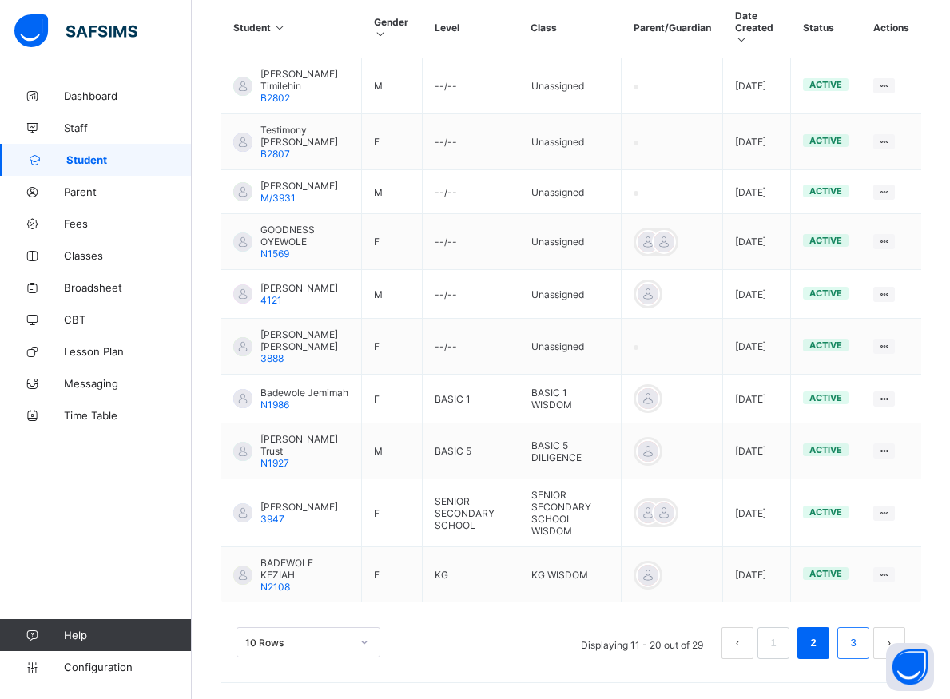
click at [858, 642] on li "3" at bounding box center [853, 643] width 32 height 32
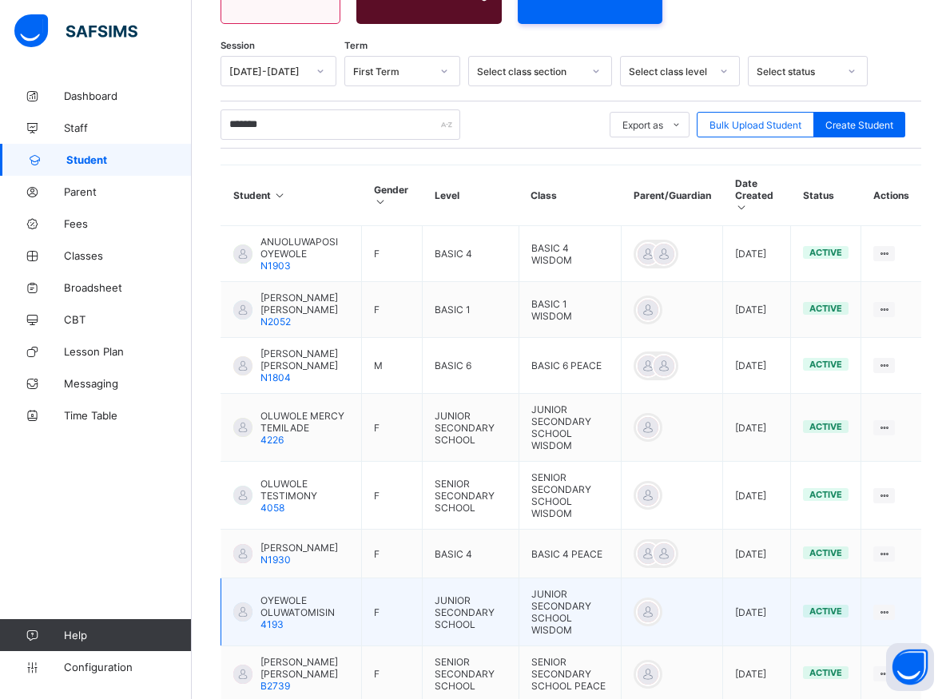
scroll to position [301, 0]
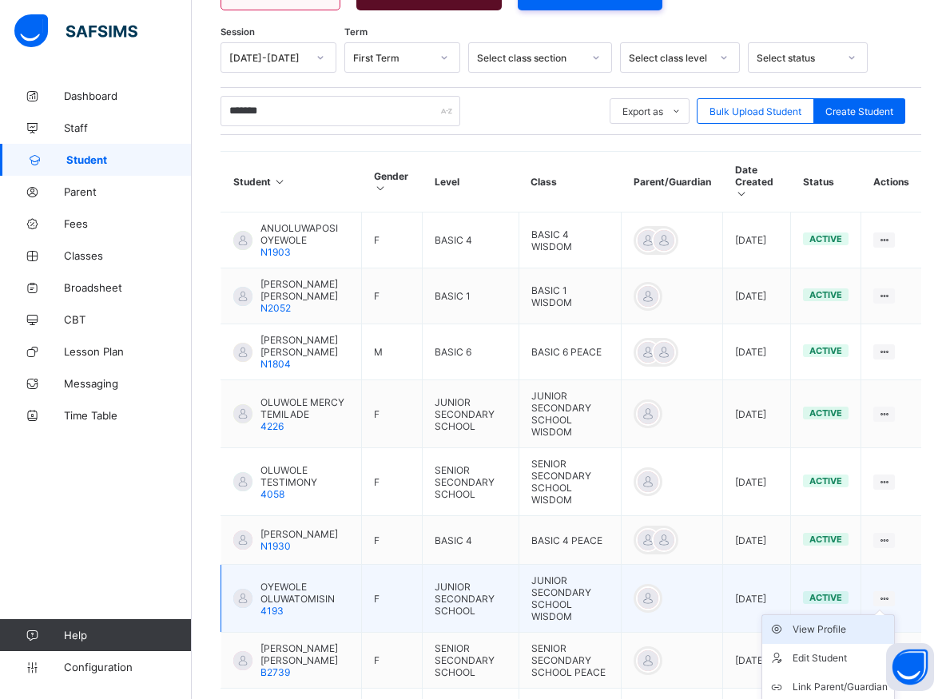
click at [855, 621] on div "View Profile" at bounding box center [839, 629] width 95 height 16
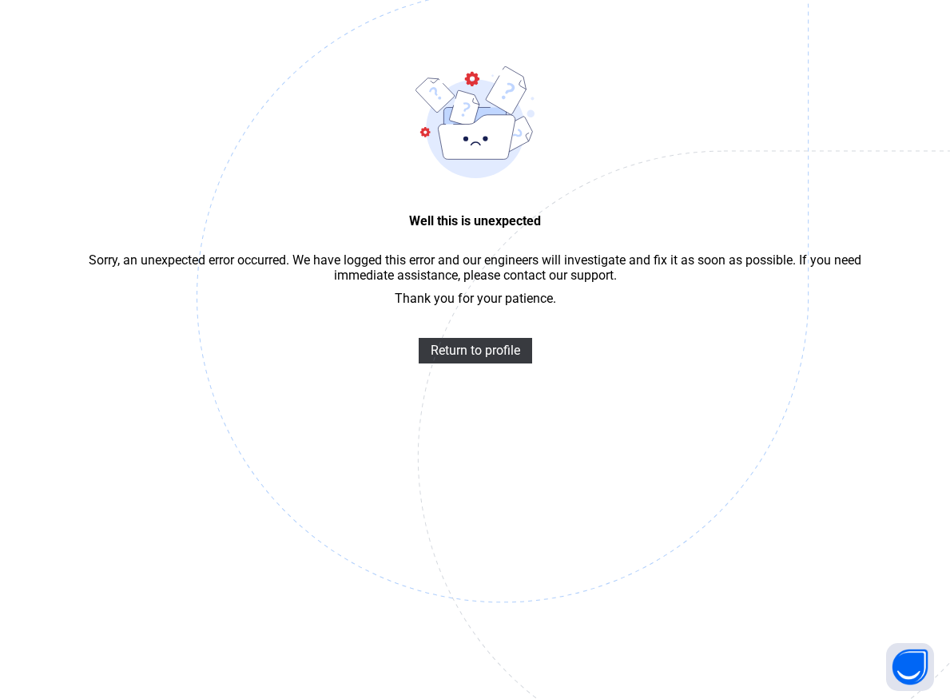
scroll to position [48, 0]
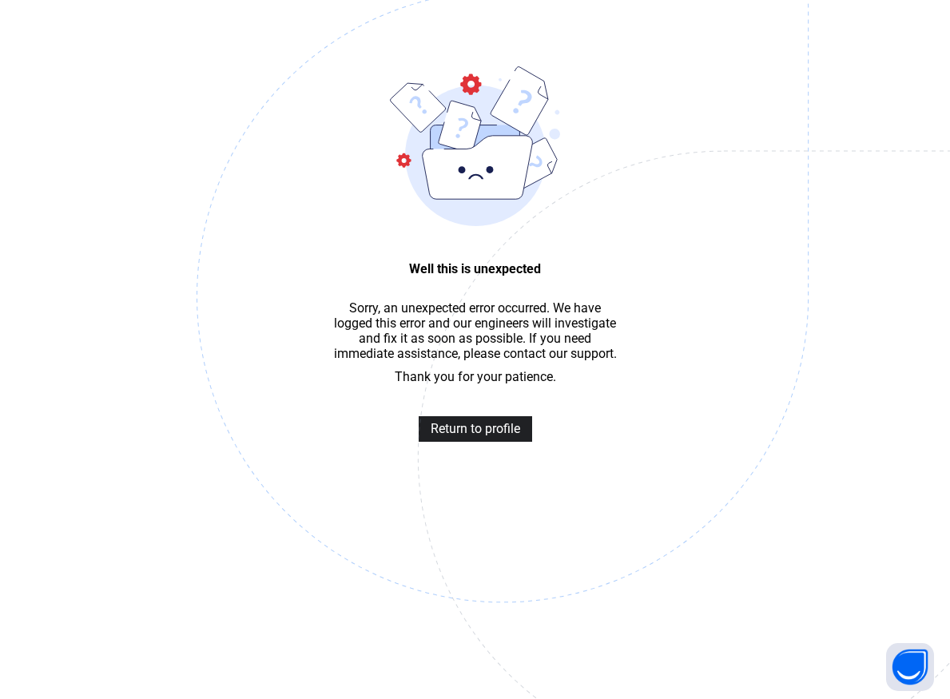
click at [476, 434] on span "Return to profile" at bounding box center [474, 428] width 89 height 15
click at [476, 433] on span "Return to profile" at bounding box center [474, 428] width 89 height 15
click at [470, 436] on span "Return to profile" at bounding box center [474, 428] width 89 height 15
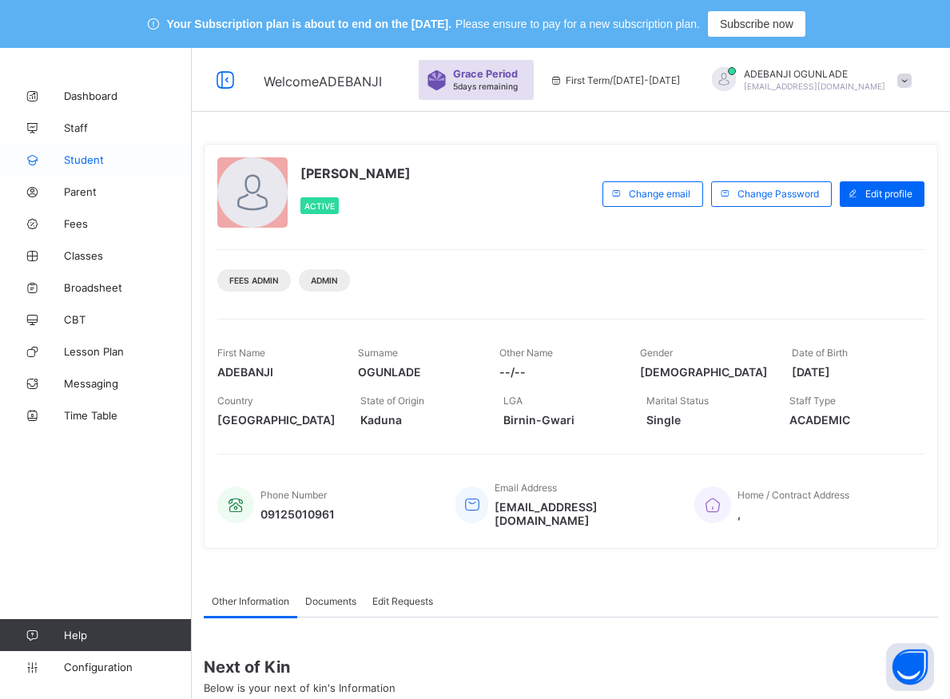
click at [85, 156] on span "Student" at bounding box center [128, 159] width 128 height 13
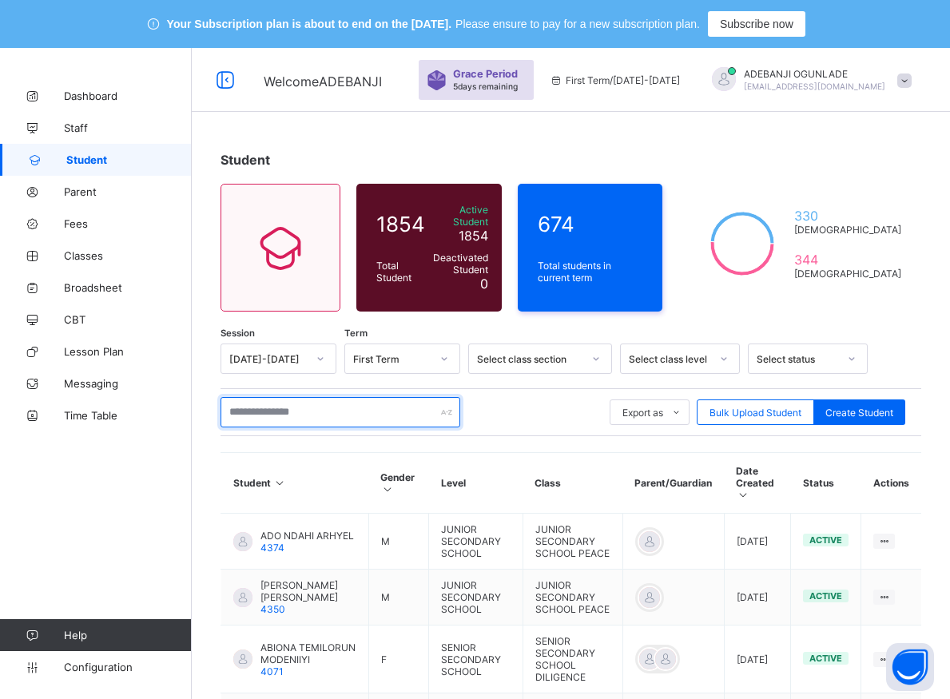
click at [284, 403] on input "text" at bounding box center [340, 412] width 240 height 30
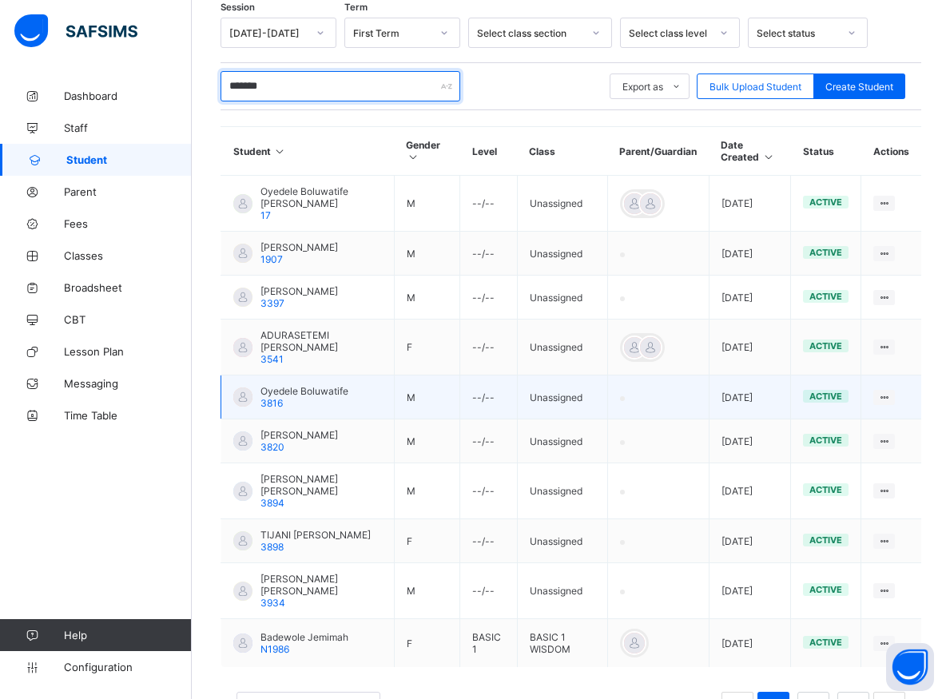
scroll to position [387, 0]
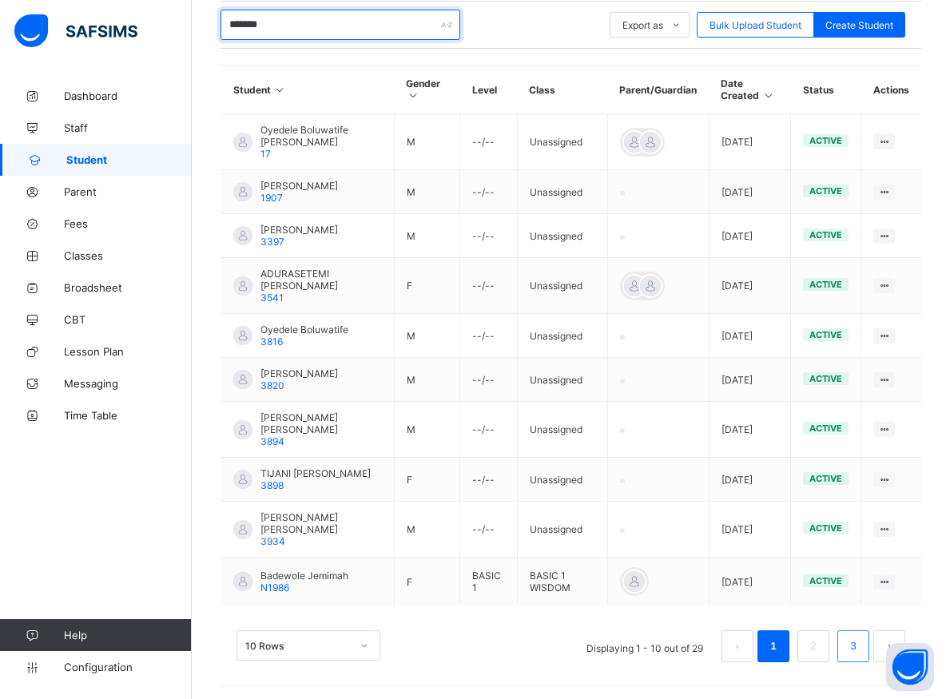
type input "*******"
click at [860, 647] on link "3" at bounding box center [852, 646] width 15 height 21
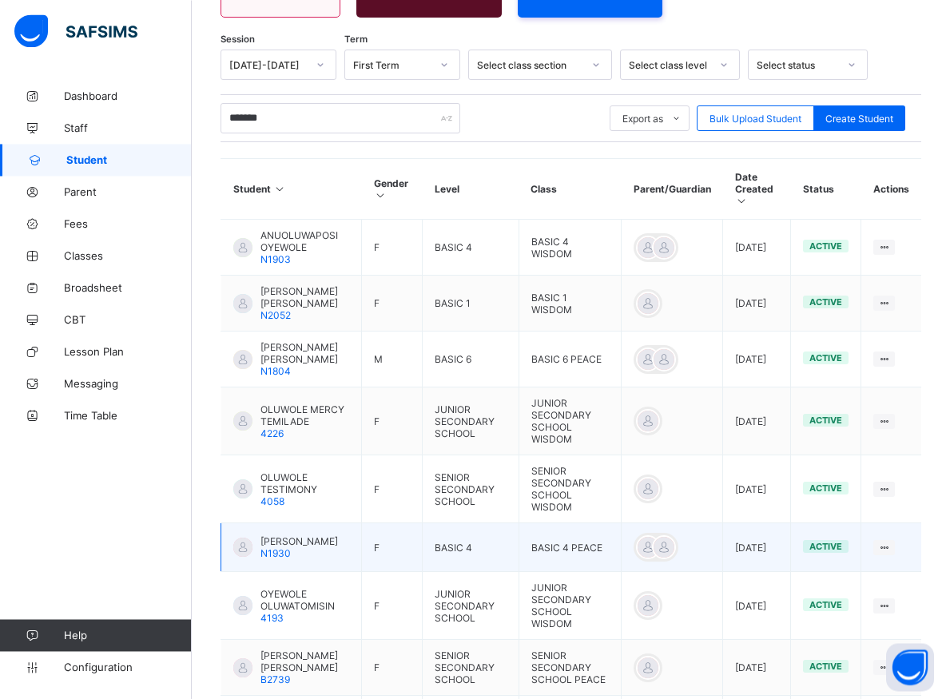
scroll to position [301, 0]
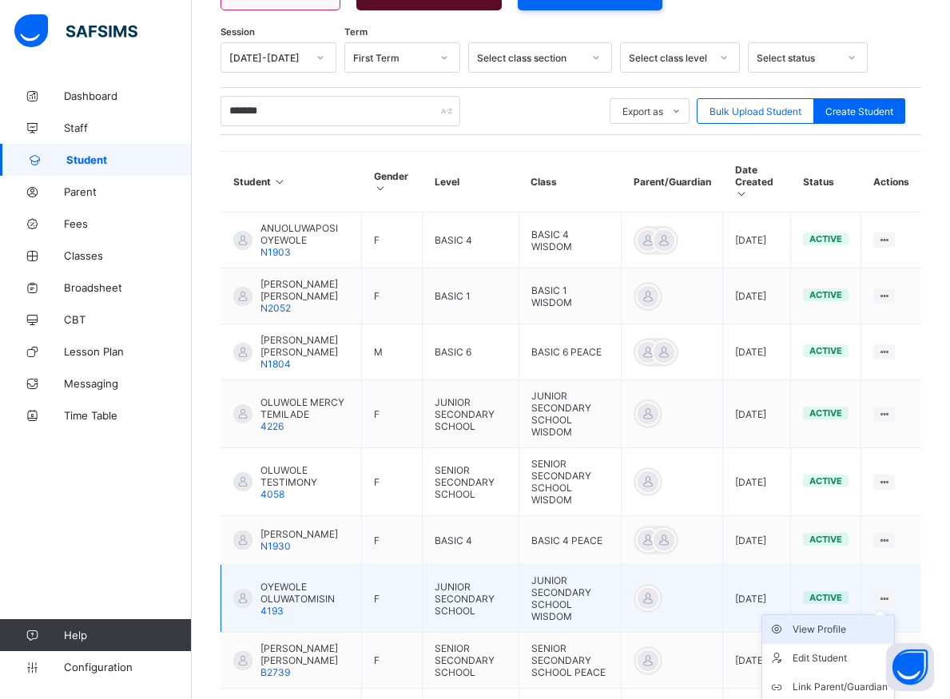
click at [860, 621] on div "View Profile" at bounding box center [839, 629] width 95 height 16
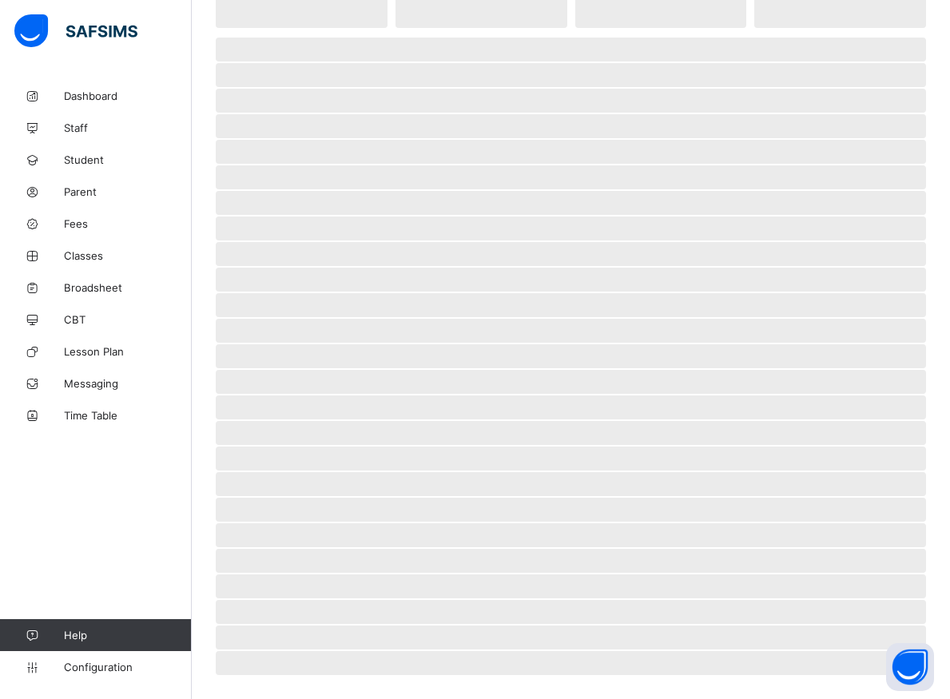
scroll to position [211, 0]
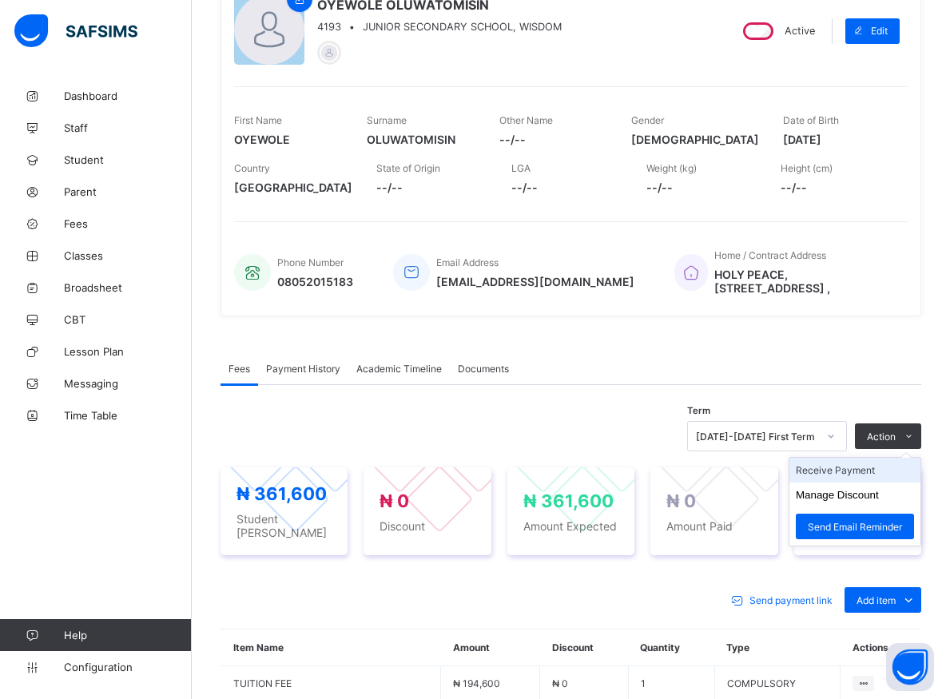
click at [859, 468] on li "Receive Payment" at bounding box center [854, 470] width 131 height 25
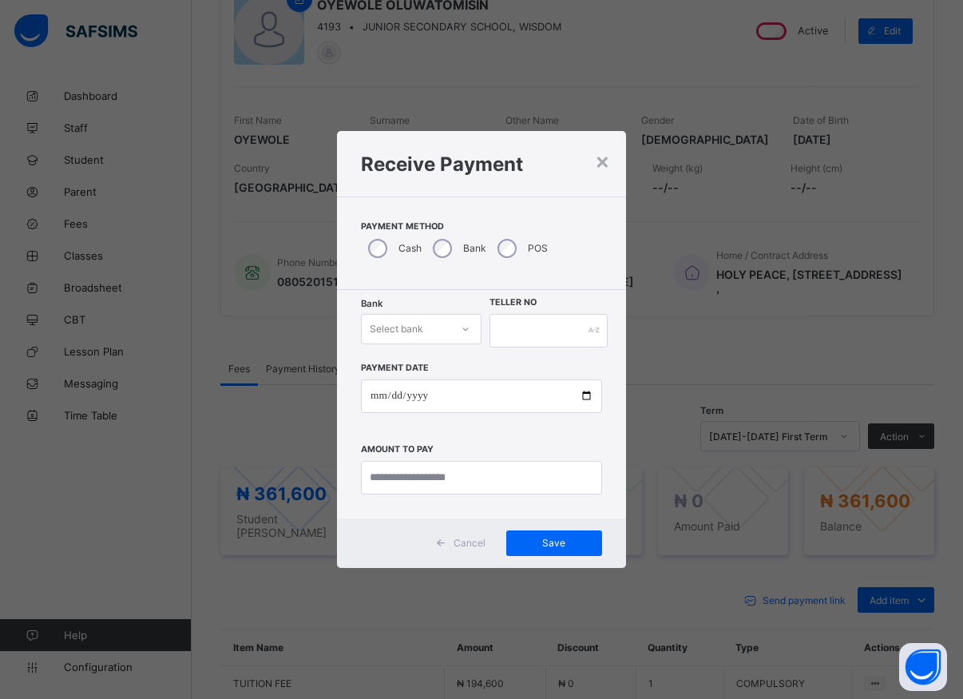
click at [470, 325] on div at bounding box center [465, 329] width 27 height 26
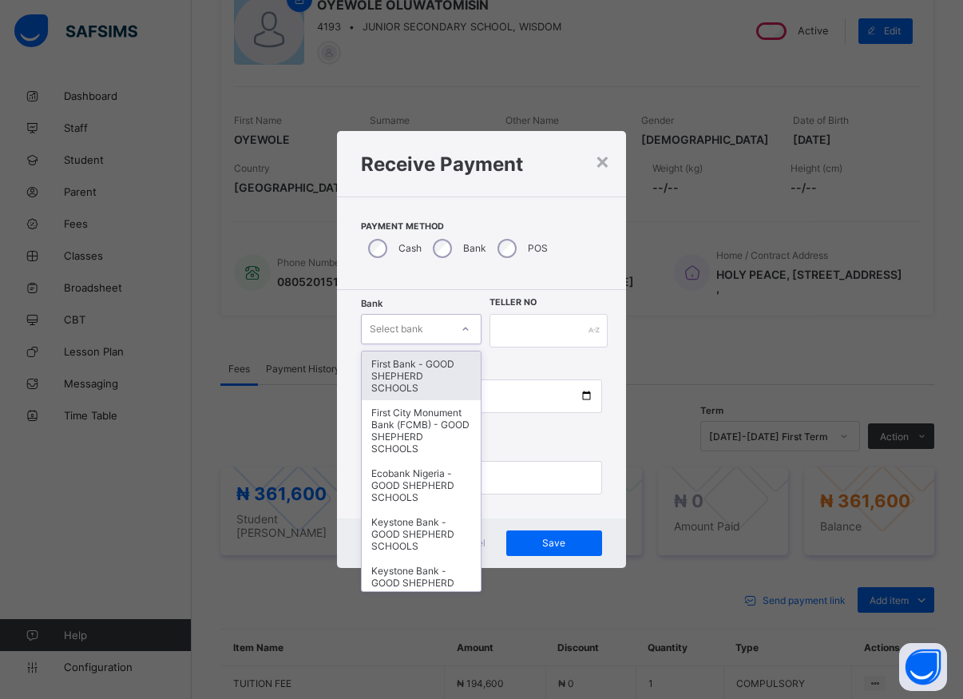
click at [426, 381] on div "First Bank - GOOD SHEPHERD SCHOOLS" at bounding box center [421, 375] width 119 height 49
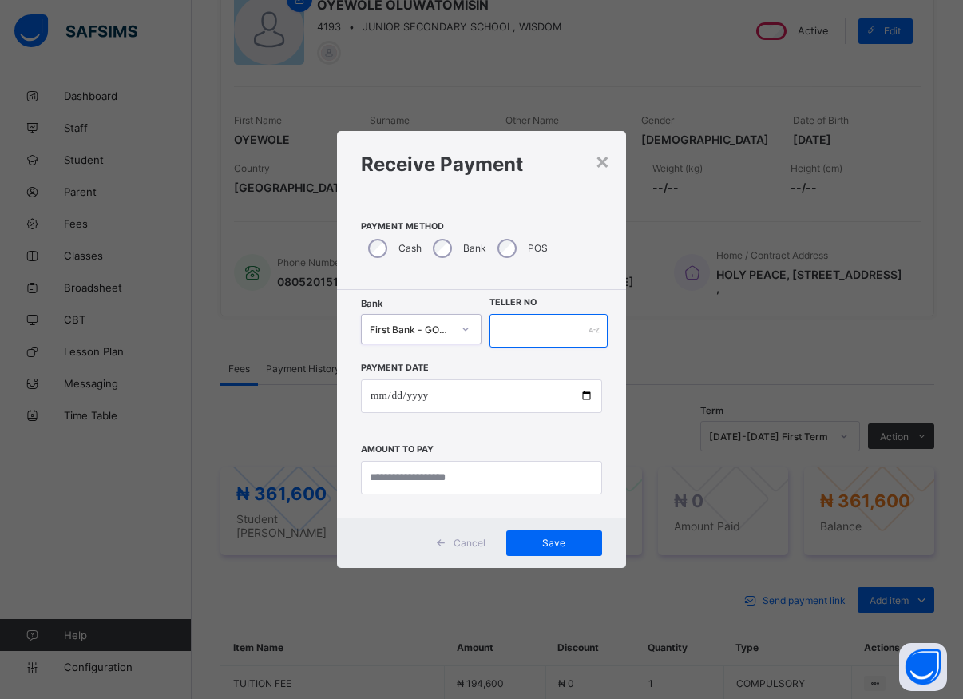
click at [509, 328] on input "text" at bounding box center [549, 331] width 118 height 34
type input "*****"
click at [585, 399] on input "date" at bounding box center [481, 396] width 241 height 34
type input "**********"
click at [459, 481] on input "currency" at bounding box center [481, 478] width 241 height 34
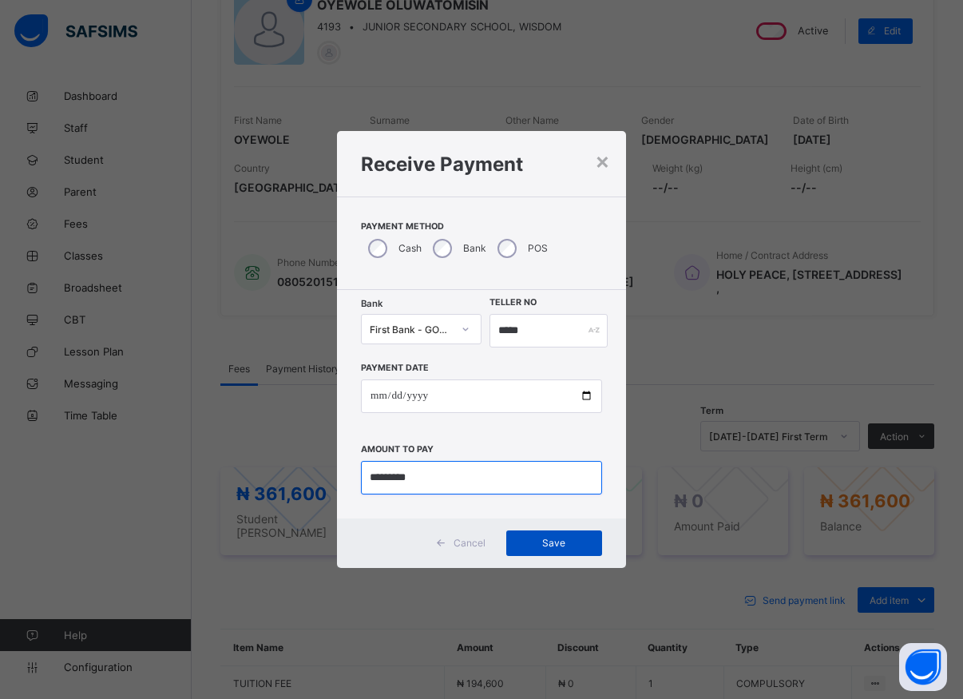
type input "*********"
click at [539, 547] on span "Save" at bounding box center [554, 543] width 72 height 12
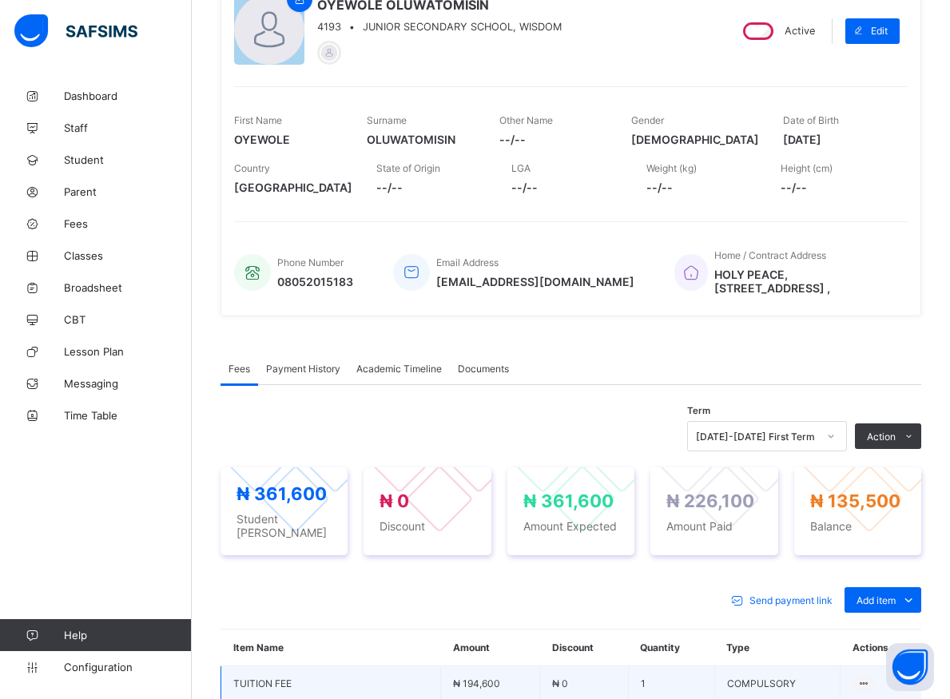
scroll to position [374, 0]
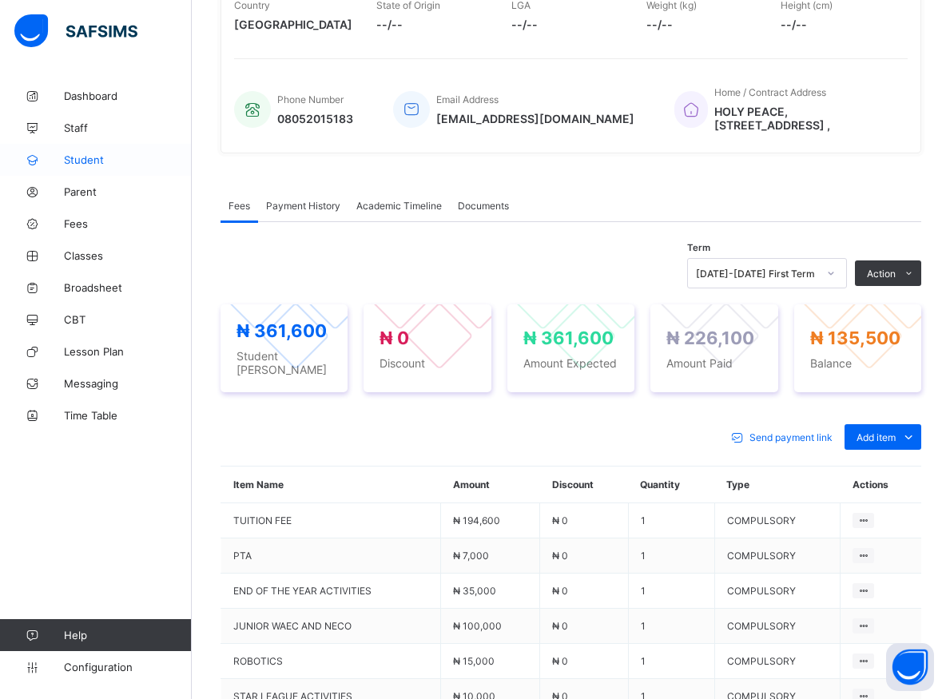
click at [85, 158] on span "Student" at bounding box center [128, 159] width 128 height 13
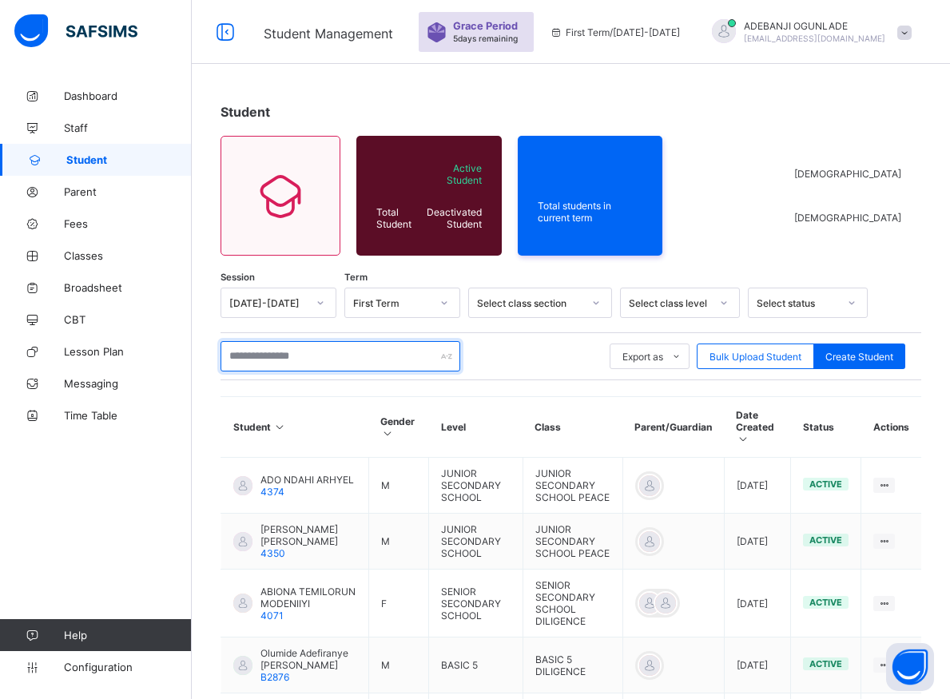
click at [265, 353] on input "text" at bounding box center [340, 356] width 240 height 30
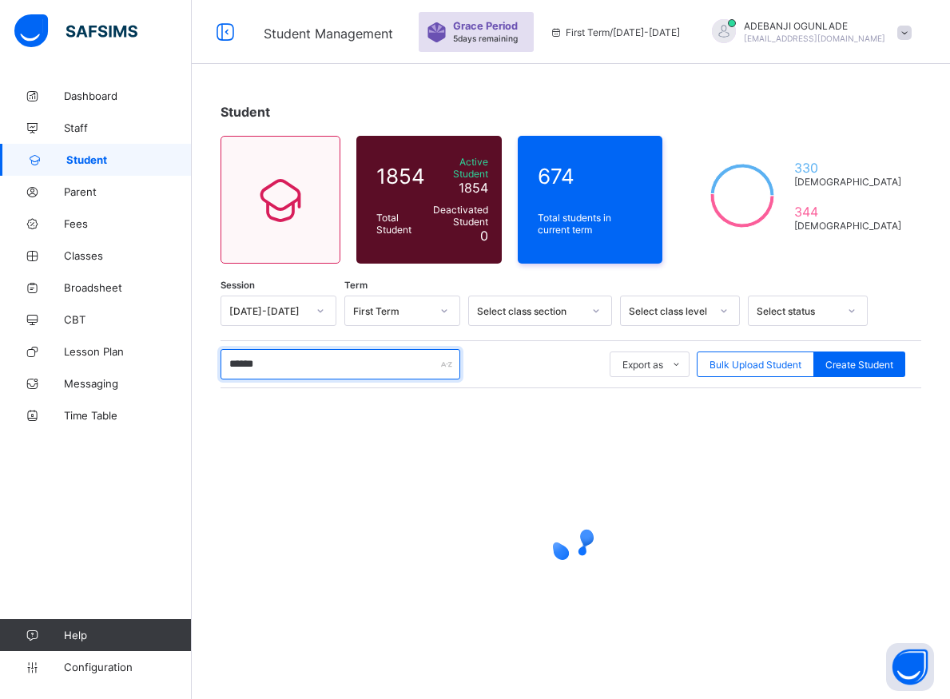
type input "*******"
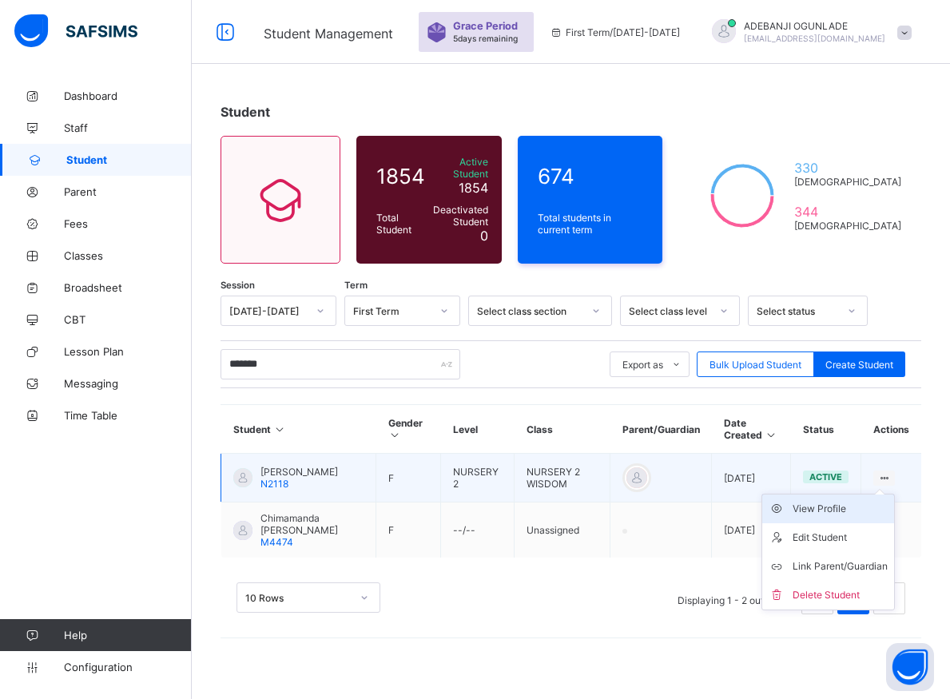
click at [849, 505] on div "View Profile" at bounding box center [839, 509] width 95 height 16
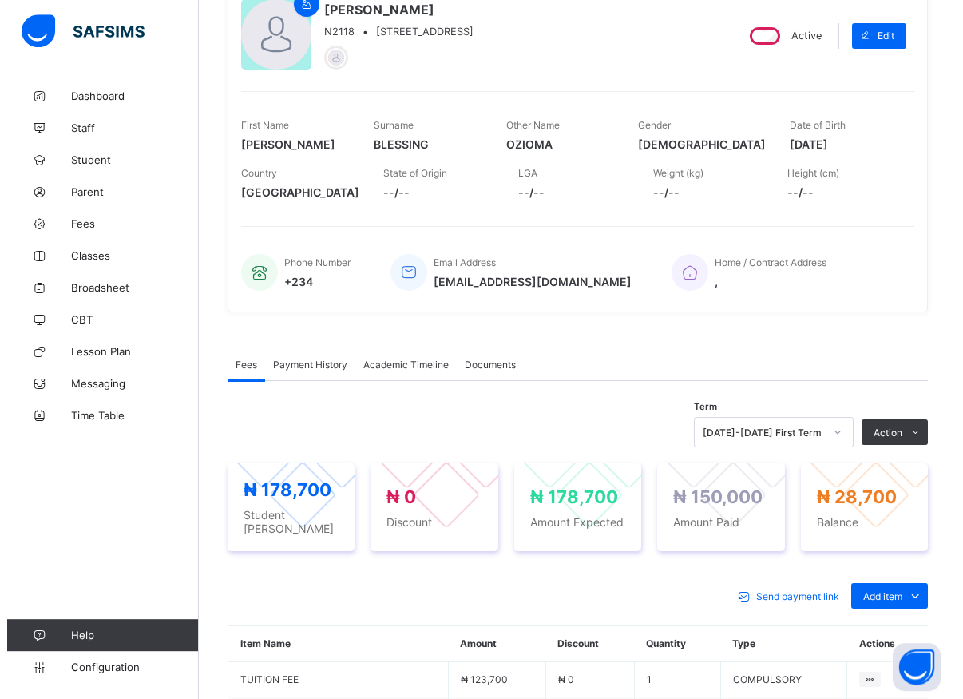
scroll to position [211, 0]
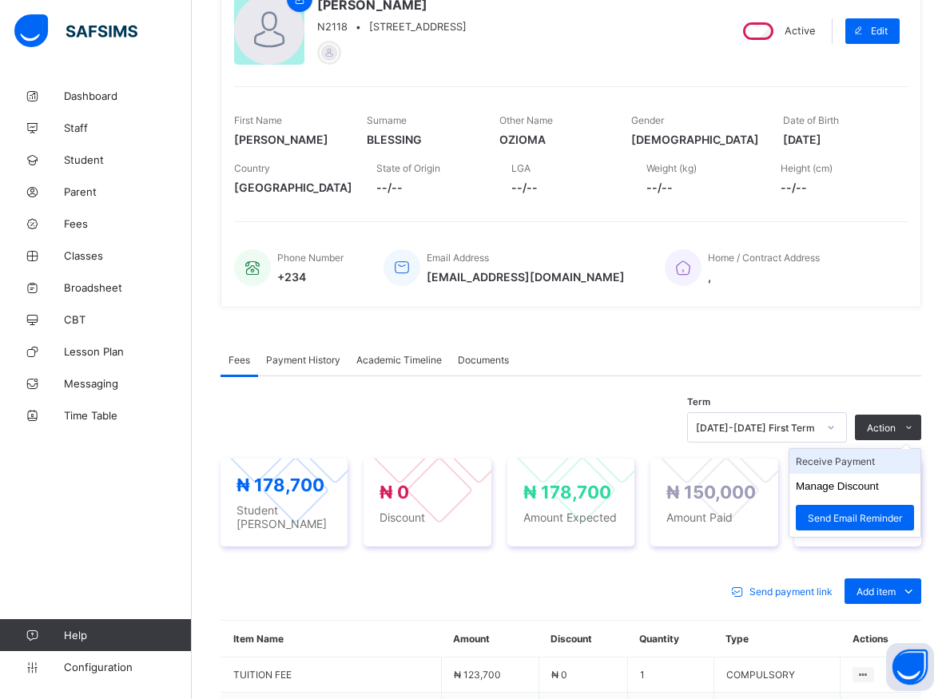
click at [855, 461] on li "Receive Payment" at bounding box center [854, 461] width 131 height 25
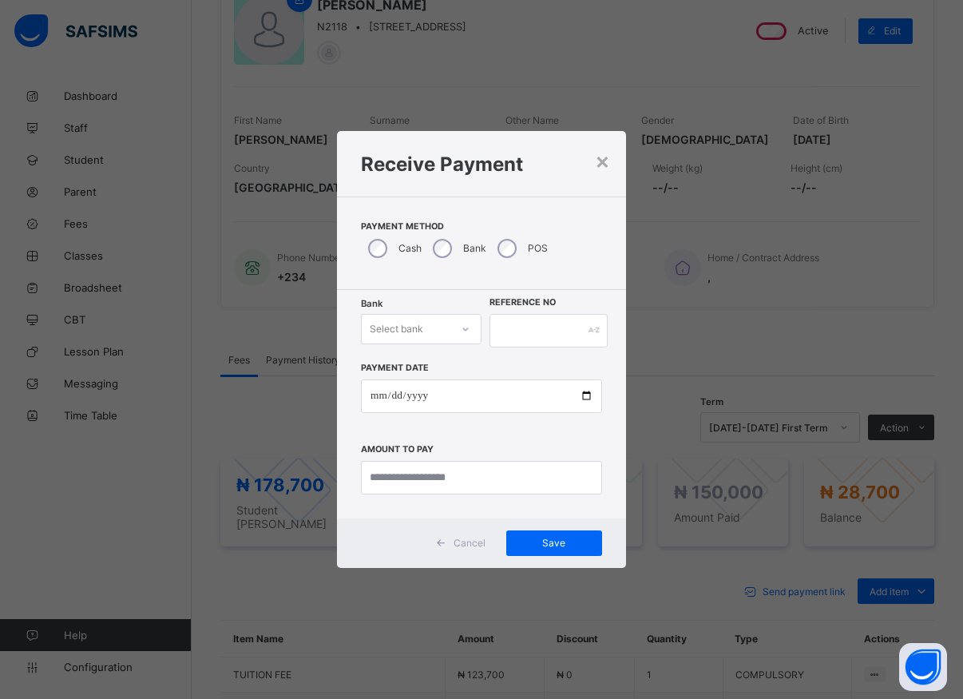
click at [459, 327] on div at bounding box center [465, 329] width 27 height 26
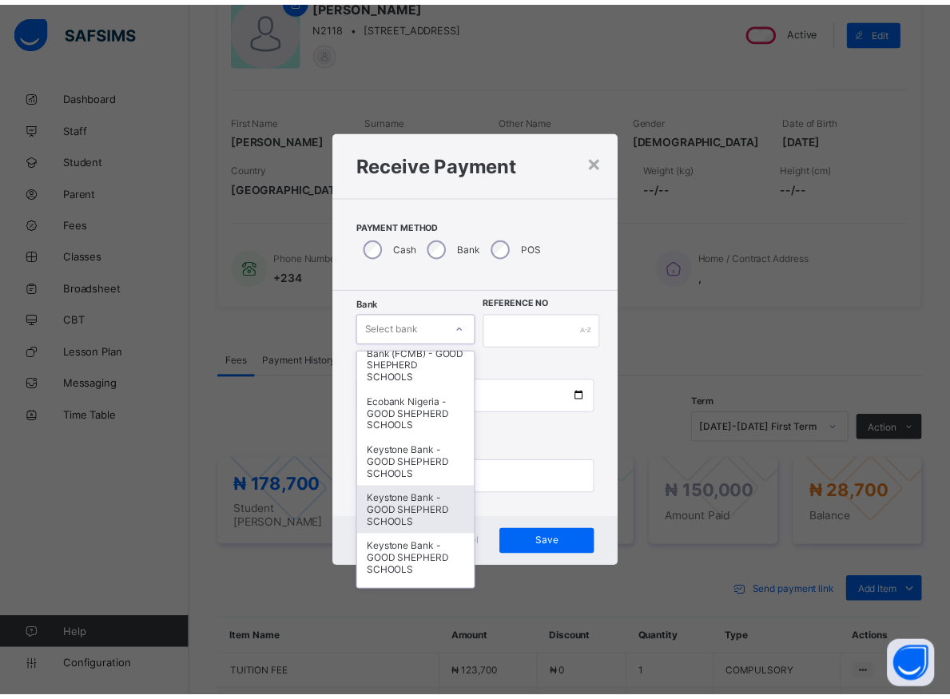
scroll to position [72, 0]
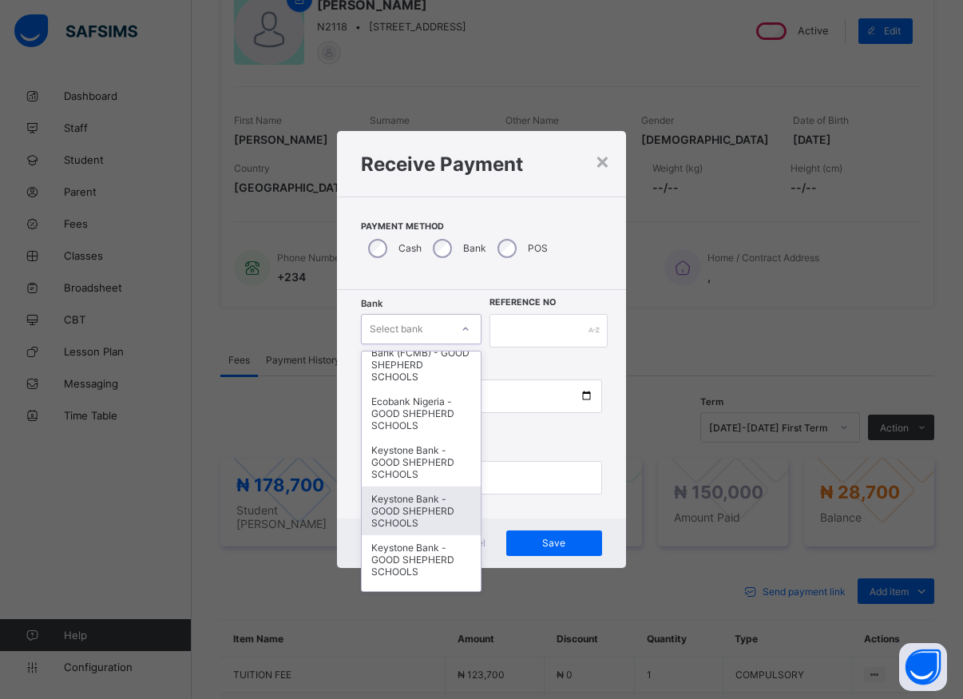
click at [405, 517] on div "Keystone Bank - GOOD SHEPHERD SCHOOLS" at bounding box center [421, 510] width 119 height 49
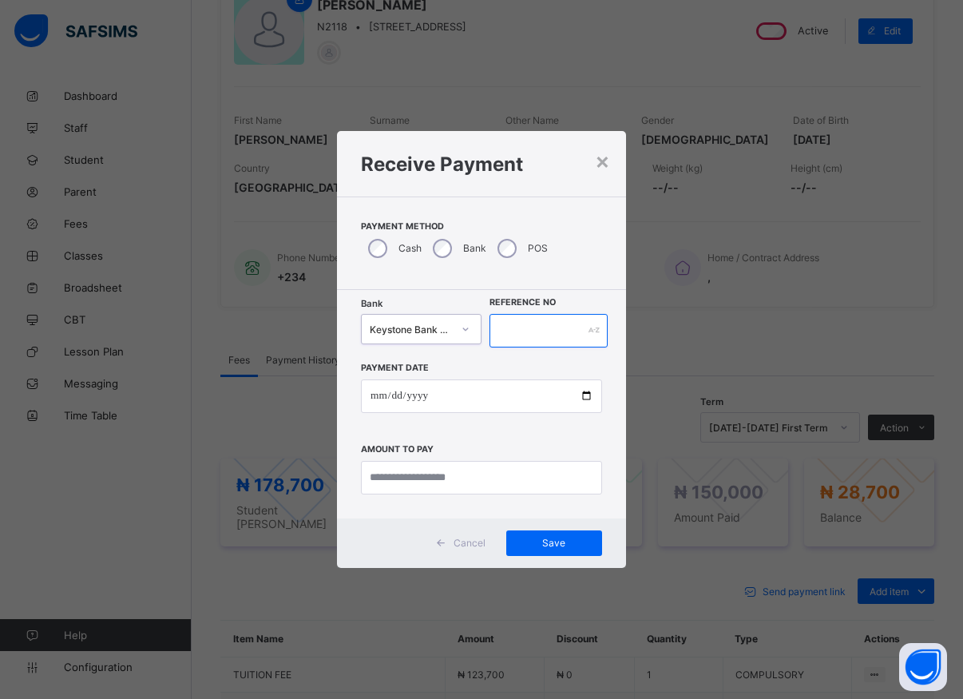
click at [544, 336] on input "text" at bounding box center [549, 331] width 118 height 34
type input "*****"
click at [589, 399] on input "date" at bounding box center [481, 396] width 241 height 34
type input "**********"
click at [426, 482] on input "currency" at bounding box center [481, 478] width 241 height 34
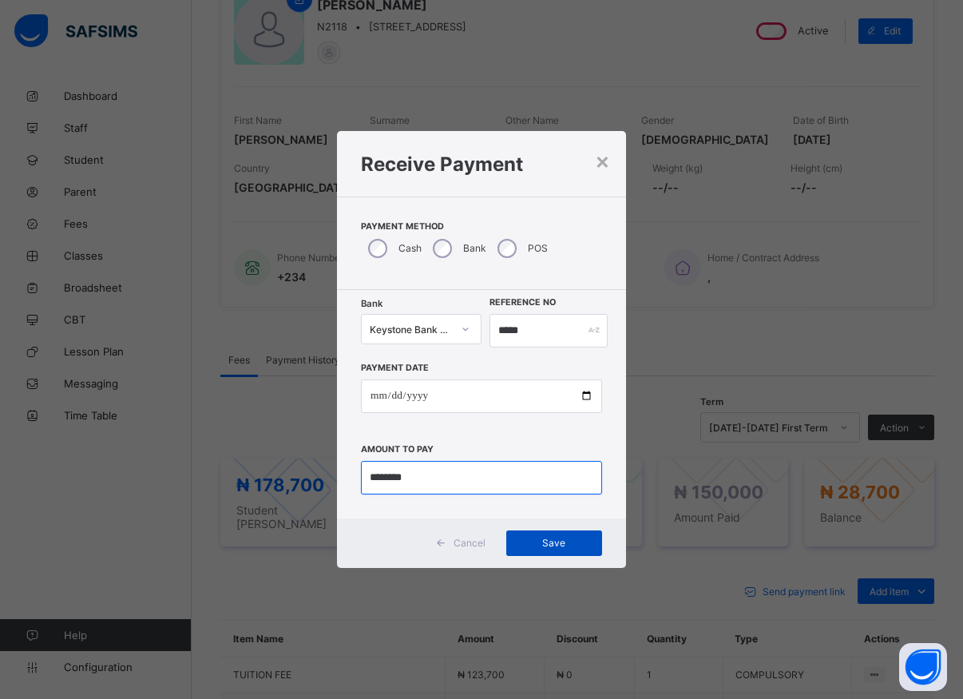
type input "********"
click at [563, 550] on div "Save" at bounding box center [554, 543] width 96 height 26
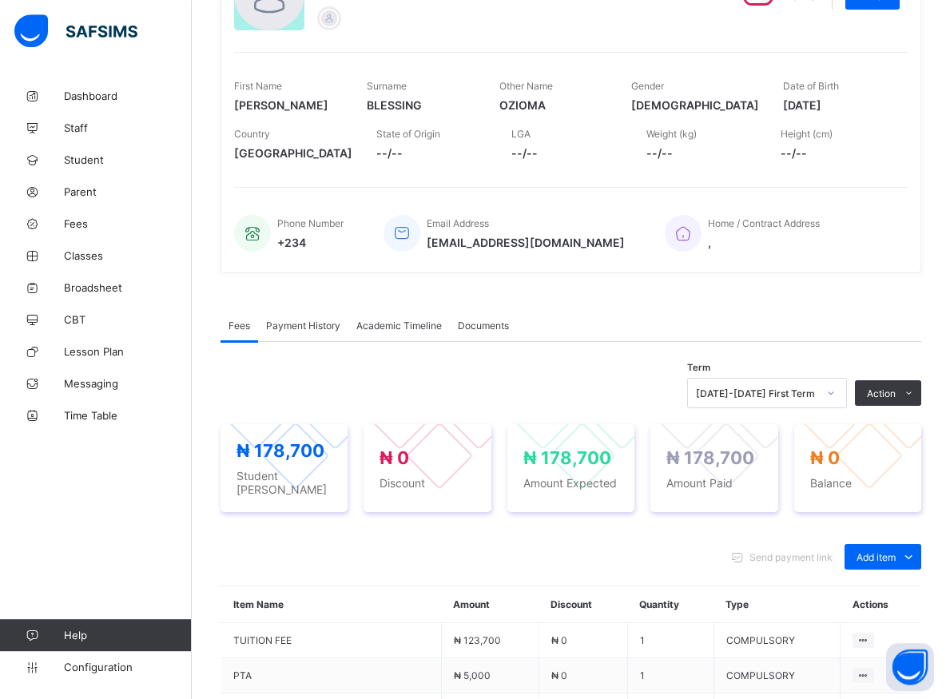
scroll to position [292, 0]
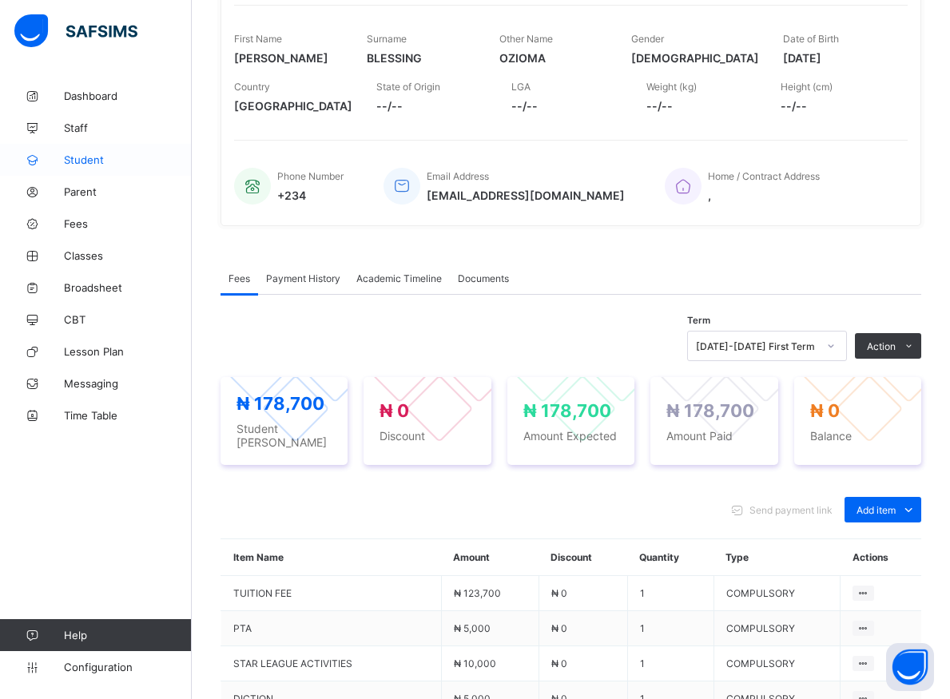
click at [74, 159] on span "Student" at bounding box center [128, 159] width 128 height 13
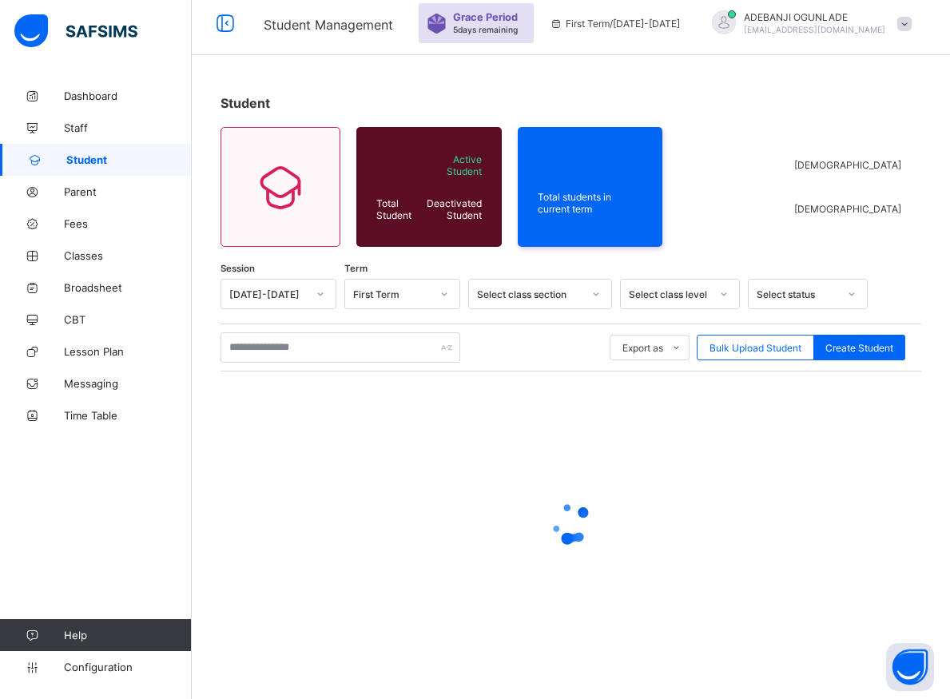
scroll to position [48, 0]
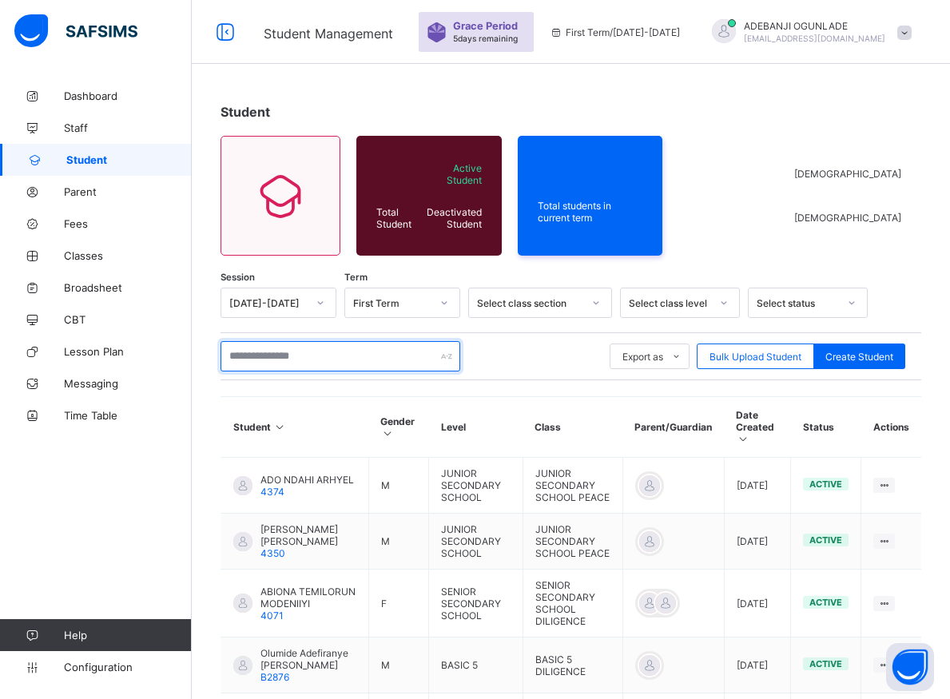
click at [329, 359] on input "text" at bounding box center [340, 356] width 240 height 30
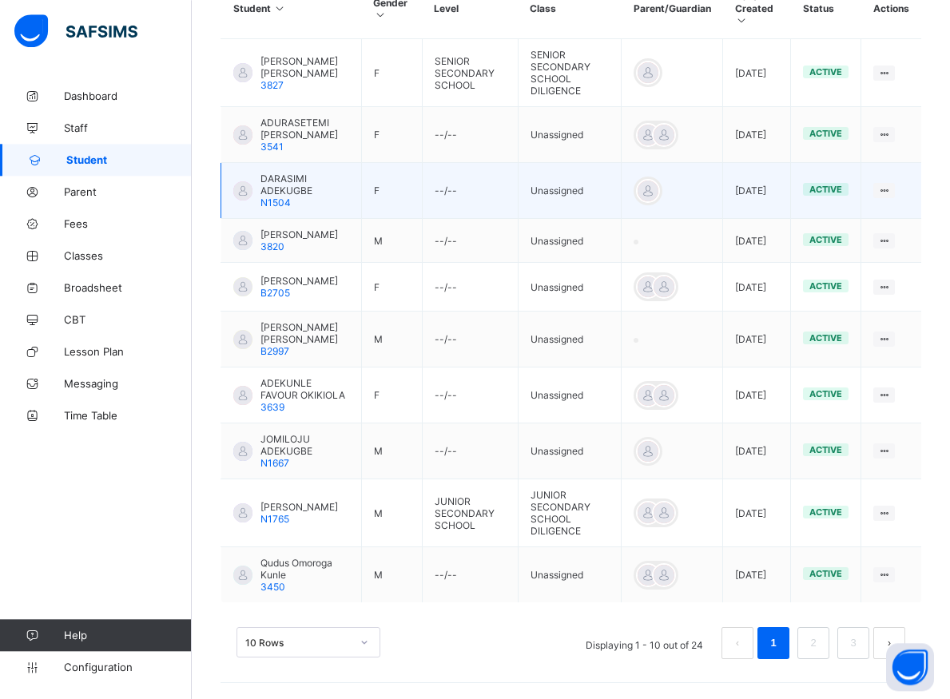
scroll to position [498, 0]
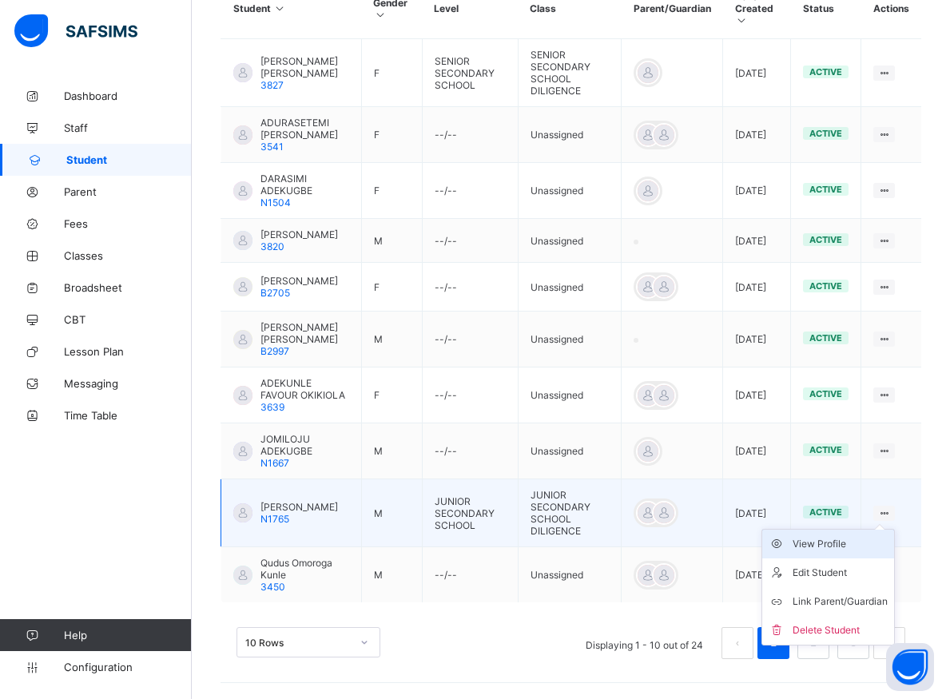
type input "********"
click at [851, 543] on div "View Profile" at bounding box center [839, 544] width 95 height 16
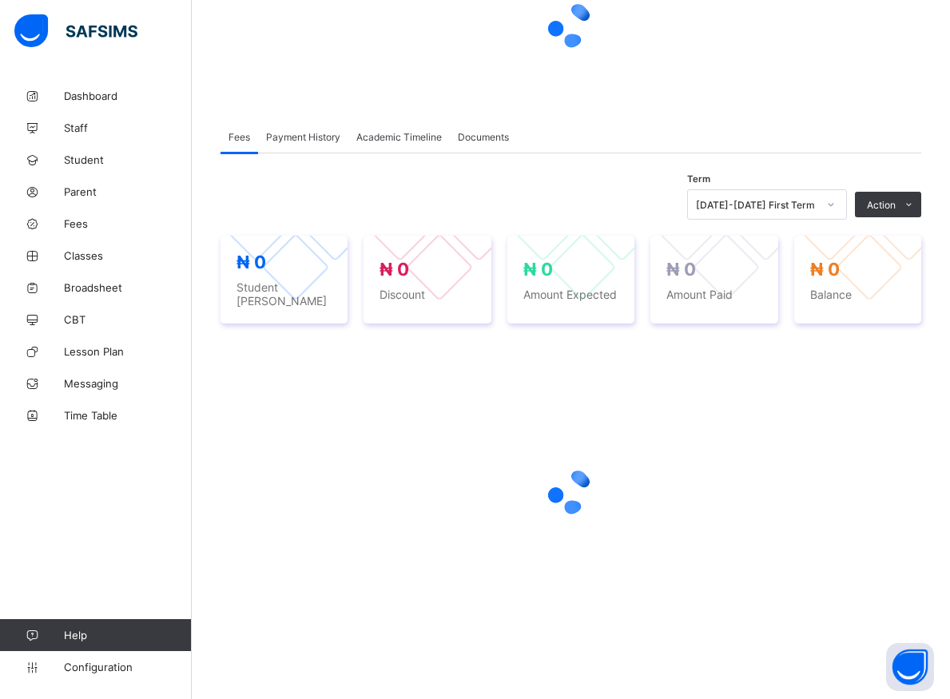
scroll to position [219, 0]
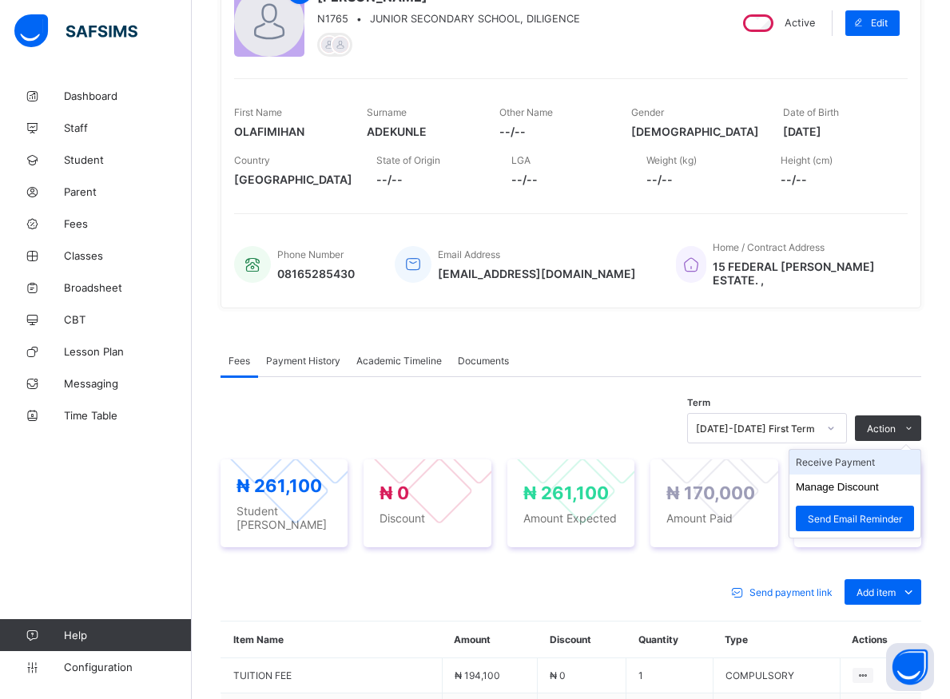
click at [862, 460] on li "Receive Payment" at bounding box center [854, 462] width 131 height 25
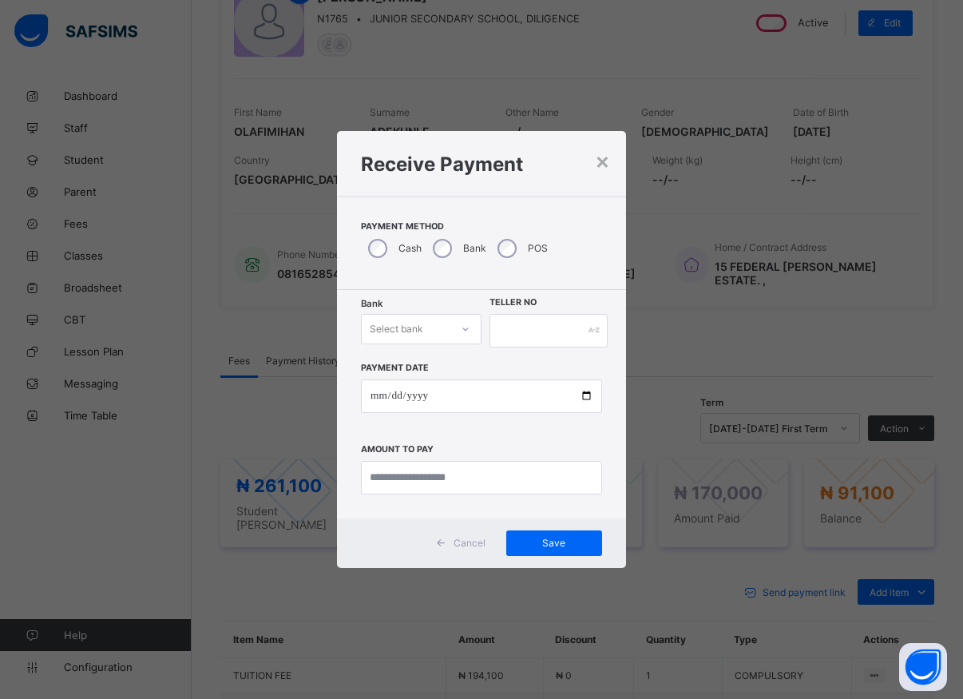
click at [466, 328] on icon at bounding box center [466, 329] width 10 height 16
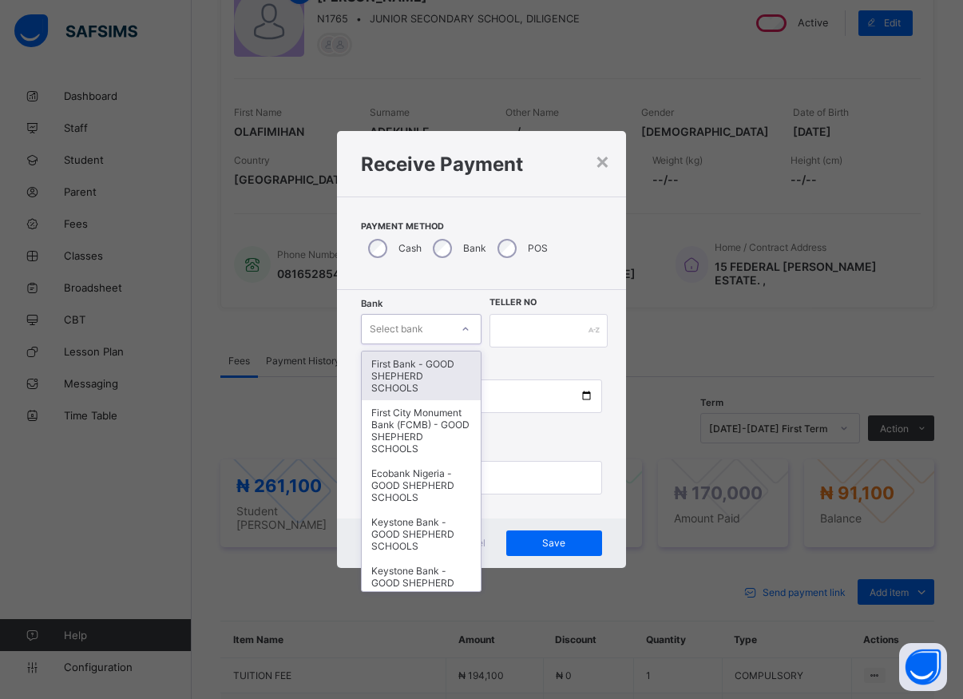
click at [430, 389] on div "First Bank - GOOD SHEPHERD SCHOOLS" at bounding box center [421, 375] width 119 height 49
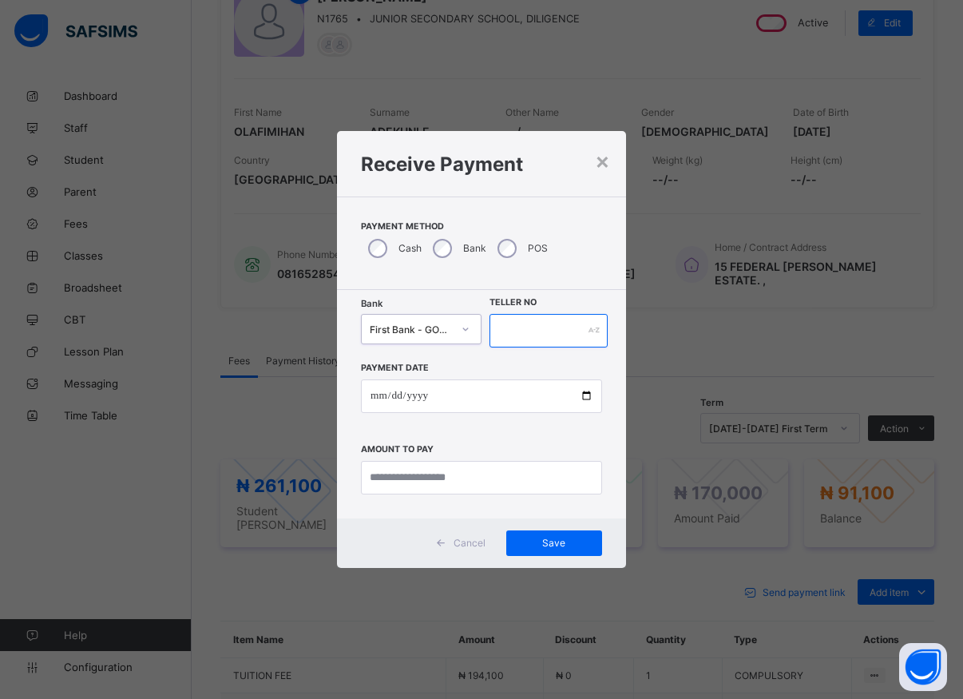
click at [498, 333] on input "text" at bounding box center [549, 331] width 118 height 34
type input "*****"
click at [586, 399] on input "date" at bounding box center [481, 396] width 241 height 34
type input "**********"
click at [470, 483] on input "currency" at bounding box center [481, 478] width 241 height 34
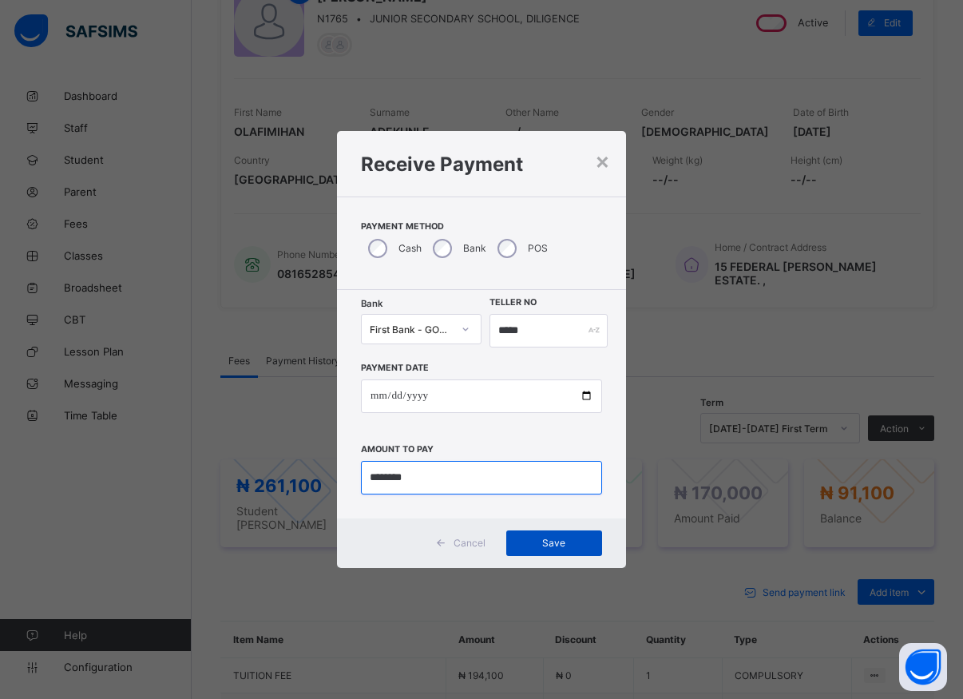
type input "********"
click at [560, 550] on div "Save" at bounding box center [554, 543] width 96 height 26
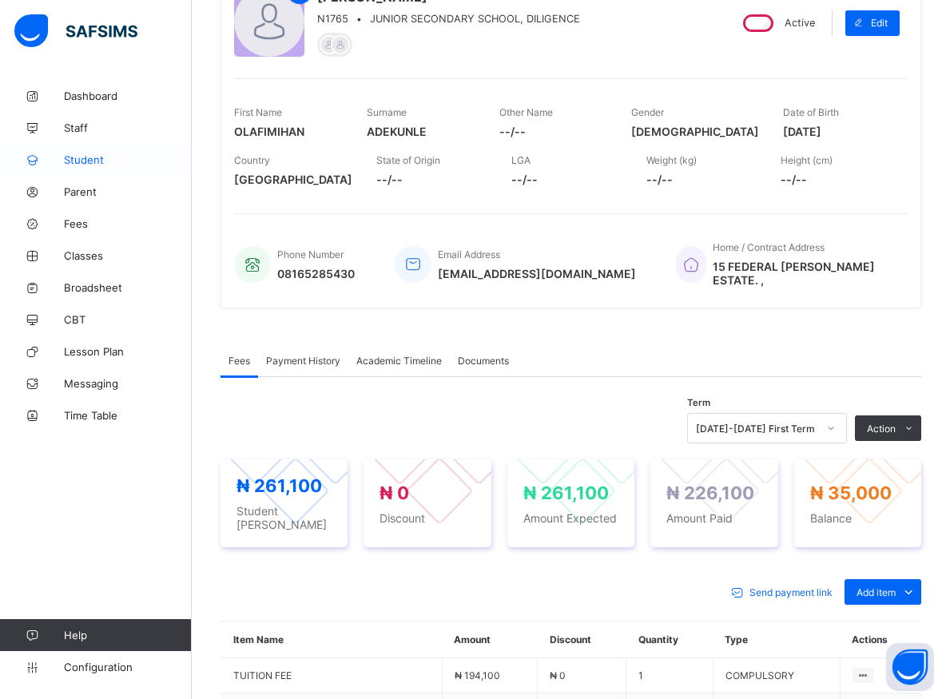
click at [94, 157] on span "Student" at bounding box center [128, 159] width 128 height 13
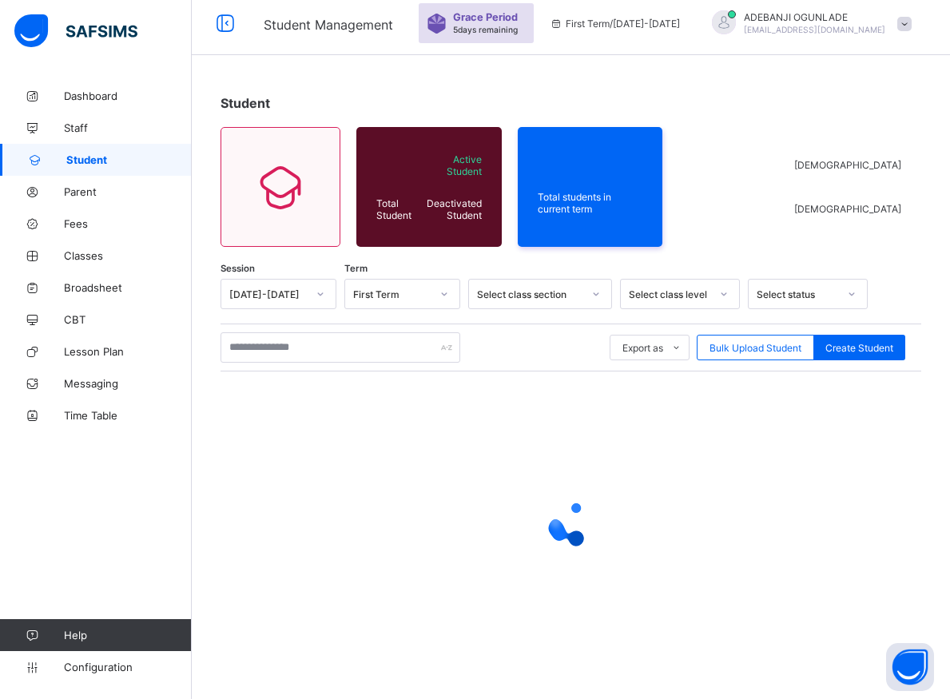
scroll to position [57, 0]
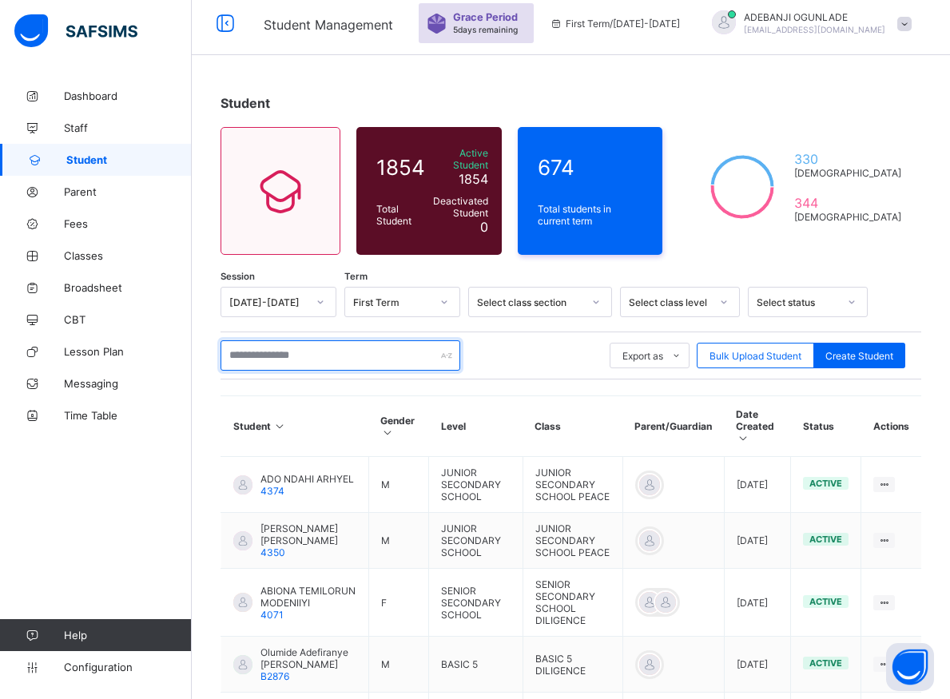
click at [252, 345] on input "text" at bounding box center [340, 355] width 240 height 30
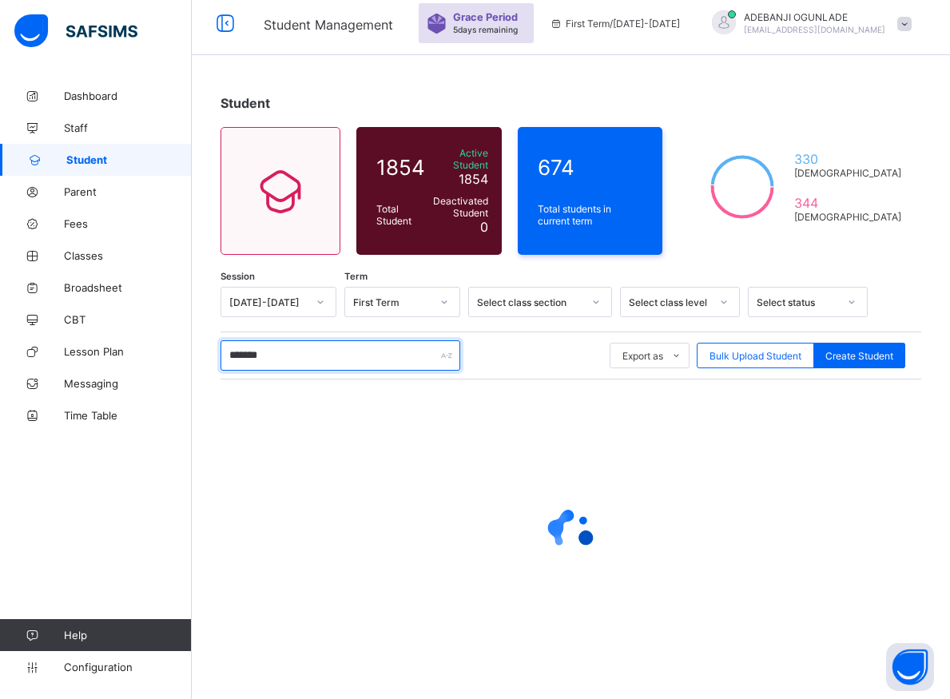
type input "********"
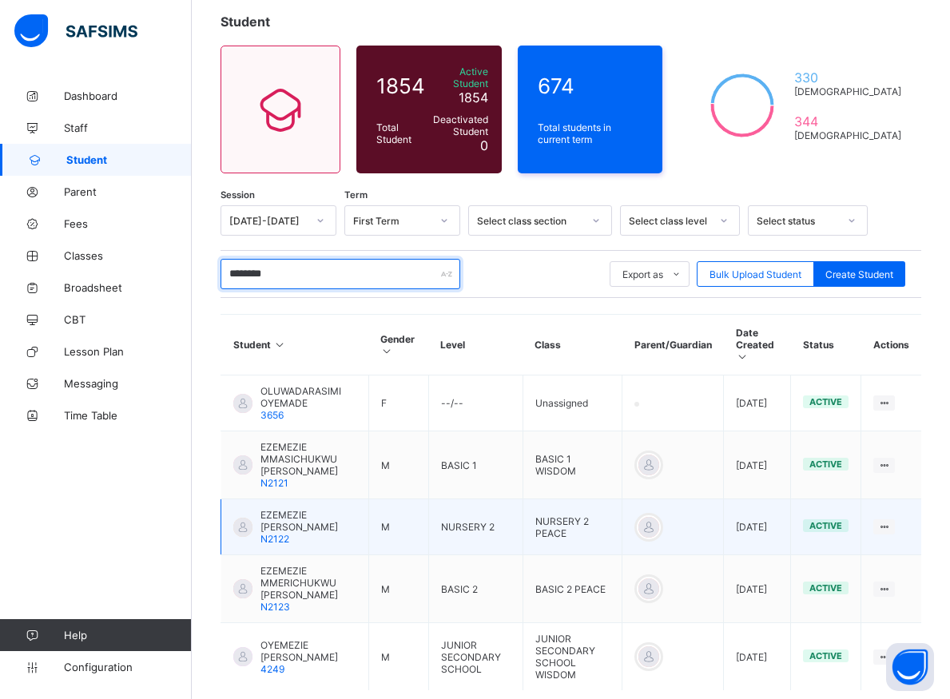
scroll to position [218, 0]
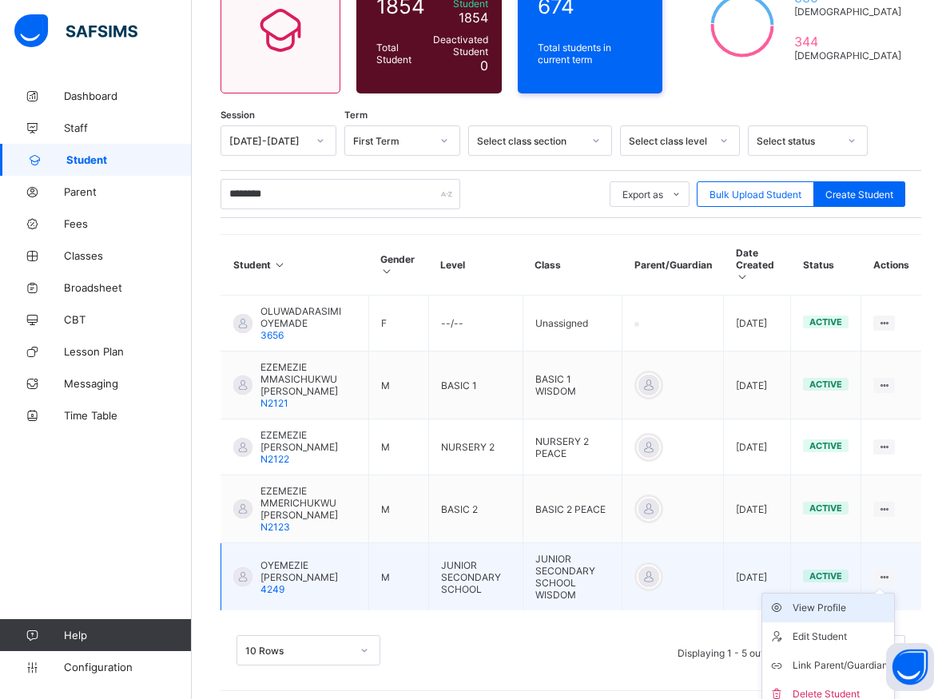
click at [859, 601] on div "View Profile" at bounding box center [839, 608] width 95 height 16
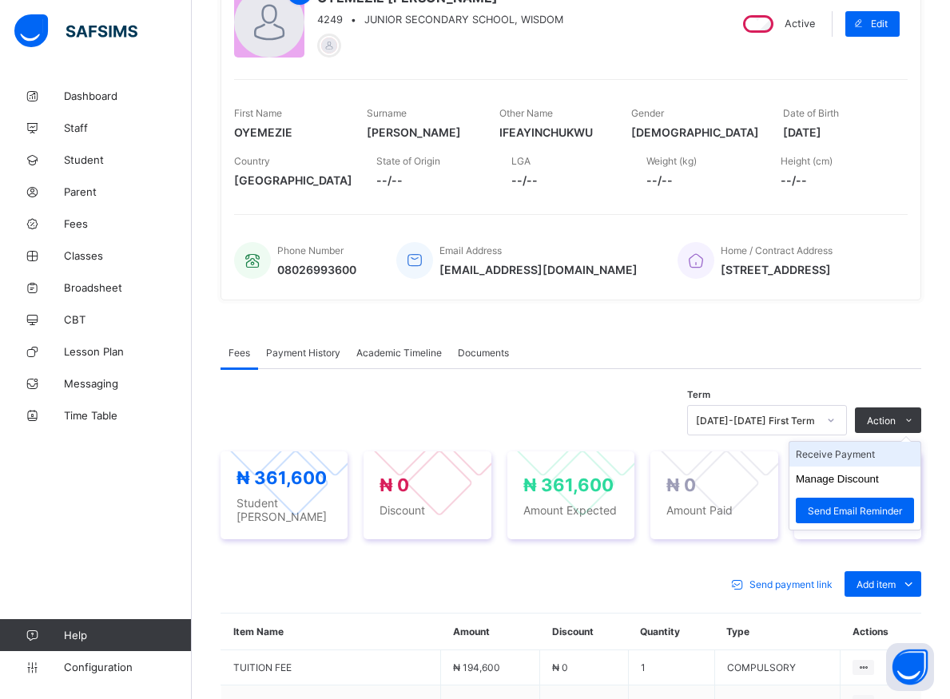
click at [871, 460] on li "Receive Payment" at bounding box center [854, 454] width 131 height 25
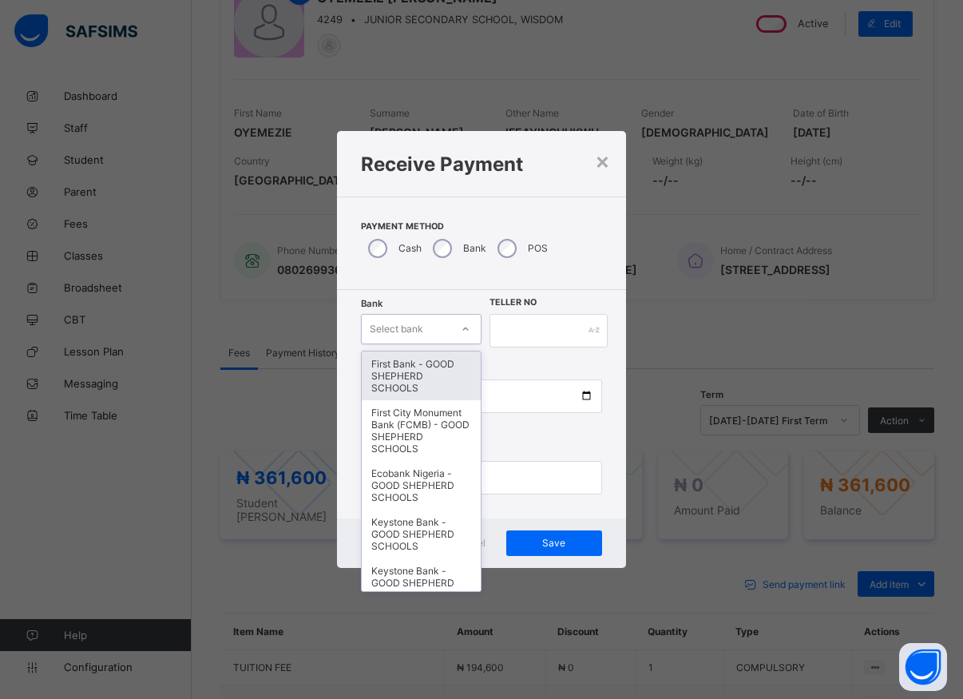
click at [465, 331] on icon at bounding box center [466, 329] width 10 height 16
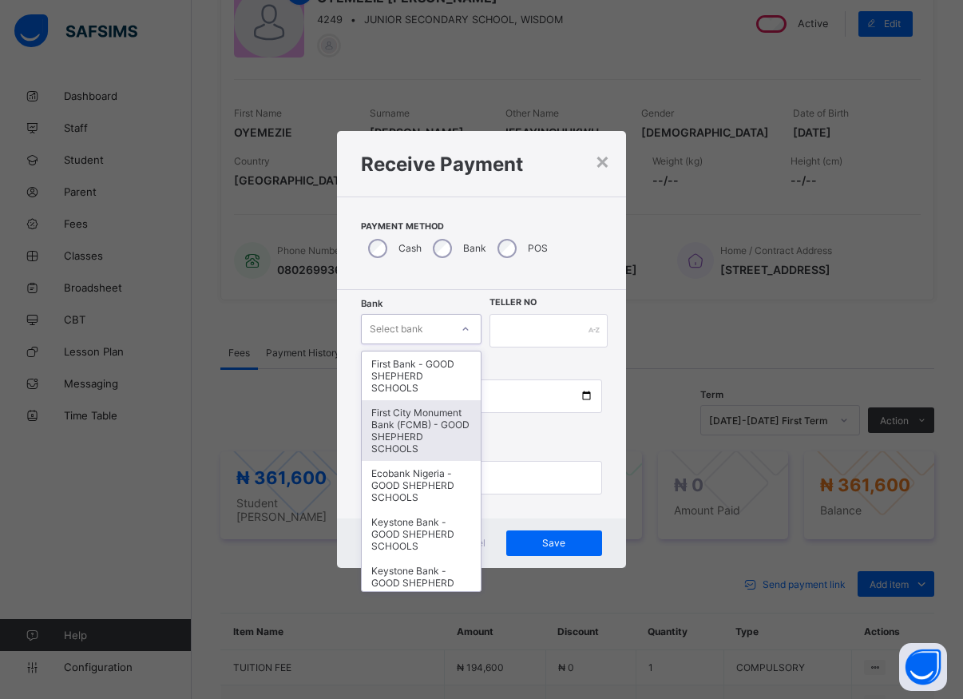
click at [414, 430] on div "First City Monument Bank (FCMB) - GOOD SHEPHERD SCHOOLS" at bounding box center [421, 430] width 119 height 61
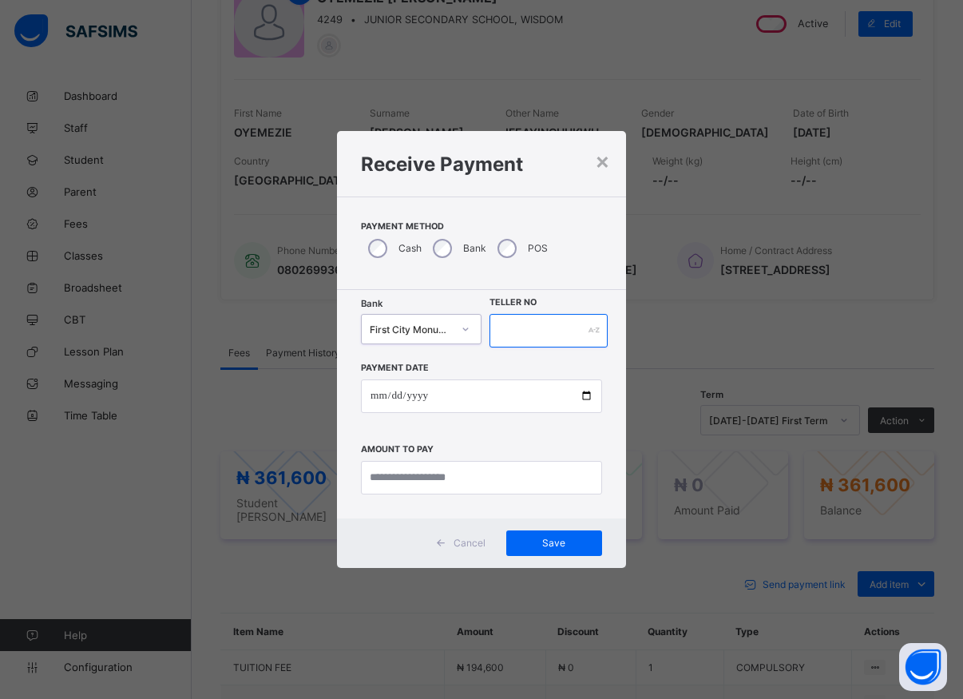
click at [495, 329] on input "text" at bounding box center [549, 331] width 118 height 34
type input "*****"
click at [585, 399] on input "date" at bounding box center [481, 396] width 241 height 34
click at [581, 397] on input "**********" at bounding box center [481, 396] width 241 height 34
type input "**********"
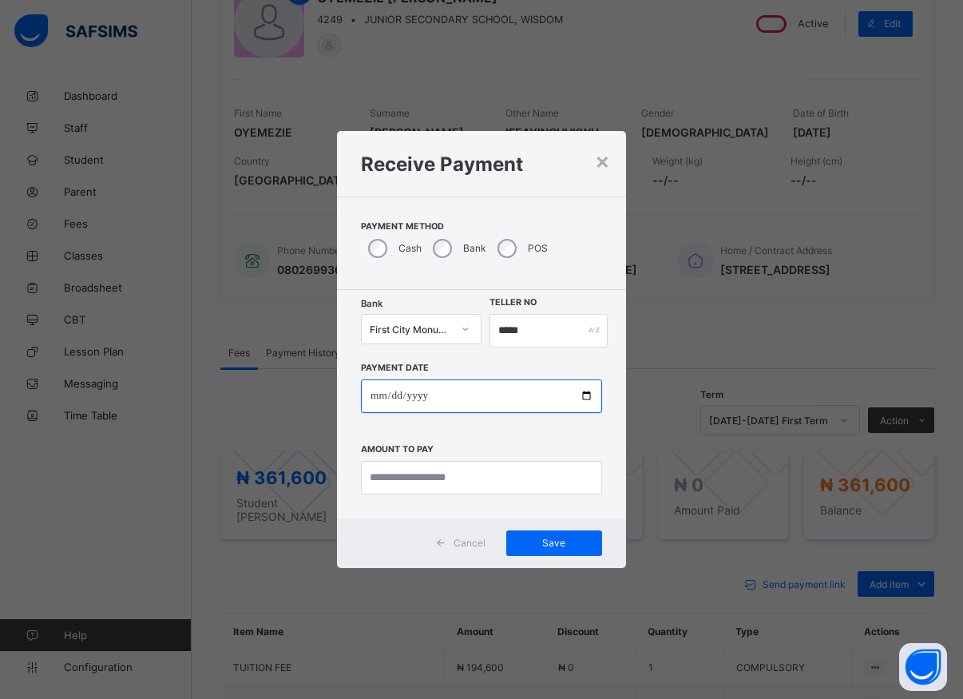
click at [565, 399] on input "**********" at bounding box center [481, 396] width 241 height 34
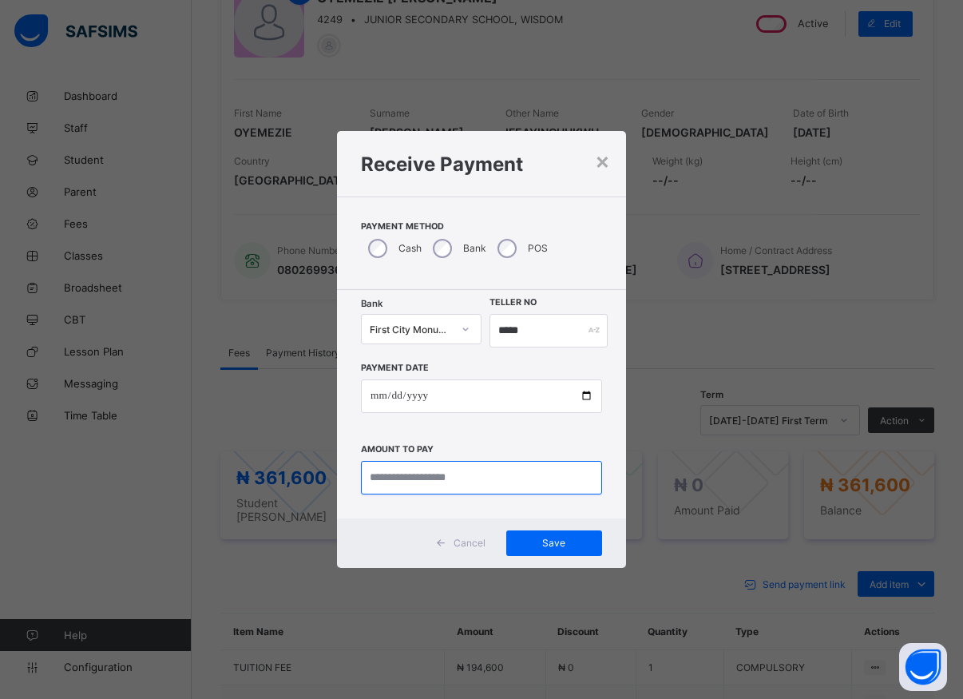
click at [468, 466] on input "currency" at bounding box center [481, 478] width 241 height 34
type input "*********"
click at [547, 541] on span "Save" at bounding box center [554, 543] width 72 height 12
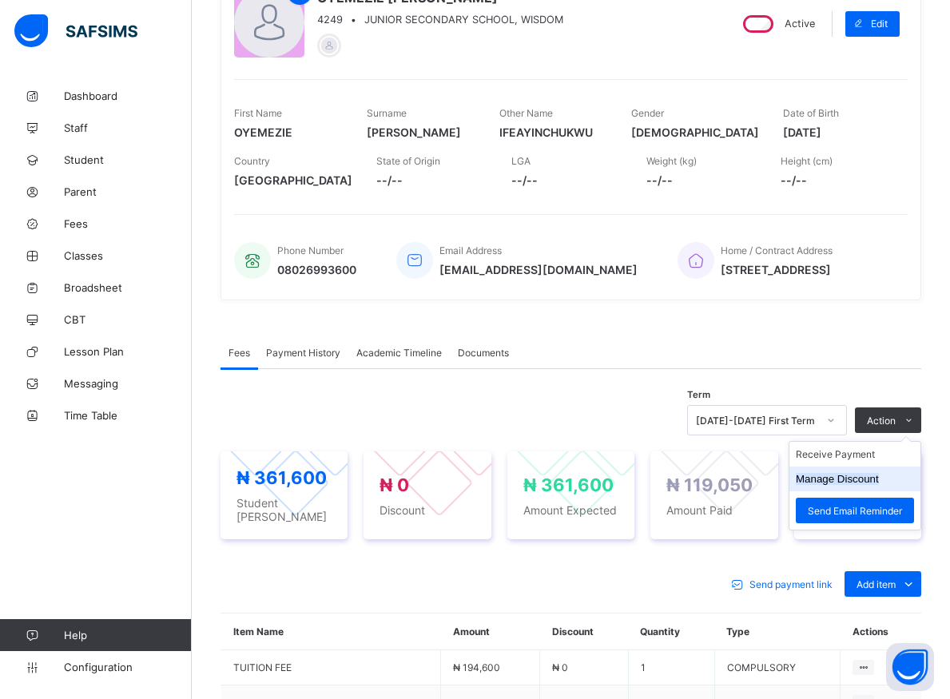
click at [854, 478] on button "Manage Discount" at bounding box center [836, 479] width 83 height 12
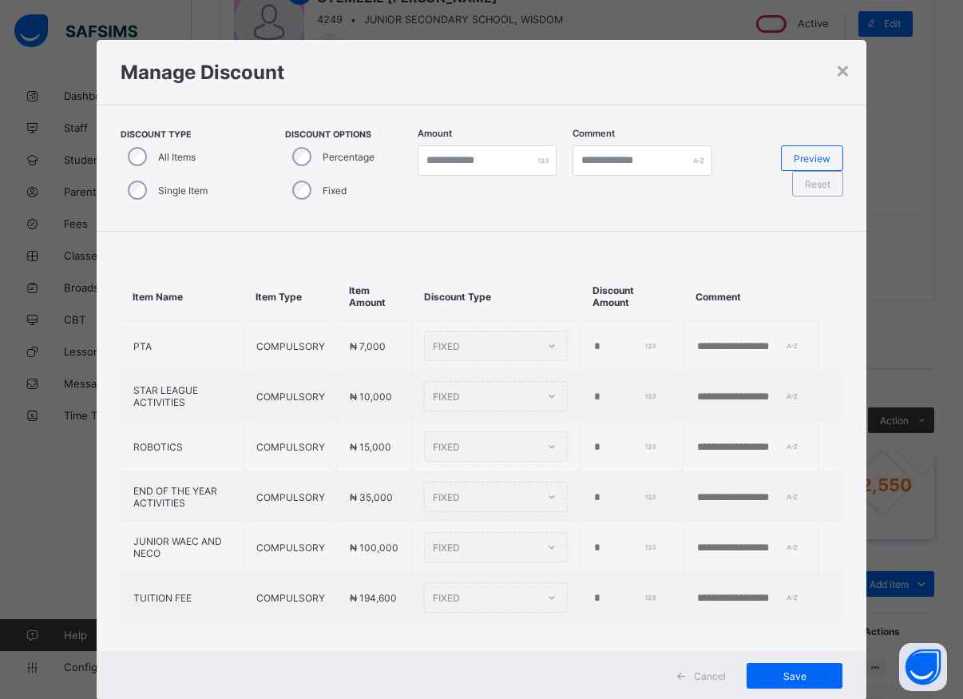
type input "*"
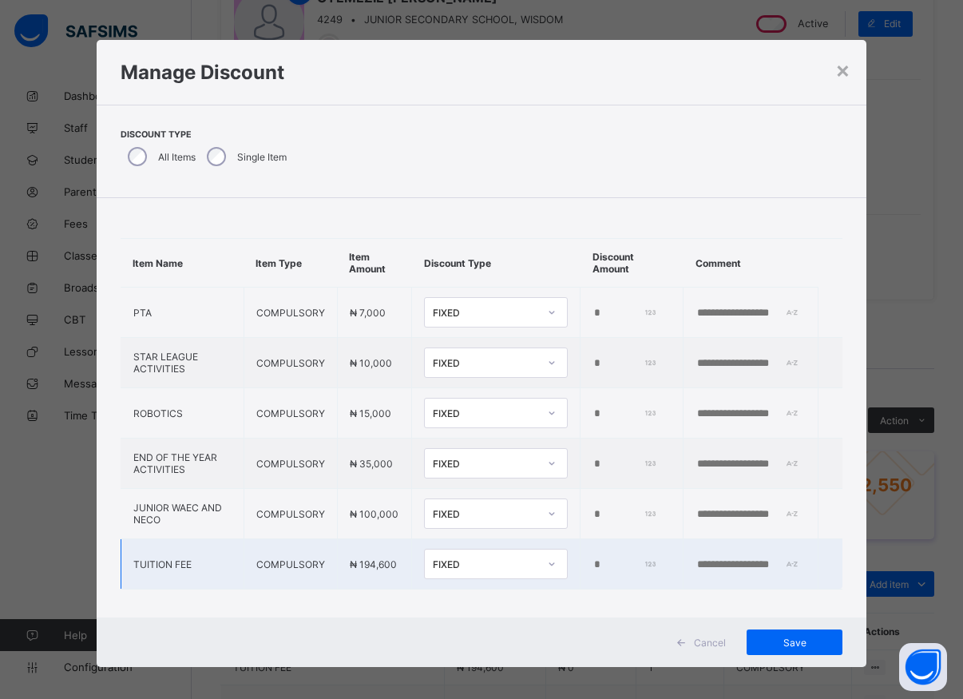
click at [593, 565] on input "*" at bounding box center [624, 564] width 63 height 13
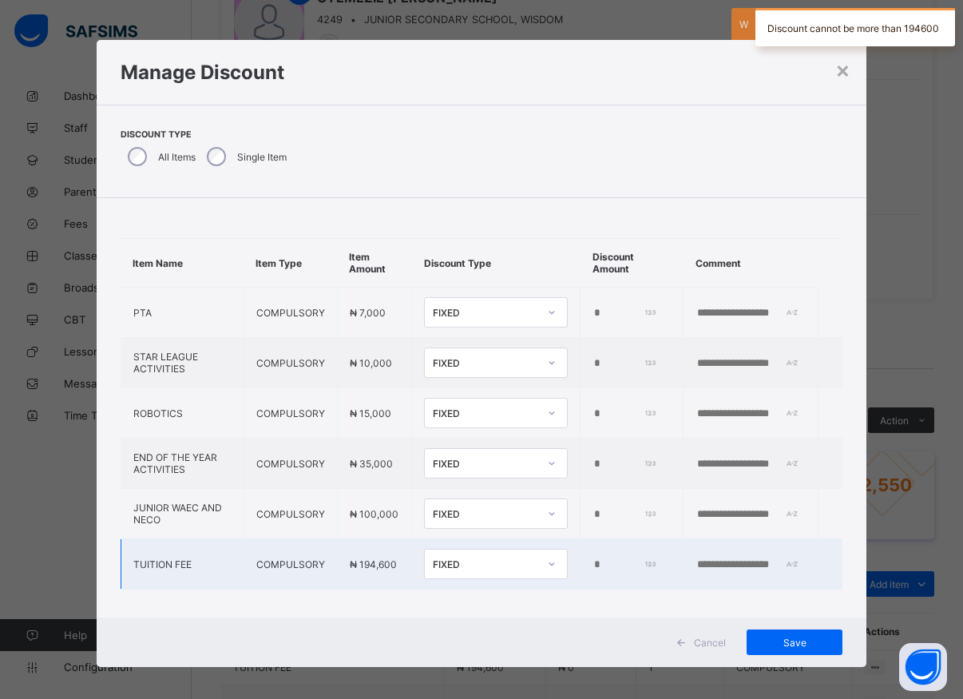
click at [593, 565] on input "*****" at bounding box center [624, 564] width 63 height 13
click at [596, 561] on input "*****" at bounding box center [624, 564] width 63 height 13
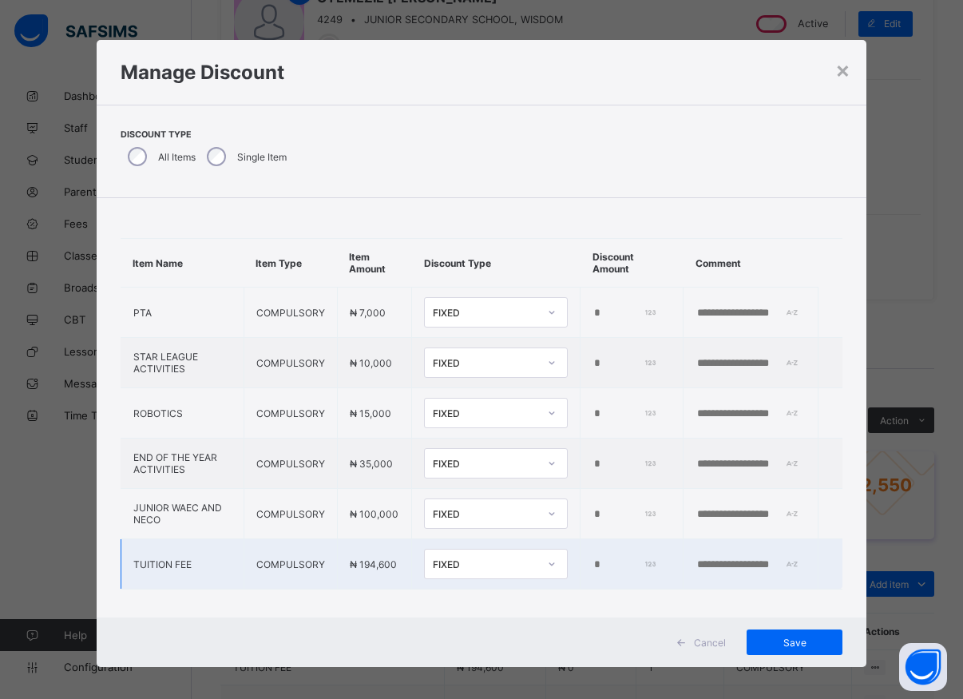
type input "*"
click at [593, 567] on input "number" at bounding box center [624, 564] width 63 height 13
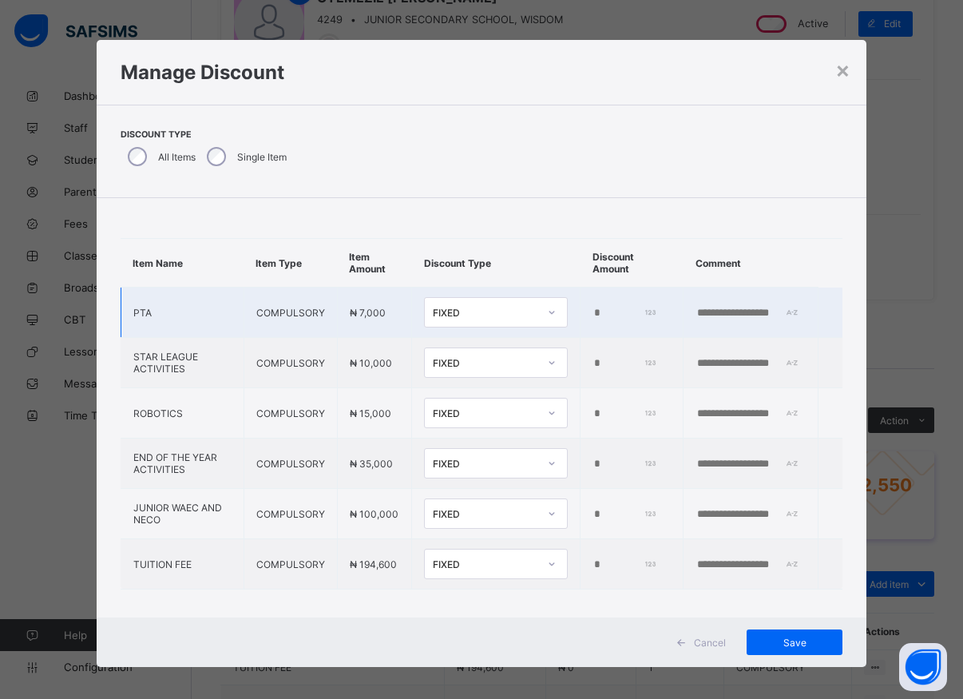
type input "******"
click at [593, 316] on input "*" at bounding box center [624, 313] width 63 height 13
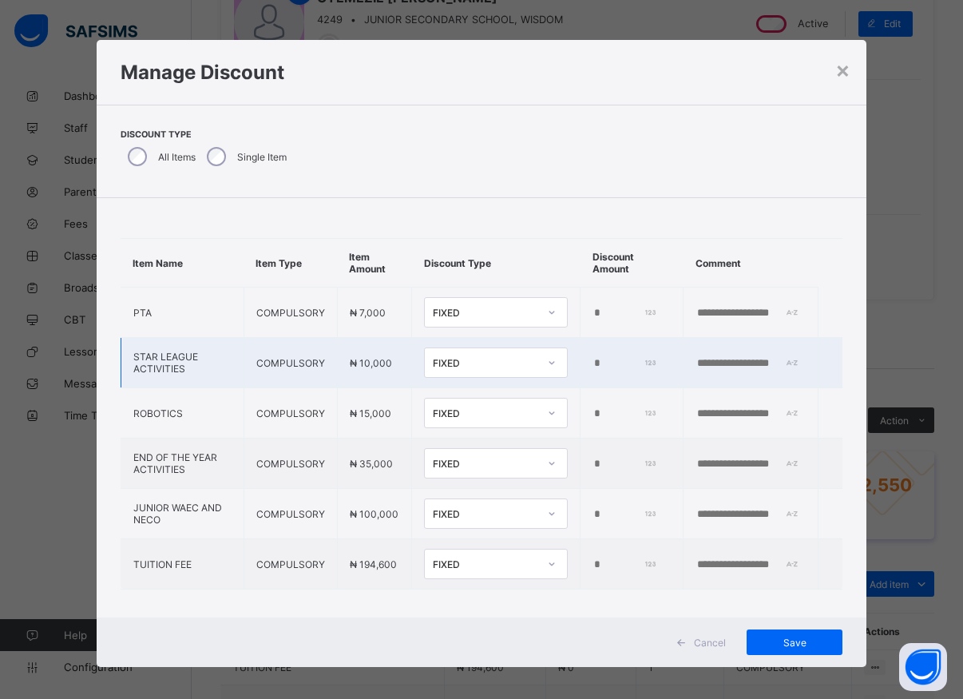
click at [593, 360] on input "*" at bounding box center [624, 363] width 63 height 13
click at [593, 359] on input "number" at bounding box center [624, 363] width 63 height 13
click at [593, 360] on input "number" at bounding box center [624, 363] width 63 height 13
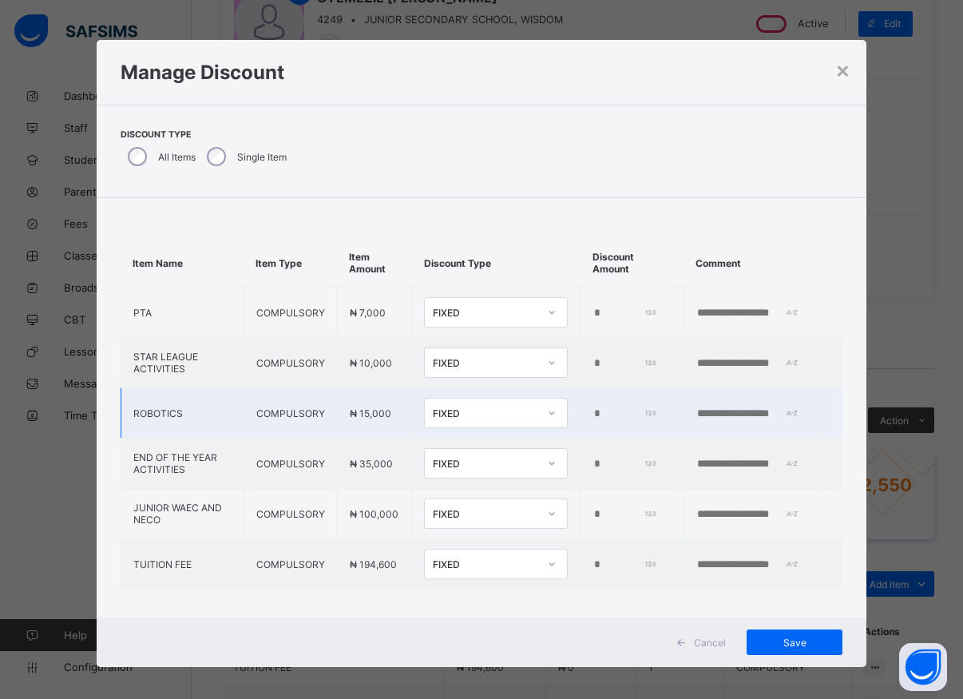
click at [593, 411] on input "*" at bounding box center [624, 413] width 63 height 13
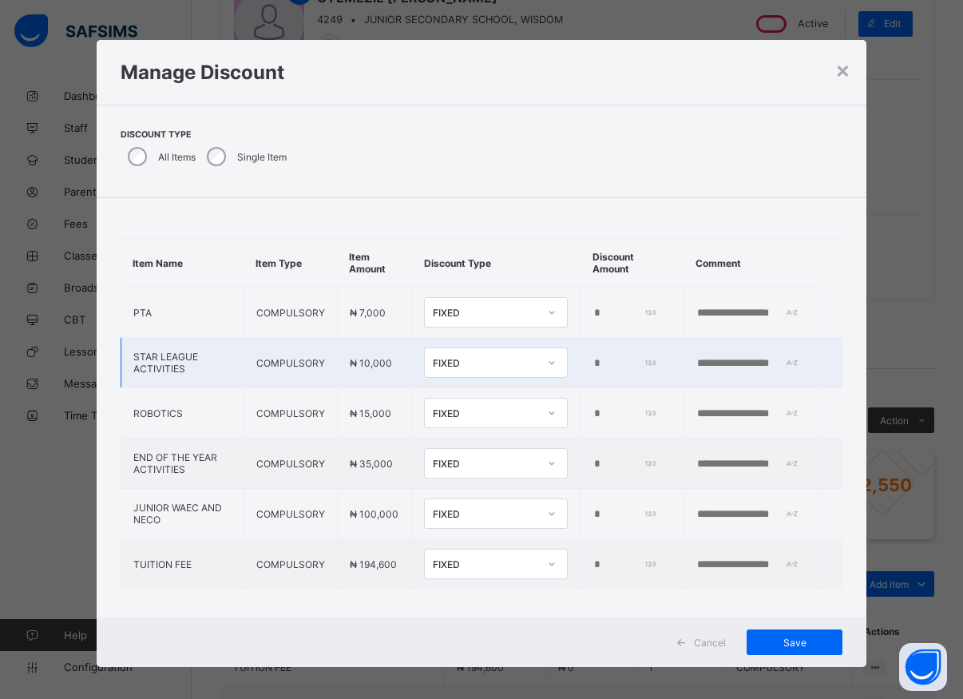
click at [593, 363] on input "number" at bounding box center [624, 363] width 63 height 13
click at [794, 645] on span "Save" at bounding box center [795, 643] width 72 height 12
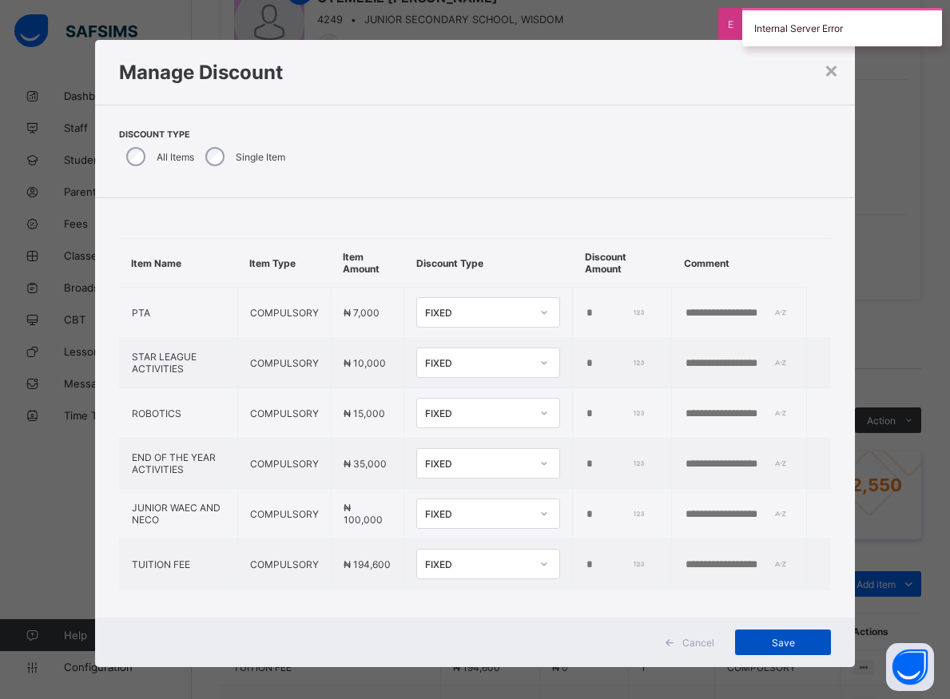
click at [792, 645] on span "Save" at bounding box center [783, 643] width 72 height 12
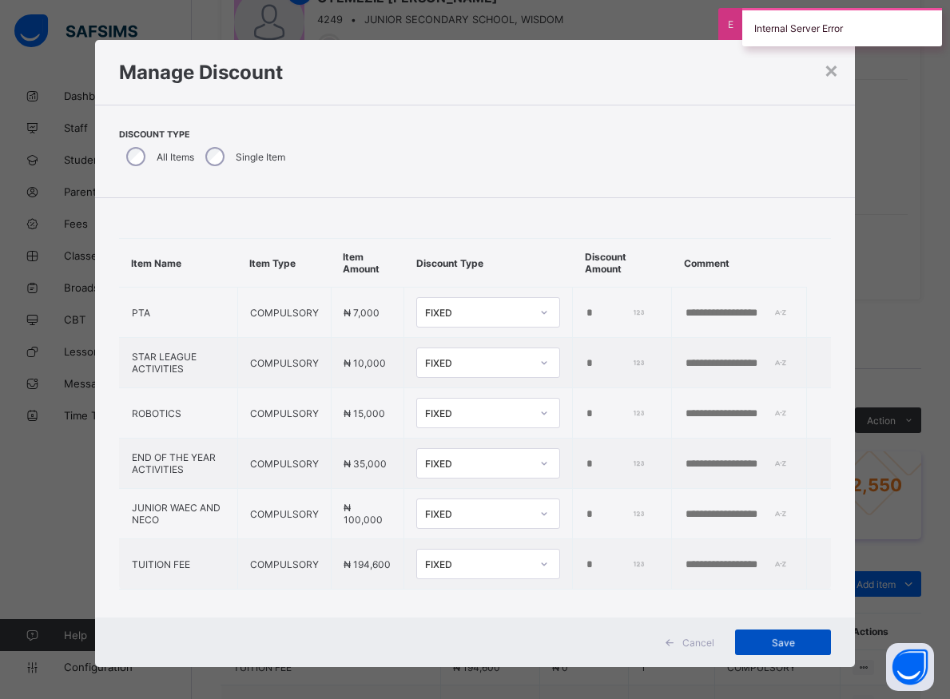
click at [792, 645] on span "Save" at bounding box center [783, 643] width 72 height 12
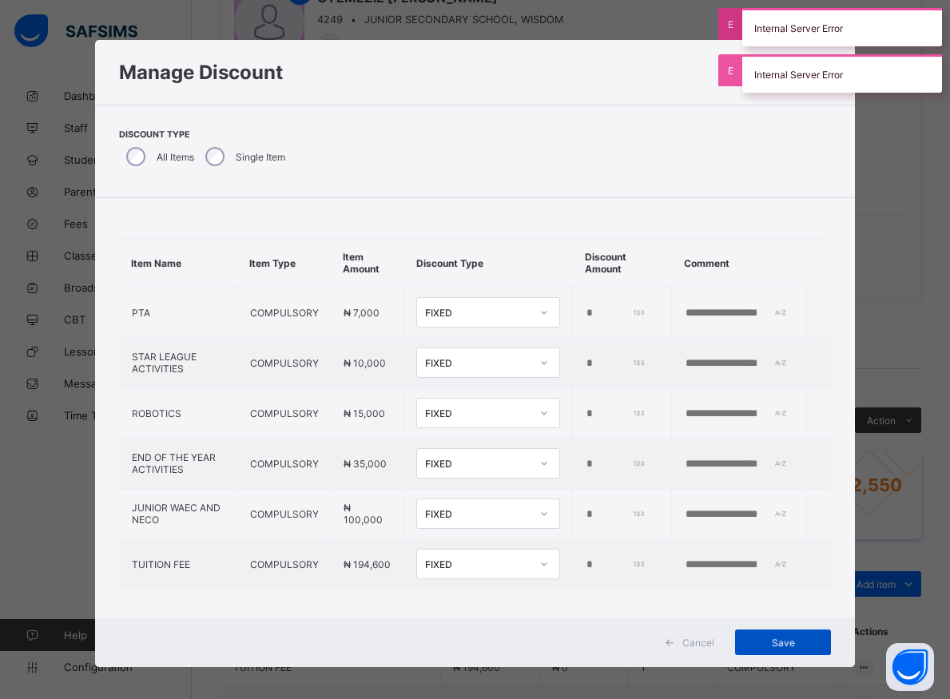
click at [792, 645] on span "Save" at bounding box center [783, 643] width 72 height 12
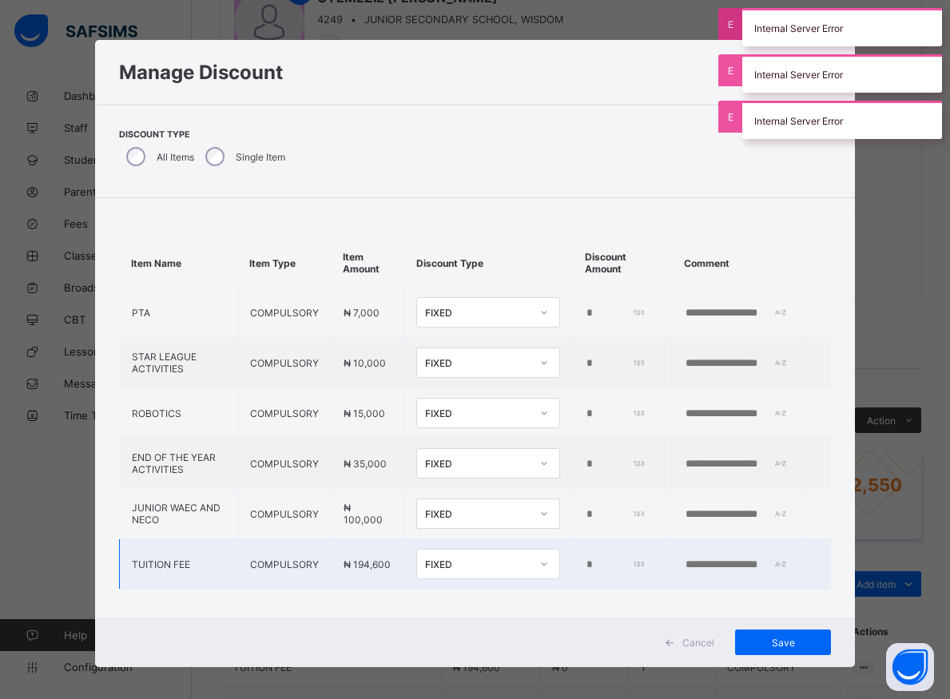
click at [601, 565] on input "******" at bounding box center [615, 564] width 60 height 13
click at [587, 366] on input "****" at bounding box center [615, 363] width 60 height 13
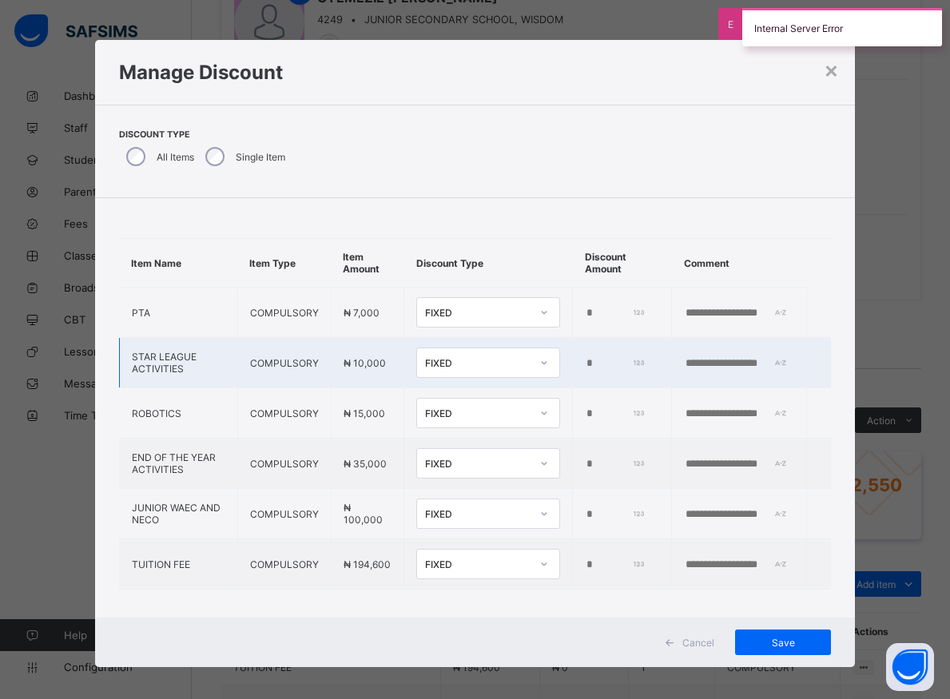
type input "*"
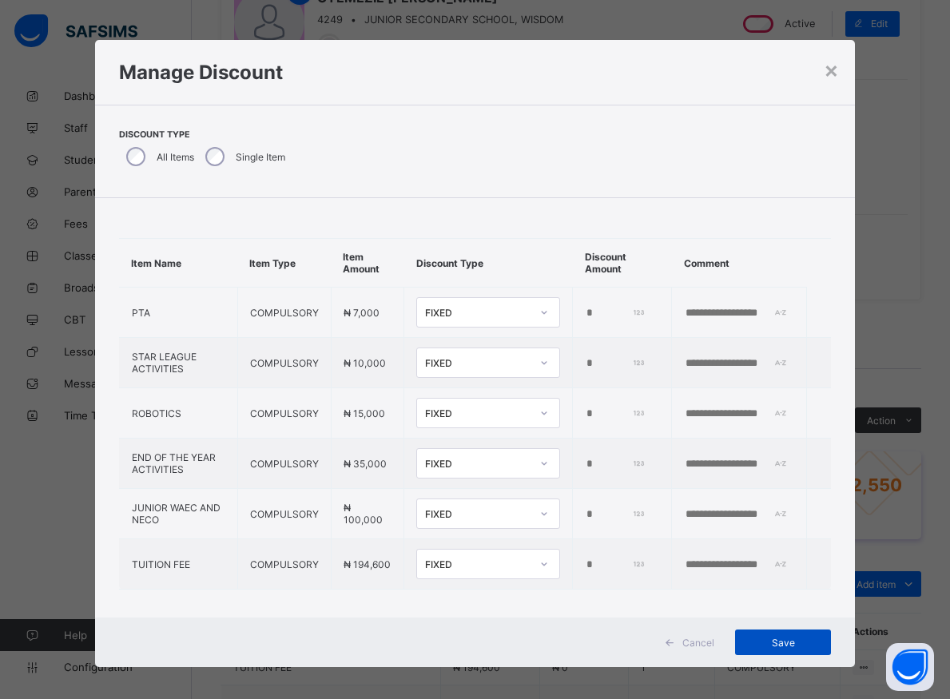
click at [773, 643] on span "Save" at bounding box center [783, 643] width 72 height 12
click at [830, 74] on div "×" at bounding box center [830, 69] width 15 height 27
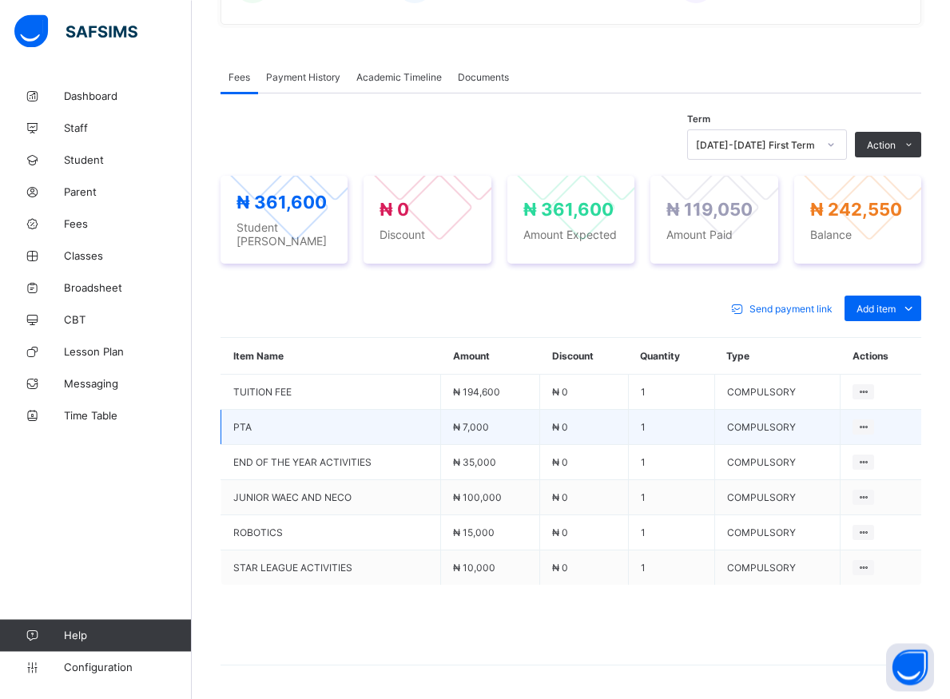
scroll to position [377, 0]
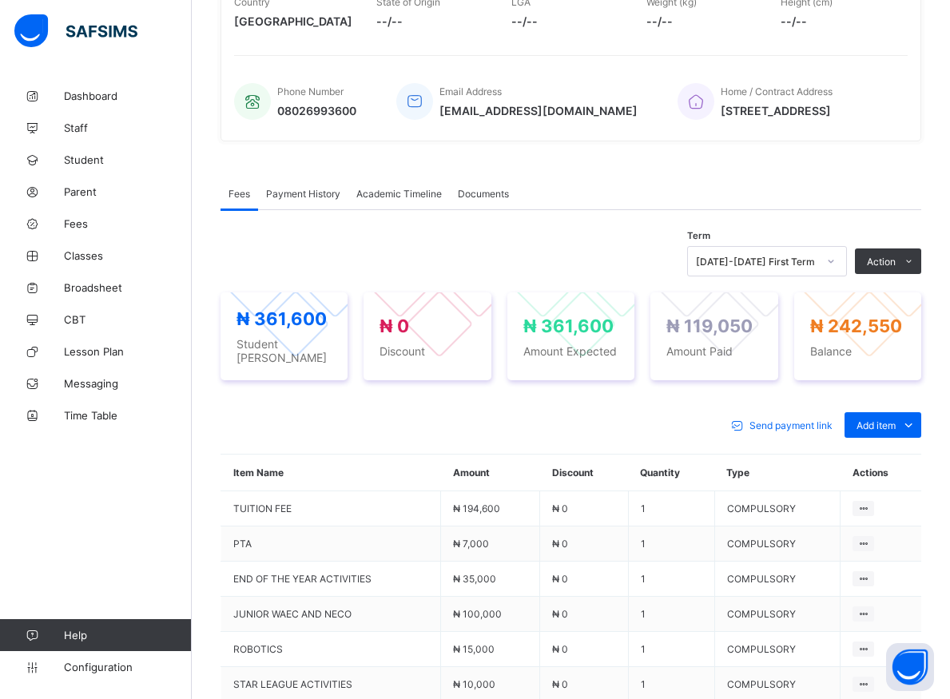
click at [522, 421] on div "Send payment link Add item Optional items Special bill" at bounding box center [570, 425] width 700 height 26
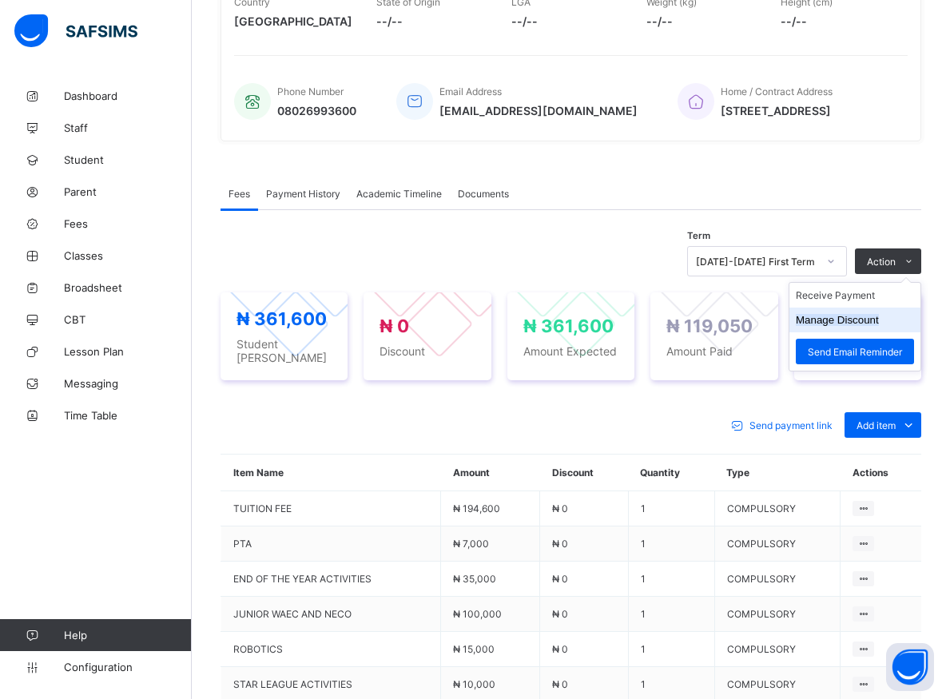
click at [855, 319] on button "Manage Discount" at bounding box center [836, 320] width 83 height 12
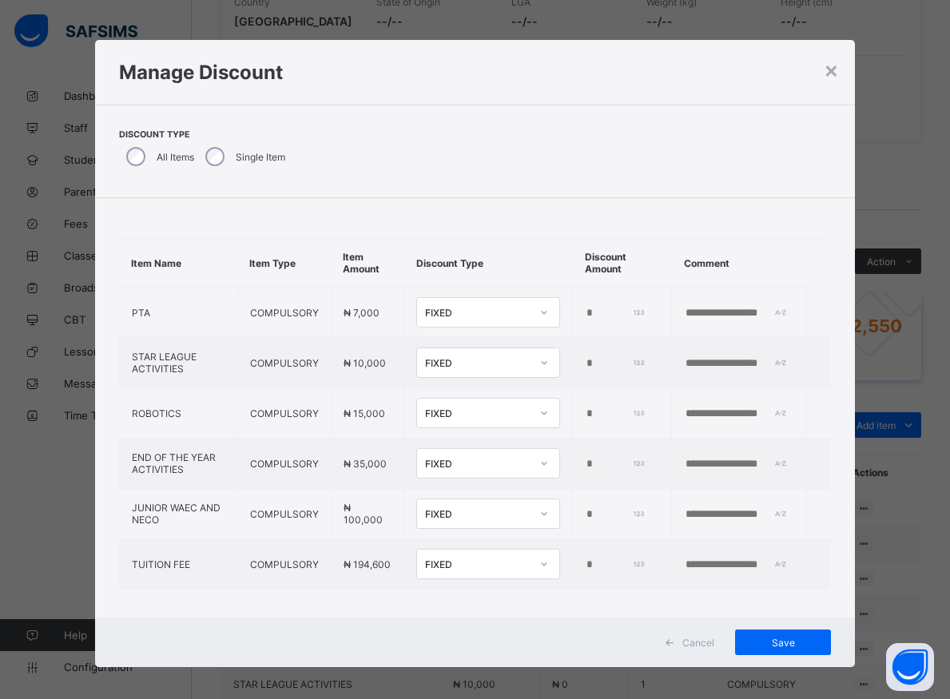
type input "*"
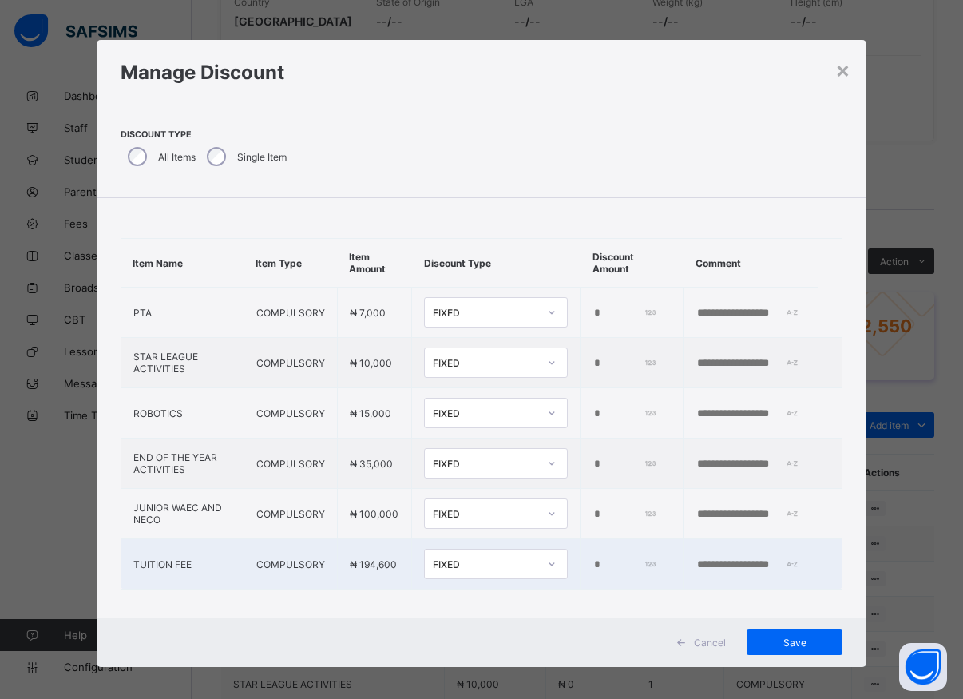
click at [593, 567] on input "*" at bounding box center [624, 564] width 63 height 13
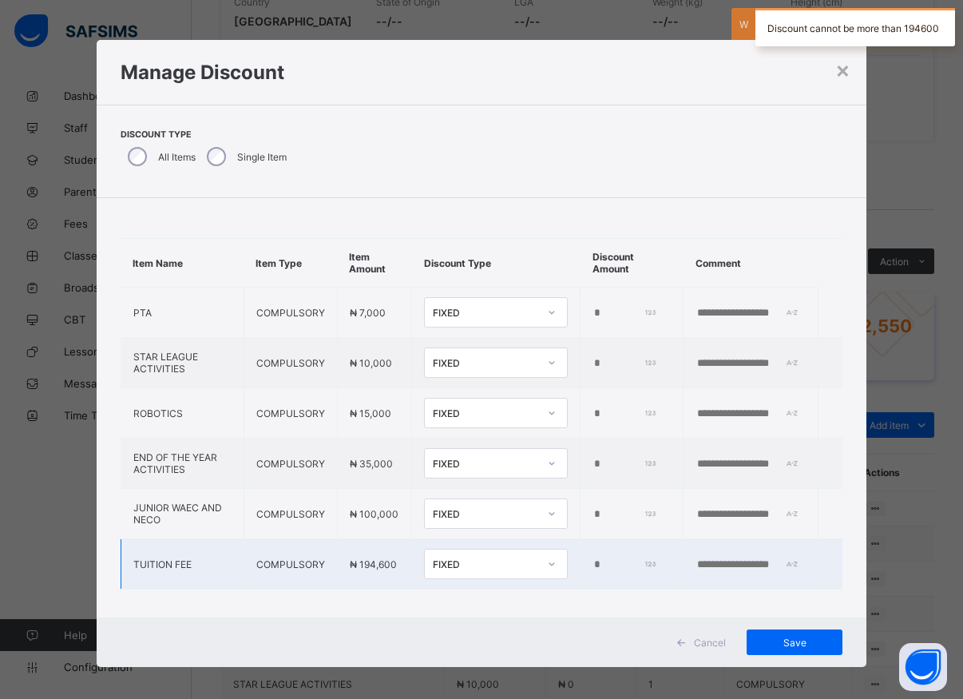
type input "*"
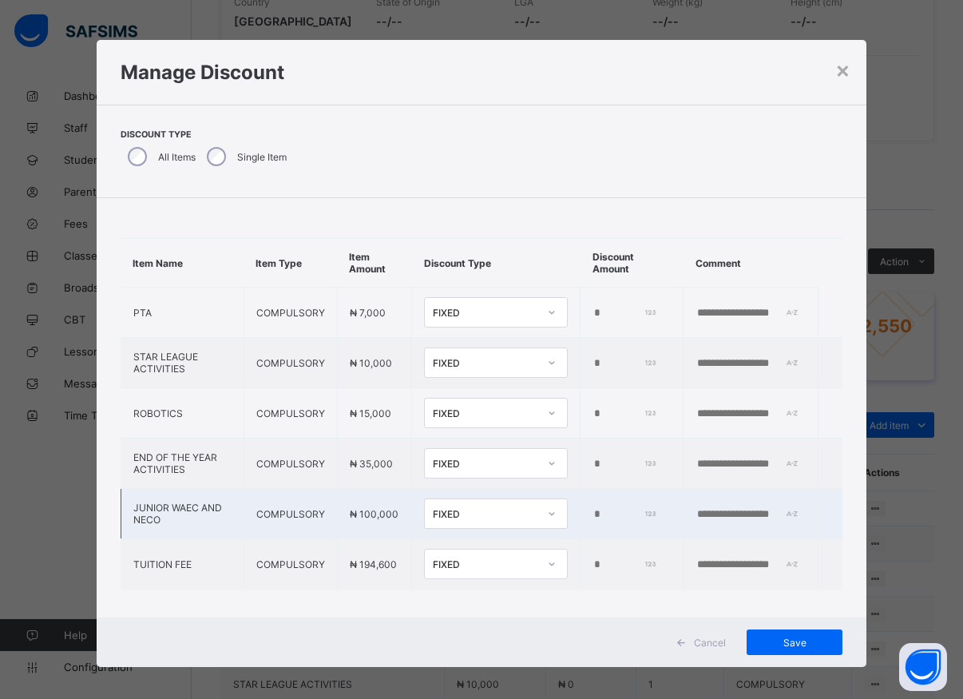
type input "******"
click at [593, 515] on input "*" at bounding box center [624, 514] width 63 height 13
type input "*"
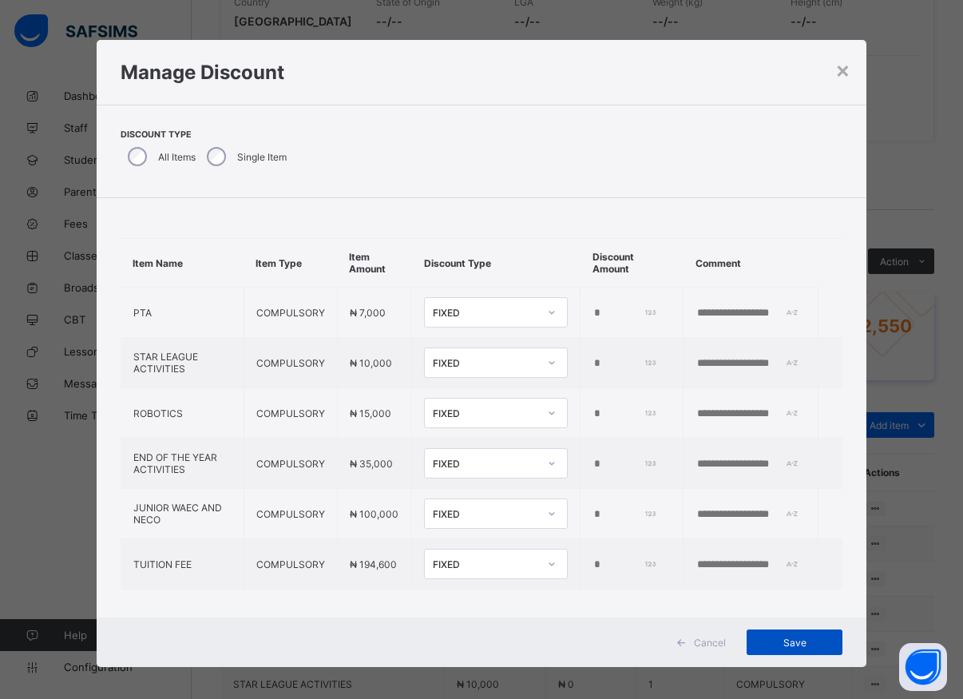
type input "*****"
click at [773, 639] on span "Save" at bounding box center [795, 643] width 72 height 12
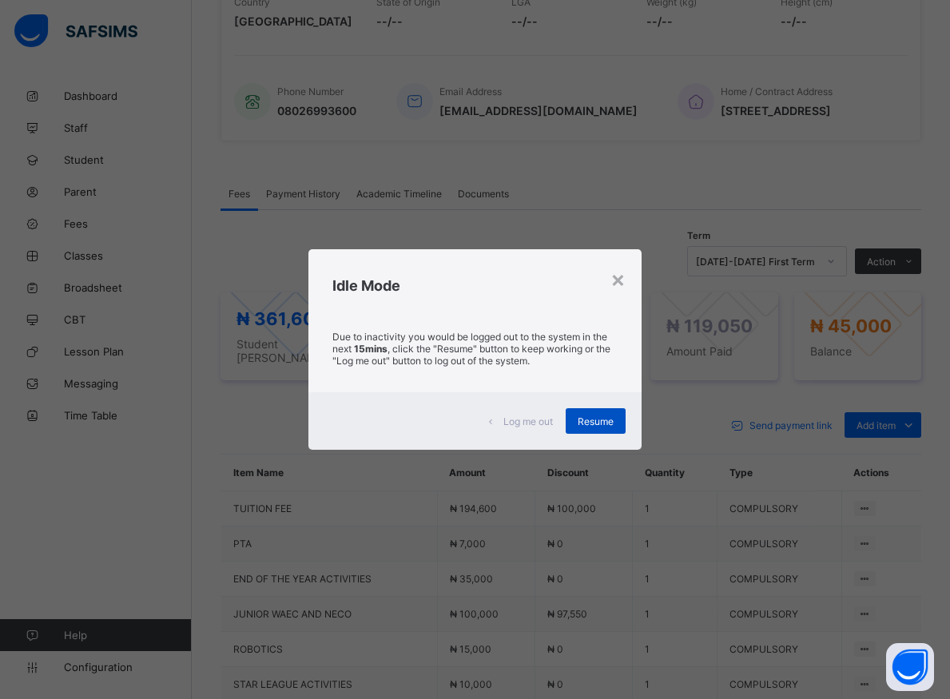
click at [598, 419] on span "Resume" at bounding box center [595, 421] width 36 height 12
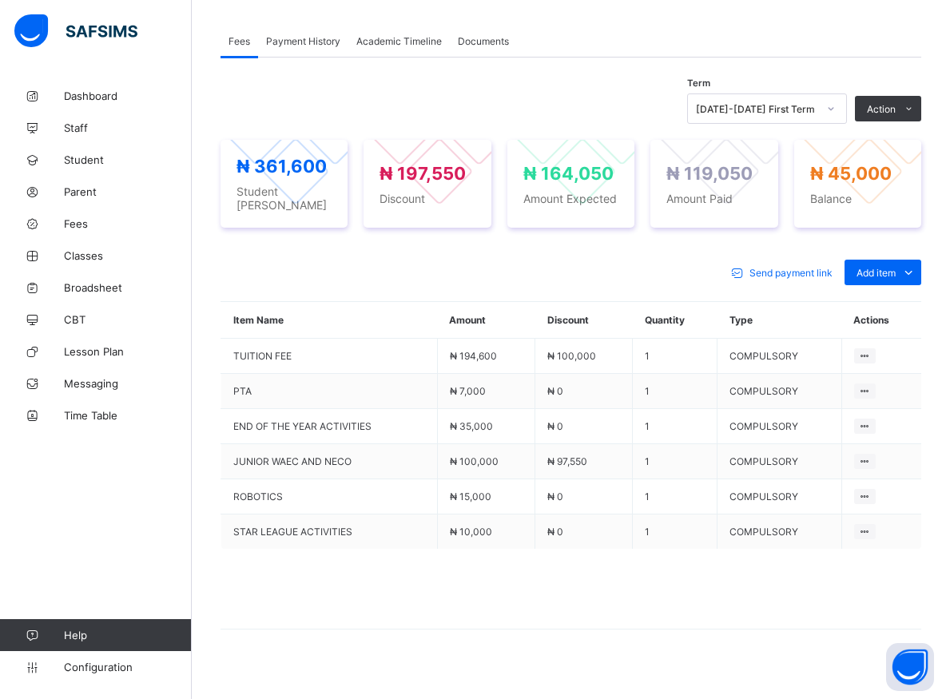
scroll to position [540, 0]
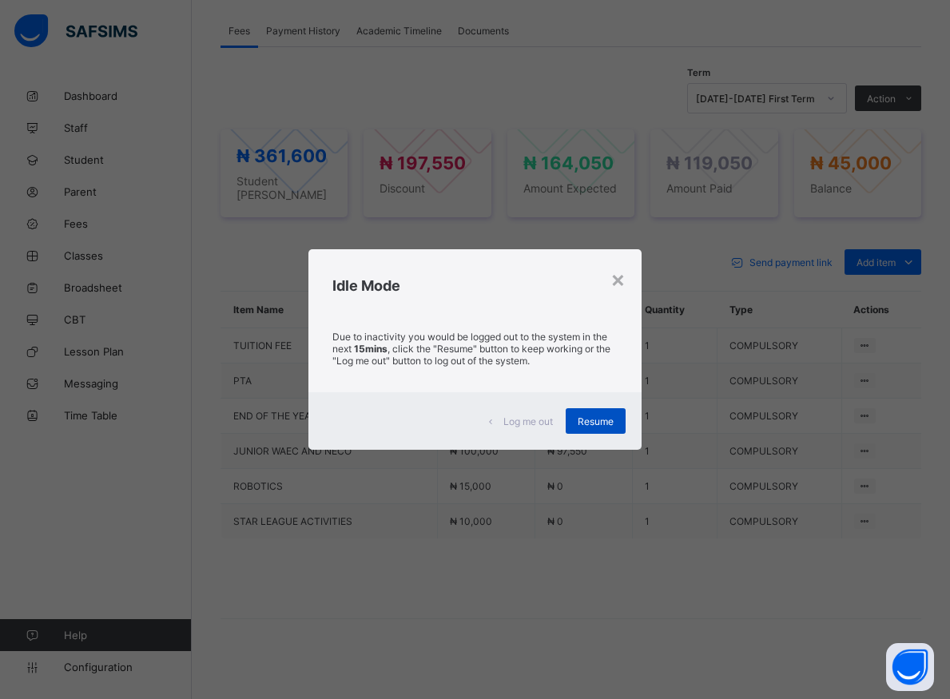
click at [607, 422] on span "Resume" at bounding box center [595, 421] width 36 height 12
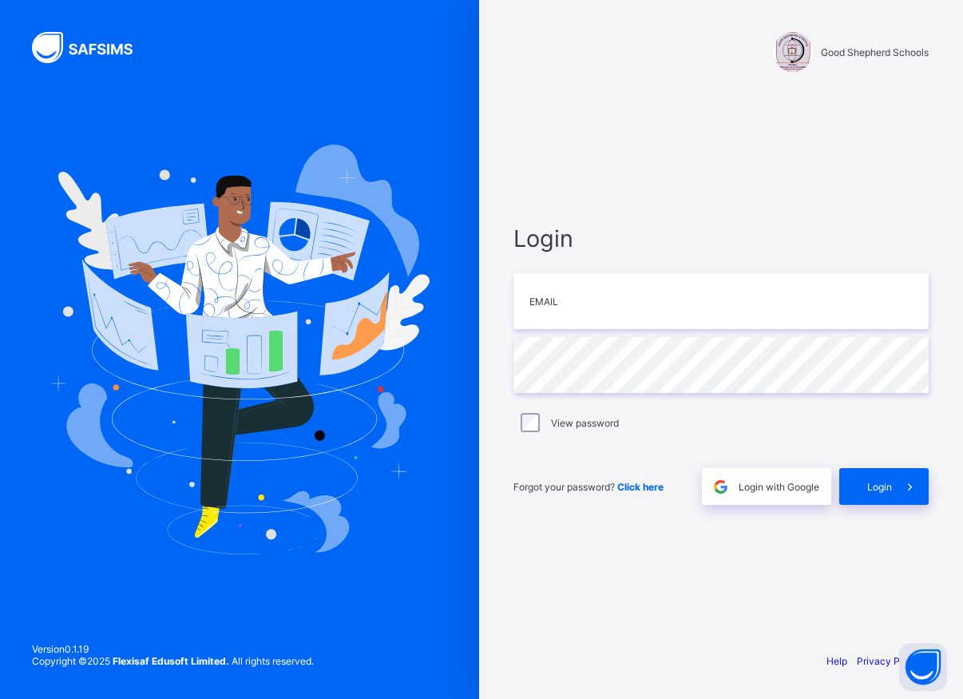
type input "**********"
